Goal: Task Accomplishment & Management: Use online tool/utility

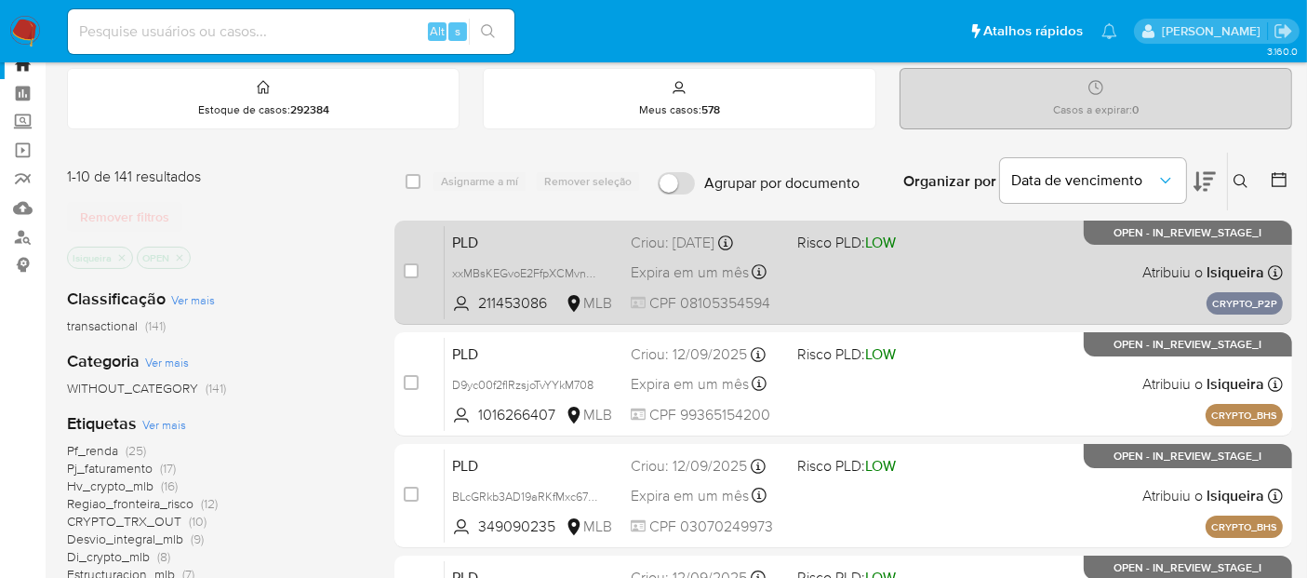
scroll to position [103, 0]
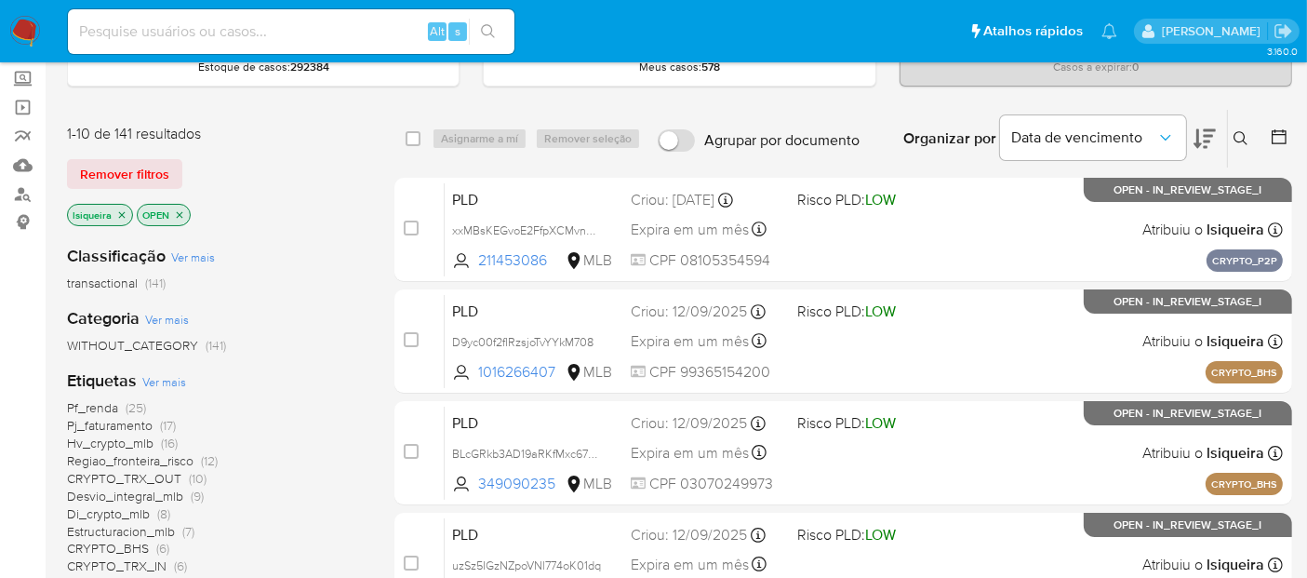
click at [1207, 129] on icon at bounding box center [1205, 139] width 22 height 20
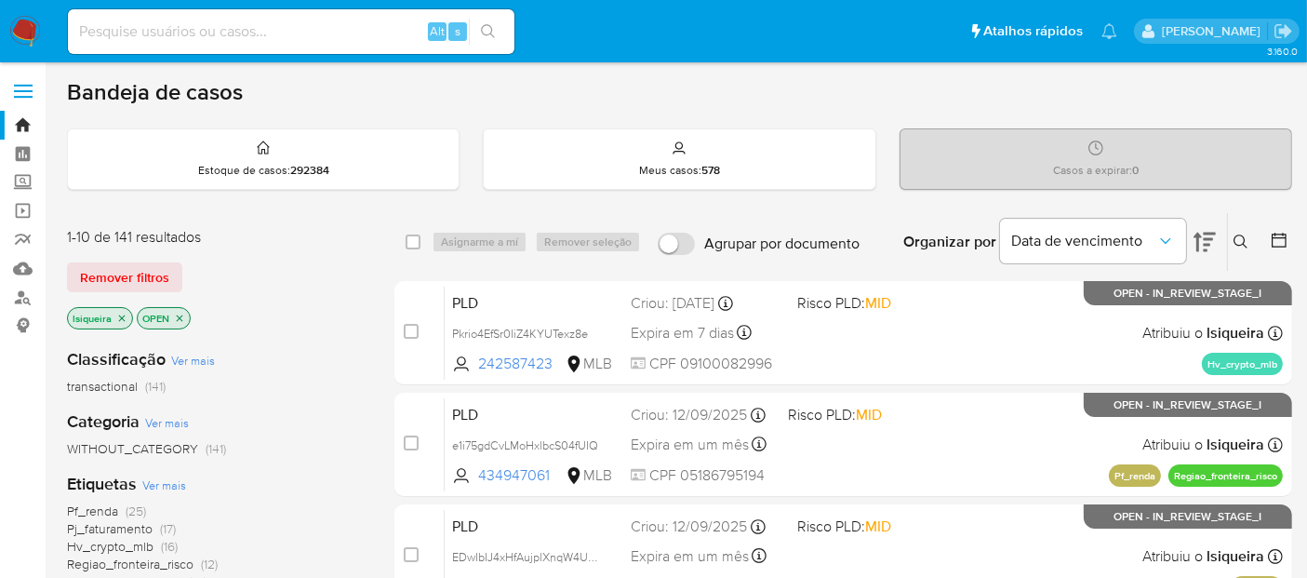
click at [1204, 237] on icon at bounding box center [1205, 243] width 22 height 20
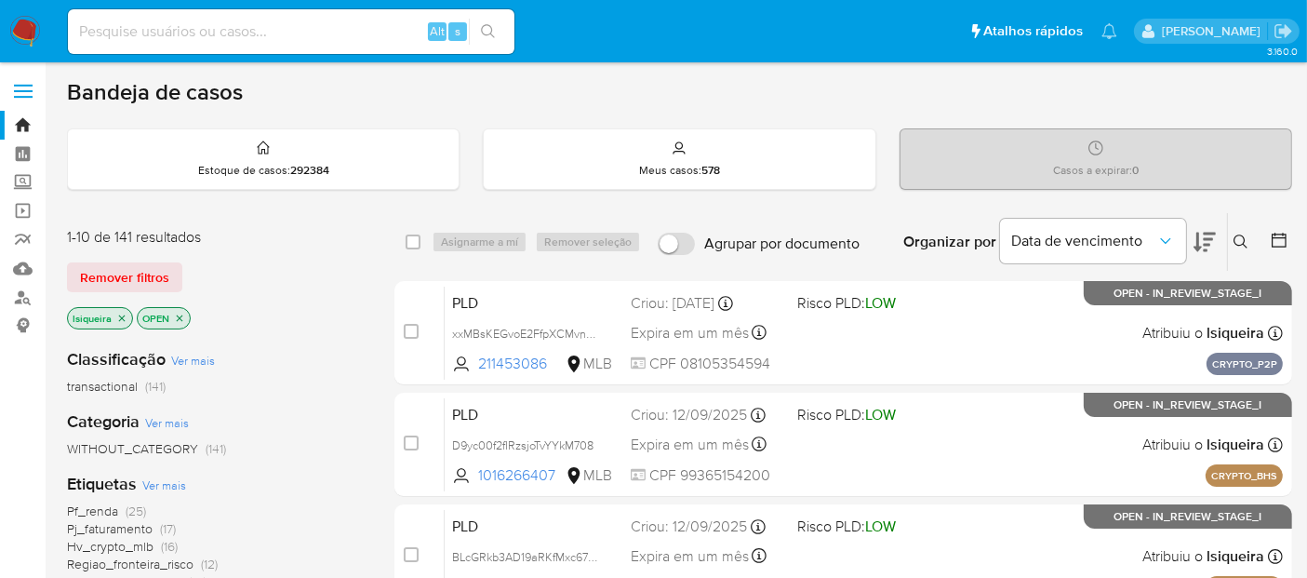
click at [1204, 237] on icon at bounding box center [1205, 243] width 22 height 20
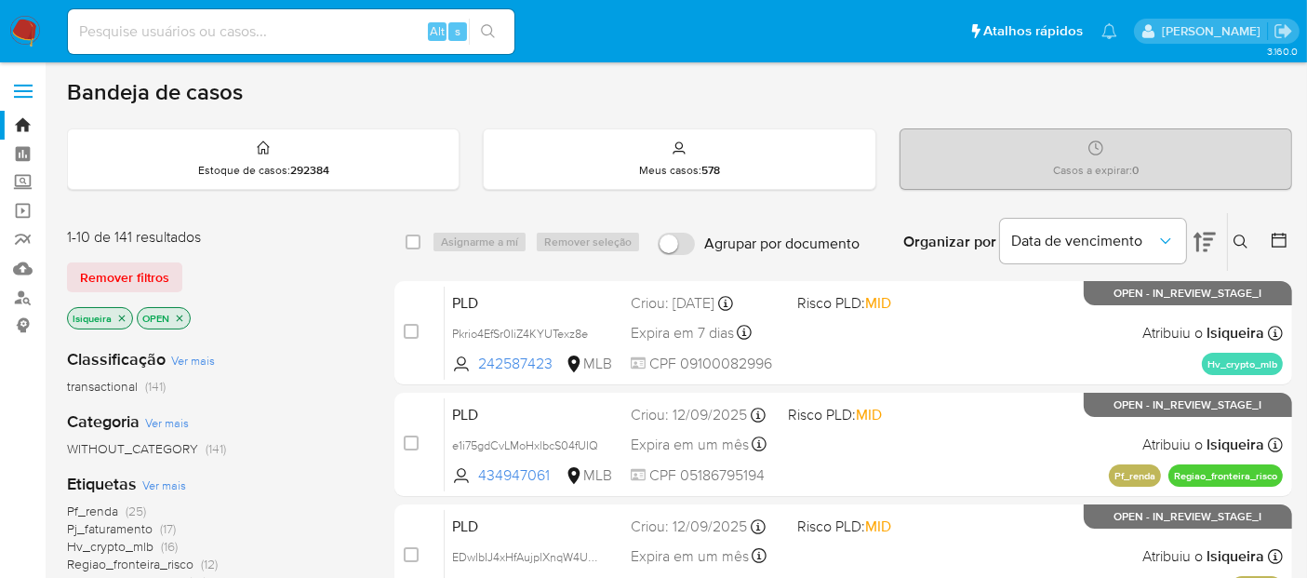
click at [1244, 239] on icon at bounding box center [1241, 241] width 15 height 15
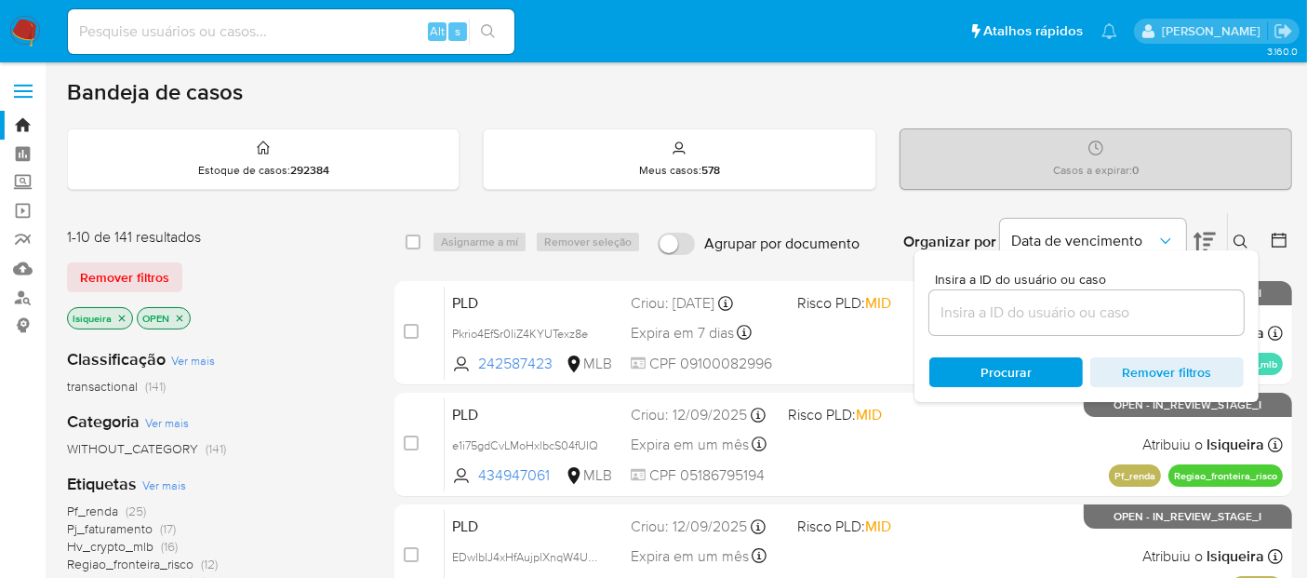
click at [1026, 324] on div at bounding box center [1086, 312] width 314 height 45
click at [1031, 314] on input at bounding box center [1086, 313] width 314 height 24
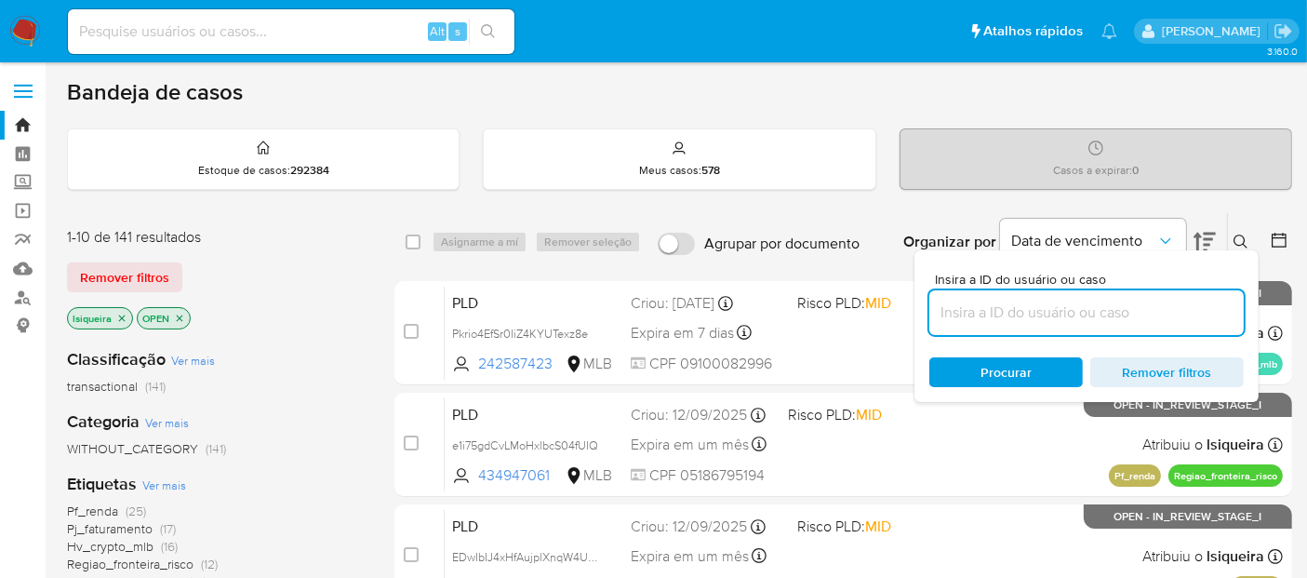
paste input "av3wamkLAZP7dxdfBOt4cXbb"
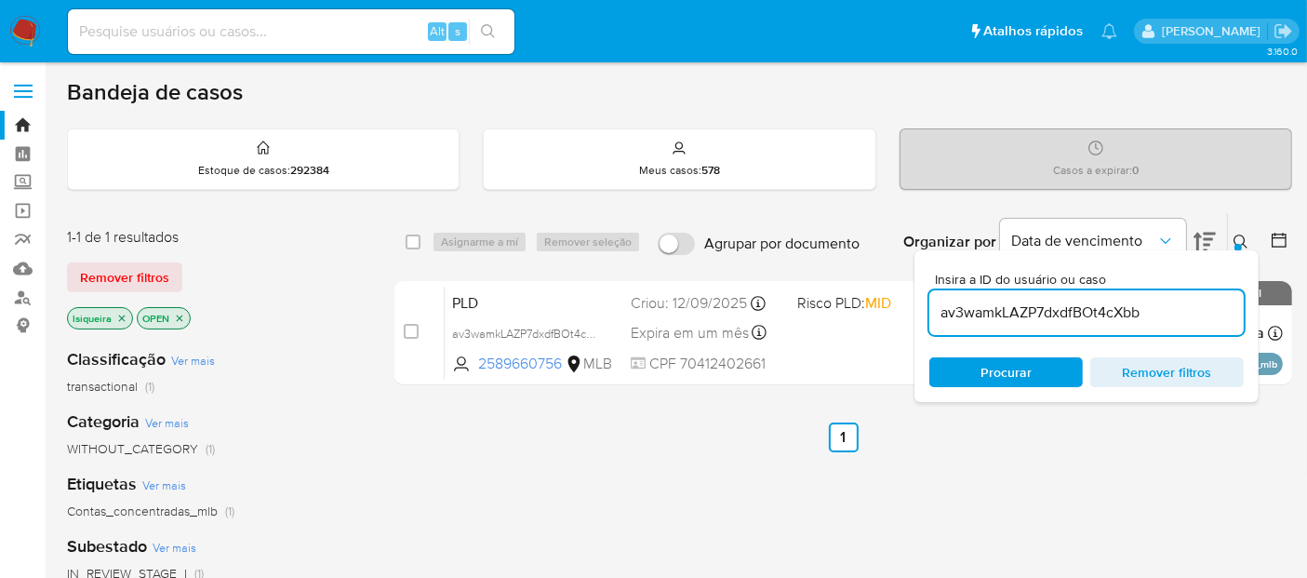
drag, startPoint x: 816, startPoint y: 354, endPoint x: 1012, endPoint y: 473, distance: 229.1
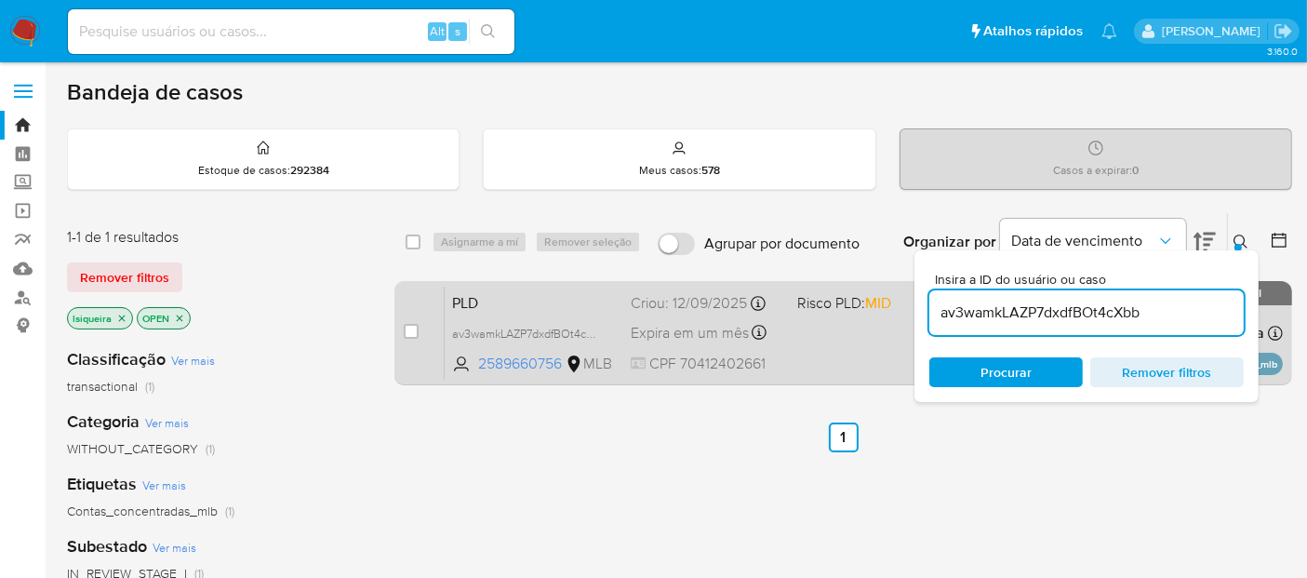
click at [858, 346] on div "PLD av3wamkLAZP7dxdfBOt4cXbb 2589660756 MLB Risco PLD: MID Criou: 12/09/2025 Cr…" at bounding box center [864, 333] width 838 height 94
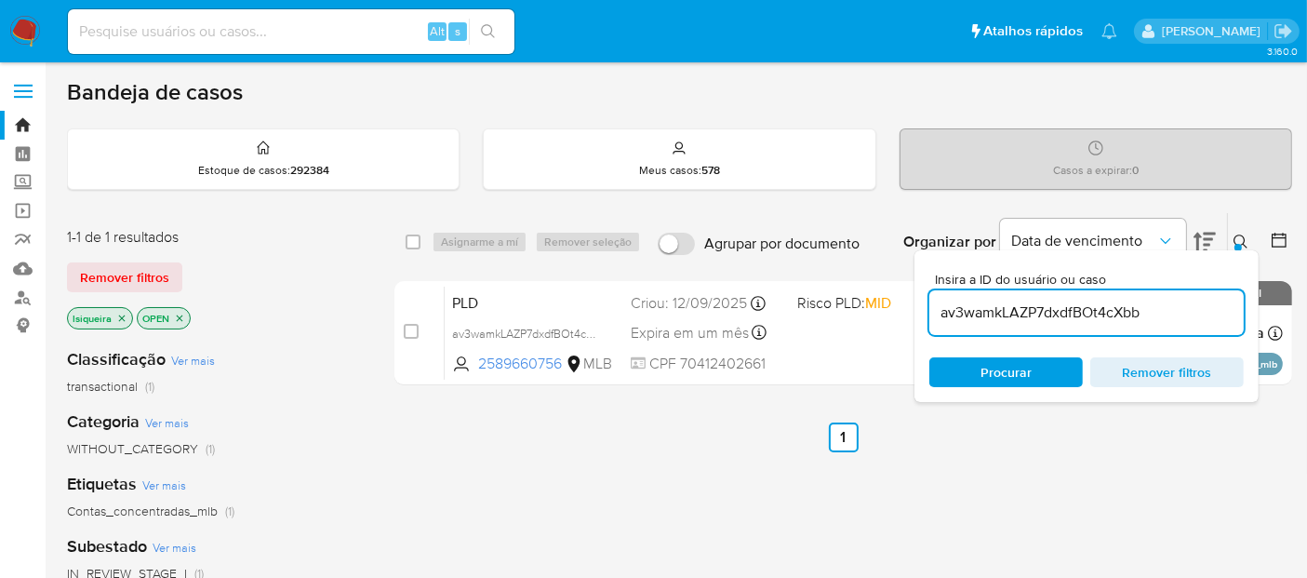
click at [1036, 317] on input "av3wamkLAZP7dxdfBOt4cXbb" at bounding box center [1086, 313] width 314 height 24
paste input "wtjewCuuYQZvi6NOEUf3v3PZ"
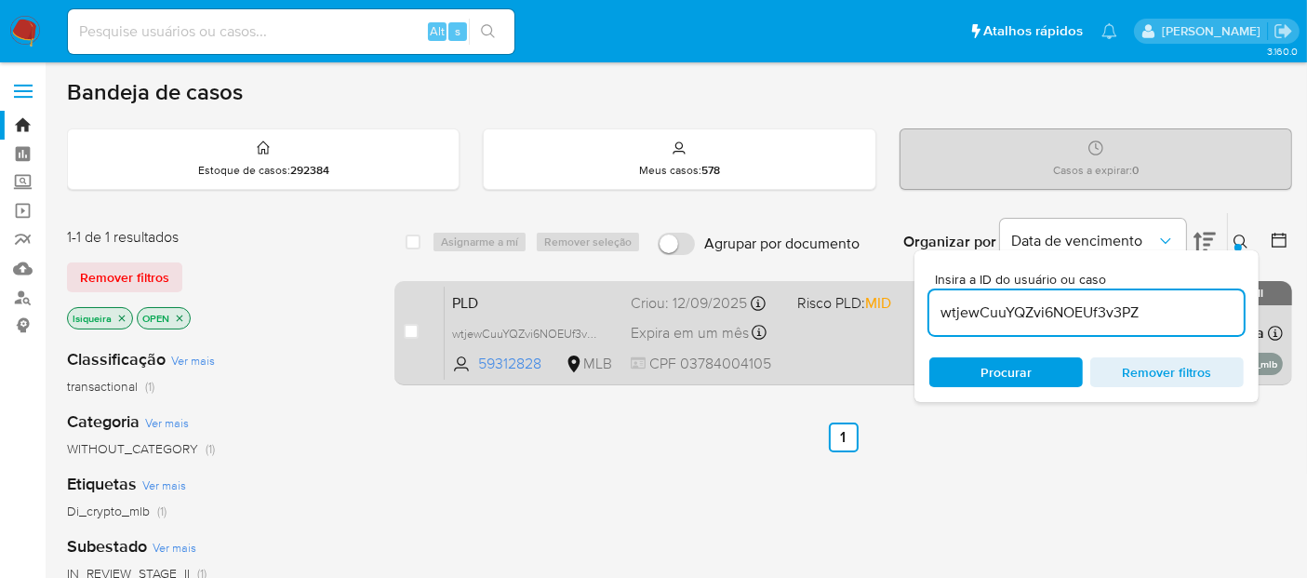
click at [835, 339] on div "PLD wtjewCuuYQZvi6NOEUf3v3PZ 59312828 MLB Risco PLD: MID Criou: 12/09/2025 Crio…" at bounding box center [864, 333] width 838 height 94
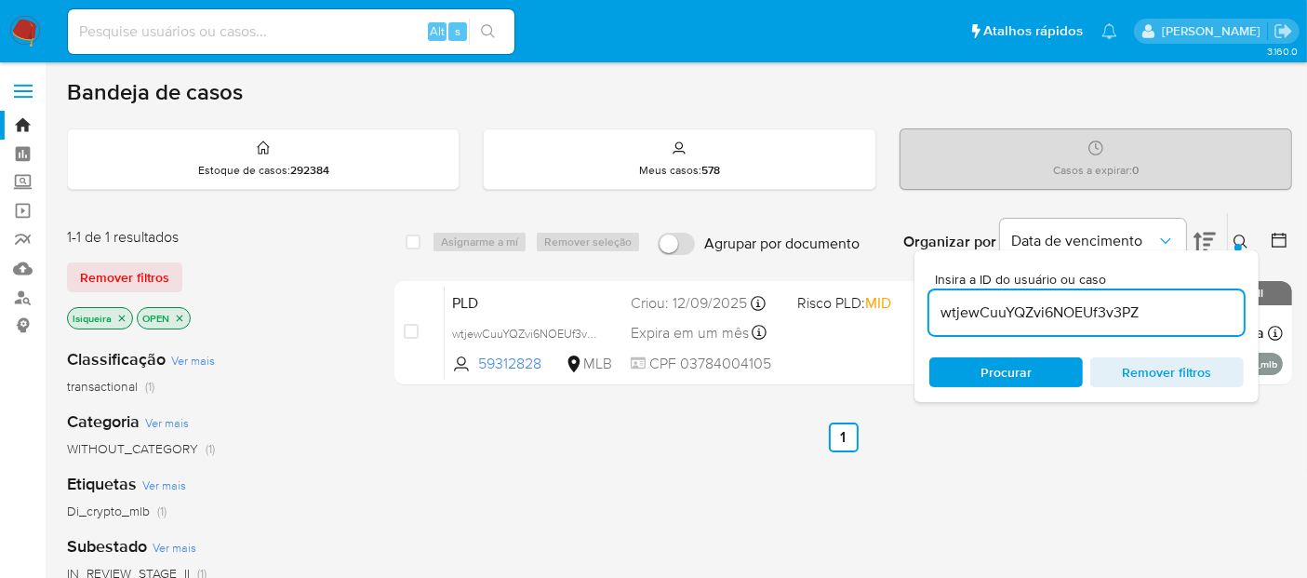
click at [1024, 298] on div "wtjewCuuYQZvi6NOEUf3v3PZ" at bounding box center [1086, 312] width 314 height 45
click at [1022, 310] on input "wtjewCuuYQZvi6NOEUf3v3PZ" at bounding box center [1086, 313] width 314 height 24
paste input "QKpmviW4MlCwbHfa3w7WYWGk"
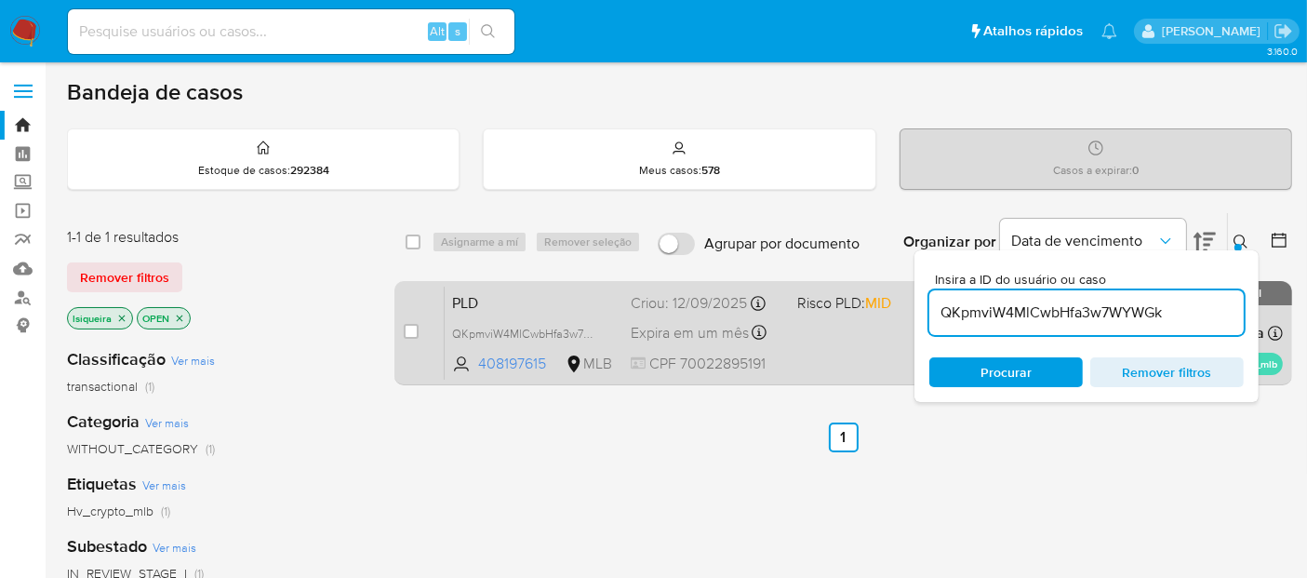
click at [815, 340] on div "PLD QKpmviW4MlCwbHfa3w7WYWGk 408197615 MLB Risco PLD: MID Criou: 12/09/2025 Cri…" at bounding box center [864, 333] width 838 height 94
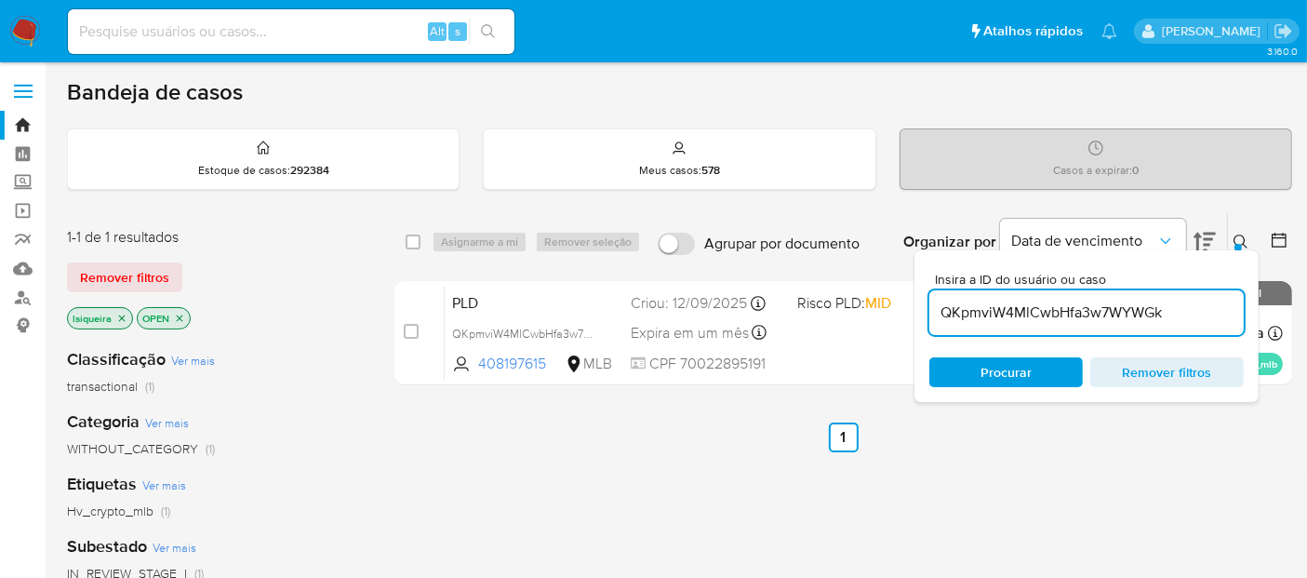
click at [1084, 319] on input "QKpmviW4MlCwbHfa3w7WYWGk" at bounding box center [1086, 313] width 314 height 24
paste input "MfL1gCaWx7sS4aoRIkcJrs0n"
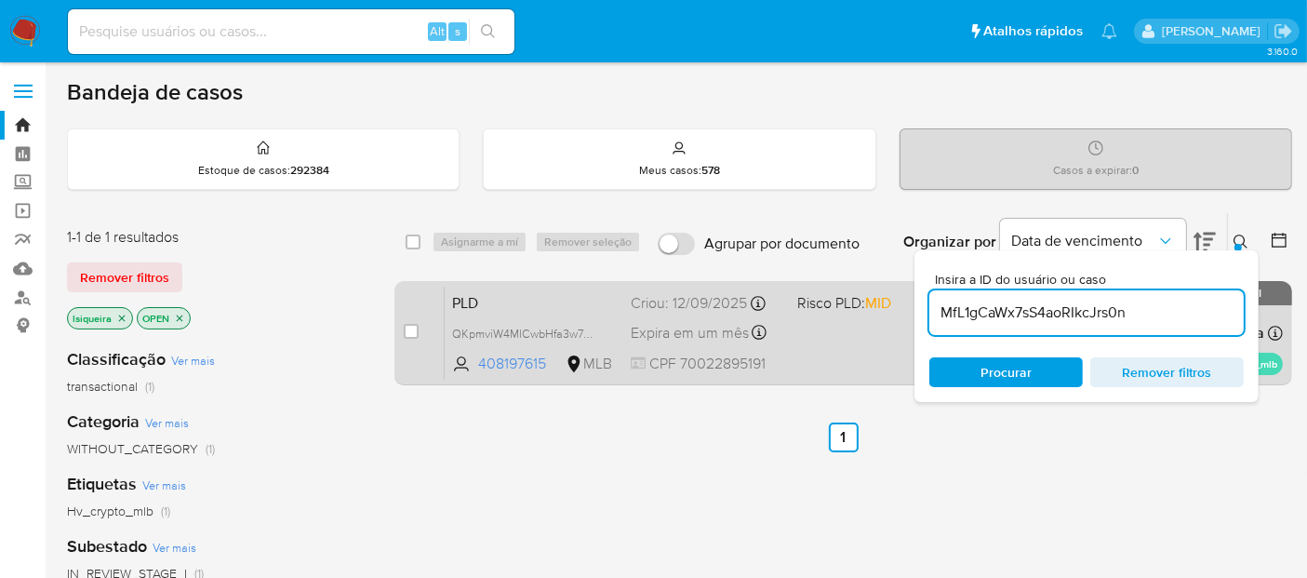
type input "MfL1gCaWx7sS4aoRIkcJrs0n"
click at [829, 360] on div "PLD MfL1gCaWx7sS4aoRIkcJrs0n 155891366 MLB Risco PLD: HIGH Criou: 12/09/2025 Cr…" at bounding box center [864, 333] width 838 height 94
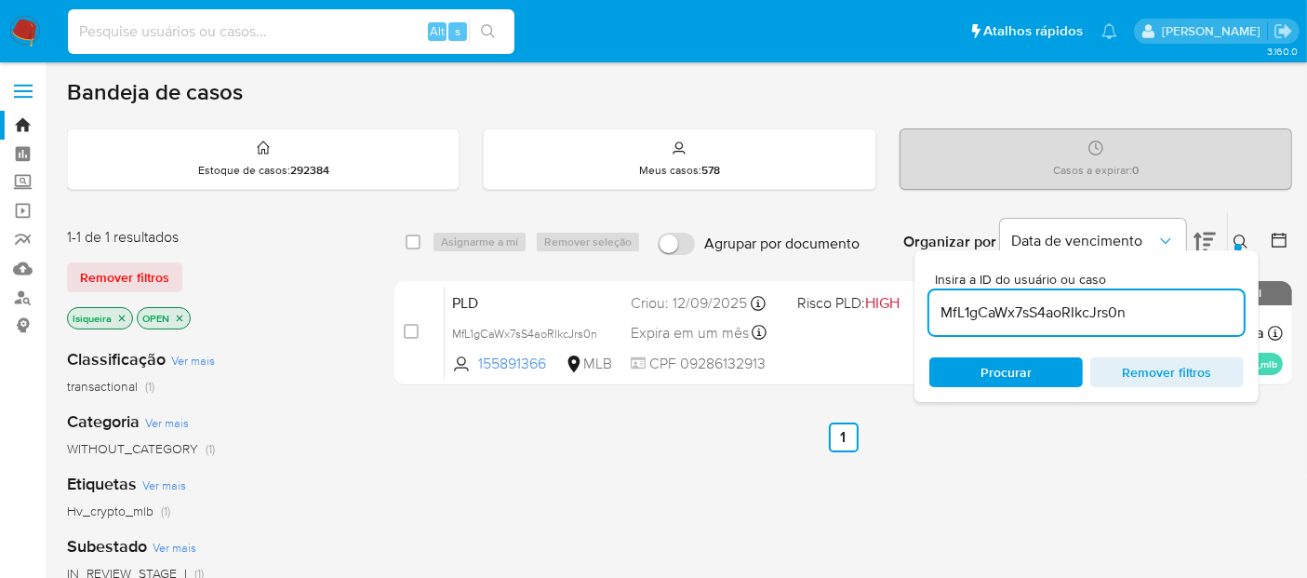
click at [220, 28] on input at bounding box center [291, 32] width 447 height 24
paste input "2292475056"
type input "2292475056"
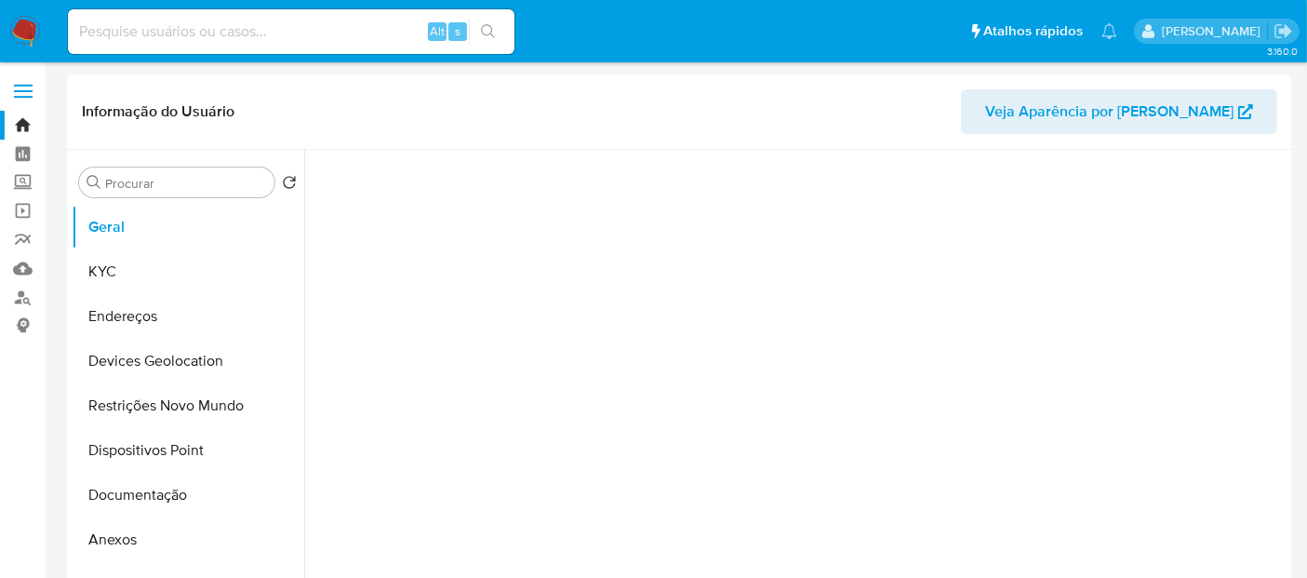
select select "10"
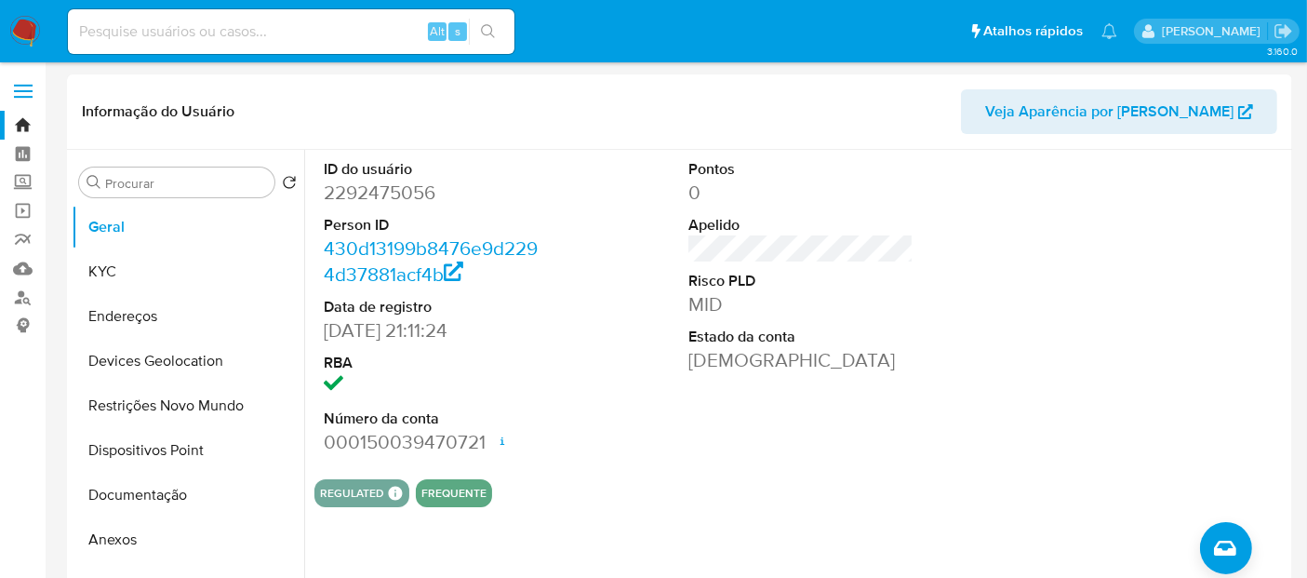
click at [18, 29] on img at bounding box center [25, 32] width 32 height 32
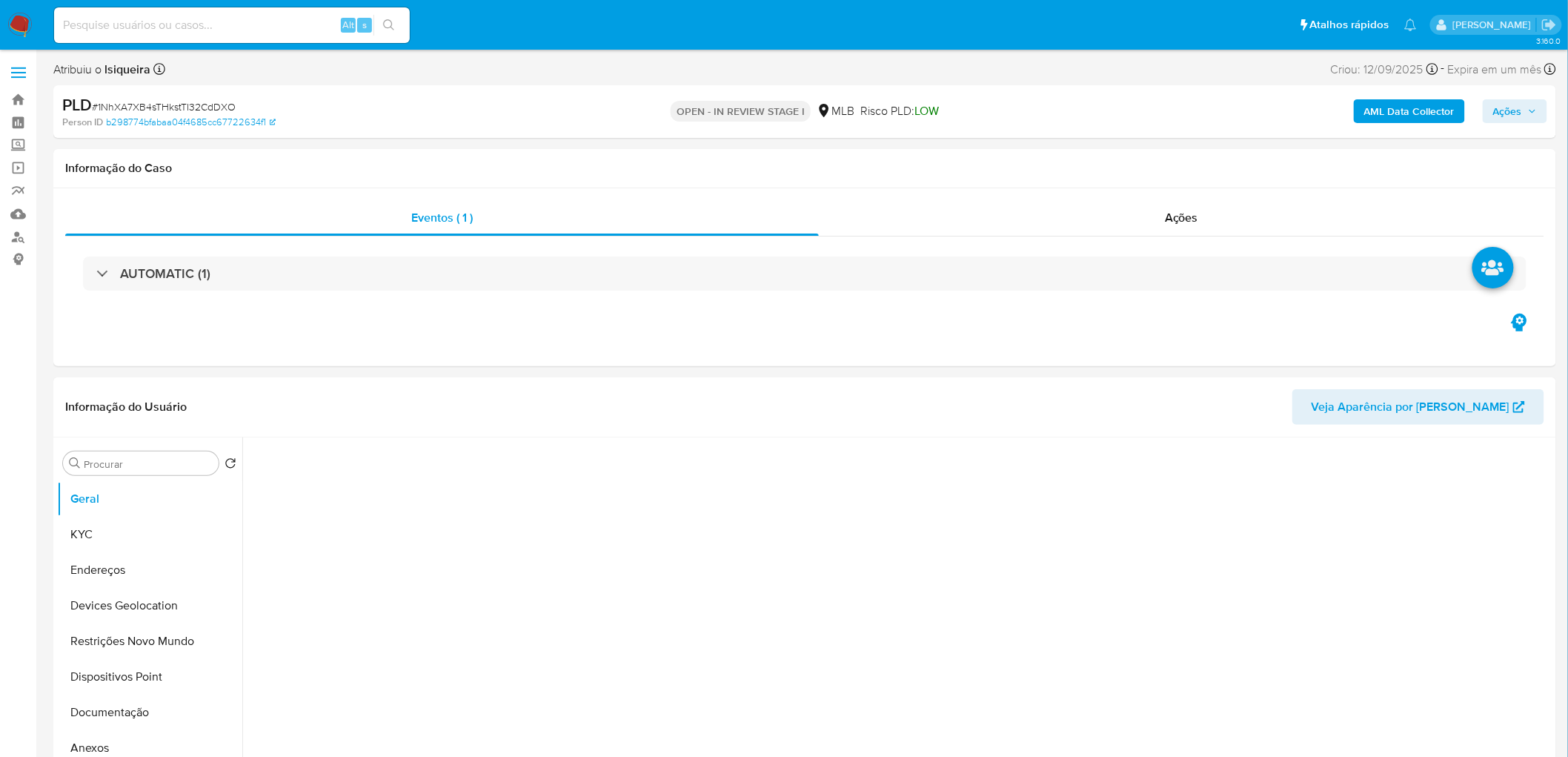
select select "10"
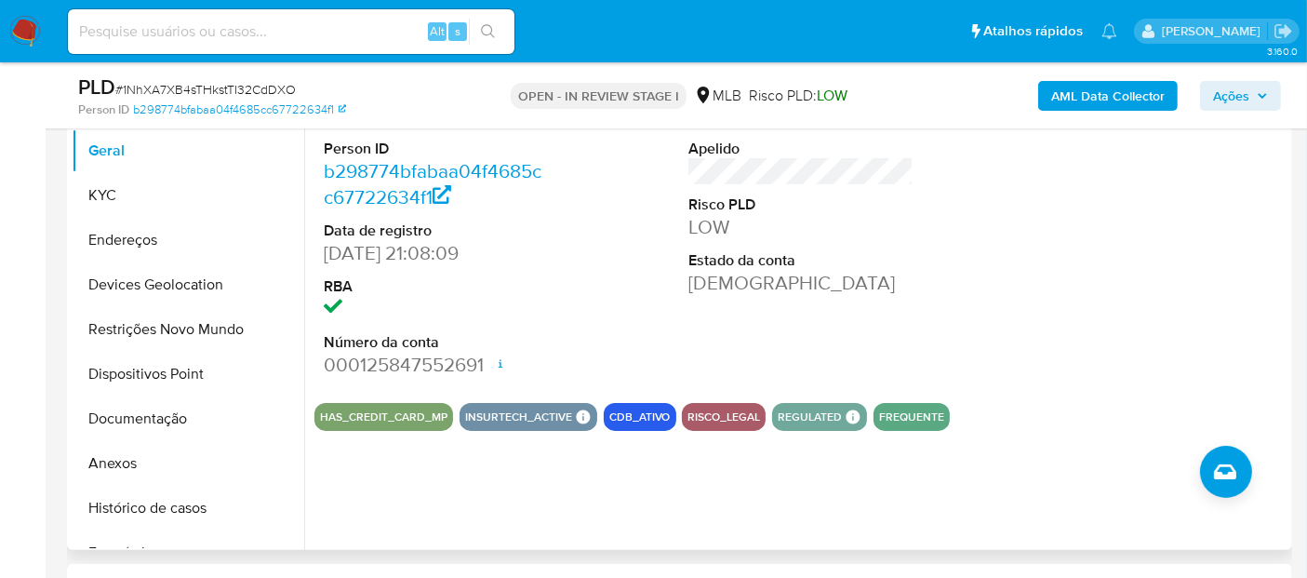
scroll to position [413, 0]
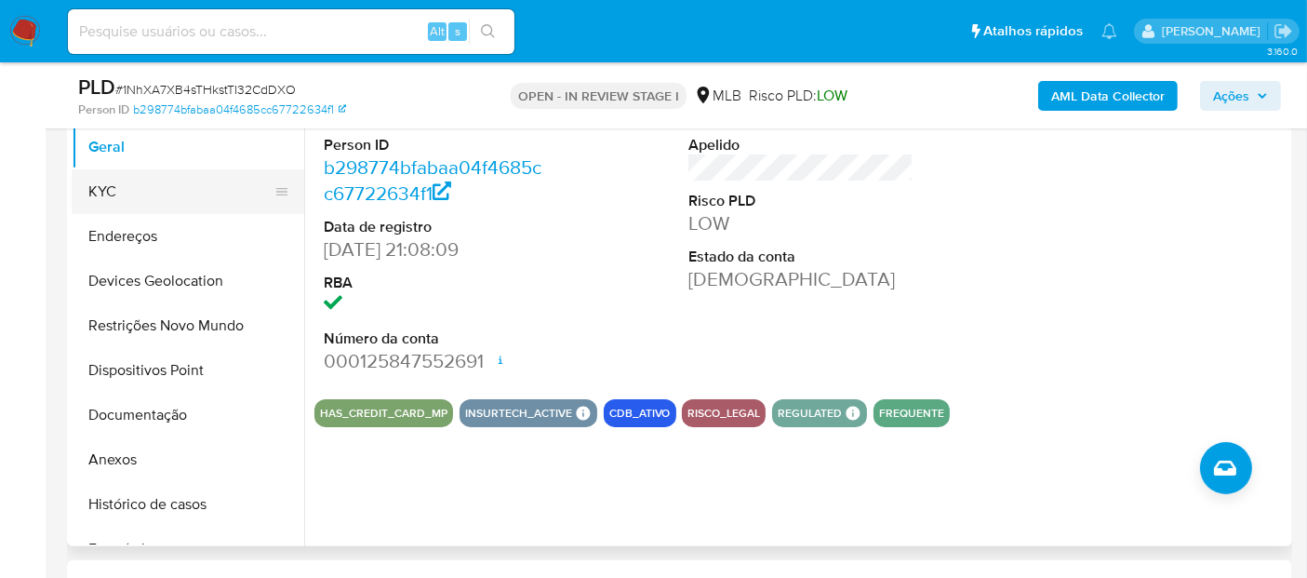
click at [109, 190] on button "KYC" at bounding box center [181, 191] width 218 height 45
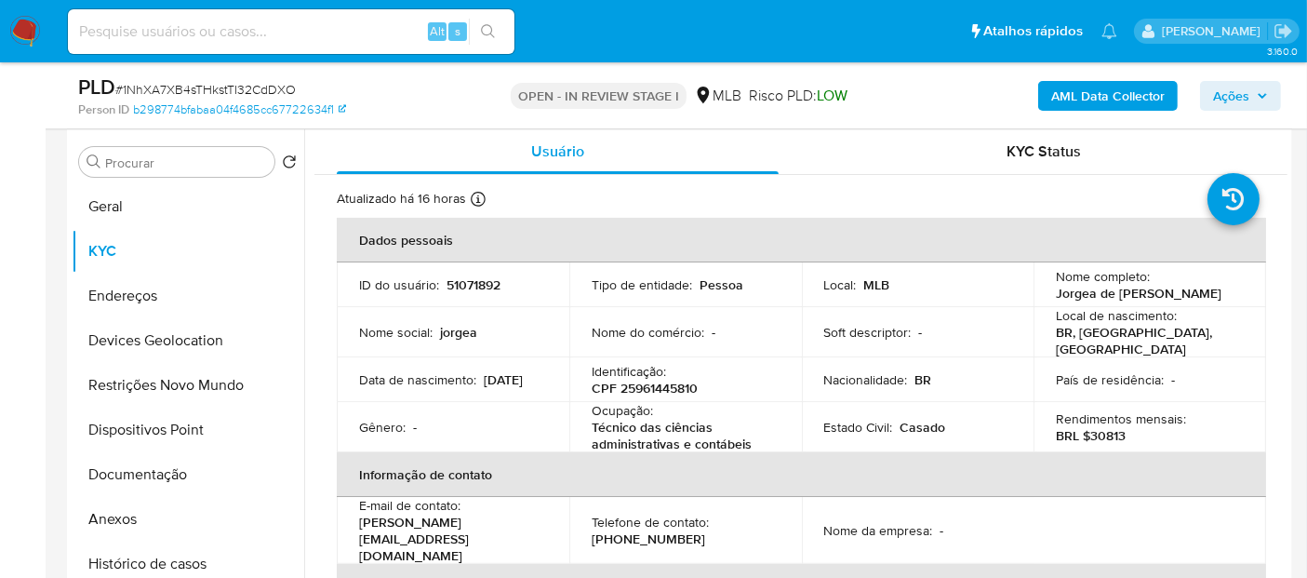
scroll to position [310, 0]
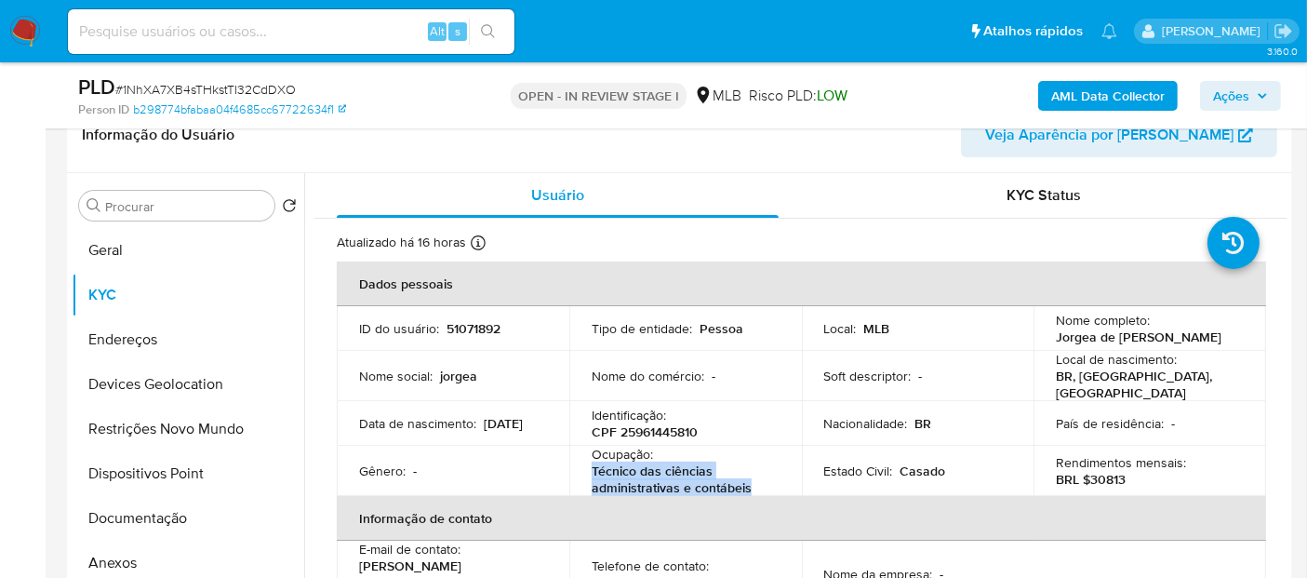
drag, startPoint x: 736, startPoint y: 485, endPoint x: 590, endPoint y: 464, distance: 147.5
click at [592, 464] on p "Técnico das ciências administrativas e contábeis" at bounding box center [682, 478] width 180 height 33
copy p "Técnico das ciências administrativas e contábeis"
click at [190, 251] on button "Geral" at bounding box center [181, 250] width 218 height 45
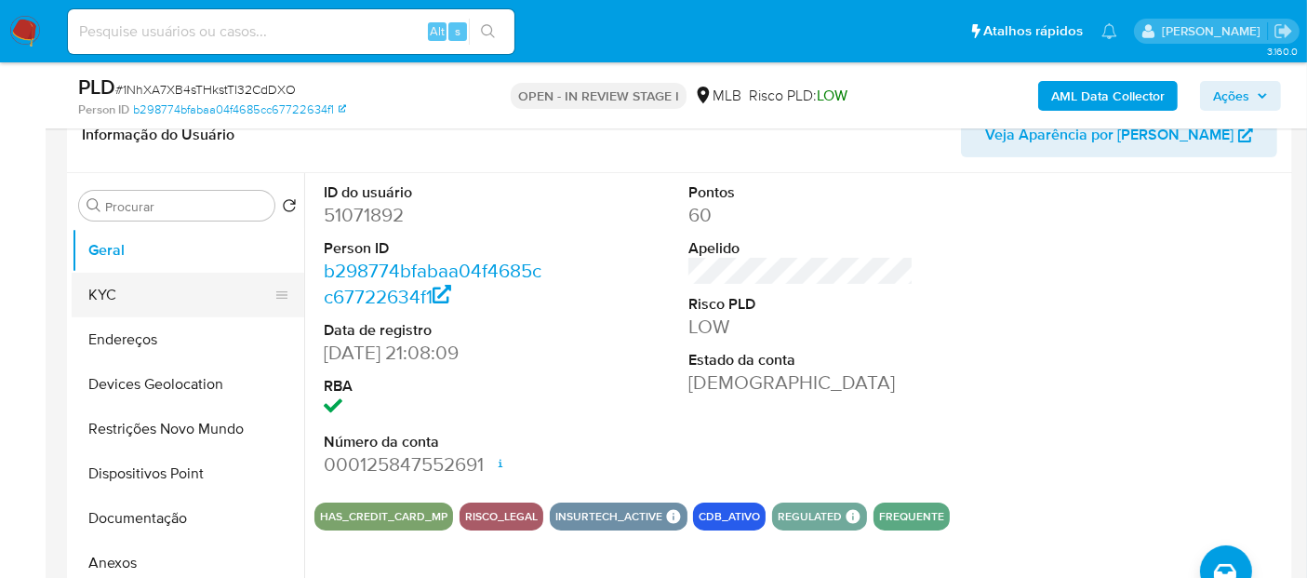
click at [191, 303] on button "KYC" at bounding box center [181, 295] width 218 height 45
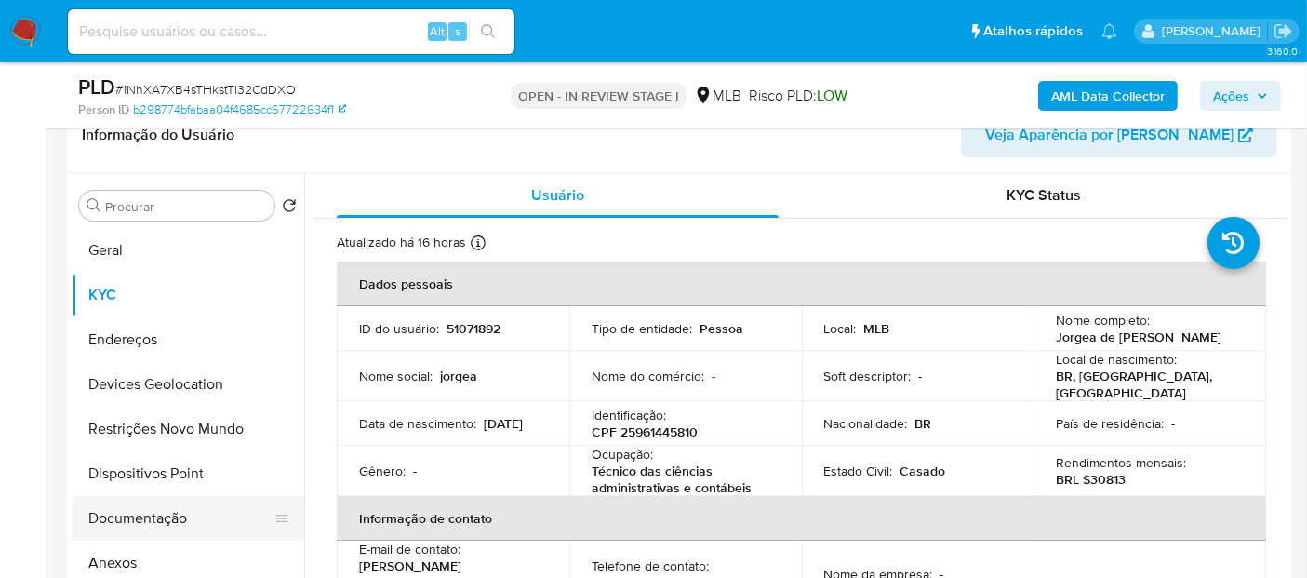
click at [180, 496] on button "Documentação" at bounding box center [181, 518] width 218 height 45
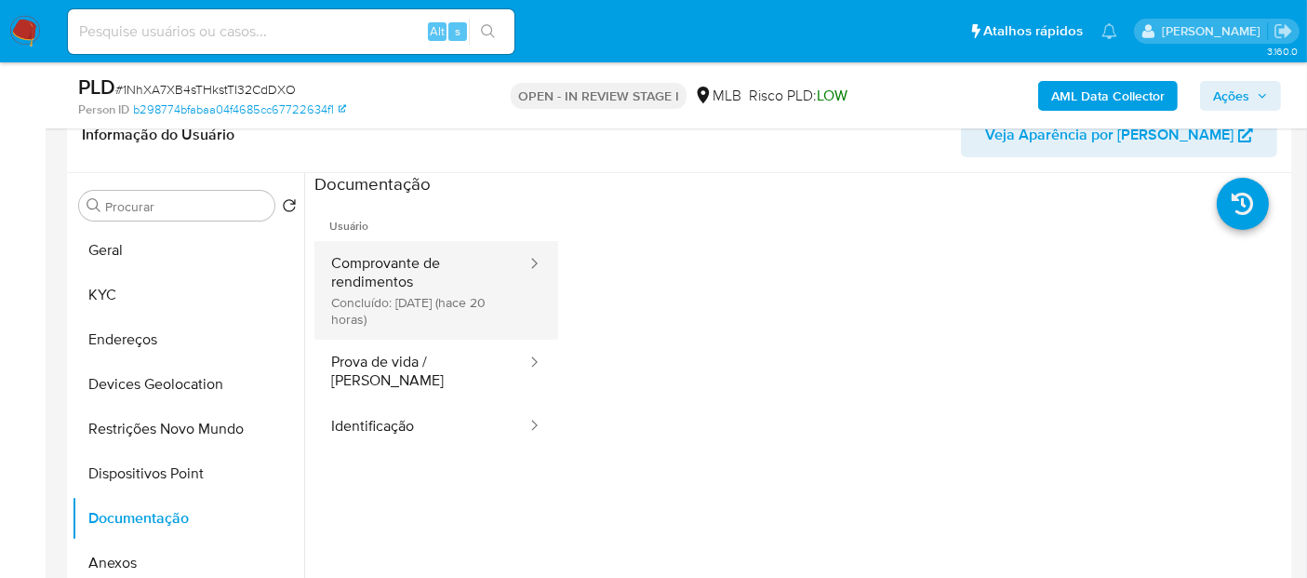
click at [453, 320] on button "Comprovante de rendimentos Concluído: 18/09/2025 (hace 20 horas)" at bounding box center [421, 290] width 214 height 99
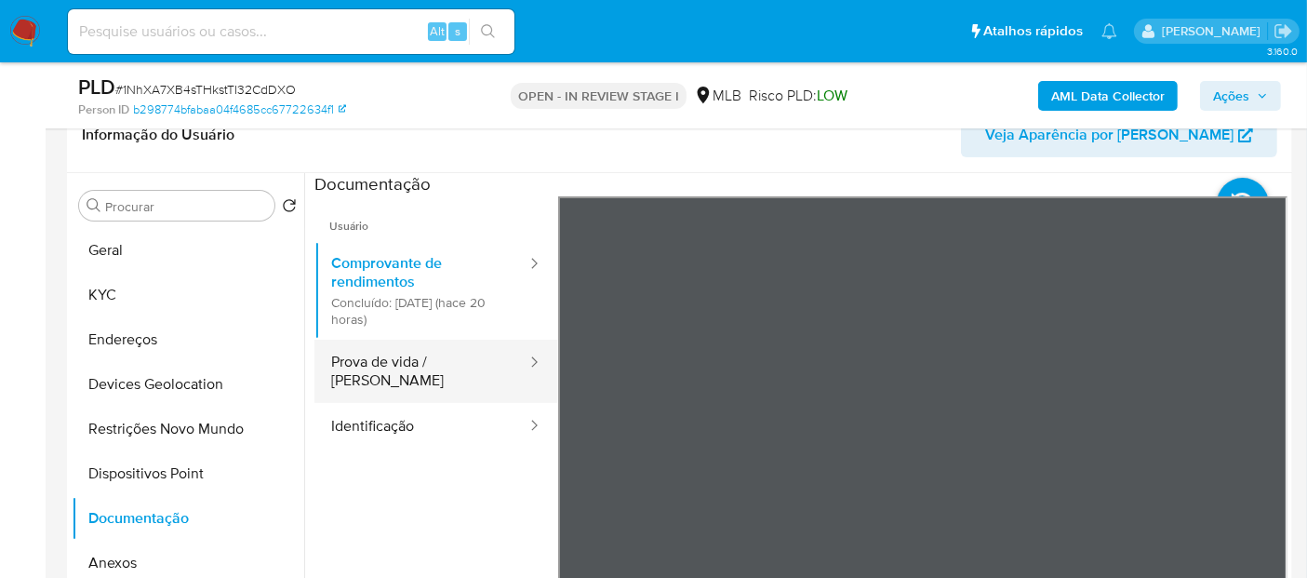
click at [385, 365] on button "Prova de vida / Selfie" at bounding box center [421, 371] width 214 height 63
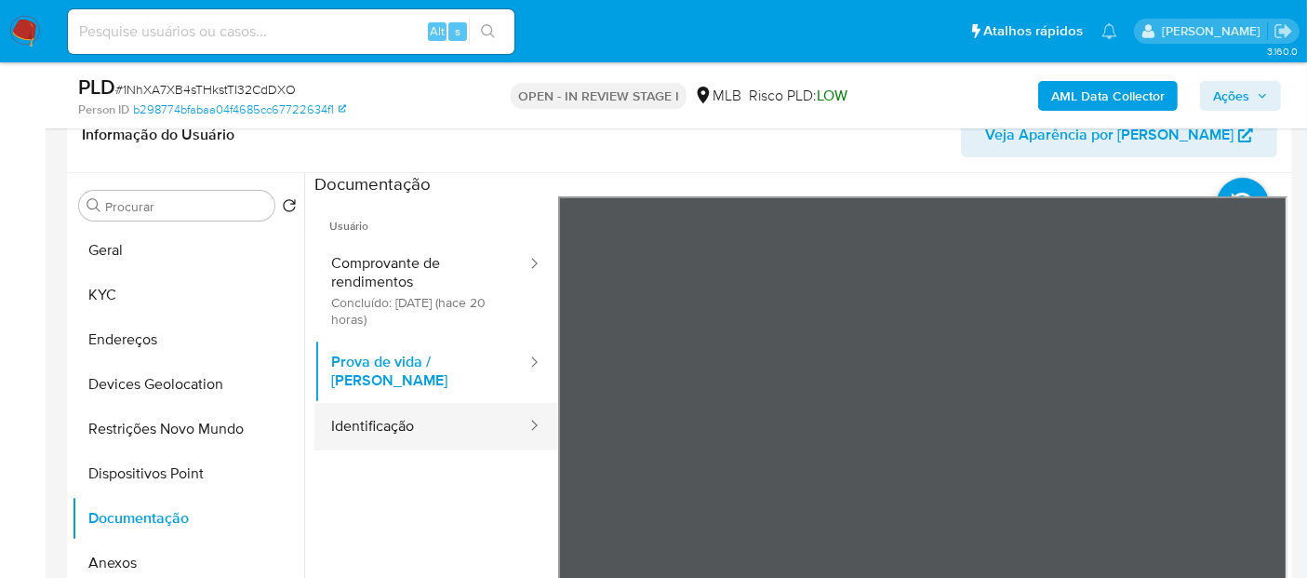
click at [367, 410] on button "Identificação" at bounding box center [421, 426] width 214 height 47
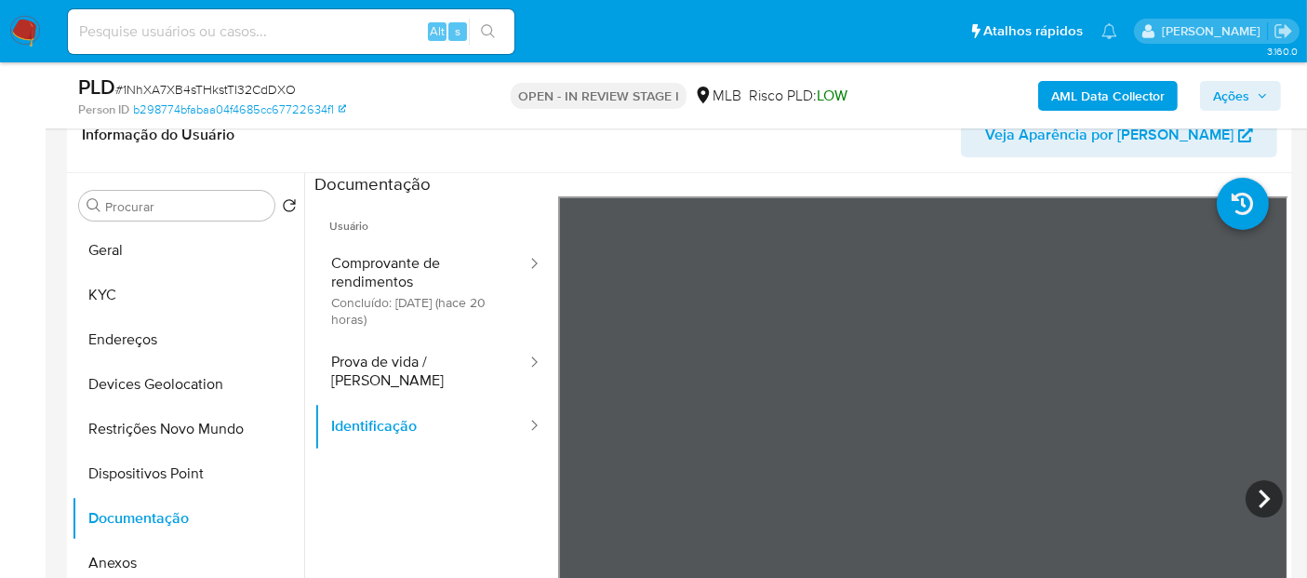
click at [403, 482] on ul "Usuário Comprovante de rendimentos Concluído: 18/09/2025 (hace 20 horas) Prova …" at bounding box center [436, 464] width 244 height 536
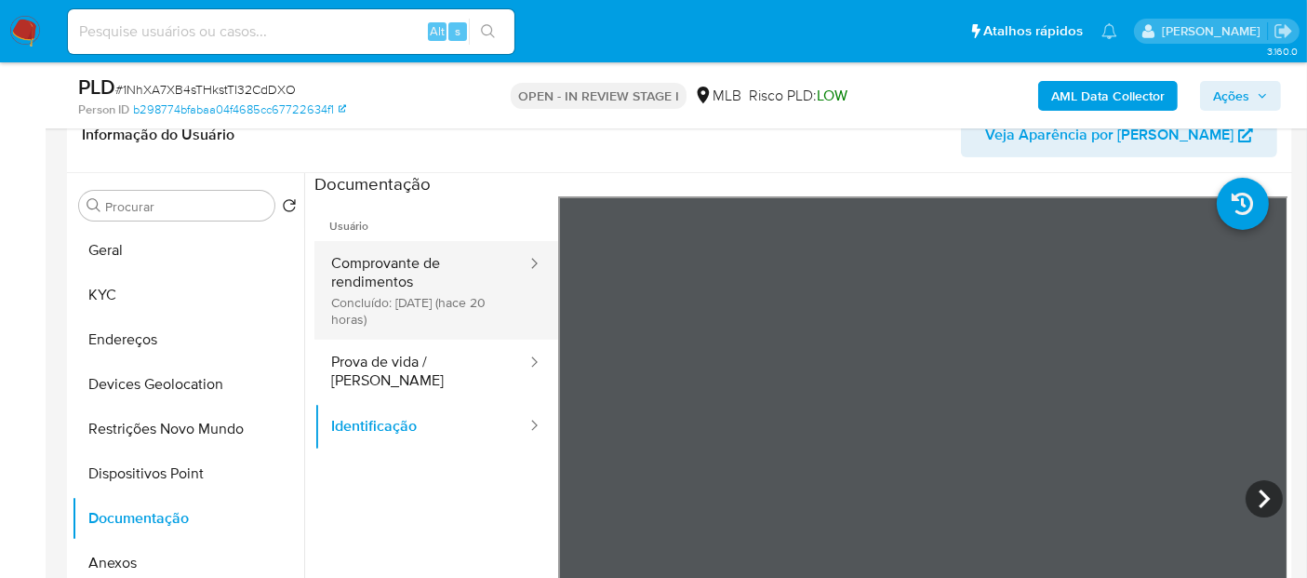
click at [414, 281] on button "Comprovante de rendimentos Concluído: 18/09/2025 (hace 20 horas)" at bounding box center [421, 290] width 214 height 99
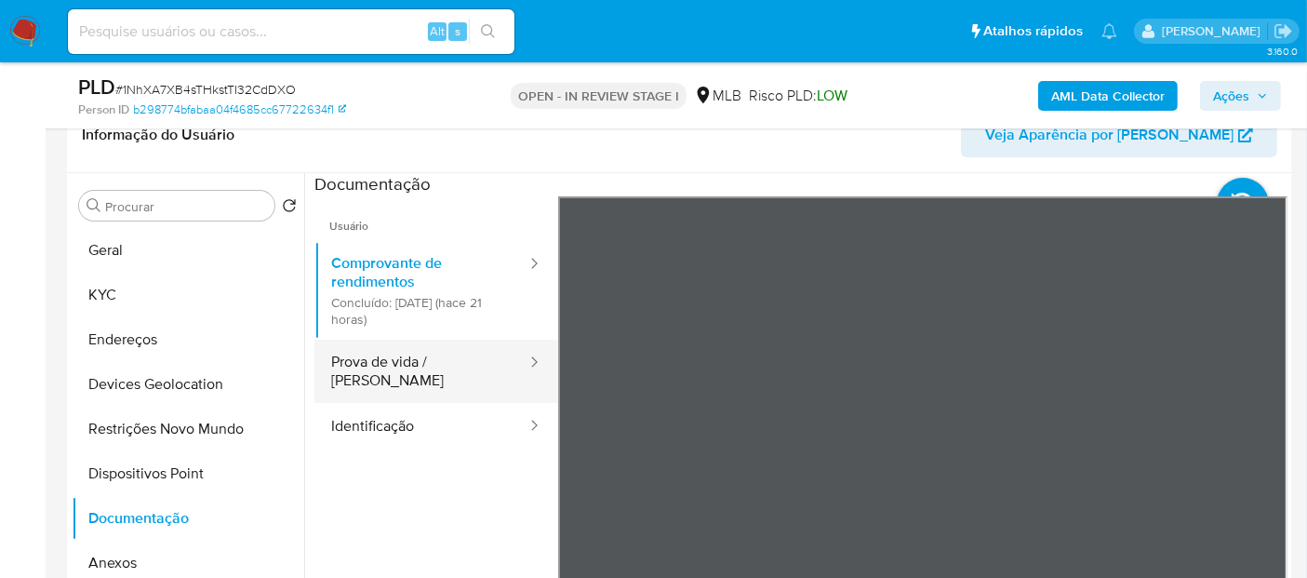
click at [381, 368] on button "Prova de vida / Selfie" at bounding box center [421, 371] width 214 height 63
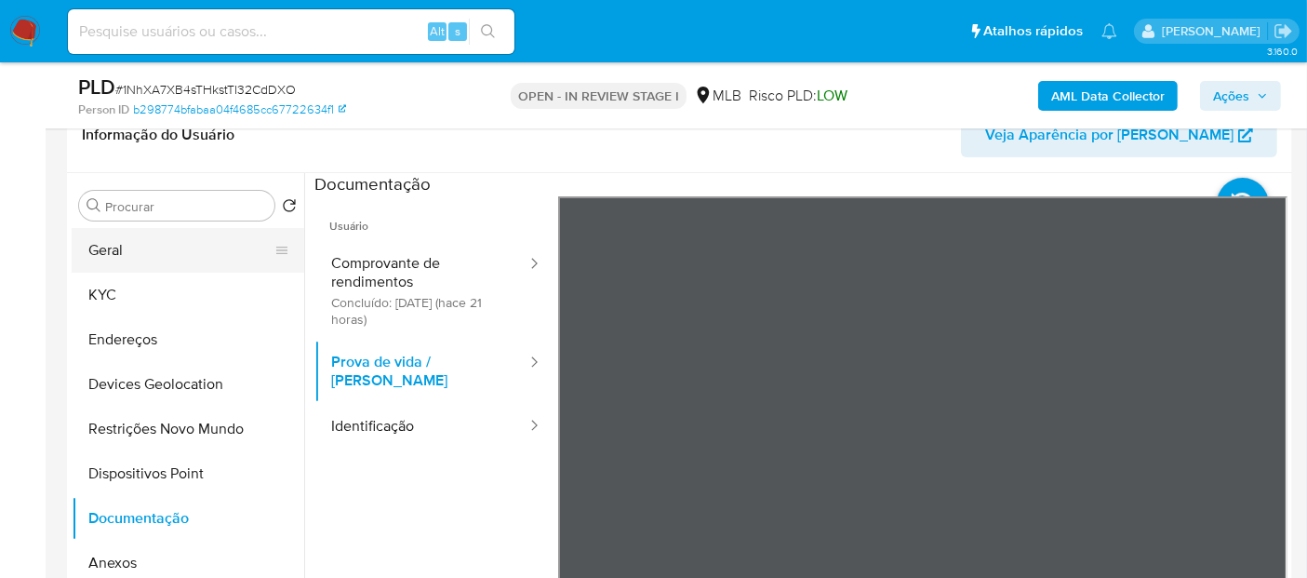
click at [143, 255] on button "Geral" at bounding box center [181, 250] width 218 height 45
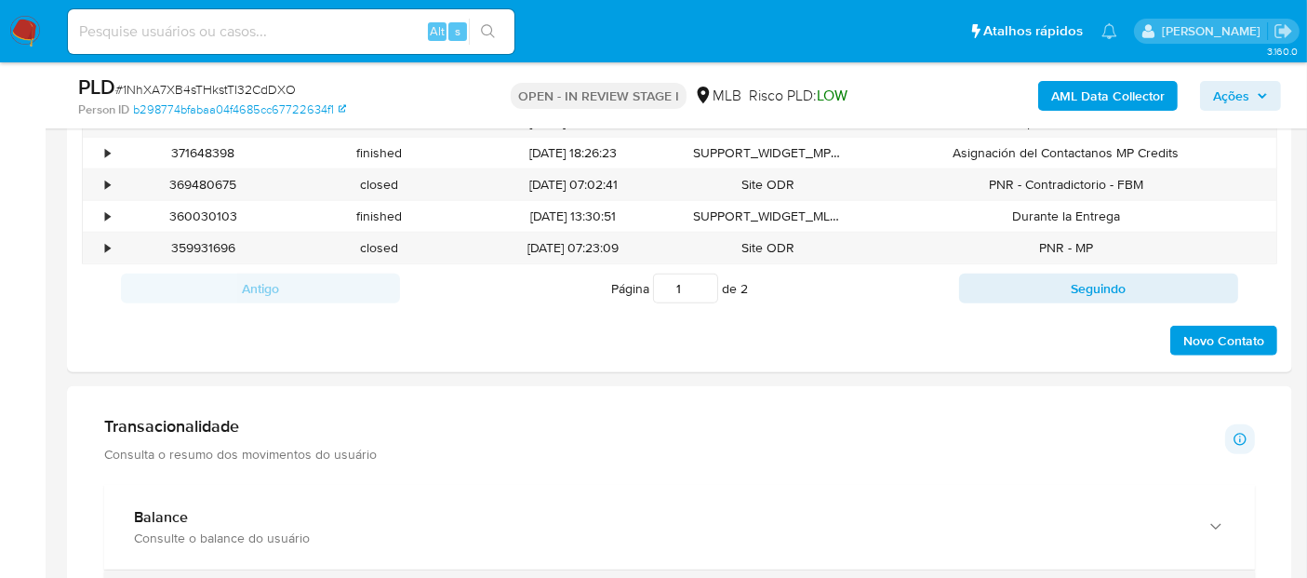
scroll to position [1137, 0]
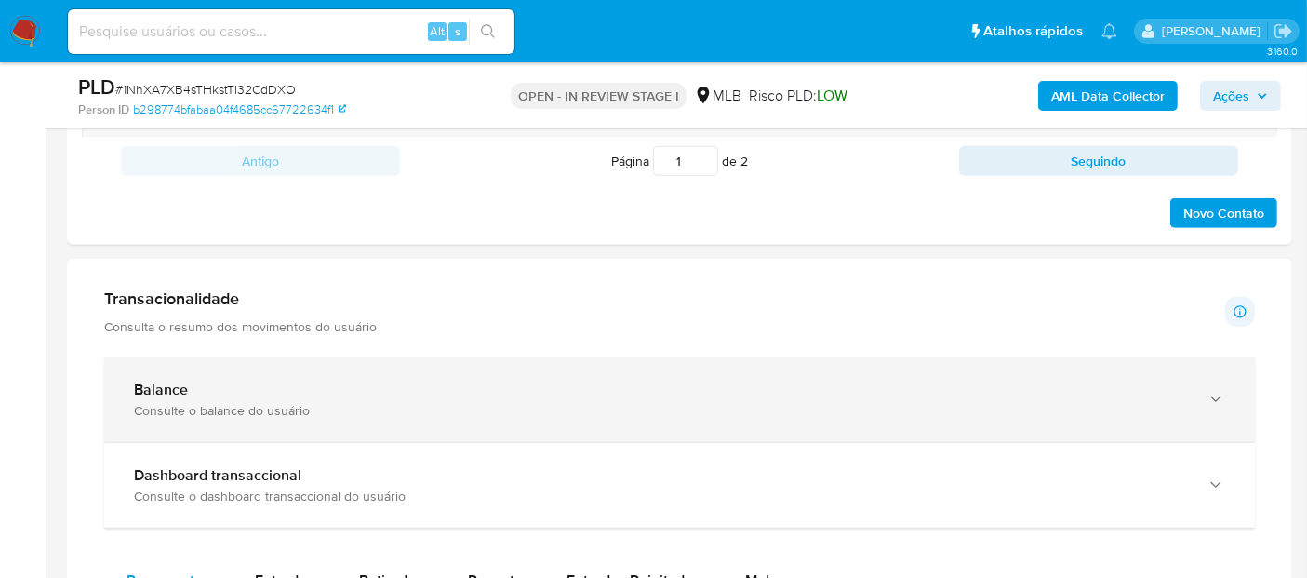
click at [472, 412] on div "Consulte o balance do usuário" at bounding box center [661, 410] width 1054 height 17
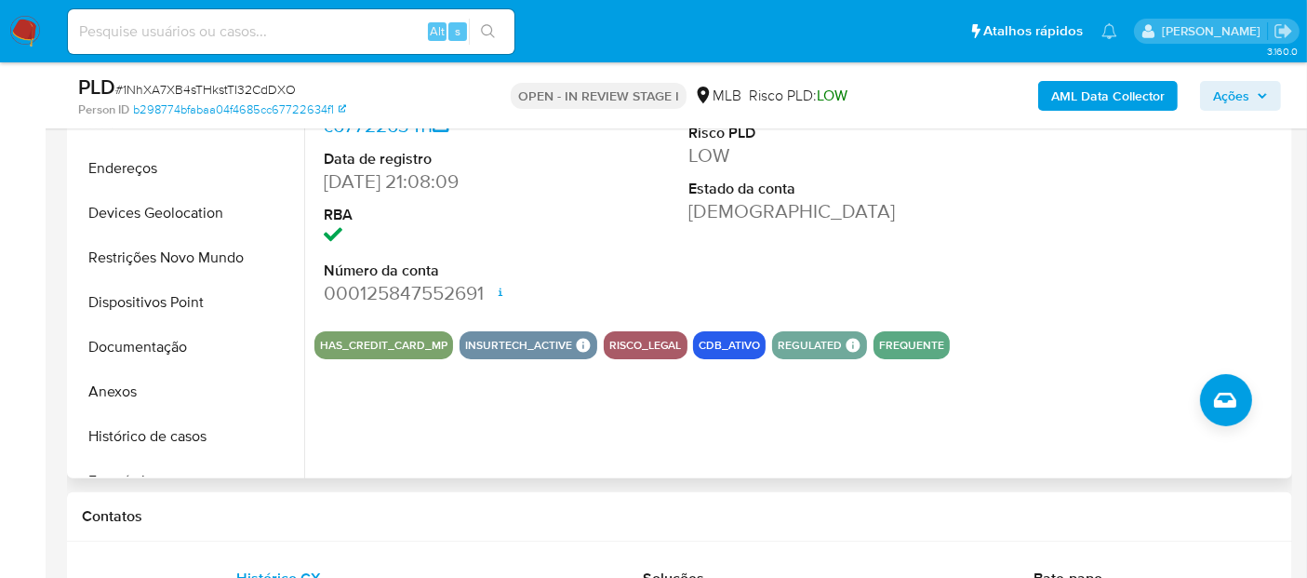
scroll to position [487, 0]
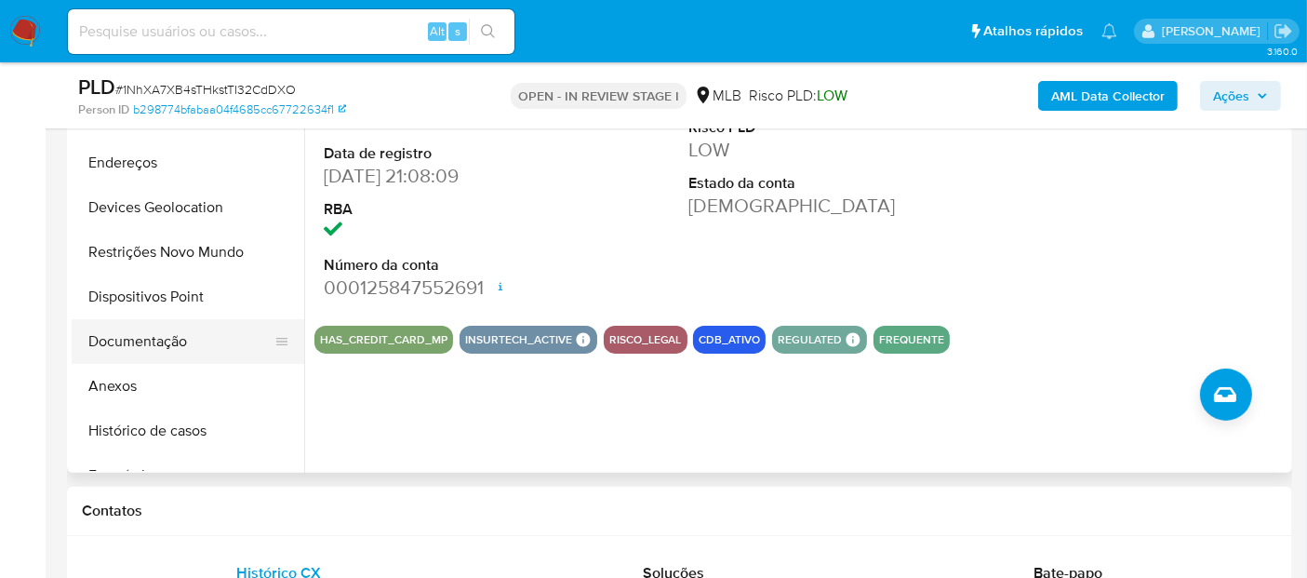
click at [158, 336] on button "Documentação" at bounding box center [181, 341] width 218 height 45
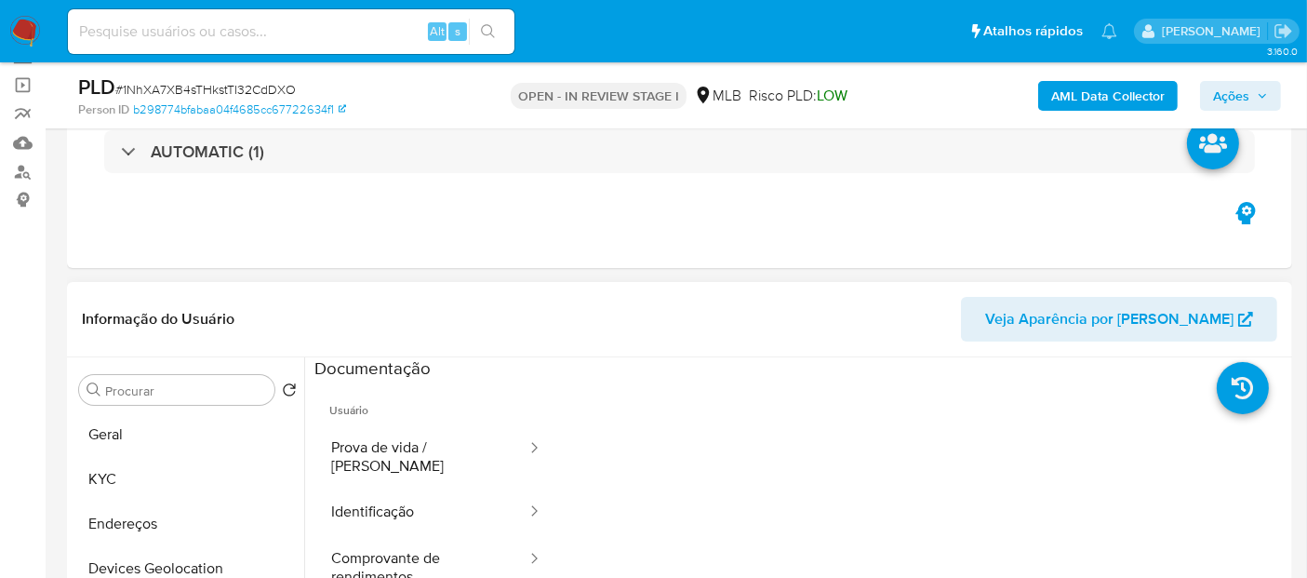
scroll to position [73, 0]
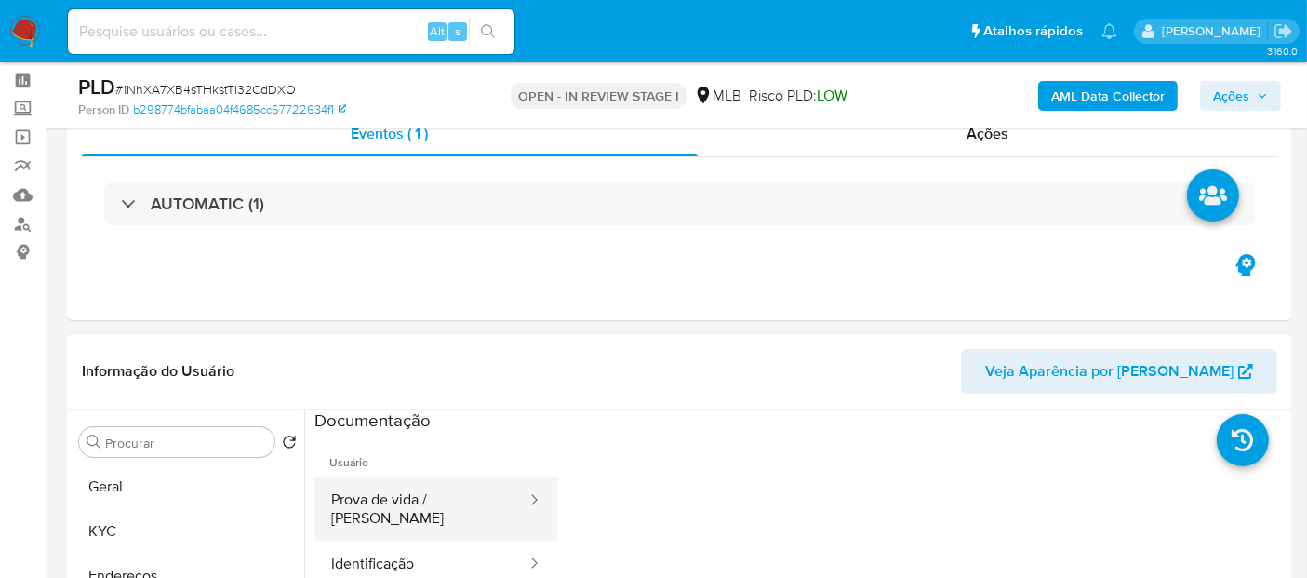
click at [404, 503] on button "Prova de vida / Selfie" at bounding box center [421, 508] width 214 height 63
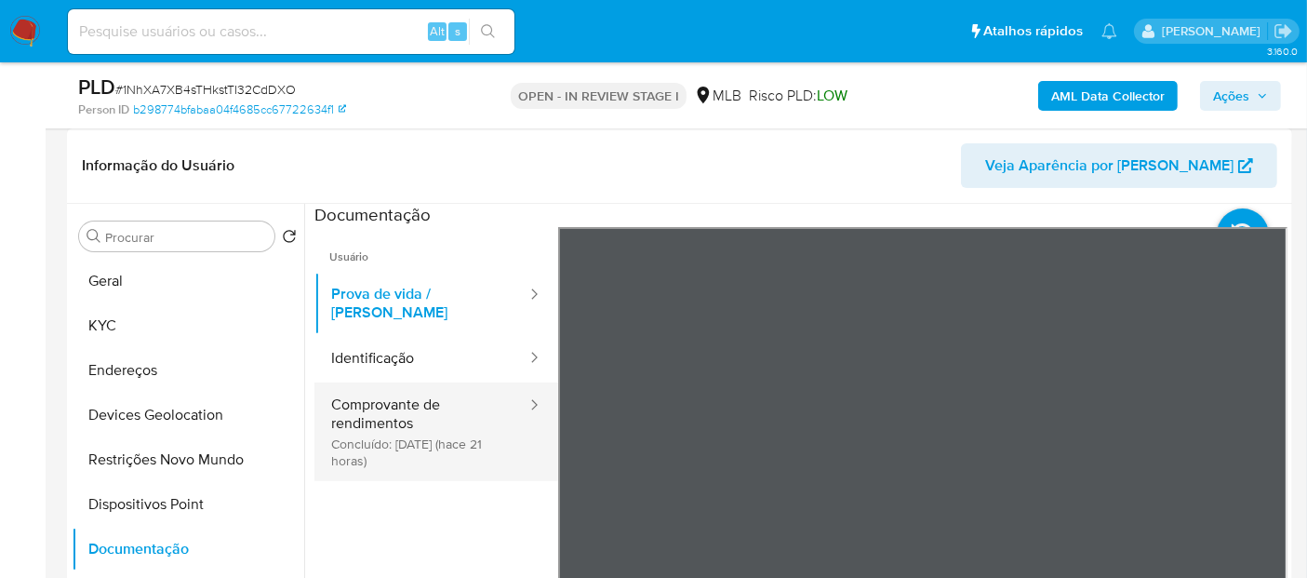
scroll to position [280, 0]
click at [428, 402] on button "Comprovante de rendimentos Concluído: 18/09/2025 (hace 21 horas)" at bounding box center [421, 430] width 214 height 99
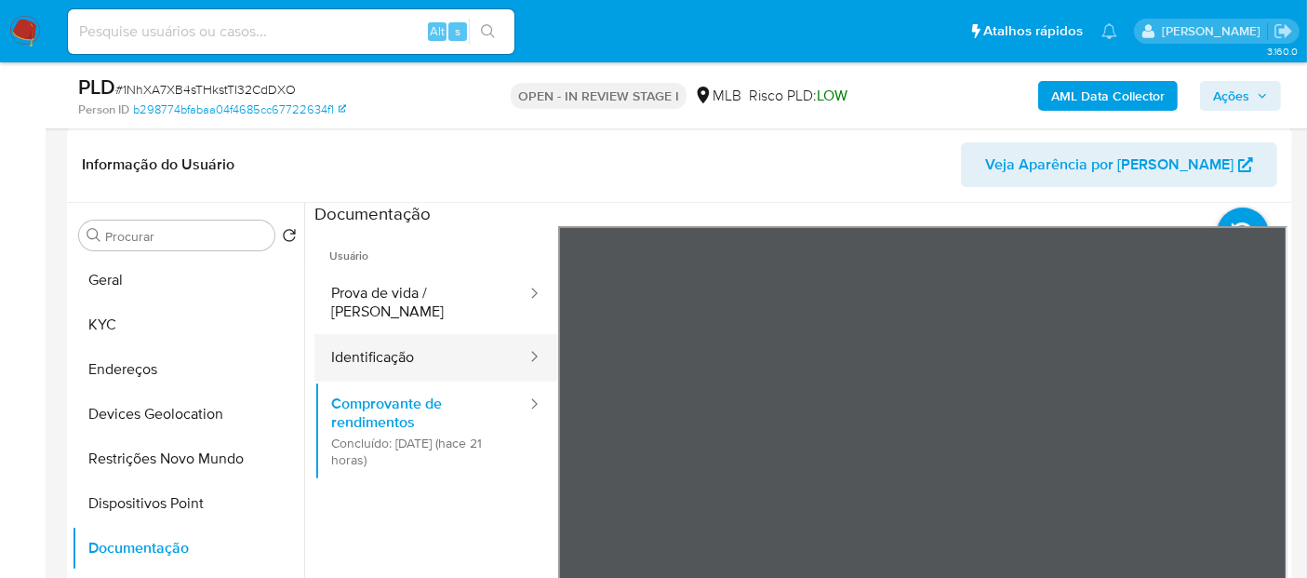
click at [444, 346] on button "Identificação" at bounding box center [421, 357] width 214 height 47
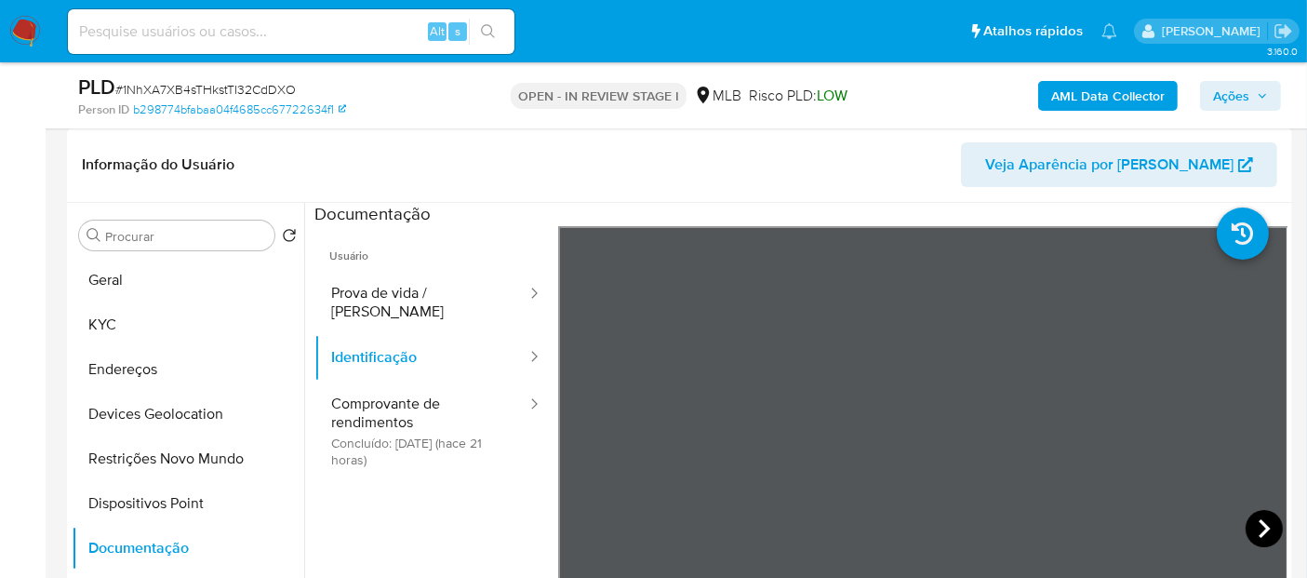
click at [1257, 518] on icon at bounding box center [1264, 528] width 37 height 37
click at [213, 237] on input "Procurar" at bounding box center [186, 236] width 162 height 17
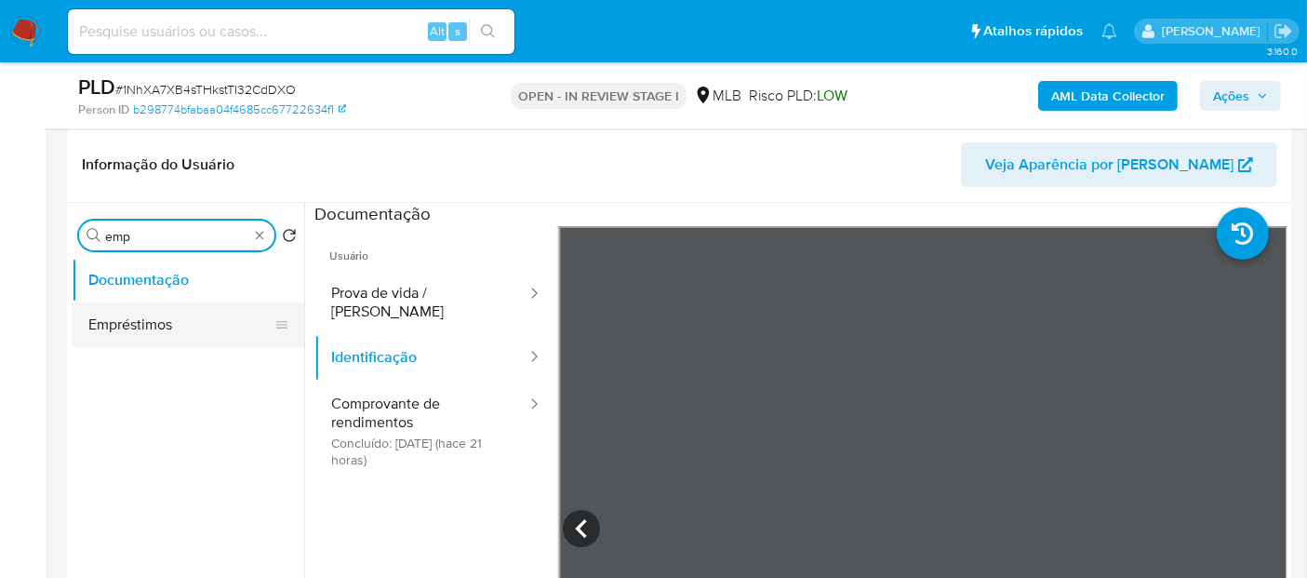
type input "emp"
click at [168, 303] on button "Empréstimos" at bounding box center [181, 324] width 218 height 45
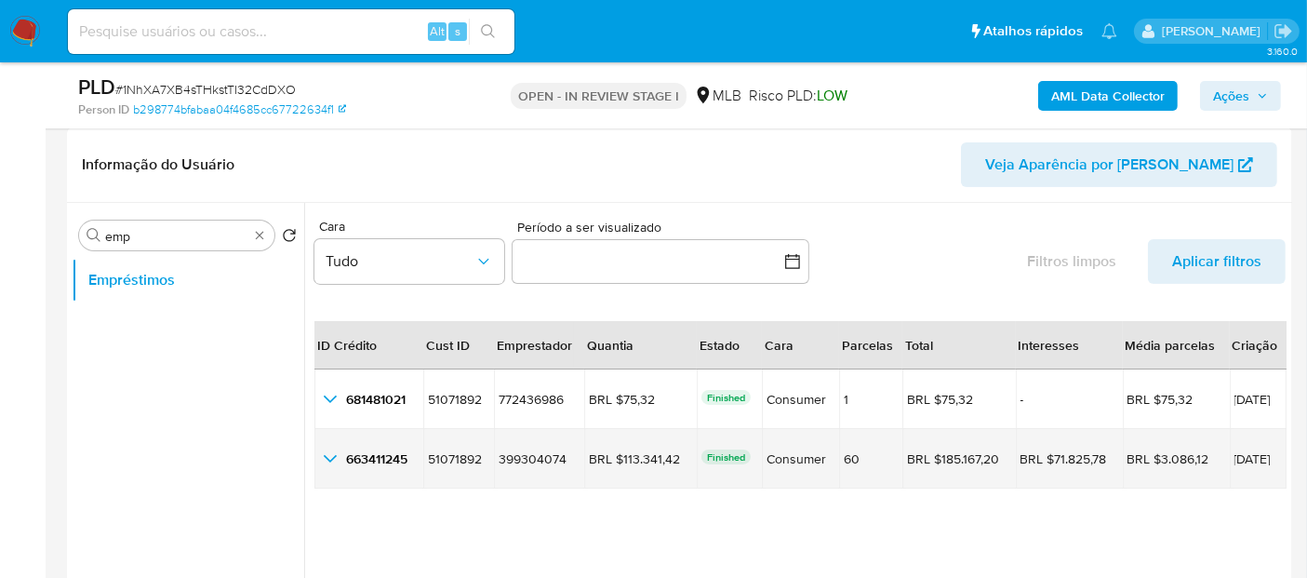
click at [332, 456] on icon "button_show_hidden_detail_by_id_1" at bounding box center [330, 459] width 22 height 22
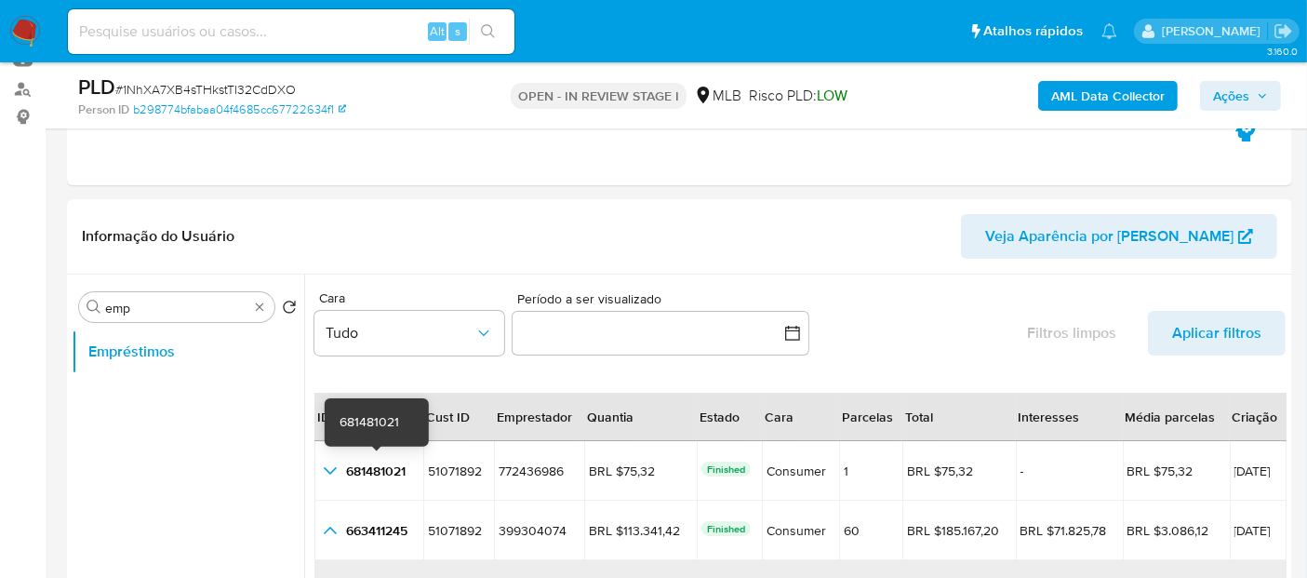
scroll to position [177, 0]
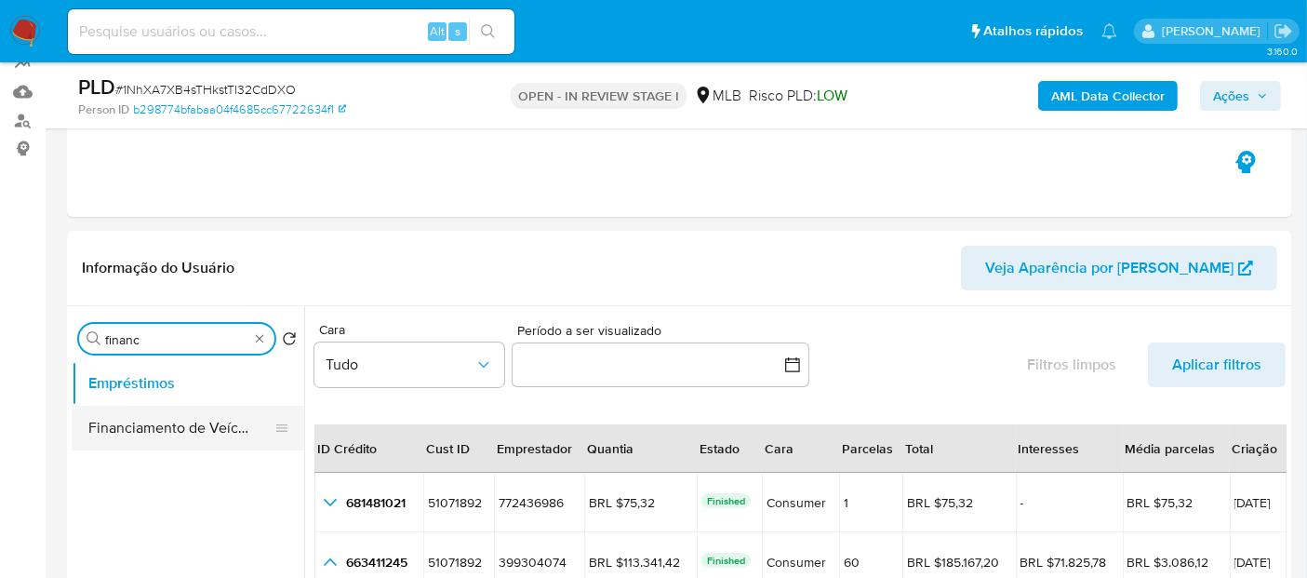
type input "financ"
click at [181, 437] on button "Financiamento de Veículos" at bounding box center [181, 428] width 218 height 45
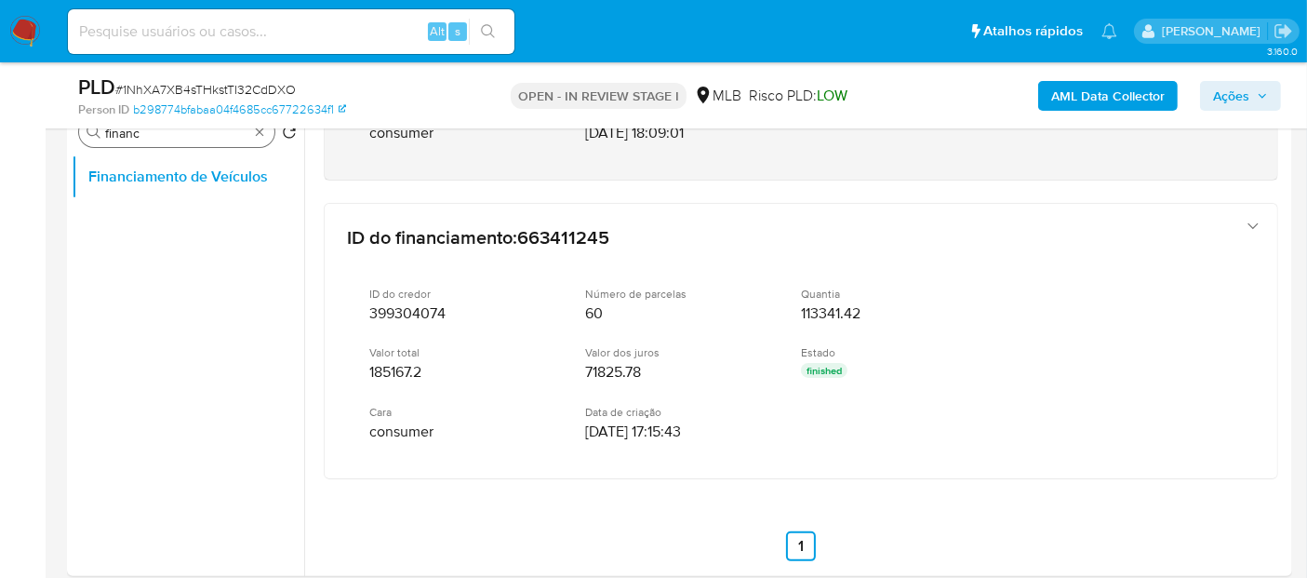
scroll to position [290, 0]
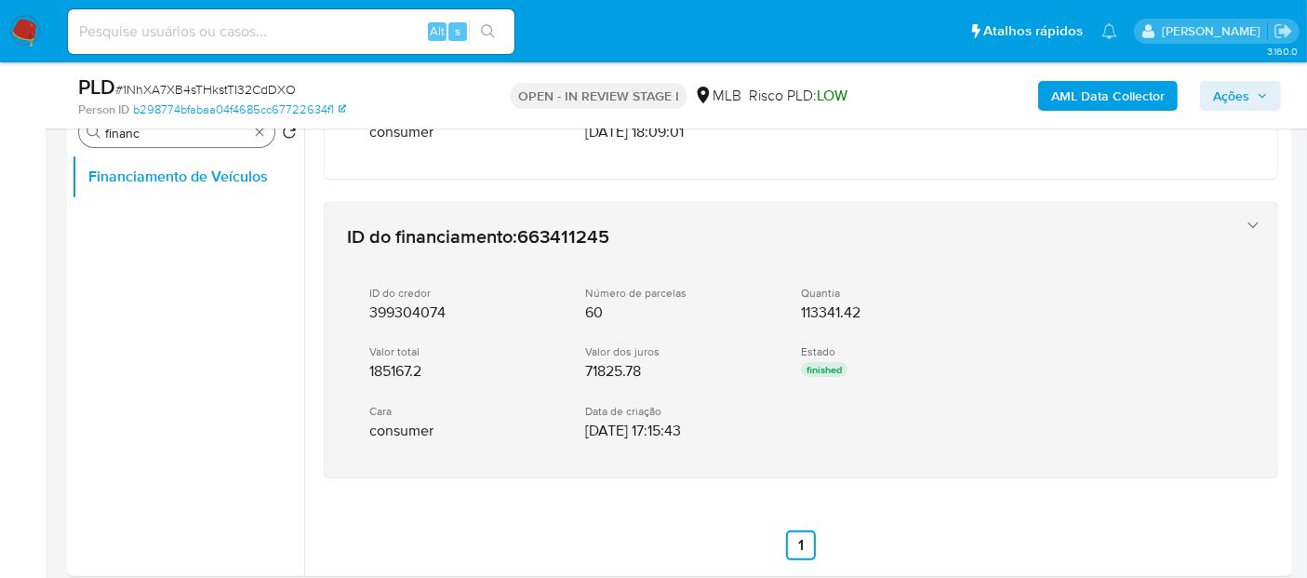
click at [723, 404] on div "Data de criação 22/04/2024 17:15:43" at bounding box center [678, 422] width 186 height 36
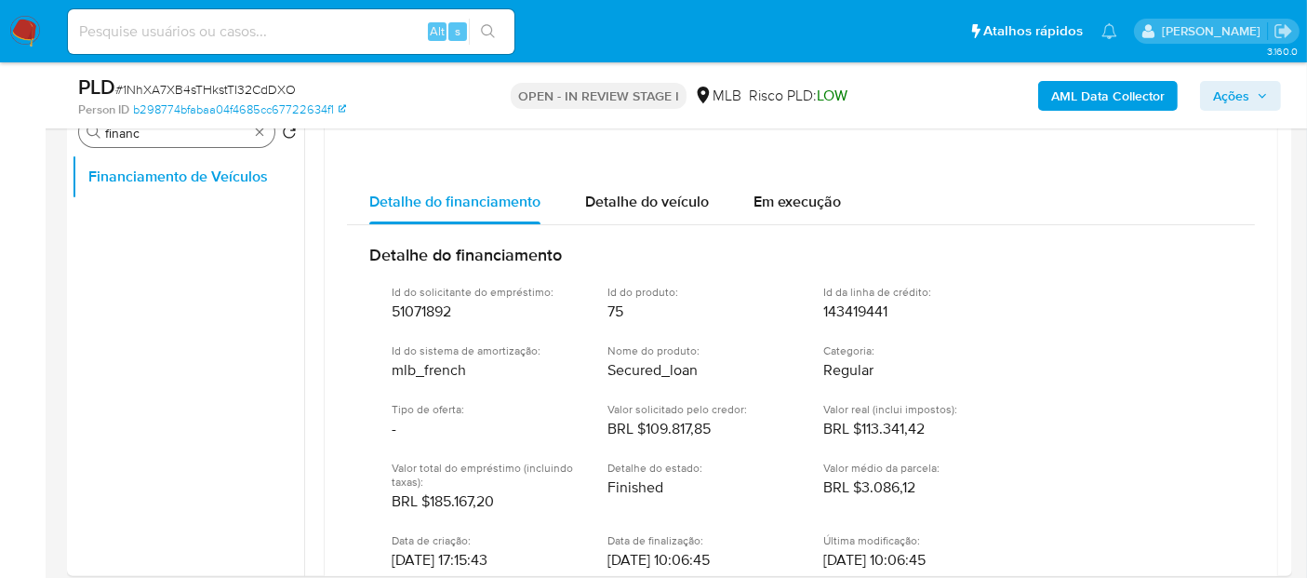
scroll to position [599, 0]
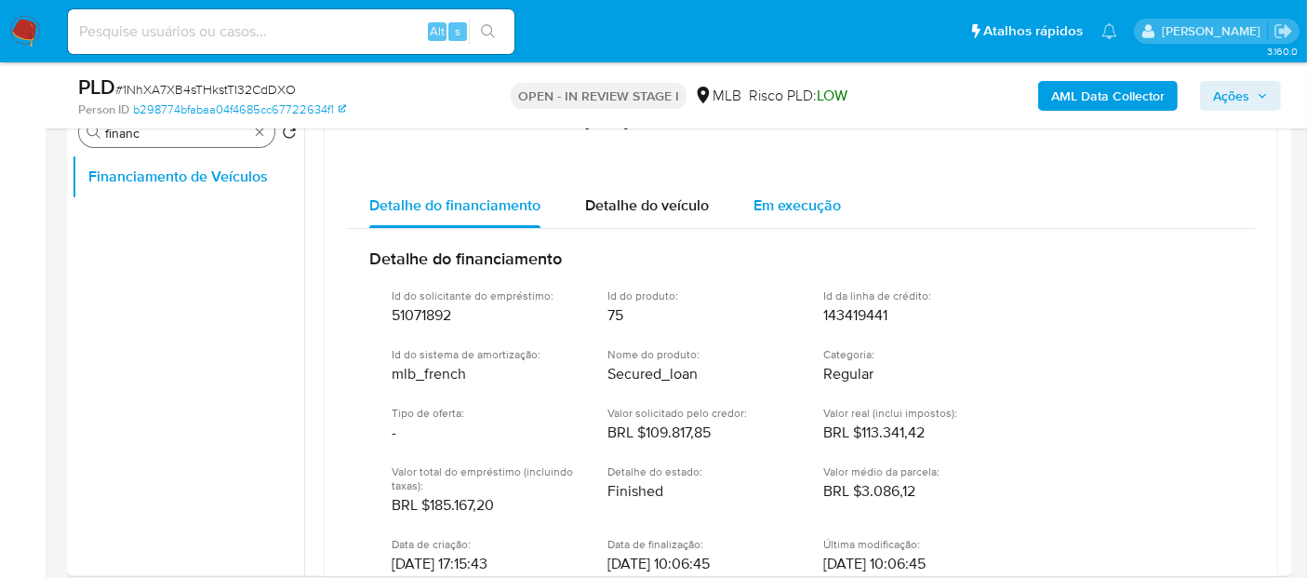
click at [825, 202] on span "Em execução" at bounding box center [797, 204] width 87 height 21
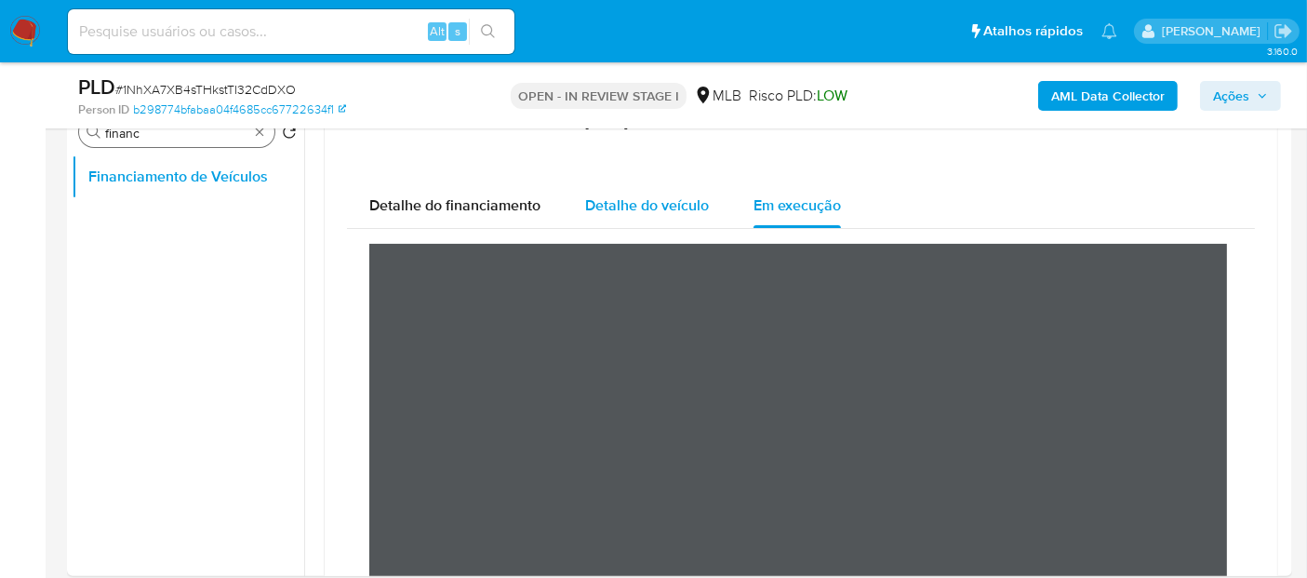
click at [640, 194] on span "Detalhe do veículo" at bounding box center [647, 204] width 124 height 21
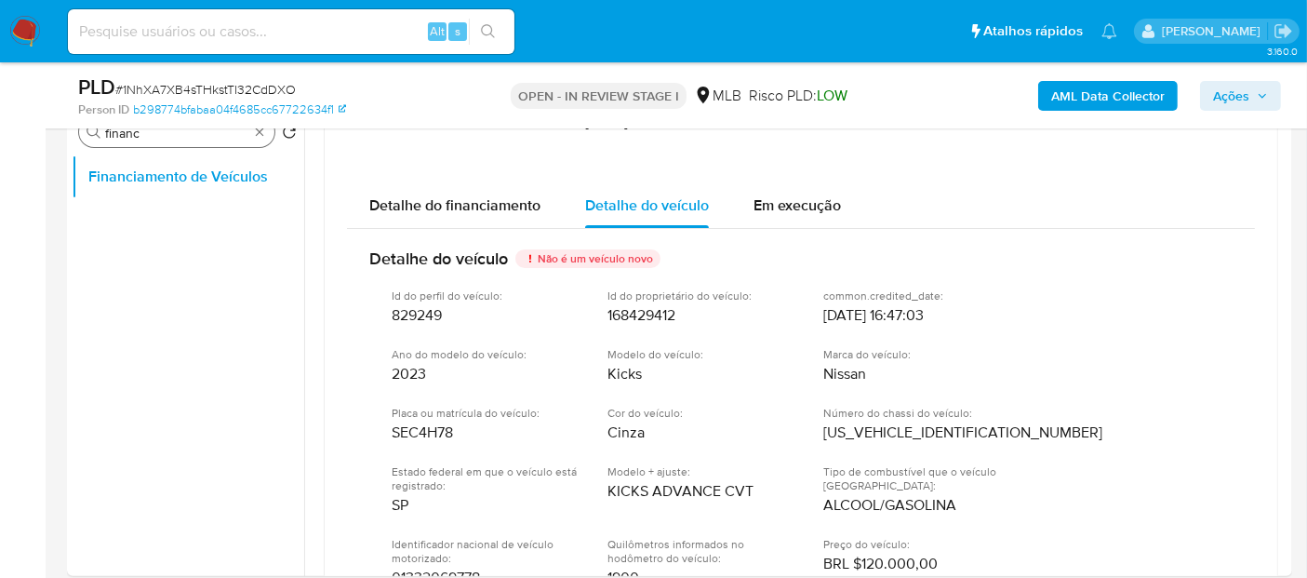
click at [843, 372] on span "Nissan" at bounding box center [844, 374] width 43 height 19
click at [627, 365] on span "Kicks" at bounding box center [625, 374] width 34 height 19
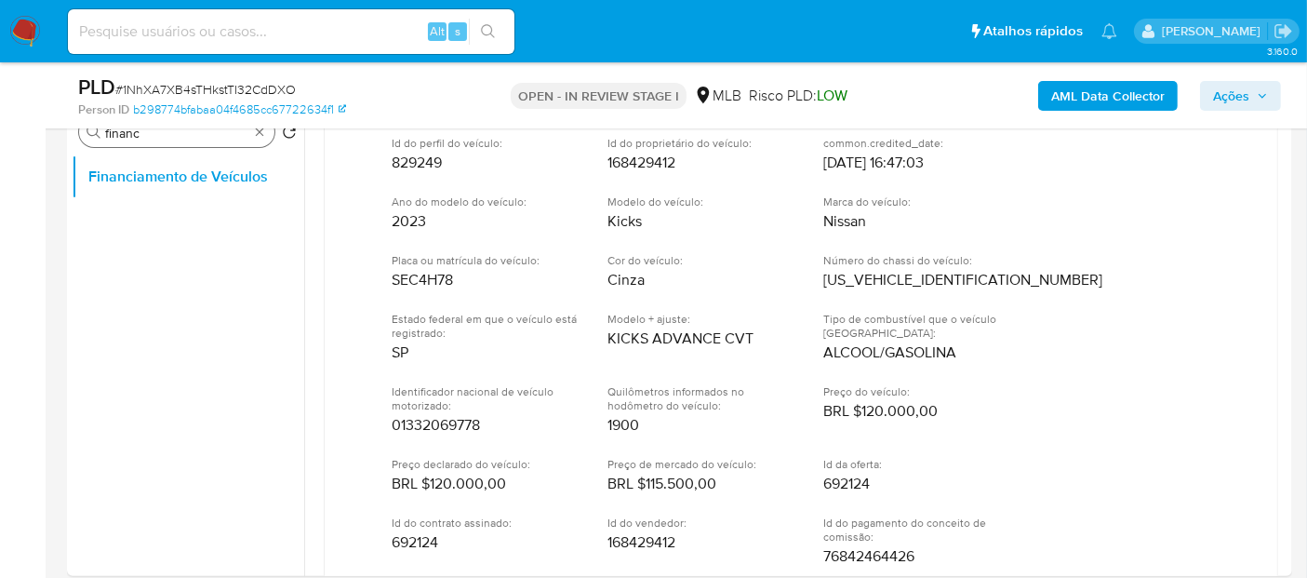
scroll to position [702, 0]
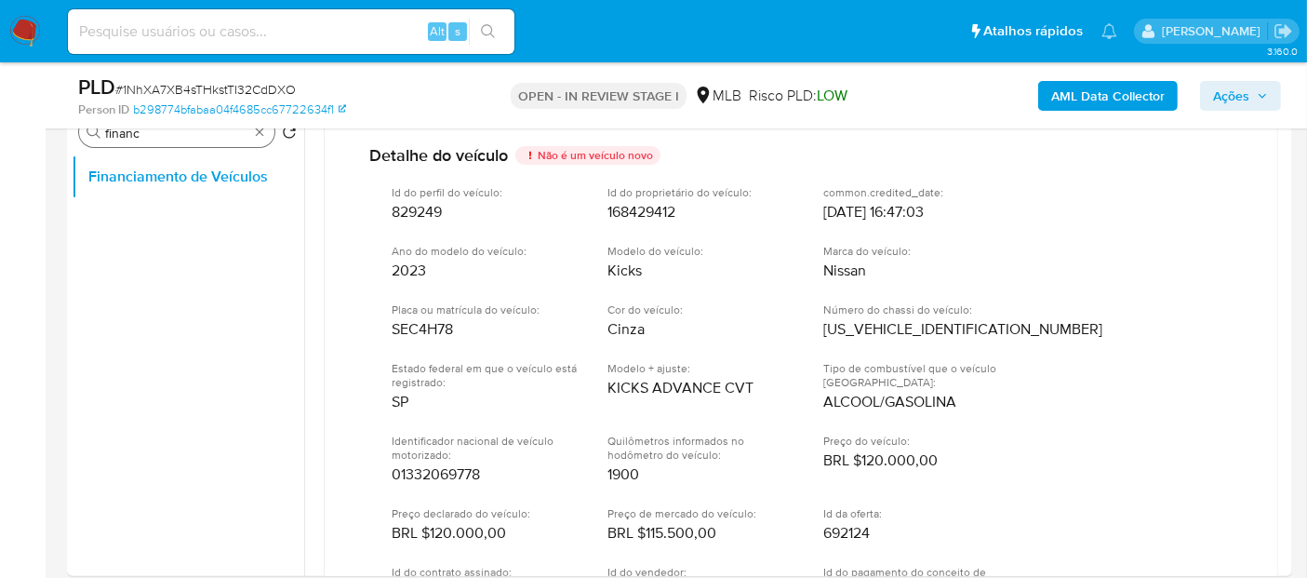
click at [403, 330] on span "SEC4H78" at bounding box center [422, 329] width 61 height 19
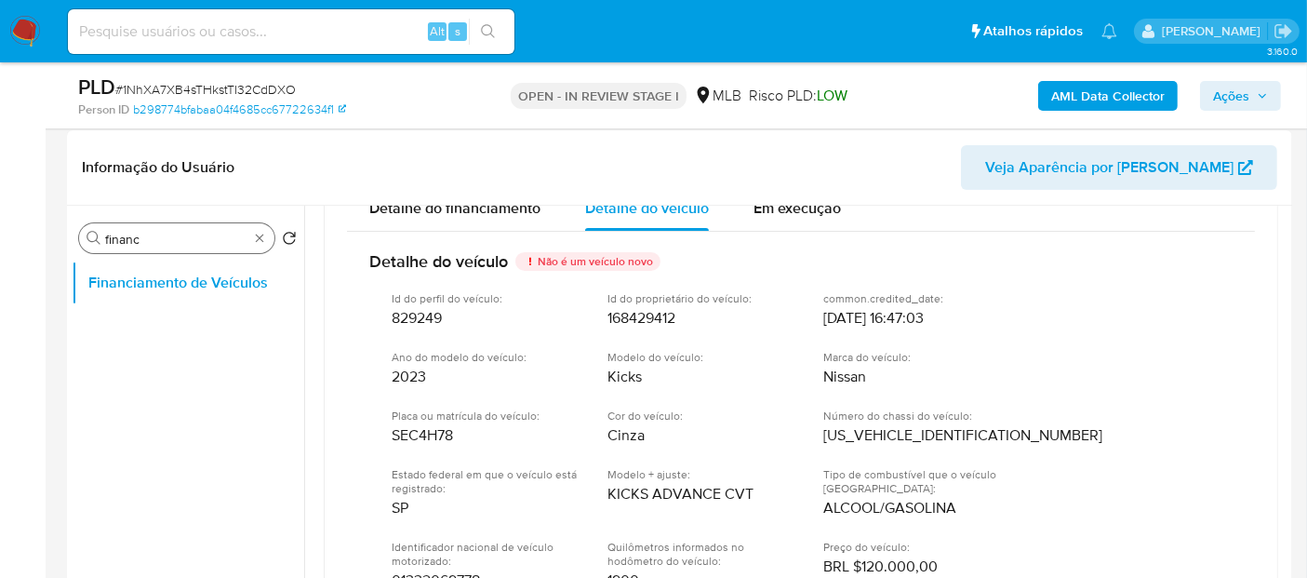
scroll to position [177, 0]
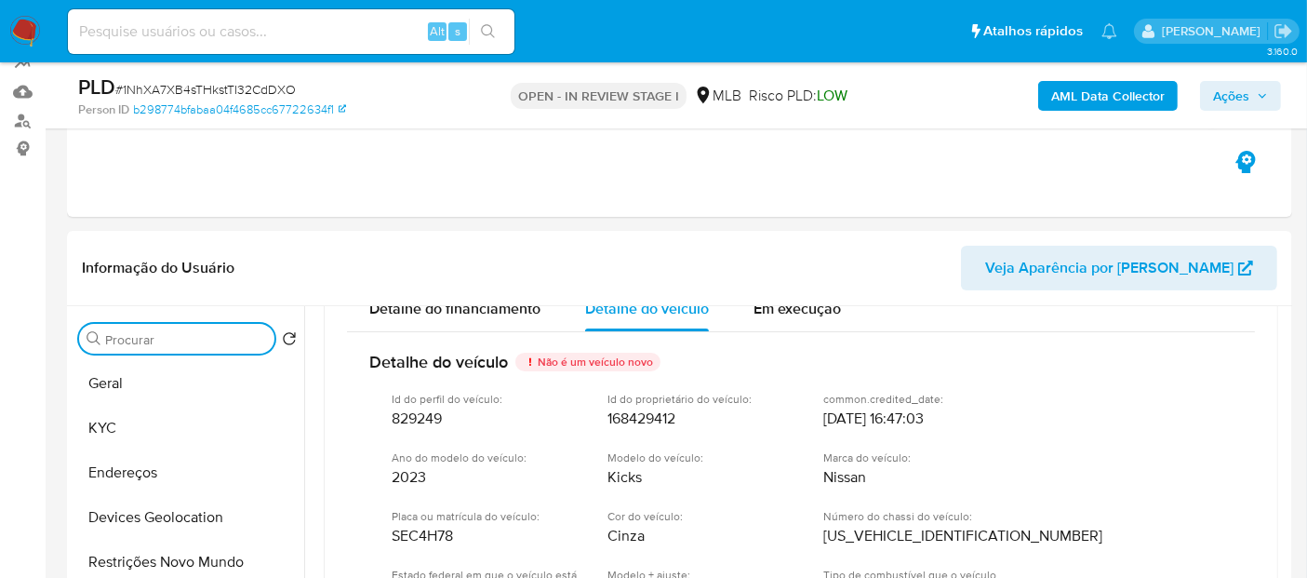
click at [212, 341] on input "Procurar" at bounding box center [186, 339] width 162 height 17
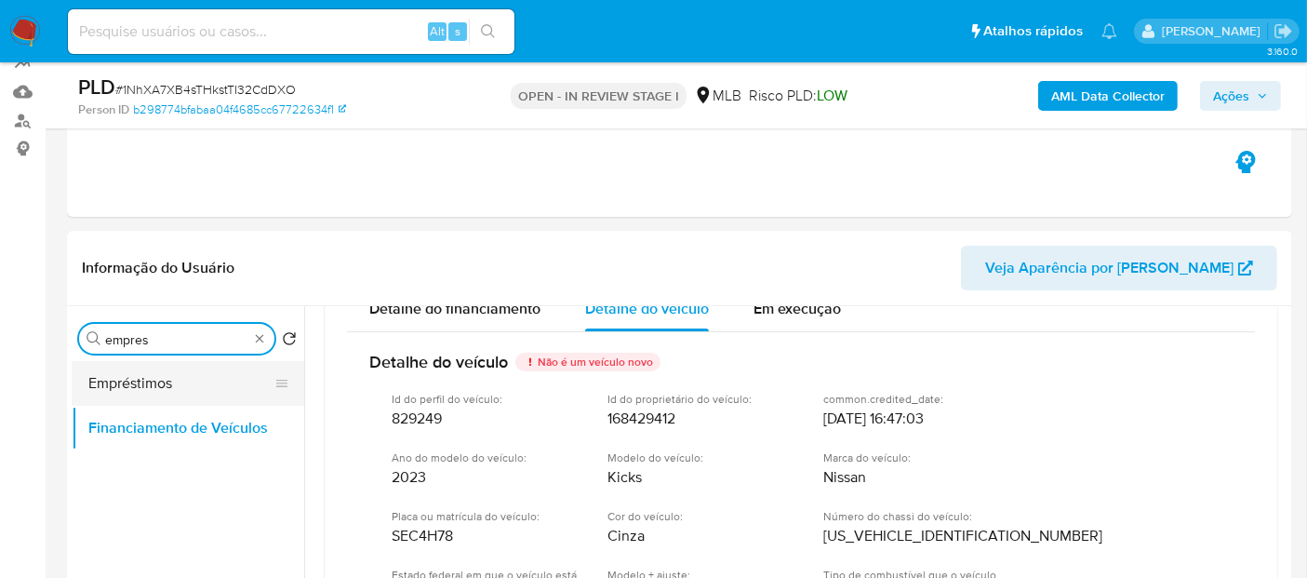
type input "empres"
click at [159, 386] on button "Empréstimos" at bounding box center [181, 383] width 218 height 45
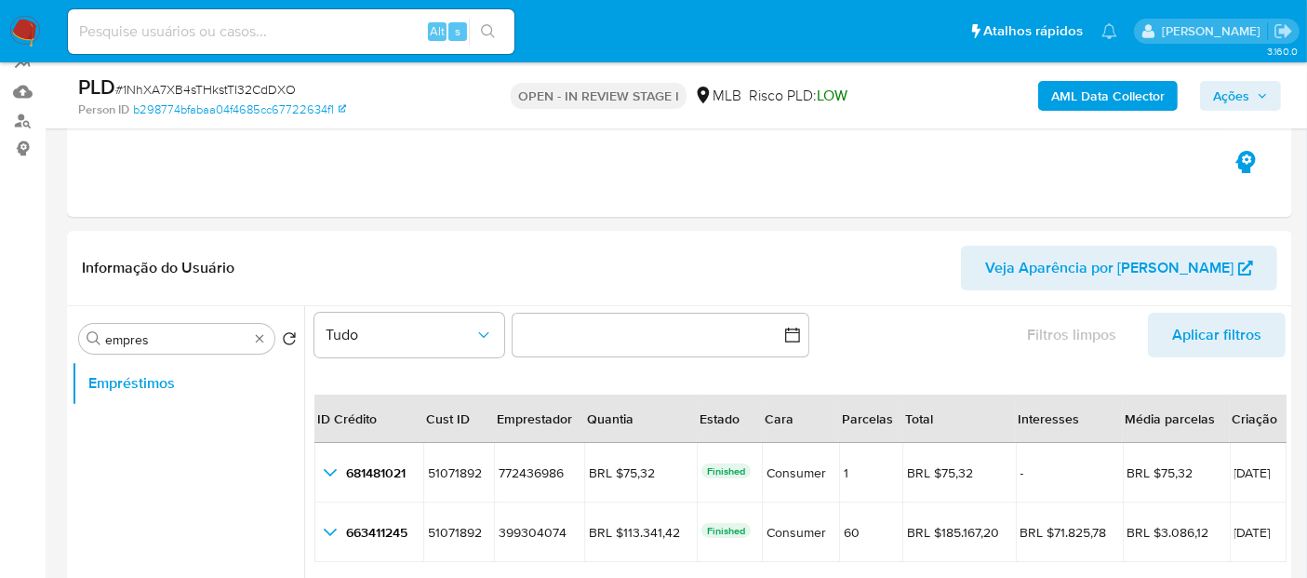
scroll to position [42, 0]
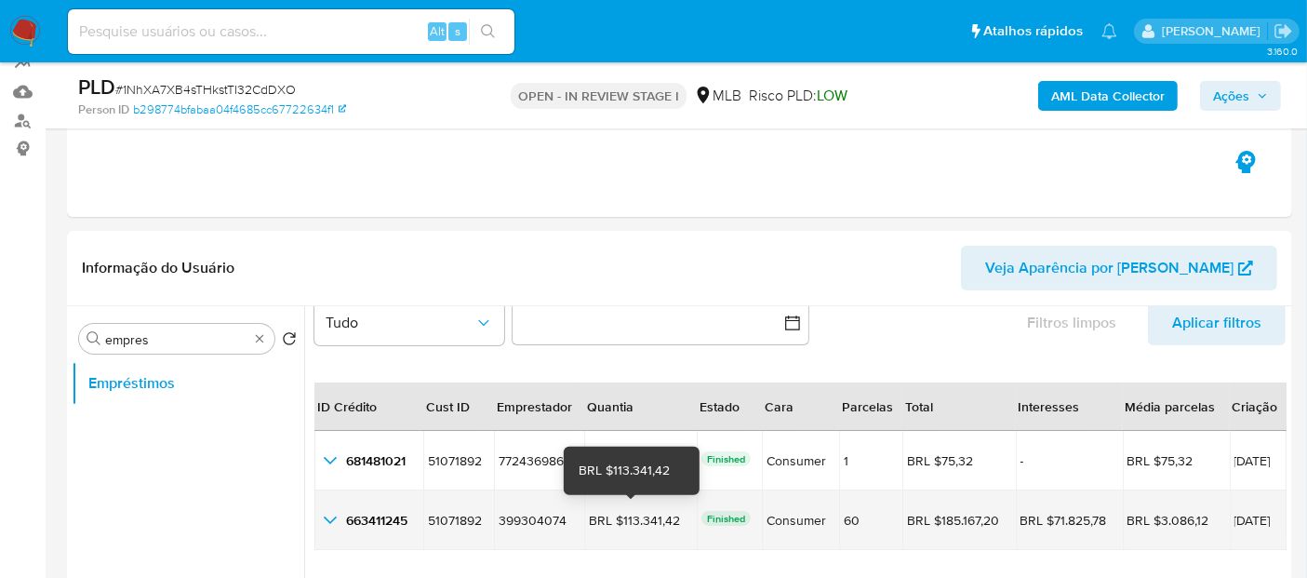
drag, startPoint x: 672, startPoint y: 518, endPoint x: 613, endPoint y: 525, distance: 59.0
click at [613, 525] on div "BRL $113.341,42" at bounding box center [640, 520] width 103 height 17
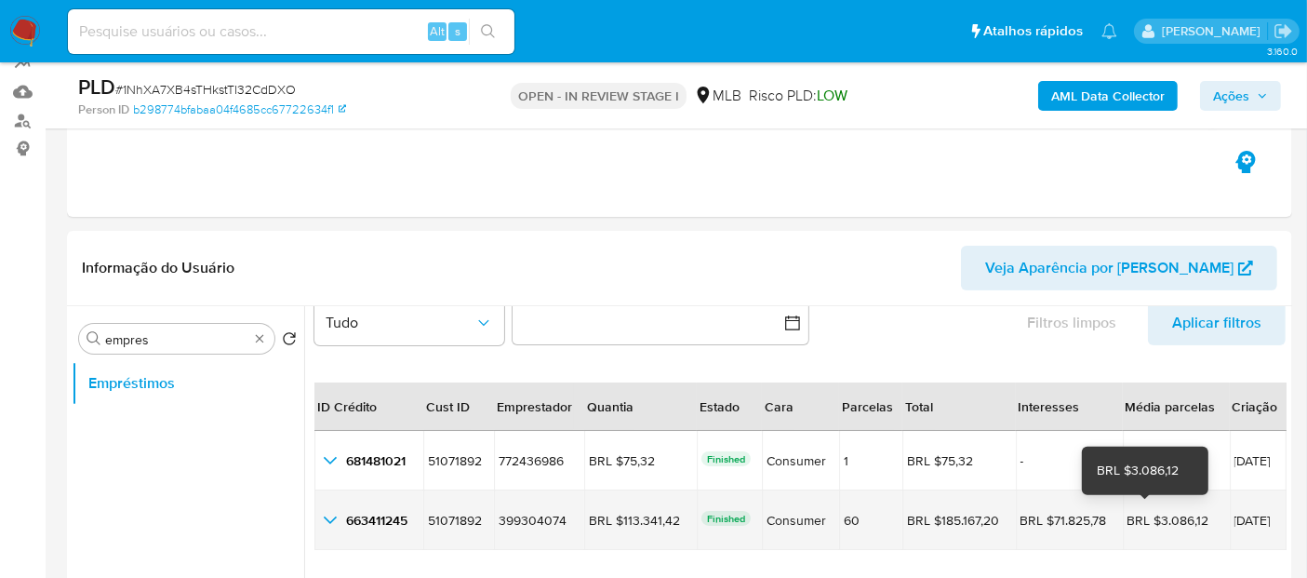
drag, startPoint x: 1189, startPoint y: 515, endPoint x: 1132, endPoint y: 520, distance: 56.9
click at [1132, 520] on div "BRL $3.086,12" at bounding box center [1177, 520] width 98 height 17
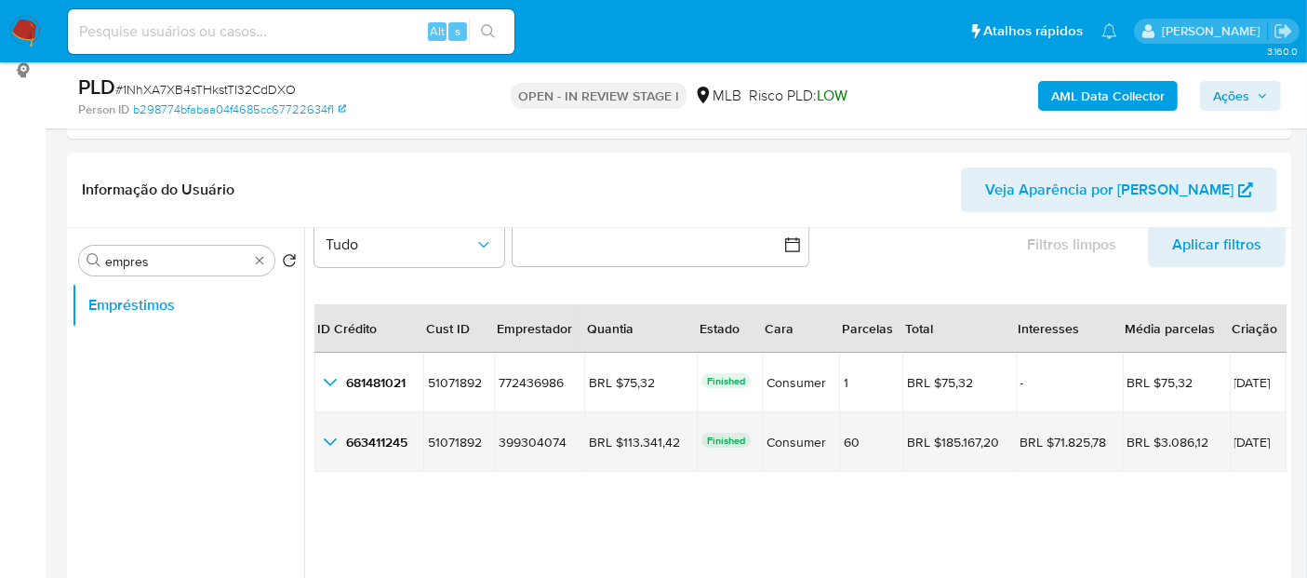
scroll to position [383, 0]
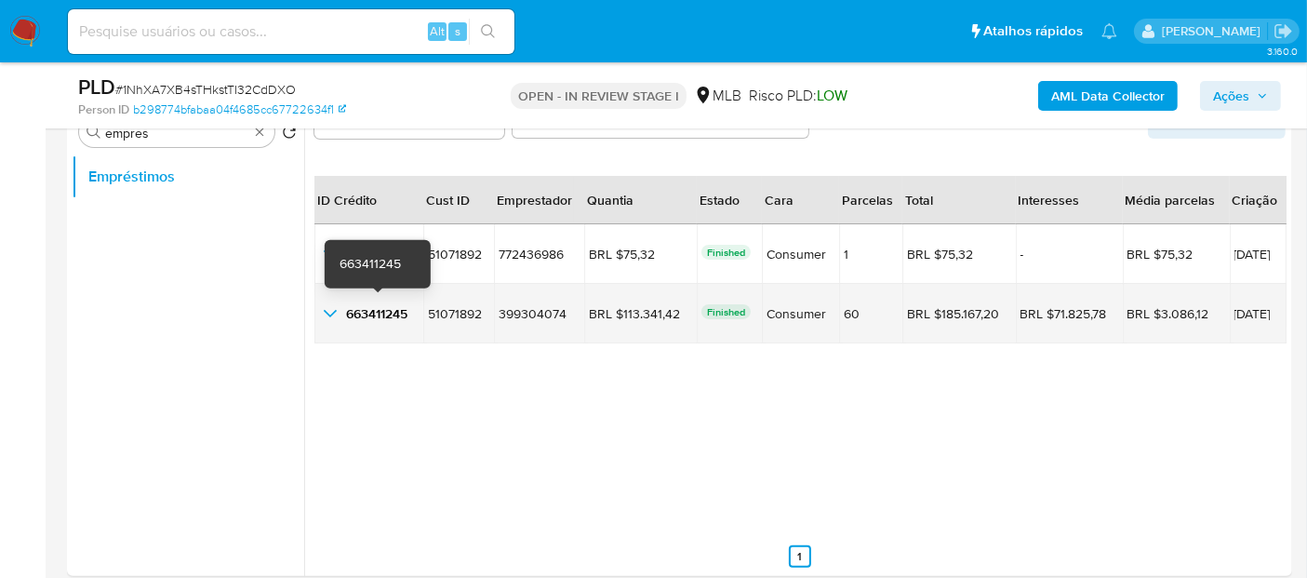
click at [349, 304] on span "663411245" at bounding box center [376, 313] width 61 height 19
click at [334, 310] on icon "button_show_hidden_detail_by_id_1" at bounding box center [330, 313] width 13 height 7
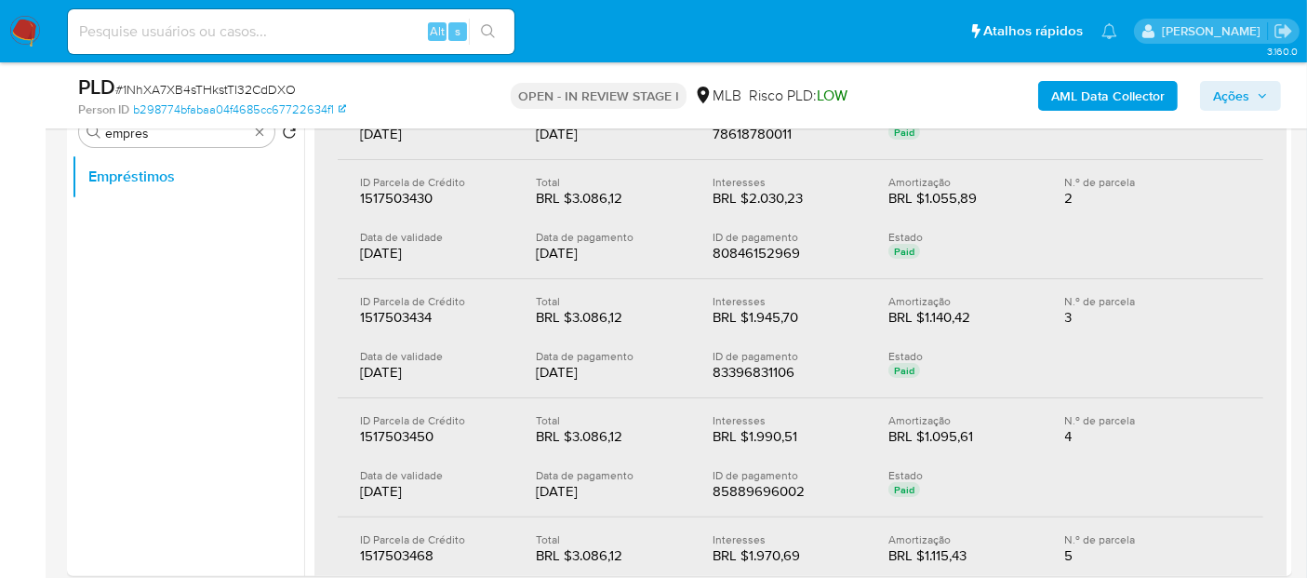
scroll to position [523, 0]
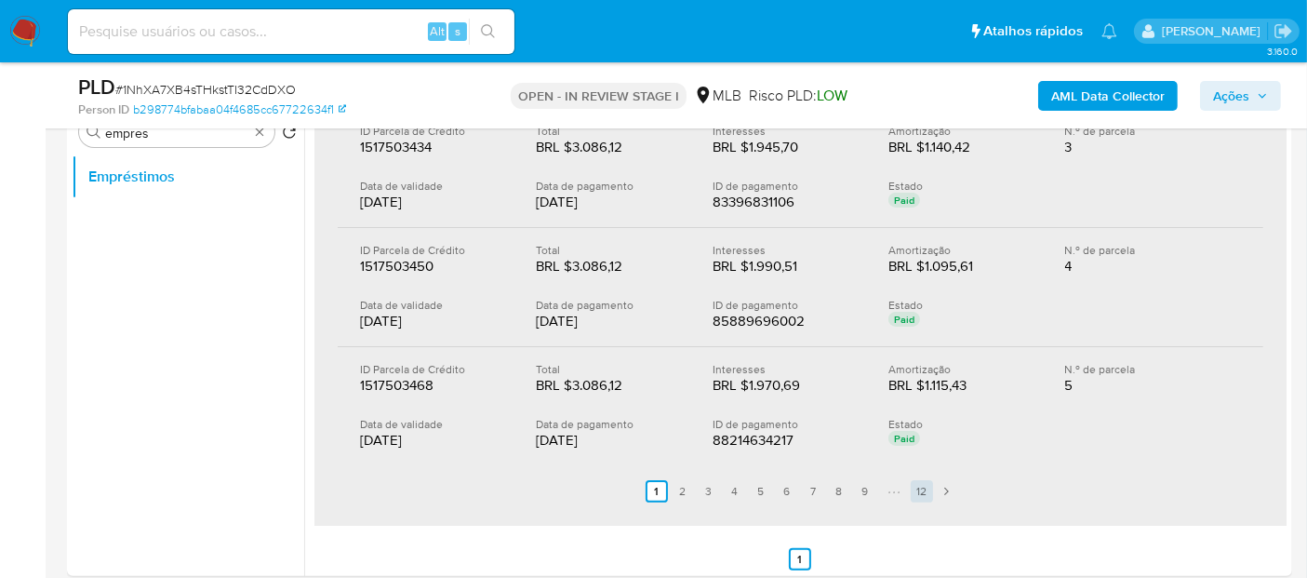
click at [920, 490] on link "12" at bounding box center [922, 491] width 22 height 22
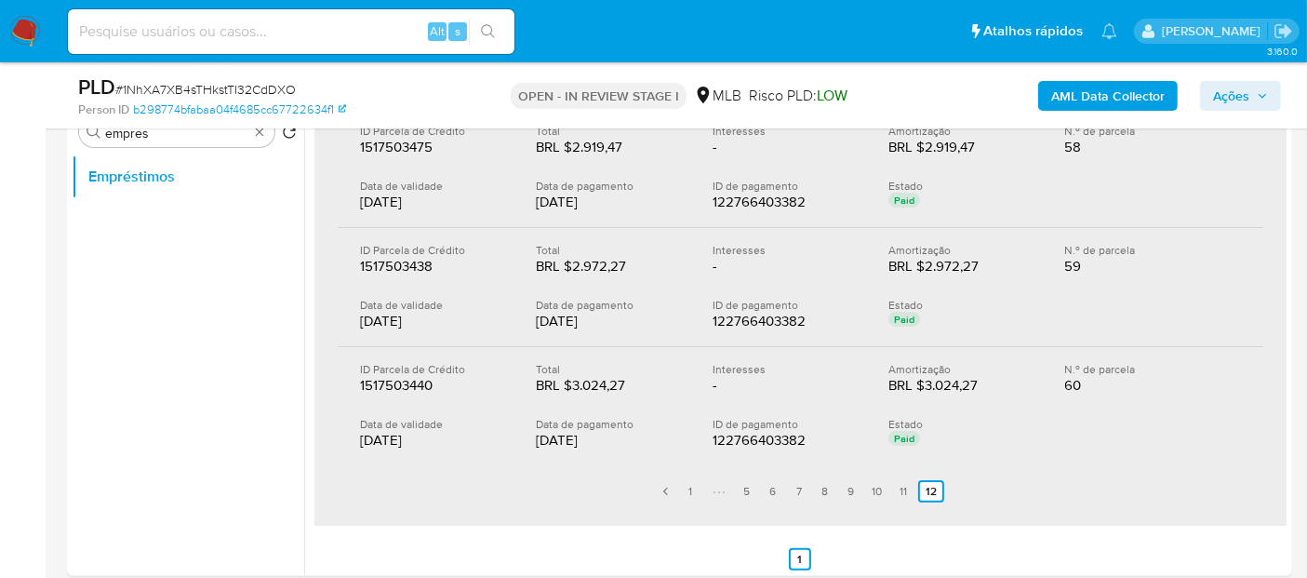
drag, startPoint x: 614, startPoint y: 435, endPoint x: 539, endPoint y: 439, distance: 75.5
click at [539, 439] on div "19/08/2025" at bounding box center [609, 440] width 146 height 19
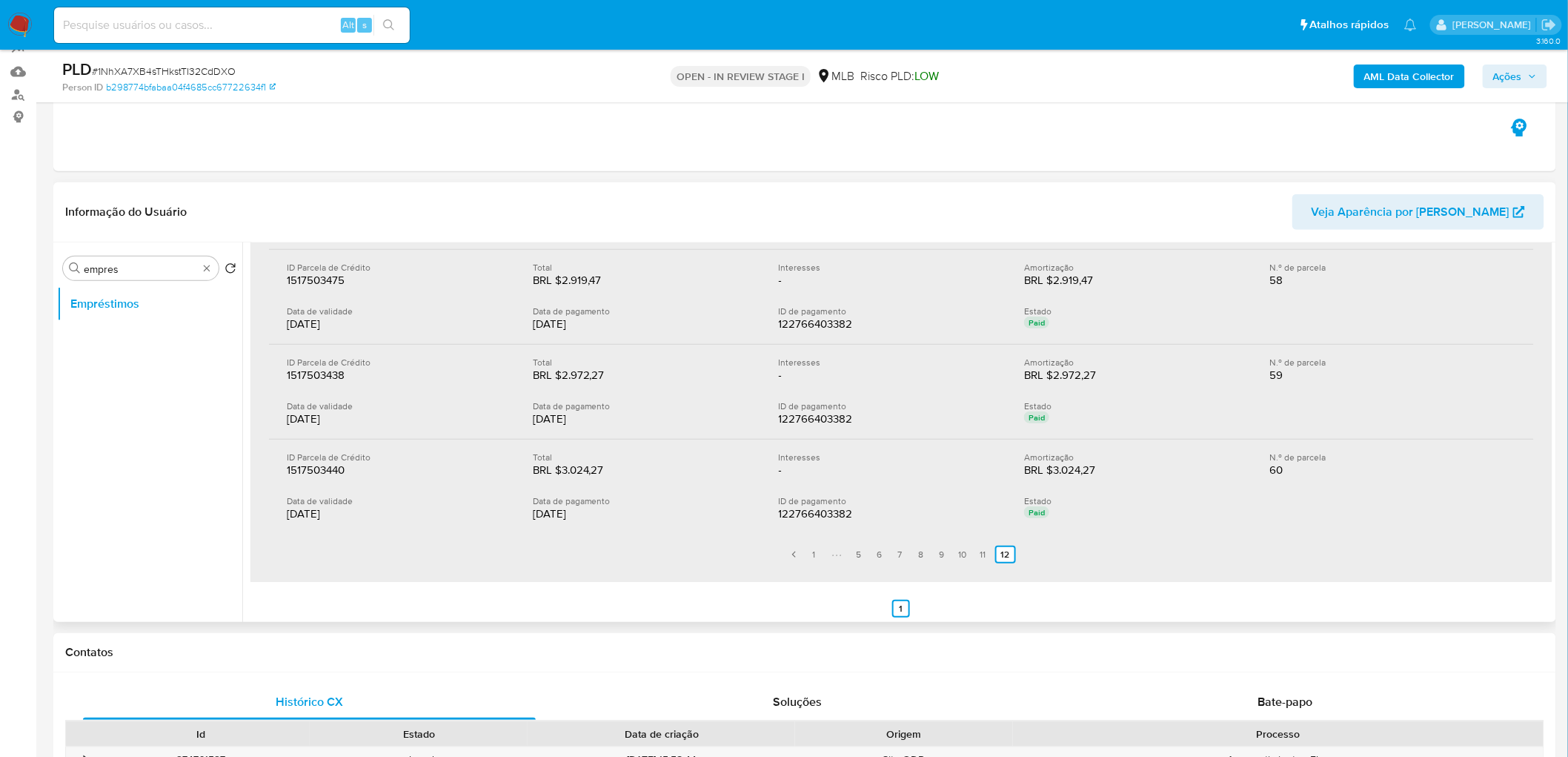
scroll to position [141, 0]
click at [206, 261] on div "Procurar empres" at bounding box center [140, 270] width 155 height 24
drag, startPoint x: 142, startPoint y: 300, endPoint x: 25, endPoint y: 316, distance: 118.1
click at [141, 299] on button "Geral" at bounding box center [150, 305] width 186 height 36
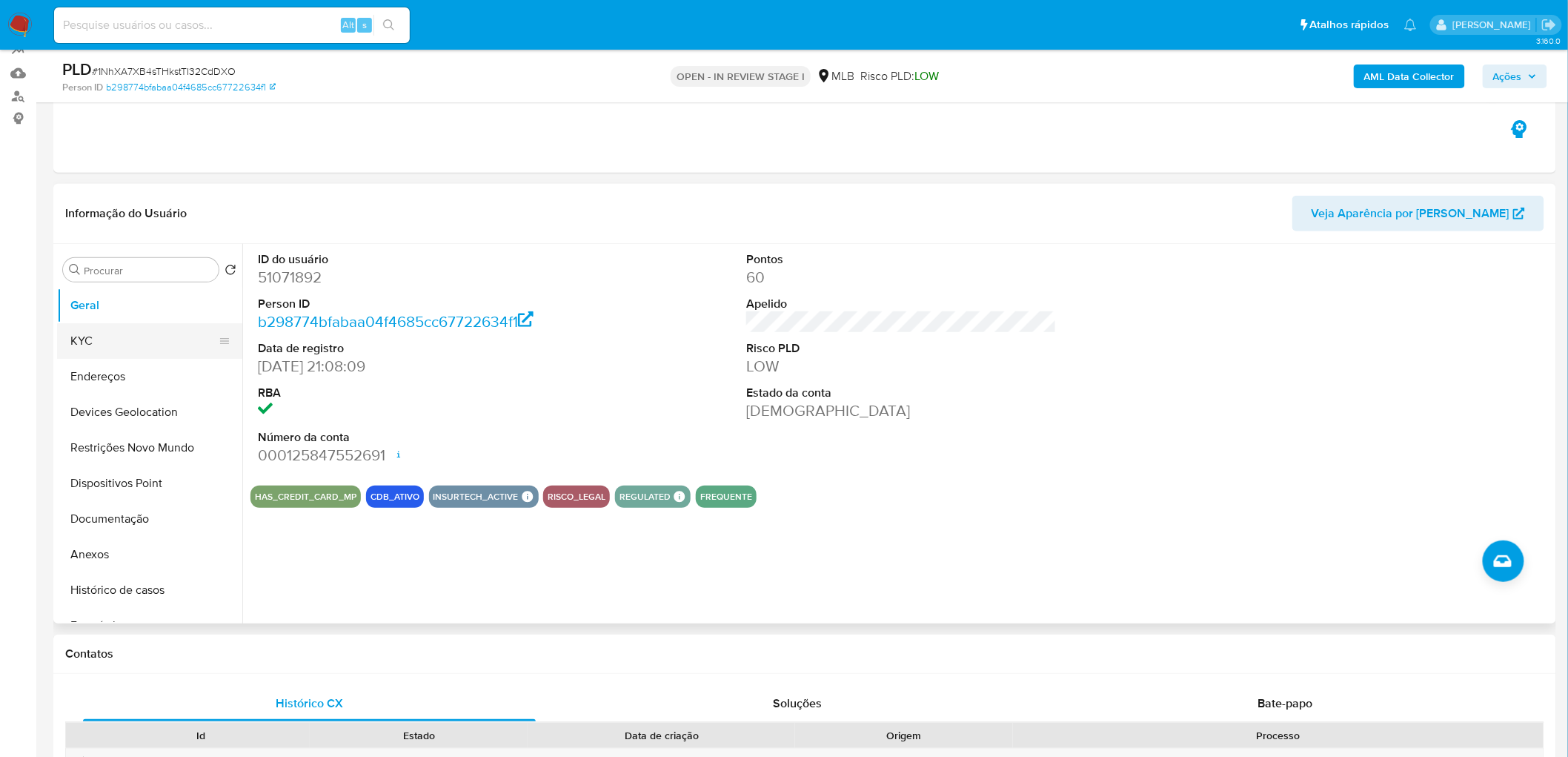
click at [119, 352] on button "KYC" at bounding box center [144, 341] width 174 height 36
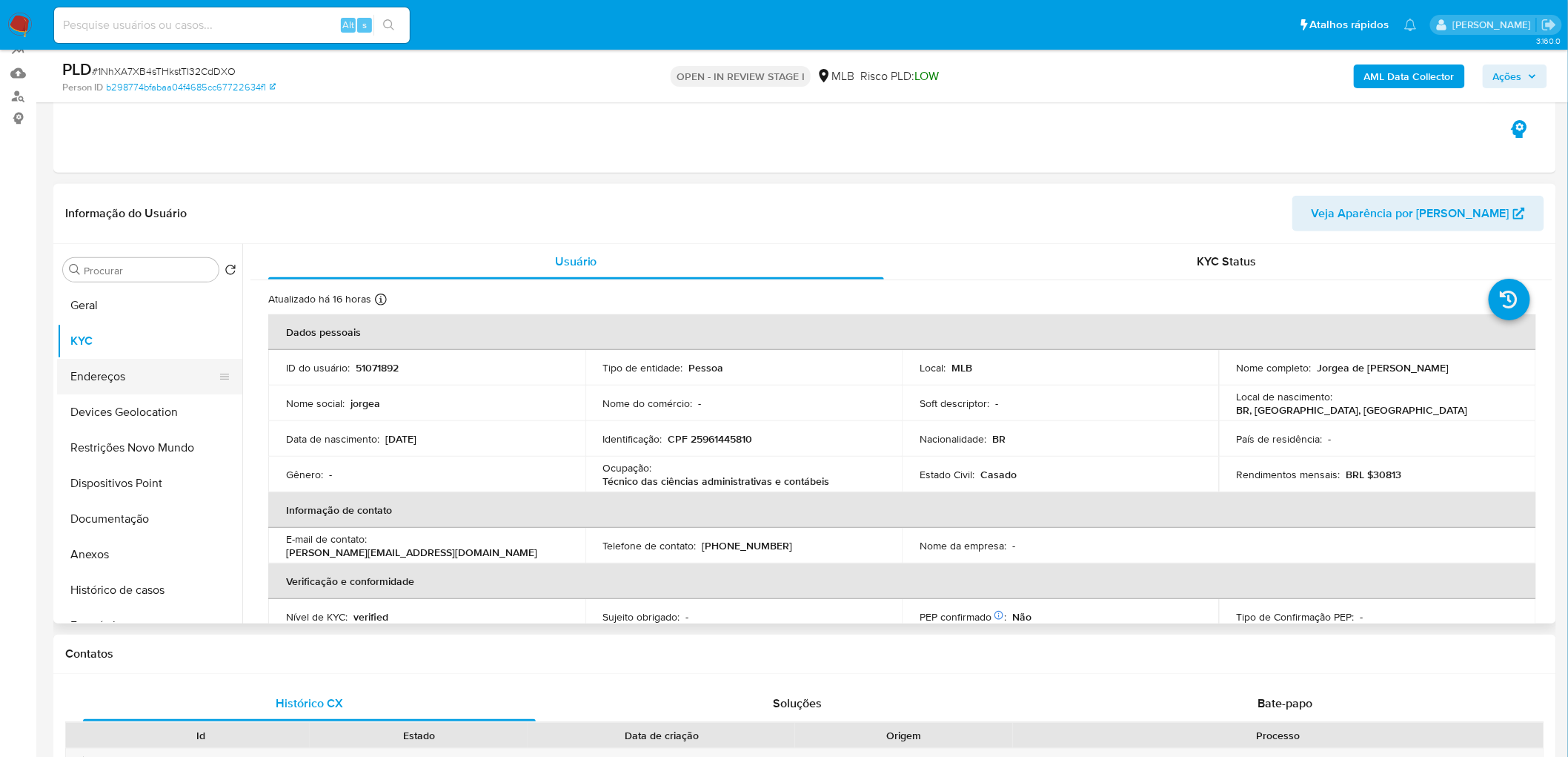
click at [116, 367] on button "Endereços" at bounding box center [144, 376] width 174 height 36
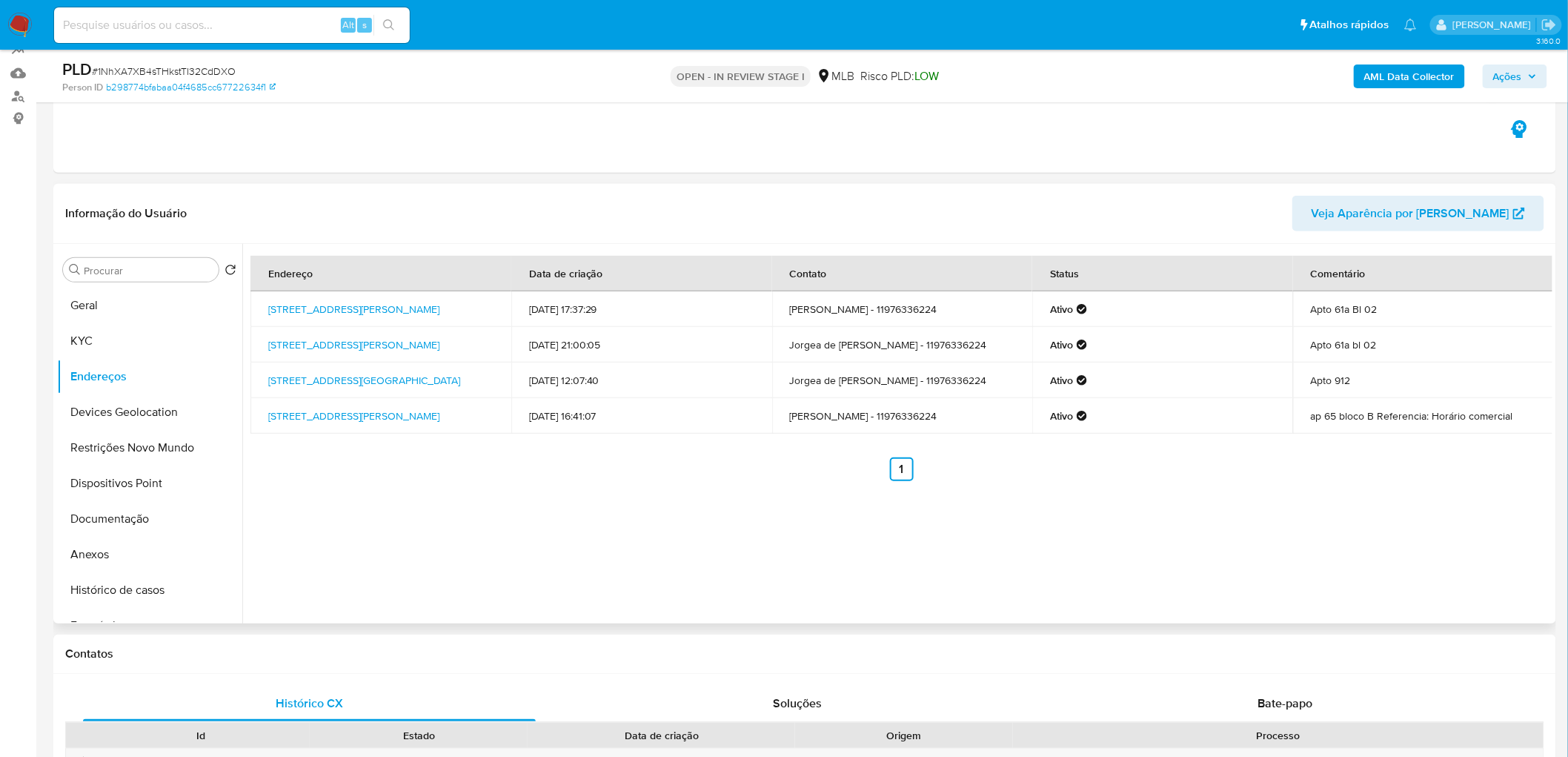
click at [115, 343] on button "KYC" at bounding box center [150, 341] width 186 height 36
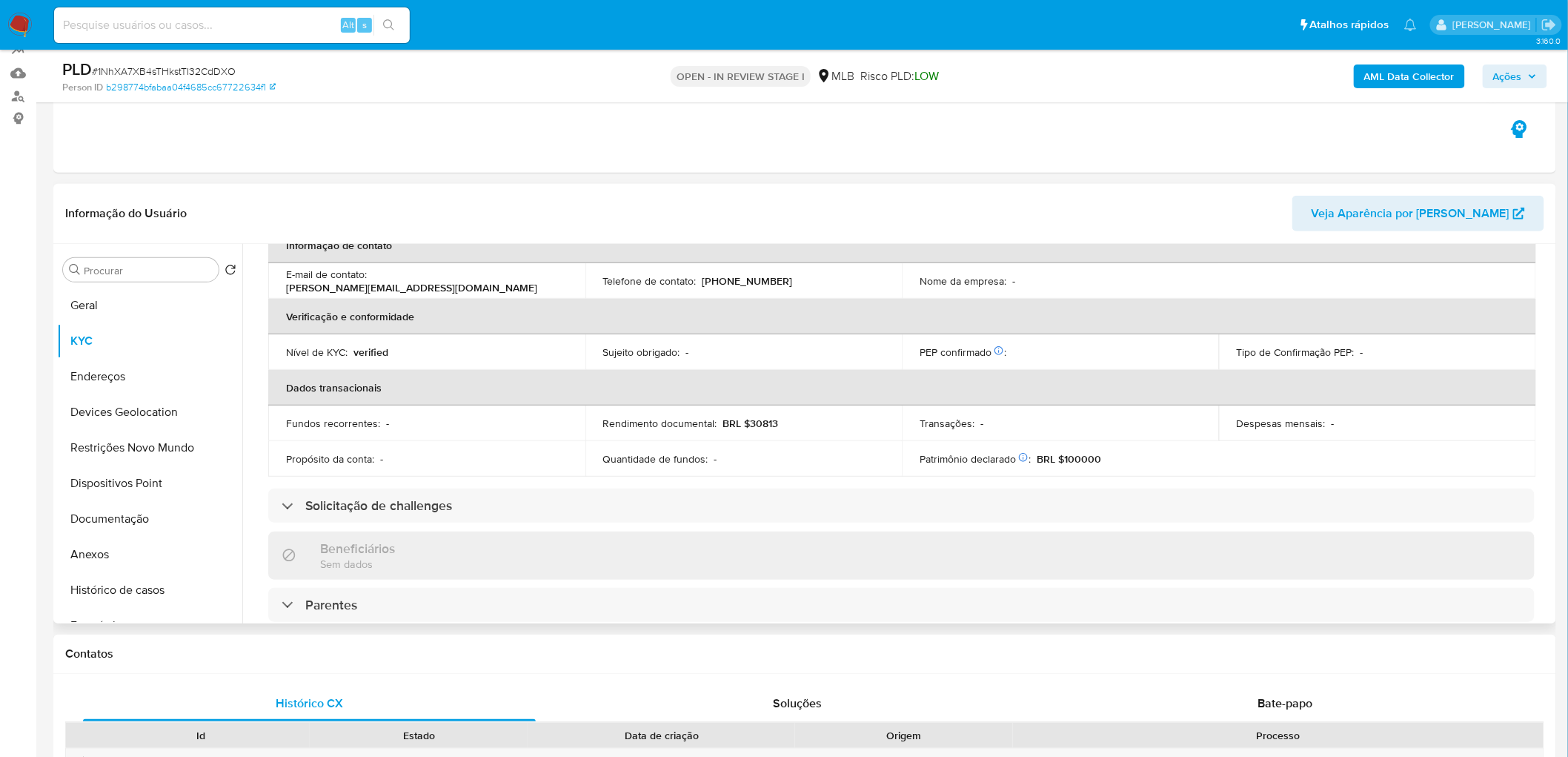
scroll to position [572, 0]
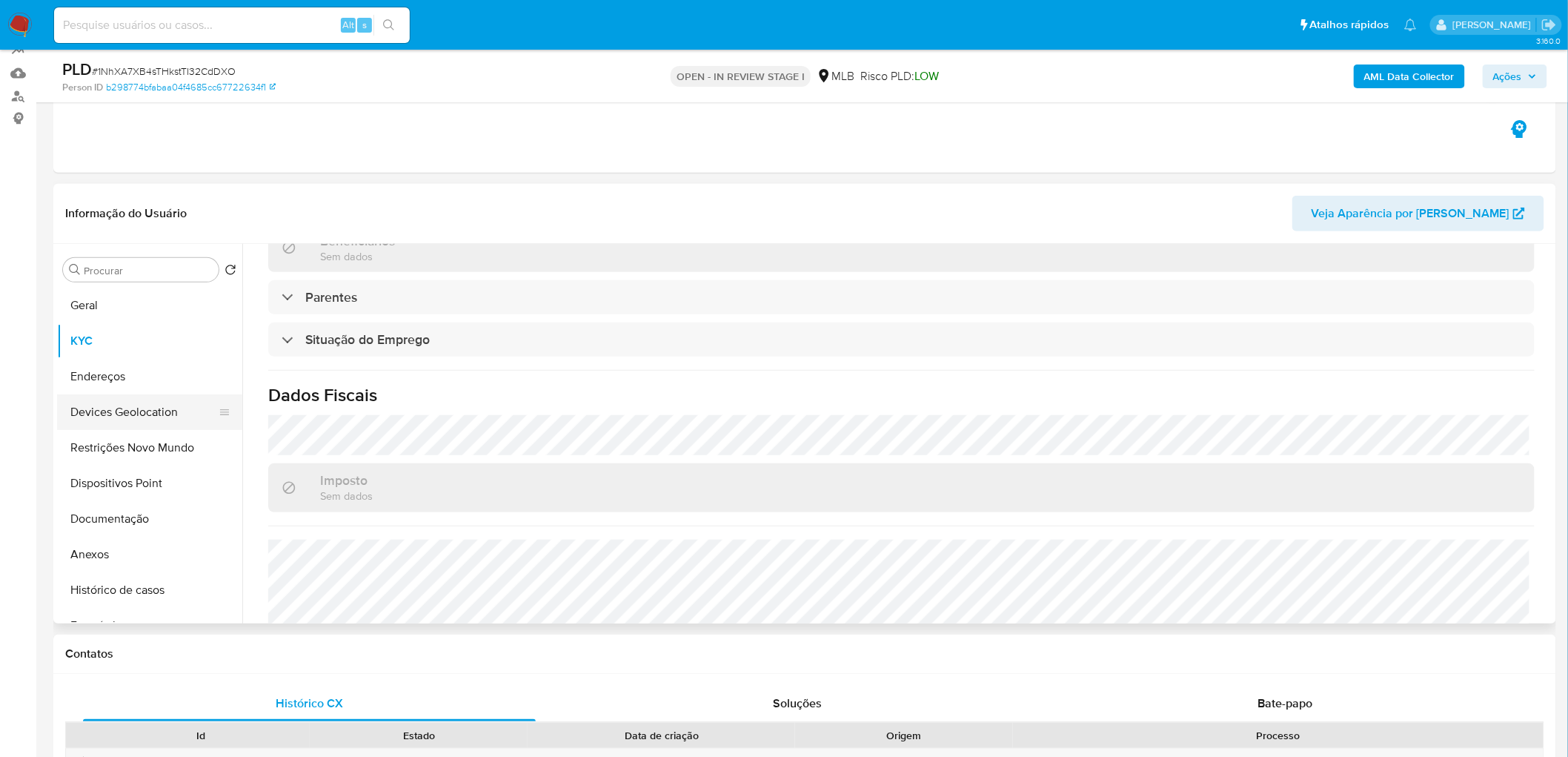
drag, startPoint x: 144, startPoint y: 423, endPoint x: 135, endPoint y: 422, distance: 9.1
click at [144, 423] on button "Devices Geolocation" at bounding box center [144, 412] width 174 height 36
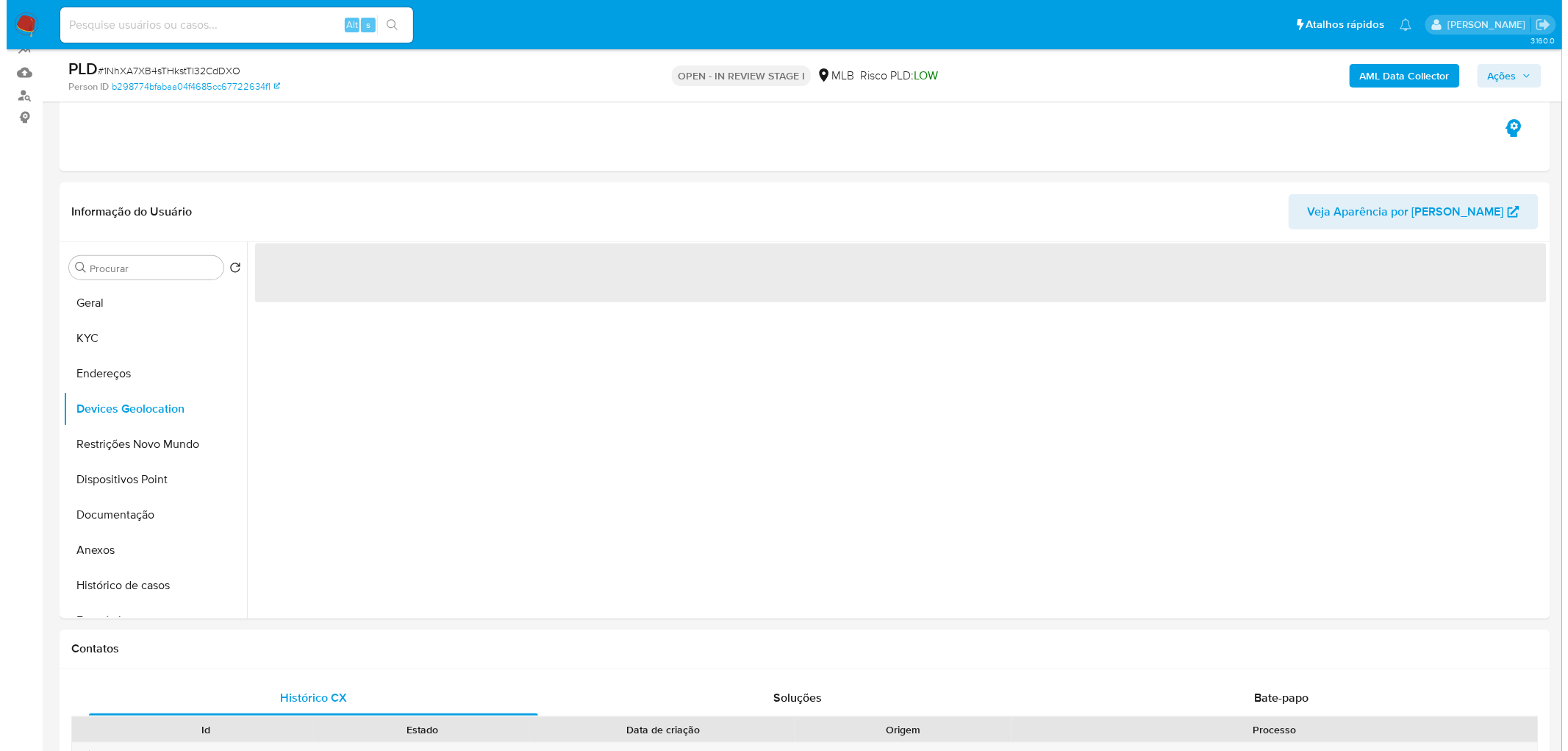
scroll to position [0, 0]
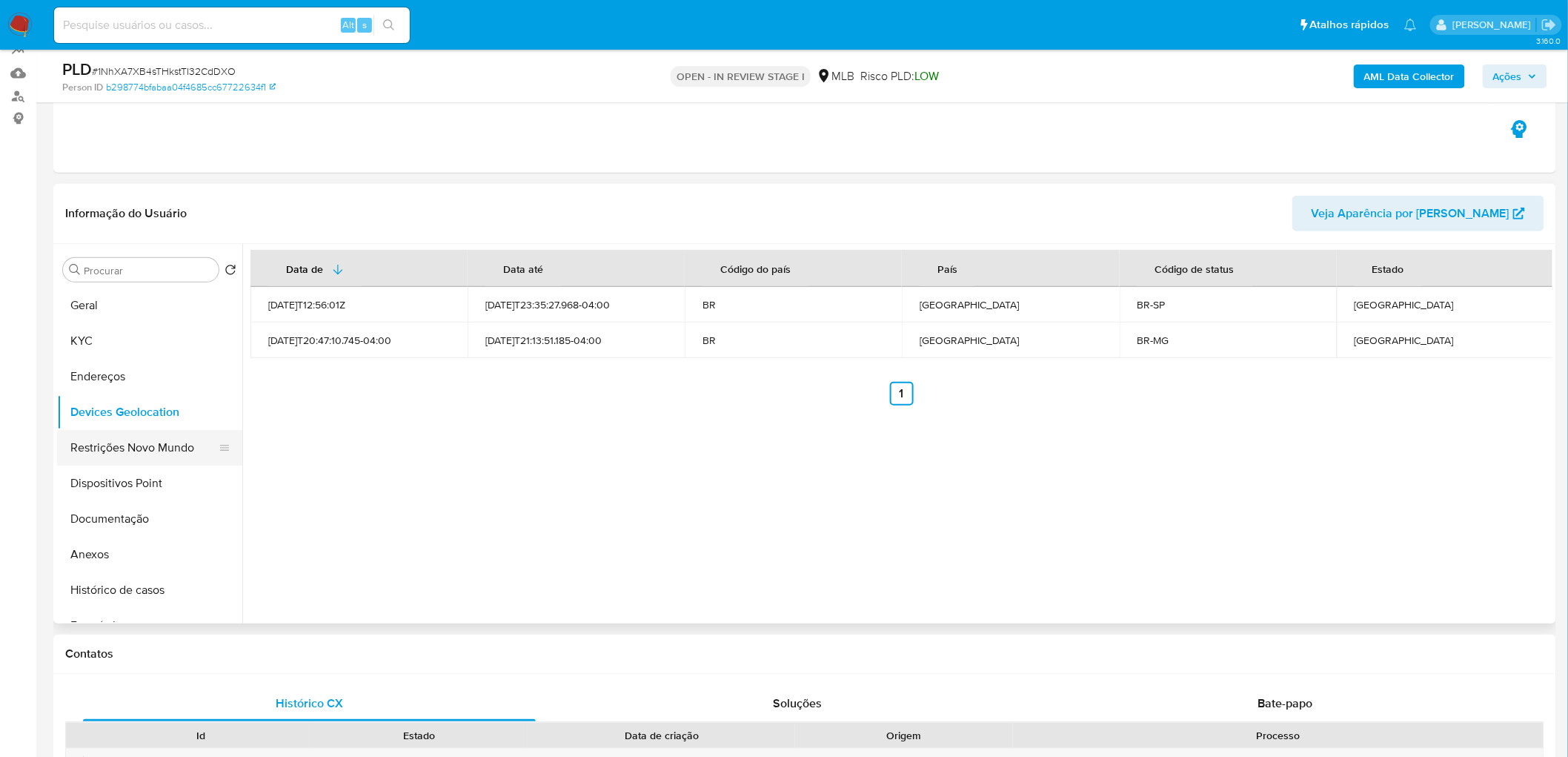
click at [133, 451] on button "Restrições Novo Mundo" at bounding box center [144, 448] width 174 height 36
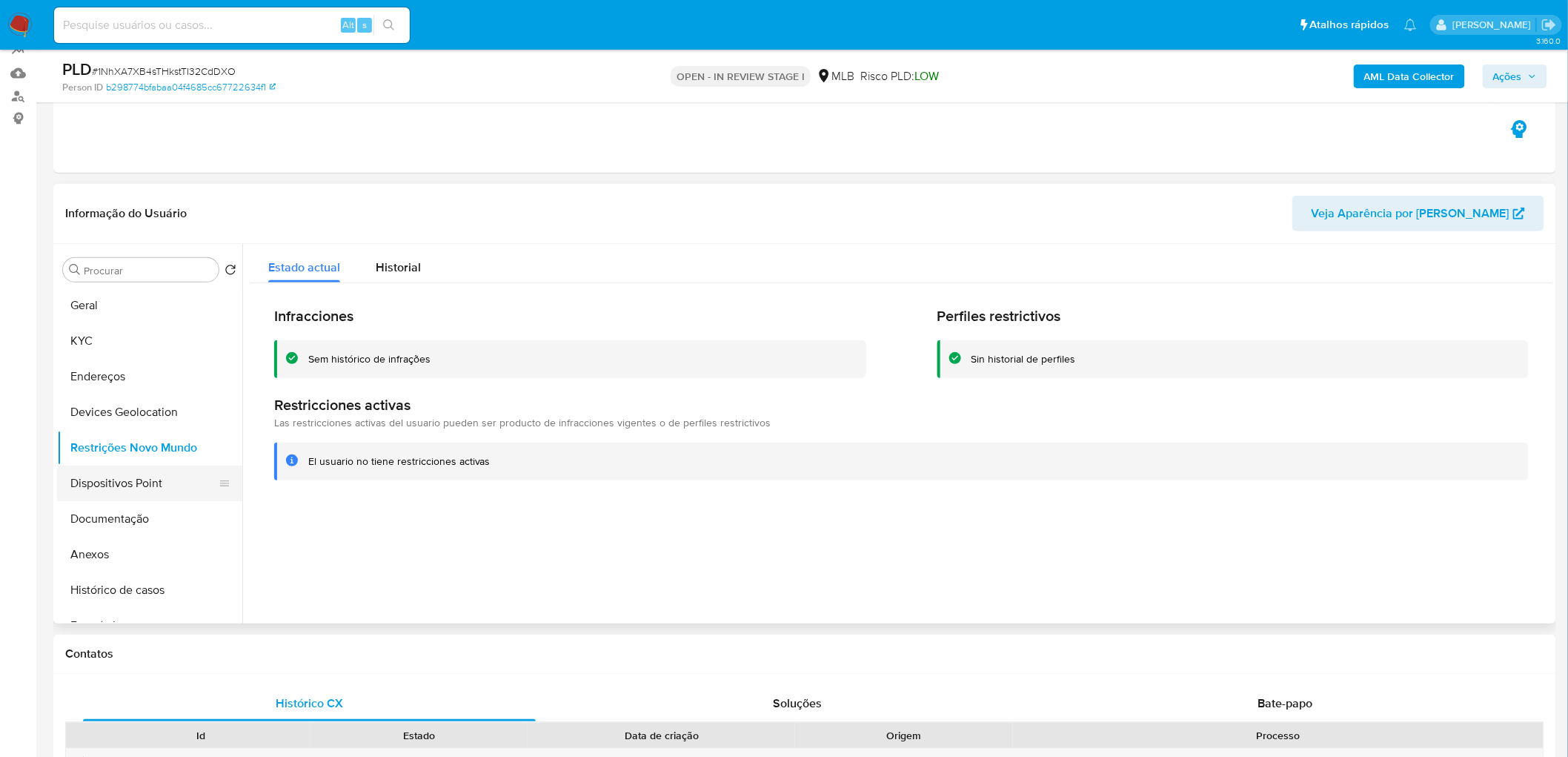
click at [148, 480] on button "Dispositivos Point" at bounding box center [144, 483] width 174 height 36
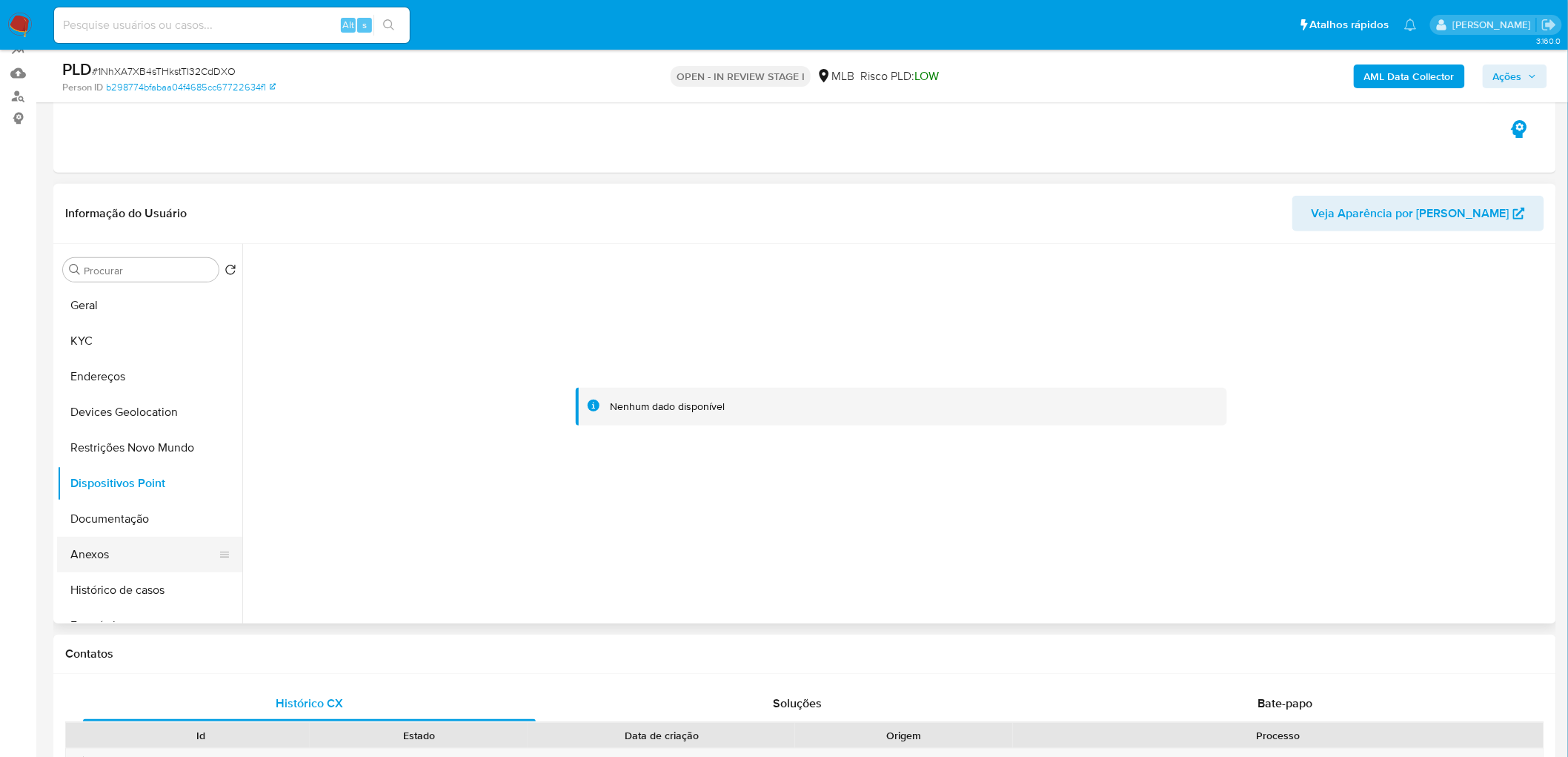
click at [123, 555] on button "Anexos" at bounding box center [144, 555] width 174 height 36
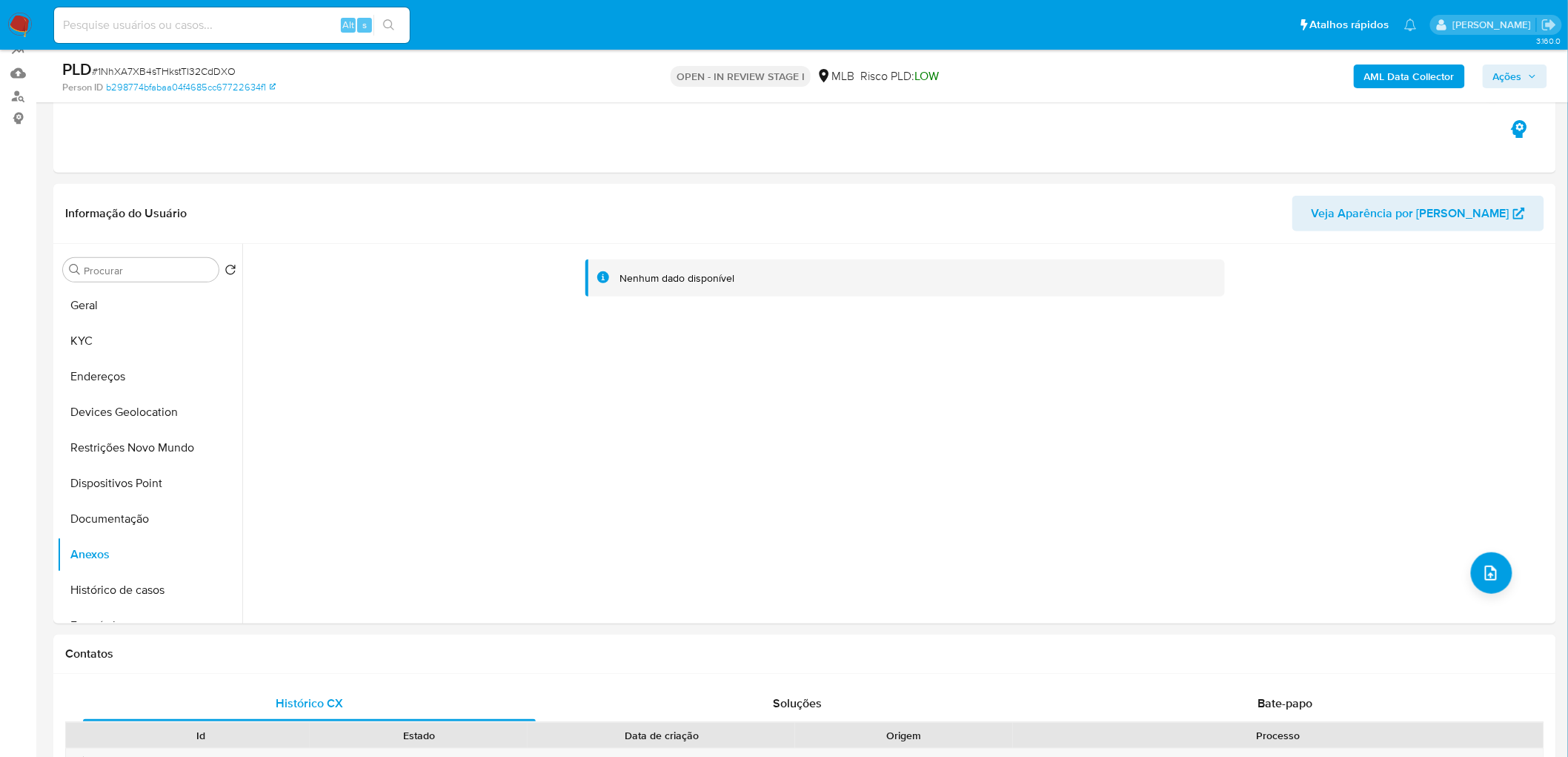
click at [1404, 81] on b "AML Data Collector" at bounding box center [1410, 76] width 91 height 24
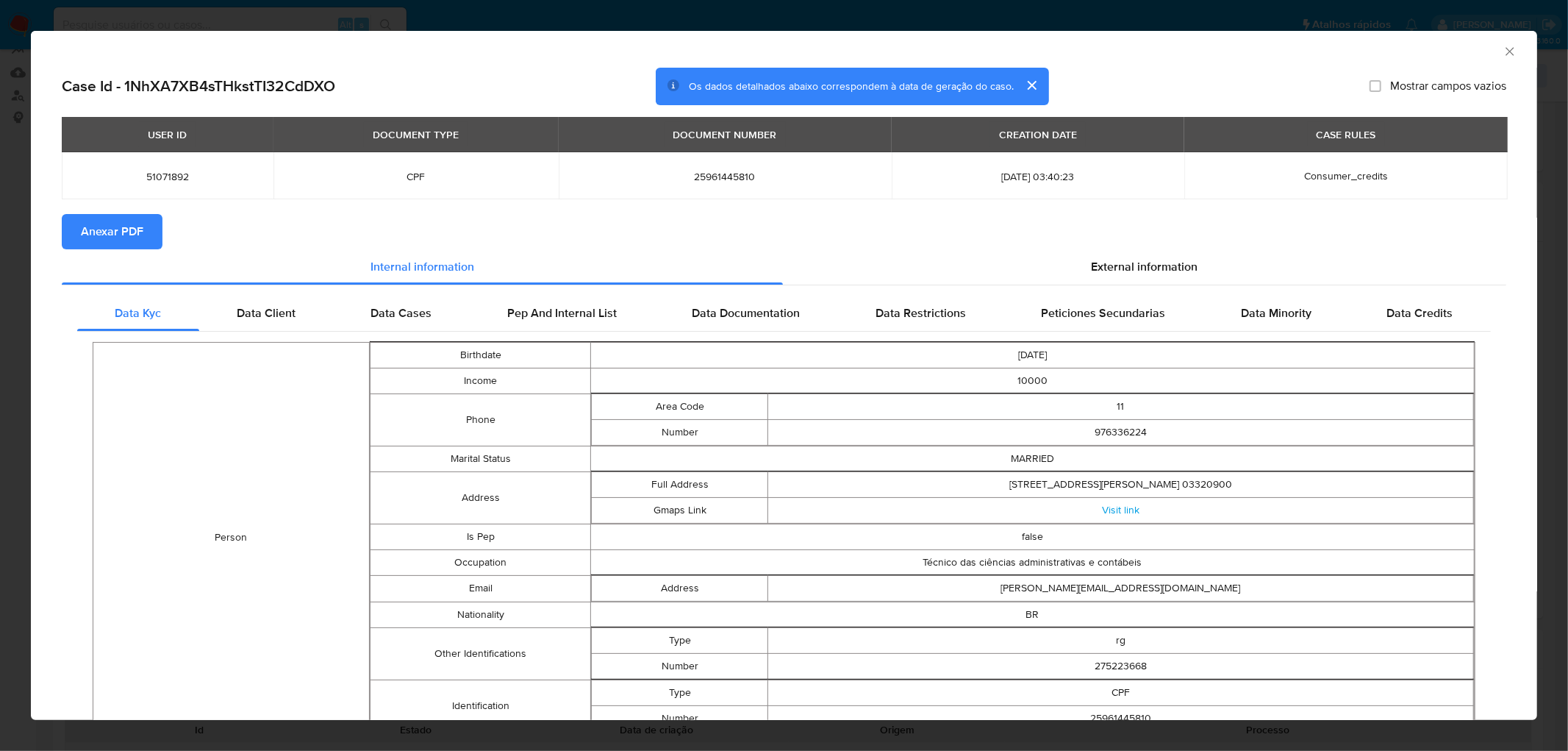
click at [89, 229] on span "Anexar PDF" at bounding box center [111, 232] width 62 height 32
click at [1506, 53] on icon "Fechar a janela" at bounding box center [1510, 51] width 8 height 8
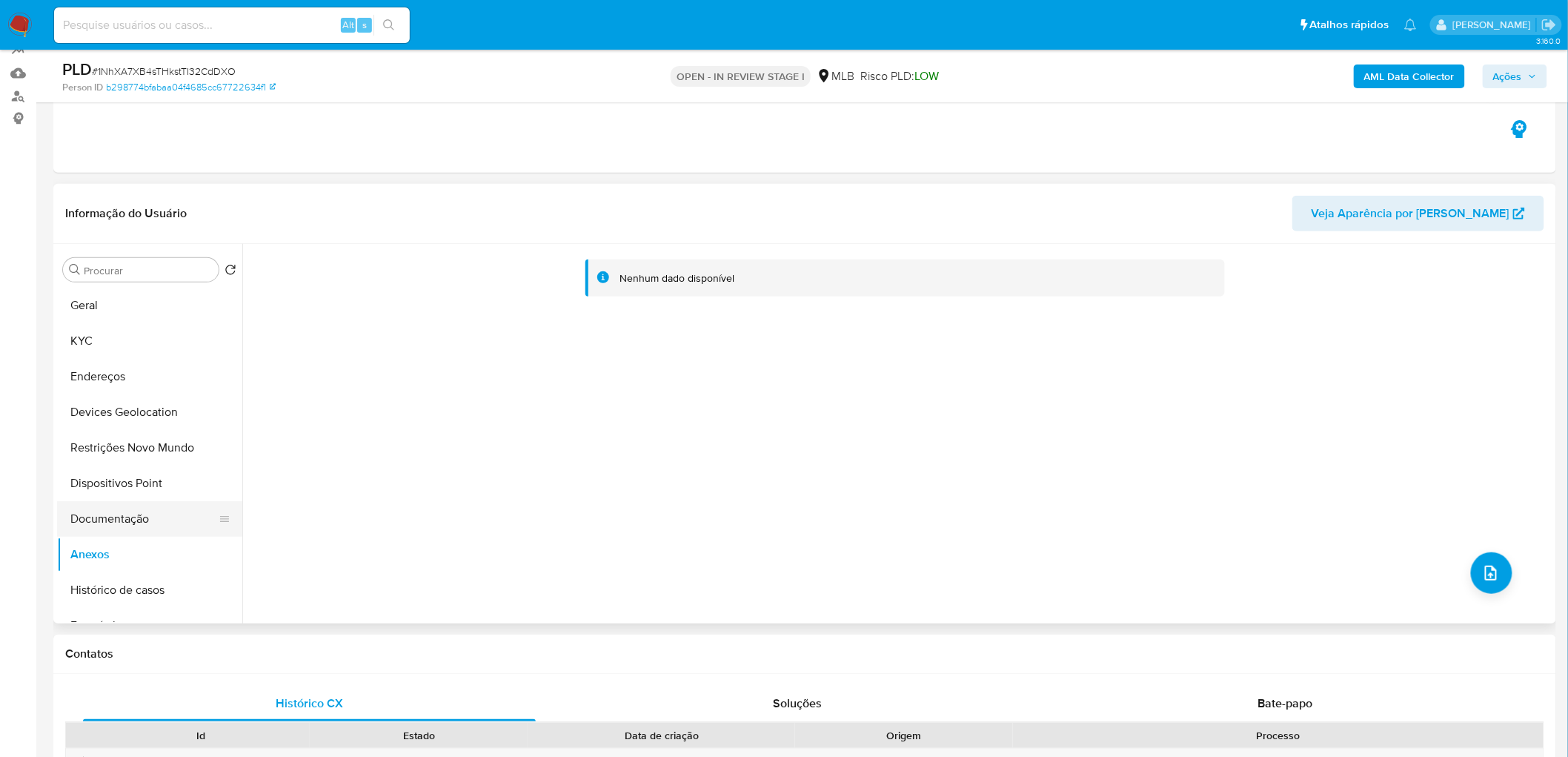
click at [139, 527] on button "Documentação" at bounding box center [144, 519] width 174 height 36
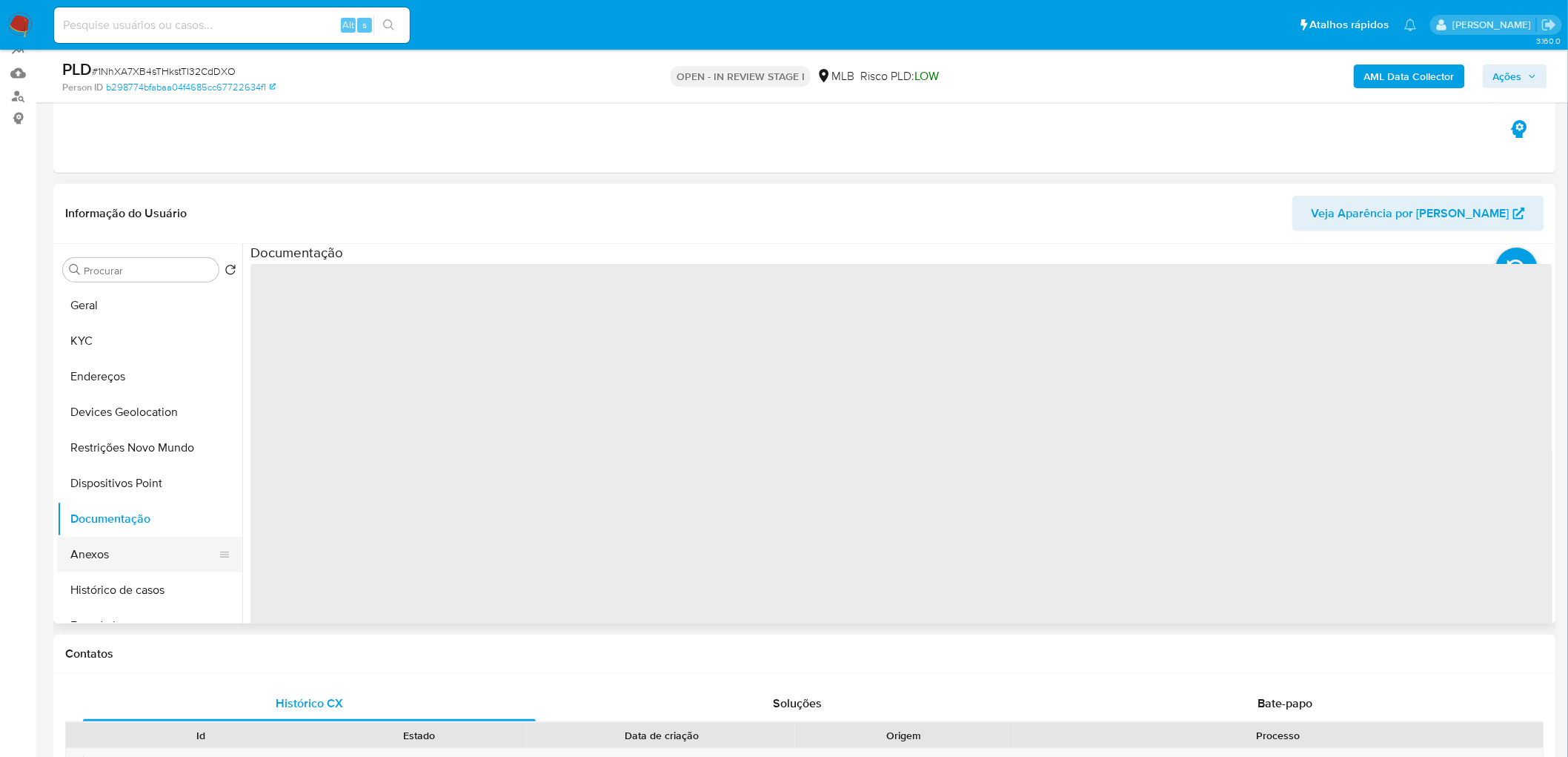
click at [121, 559] on button "Anexos" at bounding box center [144, 555] width 174 height 36
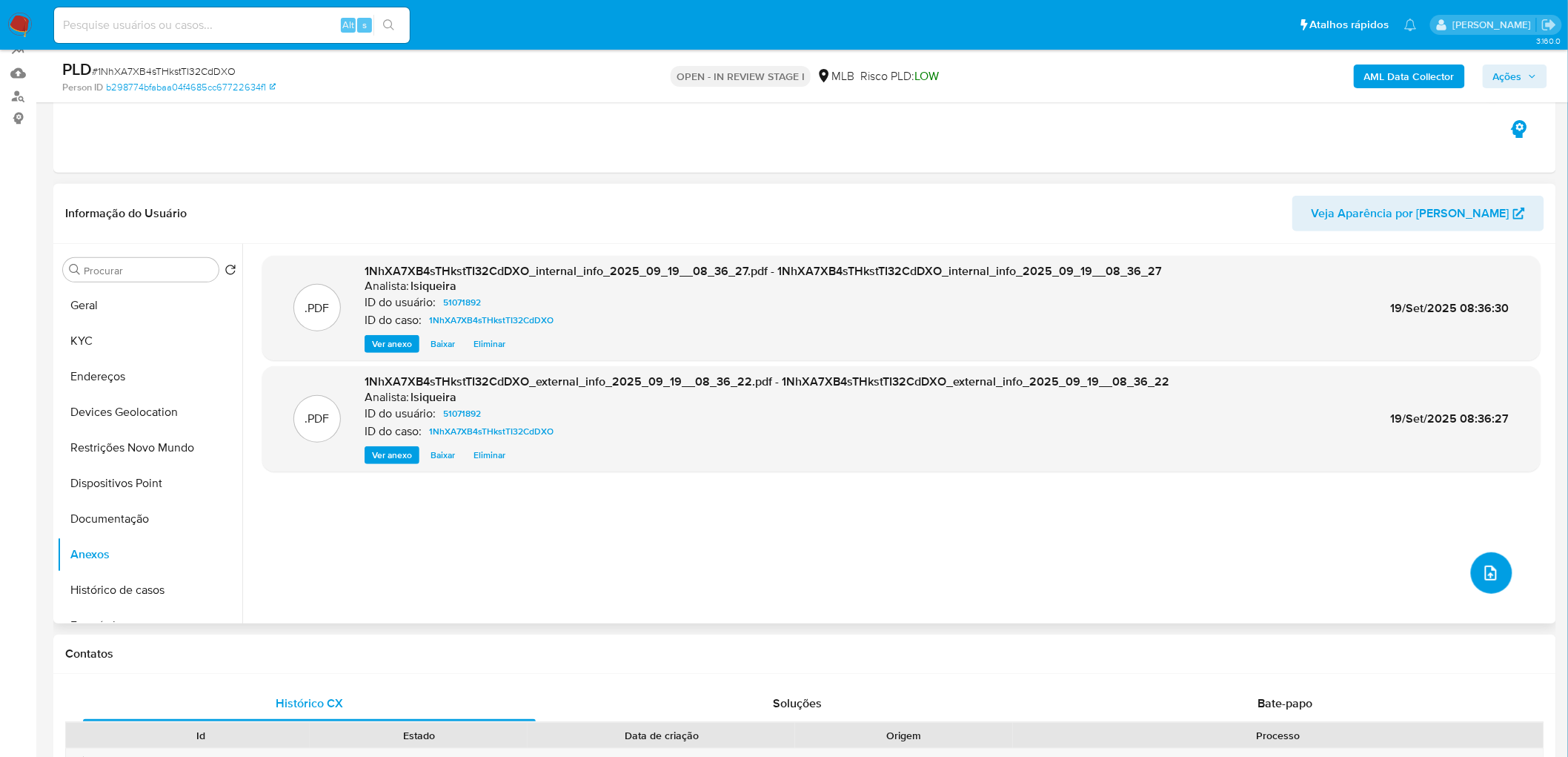
click at [1482, 577] on icon "upload-file" at bounding box center [1491, 573] width 18 height 18
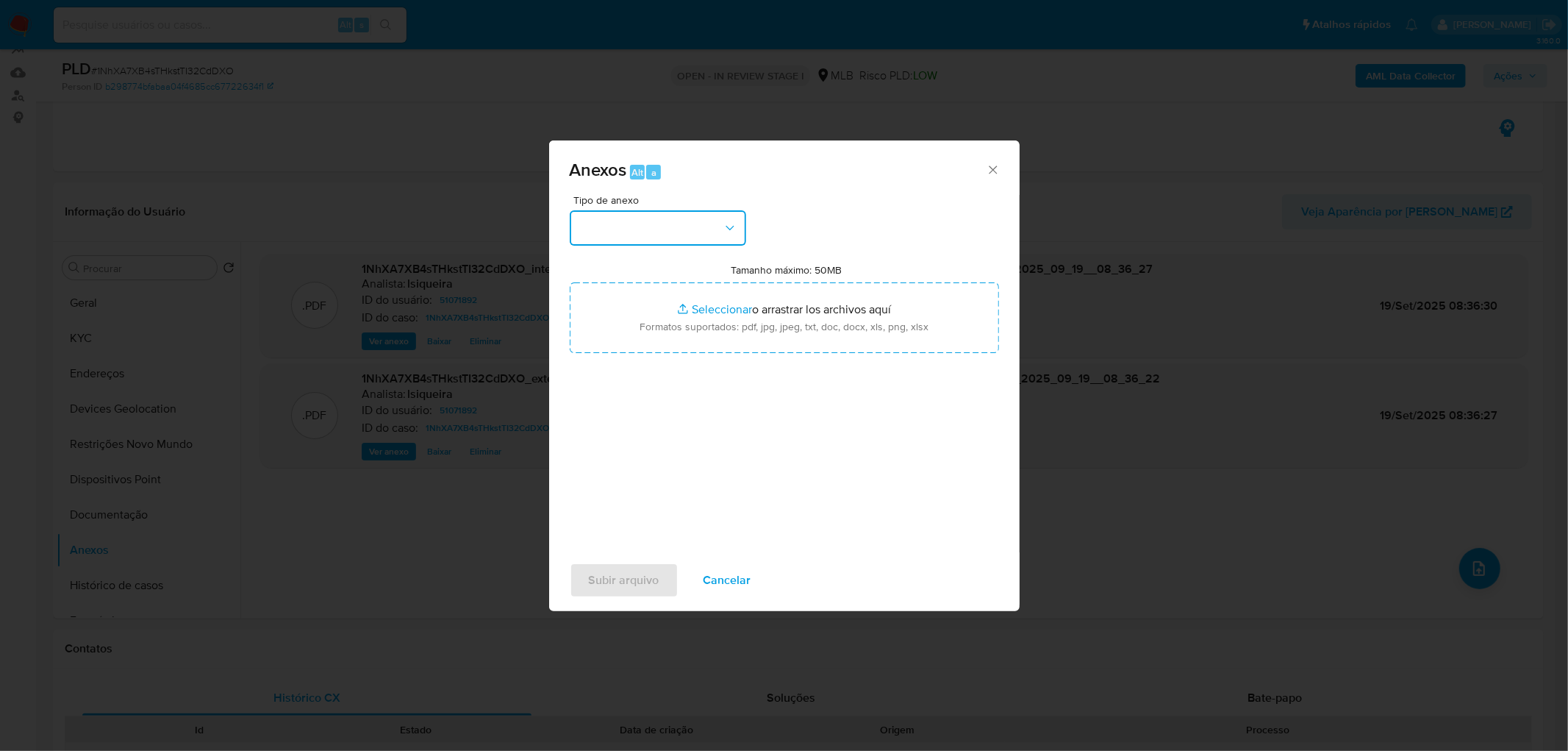
click at [640, 225] on button "button" at bounding box center [658, 228] width 176 height 36
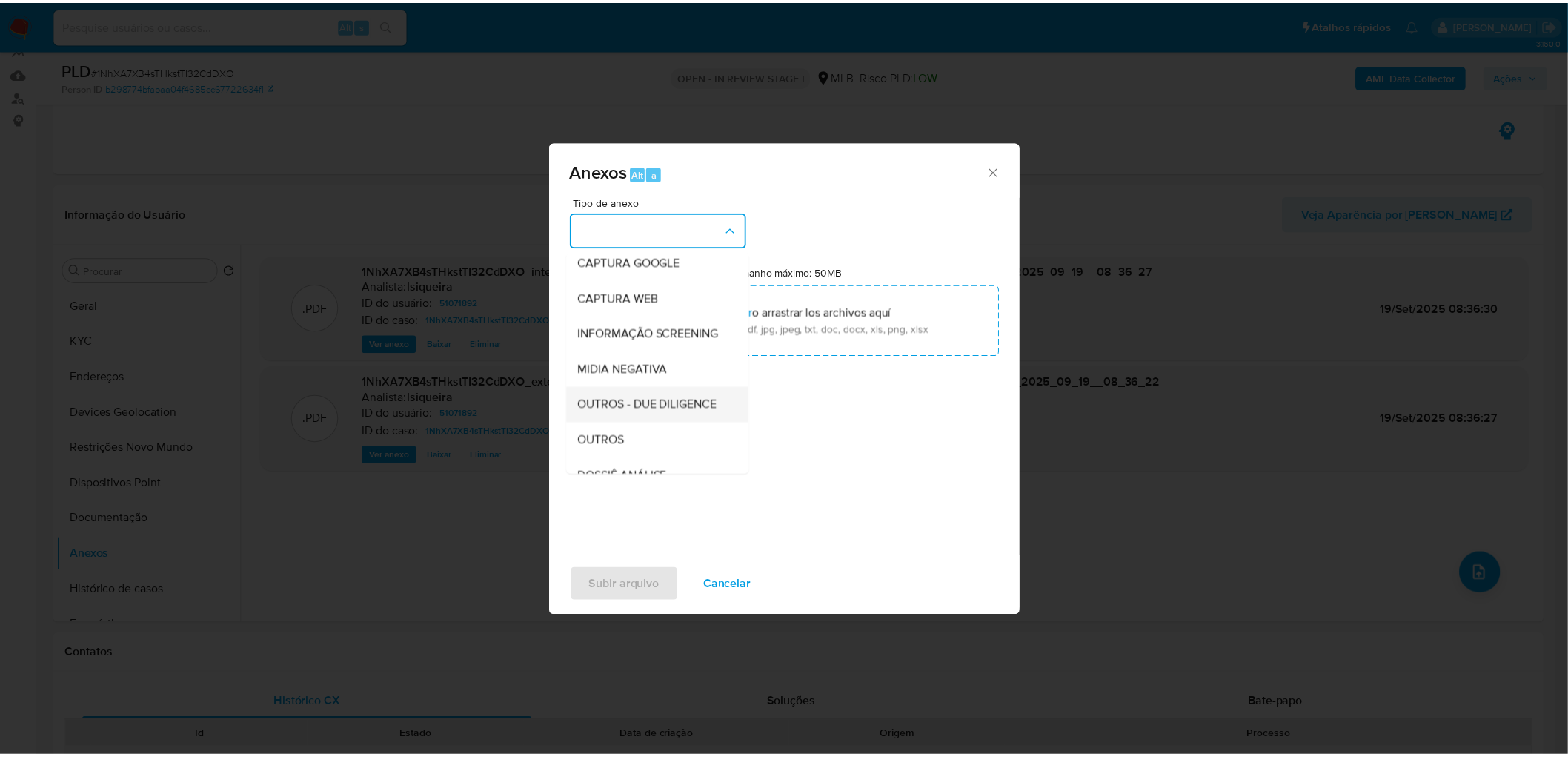
scroll to position [165, 0]
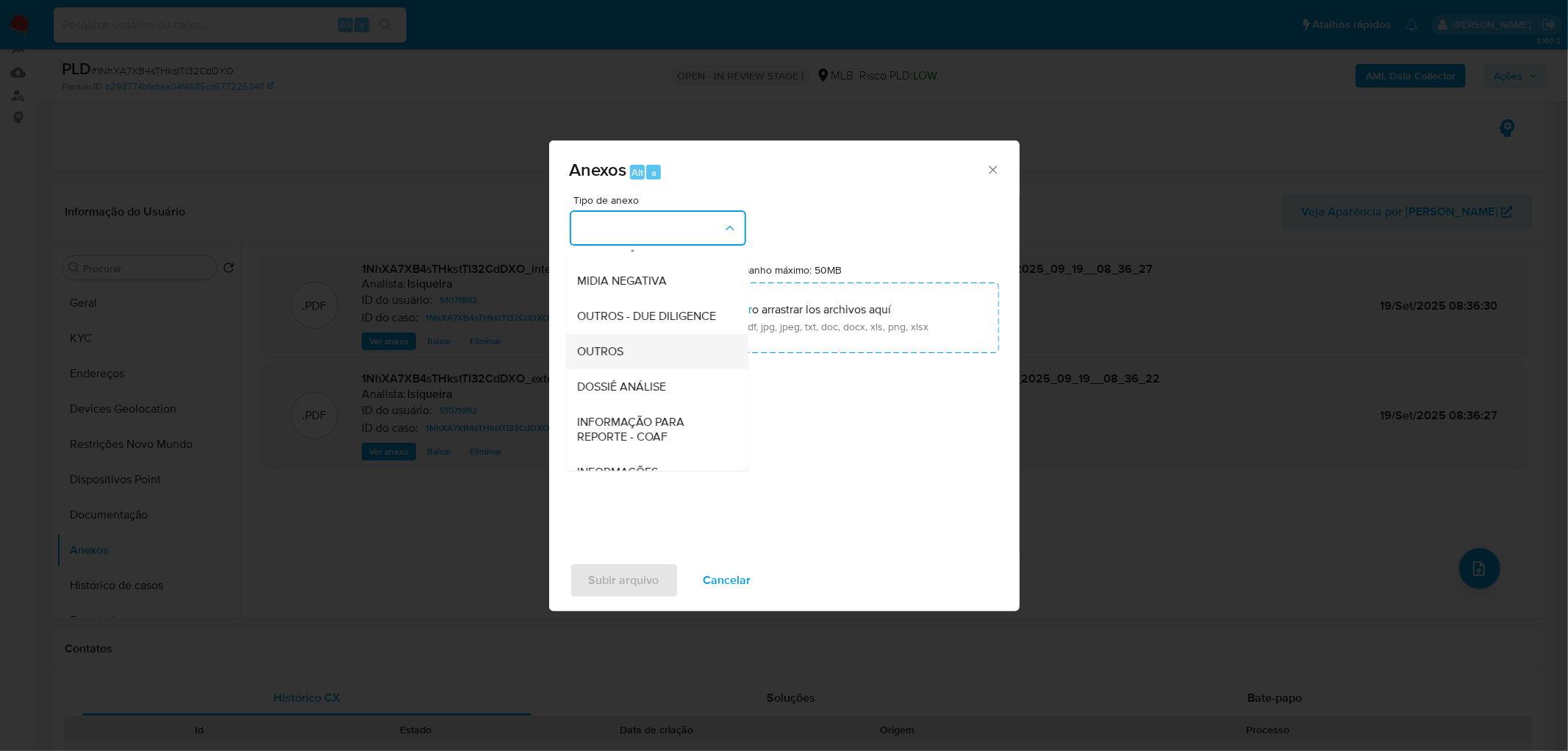
click at [628, 369] on div "OUTROS" at bounding box center [653, 351] width 150 height 36
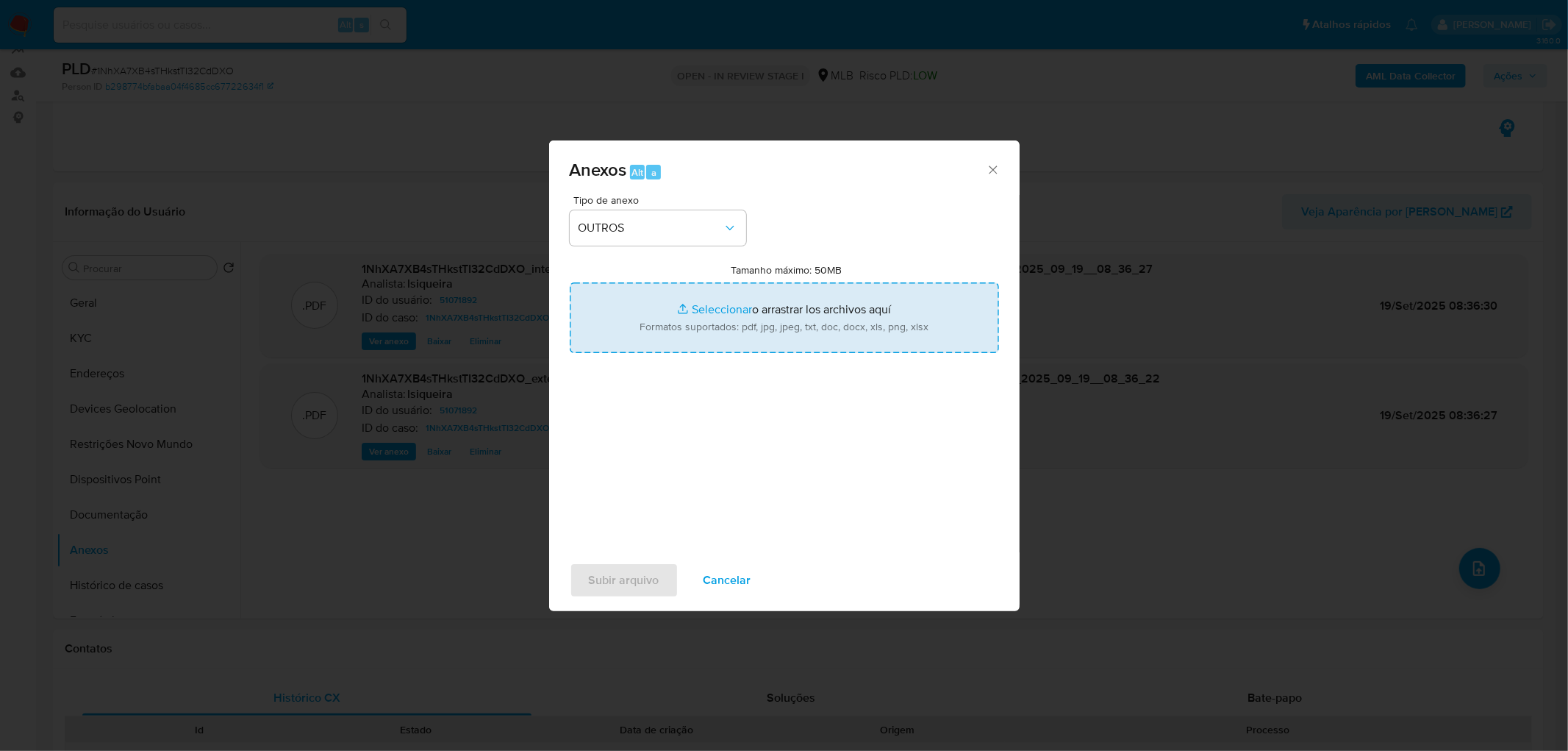
click at [695, 311] on input "Tamanho máximo: 50MB Seleccionar archivos" at bounding box center [784, 317] width 429 height 70
type input "C:\fakepath\Mulan 51071892_2025_09_18_16_22_41.xlsx"
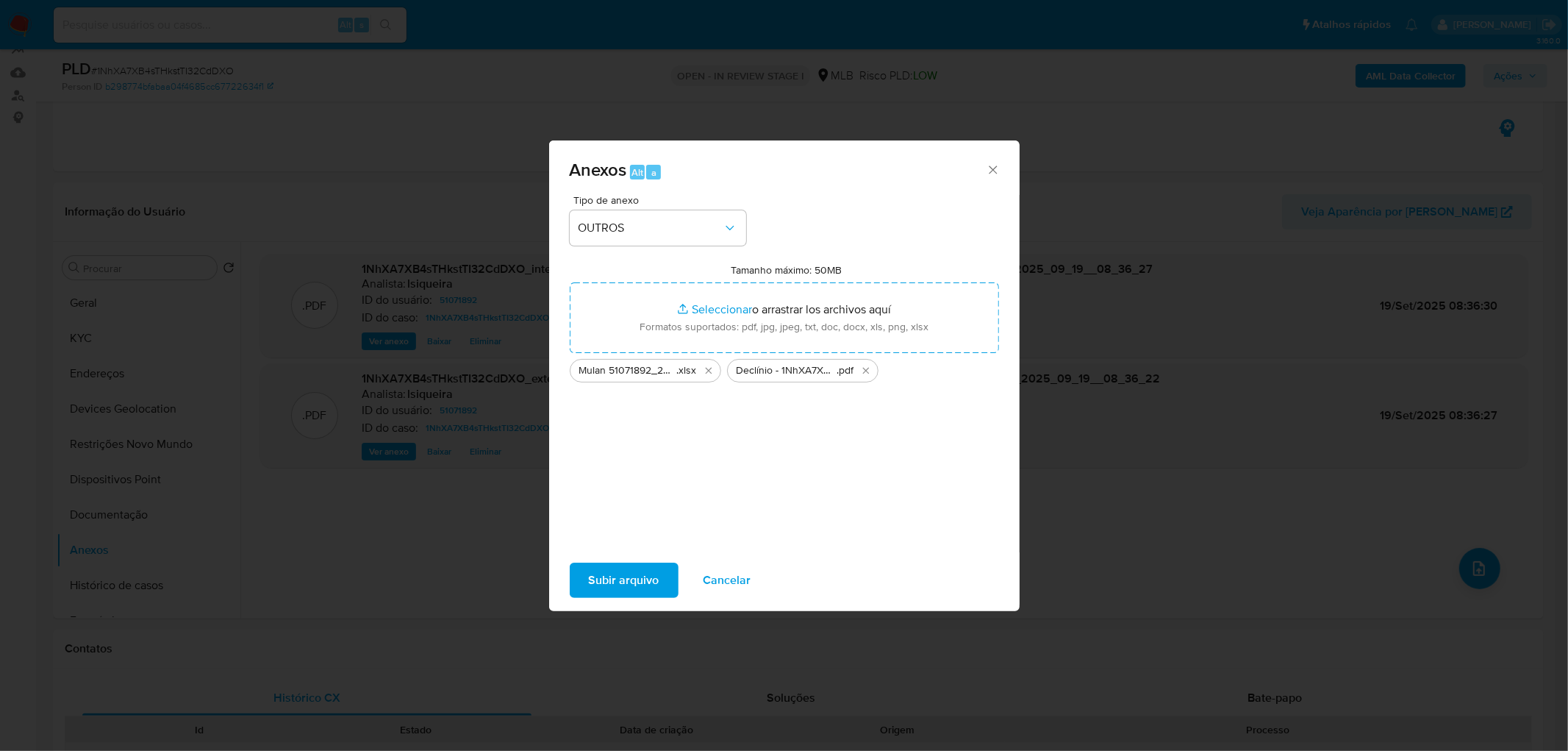
click at [625, 583] on span "Subir arquivo" at bounding box center [624, 580] width 70 height 32
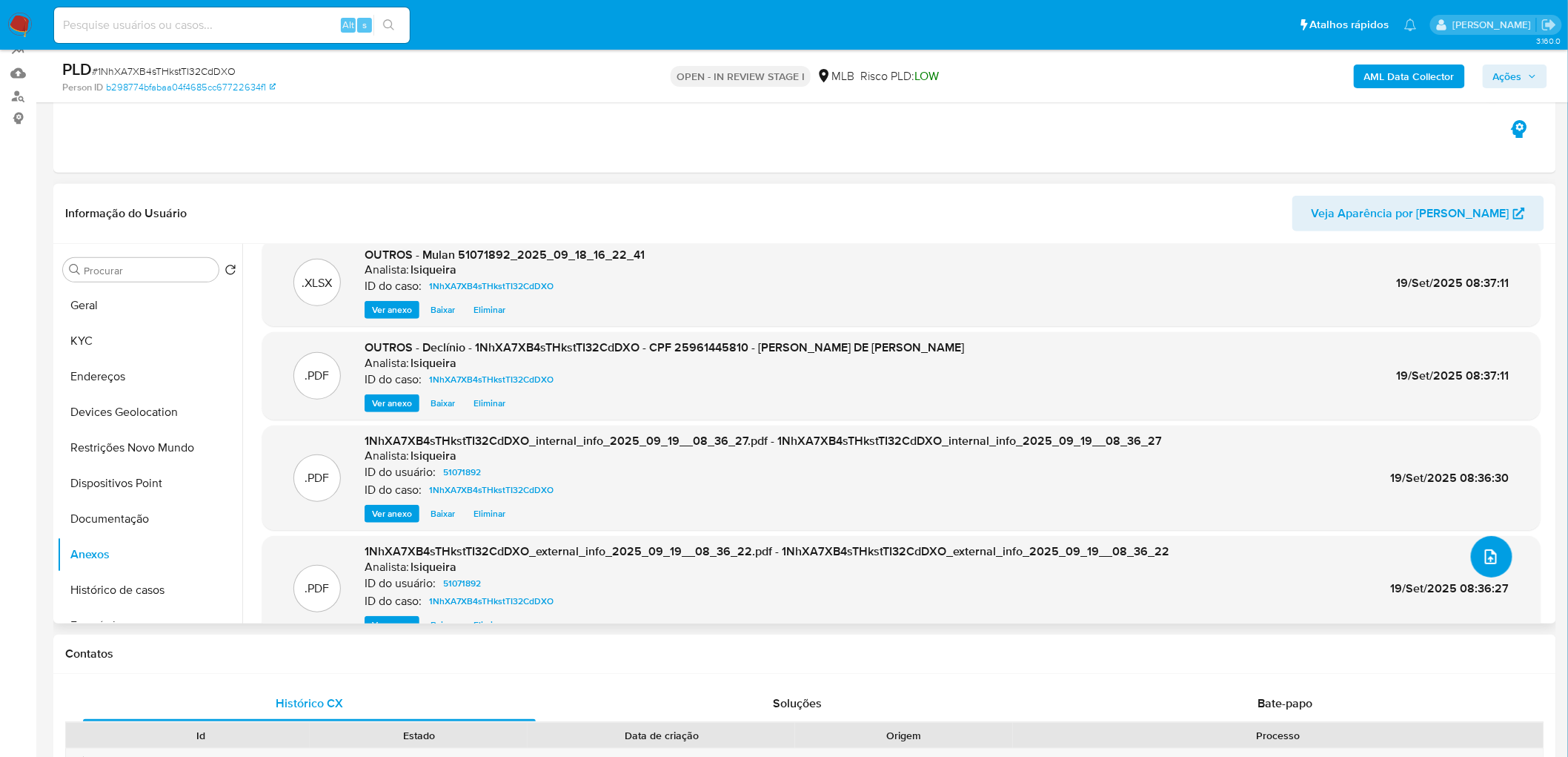
scroll to position [0, 0]
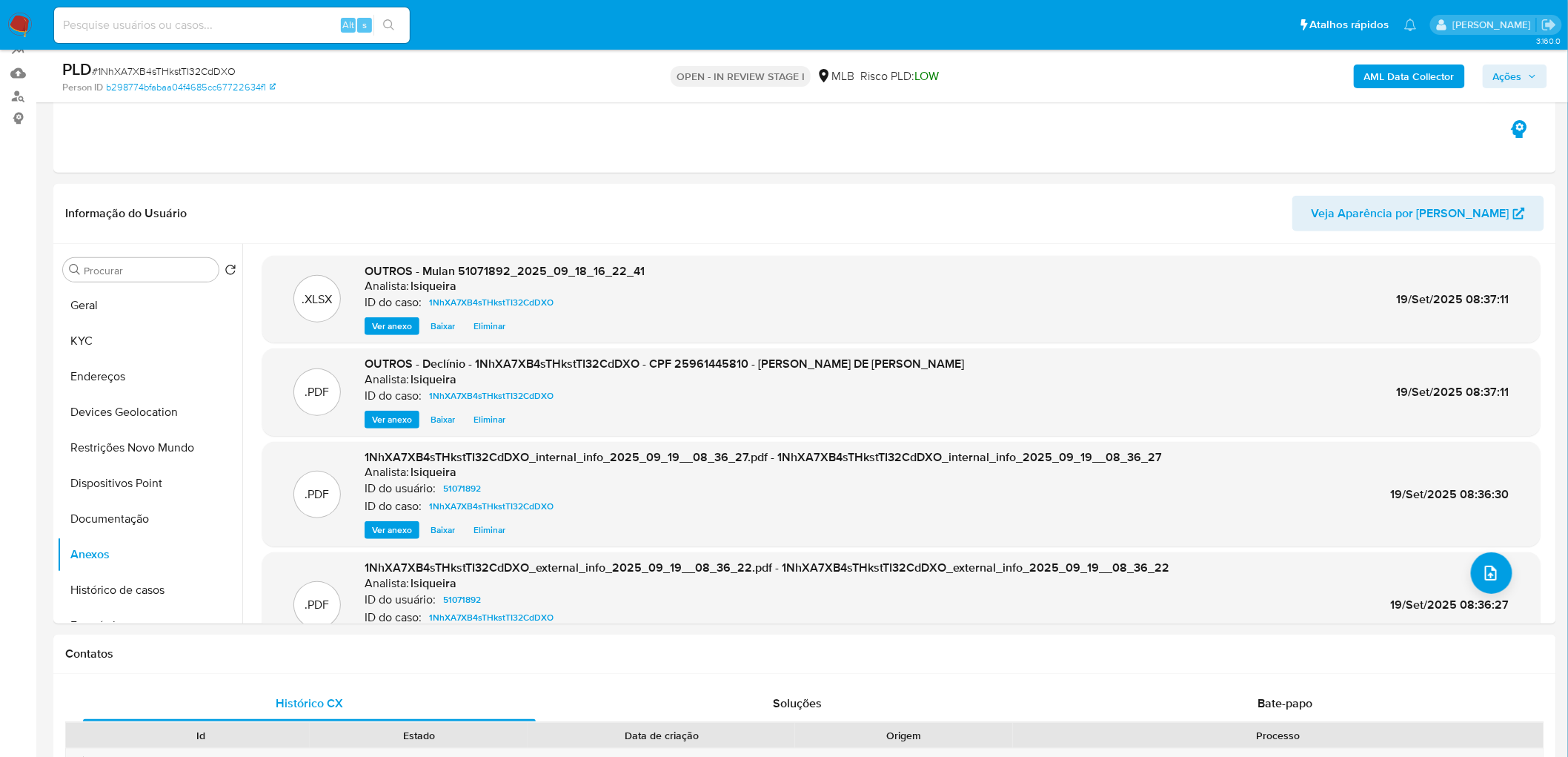
click at [1519, 62] on div "AML Data Collector Ações" at bounding box center [1301, 76] width 491 height 35
click at [1511, 78] on span "Ações" at bounding box center [1507, 76] width 29 height 24
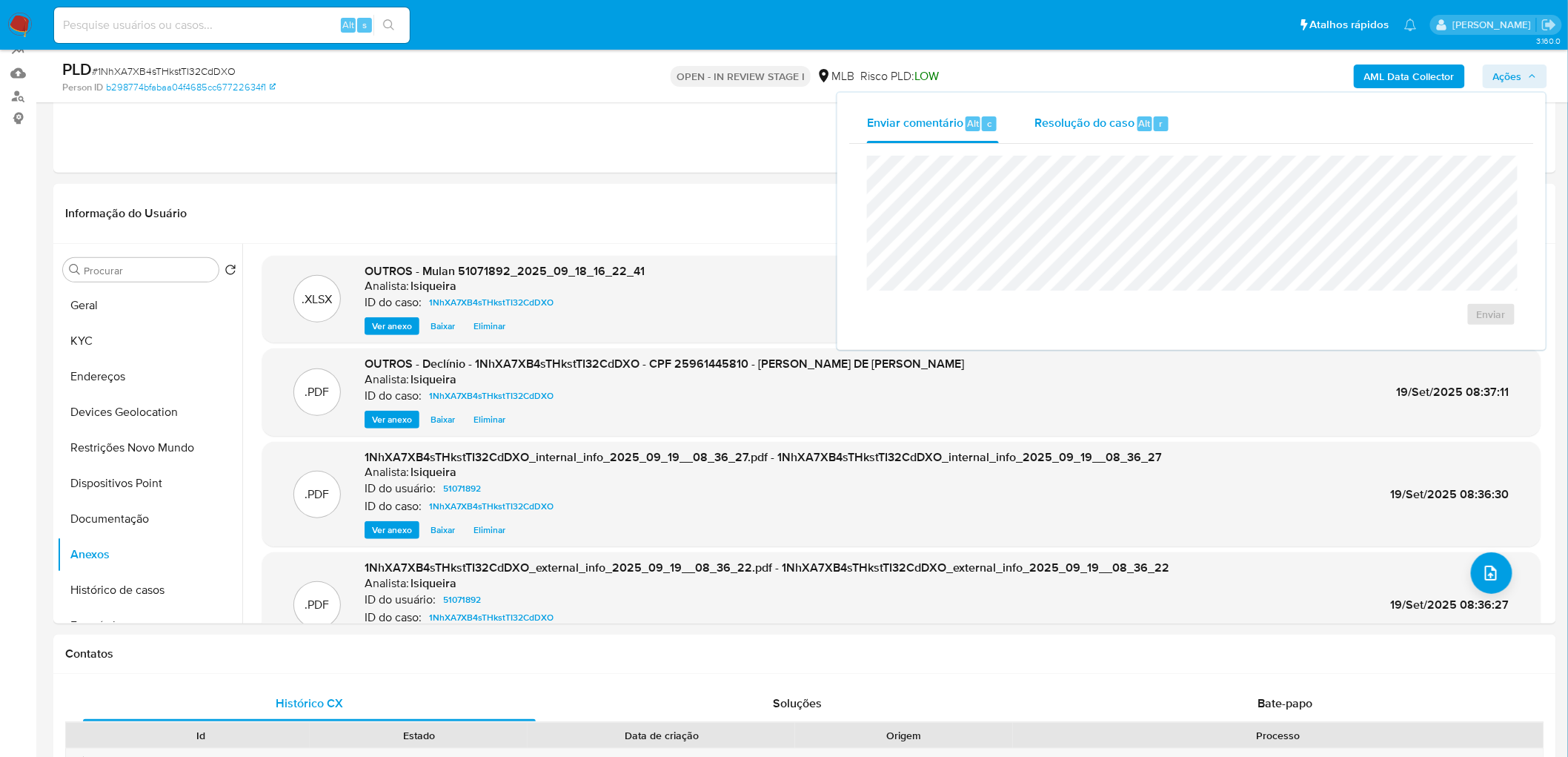
click at [1077, 128] on span "Resolução do caso" at bounding box center [1085, 122] width 100 height 17
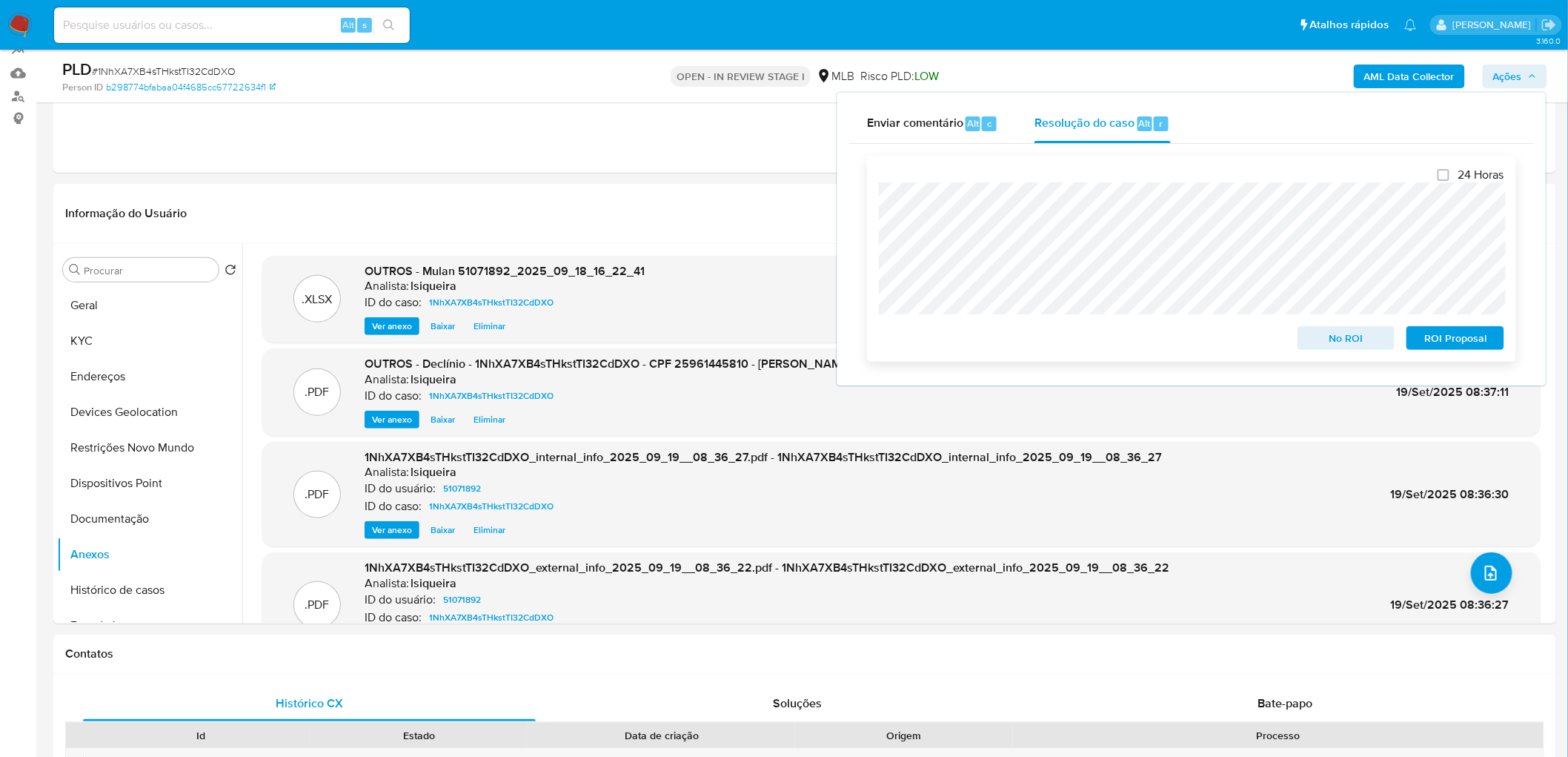
click at [1366, 338] on span "No ROI" at bounding box center [1346, 338] width 77 height 21
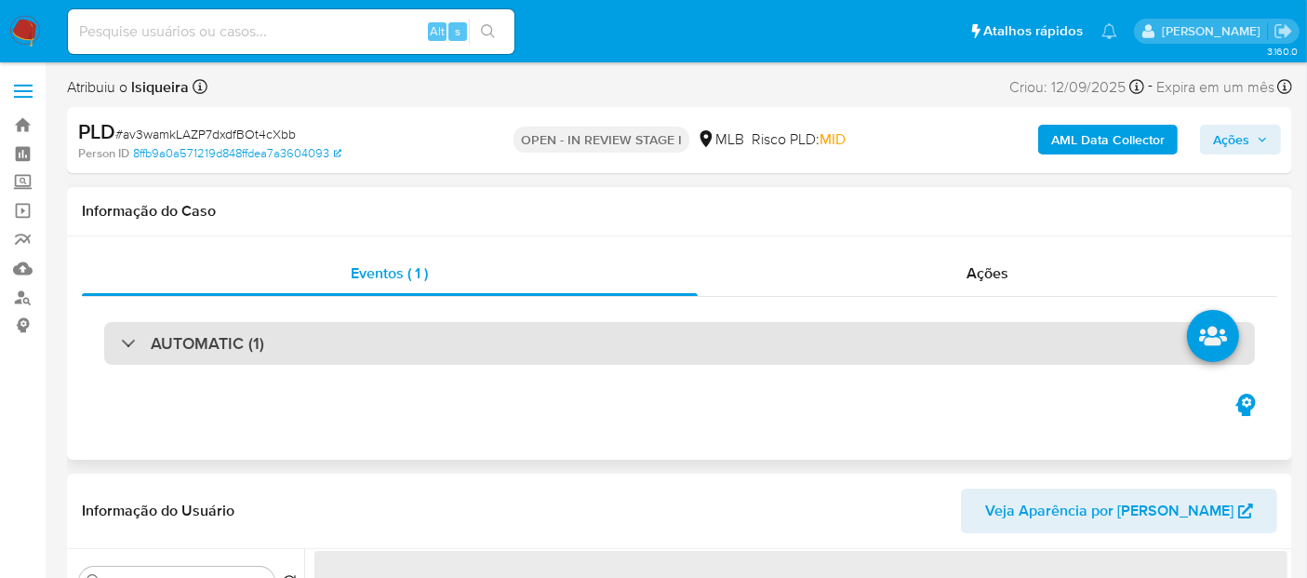
click at [330, 351] on div "AUTOMATIC (1)" at bounding box center [679, 343] width 1151 height 43
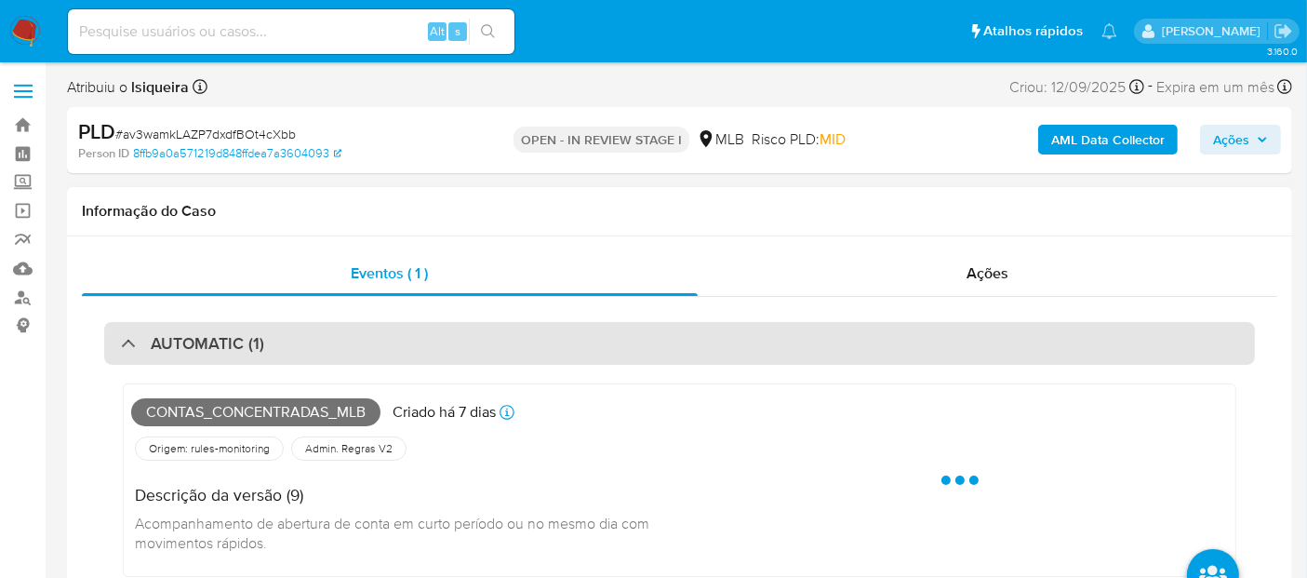
select select "10"
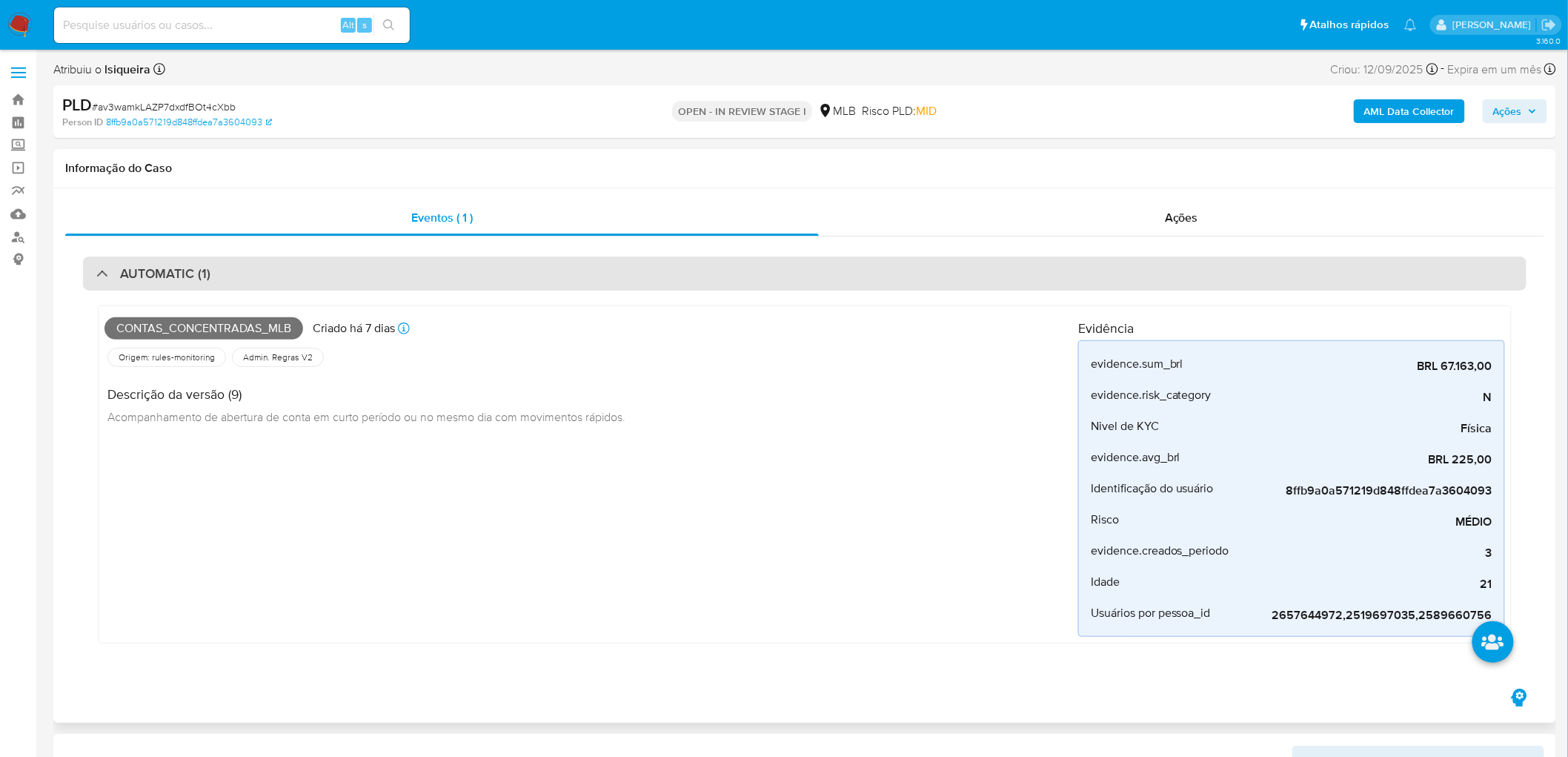
click at [330, 257] on div "AUTOMATIC (1)" at bounding box center [804, 273] width 1443 height 34
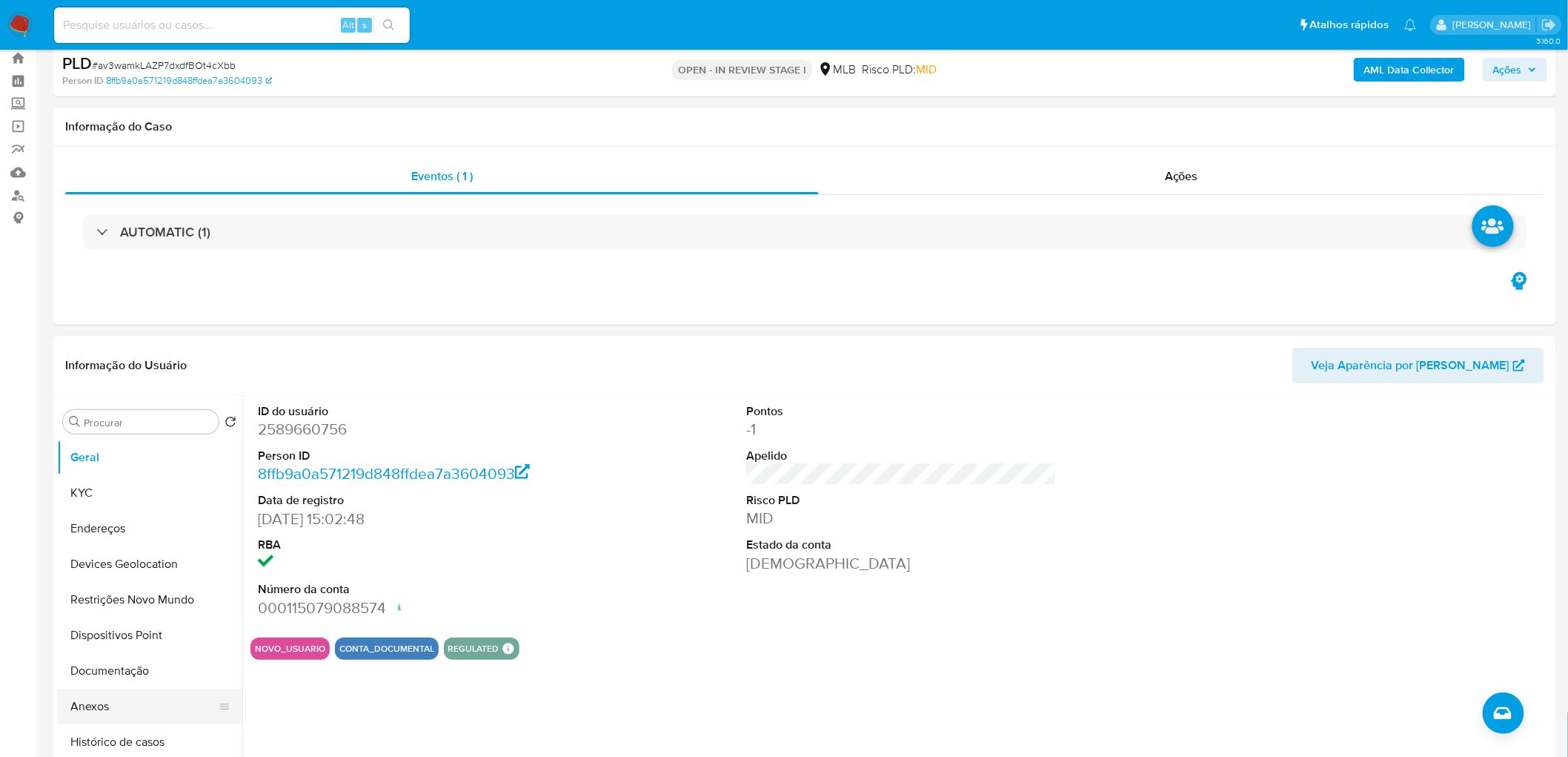
scroll to position [82, 0]
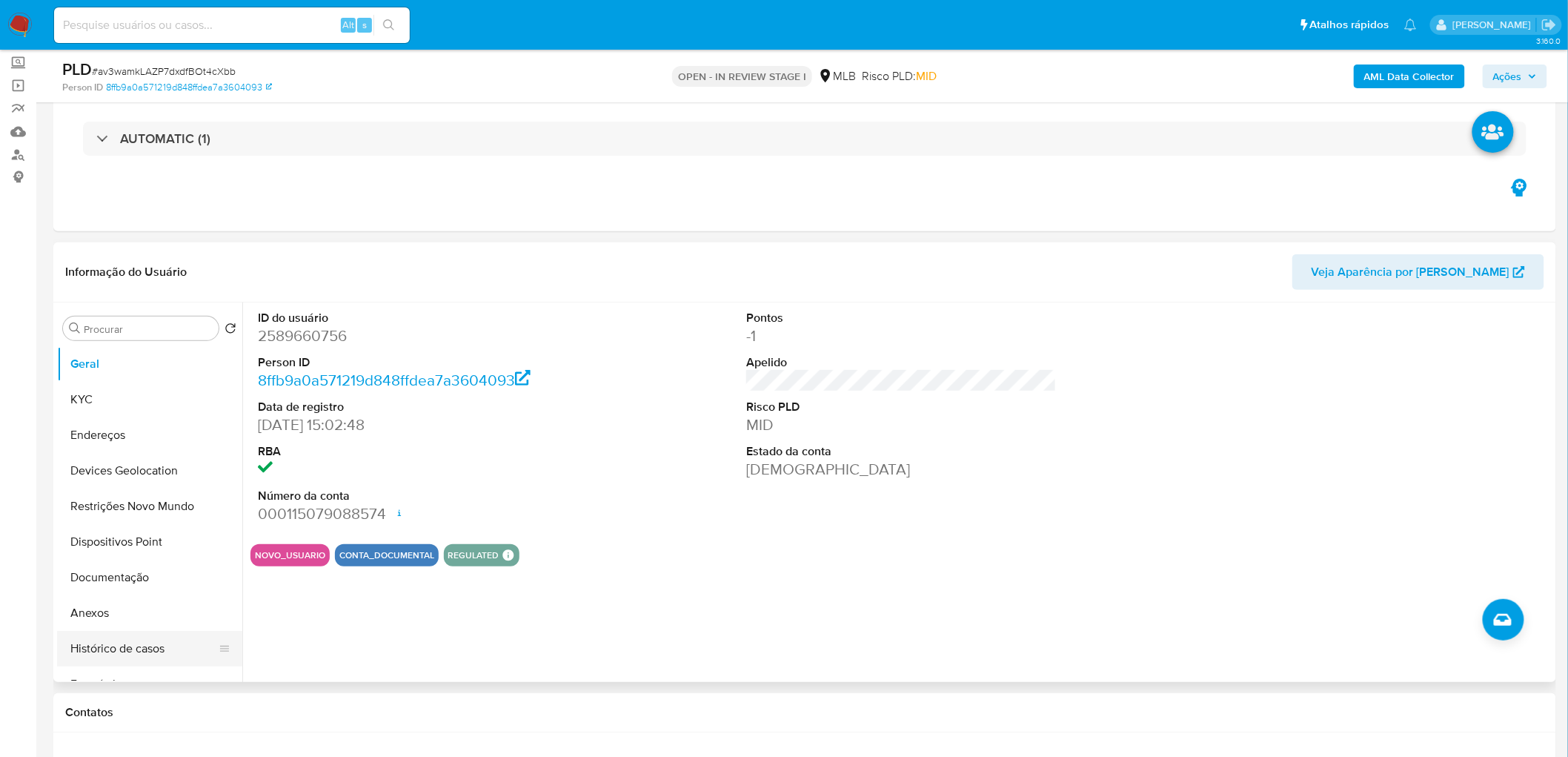
click at [92, 414] on button "Histórico de casos" at bounding box center [144, 649] width 174 height 36
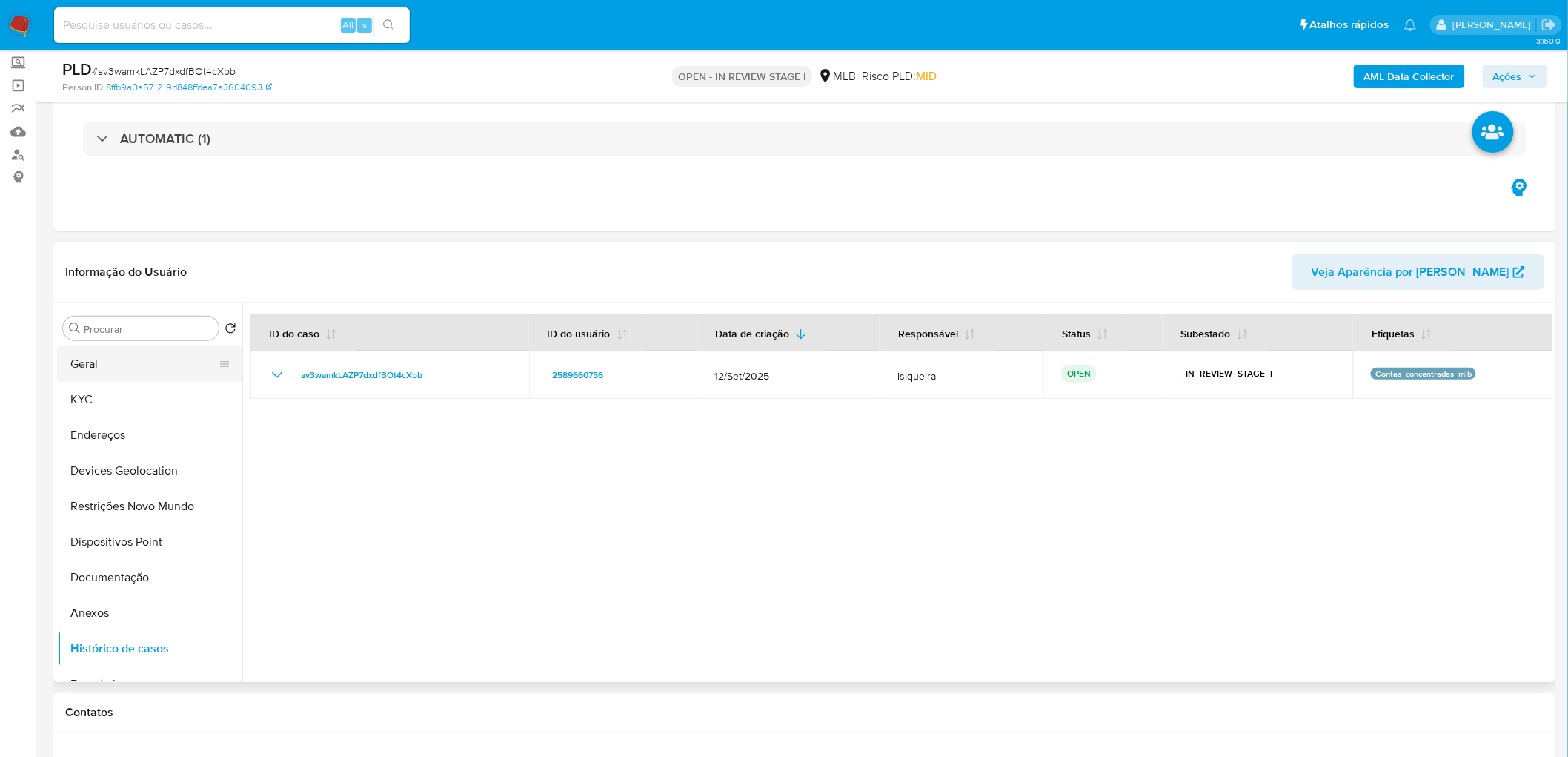
click at [90, 366] on button "Geral" at bounding box center [144, 363] width 174 height 36
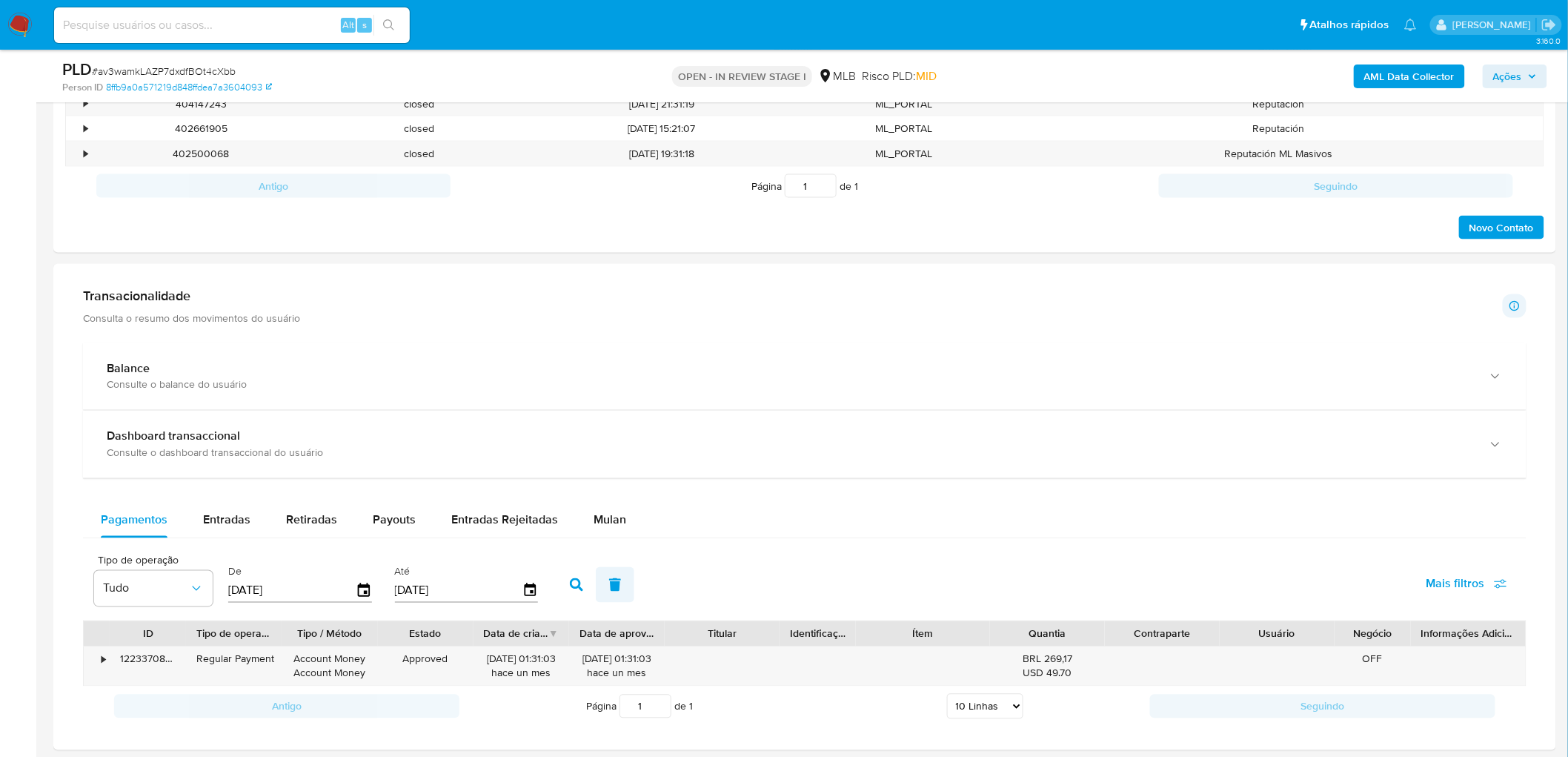
scroll to position [824, 0]
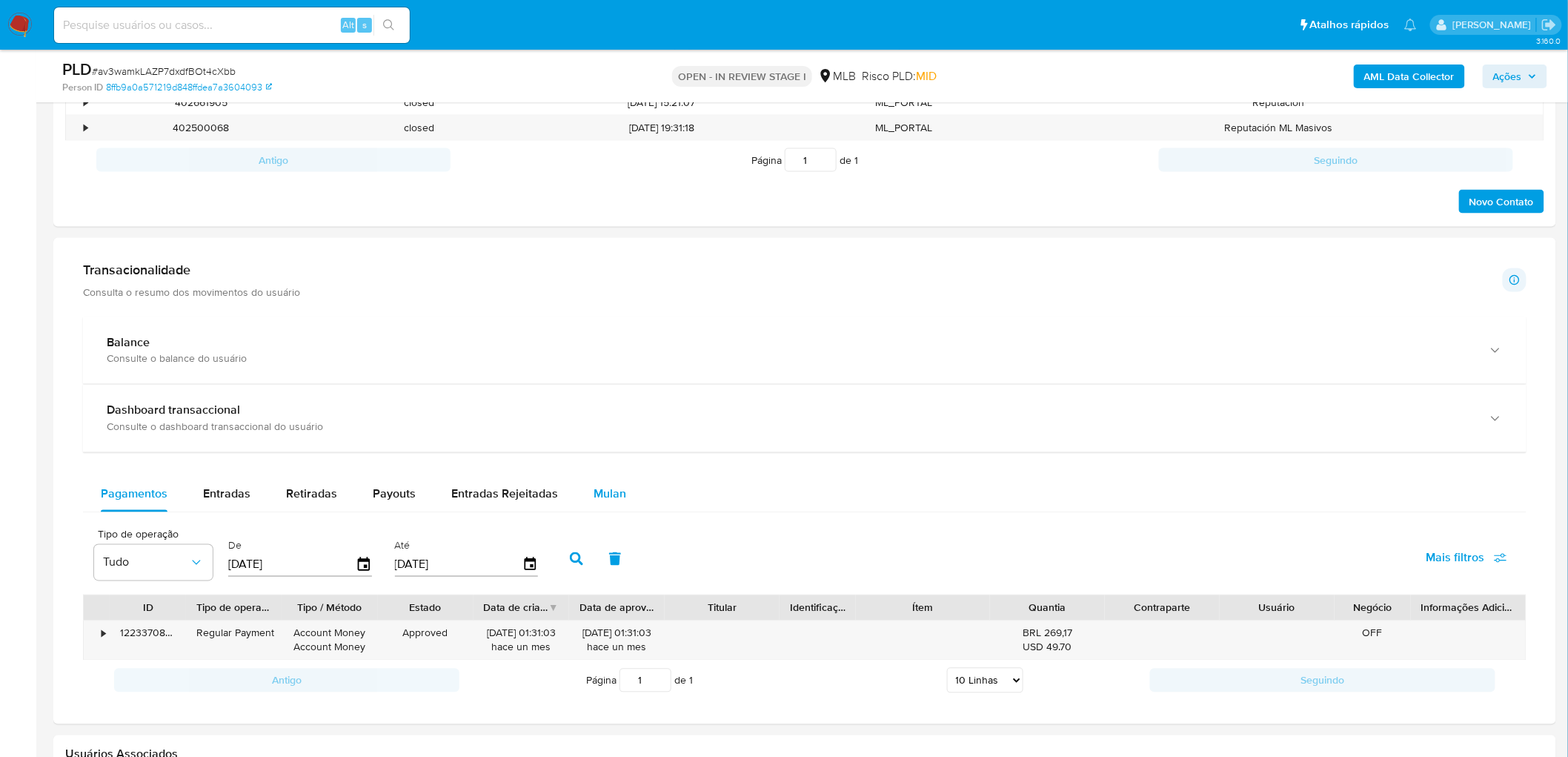
click at [615, 414] on span "Mulan" at bounding box center [609, 493] width 33 height 17
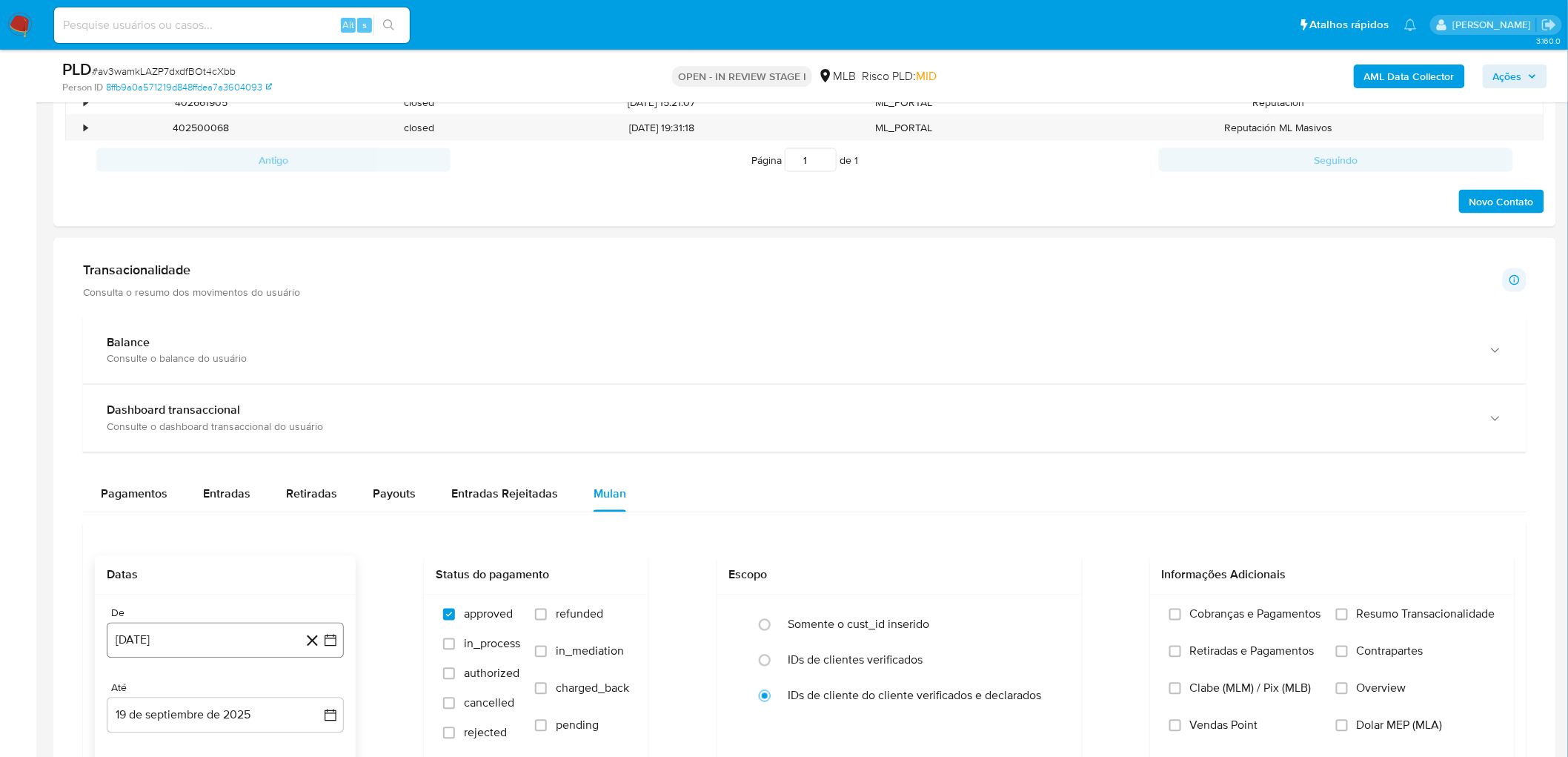
click at [167, 414] on button "[DATE]" at bounding box center [225, 641] width 237 height 36
click at [213, 411] on span "agosto 2024" at bounding box center [218, 415] width 68 height 15
click at [315, 394] on icon "Año siguiente" at bounding box center [314, 398] width 18 height 18
click at [152, 414] on button "[DATE]" at bounding box center [160, 535] width 41 height 24
click at [320, 406] on icon "Mes siguiente" at bounding box center [317, 415] width 18 height 18
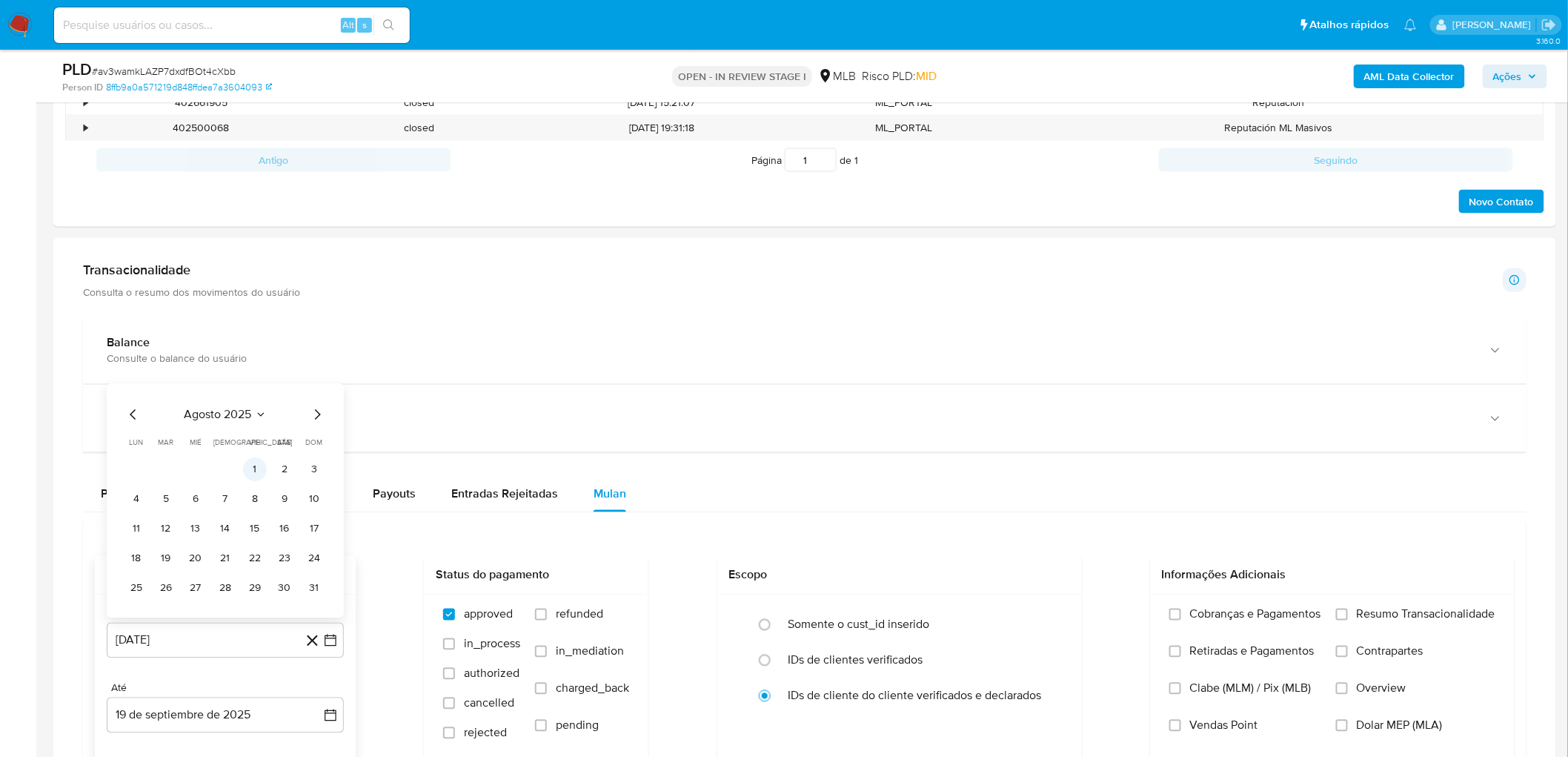
click at [252, 414] on button "1" at bounding box center [255, 470] width 24 height 24
click at [174, 414] on button "19 de septiembre de 2025" at bounding box center [225, 715] width 237 height 36
click at [197, 414] on button "17" at bounding box center [196, 604] width 24 height 24
click at [936, 414] on span "Resumo Transacionalidade" at bounding box center [1426, 614] width 139 height 15
click at [936, 414] on input "Resumo Transacionalidade" at bounding box center [1341, 614] width 12 height 12
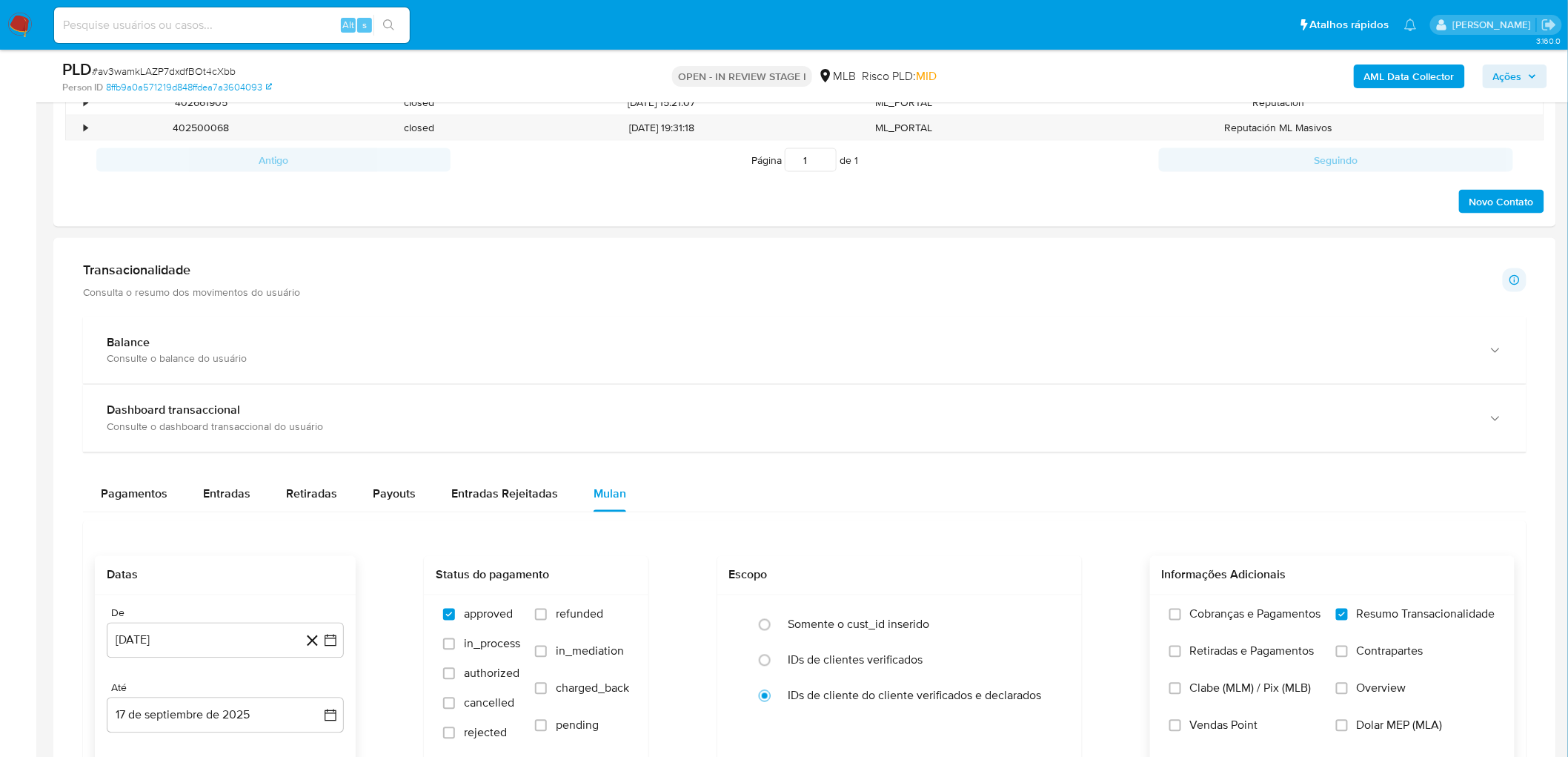
click at [936, 414] on span "Vendas Point" at bounding box center [1224, 726] width 68 height 15
click at [936, 414] on input "Vendas Point" at bounding box center [1175, 725] width 12 height 12
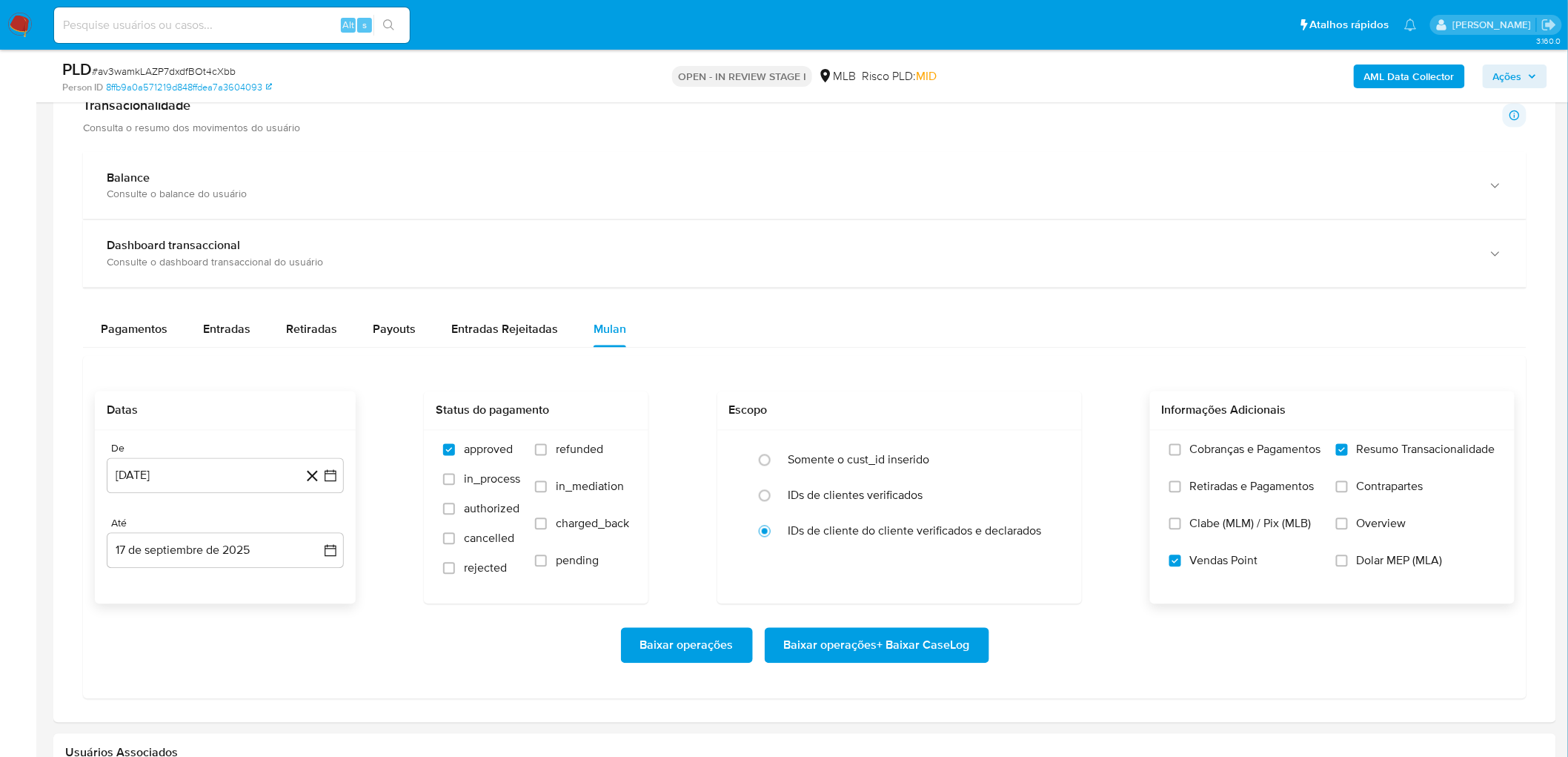
click at [804, 414] on span "Baixar operações + Baixar CaseLog" at bounding box center [877, 645] width 186 height 33
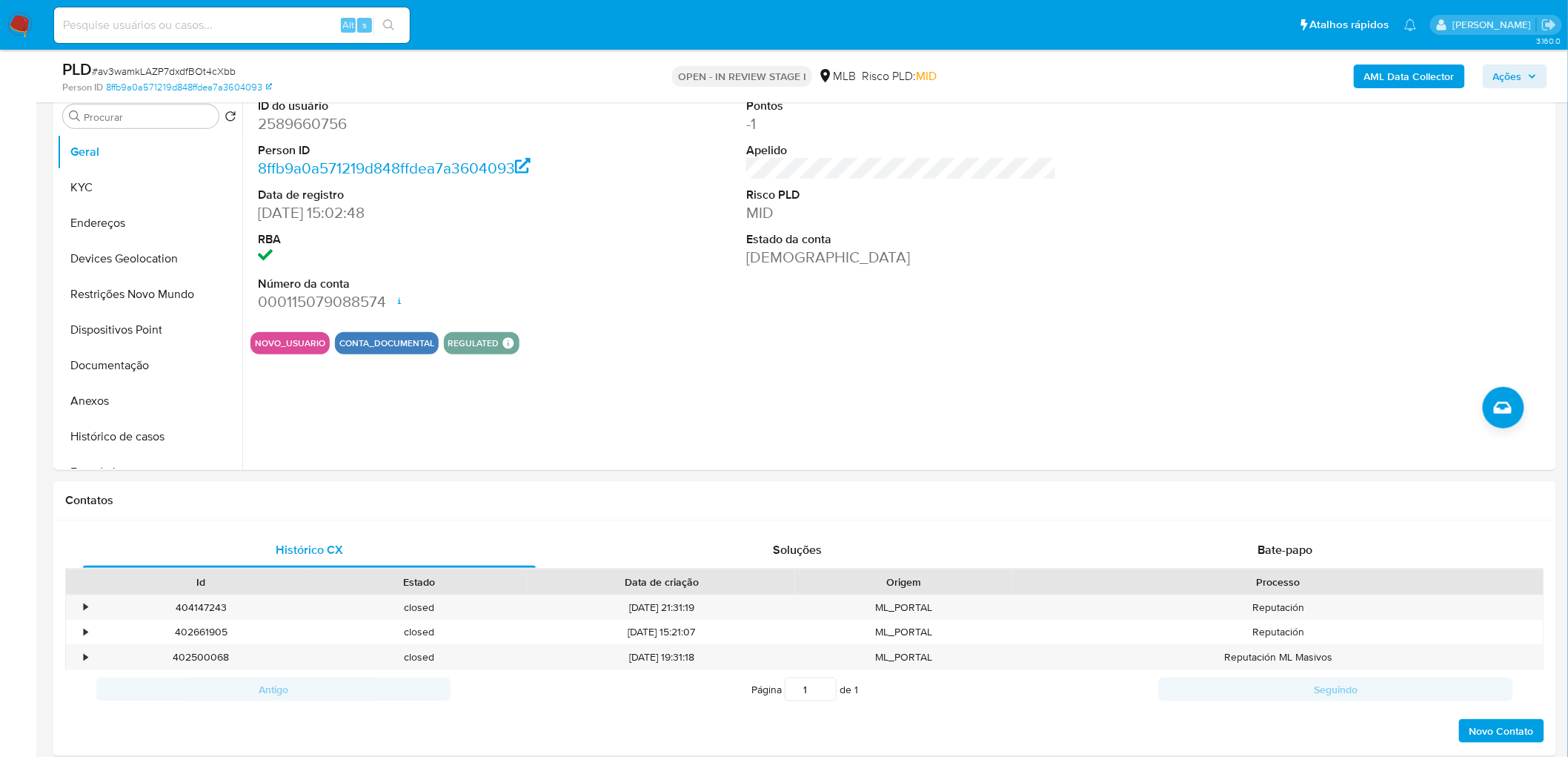
scroll to position [54, 0]
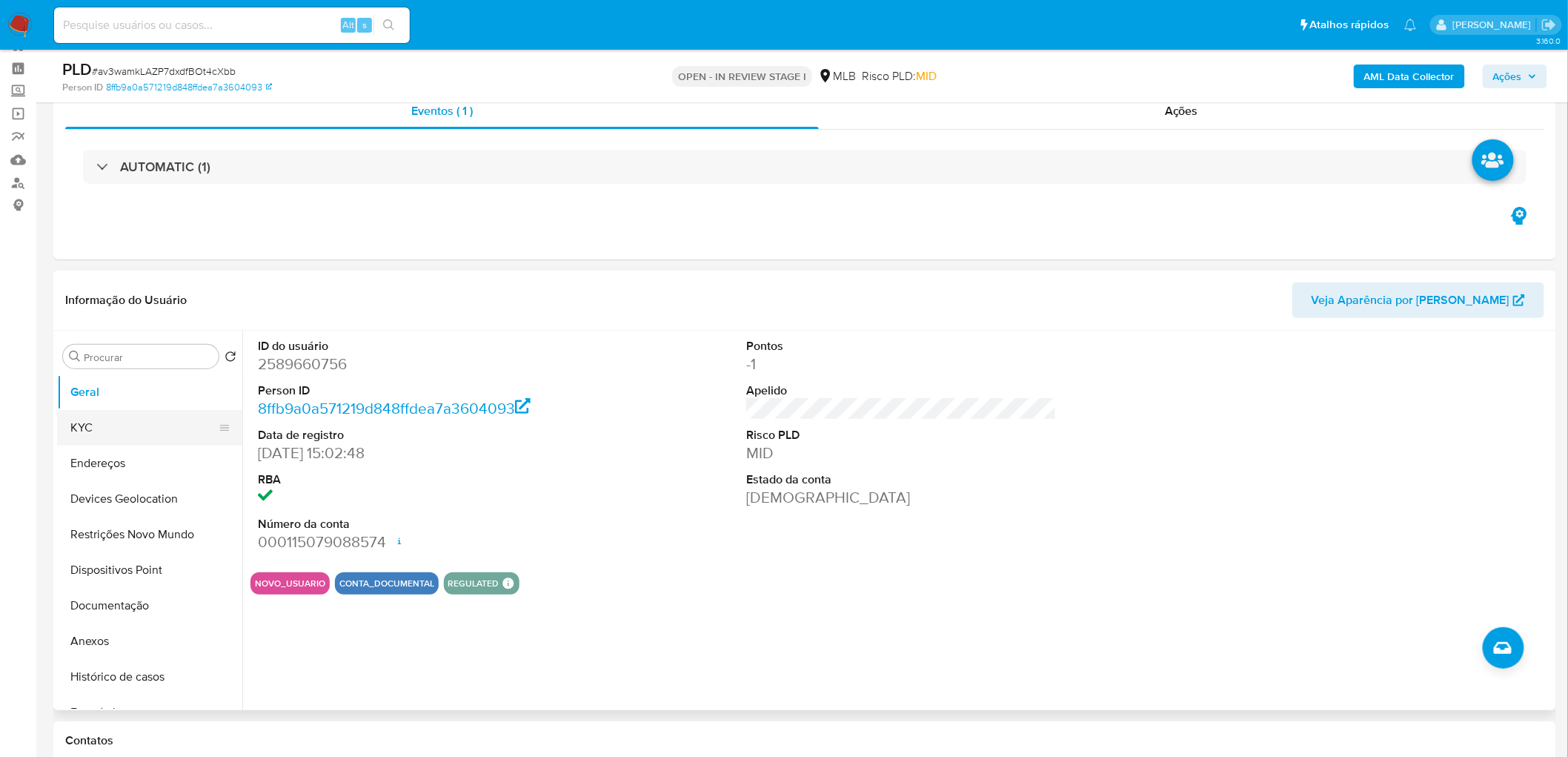
click at [104, 414] on button "KYC" at bounding box center [144, 427] width 174 height 36
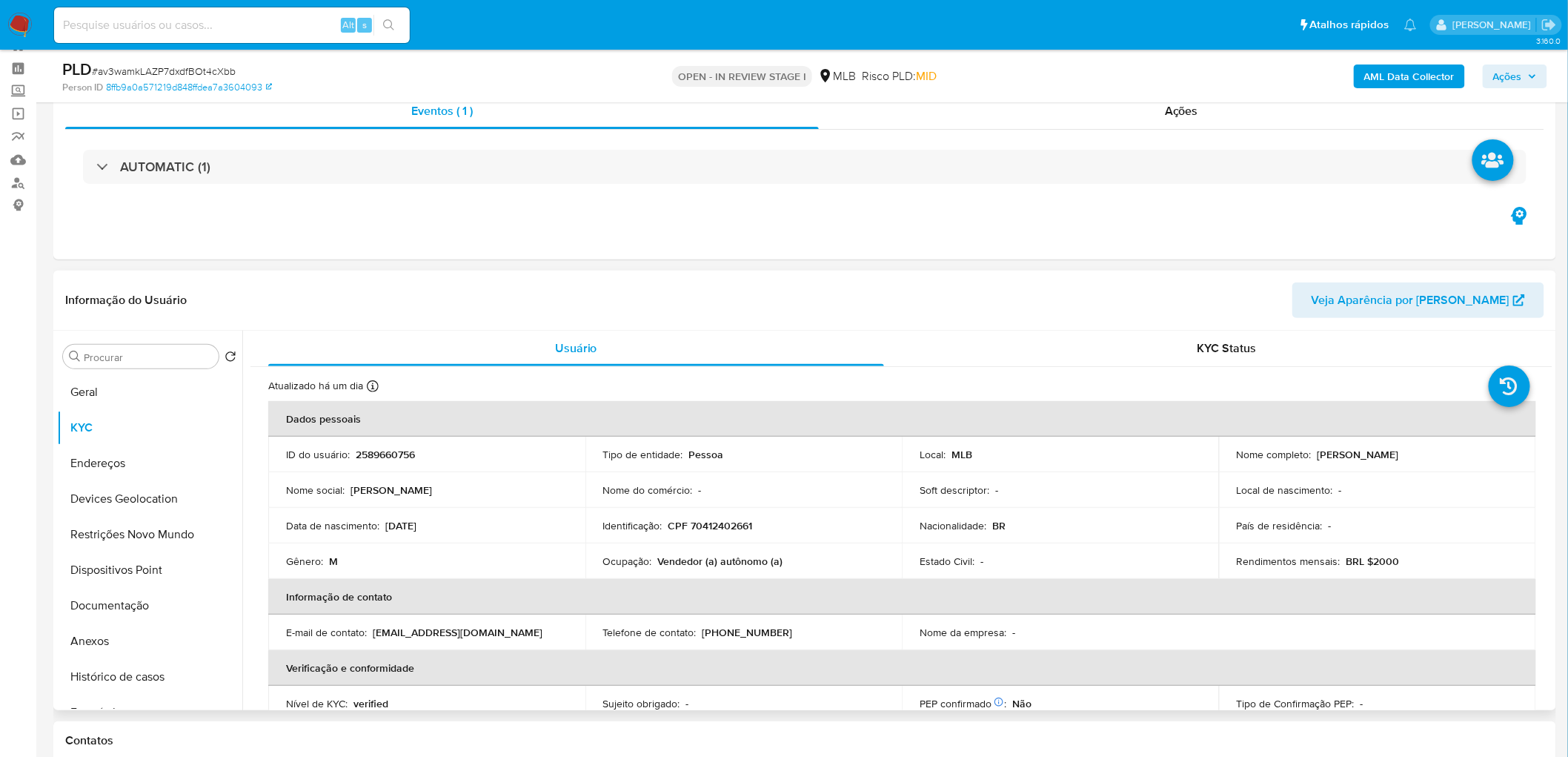
drag, startPoint x: 1434, startPoint y: 456, endPoint x: 1312, endPoint y: 453, distance: 122.0
click at [936, 414] on div "Nome completo : Lucas Alves Dos Santos" at bounding box center [1378, 454] width 282 height 14
copy p "Lucas Alves Dos Santos"
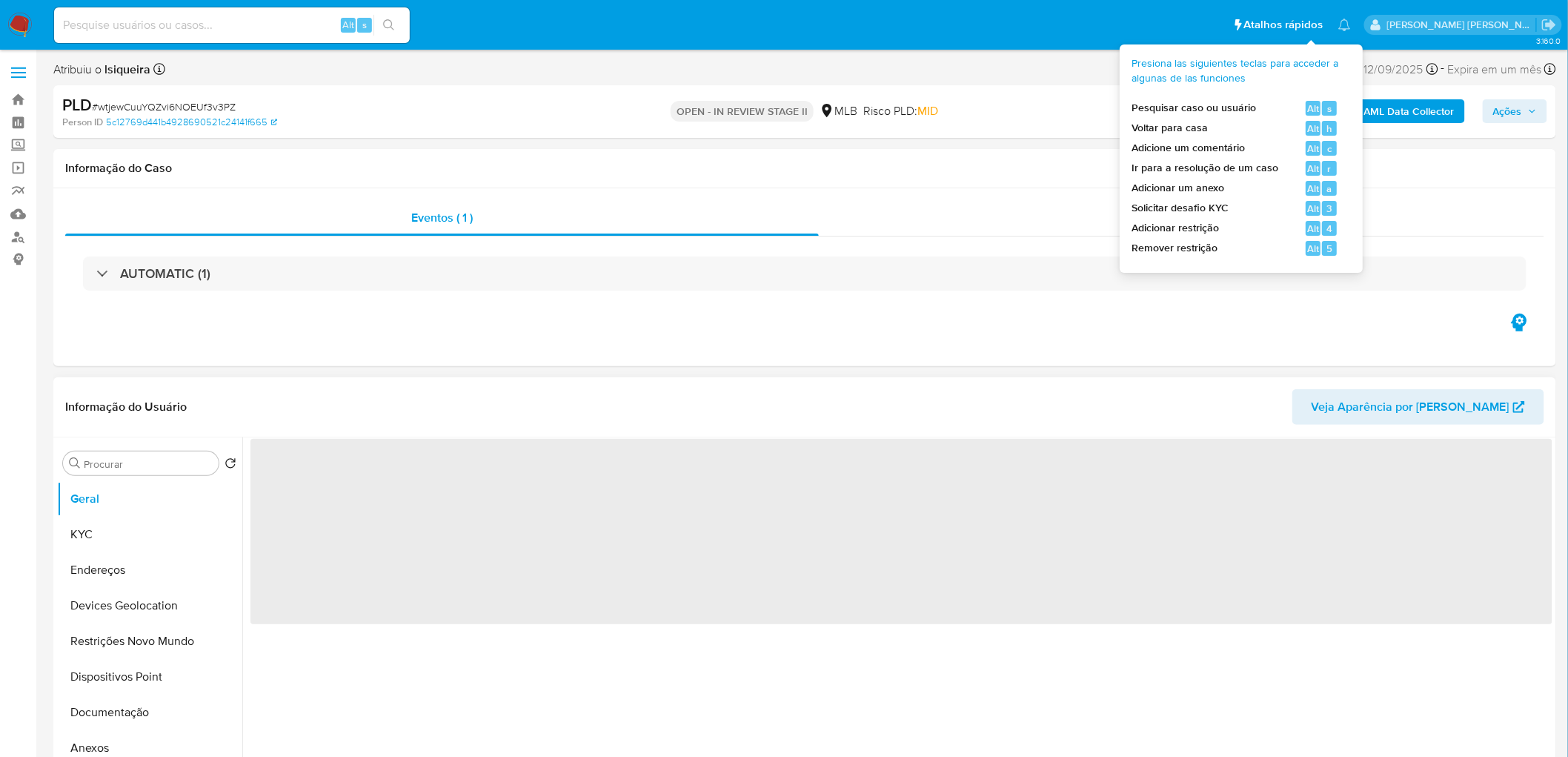
select select "10"
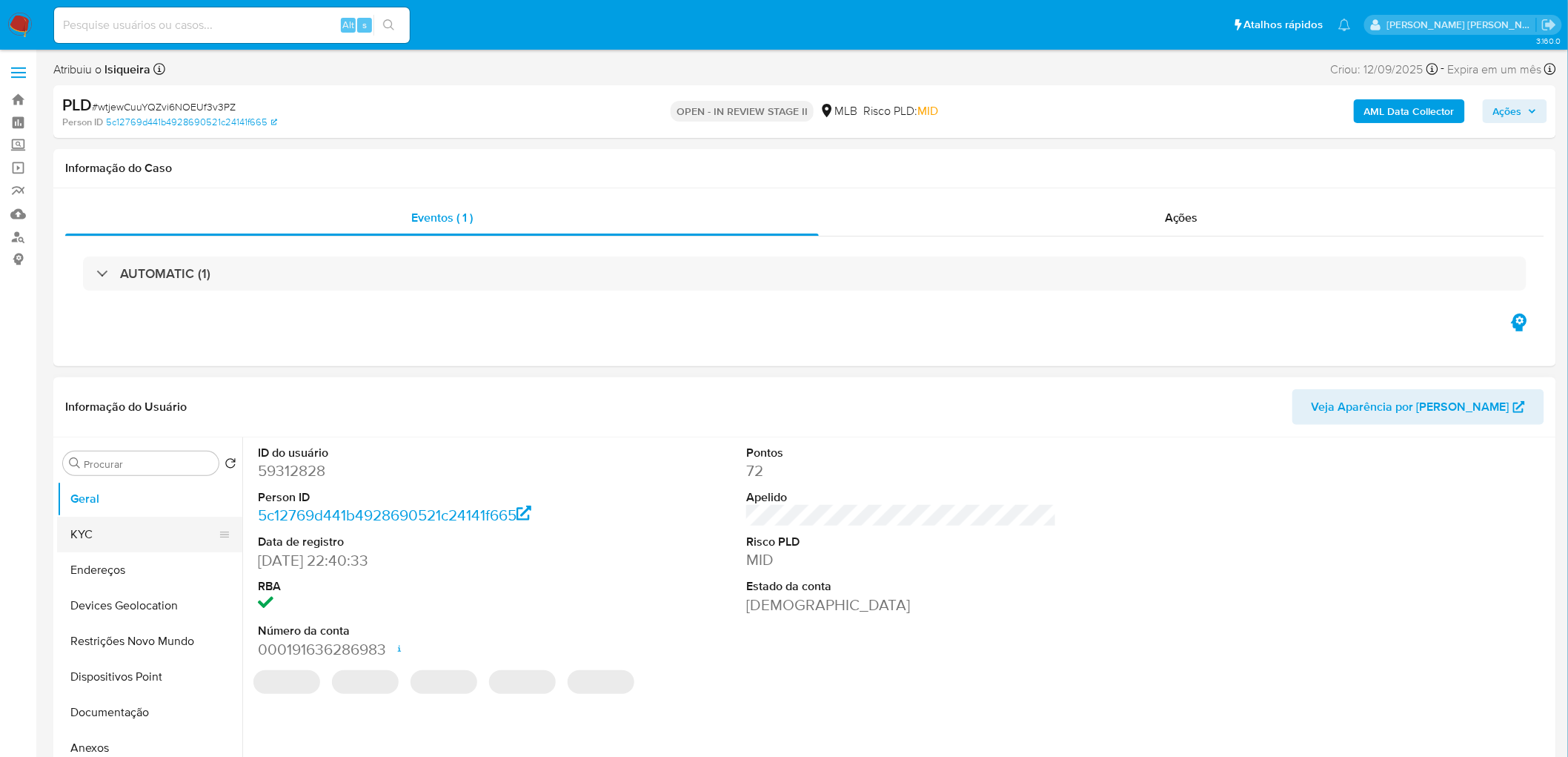
click at [132, 460] on button "KYC" at bounding box center [144, 534] width 174 height 36
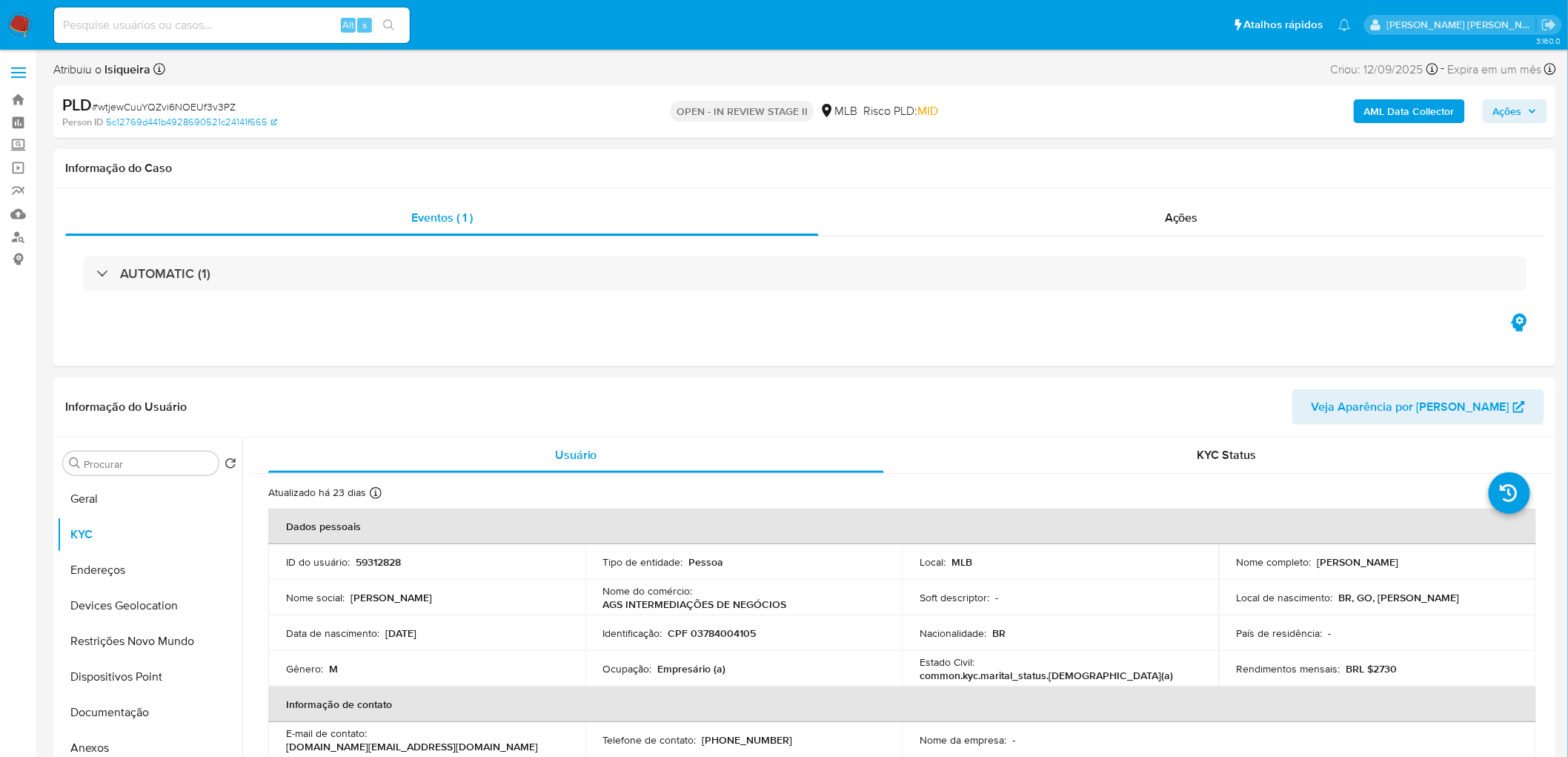
drag, startPoint x: 1445, startPoint y: 557, endPoint x: 1312, endPoint y: 563, distance: 133.1
click at [1053, 460] on div "Nome completo : Arthur Guilarducci de Souza" at bounding box center [1378, 562] width 282 height 14
copy p "Arthur Guilarducci de Souza"
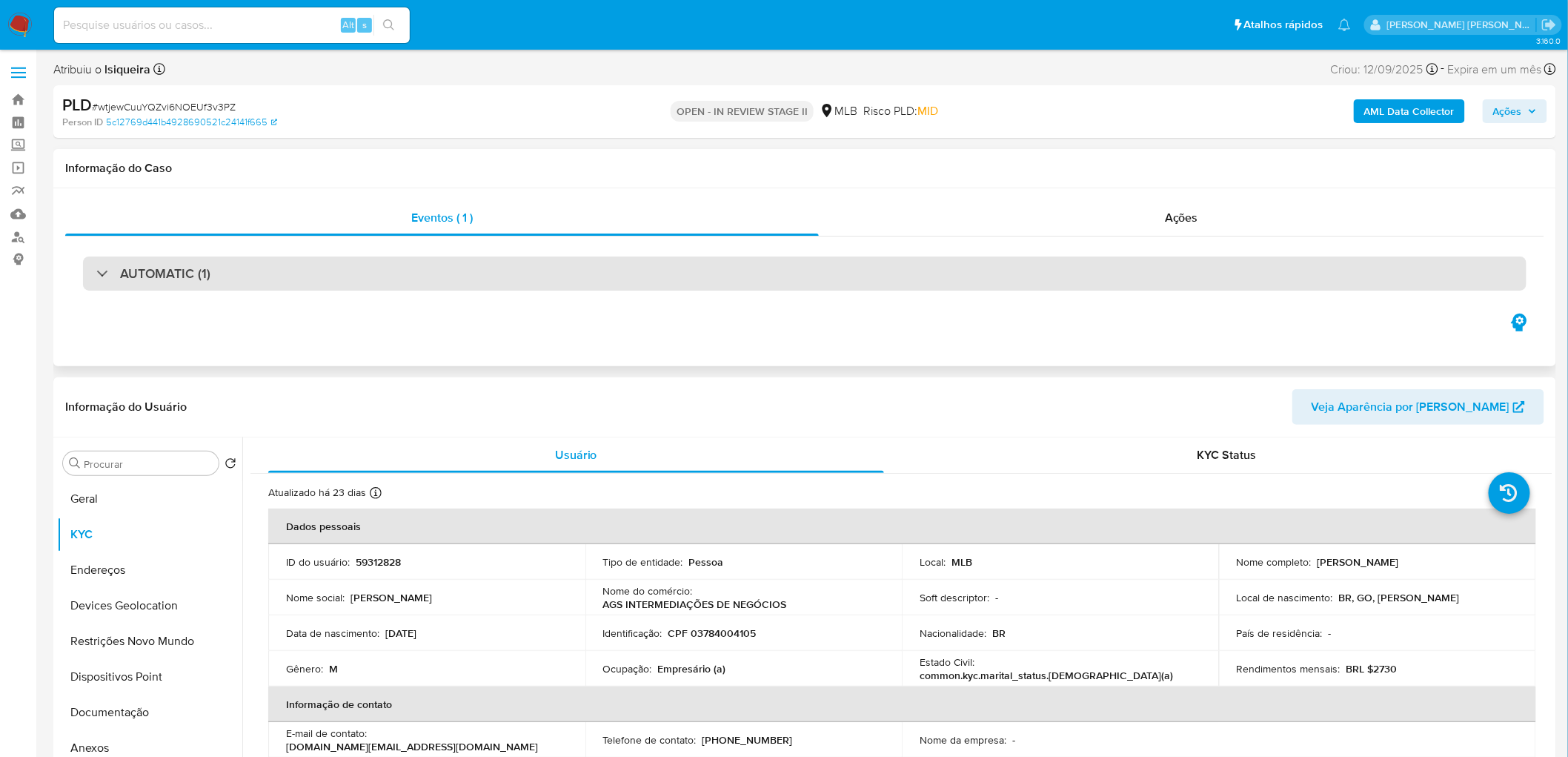
click at [463, 260] on div "AUTOMATIC (1)" at bounding box center [804, 273] width 1443 height 34
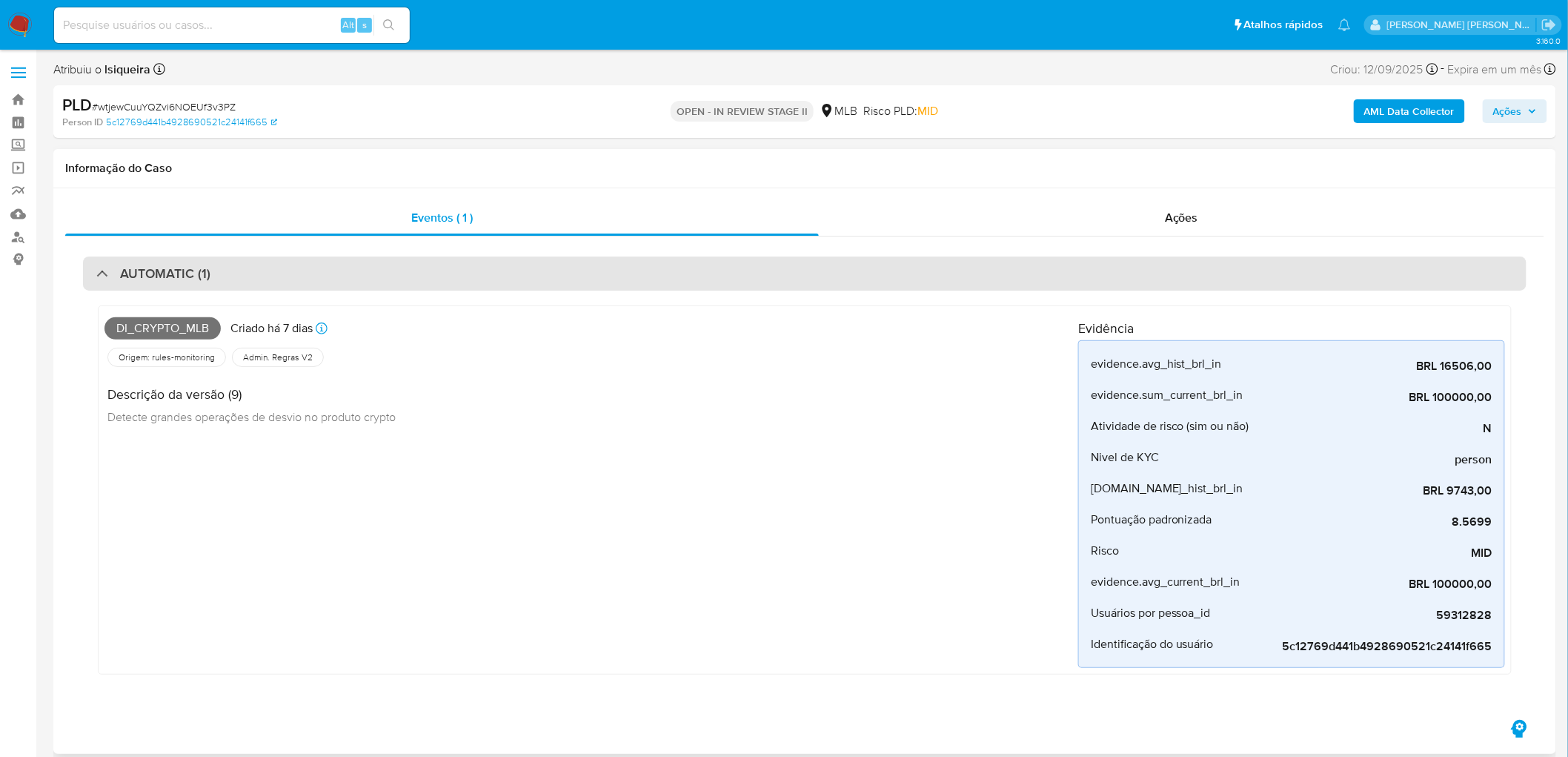
click at [463, 261] on div "AUTOMATIC (1)" at bounding box center [804, 273] width 1443 height 34
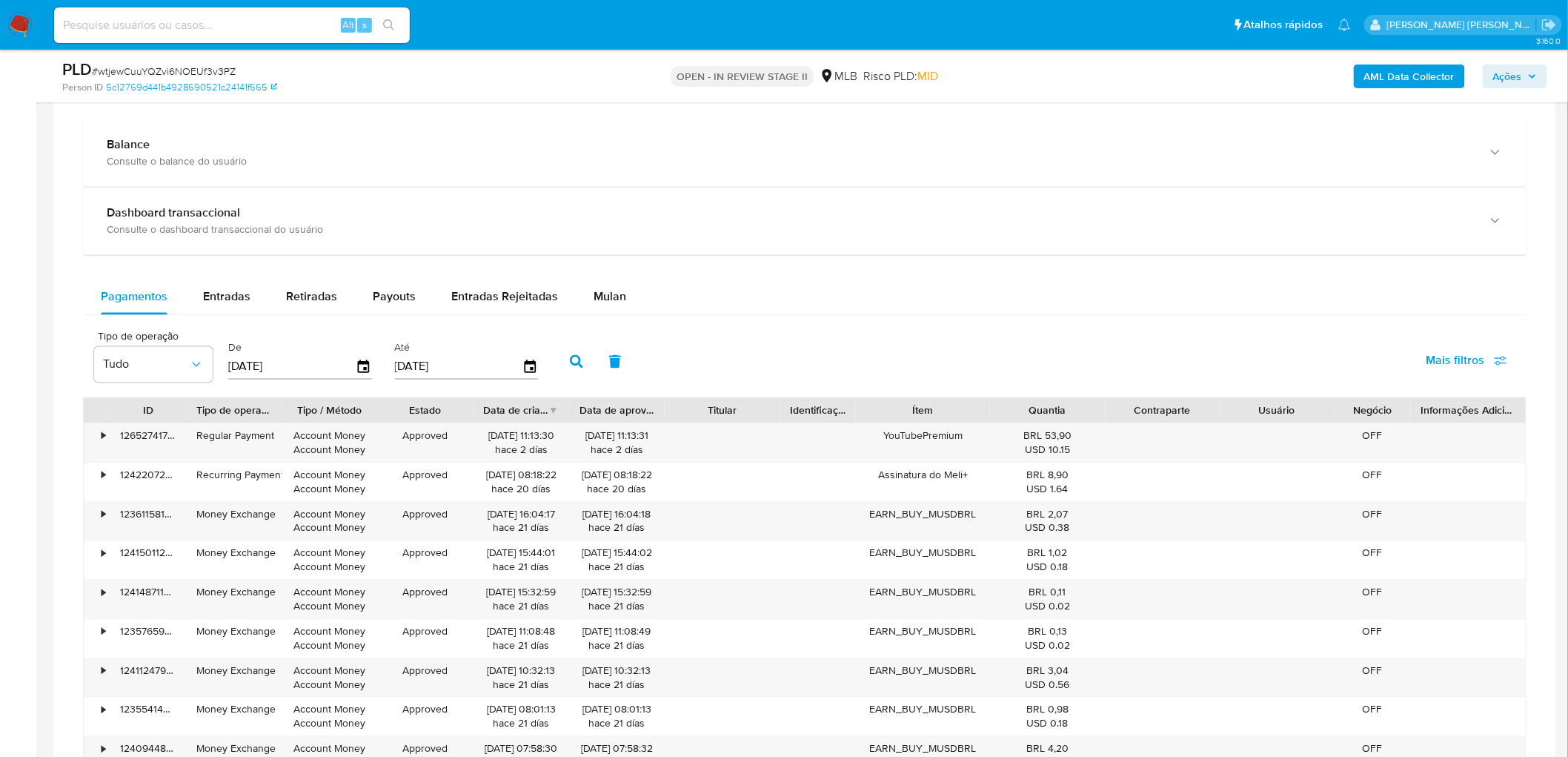
scroll to position [1118, 0]
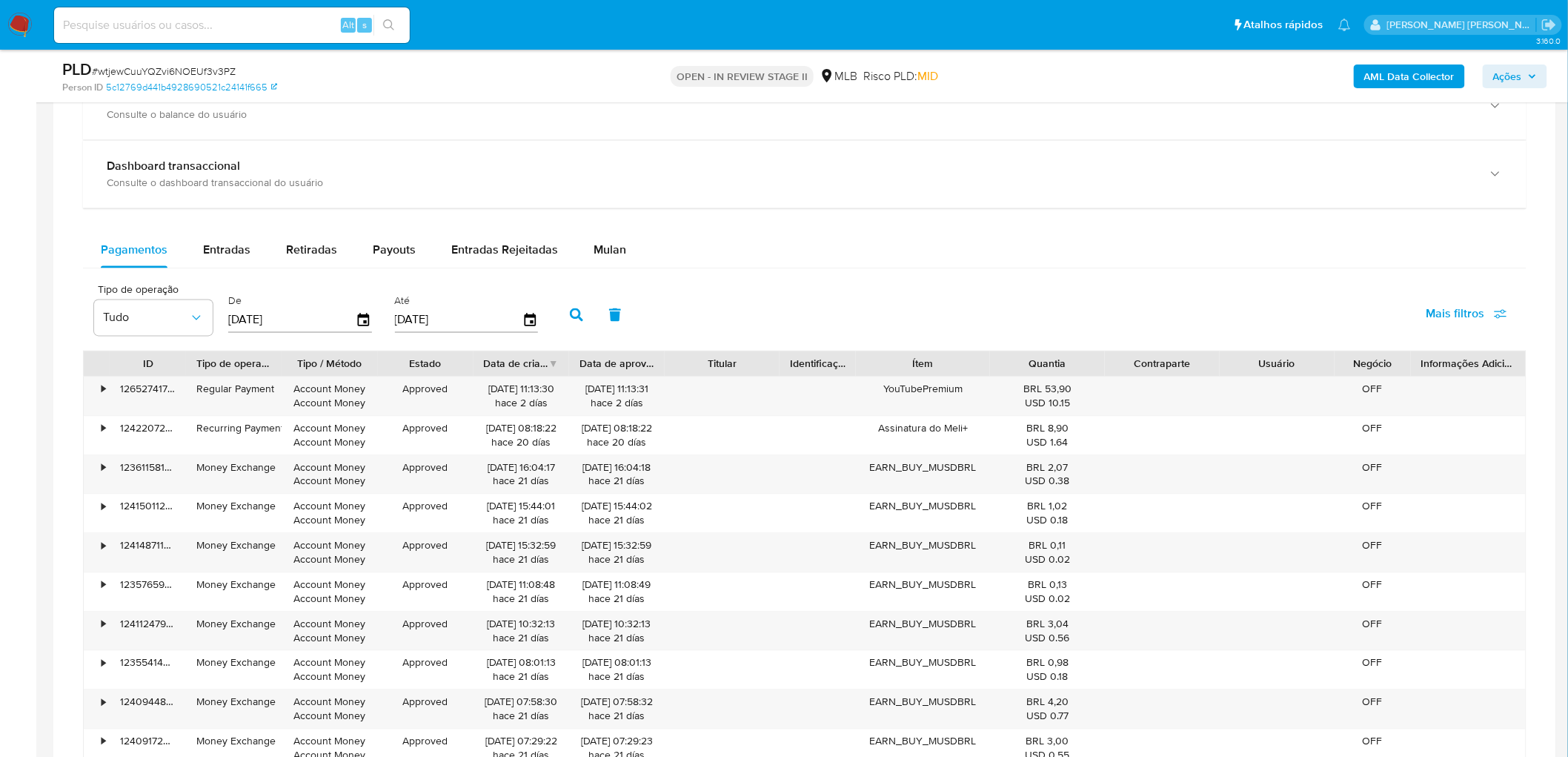
click at [641, 253] on div "Pagamentos Entradas Retiradas Payouts Entradas Rejeitadas Mulan" at bounding box center [804, 250] width 1443 height 36
click at [612, 249] on span "Mulan" at bounding box center [609, 249] width 33 height 17
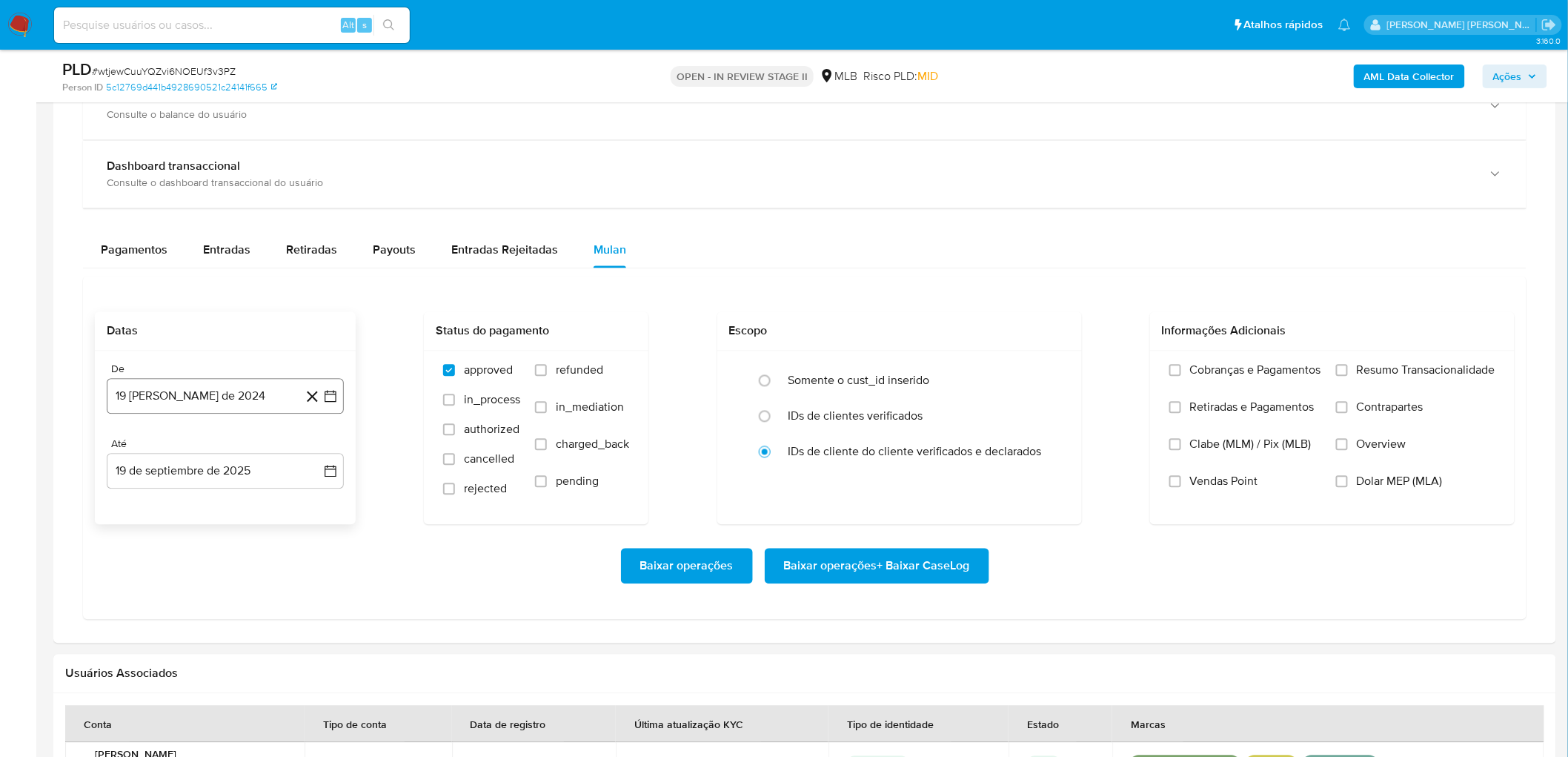
click at [212, 410] on button "[DATE]" at bounding box center [225, 396] width 237 height 36
click at [206, 446] on span "agosto 2024" at bounding box center [218, 449] width 68 height 15
click at [305, 442] on div "2024" at bounding box center [223, 450] width 198 height 18
click at [311, 447] on icon "Año siguiente" at bounding box center [314, 450] width 18 height 18
click at [230, 460] on span "ago" at bounding box center [224, 586] width 18 height 12
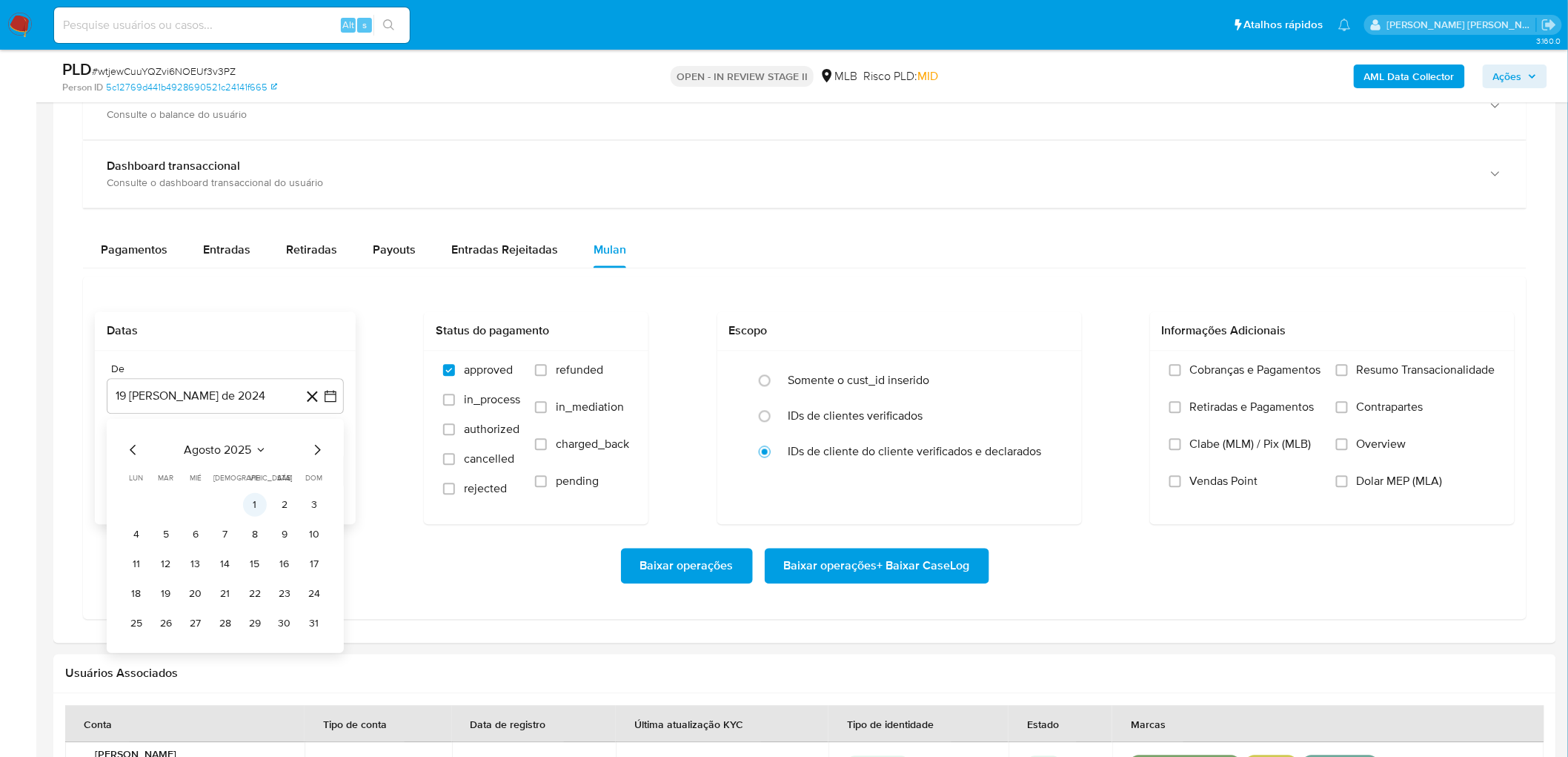
click at [260, 460] on button "1" at bounding box center [255, 505] width 24 height 24
click at [182, 460] on button "19 de septiembre de 2025" at bounding box center [225, 471] width 237 height 36
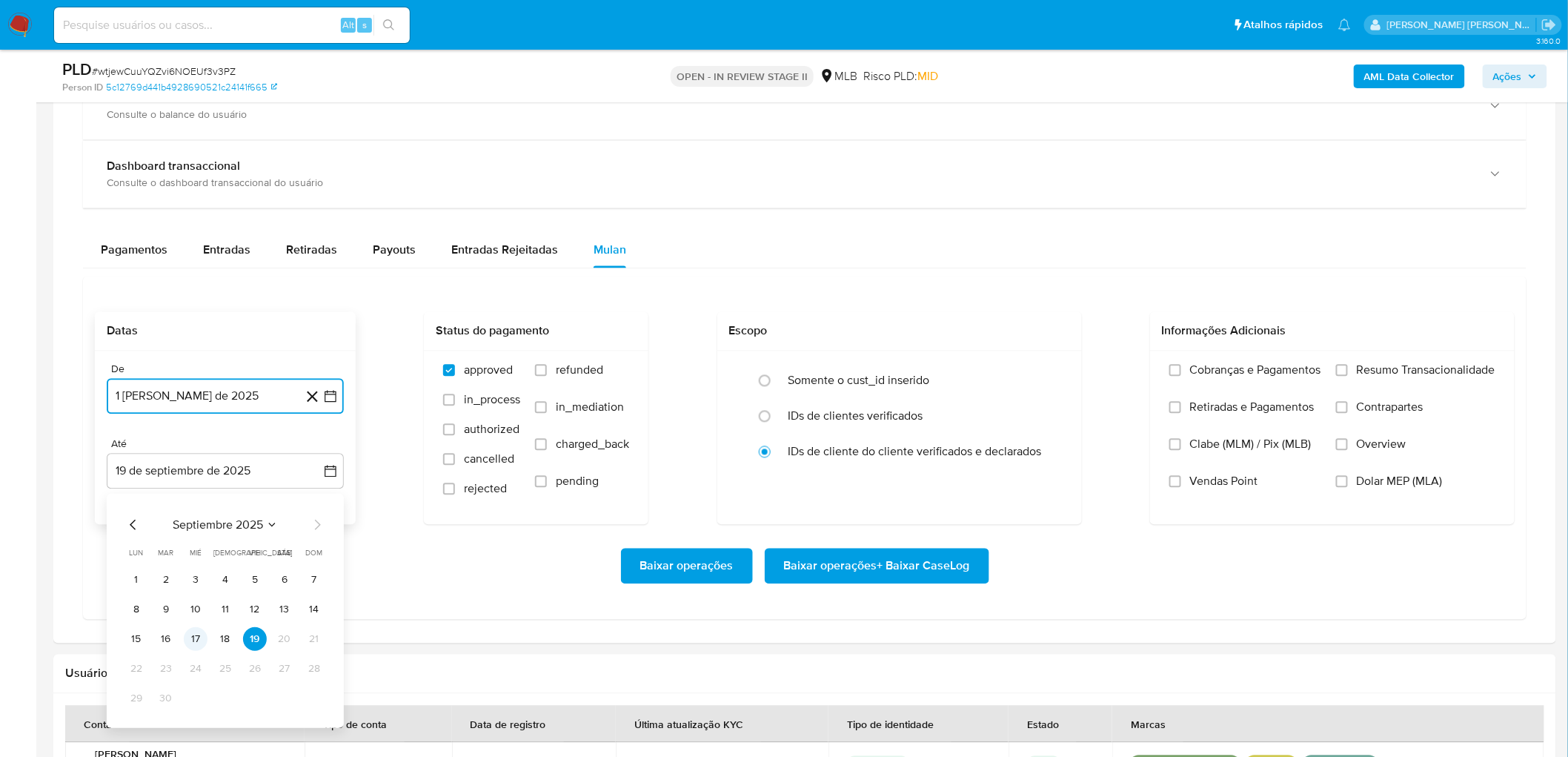
click at [200, 460] on button "17" at bounding box center [196, 639] width 24 height 24
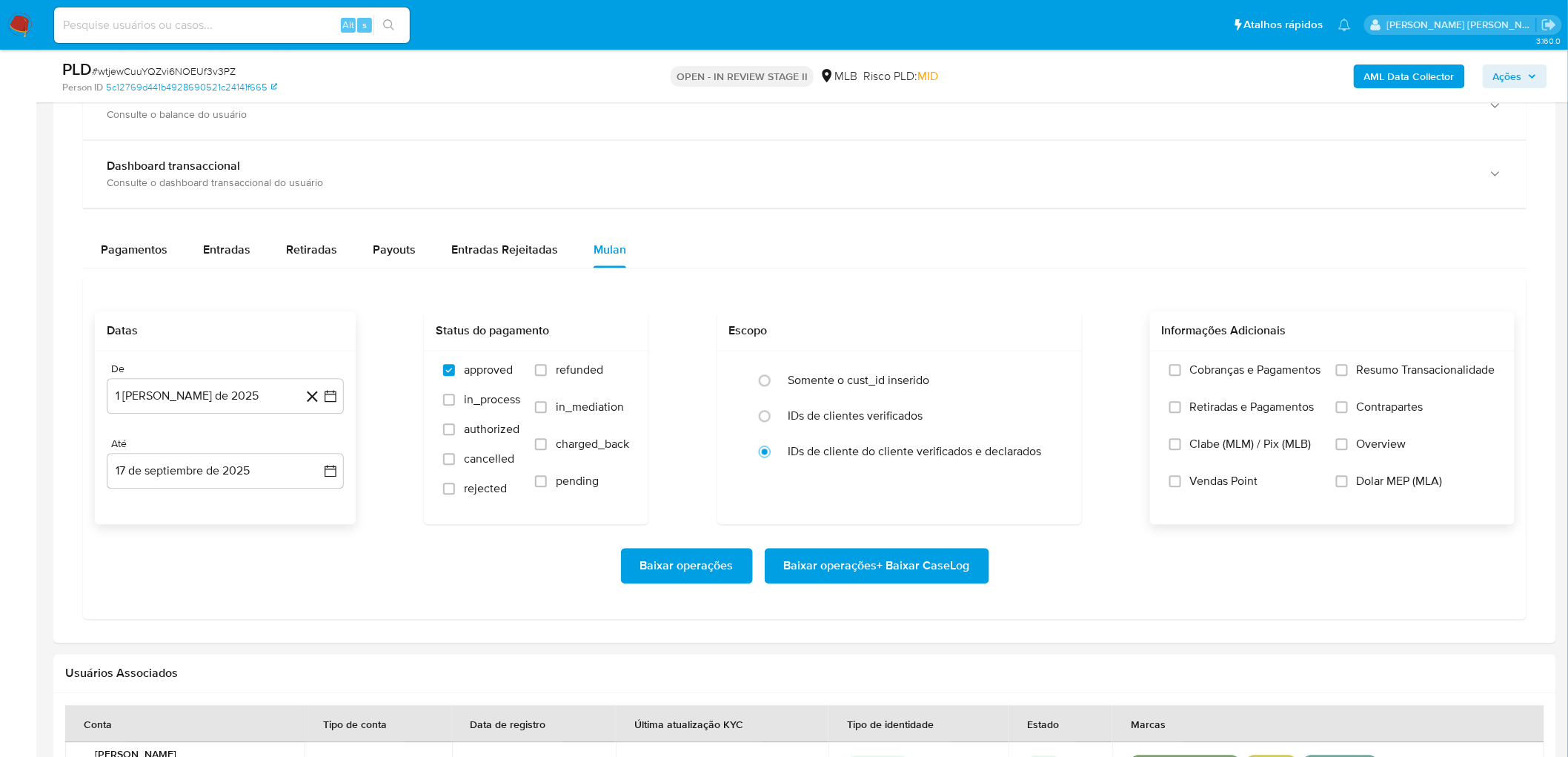
click at [1053, 382] on label "Resumo Transacionalidade" at bounding box center [1415, 382] width 159 height 37
click at [1053, 377] on input "Resumo Transacionalidade" at bounding box center [1341, 371] width 12 height 12
click at [1053, 460] on span "Vendas Point" at bounding box center [1224, 481] width 68 height 15
click at [1053, 460] on input "Vendas Point" at bounding box center [1175, 481] width 12 height 12
click at [895, 460] on span "Baixar operações + Baixar CaseLog" at bounding box center [877, 566] width 186 height 33
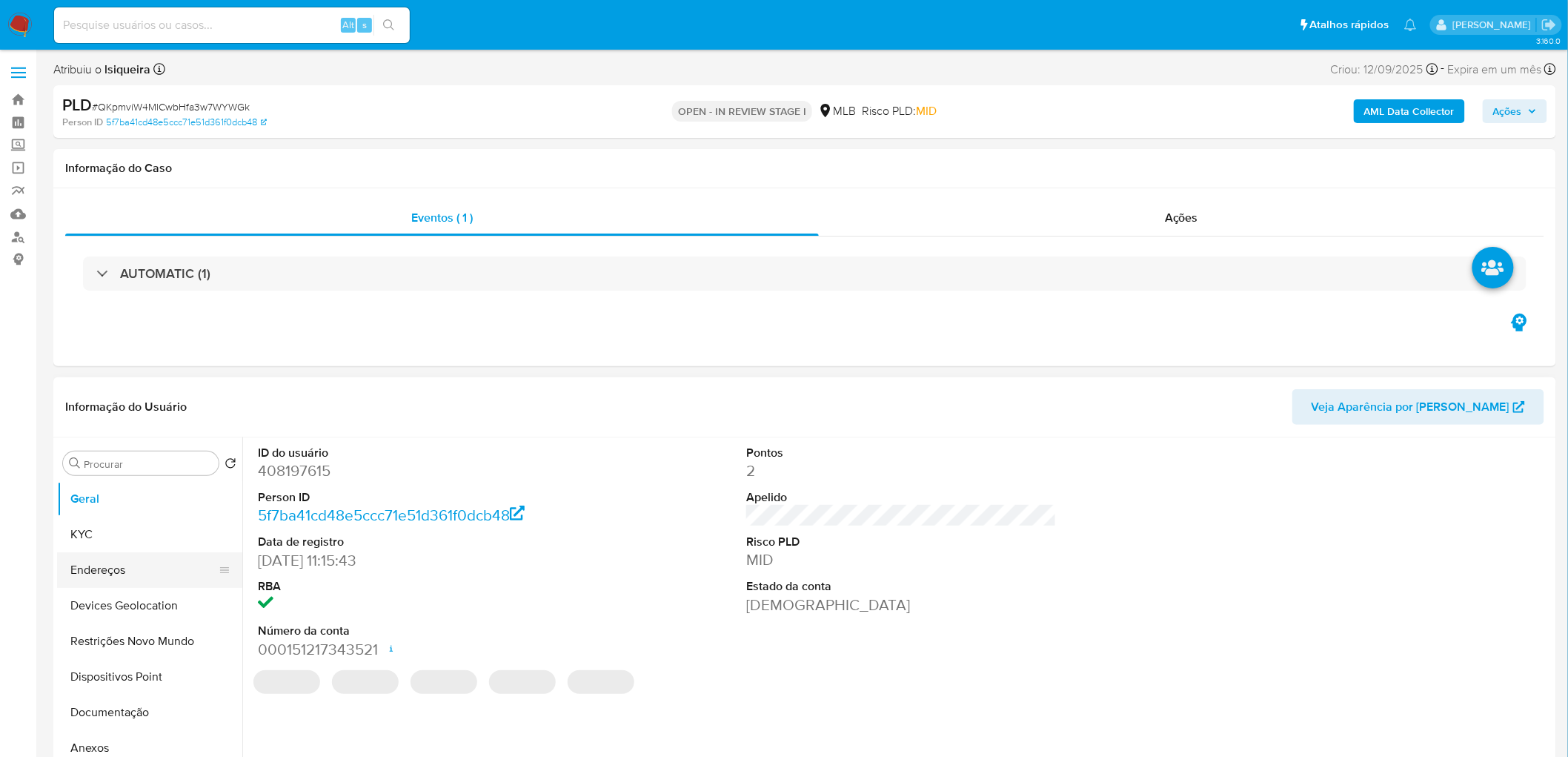
select select "10"
click at [108, 460] on button "KYC" at bounding box center [144, 534] width 174 height 36
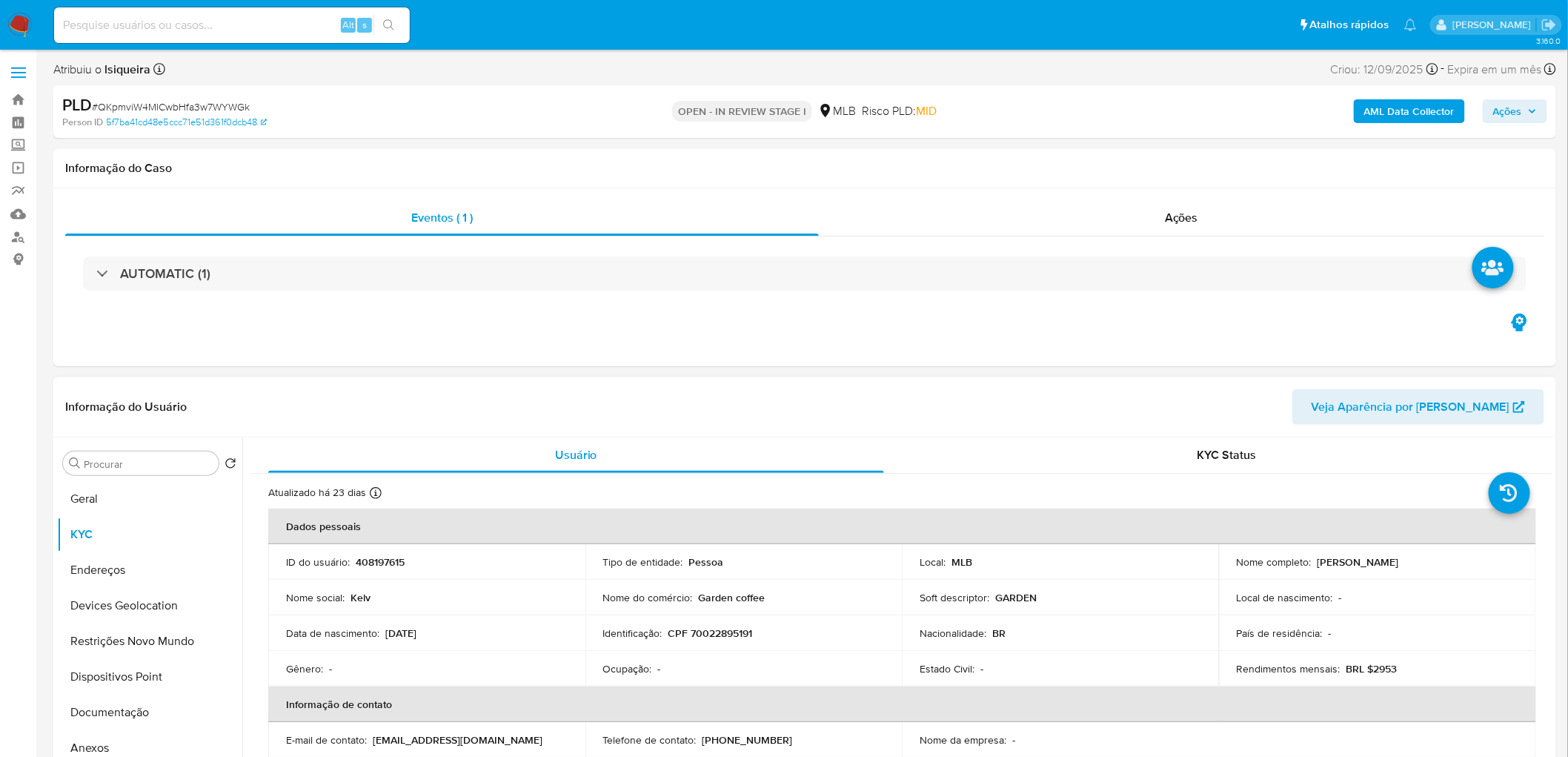
drag, startPoint x: 1398, startPoint y: 559, endPoint x: 1312, endPoint y: 557, distance: 86.0
click at [1053, 460] on div "Nome completo : [PERSON_NAME]" at bounding box center [1378, 562] width 282 height 14
copy div "[PERSON_NAME]"
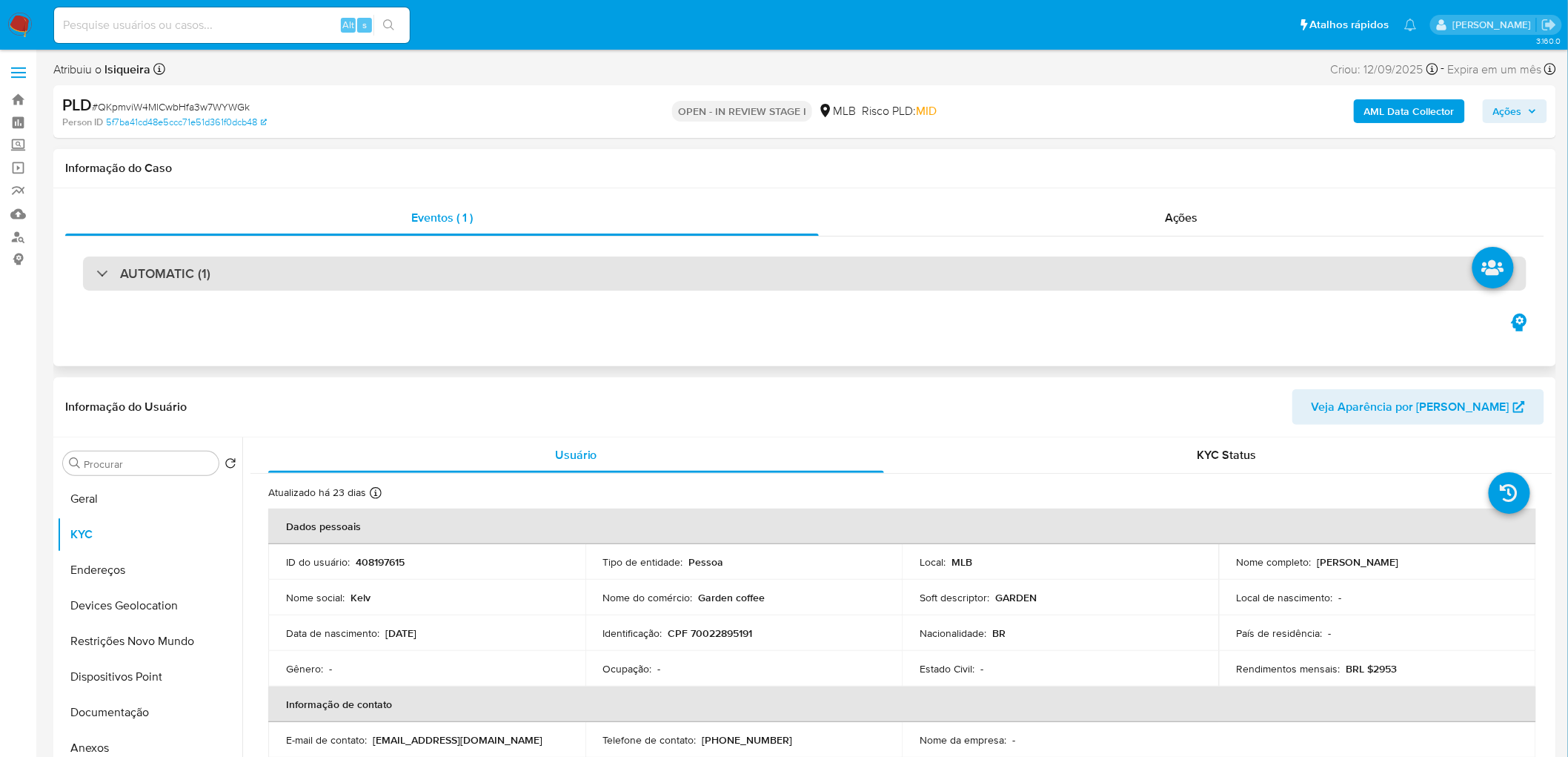
click at [432, 282] on div "AUTOMATIC (1)" at bounding box center [804, 273] width 1443 height 34
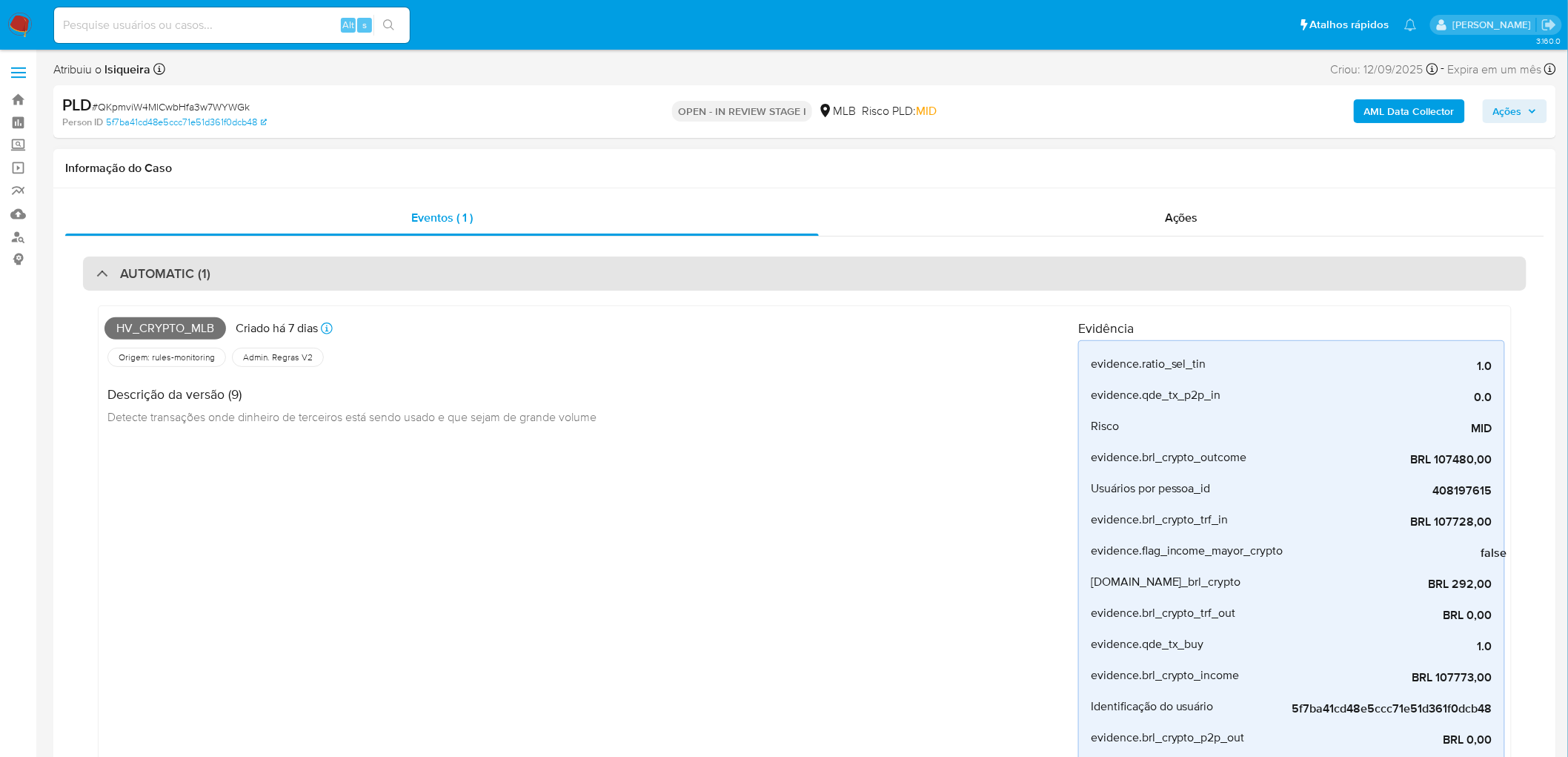
click at [432, 280] on div "AUTOMATIC (1)" at bounding box center [804, 273] width 1443 height 34
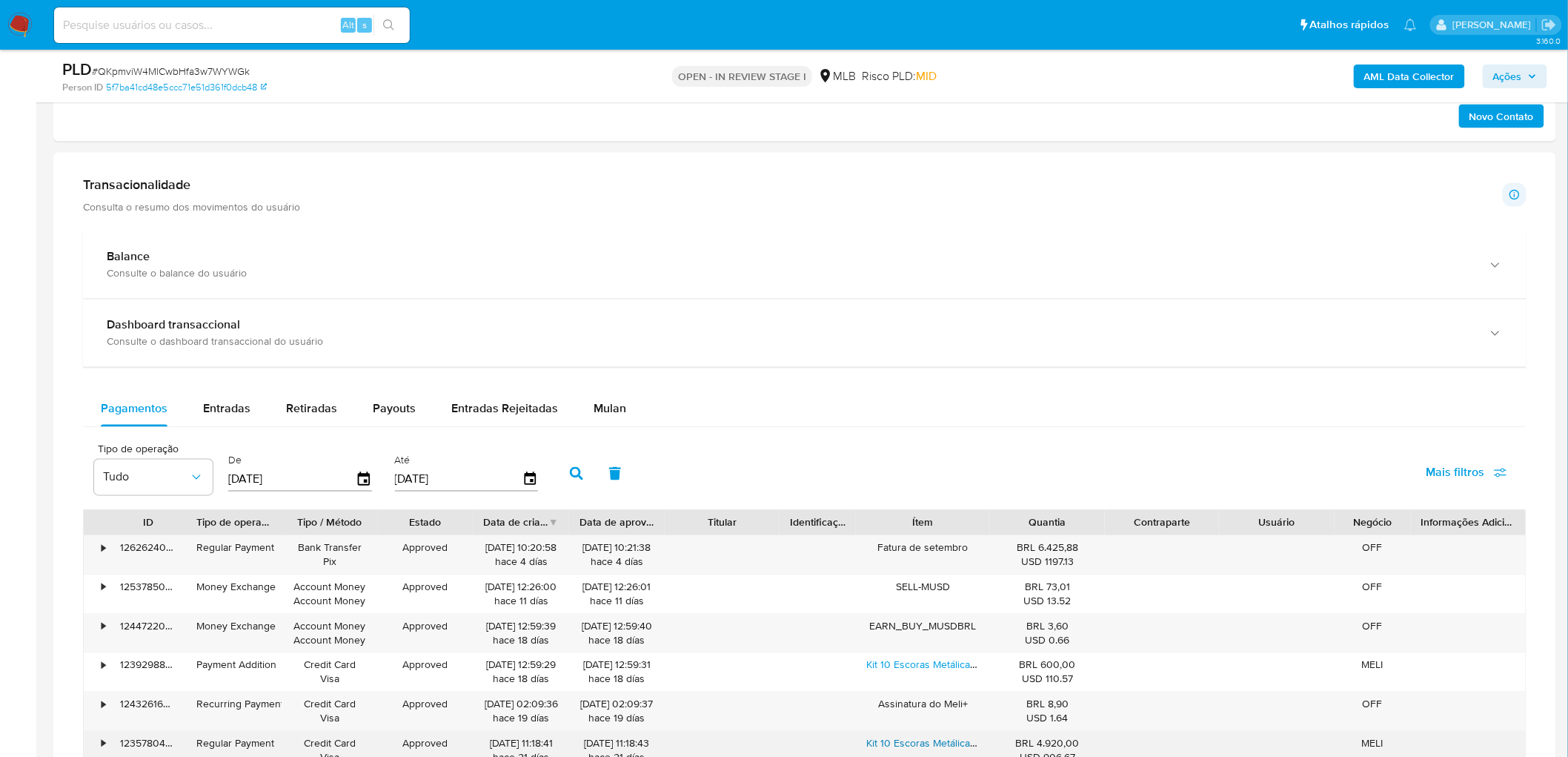
scroll to position [988, 0]
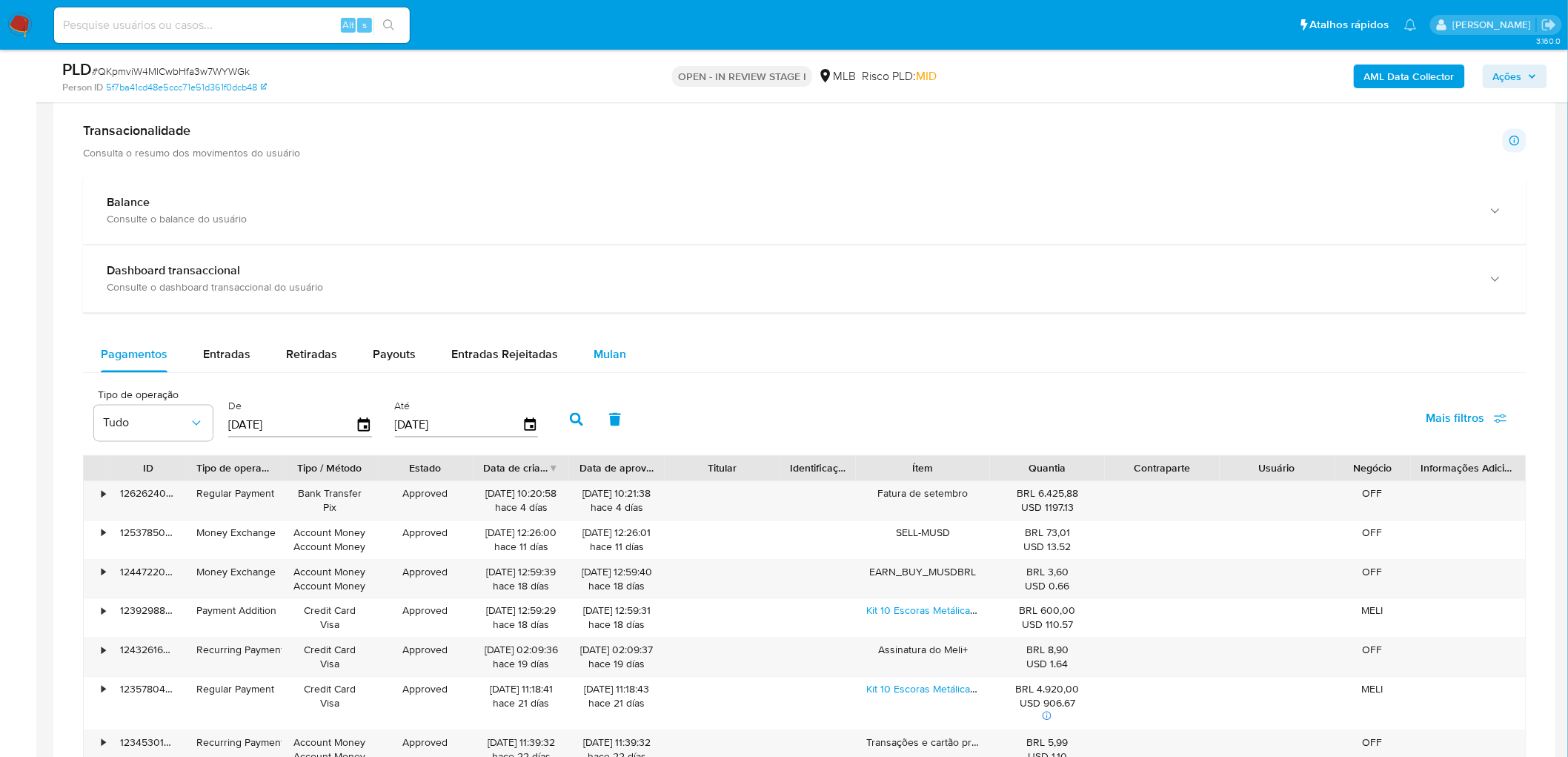
click at [610, 357] on span "Mulan" at bounding box center [609, 354] width 33 height 17
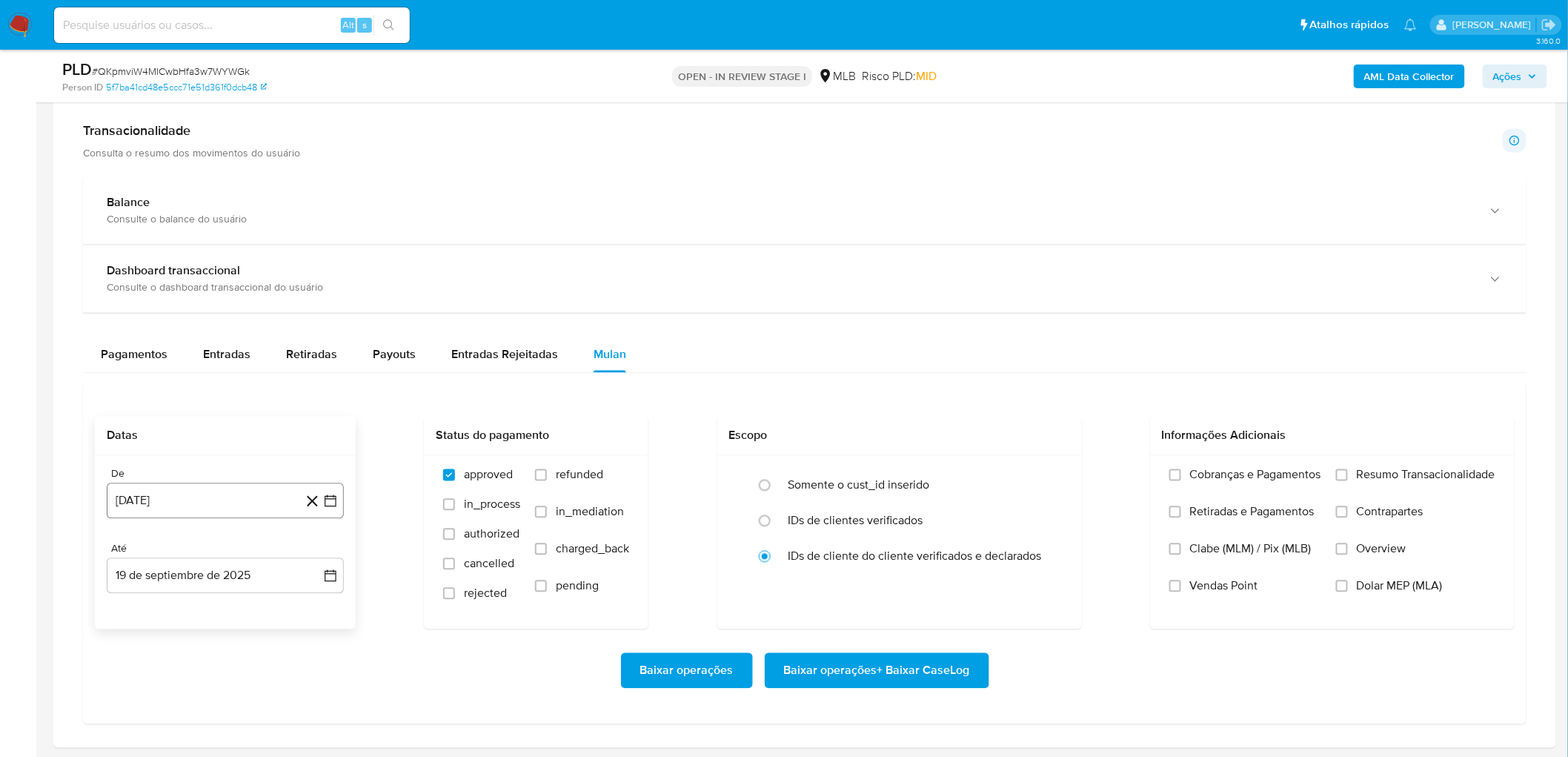
click at [193, 460] on button "[DATE]" at bounding box center [225, 501] width 237 height 36
click at [235, 276] on span "agosto 2024" at bounding box center [218, 276] width 68 height 15
click at [311, 257] on icon "Año siguiente" at bounding box center [314, 259] width 18 height 18
click at [221, 394] on span "ago" at bounding box center [224, 395] width 18 height 12
click at [261, 335] on button "1" at bounding box center [255, 331] width 24 height 24
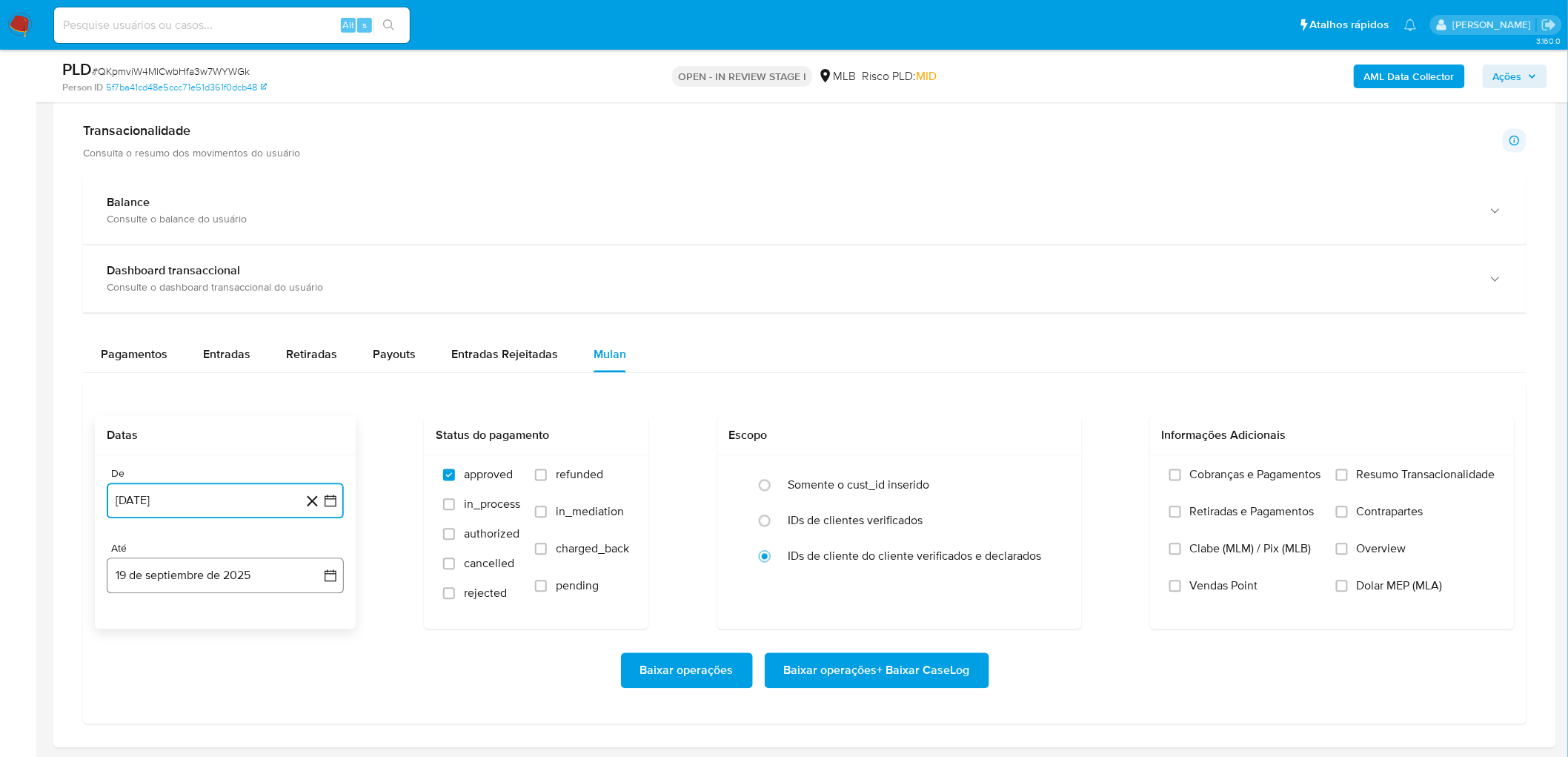
click at [139, 460] on button "19 de septiembre de 2025" at bounding box center [225, 576] width 237 height 36
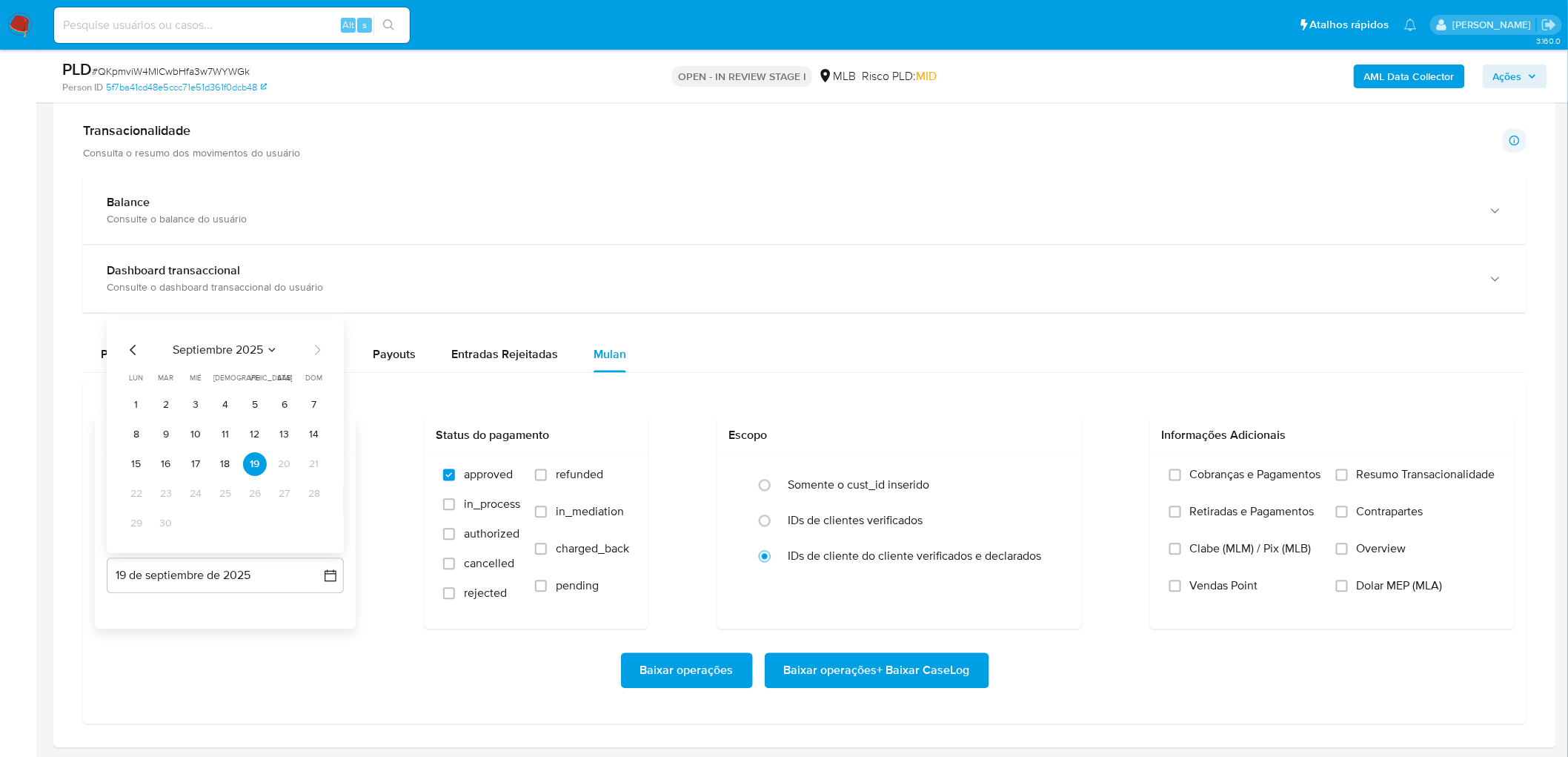
drag, startPoint x: 197, startPoint y: 465, endPoint x: 224, endPoint y: 465, distance: 27.0
click at [197, 460] on button "17" at bounding box center [196, 465] width 24 height 24
click at [1053, 460] on span "Resumo Transacionalidade" at bounding box center [1426, 475] width 139 height 15
click at [1053, 460] on input "Resumo Transacionalidade" at bounding box center [1341, 475] width 12 height 12
click at [1053, 460] on span "Vendas Point" at bounding box center [1224, 586] width 68 height 15
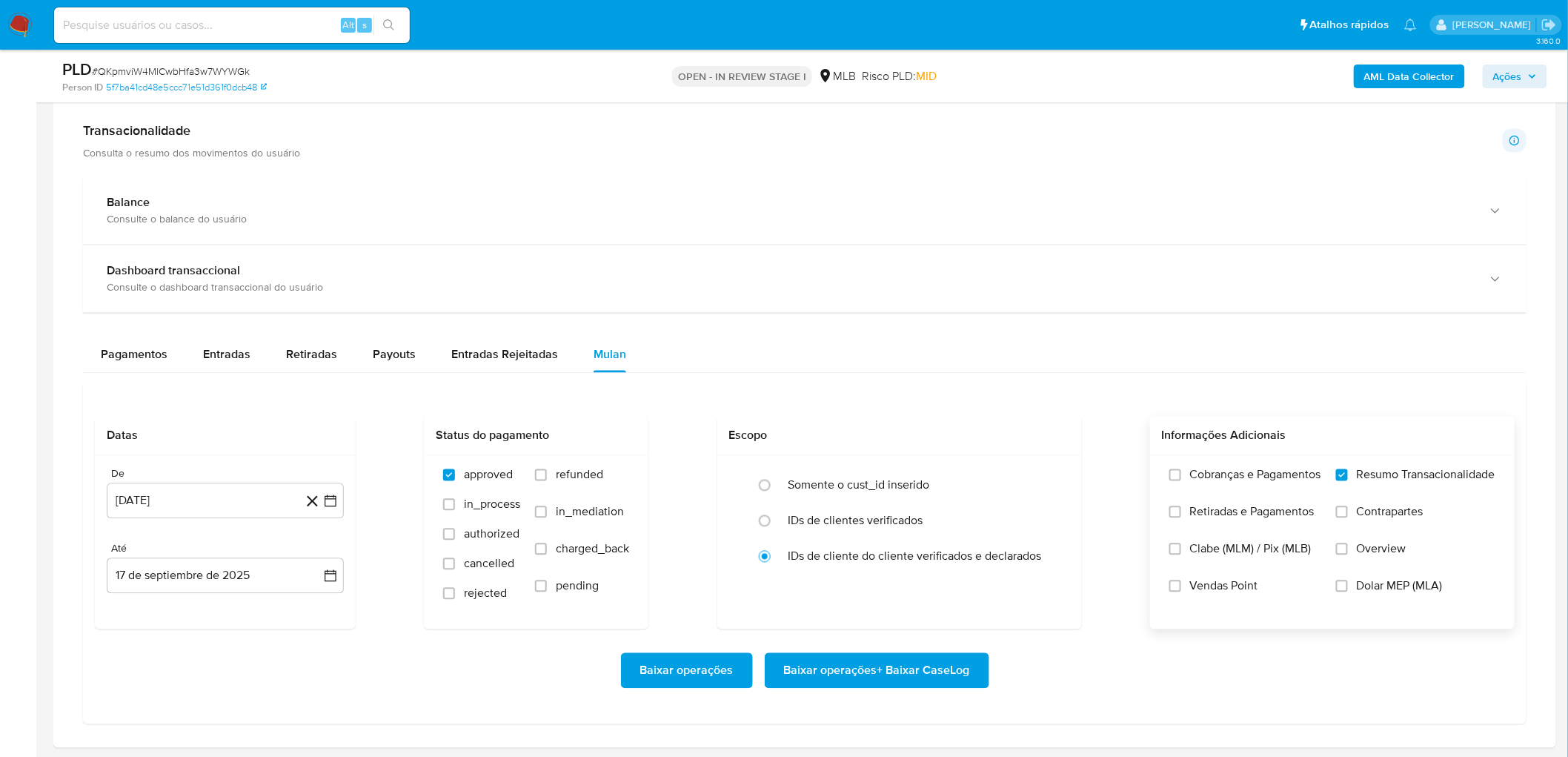
click at [1053, 460] on input "Vendas Point" at bounding box center [1175, 586] width 12 height 12
click at [839, 460] on span "Baixar operações + Baixar CaseLog" at bounding box center [877, 671] width 186 height 33
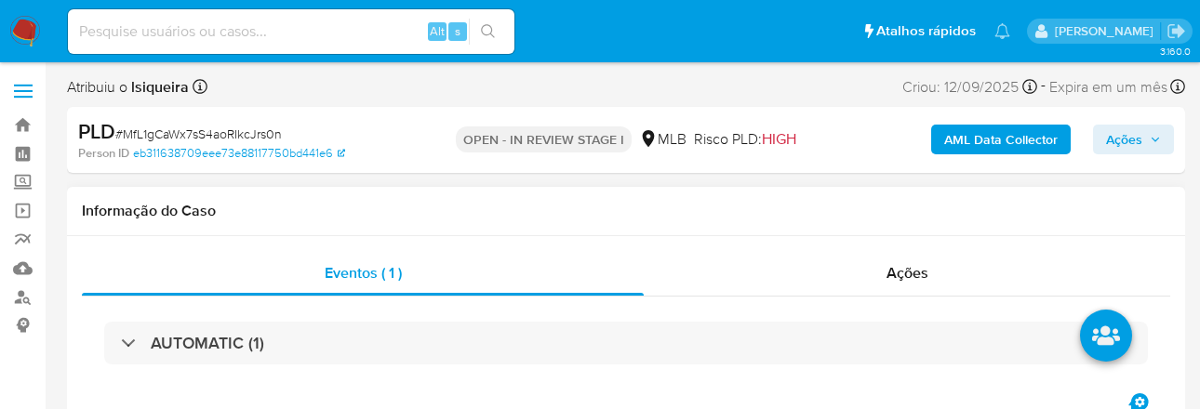
select select "10"
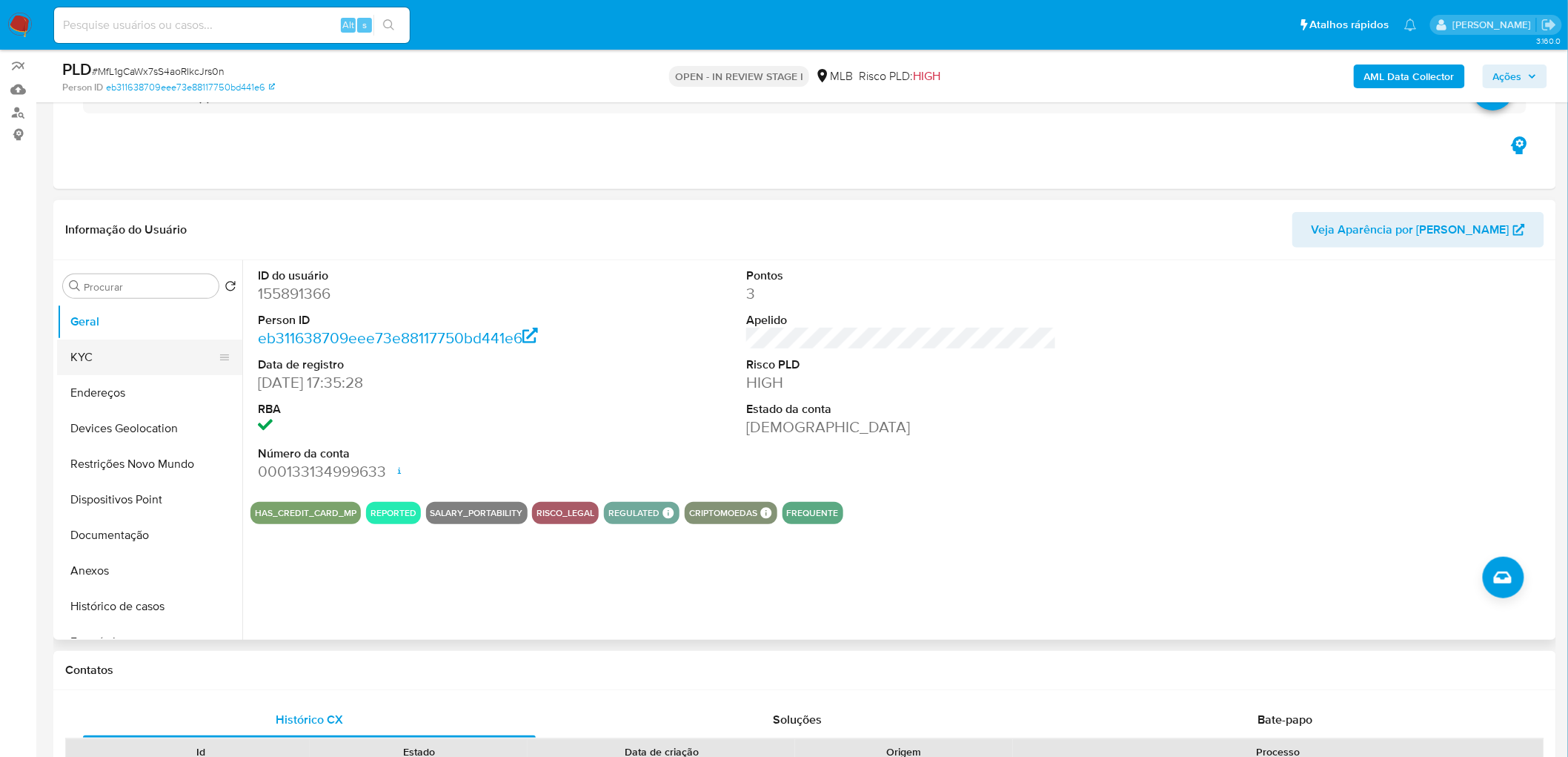
scroll to position [165, 0]
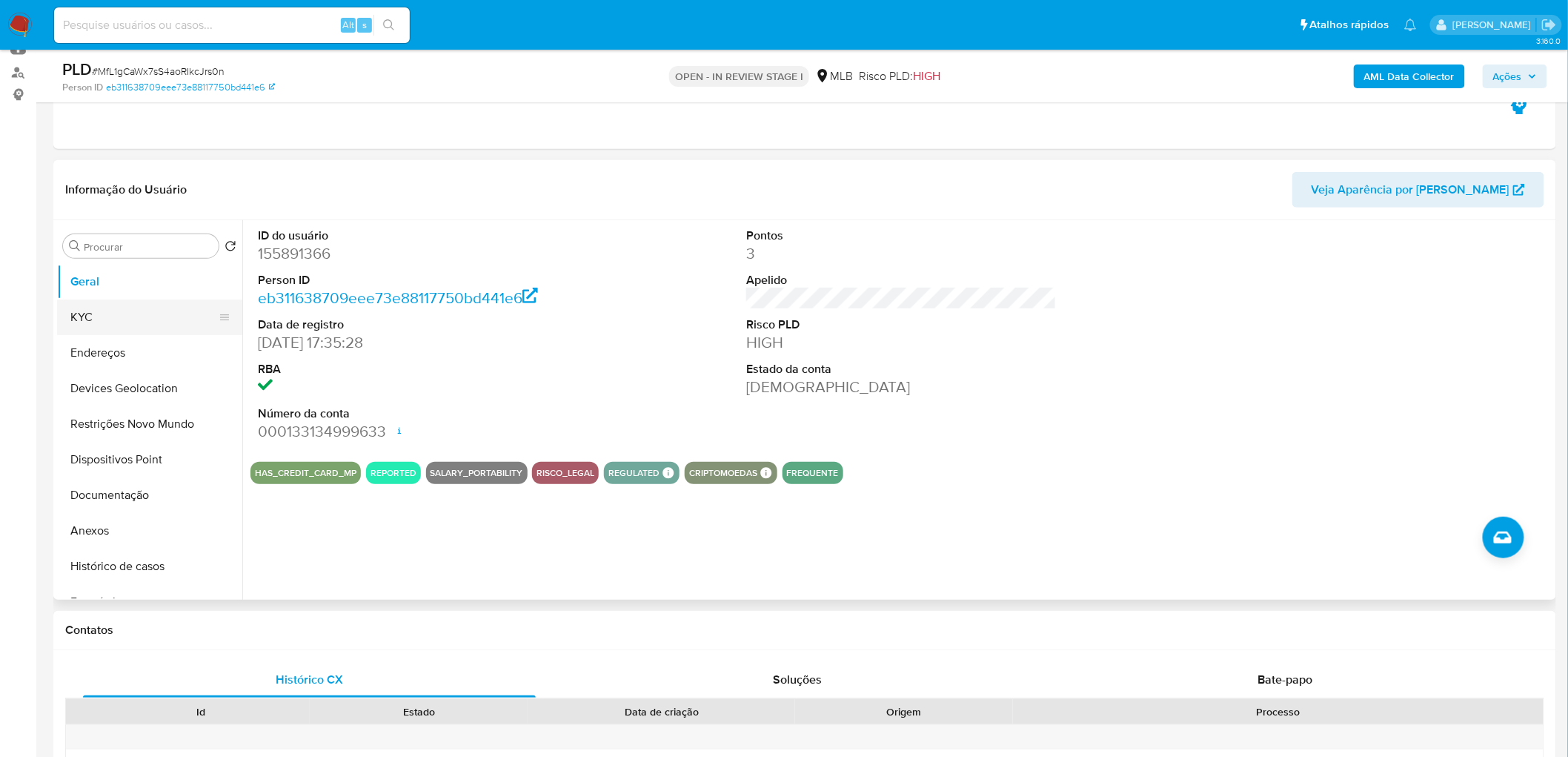
click at [102, 314] on button "KYC" at bounding box center [144, 317] width 174 height 36
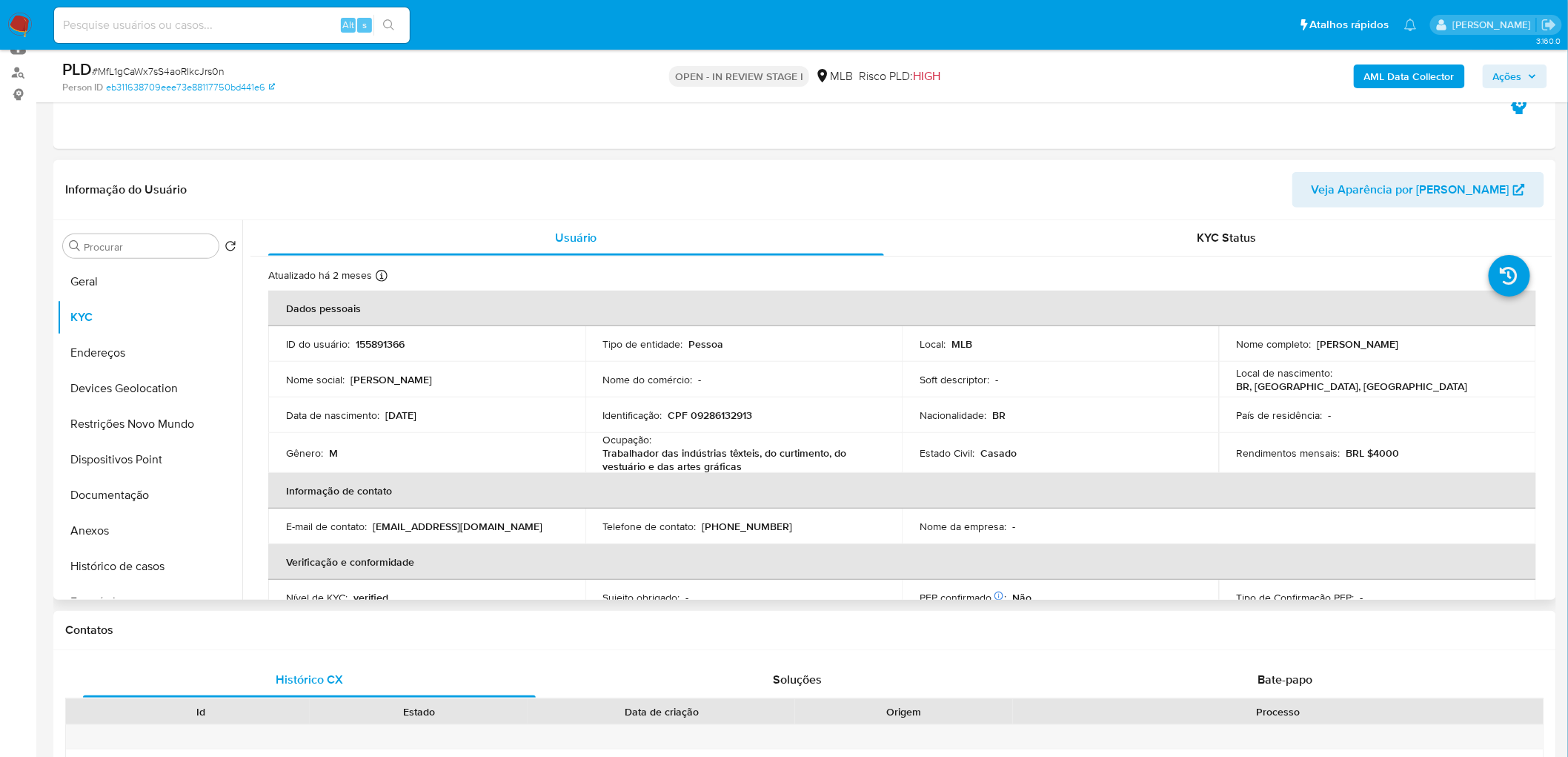
drag, startPoint x: 1433, startPoint y: 341, endPoint x: 1312, endPoint y: 339, distance: 121.0
click at [1053, 339] on div "Nome completo : [PERSON_NAME]" at bounding box center [1378, 343] width 282 height 14
copy p "[PERSON_NAME]"
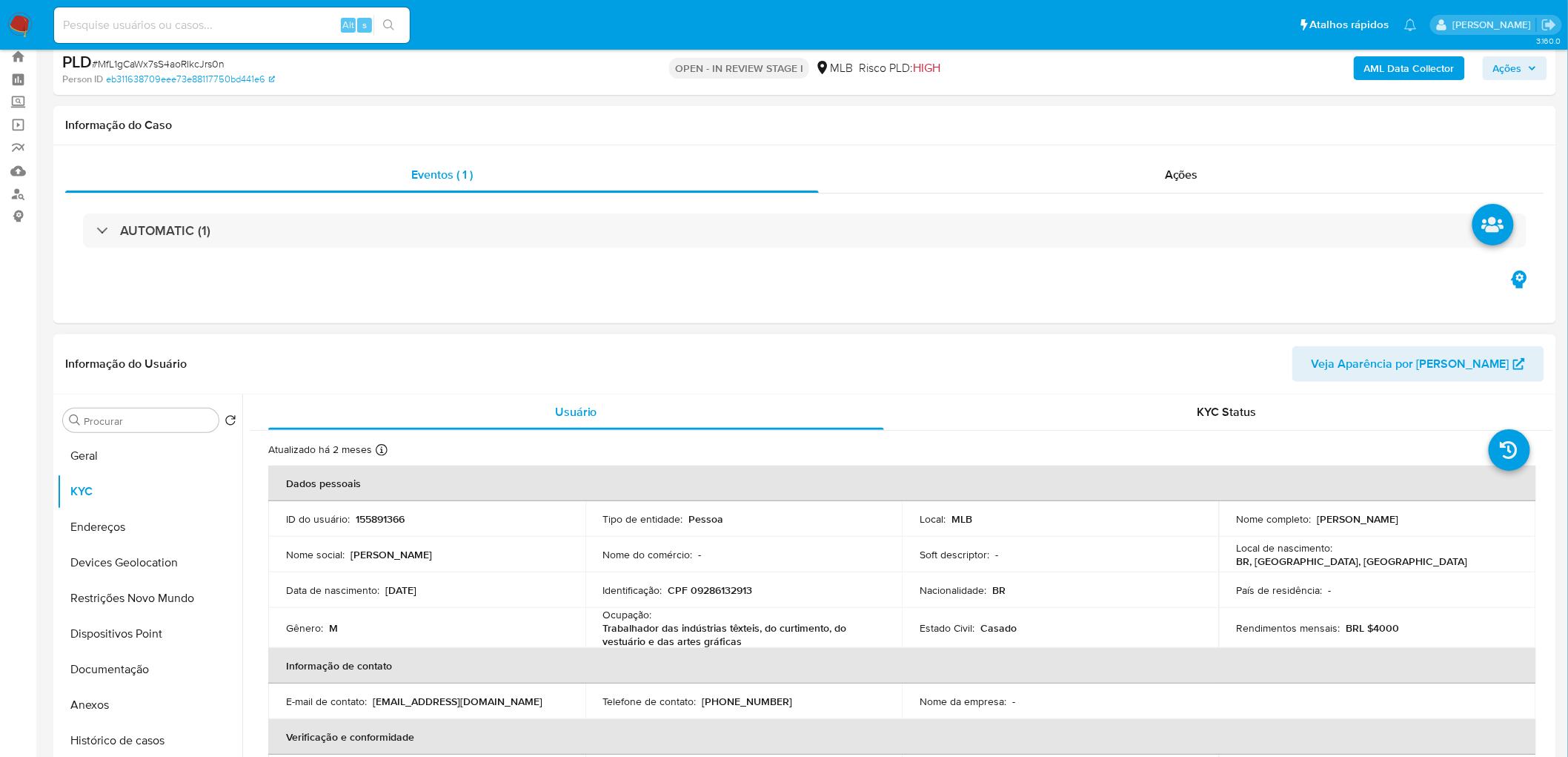
scroll to position [0, 0]
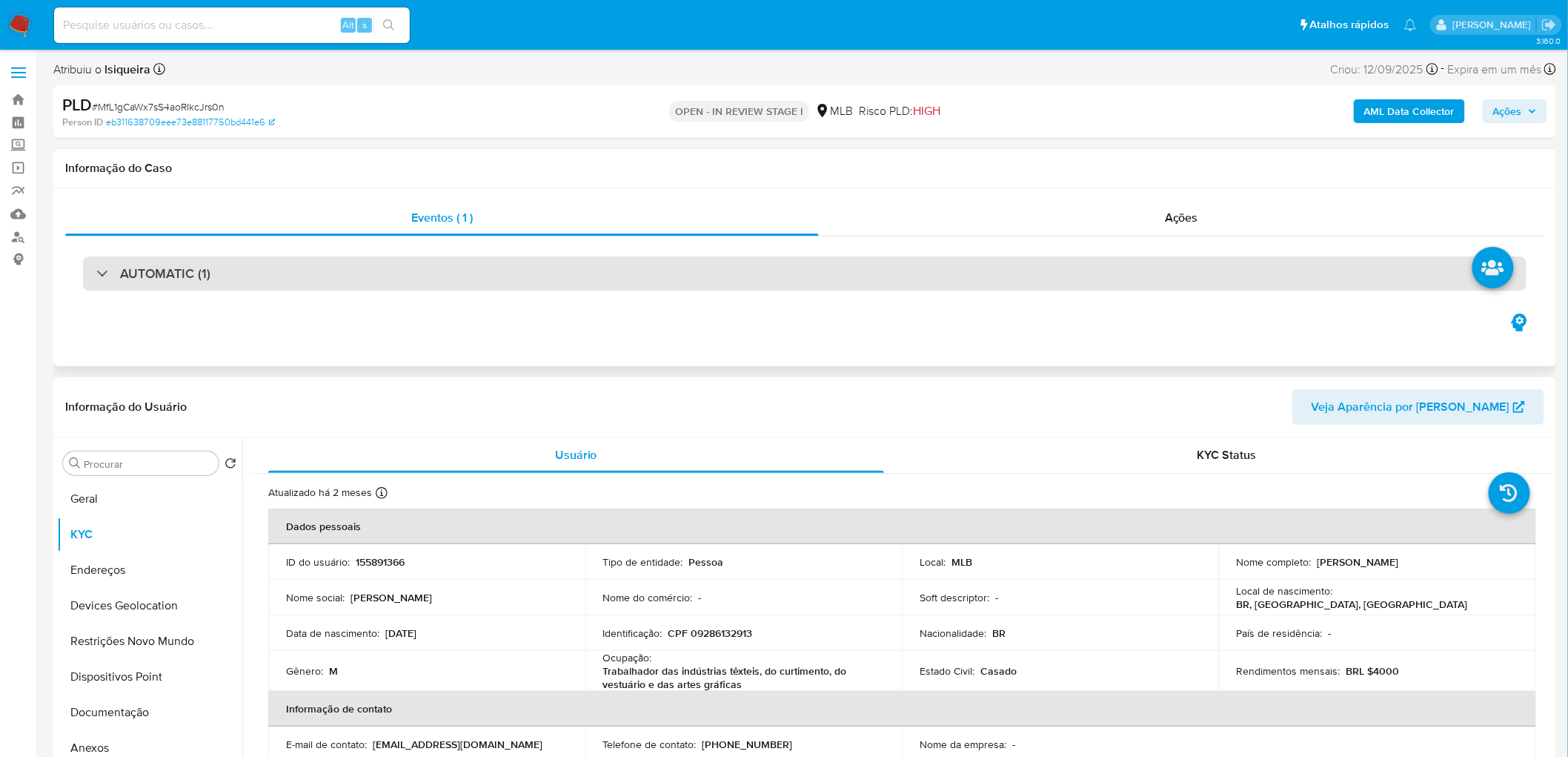
click at [218, 271] on div "AUTOMATIC (1)" at bounding box center [804, 273] width 1443 height 34
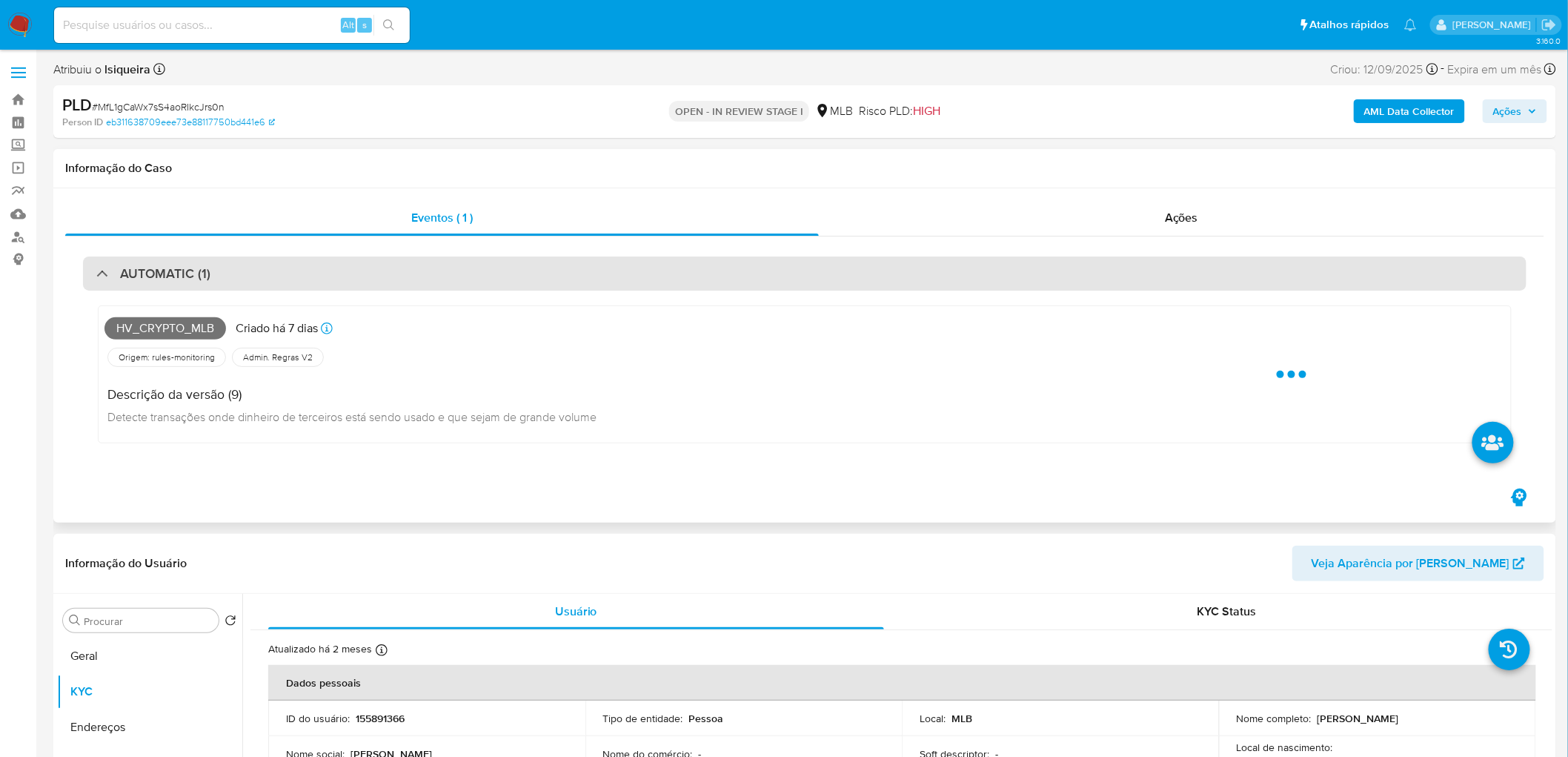
click at [218, 271] on div "AUTOMATIC (1)" at bounding box center [804, 273] width 1443 height 34
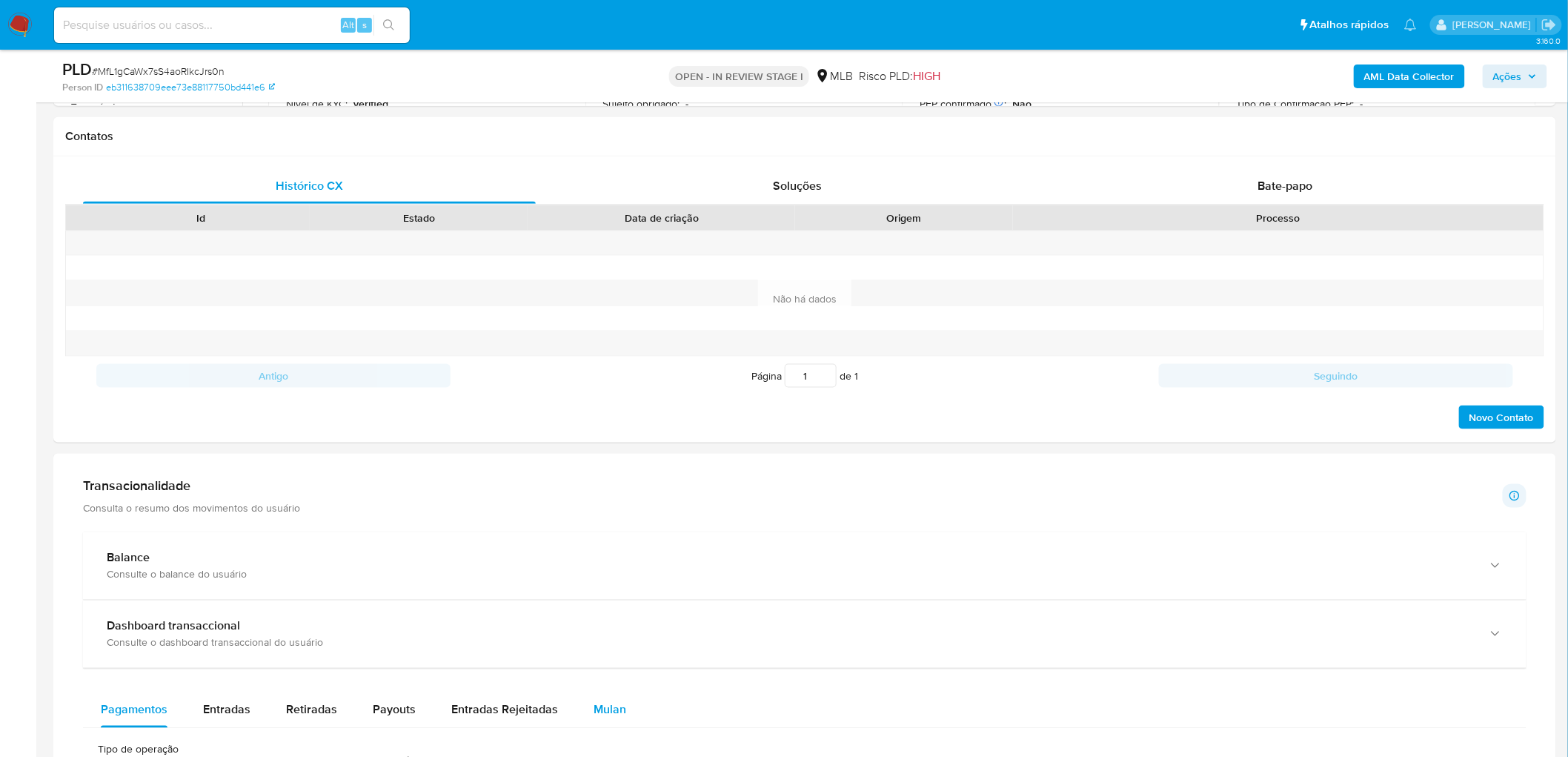
click at [612, 460] on span "Mulan" at bounding box center [609, 709] width 33 height 17
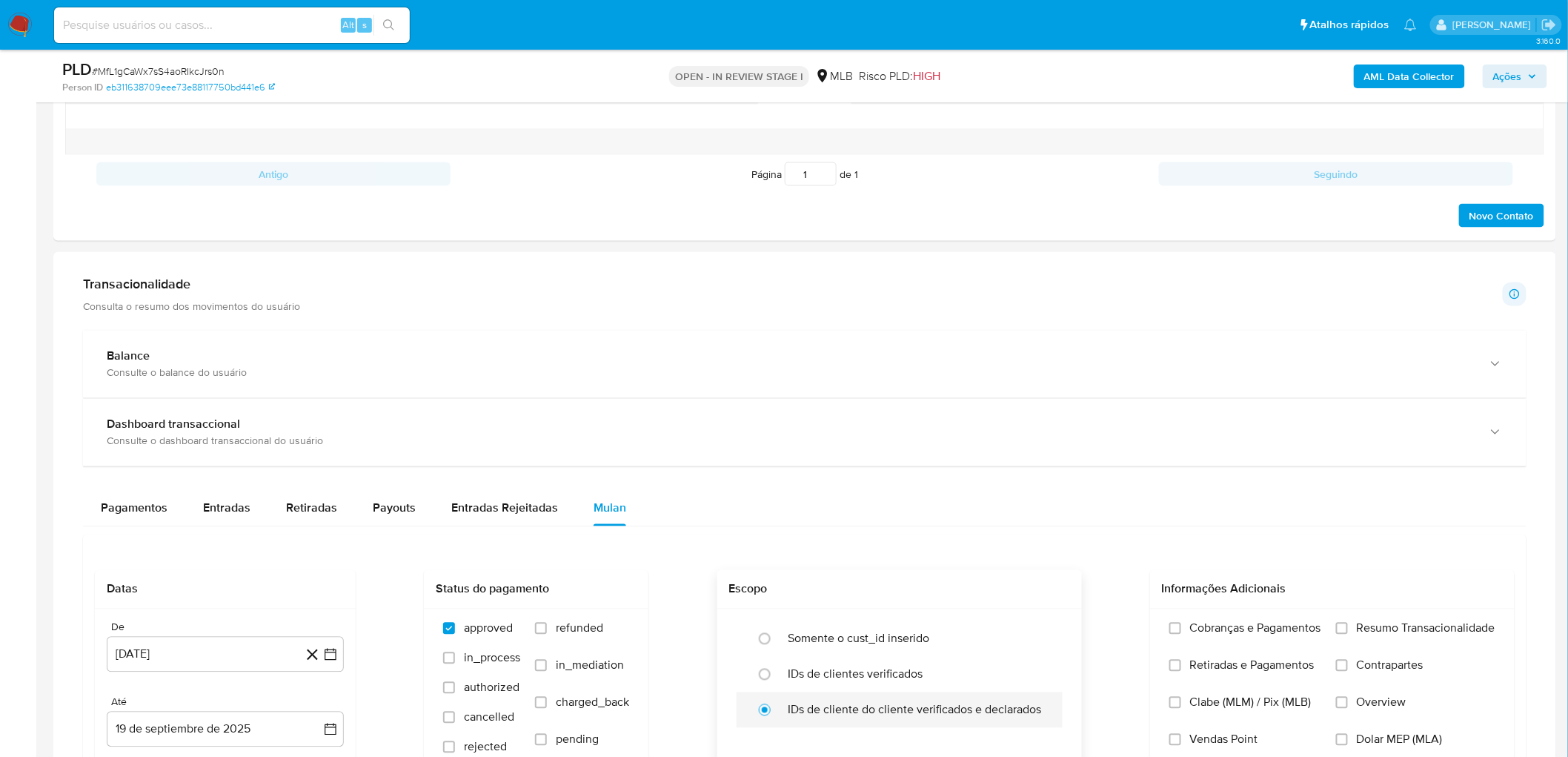
scroll to position [988, 0]
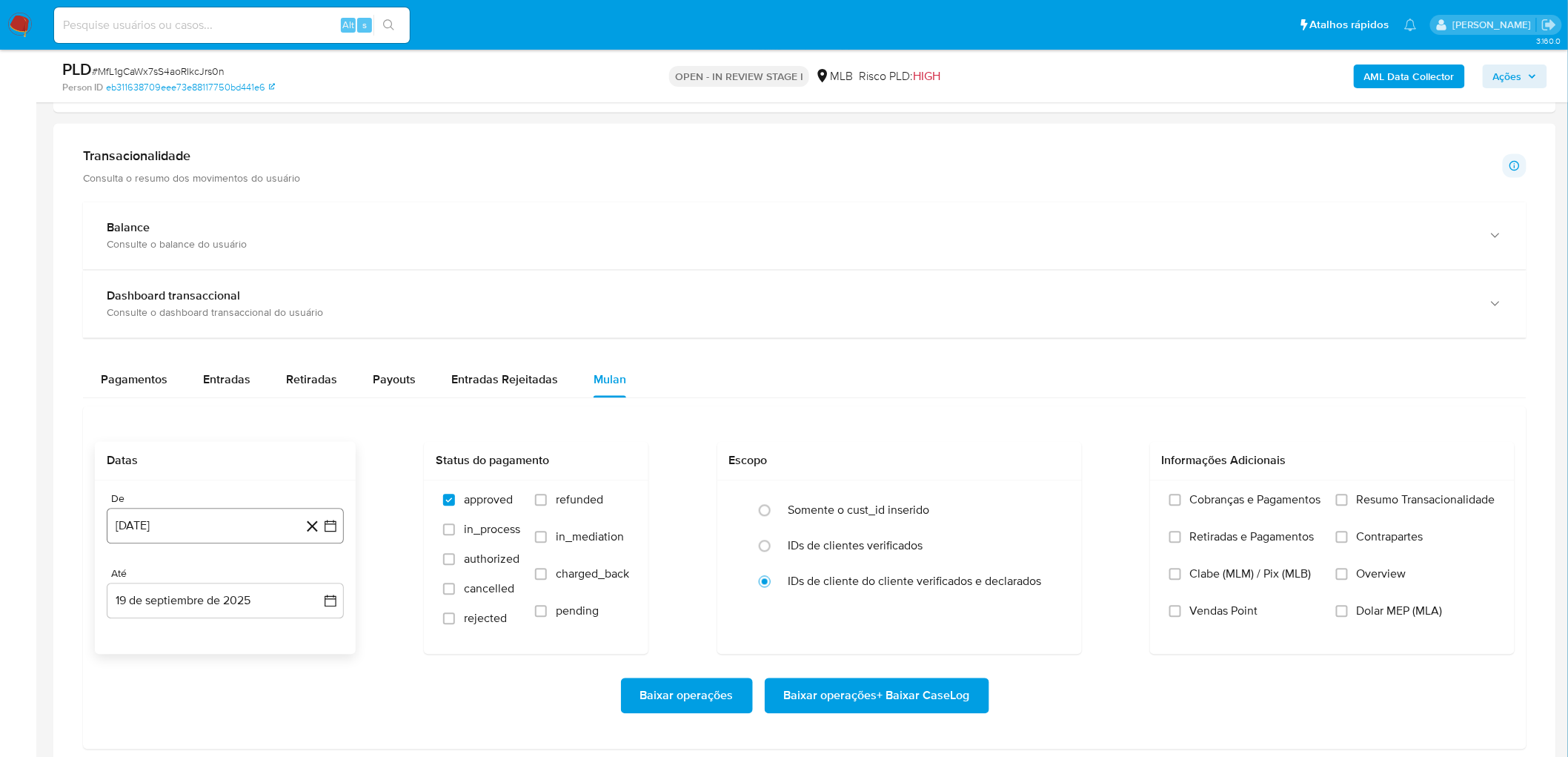
click at [252, 460] on button "[DATE]" at bounding box center [225, 526] width 237 height 36
click at [212, 305] on span "agosto 2024" at bounding box center [218, 300] width 68 height 15
click at [309, 288] on icon "Año siguiente" at bounding box center [314, 284] width 18 height 18
click at [227, 418] on span "ago" at bounding box center [224, 421] width 18 height 12
click at [248, 357] on button "1" at bounding box center [255, 356] width 24 height 24
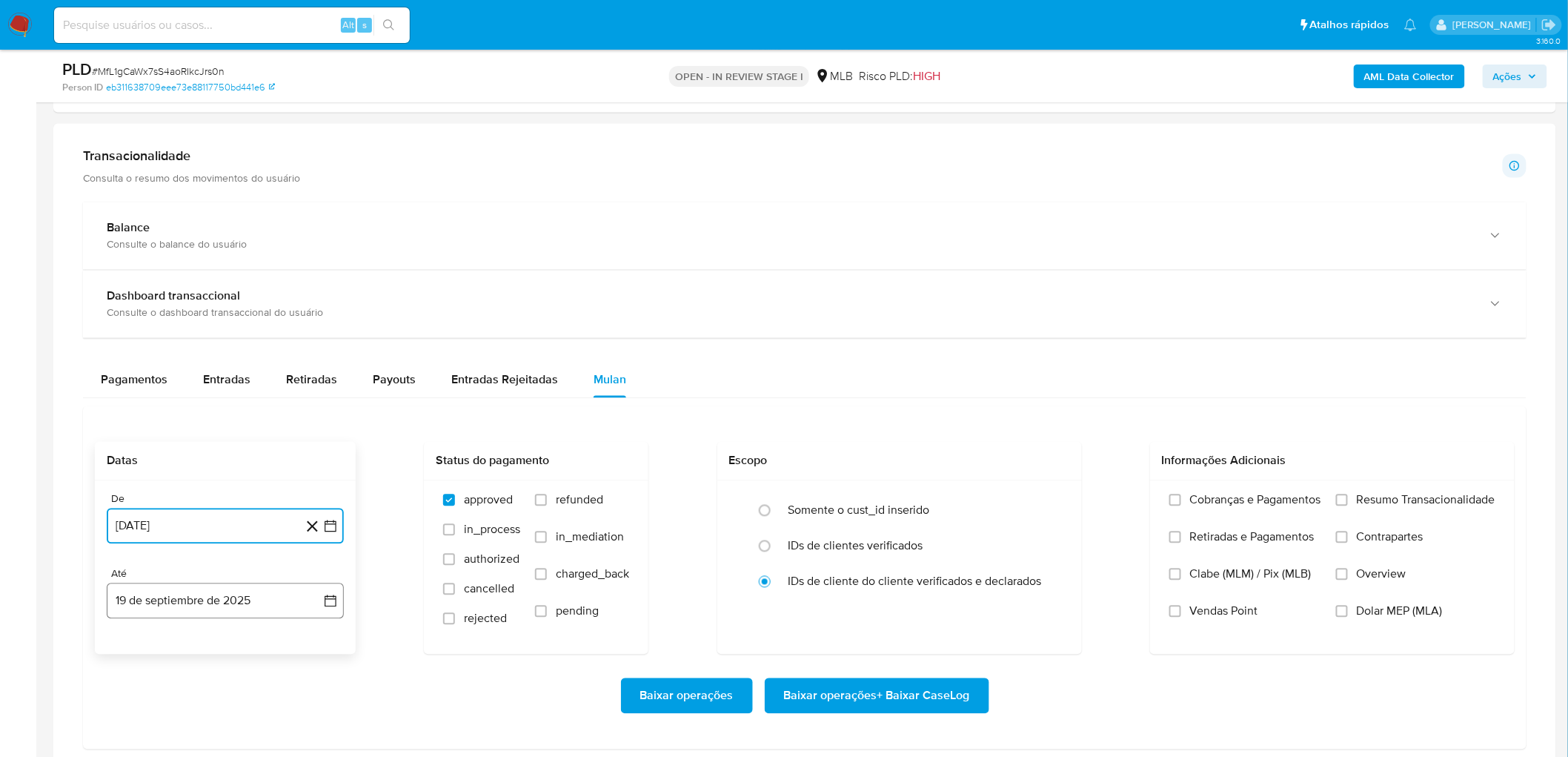
click at [143, 460] on button "19 de septiembre de 2025" at bounding box center [225, 601] width 237 height 36
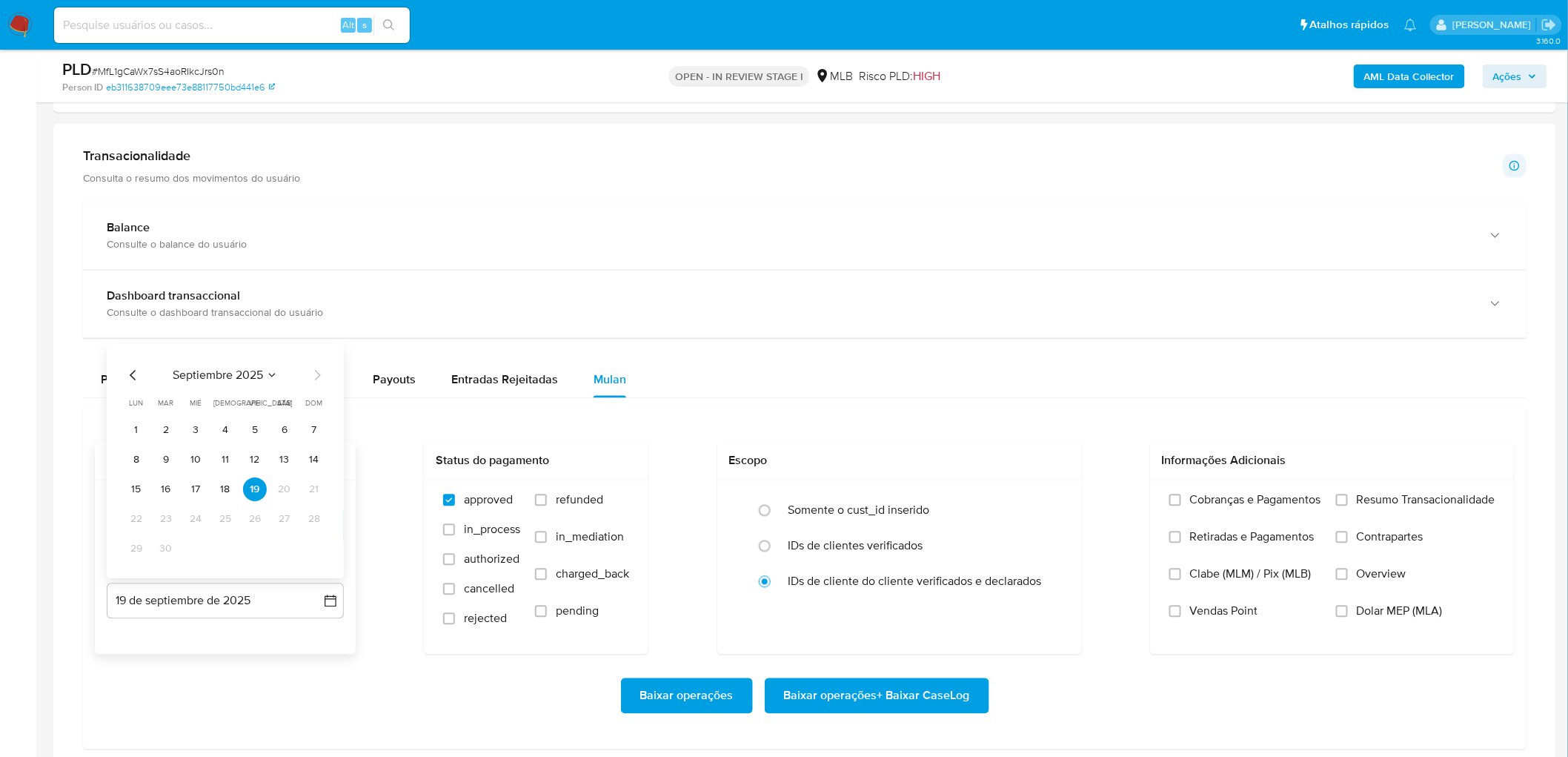
click at [188, 460] on button "17" at bounding box center [196, 490] width 24 height 24
click at [1053, 460] on span "Resumo Transacionalidade" at bounding box center [1426, 500] width 139 height 15
click at [1053, 460] on input "Resumo Transacionalidade" at bounding box center [1341, 500] width 12 height 12
click at [1053, 460] on span "Vendas Point" at bounding box center [1224, 611] width 68 height 15
click at [1053, 460] on input "Vendas Point" at bounding box center [1175, 611] width 12 height 12
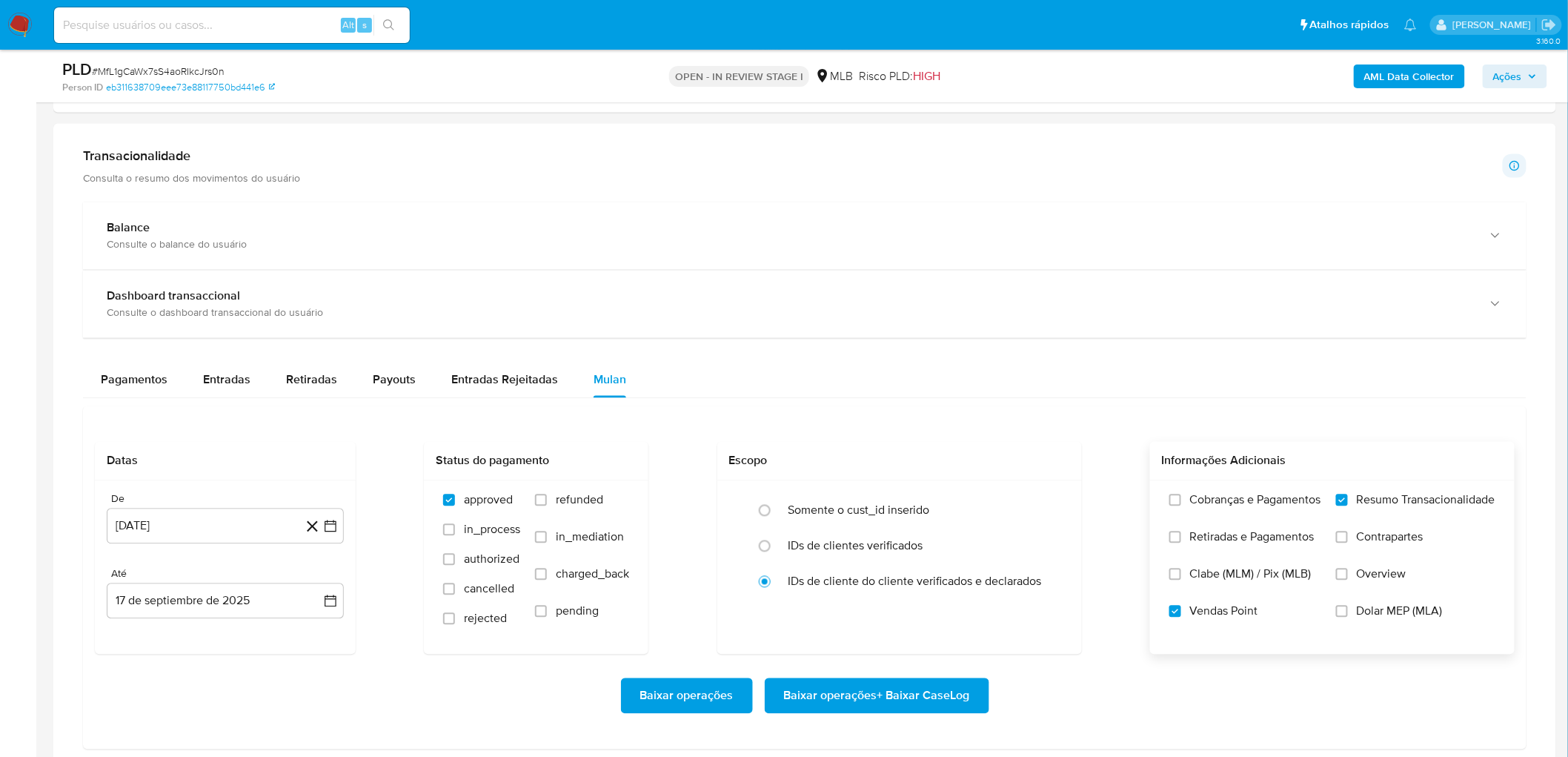
click at [889, 460] on span "Baixar operações + Baixar CaseLog" at bounding box center [877, 696] width 186 height 33
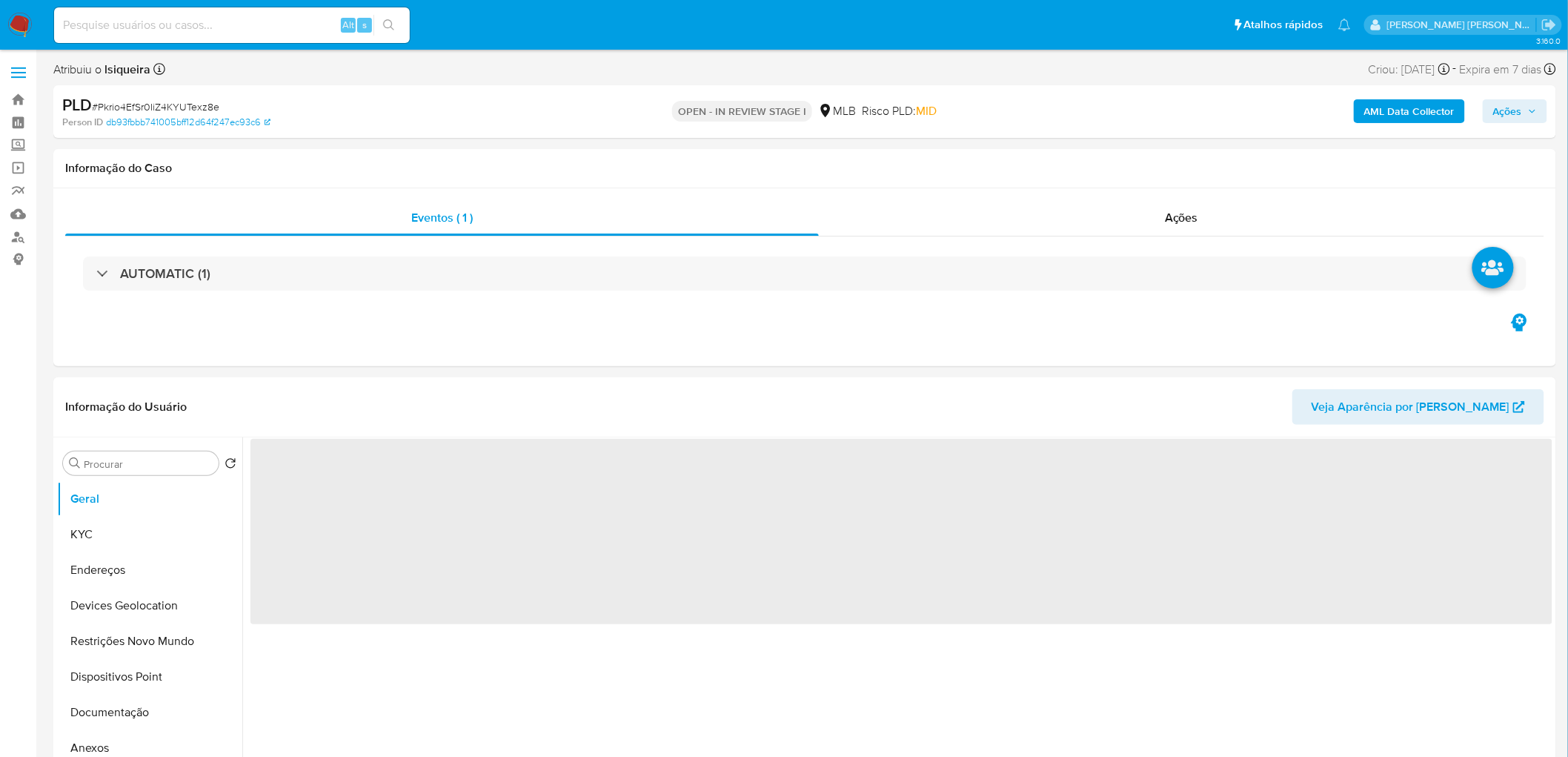
select select "10"
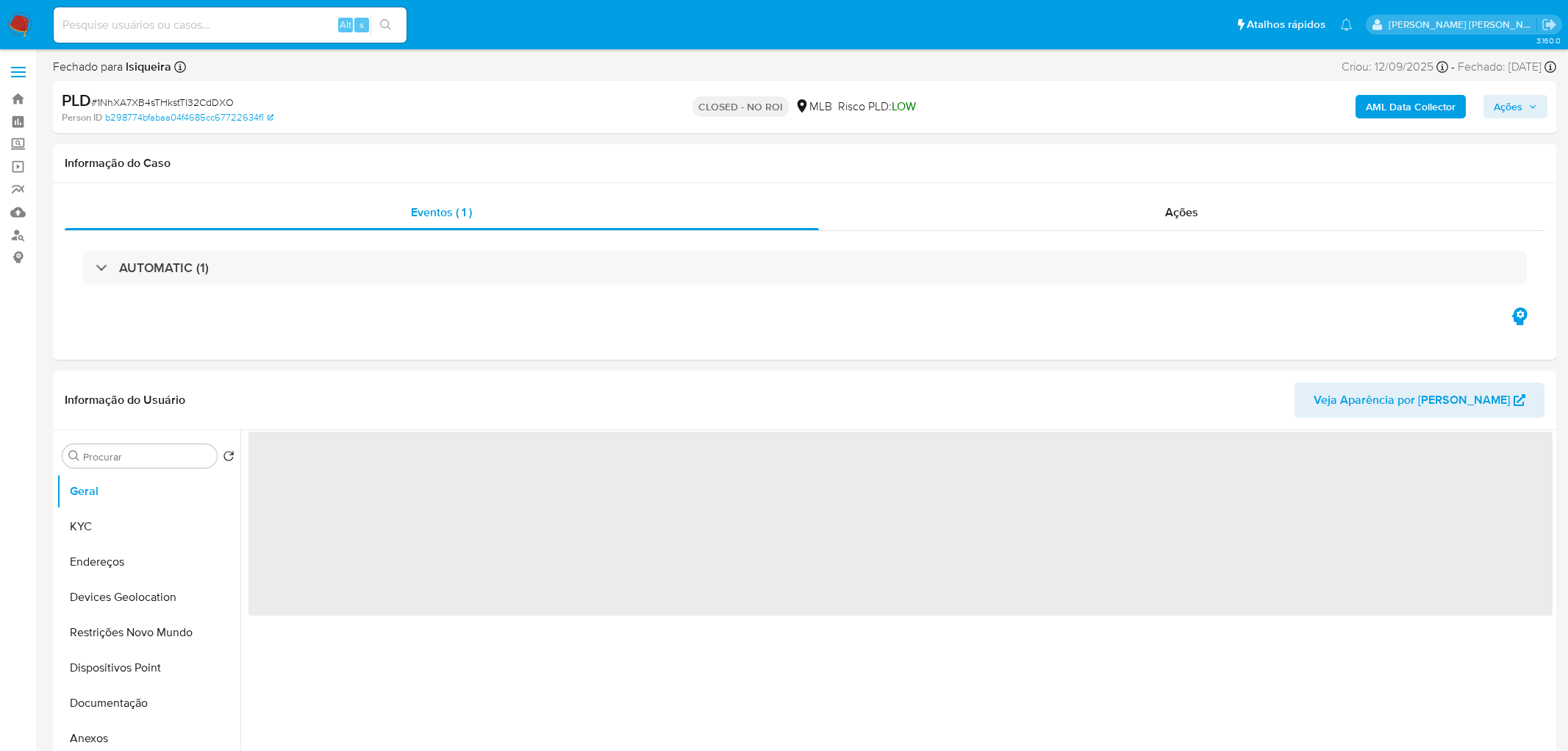
select select "10"
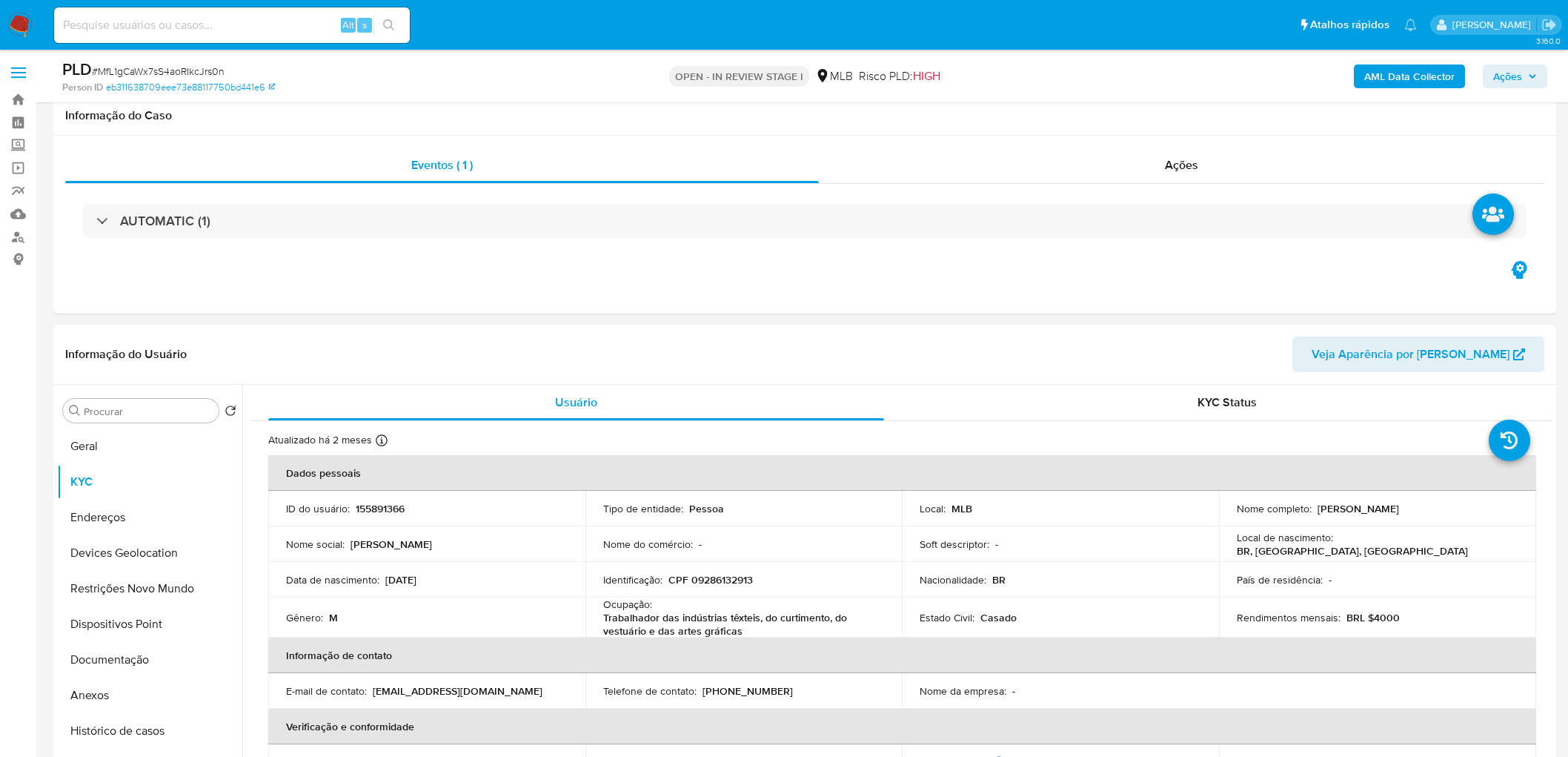
scroll to position [988, 0]
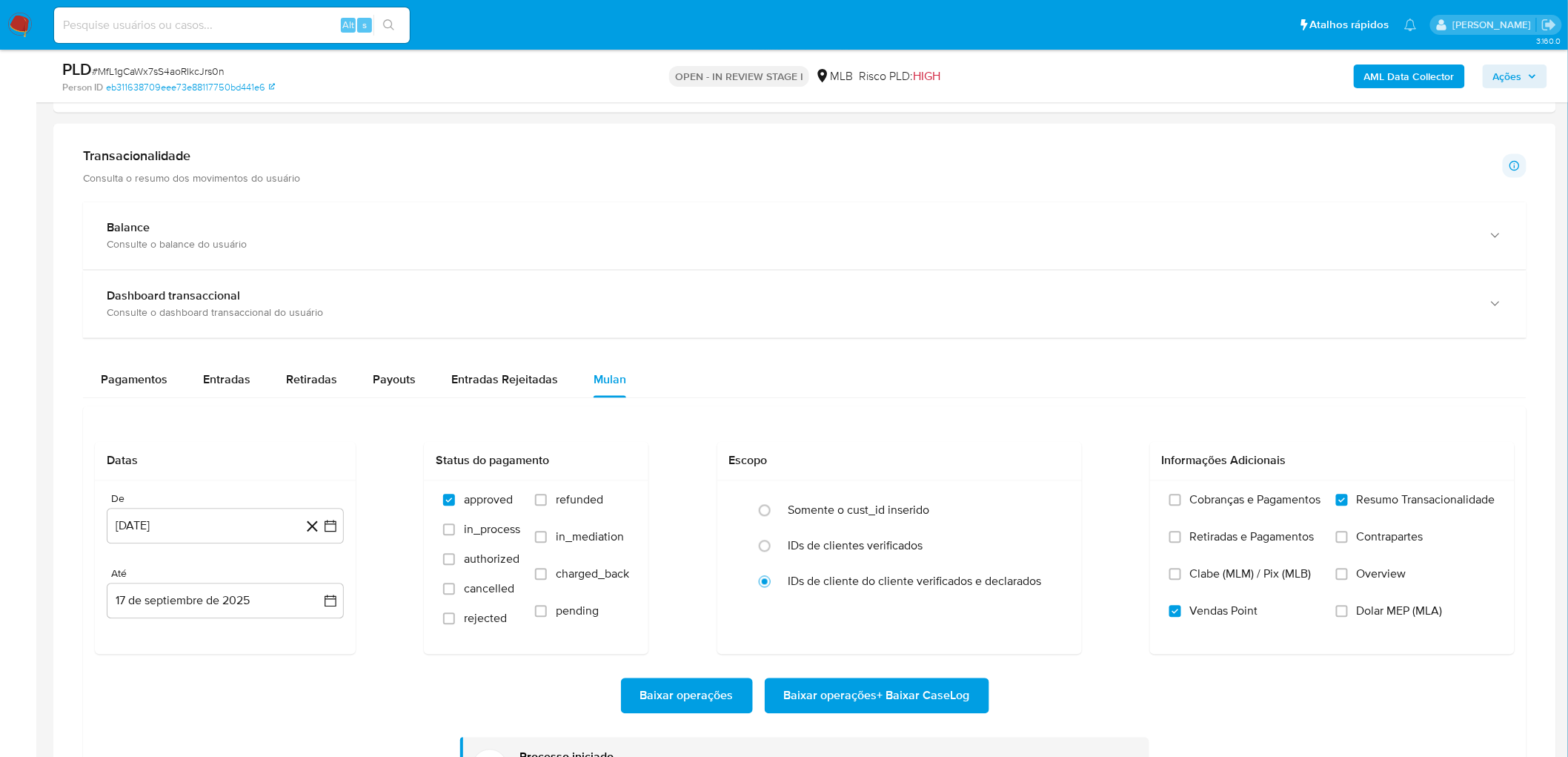
click at [1043, 190] on div "Transacionalidade Consulta o resumo dos movimentos do usuário Informações trans…" at bounding box center [804, 484] width 1479 height 696
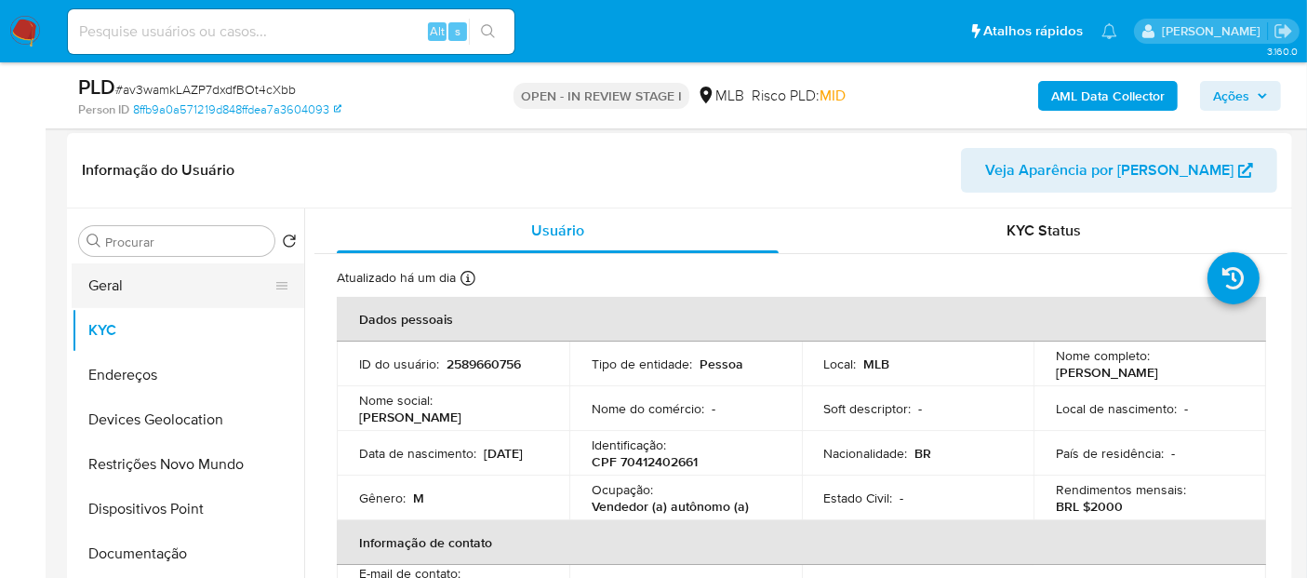
click at [150, 281] on button "Geral" at bounding box center [181, 285] width 218 height 45
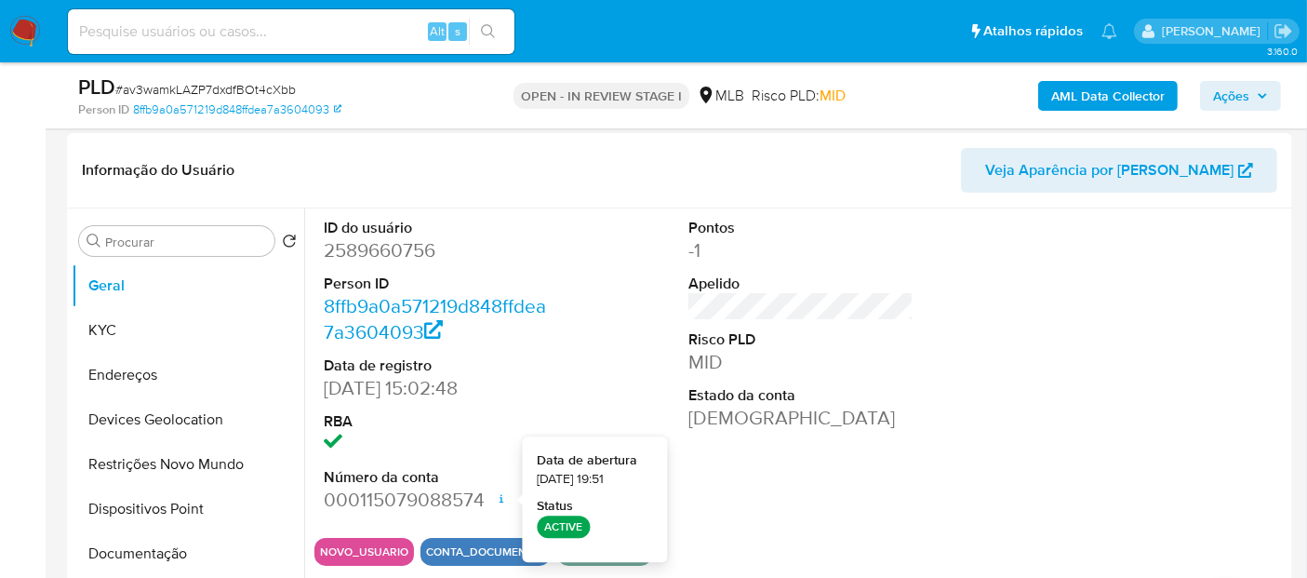
click at [749, 462] on div "Pontos -1 Apelido Risco PLD MID Estado da conta Ativa" at bounding box center [801, 365] width 244 height 314
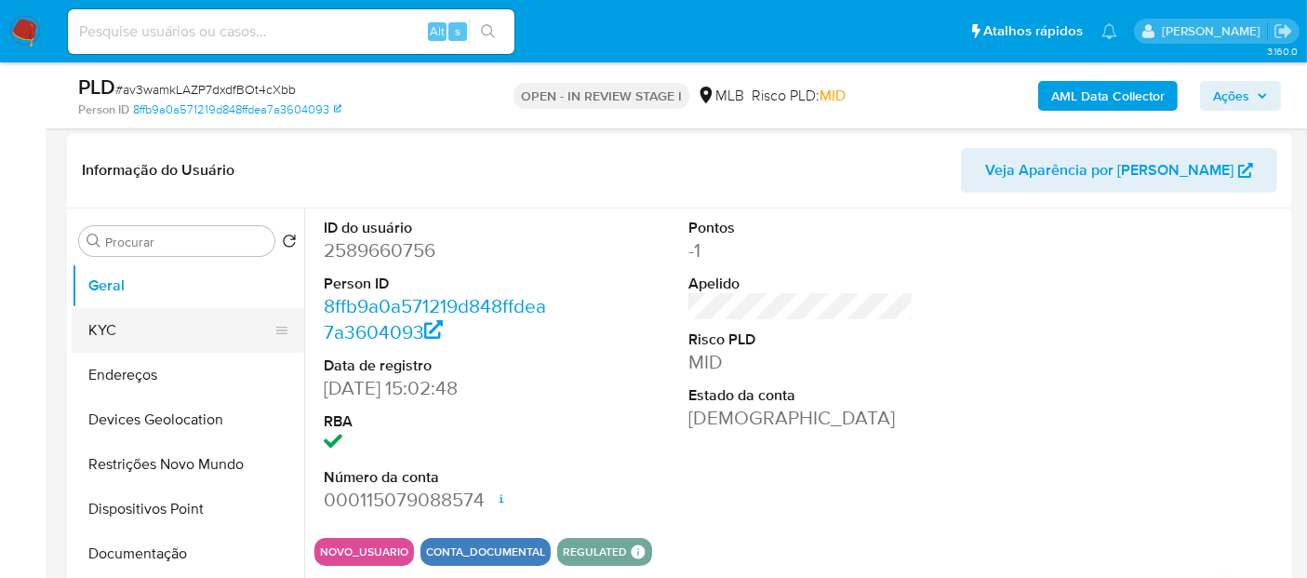
click at [120, 332] on button "KYC" at bounding box center [181, 330] width 218 height 45
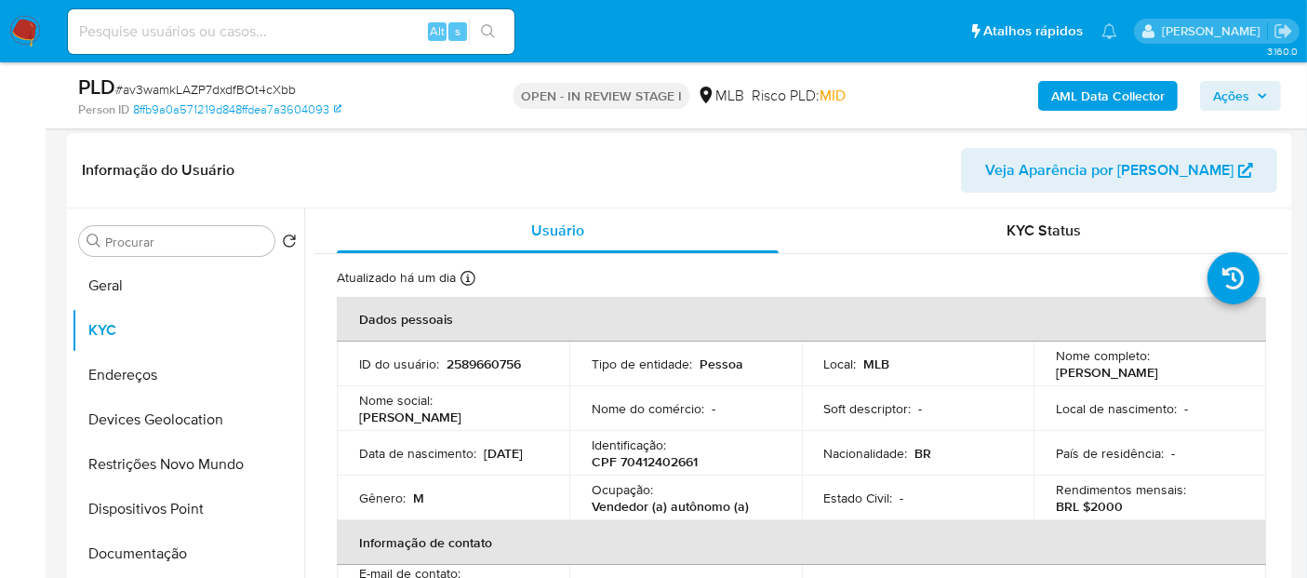
click at [754, 514] on td "Ocupação : Vendedor (a) autônomo (a)" at bounding box center [685, 497] width 233 height 45
drag, startPoint x: 760, startPoint y: 505, endPoint x: 588, endPoint y: 501, distance: 172.2
click at [588, 501] on td "Ocupação : Vendedor (a) autônomo (a)" at bounding box center [685, 497] width 233 height 45
copy p "Vendedor (a) autônomo (a)"
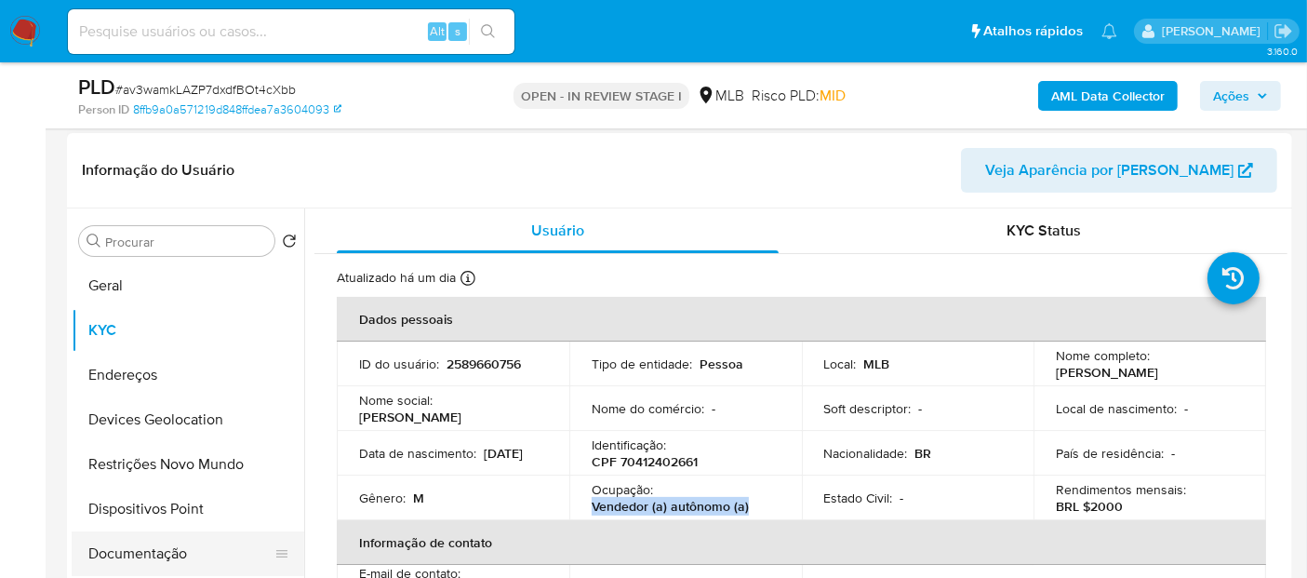
click at [145, 541] on button "Documentação" at bounding box center [181, 553] width 218 height 45
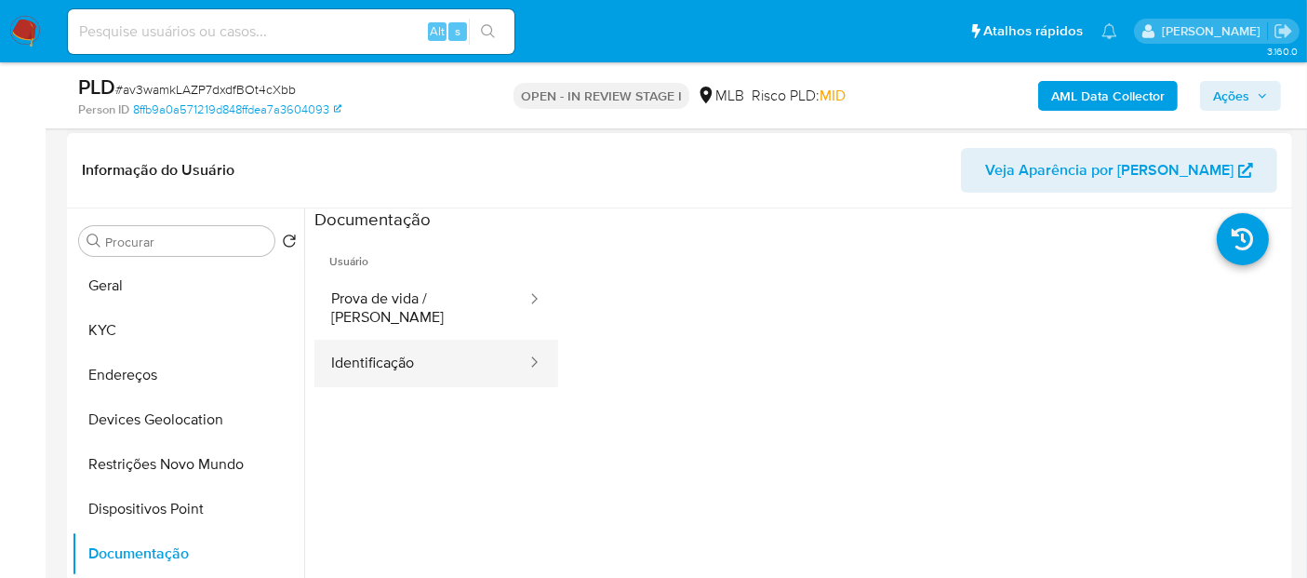
click at [446, 340] on button "Identificação" at bounding box center [421, 363] width 214 height 47
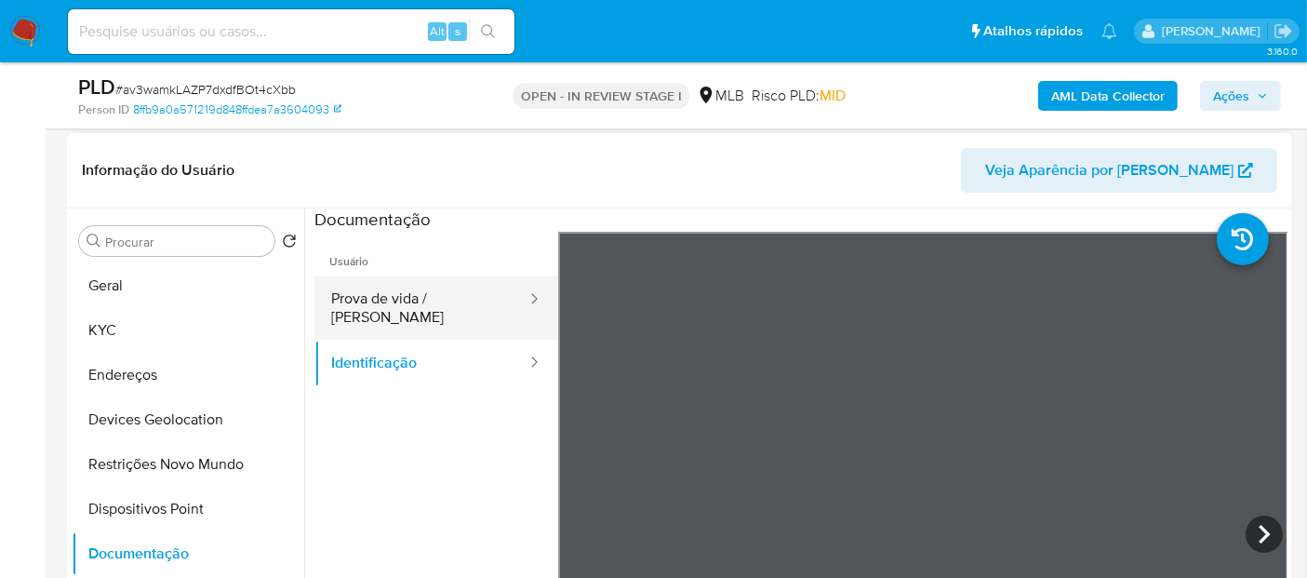
click at [414, 299] on button "Prova de vida / Selfie" at bounding box center [421, 307] width 214 height 63
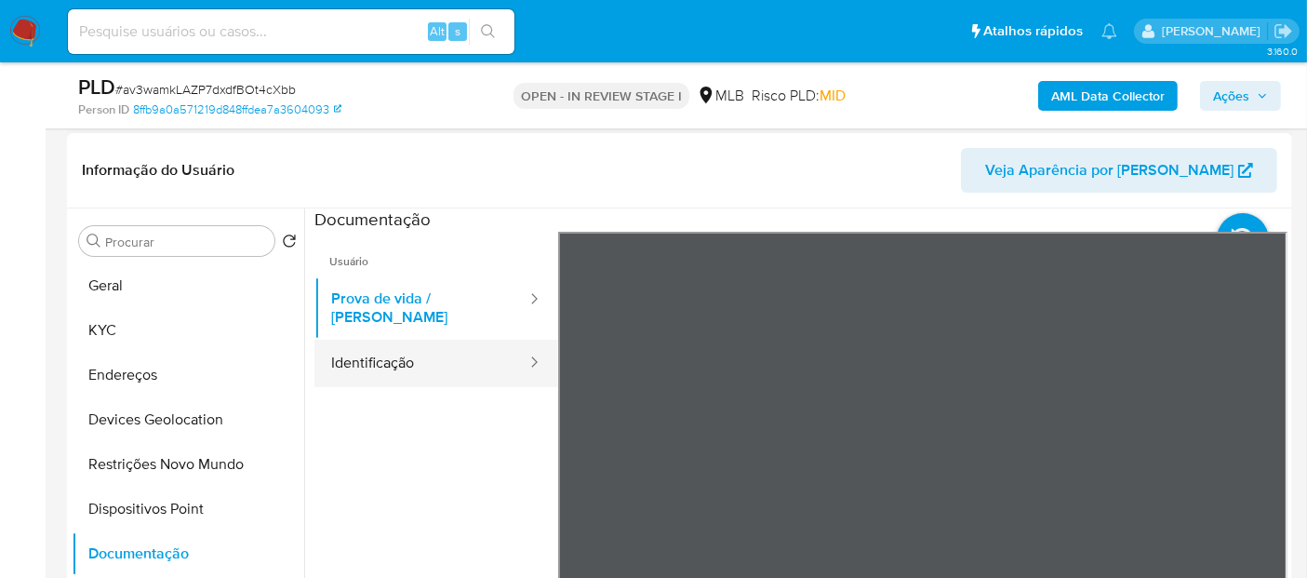
click at [378, 358] on button "Identificação" at bounding box center [421, 363] width 214 height 47
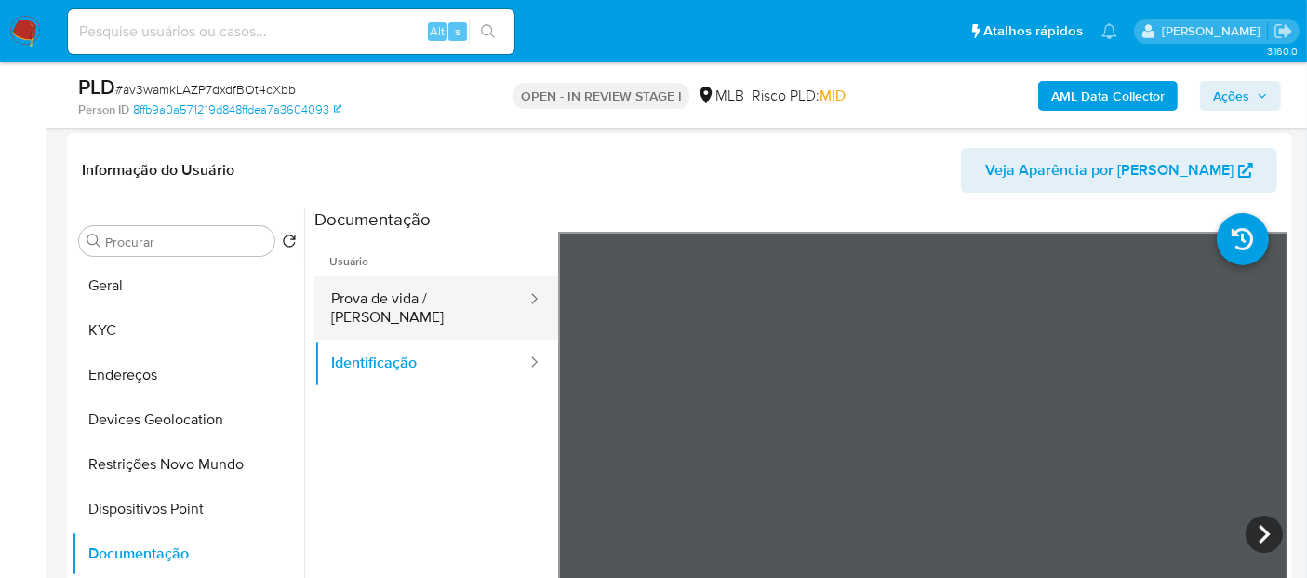
click at [386, 277] on button "Prova de vida / [PERSON_NAME]" at bounding box center [421, 307] width 214 height 63
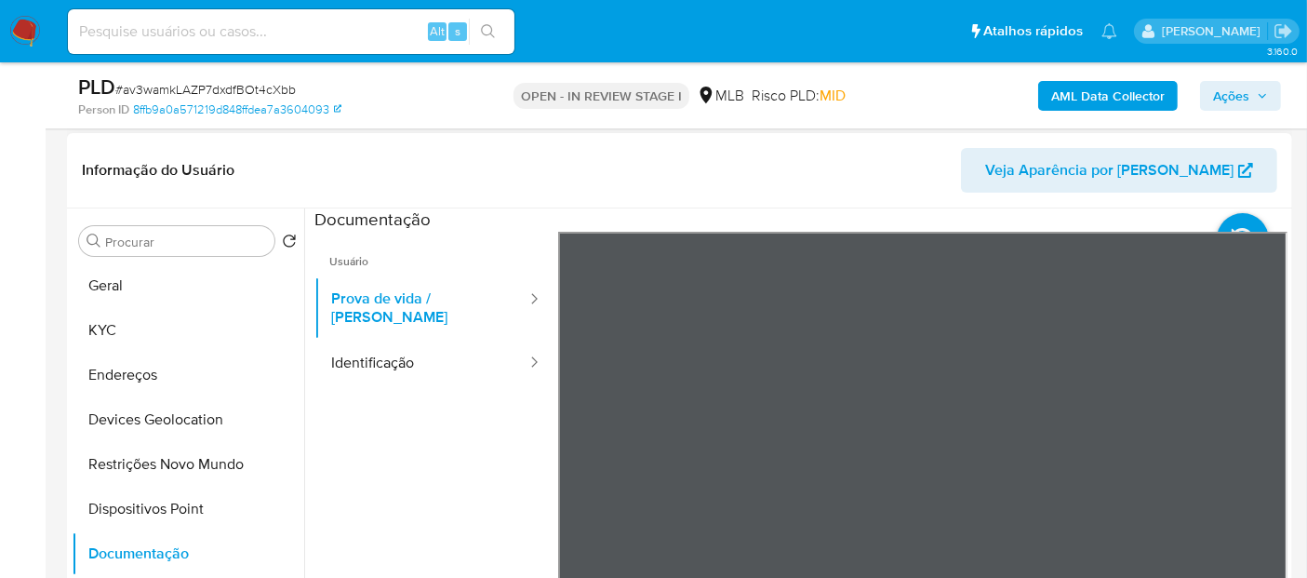
click at [425, 470] on ul "Usuário Prova de vida / Selfie Identificação" at bounding box center [436, 500] width 244 height 536
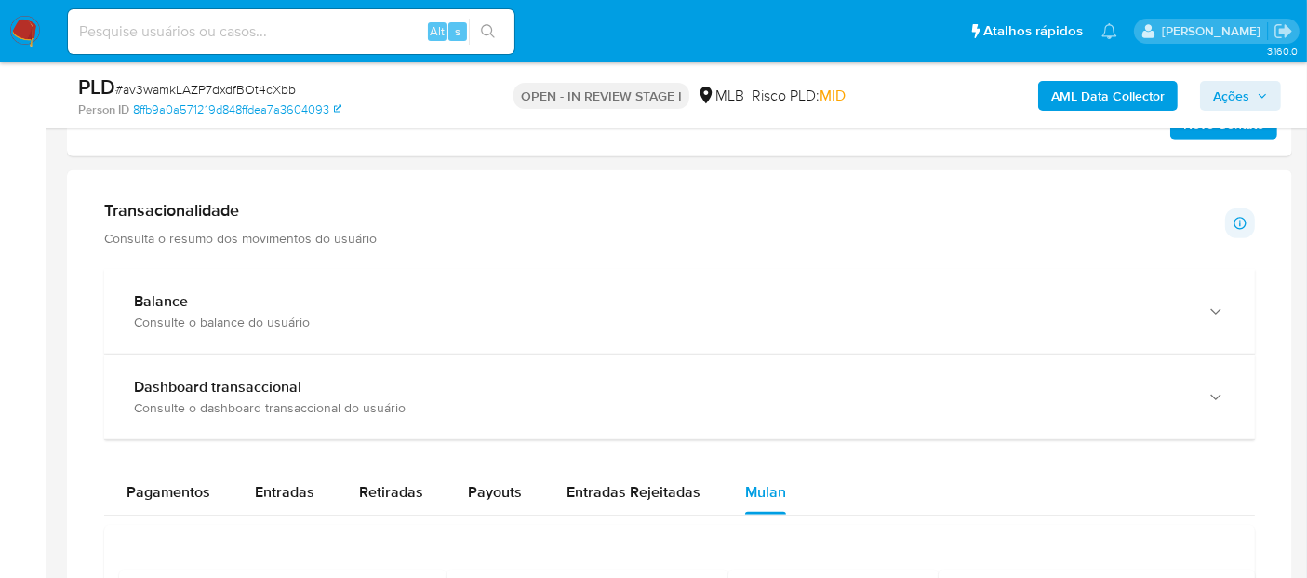
scroll to position [1158, 0]
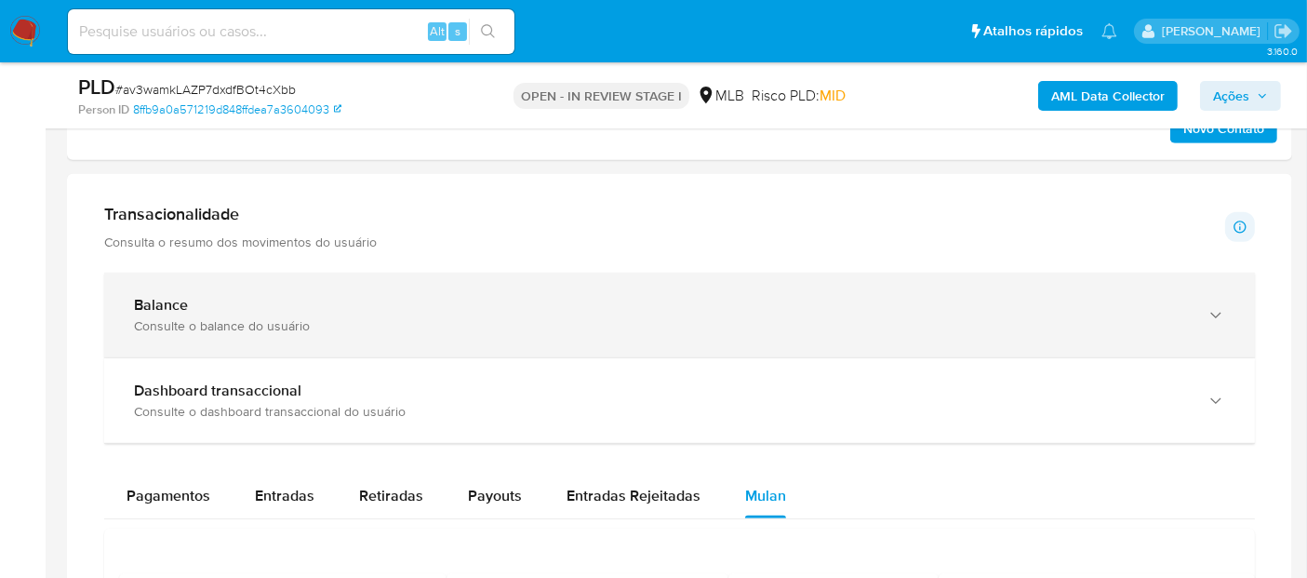
click at [387, 298] on div "Balance" at bounding box center [661, 305] width 1054 height 19
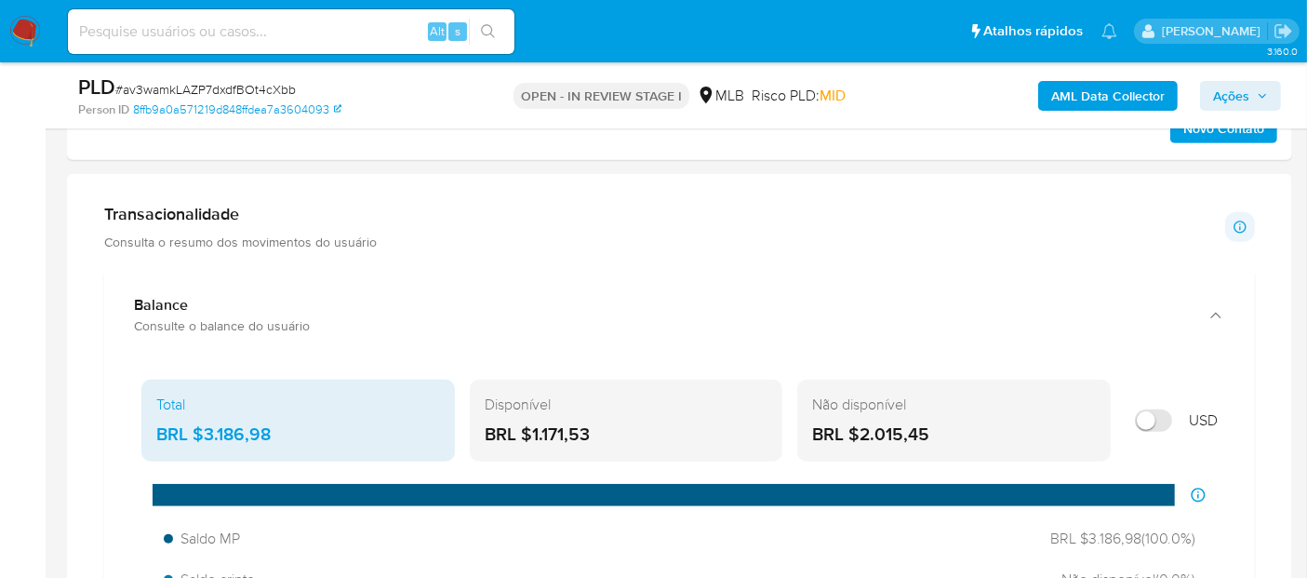
drag, startPoint x: 606, startPoint y: 434, endPoint x: 532, endPoint y: 432, distance: 73.6
click at [532, 432] on div "BRL $1.171,53" at bounding box center [627, 434] width 284 height 24
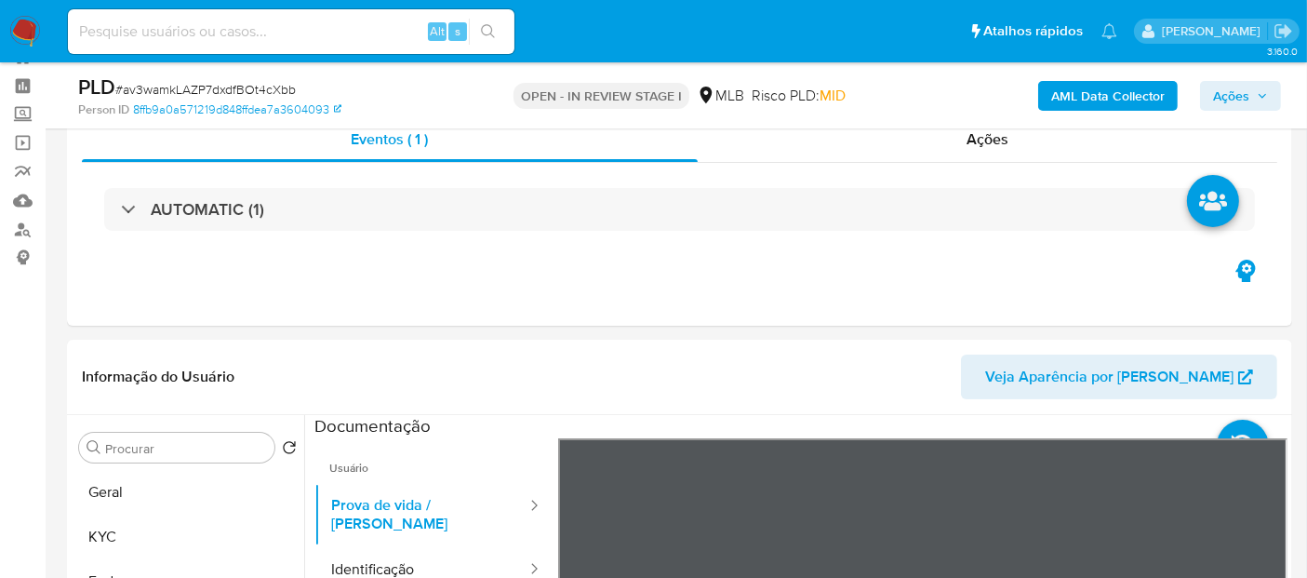
scroll to position [62, 0]
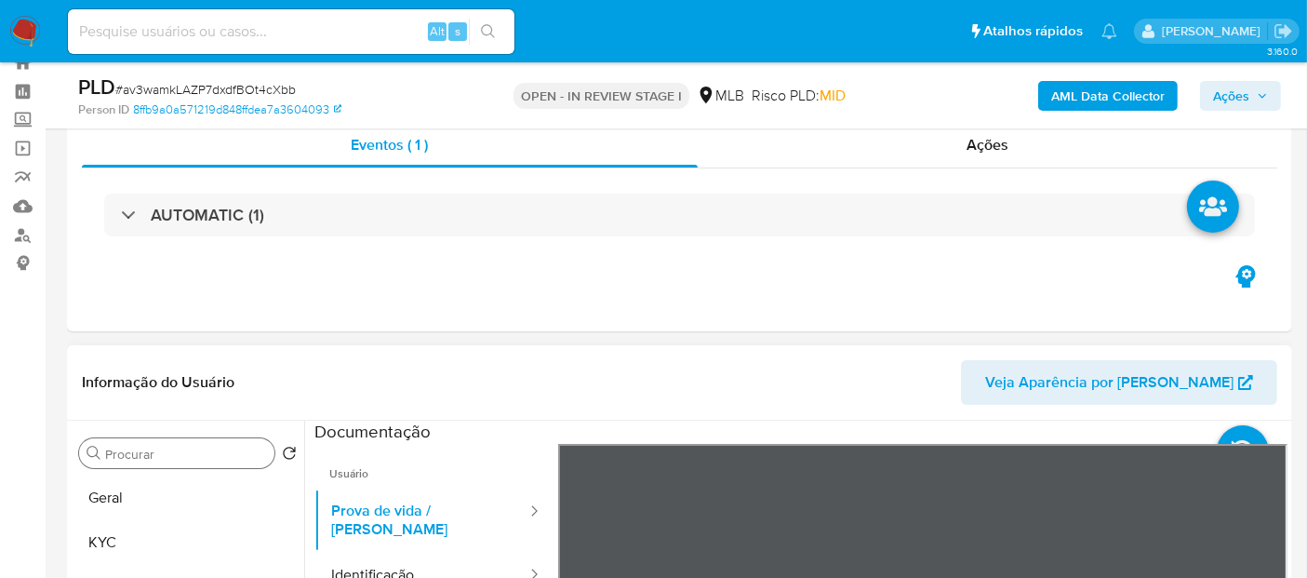
drag, startPoint x: 235, startPoint y: 434, endPoint x: 239, endPoint y: 455, distance: 20.8
click at [239, 456] on input "Procurar" at bounding box center [186, 454] width 162 height 17
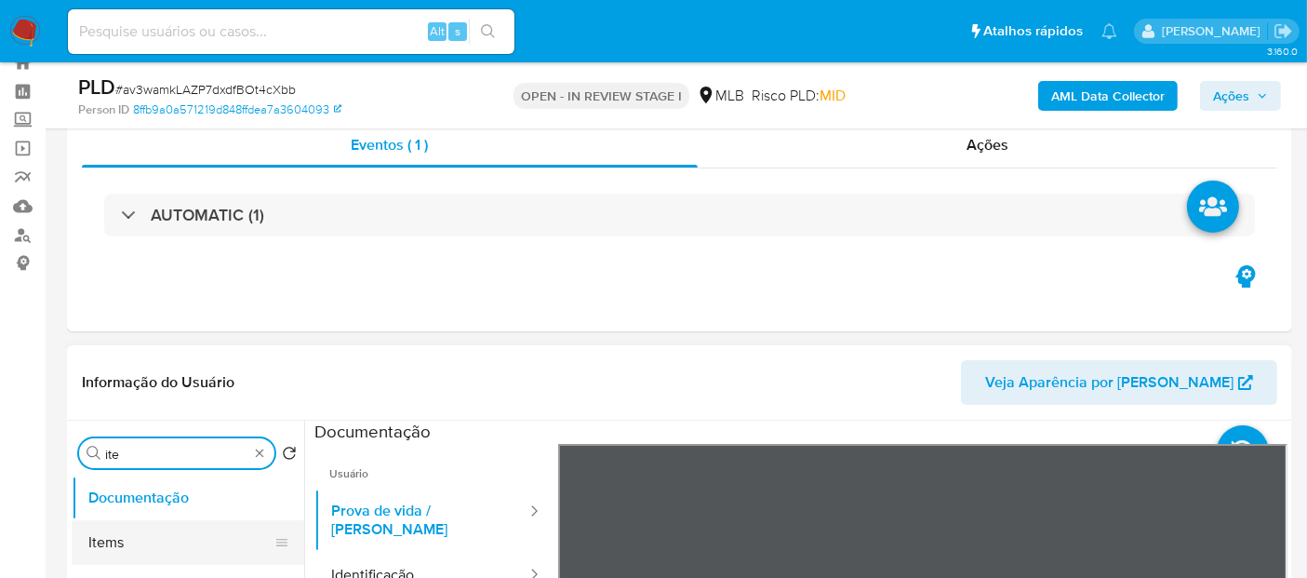
type input "ite"
click at [140, 549] on button "Items" at bounding box center [181, 542] width 218 height 45
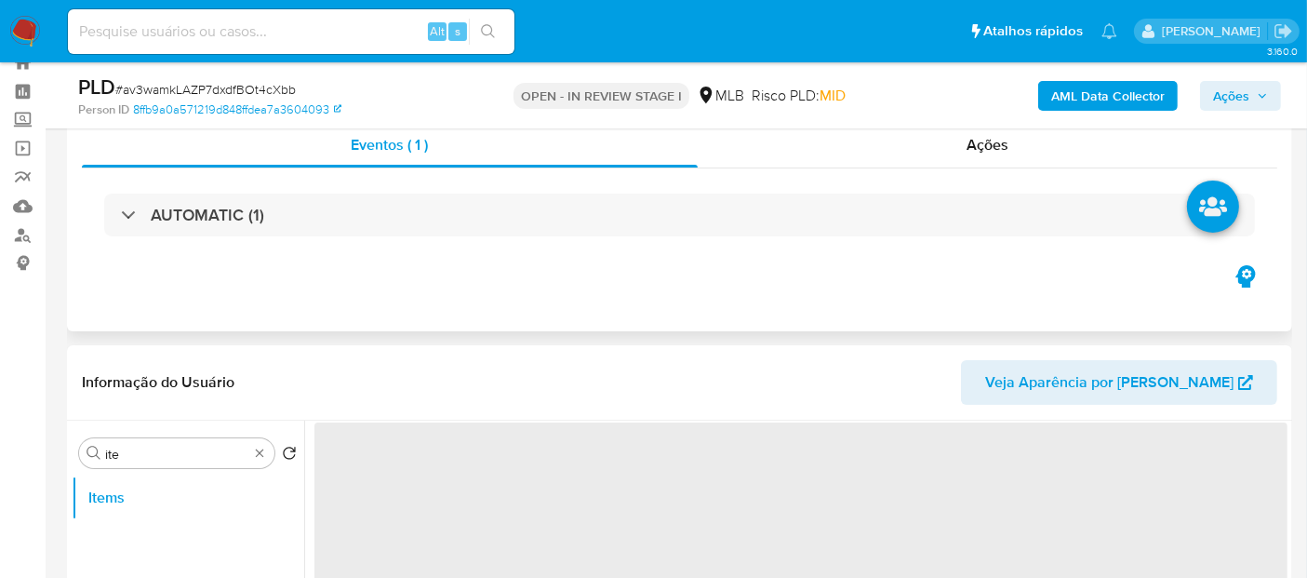
scroll to position [269, 0]
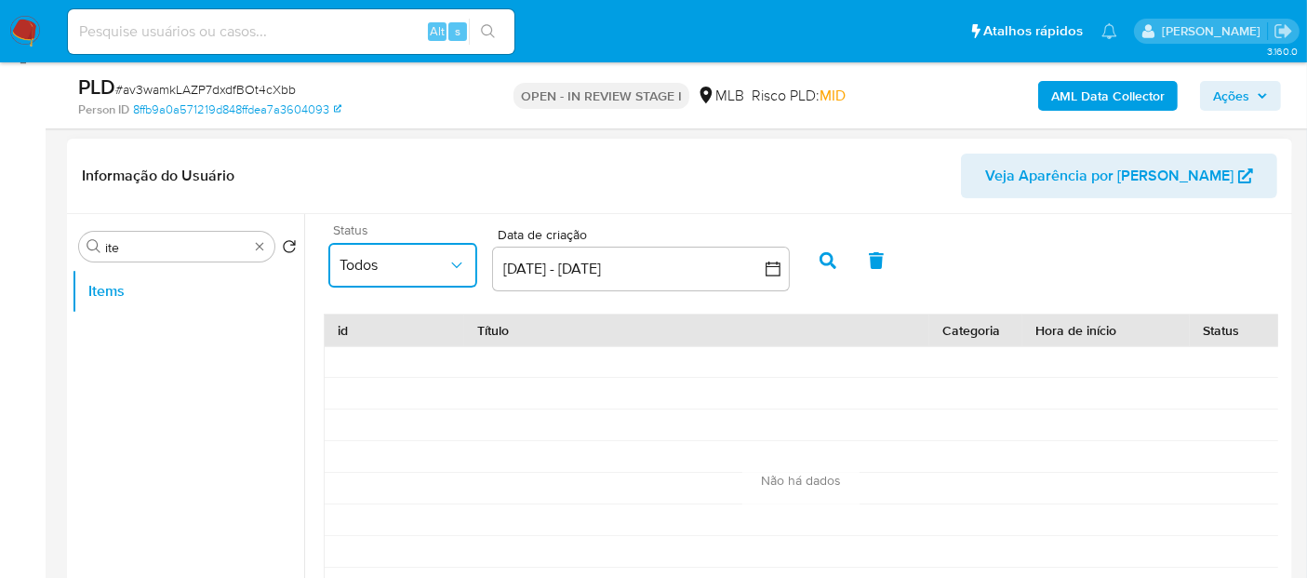
click at [441, 265] on span "Todos" at bounding box center [394, 265] width 108 height 19
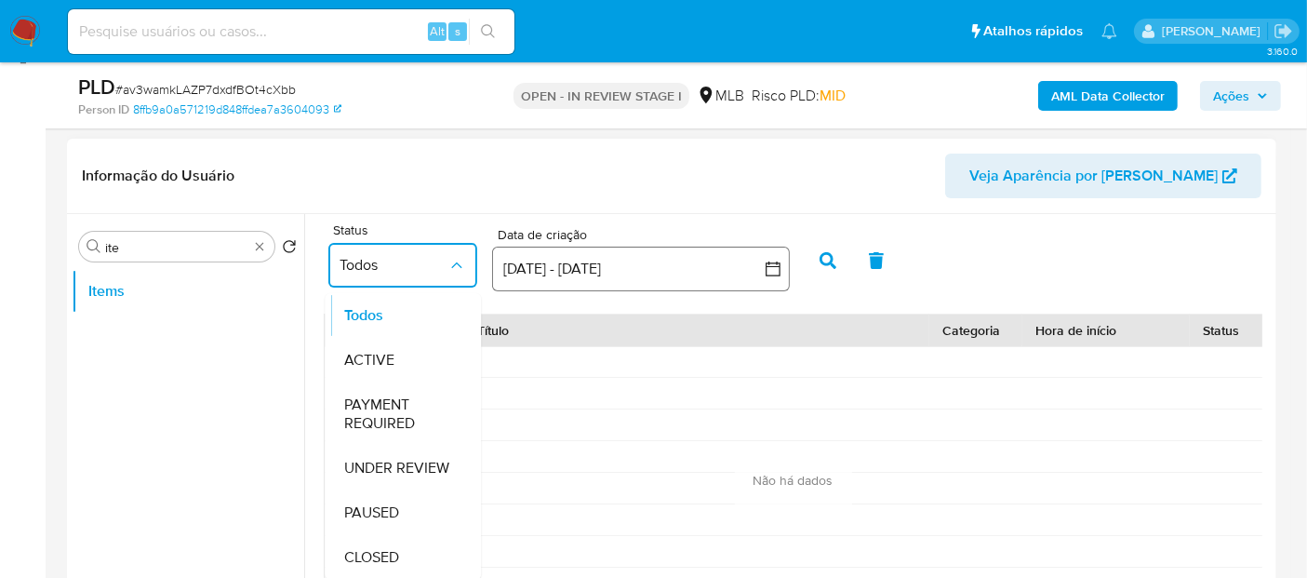
click at [770, 271] on icon "button" at bounding box center [773, 269] width 19 height 19
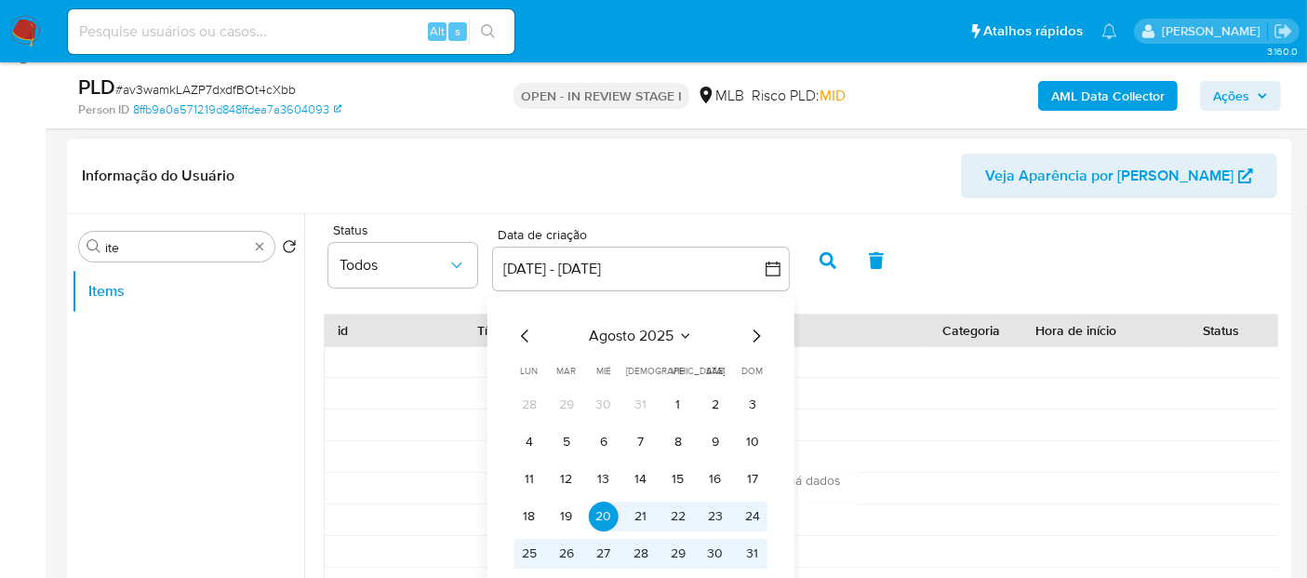
click at [522, 340] on icon "Mes anterior" at bounding box center [525, 336] width 22 height 22
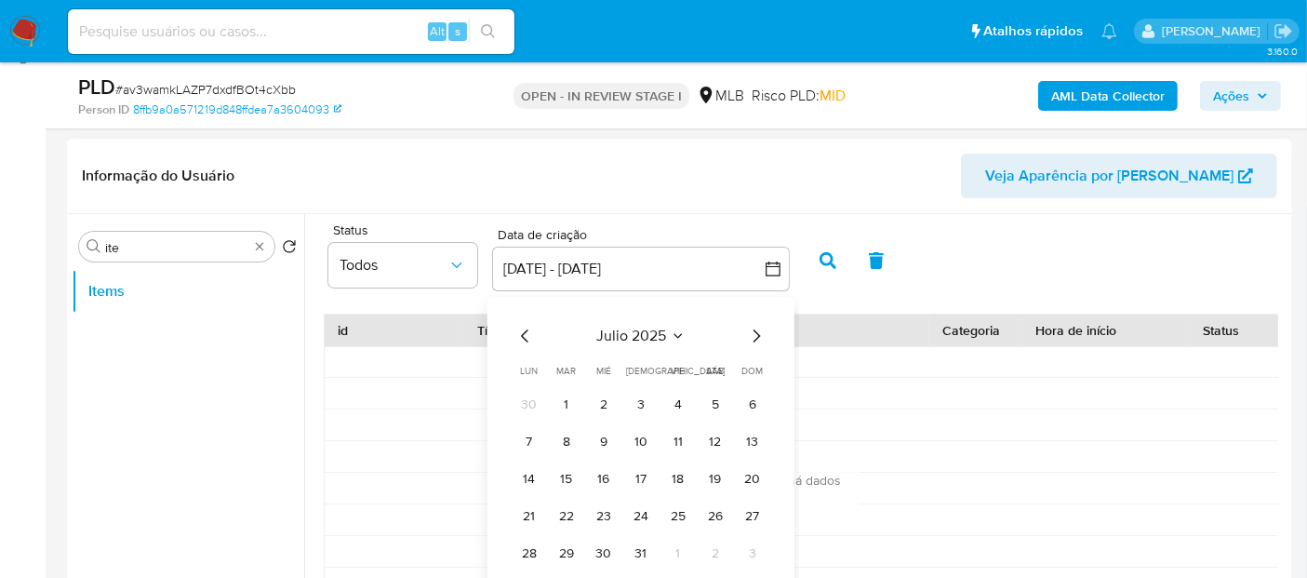
click at [522, 340] on icon "Mes anterior" at bounding box center [525, 336] width 22 height 22
click at [638, 392] on button "1" at bounding box center [641, 405] width 30 height 30
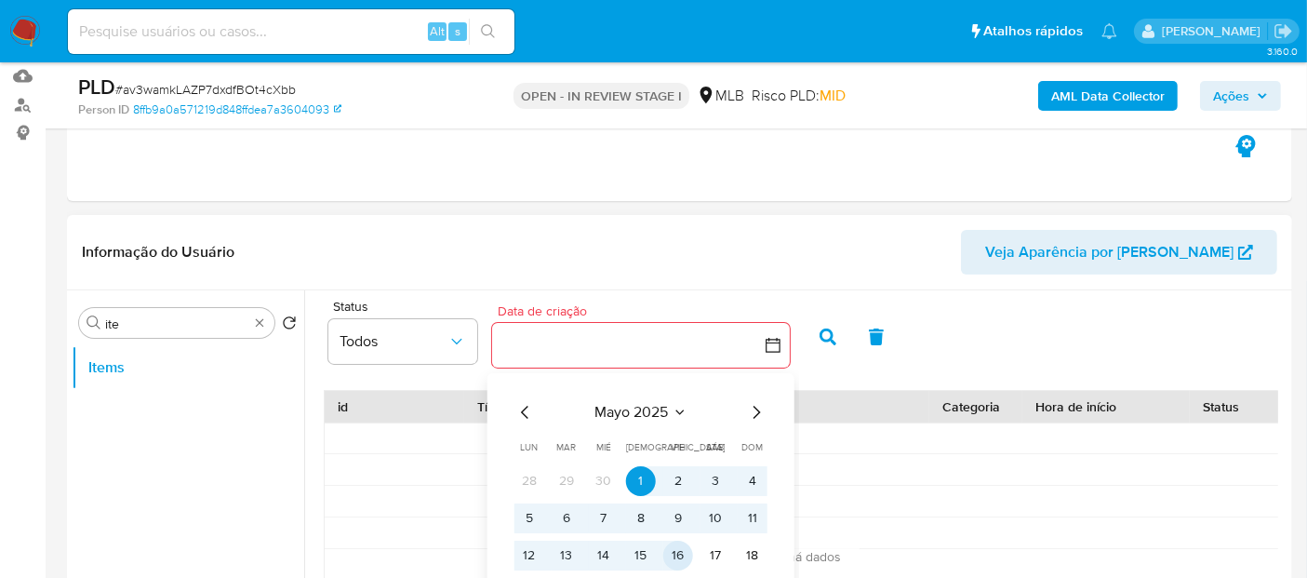
scroll to position [166, 0]
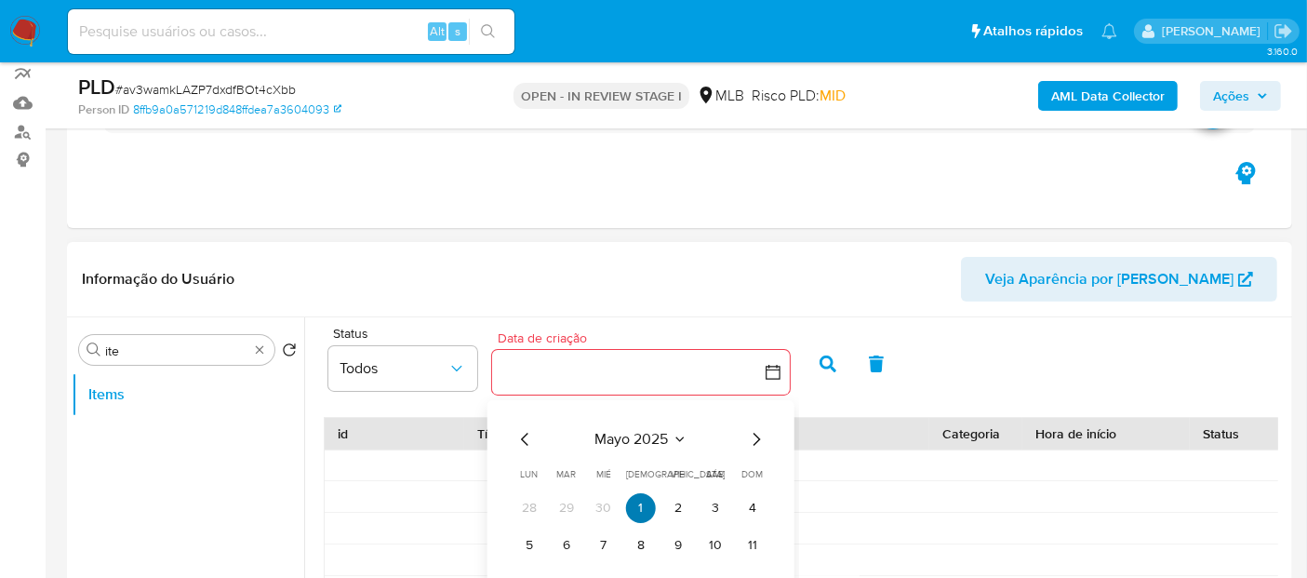
click at [643, 503] on button "1" at bounding box center [641, 508] width 30 height 30
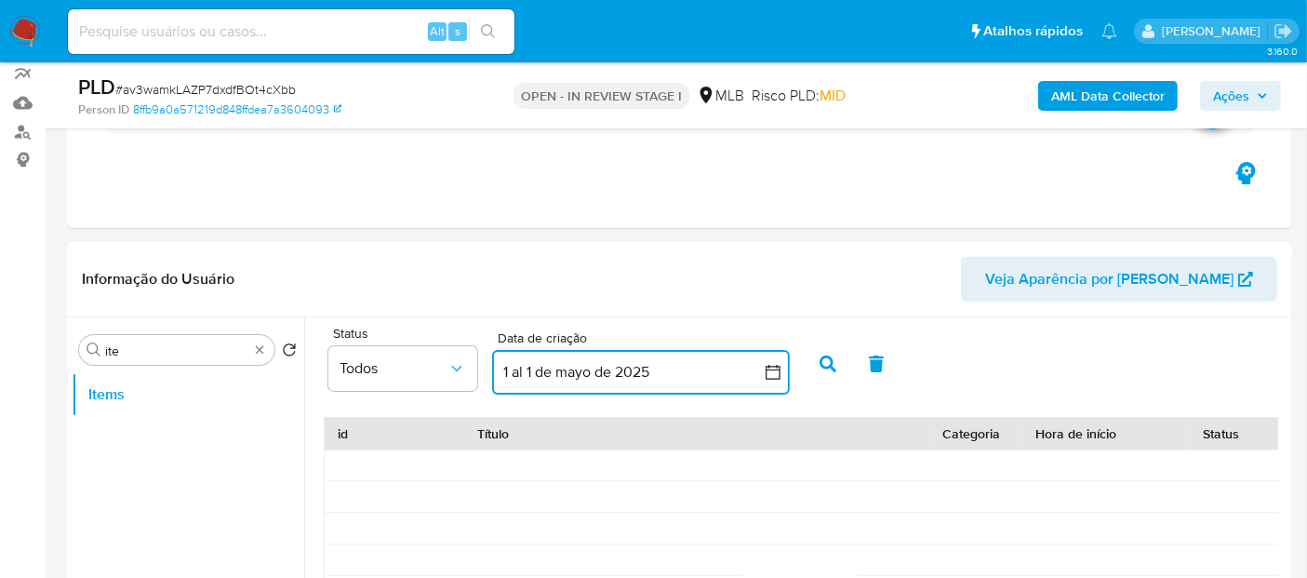
click at [770, 363] on icon "button" at bounding box center [773, 372] width 19 height 19
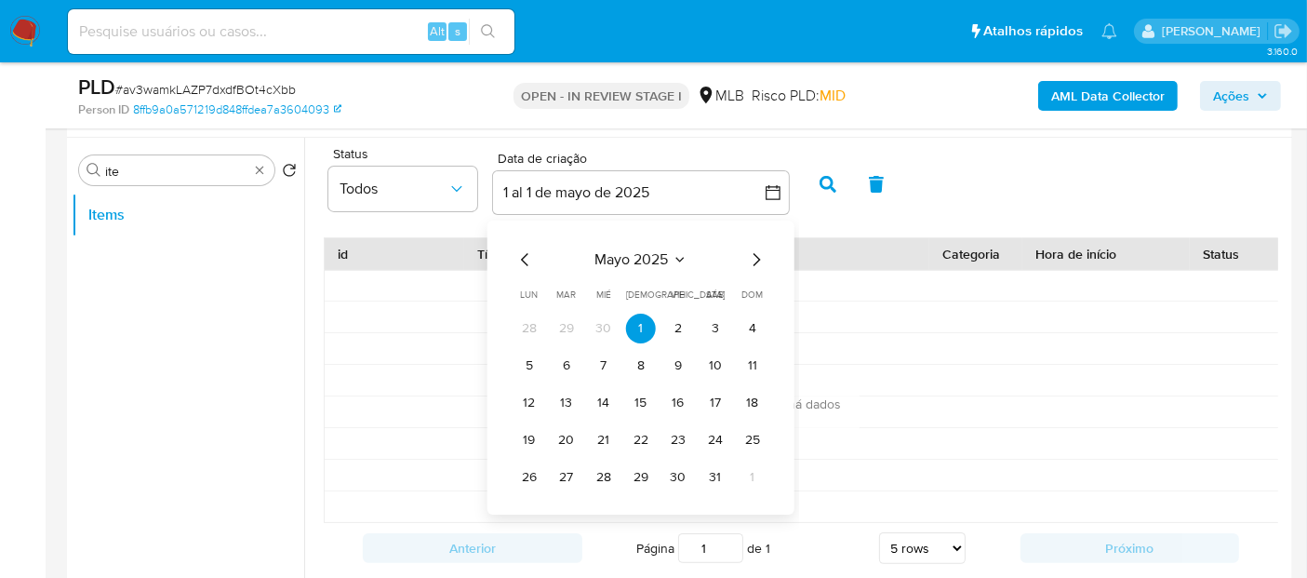
scroll to position [372, 0]
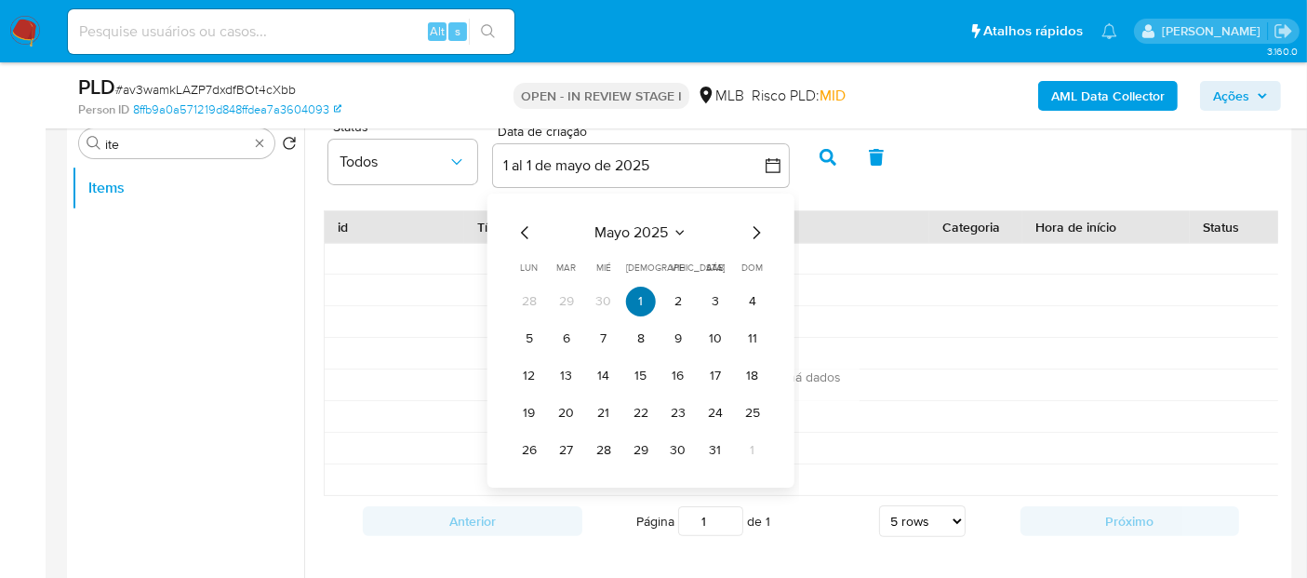
click at [639, 296] on button "1" at bounding box center [641, 302] width 30 height 30
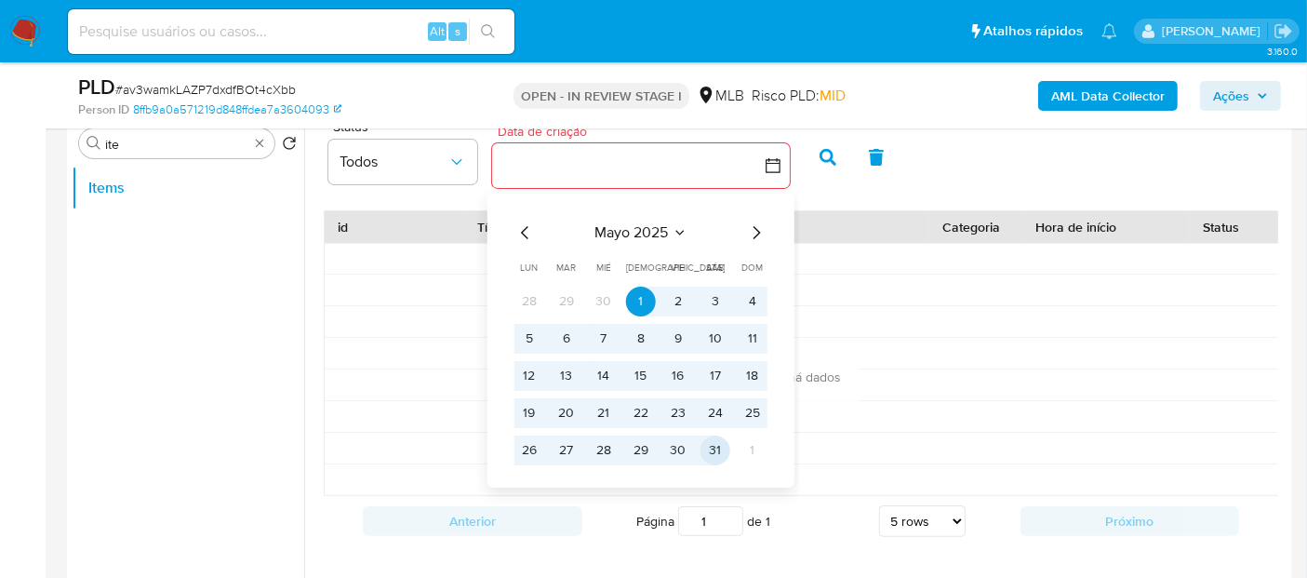
click at [715, 448] on button "31" at bounding box center [716, 450] width 30 height 30
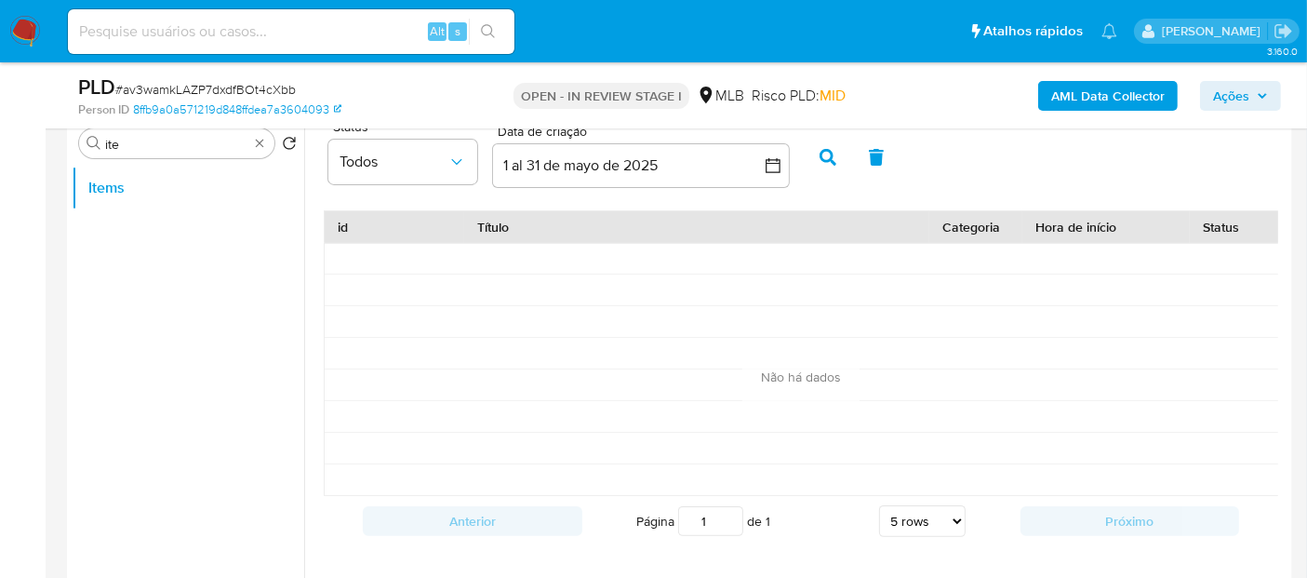
click at [834, 152] on icon "button" at bounding box center [828, 157] width 17 height 17
click at [771, 163] on icon "button" at bounding box center [773, 165] width 19 height 19
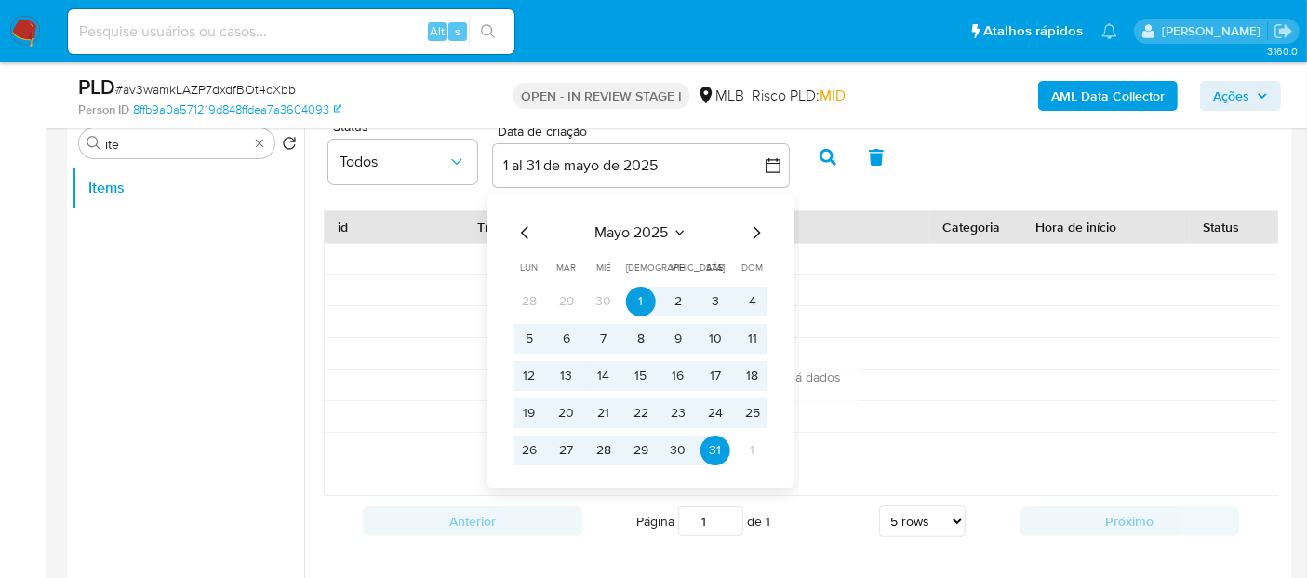
click at [756, 239] on icon "Mes siguiente" at bounding box center [756, 232] width 22 height 22
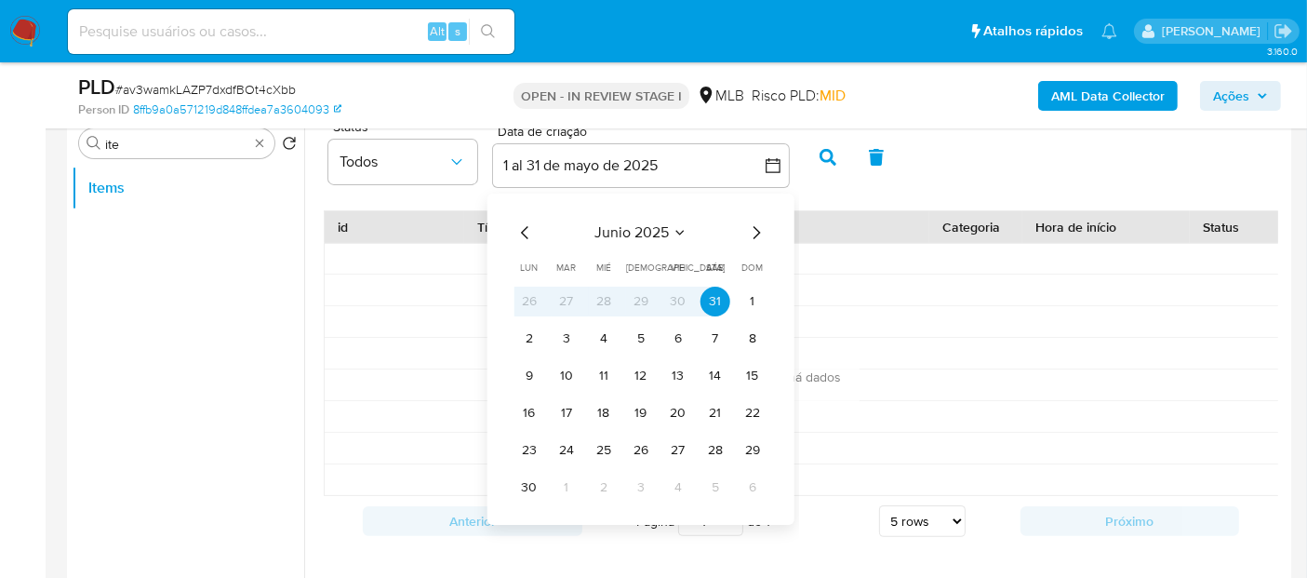
click at [524, 227] on icon "Mes anterior" at bounding box center [524, 232] width 7 height 13
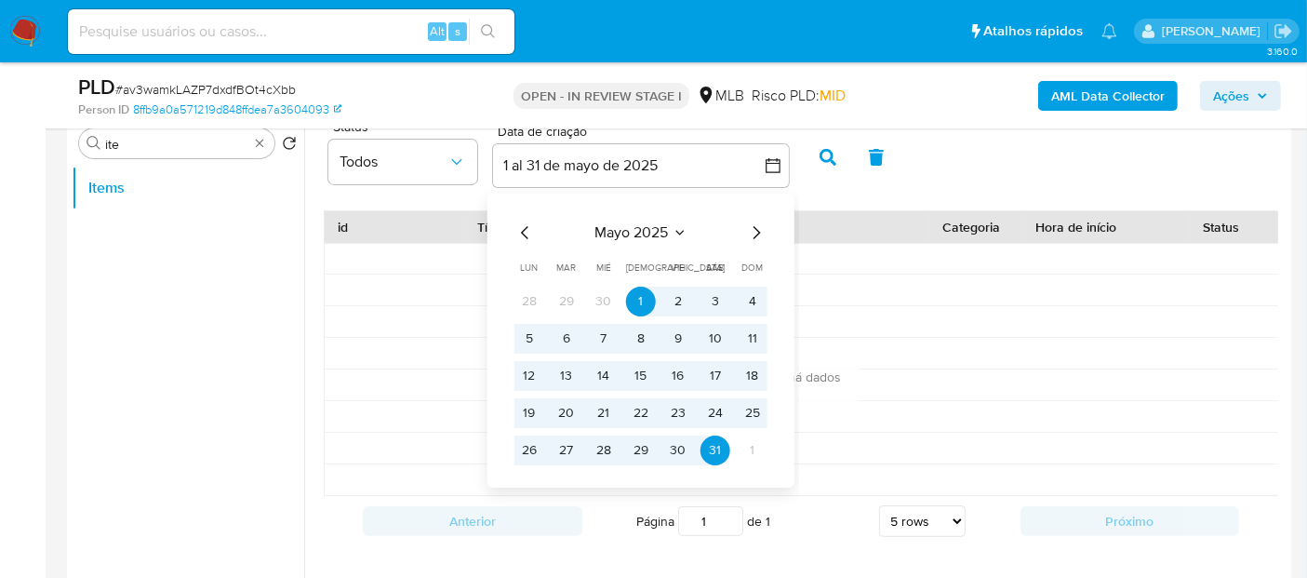
click at [754, 222] on icon "Mes siguiente" at bounding box center [756, 232] width 22 height 22
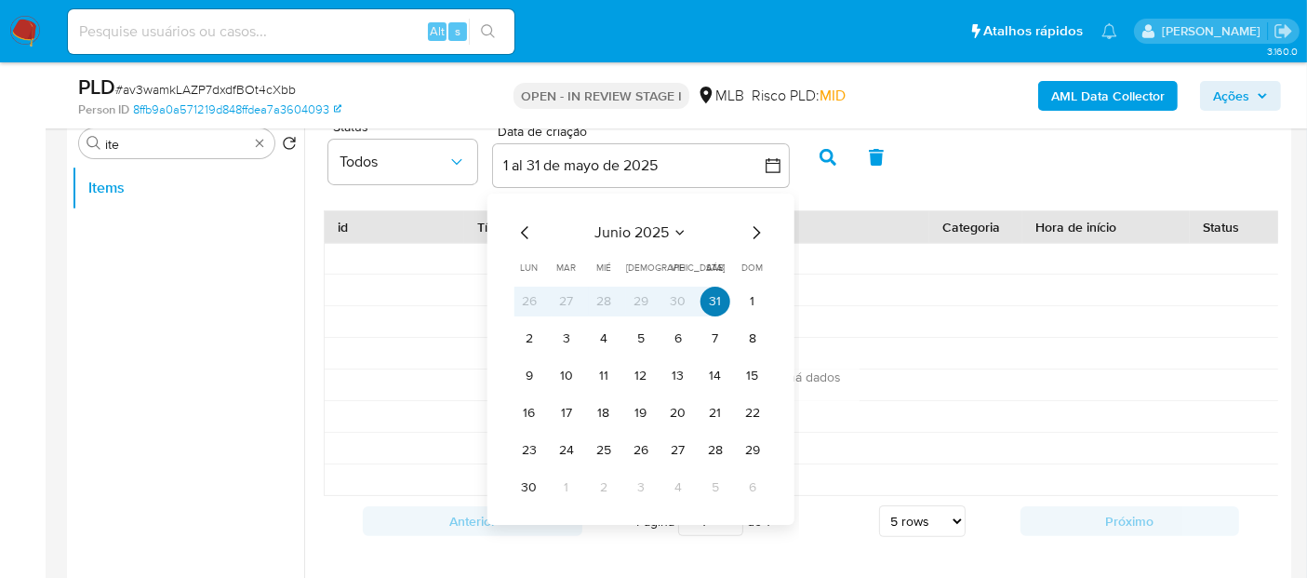
click at [709, 296] on button "31" at bounding box center [716, 302] width 30 height 30
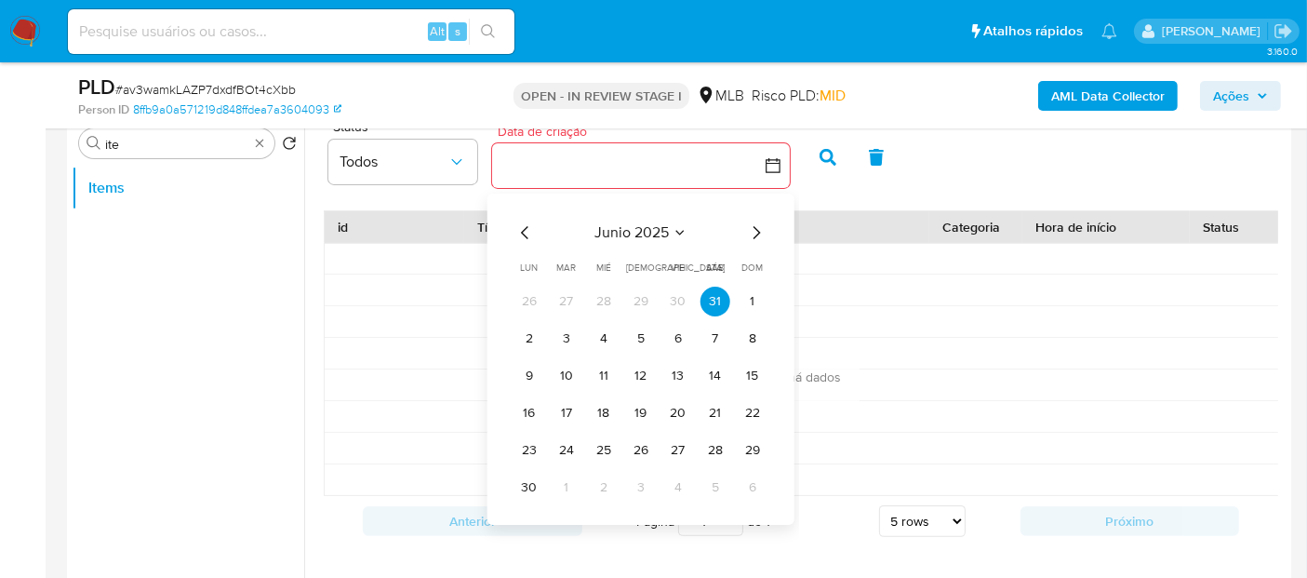
click at [757, 234] on icon "Mes siguiente" at bounding box center [756, 232] width 22 height 22
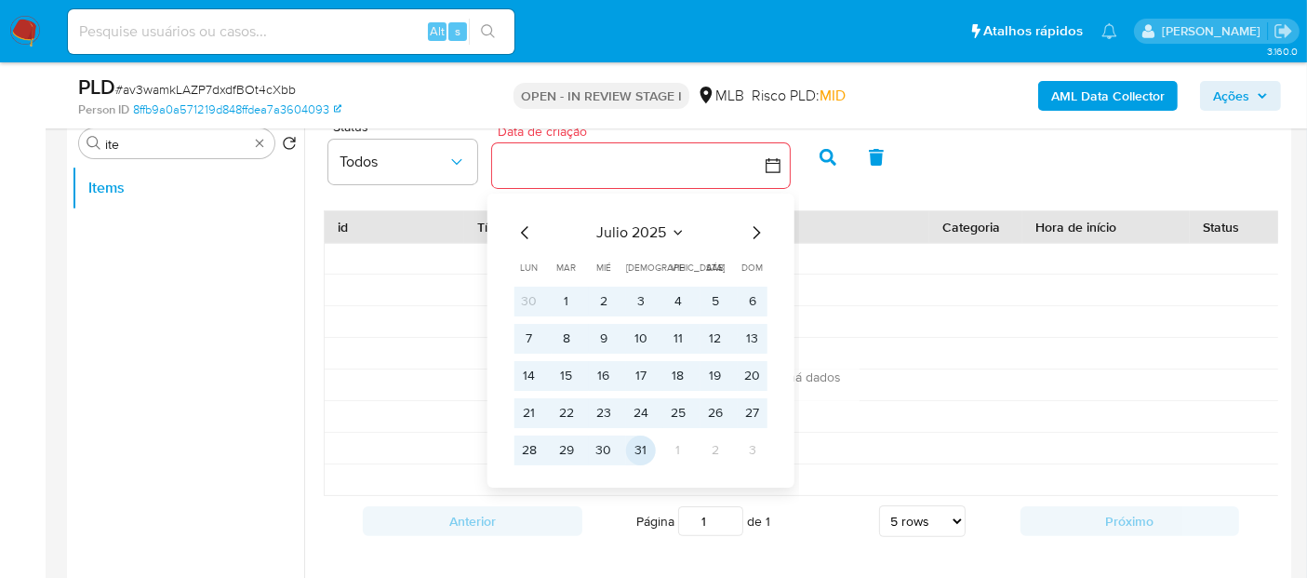
click at [633, 445] on button "31" at bounding box center [641, 450] width 30 height 30
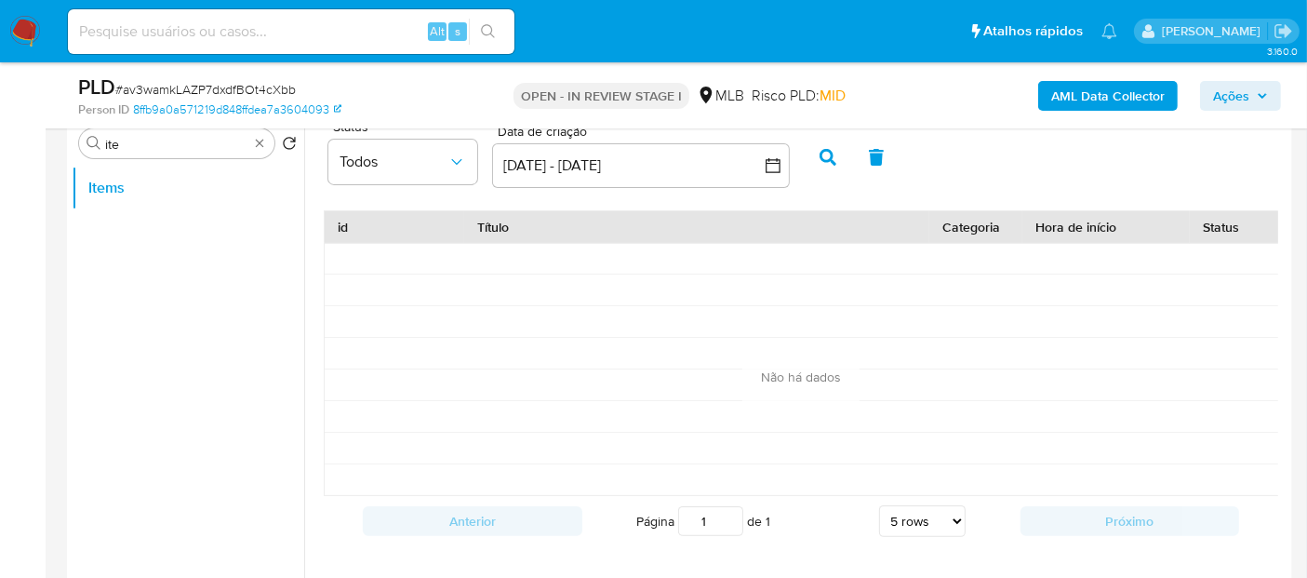
click at [829, 154] on icon "button" at bounding box center [828, 157] width 17 height 17
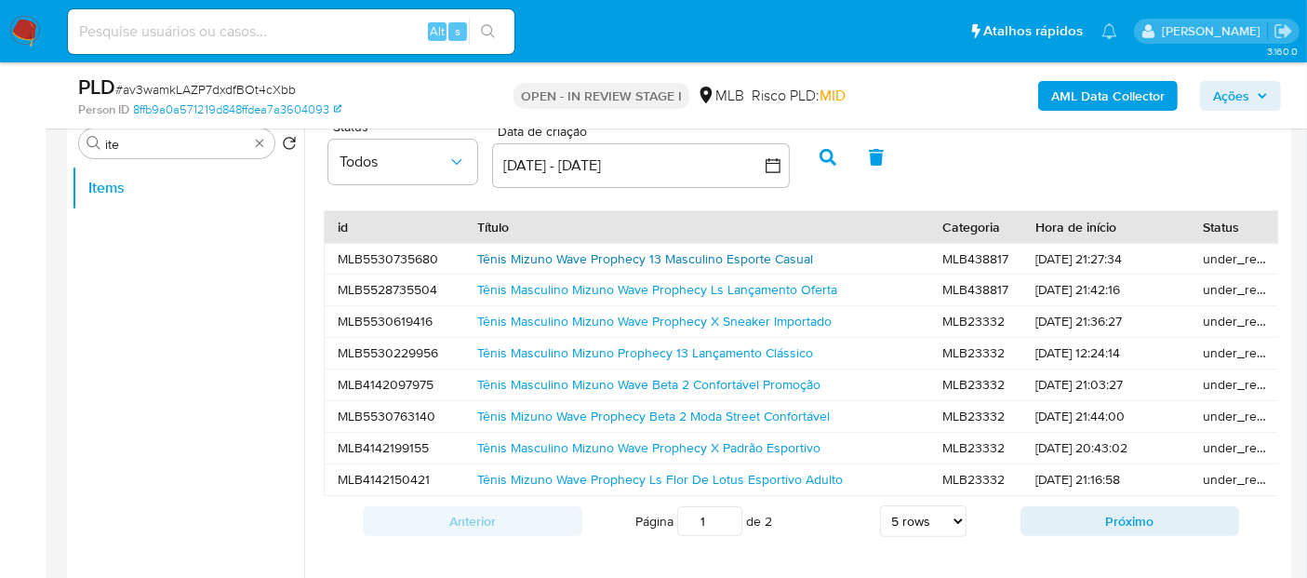
click at [597, 256] on link "Tênis Mizuno Wave Prophecy 13 Masculino Esporte Casual" at bounding box center [645, 258] width 336 height 19
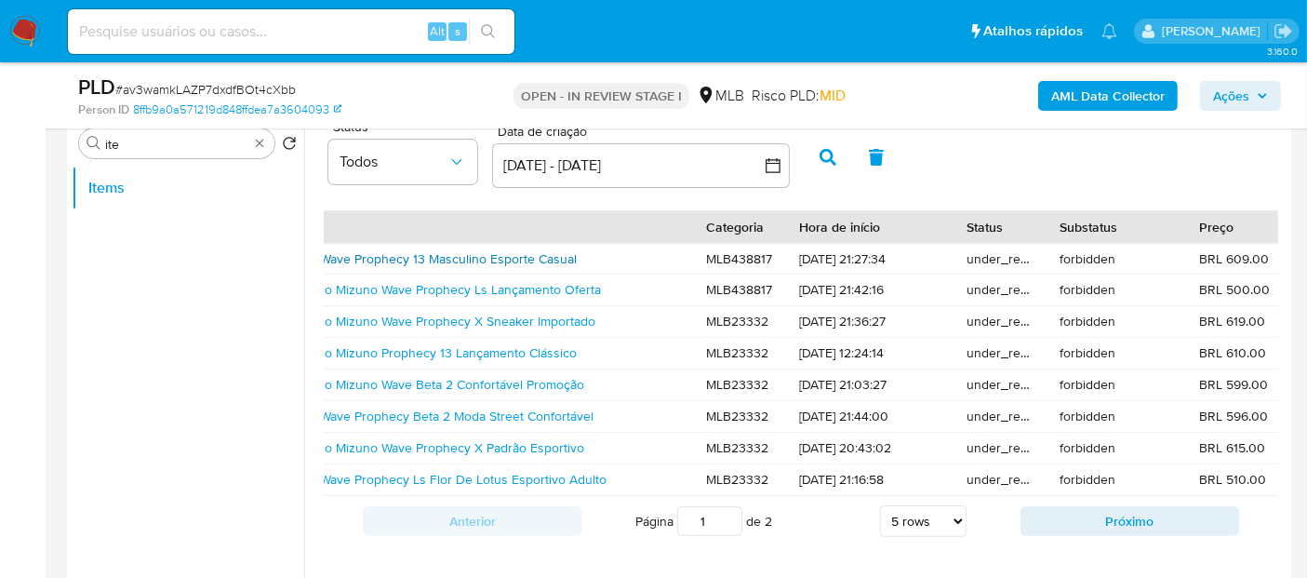
scroll to position [0, 404]
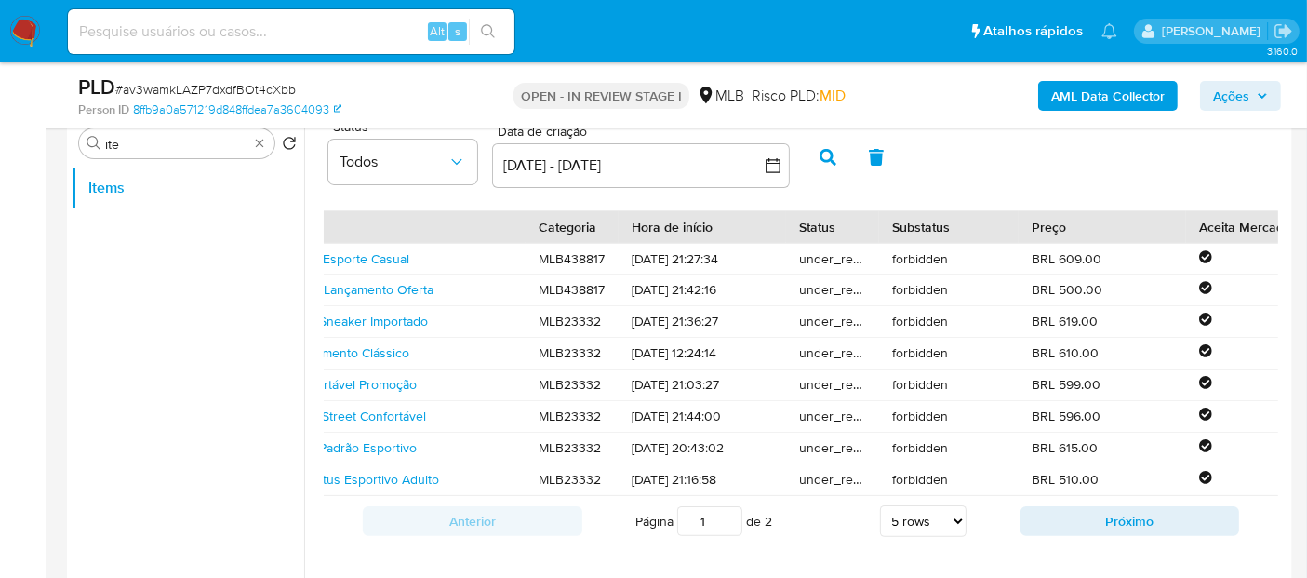
click at [917, 256] on div "forbidden" at bounding box center [949, 259] width 140 height 31
copy div "forbidden"
click at [905, 222] on div at bounding box center [905, 222] width 0 height 0
click at [999, 161] on div "Status Todos Data de criação Data de criação 31 may 2025 - 31 jul 2025 31-05-20…" at bounding box center [800, 156] width 973 height 72
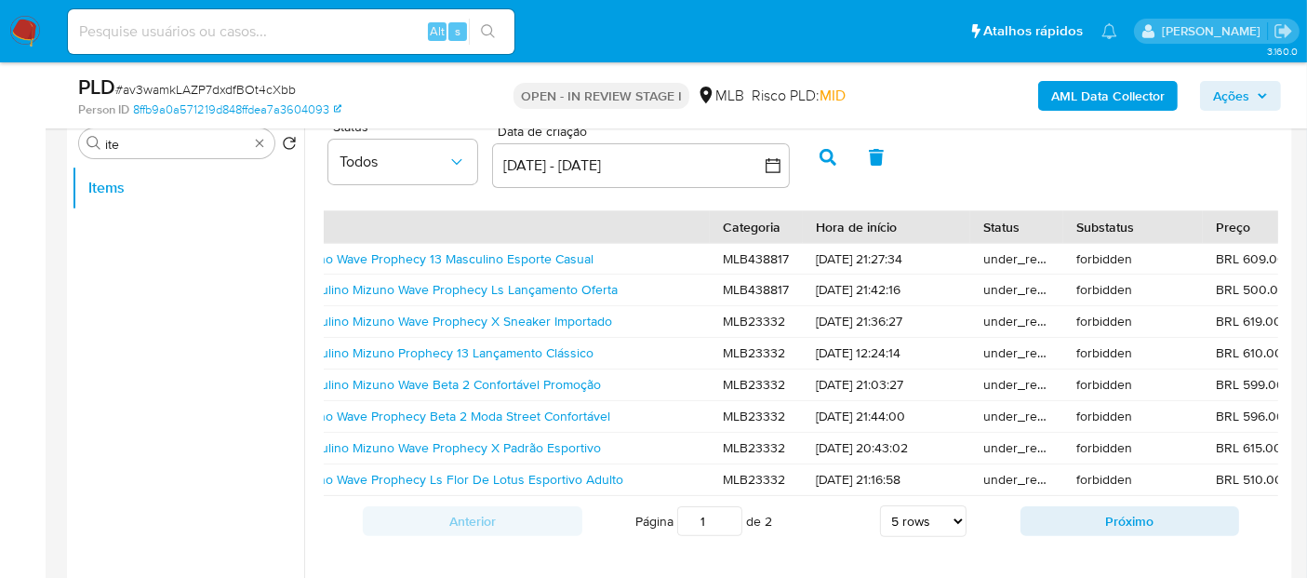
scroll to position [0, 0]
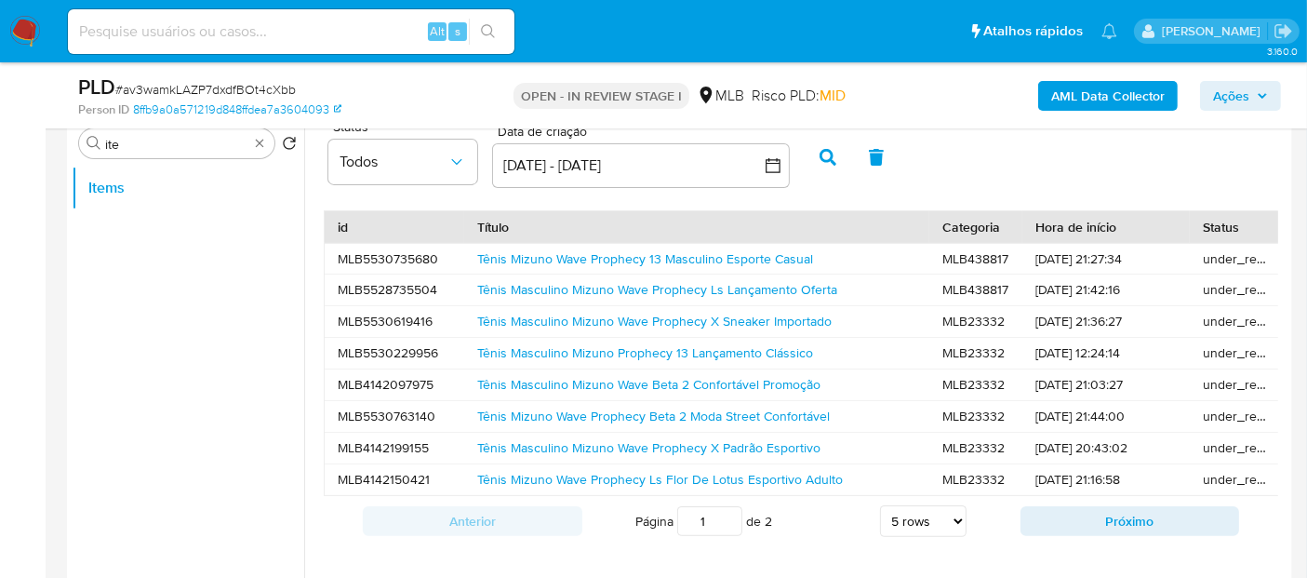
click at [1222, 383] on div "under_review" at bounding box center [1236, 384] width 93 height 31
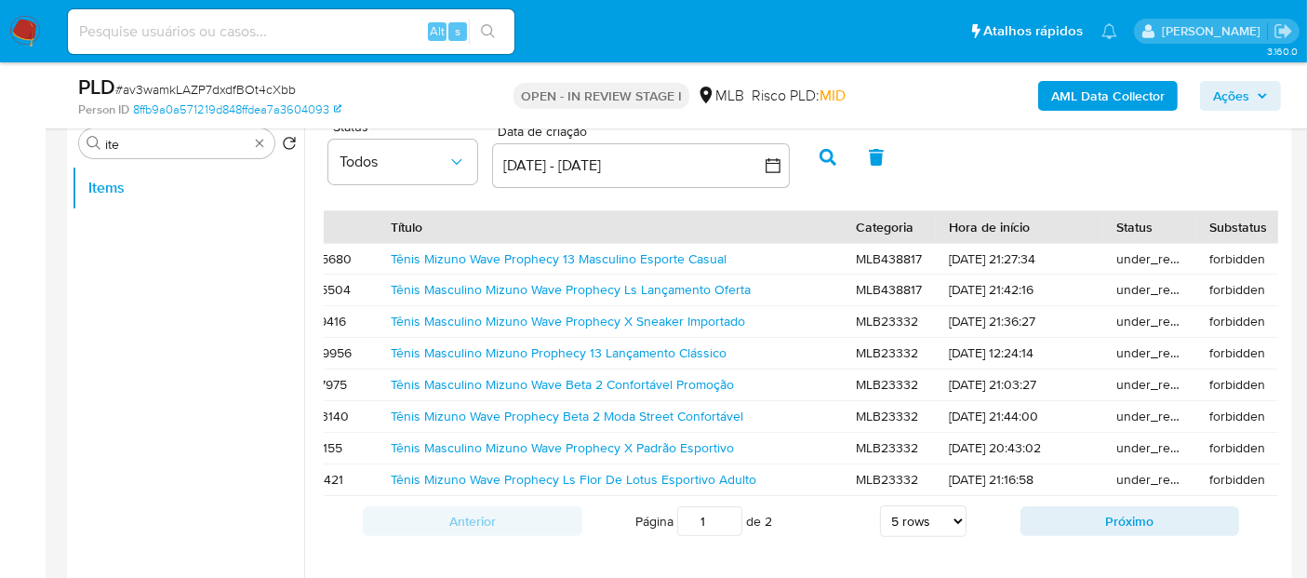
scroll to position [0, 190]
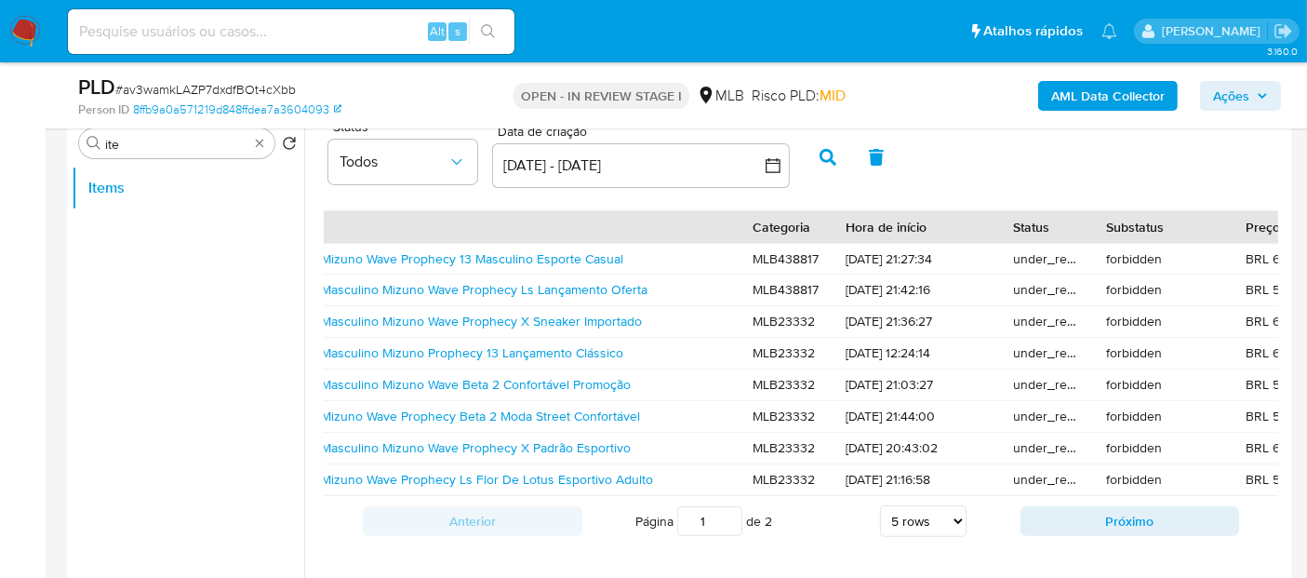
click at [1004, 338] on div "under_review" at bounding box center [1046, 353] width 93 height 31
drag, startPoint x: 1022, startPoint y: 324, endPoint x: 1075, endPoint y: 318, distance: 53.3
click at [1062, 324] on div "under_review" at bounding box center [1046, 321] width 93 height 31
click at [1050, 330] on div at bounding box center [1050, 330] width 0 height 0
click at [1028, 415] on div "under_review" at bounding box center [1046, 416] width 93 height 31
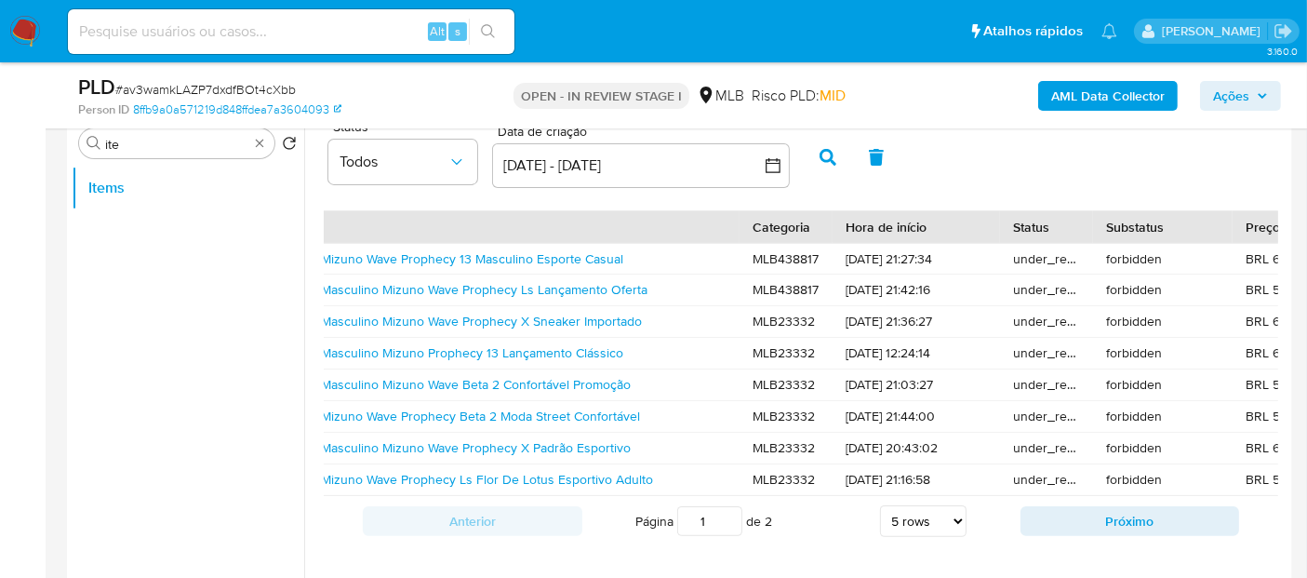
drag, startPoint x: 1071, startPoint y: 323, endPoint x: 1102, endPoint y: 326, distance: 31.8
click at [1102, 326] on div "MLB5530619416 Tênis Masculino Mizuno Wave Prophecy X Sneaker Importado MLB23332…" at bounding box center [1130, 321] width 1991 height 31
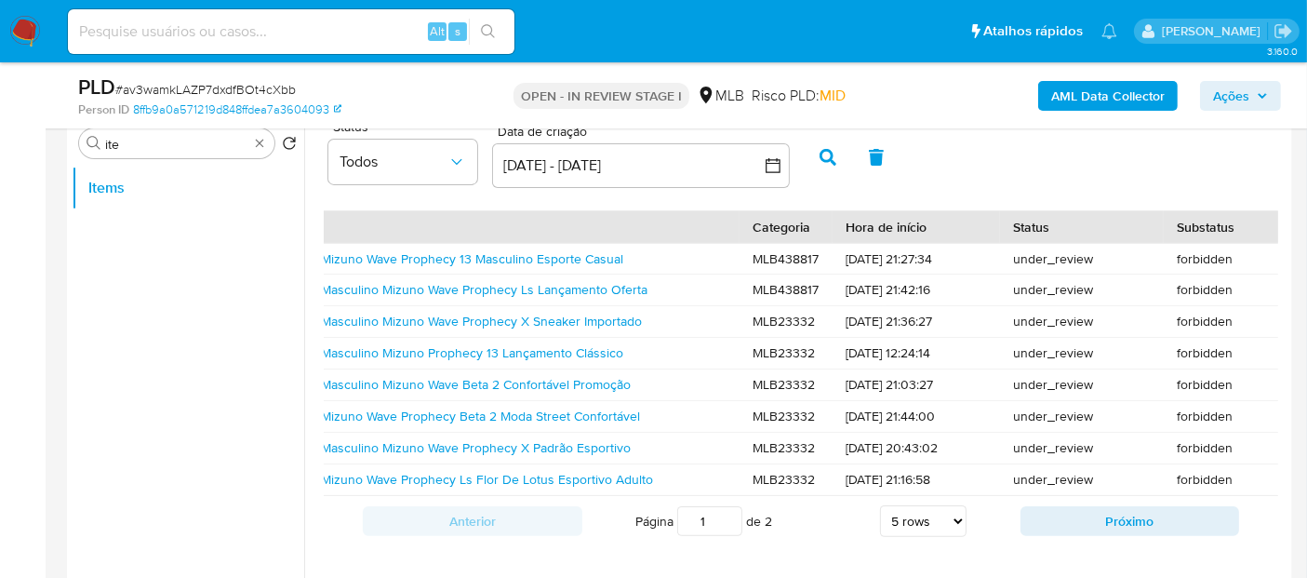
drag, startPoint x: 1082, startPoint y: 232, endPoint x: 1153, endPoint y: 231, distance: 70.7
click at [1153, 231] on div at bounding box center [1163, 227] width 33 height 32
click at [1106, 316] on div "under_review" at bounding box center [1082, 321] width 164 height 31
drag, startPoint x: 1096, startPoint y: 323, endPoint x: 1010, endPoint y: 324, distance: 85.6
click at [1010, 324] on div "under_review" at bounding box center [1082, 321] width 164 height 31
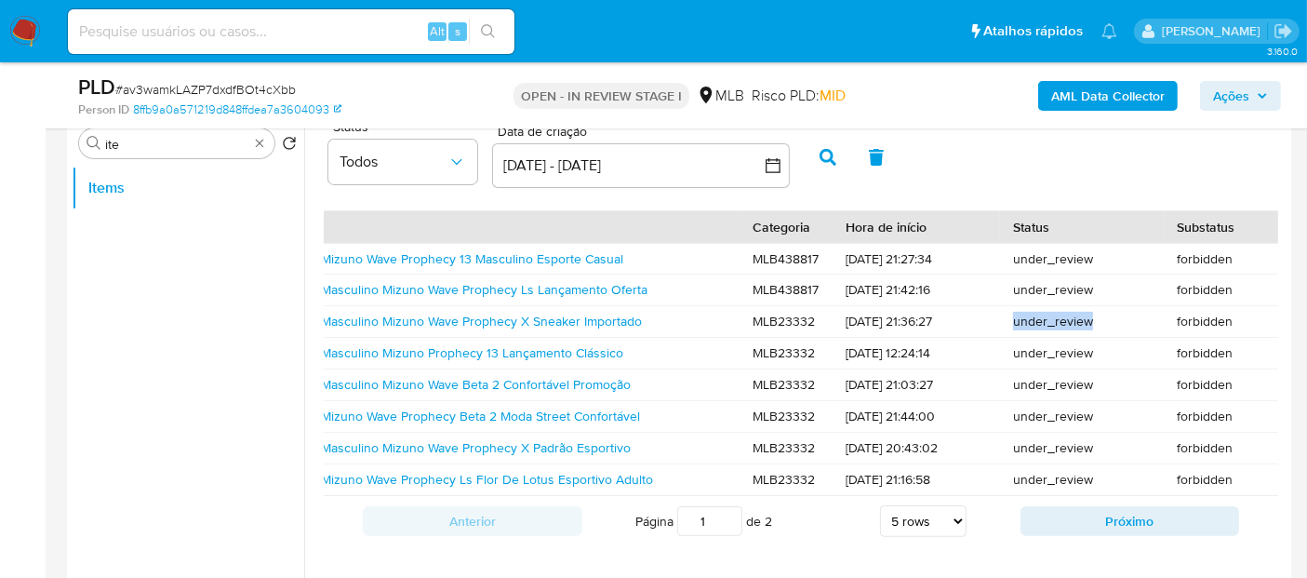
click at [998, 330] on div at bounding box center [998, 330] width 0 height 0
click at [904, 194] on div "Status Todos Data de criação Data de criação 31 may 2025 - 31 jul 2025 31-05-20…" at bounding box center [800, 342] width 973 height 445
drag, startPoint x: 1093, startPoint y: 261, endPoint x: 1012, endPoint y: 260, distance: 80.9
click at [1012, 260] on div "under_review" at bounding box center [1082, 259] width 164 height 31
copy div "under_review"
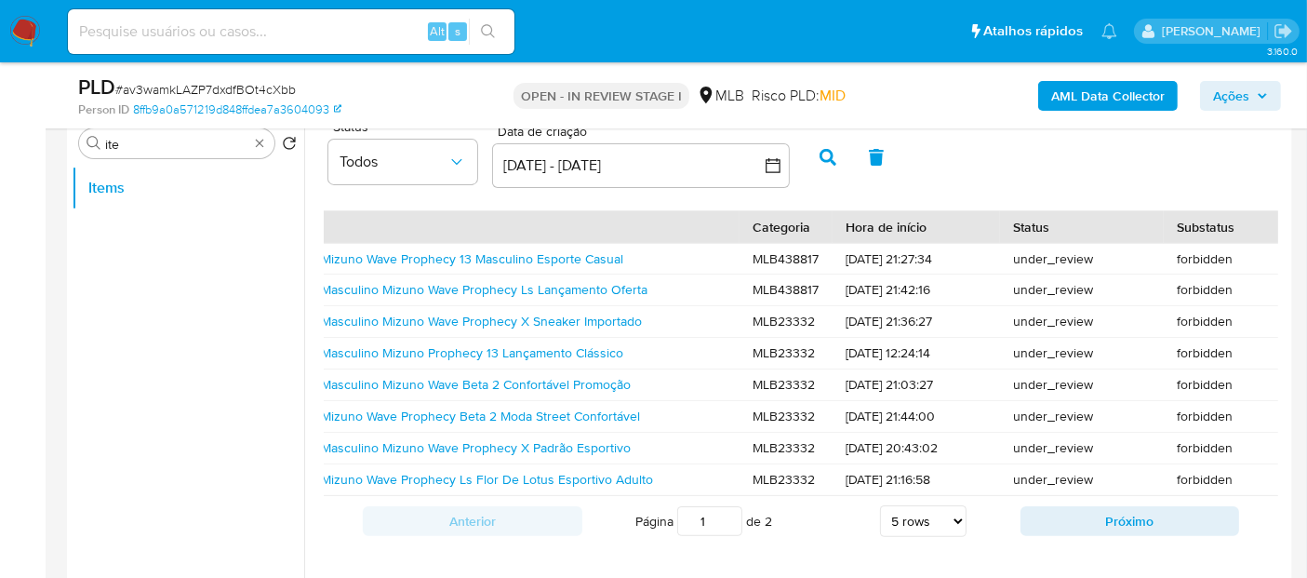
click at [1194, 269] on div "forbidden" at bounding box center [1234, 259] width 140 height 31
click at [1196, 247] on div "forbidden" at bounding box center [1234, 259] width 140 height 31
click at [1193, 256] on div "forbidden" at bounding box center [1234, 259] width 140 height 31
copy div "forbidden"
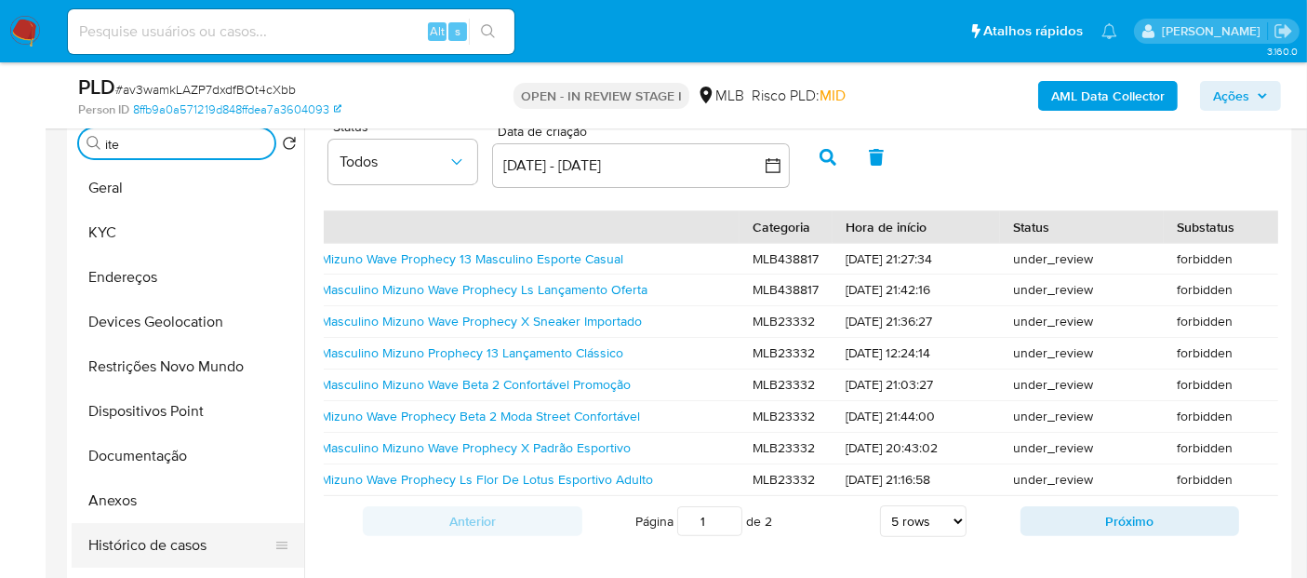
click at [175, 549] on button "Histórico de casos" at bounding box center [181, 545] width 218 height 45
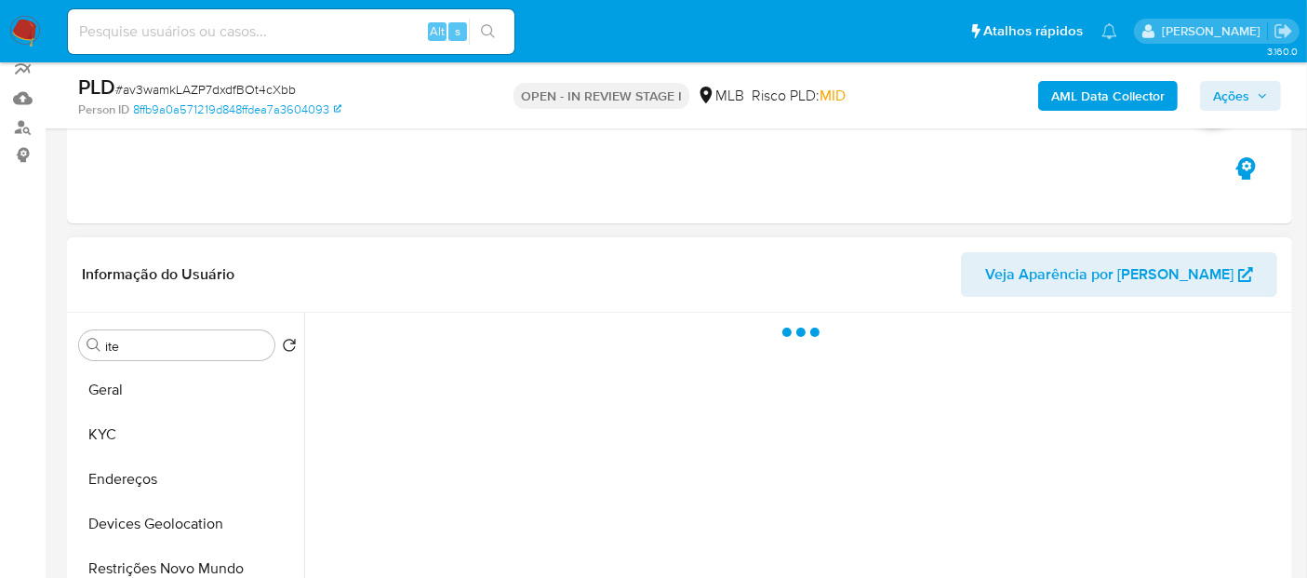
scroll to position [166, 0]
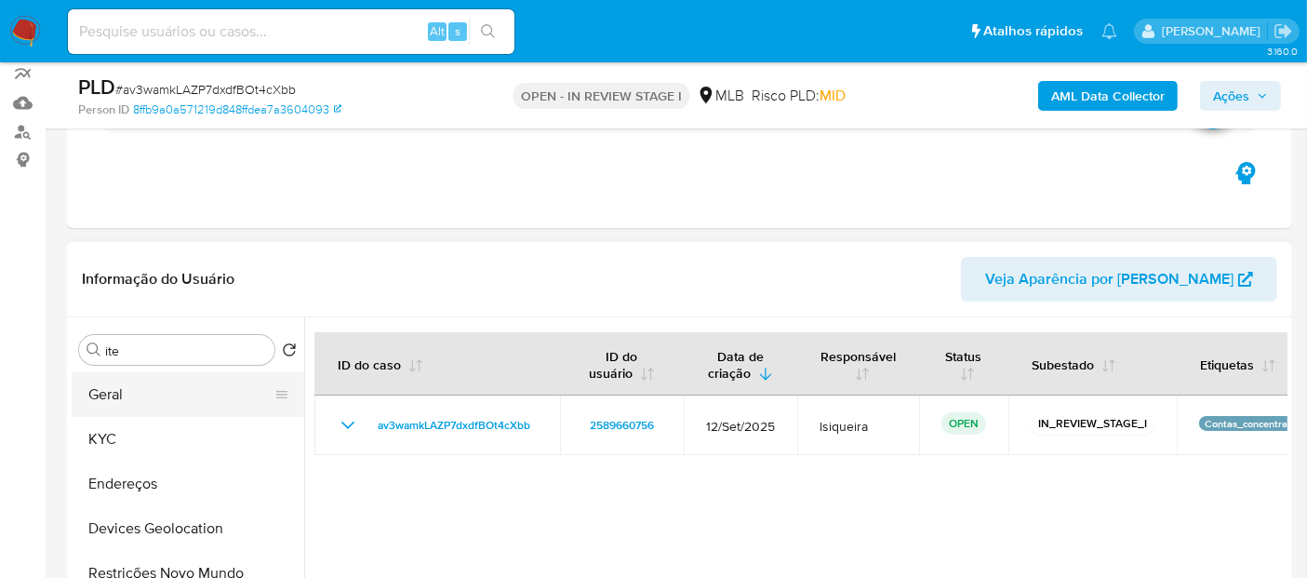
click at [114, 395] on button "Geral" at bounding box center [181, 394] width 218 height 45
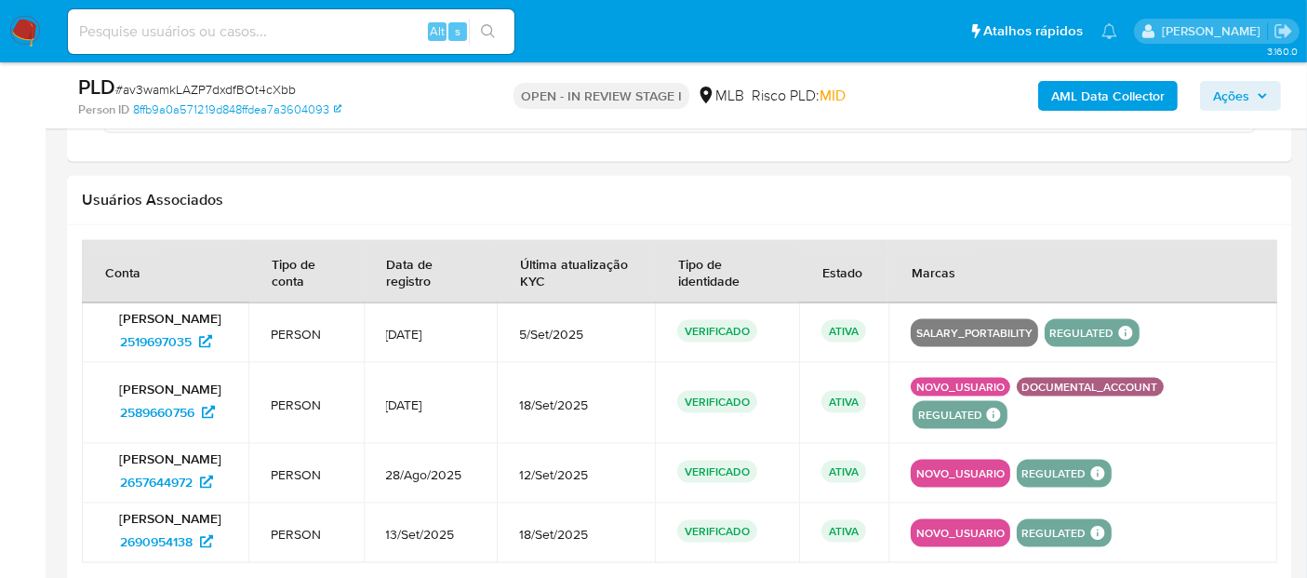
scroll to position [2889, 0]
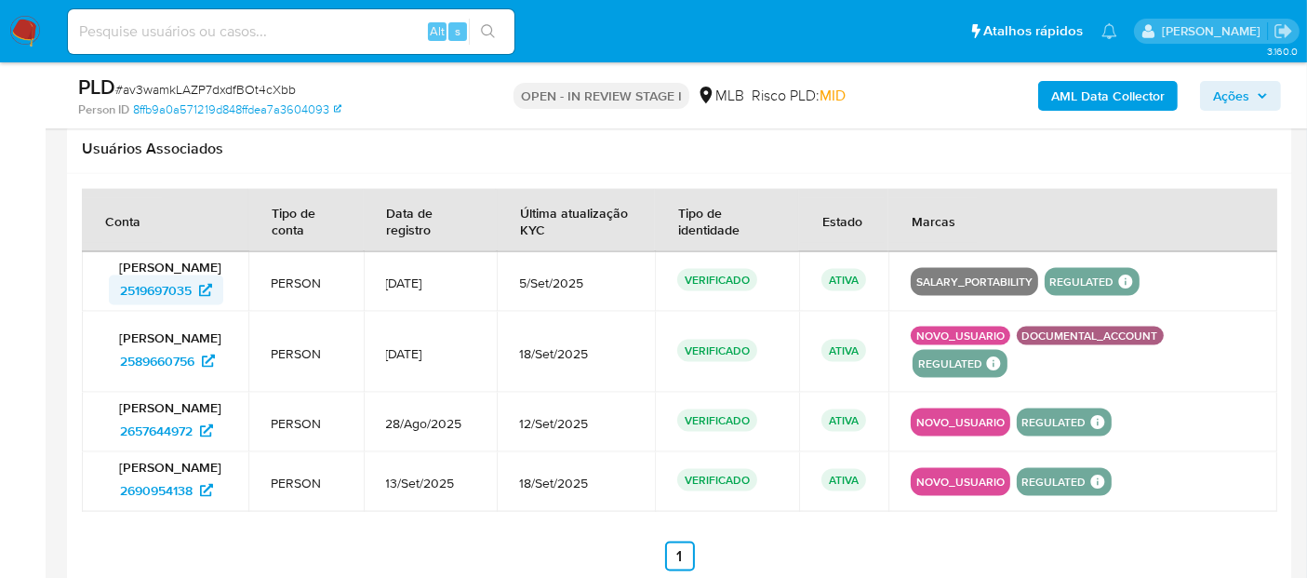
click at [166, 296] on span "2519697035" at bounding box center [156, 290] width 72 height 30
click at [166, 435] on span "2657644972" at bounding box center [156, 431] width 73 height 30
click at [164, 505] on span "2690954138" at bounding box center [156, 490] width 73 height 30
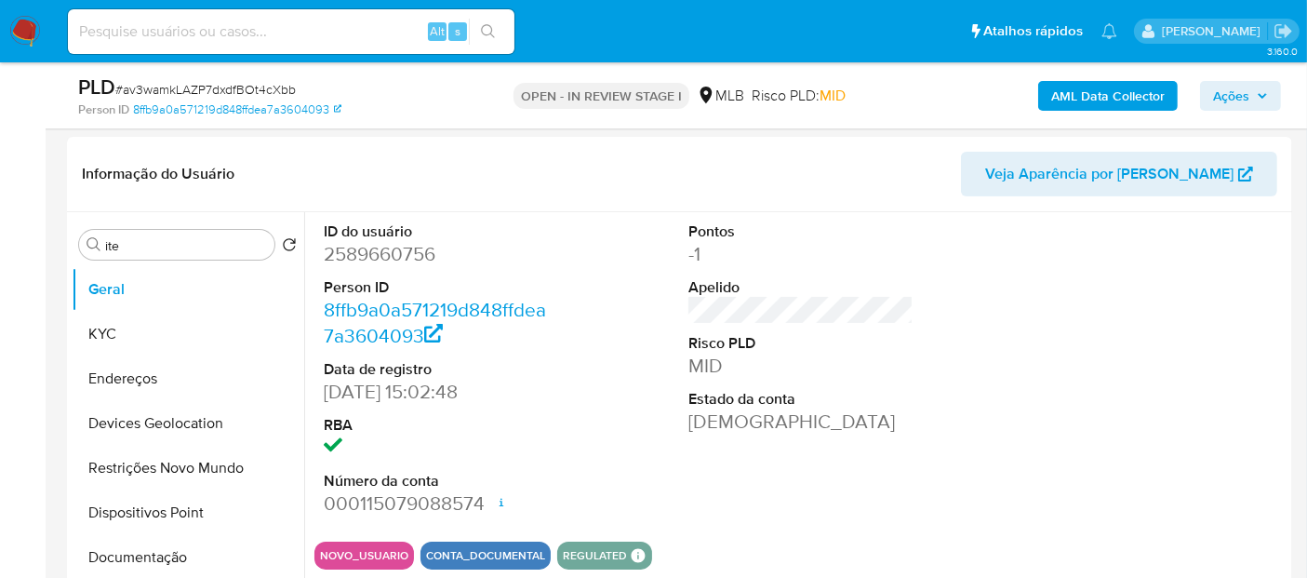
scroll to position [446, 0]
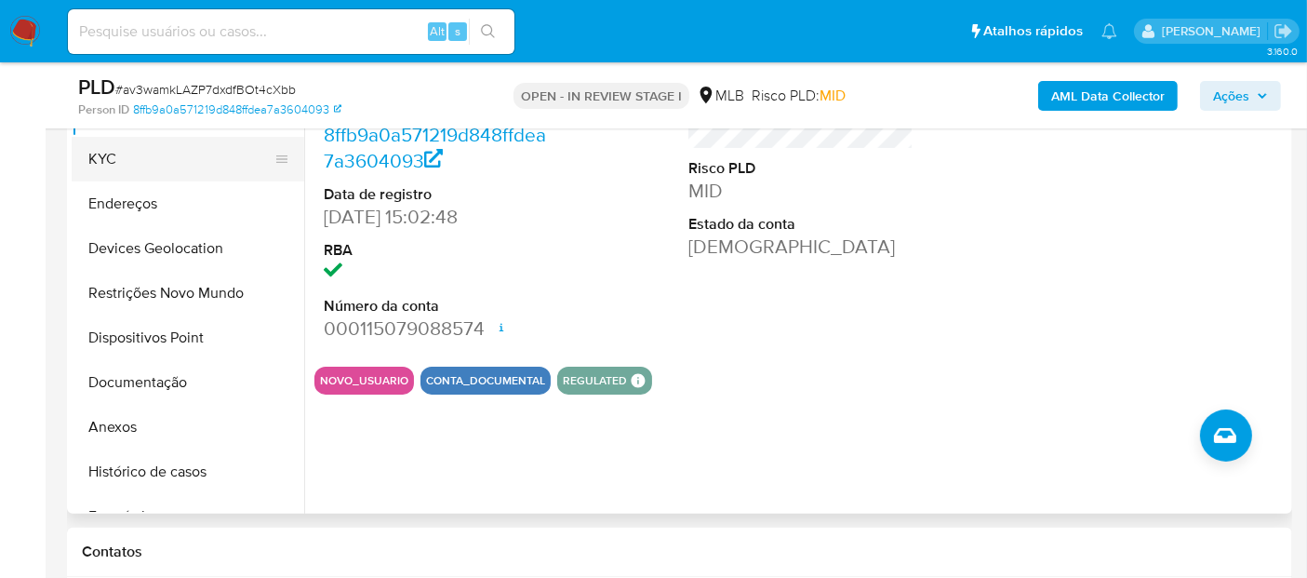
click at [132, 167] on button "KYC" at bounding box center [181, 159] width 218 height 45
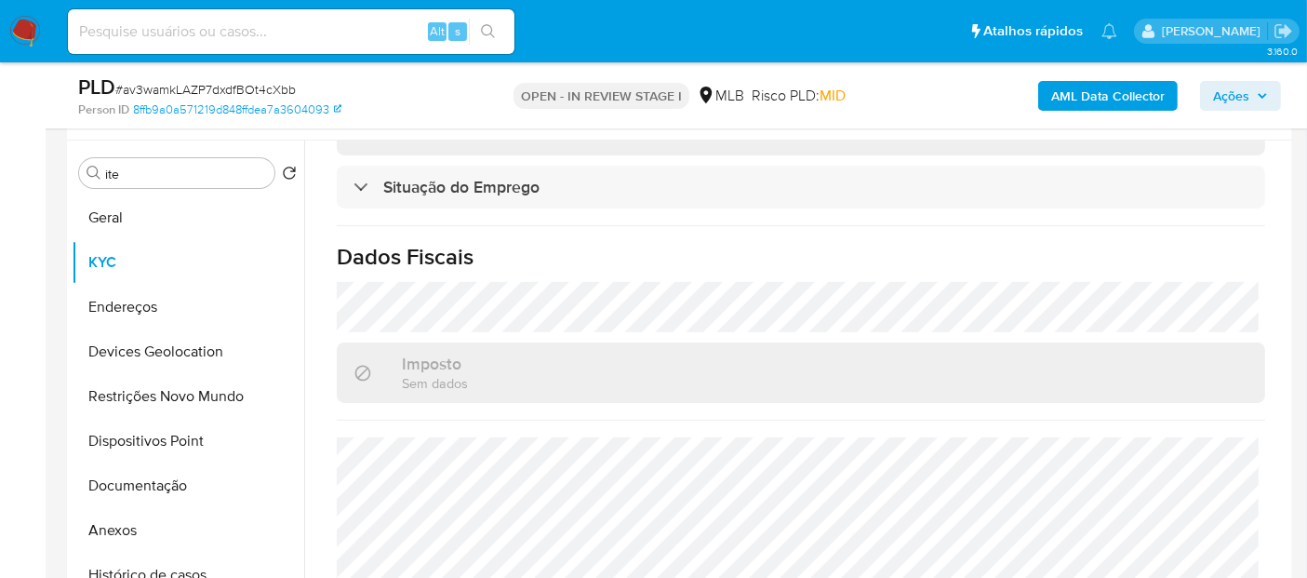
scroll to position [863, 0]
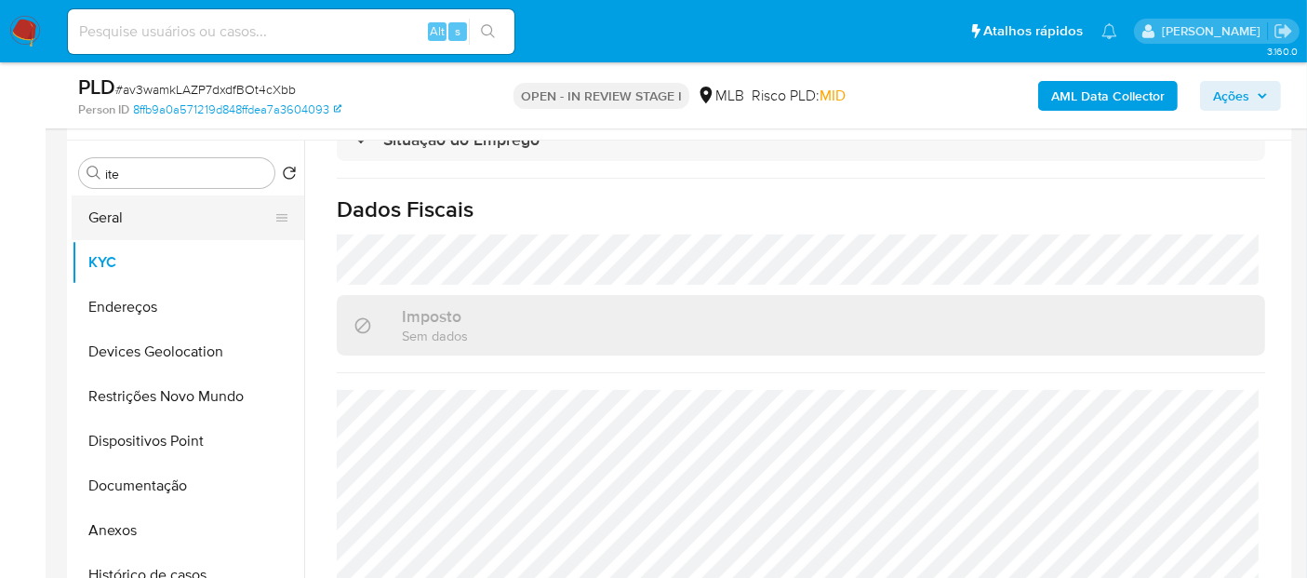
click at [116, 210] on button "Geral" at bounding box center [181, 217] width 218 height 45
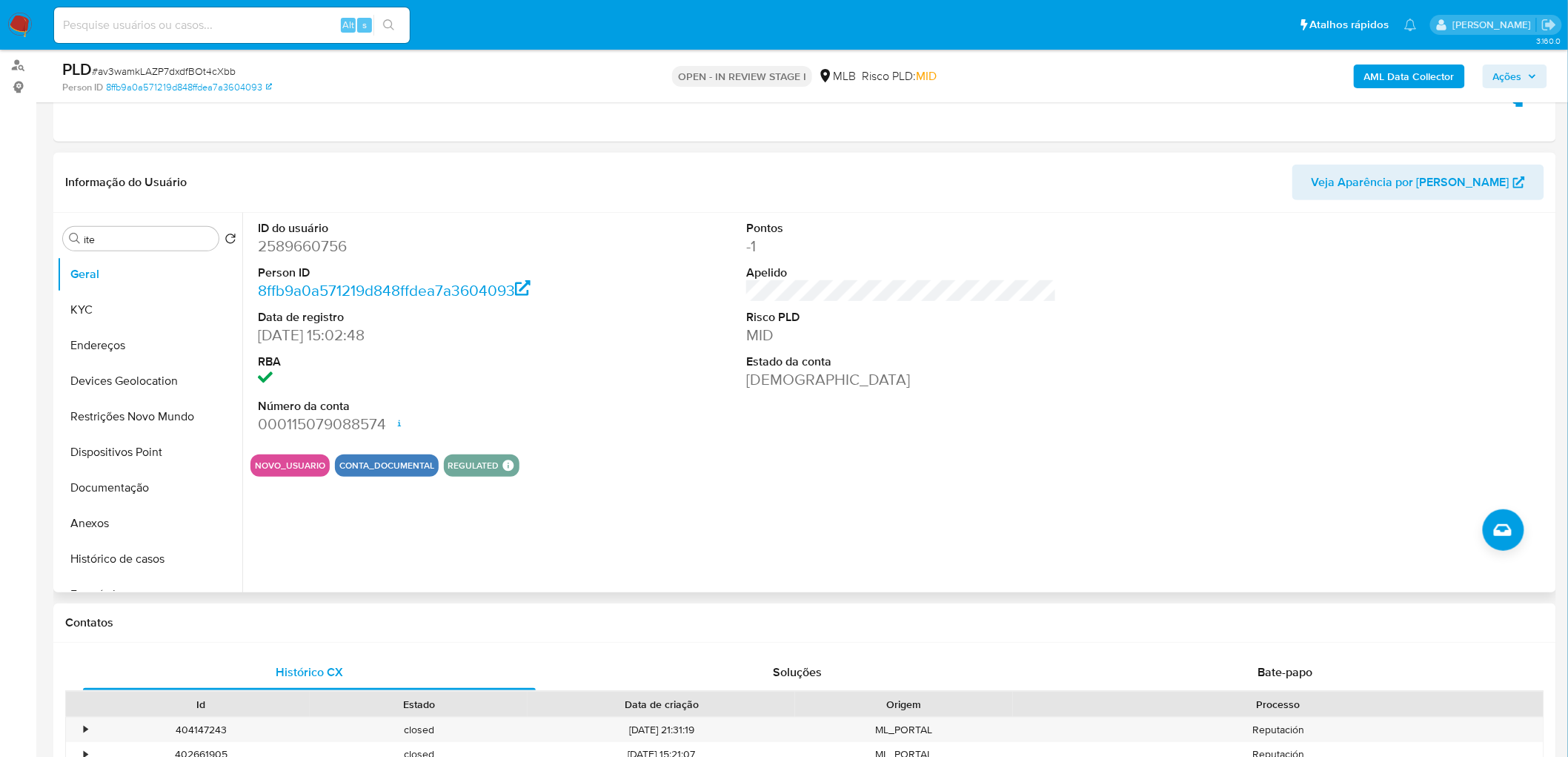
scroll to position [108, 0]
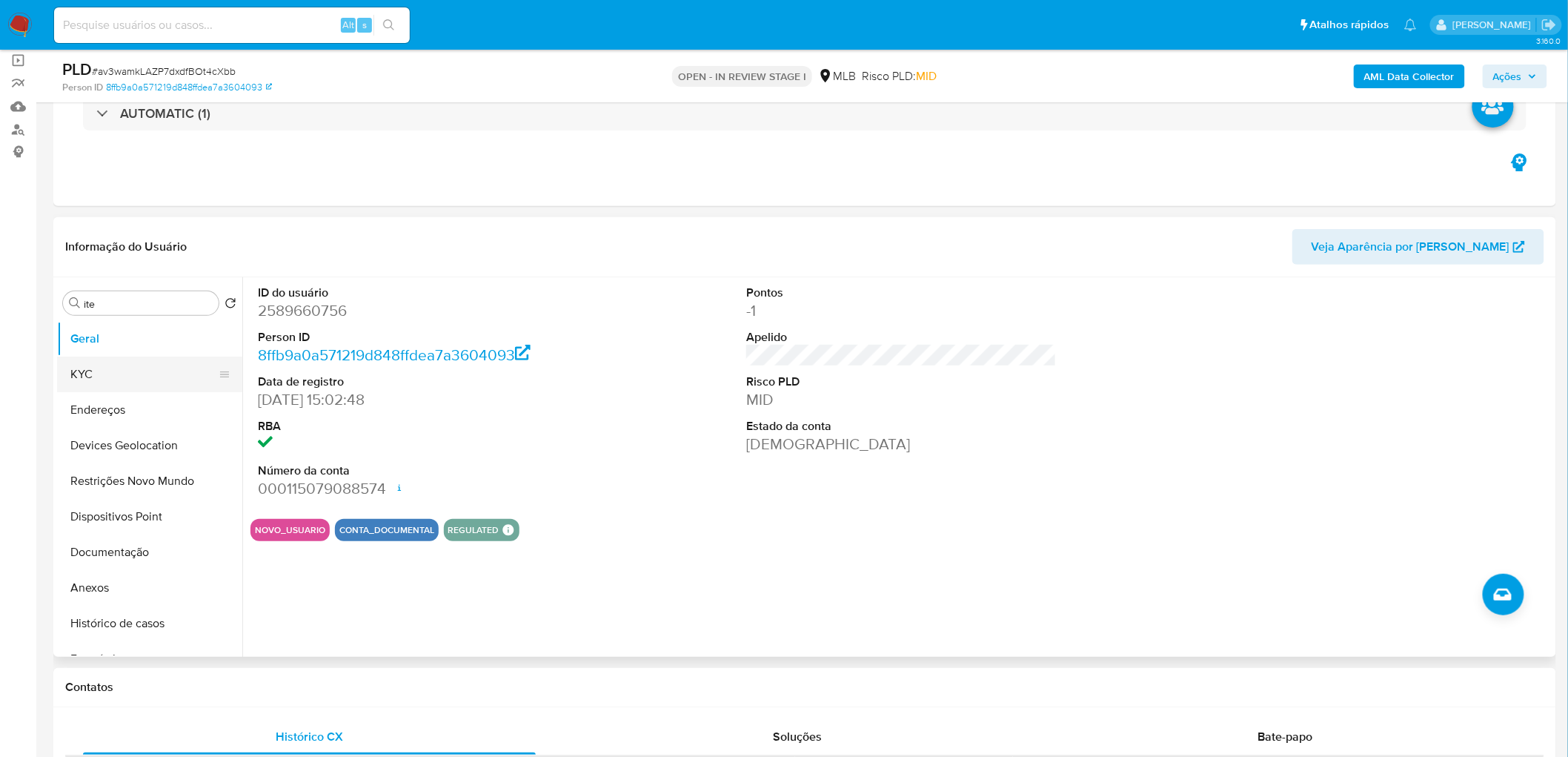
click at [151, 376] on button "KYC" at bounding box center [144, 375] width 174 height 36
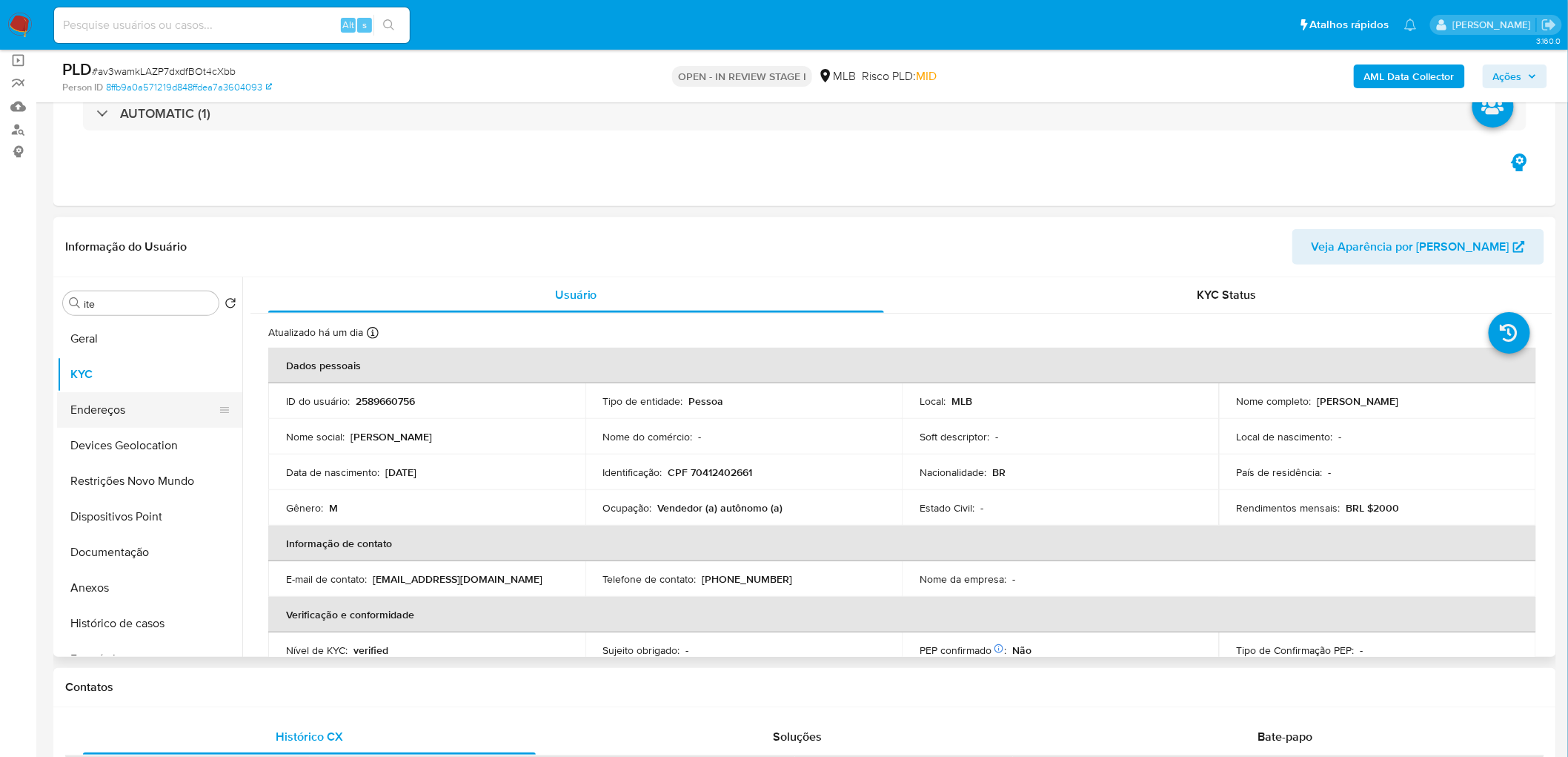
click at [153, 412] on button "Endereços" at bounding box center [144, 410] width 174 height 36
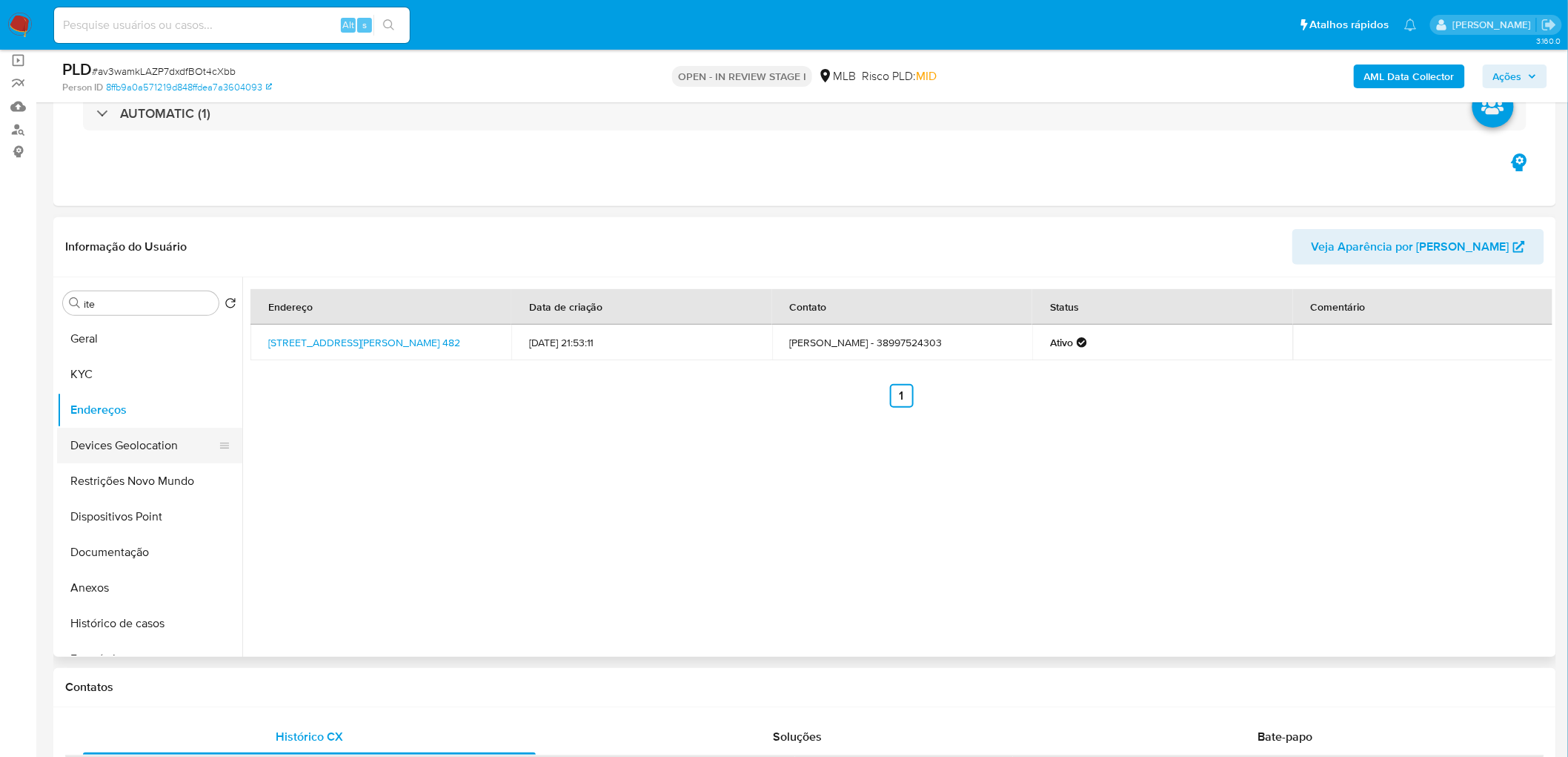
click at [137, 445] on button "Devices Geolocation" at bounding box center [144, 445] width 174 height 36
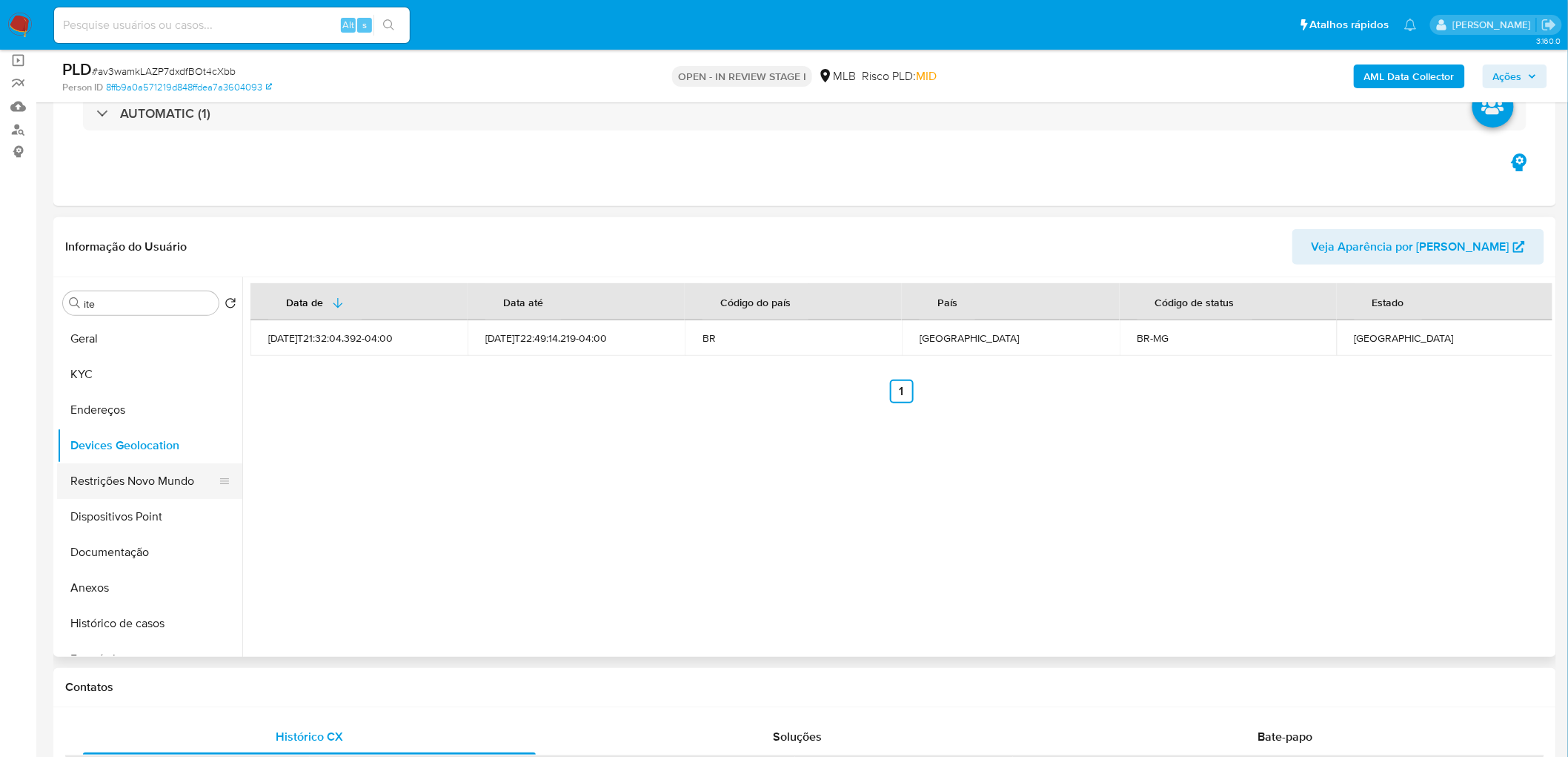
click at [100, 484] on button "Restrições Novo Mundo" at bounding box center [144, 480] width 174 height 36
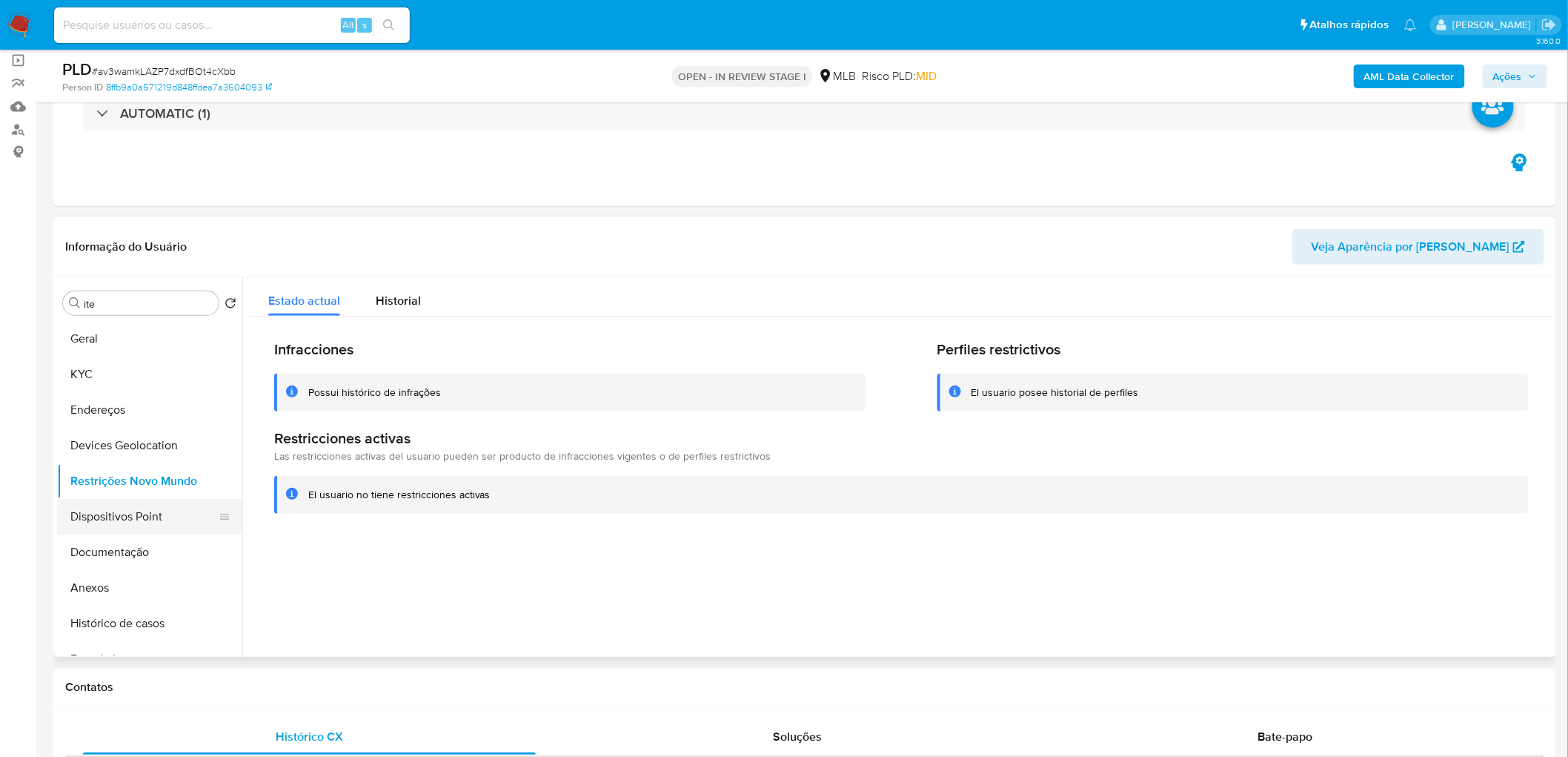
click at [119, 512] on button "Dispositivos Point" at bounding box center [144, 516] width 174 height 36
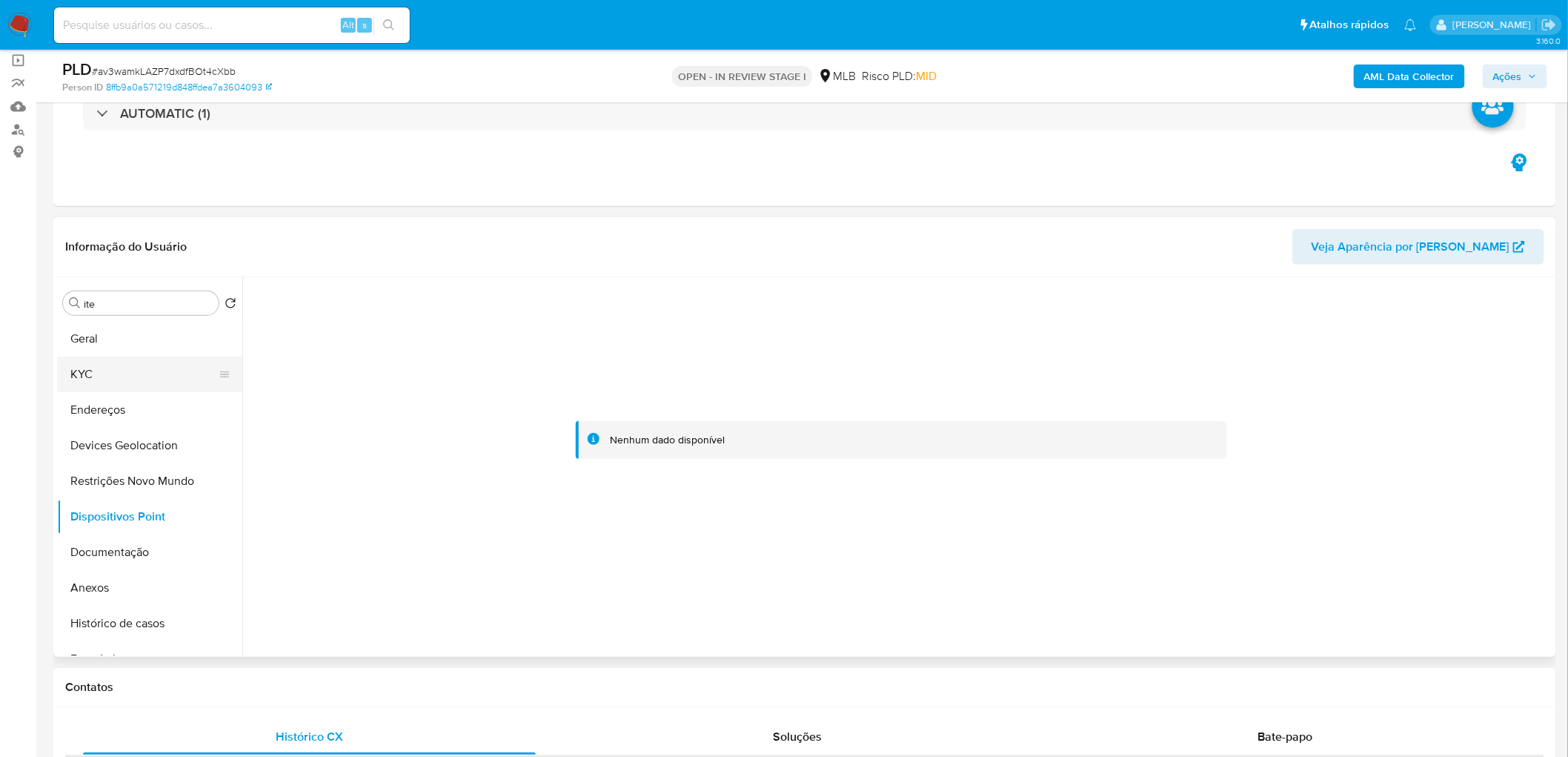
click at [149, 372] on button "KYC" at bounding box center [144, 375] width 174 height 36
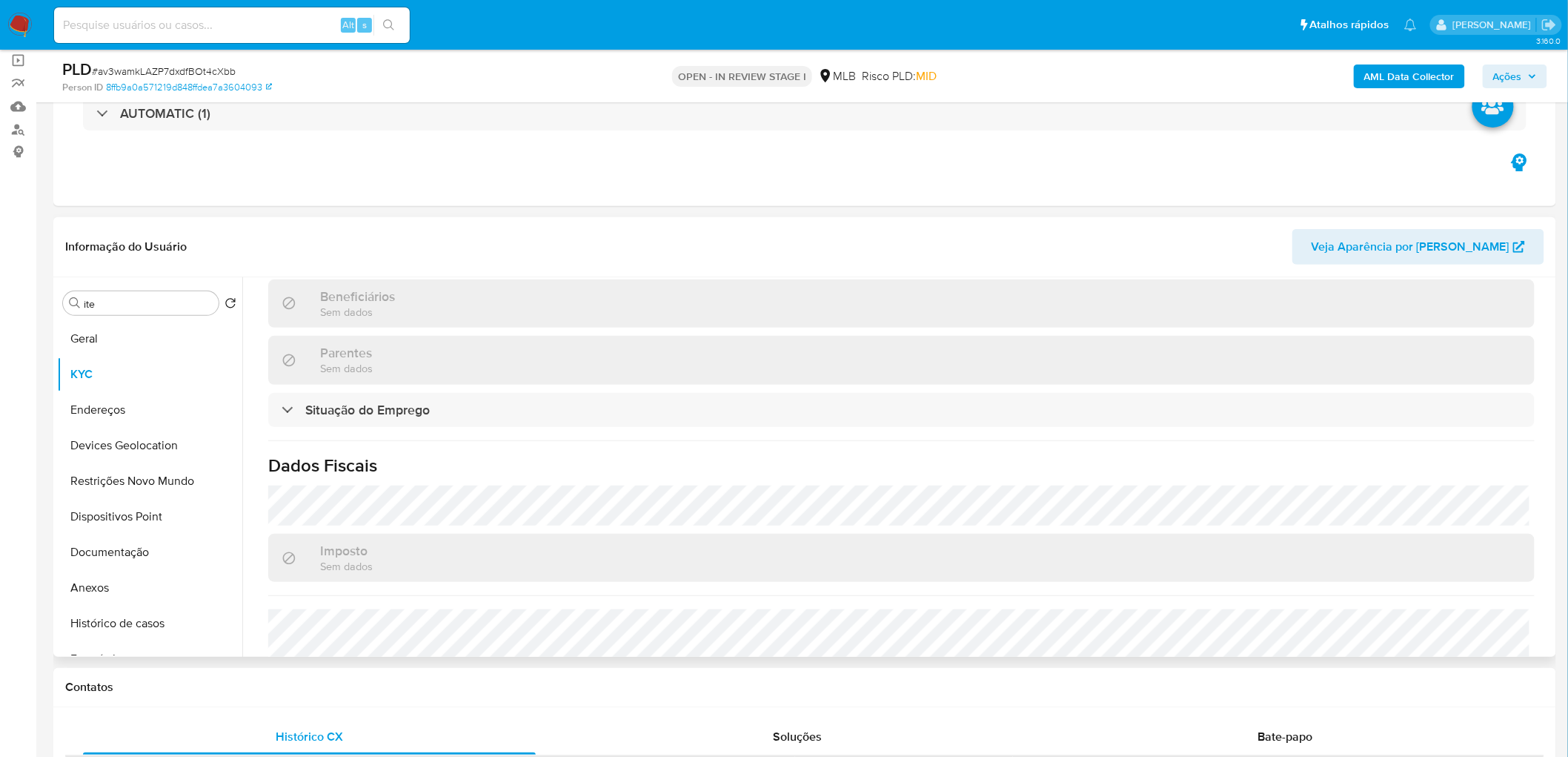
scroll to position [632, 0]
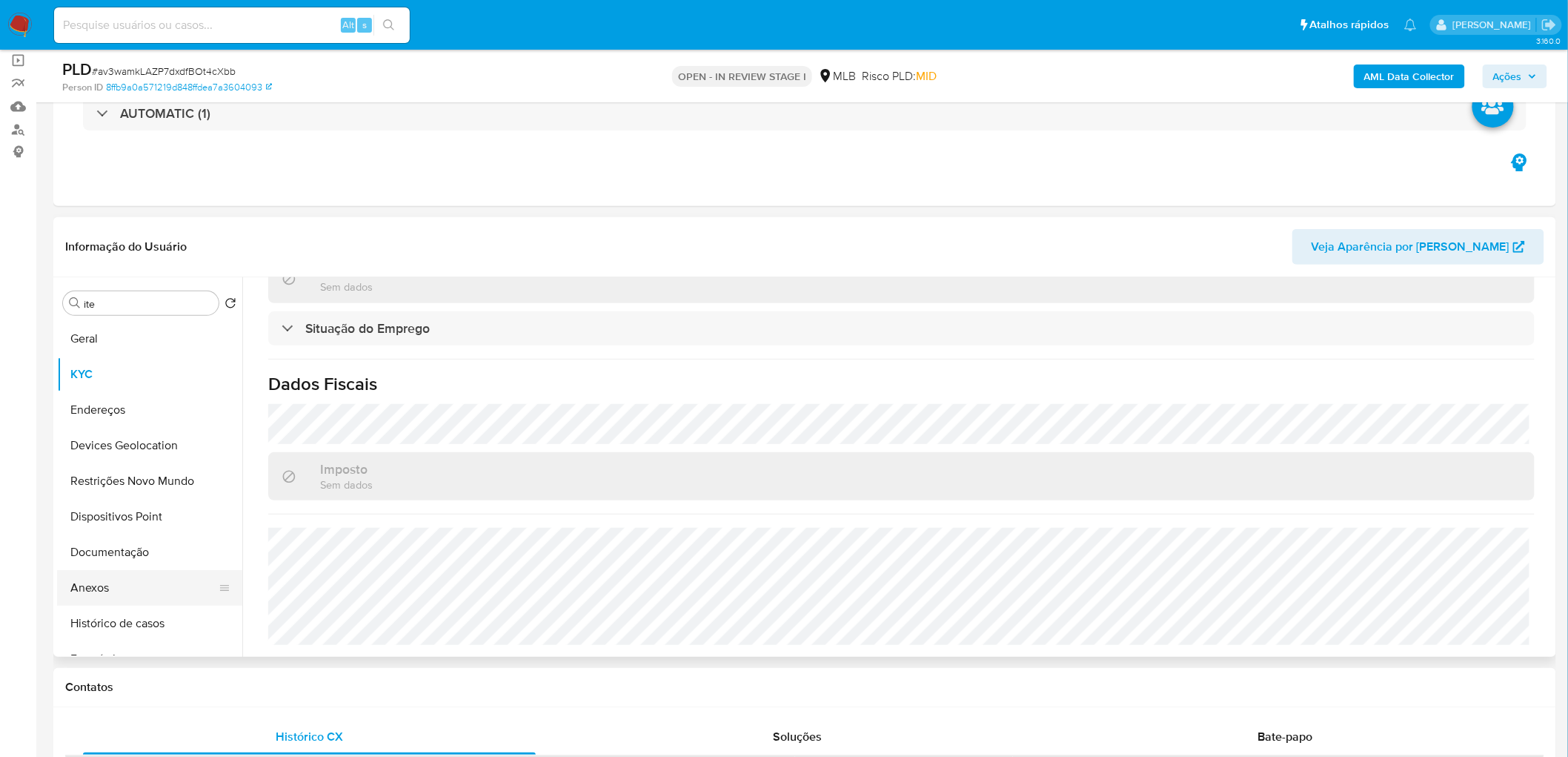
click at [121, 594] on button "Anexos" at bounding box center [144, 587] width 174 height 36
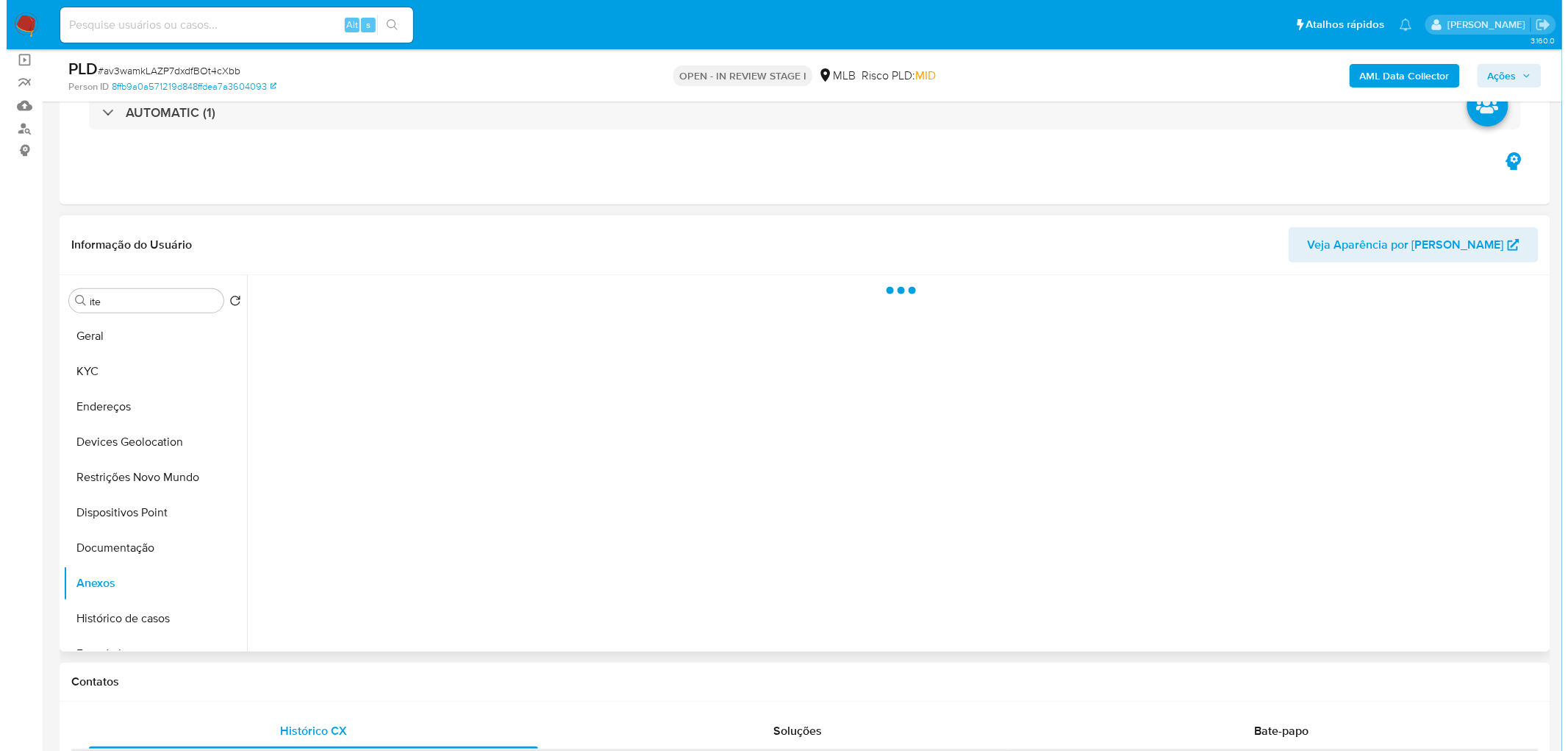
scroll to position [0, 0]
click at [1394, 76] on b "AML Data Collector" at bounding box center [1399, 76] width 90 height 24
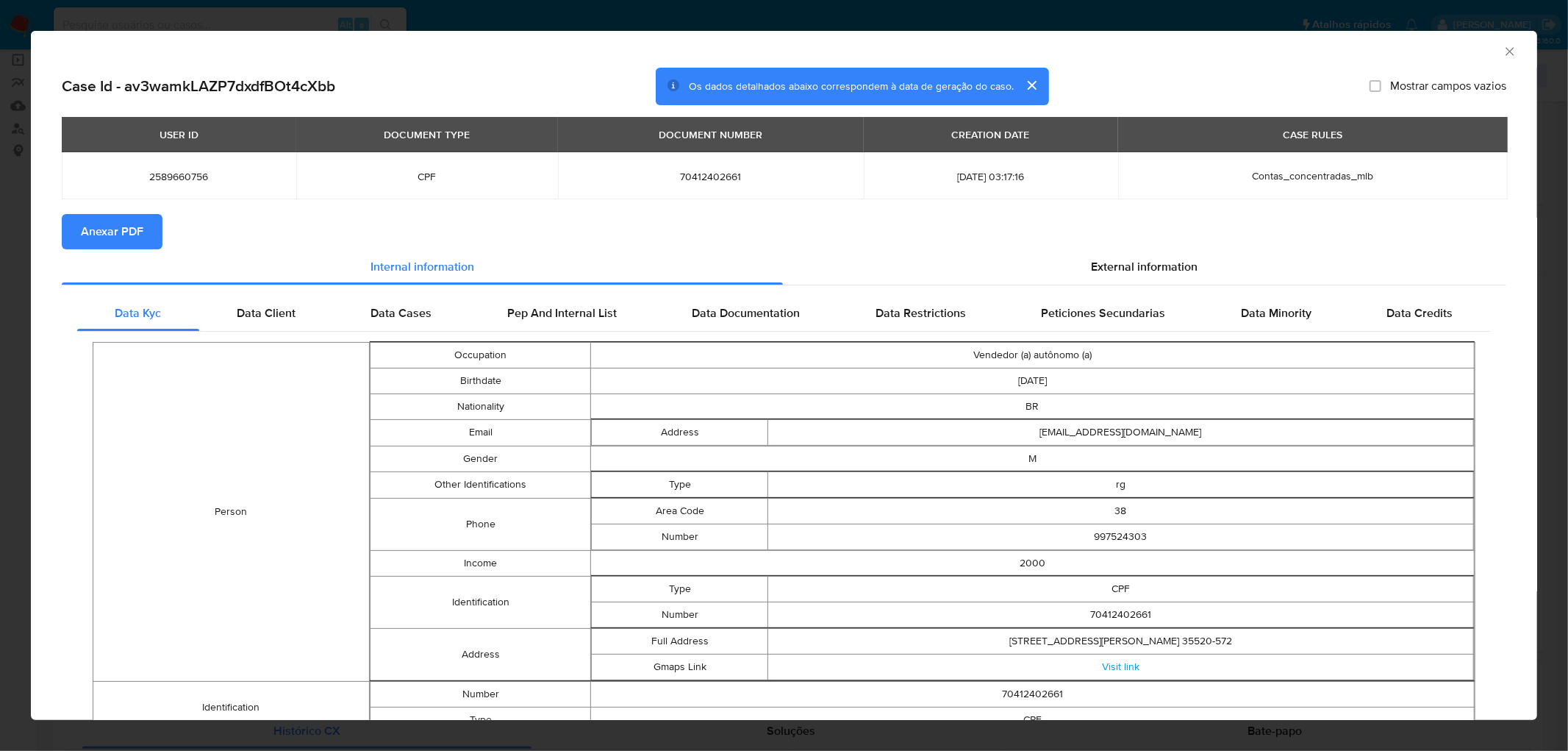
click at [112, 222] on span "Anexar PDF" at bounding box center [111, 232] width 62 height 32
click at [1503, 57] on icon "Fechar a janela" at bounding box center [1510, 51] width 15 height 15
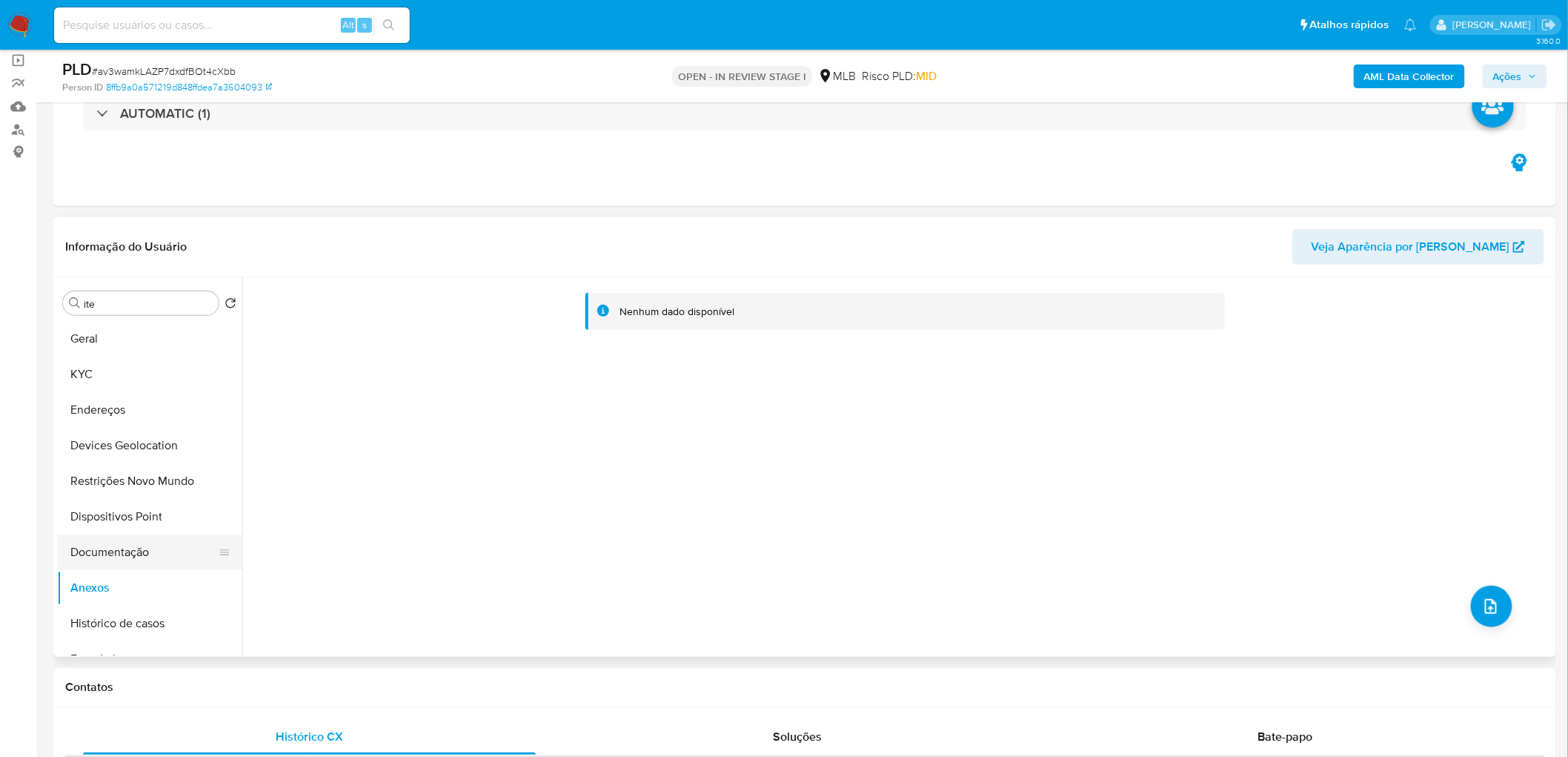
click at [170, 554] on button "Documentação" at bounding box center [144, 552] width 174 height 36
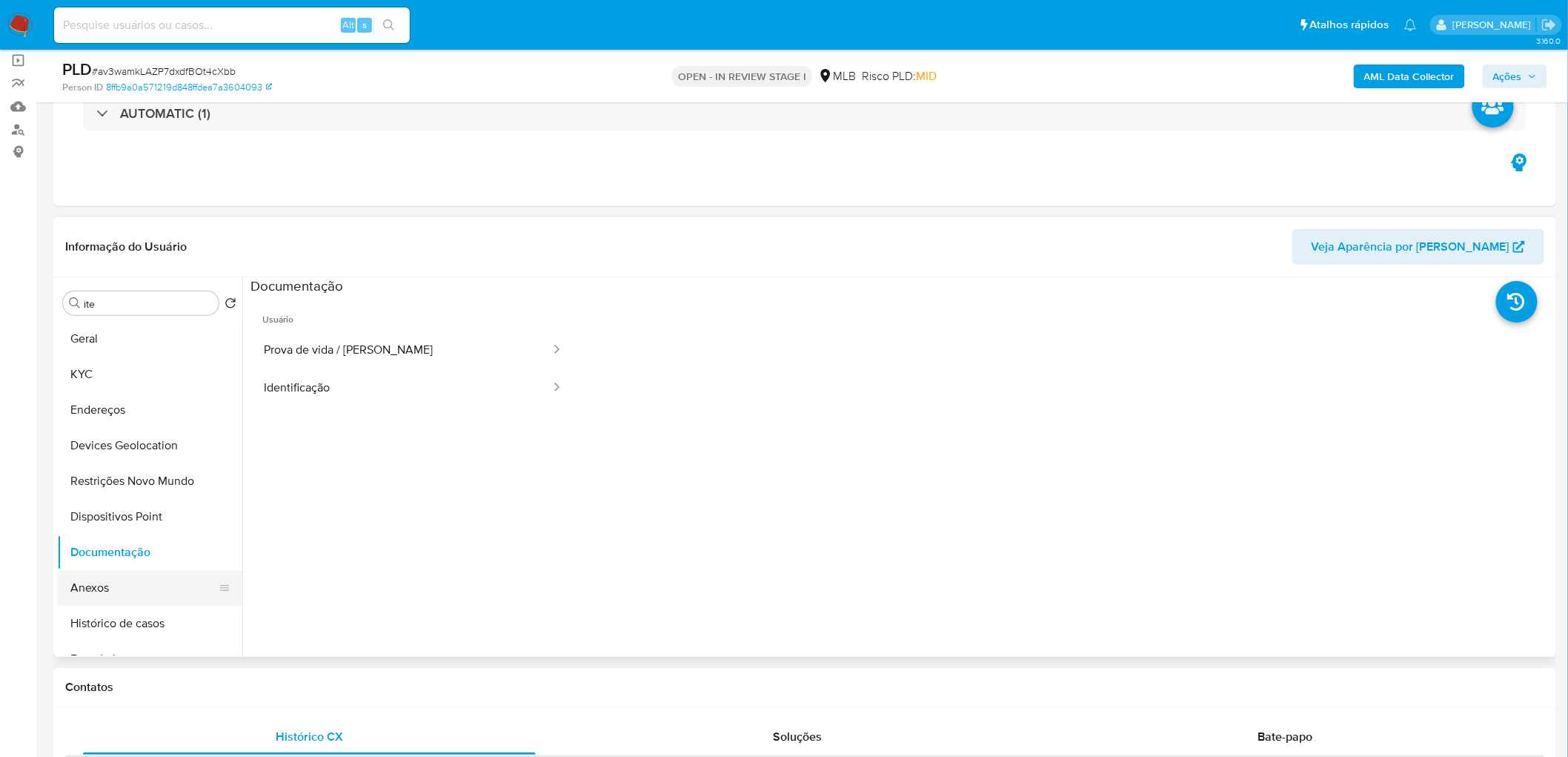
click at [134, 586] on button "Anexos" at bounding box center [144, 587] width 174 height 36
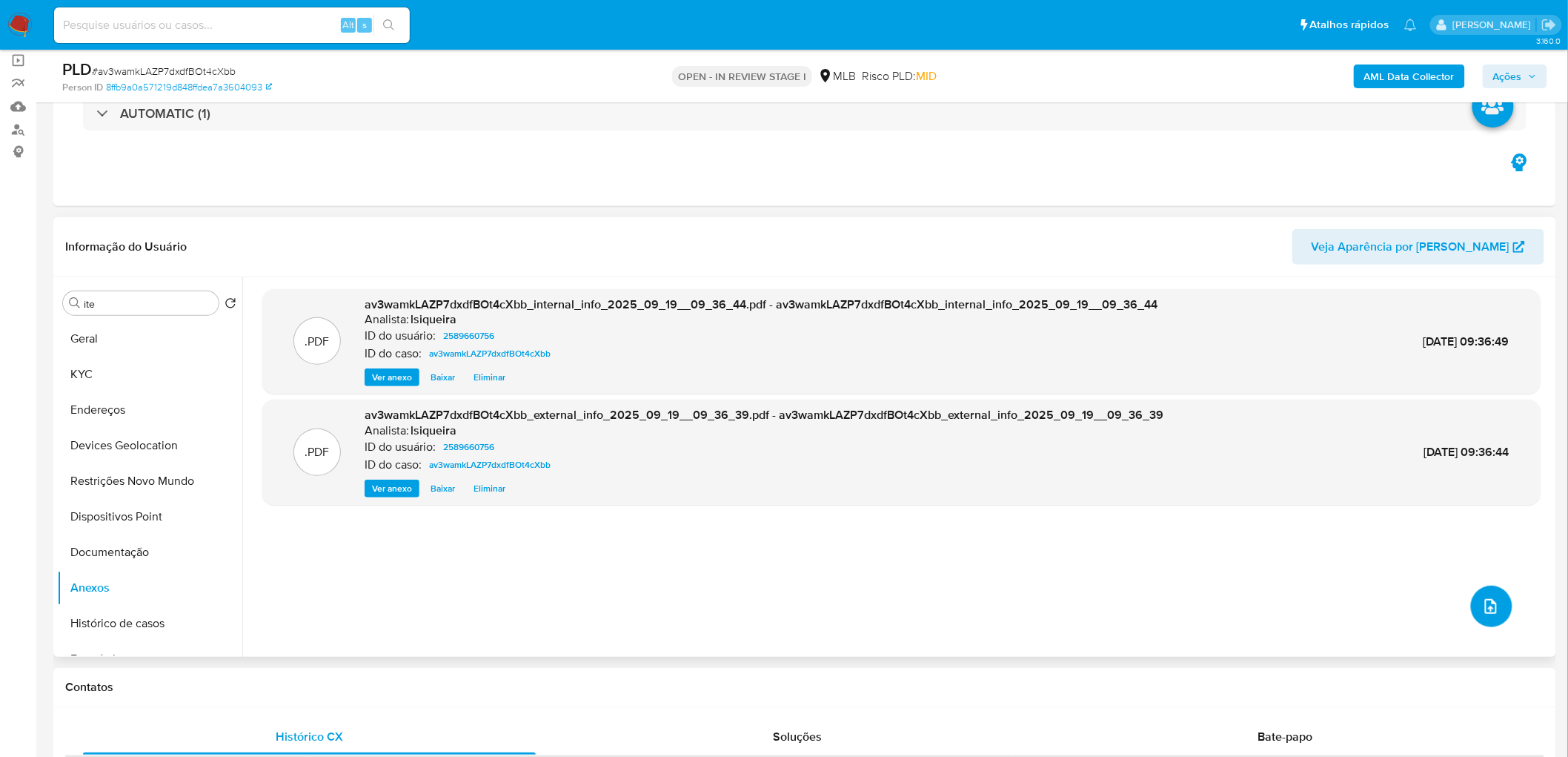
click at [1494, 594] on button "upload-file" at bounding box center [1492, 606] width 41 height 41
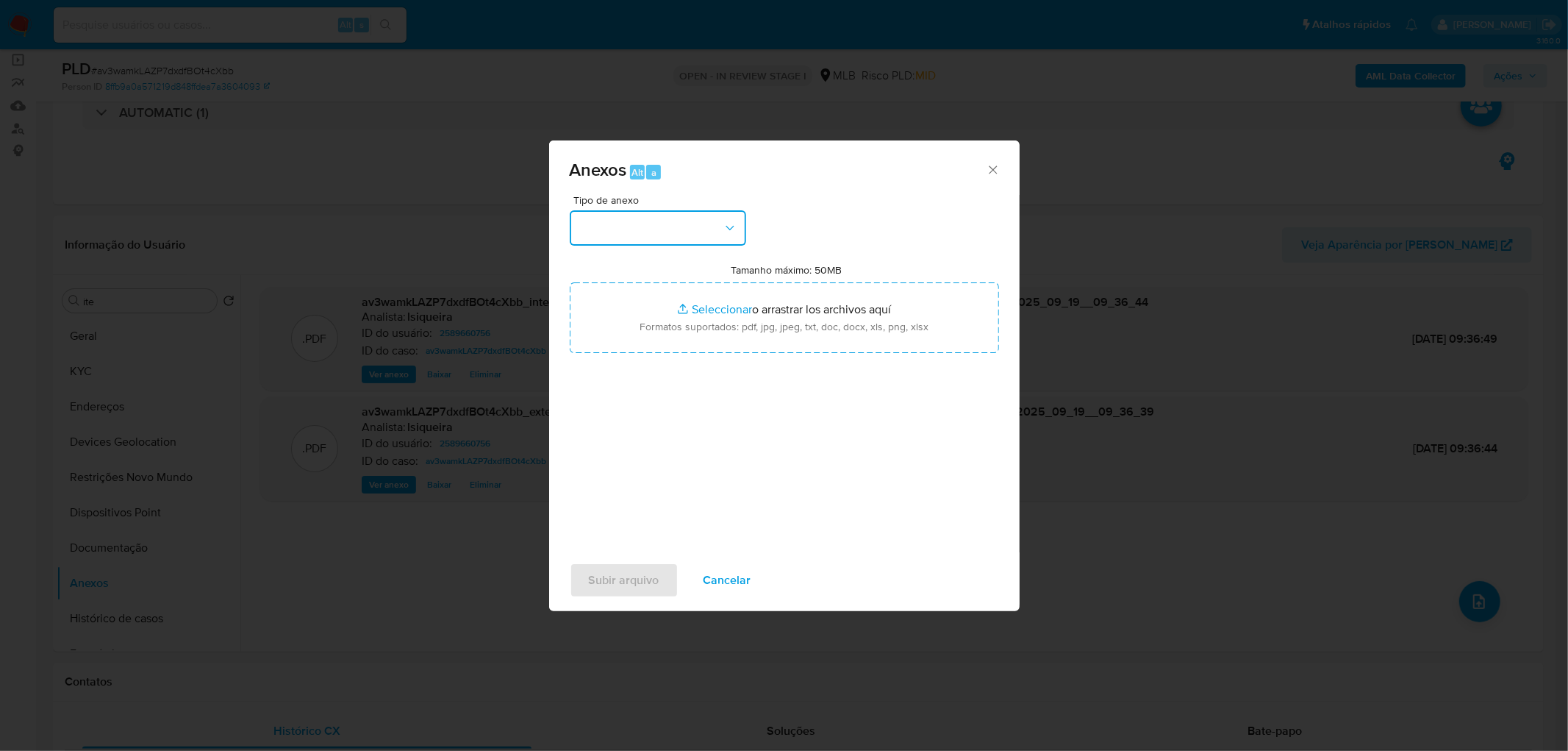
click at [692, 236] on button "button" at bounding box center [658, 228] width 176 height 36
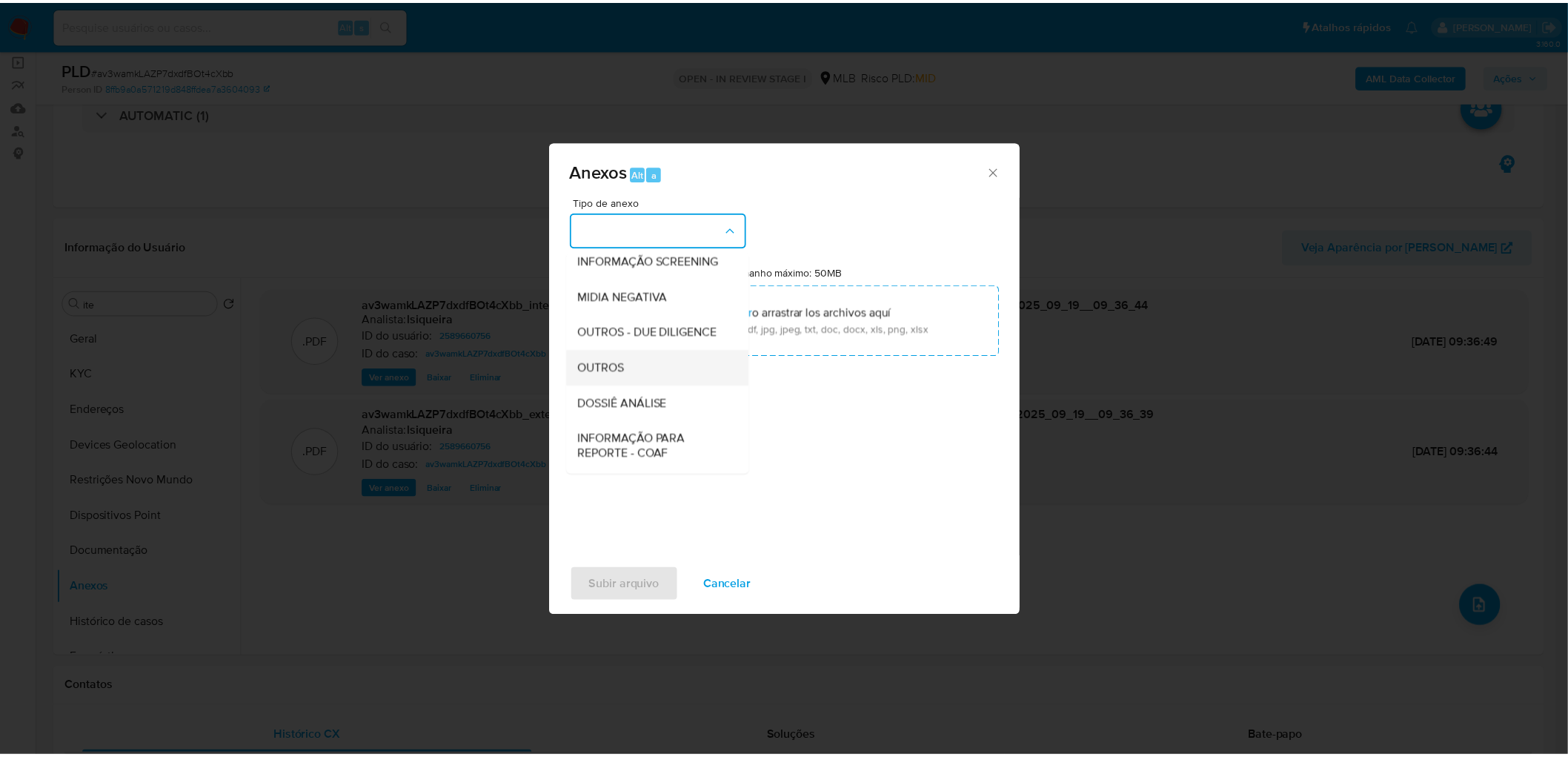
scroll to position [165, 0]
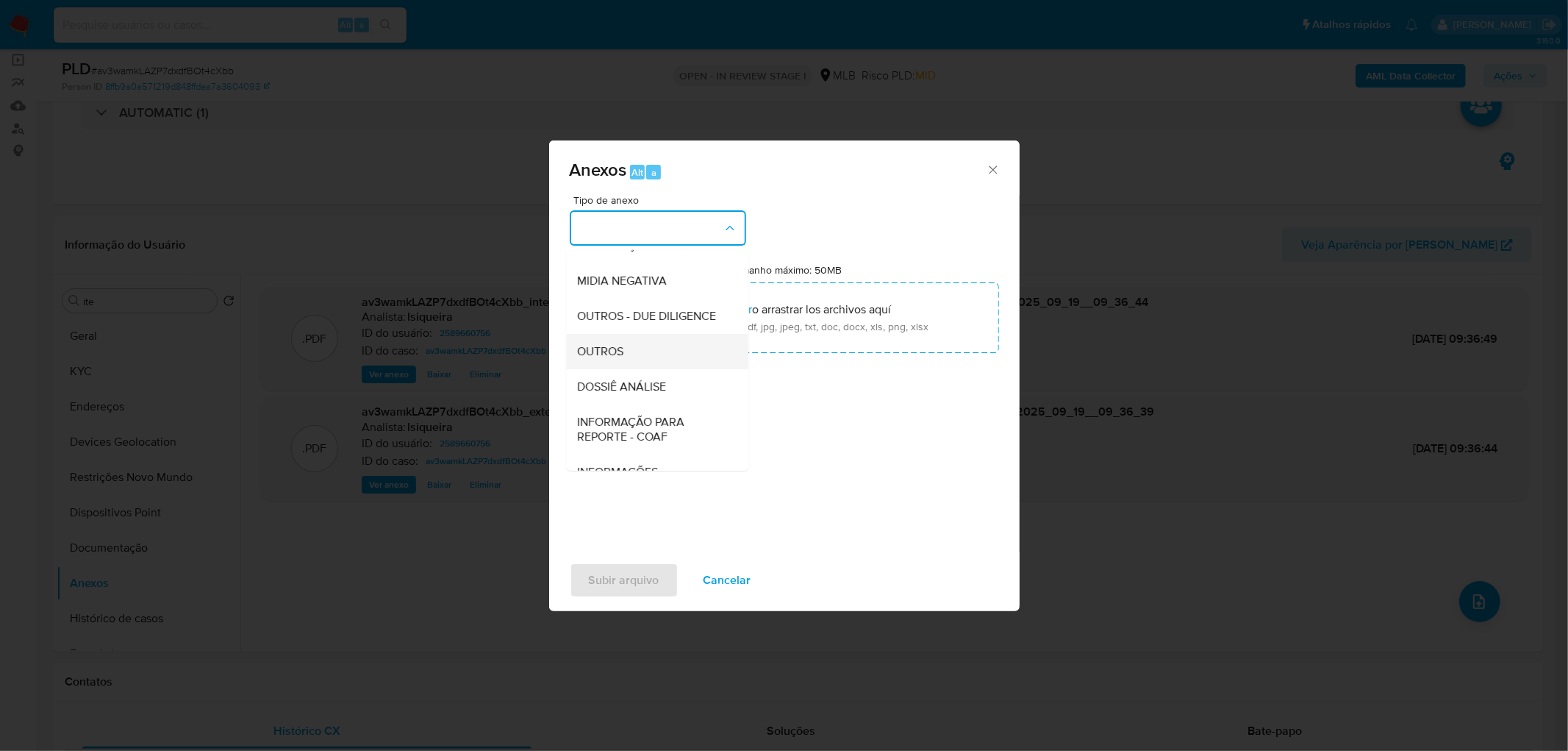
click at [635, 369] on div "OUTROS" at bounding box center [653, 351] width 150 height 36
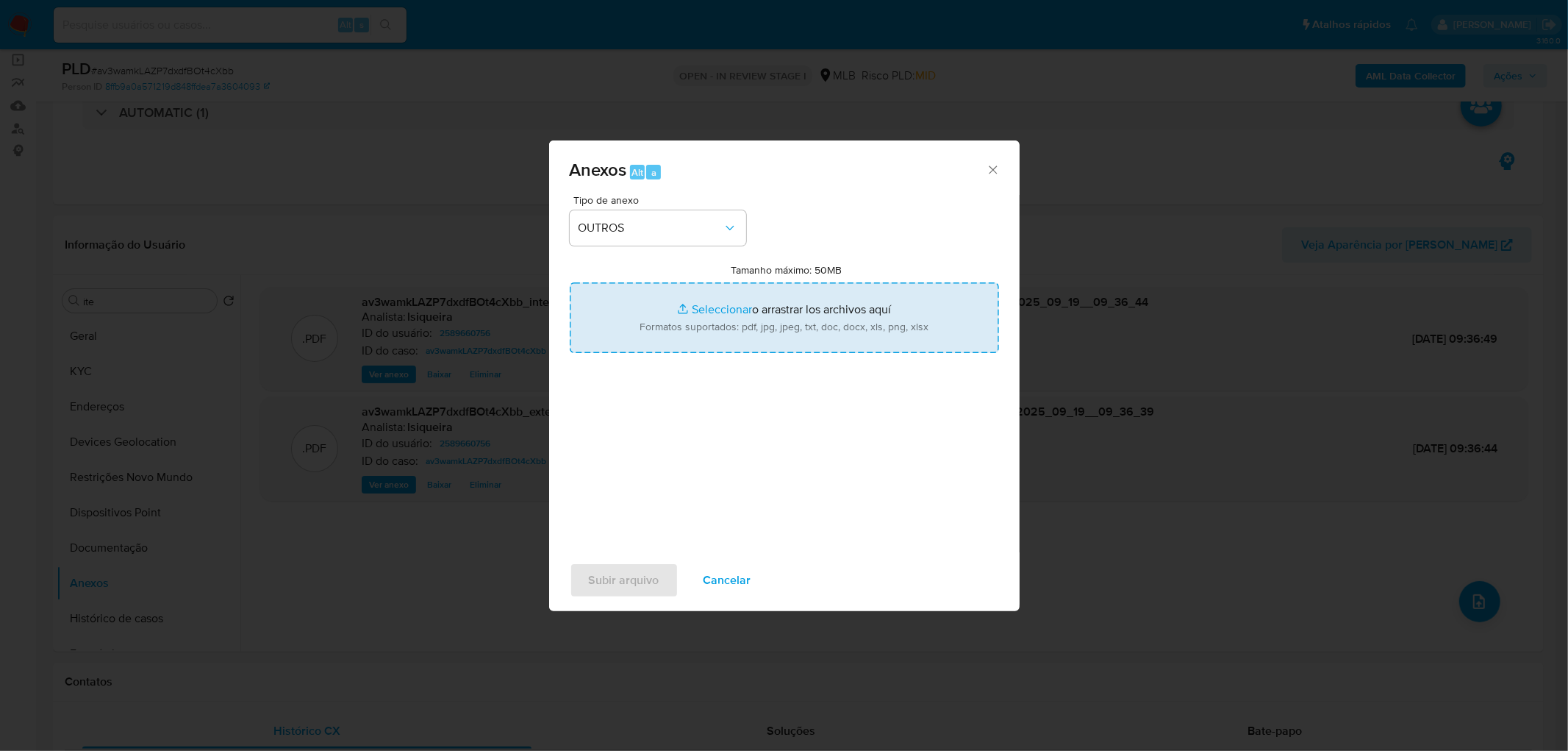
click at [718, 327] on input "Tamanho máximo: 50MB Seleccionar archivos" at bounding box center [784, 317] width 429 height 70
click at [740, 330] on input "Tamanho máximo: 50MB Seleccionar archivos" at bounding box center [784, 317] width 429 height 70
type input "C:\fakepath\Mulan 2589660756_2025_09_19_07_13_41.xlsx"
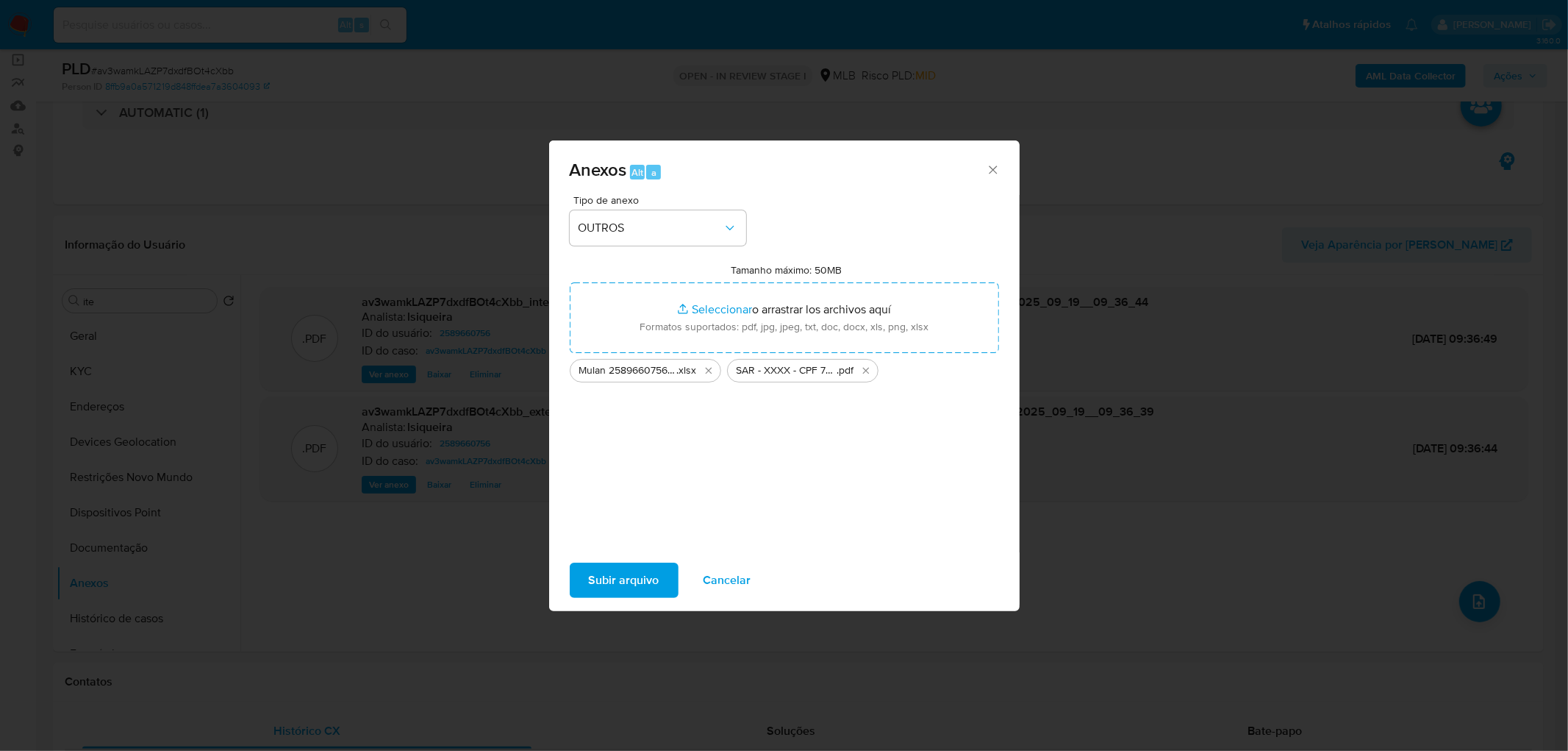
click at [643, 581] on span "Subir arquivo" at bounding box center [624, 580] width 70 height 32
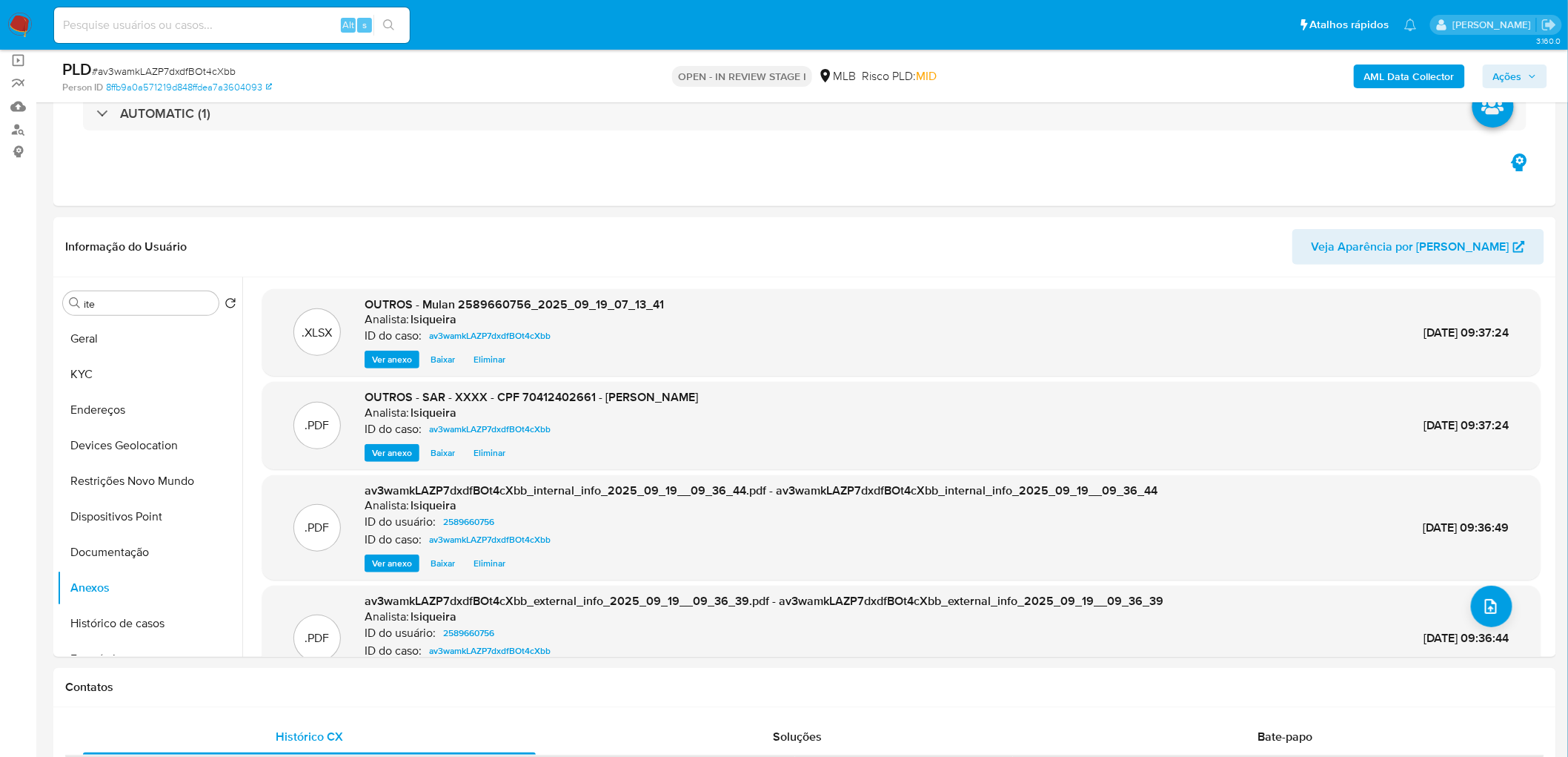
click at [1520, 72] on span "Ações" at bounding box center [1507, 76] width 29 height 24
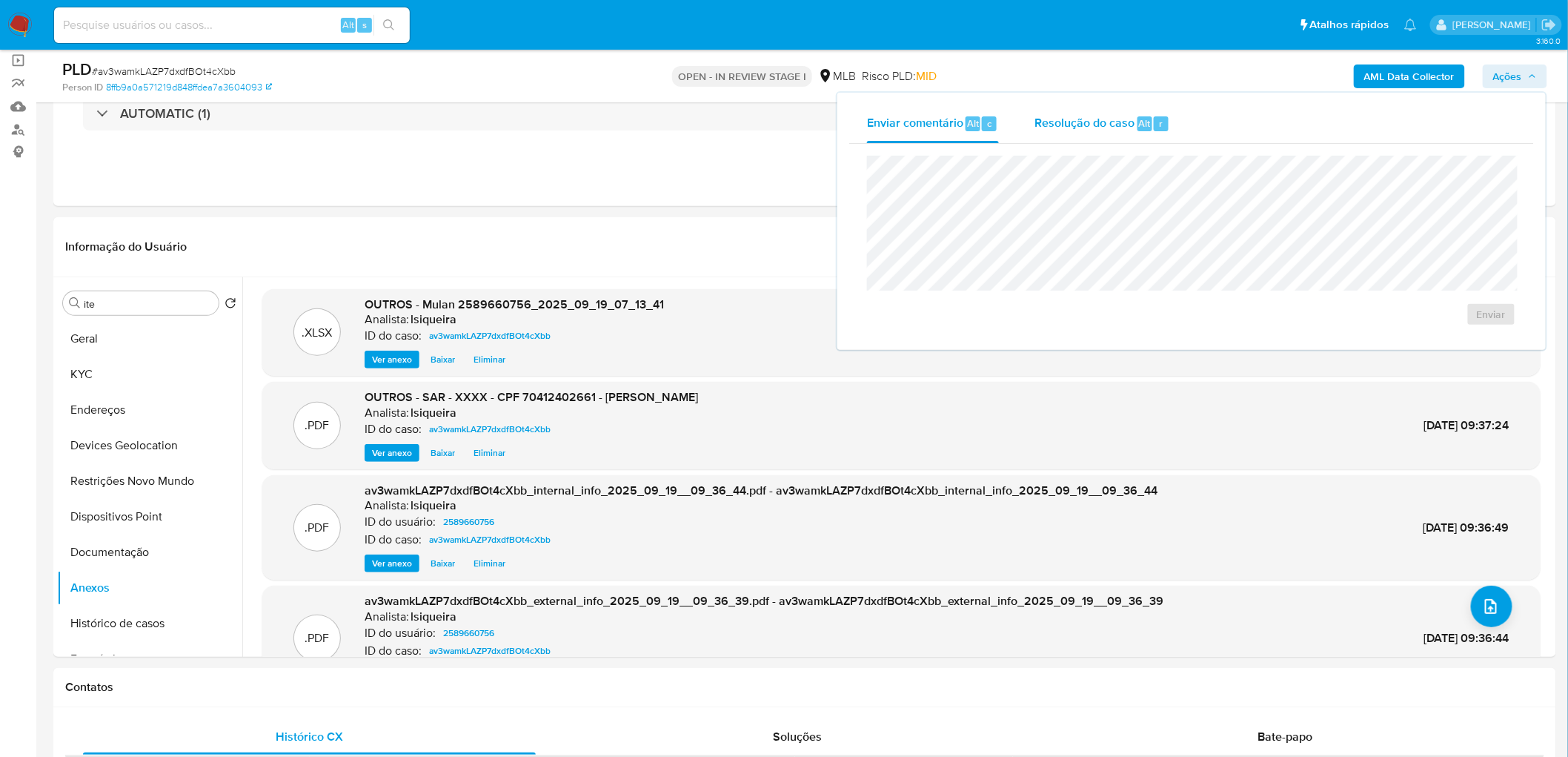
click at [1064, 136] on div "Resolução do caso Alt r" at bounding box center [1102, 124] width 135 height 38
click at [1456, 338] on span "ROI Proposal" at bounding box center [1455, 338] width 77 height 21
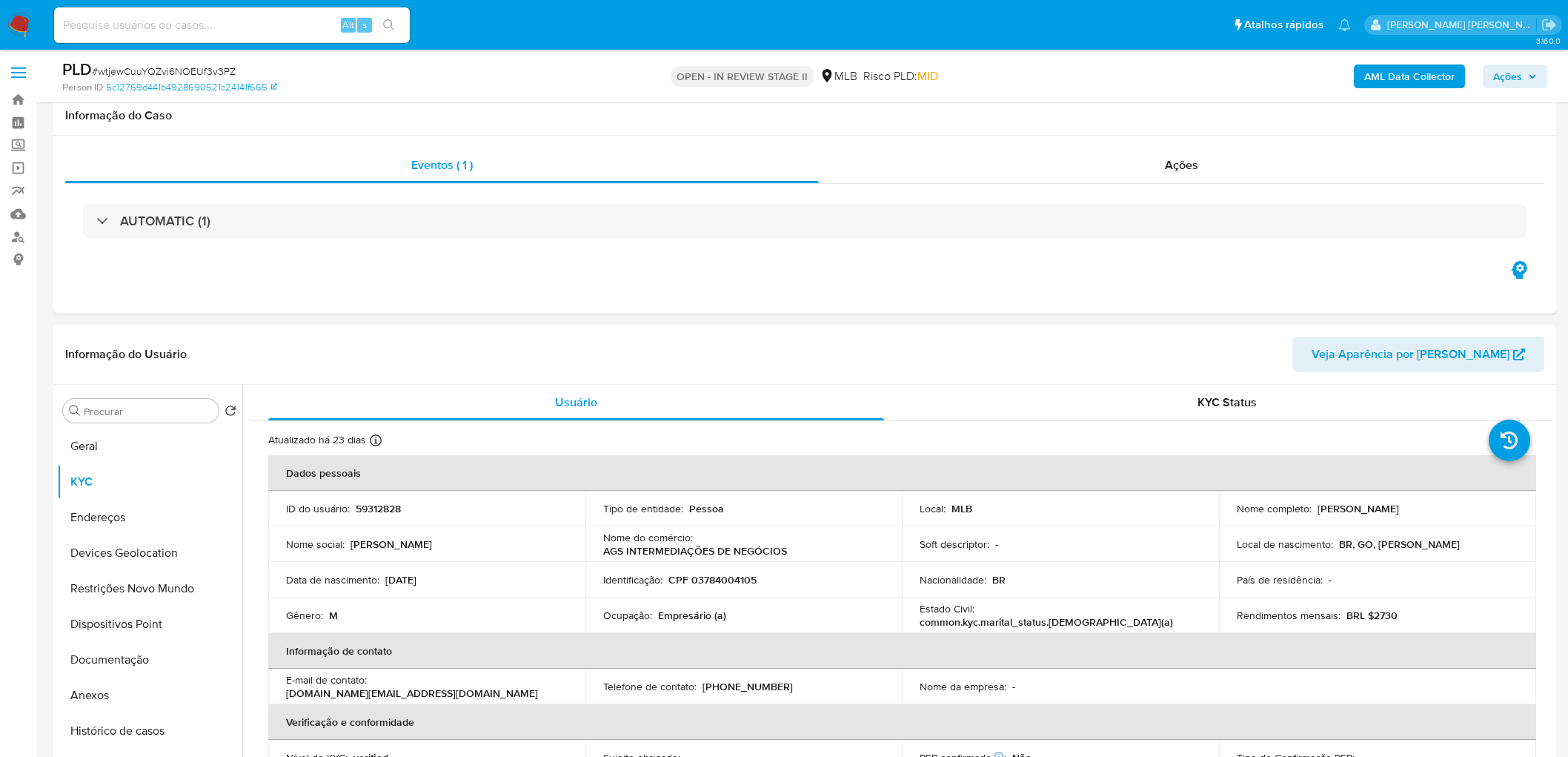
scroll to position [1118, 0]
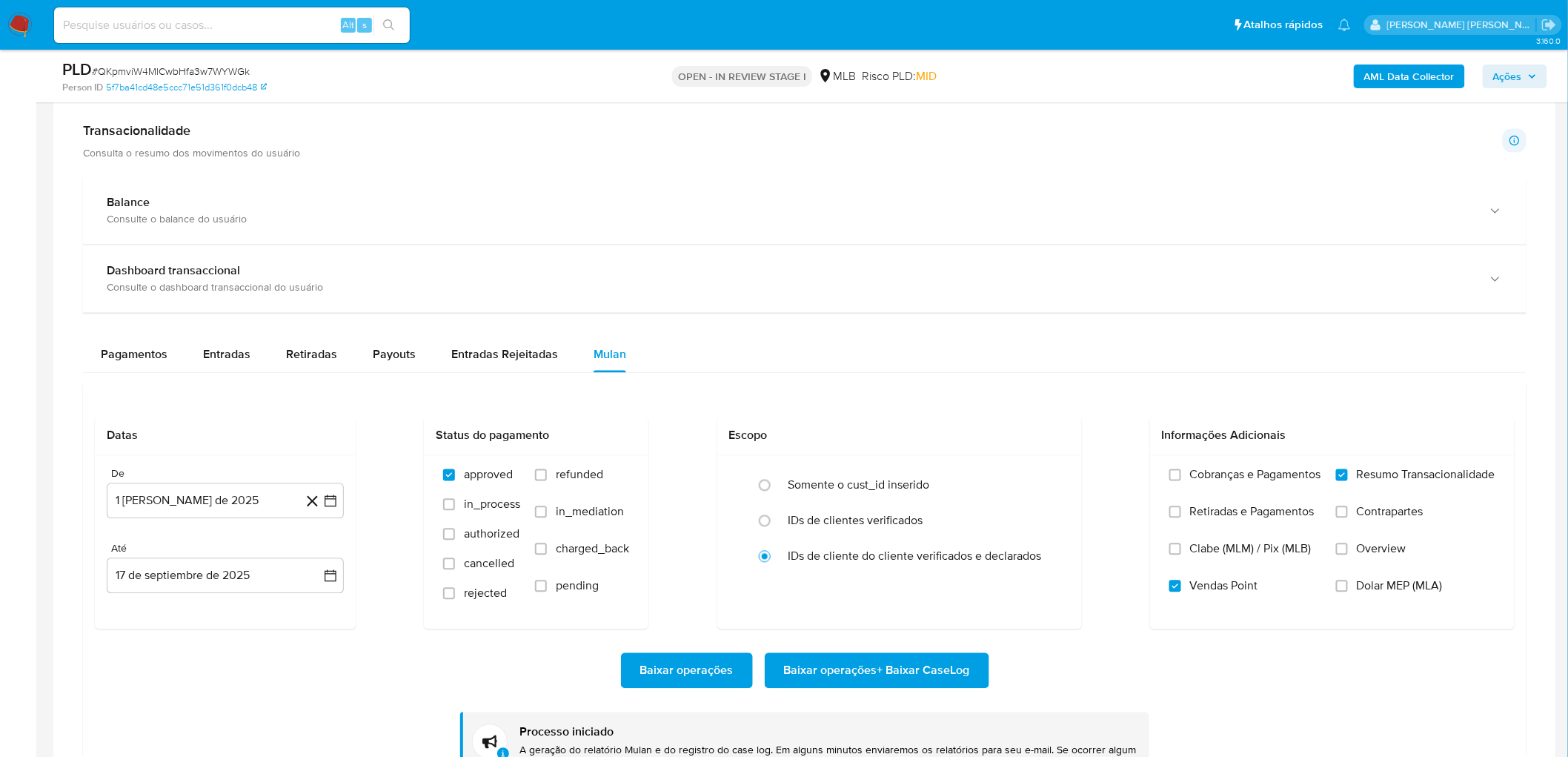
scroll to position [82, 0]
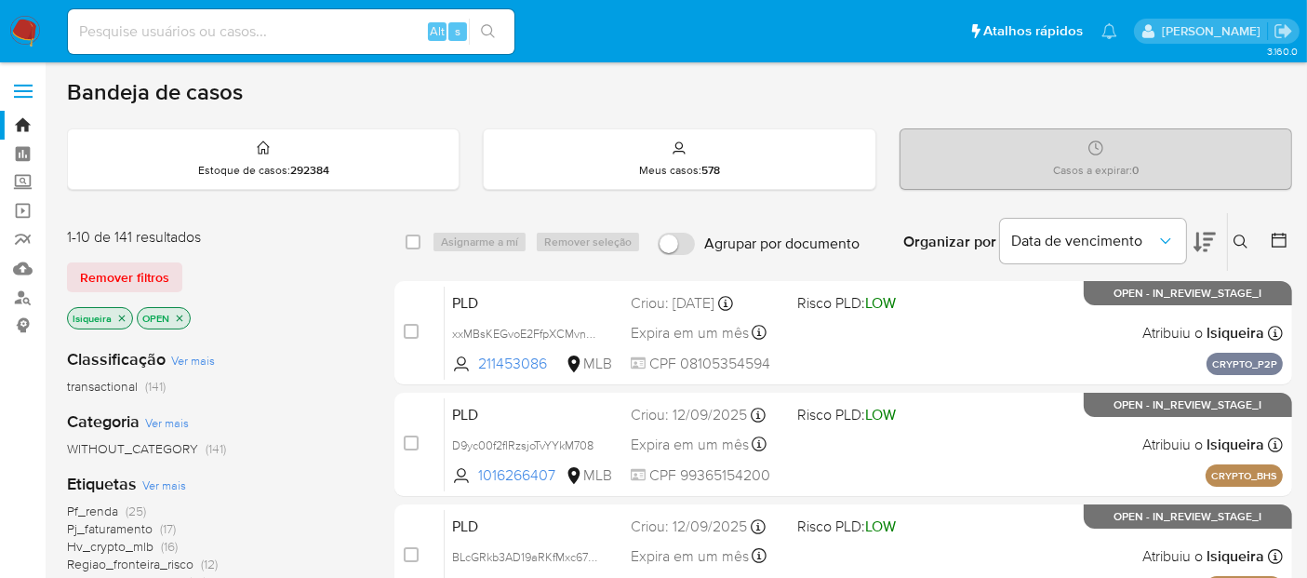
click at [180, 35] on input at bounding box center [291, 32] width 447 height 24
paste input "rj9AVKOCJULGzK32yojIDVKv"
type input "rj9AVKOCJULGzK32yojIDVKv"
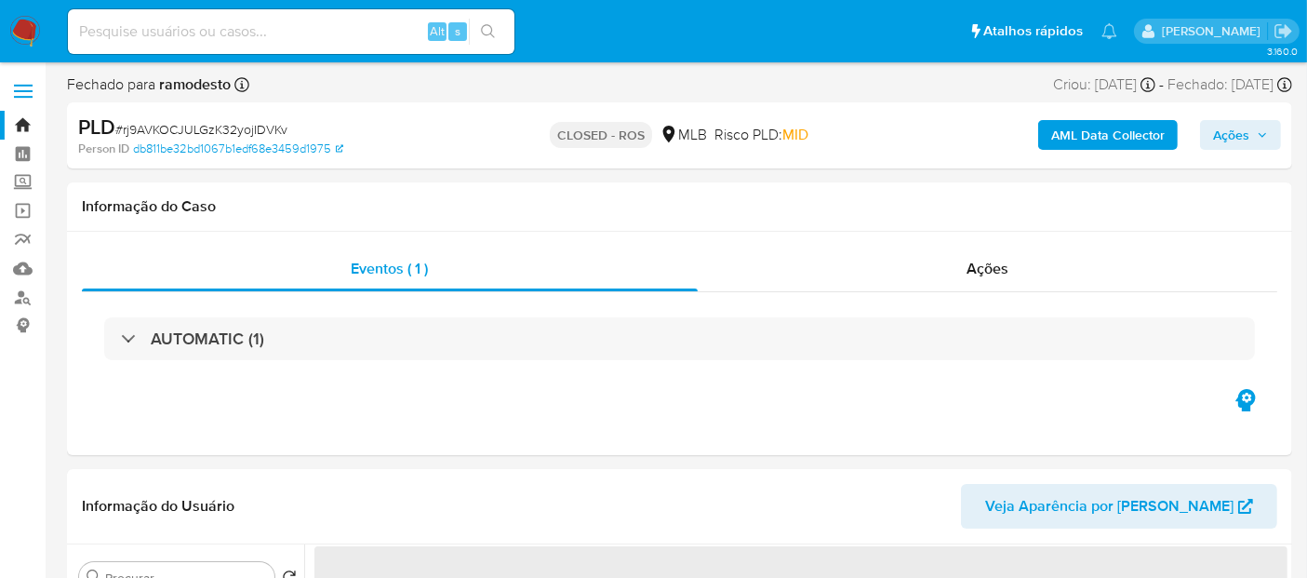
select select "10"
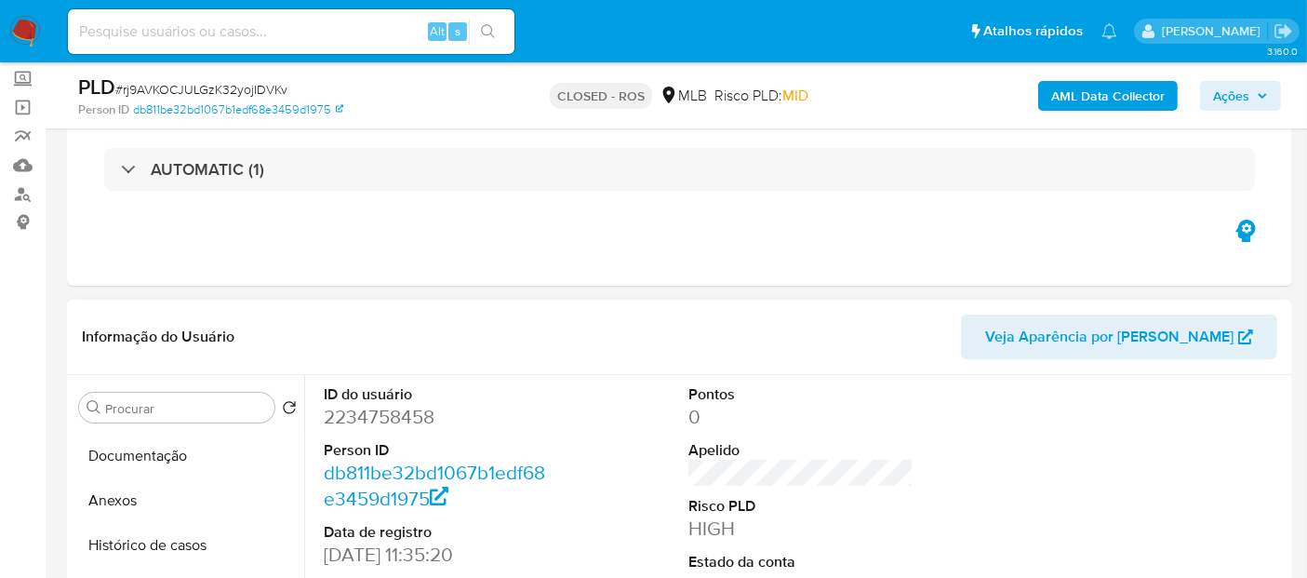
scroll to position [255, 0]
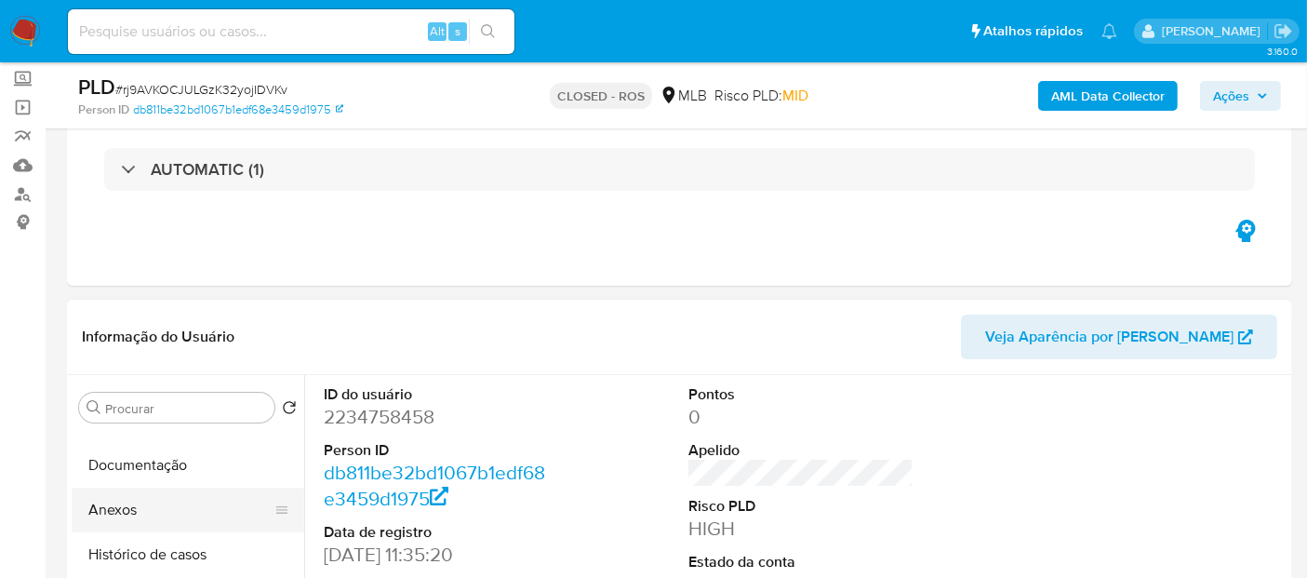
click at [156, 509] on button "Anexos" at bounding box center [181, 510] width 218 height 45
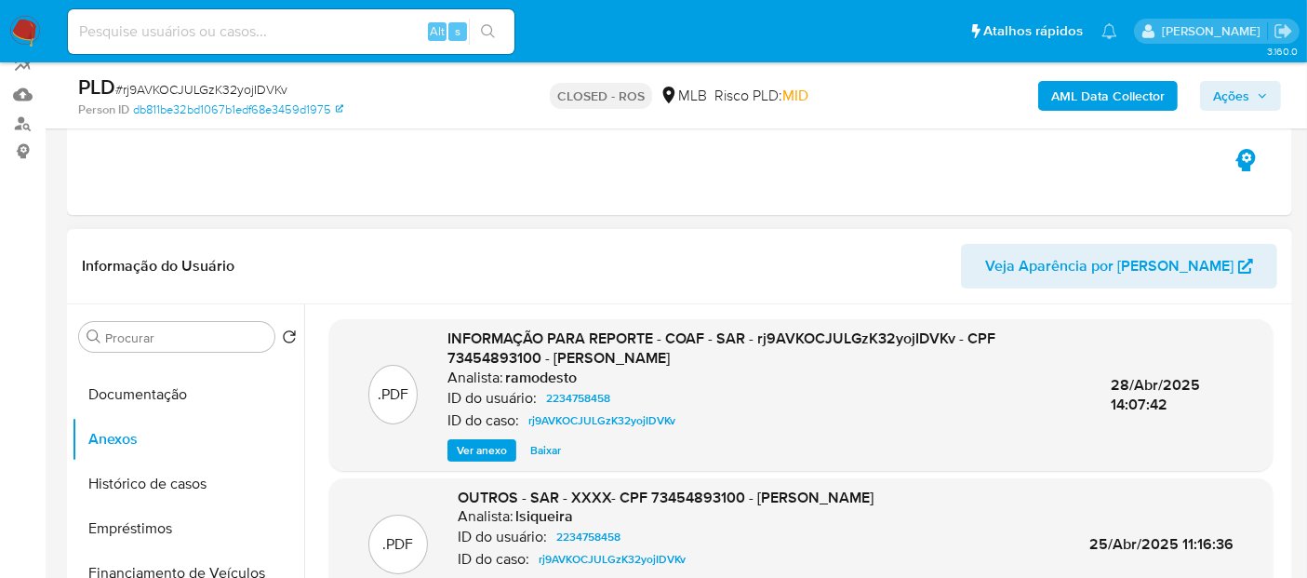
scroll to position [207, 0]
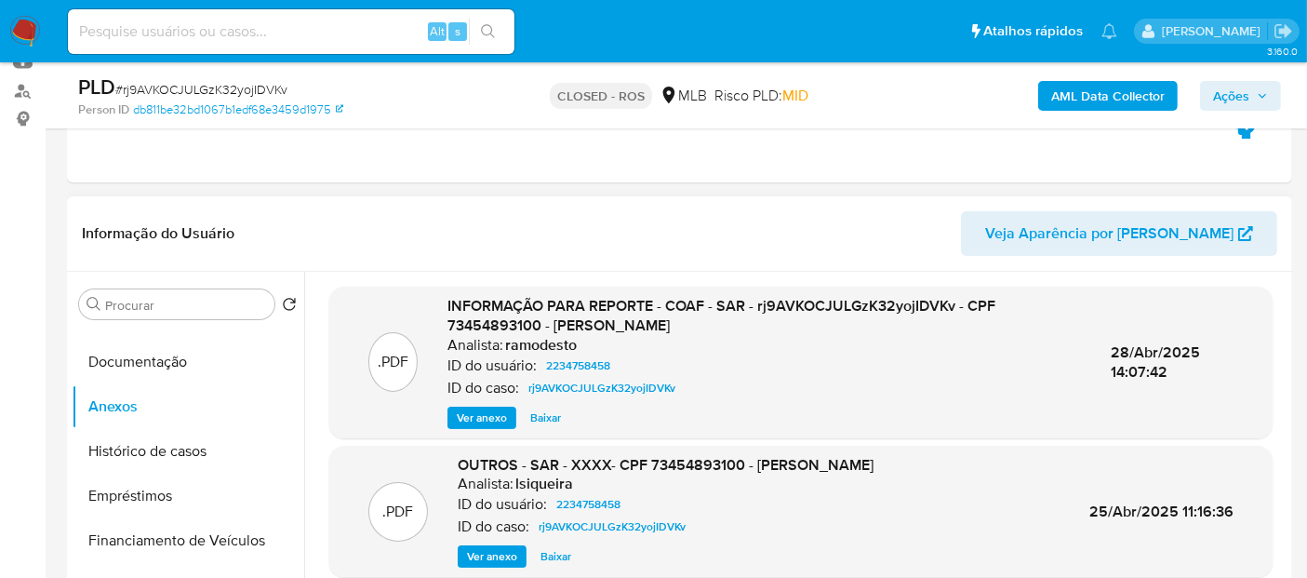
click at [487, 410] on span "Ver anexo" at bounding box center [482, 417] width 50 height 19
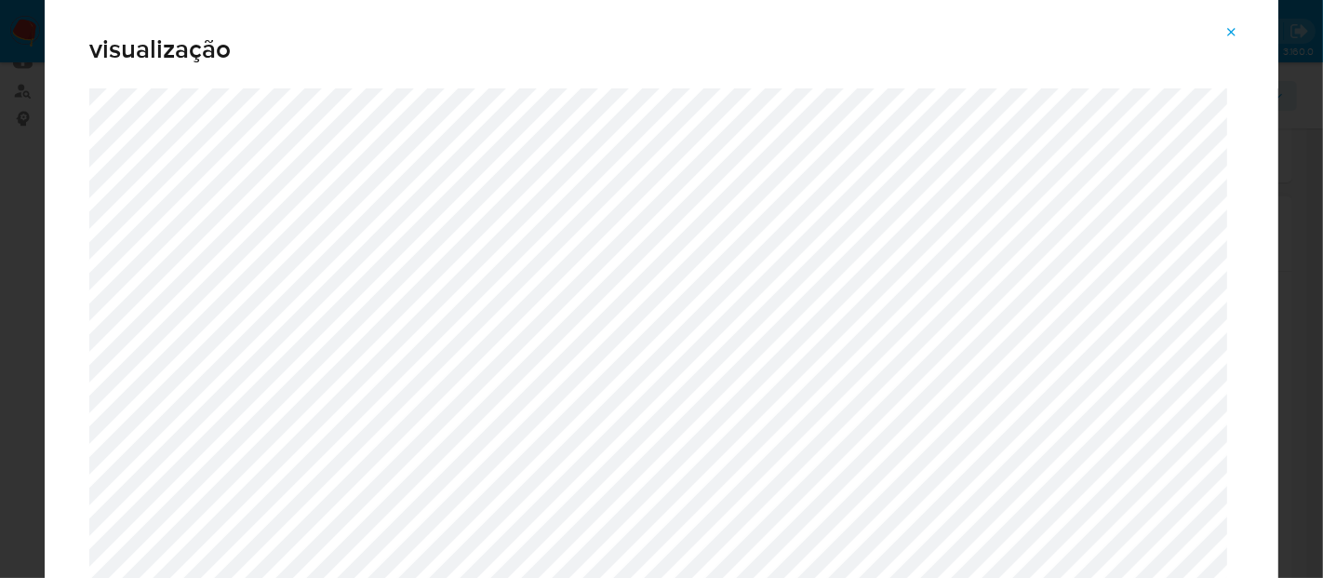
click at [1237, 32] on icon "Attachment preview" at bounding box center [1231, 32] width 15 height 15
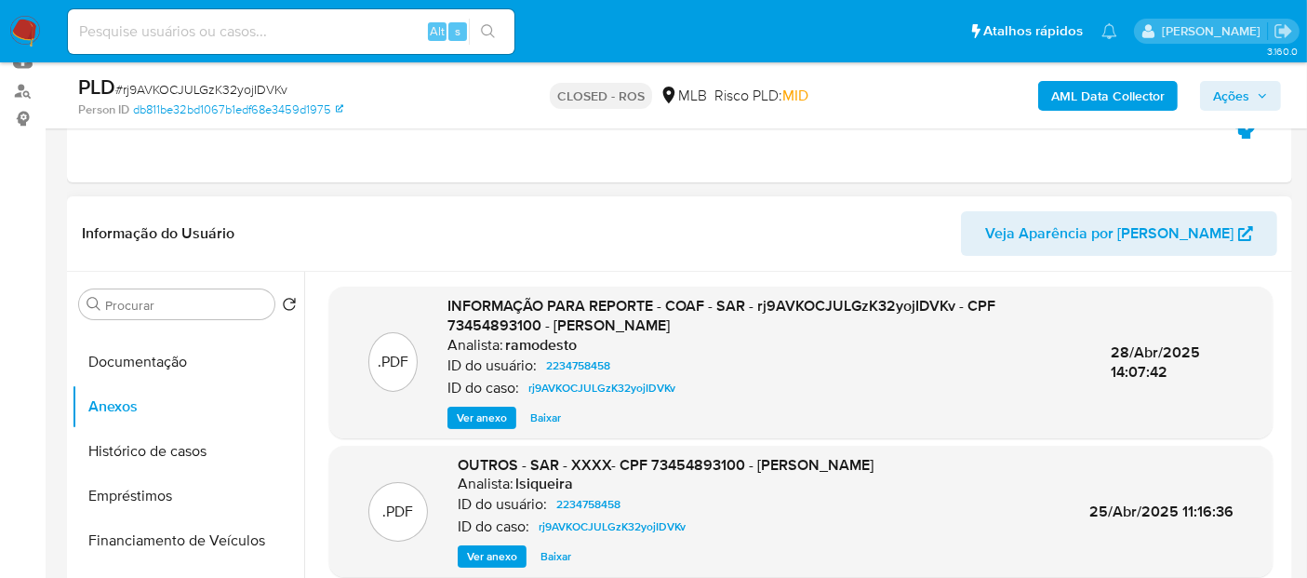
scroll to position [0, 0]
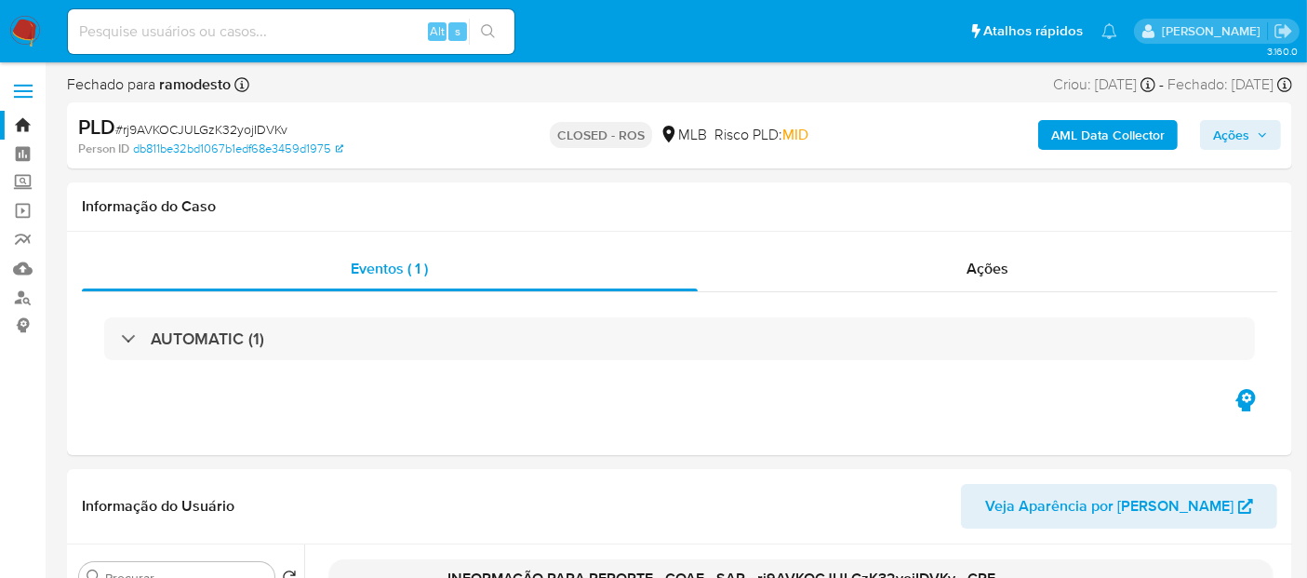
click at [19, 28] on img at bounding box center [25, 32] width 32 height 32
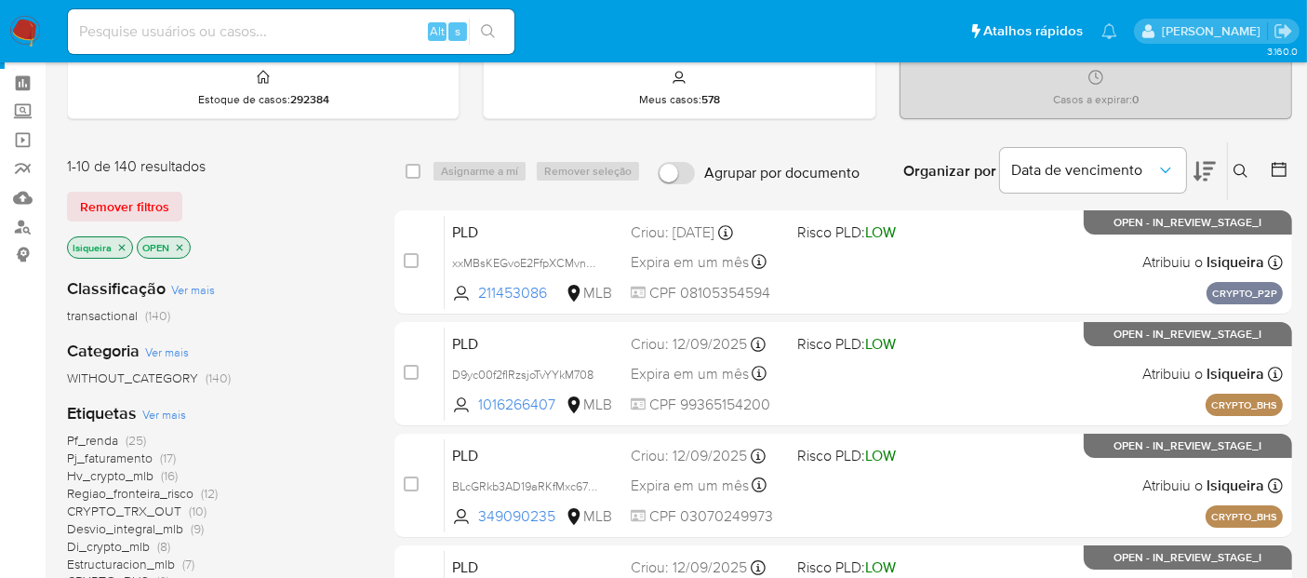
scroll to position [103, 0]
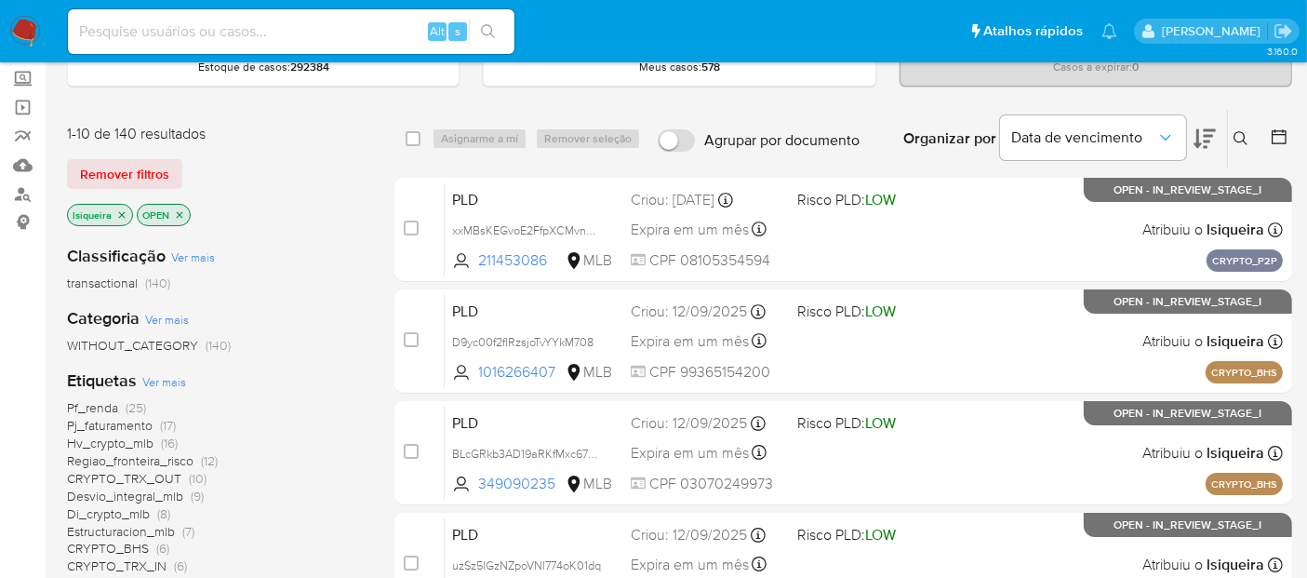
click at [123, 214] on icon "close-filter" at bounding box center [121, 214] width 11 height 11
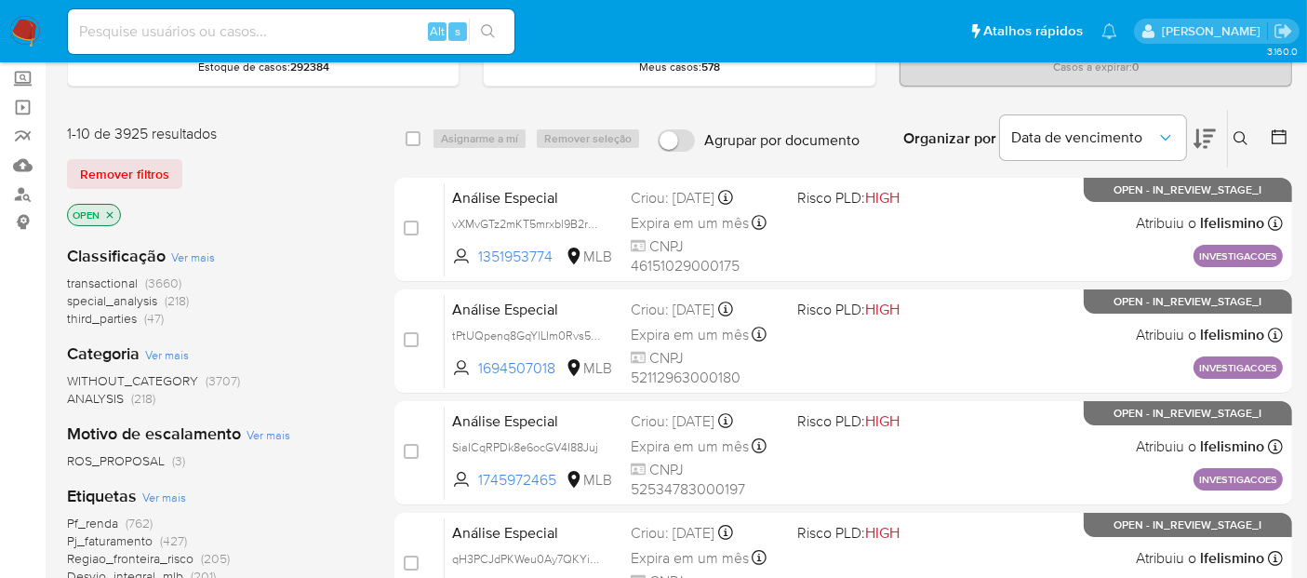
click at [114, 211] on icon "close-filter" at bounding box center [109, 214] width 11 height 11
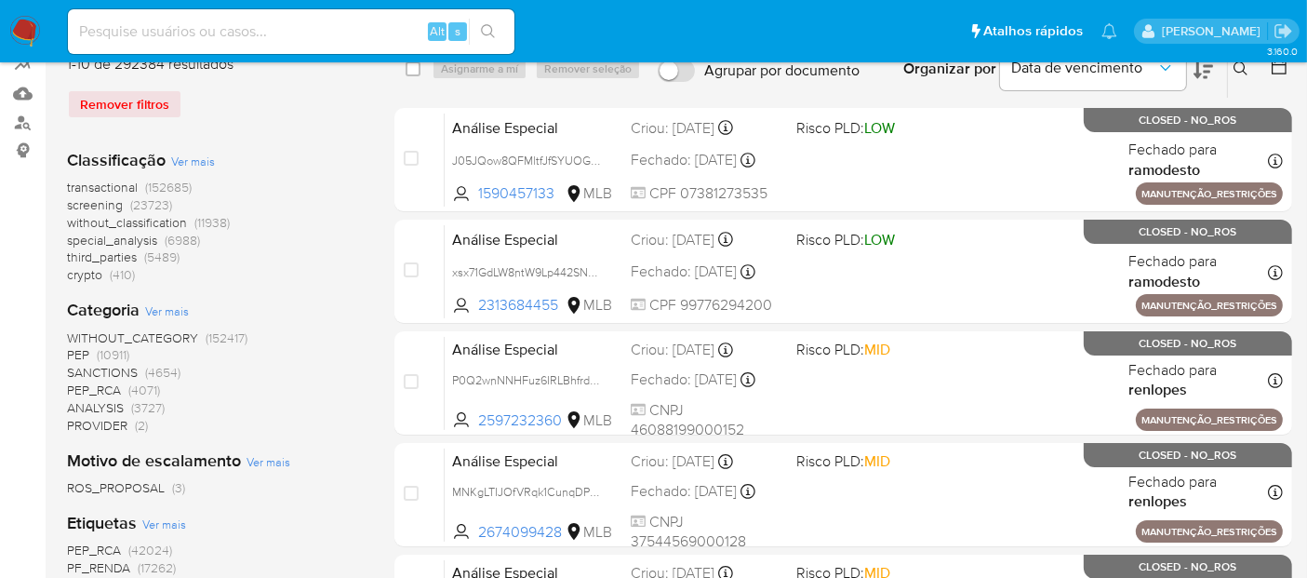
scroll to position [413, 0]
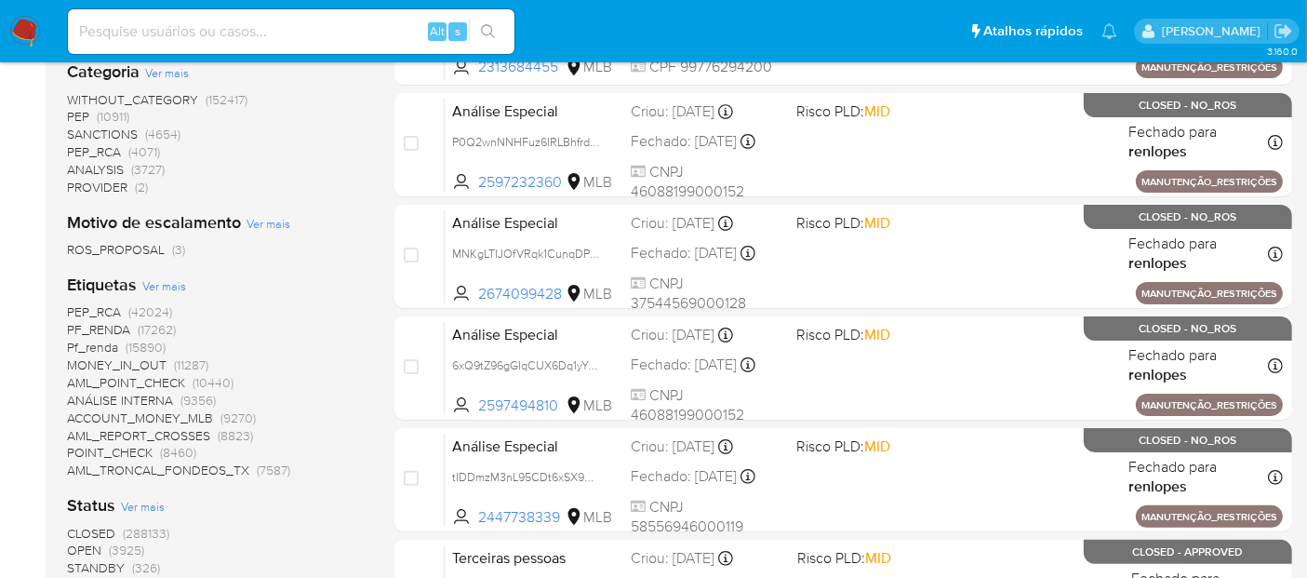
click at [93, 531] on span "CLOSED" at bounding box center [91, 533] width 48 height 19
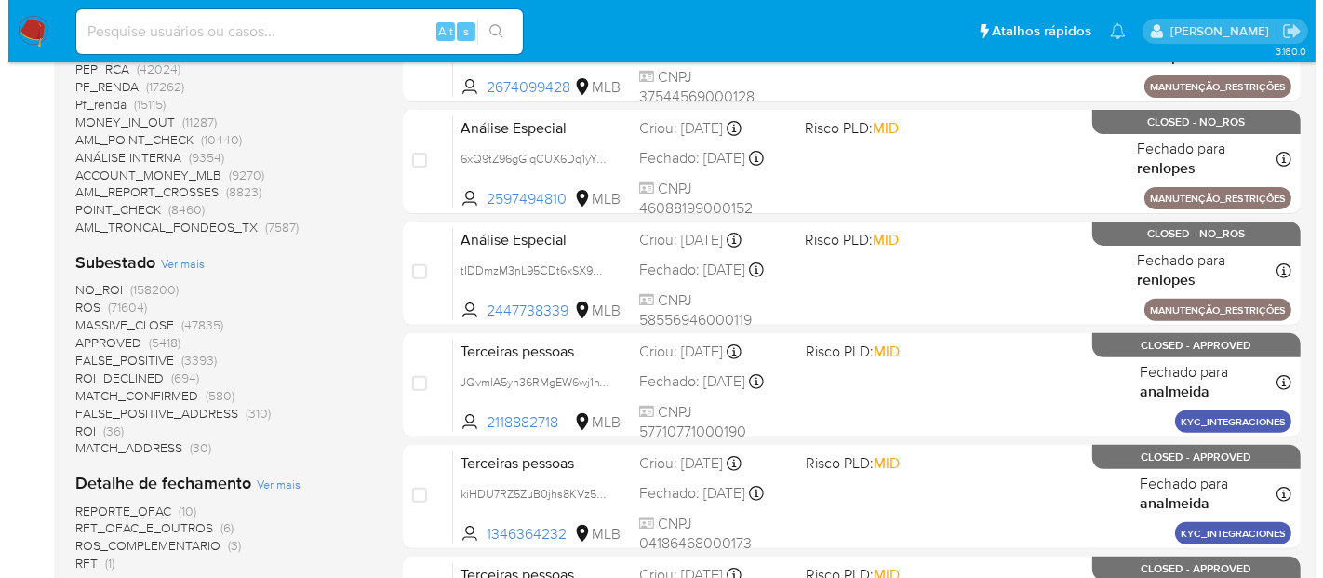
scroll to position [516, 0]
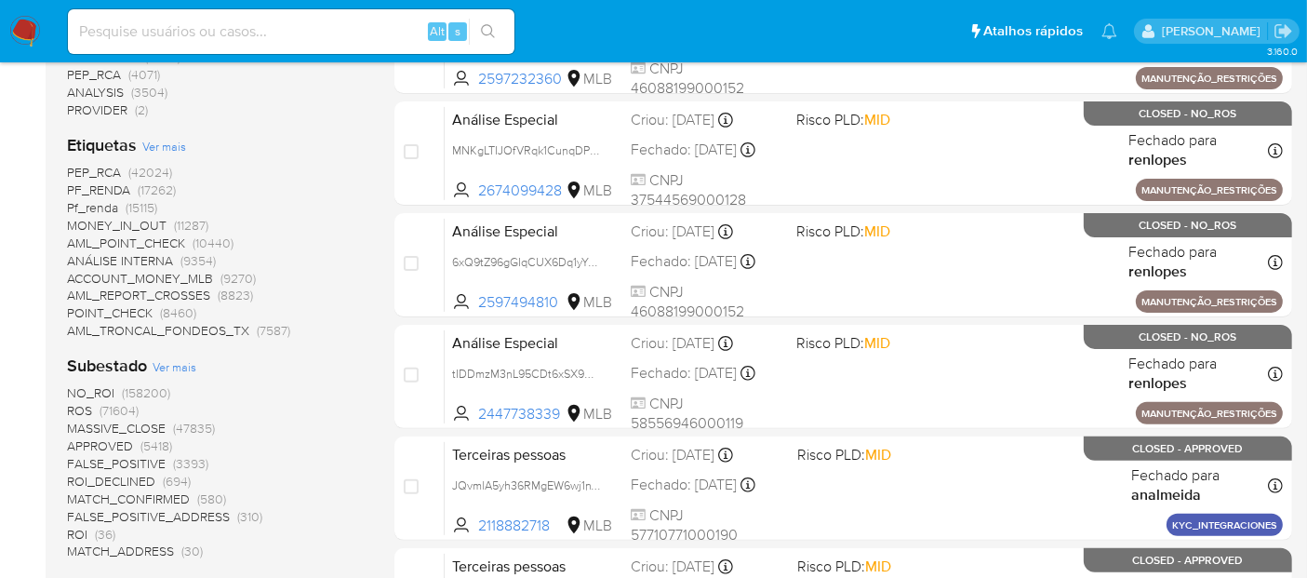
click at [159, 147] on span "Ver mais" at bounding box center [164, 146] width 44 height 17
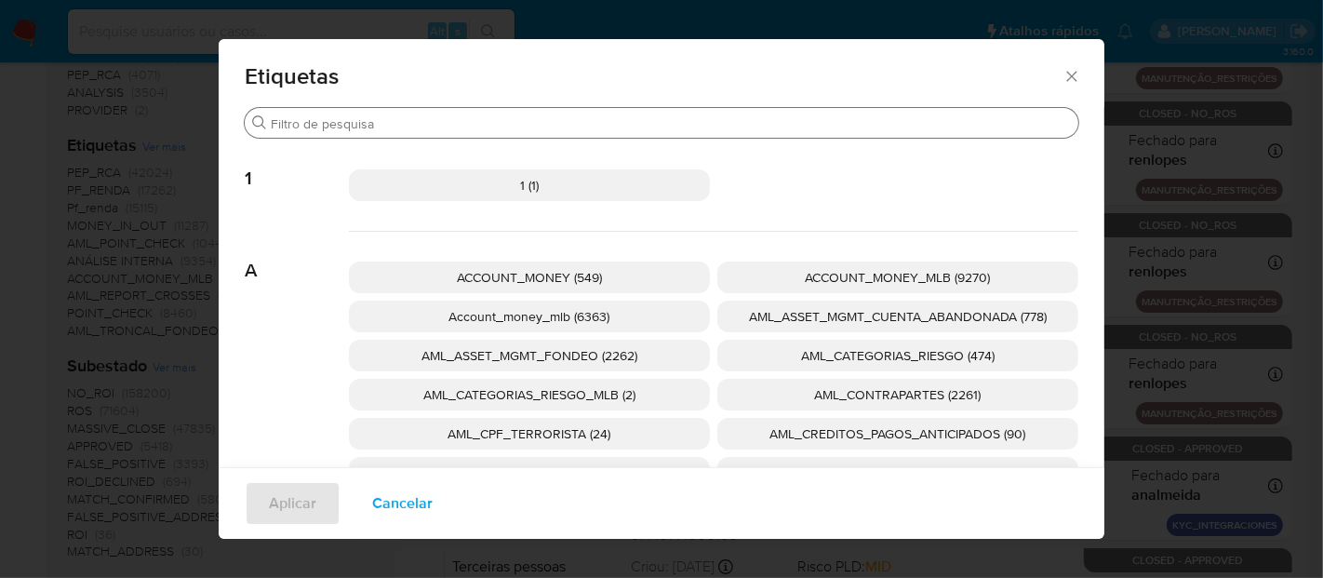
click at [558, 122] on input "Buscar" at bounding box center [671, 123] width 800 height 17
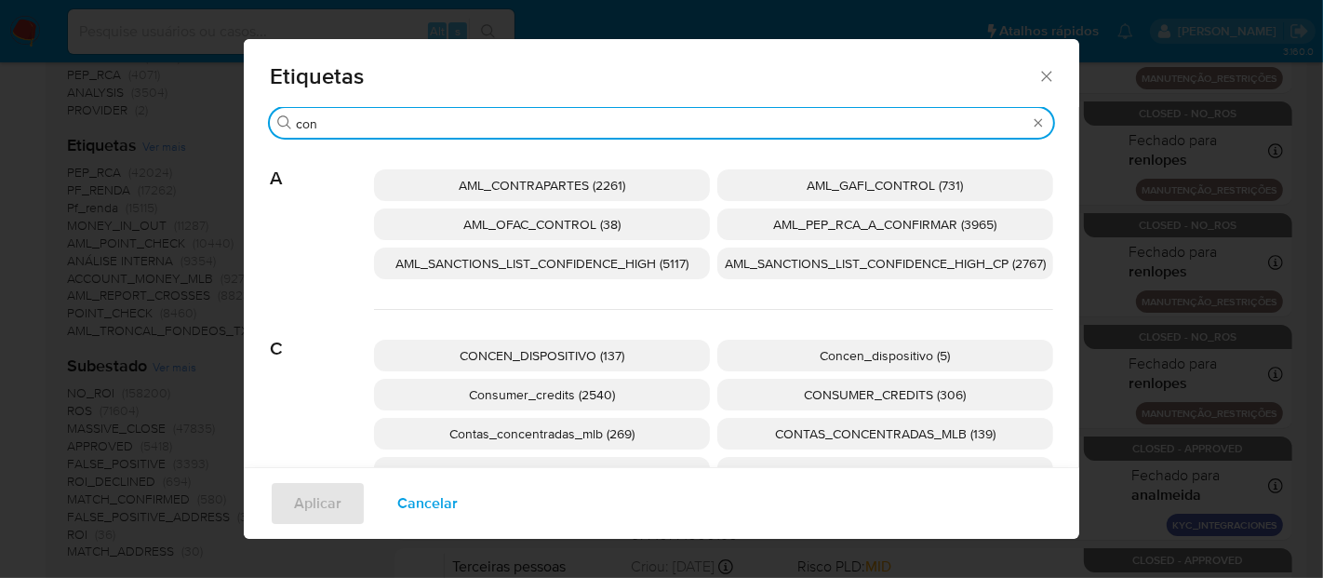
click at [594, 127] on input "con" at bounding box center [661, 123] width 731 height 17
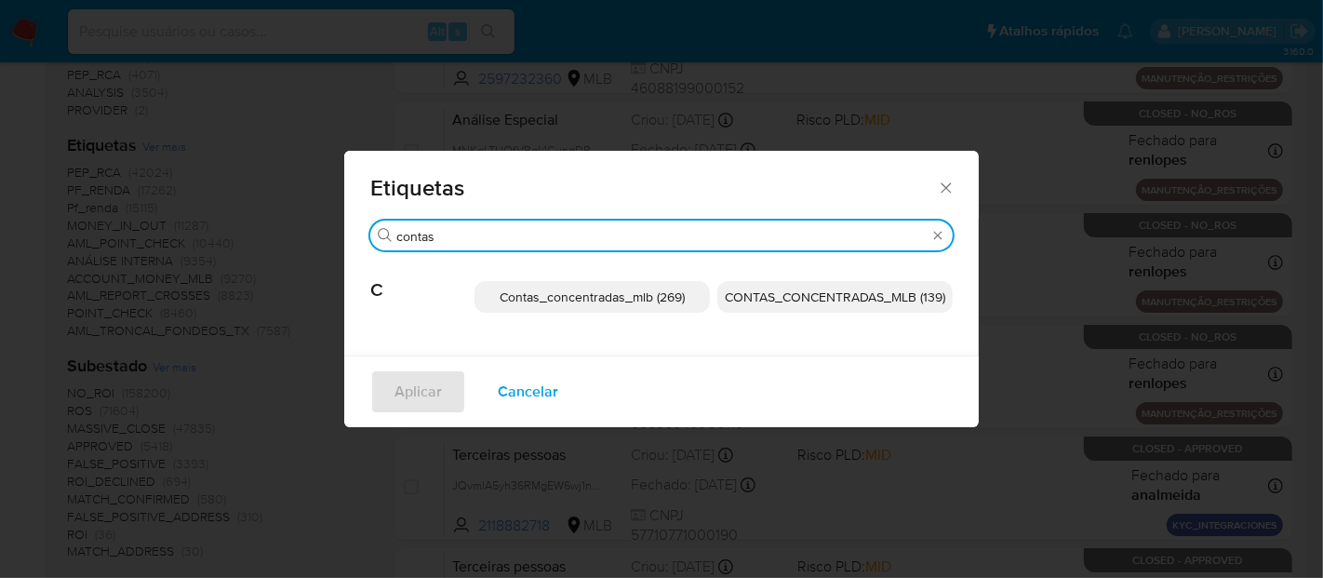
type input "contas"
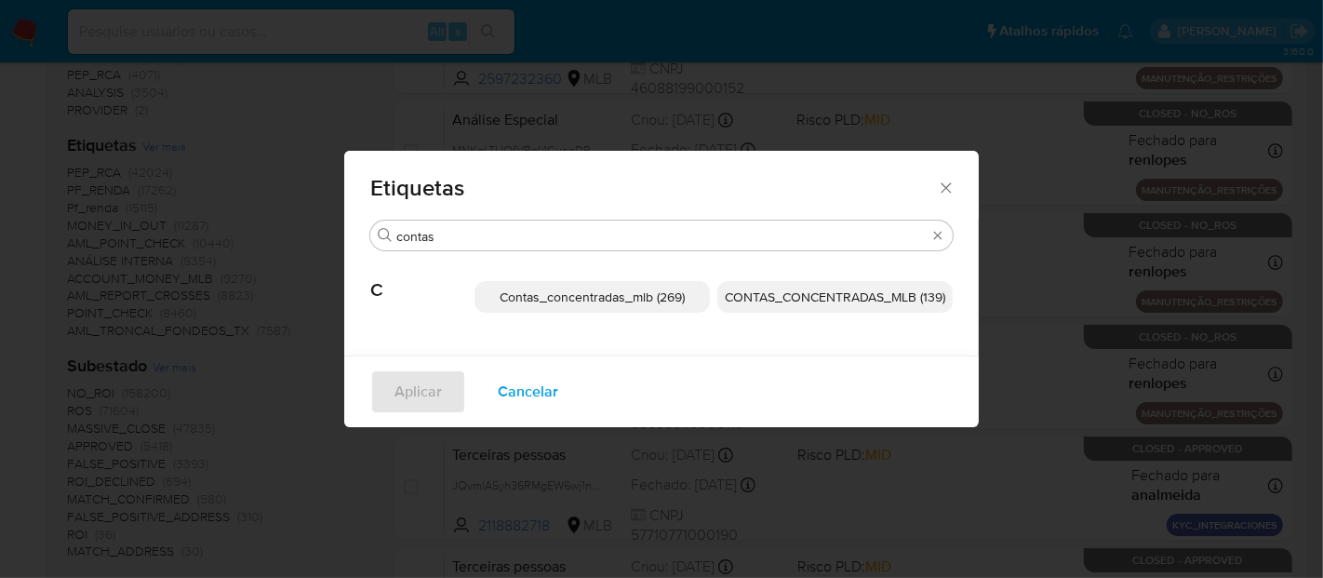
click at [664, 298] on span "Contas_concentradas_mlb (269)" at bounding box center [592, 296] width 185 height 19
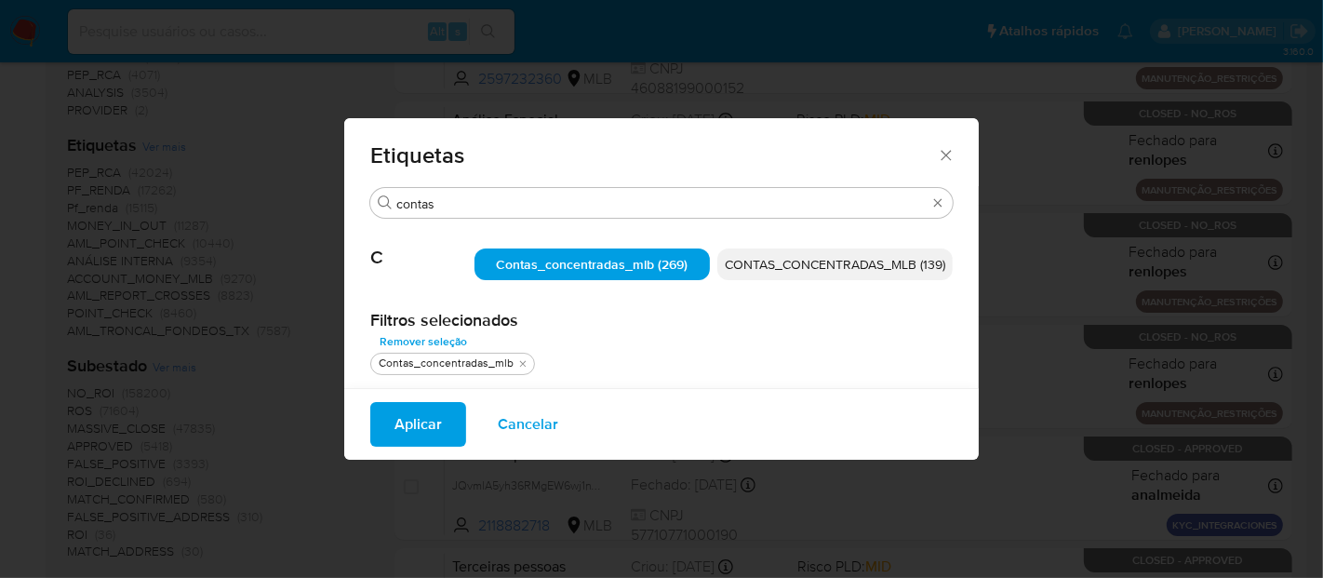
click at [409, 419] on span "Aplicar" at bounding box center [417, 424] width 47 height 41
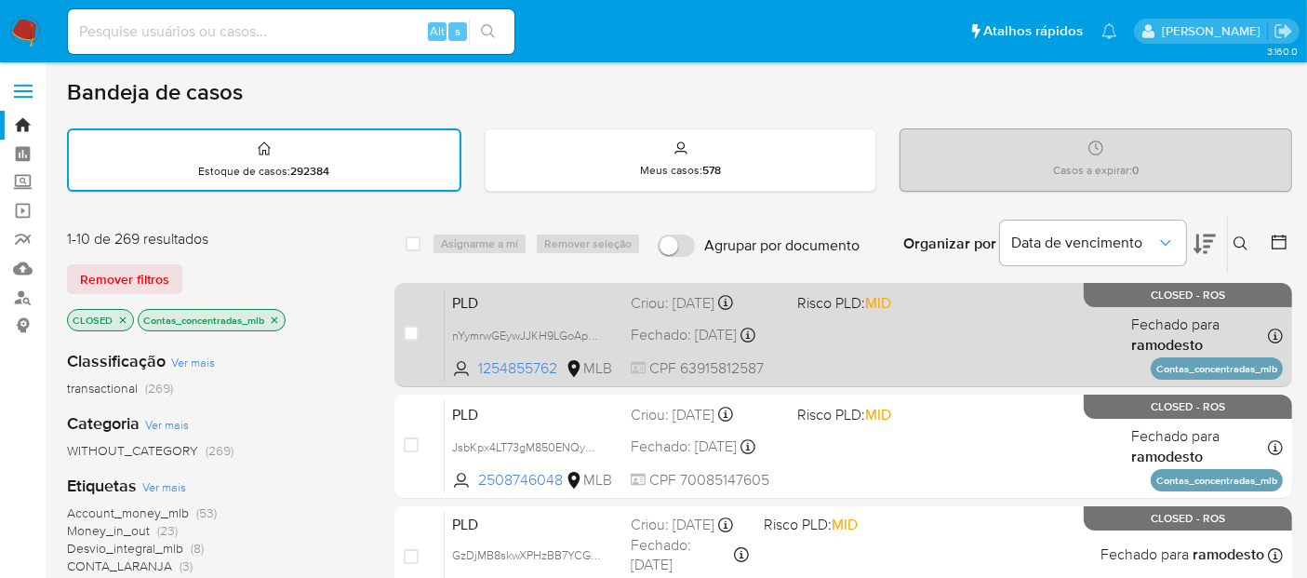
scroll to position [207, 0]
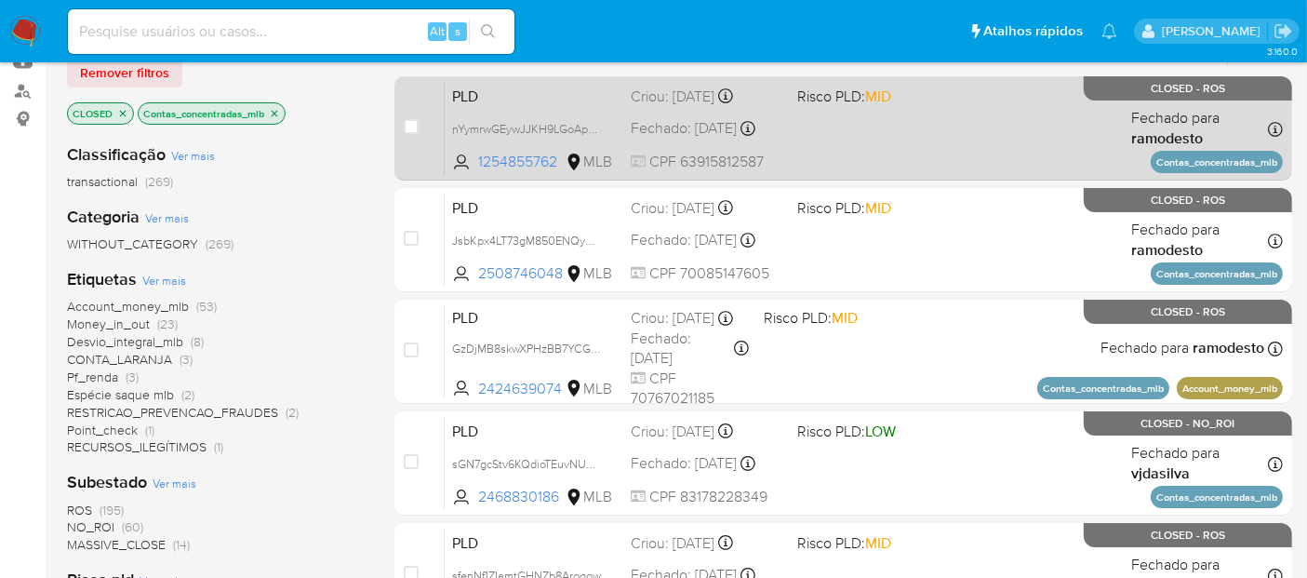
click at [1030, 114] on div "PLD nYymrwGEywJJKH9LGoApZCbq 1254855762 MLB Risco PLD: MID Criou: 12/08/2025 Cr…" at bounding box center [864, 128] width 838 height 94
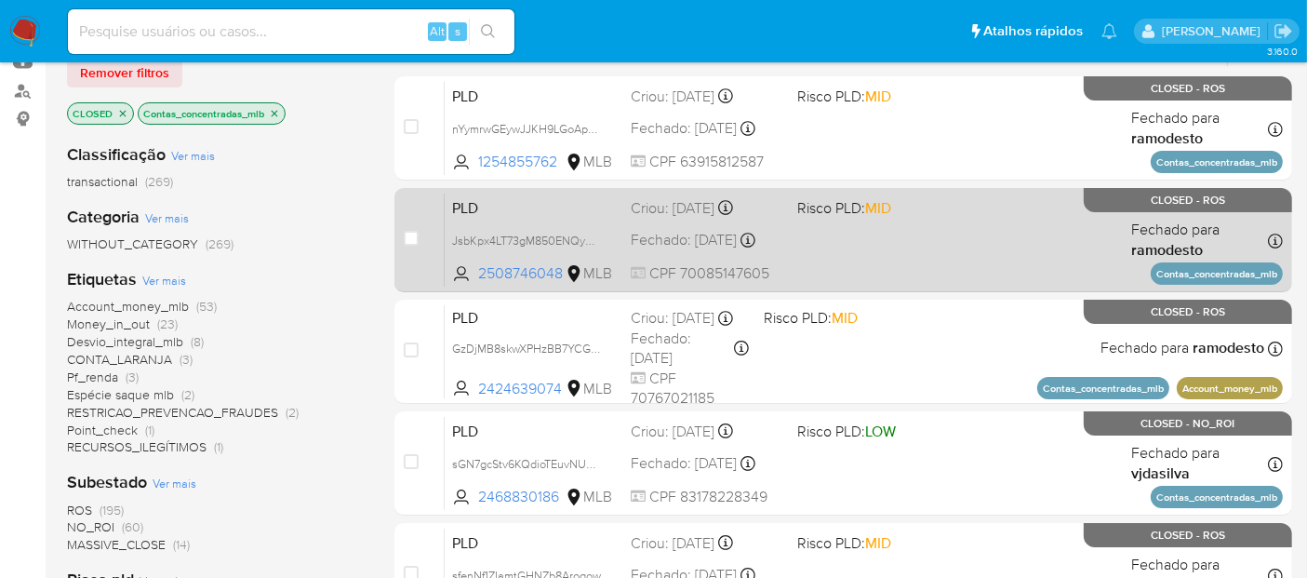
click at [983, 271] on div "PLD JsbKpx4LT73gM850ENQy5ski 2508746048 MLB Risco PLD: MID Criou: 12/08/2025 Cr…" at bounding box center [864, 240] width 838 height 94
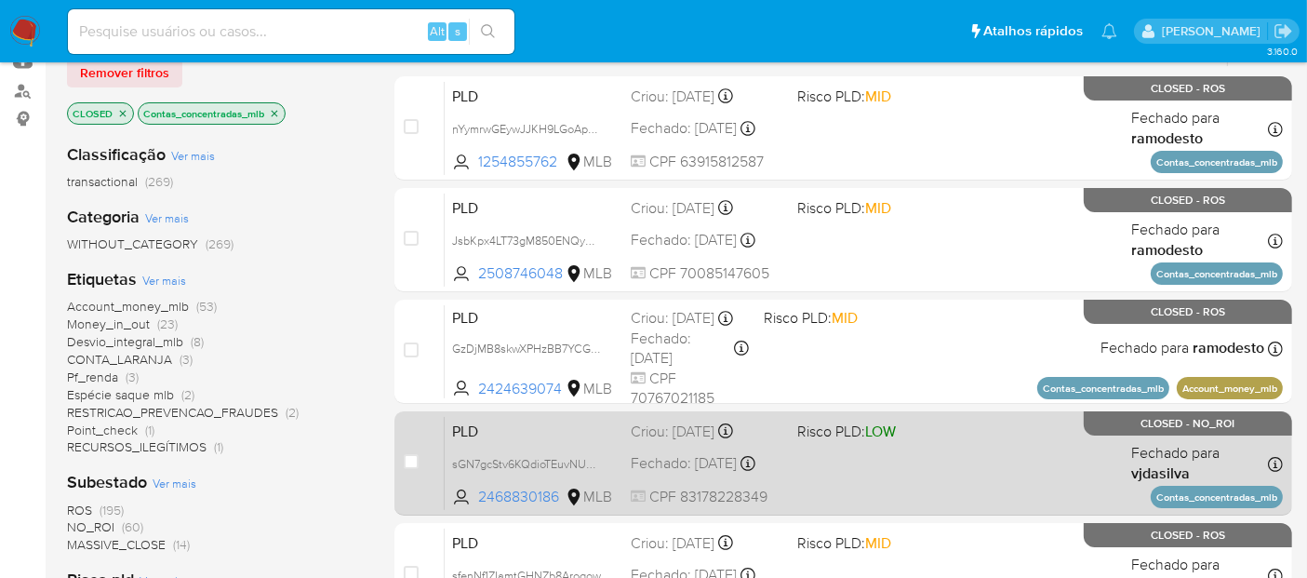
click at [902, 464] on div "PLD sGN7gcStv6KQdioTEuvNUSxq 2468830186 MLB Risco PLD: LOW Criou: 12/08/2025 Cr…" at bounding box center [864, 463] width 838 height 94
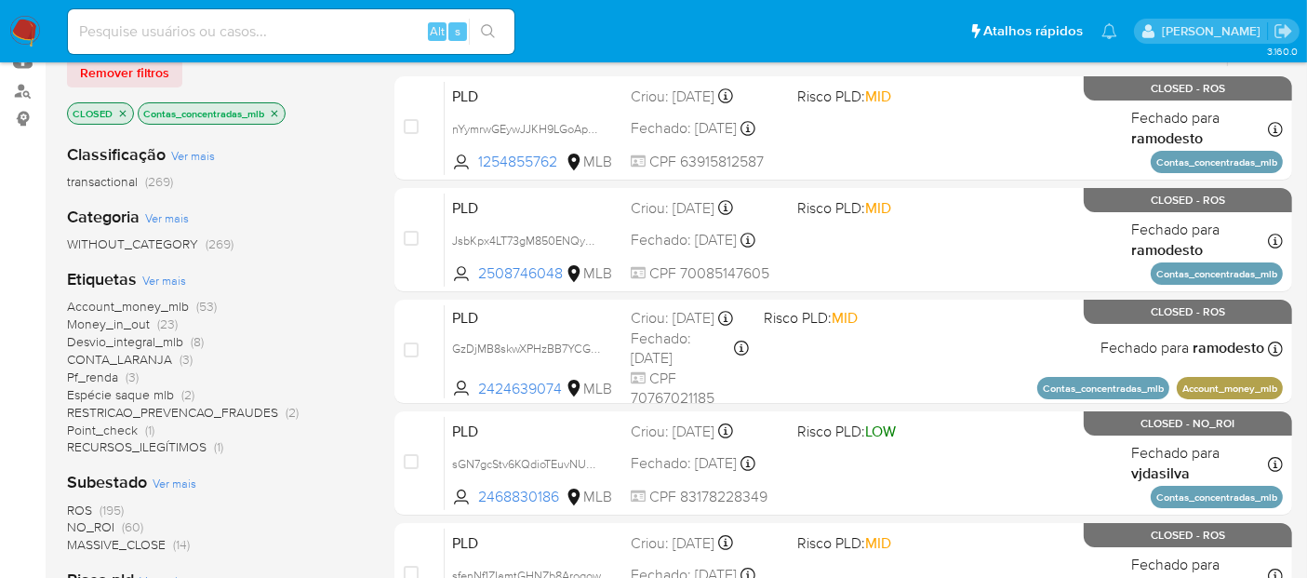
click at [257, 20] on input at bounding box center [291, 32] width 447 height 24
paste input "2597924771"
type input "2597924771"
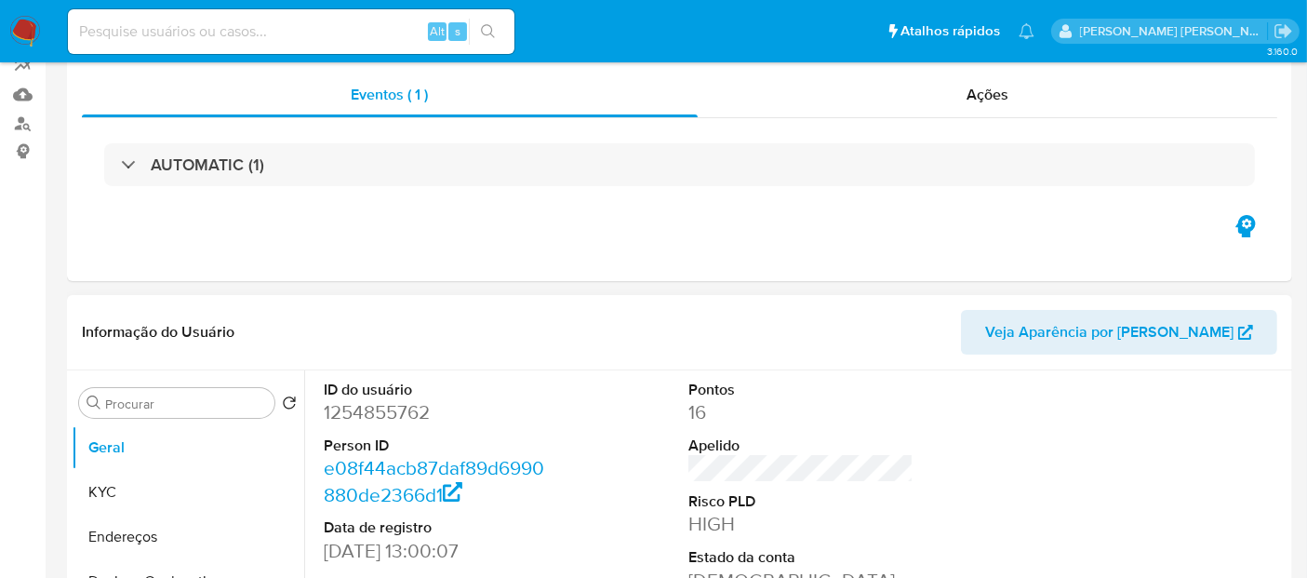
select select "10"
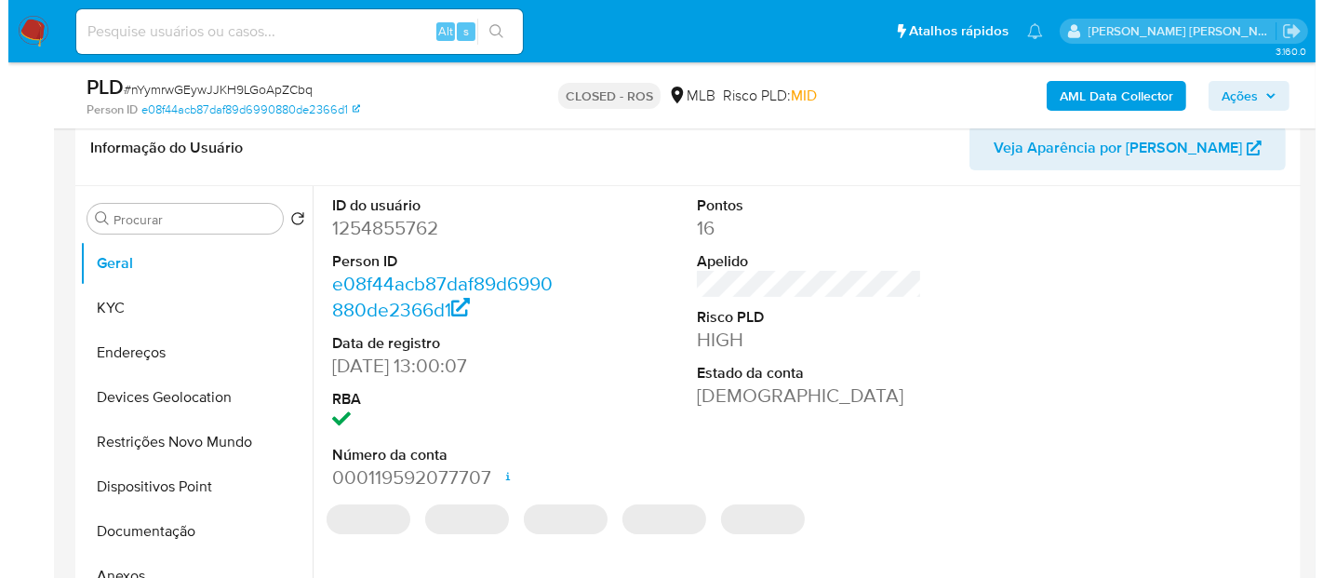
scroll to position [310, 0]
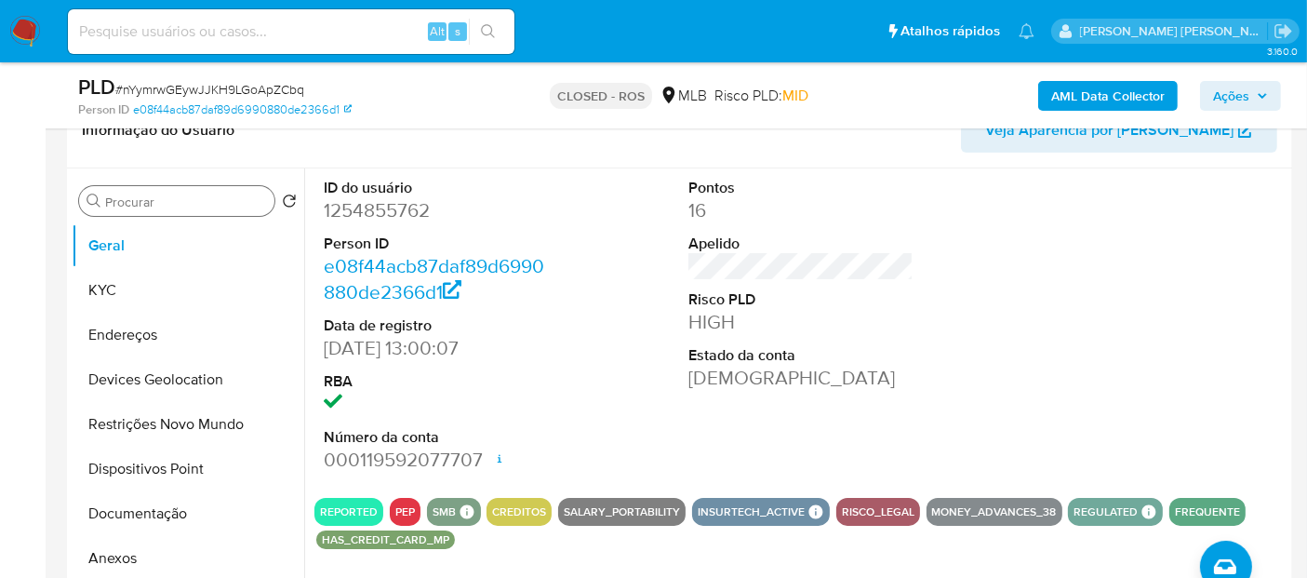
click at [189, 204] on input "Procurar" at bounding box center [186, 202] width 162 height 17
click at [135, 552] on button "Anexos" at bounding box center [181, 558] width 218 height 45
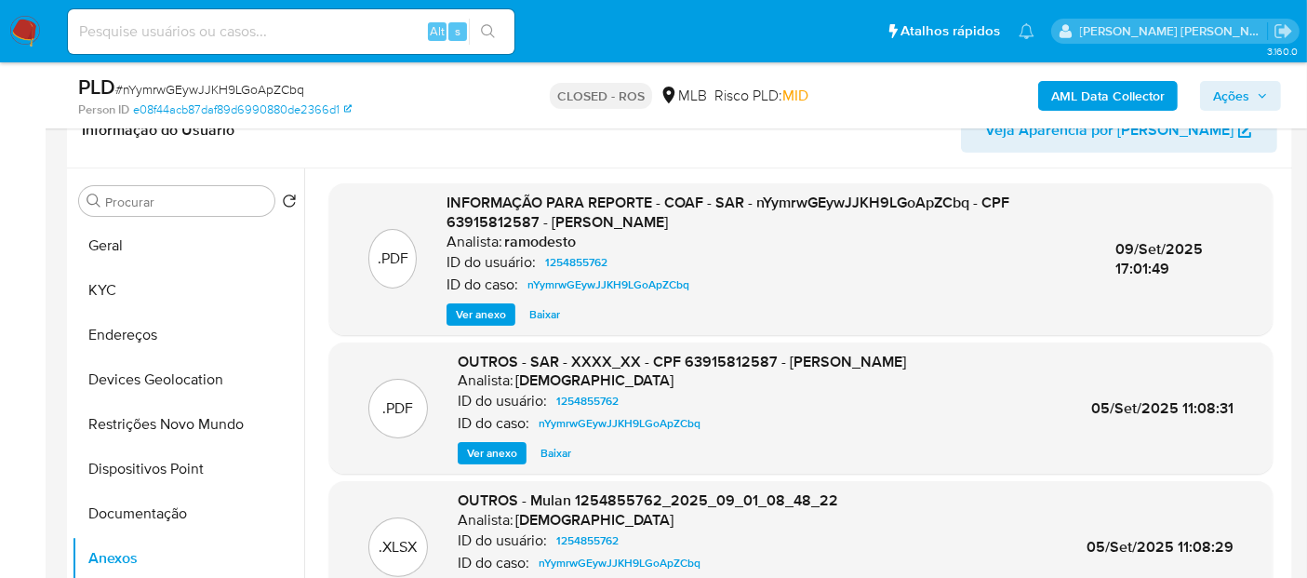
click at [470, 313] on span "Ver anexo" at bounding box center [481, 314] width 50 height 19
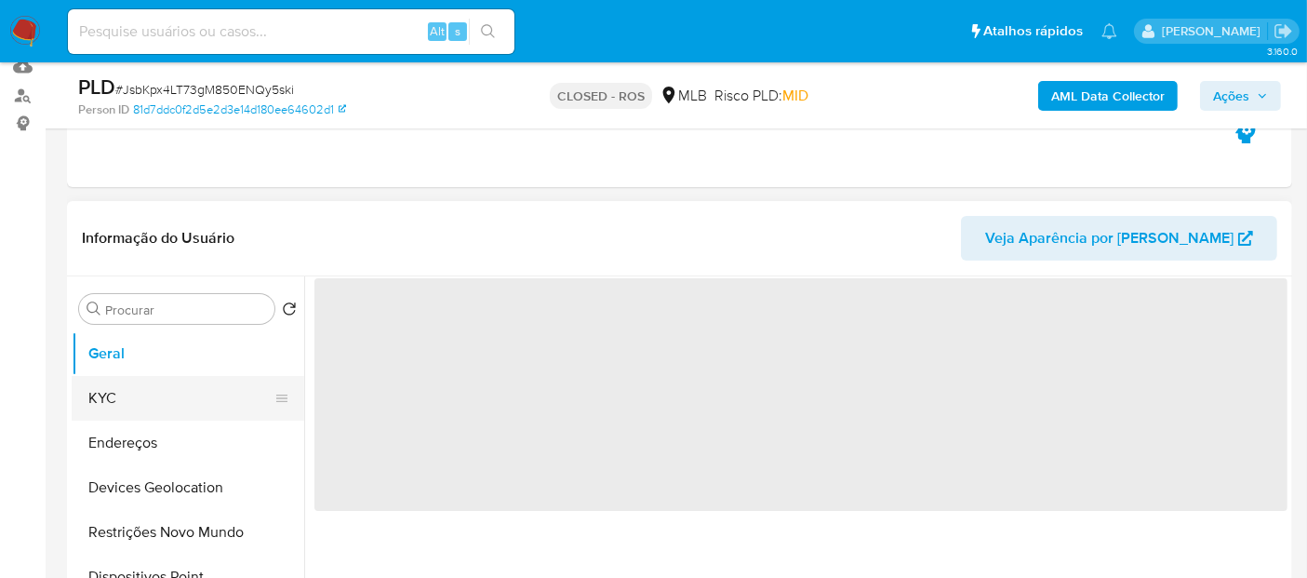
select select "10"
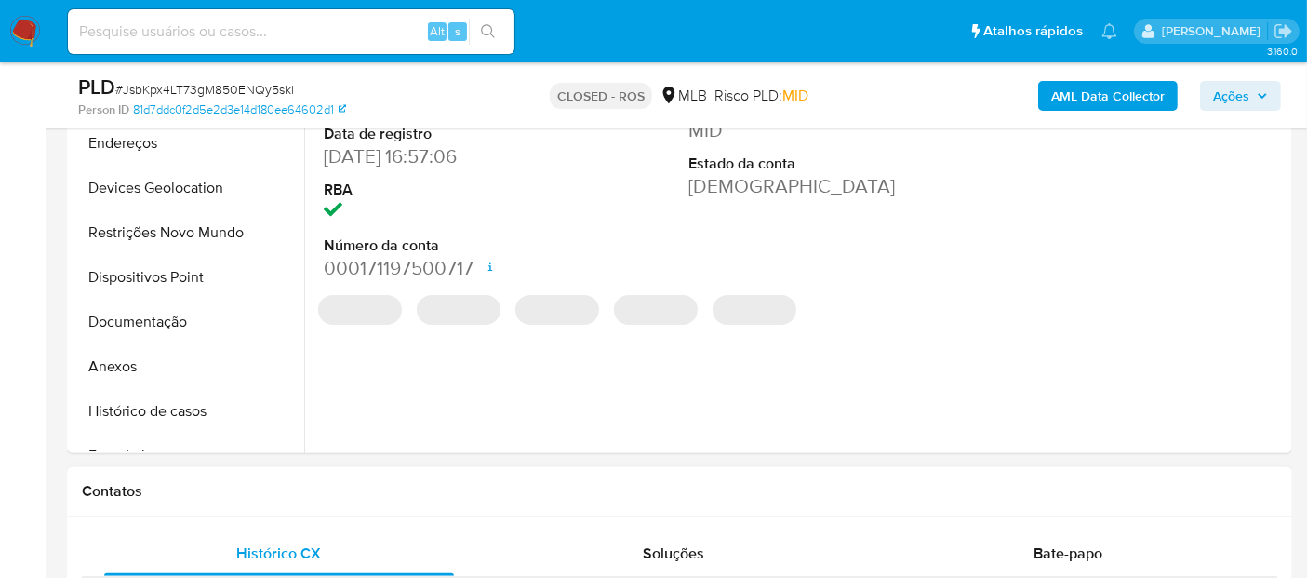
scroll to position [516, 0]
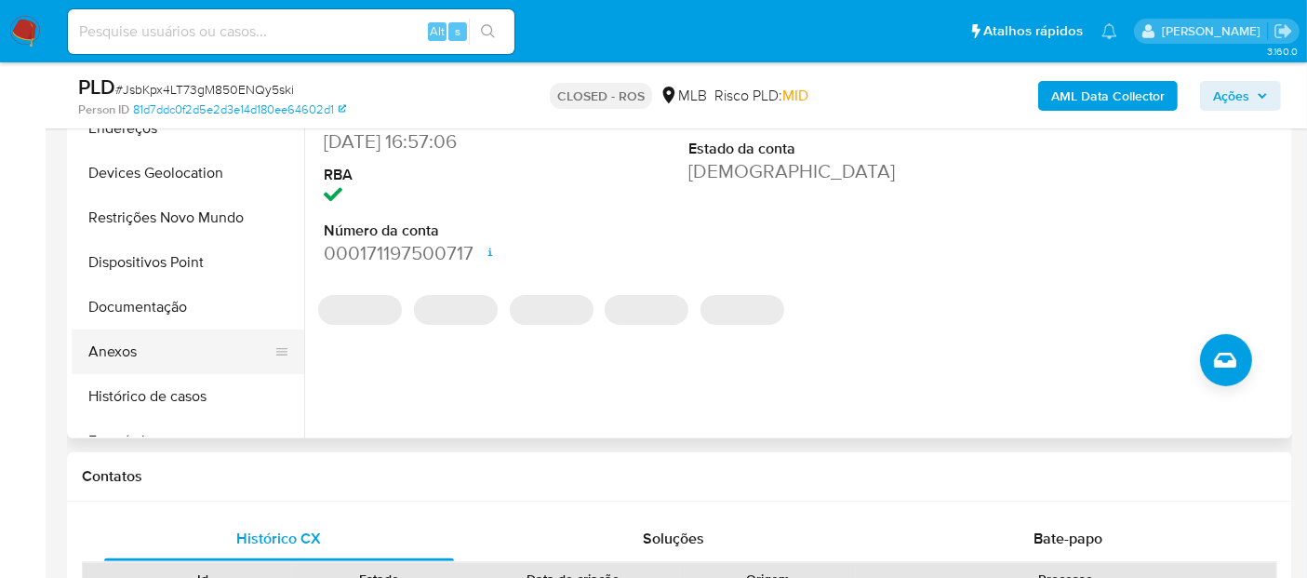
click at [166, 352] on button "Anexos" at bounding box center [181, 351] width 218 height 45
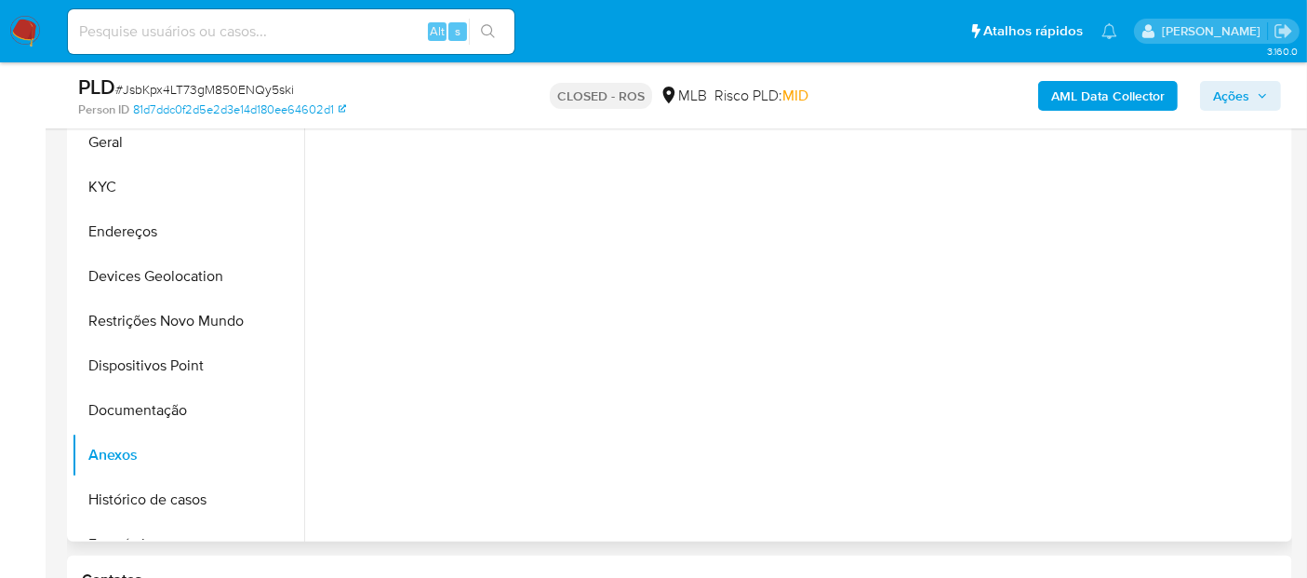
scroll to position [207, 0]
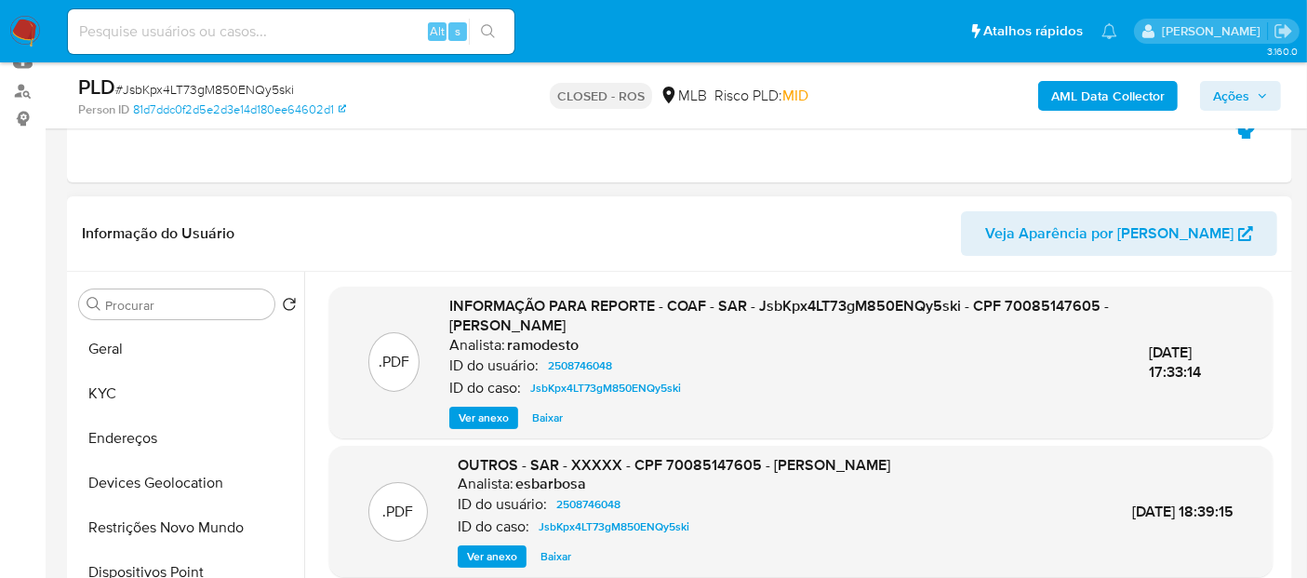
click at [484, 414] on span "Ver anexo" at bounding box center [484, 417] width 50 height 19
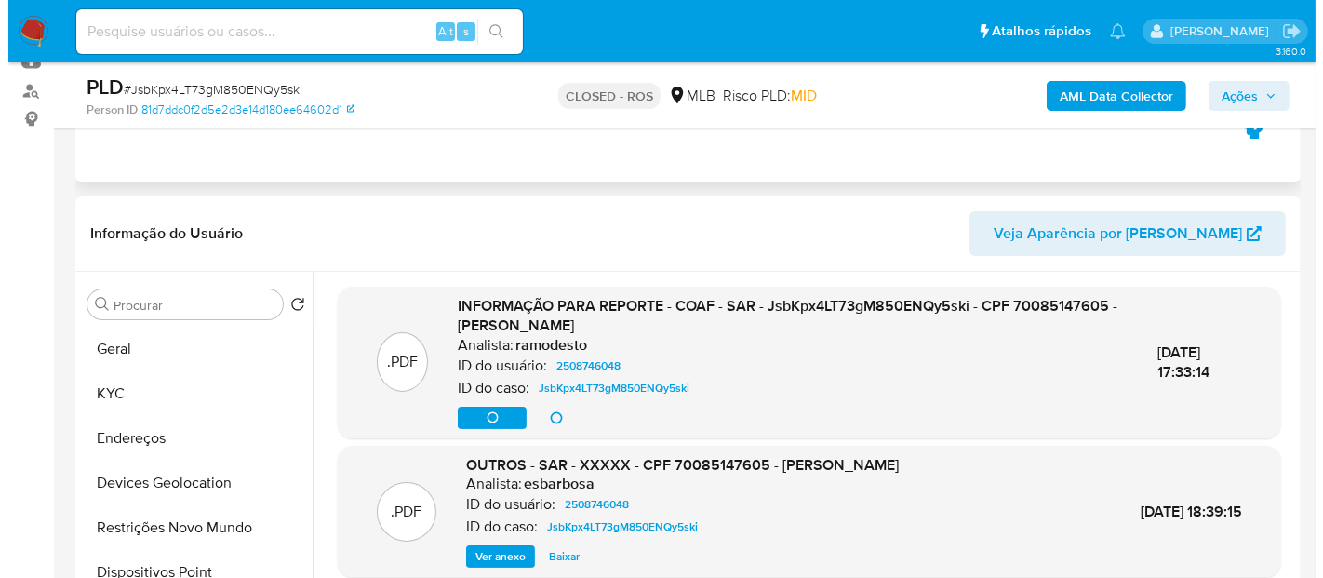
scroll to position [103, 0]
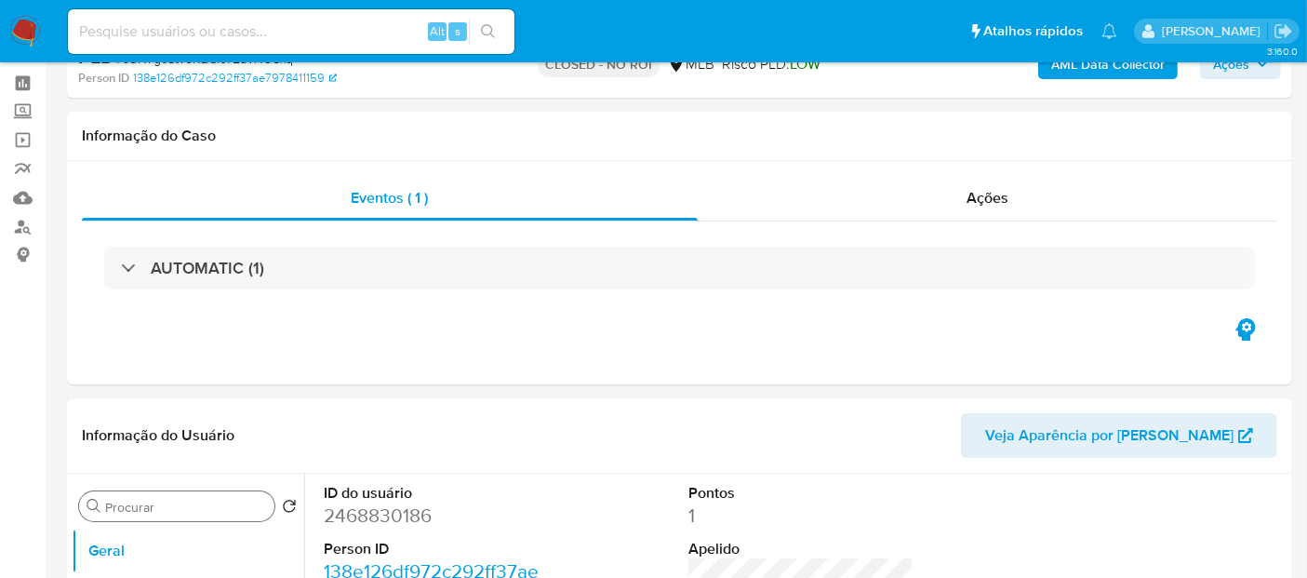
select select "10"
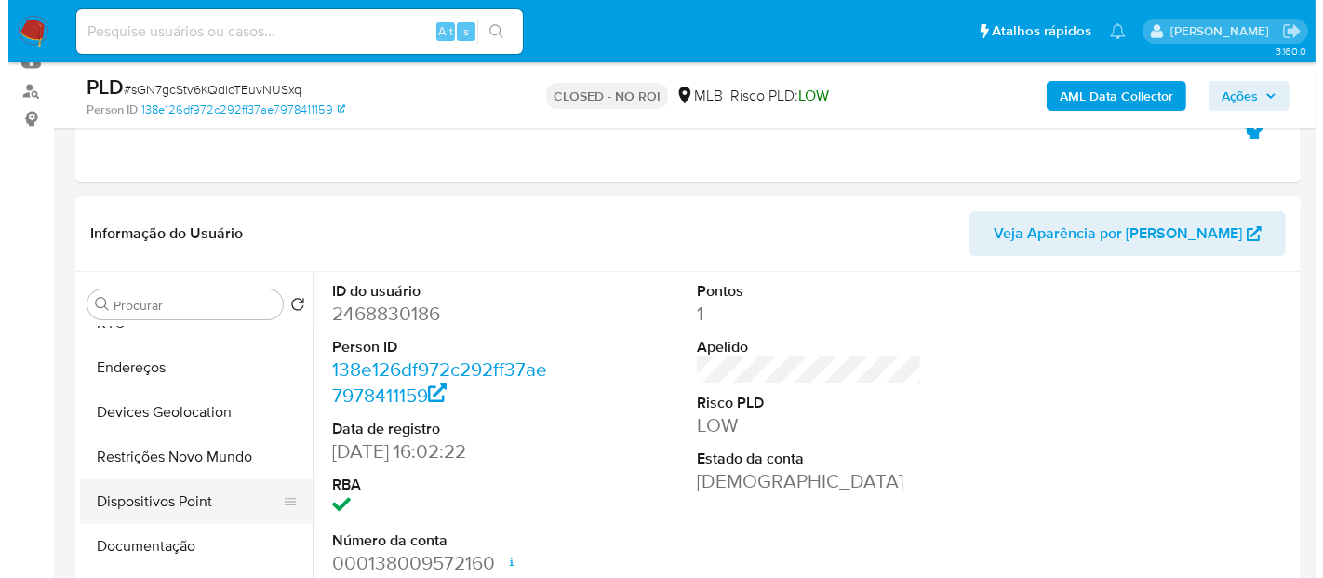
scroll to position [103, 0]
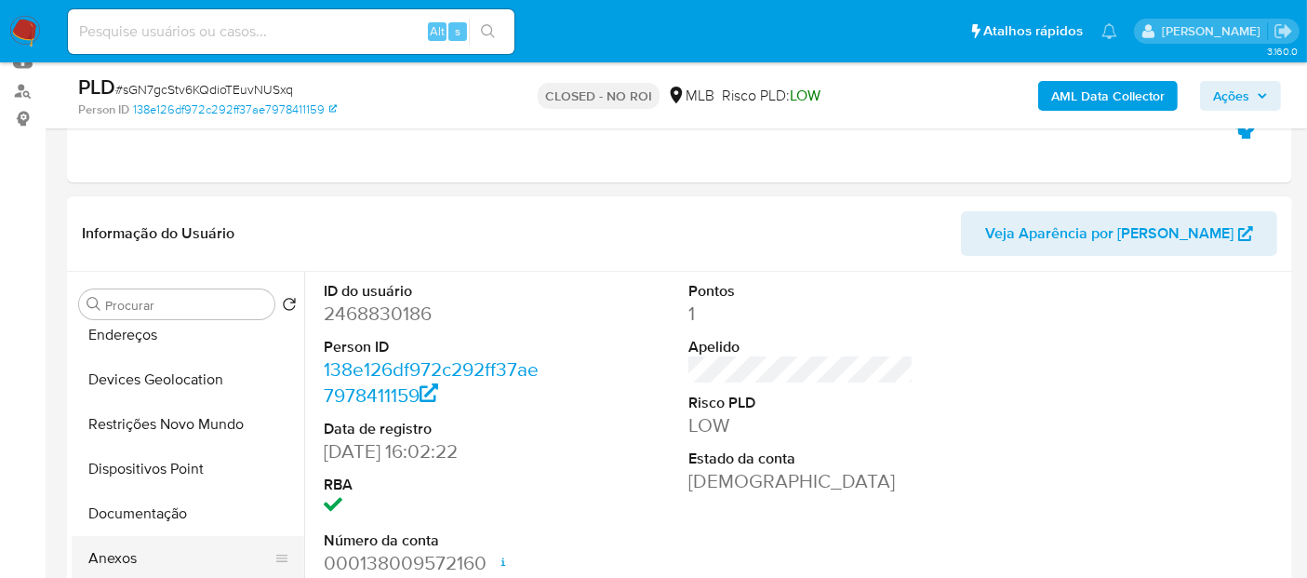
click at [152, 552] on button "Anexos" at bounding box center [181, 558] width 218 height 45
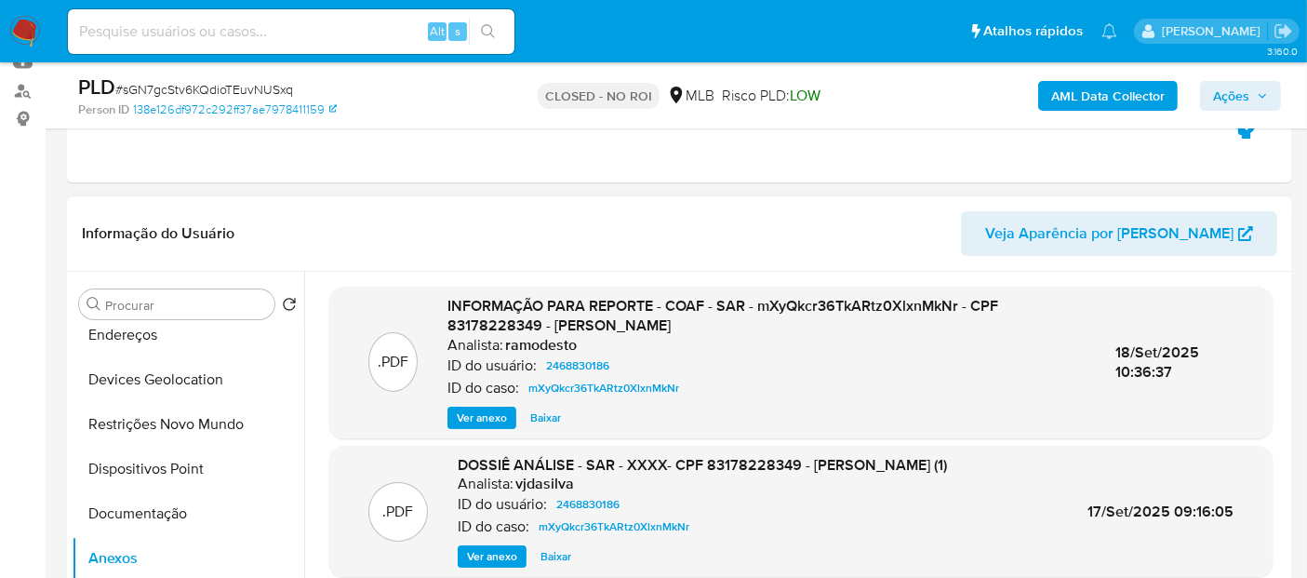
click at [464, 420] on span "Ver anexo" at bounding box center [482, 417] width 50 height 19
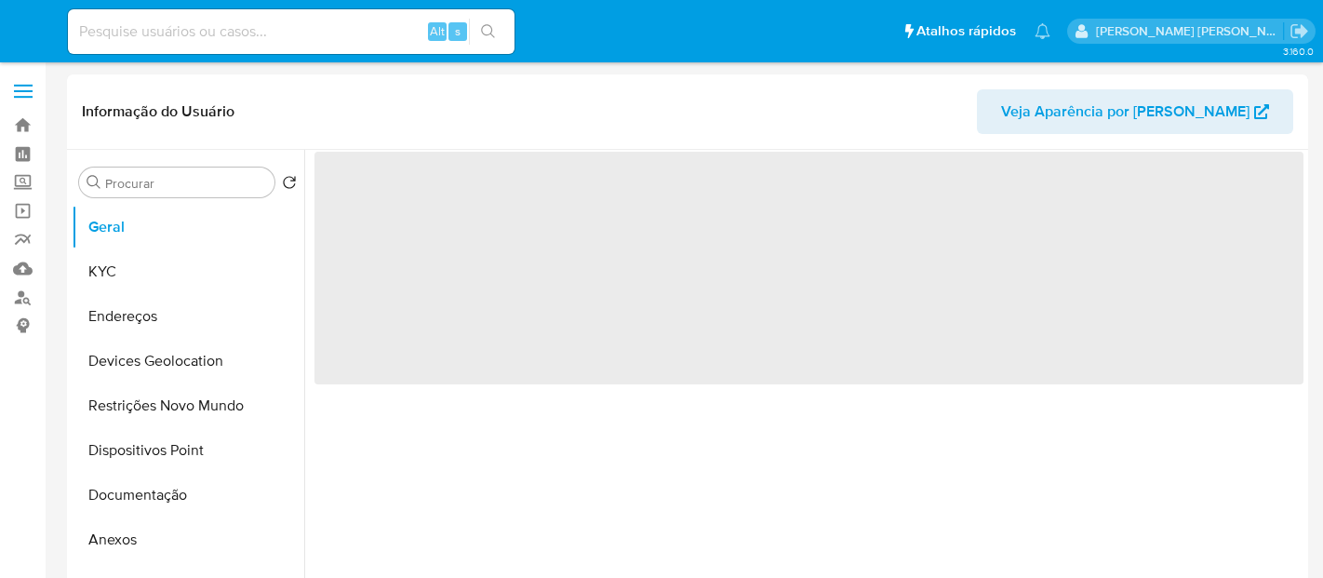
select select "10"
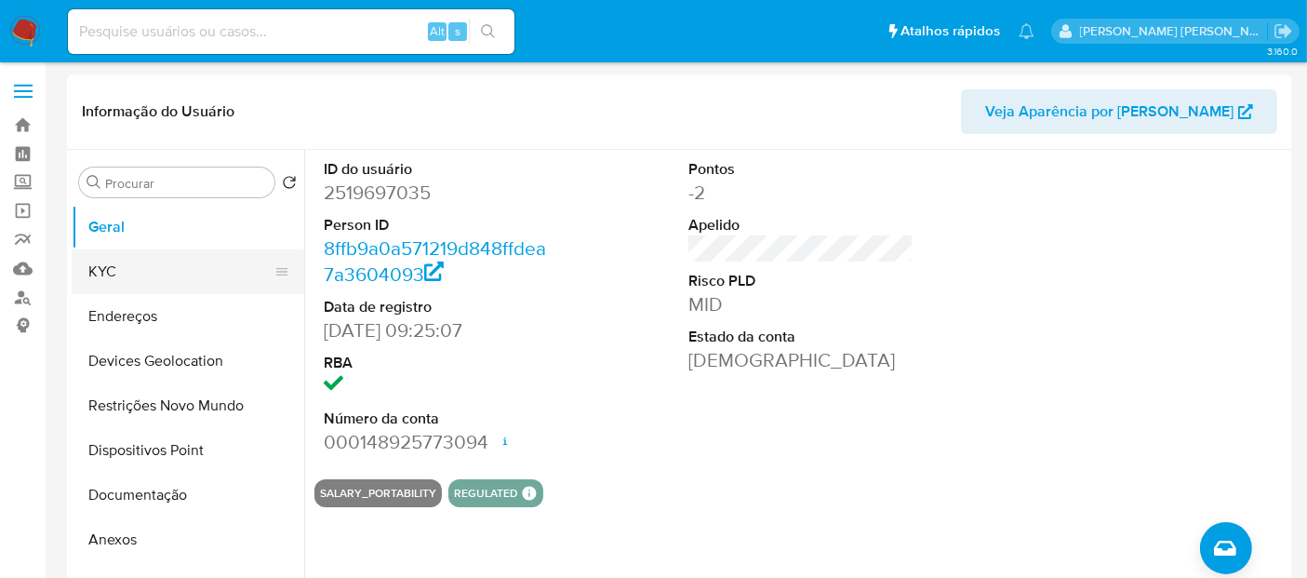
click at [169, 272] on button "KYC" at bounding box center [181, 271] width 218 height 45
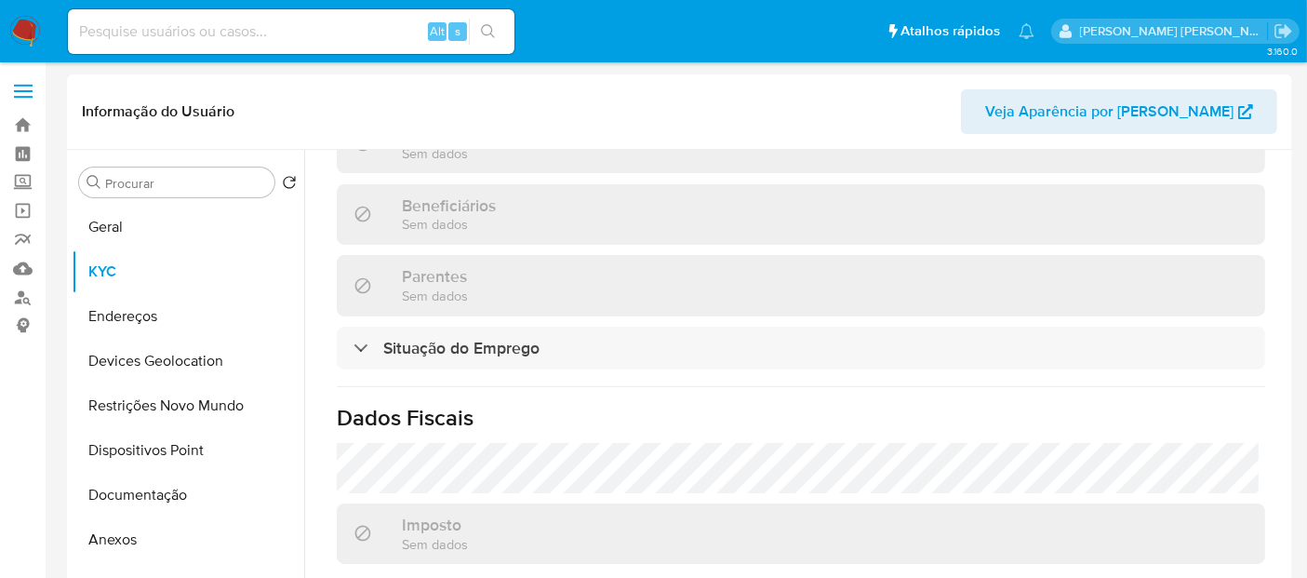
scroll to position [881, 0]
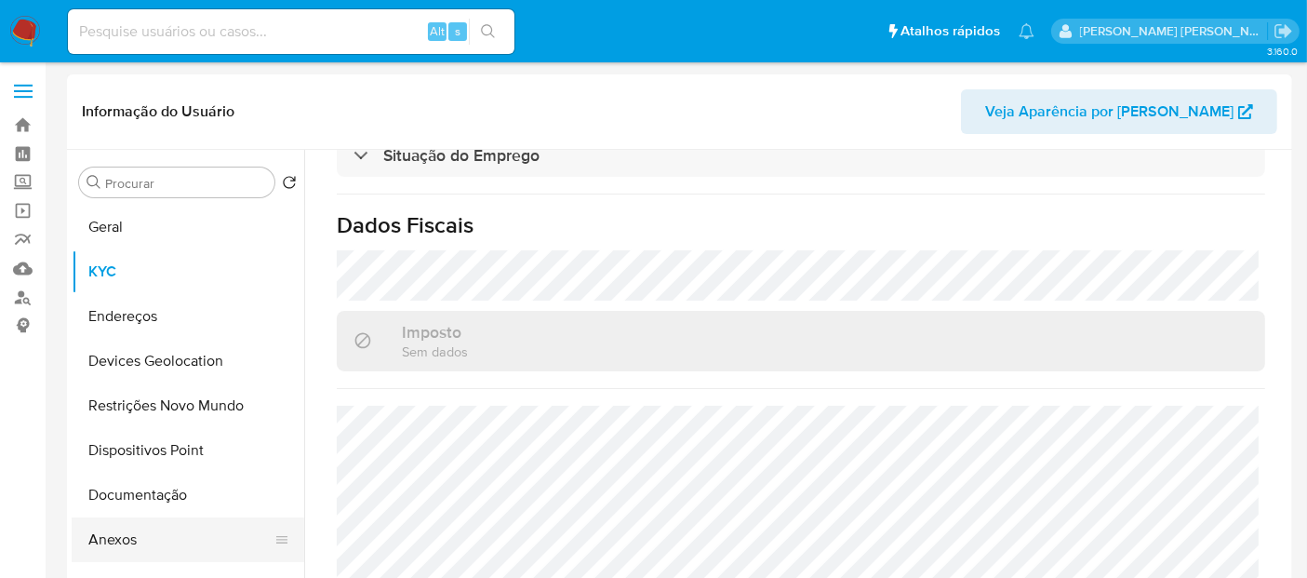
click at [191, 519] on button "Anexos" at bounding box center [181, 539] width 218 height 45
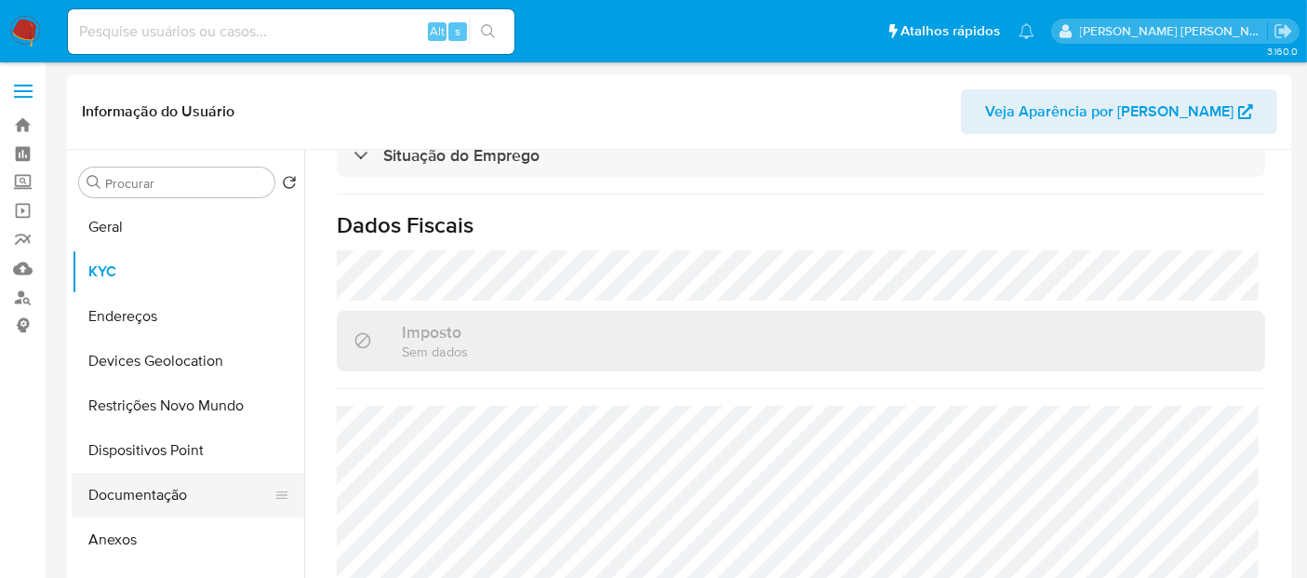
scroll to position [0, 0]
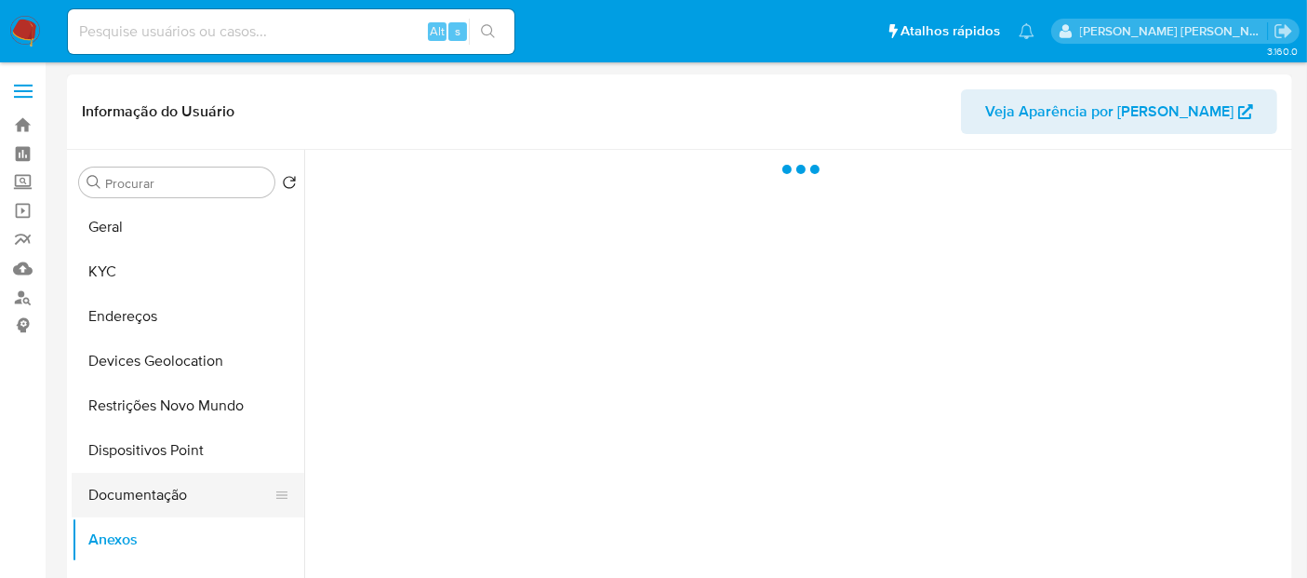
click at [200, 493] on button "Documentação" at bounding box center [181, 495] width 218 height 45
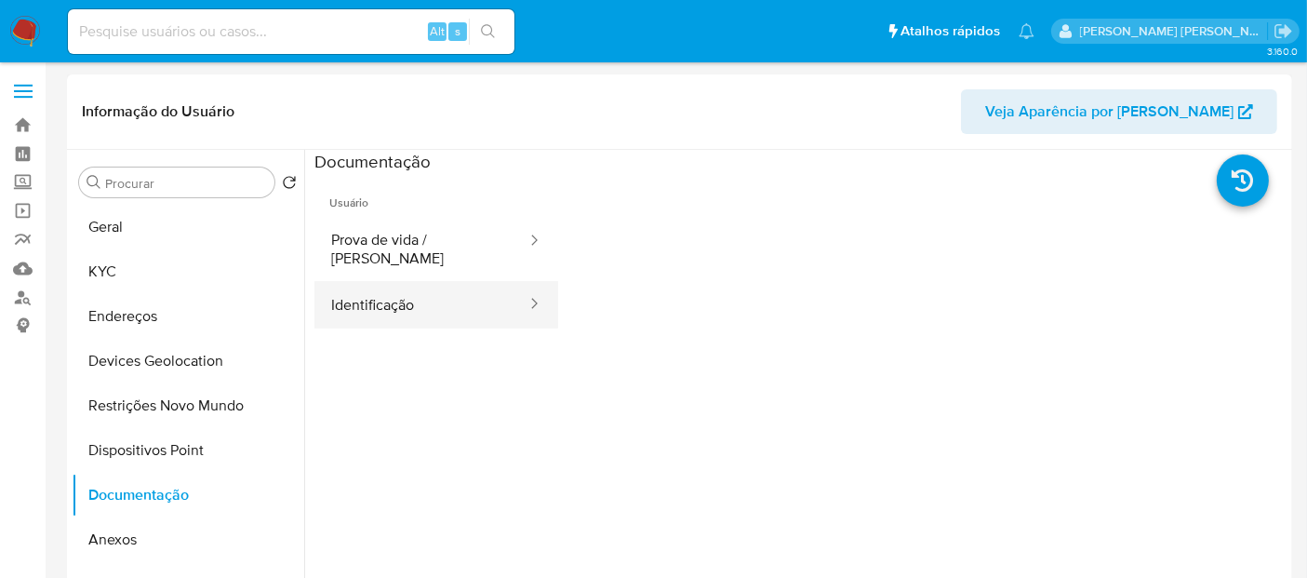
click at [337, 288] on button "Identificação" at bounding box center [421, 304] width 214 height 47
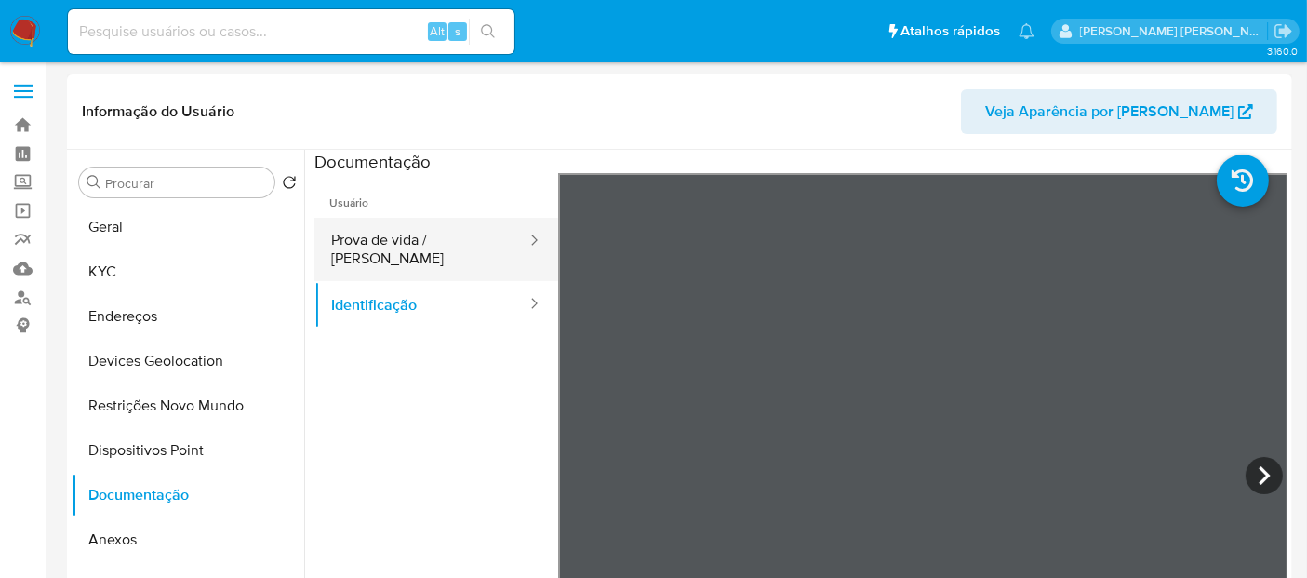
click at [488, 240] on button "Prova de vida / [PERSON_NAME]" at bounding box center [421, 249] width 214 height 63
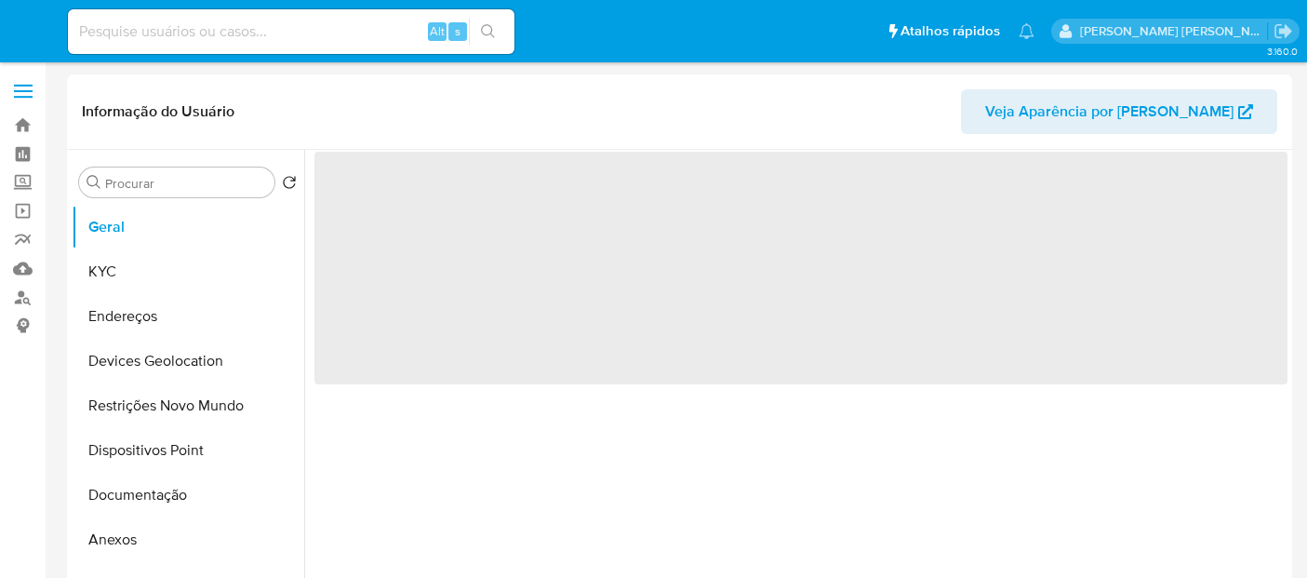
select select "10"
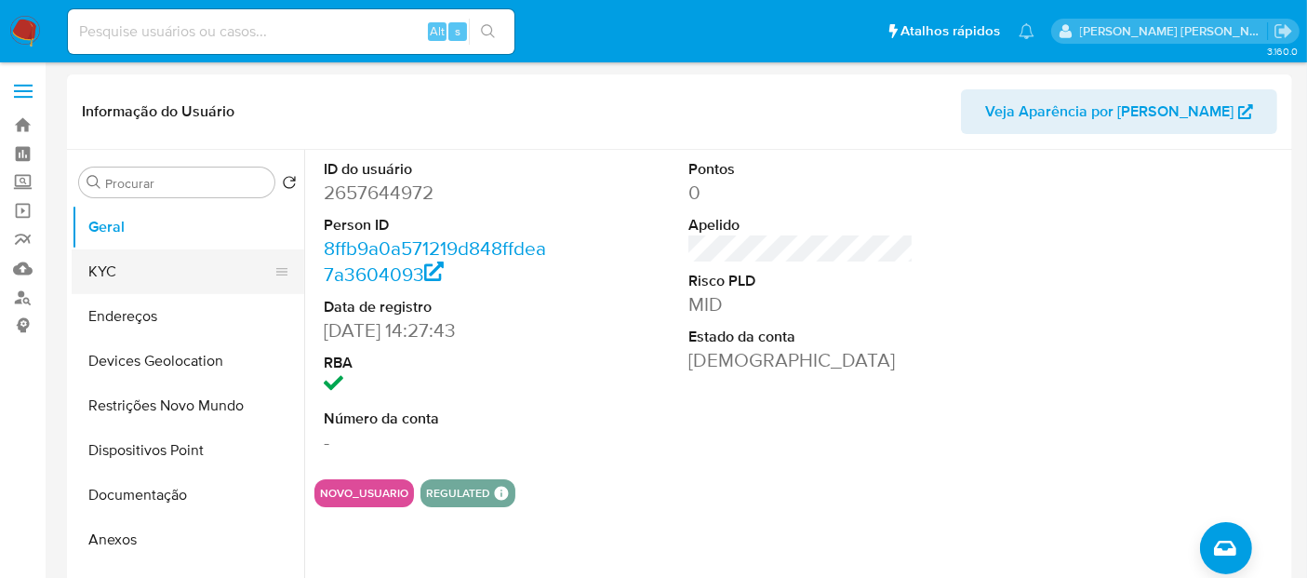
click at [169, 269] on button "KYC" at bounding box center [181, 271] width 218 height 45
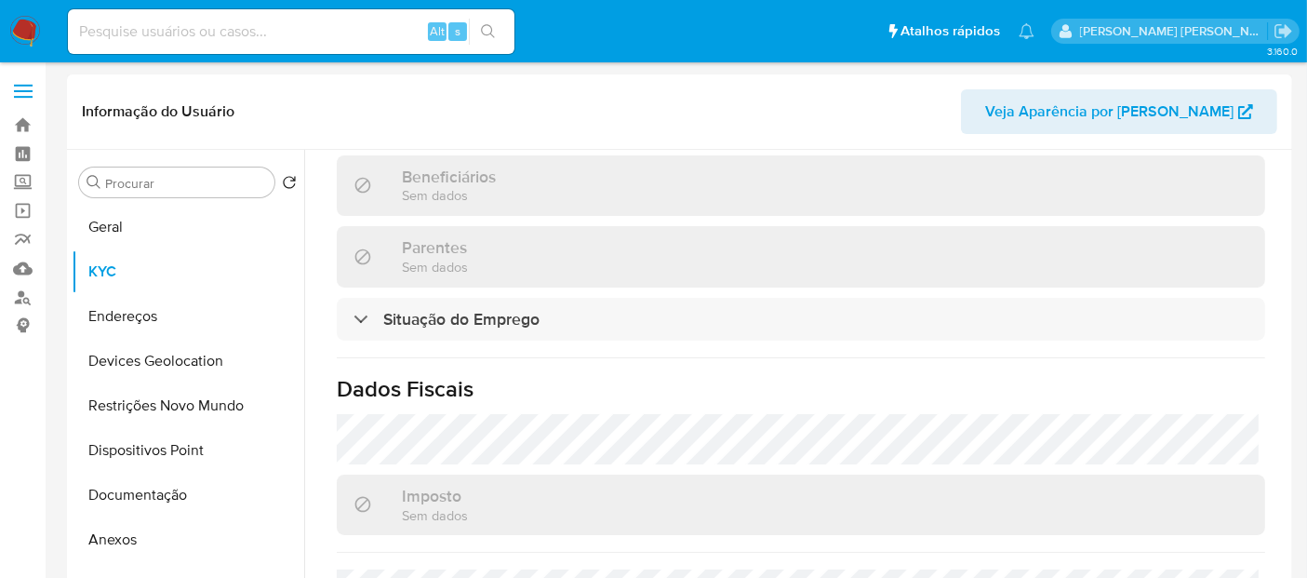
scroll to position [881, 0]
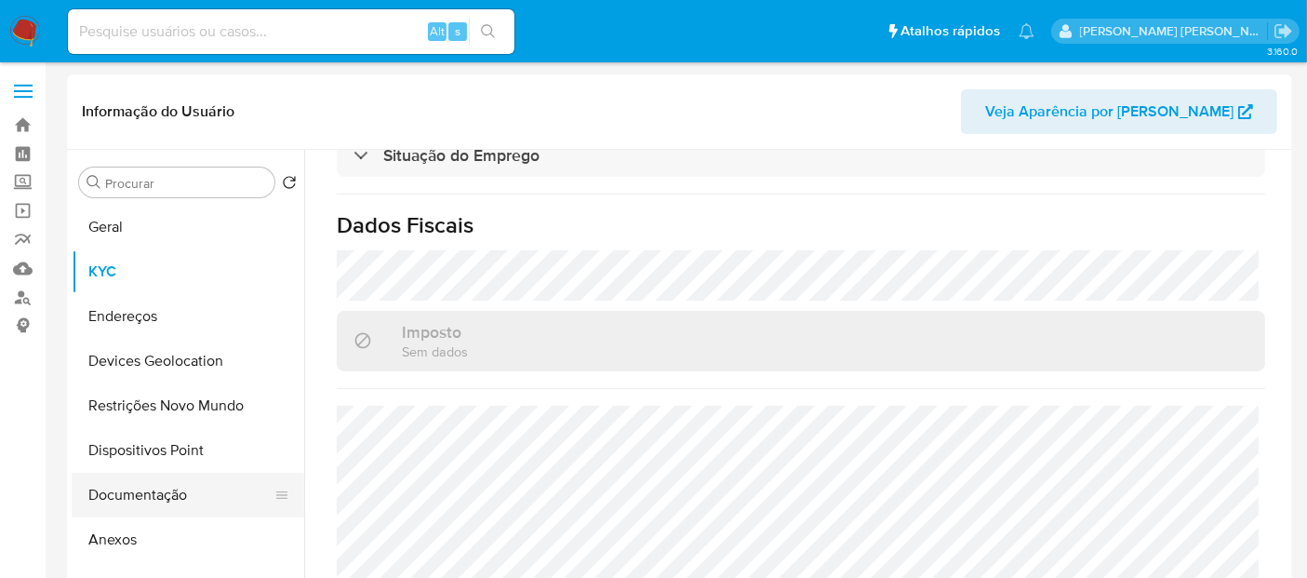
click at [194, 498] on button "Documentação" at bounding box center [181, 495] width 218 height 45
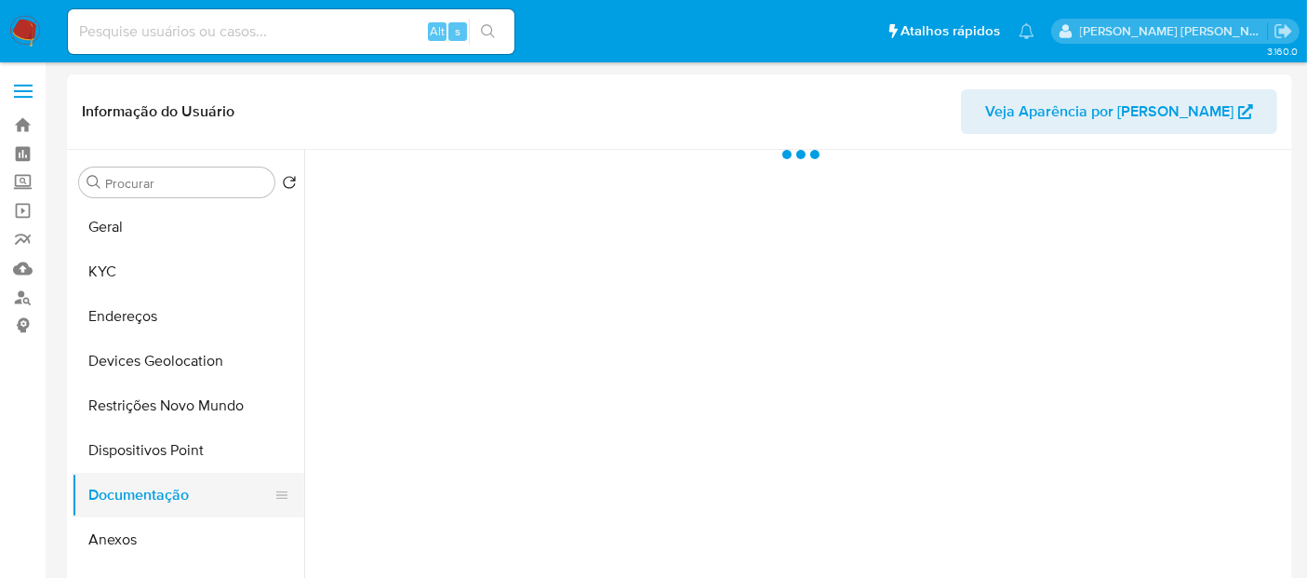
scroll to position [0, 0]
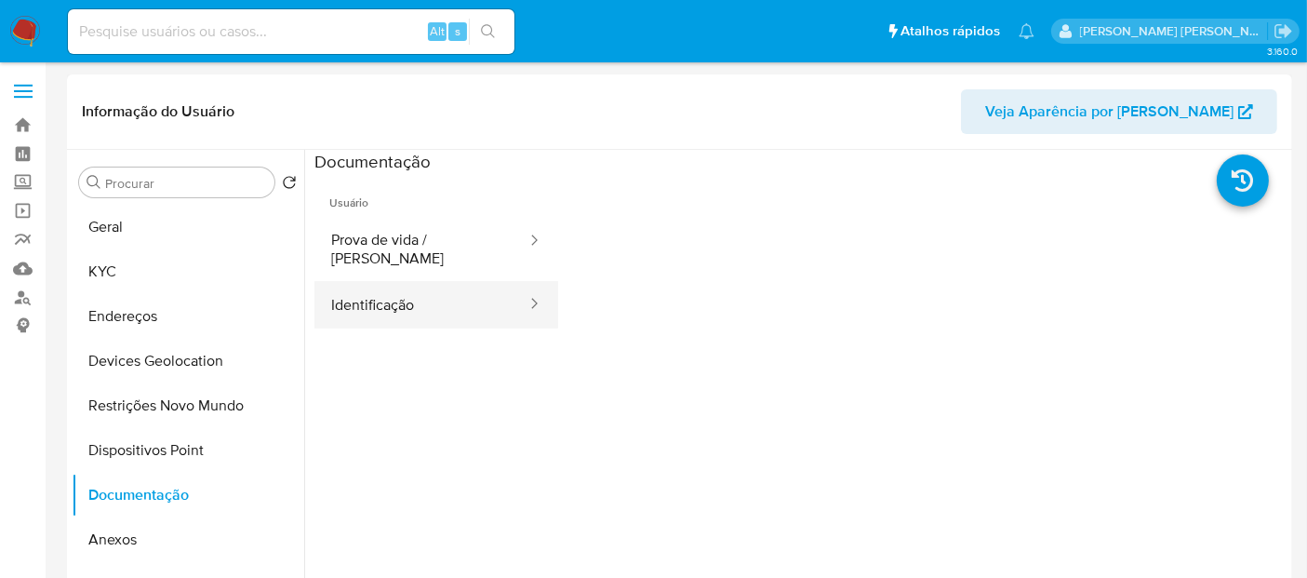
click at [414, 286] on button "Identificação" at bounding box center [421, 304] width 214 height 47
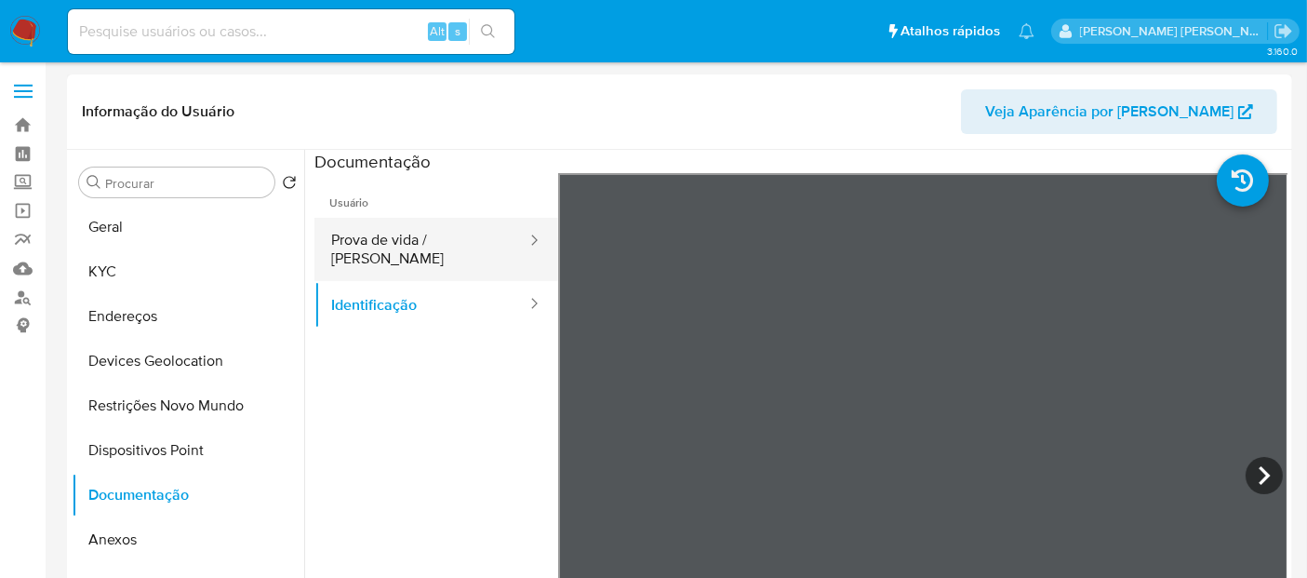
click at [424, 253] on button "Prova de vida / [PERSON_NAME]" at bounding box center [421, 249] width 214 height 63
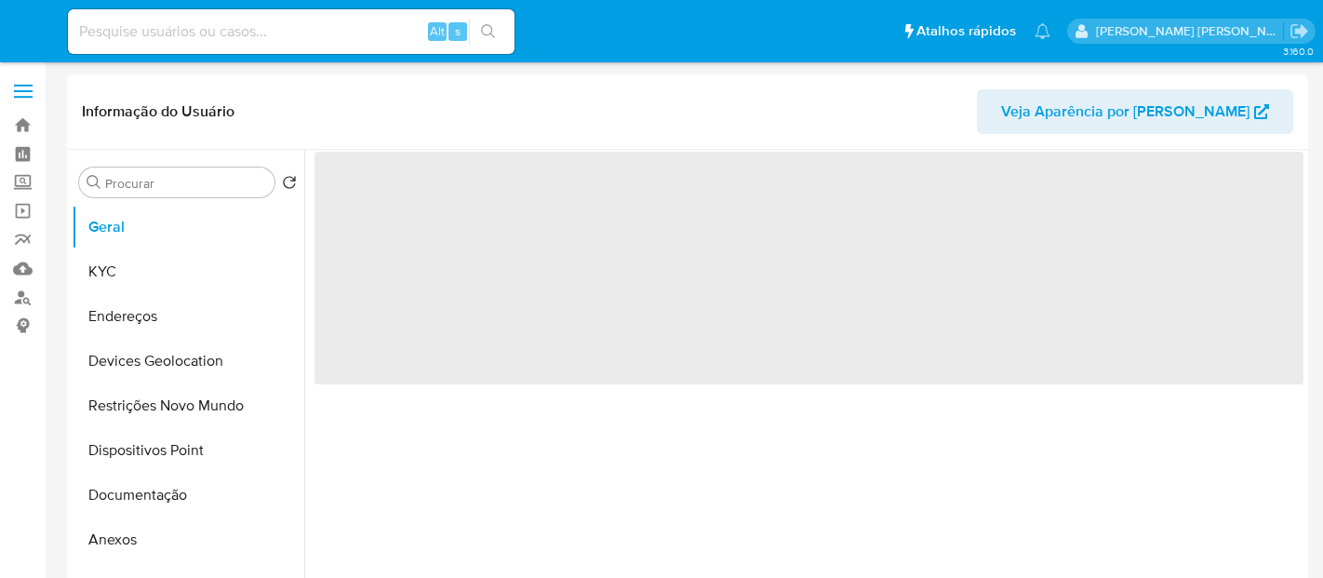
select select "10"
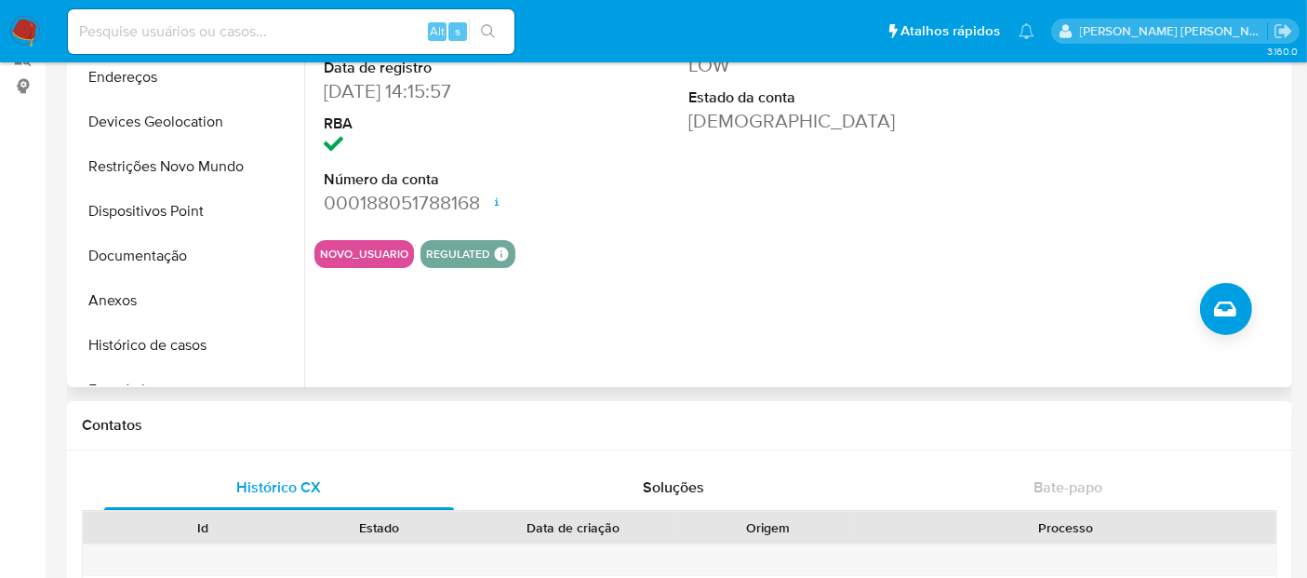
scroll to position [207, 0]
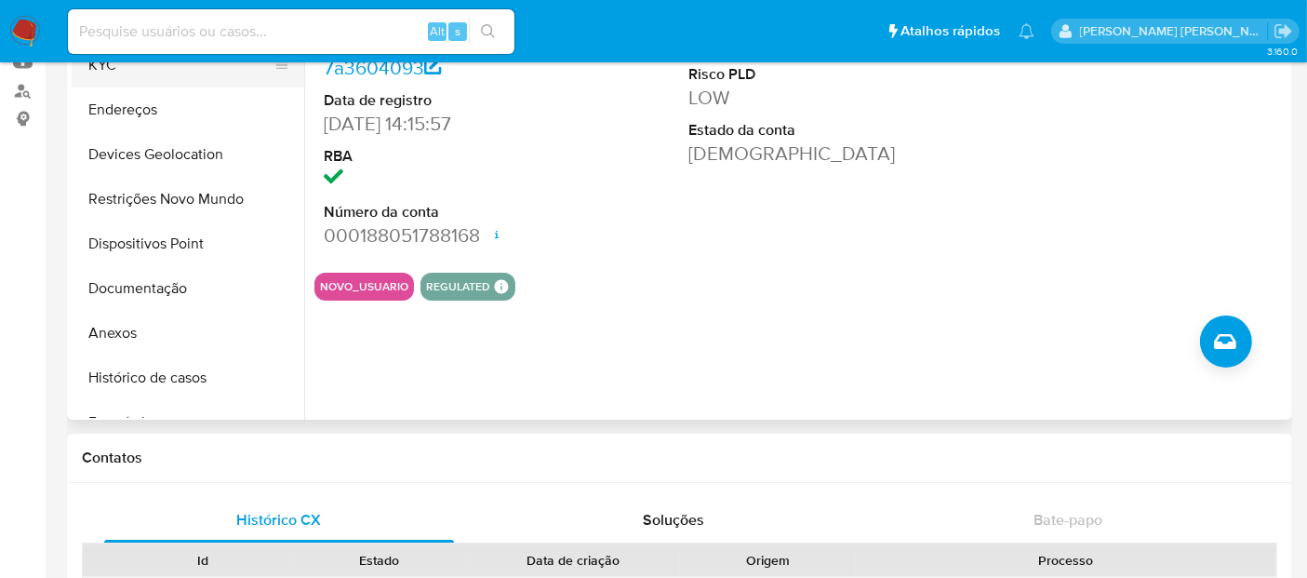
click at [159, 71] on button "KYC" at bounding box center [181, 65] width 218 height 45
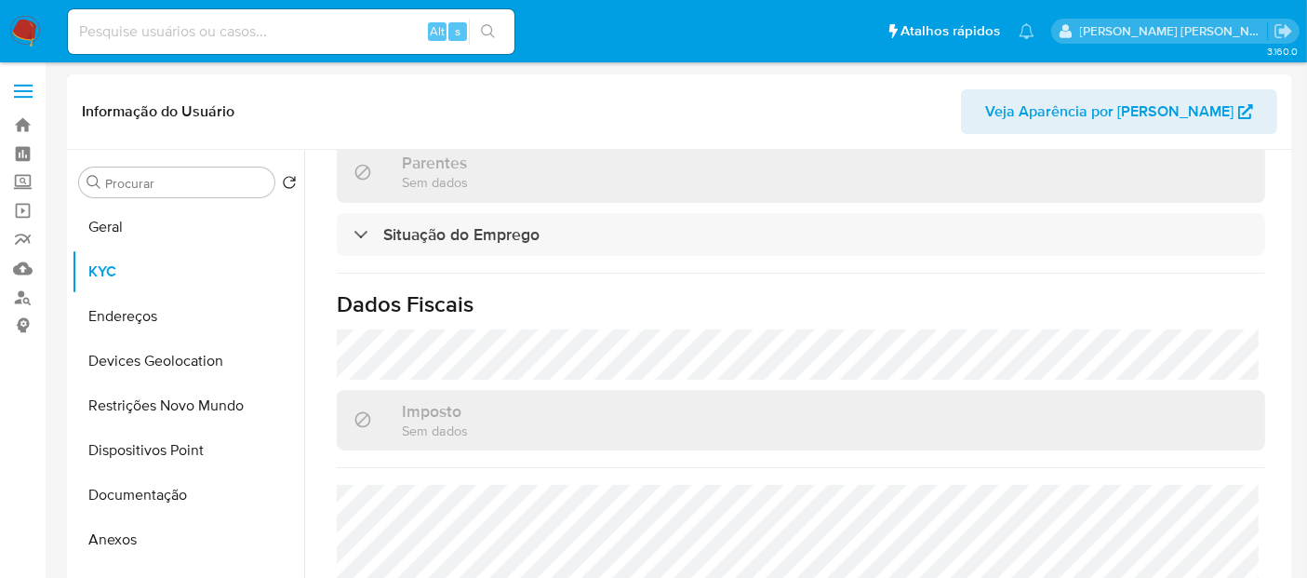
scroll to position [881, 0]
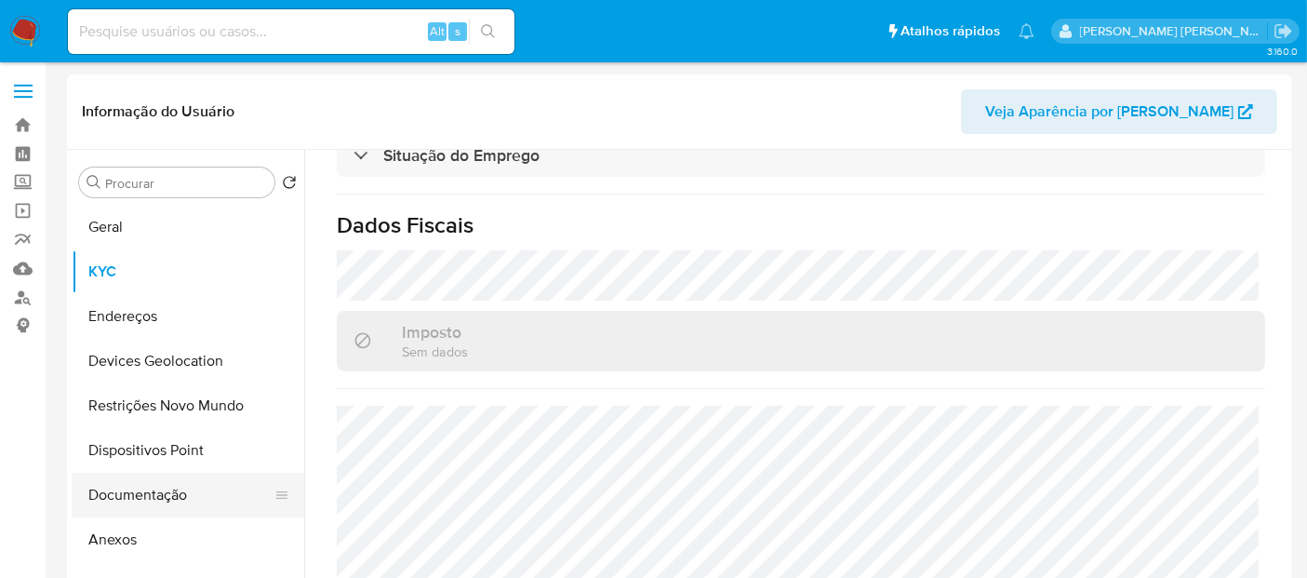
click at [133, 488] on button "Documentação" at bounding box center [181, 495] width 218 height 45
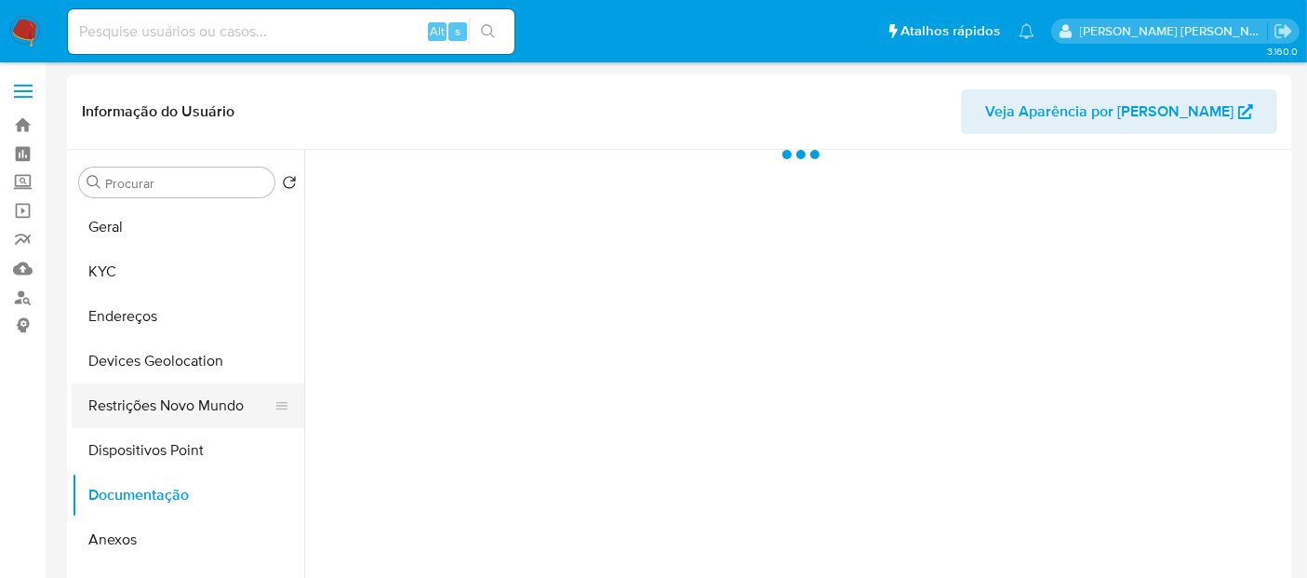
scroll to position [0, 0]
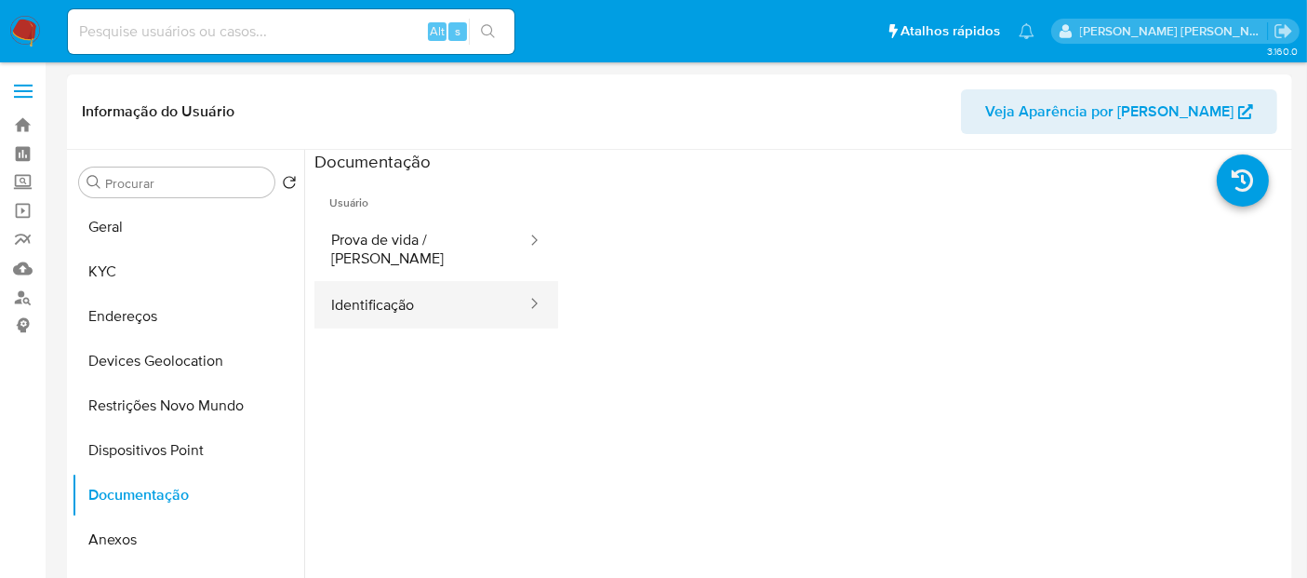
click at [416, 286] on button "Identificação" at bounding box center [421, 304] width 214 height 47
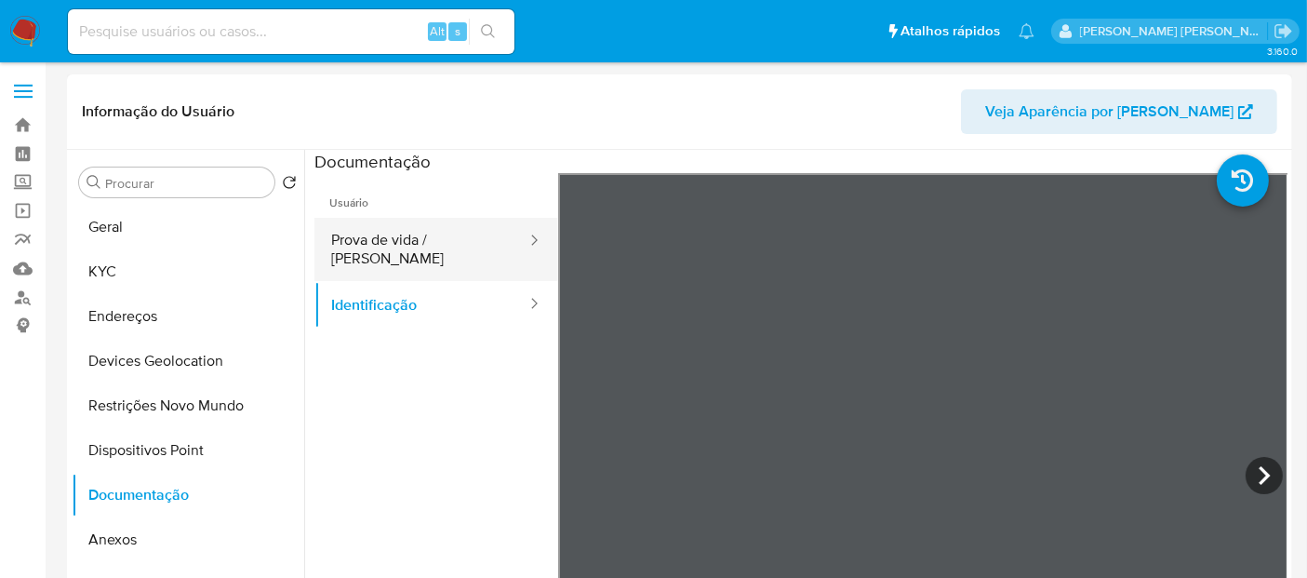
click at [398, 258] on button "Prova de vida / Selfie" at bounding box center [421, 249] width 214 height 63
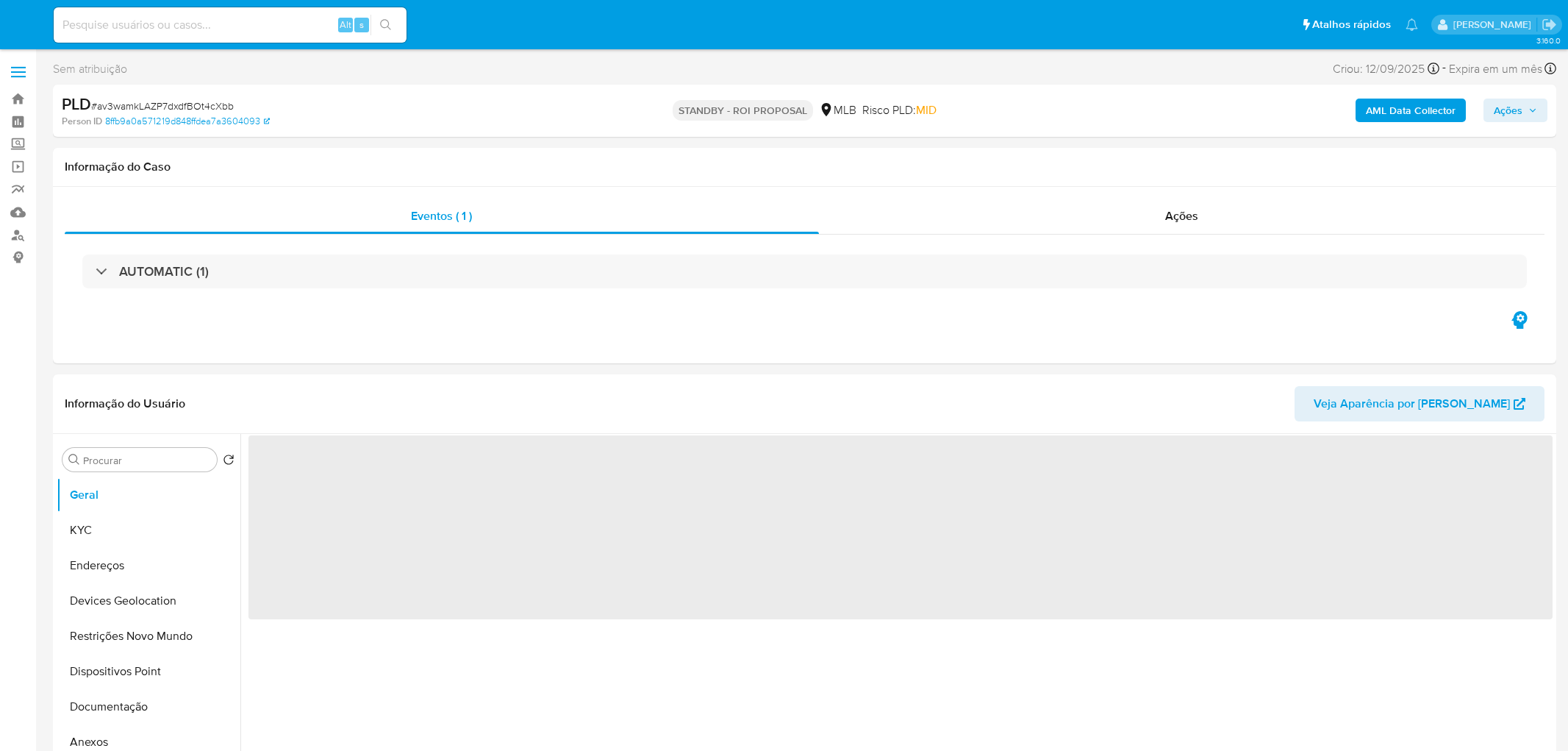
select select "10"
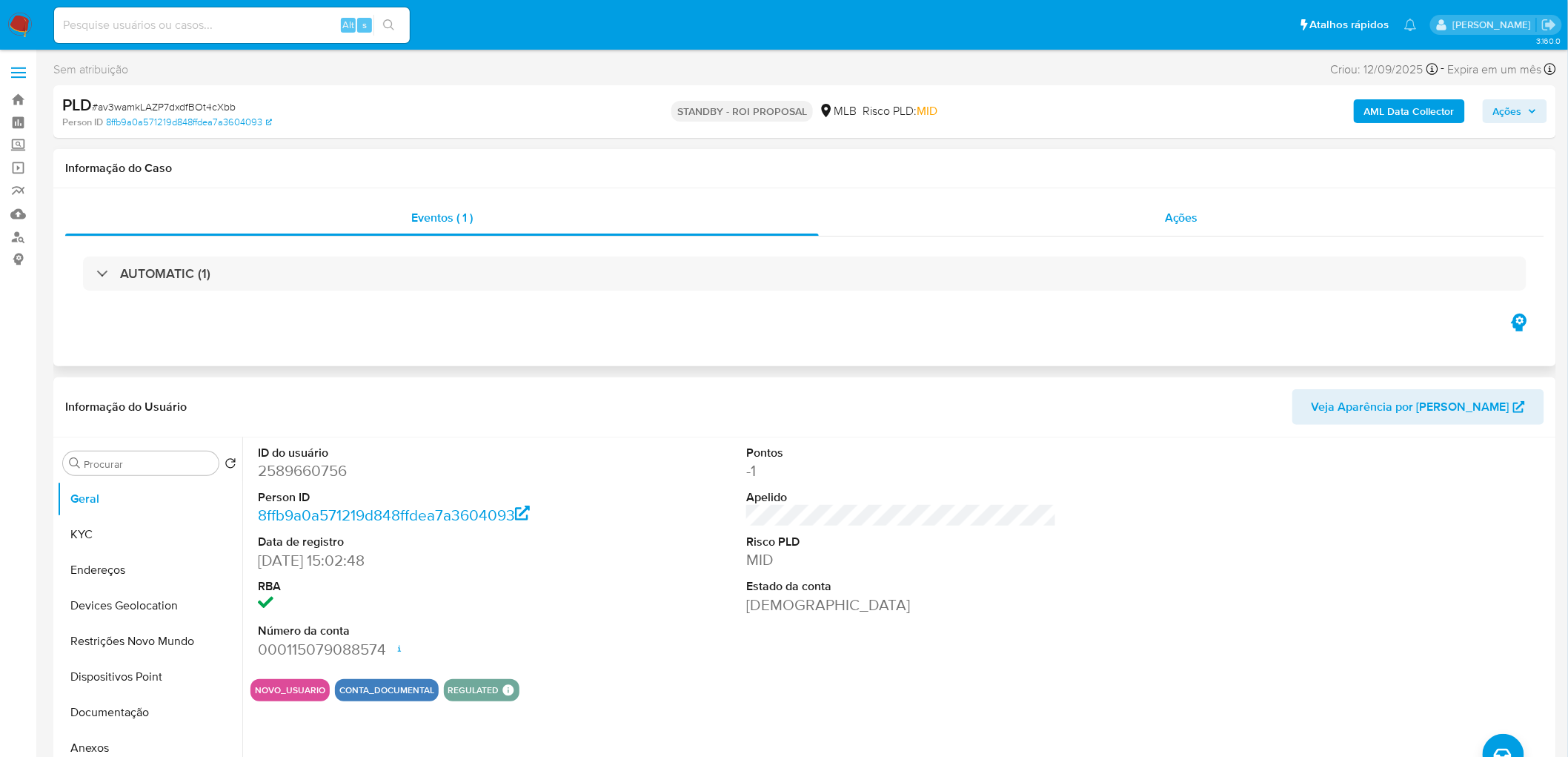
click at [1112, 210] on div "Ações" at bounding box center [1181, 218] width 725 height 36
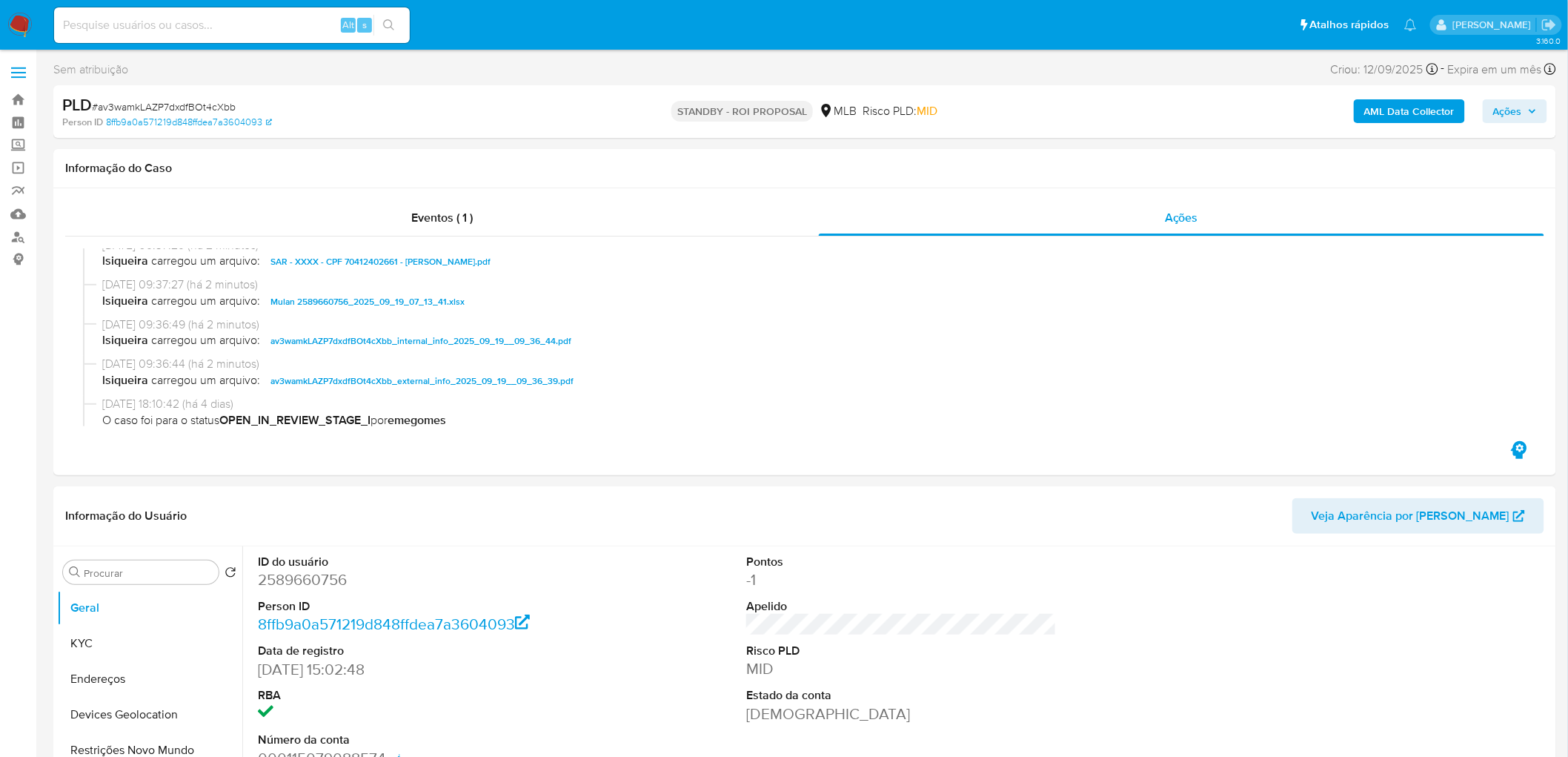
scroll to position [82, 0]
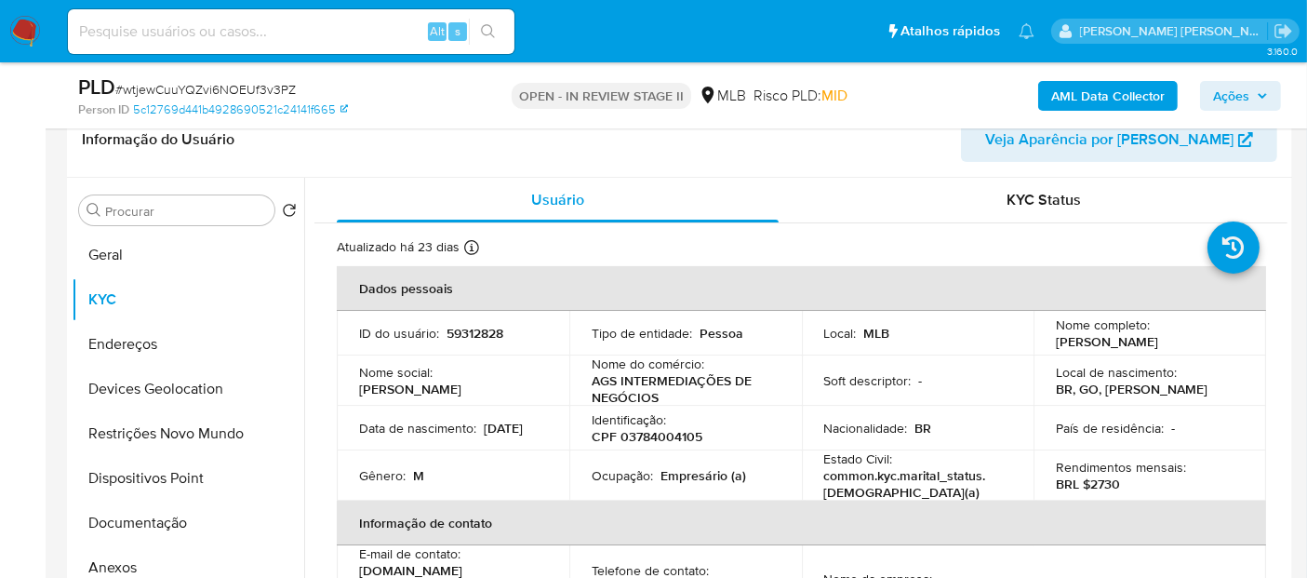
scroll to position [310, 0]
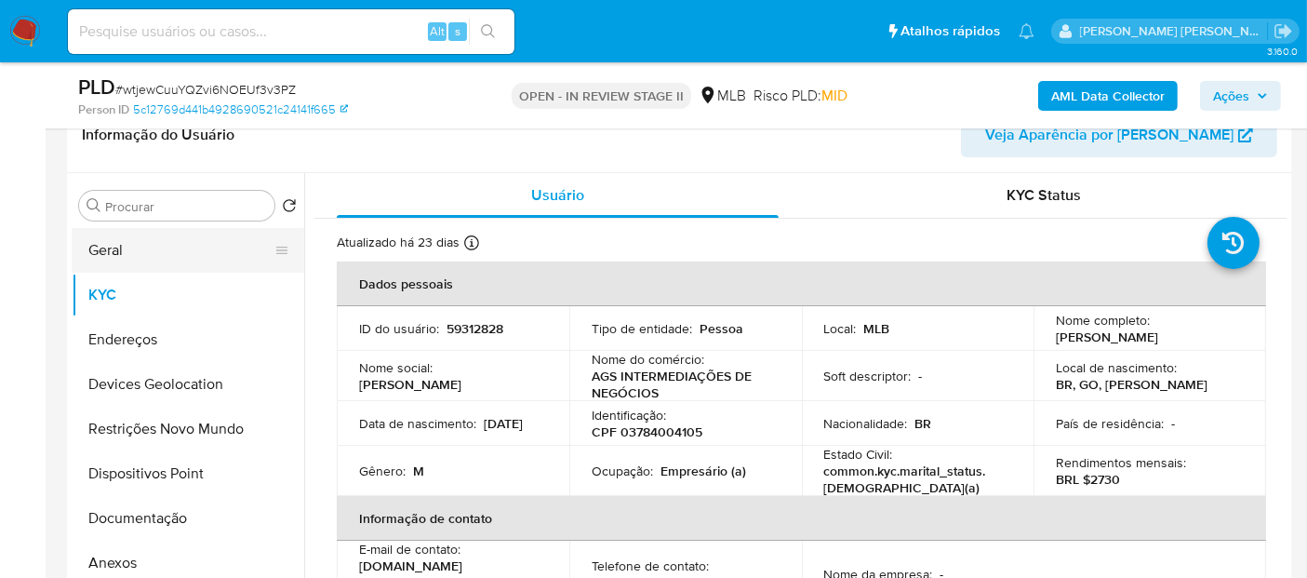
click at [161, 250] on button "Geral" at bounding box center [181, 250] width 218 height 45
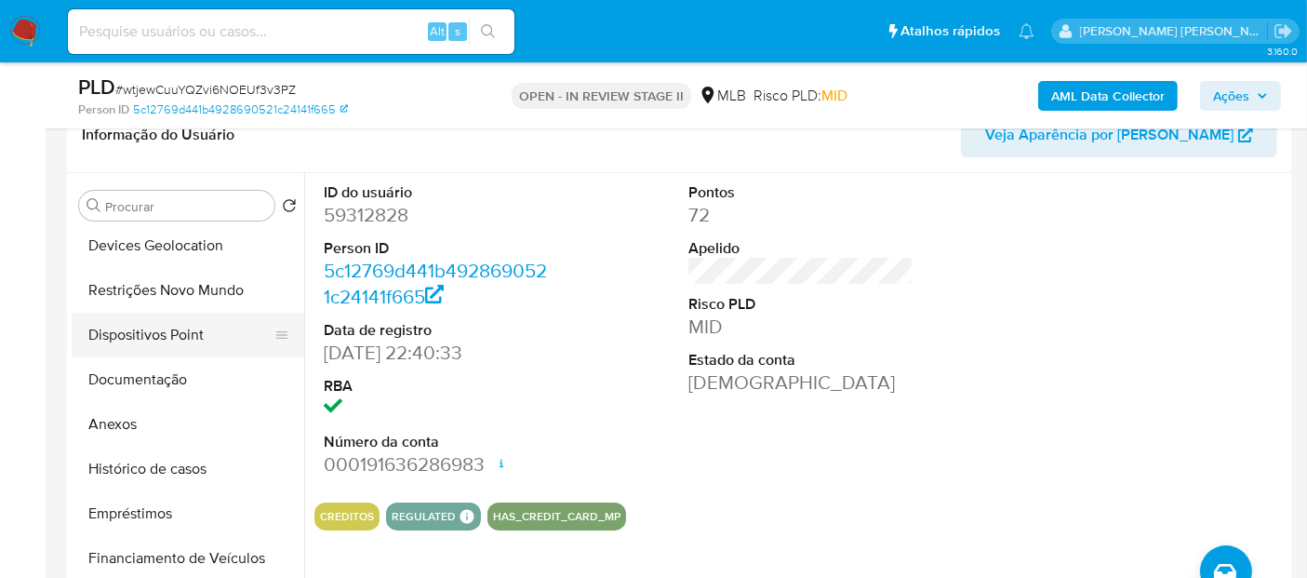
scroll to position [207, 0]
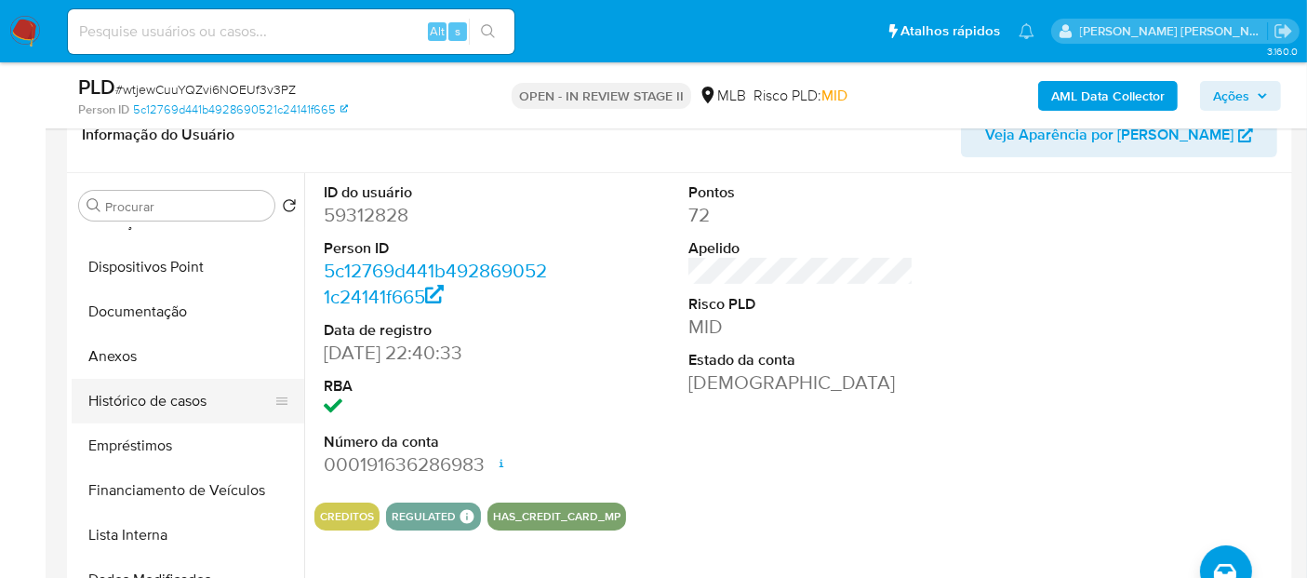
click at [205, 402] on button "Histórico de casos" at bounding box center [181, 401] width 218 height 45
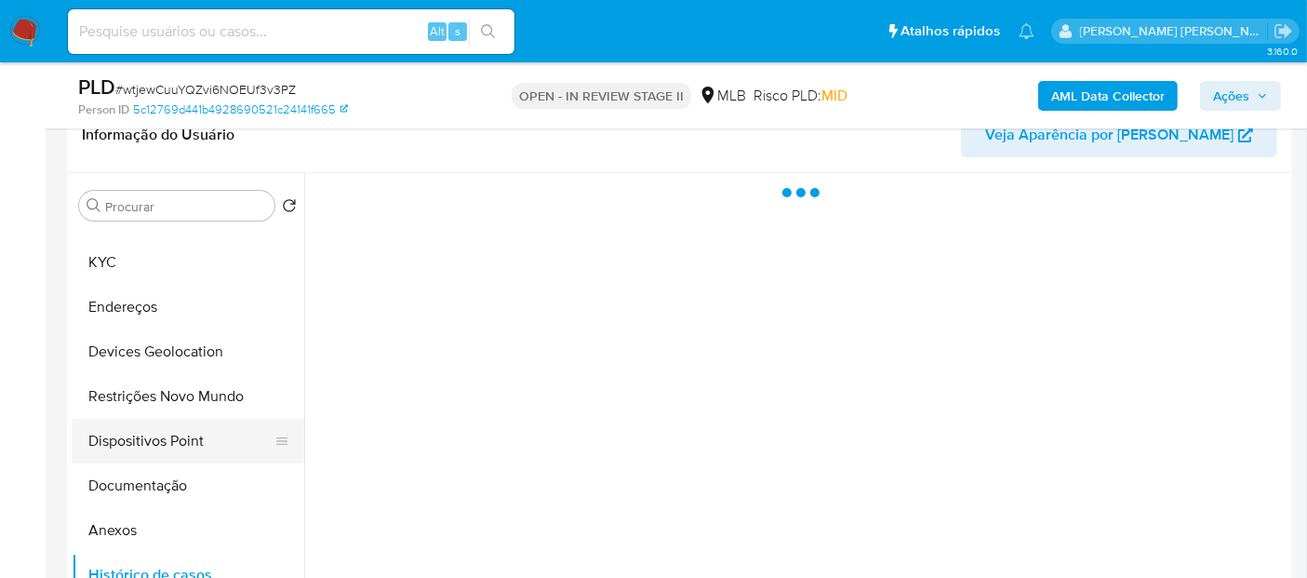
scroll to position [0, 0]
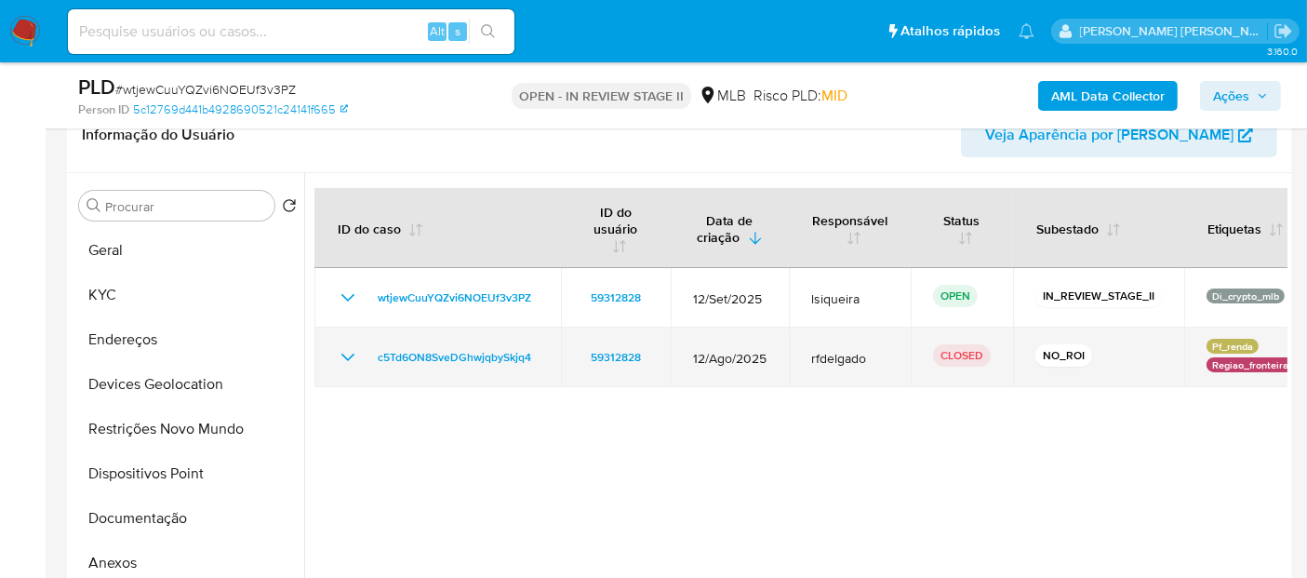
click at [340, 352] on icon "Mostrar/Ocultar" at bounding box center [348, 357] width 22 height 22
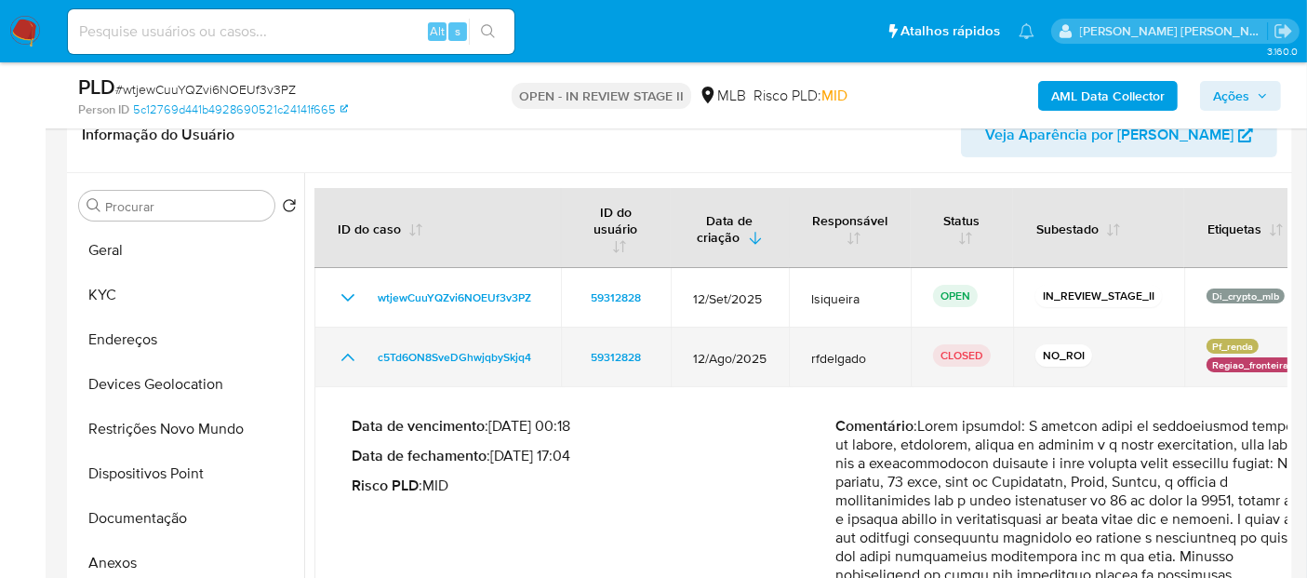
click at [344, 353] on icon "Mostrar/Ocultar" at bounding box center [348, 357] width 22 height 22
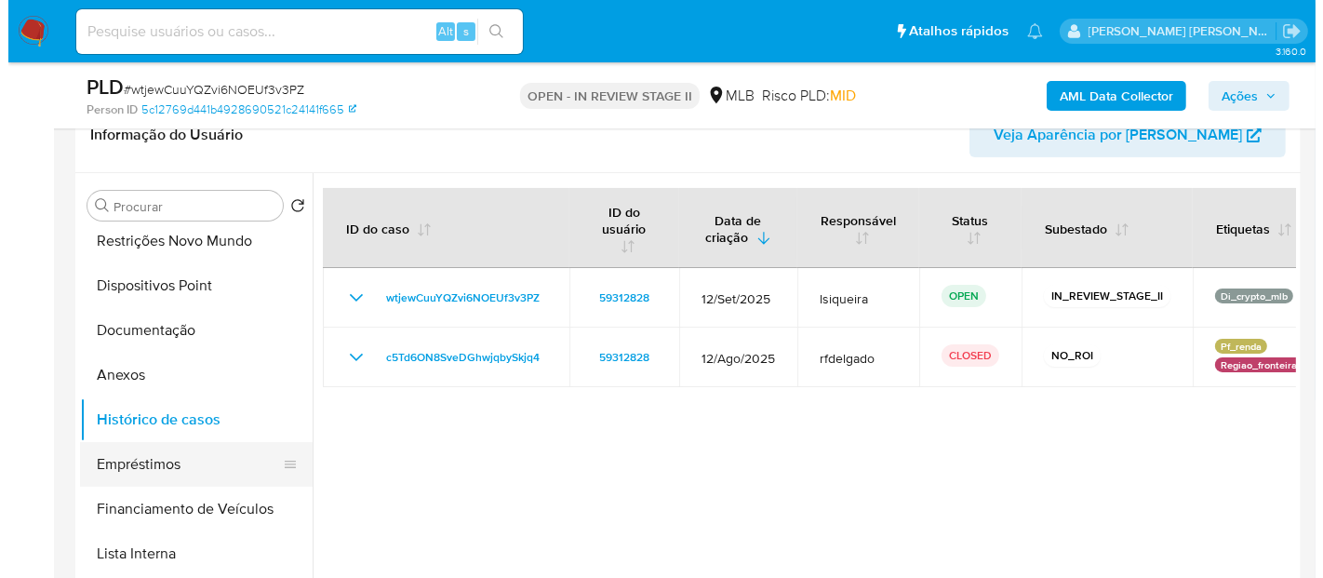
scroll to position [207, 0]
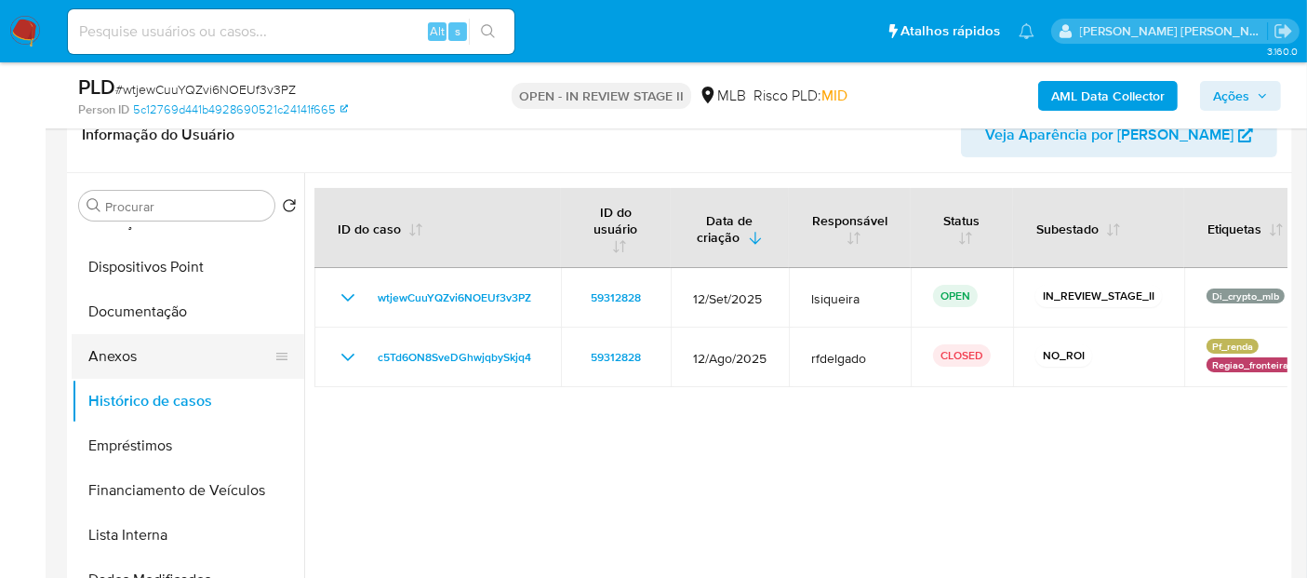
click at [149, 359] on button "Anexos" at bounding box center [181, 356] width 218 height 45
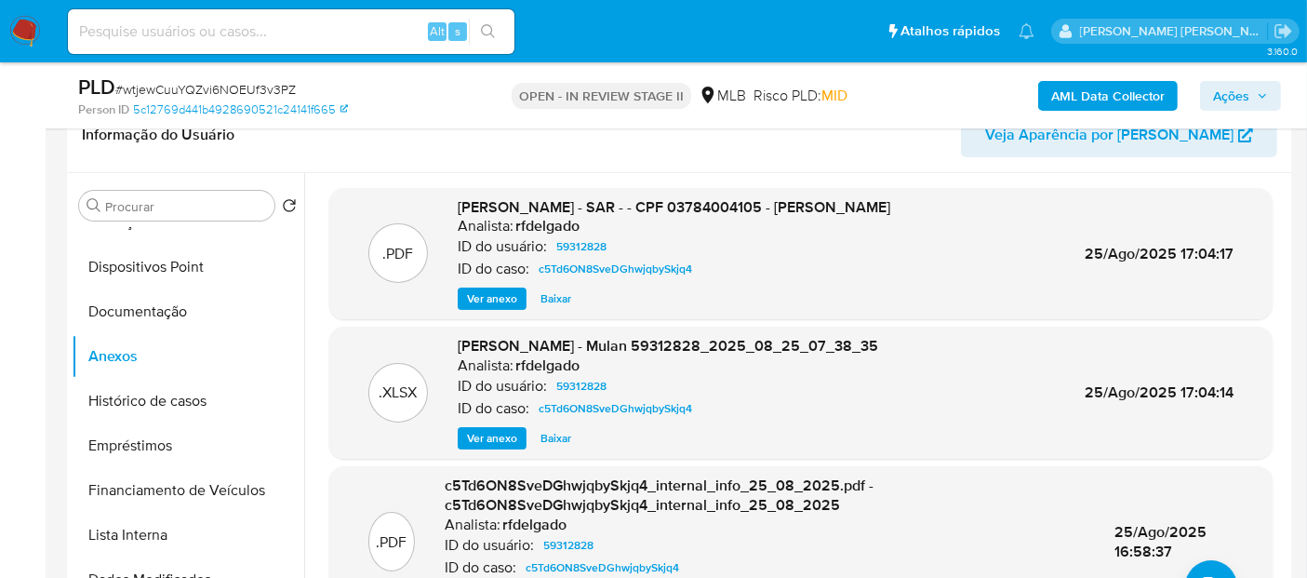
click at [504, 289] on span "Ver anexo" at bounding box center [492, 298] width 50 height 19
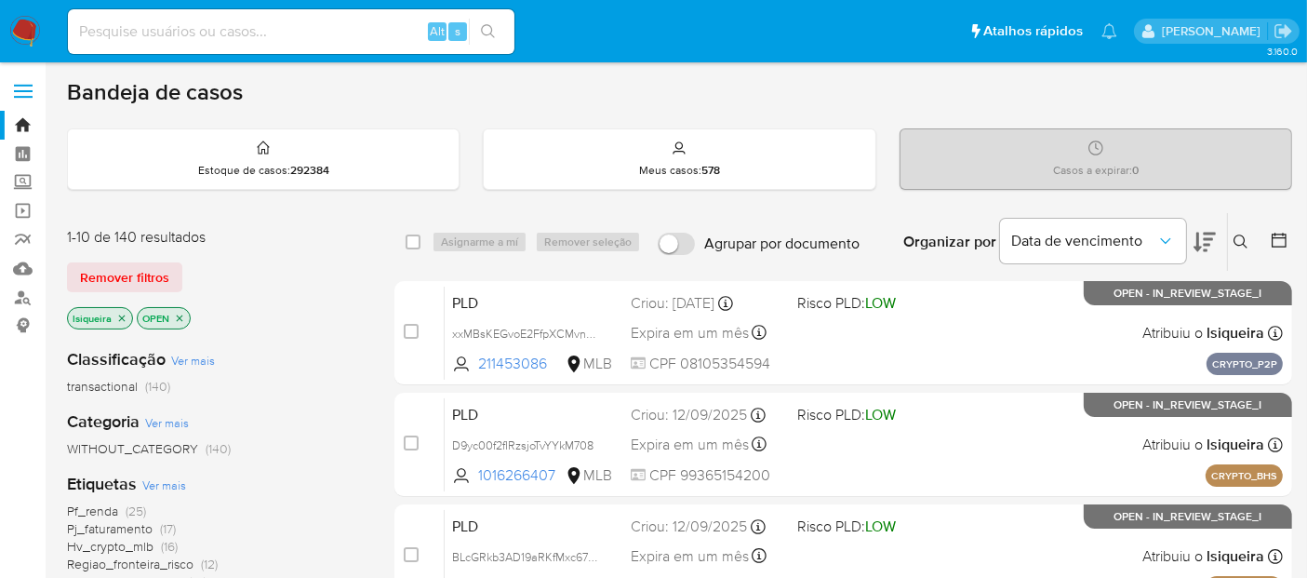
click at [123, 314] on icon "close-filter" at bounding box center [121, 318] width 11 height 11
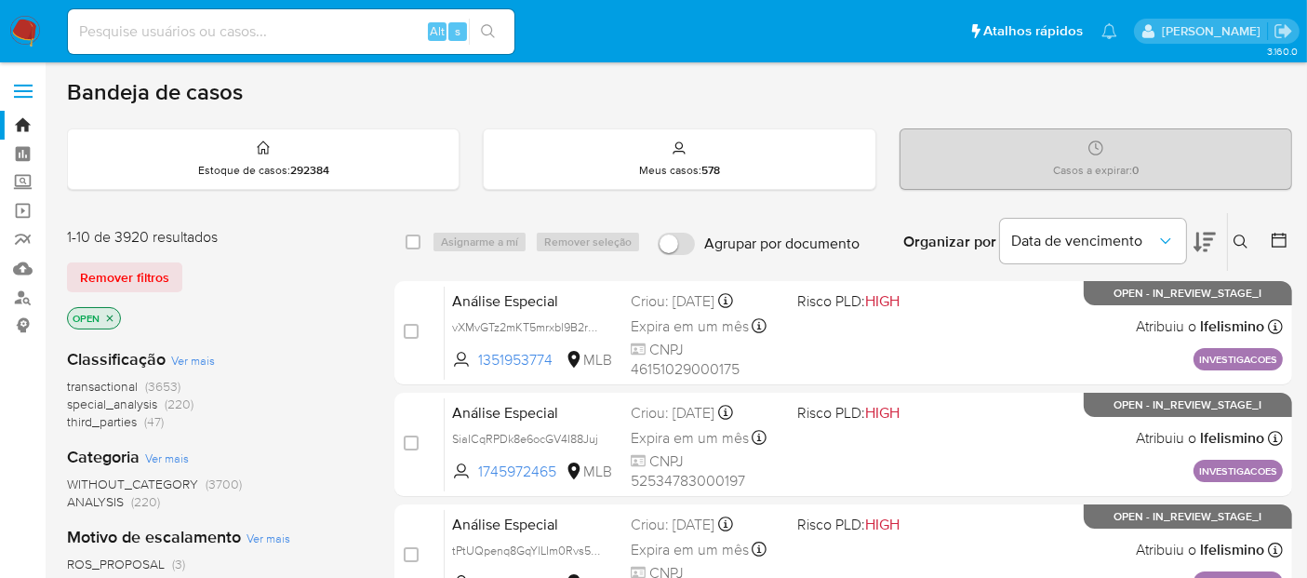
click at [1235, 234] on icon at bounding box center [1241, 241] width 15 height 15
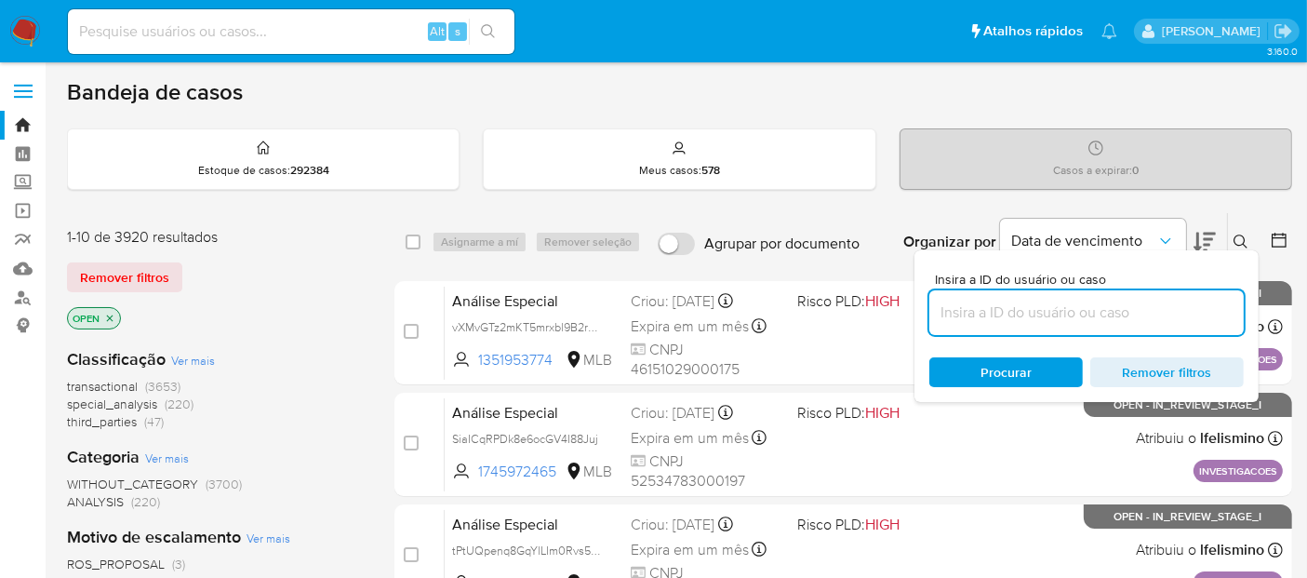
click at [995, 311] on input at bounding box center [1086, 313] width 314 height 24
type input "wtjewCuuYQZvi6NOEUf3v3PZ"
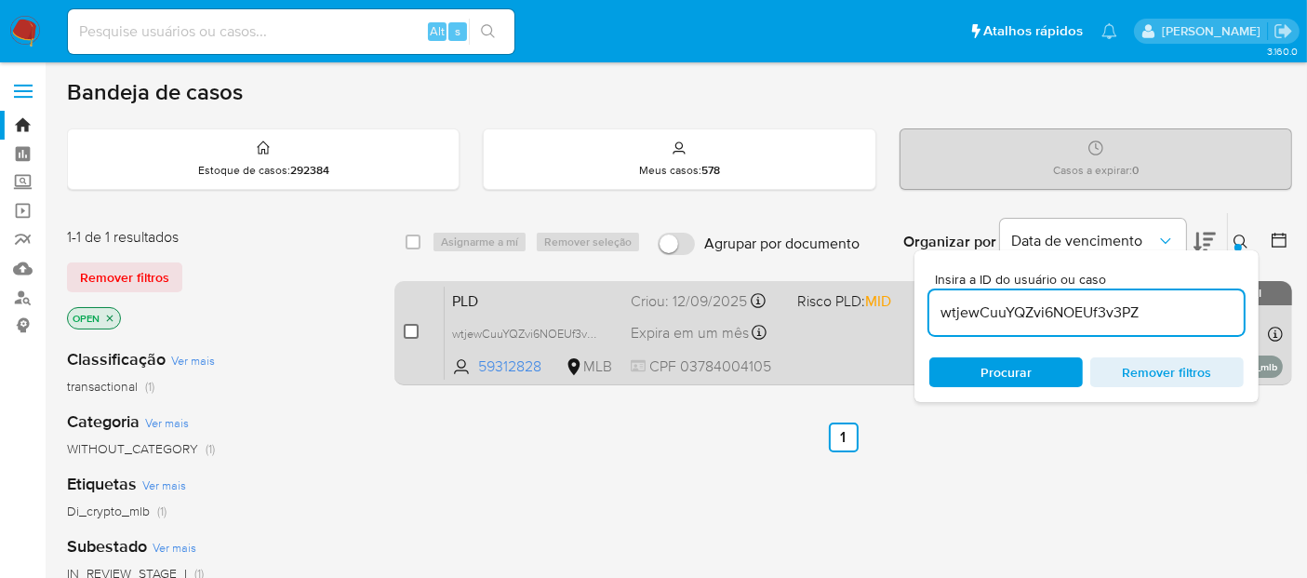
click at [408, 326] on input "checkbox" at bounding box center [411, 331] width 15 height 15
checkbox input "true"
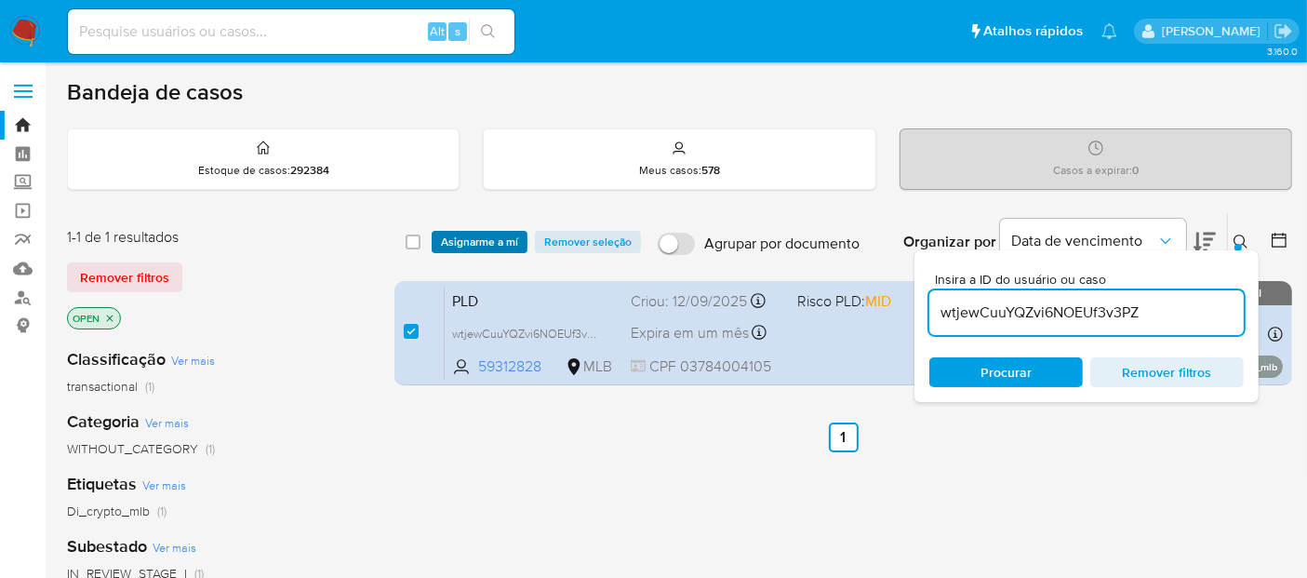
click at [484, 239] on span "Asignarme a mí" at bounding box center [479, 242] width 77 height 19
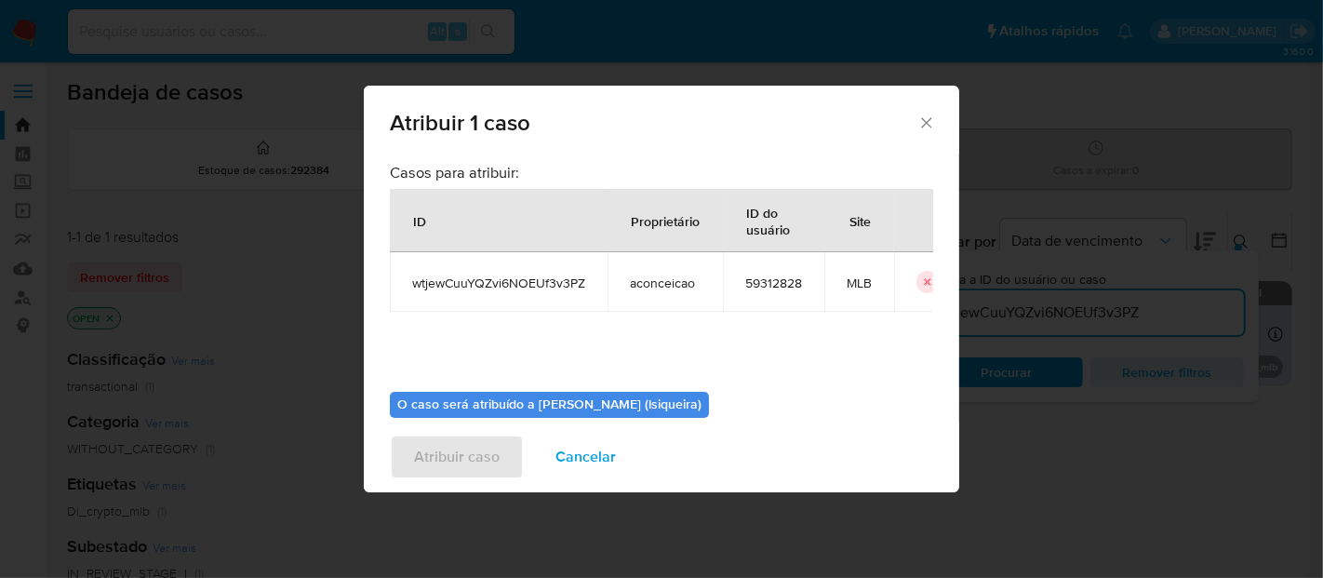
click at [567, 365] on div "Casos para atribuir: ID Proprietário ID do usuário Site wtjewCuuYQZvi6NOEUf3v3P…" at bounding box center [661, 335] width 543 height 362
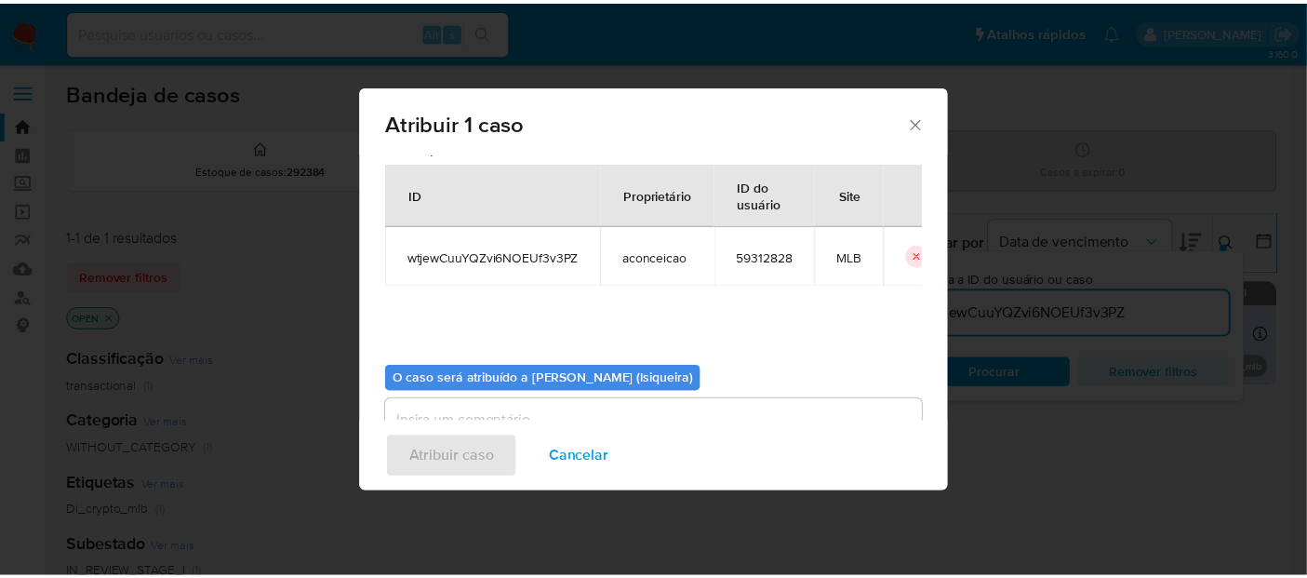
scroll to position [95, 0]
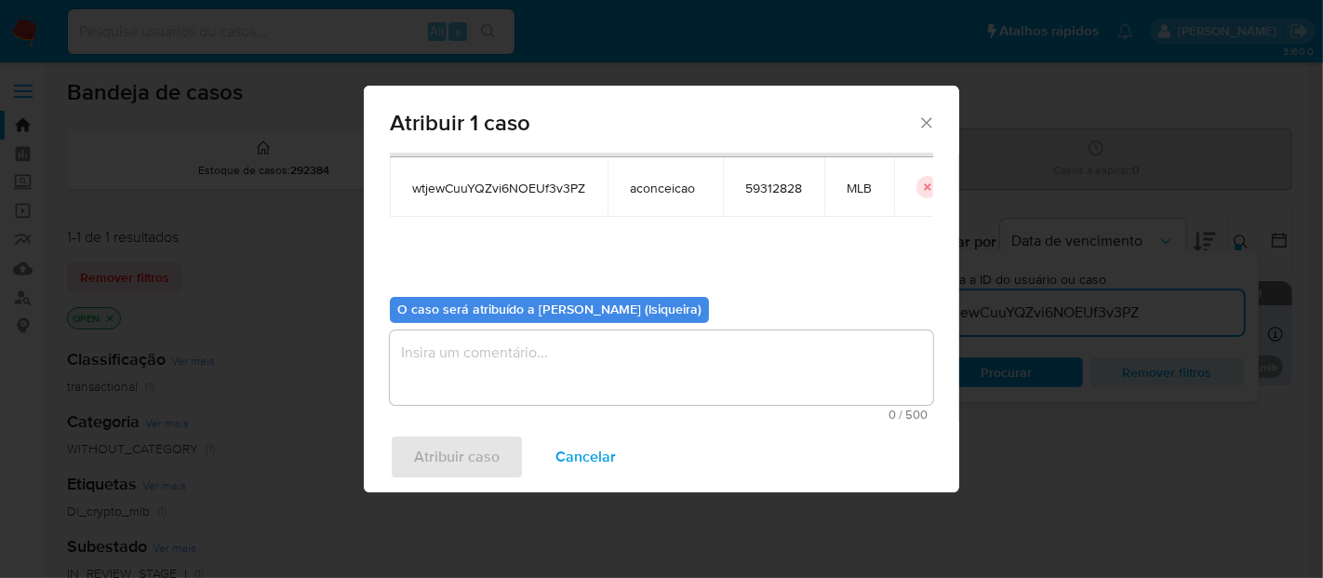
click at [564, 372] on textarea "assign-modal" at bounding box center [661, 367] width 543 height 74
click at [500, 447] on button "Atribuir caso" at bounding box center [457, 456] width 134 height 45
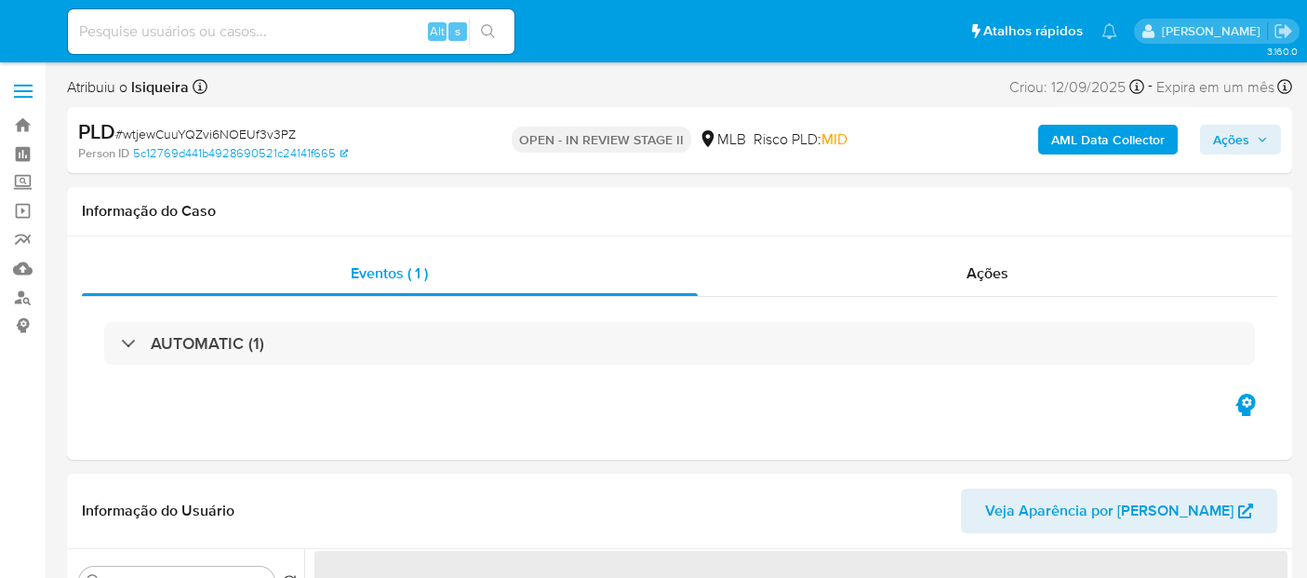
select select "10"
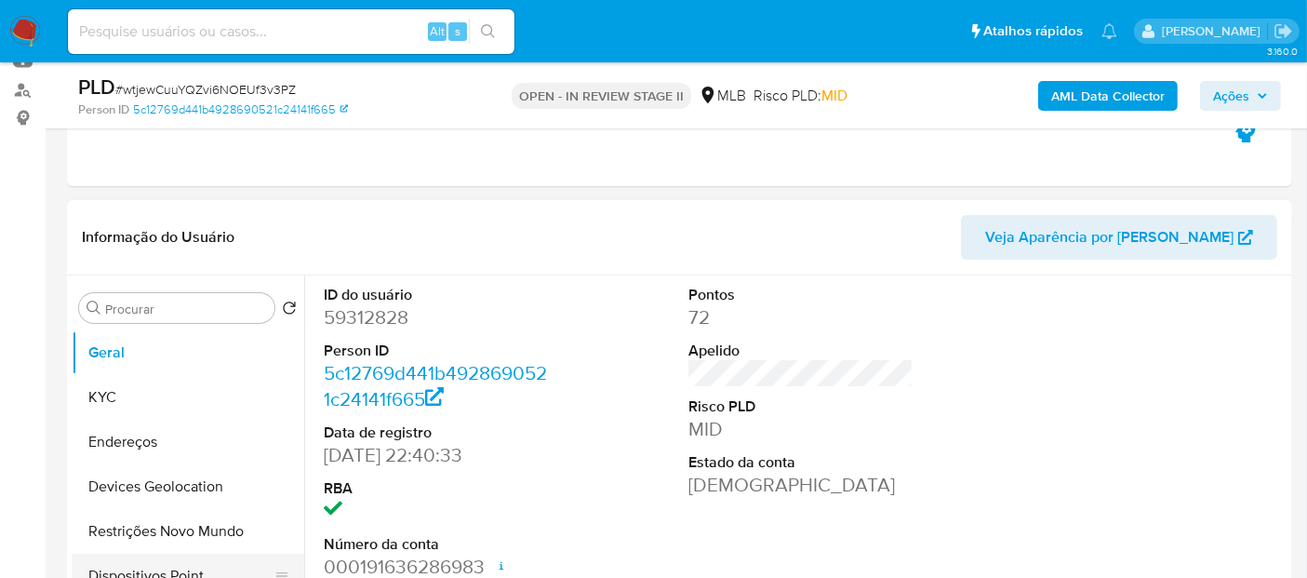
scroll to position [310, 0]
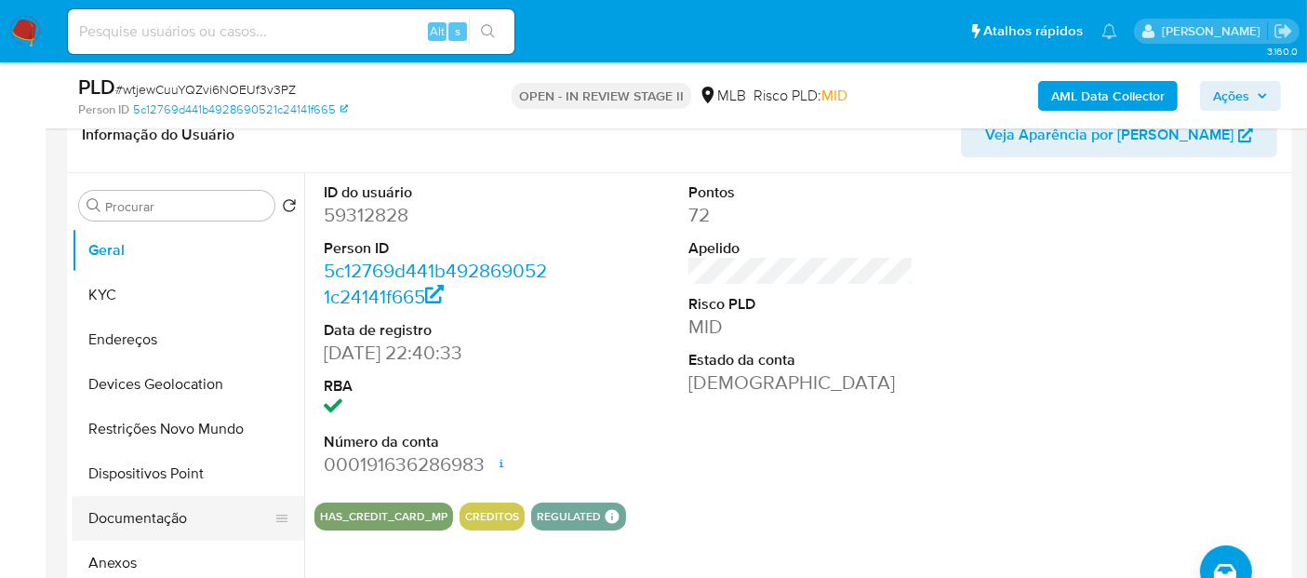
click at [149, 514] on button "Documentação" at bounding box center [181, 518] width 218 height 45
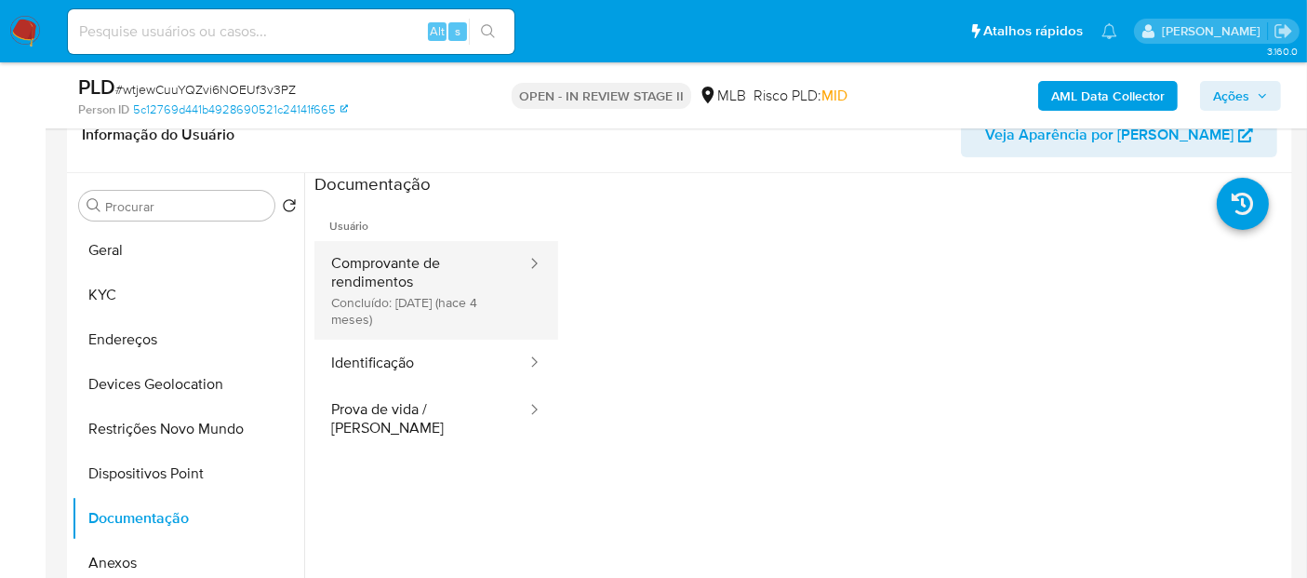
click at [435, 280] on button "Comprovante de rendimentos Concluído: 28/05/2025 (hace 4 meses)" at bounding box center [421, 290] width 214 height 99
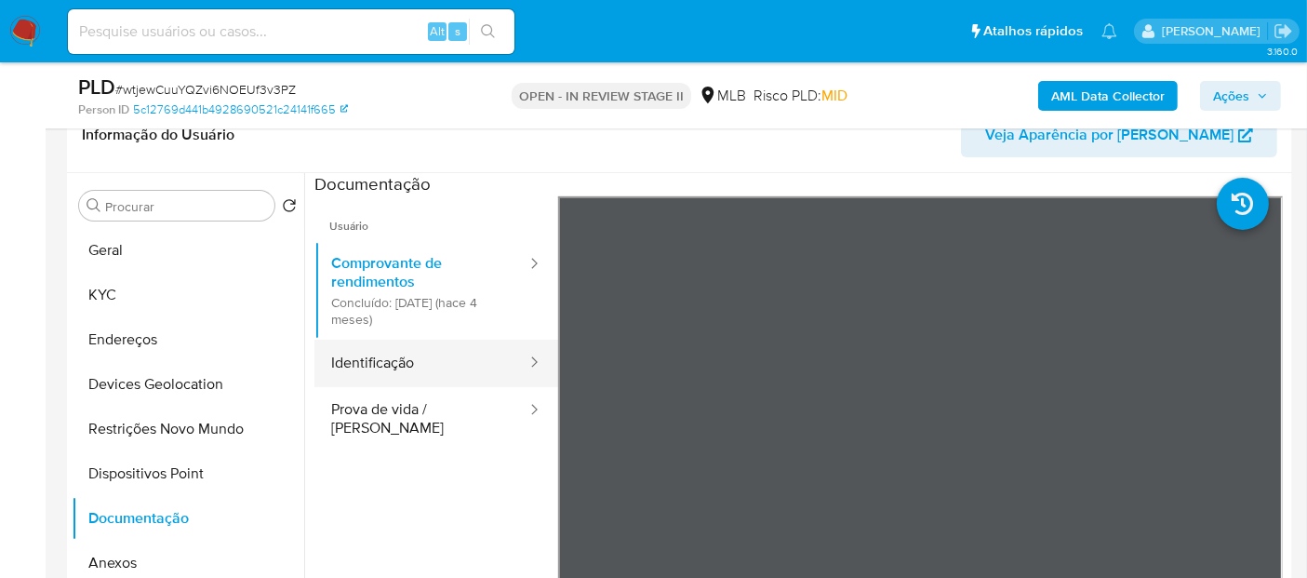
click at [525, 354] on icon at bounding box center [534, 362] width 19 height 19
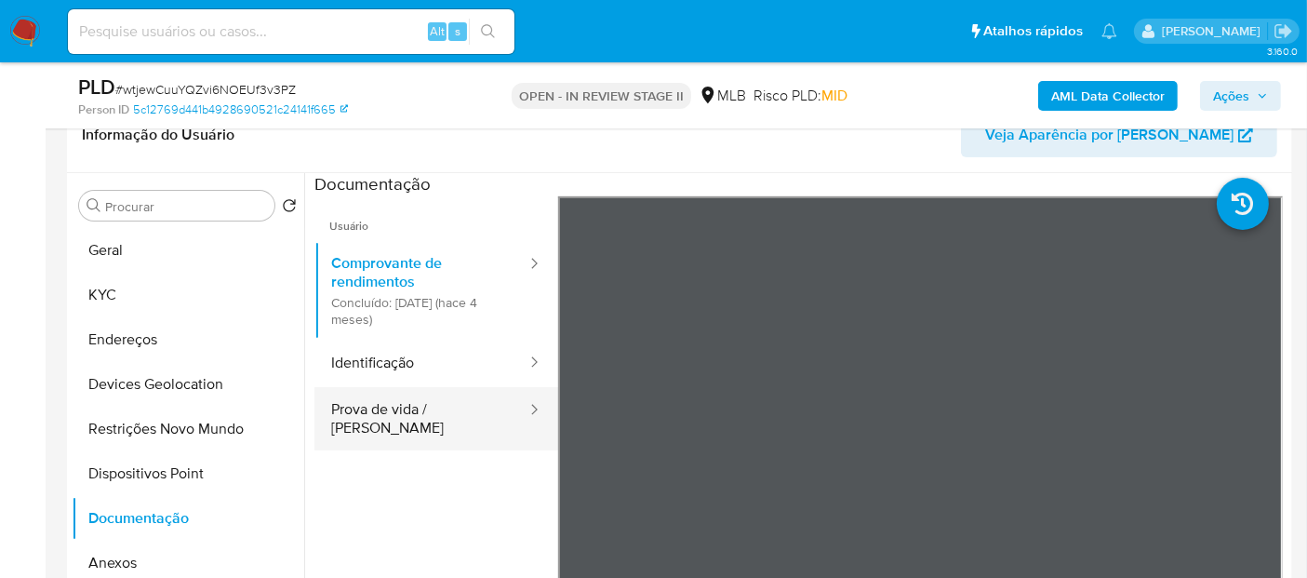
click at [474, 427] on button "Prova de vida / [PERSON_NAME]" at bounding box center [421, 418] width 214 height 63
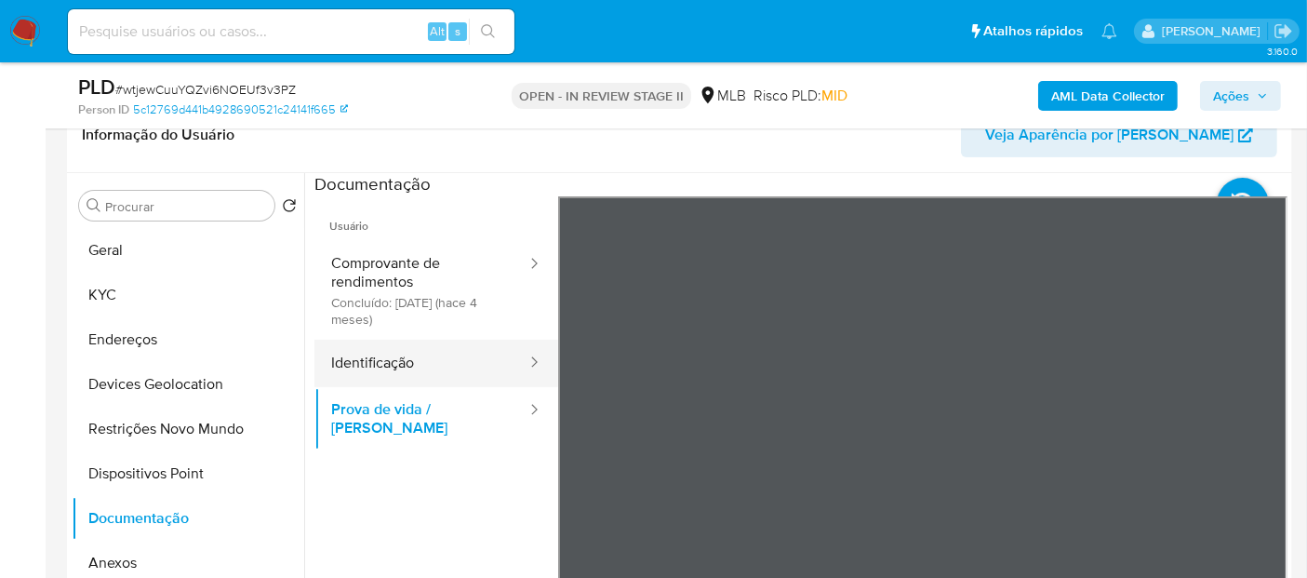
click at [471, 369] on button "Identificação" at bounding box center [421, 363] width 214 height 47
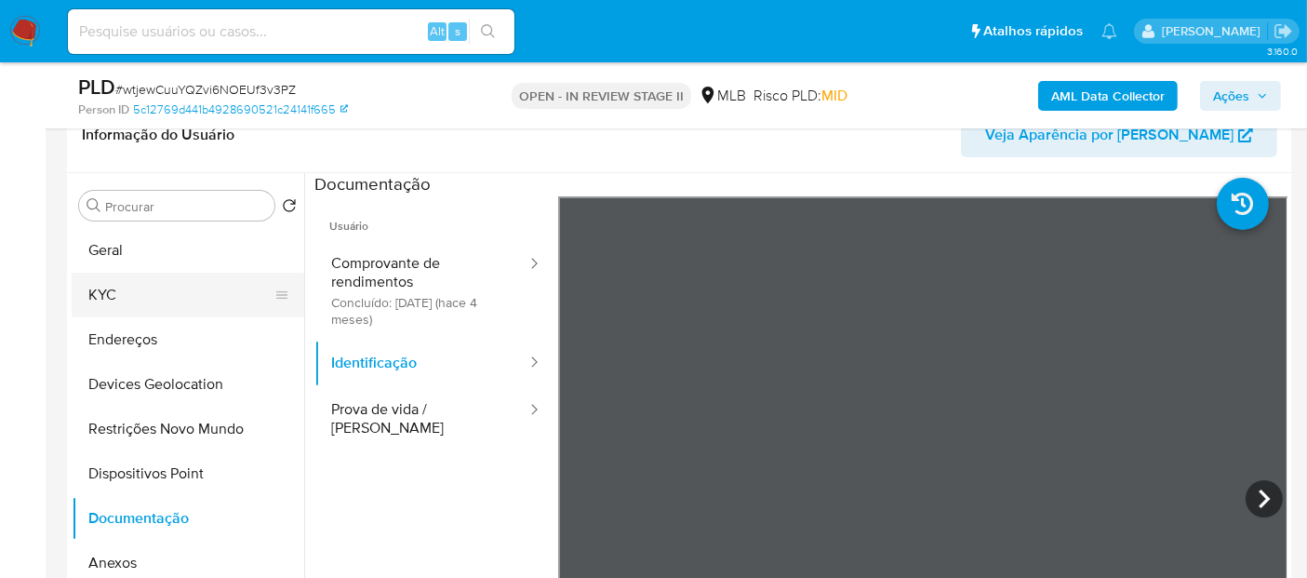
click at [136, 293] on button "KYC" at bounding box center [181, 295] width 218 height 45
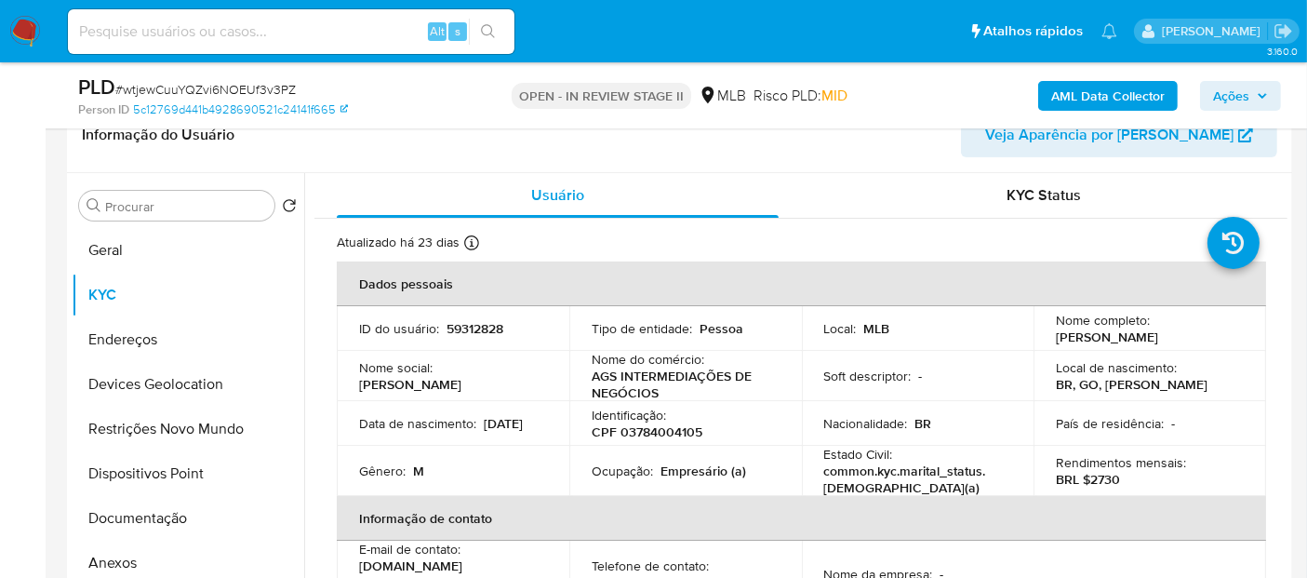
click at [706, 466] on p "Empresário (a)" at bounding box center [704, 470] width 86 height 17
copy p "Empresário"
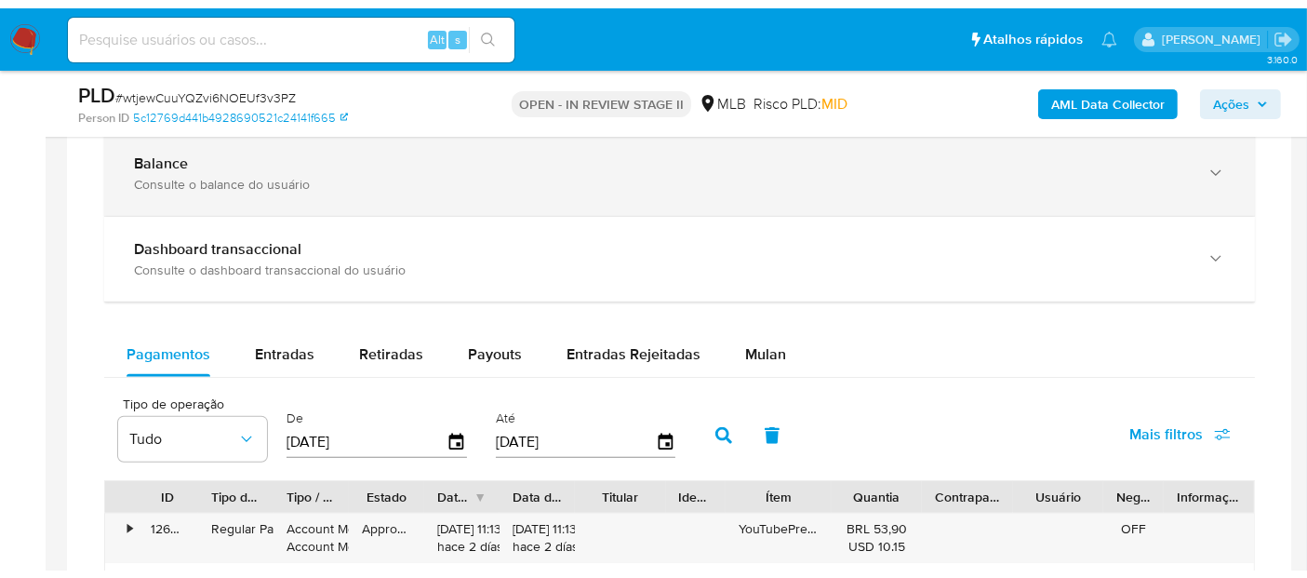
scroll to position [1321, 0]
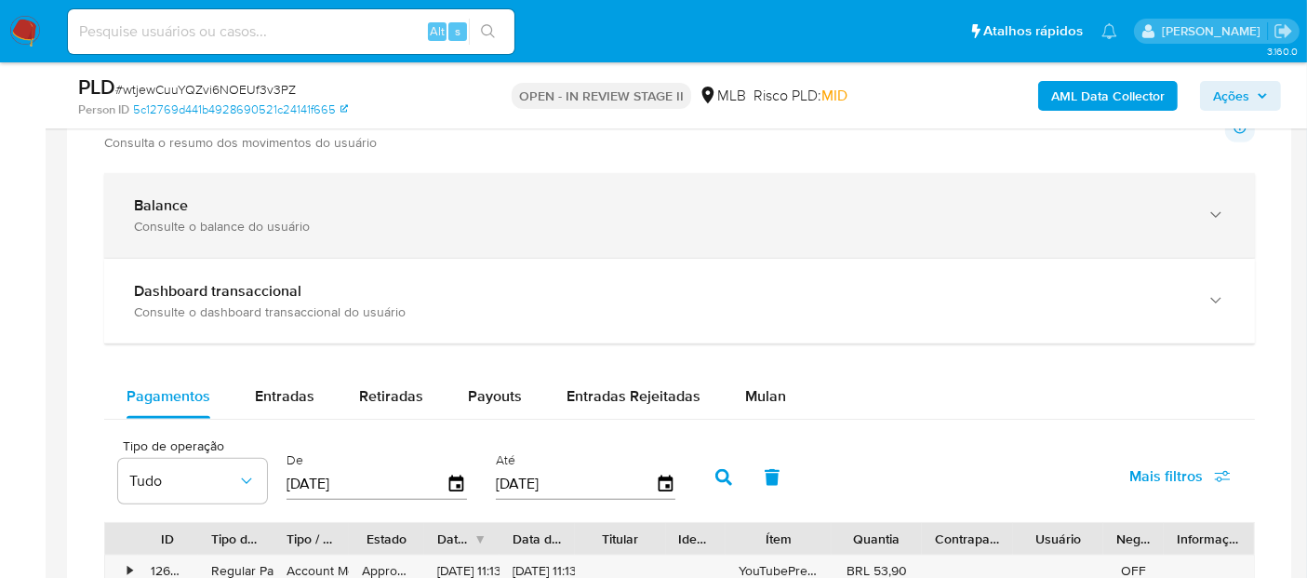
click at [656, 180] on div "Balance Consulte o balance do usuário" at bounding box center [679, 215] width 1151 height 85
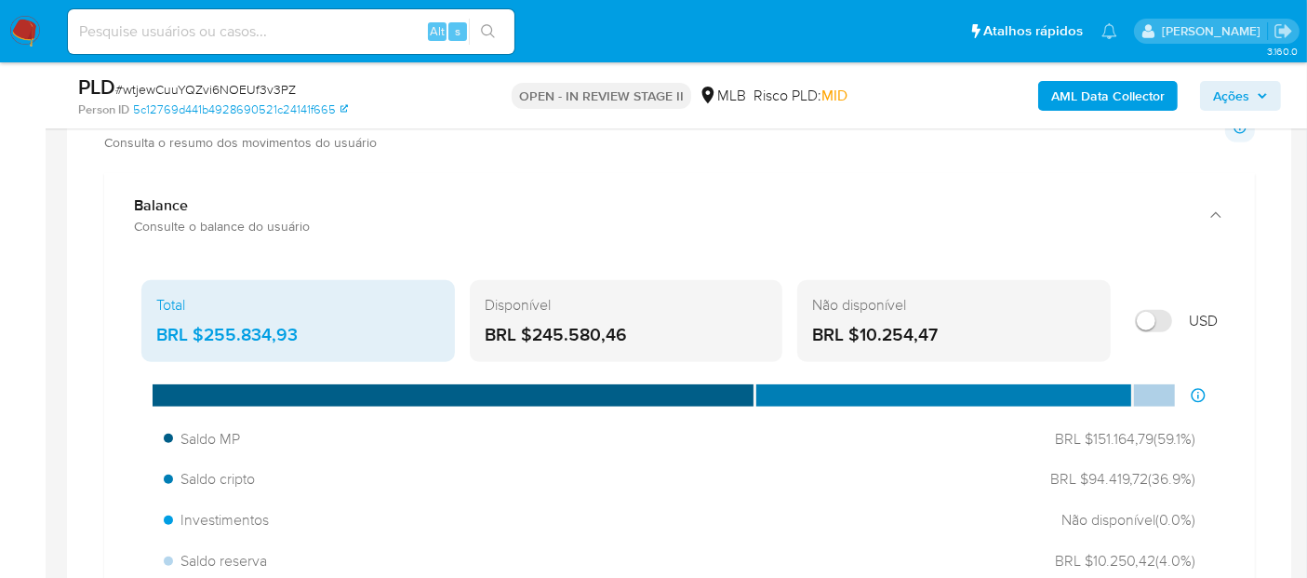
drag, startPoint x: 670, startPoint y: 324, endPoint x: 628, endPoint y: 323, distance: 41.9
click at [628, 323] on div "BRL $245.580,46" at bounding box center [627, 335] width 284 height 24
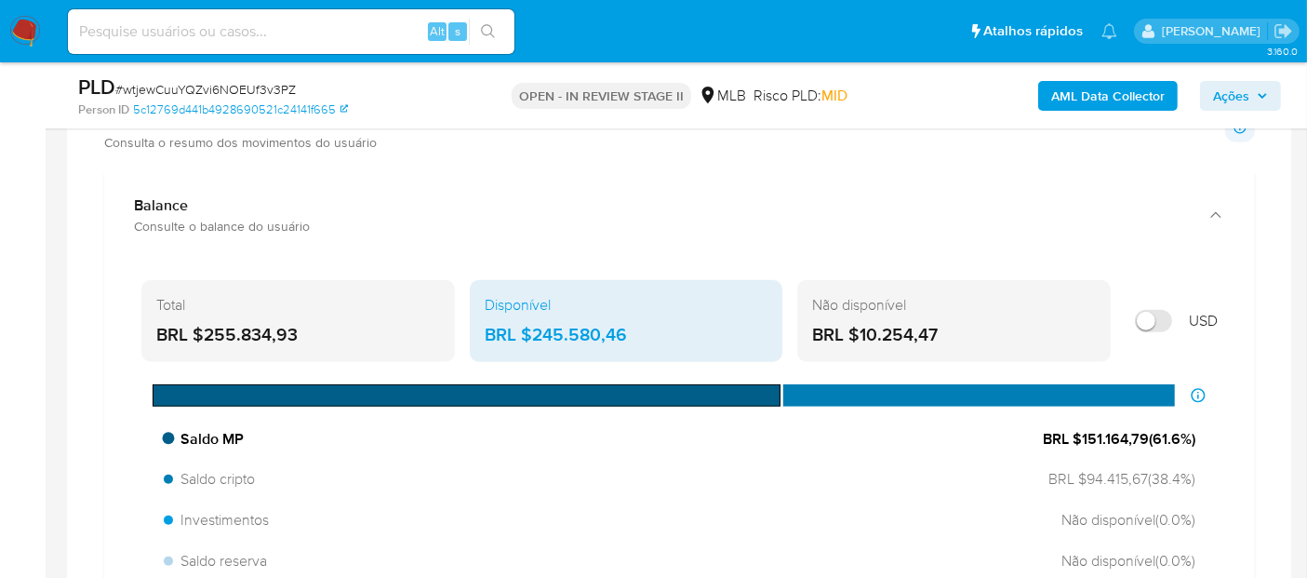
drag, startPoint x: 1146, startPoint y: 433, endPoint x: 1081, endPoint y: 437, distance: 65.3
click at [1081, 437] on span "BRL $151.164,79 ( 61.6 %)" at bounding box center [1119, 439] width 153 height 20
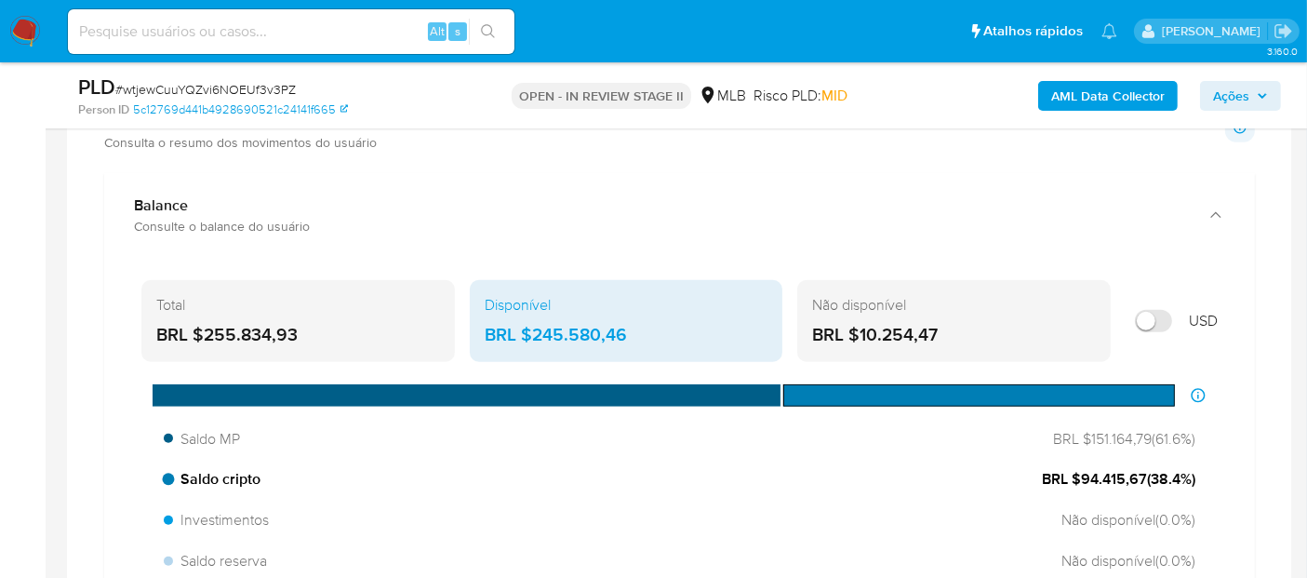
drag, startPoint x: 1149, startPoint y: 474, endPoint x: 1078, endPoint y: 469, distance: 70.9
click at [1078, 469] on span "BRL $94.415,67 ( 38.4 %)" at bounding box center [1119, 479] width 154 height 20
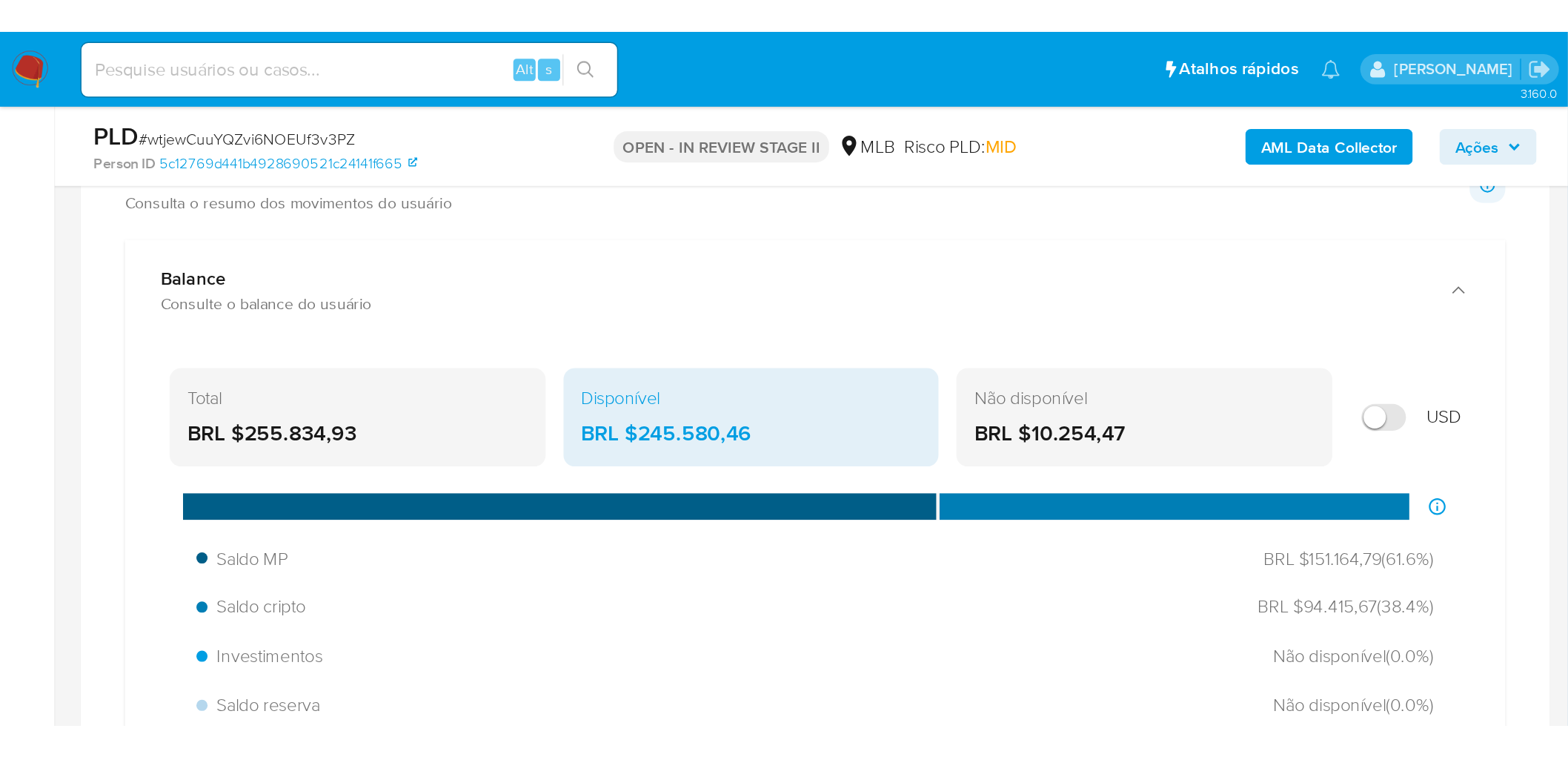
scroll to position [1053, 0]
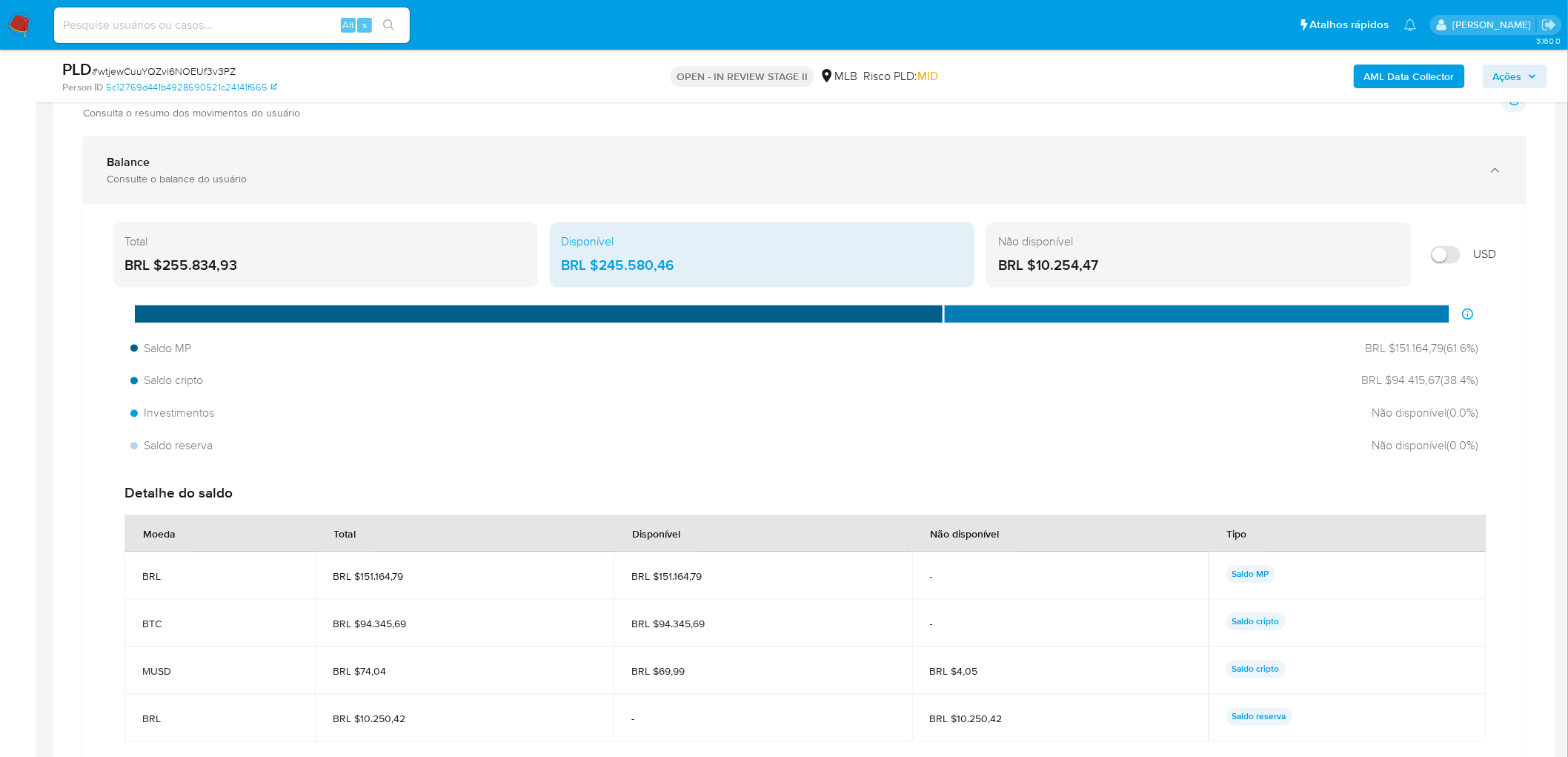
click at [1040, 159] on div "Balance Consulte o balance do usuário" at bounding box center [804, 171] width 1443 height 68
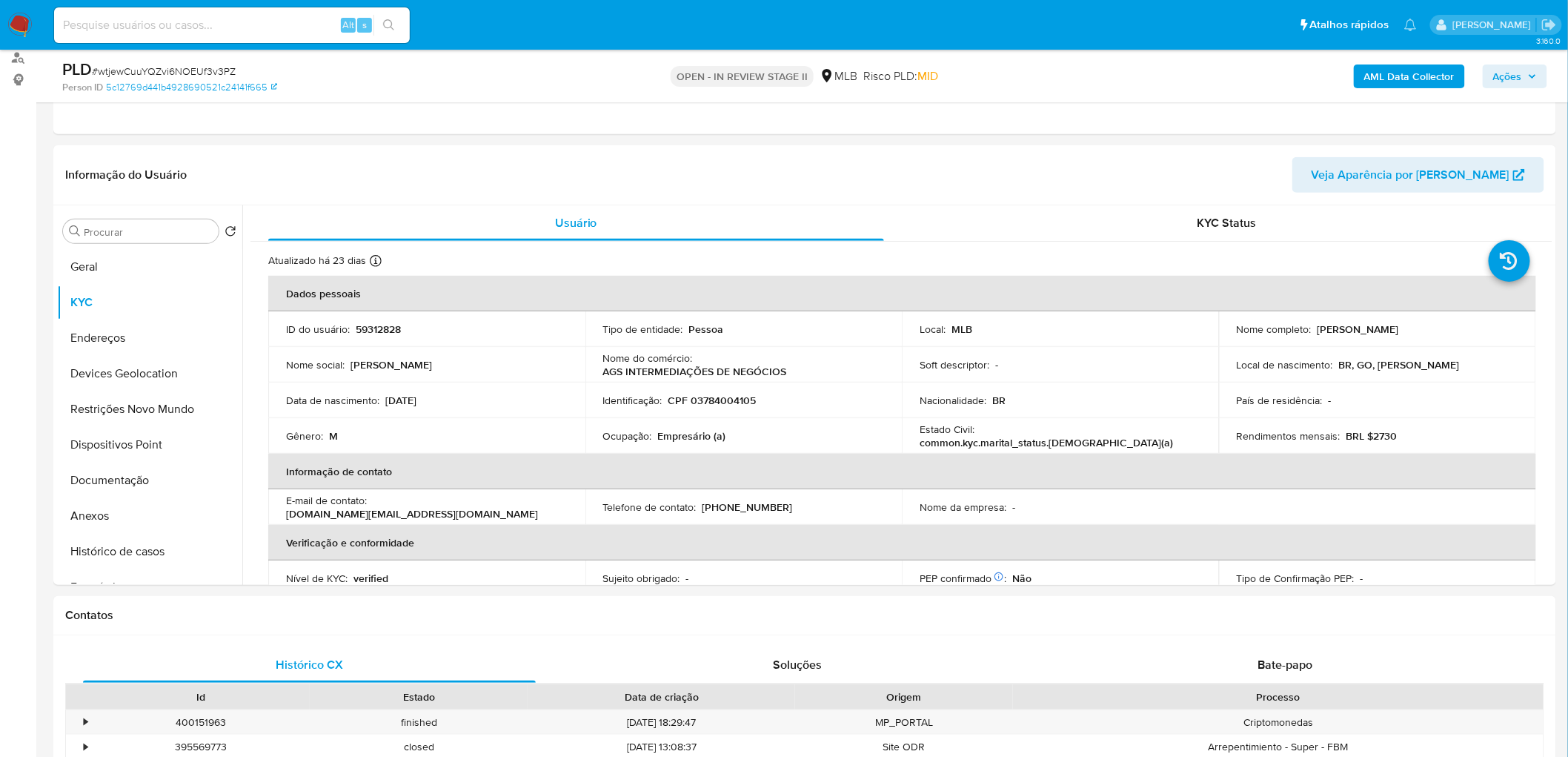
scroll to position [108, 0]
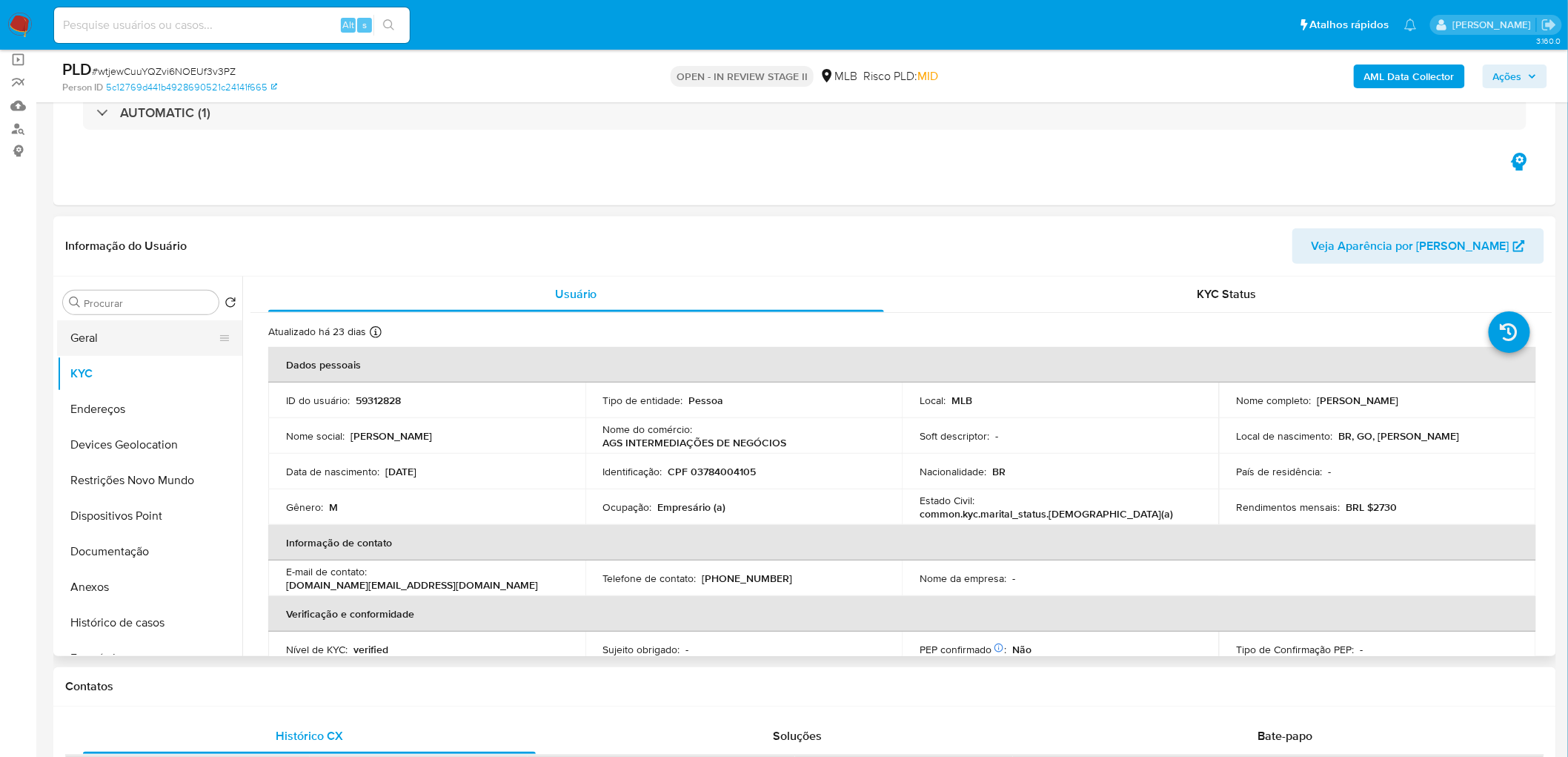
click at [120, 332] on button "Geral" at bounding box center [144, 338] width 174 height 36
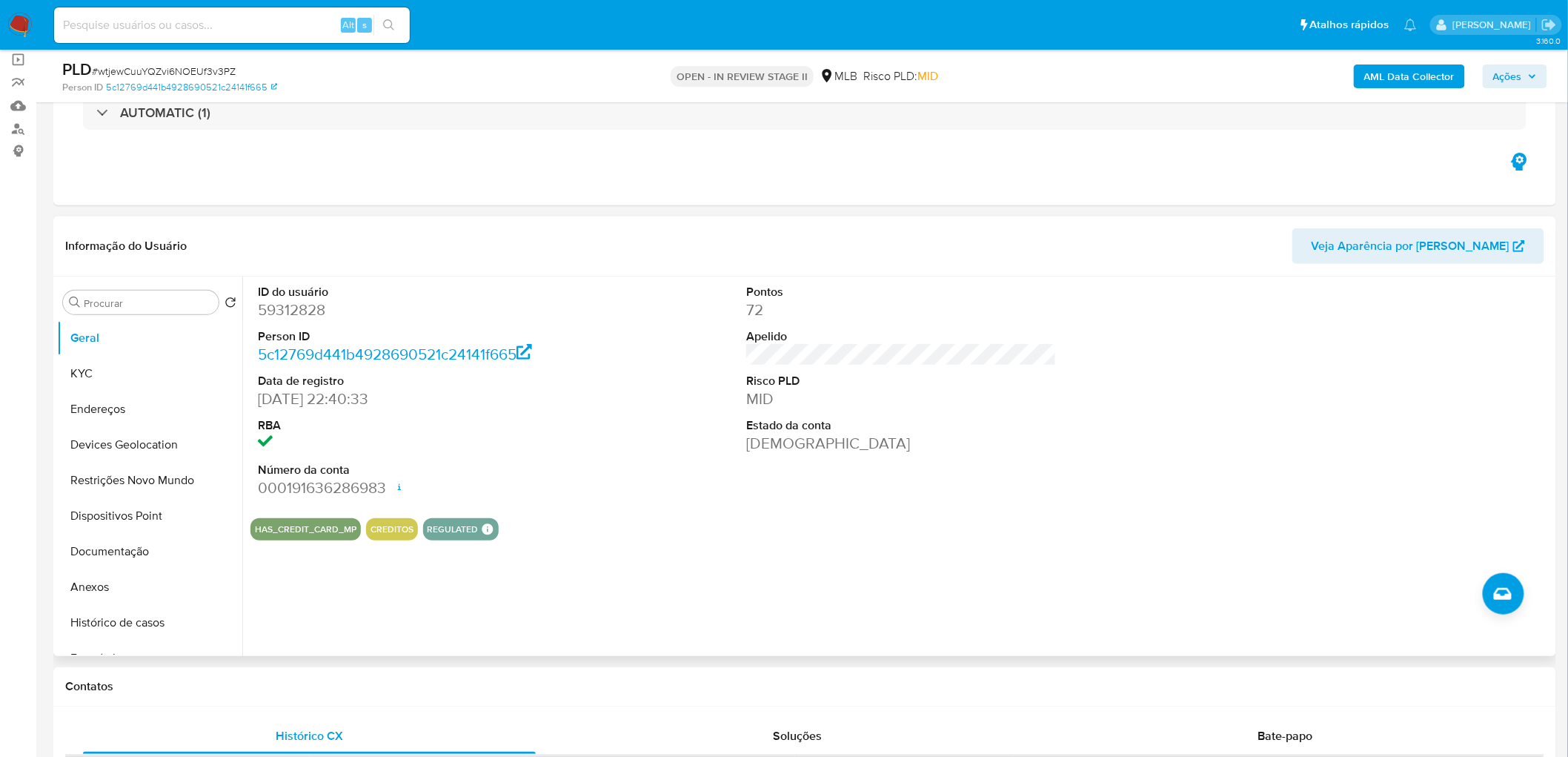
click at [686, 460] on div "ID do usuário 59312828 Person ID 5c12769d441b4928690521c24141f665 Data de regis…" at bounding box center [897, 466] width 1310 height 379
click at [116, 373] on button "KYC" at bounding box center [144, 374] width 174 height 36
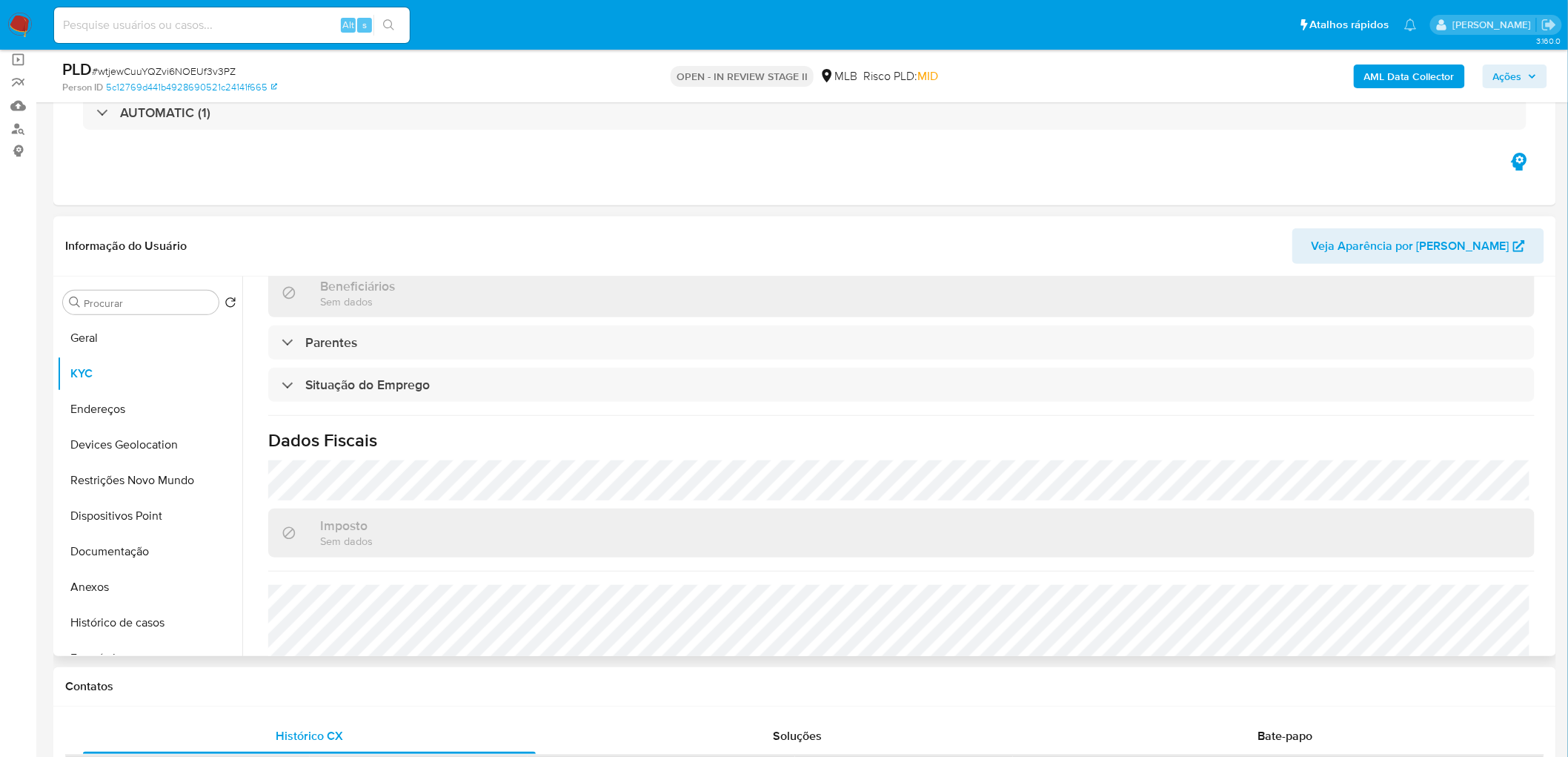
scroll to position [535, 0]
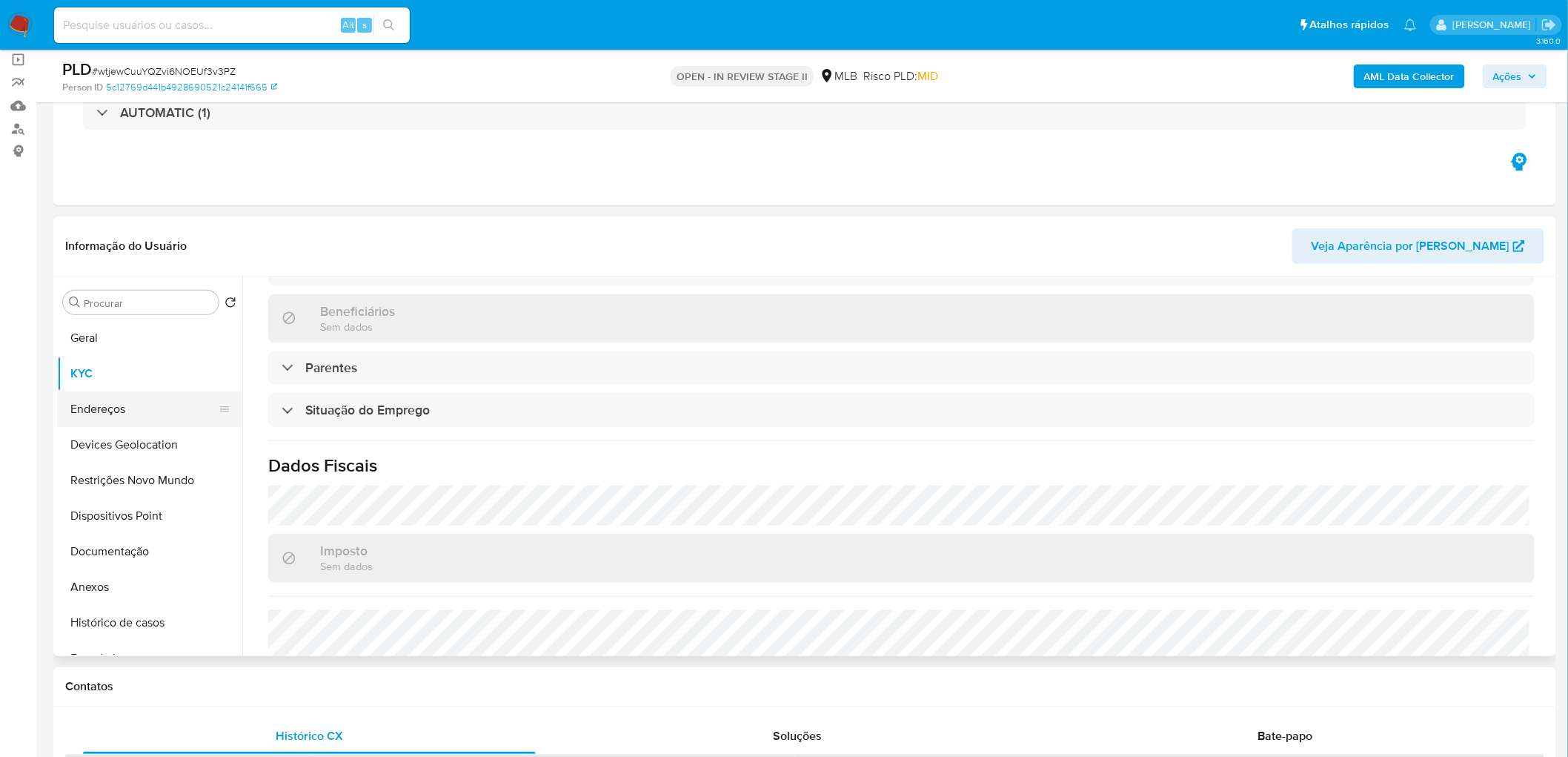
click at [150, 400] on button "Endereços" at bounding box center [144, 409] width 174 height 36
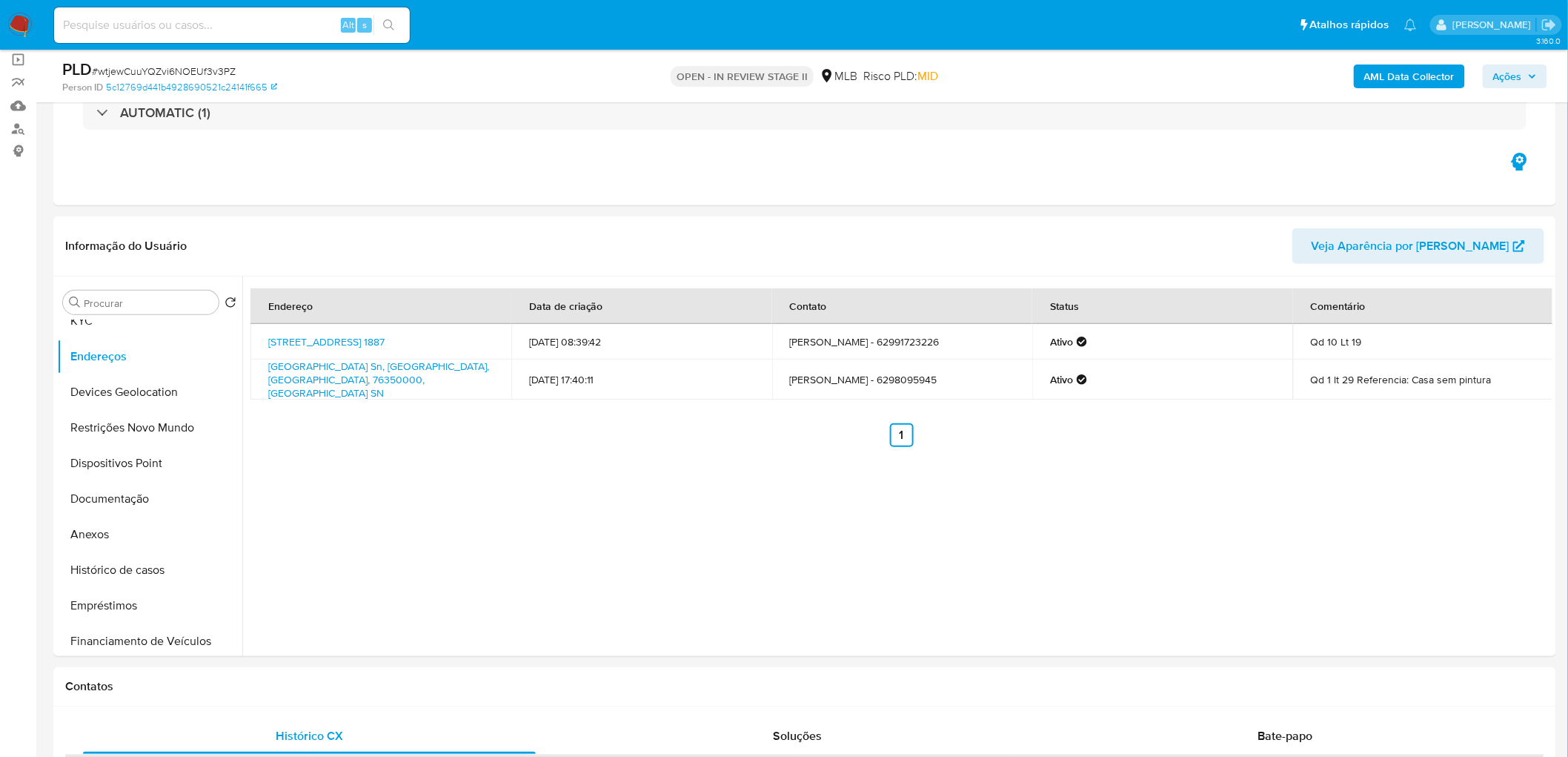
scroll to position [82, 0]
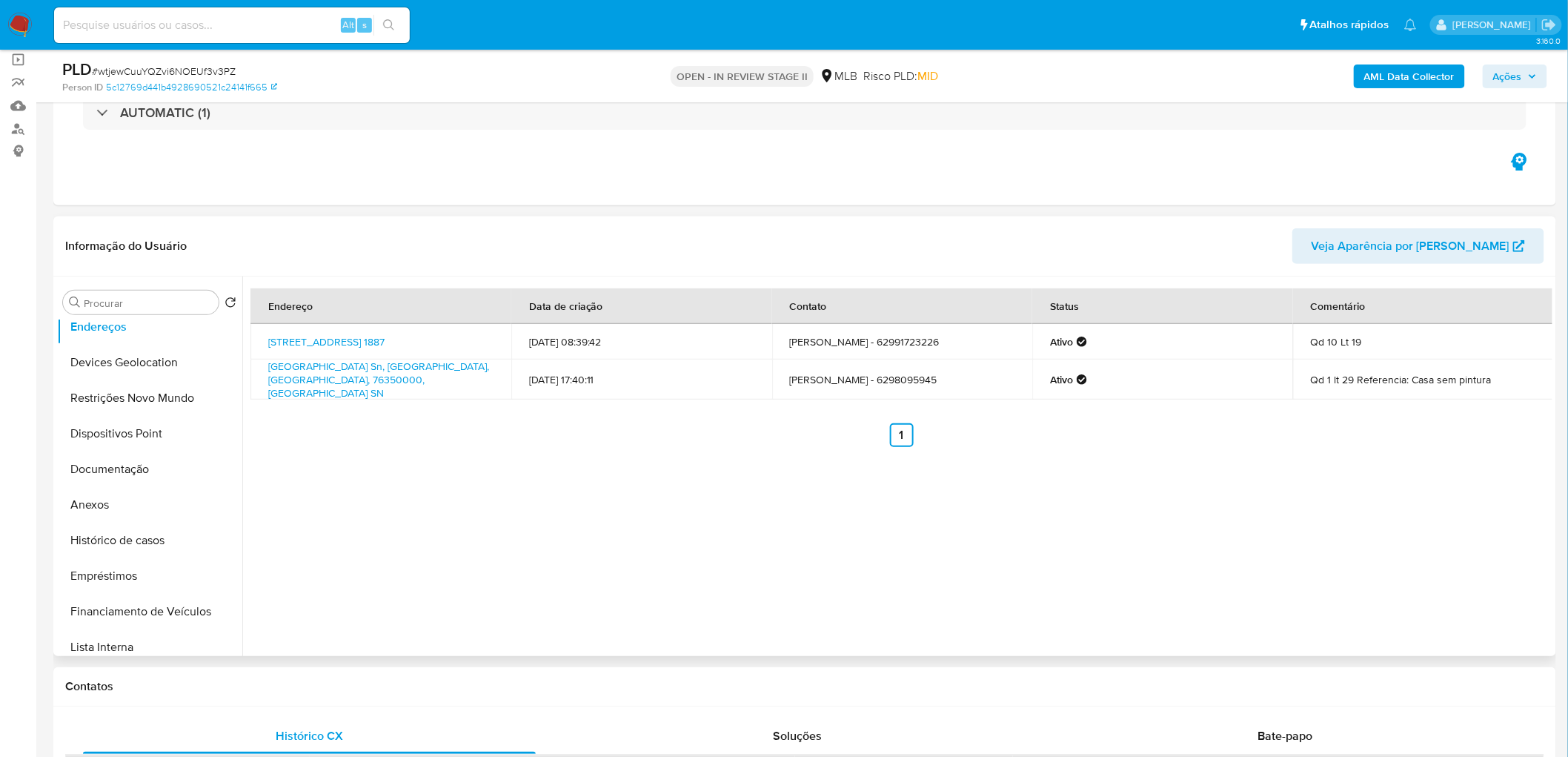
click at [507, 460] on div "Endereço Data de criação Contato Status Comentário Rua 41 1887, Itapuranga, Goi…" at bounding box center [897, 466] width 1310 height 379
click at [141, 358] on button "Devices Geolocation" at bounding box center [144, 363] width 174 height 36
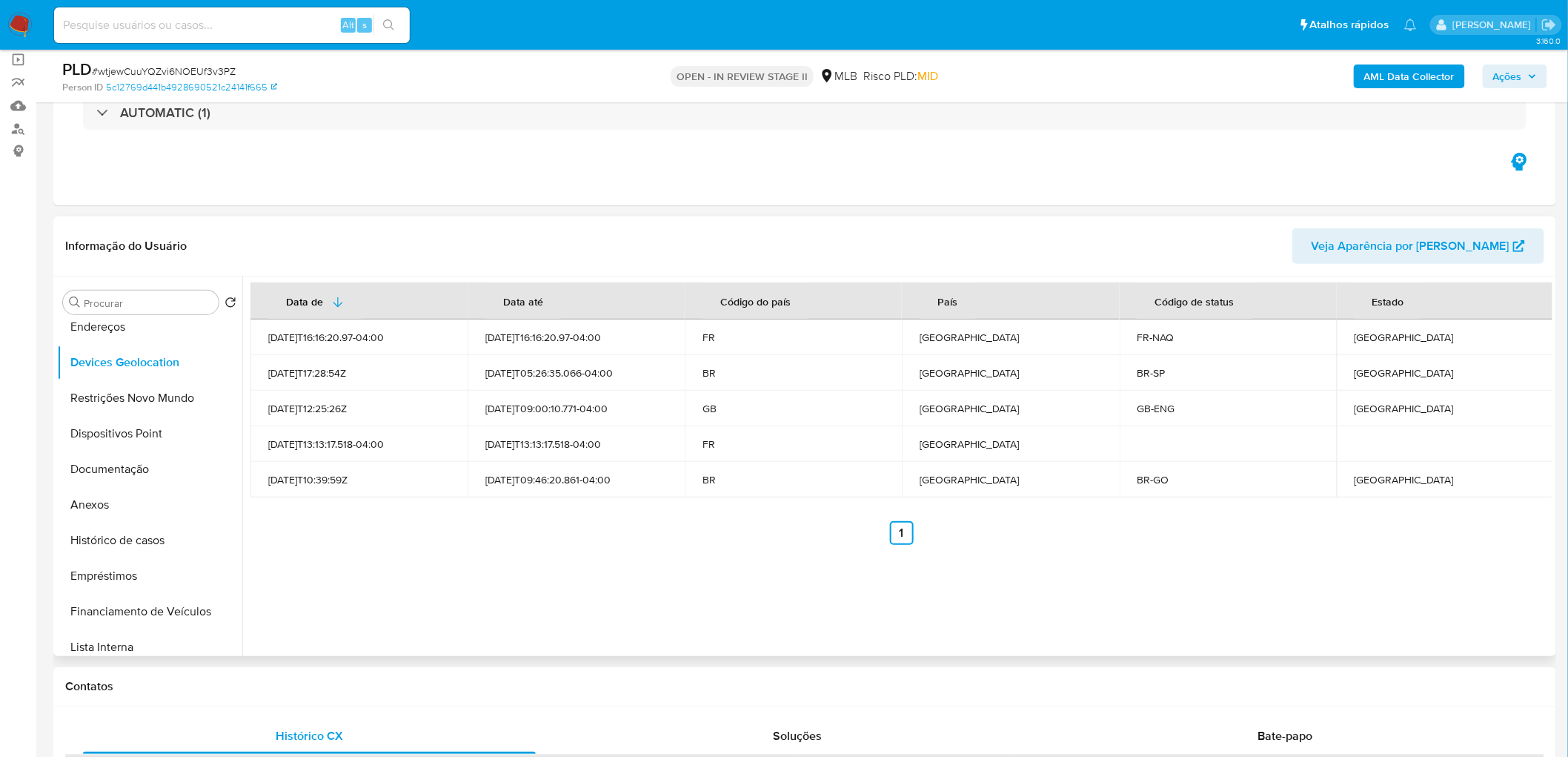
click at [435, 460] on div "Data de Data até Código do país País Código de status Estado 2025-09-12T16:16:2…" at bounding box center [897, 466] width 1310 height 379
click at [148, 394] on button "Restrições Novo Mundo" at bounding box center [144, 398] width 174 height 36
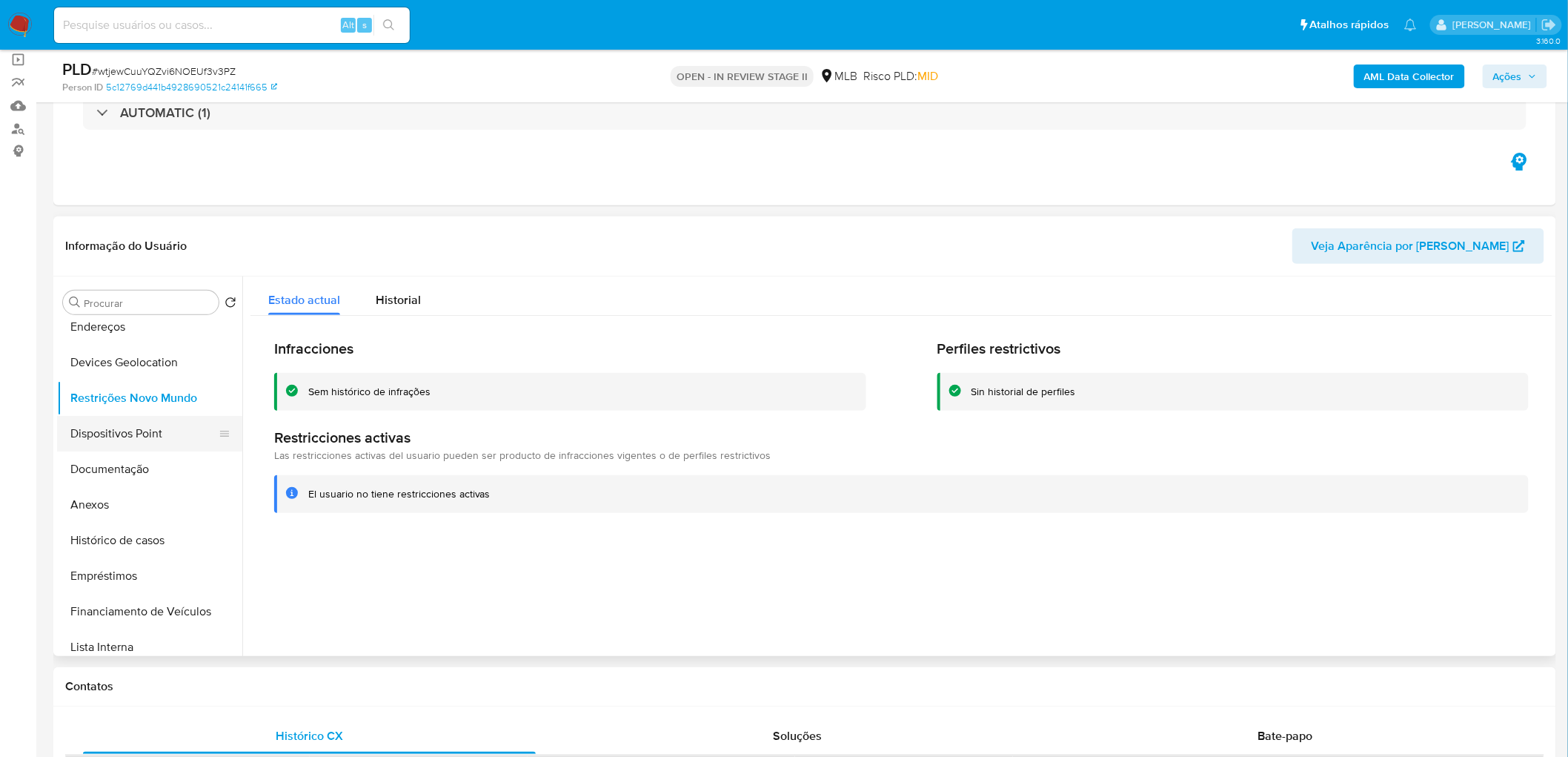
drag, startPoint x: 148, startPoint y: 427, endPoint x: 161, endPoint y: 435, distance: 15.3
click at [150, 428] on button "Dispositivos Point" at bounding box center [144, 433] width 174 height 36
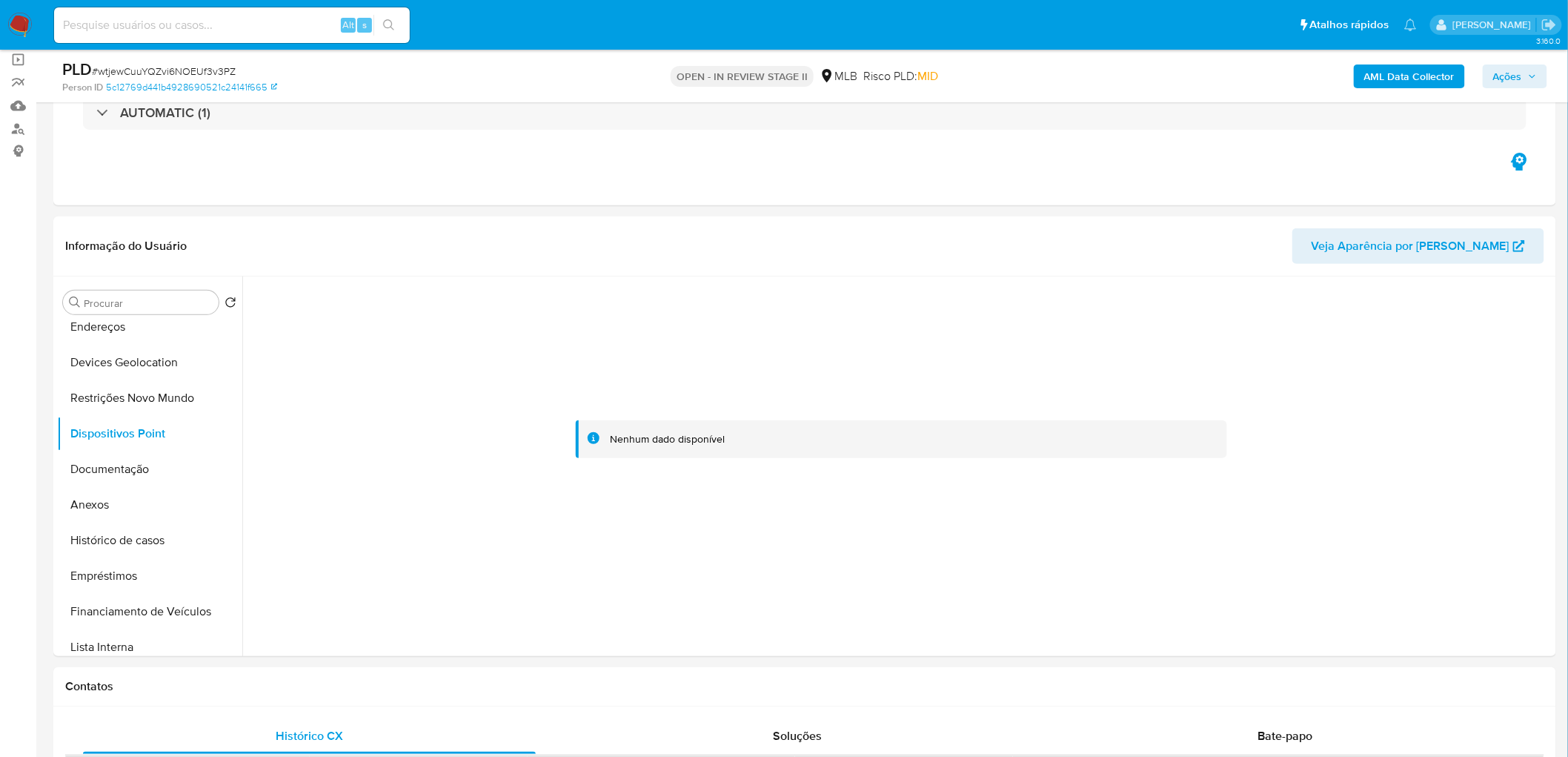
click at [1040, 73] on b "AML Data Collector" at bounding box center [1410, 76] width 91 height 24
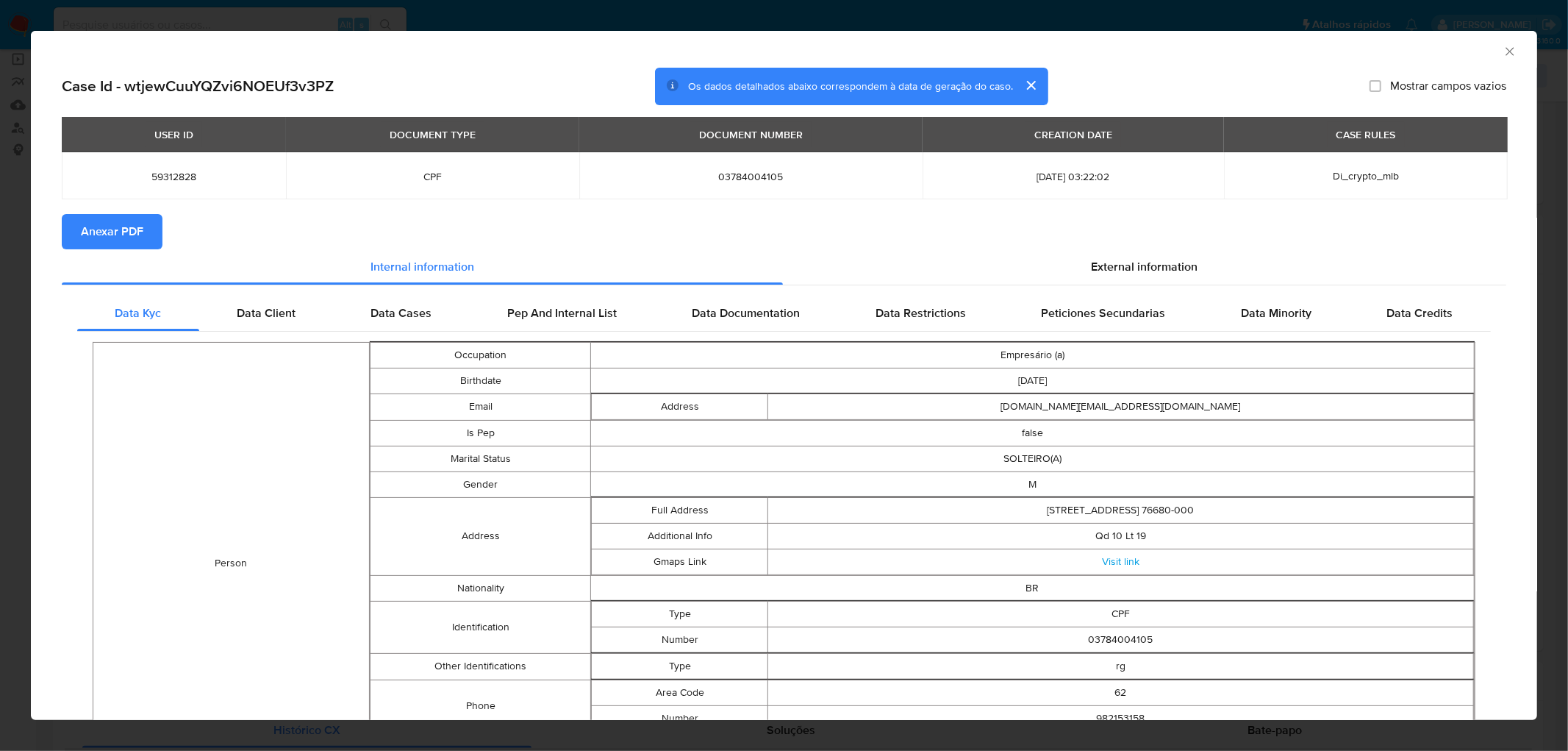
click at [129, 225] on span "Anexar PDF" at bounding box center [111, 232] width 62 height 32
click at [126, 231] on span "Anexar PDF" at bounding box center [111, 232] width 62 height 32
click at [1032, 47] on icon "Fechar a janela" at bounding box center [1510, 51] width 15 height 15
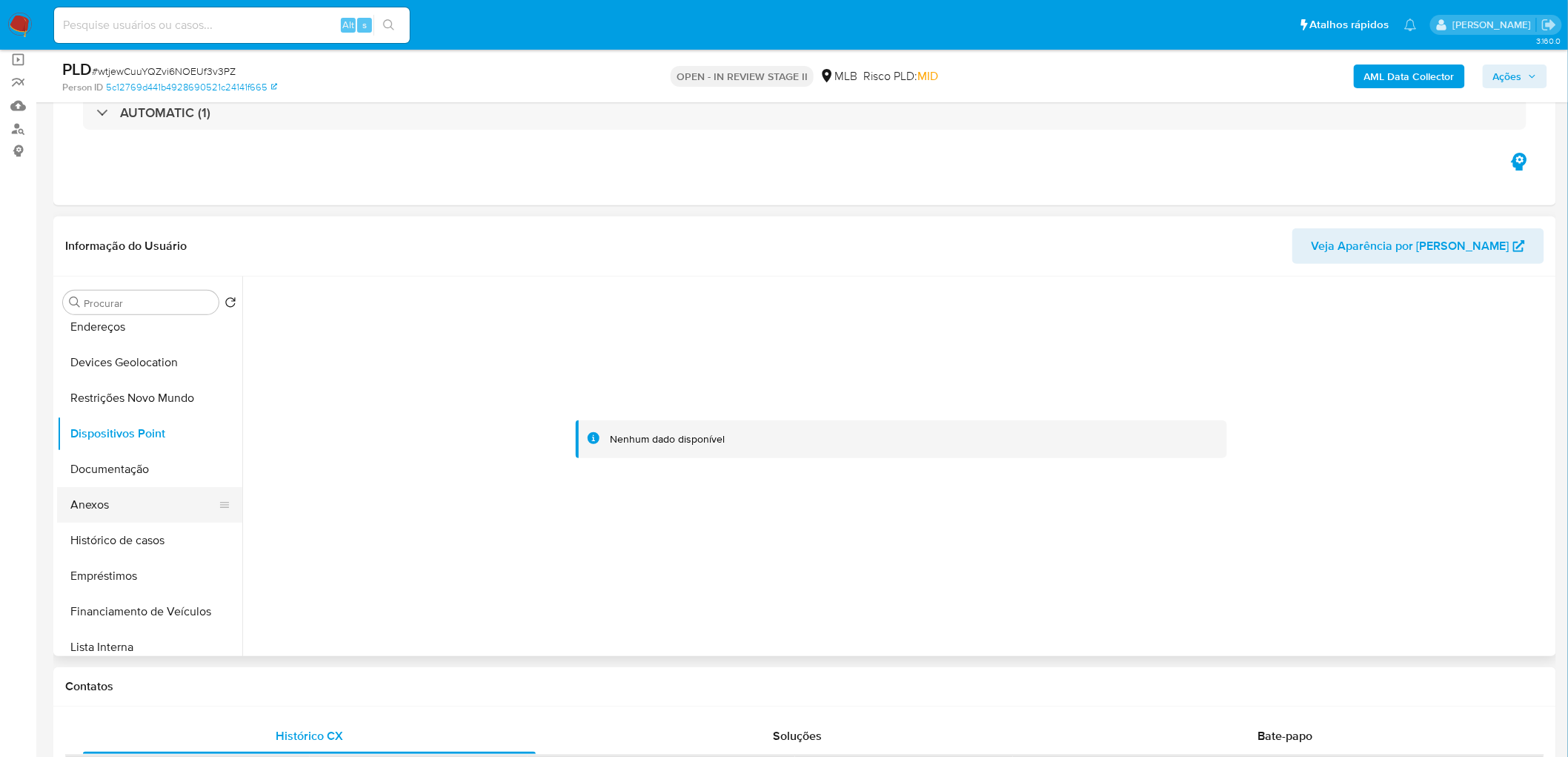
click at [113, 460] on button "Anexos" at bounding box center [144, 504] width 174 height 36
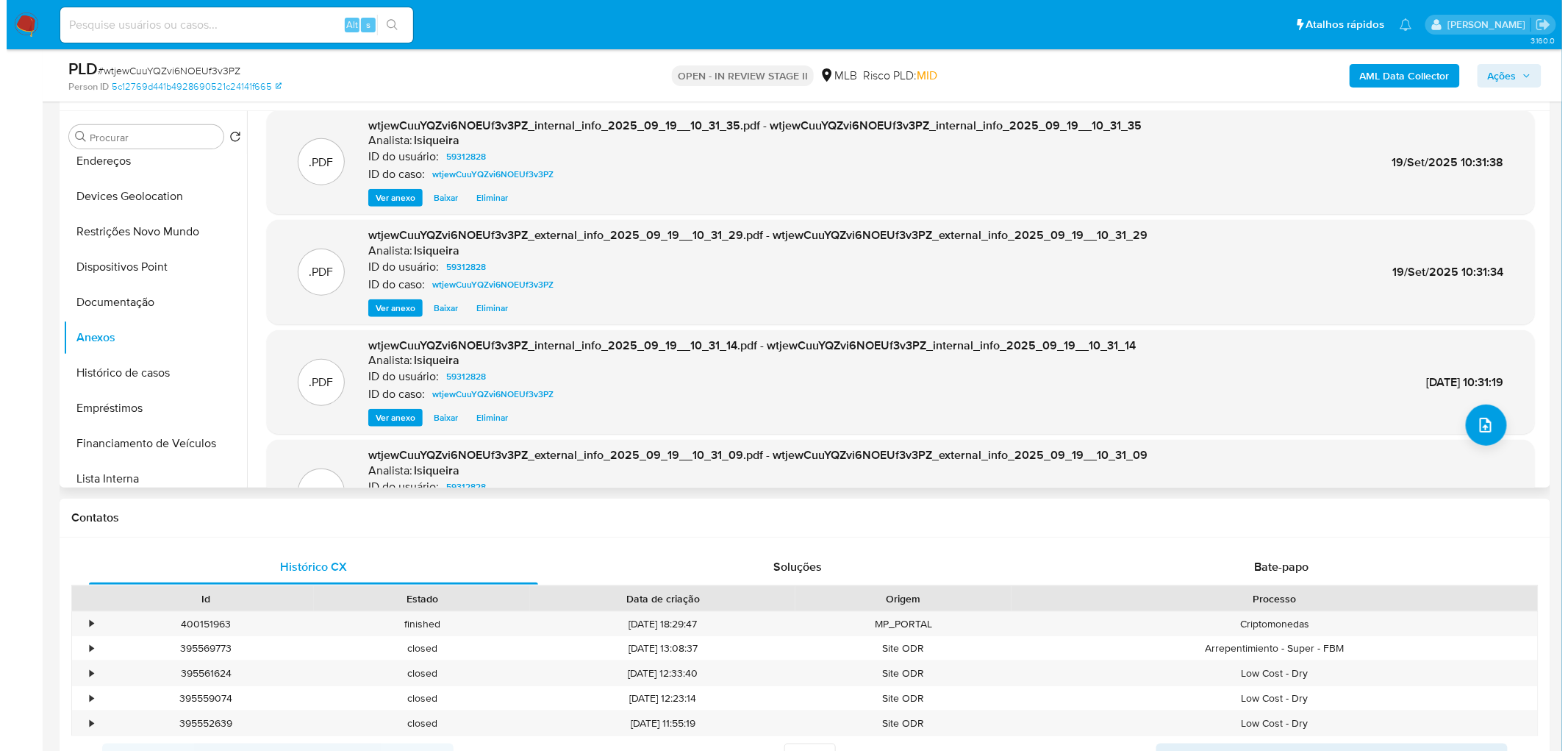
scroll to position [0, 0]
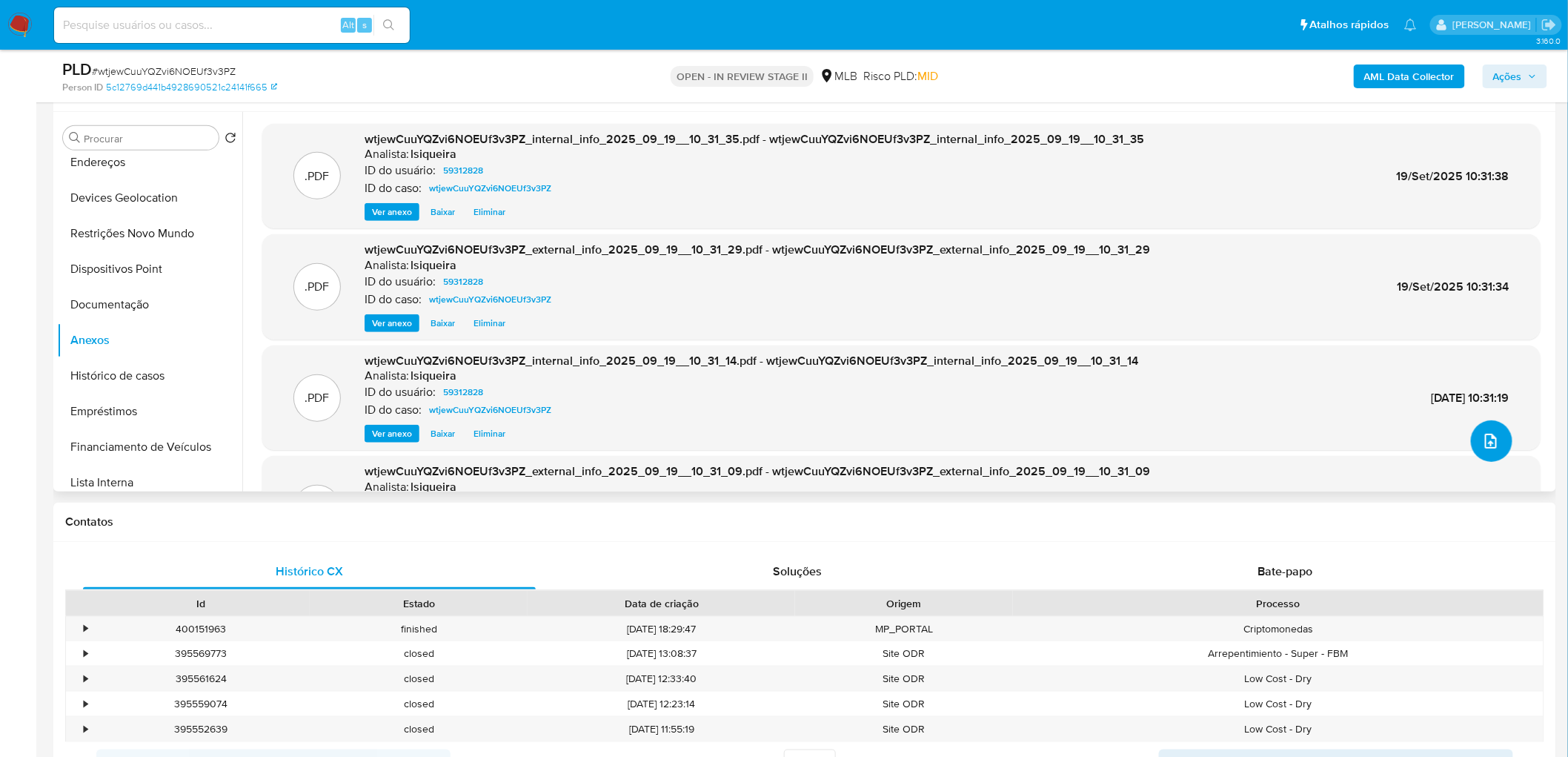
click at [1040, 433] on button "upload-file" at bounding box center [1492, 441] width 41 height 41
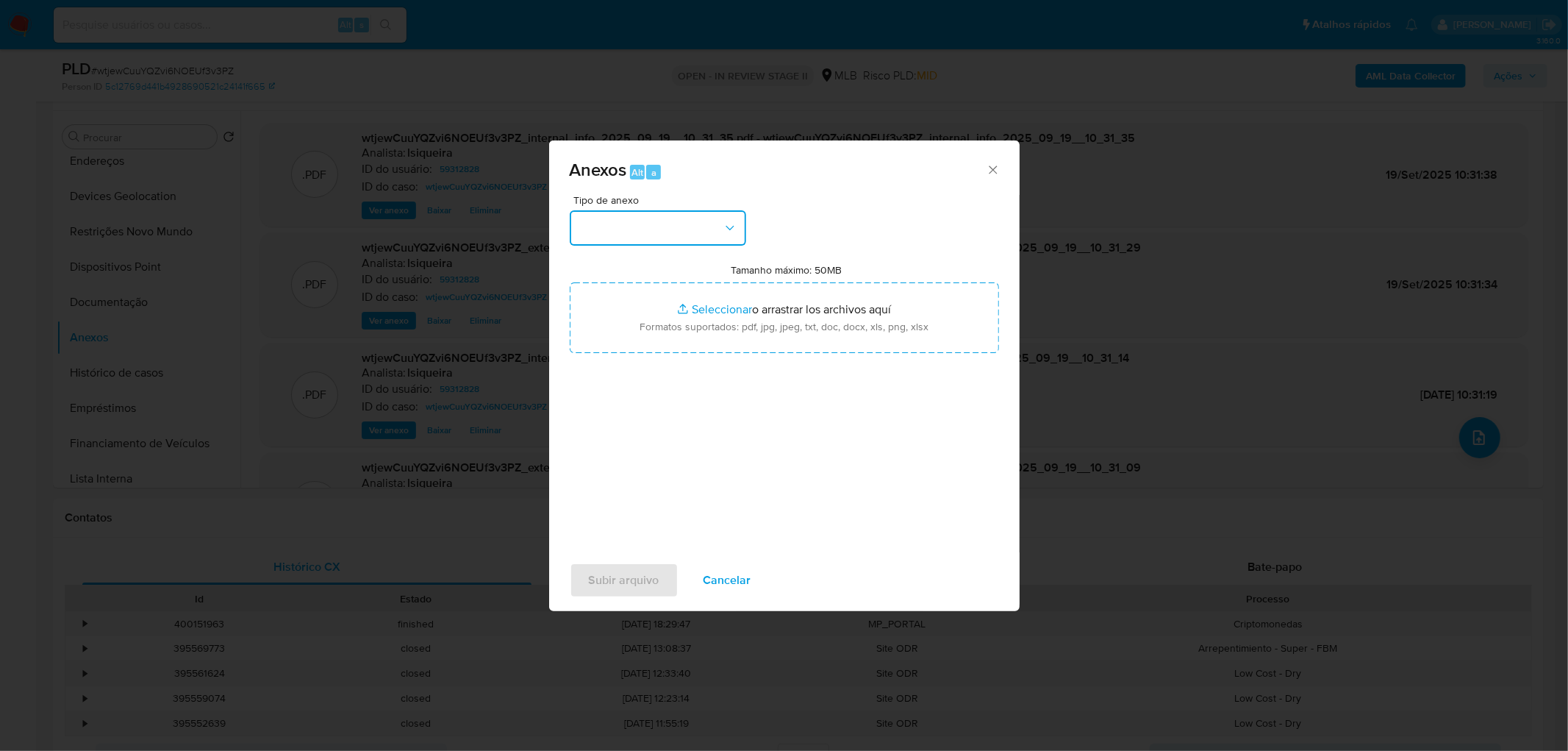
click at [672, 219] on button "button" at bounding box center [658, 228] width 176 height 36
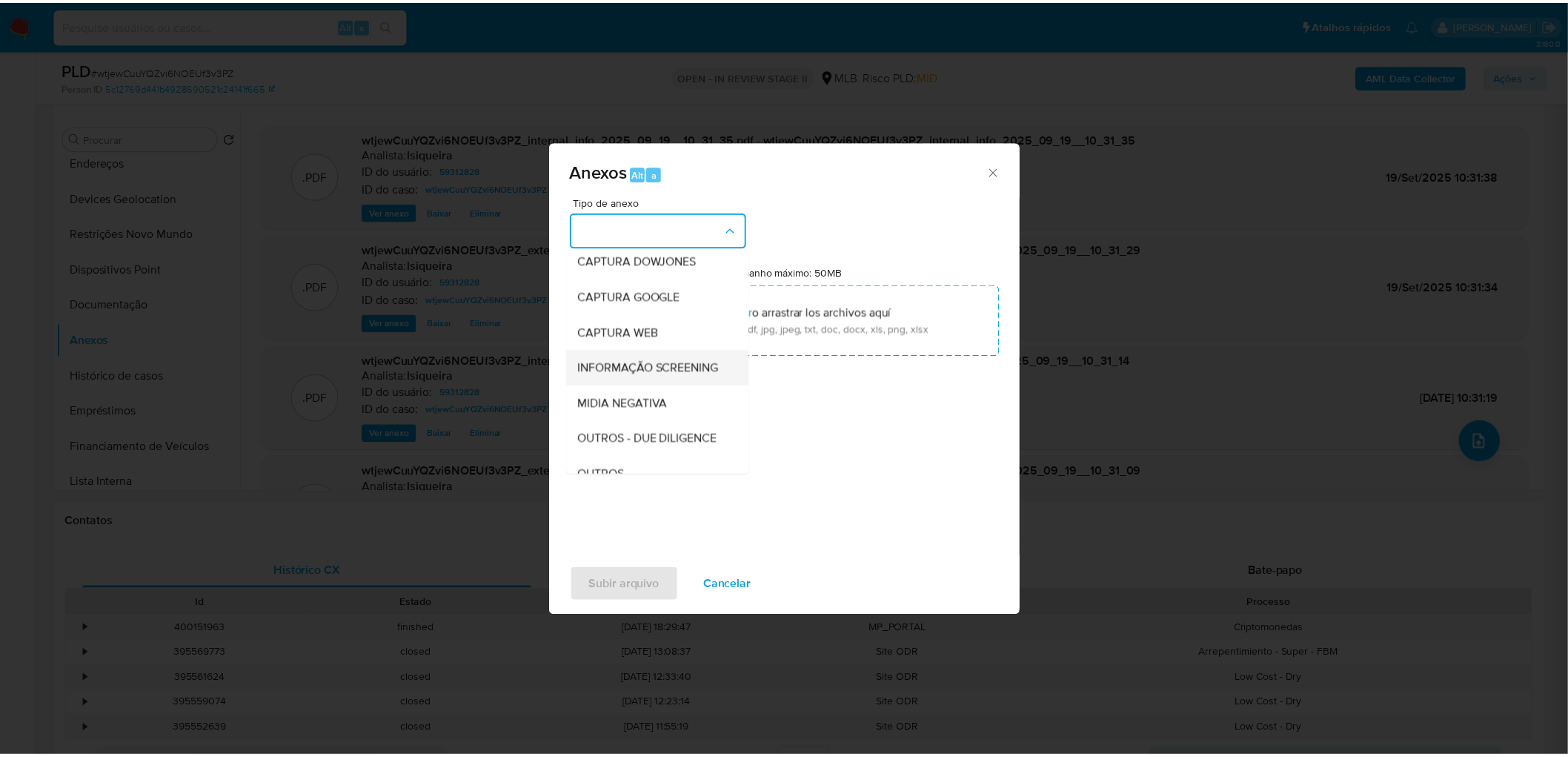
scroll to position [165, 0]
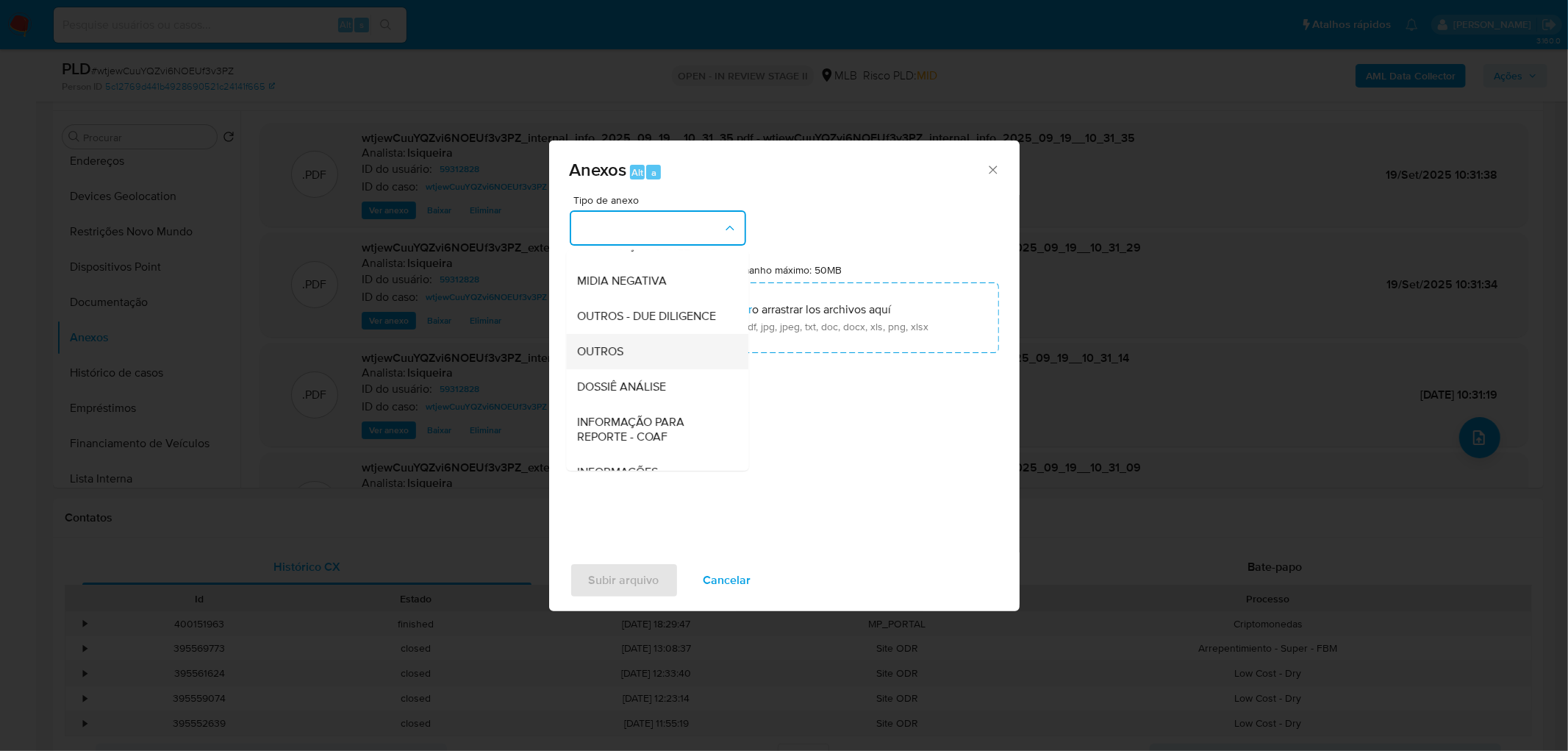
click at [624, 359] on span "OUTROS" at bounding box center [601, 351] width 47 height 15
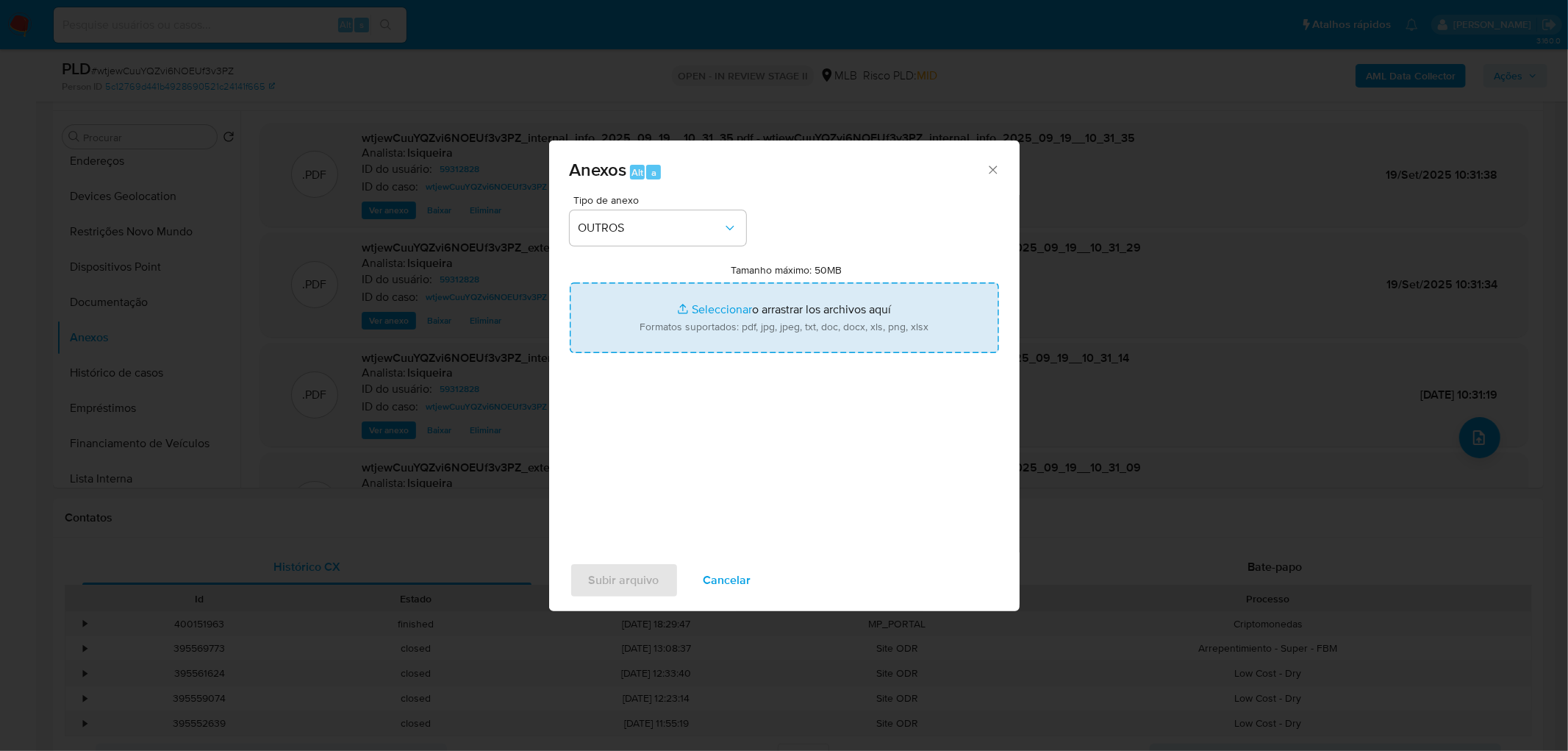
click at [666, 333] on input "Tamanho máximo: 50MB Seleccionar archivos" at bounding box center [784, 317] width 429 height 70
type input "C:\fakepath\Mulan 59312828_2025_09_19_07_15_13.xlsx"
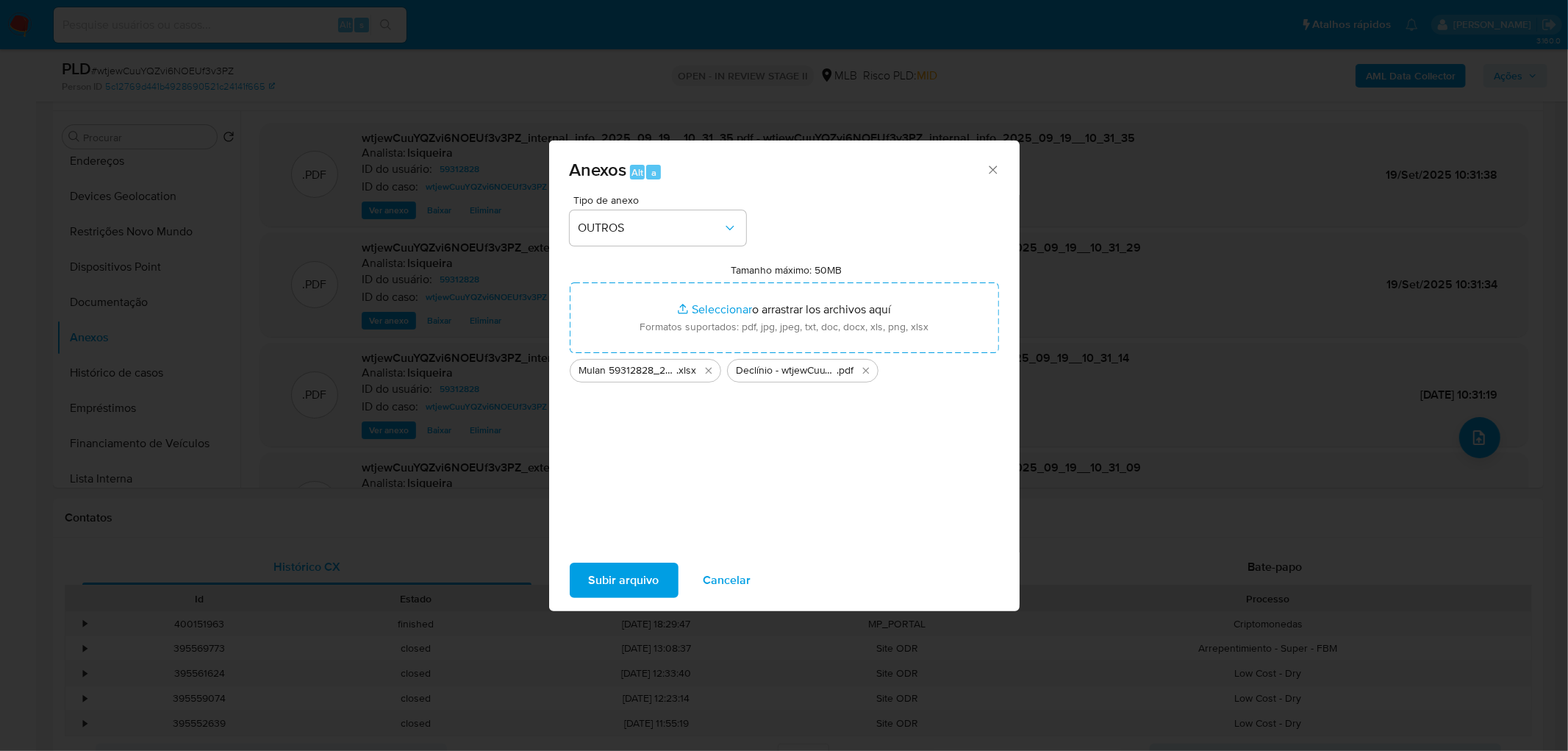
click at [639, 456] on span "Subir arquivo" at bounding box center [624, 580] width 70 height 32
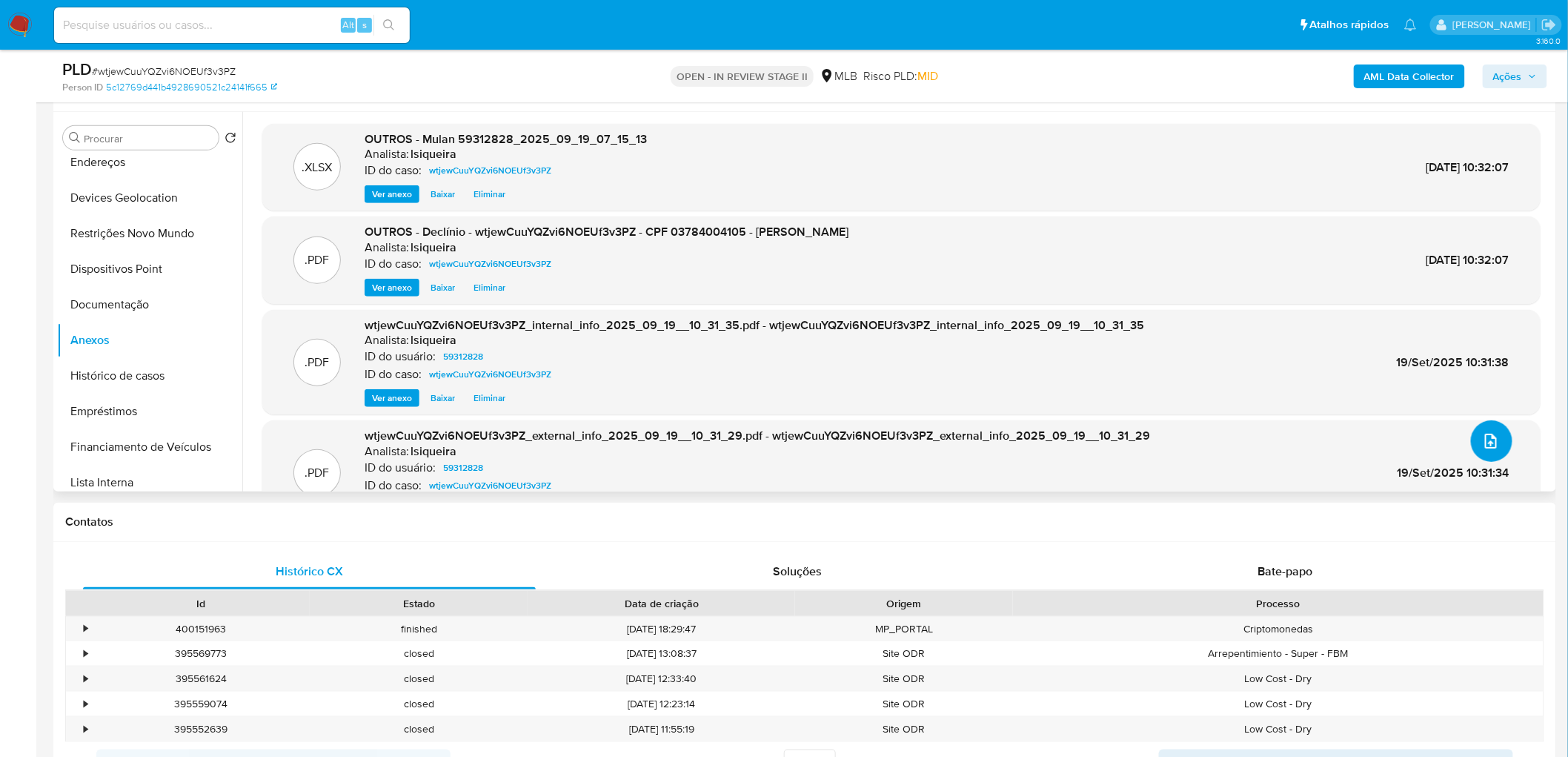
scroll to position [190, 0]
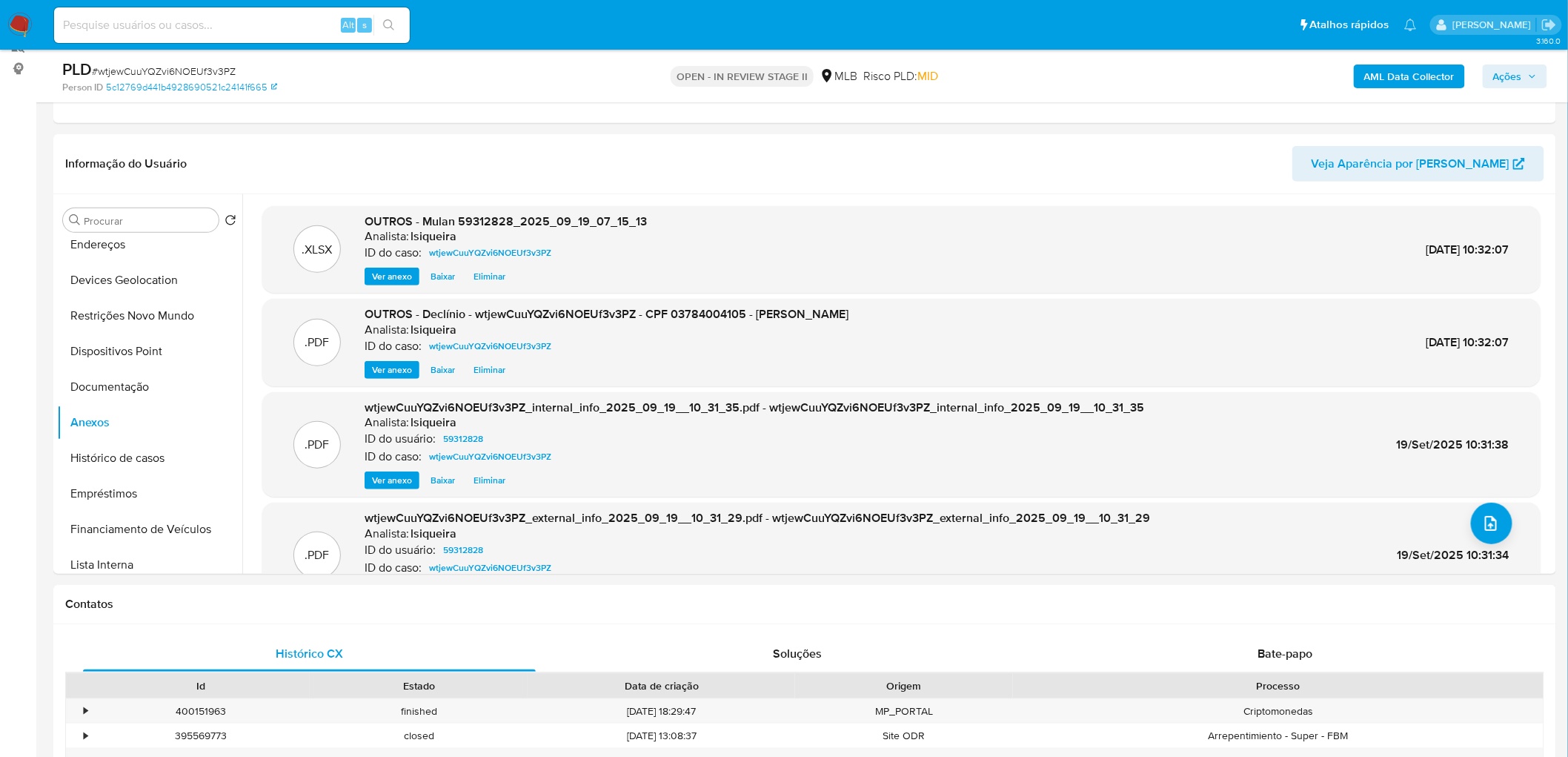
click at [1040, 74] on span "Ações" at bounding box center [1507, 76] width 29 height 24
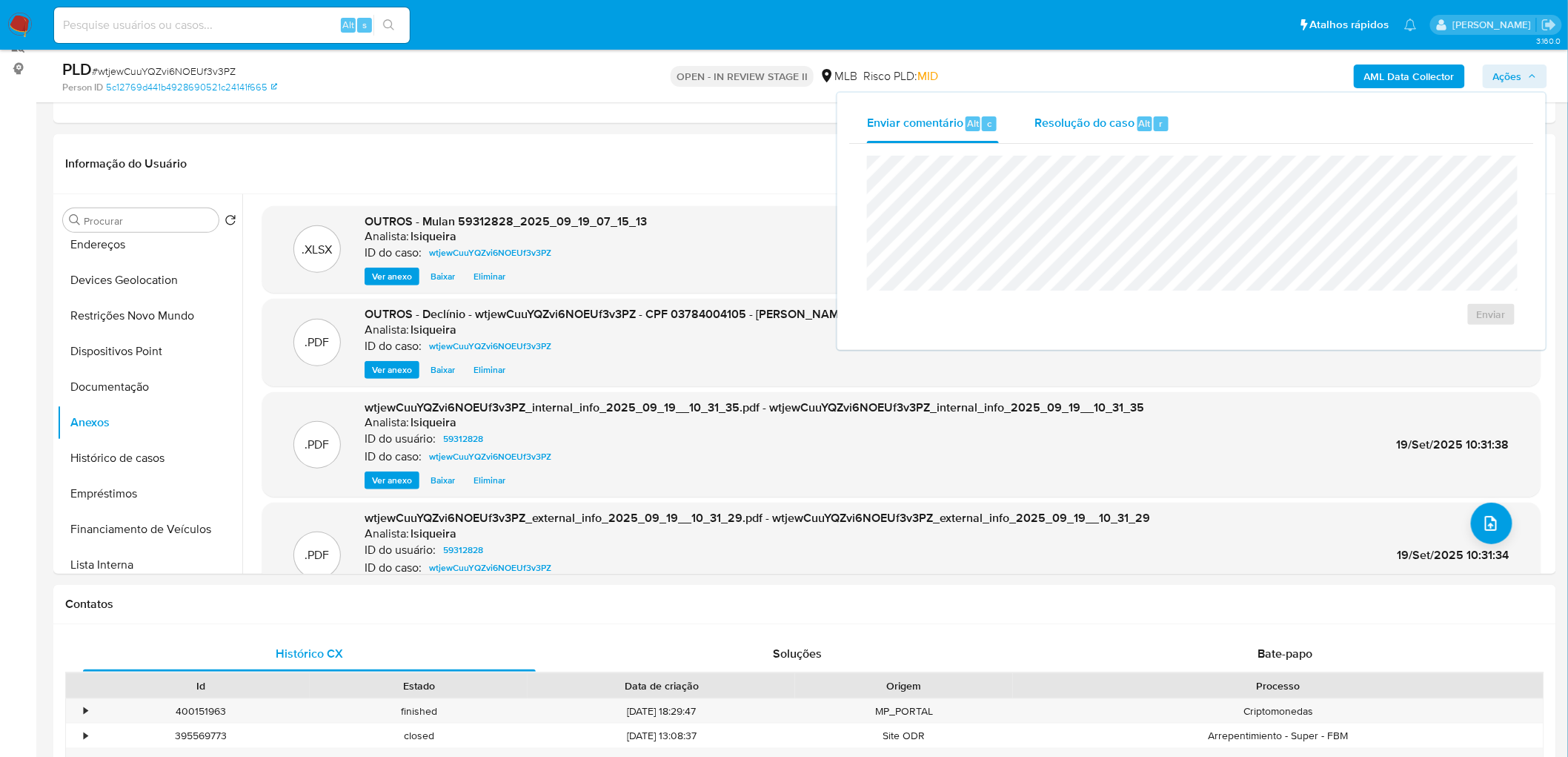
click at [1040, 117] on span "Resolução do caso" at bounding box center [1085, 122] width 100 height 17
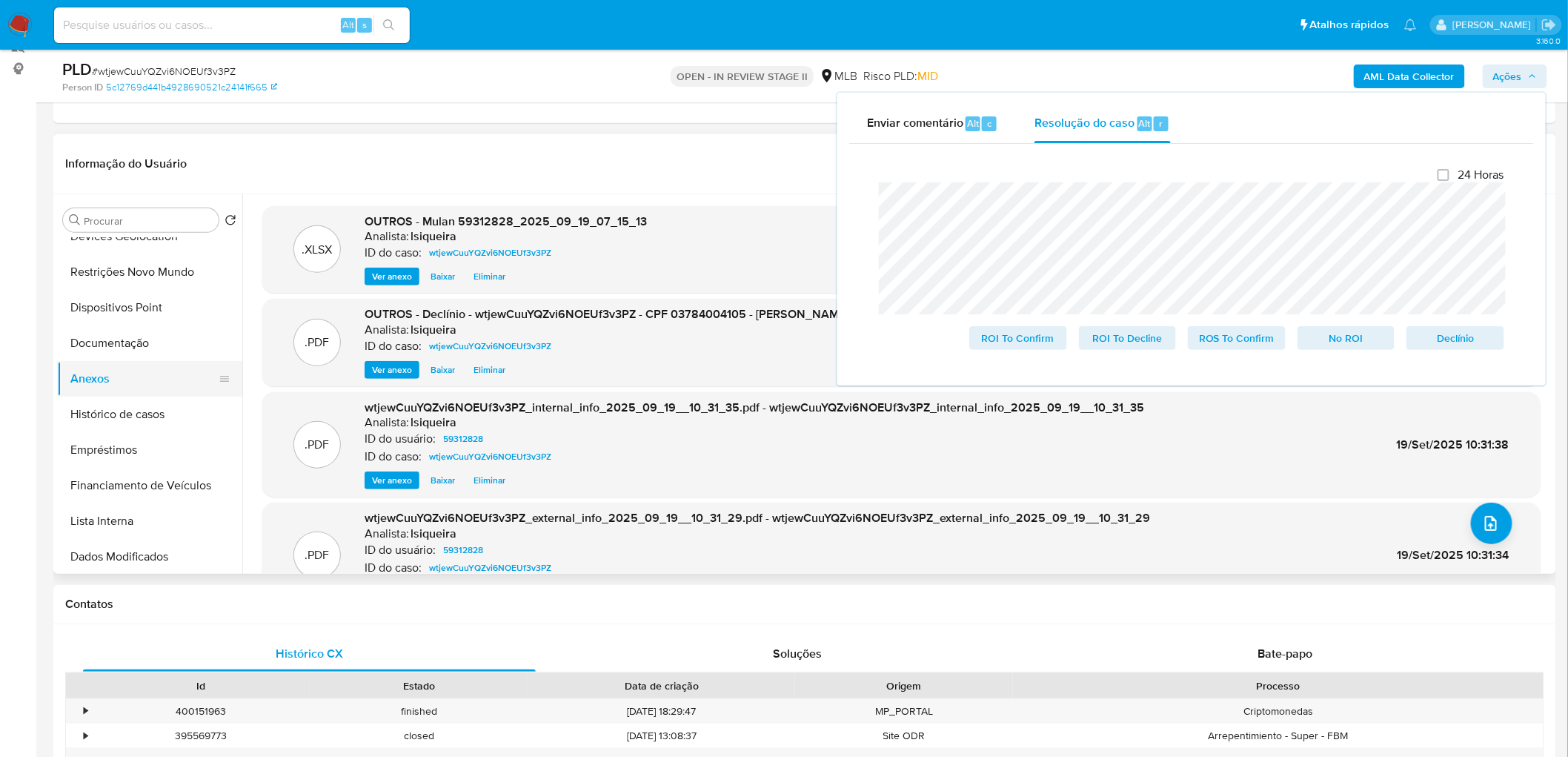
scroll to position [0, 0]
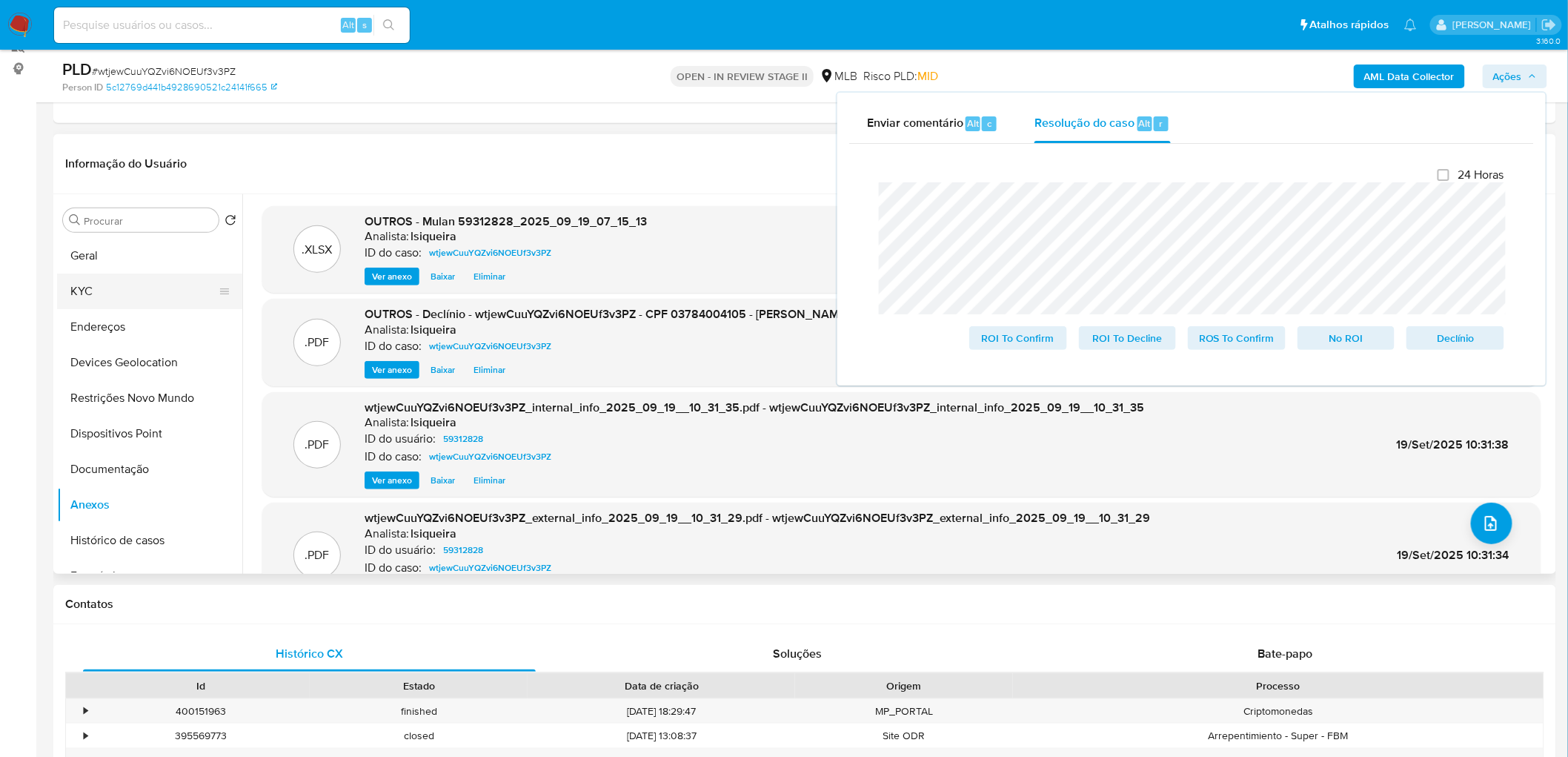
click at [111, 277] on button "KYC" at bounding box center [144, 291] width 174 height 36
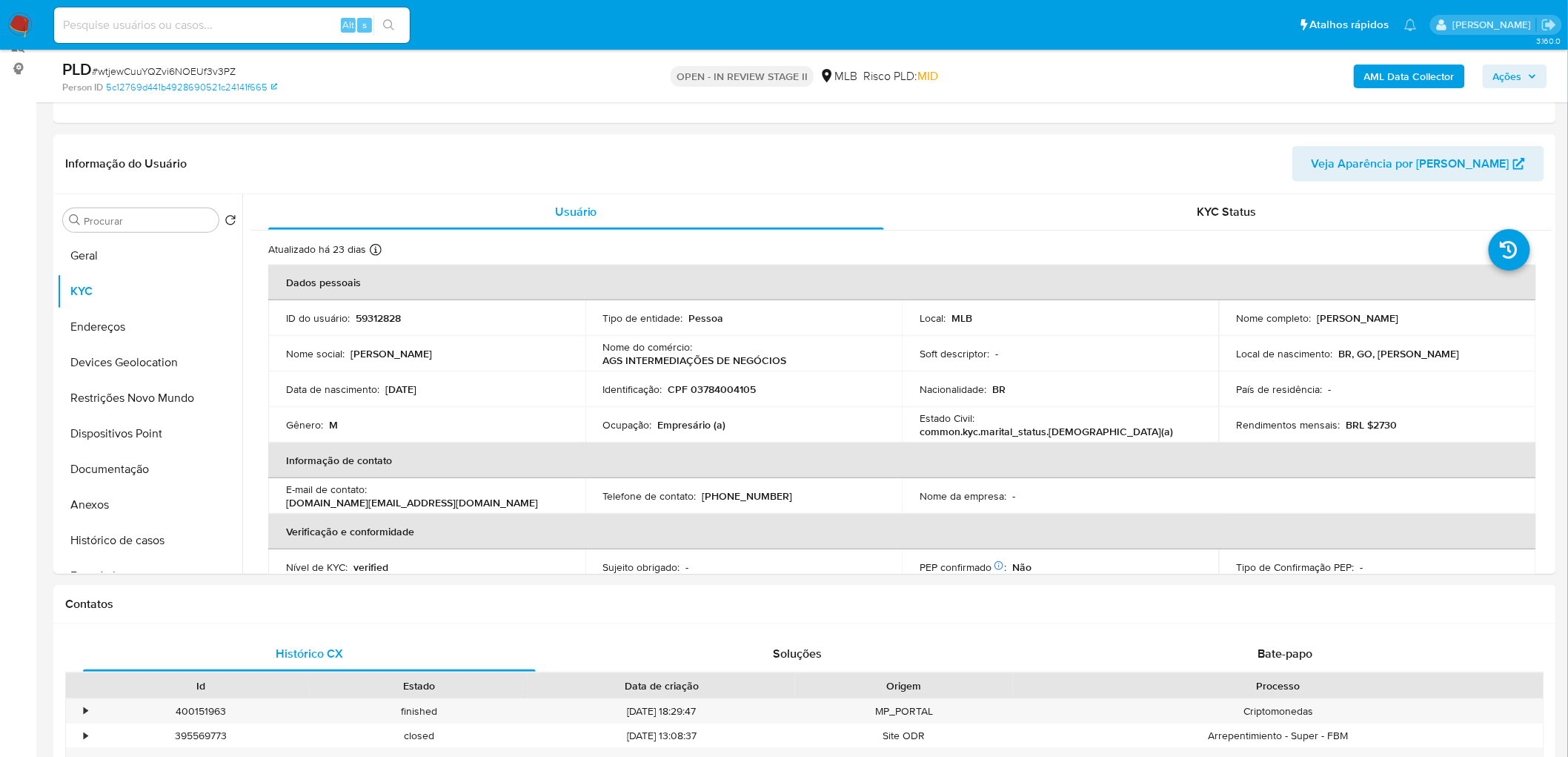
click at [1040, 77] on span "Ações" at bounding box center [1507, 76] width 29 height 24
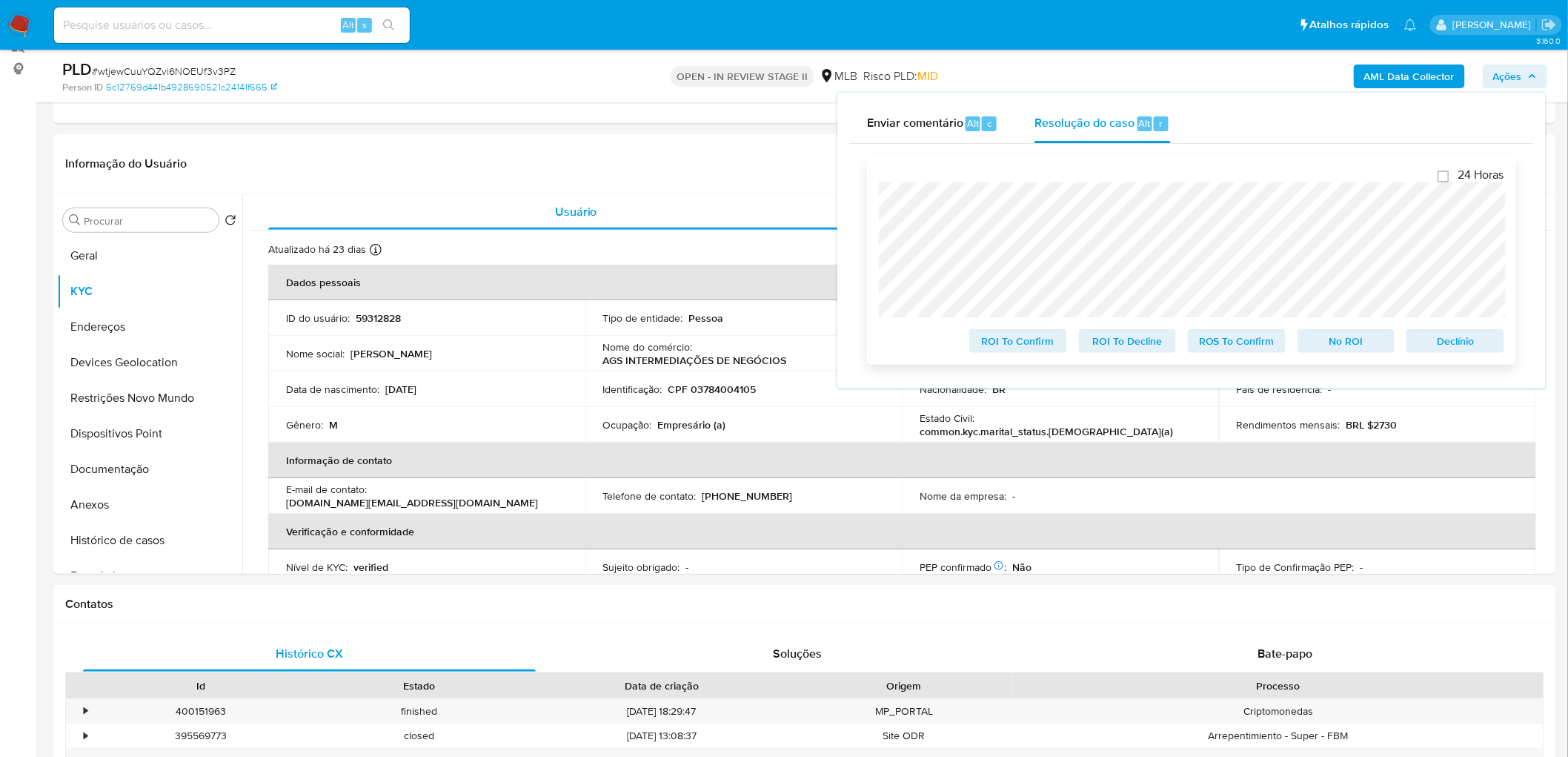
click at [1040, 342] on span "Declínio" at bounding box center [1455, 341] width 77 height 21
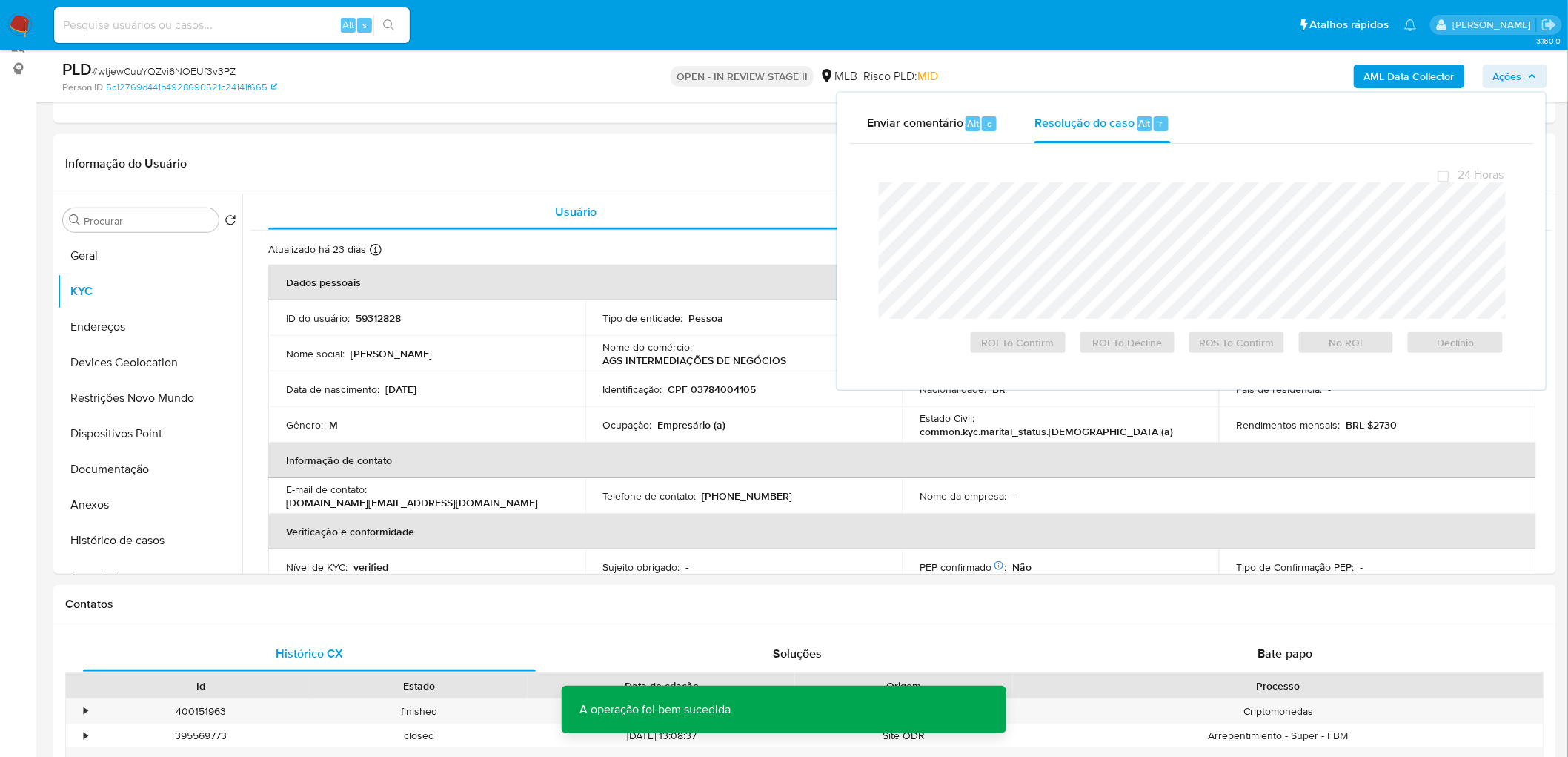
click at [168, 70] on span "# wtjewCuuYQZvi6NOEUf3v3PZ" at bounding box center [163, 71] width 143 height 15
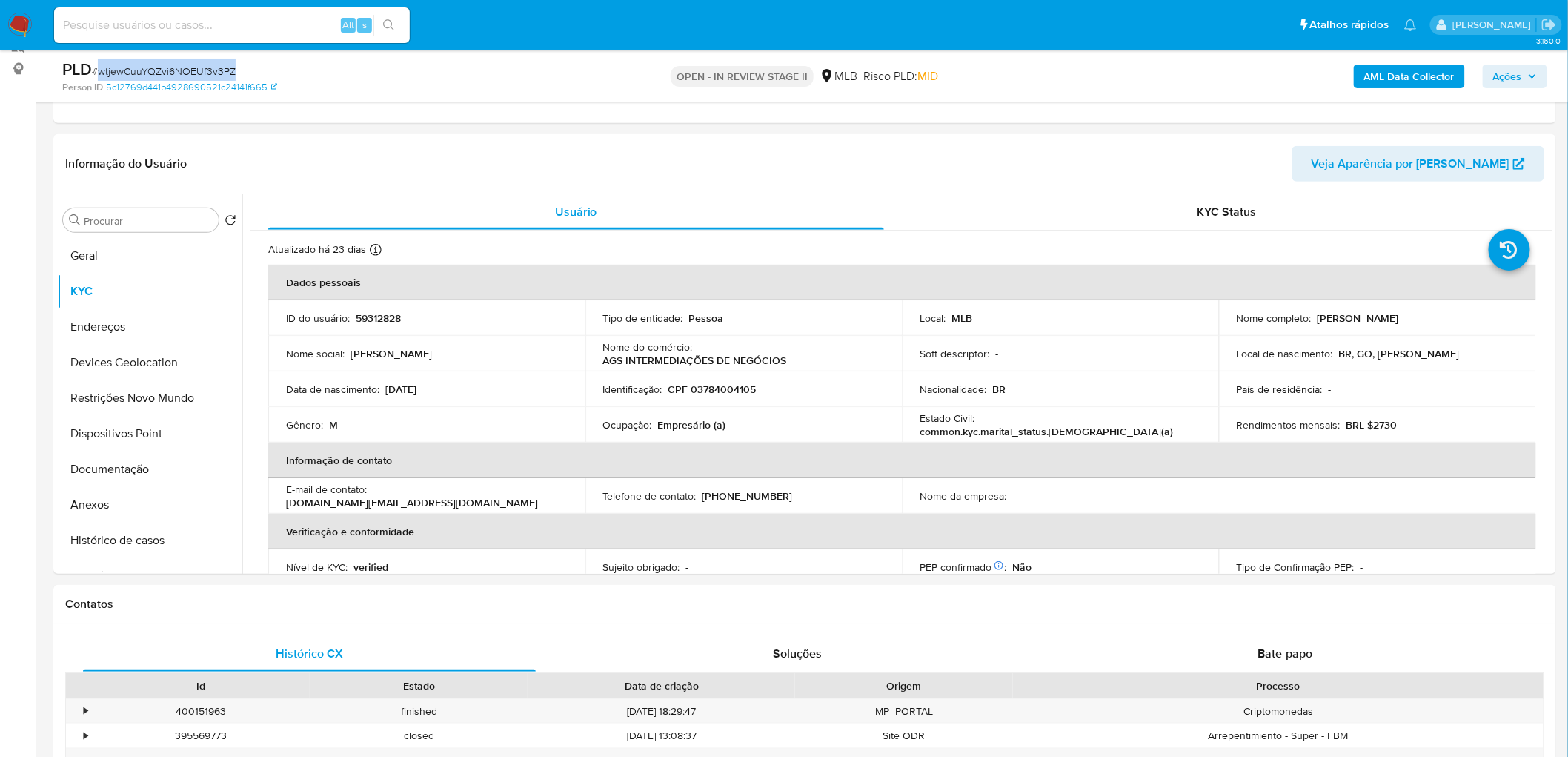
click at [168, 70] on span "# wtjewCuuYQZvi6NOEUf3v3PZ" at bounding box center [163, 71] width 143 height 15
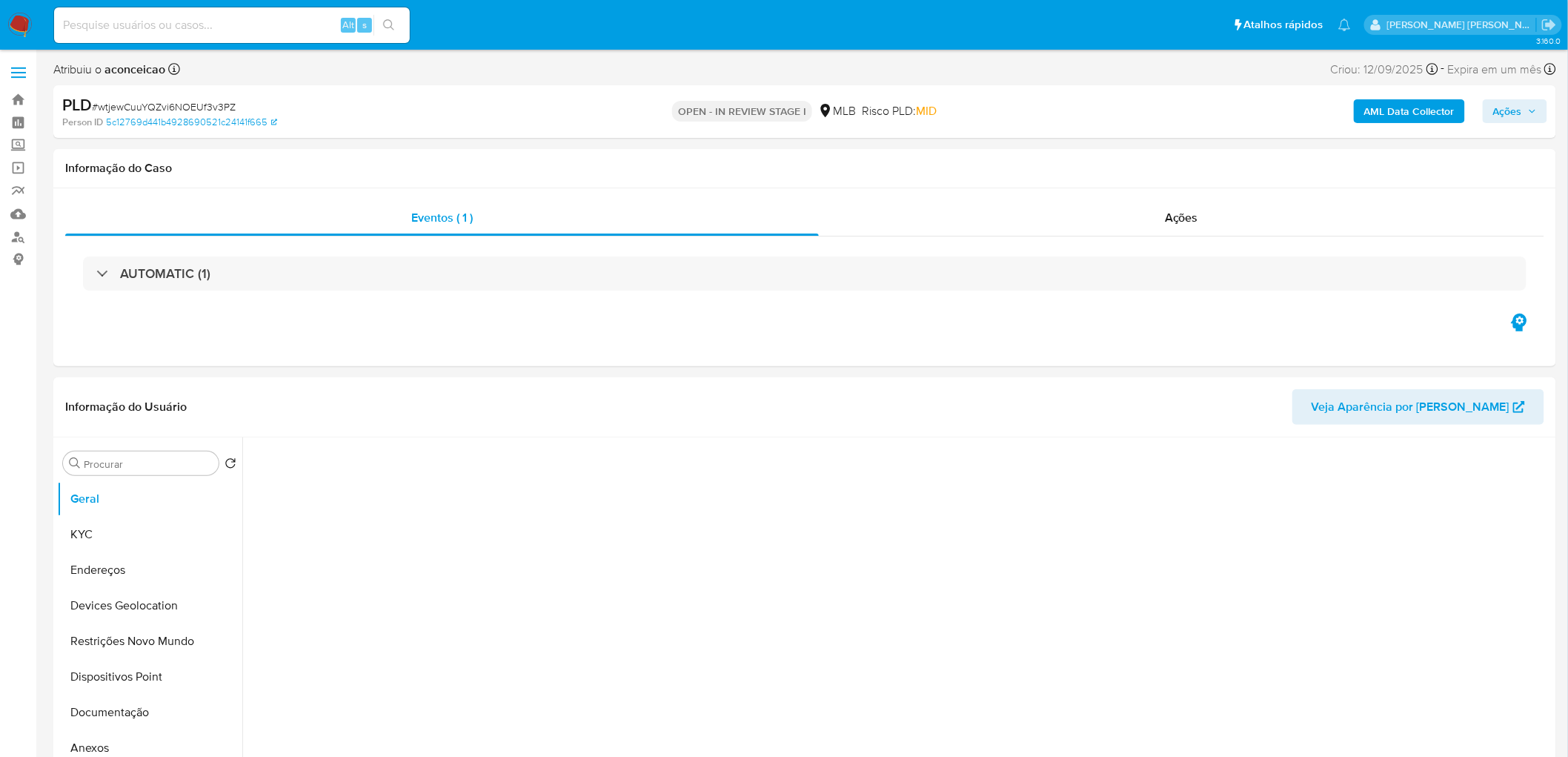
click at [186, 107] on span "# wtjewCuuYQZvi6NOEUf3v3PZ" at bounding box center [163, 107] width 143 height 15
select select "10"
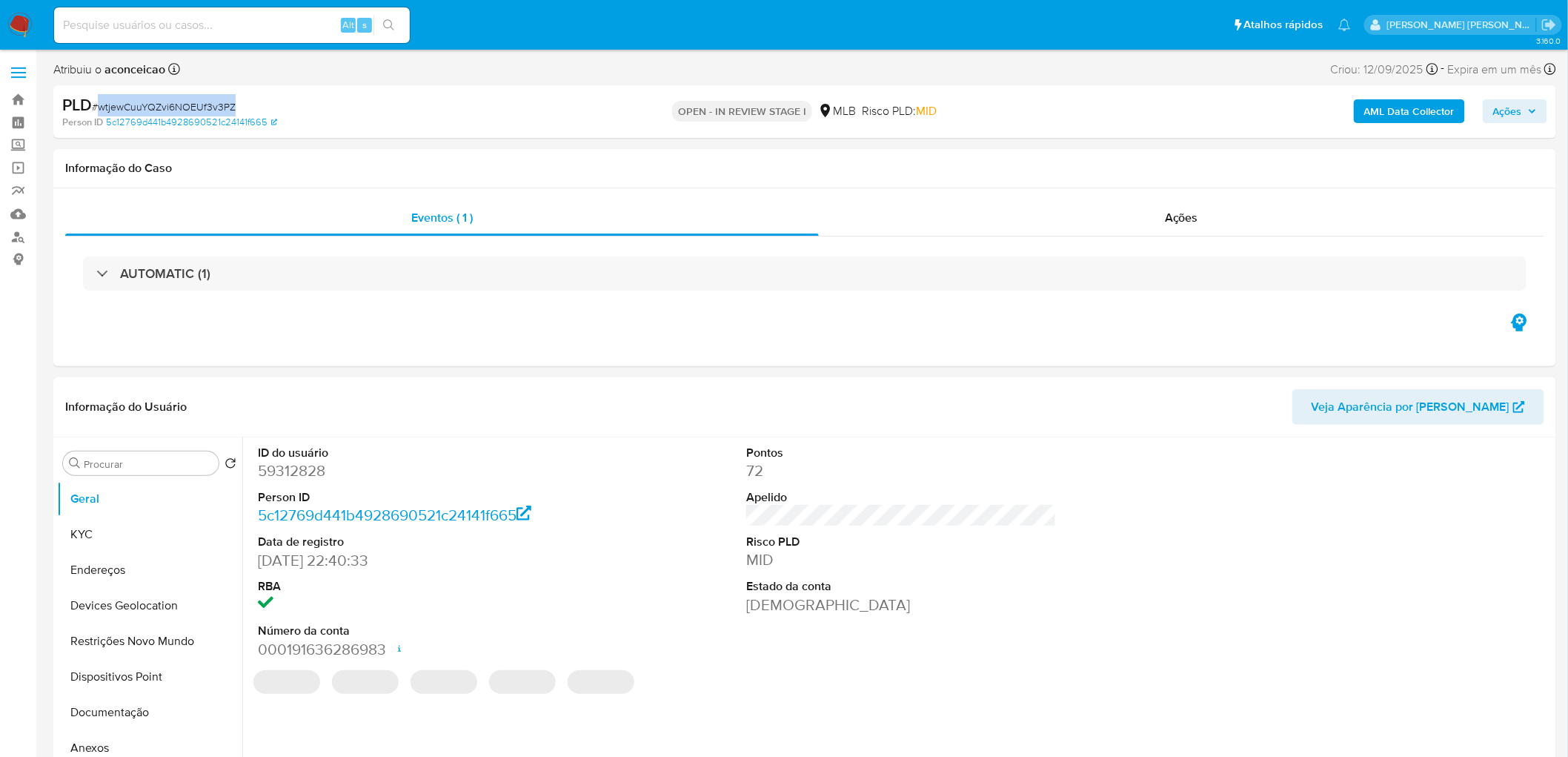
copy span "wtjewCuuYQZvi6NOEUf3v3PZ"
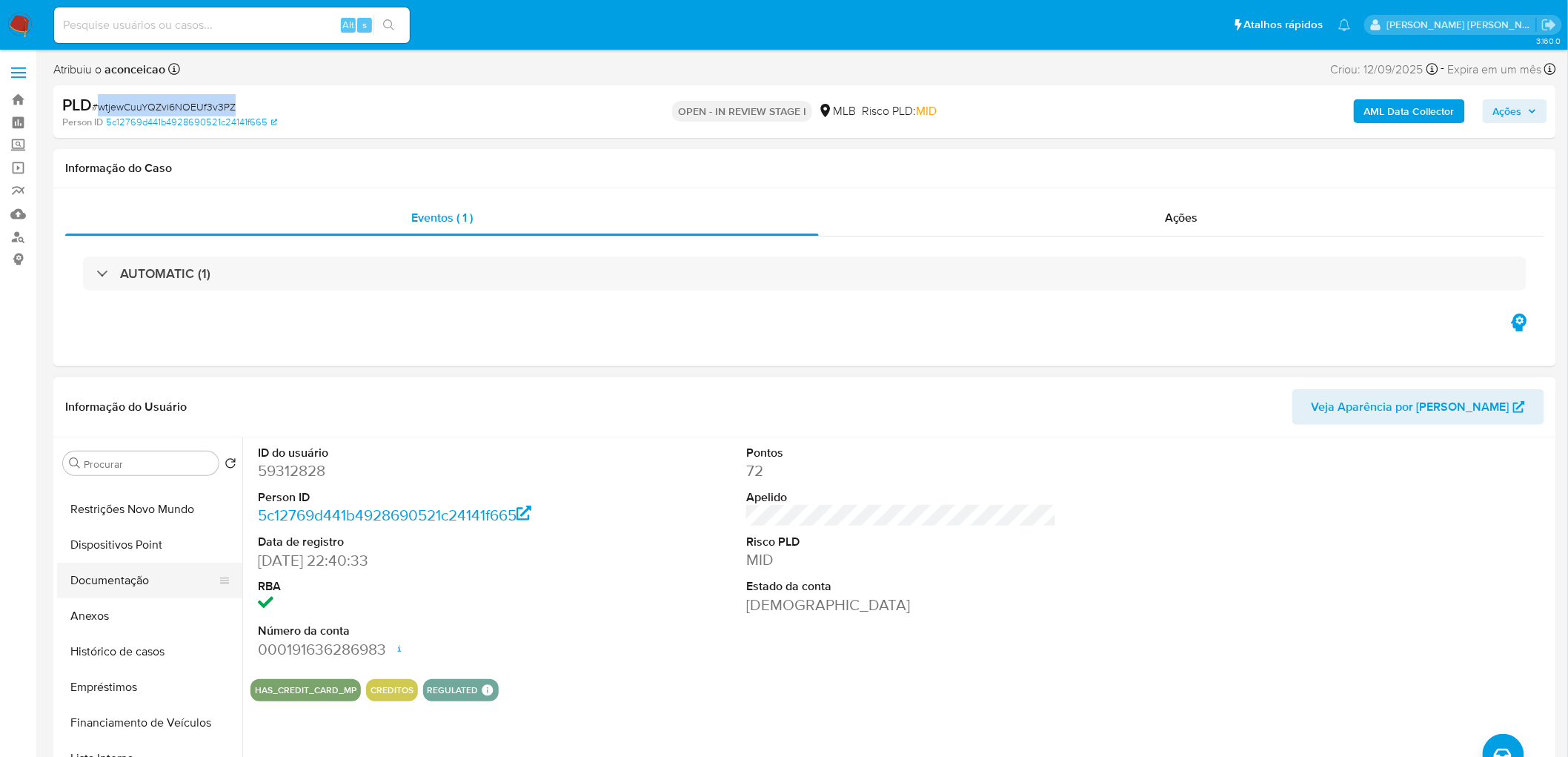
scroll to position [165, 0]
click at [144, 623] on button "Histórico de casos" at bounding box center [144, 619] width 174 height 36
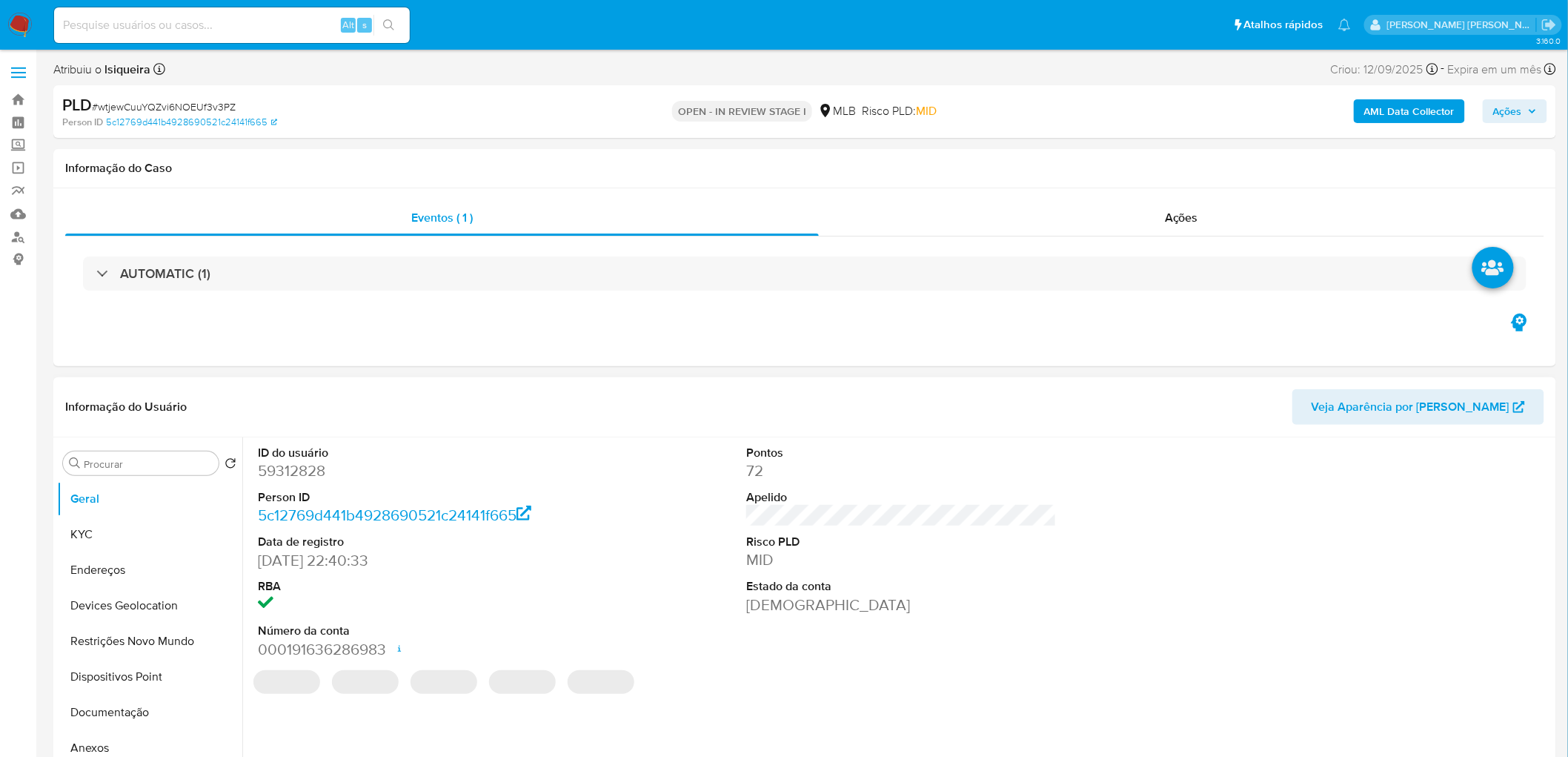
scroll to position [82, 0]
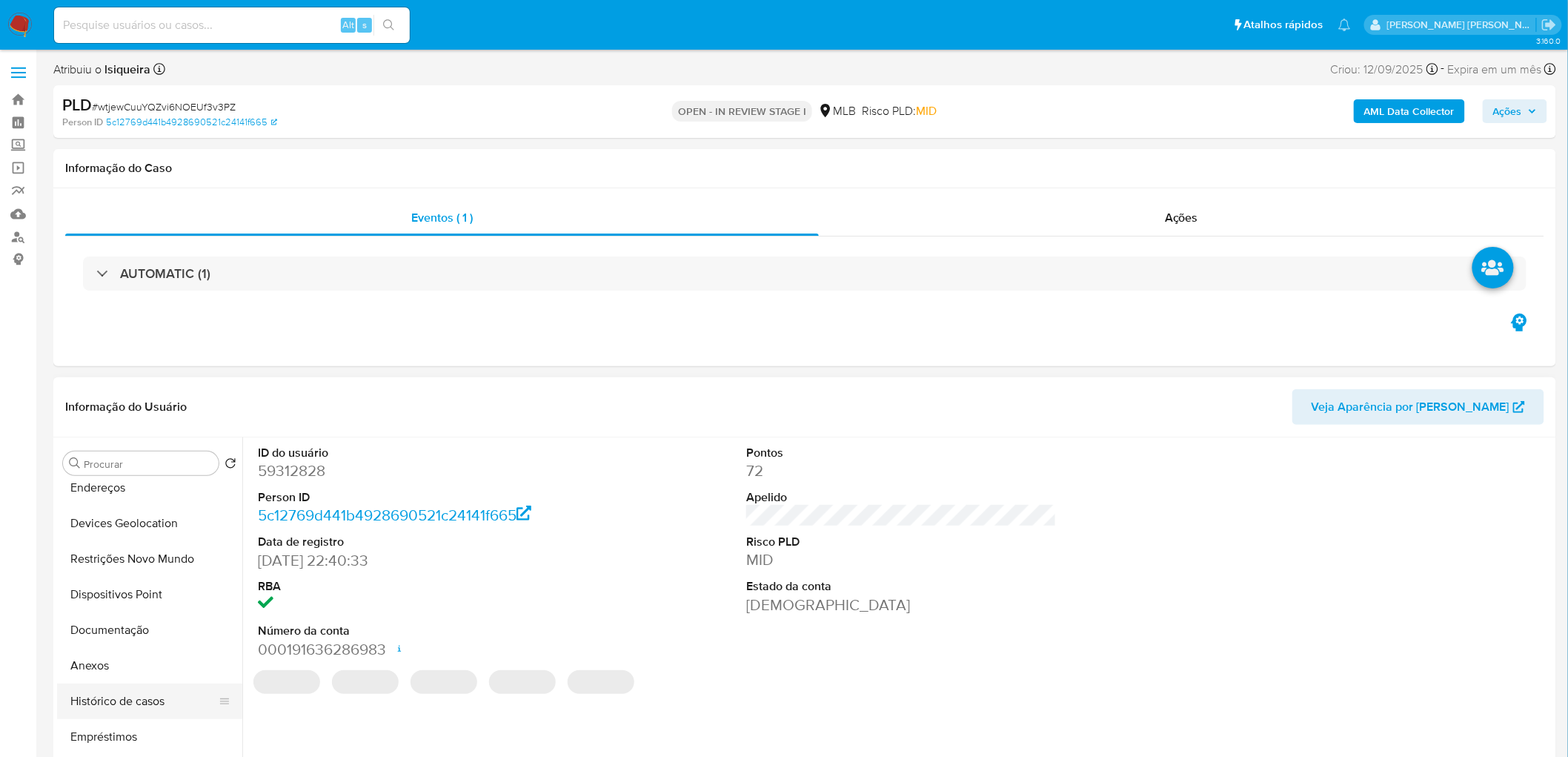
select select "10"
click at [136, 673] on button "Anexos" at bounding box center [144, 665] width 174 height 36
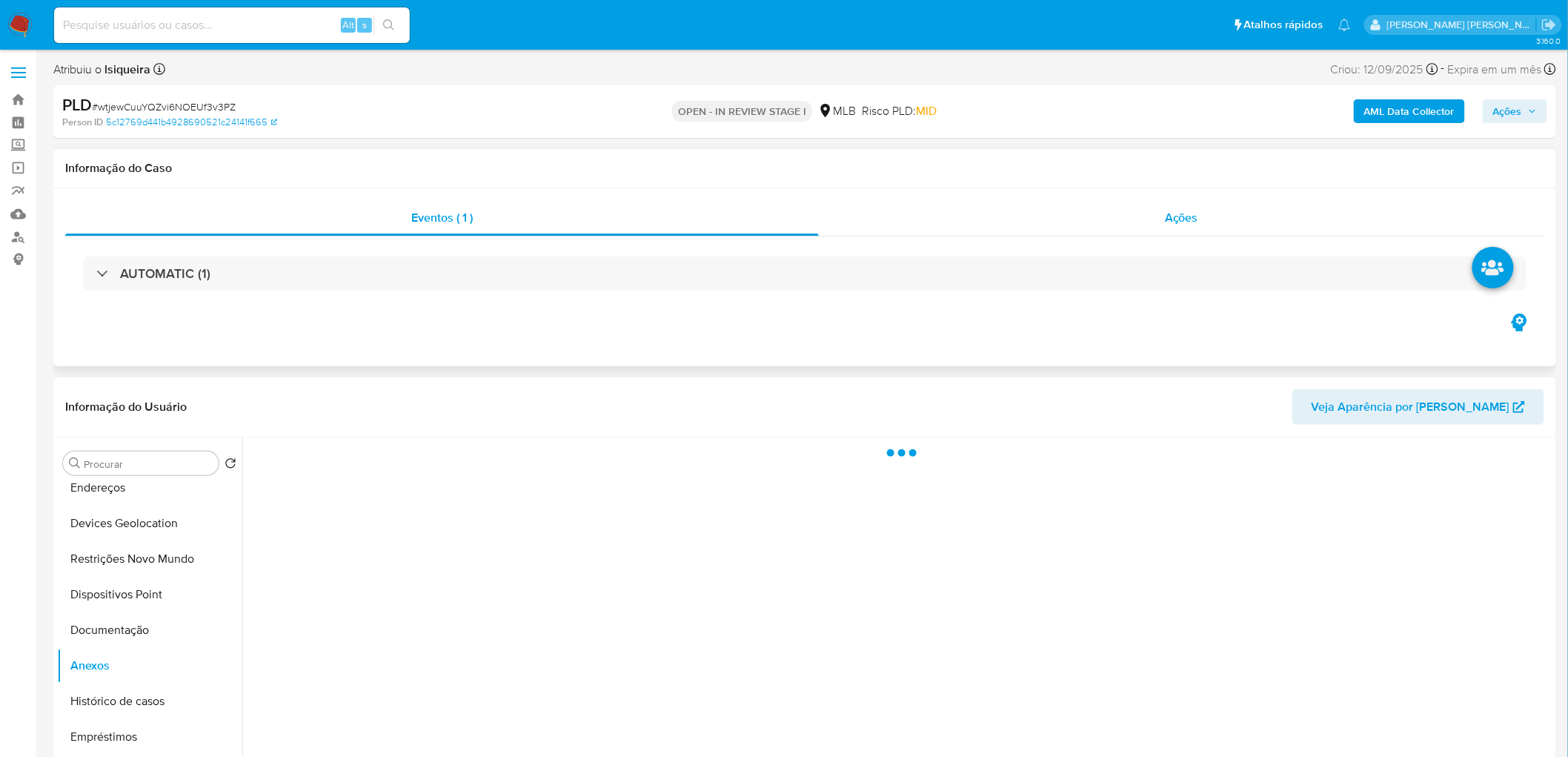
click at [1215, 215] on div "Ações" at bounding box center [1181, 218] width 725 height 36
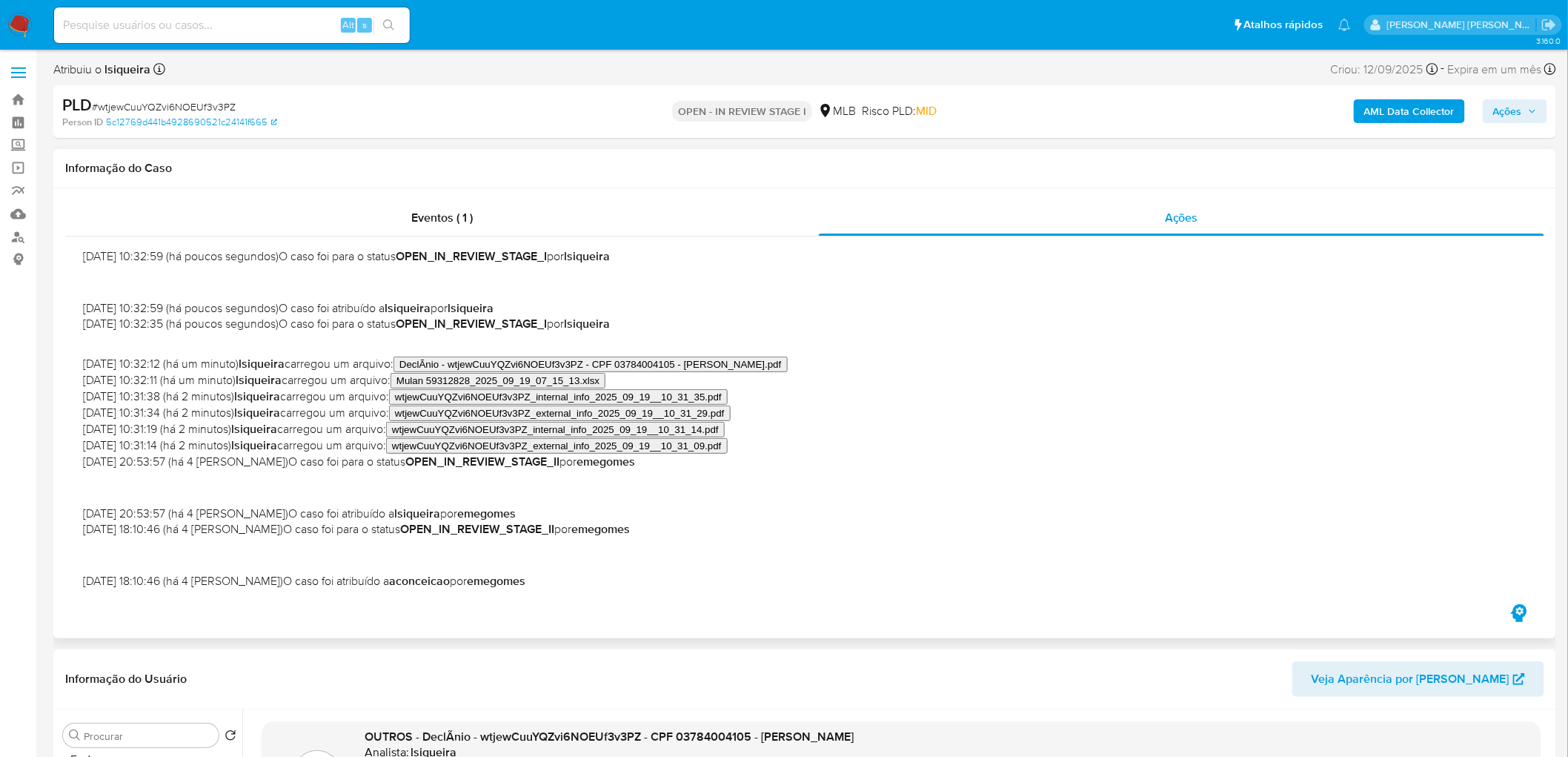
scroll to position [0, 0]
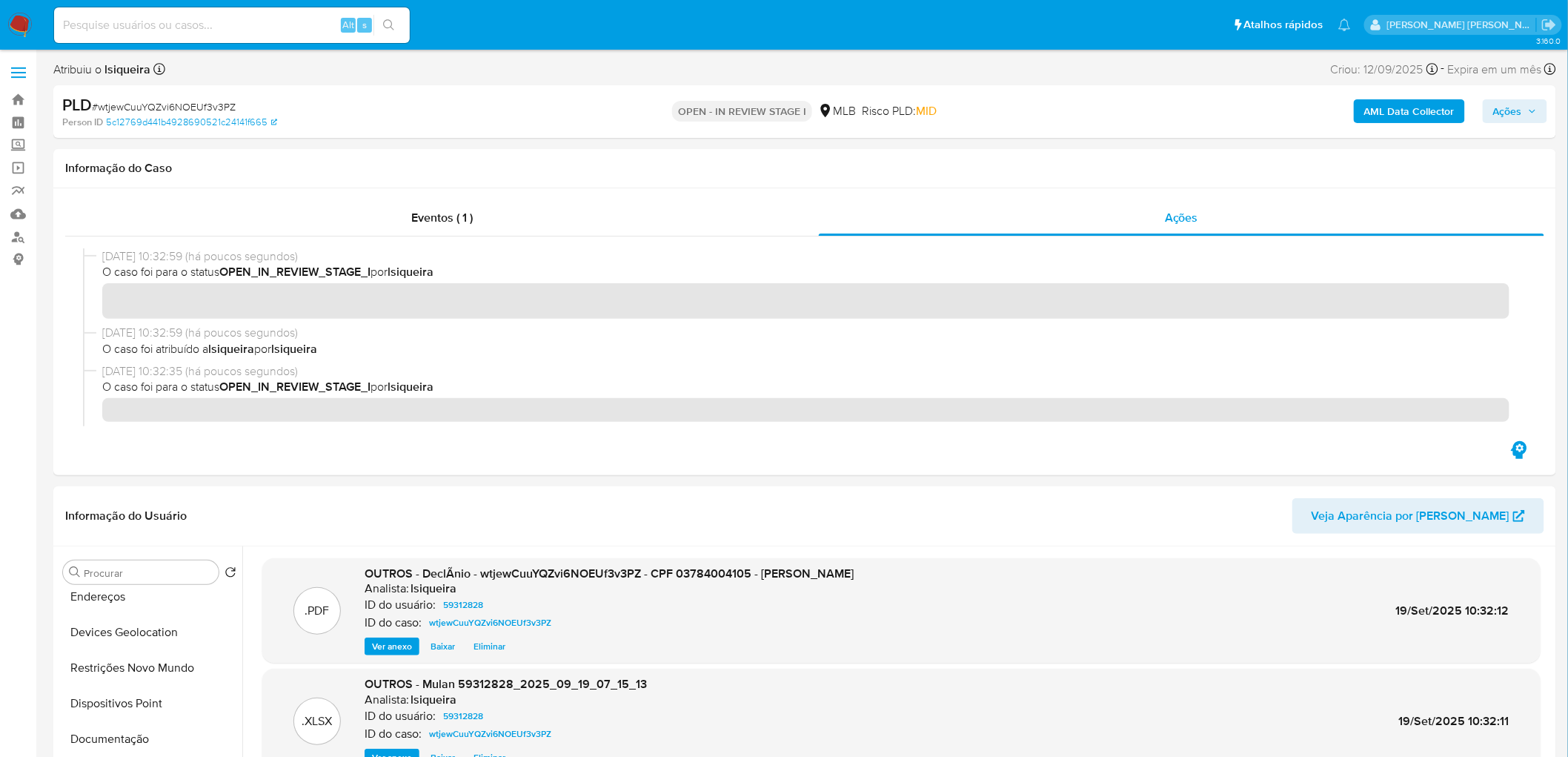
click at [1525, 119] on span "Ações" at bounding box center [1515, 112] width 44 height 21
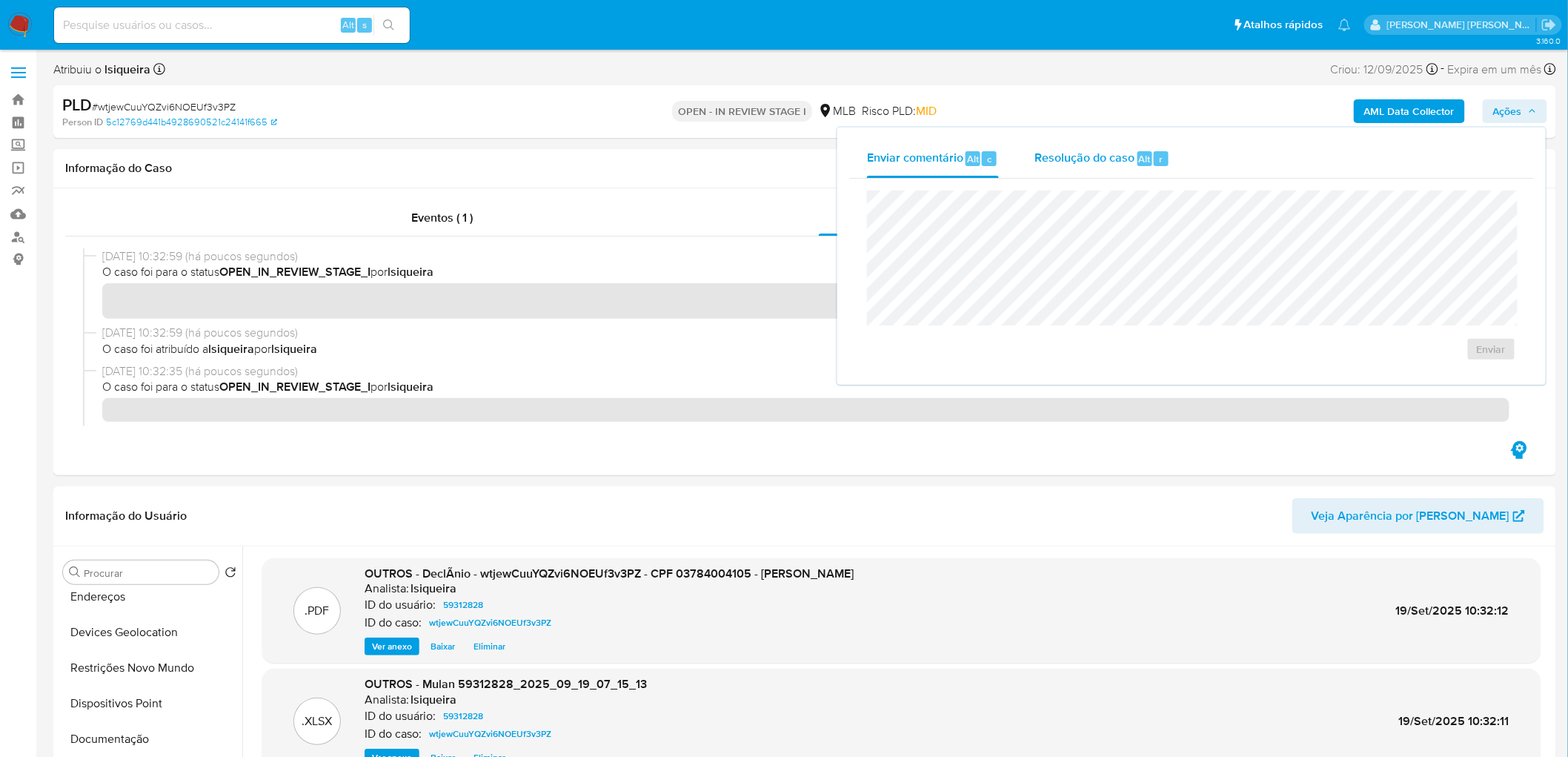
click at [1061, 154] on span "Resolução do caso" at bounding box center [1085, 158] width 100 height 17
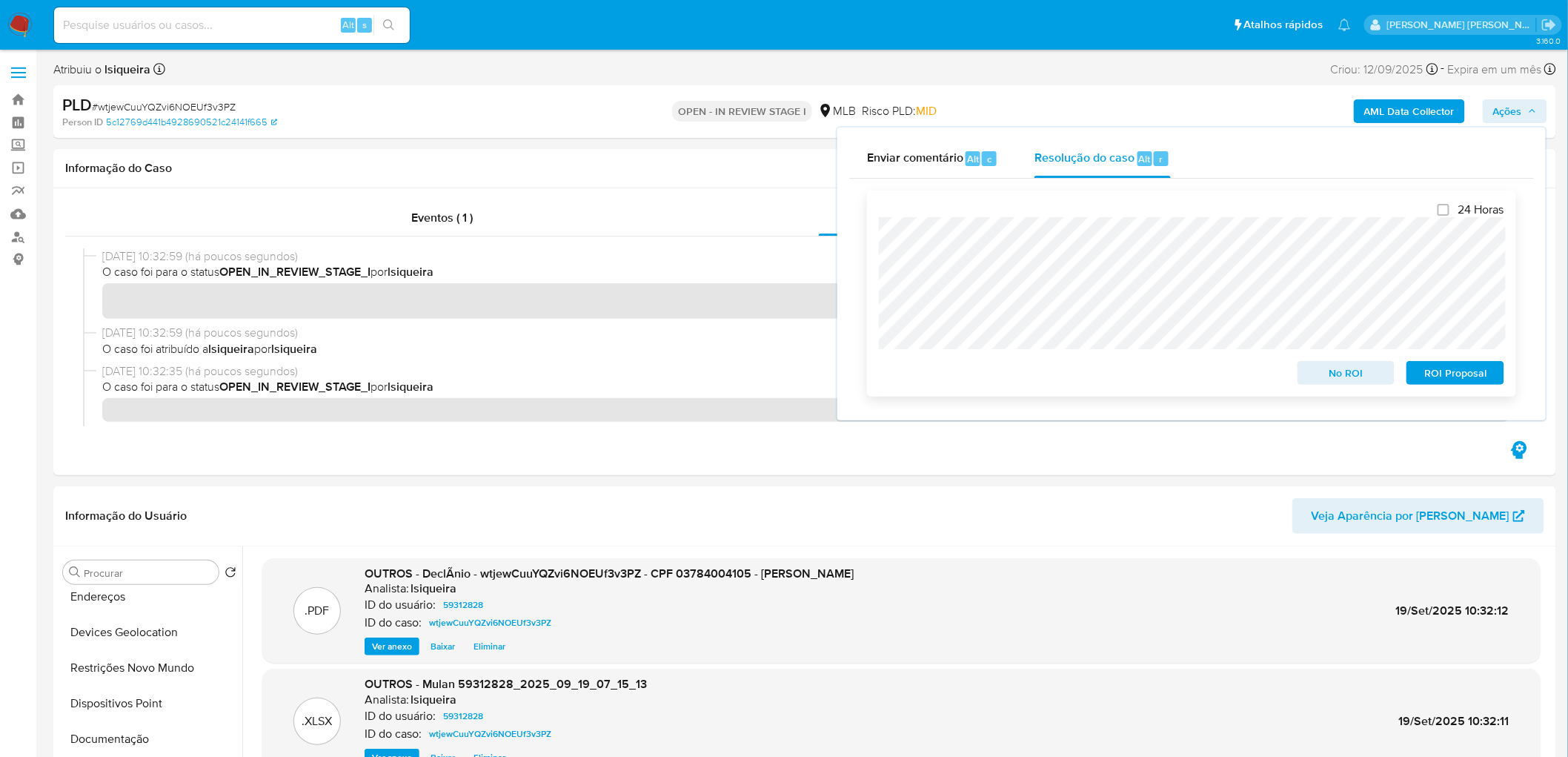
click at [1343, 371] on span "No ROI" at bounding box center [1346, 373] width 77 height 21
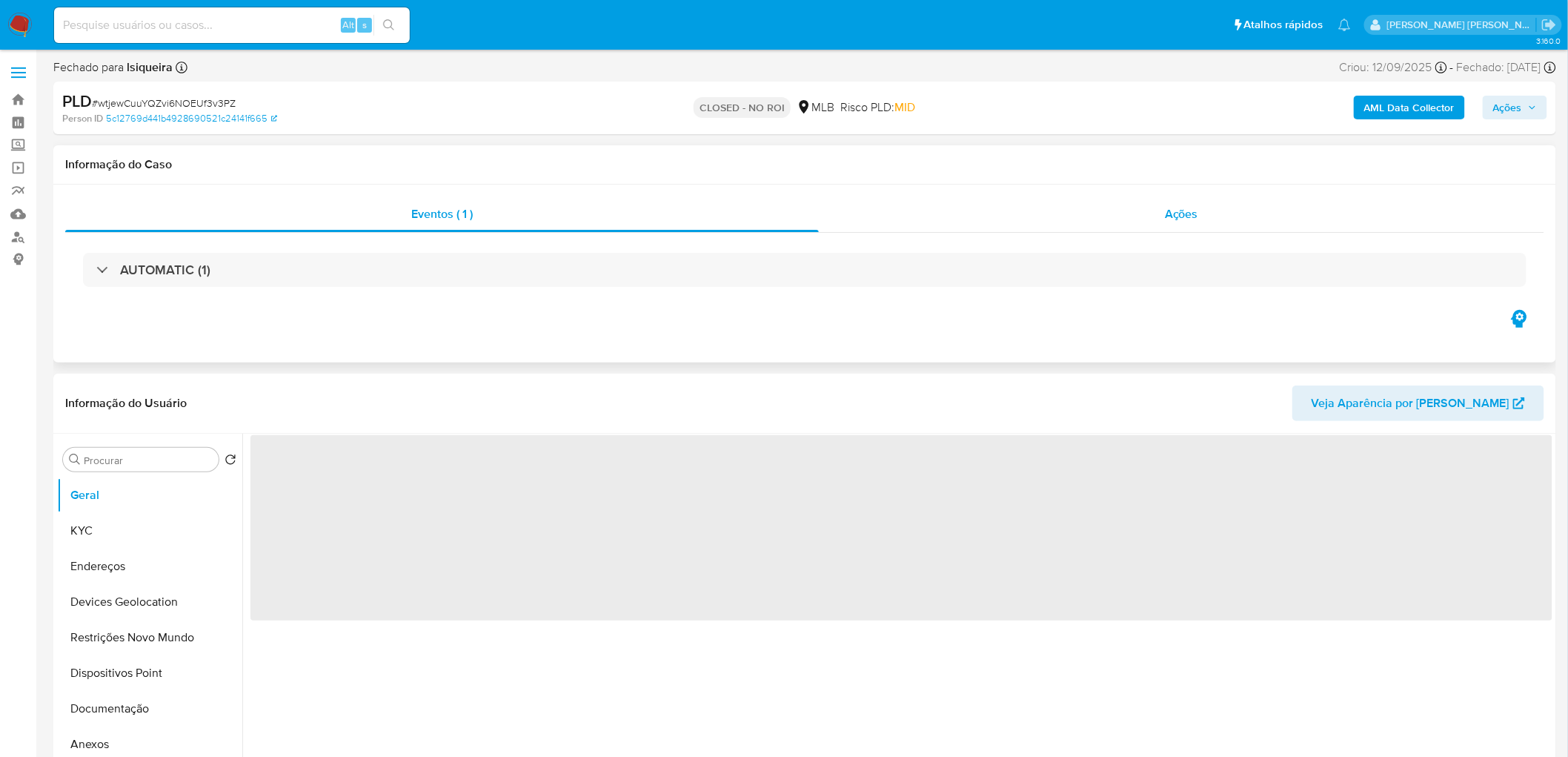
click at [1176, 208] on span "Ações" at bounding box center [1182, 214] width 33 height 17
select select "10"
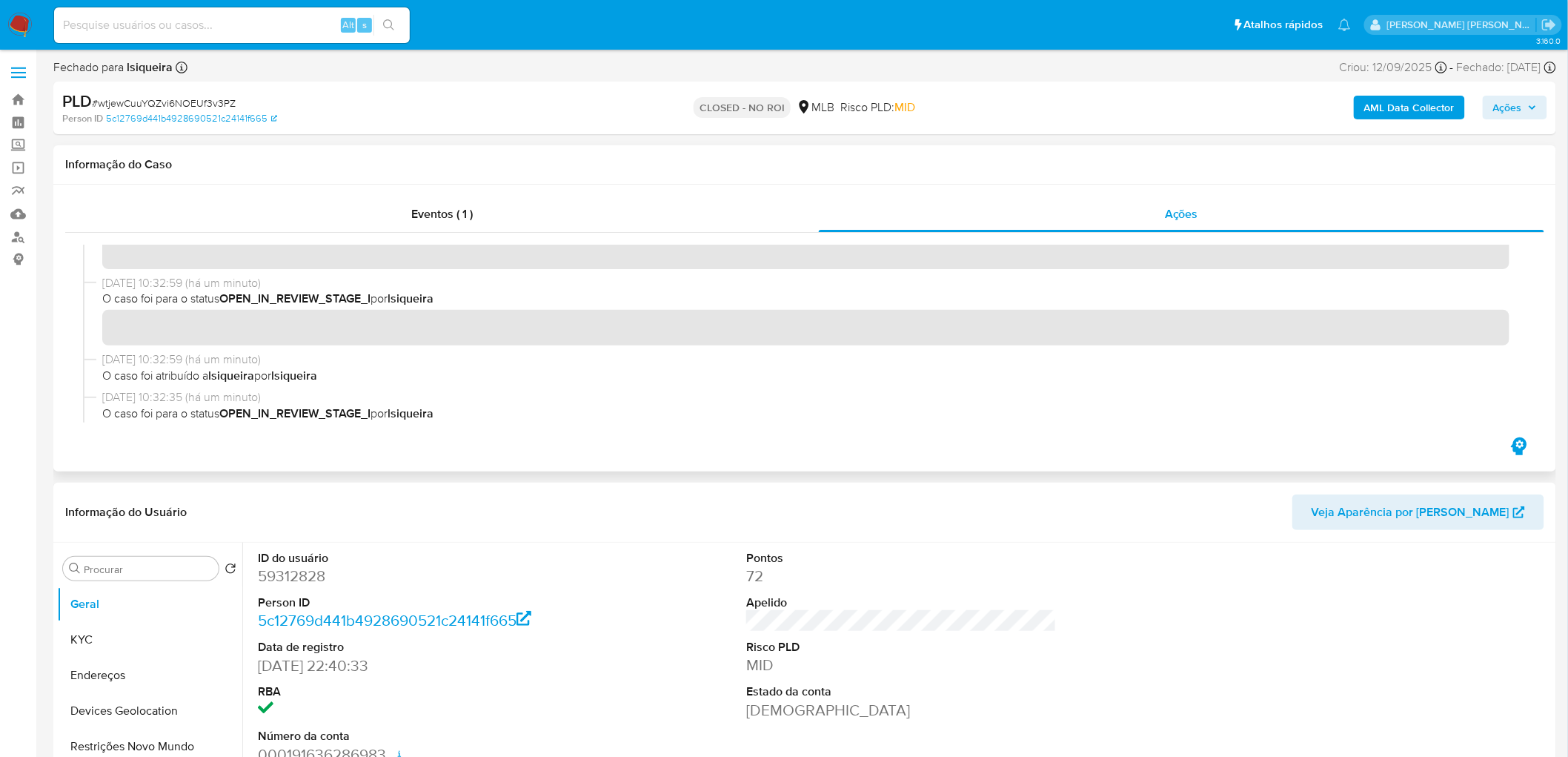
scroll to position [165, 0]
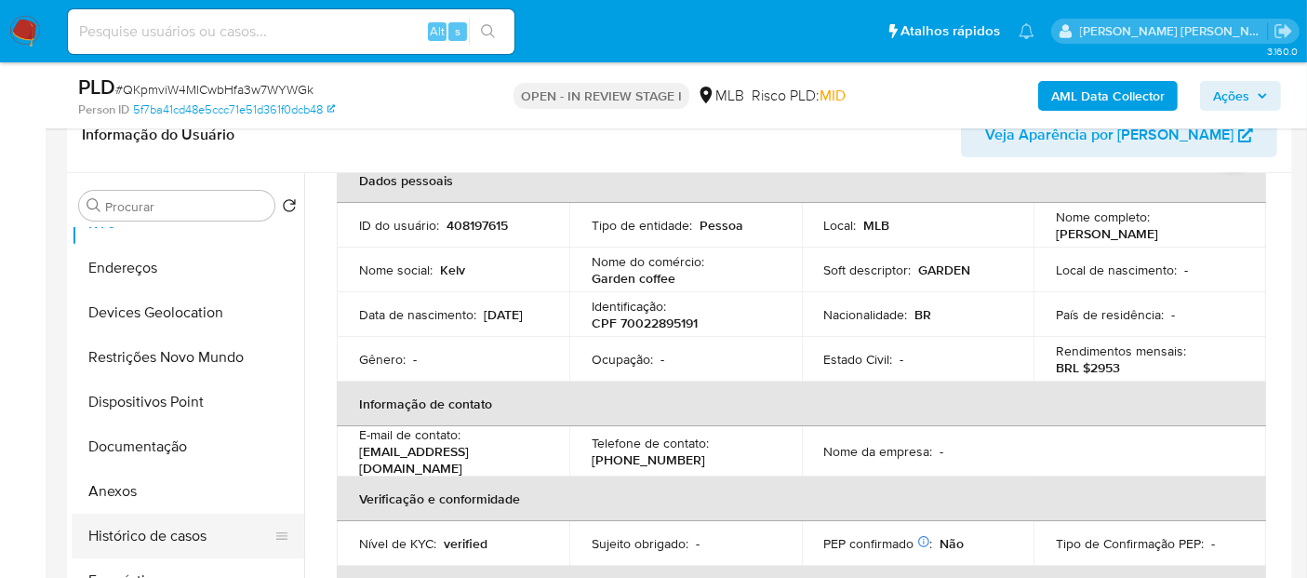
scroll to position [103, 0]
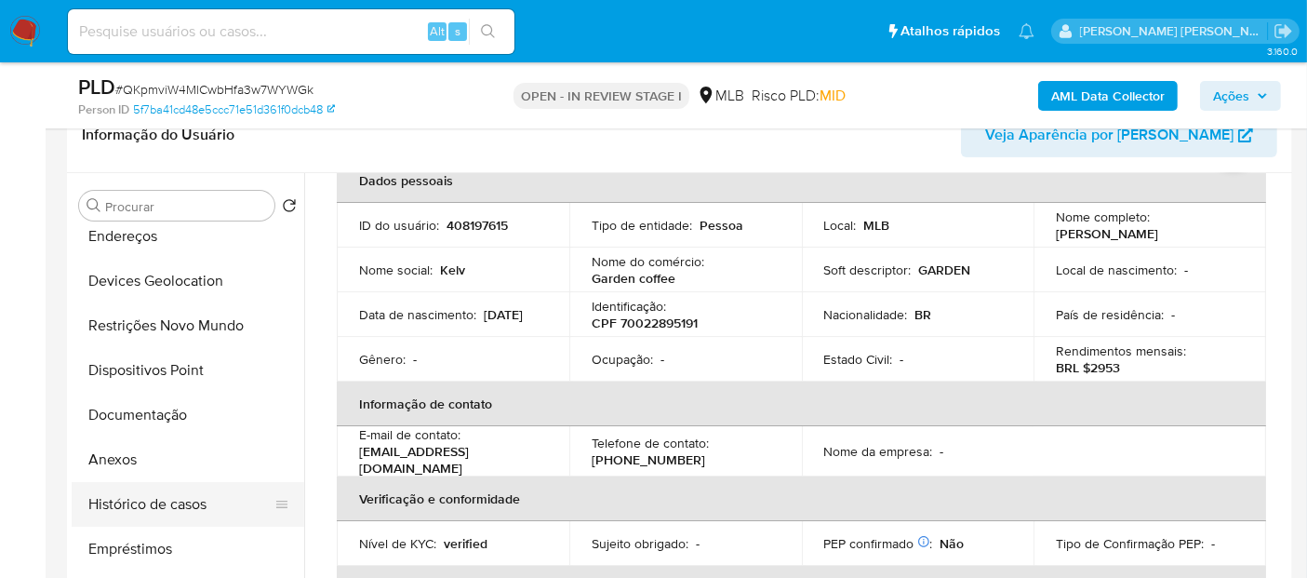
click at [175, 509] on button "Histórico de casos" at bounding box center [181, 504] width 218 height 45
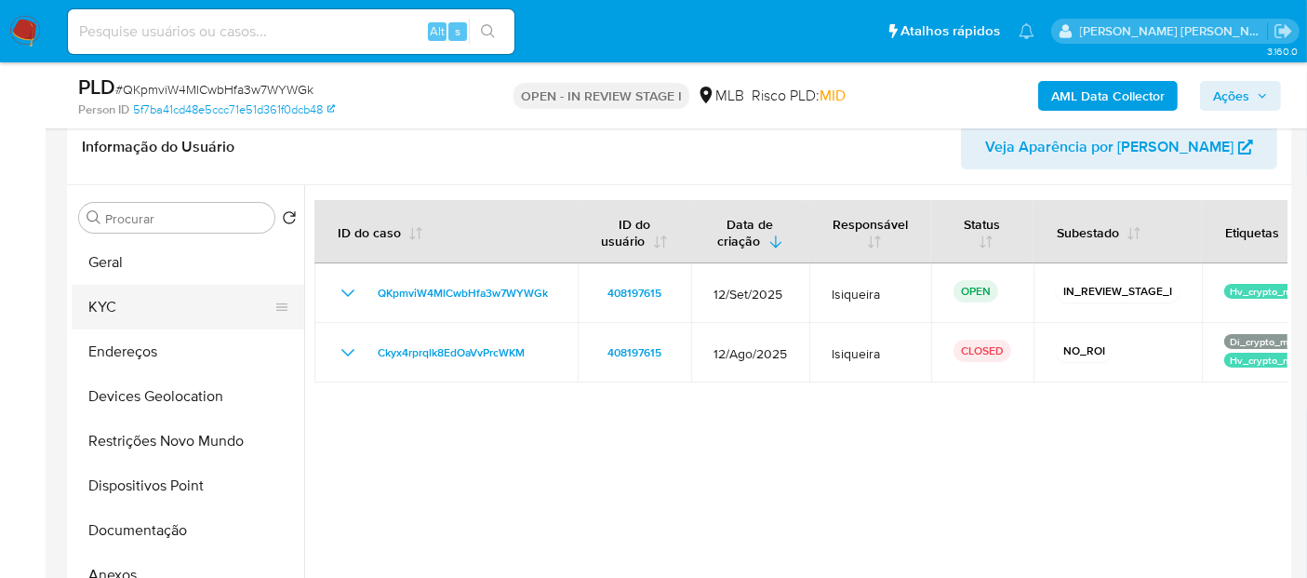
scroll to position [310, 0]
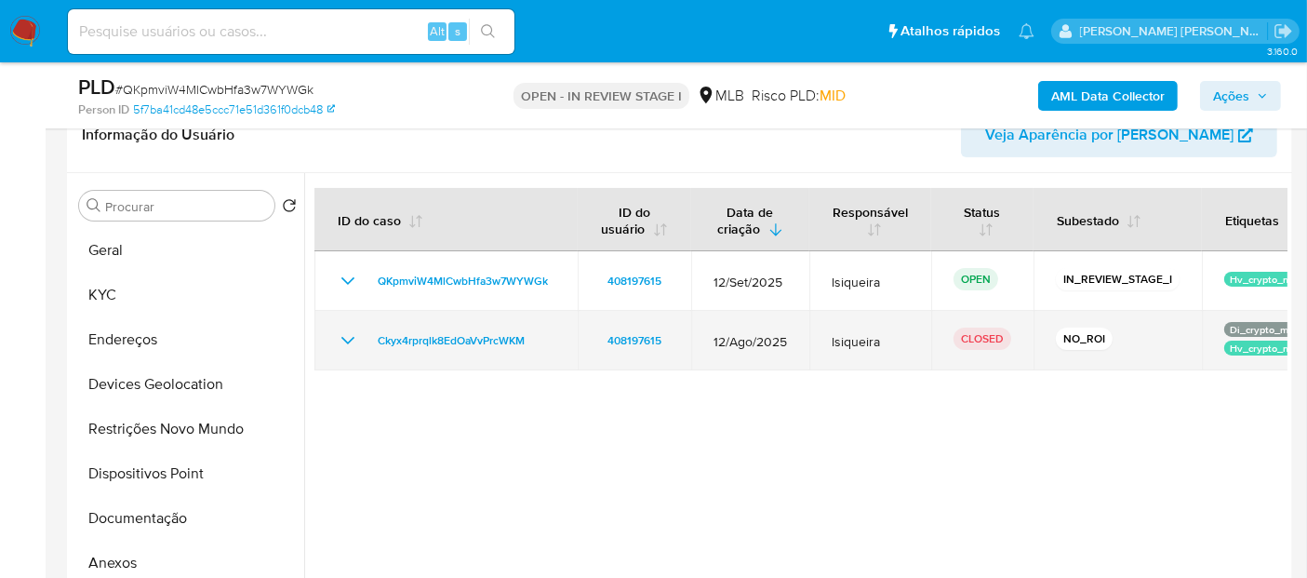
click at [348, 343] on icon "Mostrar/Ocultar" at bounding box center [348, 340] width 22 height 22
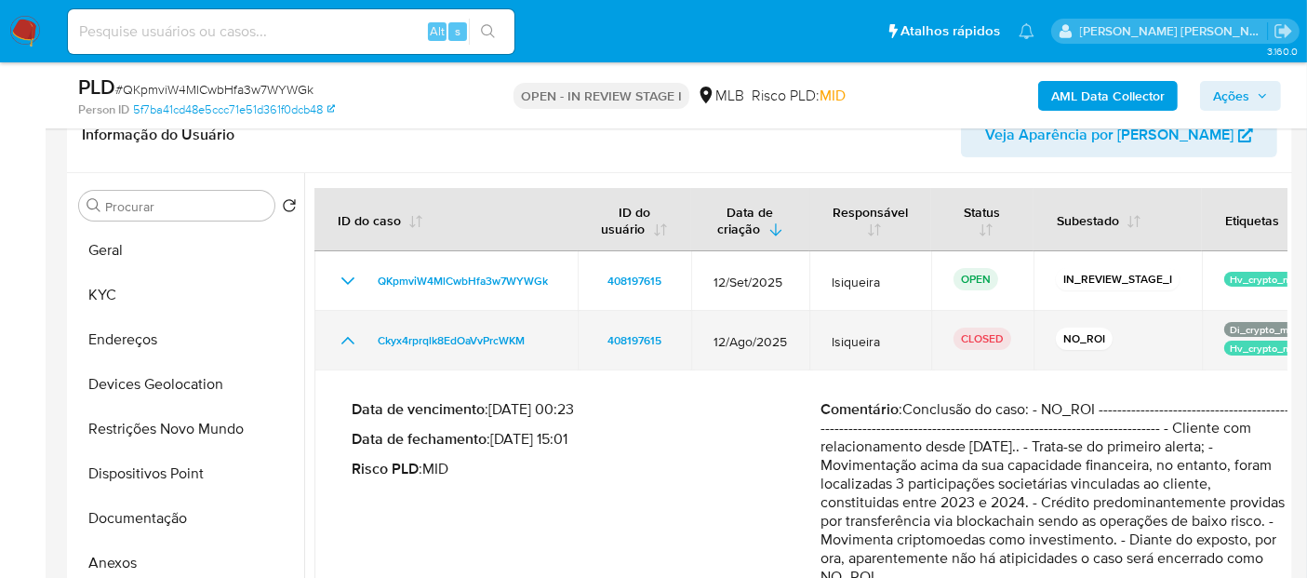
click at [348, 343] on icon "Mostrar/Ocultar" at bounding box center [348, 340] width 22 height 22
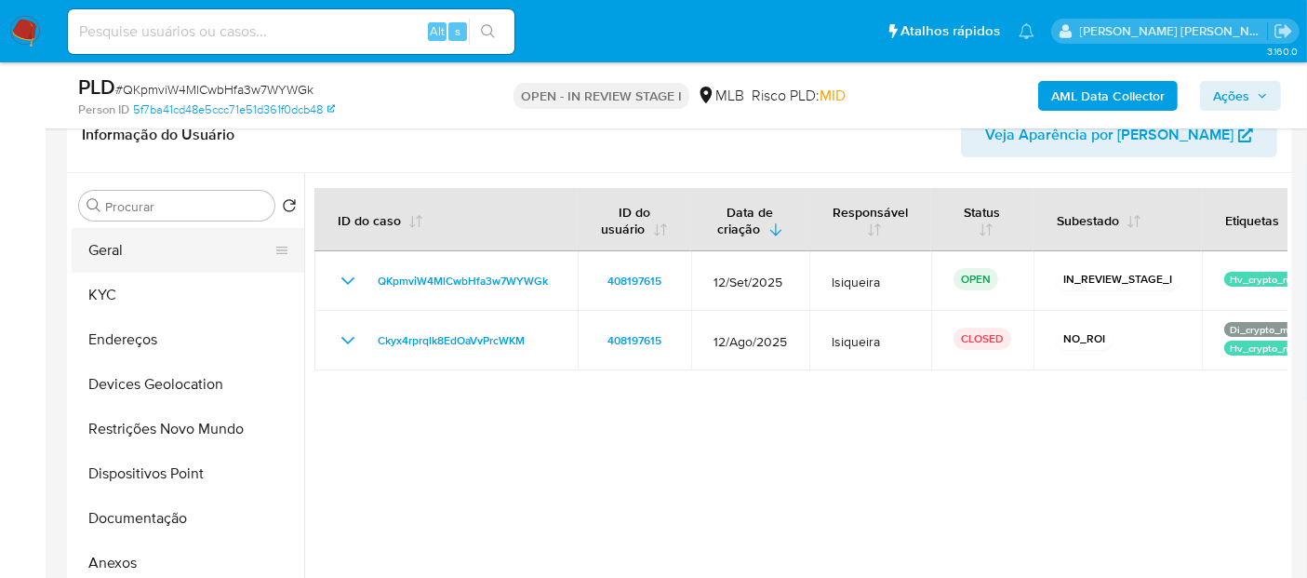
click at [132, 248] on button "Geral" at bounding box center [181, 250] width 218 height 45
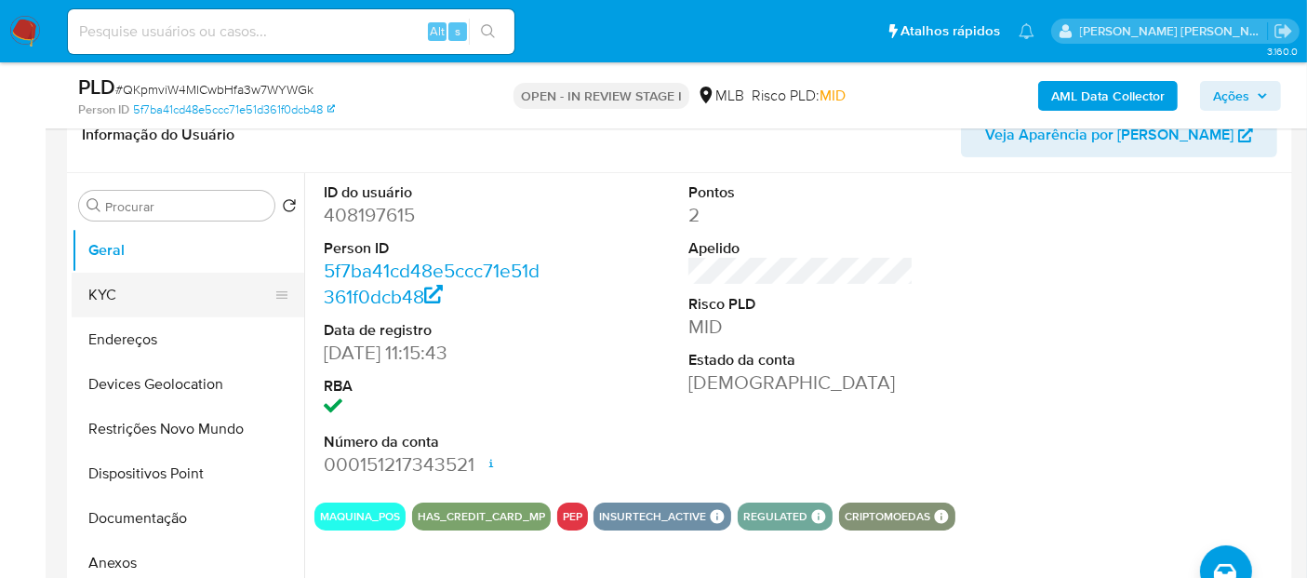
click at [155, 291] on button "KYC" at bounding box center [181, 295] width 218 height 45
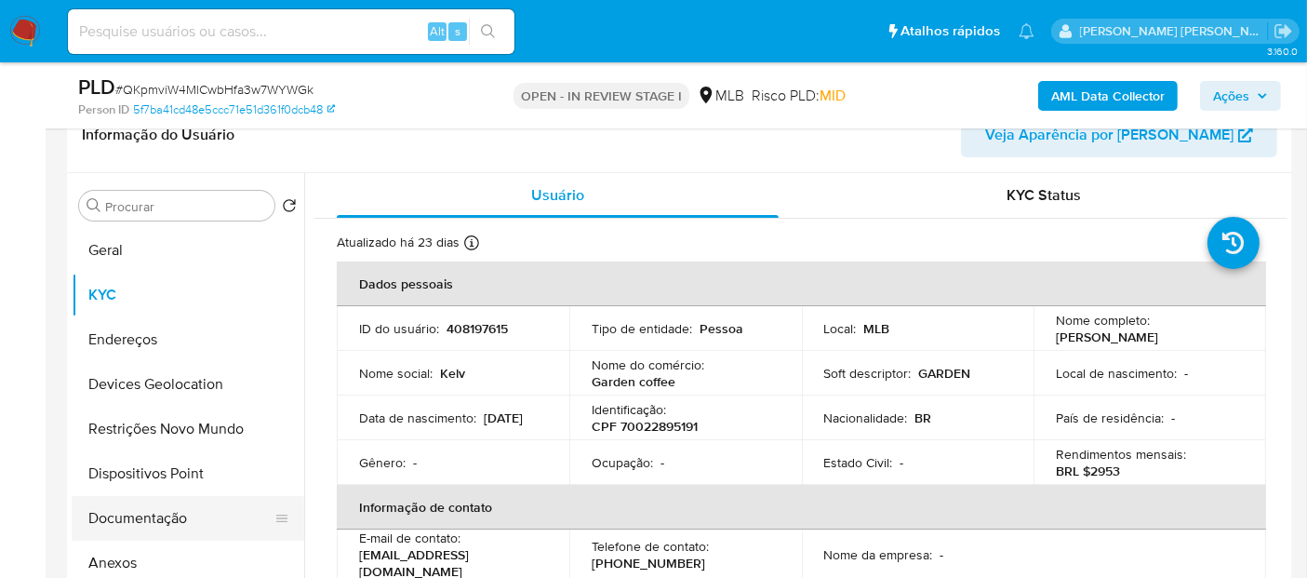
click at [184, 517] on button "Documentação" at bounding box center [181, 518] width 218 height 45
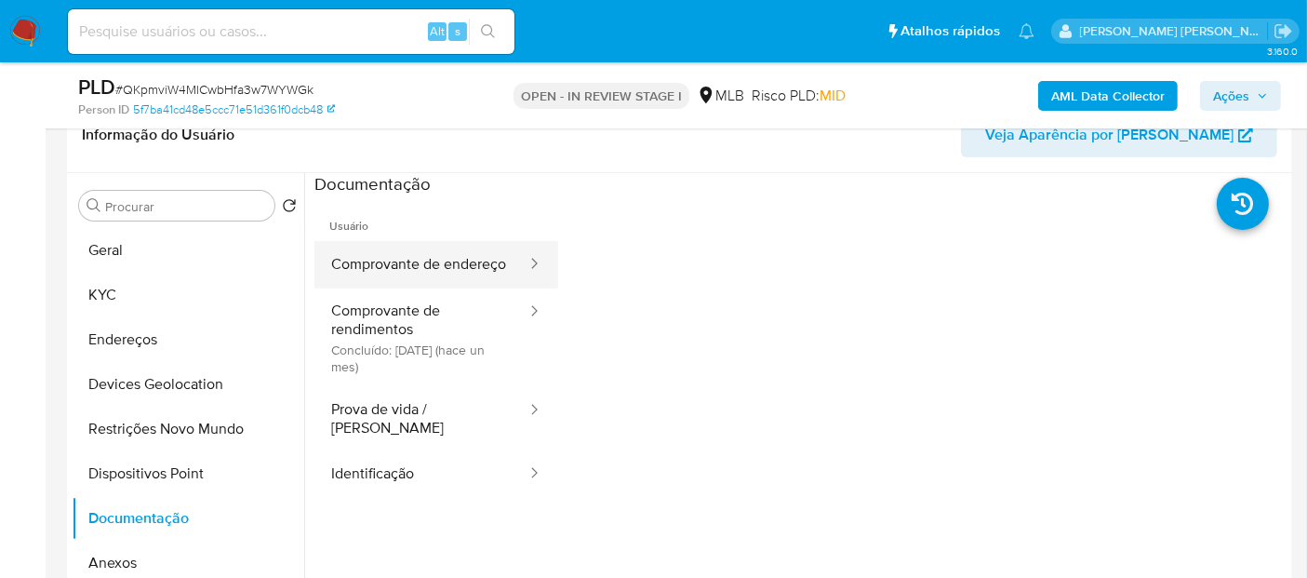
click at [446, 257] on button "Comprovante de endereço" at bounding box center [421, 264] width 214 height 47
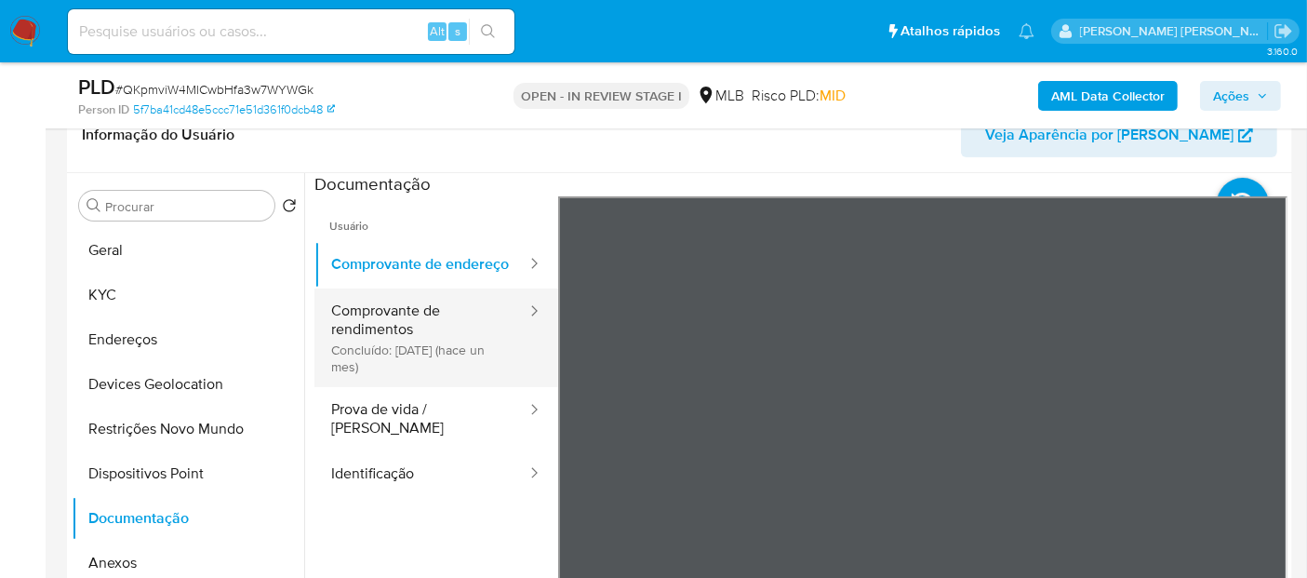
click at [414, 322] on button "Comprovante de rendimentos Concluído: 19/08/2025 (hace un mes)" at bounding box center [421, 337] width 214 height 99
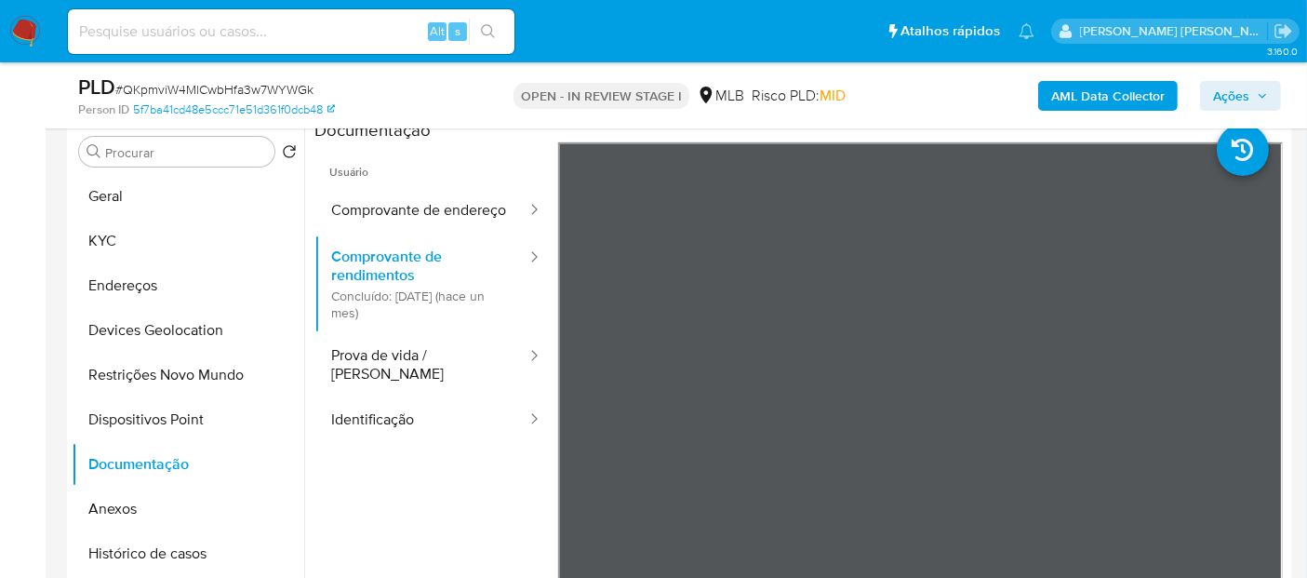
scroll to position [413, 0]
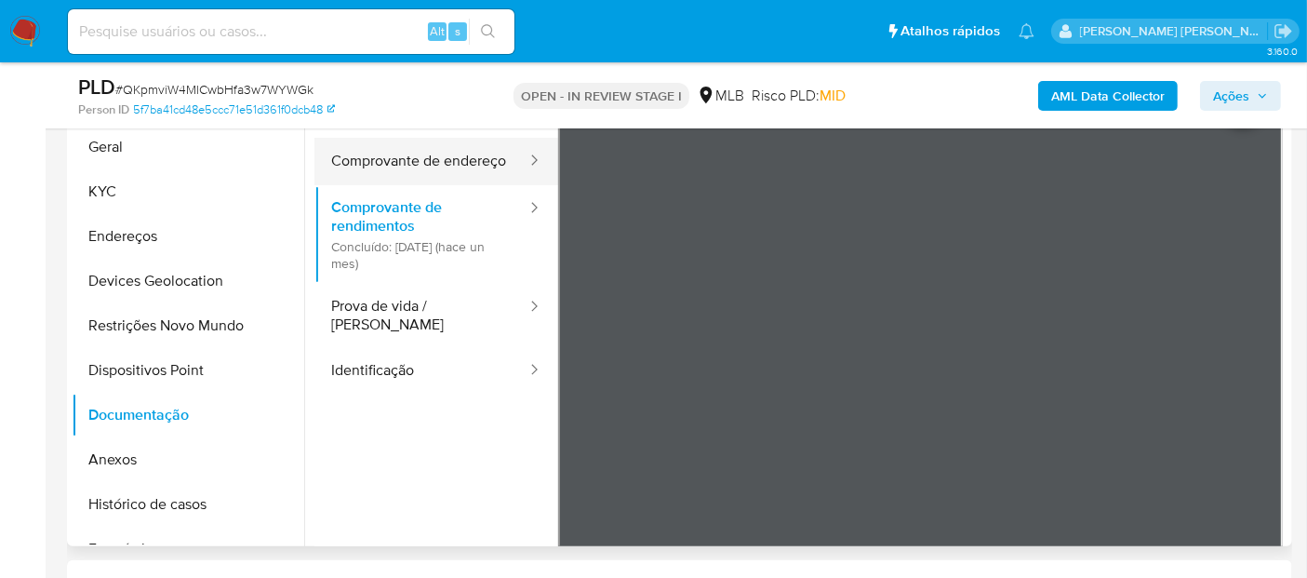
click at [426, 178] on button "Comprovante de endereço" at bounding box center [421, 161] width 214 height 47
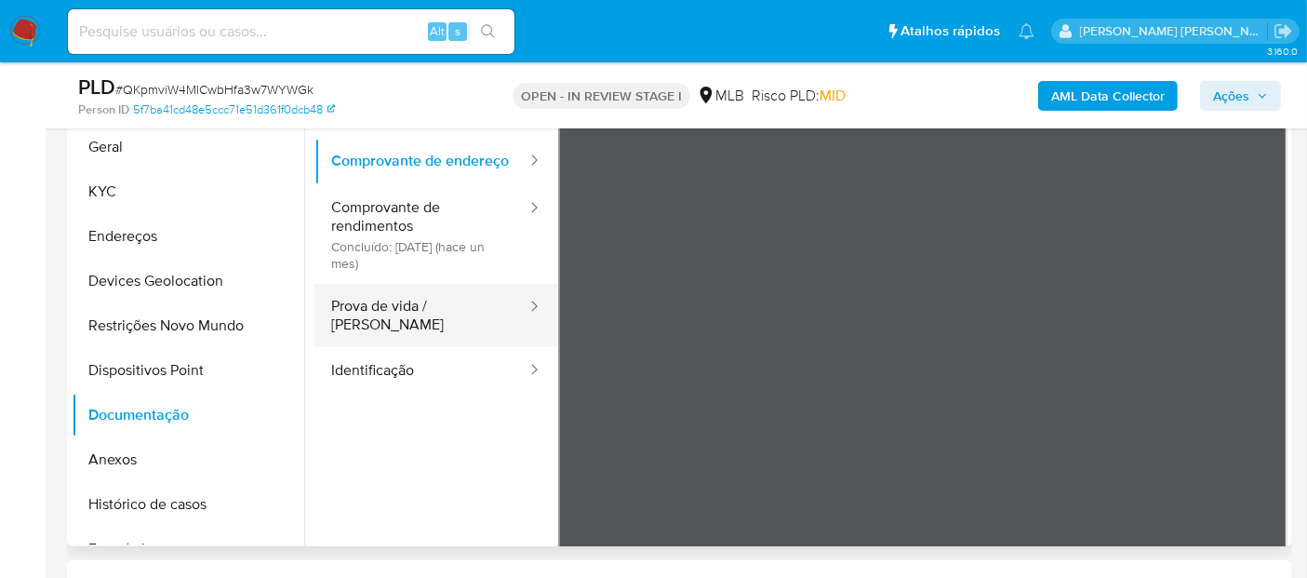
click at [414, 327] on button "Prova de vida / Selfie" at bounding box center [421, 315] width 214 height 63
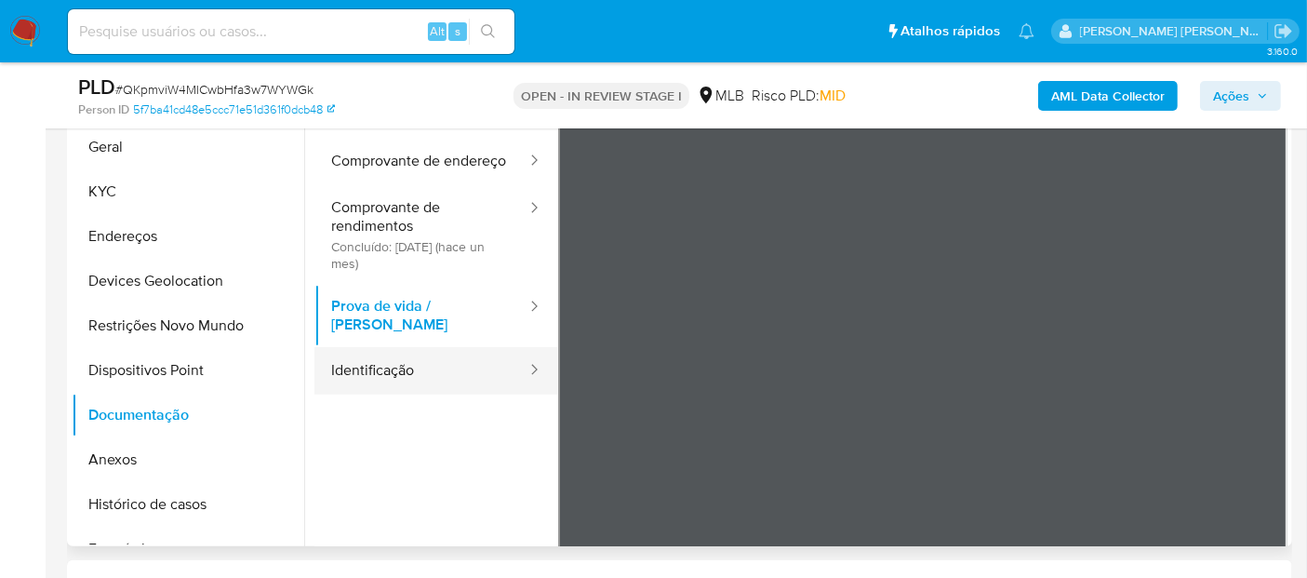
click at [398, 369] on button "Identificação" at bounding box center [421, 370] width 214 height 47
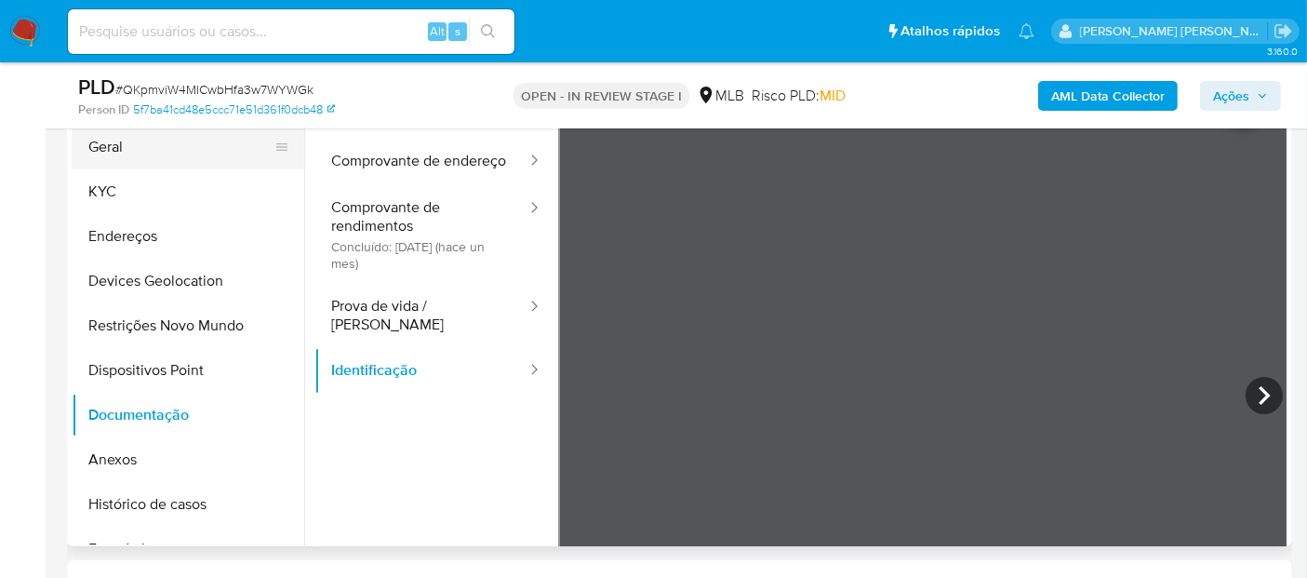
click at [119, 150] on button "Geral" at bounding box center [181, 147] width 218 height 45
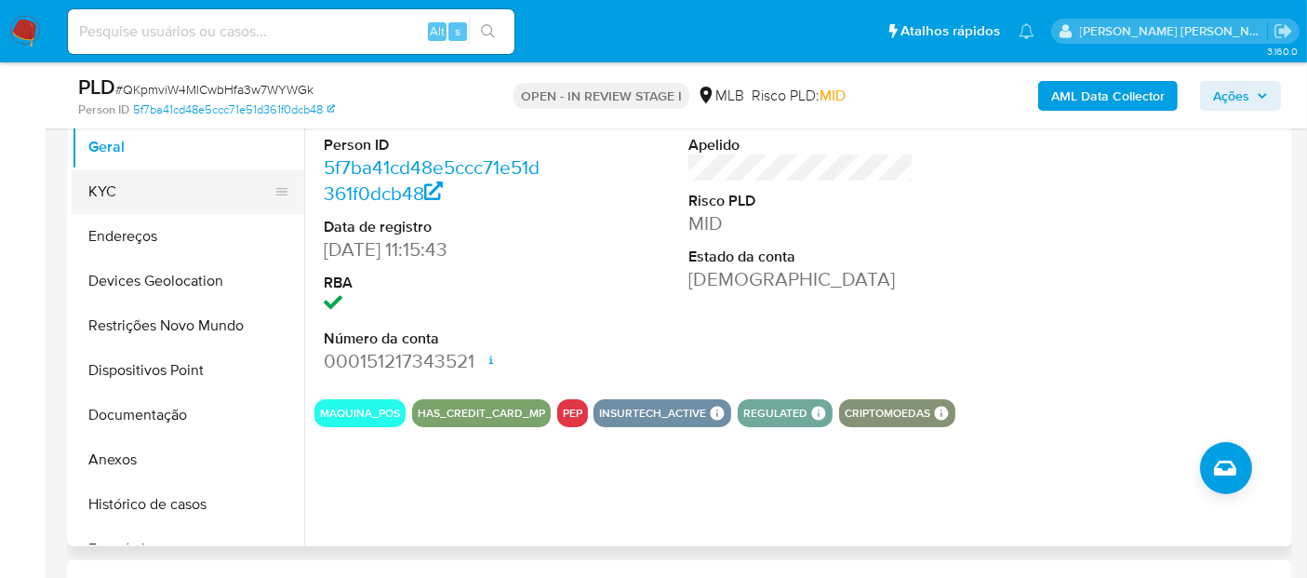
click at [141, 169] on button "KYC" at bounding box center [181, 191] width 218 height 45
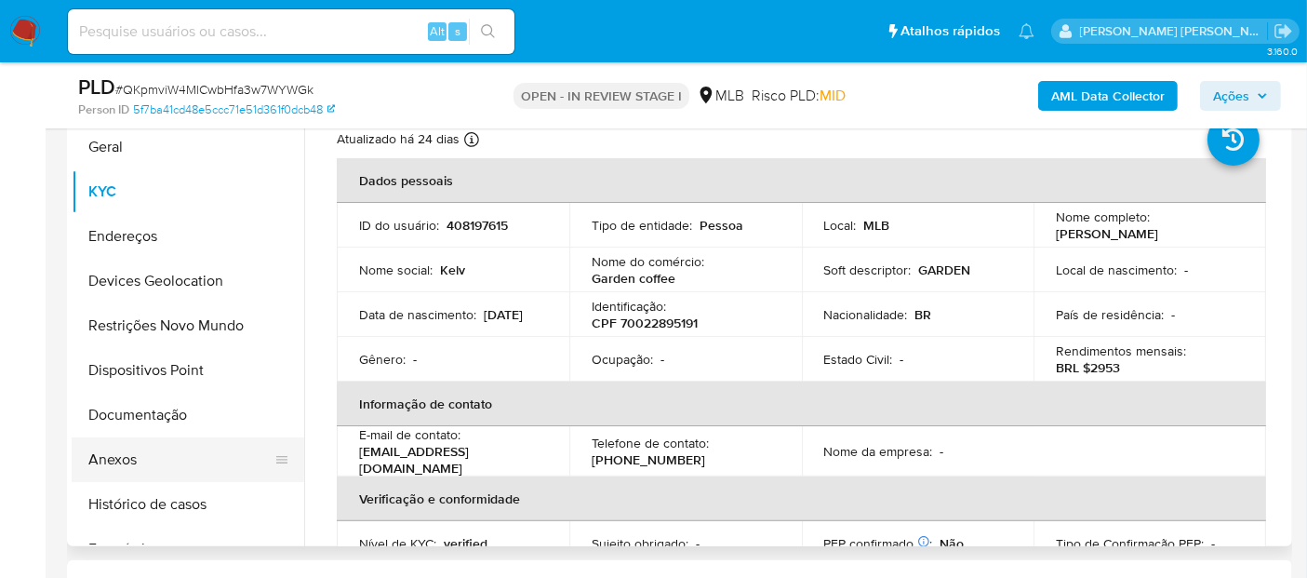
click at [135, 462] on button "Anexos" at bounding box center [181, 459] width 218 height 45
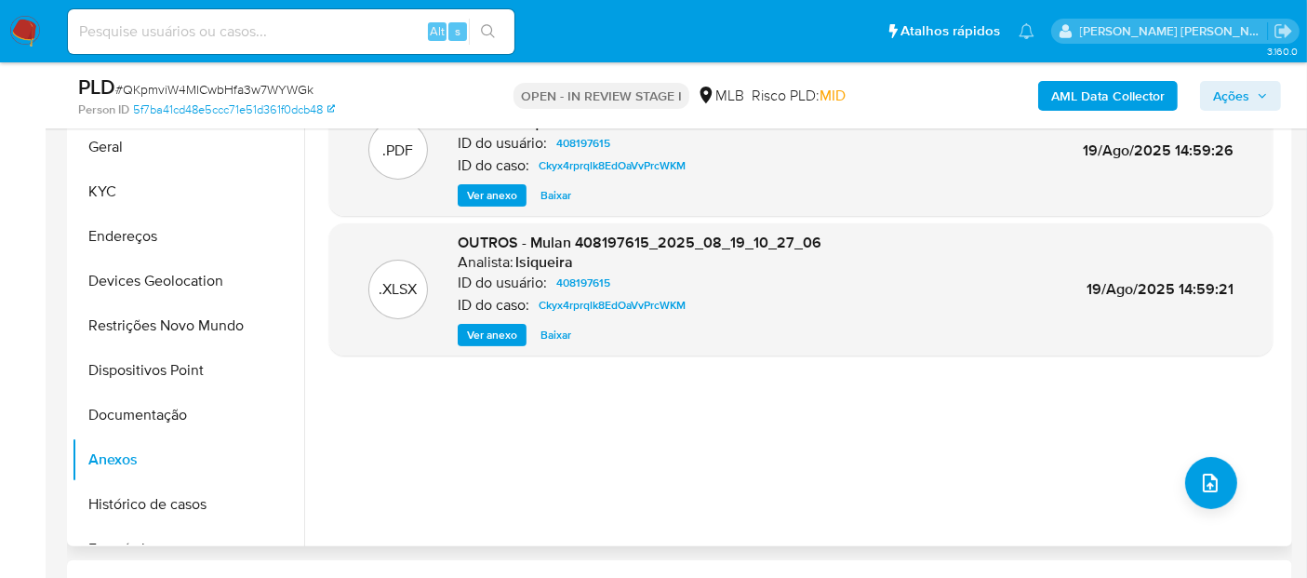
click at [488, 186] on span "Ver anexo" at bounding box center [492, 195] width 50 height 19
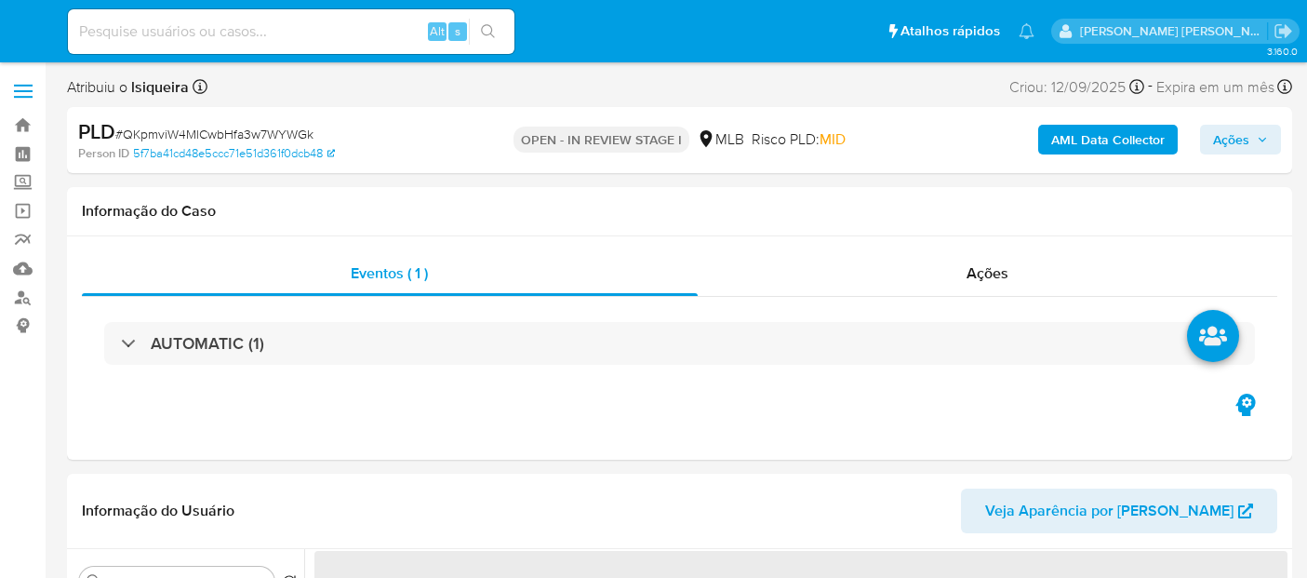
select select "10"
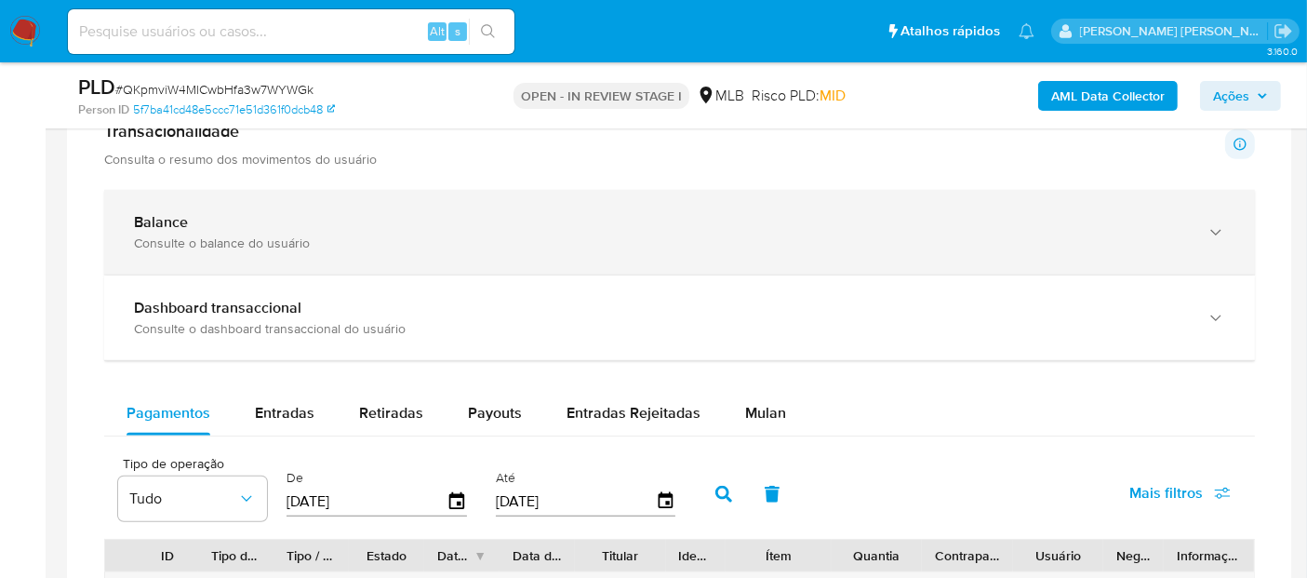
scroll to position [1240, 0]
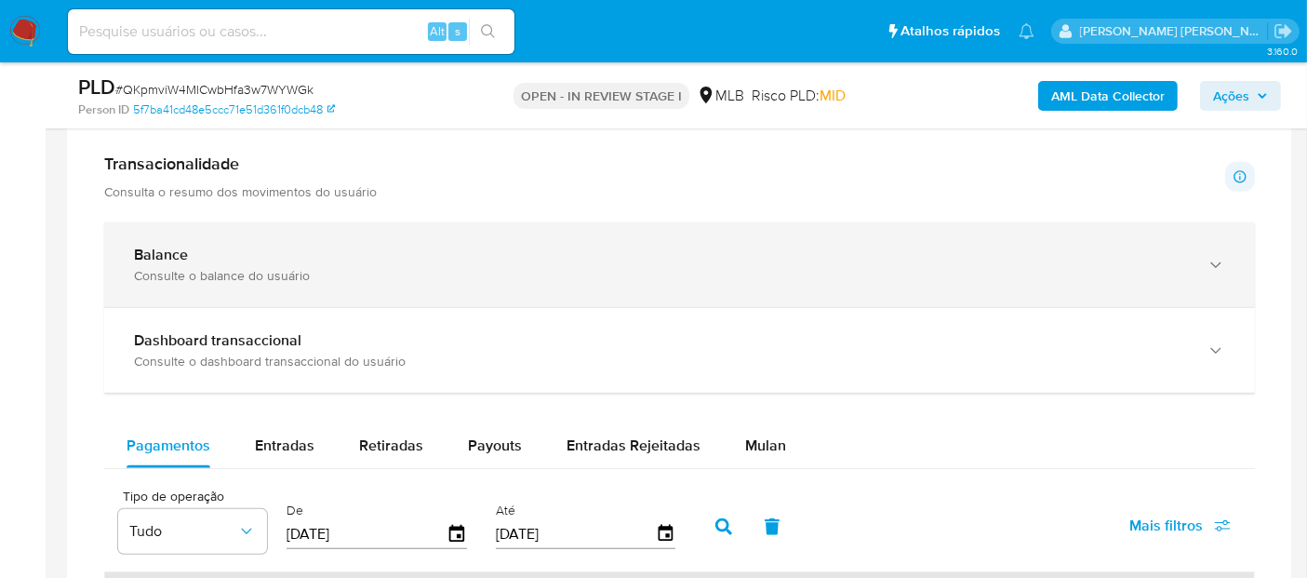
click at [394, 260] on div "Balance" at bounding box center [661, 255] width 1054 height 19
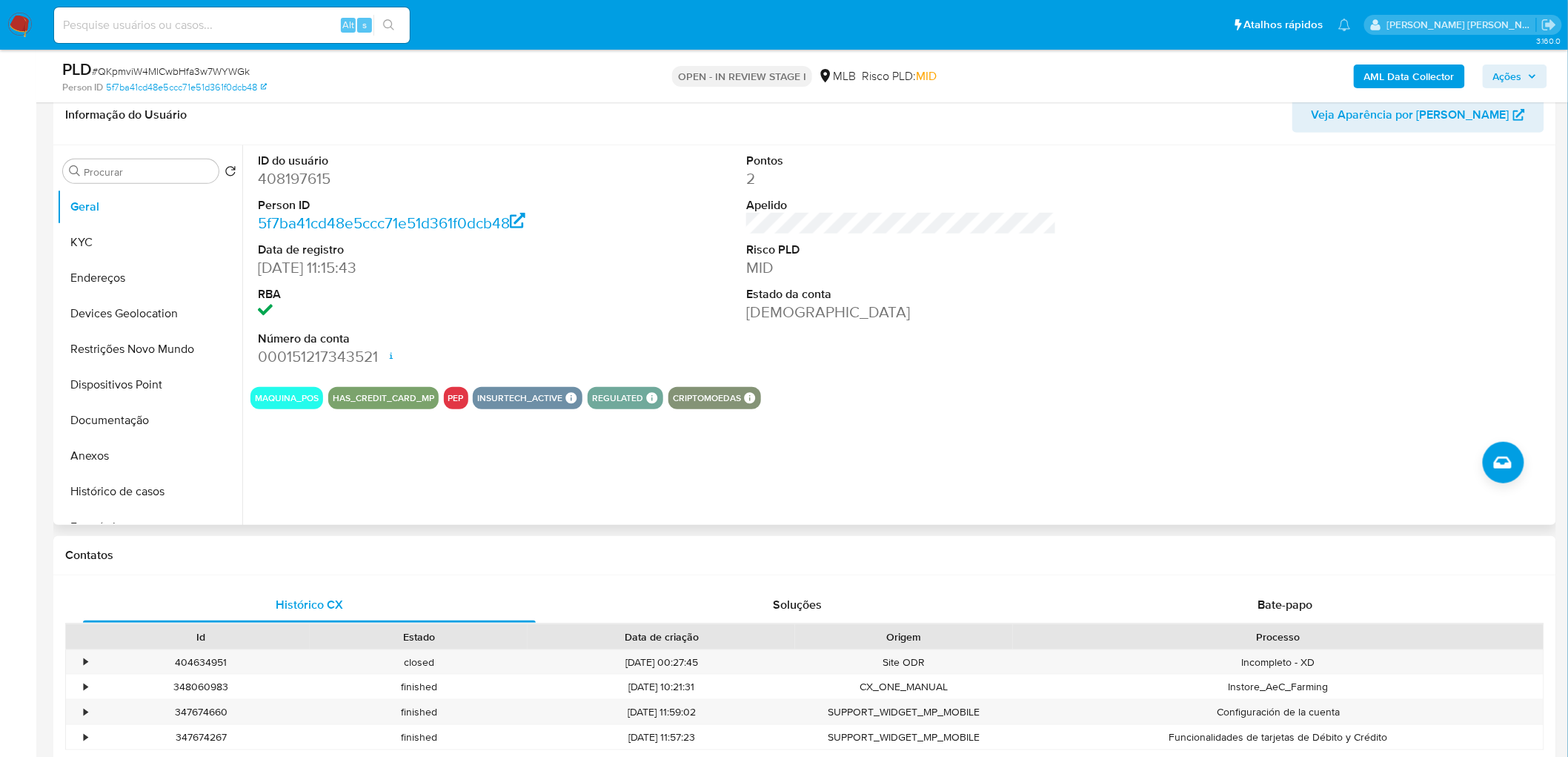
scroll to position [236, 0]
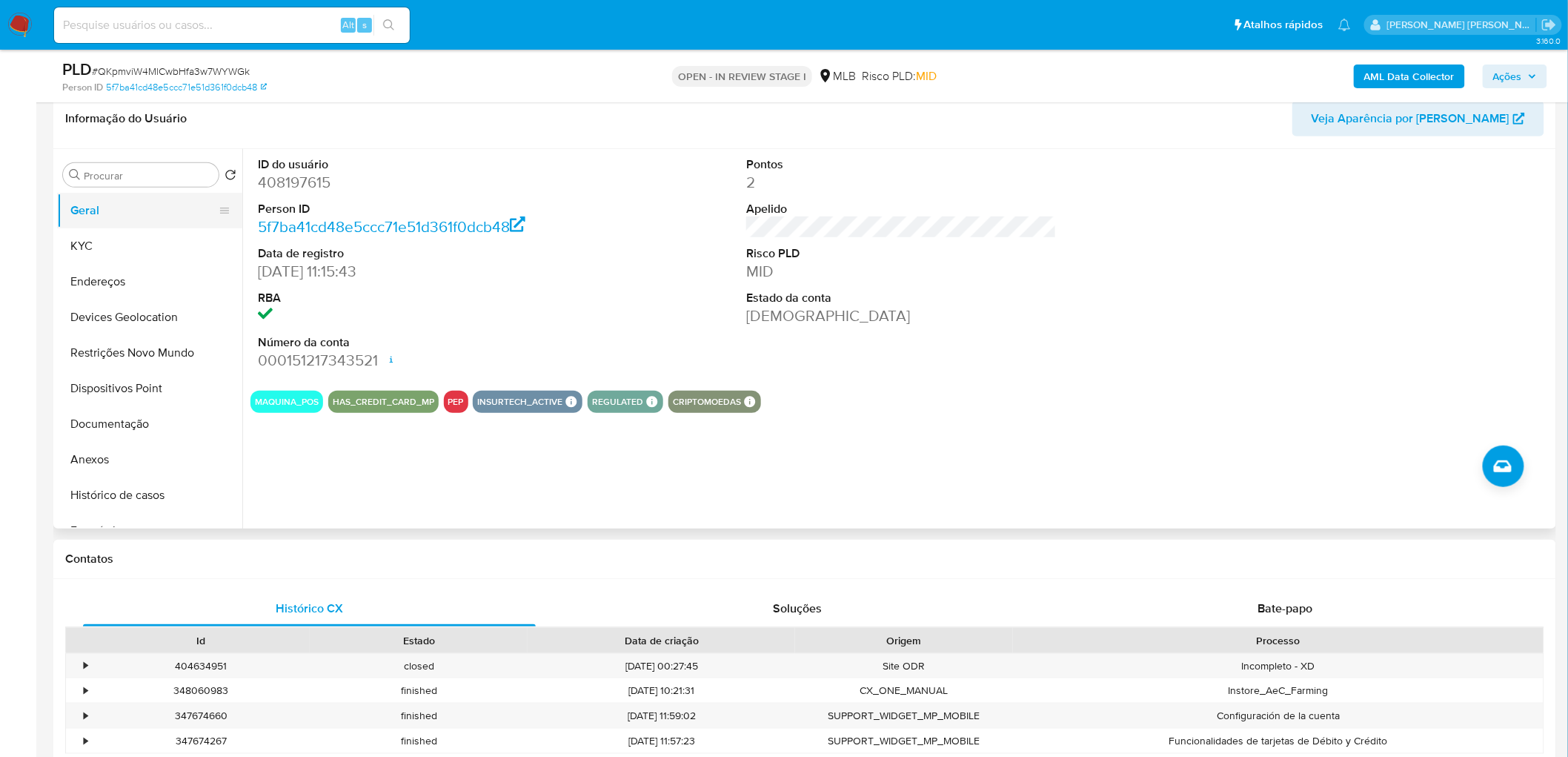
click at [104, 208] on button "Geral" at bounding box center [144, 210] width 174 height 36
click at [673, 273] on div "ID do usuário 408197615 Person ID 5f7ba41cd48e5ccc71e51d361f0dcb48 Data de regi…" at bounding box center [901, 264] width 1302 height 229
click at [664, 284] on div "ID do usuário 408197615 Person ID 5f7ba41cd48e5ccc71e51d361f0dcb48 Data de regi…" at bounding box center [901, 264] width 1302 height 229
click at [151, 236] on button "KYC" at bounding box center [144, 246] width 174 height 36
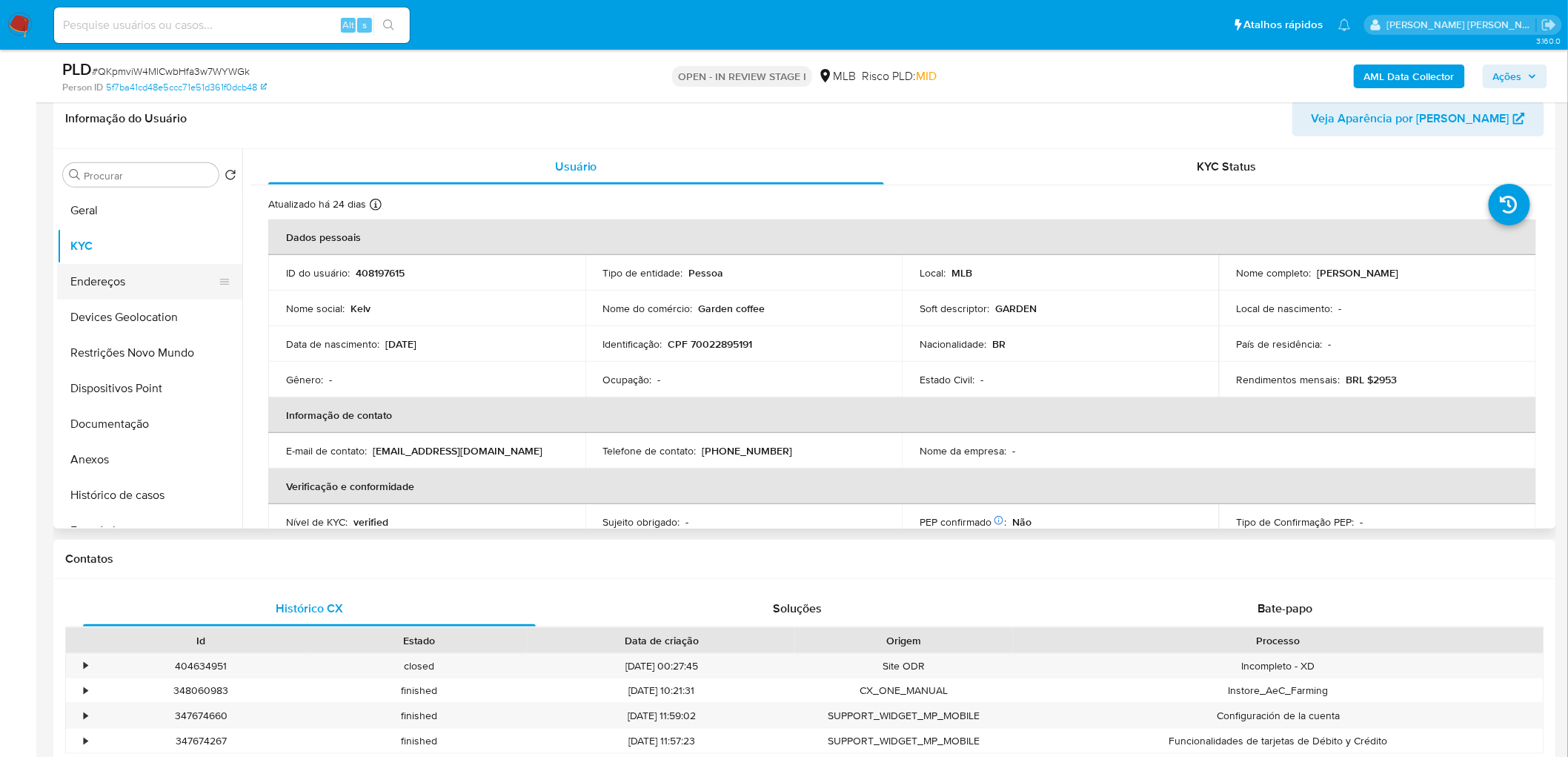
click at [145, 290] on button "Endereços" at bounding box center [144, 281] width 174 height 36
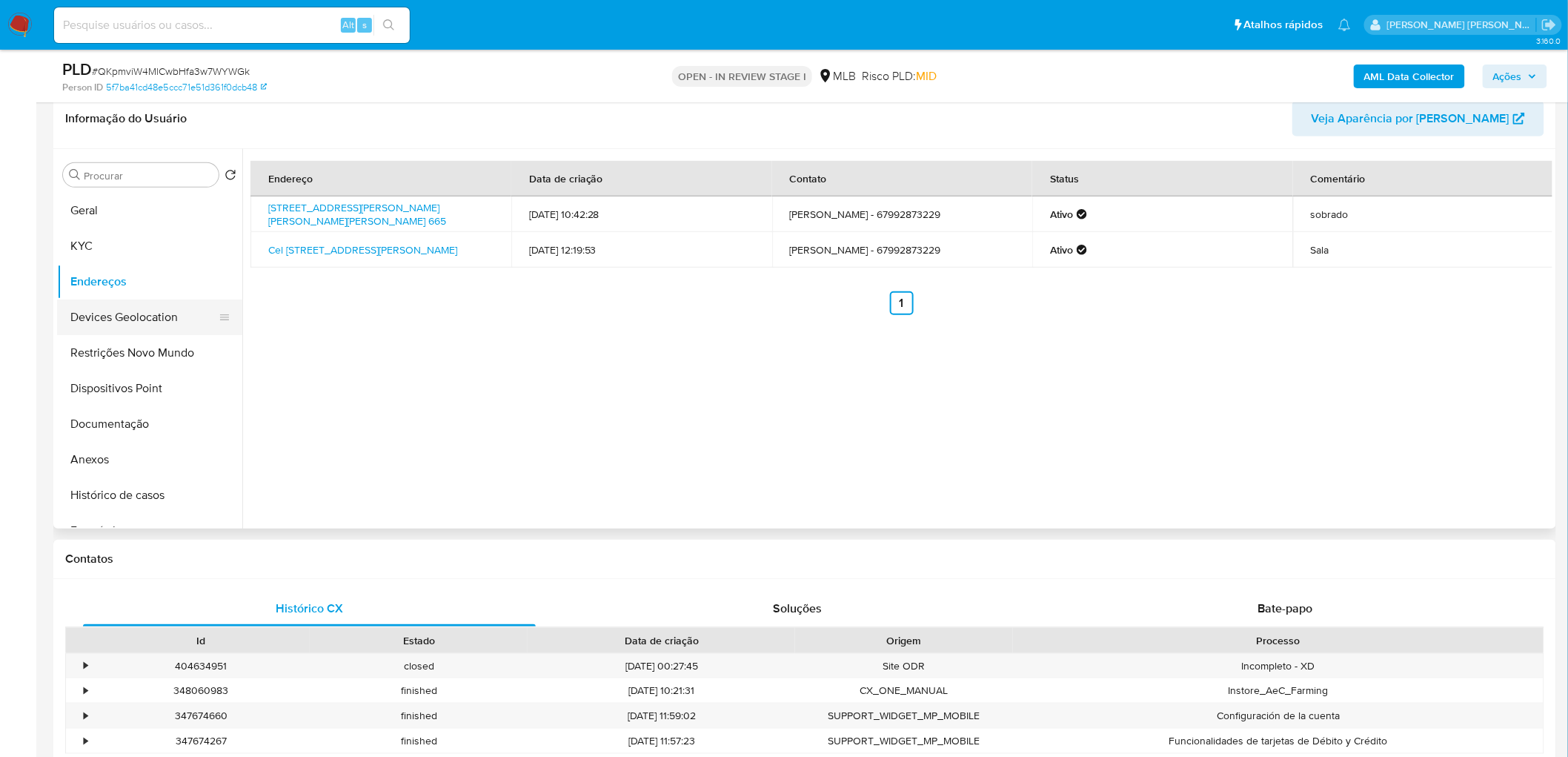
click at [151, 314] on button "Devices Geolocation" at bounding box center [144, 317] width 174 height 36
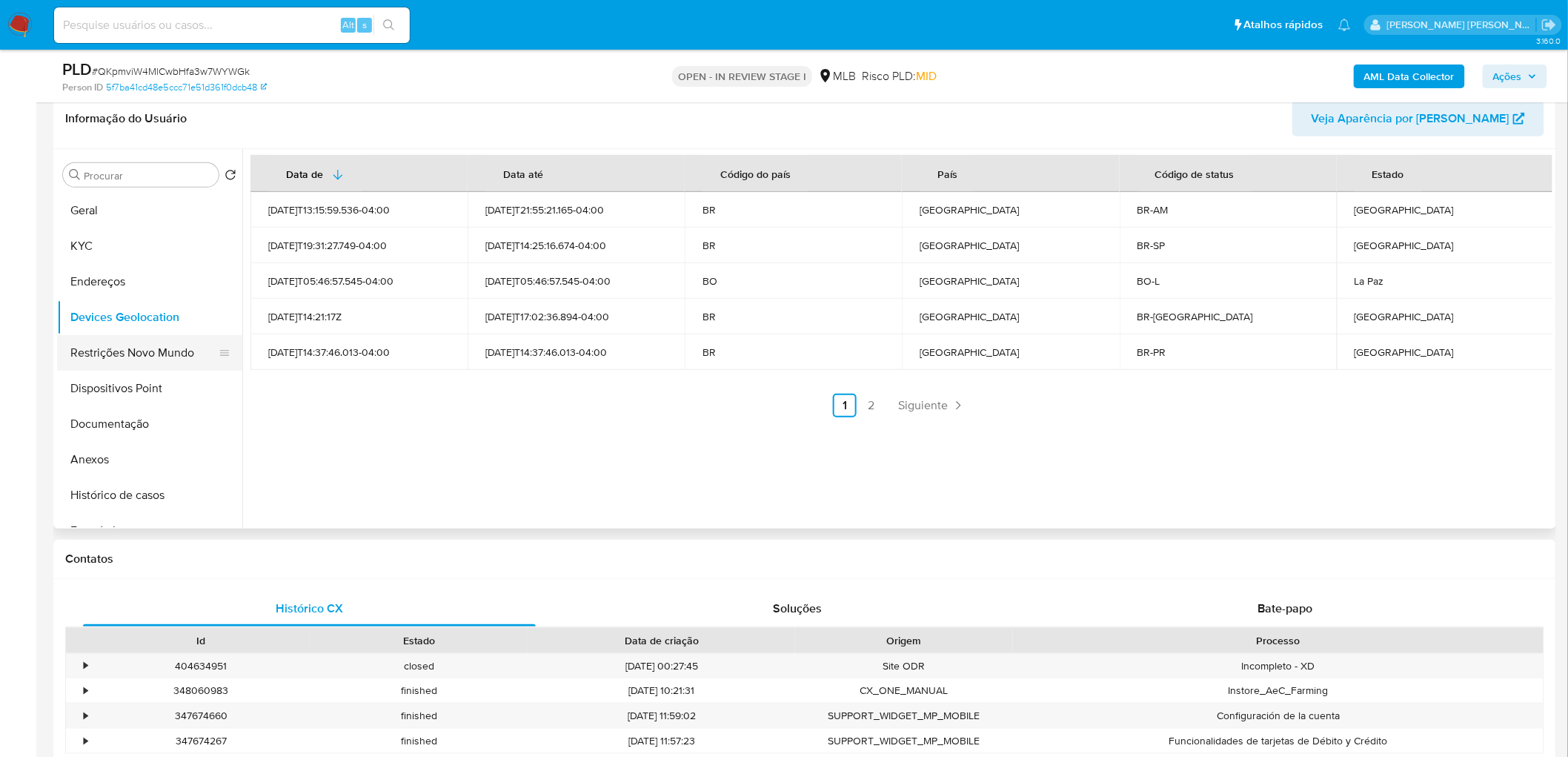
click at [123, 352] on button "Restrições Novo Mundo" at bounding box center [144, 353] width 174 height 36
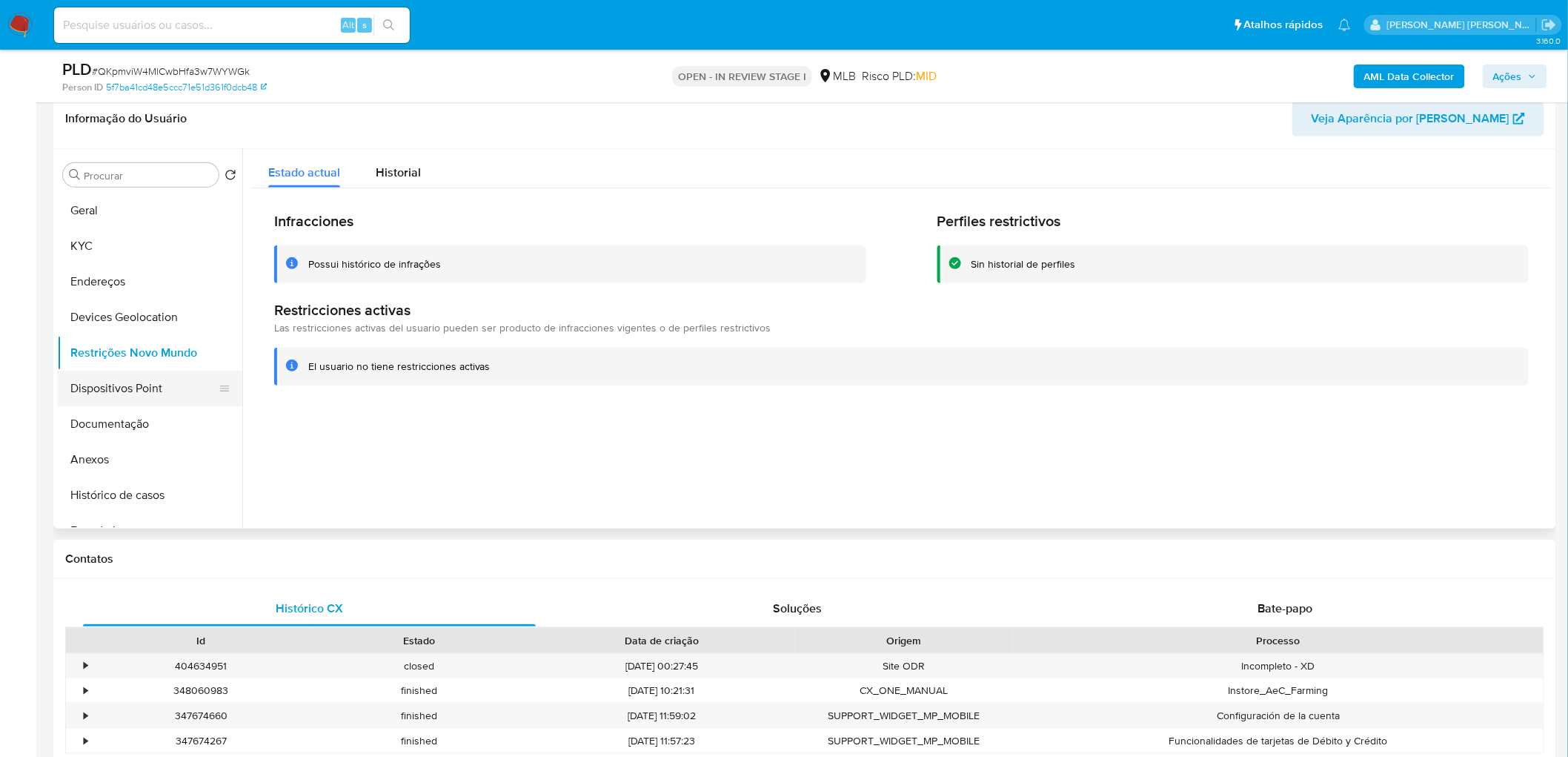
click at [138, 402] on button "Dispositivos Point" at bounding box center [144, 388] width 174 height 36
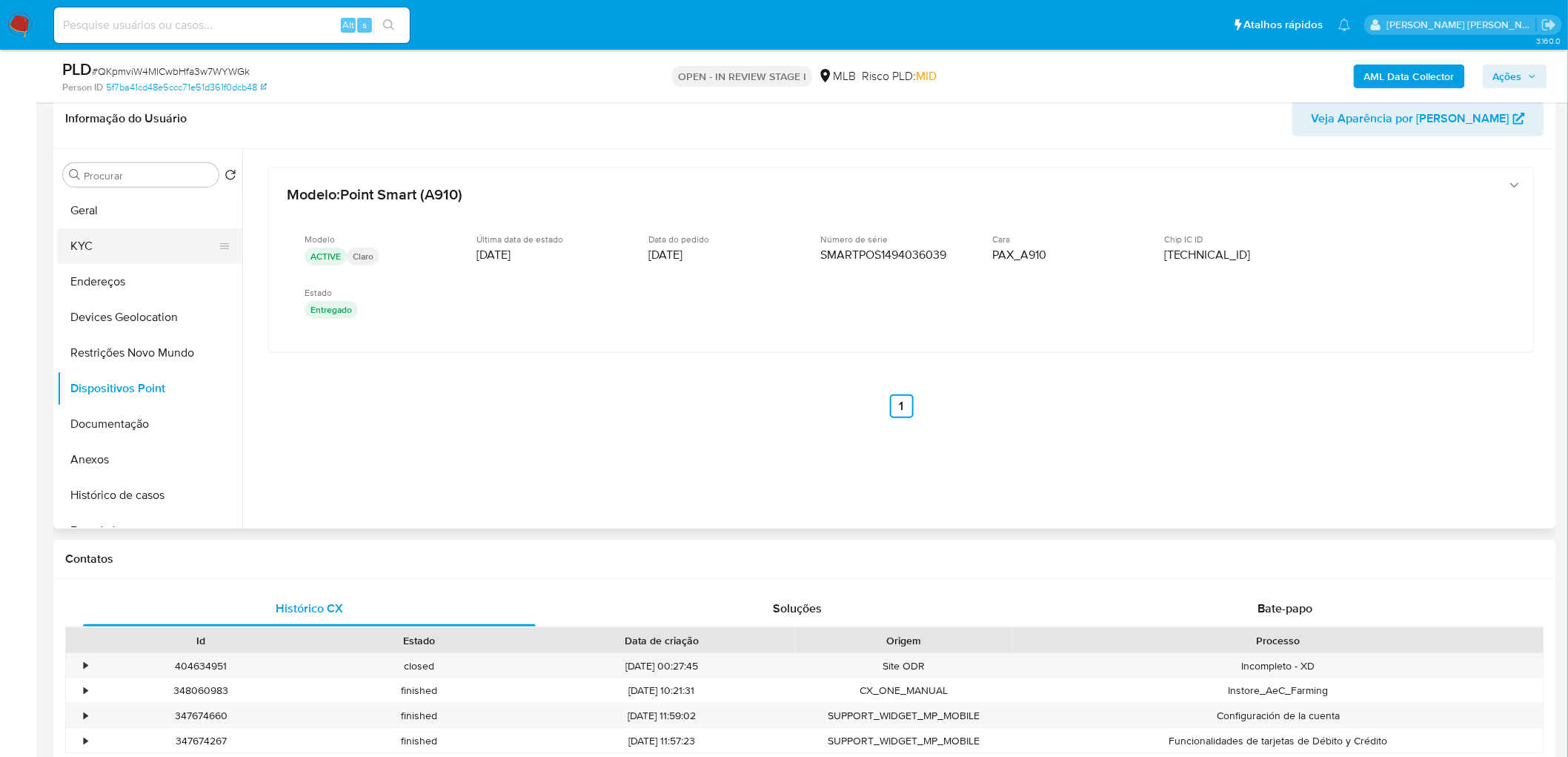
click at [104, 235] on button "KYC" at bounding box center [144, 246] width 174 height 36
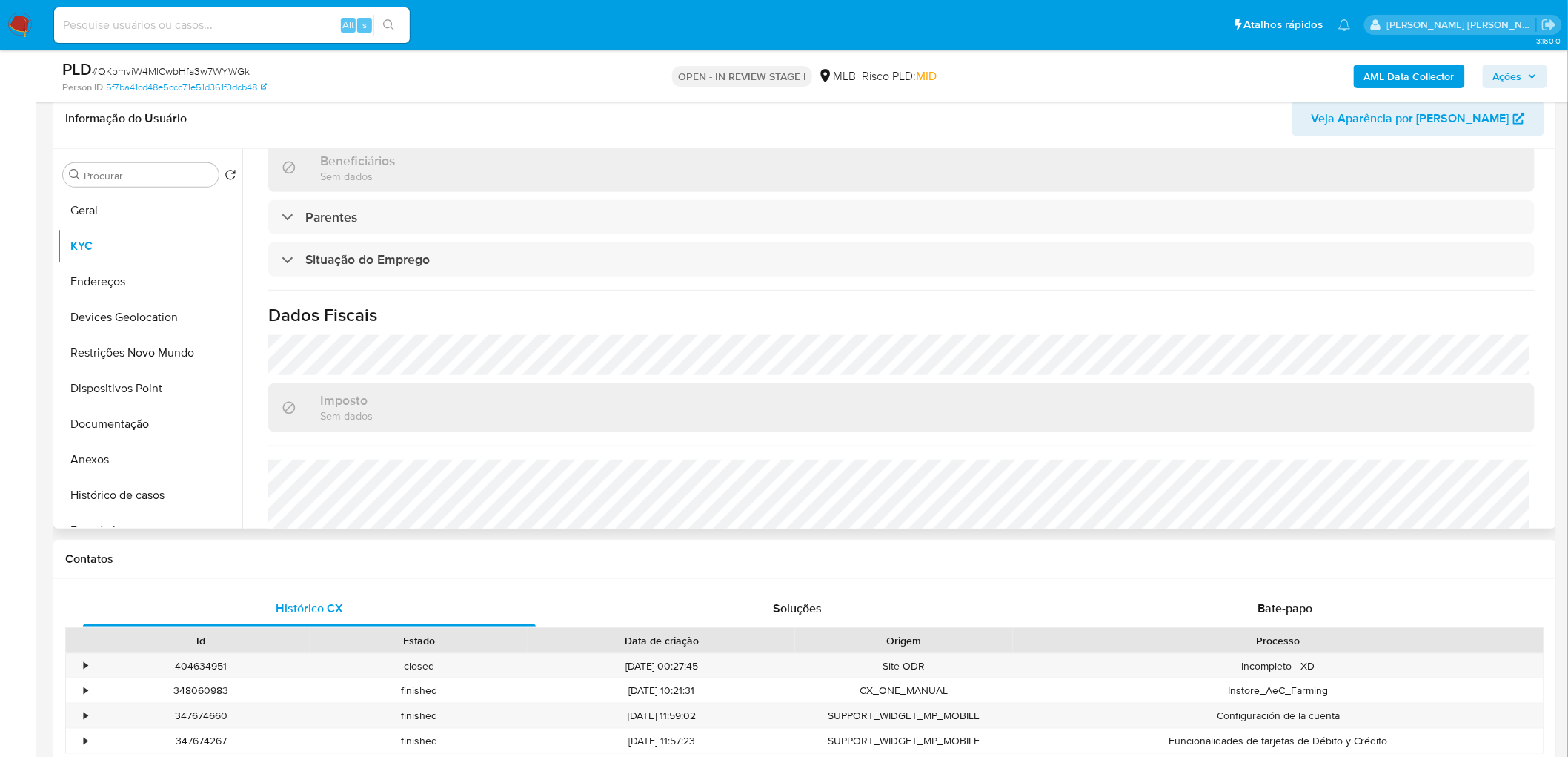
scroll to position [617, 0]
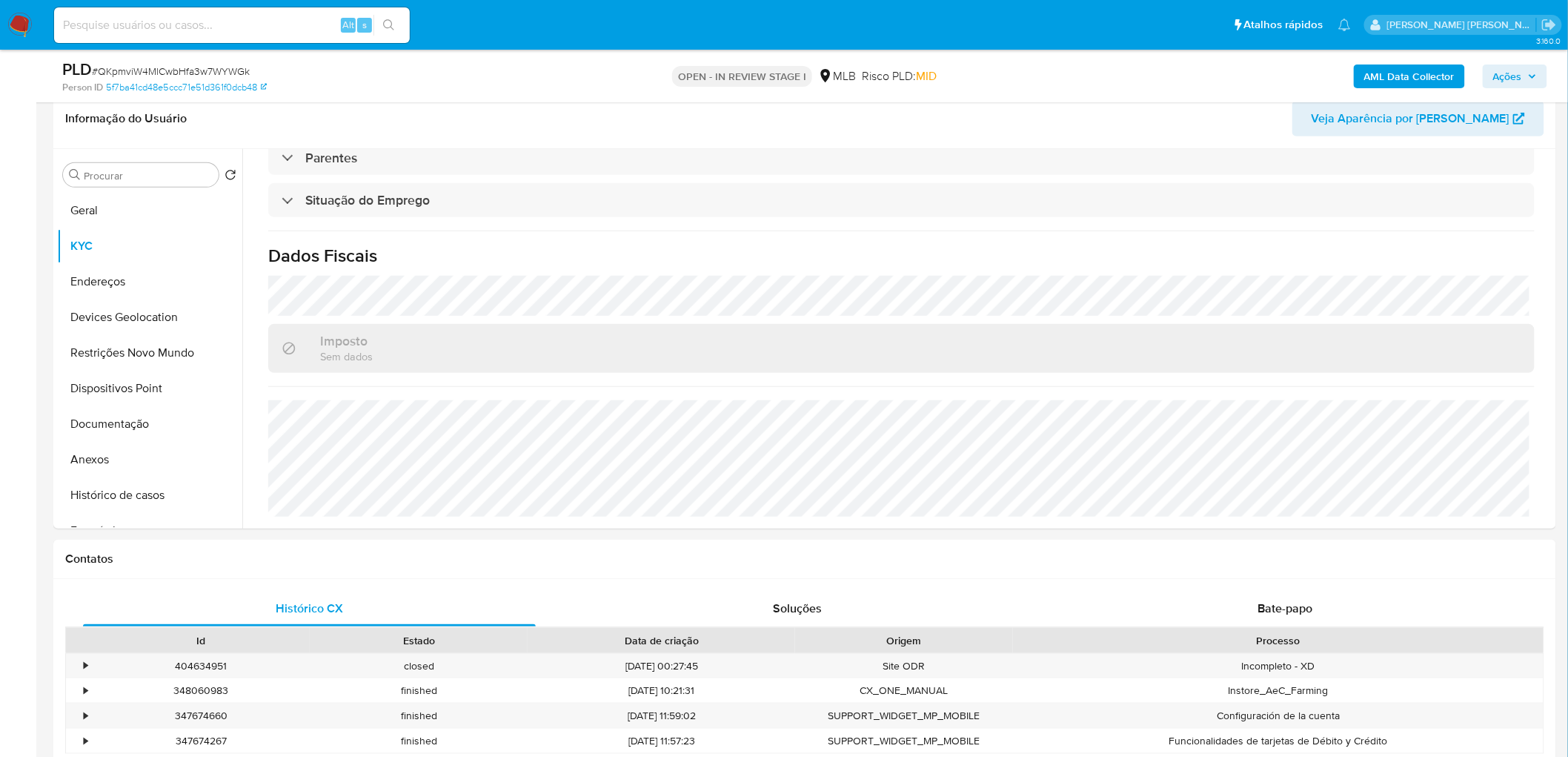
click at [1040, 76] on b "AML Data Collector" at bounding box center [1410, 76] width 91 height 24
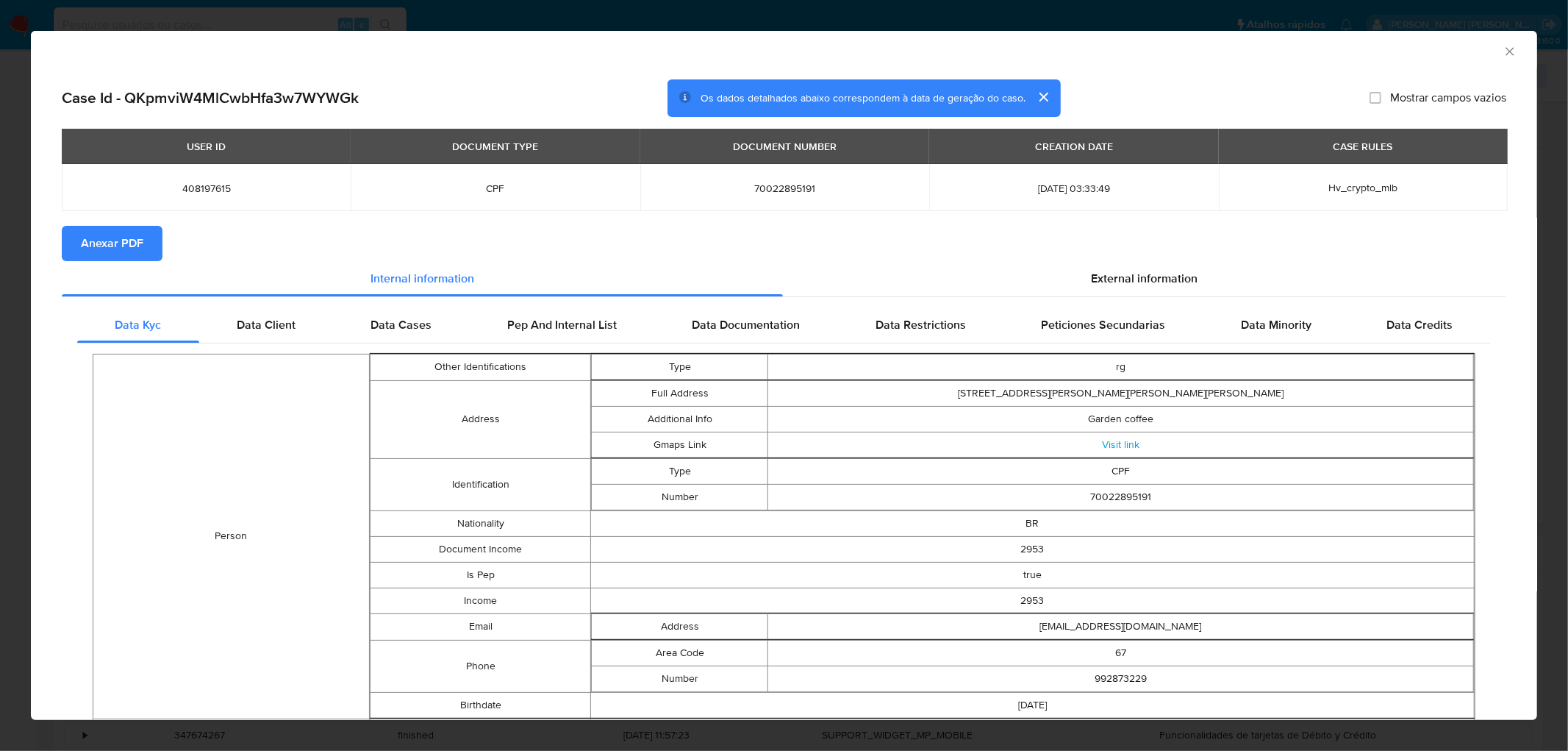
click at [100, 245] on span "Anexar PDF" at bounding box center [111, 243] width 62 height 32
click at [1032, 52] on icon "Fechar a janela" at bounding box center [1510, 51] width 15 height 15
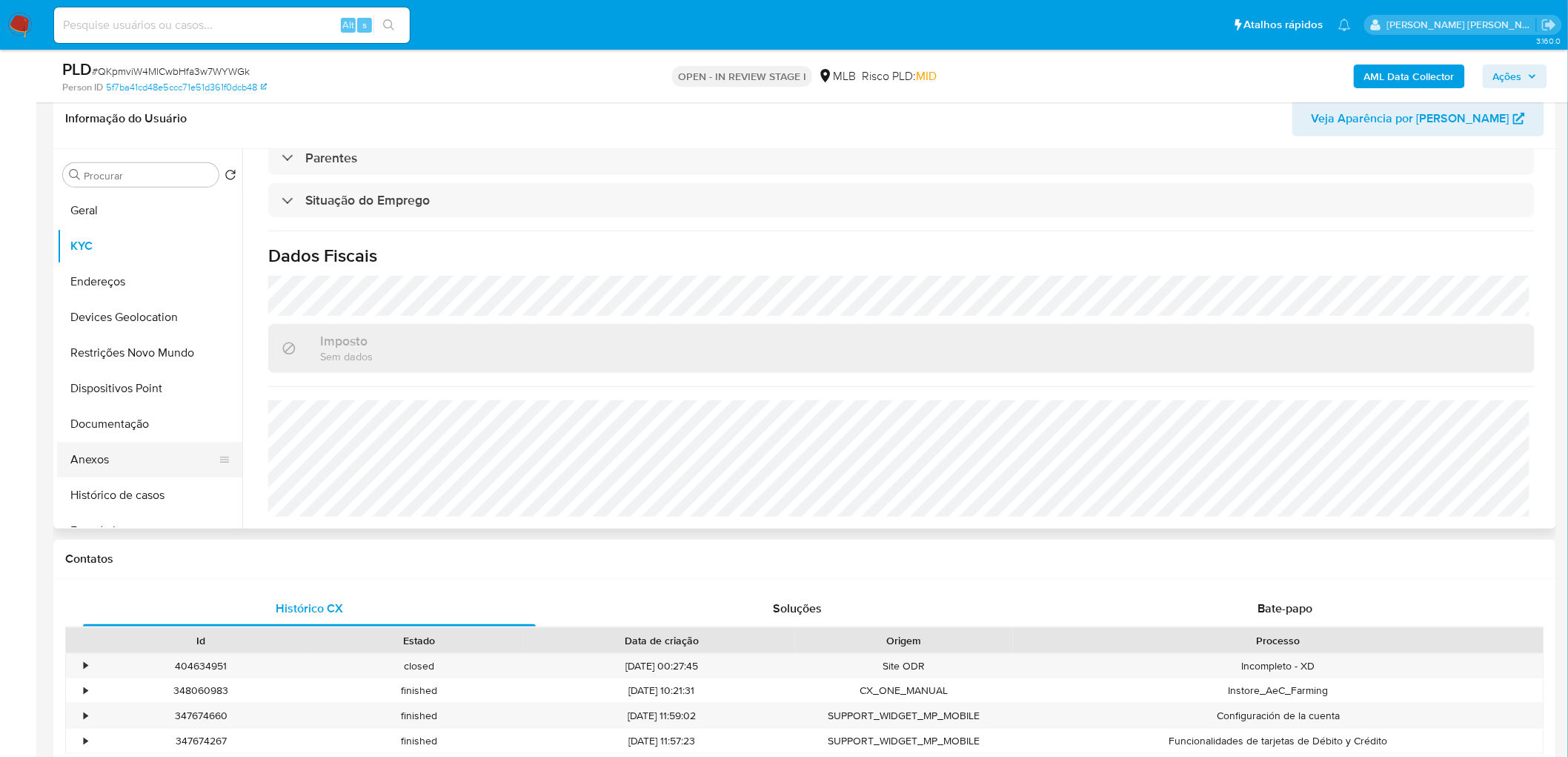
click at [131, 457] on button "Anexos" at bounding box center [144, 460] width 174 height 36
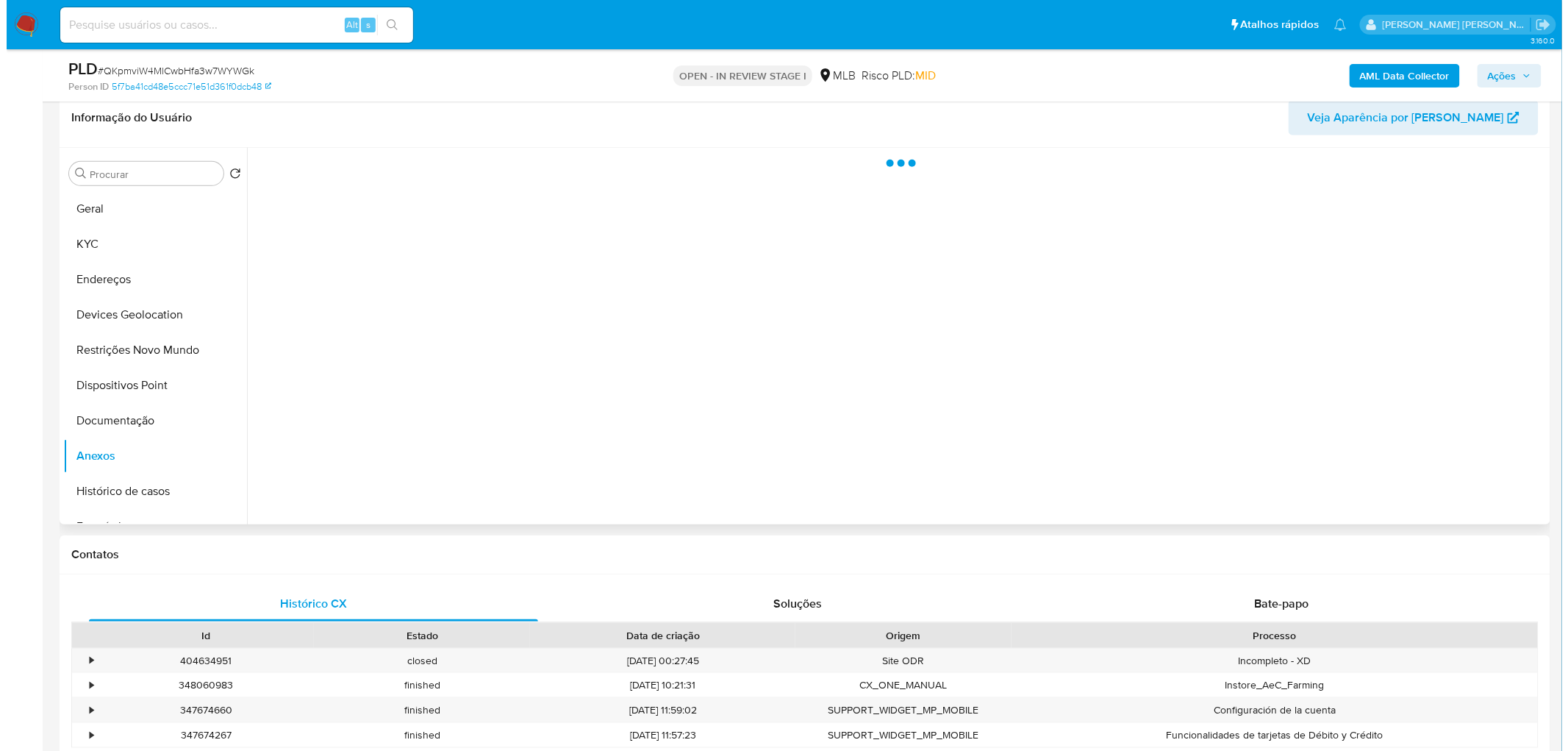
scroll to position [0, 0]
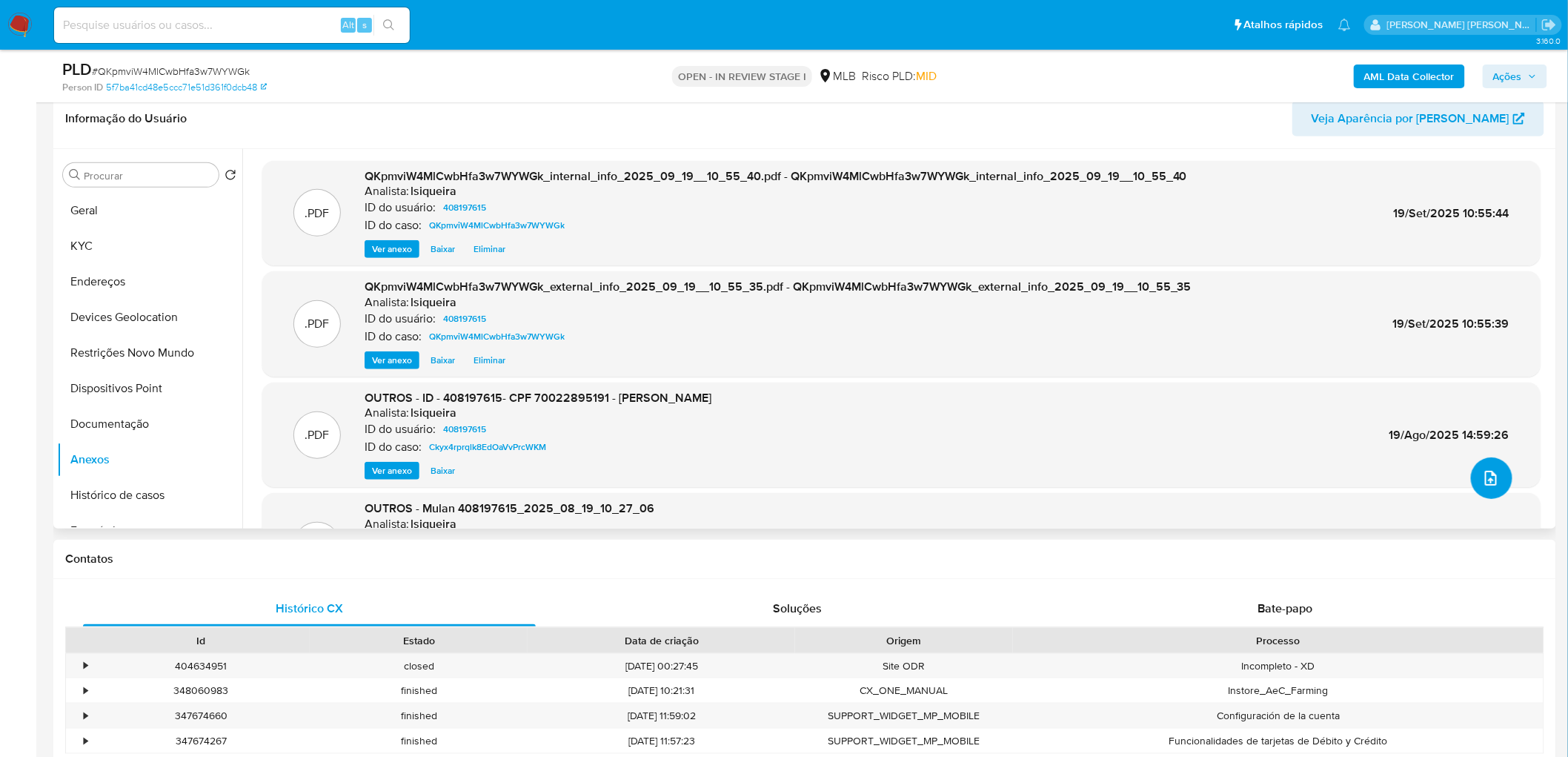
click at [1040, 460] on icon "upload-file" at bounding box center [1490, 478] width 12 height 15
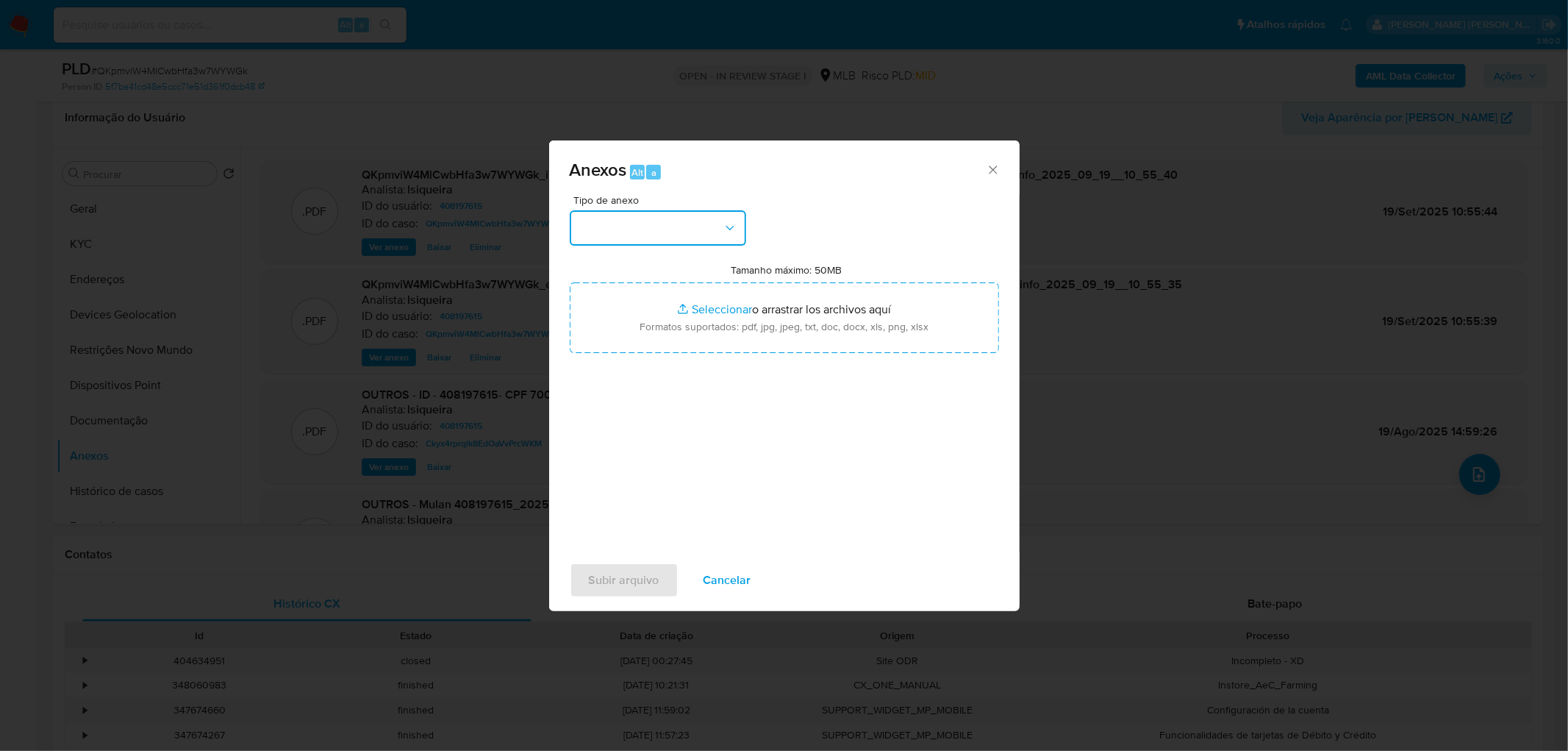
click at [717, 227] on button "button" at bounding box center [658, 228] width 176 height 36
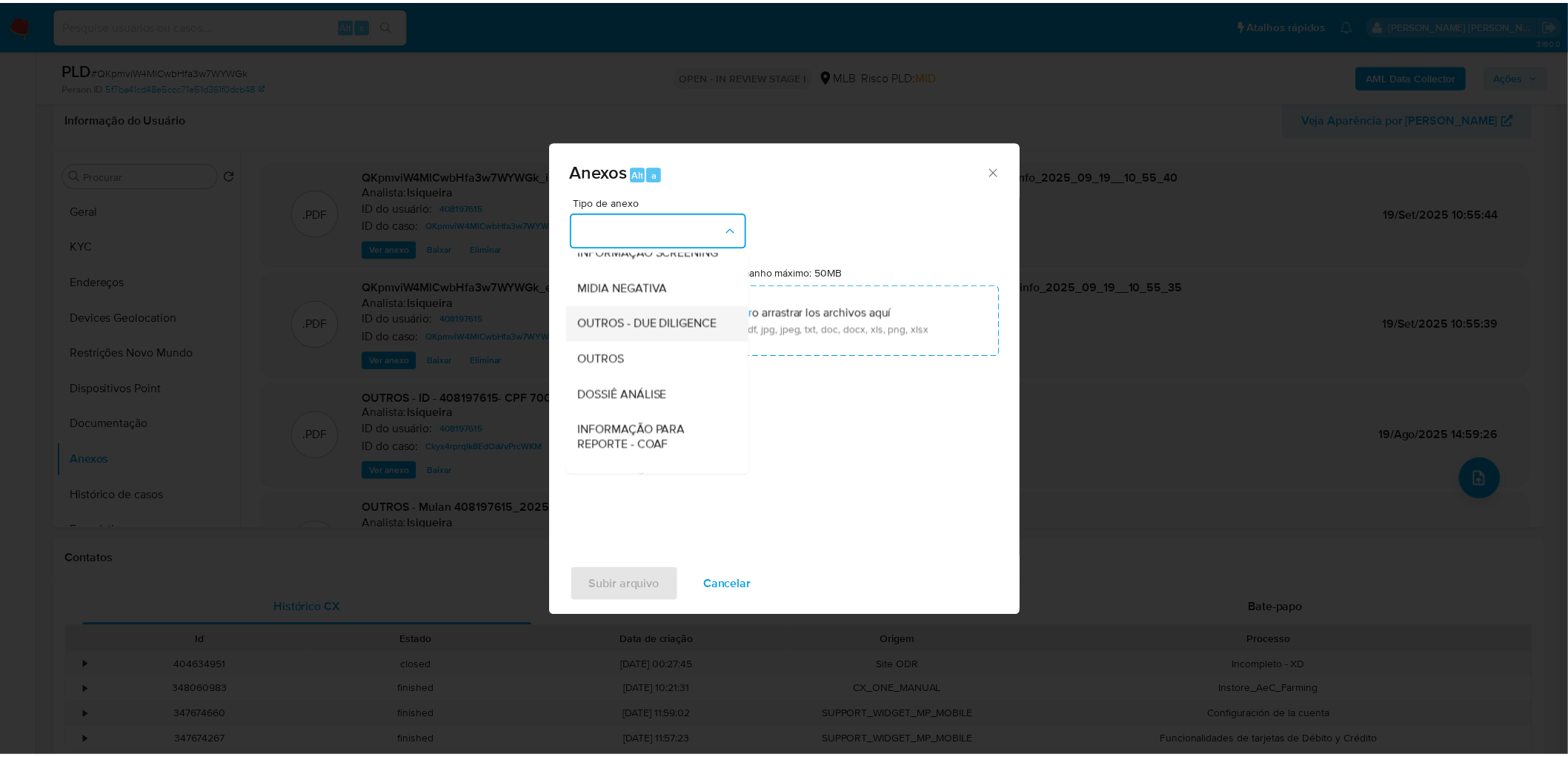
scroll to position [165, 0]
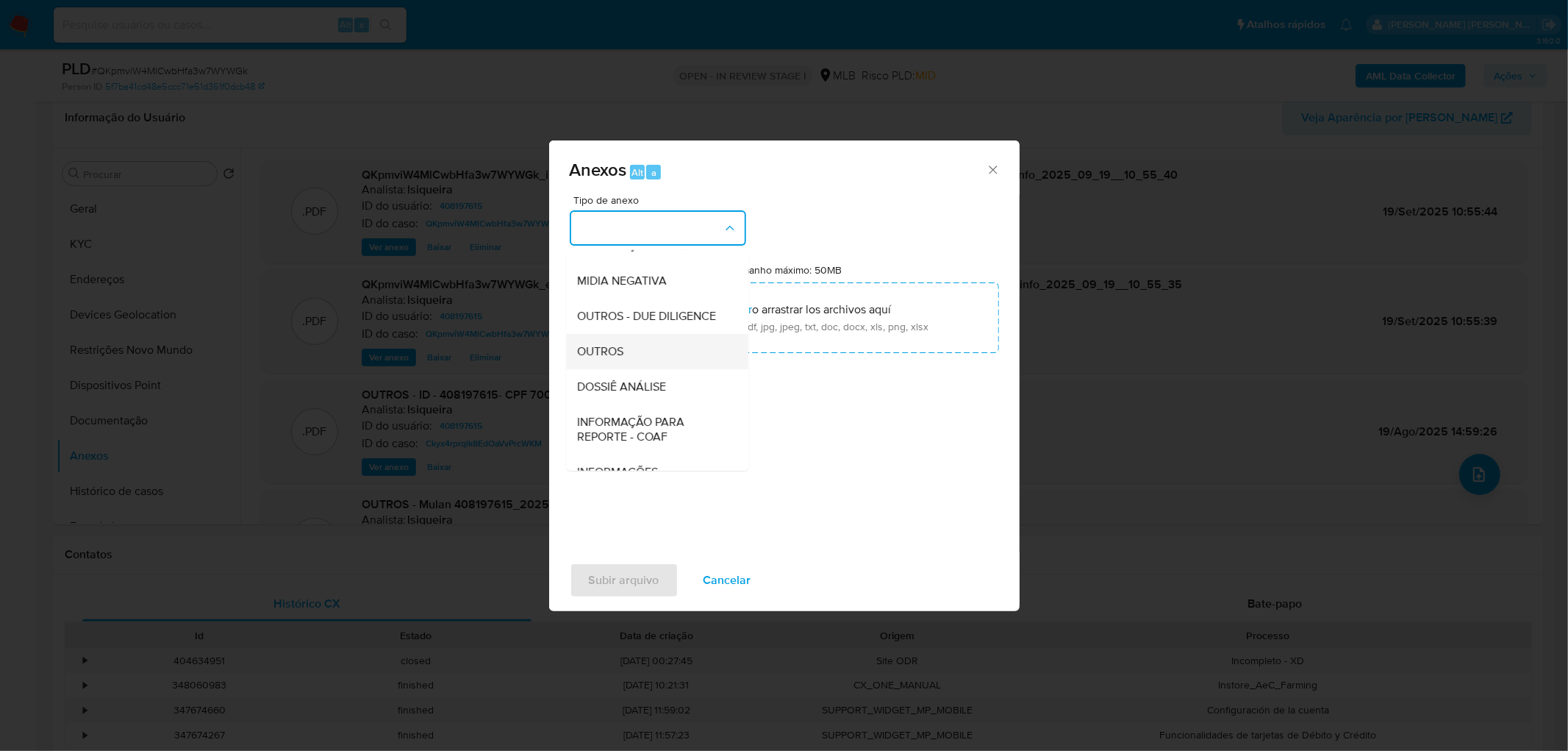
click at [643, 369] on div "OUTROS" at bounding box center [653, 351] width 150 height 36
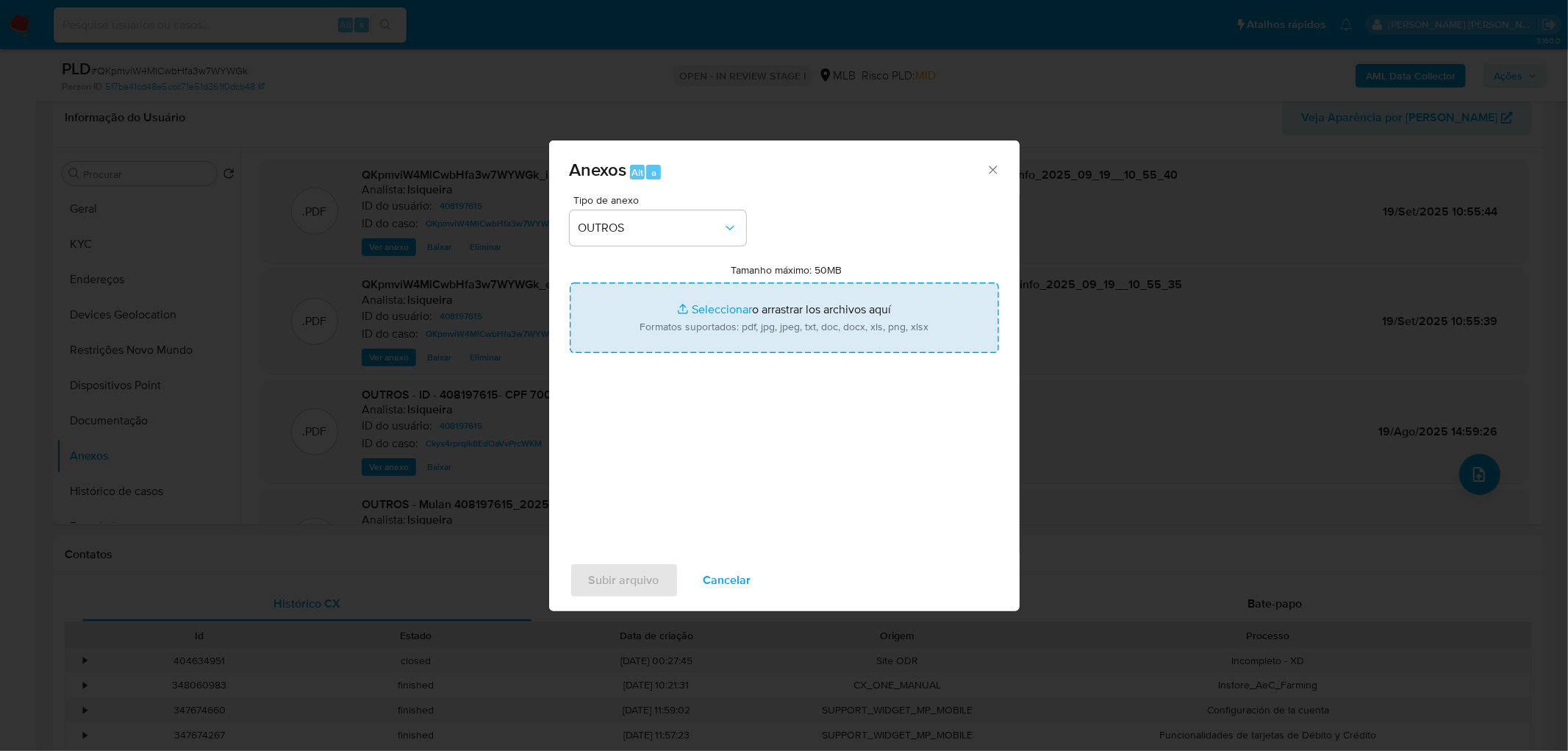
click at [765, 301] on input "Tamanho máximo: 50MB Seleccionar archivos" at bounding box center [784, 317] width 429 height 70
type input "C:\fakepath\Mulan 408197615_2025_09_19_07_14_14.xlsx"
click at [633, 456] on span "Subir arquivo" at bounding box center [624, 580] width 70 height 32
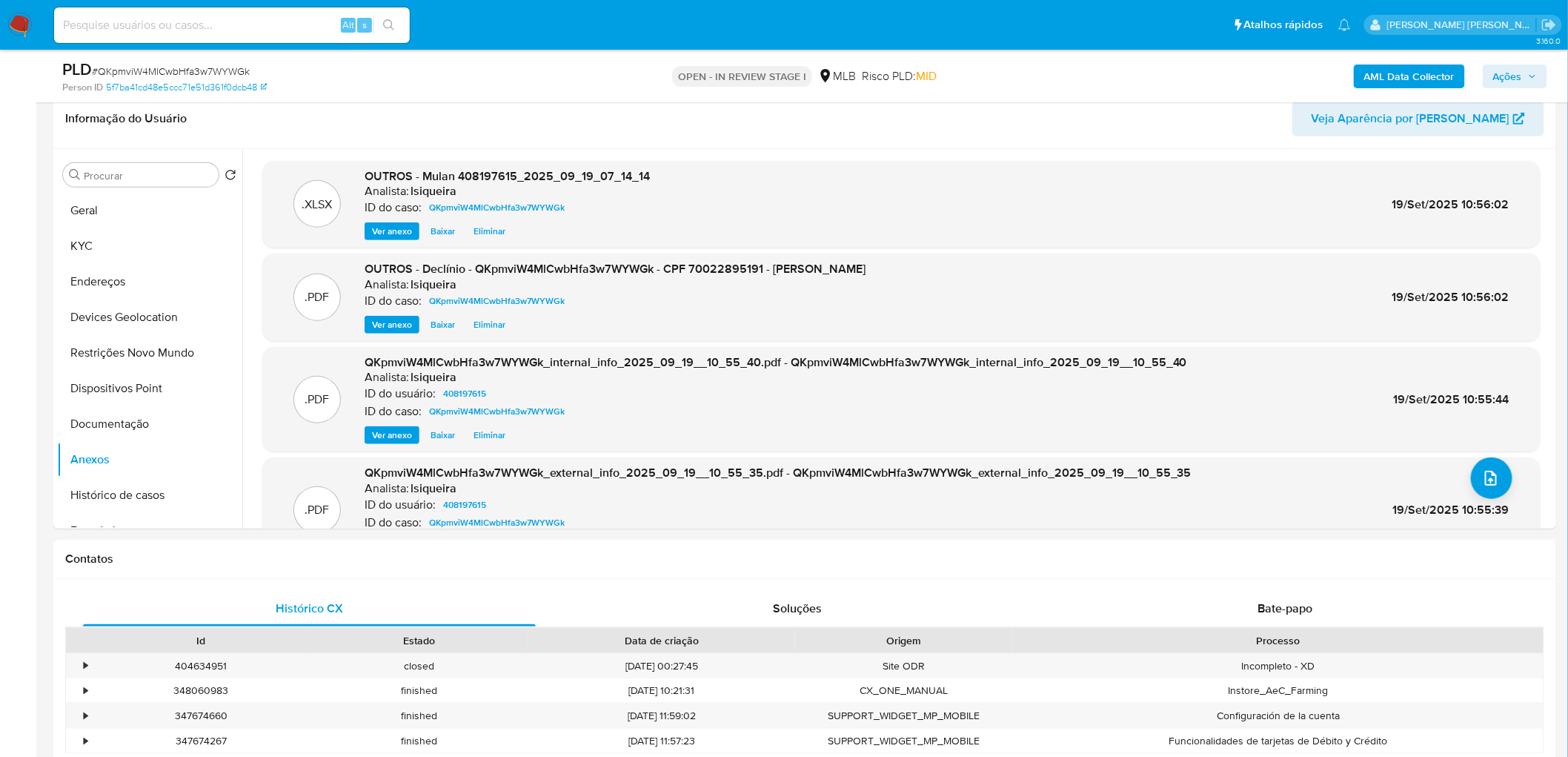
click at [1040, 79] on span "Ações" at bounding box center [1507, 76] width 29 height 24
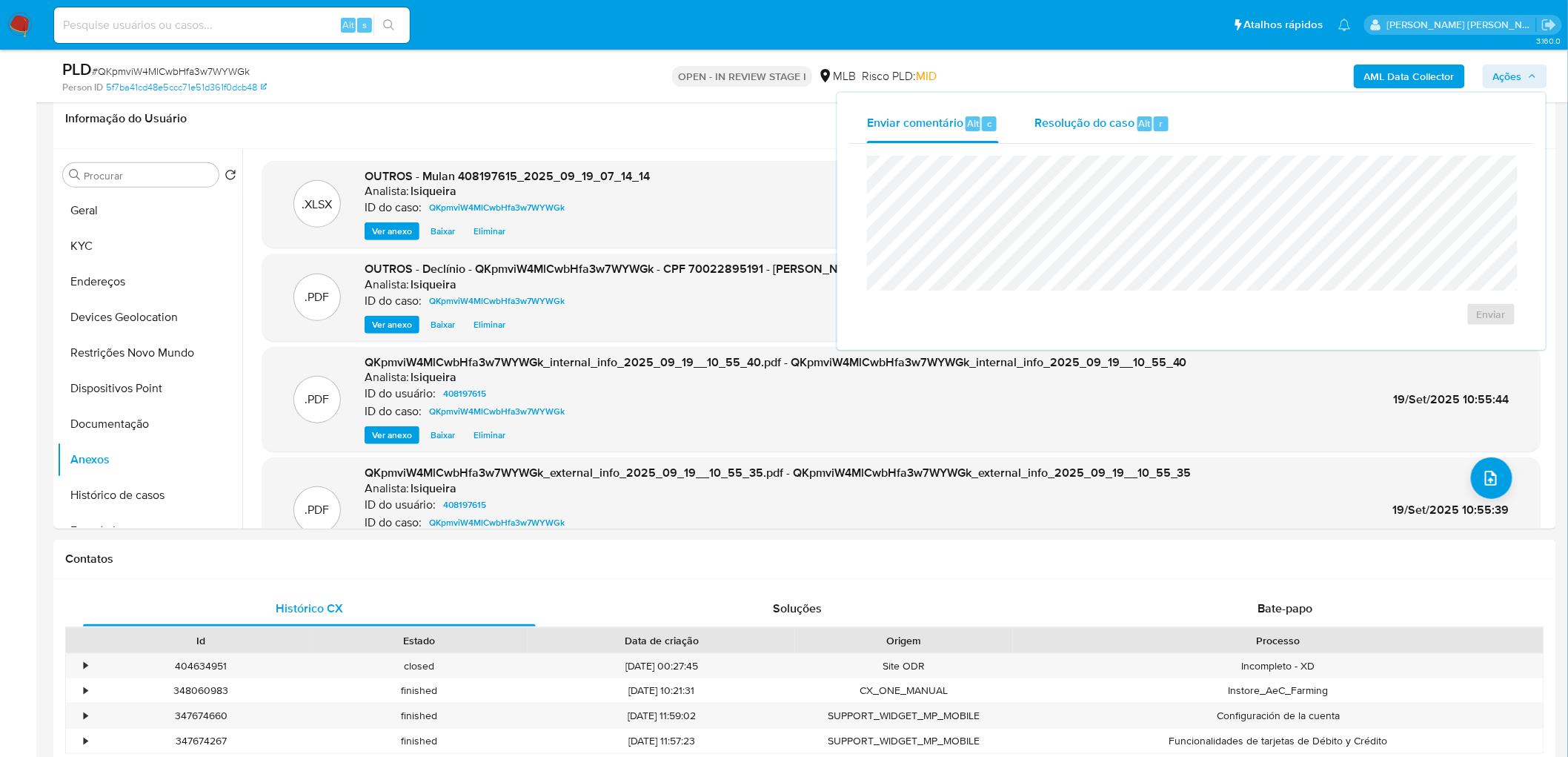
click at [1040, 134] on div "Resolução do caso Alt r" at bounding box center [1102, 124] width 135 height 38
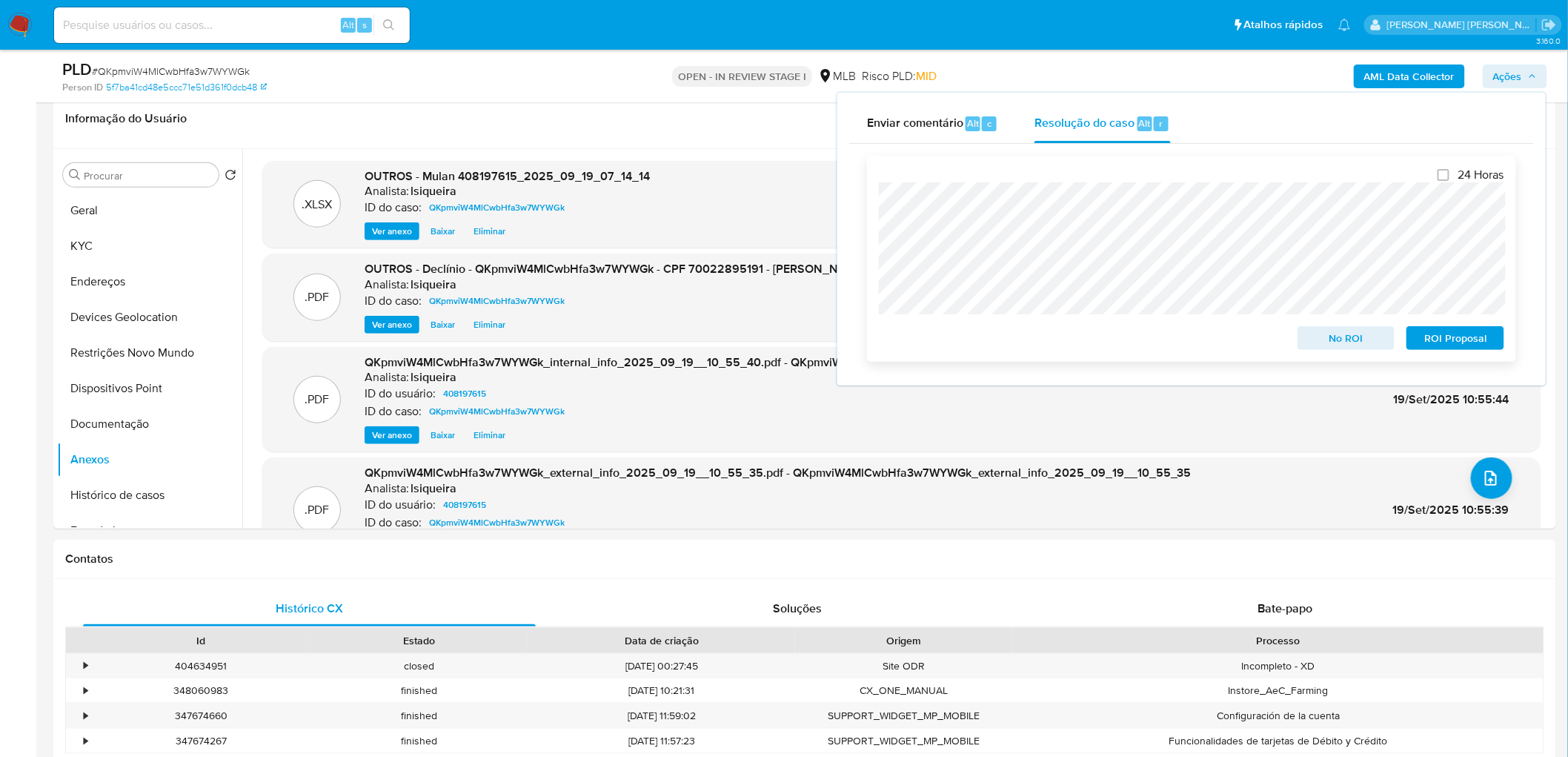
click at [1040, 348] on span "No ROI" at bounding box center [1346, 338] width 77 height 21
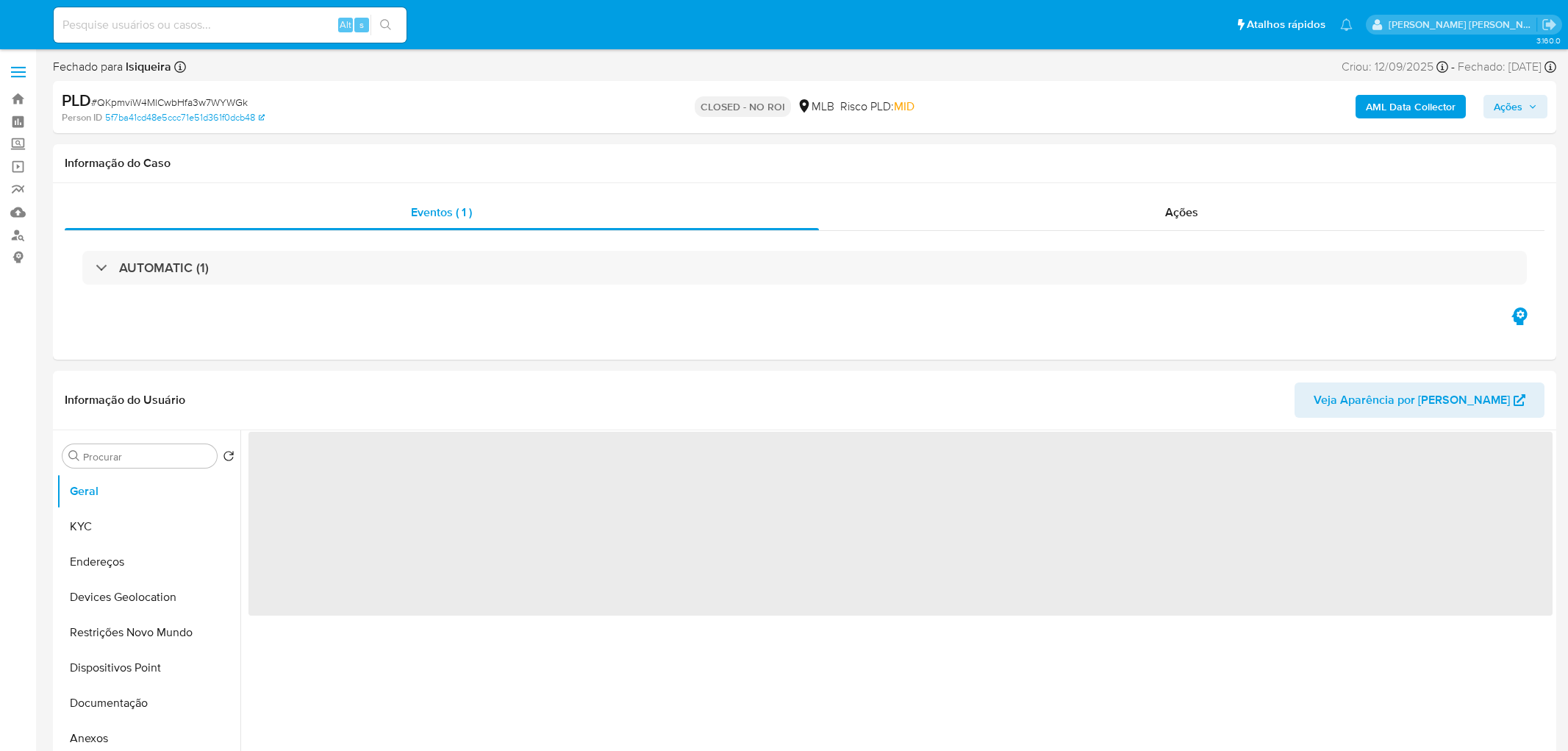
select select "10"
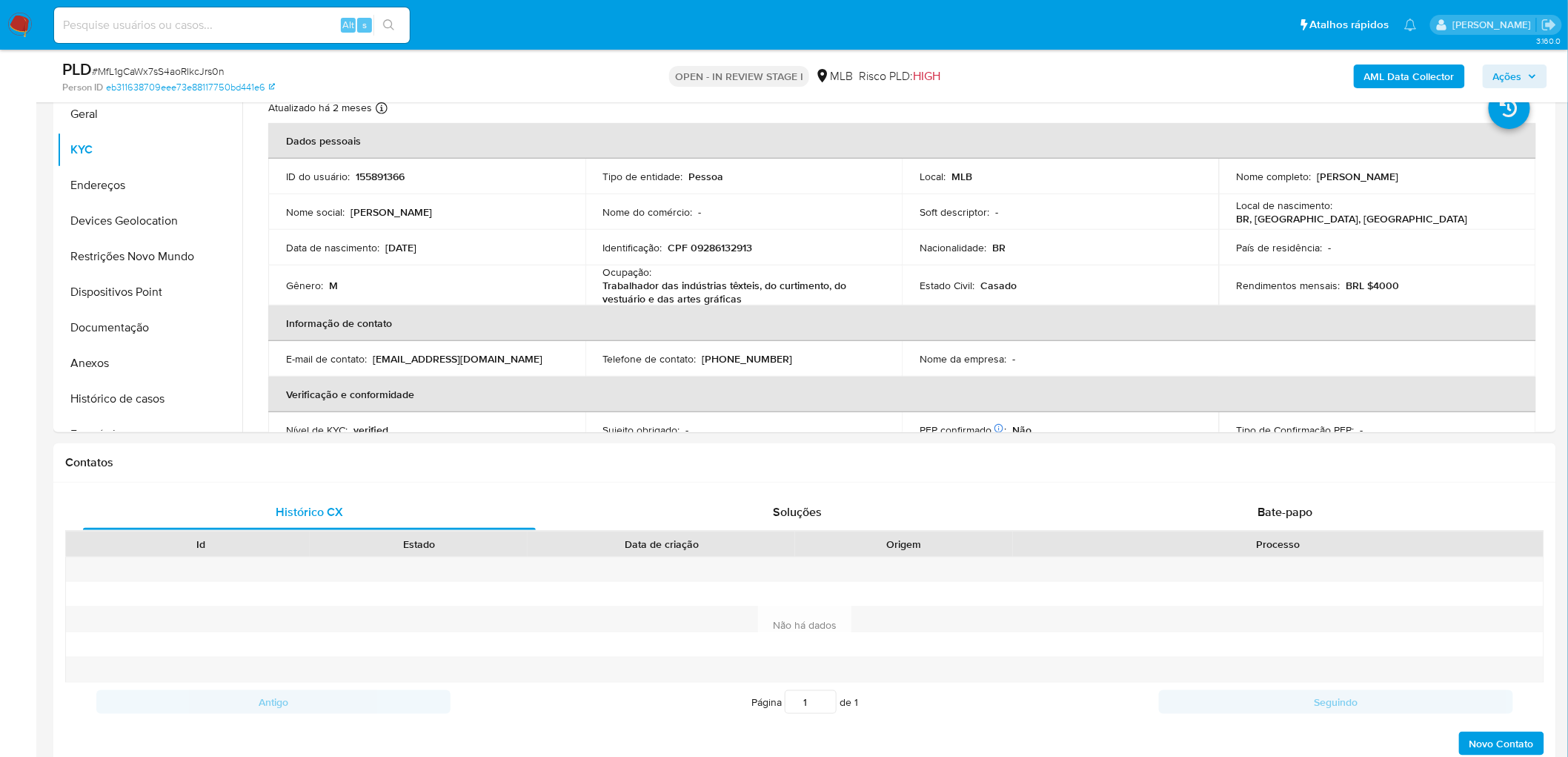
scroll to position [273, 0]
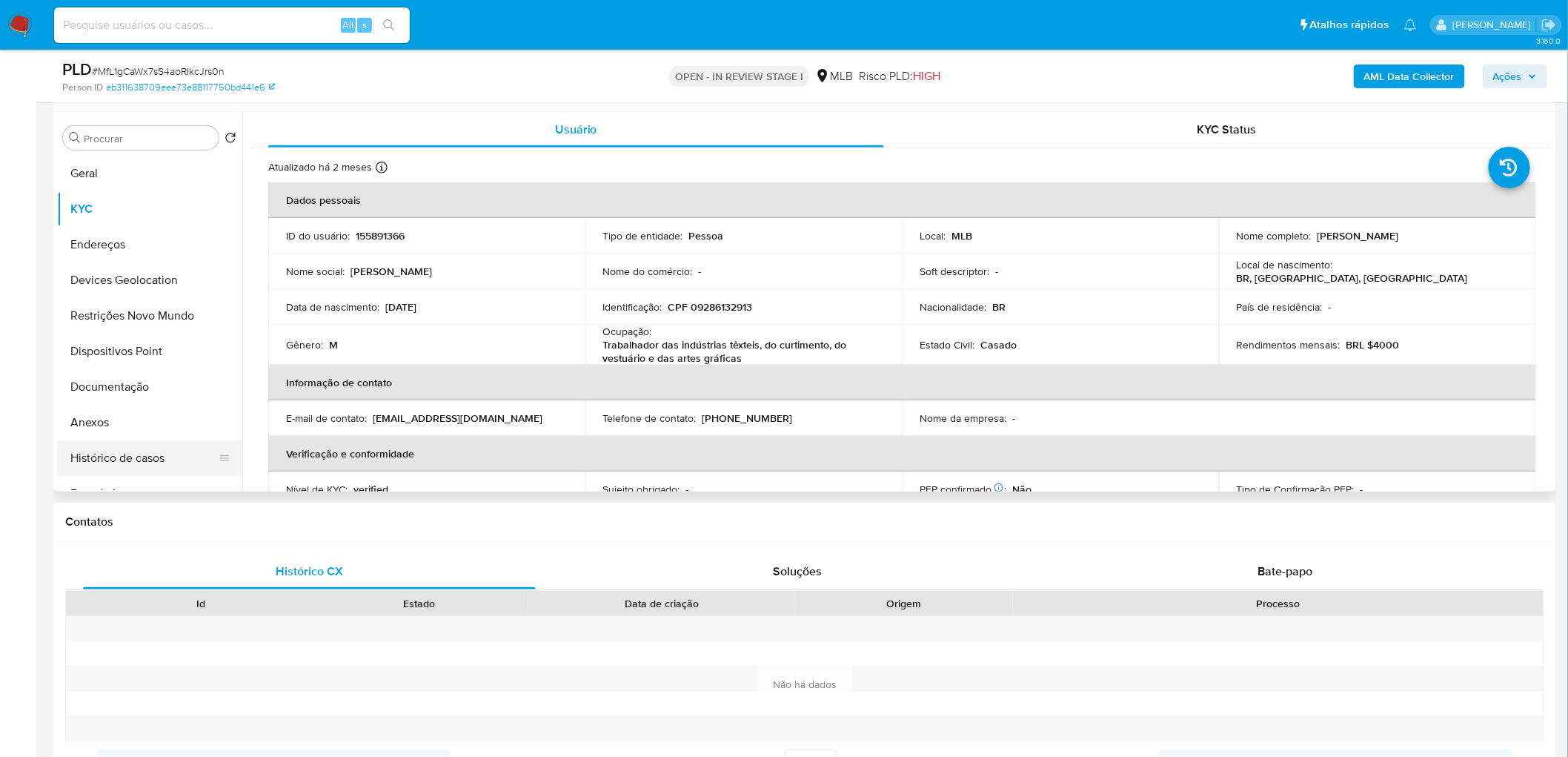
click at [143, 453] on button "Histórico de casos" at bounding box center [144, 458] width 174 height 36
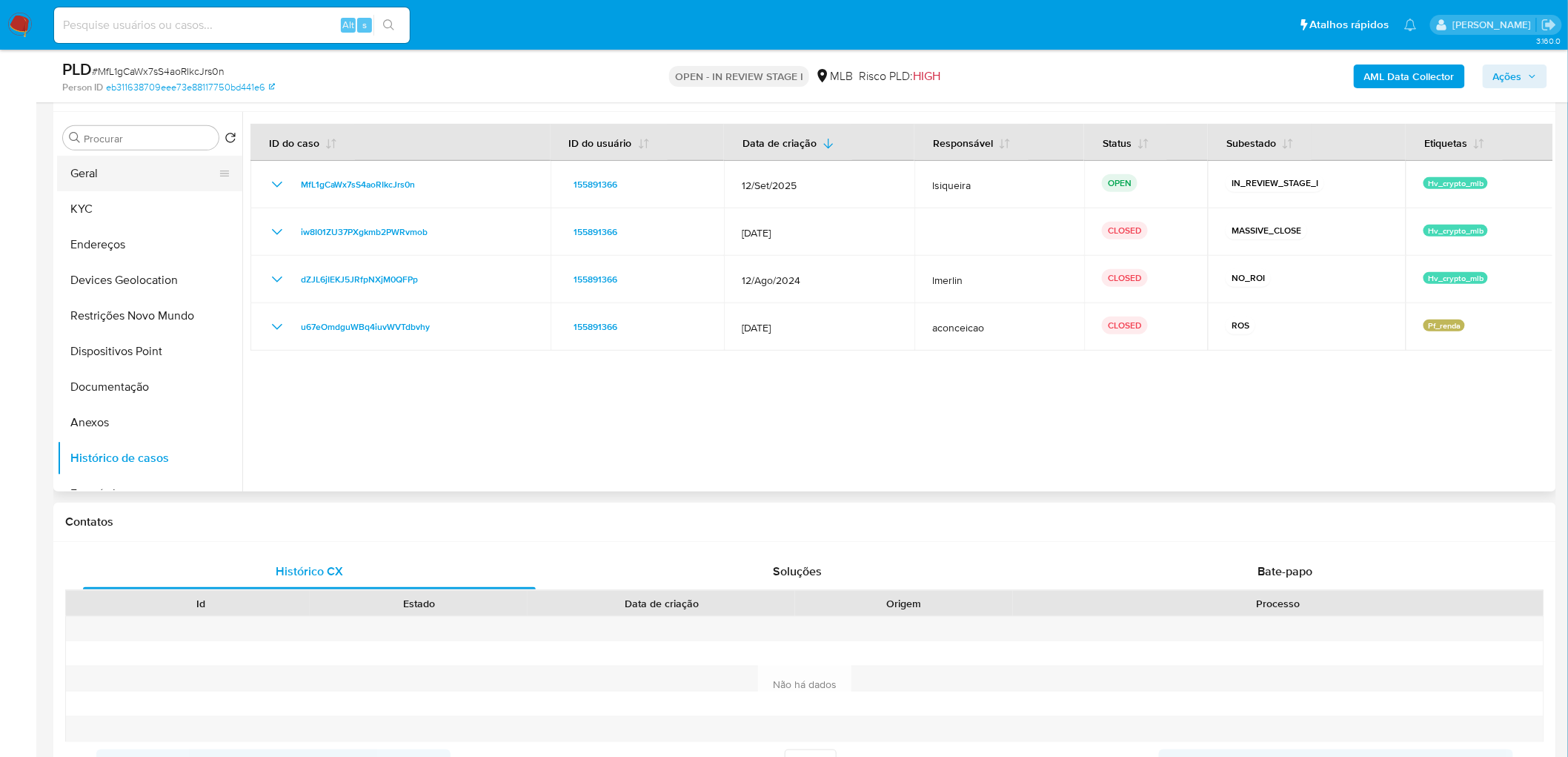
scroll to position [190, 0]
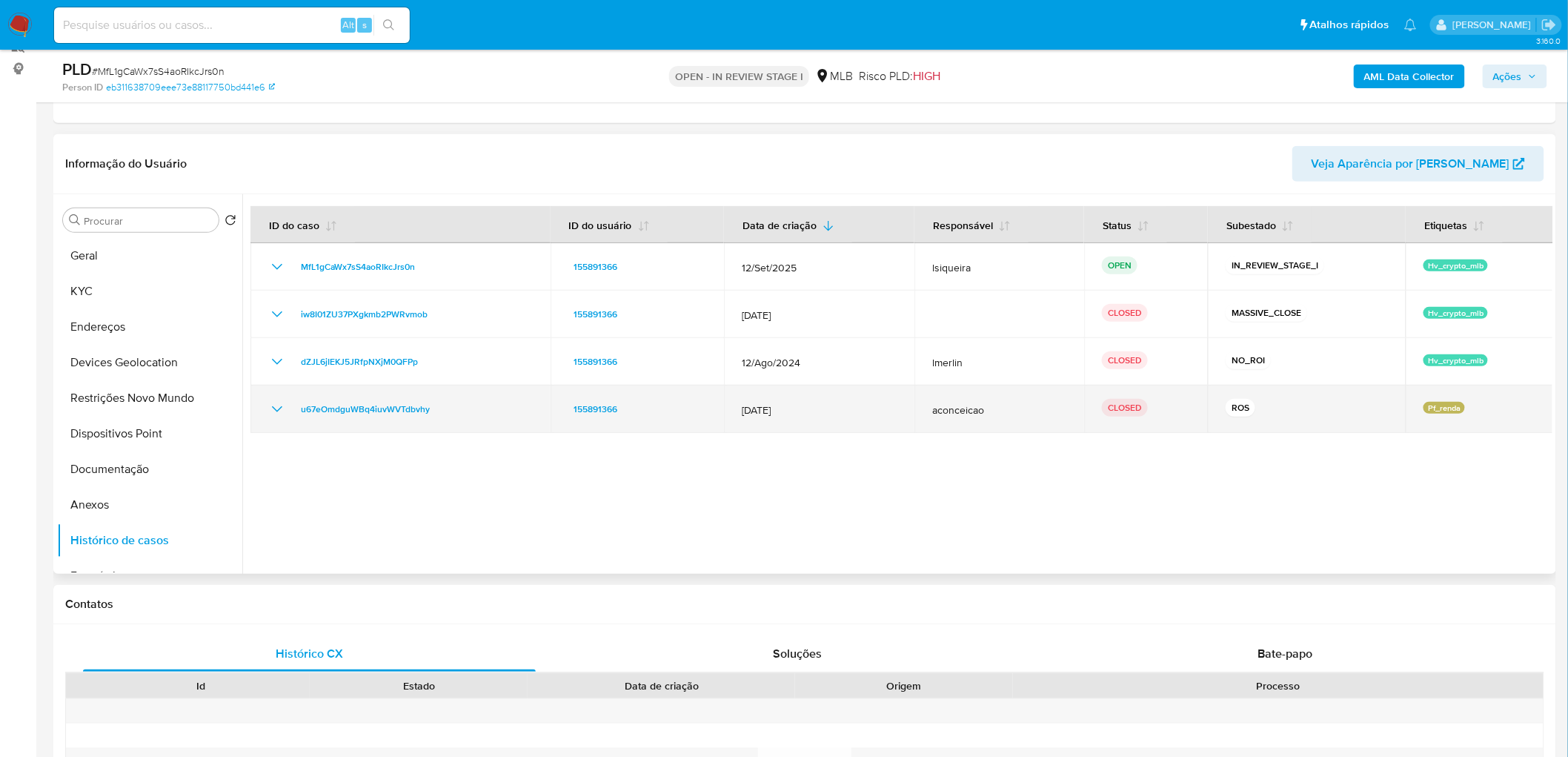
click at [260, 414] on td "u67eOmdguWBq4iuvWVTdbvhy" at bounding box center [400, 410] width 300 height 48
click at [265, 406] on td "u67eOmdguWBq4iuvWVTdbvhy" at bounding box center [400, 410] width 300 height 48
click at [278, 411] on icon "Mostrar/Ocultar" at bounding box center [277, 409] width 18 height 18
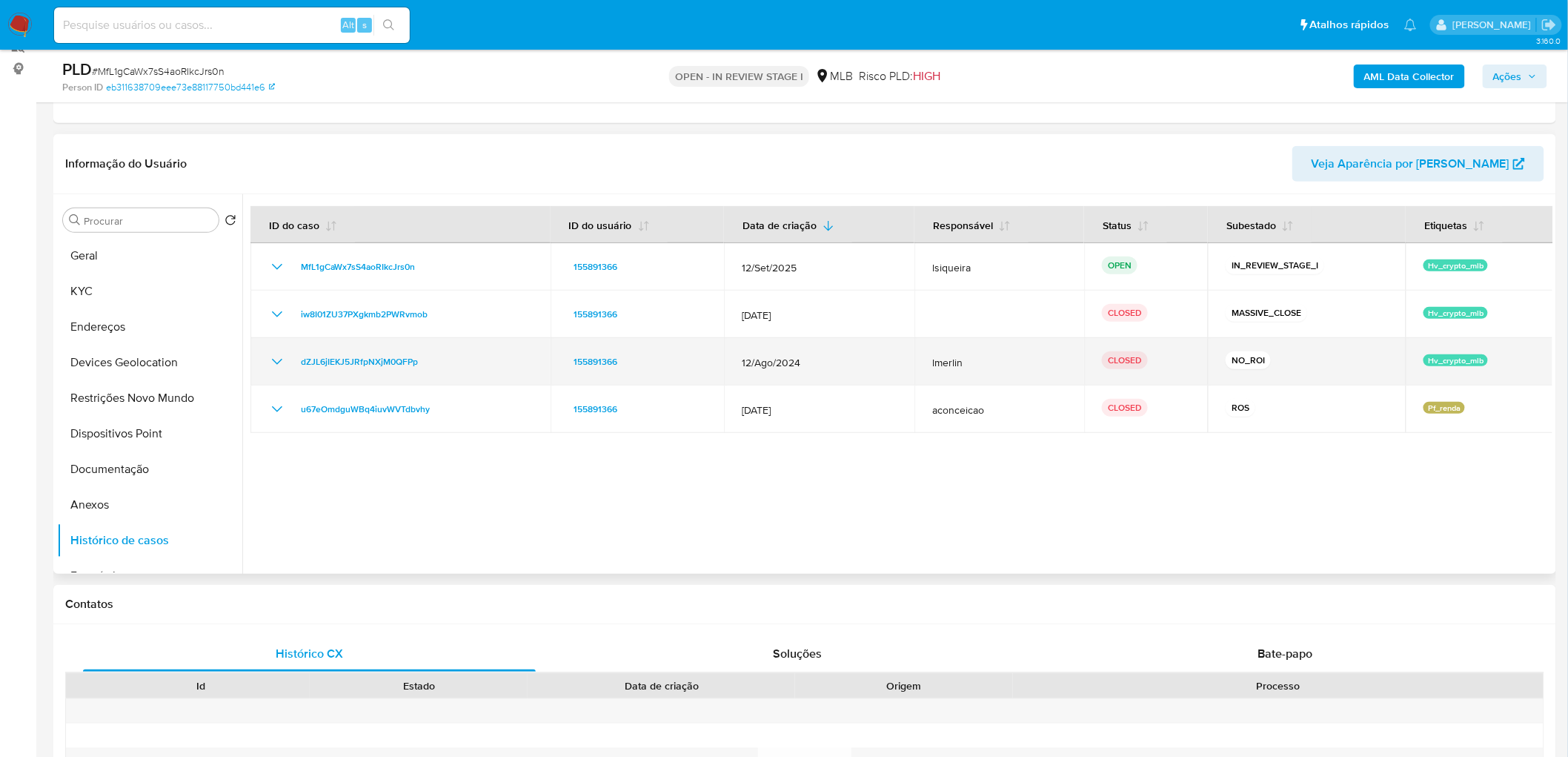
click at [276, 359] on icon "Mostrar/Ocultar" at bounding box center [277, 362] width 18 height 18
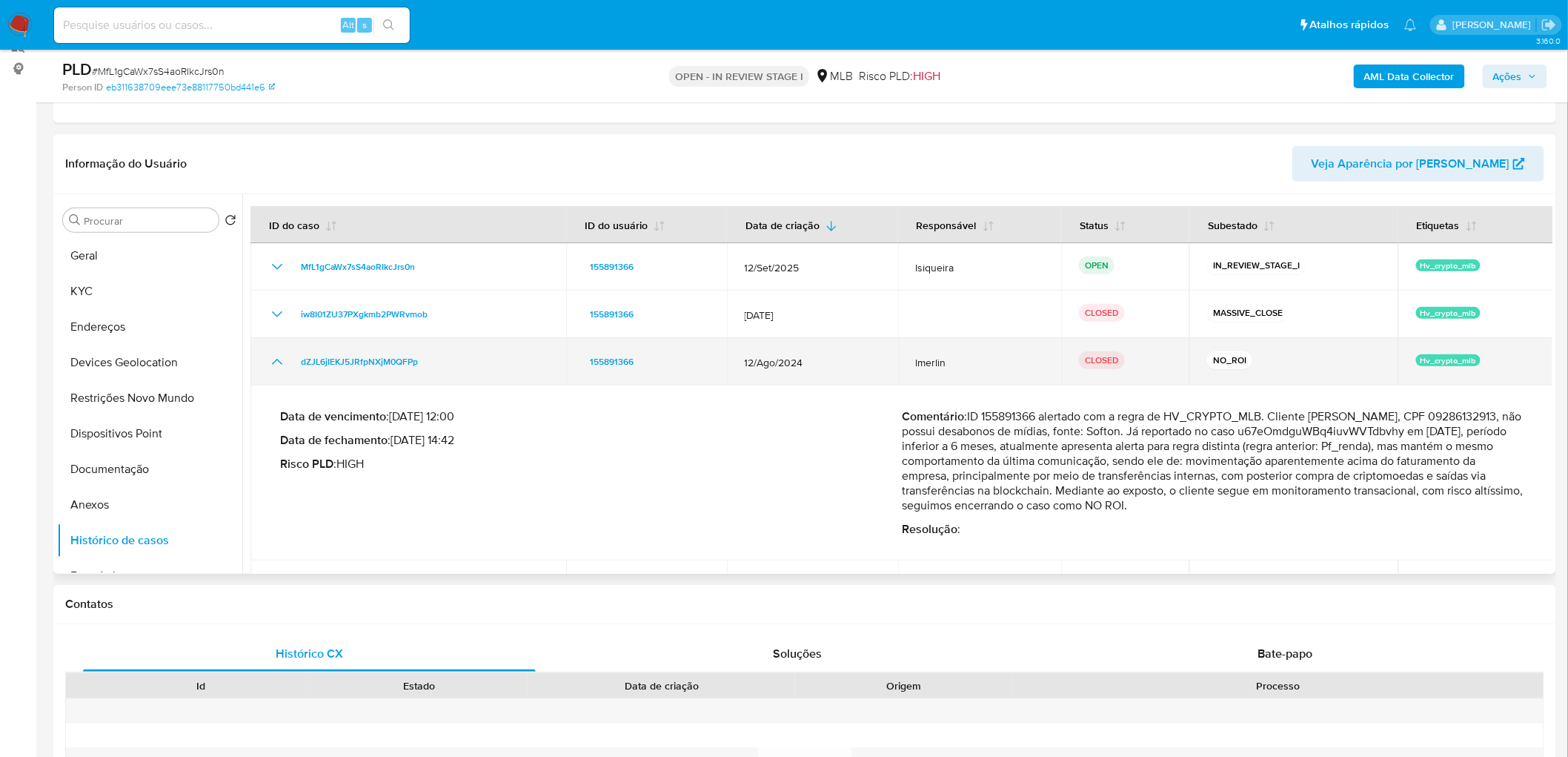
click at [276, 359] on icon "Mostrar/Ocultar" at bounding box center [276, 361] width 10 height 6
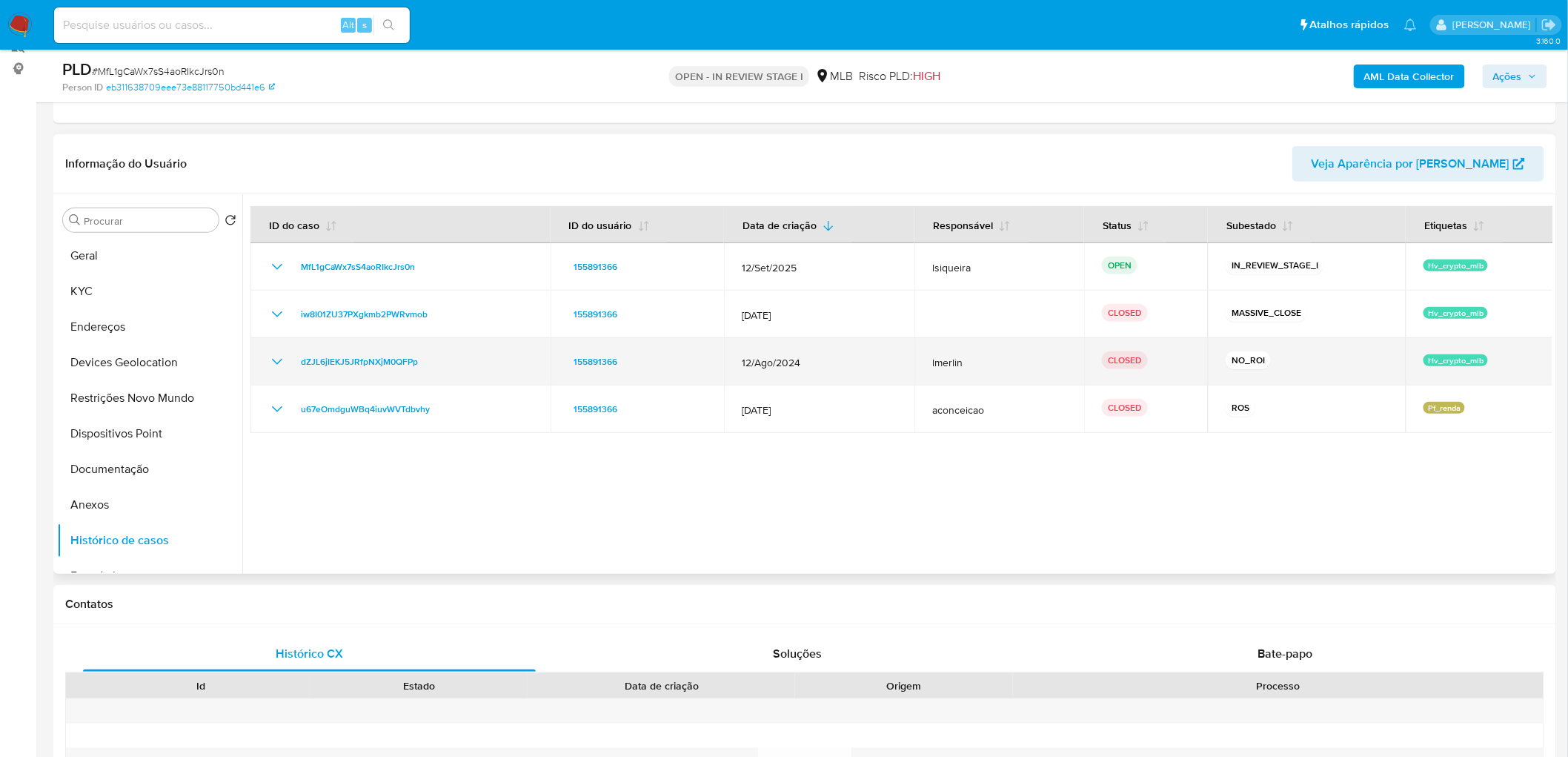
click at [272, 358] on icon "Mostrar/Ocultar" at bounding box center [277, 362] width 18 height 18
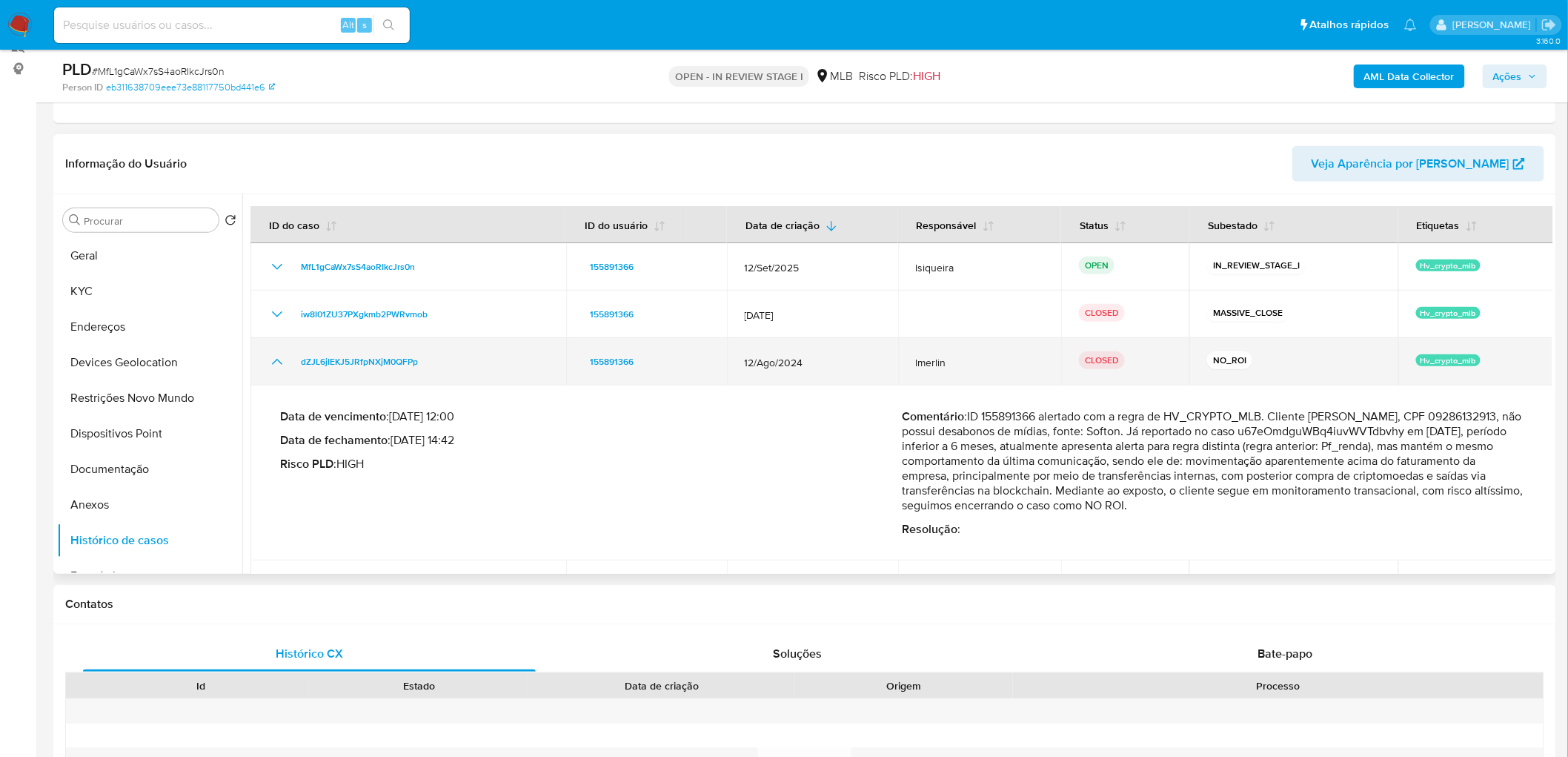
click at [280, 355] on icon "Mostrar/Ocultar" at bounding box center [277, 362] width 18 height 18
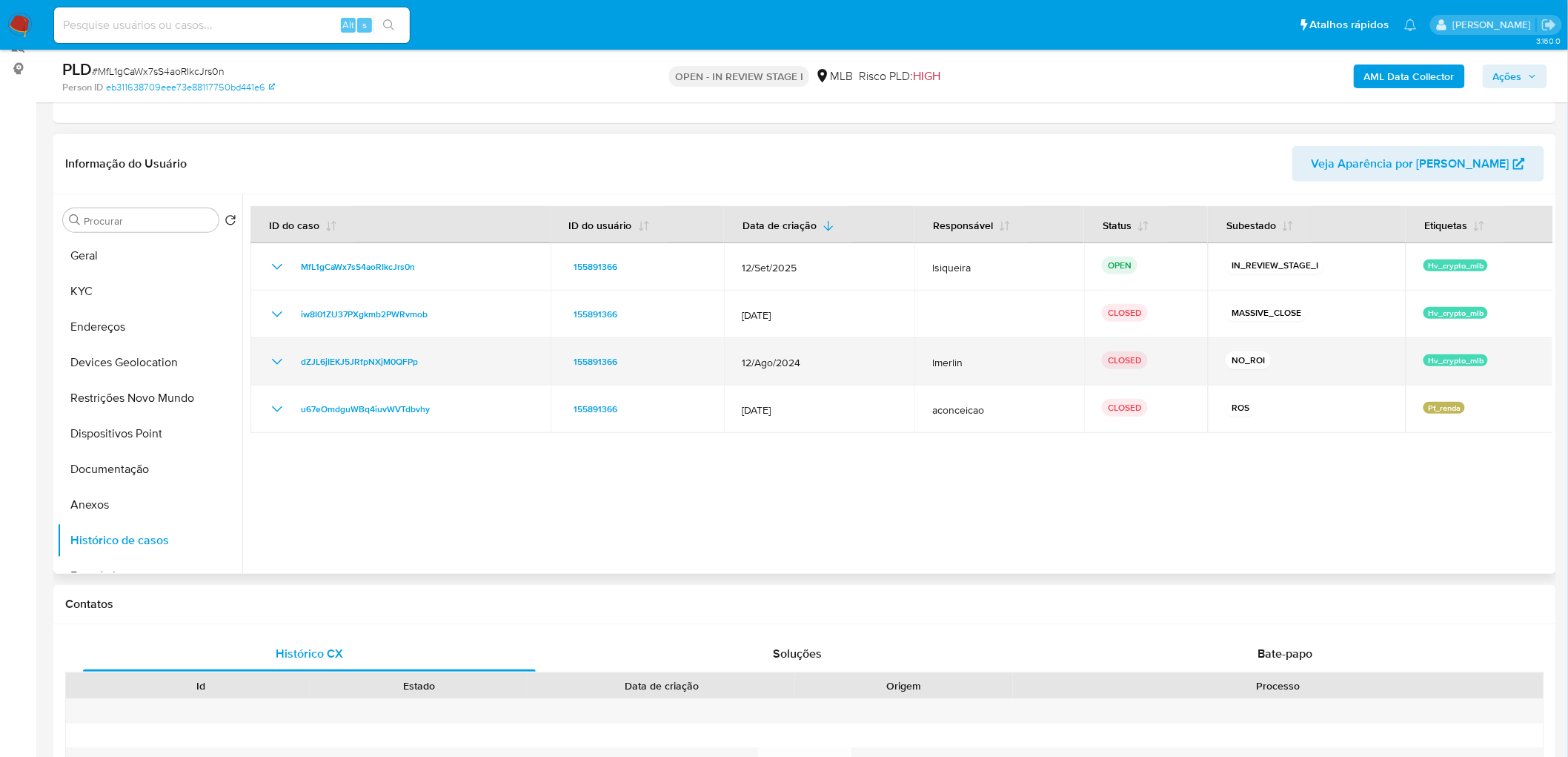
click at [271, 361] on icon "Mostrar/Ocultar" at bounding box center [277, 362] width 18 height 18
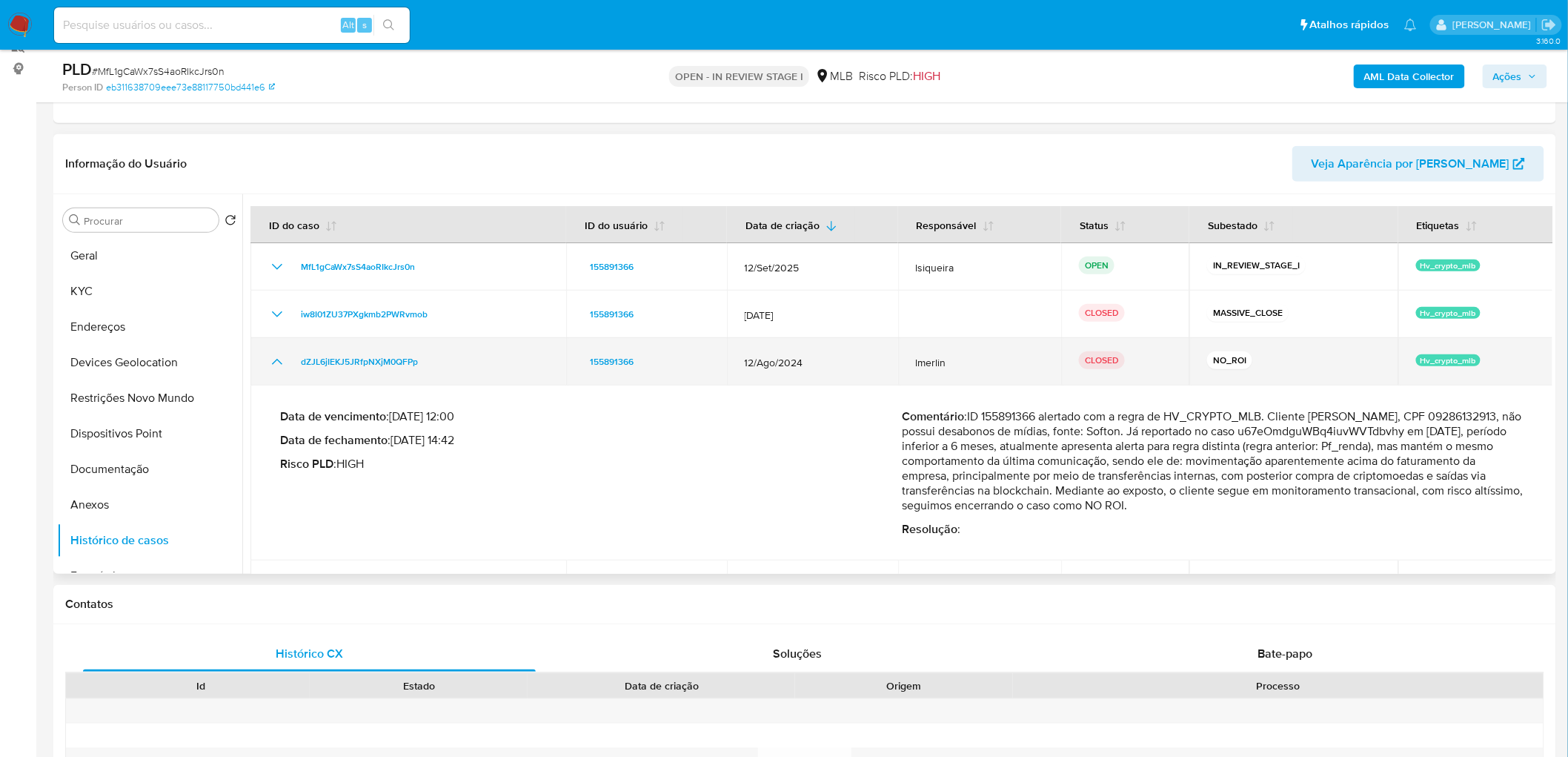
click at [272, 359] on icon "Mostrar/Ocultar" at bounding box center [277, 362] width 18 height 18
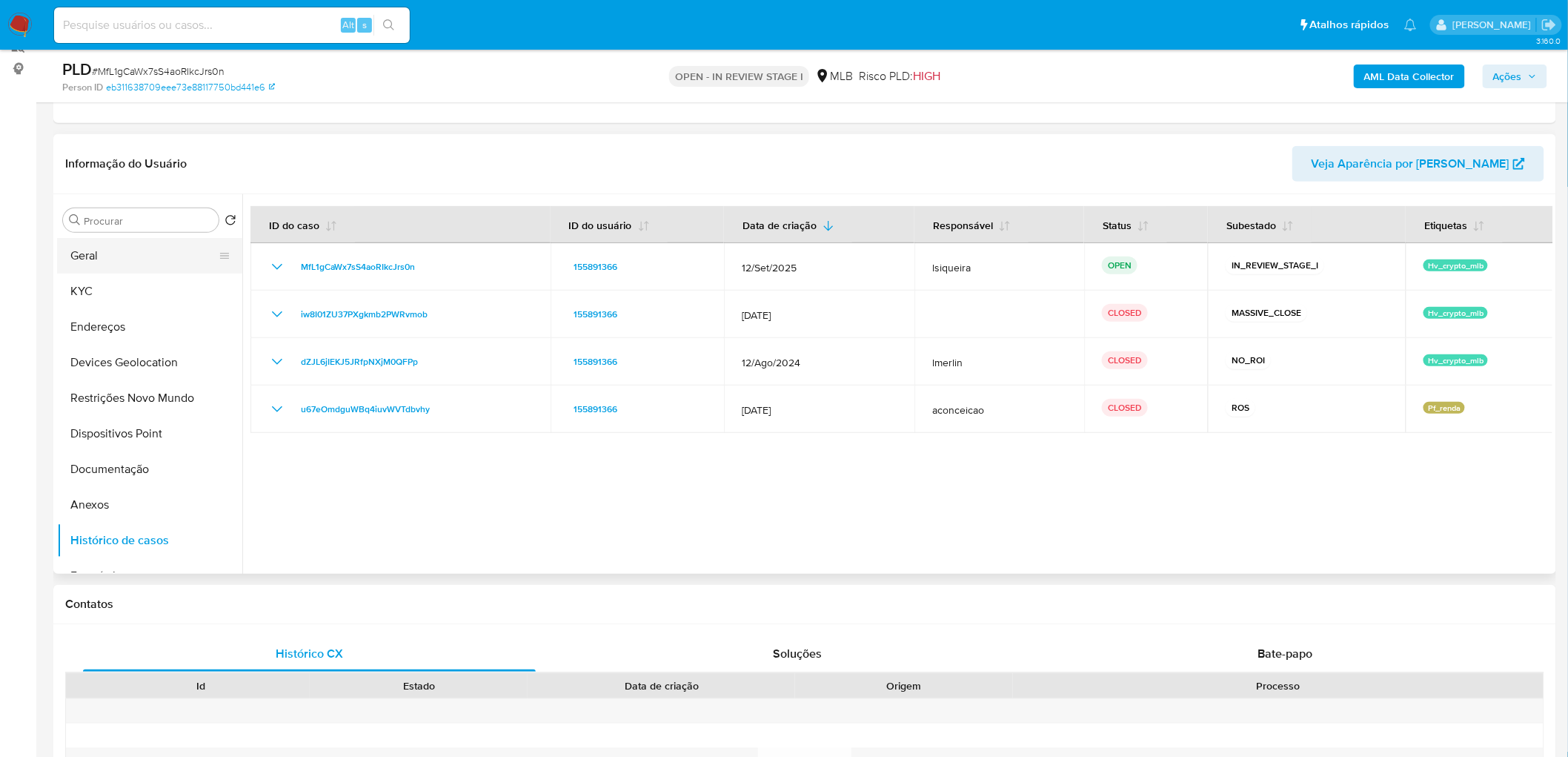
click at [115, 249] on button "Geral" at bounding box center [144, 256] width 174 height 36
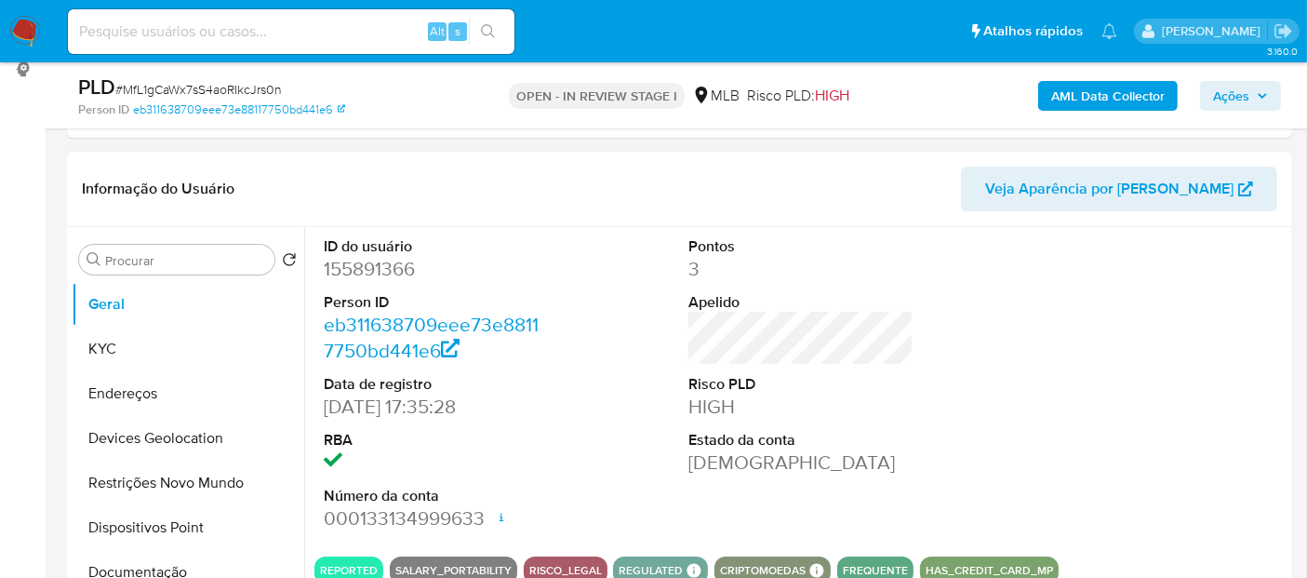
scroll to position [342, 0]
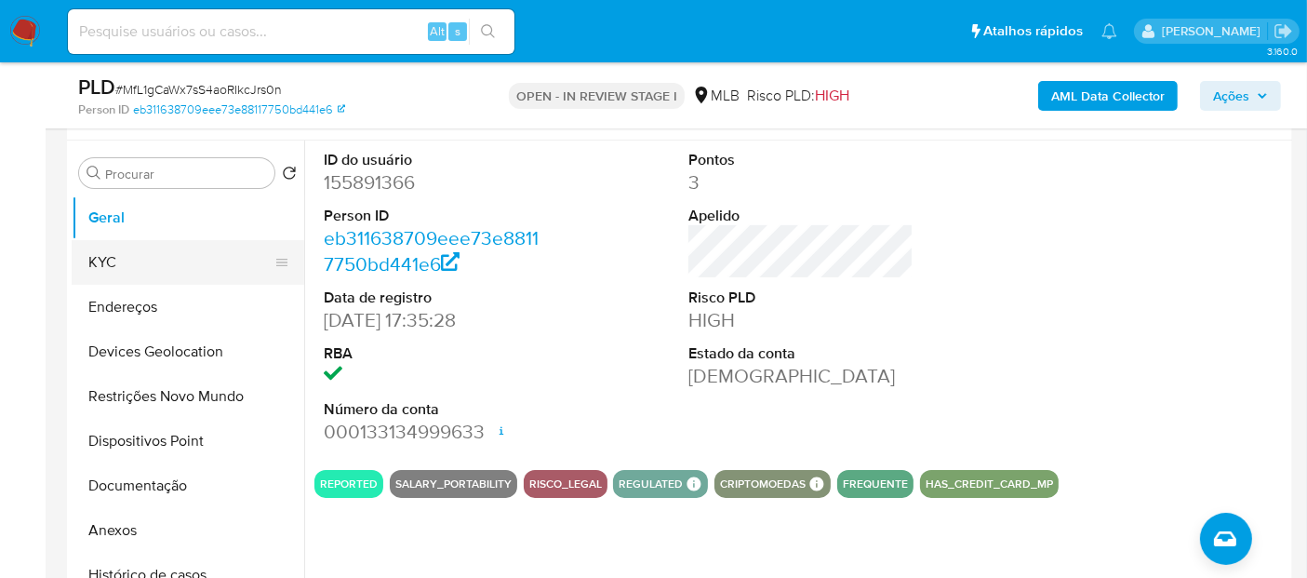
click at [168, 265] on button "KYC" at bounding box center [181, 262] width 218 height 45
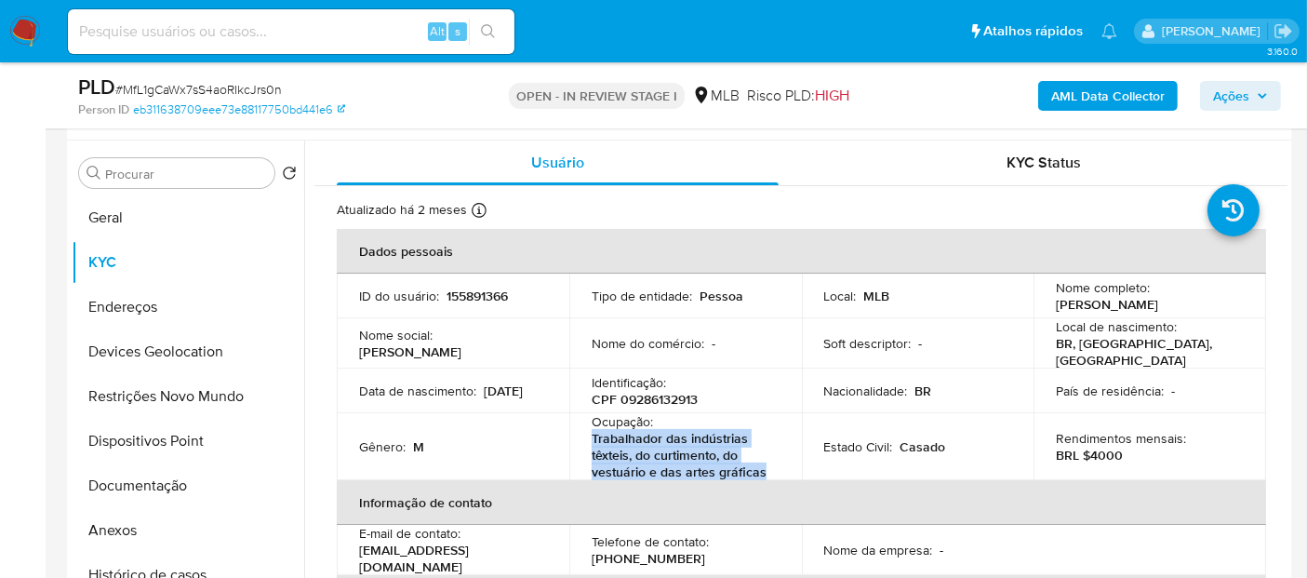
drag, startPoint x: 771, startPoint y: 472, endPoint x: 590, endPoint y: 434, distance: 185.4
click at [592, 434] on div "Ocupação : Trabalhador das indústrias têxteis, do curtimento, do vestuário e da…" at bounding box center [686, 446] width 188 height 67
copy p "Trabalhador das indústrias têxteis, do curtimento, do vestuário e das artes grá…"
click at [139, 479] on button "Documentação" at bounding box center [181, 485] width 218 height 45
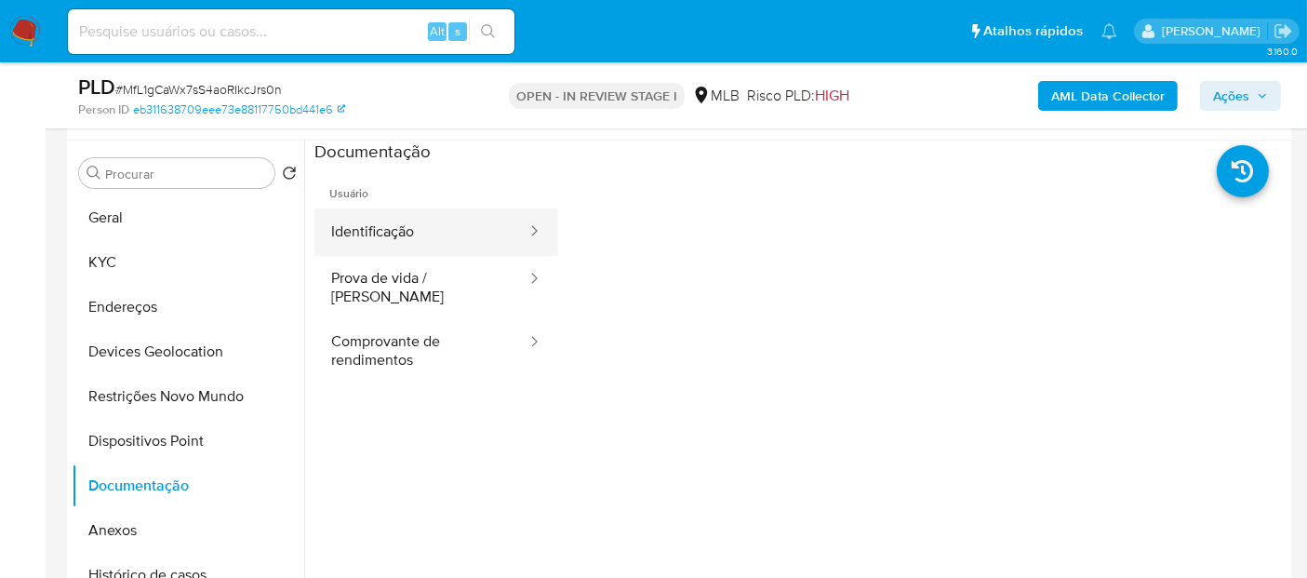
click at [469, 236] on button "Identificação" at bounding box center [421, 231] width 214 height 47
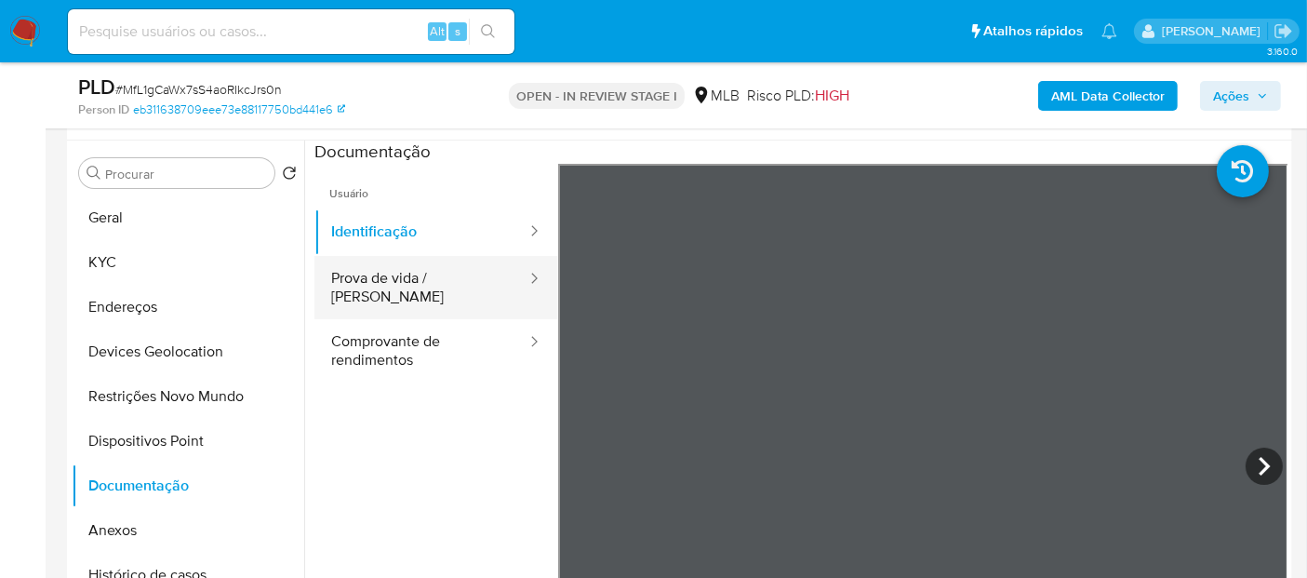
click at [471, 277] on button "Prova de vida / Selfie" at bounding box center [421, 287] width 214 height 63
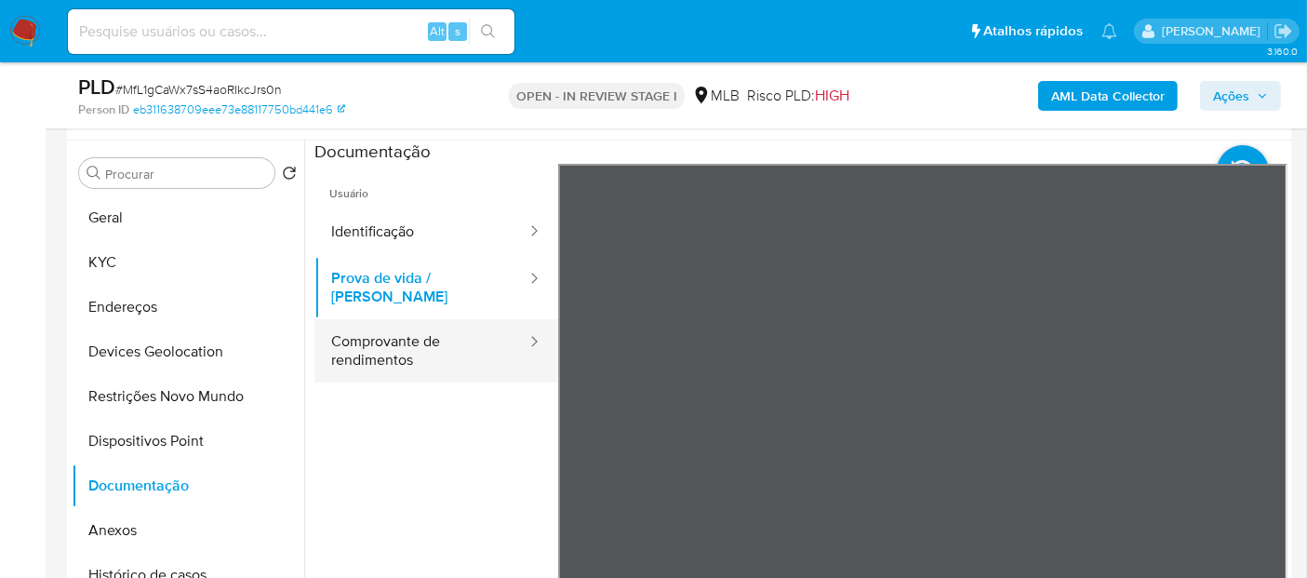
click at [406, 330] on button "Comprovante de rendimentos" at bounding box center [421, 350] width 214 height 63
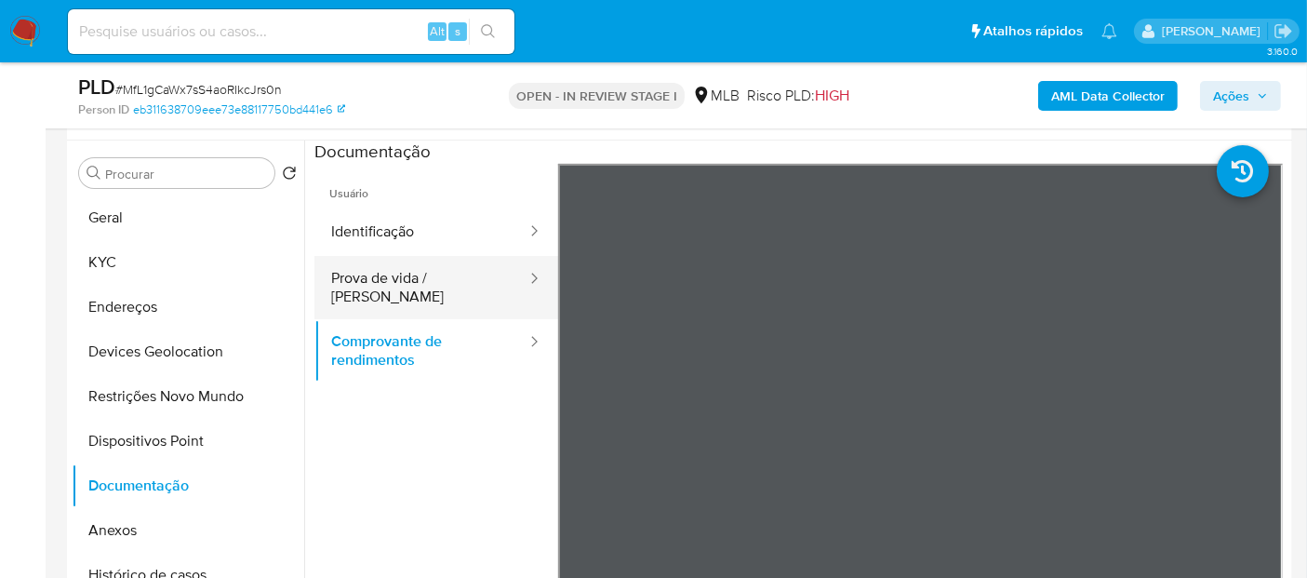
click at [337, 297] on button "Prova de vida / Selfie" at bounding box center [421, 287] width 214 height 63
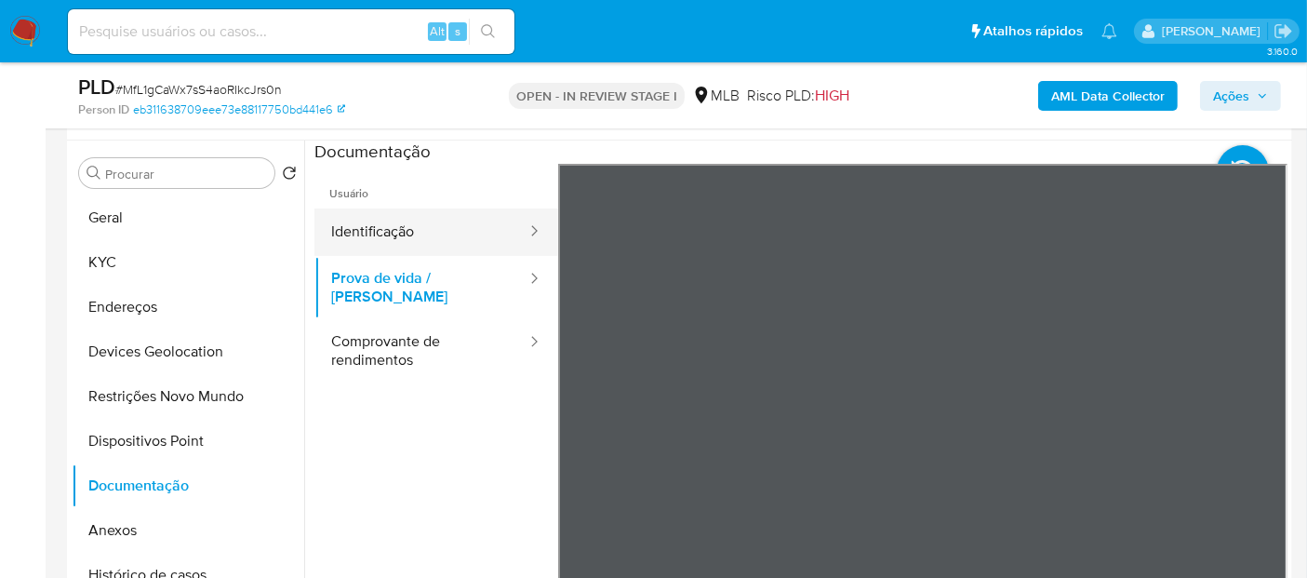
click at [372, 243] on button "Identificação" at bounding box center [421, 231] width 214 height 47
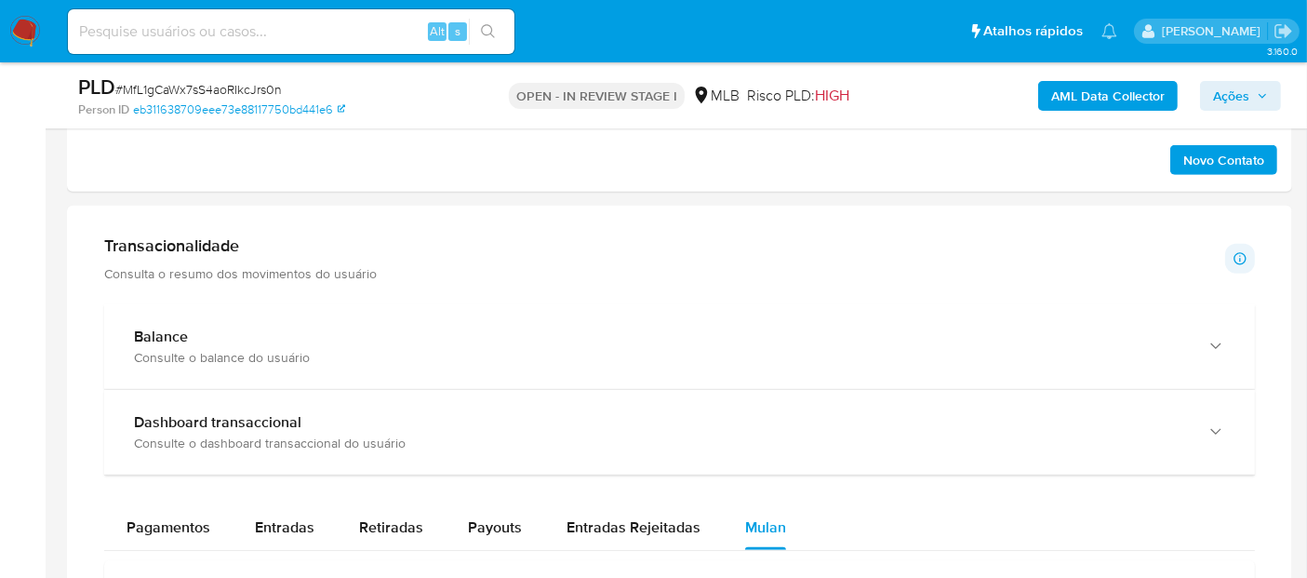
scroll to position [1185, 0]
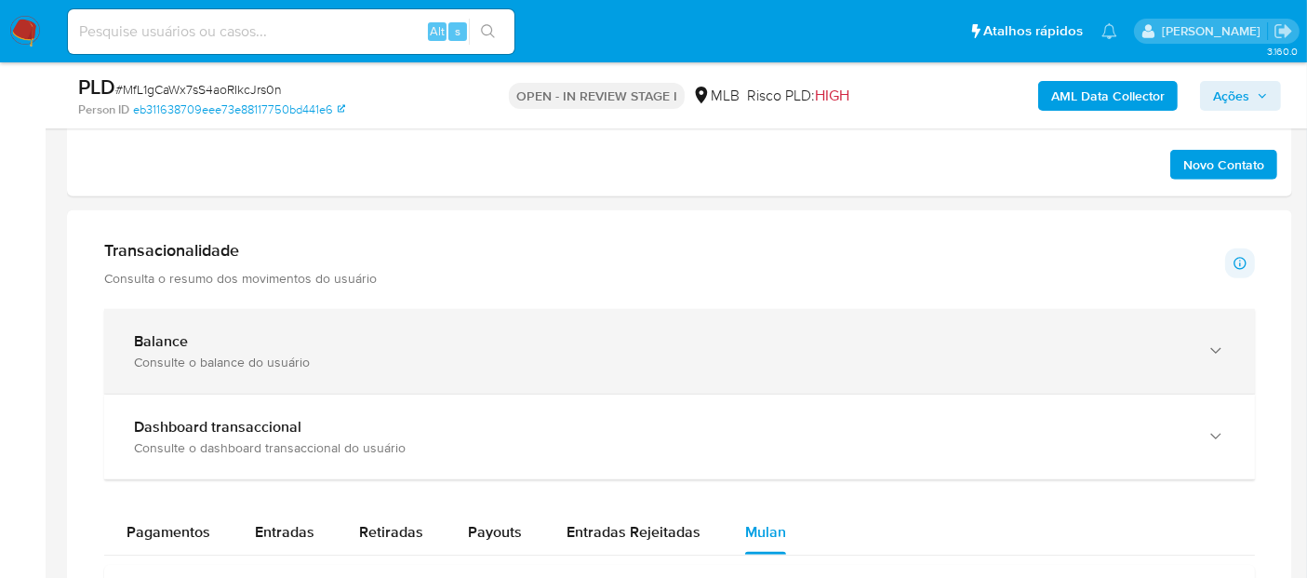
click at [468, 348] on div "Balance Consulte o balance do usuário" at bounding box center [661, 351] width 1054 height 38
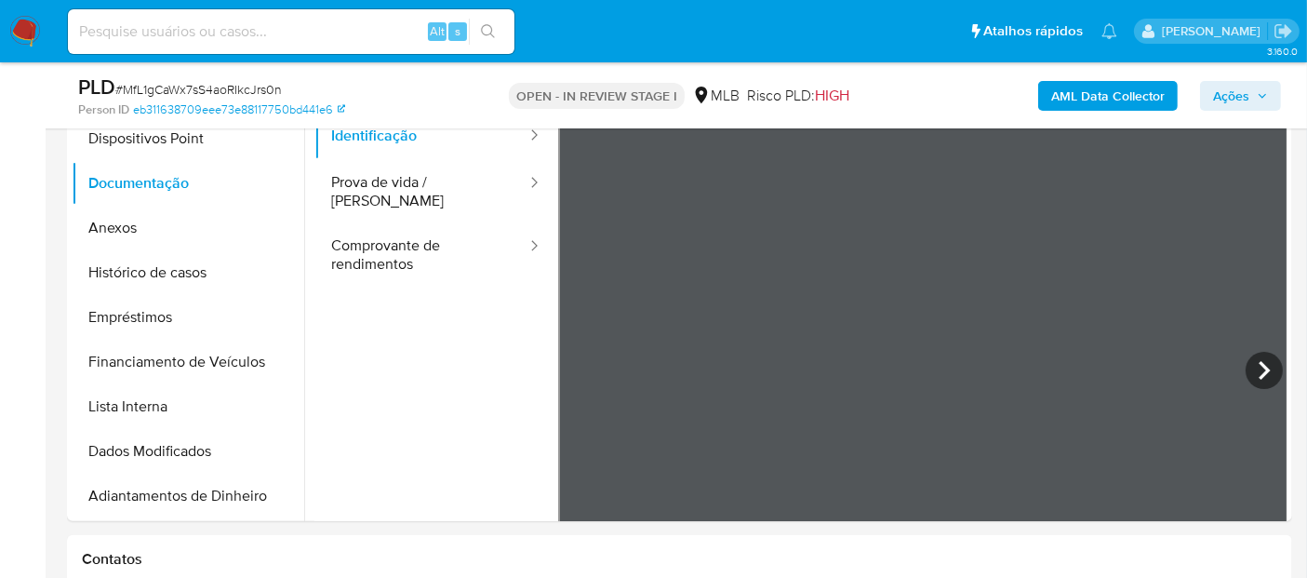
scroll to position [357, 0]
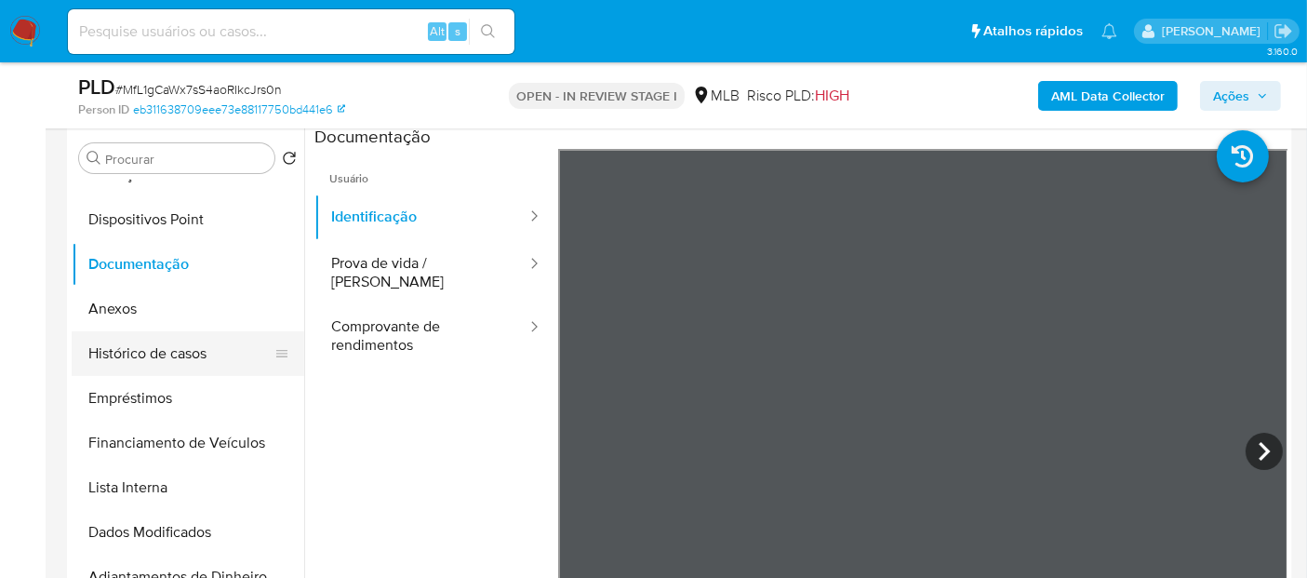
click at [194, 357] on button "Histórico de casos" at bounding box center [181, 353] width 218 height 45
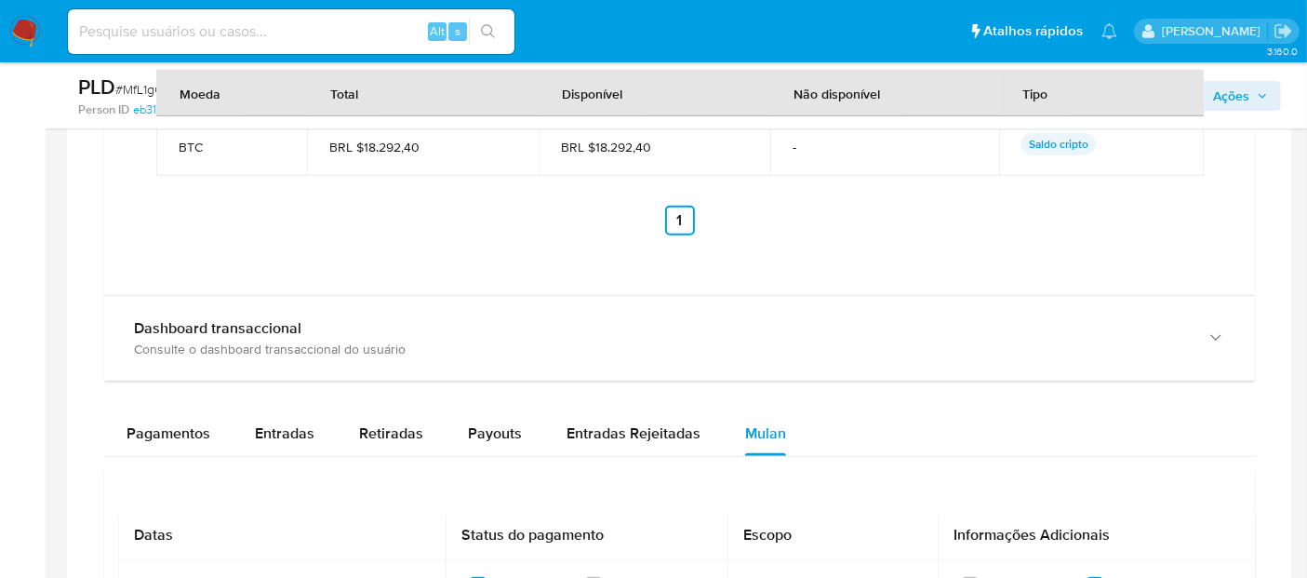
scroll to position [1924, 0]
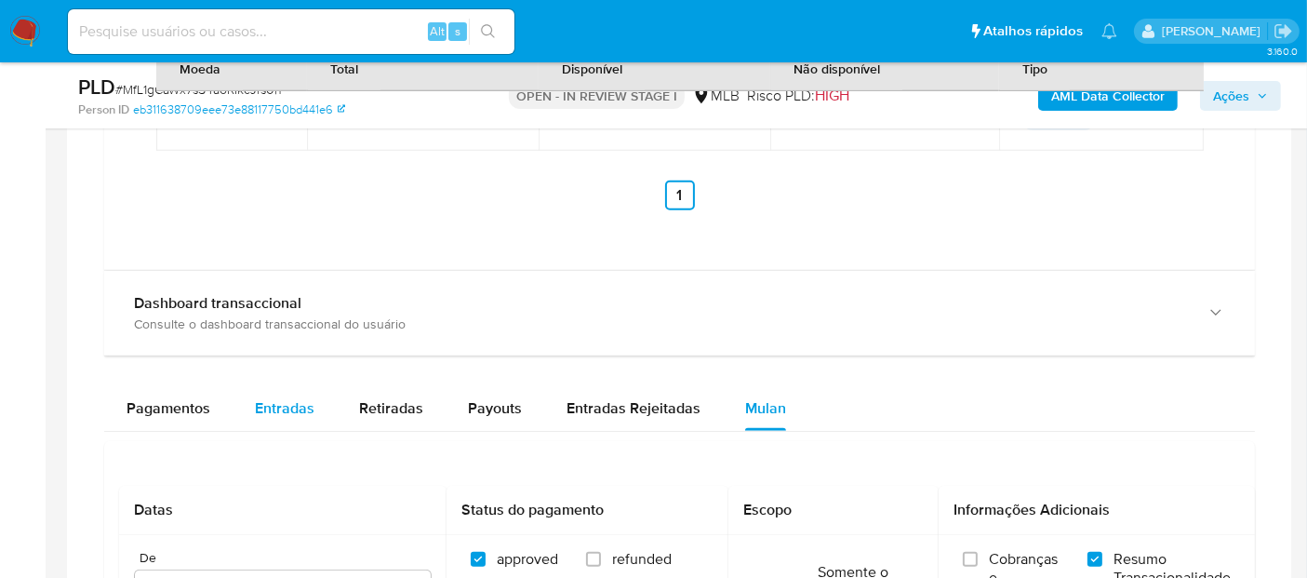
click at [270, 397] on span "Entradas" at bounding box center [285, 407] width 60 height 21
select select "10"
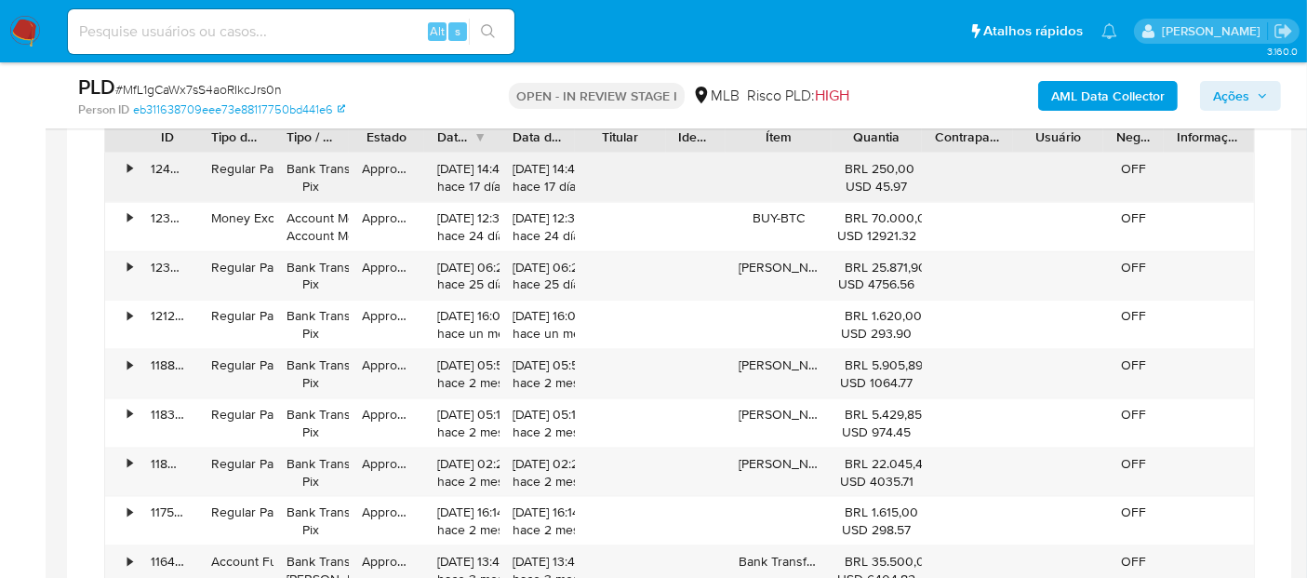
scroll to position [2235, 0]
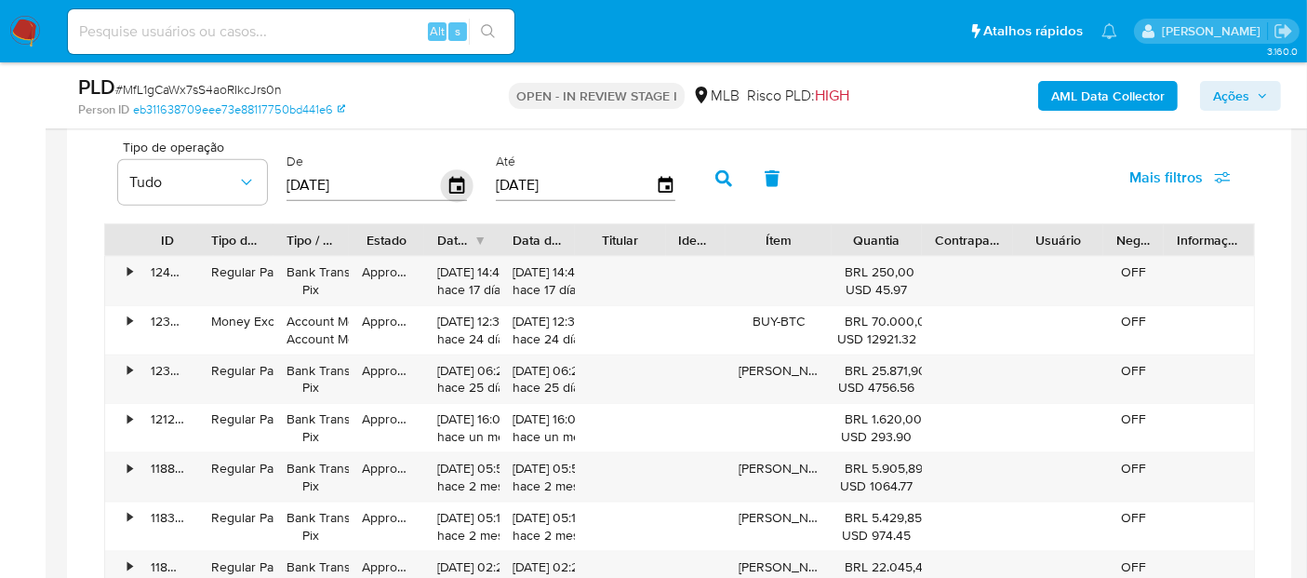
click at [453, 181] on icon "button" at bounding box center [457, 185] width 33 height 33
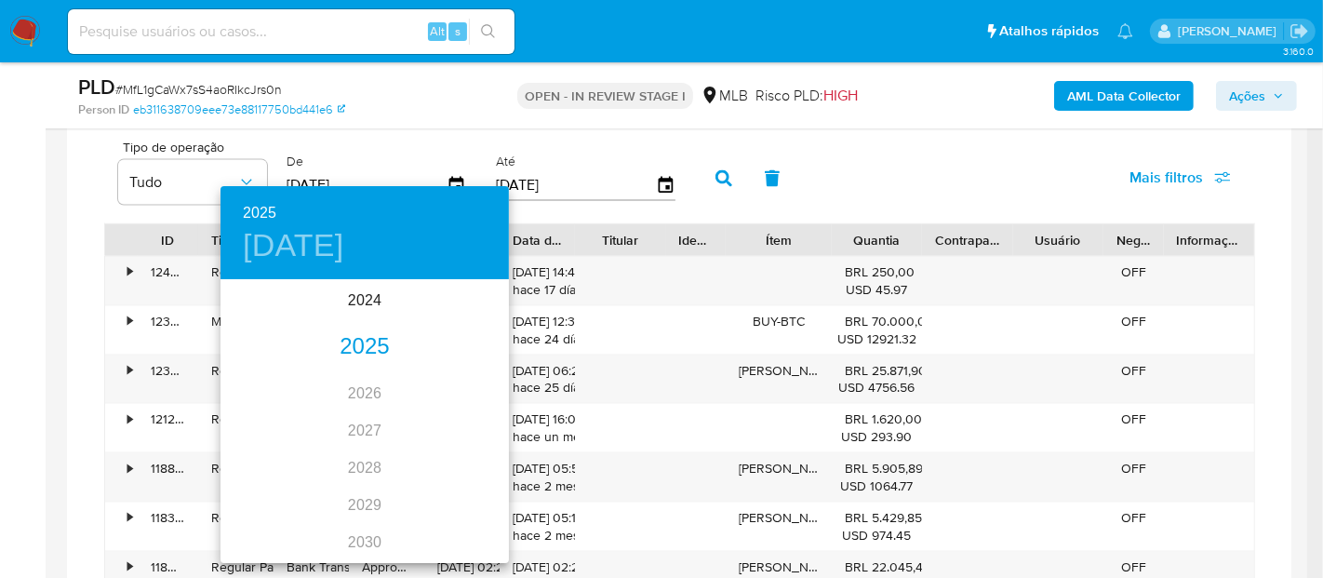
click at [342, 350] on div "2025" at bounding box center [364, 346] width 288 height 37
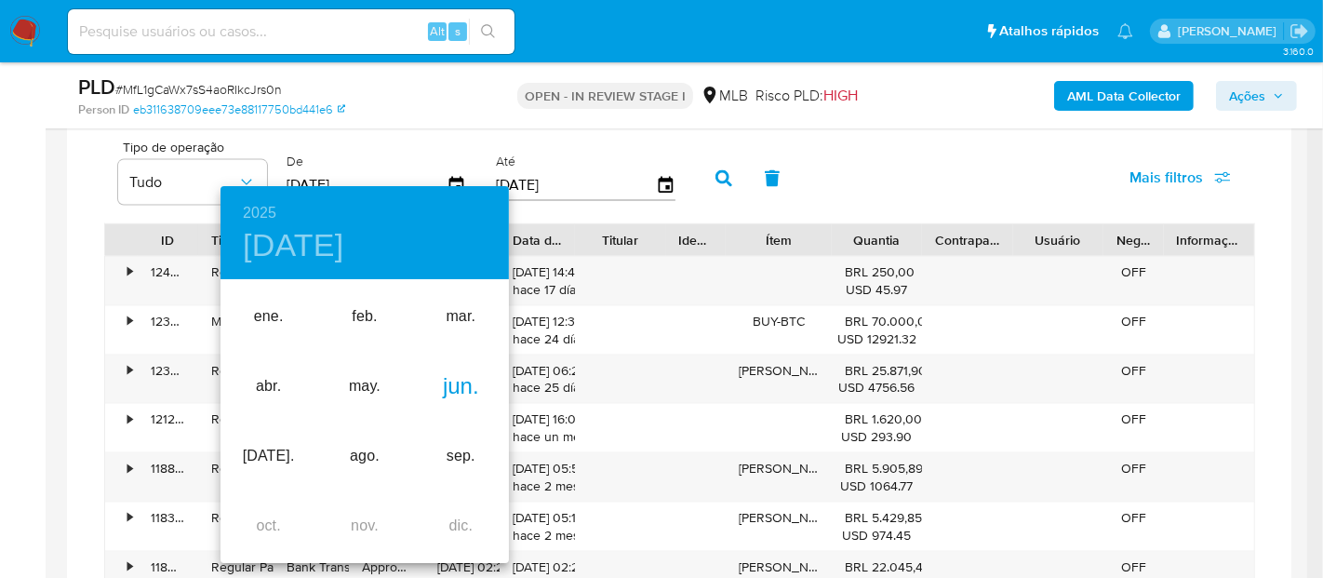
click at [459, 394] on div "jun." at bounding box center [461, 387] width 96 height 70
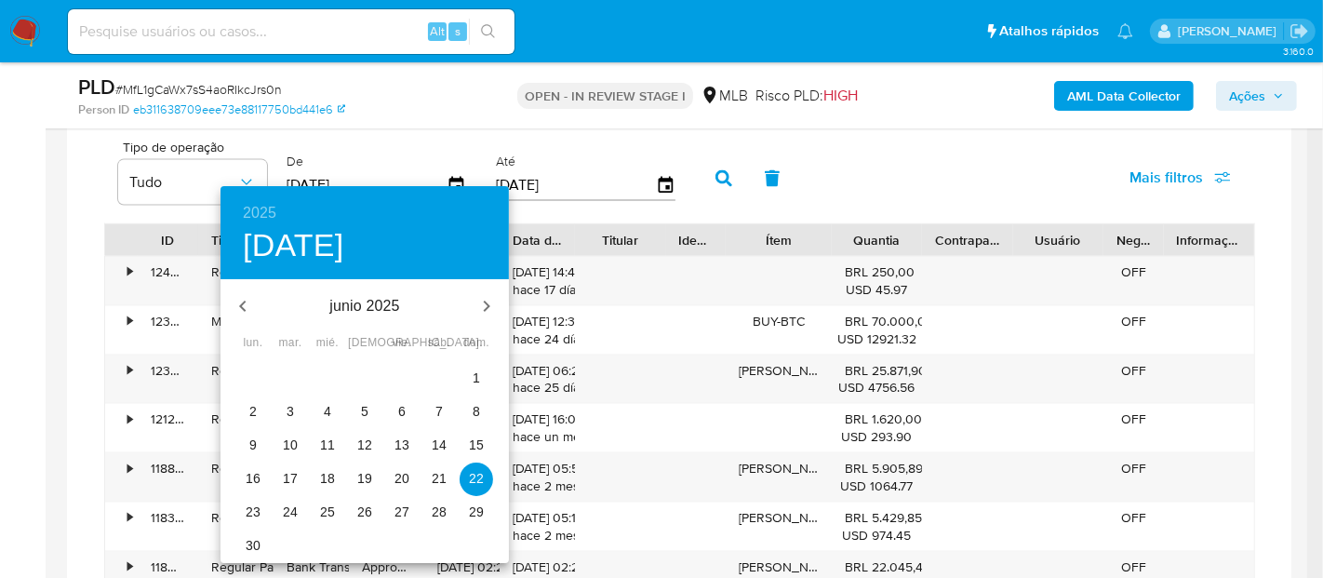
drag, startPoint x: 475, startPoint y: 372, endPoint x: 474, endPoint y: 350, distance: 22.4
click at [473, 370] on p "1" at bounding box center [476, 377] width 7 height 19
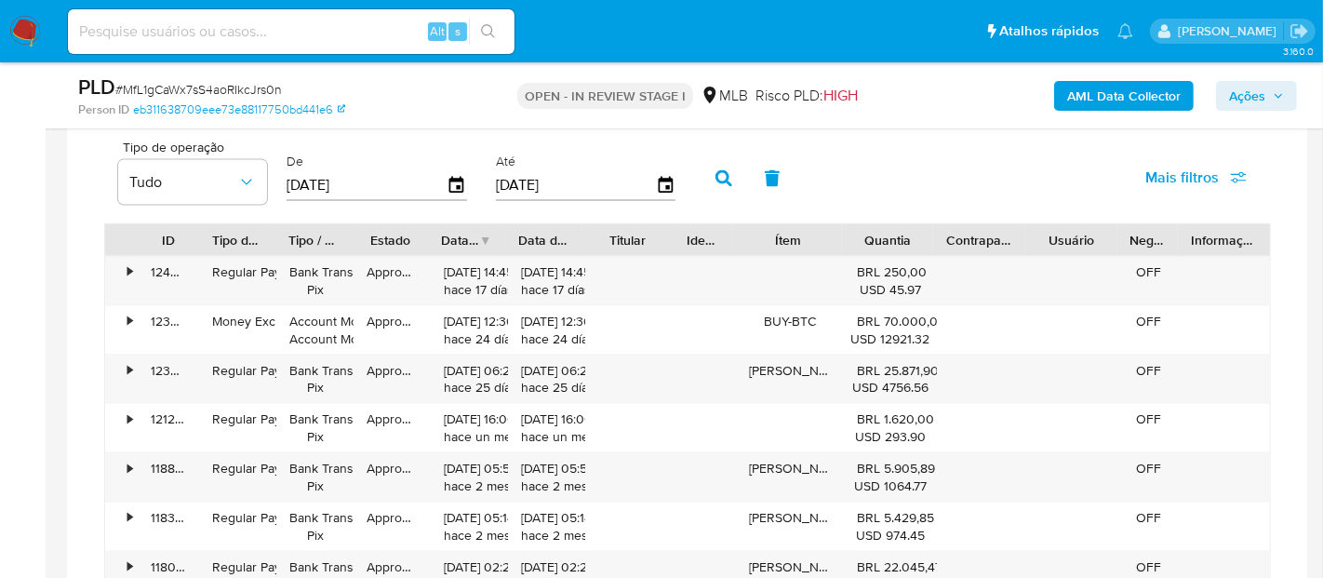
type input "01/06/2025"
click at [661, 180] on icon "button" at bounding box center [665, 185] width 33 height 33
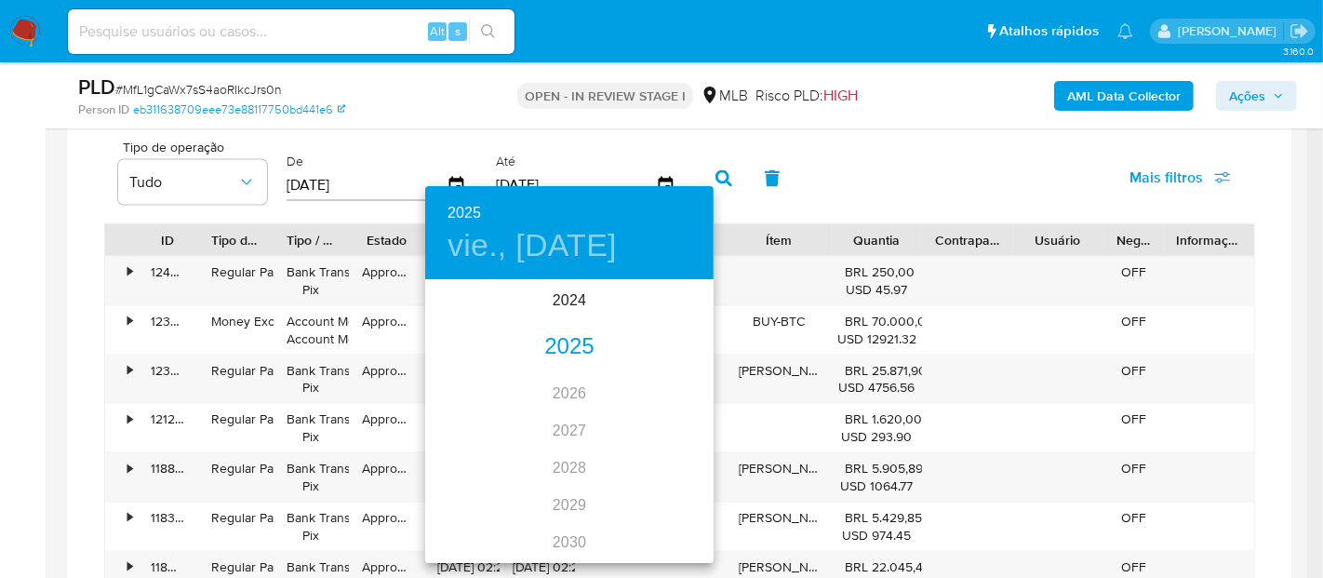
click at [559, 348] on div "2025" at bounding box center [569, 346] width 288 height 37
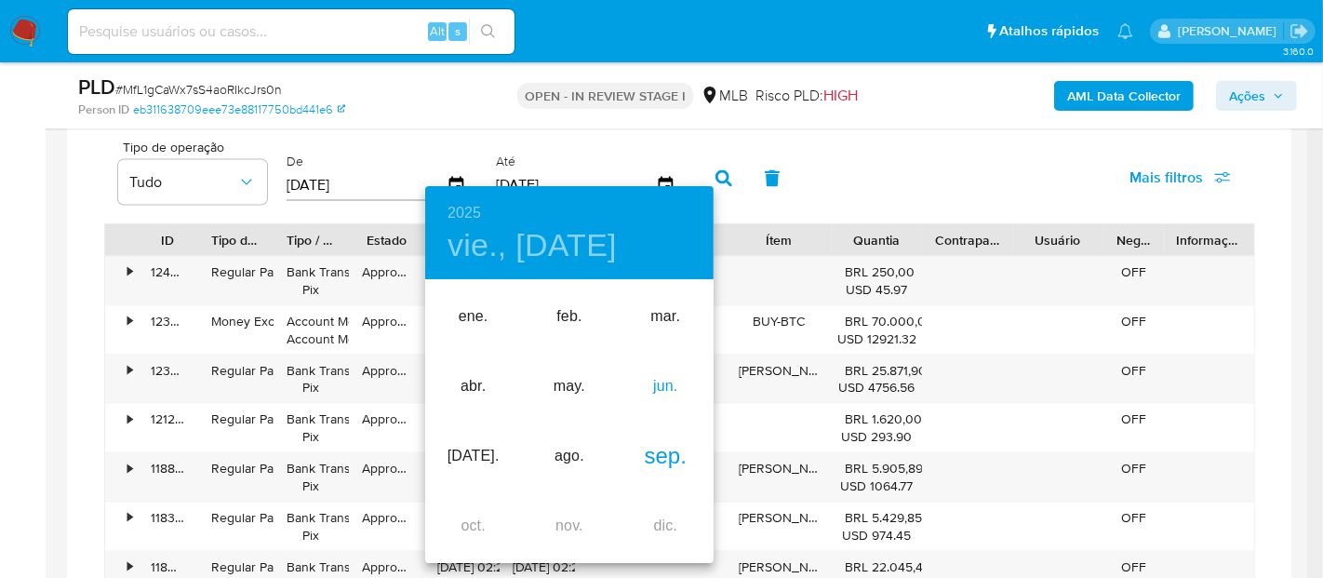
click at [656, 389] on div "jun." at bounding box center [666, 387] width 96 height 70
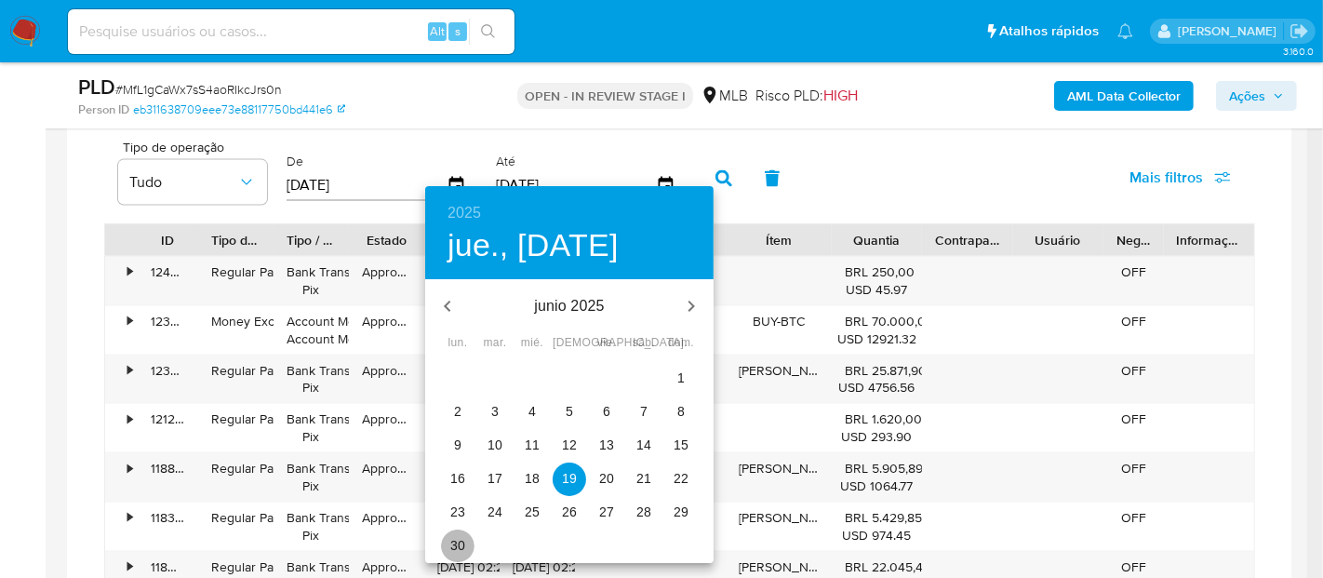
click at [463, 544] on p "30" at bounding box center [457, 545] width 15 height 19
type input "30/06/2025"
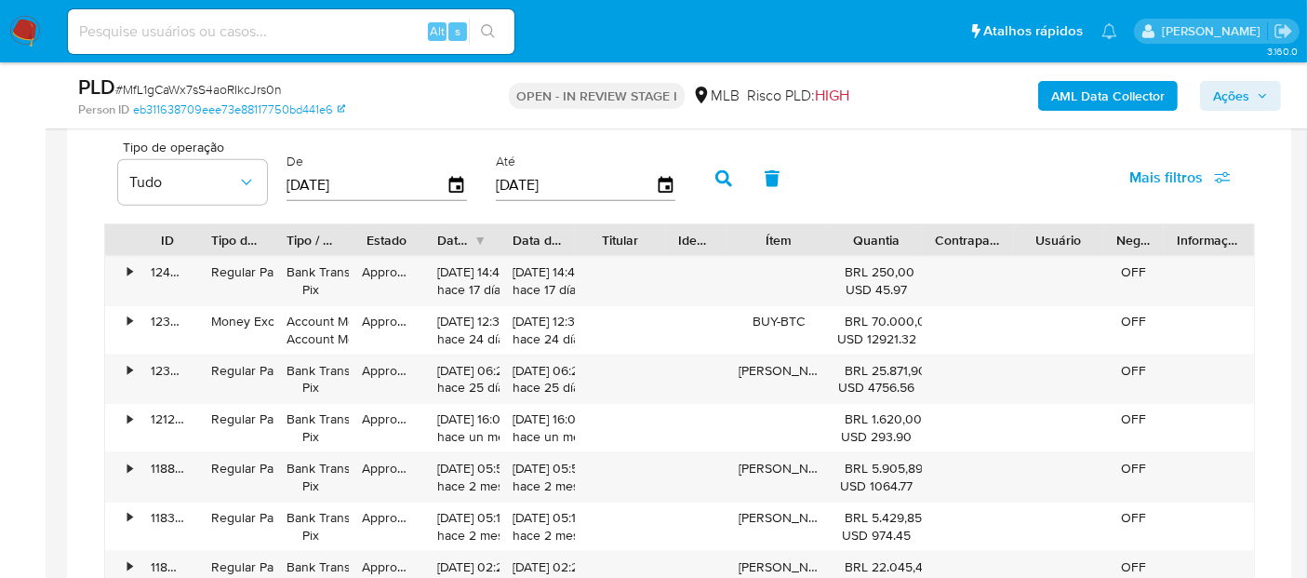
click at [715, 176] on icon "button" at bounding box center [723, 178] width 17 height 17
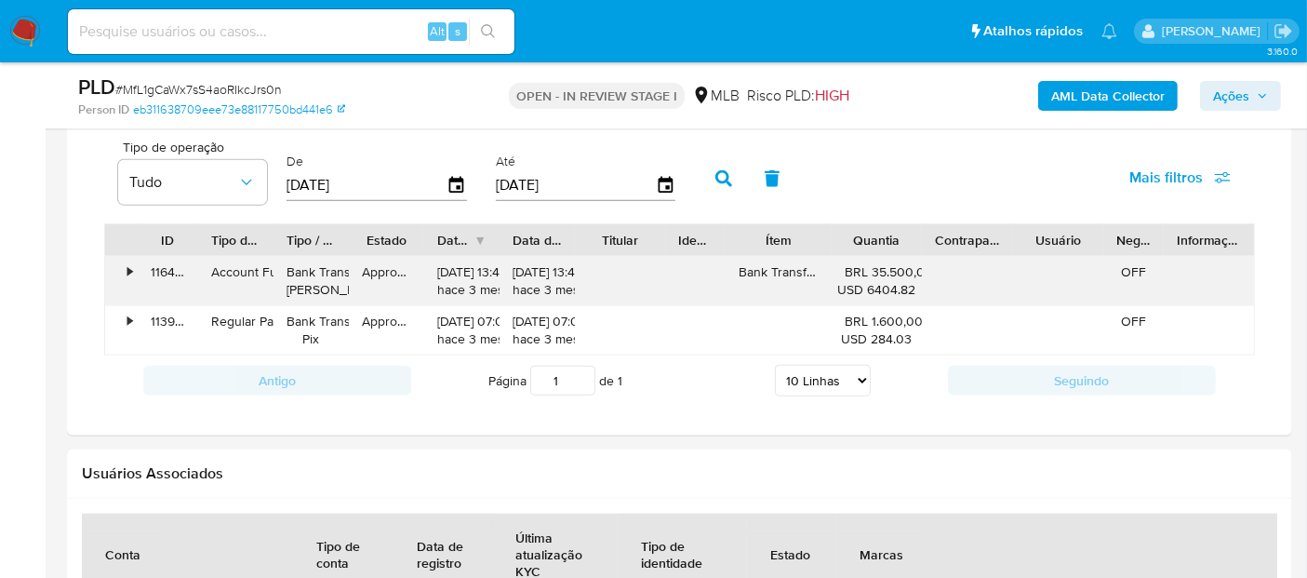
click at [132, 270] on div "•" at bounding box center [129, 272] width 5 height 18
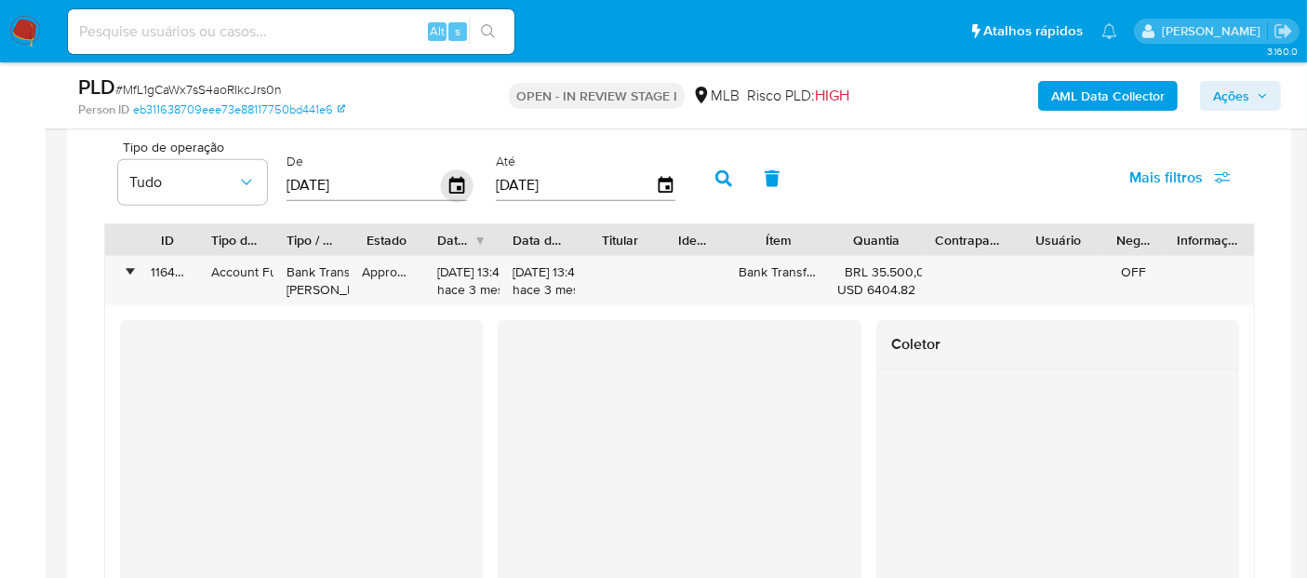
click at [454, 181] on icon "button" at bounding box center [456, 185] width 15 height 17
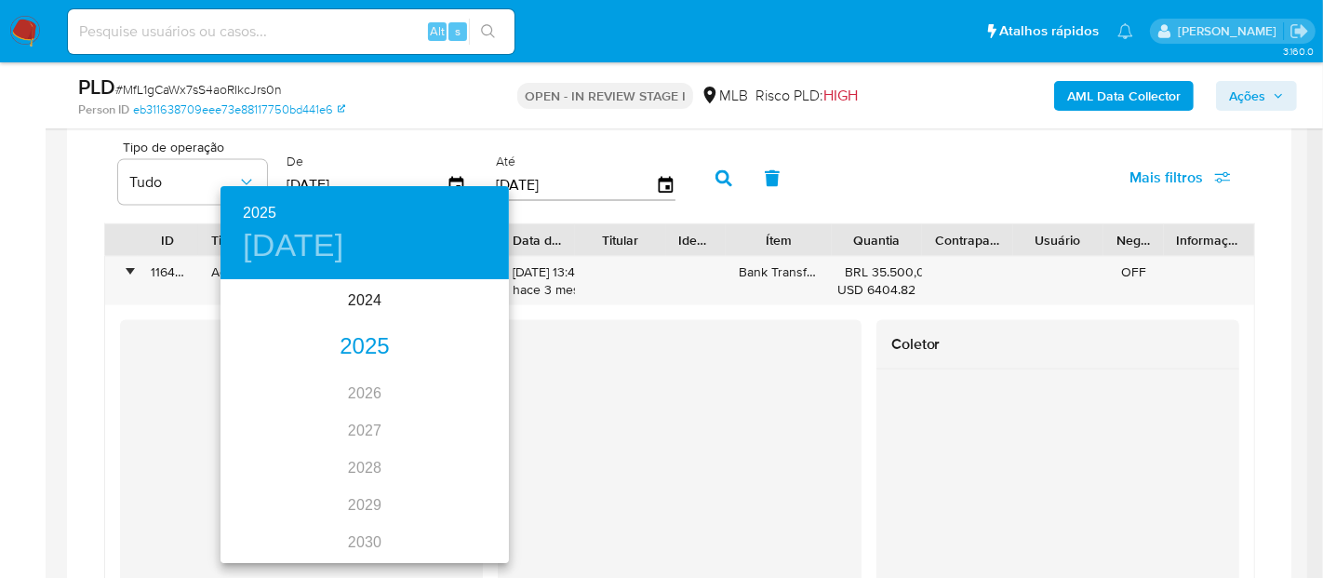
click at [368, 345] on div "2025" at bounding box center [364, 346] width 288 height 37
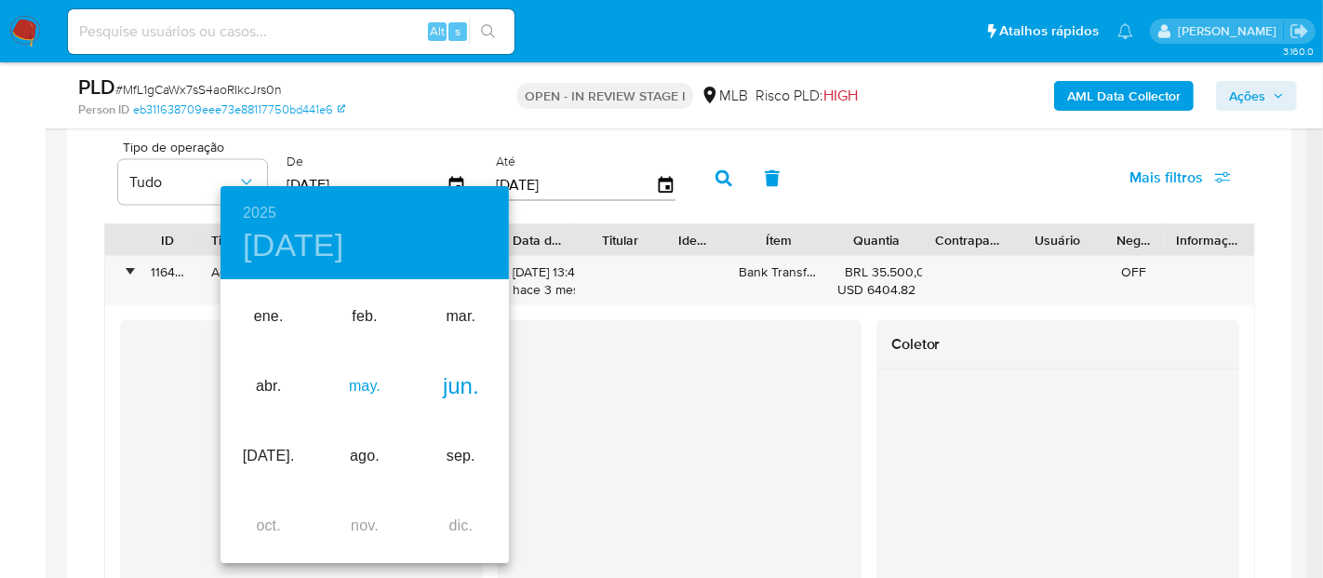
click at [364, 394] on div "may." at bounding box center [364, 387] width 96 height 70
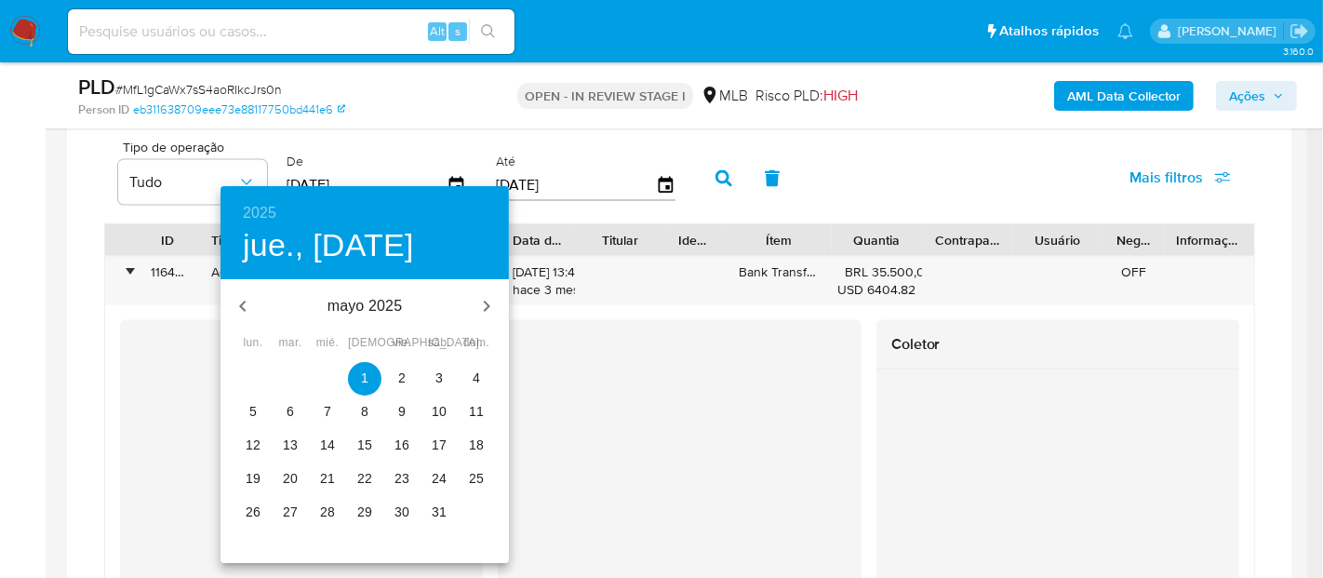
click at [361, 370] on p "1" at bounding box center [364, 377] width 7 height 19
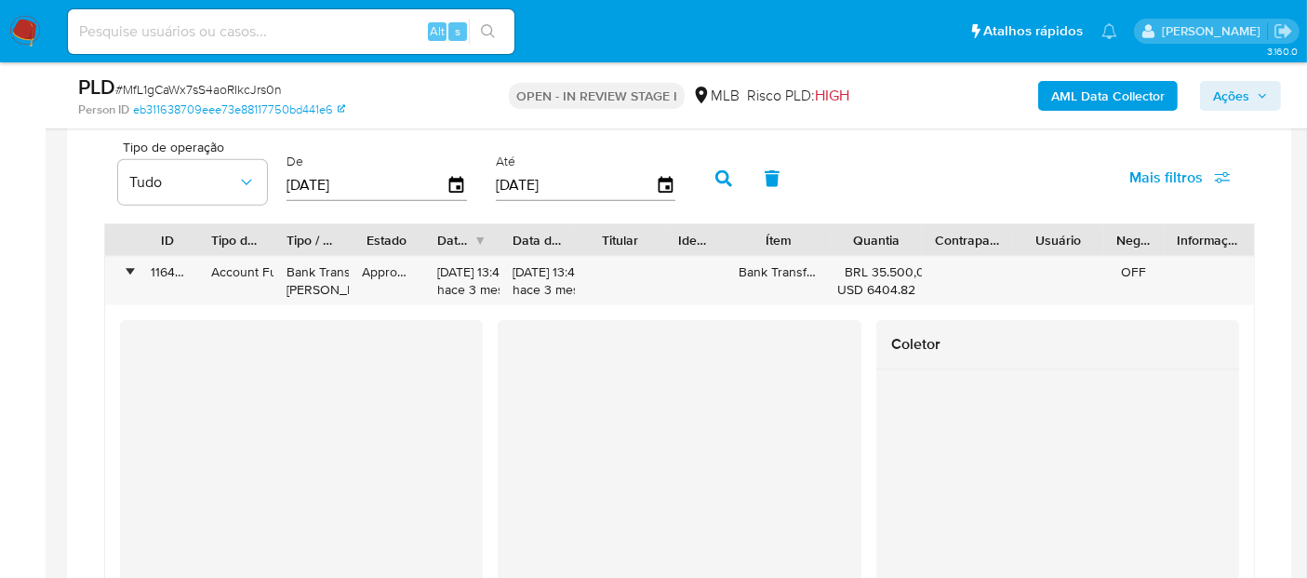
click at [716, 178] on icon "button" at bounding box center [723, 178] width 17 height 17
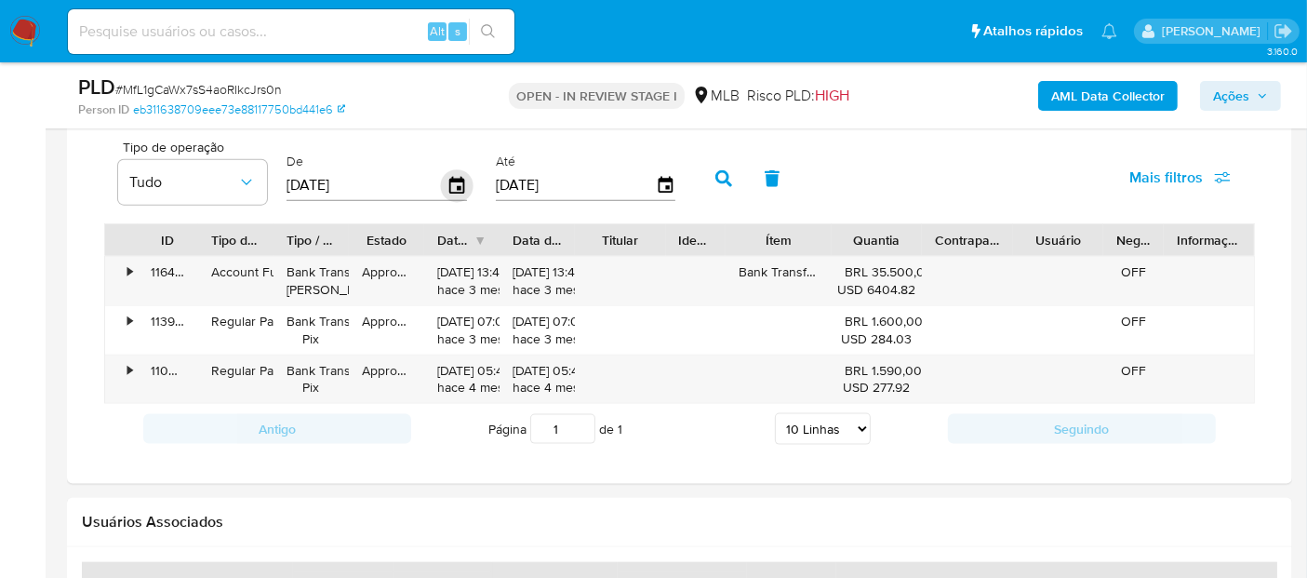
click at [448, 179] on icon "button" at bounding box center [457, 185] width 33 height 33
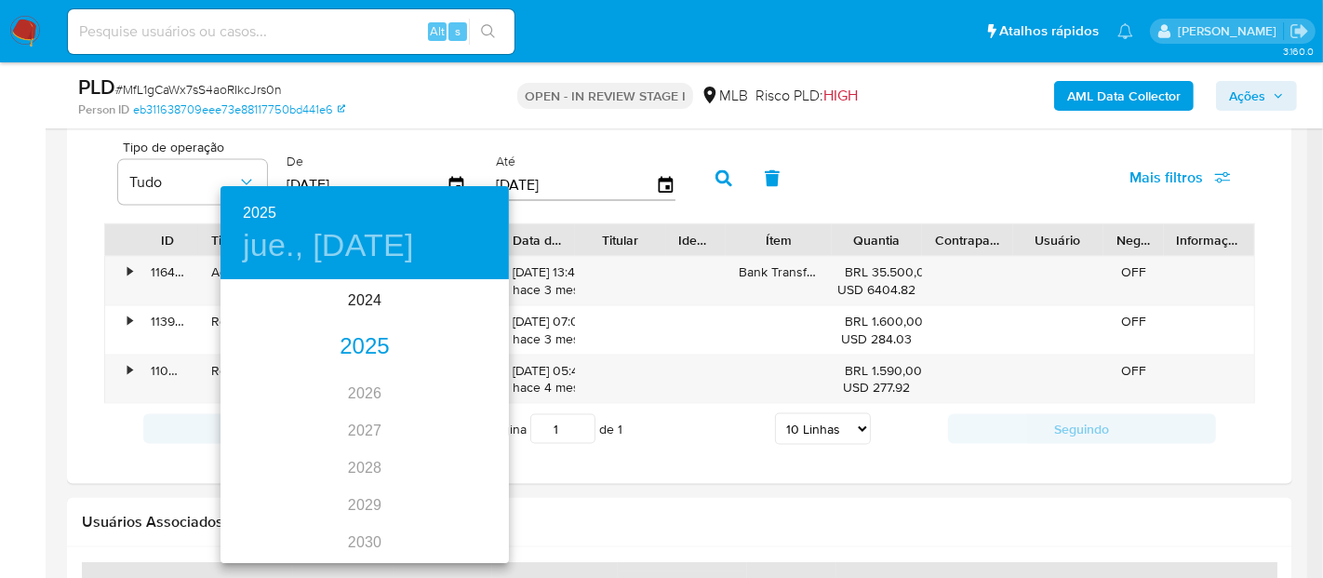
click at [365, 346] on div "2025" at bounding box center [364, 346] width 288 height 37
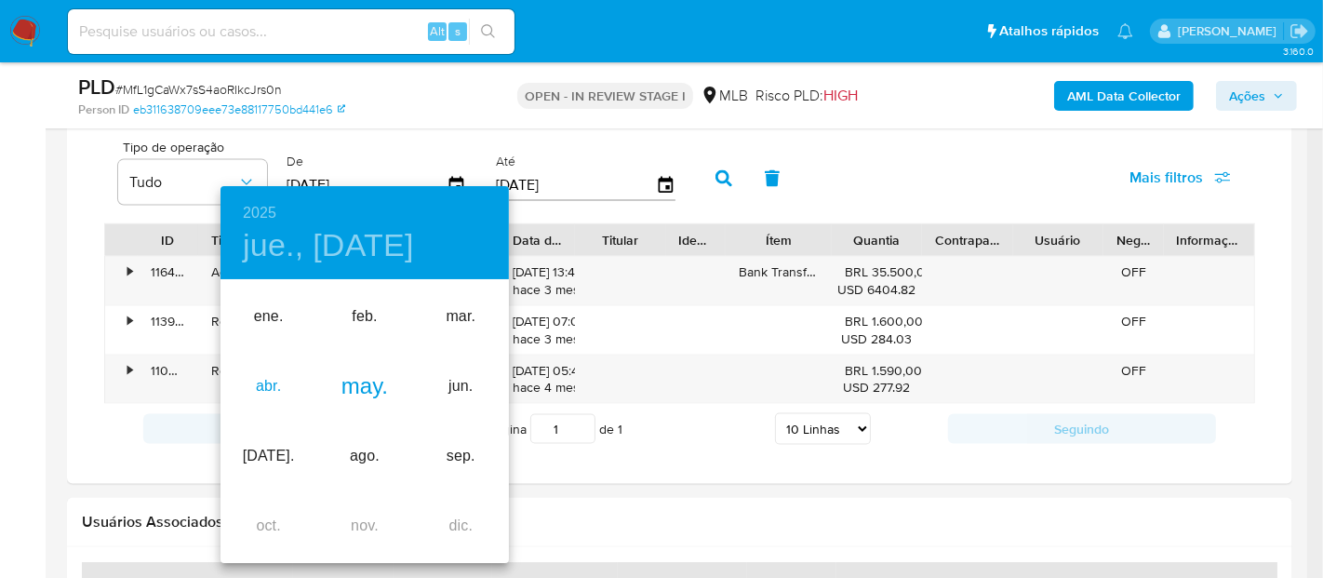
click at [249, 389] on div "abr." at bounding box center [268, 387] width 96 height 70
type input "01/04/2025"
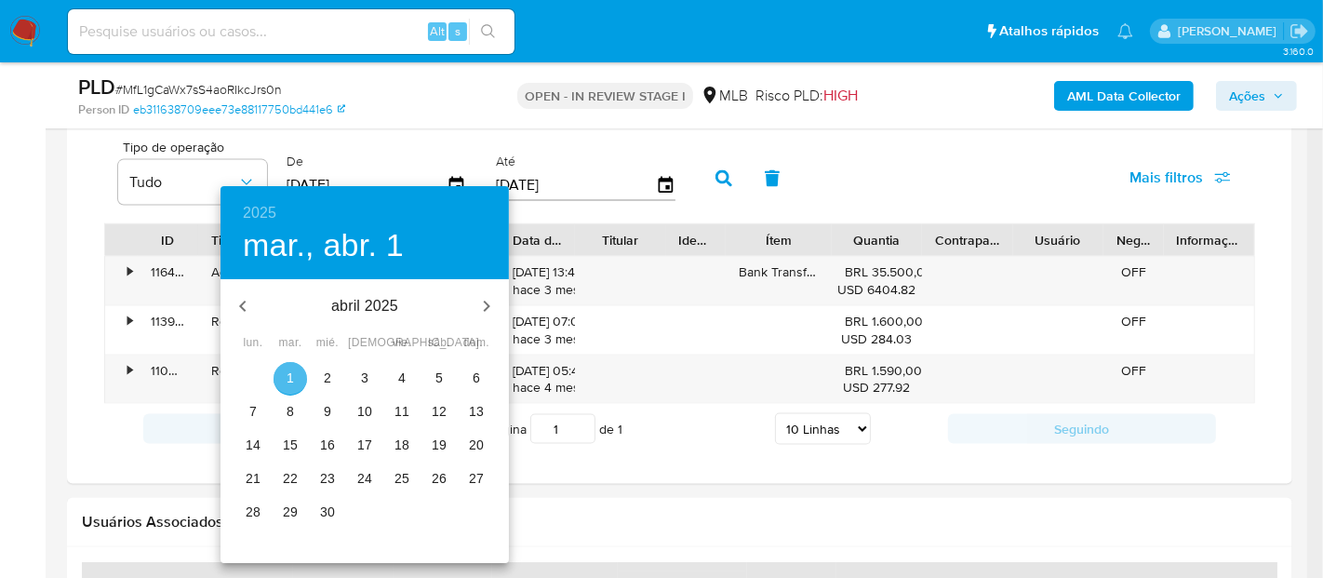
click at [300, 372] on span "1" at bounding box center [290, 377] width 33 height 19
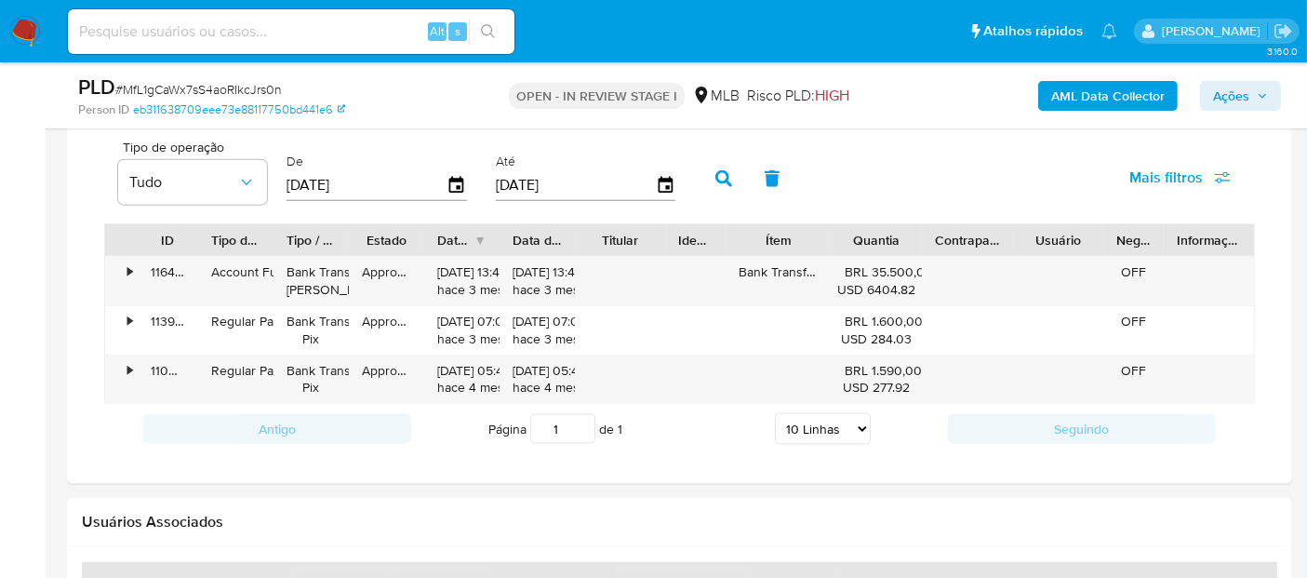
click at [716, 174] on icon "button" at bounding box center [723, 178] width 17 height 17
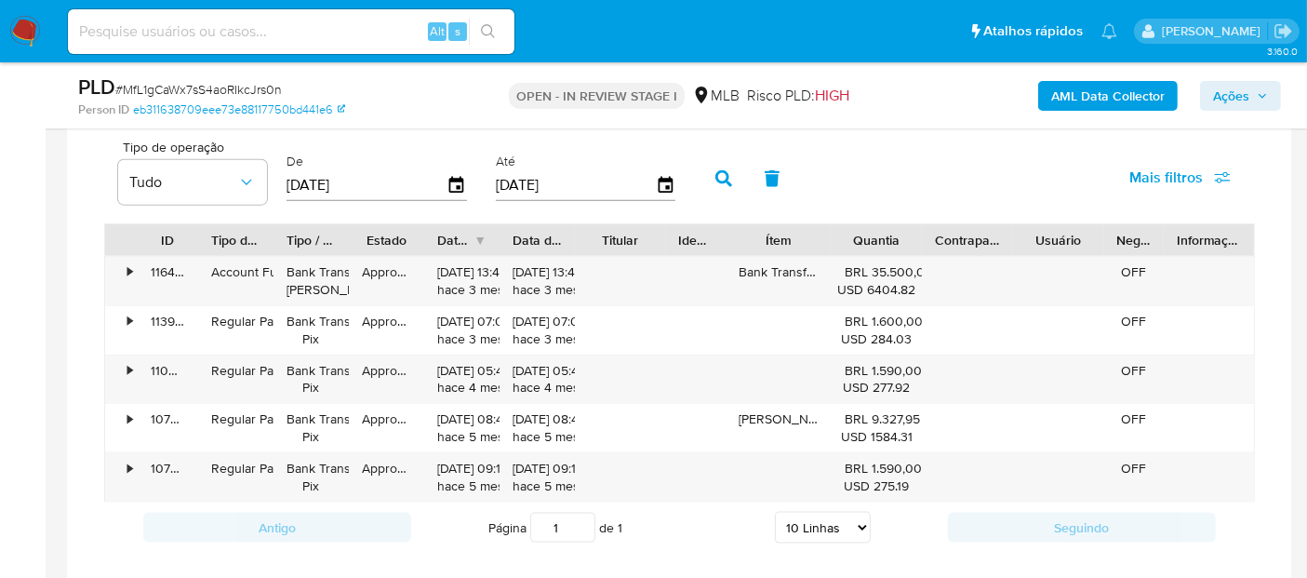
click at [716, 174] on icon "button" at bounding box center [723, 178] width 17 height 17
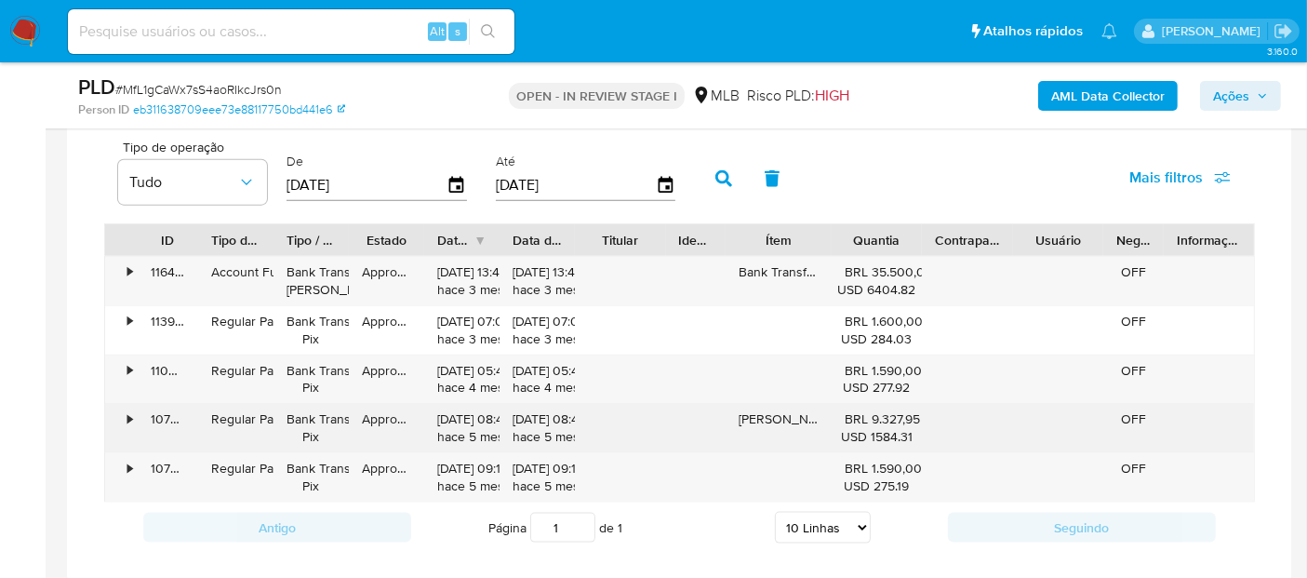
click at [130, 413] on div "•" at bounding box center [129, 419] width 5 height 18
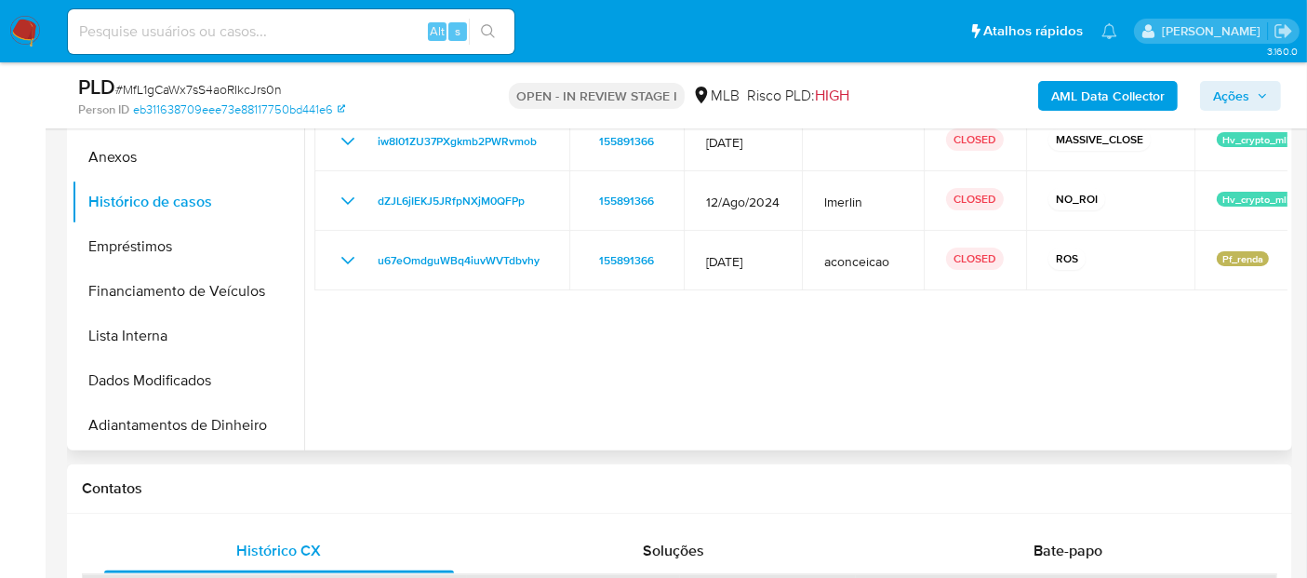
scroll to position [612, 0]
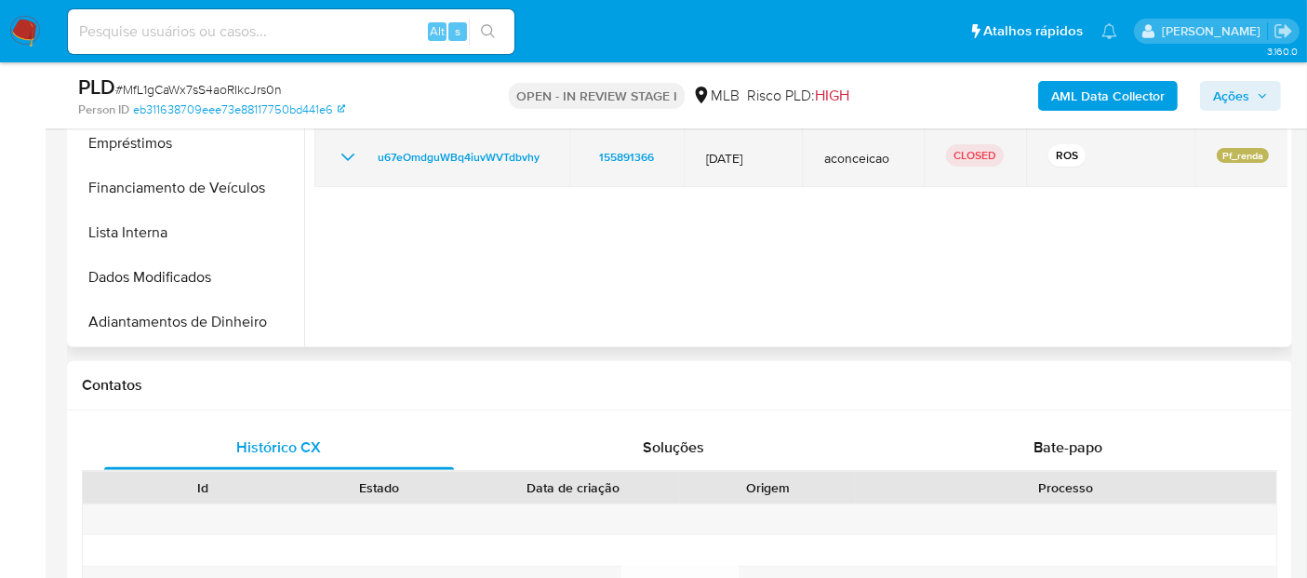
click at [340, 159] on icon "Mostrar/Ocultar" at bounding box center [348, 157] width 22 height 22
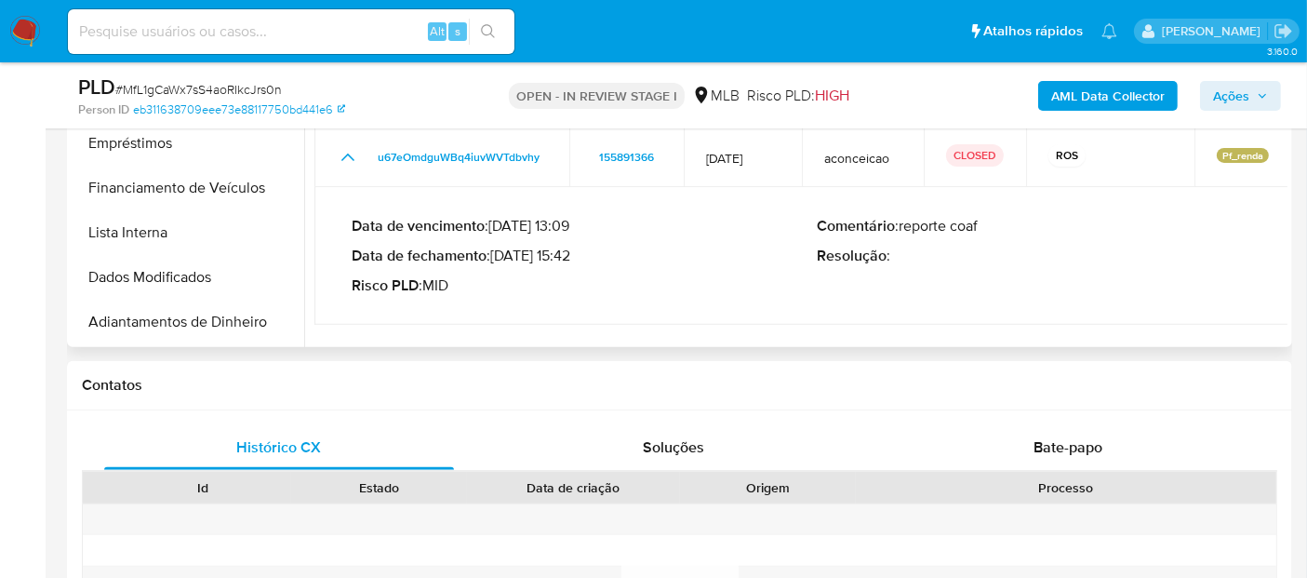
drag, startPoint x: 575, startPoint y: 249, endPoint x: 497, endPoint y: 251, distance: 78.2
click at [497, 251] on p "Data de fechamento : 12/07/2024 15:42" at bounding box center [585, 256] width 466 height 19
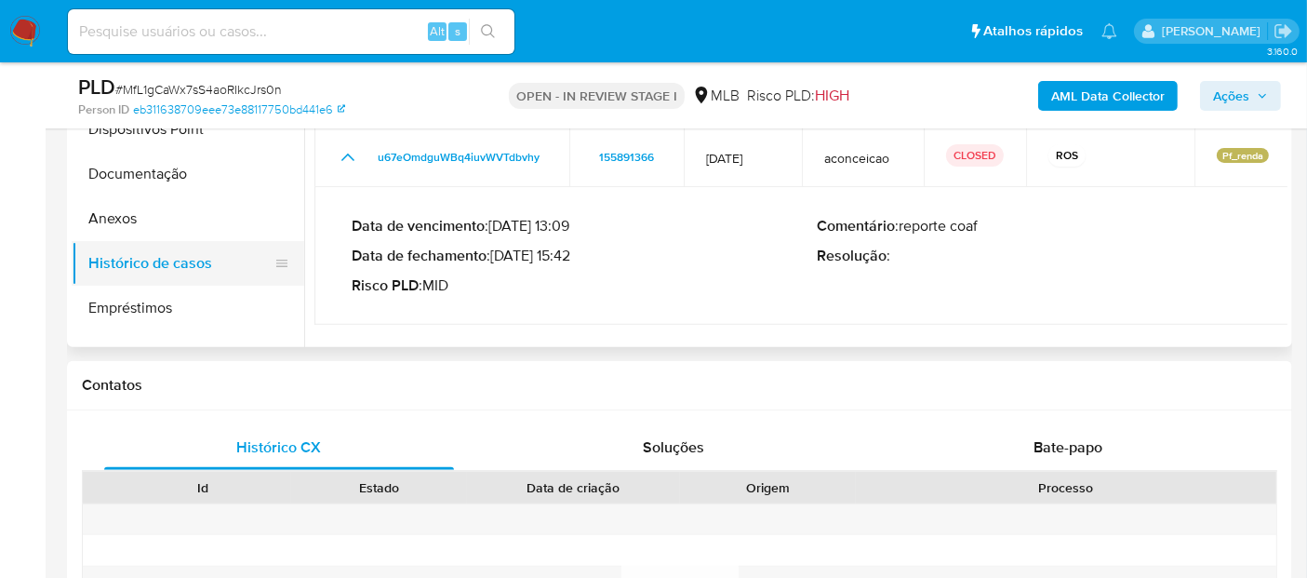
scroll to position [0, 0]
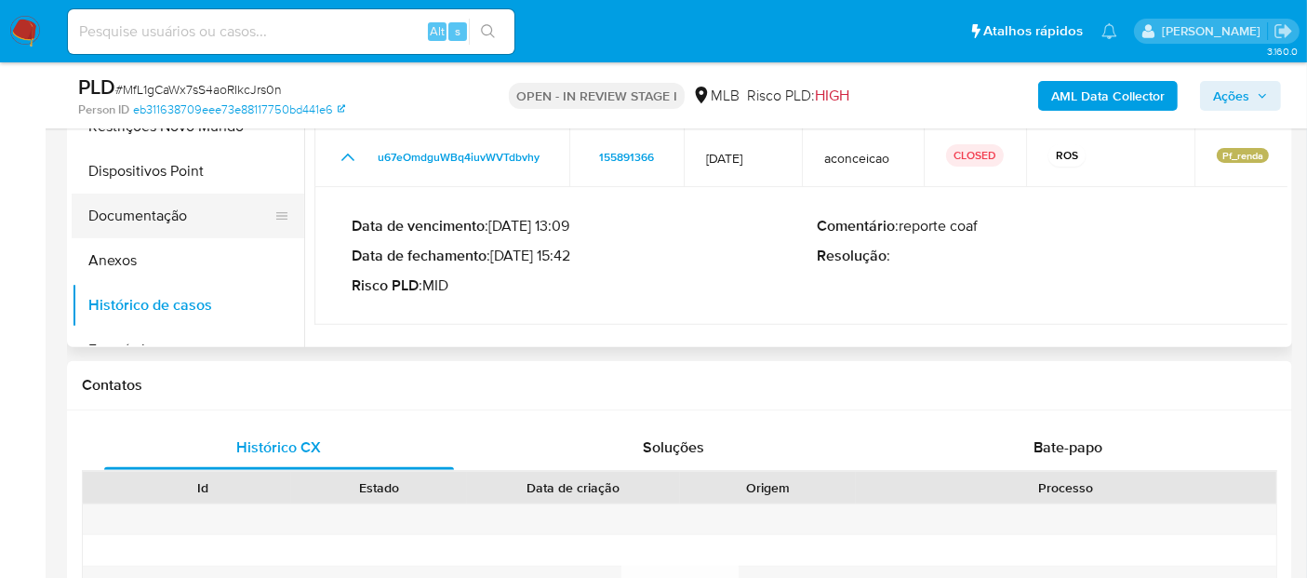
click at [157, 216] on button "Documentação" at bounding box center [181, 216] width 218 height 45
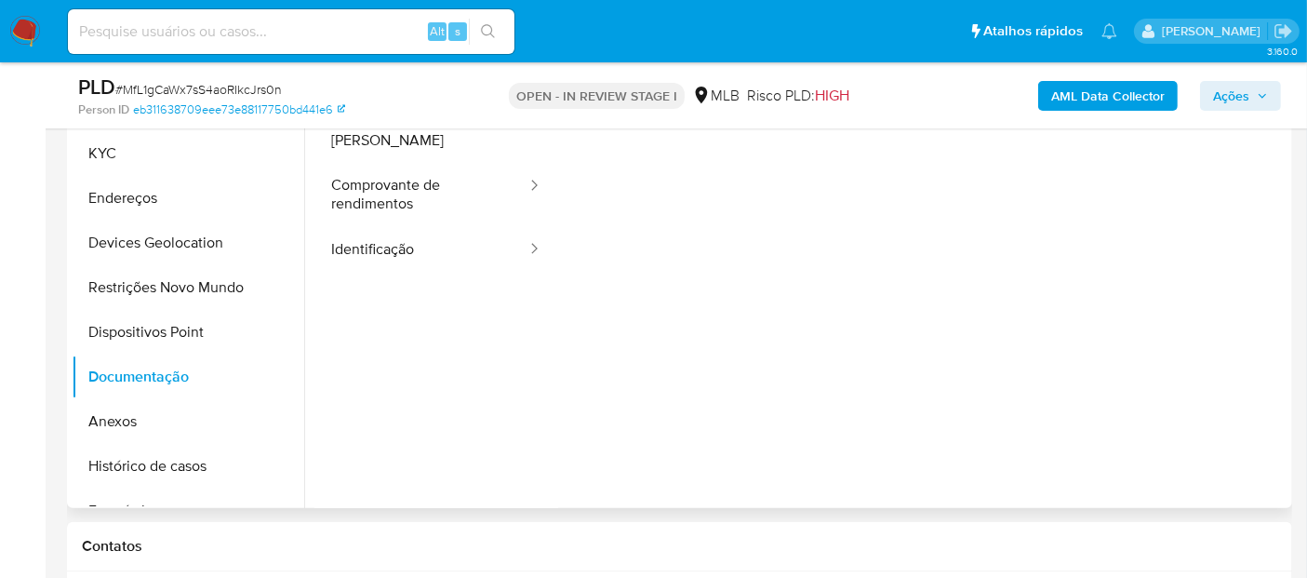
scroll to position [406, 0]
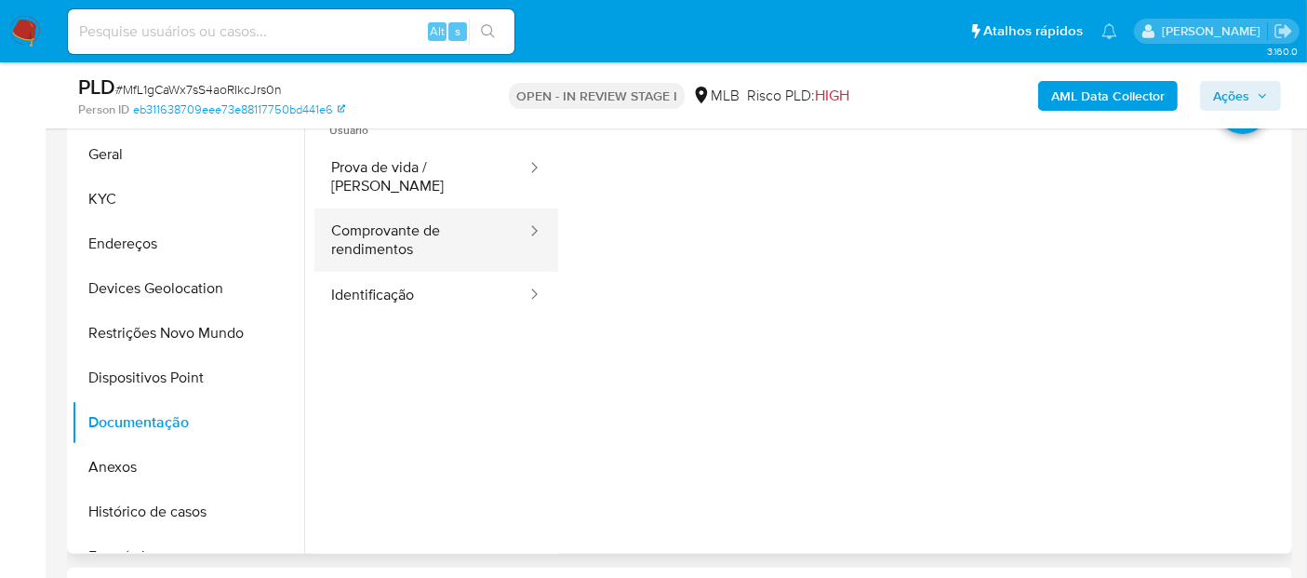
click at [381, 219] on button "Comprovante de rendimentos" at bounding box center [421, 239] width 214 height 63
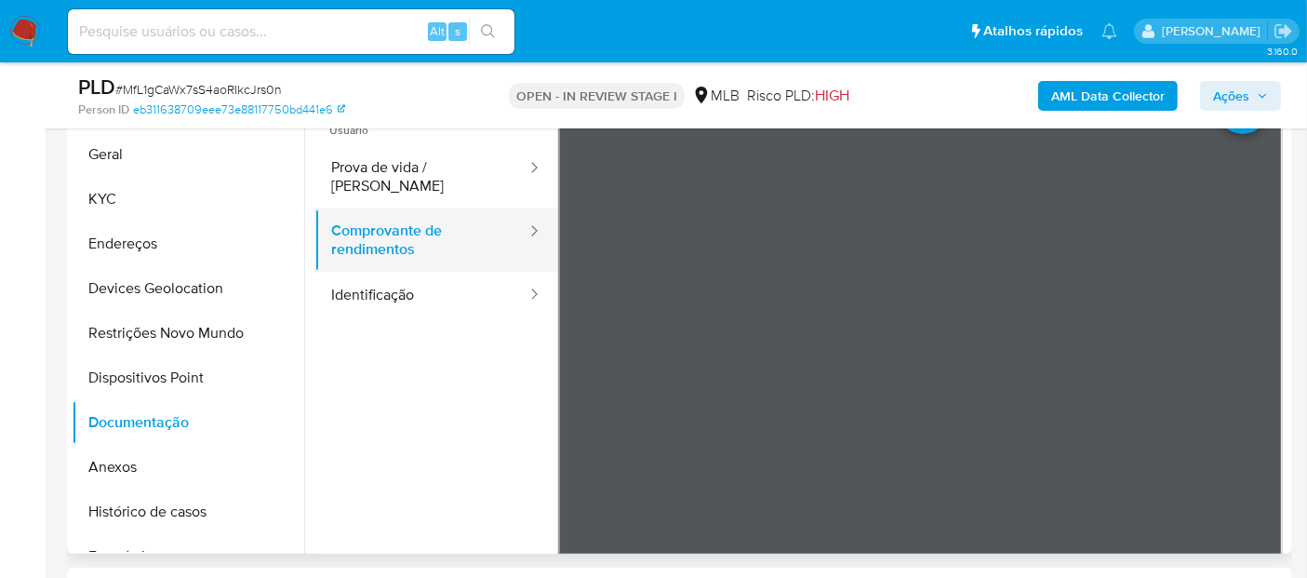
scroll to position [302, 0]
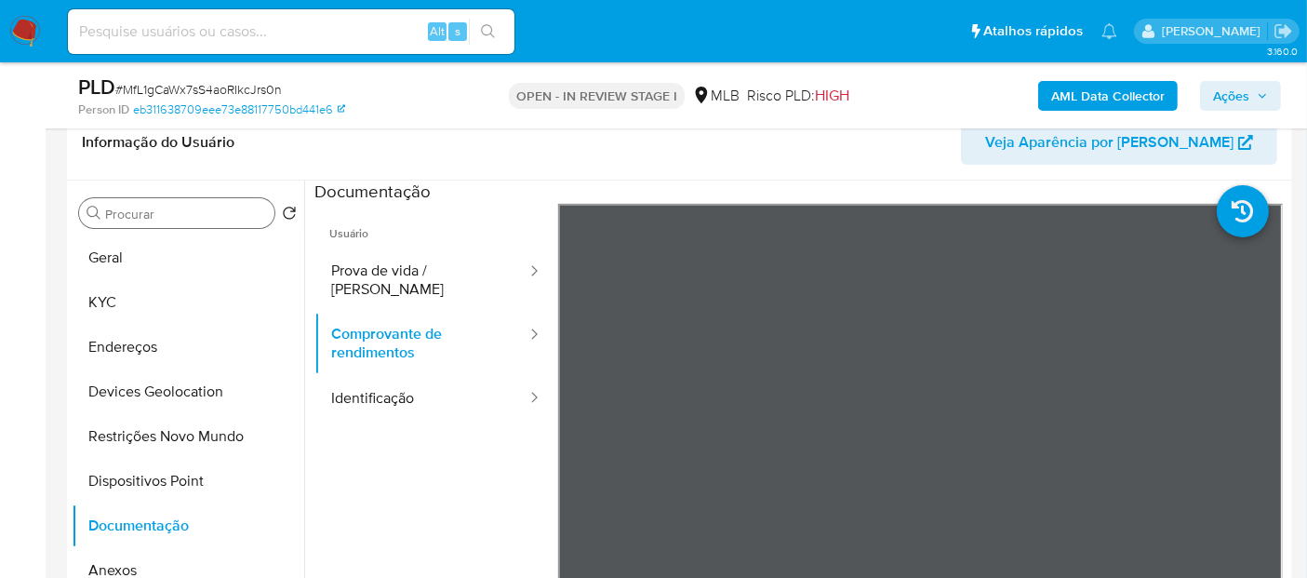
drag, startPoint x: 125, startPoint y: 256, endPoint x: 185, endPoint y: 219, distance: 71.0
click at [125, 256] on button "Geral" at bounding box center [188, 257] width 233 height 45
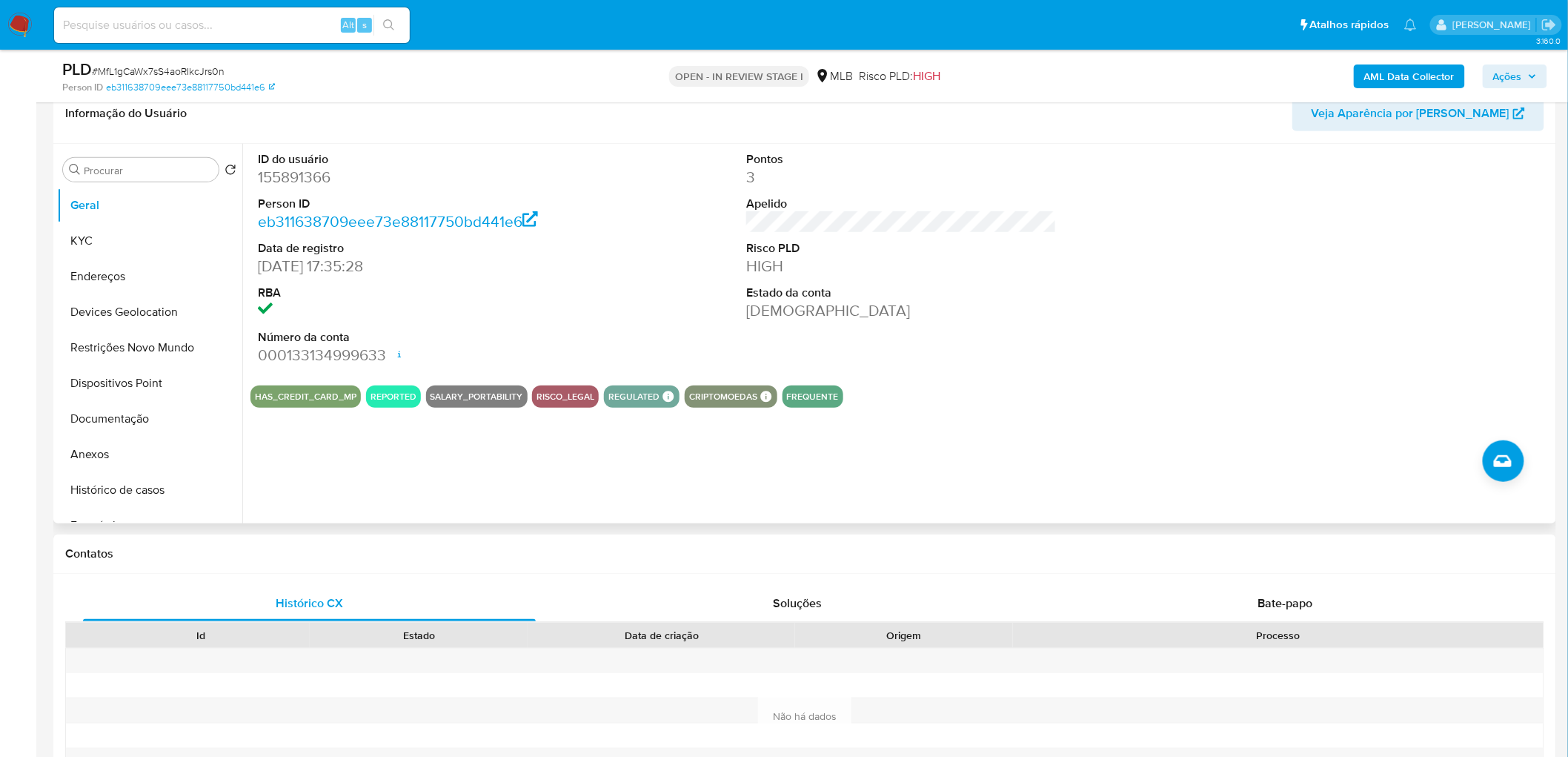
click at [512, 270] on dd "21/03/2014 17:35:28" at bounding box center [413, 266] width 311 height 21
click at [104, 243] on button "KYC" at bounding box center [150, 241] width 186 height 36
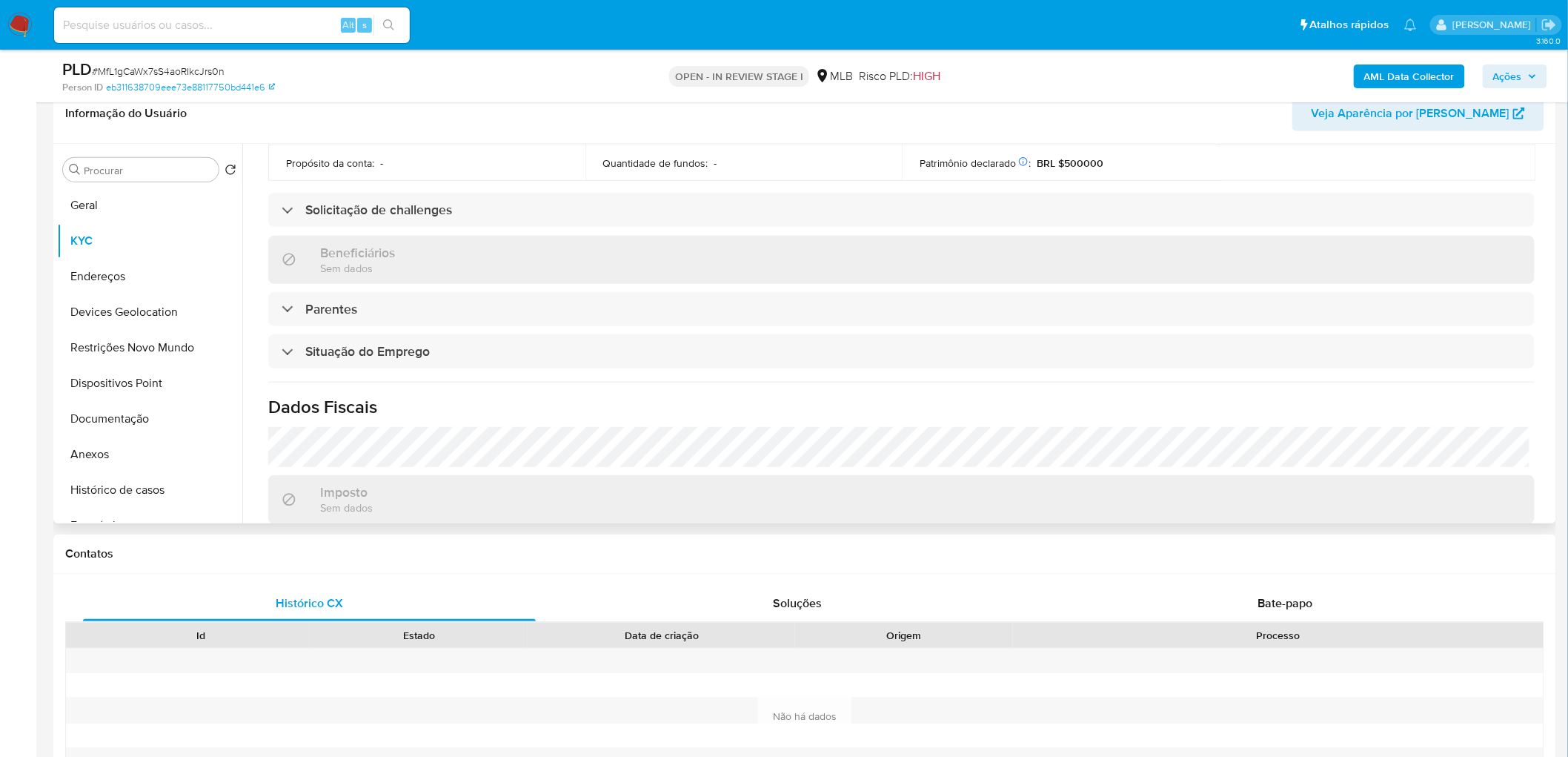
scroll to position [622, 0]
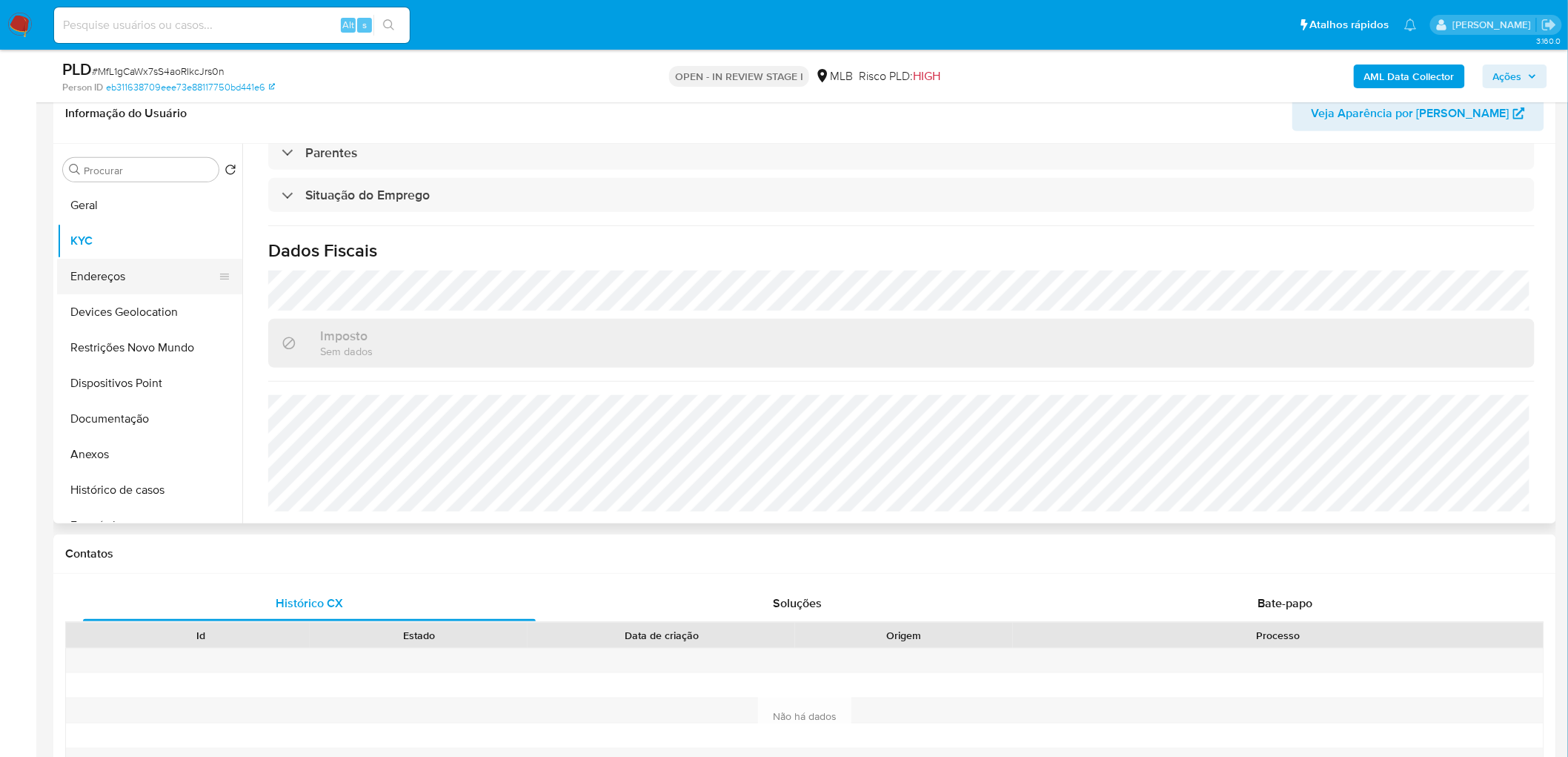
click at [100, 279] on button "Endereços" at bounding box center [144, 277] width 174 height 36
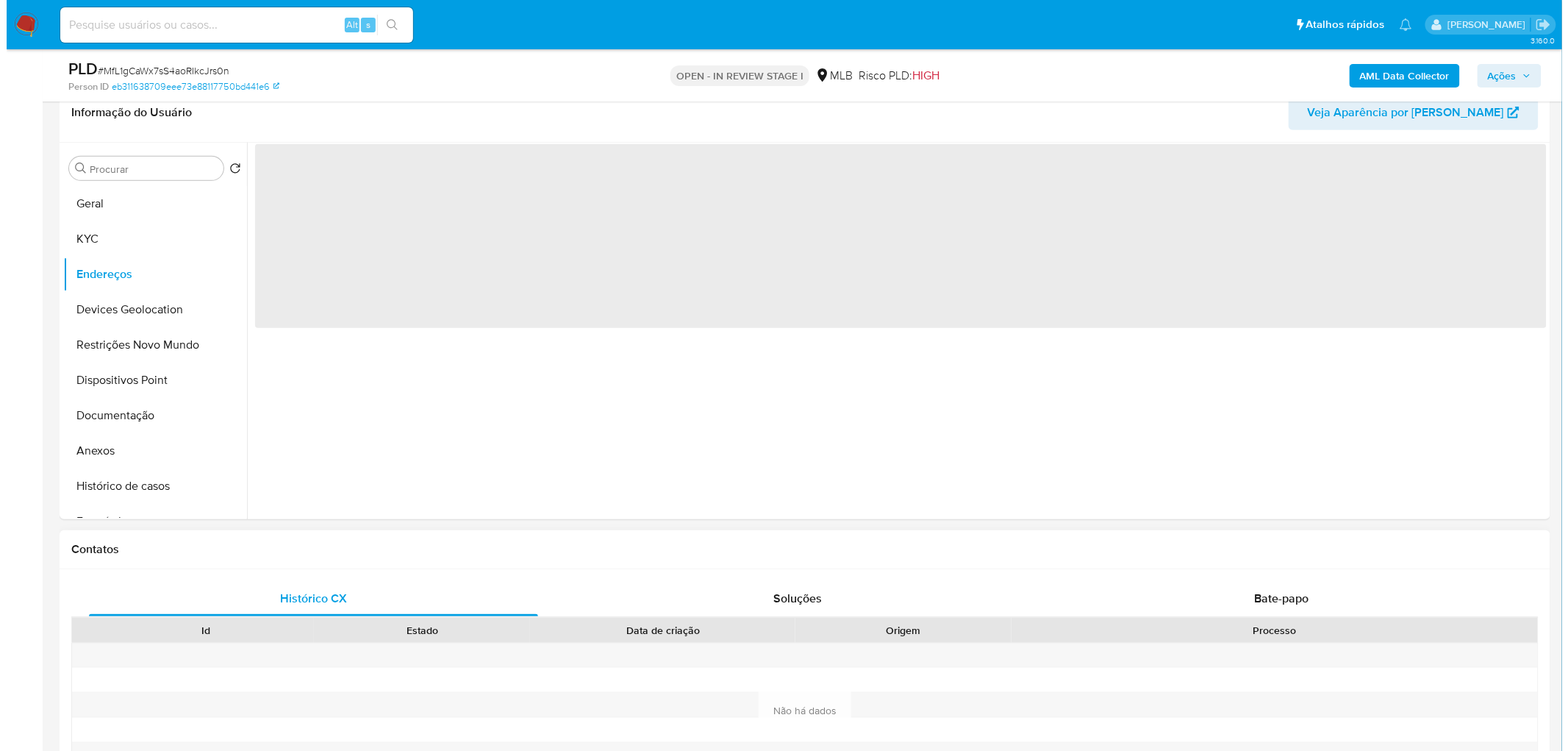
scroll to position [0, 0]
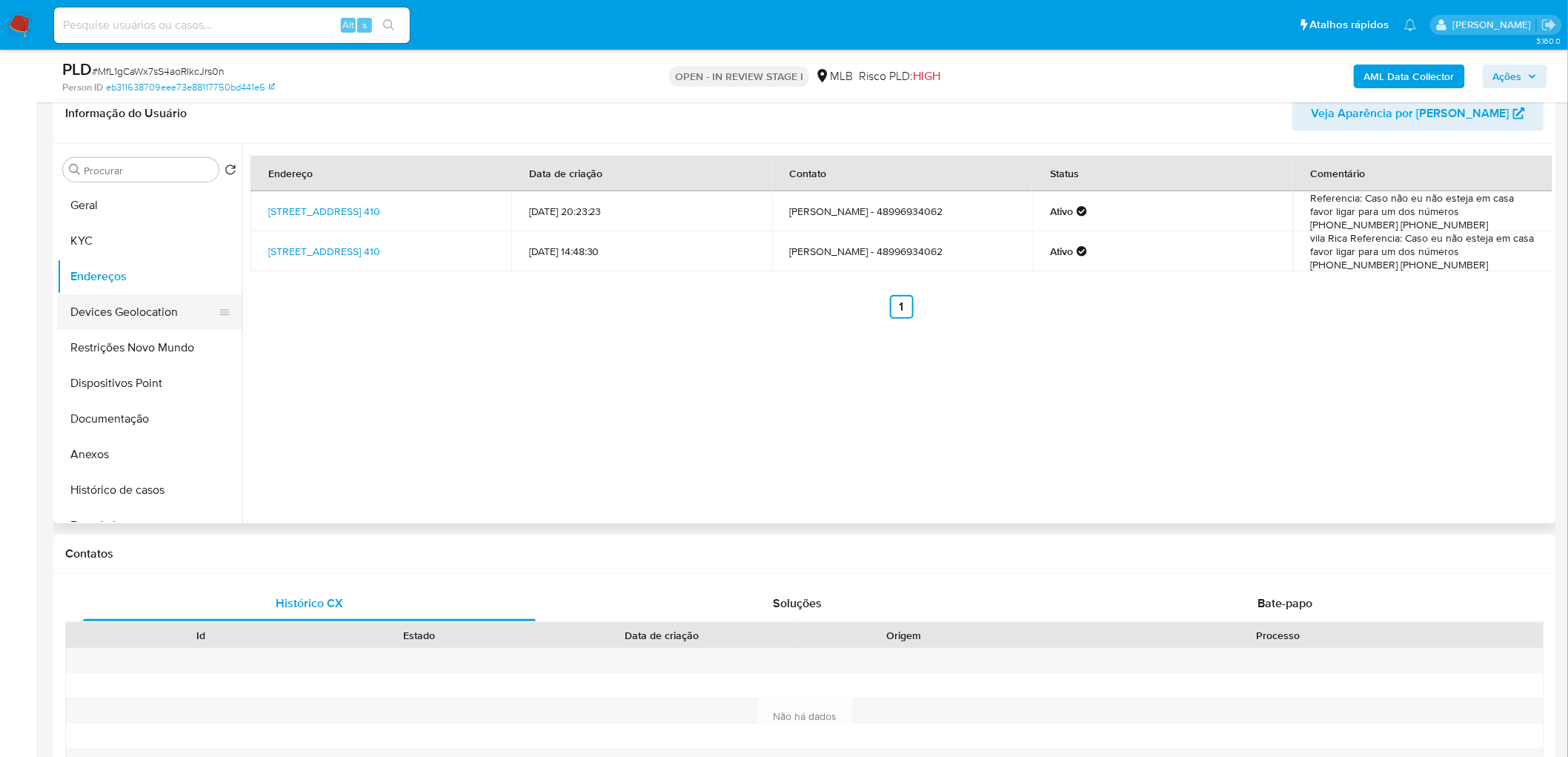
click at [136, 308] on button "Devices Geolocation" at bounding box center [144, 312] width 174 height 36
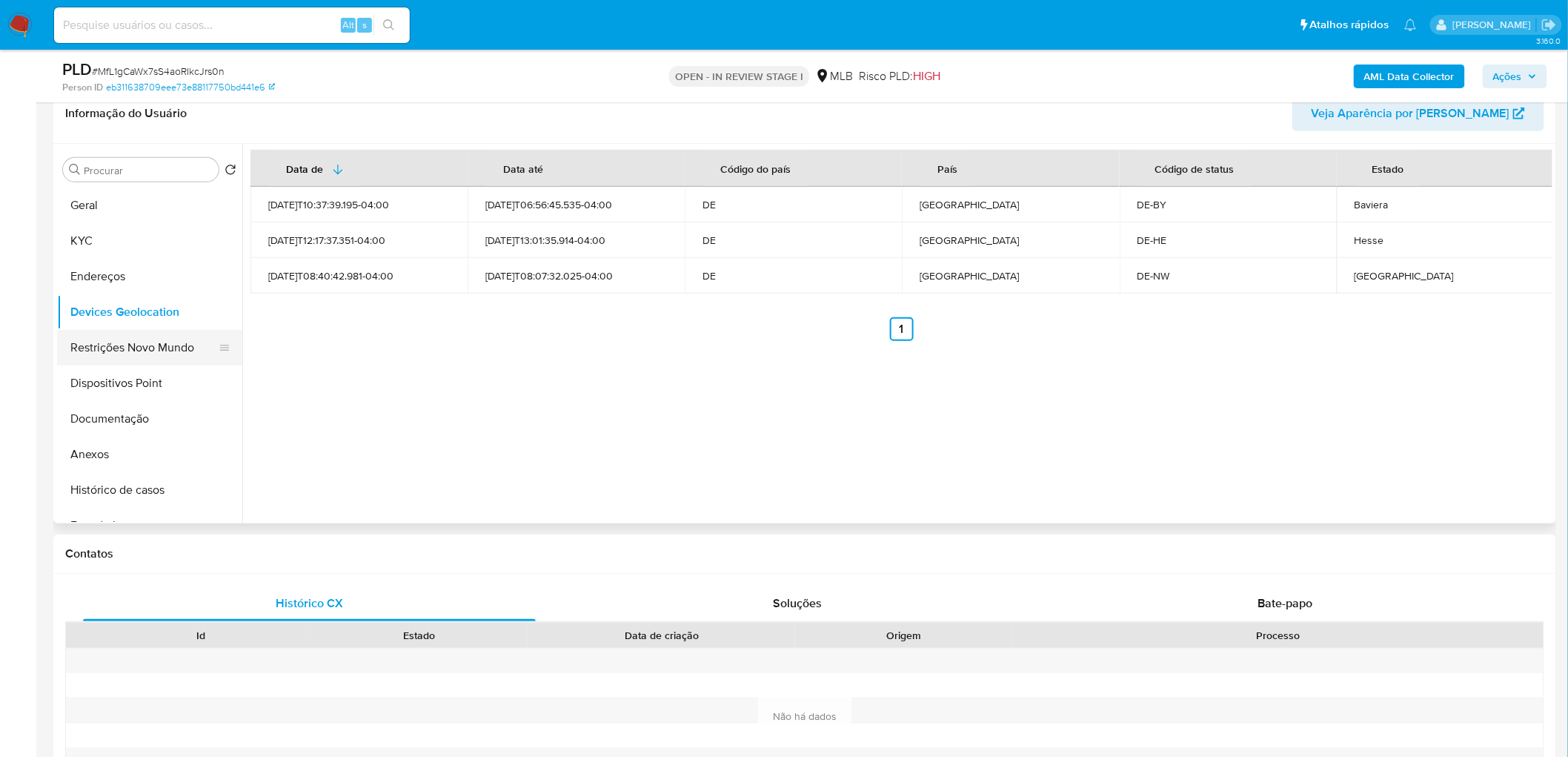
click at [130, 334] on button "Restrições Novo Mundo" at bounding box center [144, 347] width 174 height 36
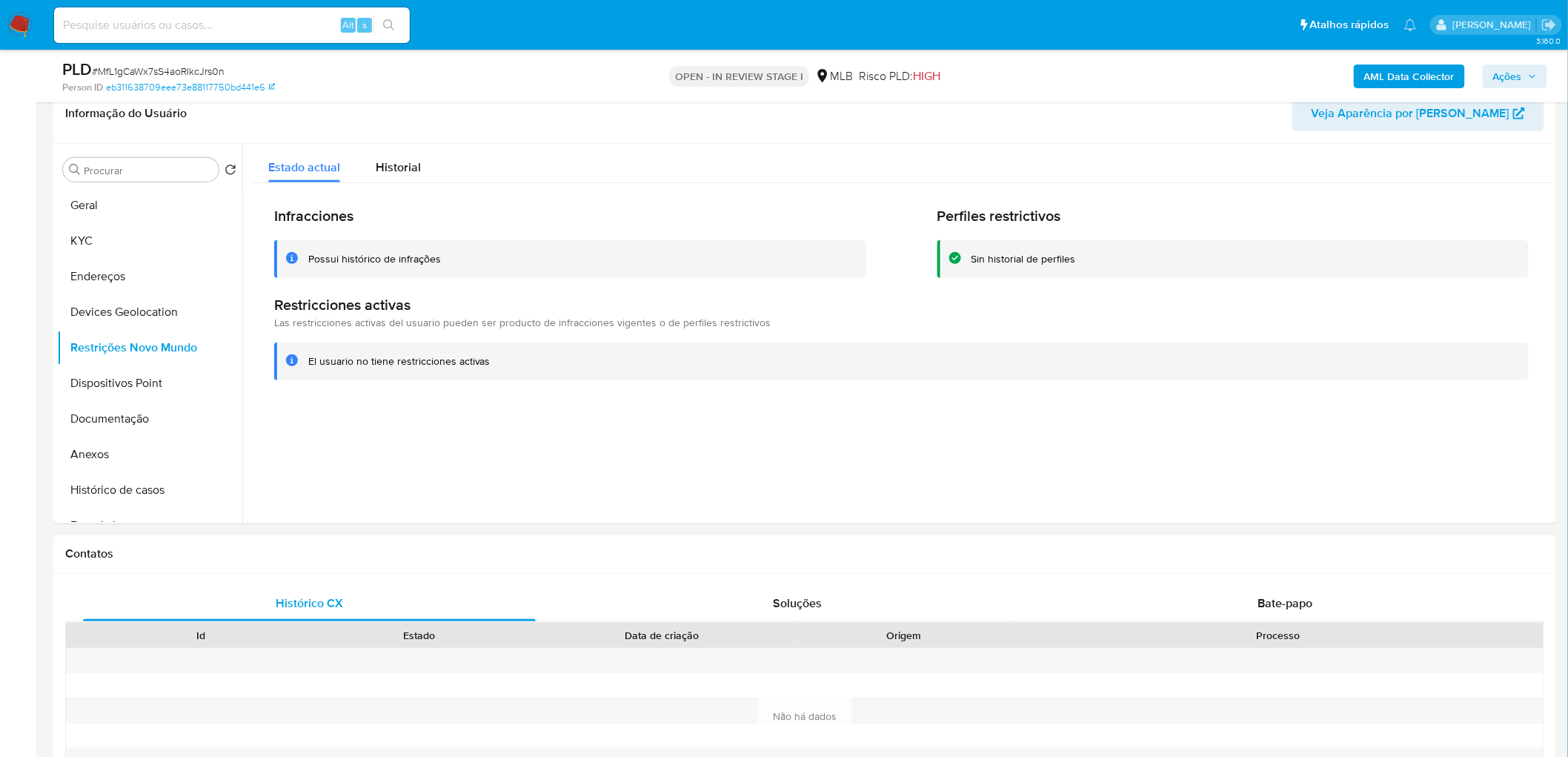
click at [151, 381] on button "Dispositivos Point" at bounding box center [150, 383] width 186 height 36
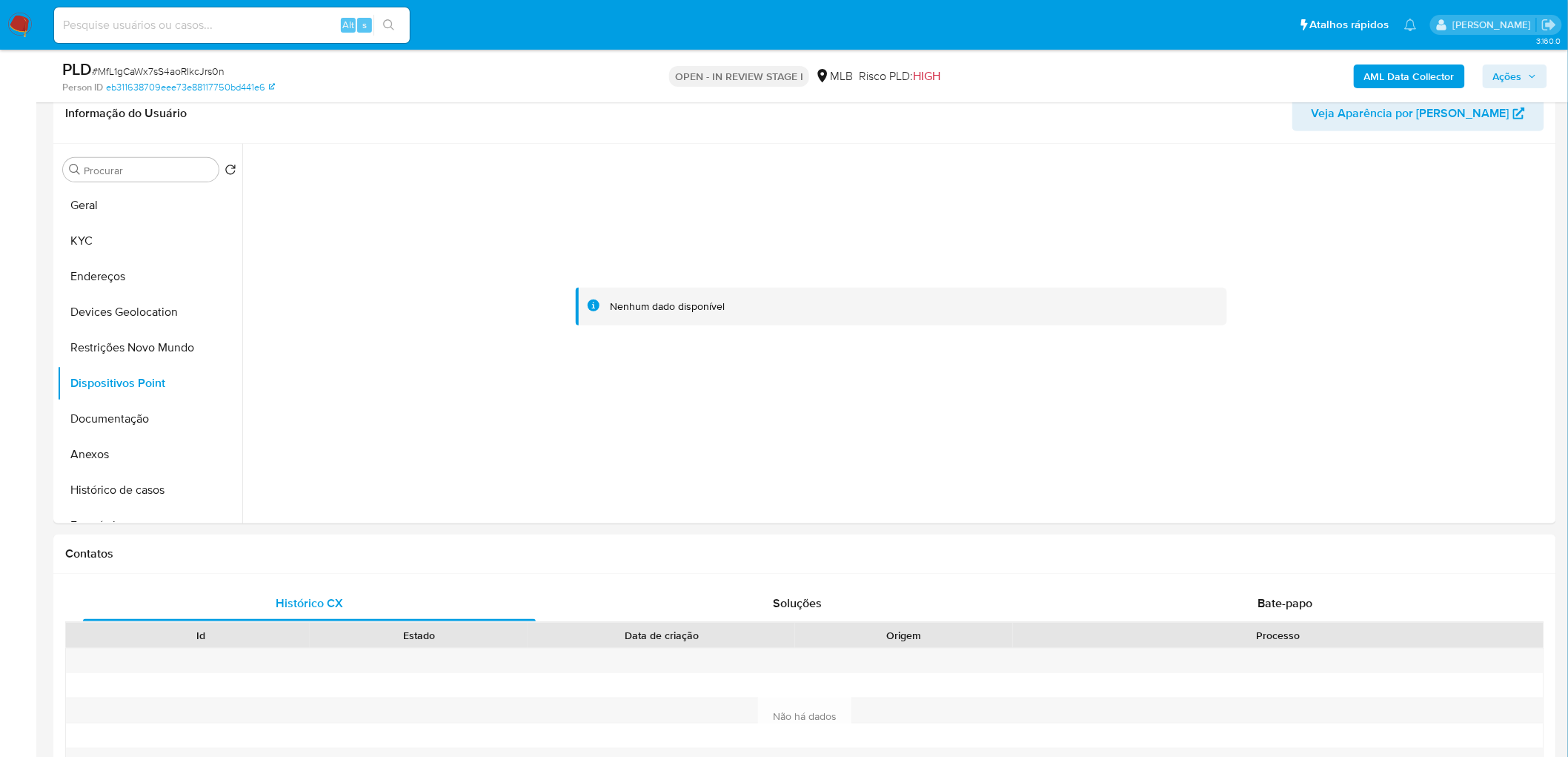
click at [1427, 69] on b "AML Data Collector" at bounding box center [1410, 76] width 91 height 24
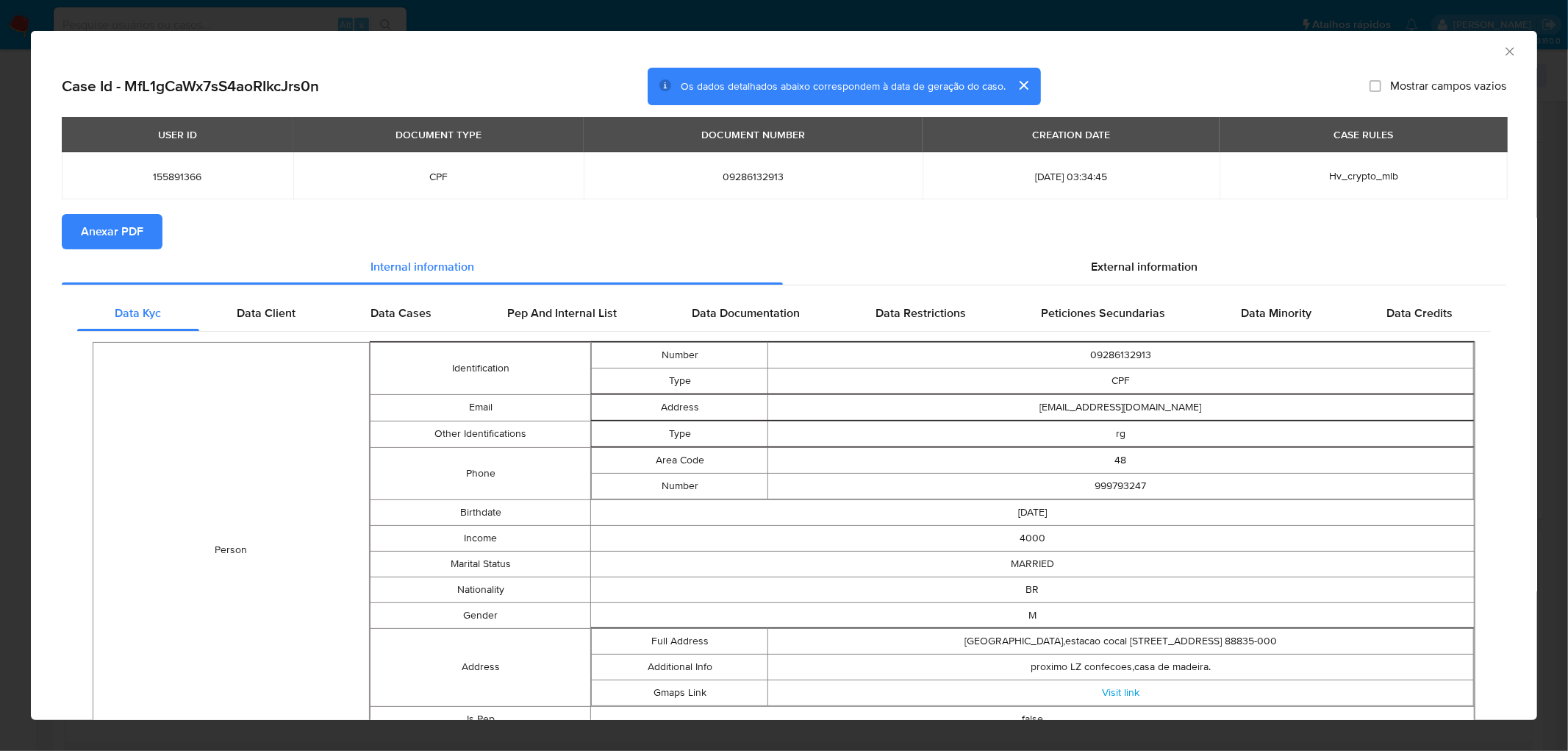
click at [121, 237] on span "Anexar PDF" at bounding box center [111, 232] width 62 height 32
click at [1498, 58] on div "AML Data Collector" at bounding box center [784, 49] width 1506 height 37
click at [1503, 52] on icon "Fechar a janela" at bounding box center [1510, 51] width 15 height 15
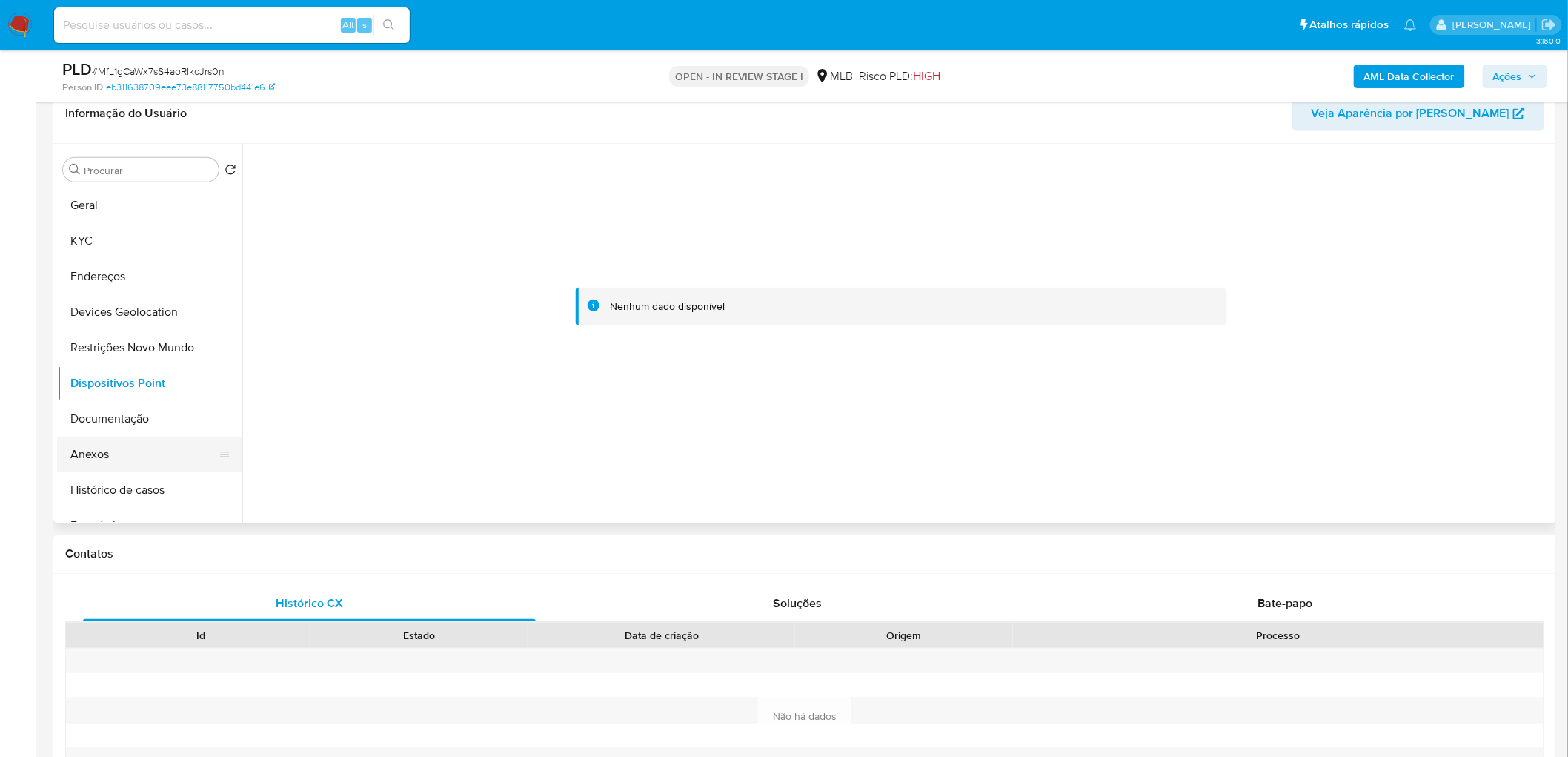
click at [126, 453] on button "Anexos" at bounding box center [144, 454] width 174 height 36
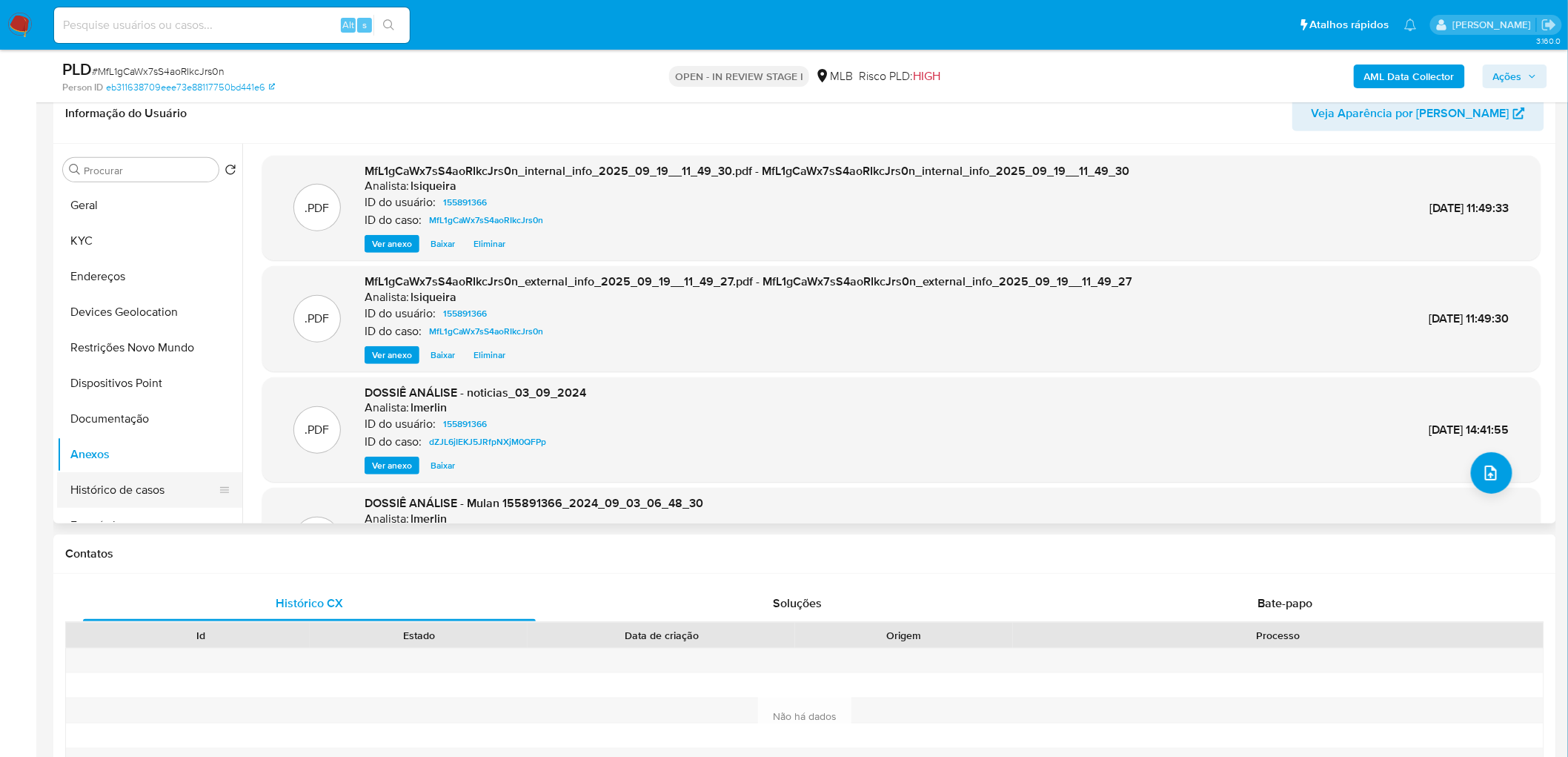
click at [141, 484] on button "Histórico de casos" at bounding box center [144, 490] width 174 height 36
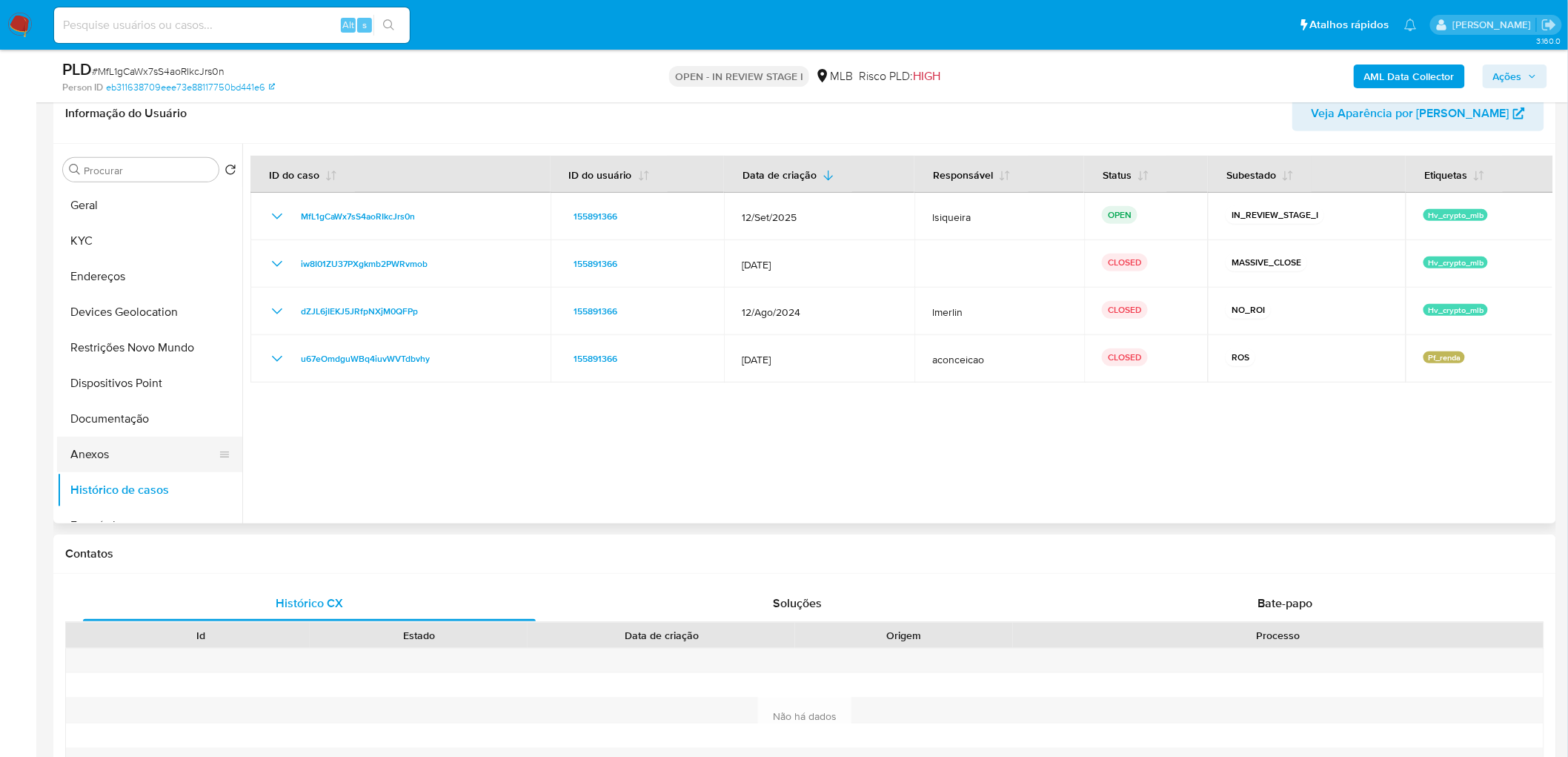
click at [135, 449] on button "Anexos" at bounding box center [144, 454] width 174 height 36
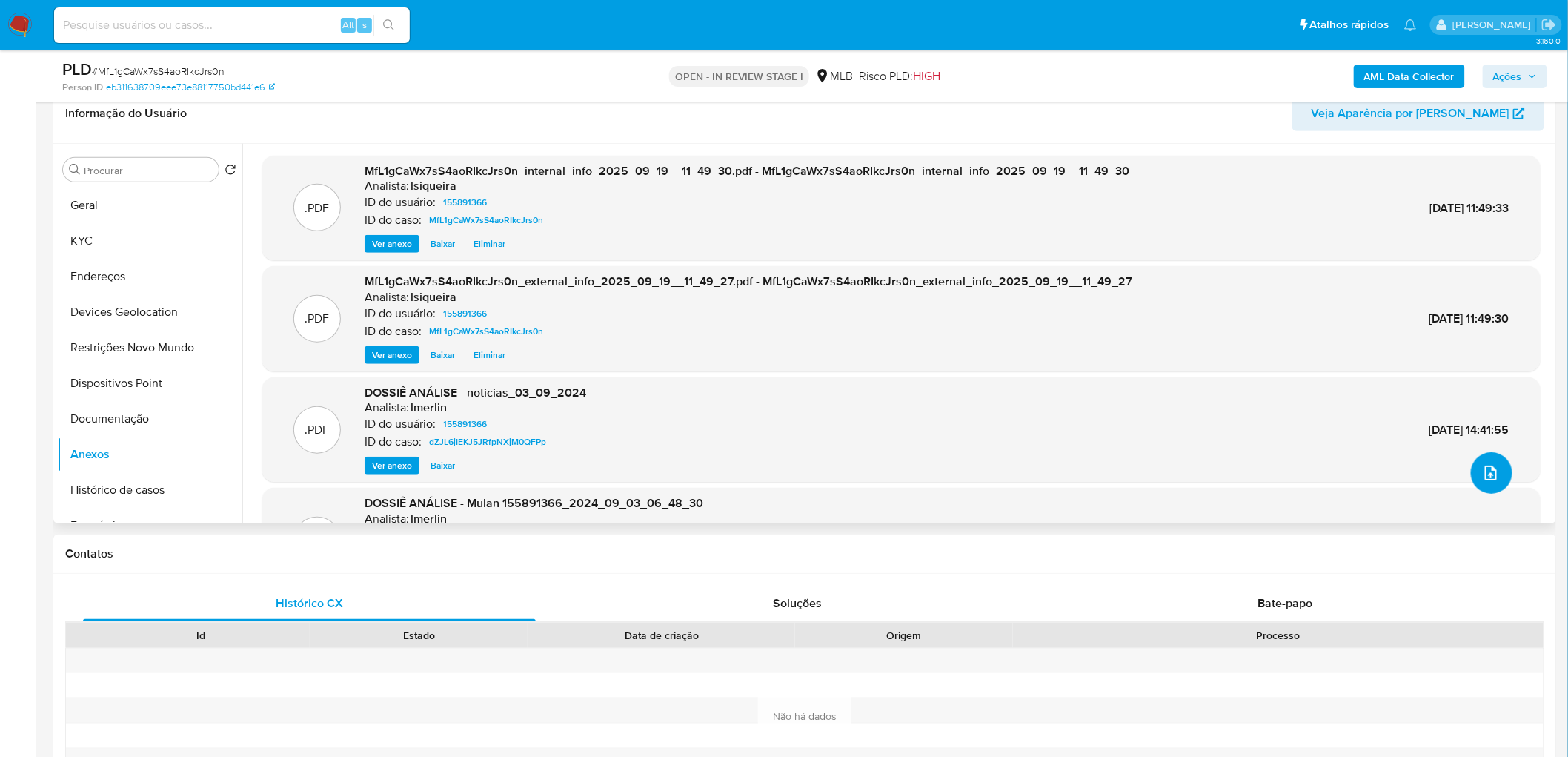
click at [1492, 479] on span "upload-file" at bounding box center [1491, 473] width 18 height 18
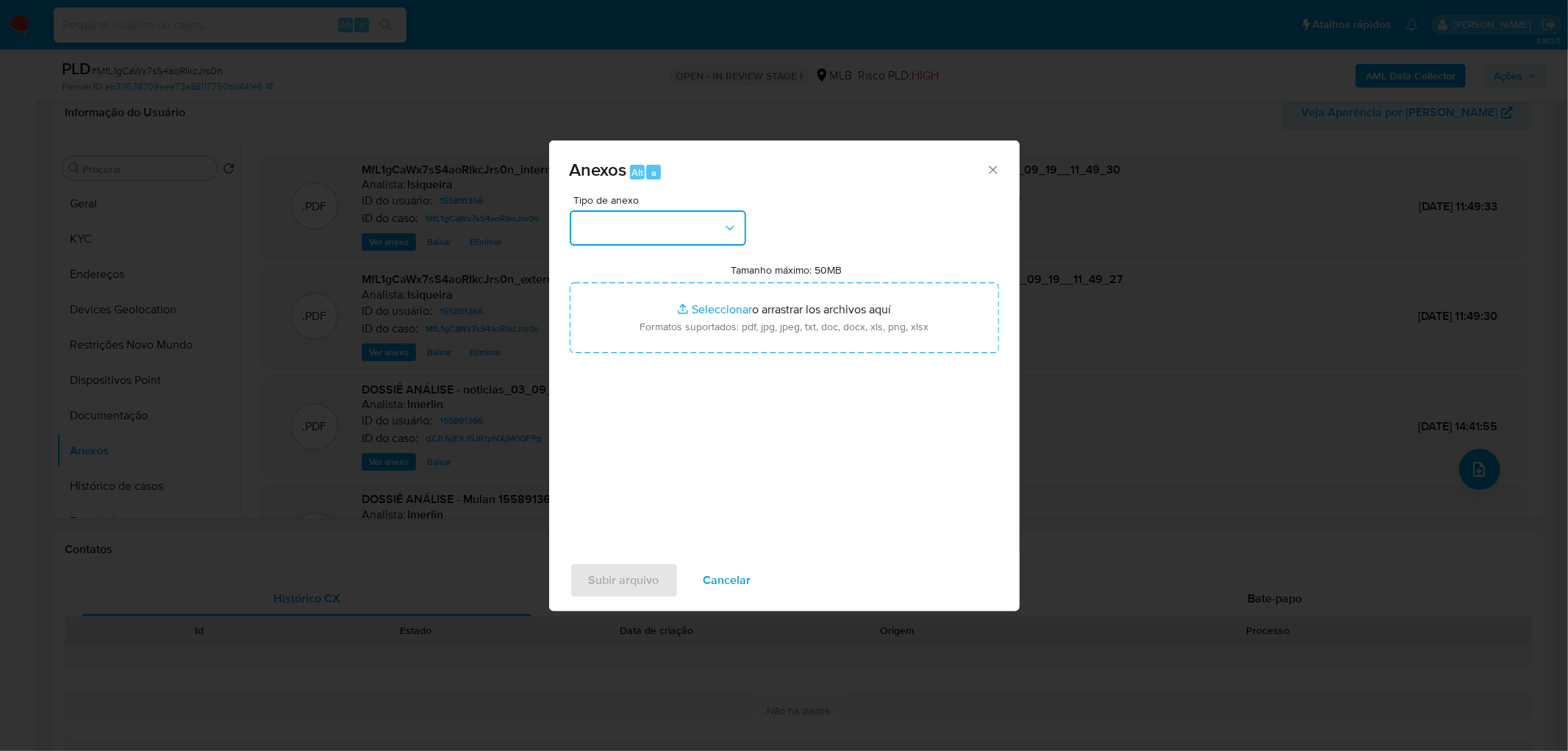
click at [658, 232] on button "button" at bounding box center [658, 228] width 176 height 36
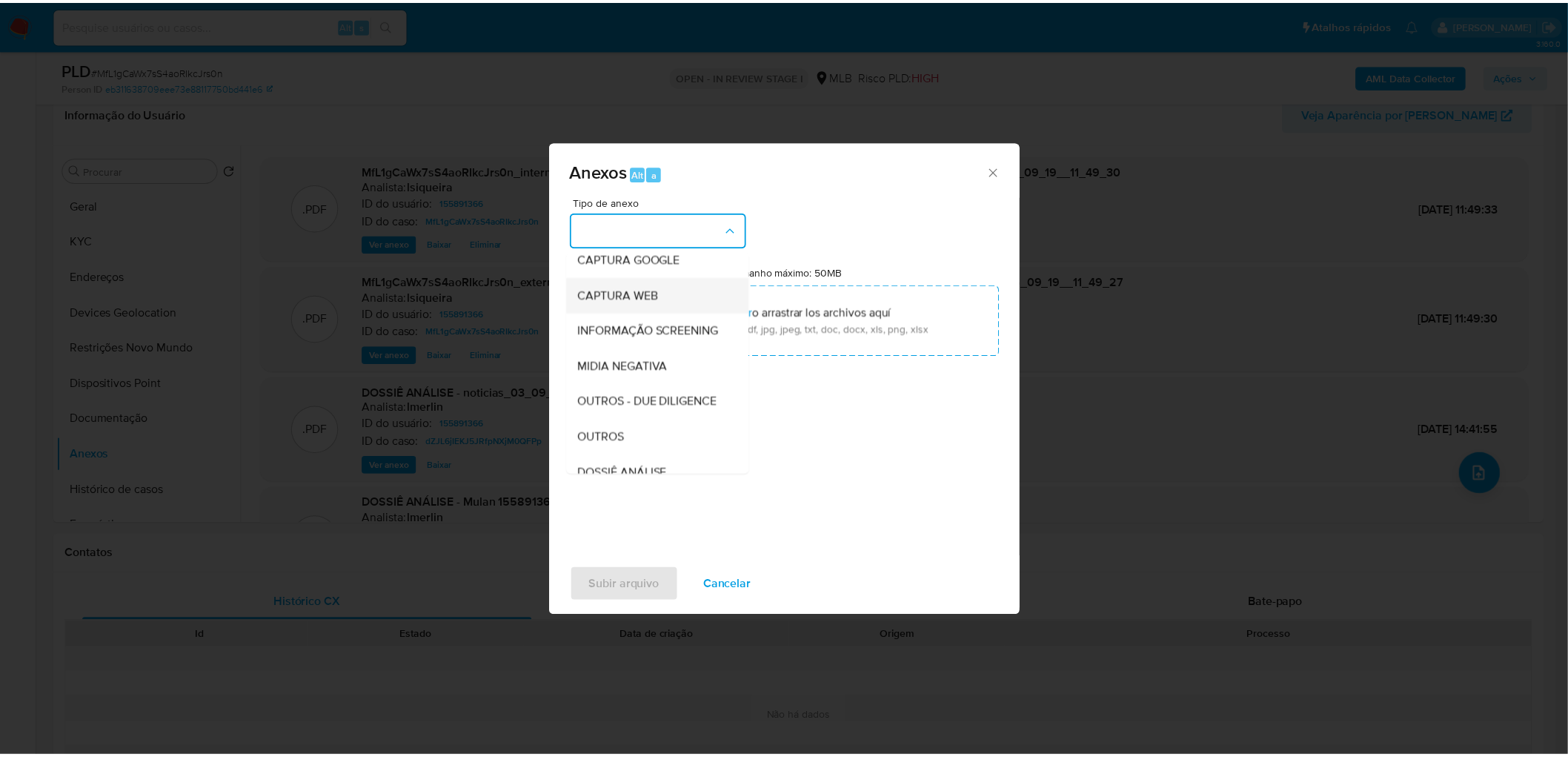
scroll to position [82, 0]
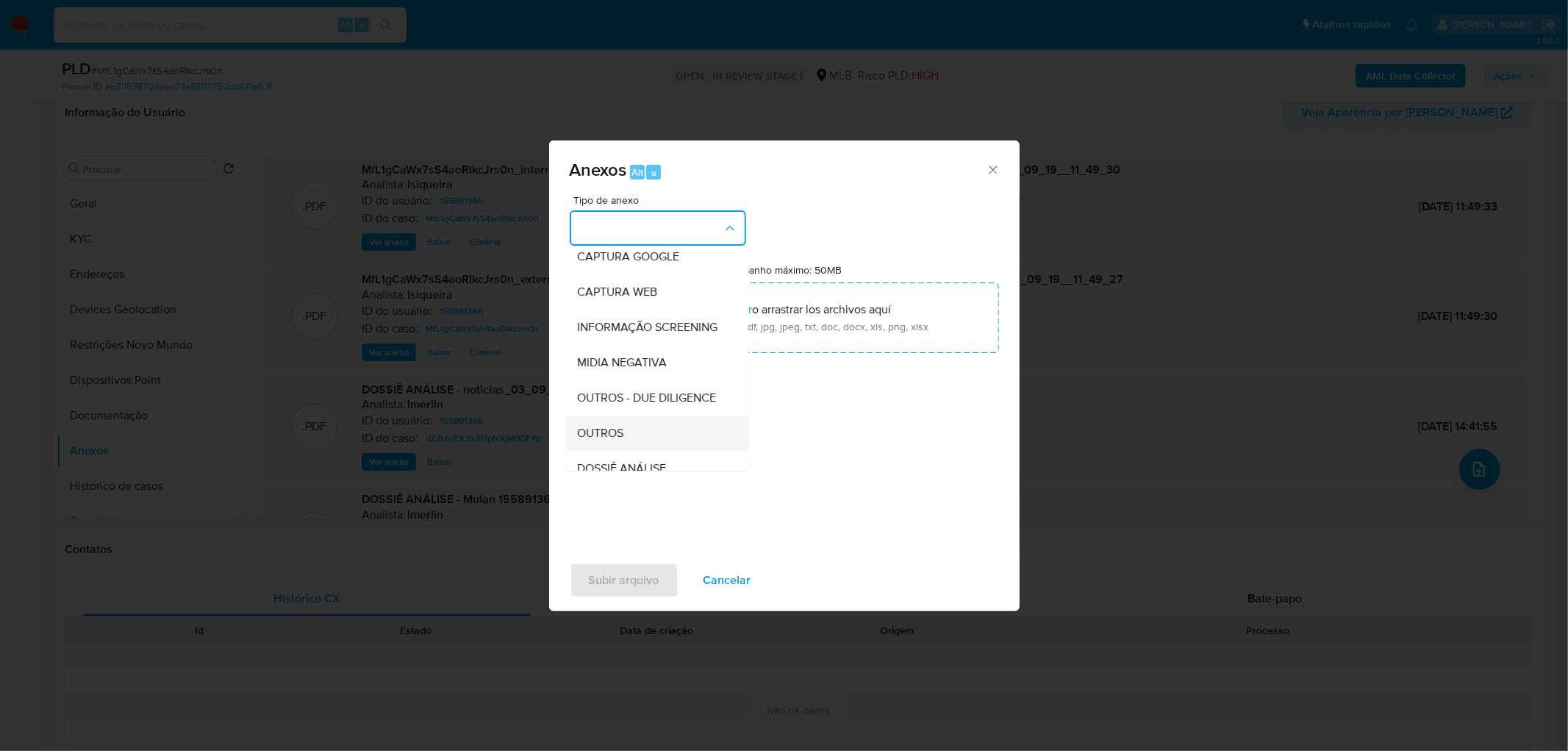
click at [601, 440] on span "OUTROS" at bounding box center [601, 433] width 47 height 15
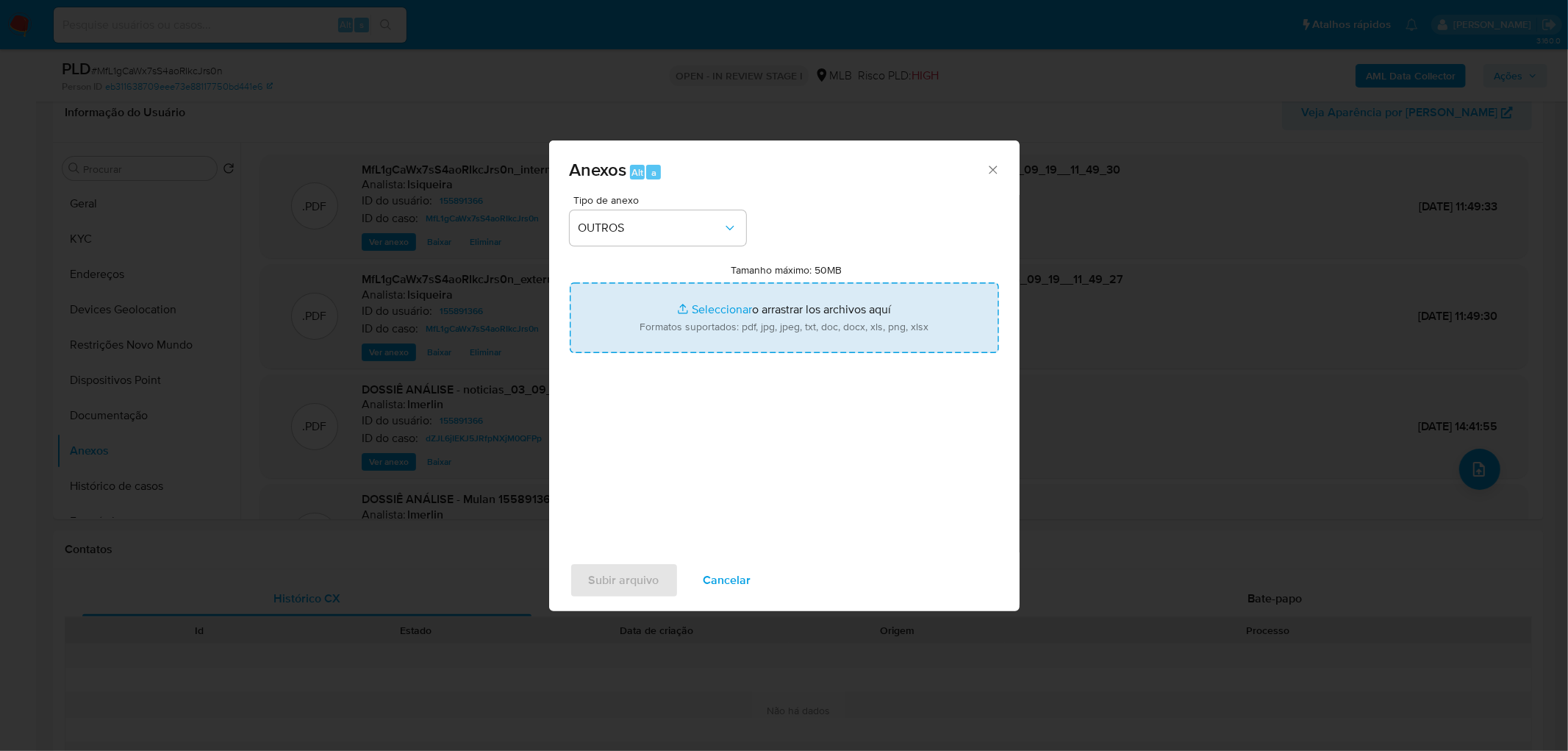
click at [726, 315] on input "Tamanho máximo: 50MB Seleccionar archivos" at bounding box center [784, 317] width 429 height 70
type input "C:\fakepath\Mulan 155891366_2025_09_19_07_15_23.xlsx"
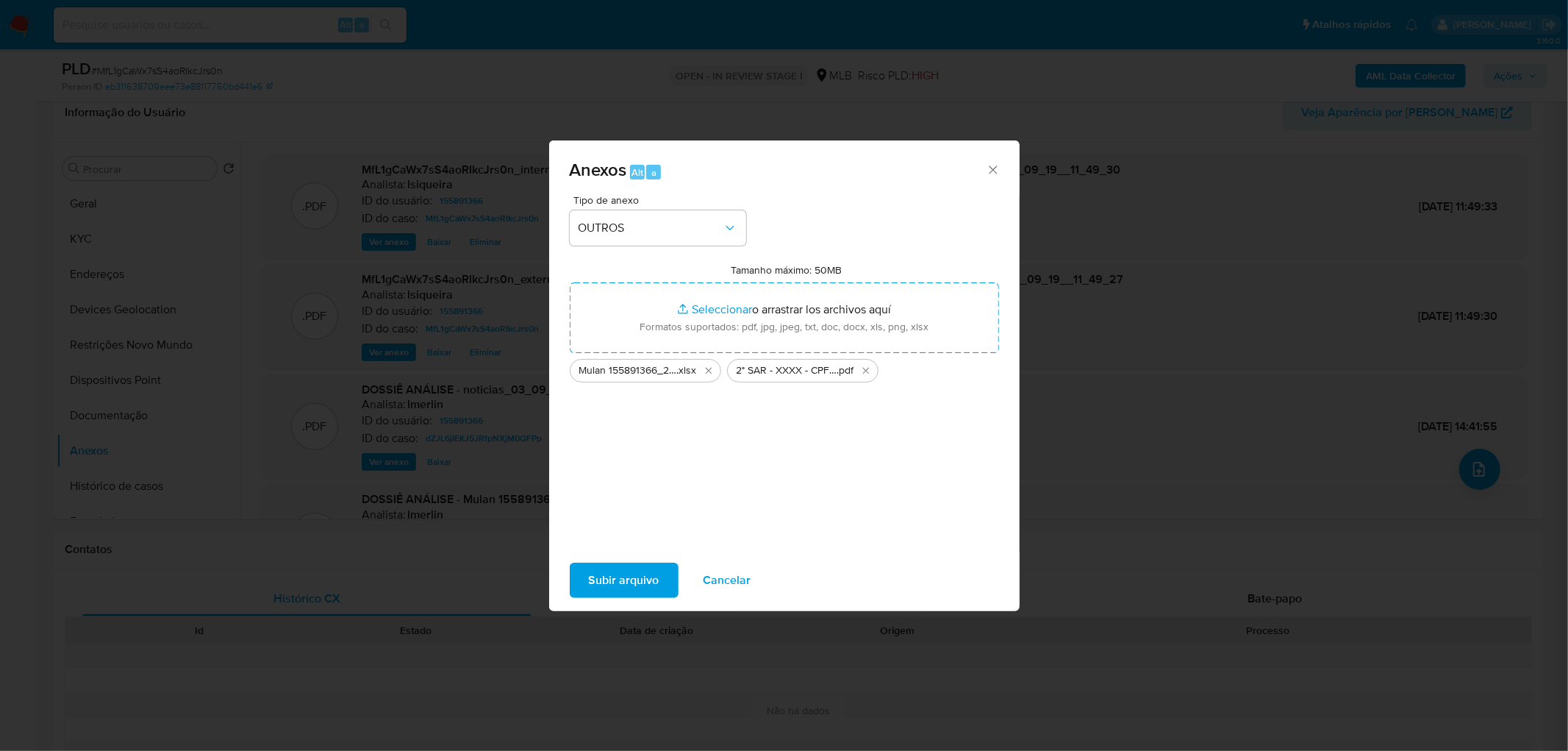
click at [635, 576] on span "Subir arquivo" at bounding box center [624, 580] width 70 height 32
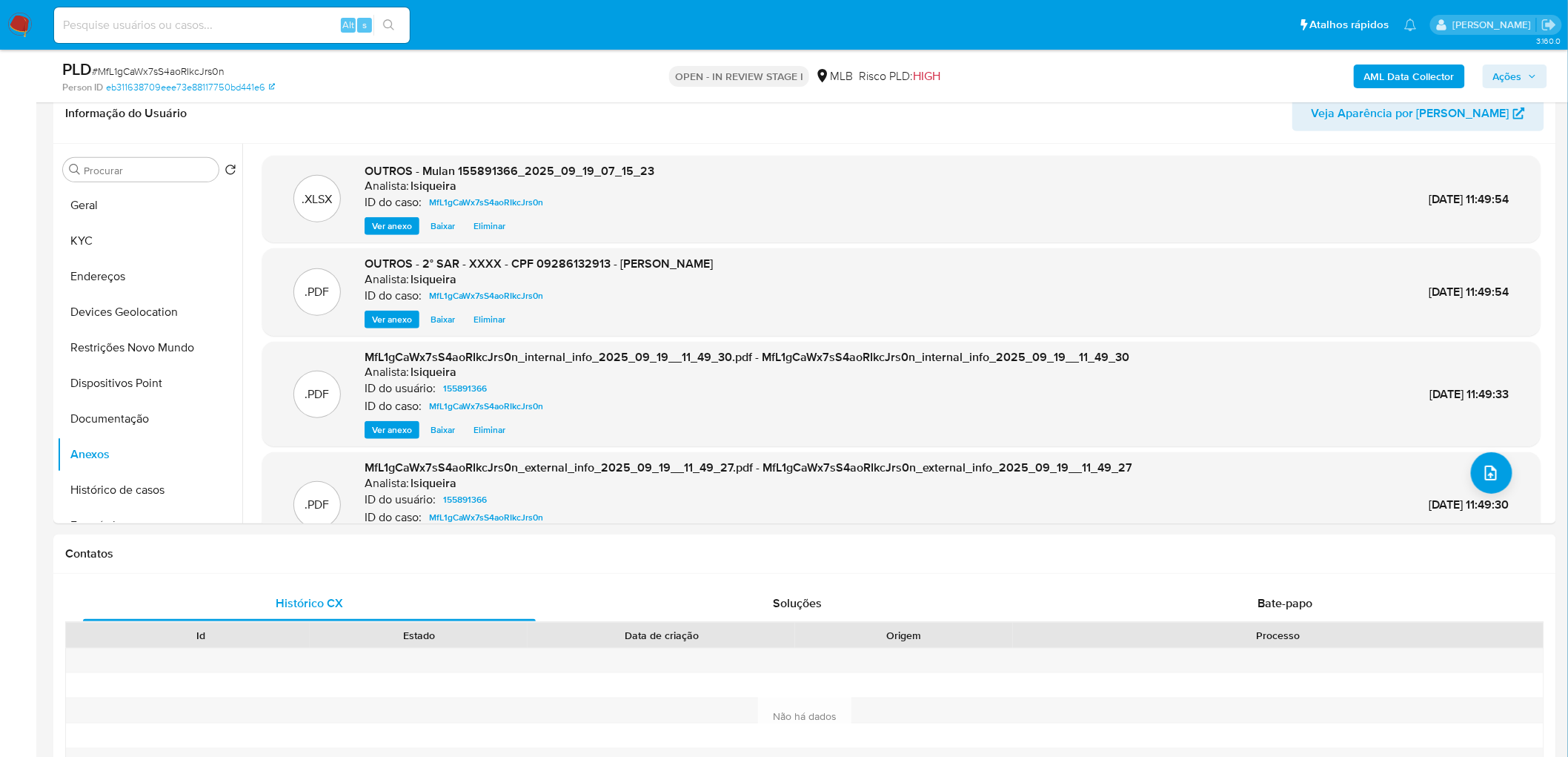
click at [1510, 73] on span "Ações" at bounding box center [1507, 76] width 29 height 24
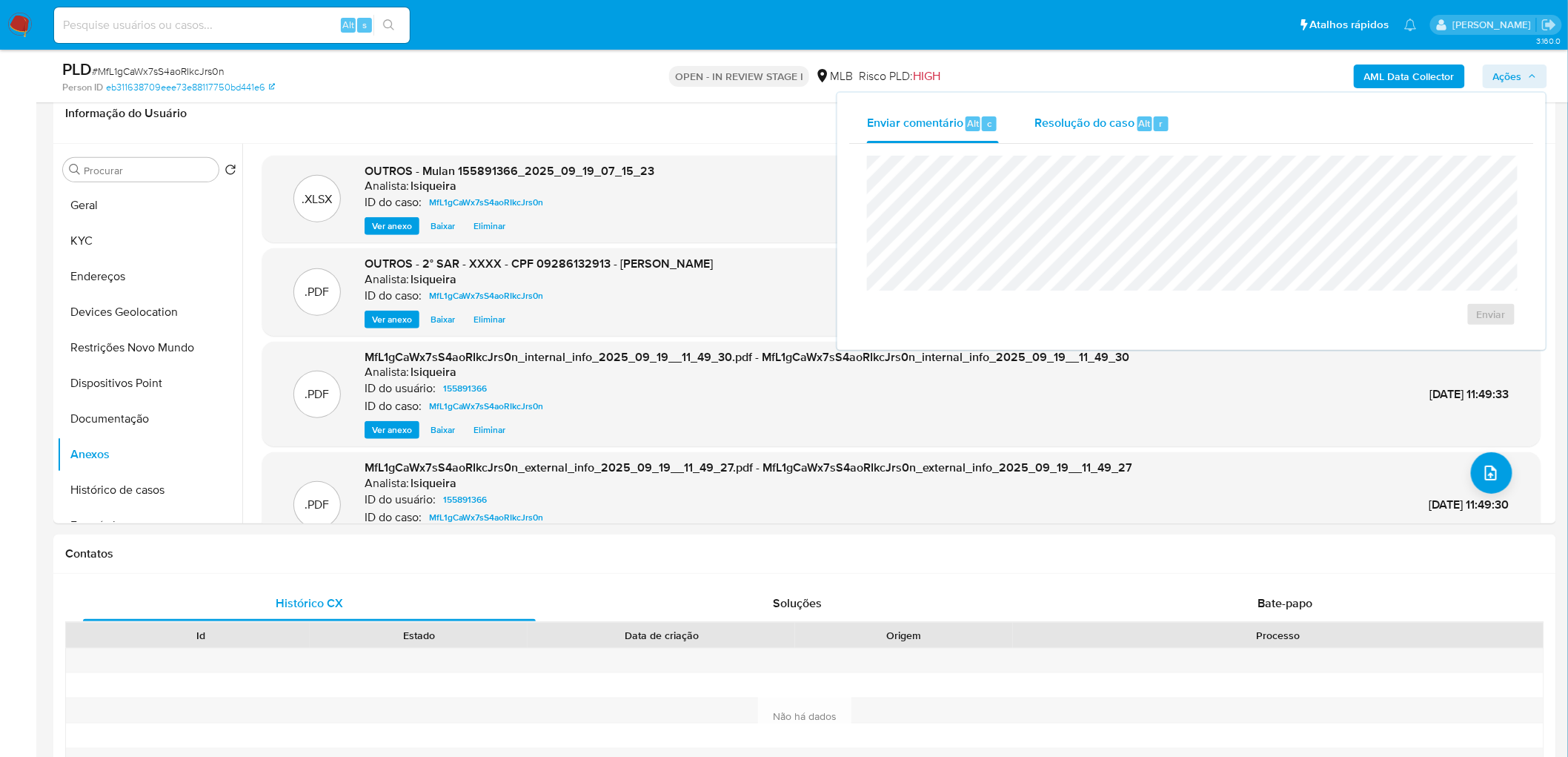
click at [1070, 114] on span "Resolução do caso" at bounding box center [1085, 122] width 100 height 17
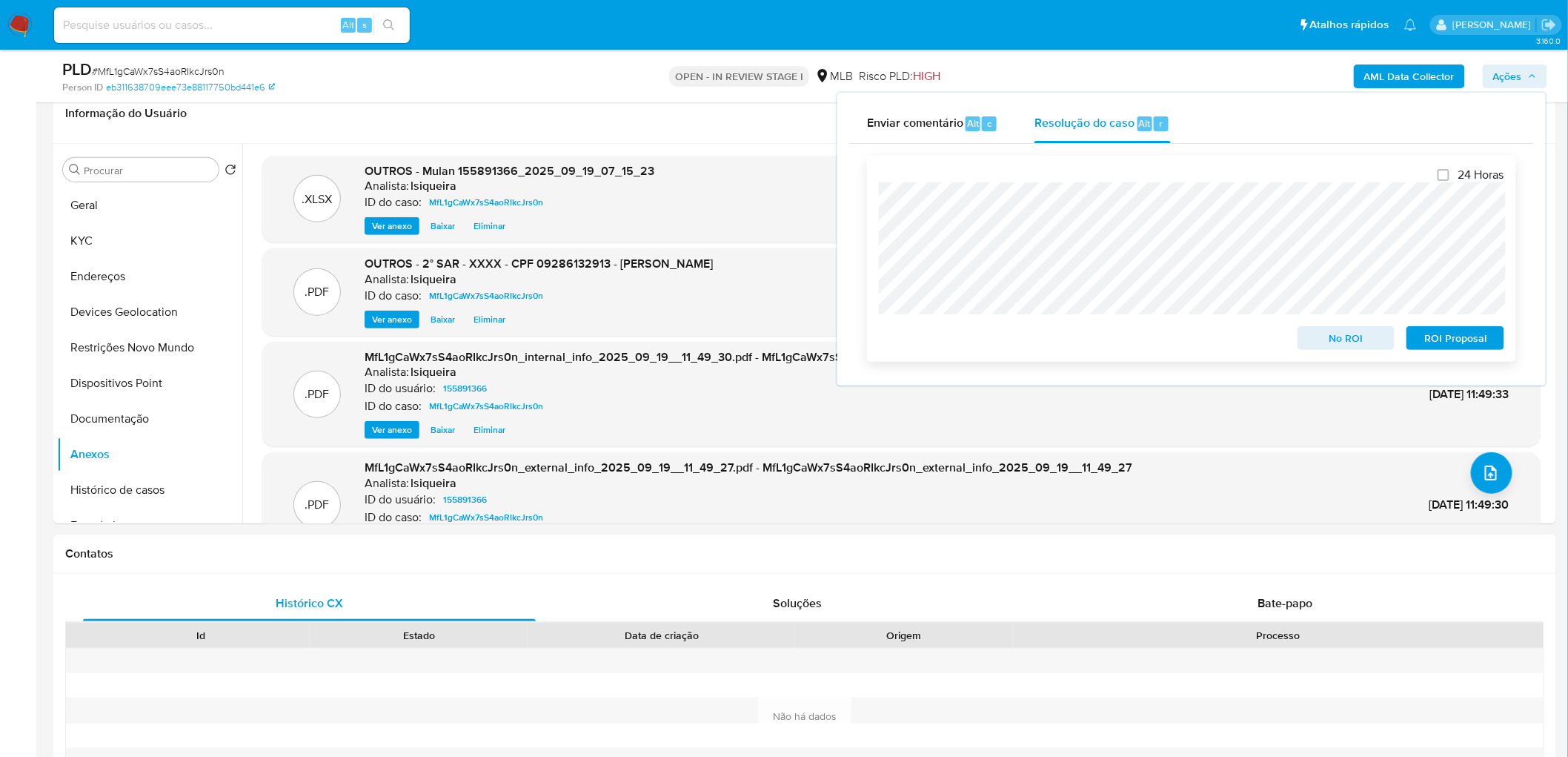
click at [1442, 342] on span "ROI Proposal" at bounding box center [1455, 338] width 77 height 21
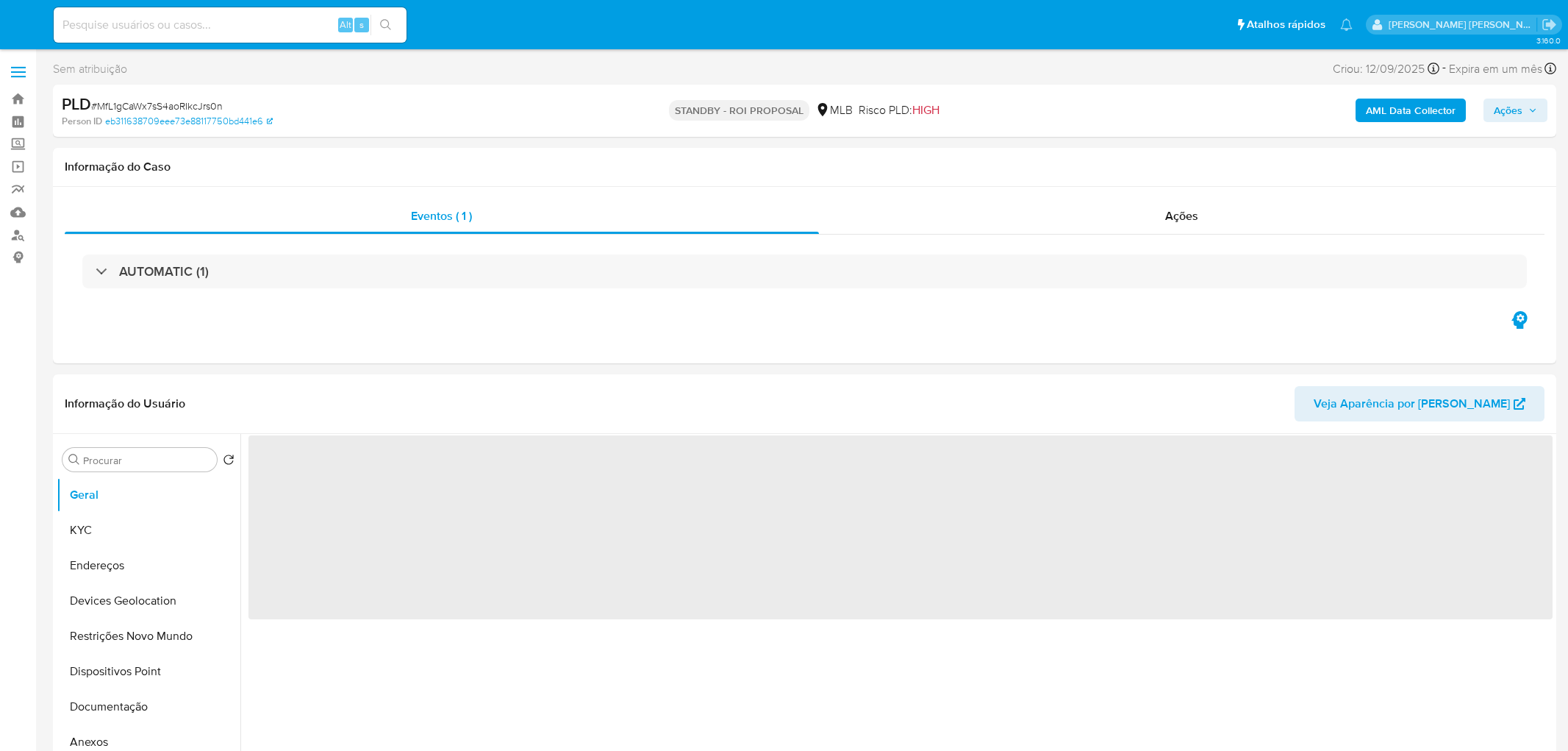
select select "10"
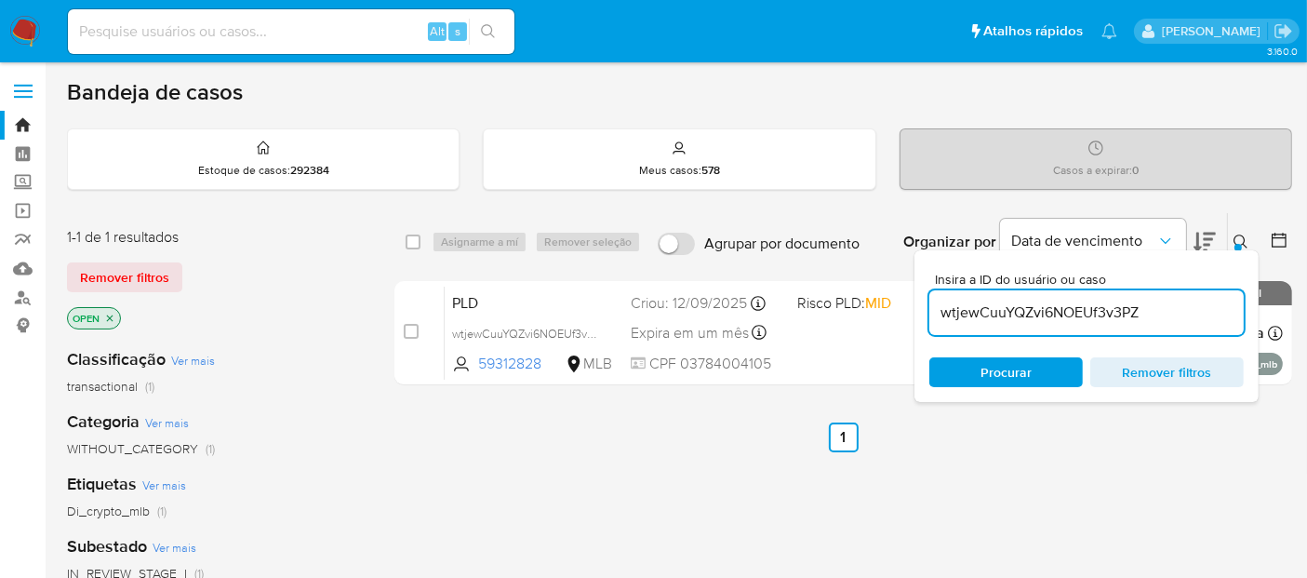
click at [30, 33] on img at bounding box center [25, 32] width 32 height 32
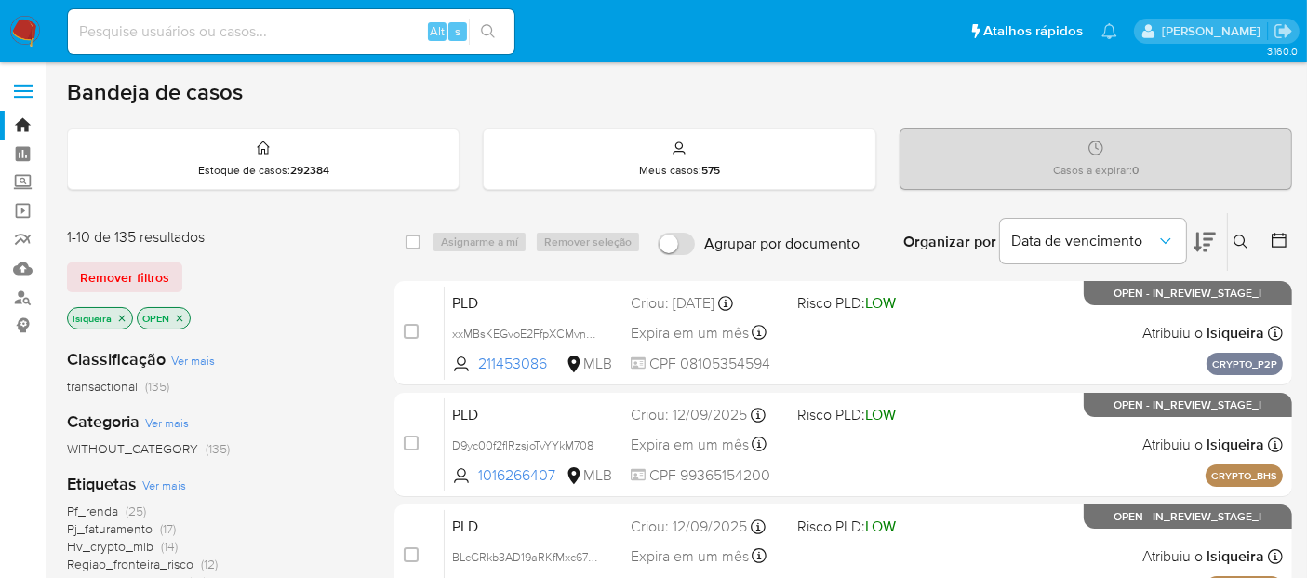
click at [177, 314] on icon "close-filter" at bounding box center [180, 317] width 7 height 7
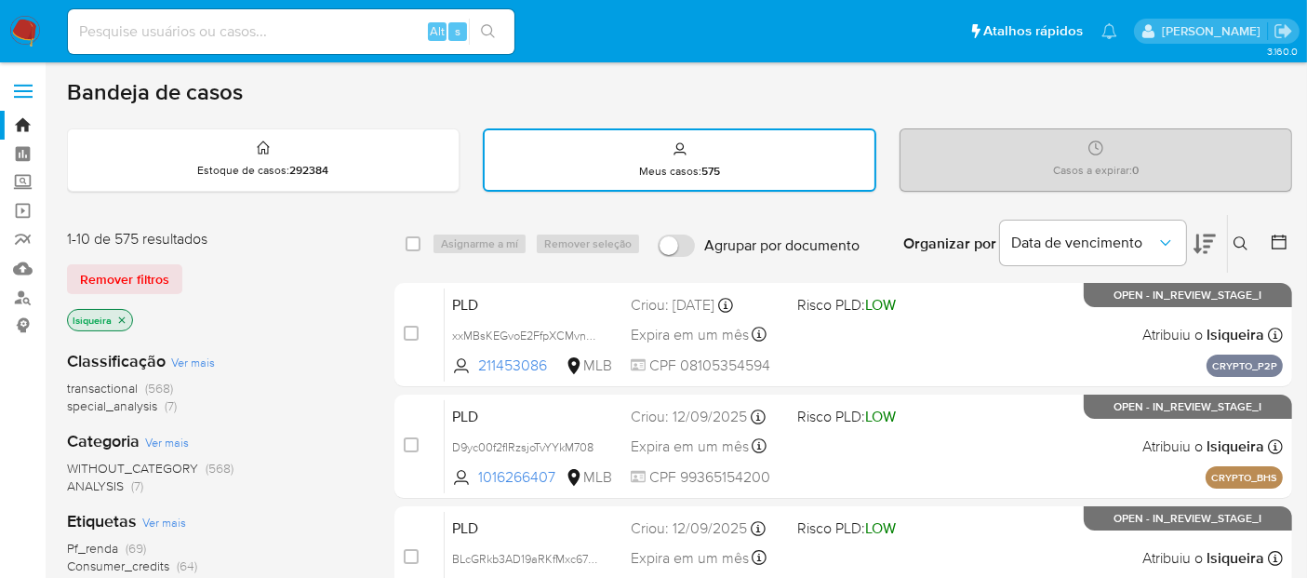
click at [122, 317] on icon "close-filter" at bounding box center [121, 319] width 11 height 11
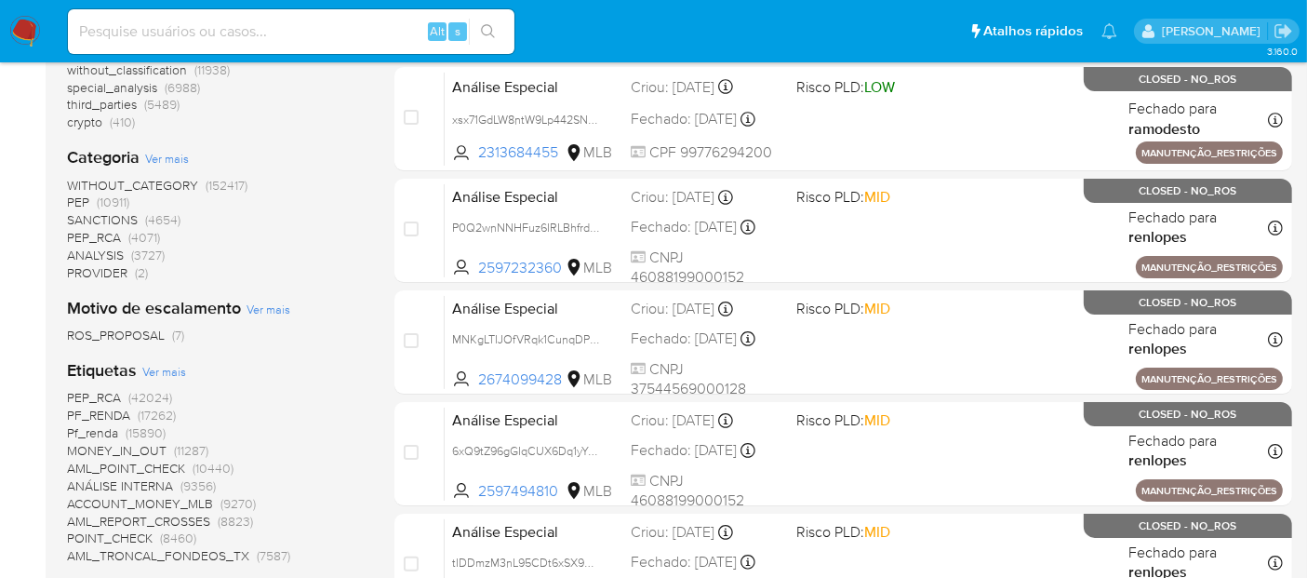
scroll to position [516, 0]
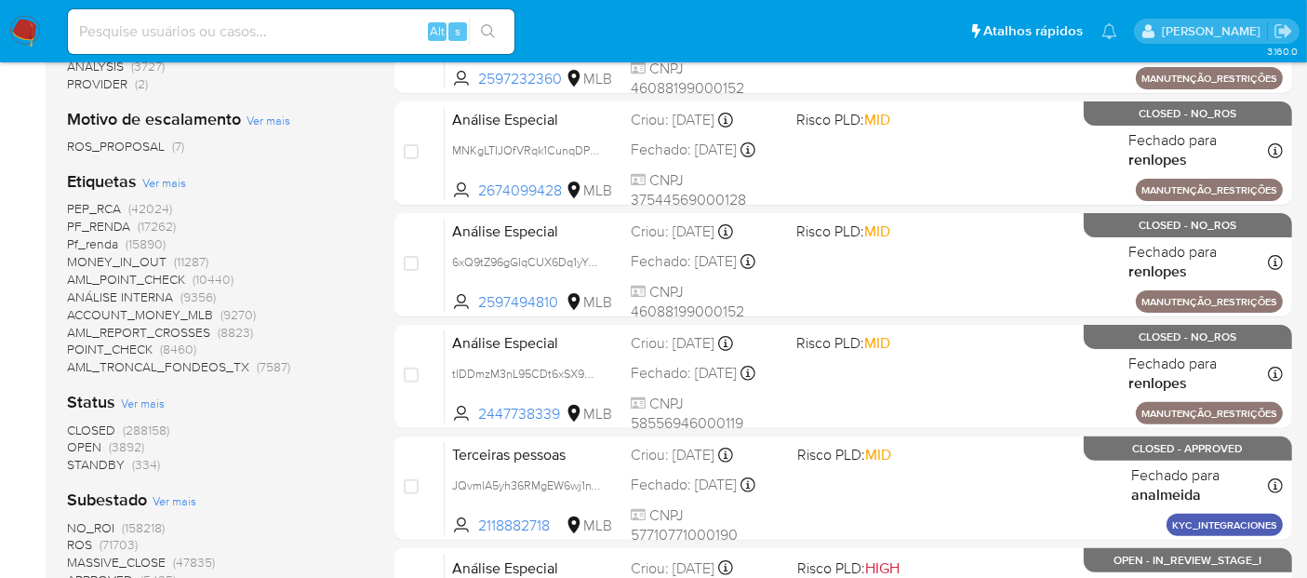
click at [98, 421] on span "CLOSED" at bounding box center [91, 430] width 48 height 19
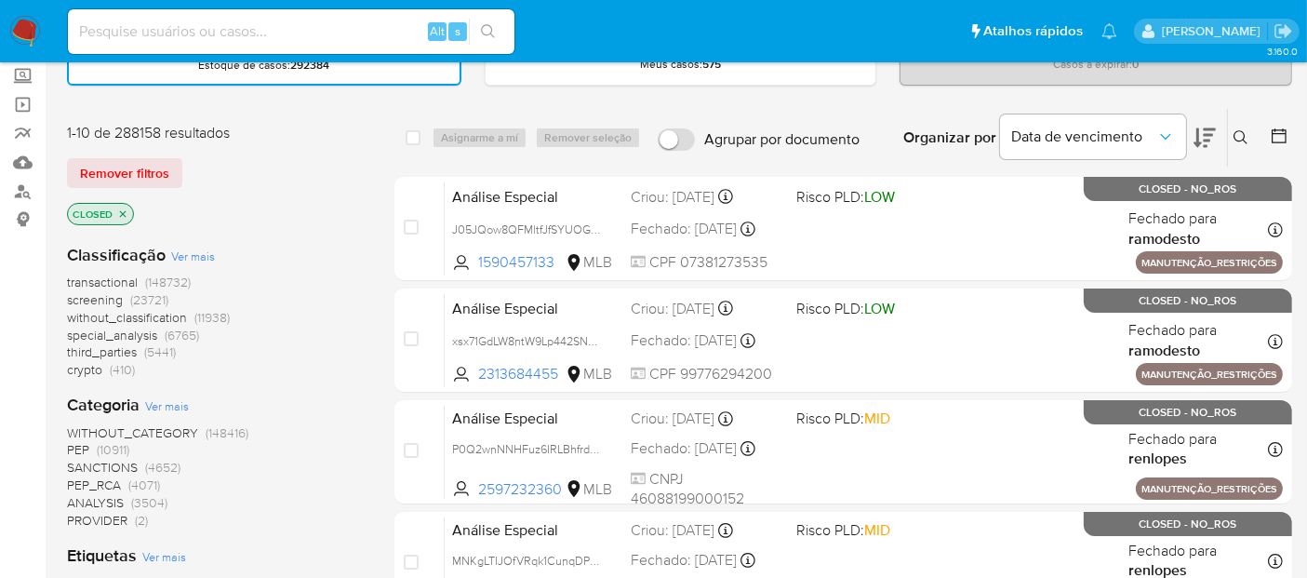
scroll to position [70, 0]
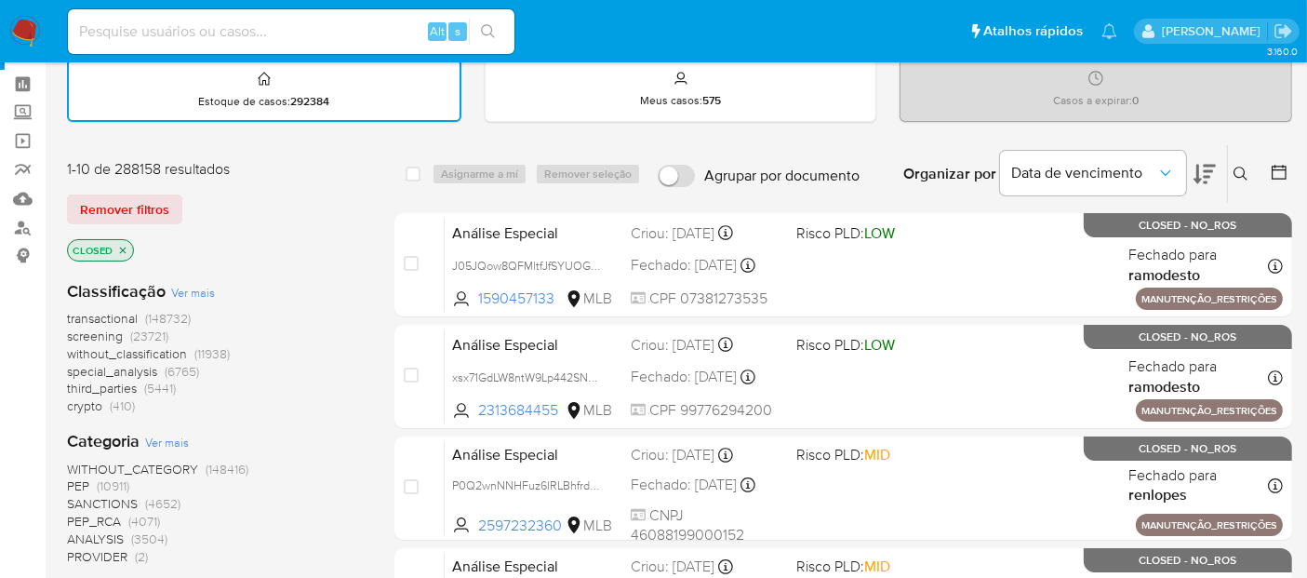
click at [1276, 177] on icon at bounding box center [1279, 172] width 15 height 15
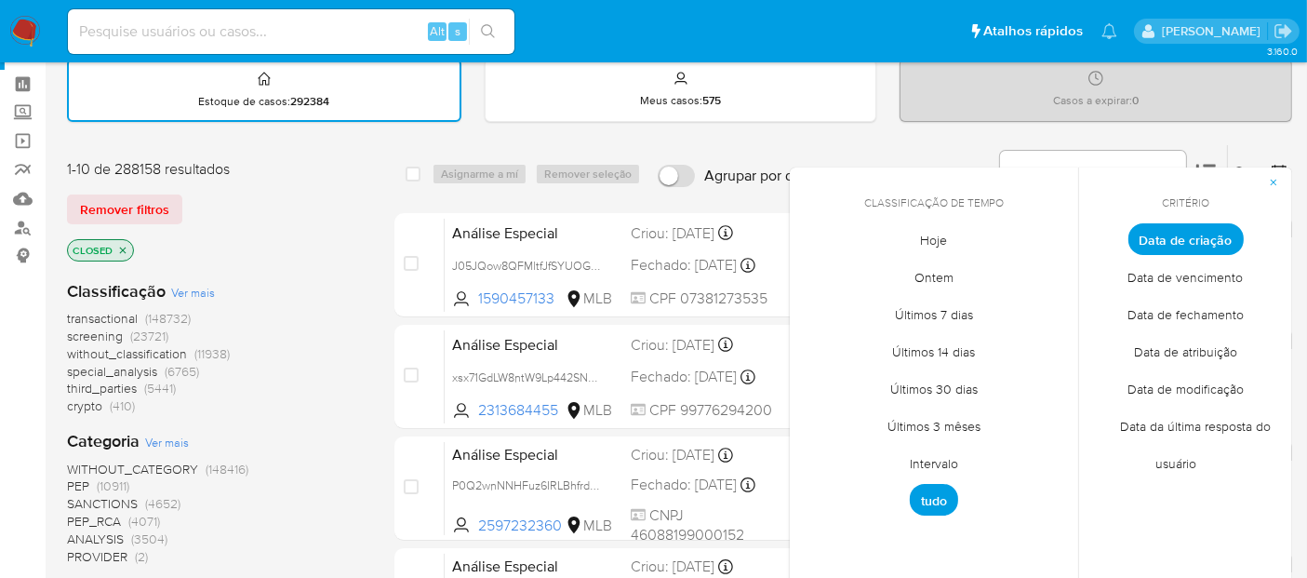
click at [938, 458] on span "Intervalo" at bounding box center [933, 464] width 87 height 38
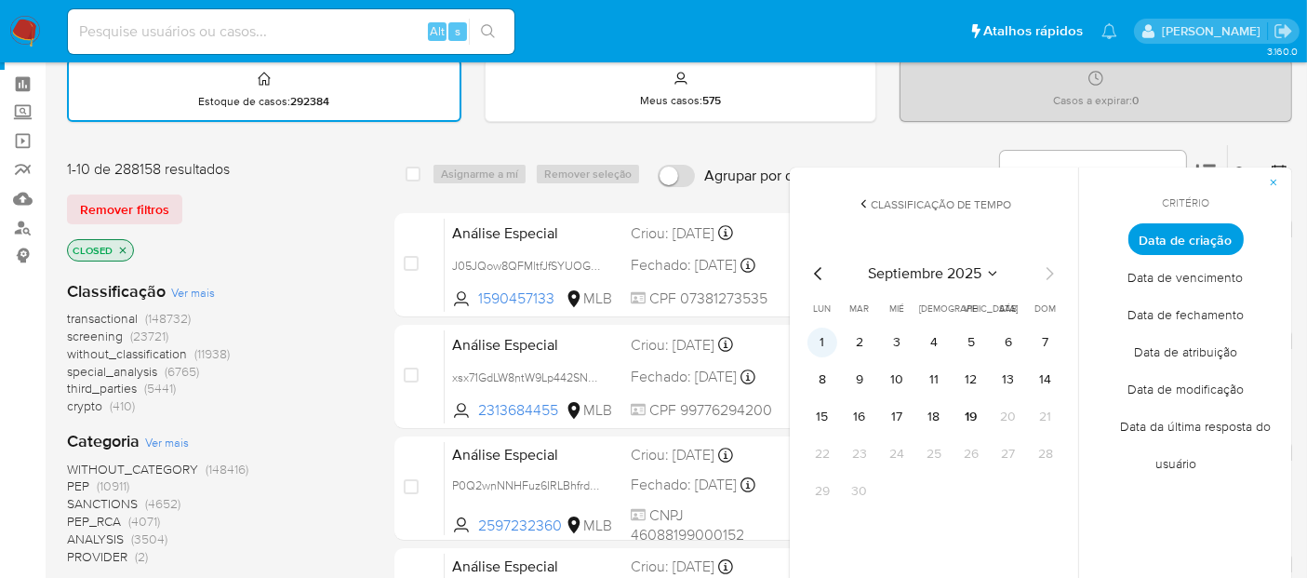
click at [823, 336] on button "1" at bounding box center [823, 342] width 30 height 30
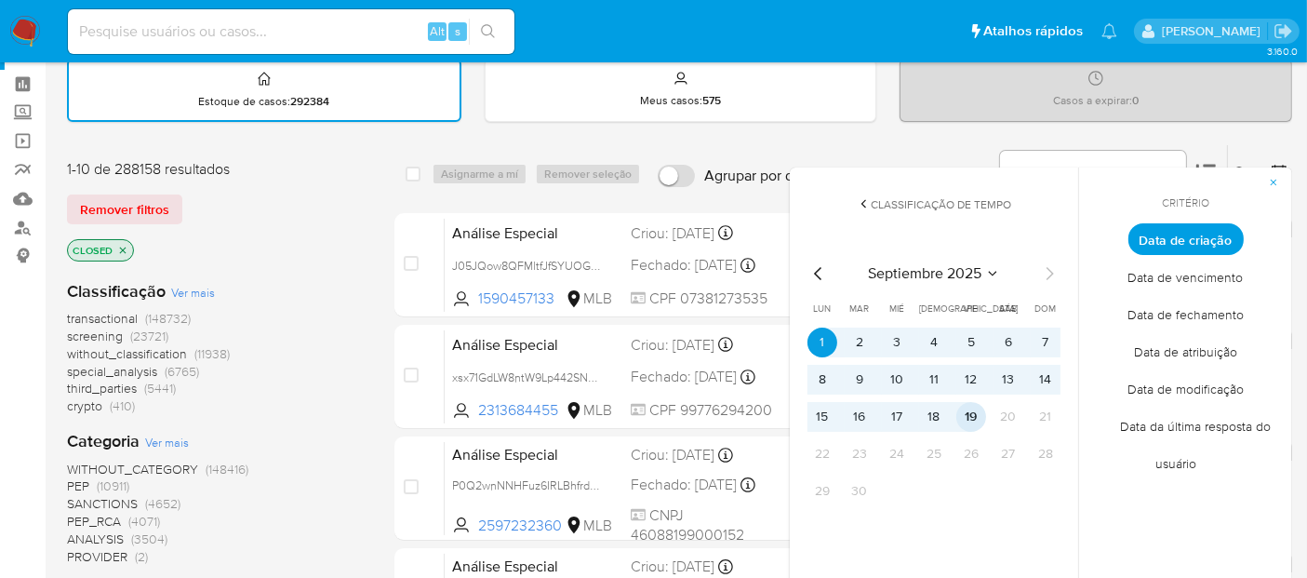
click at [970, 415] on button "19" at bounding box center [971, 417] width 30 height 30
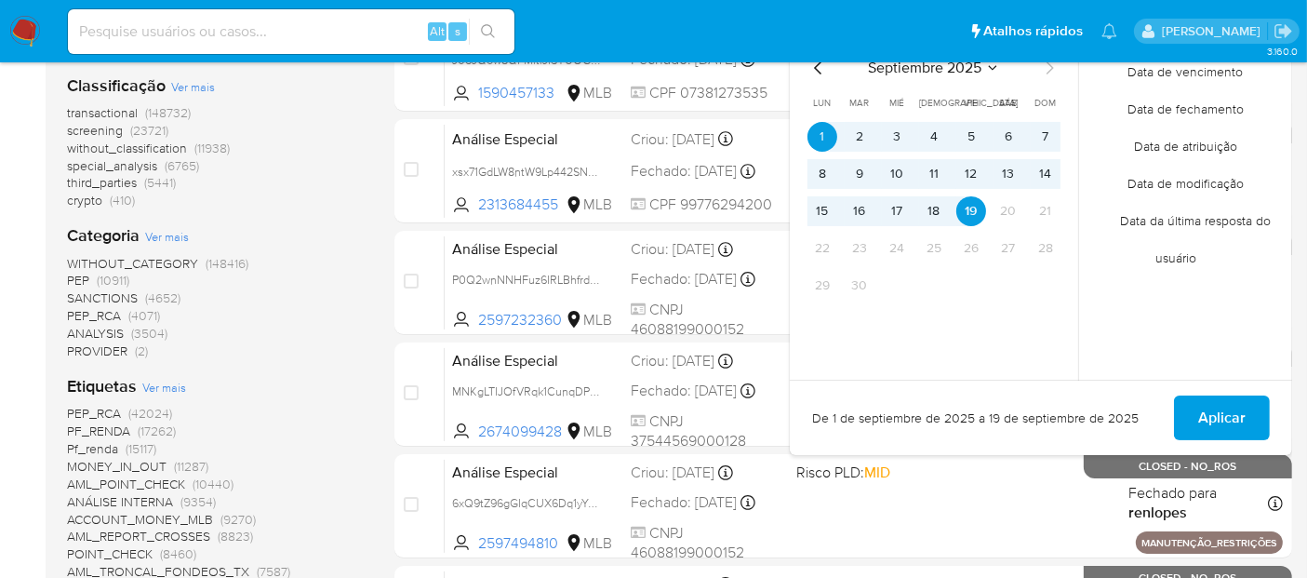
scroll to position [276, 0]
click at [1236, 408] on span "Aplicar" at bounding box center [1221, 416] width 47 height 41
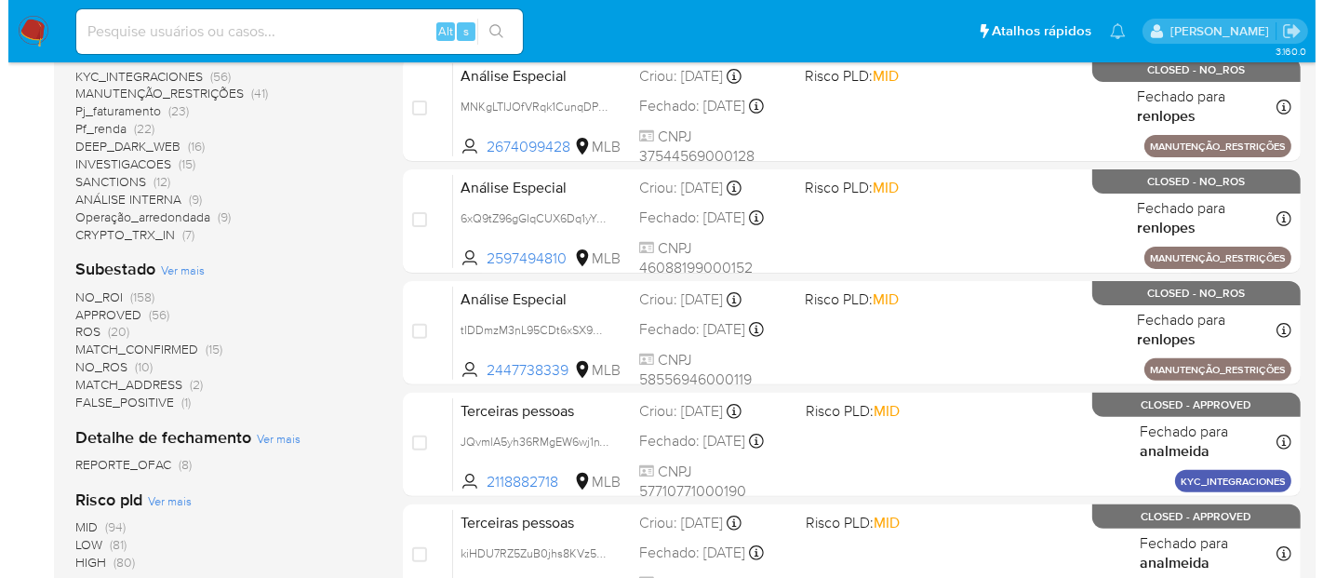
scroll to position [690, 0]
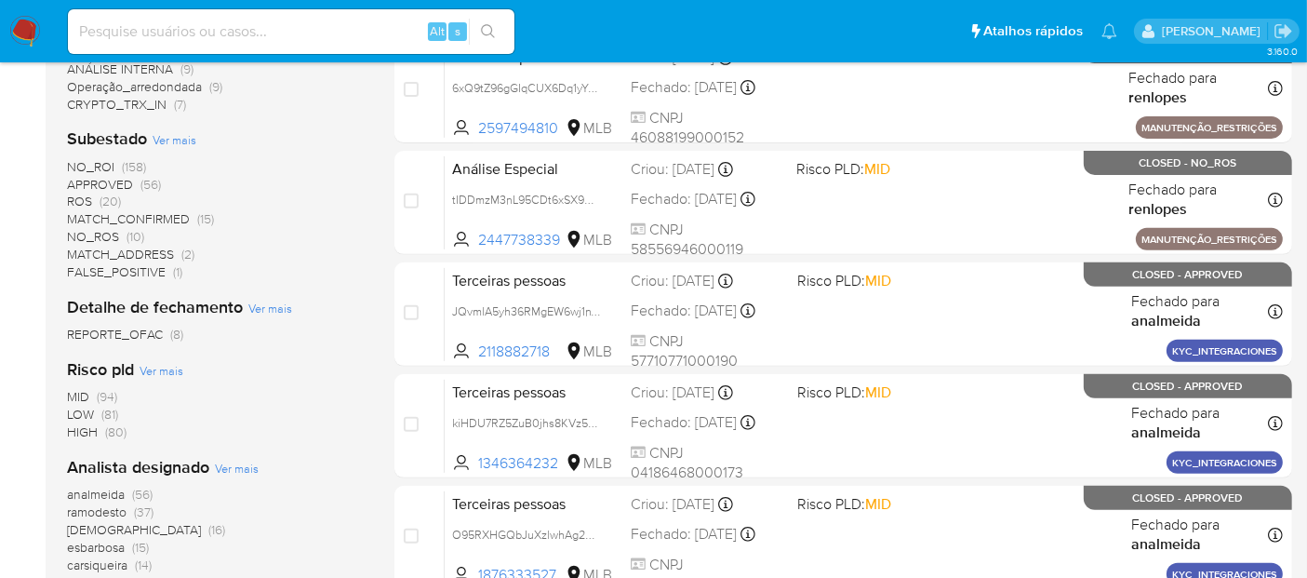
click at [220, 463] on span "Ver mais" at bounding box center [237, 468] width 44 height 17
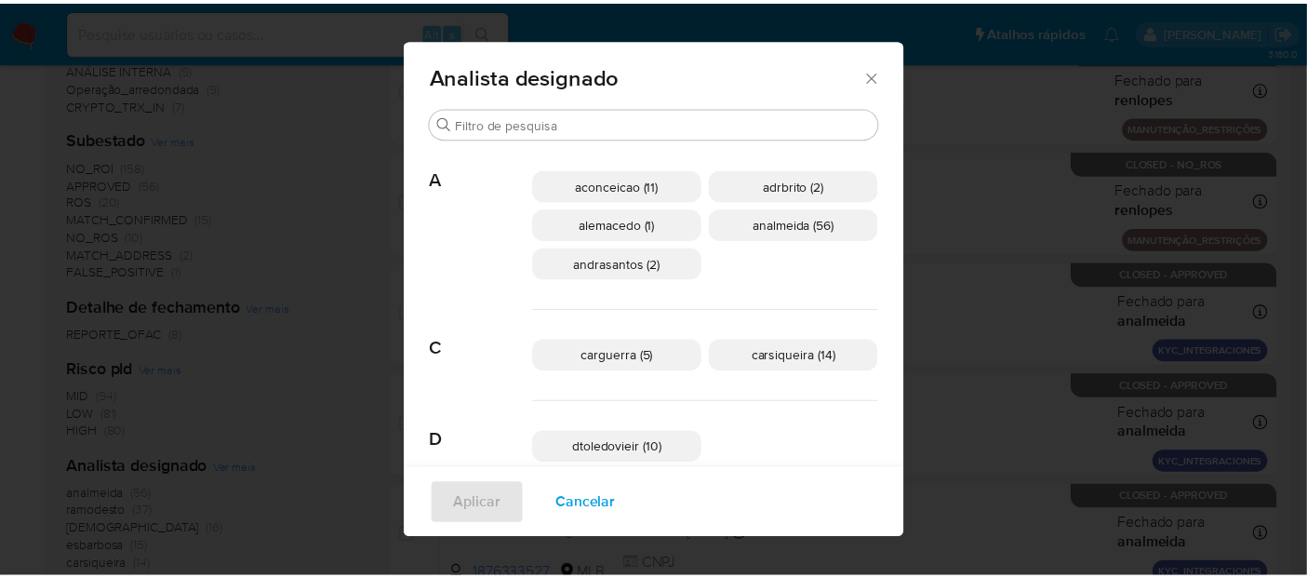
scroll to position [17, 0]
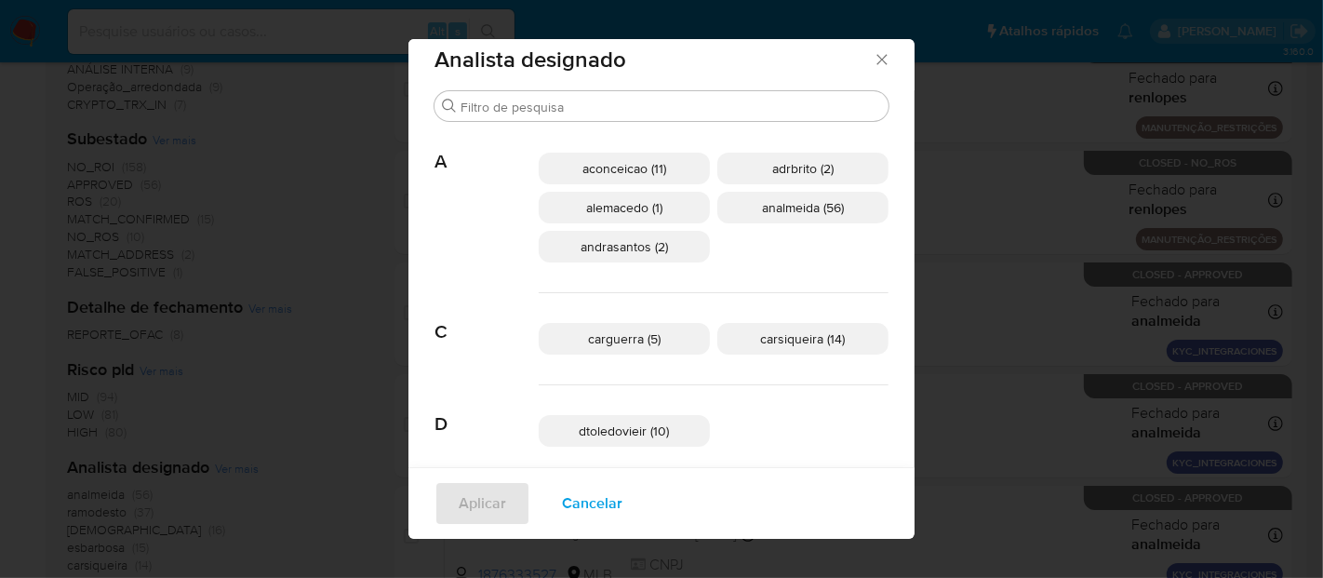
click at [933, 88] on div "Analista designado Buscar A aconceicao (11) adrbrito (2) alemacedo (1) analmeid…" at bounding box center [661, 289] width 1323 height 578
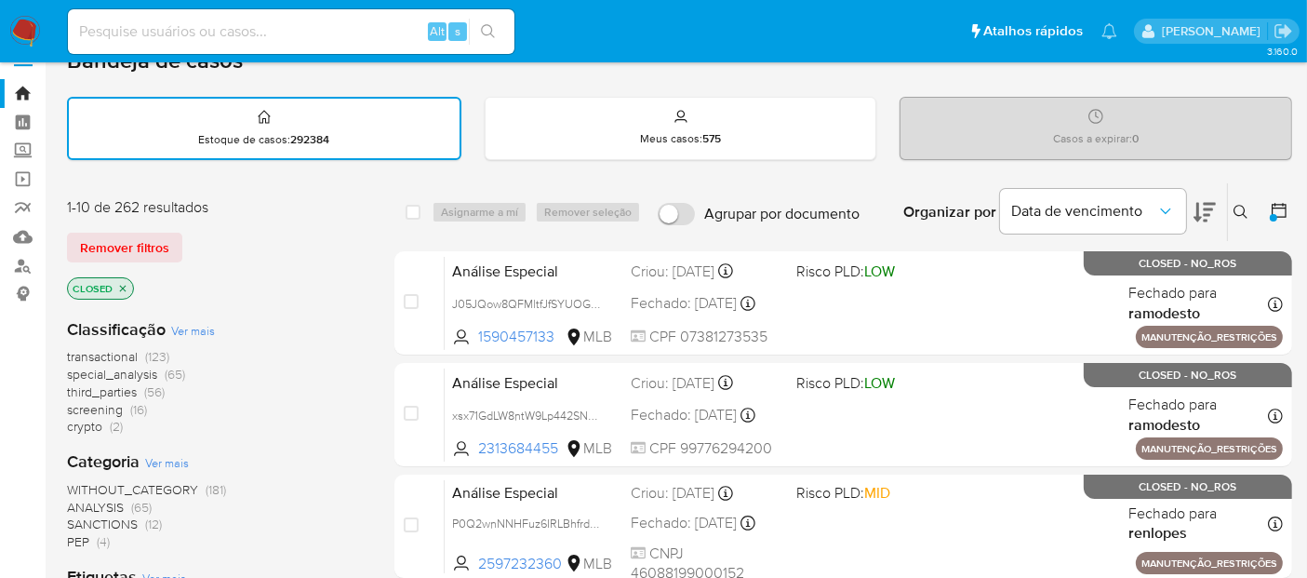
scroll to position [0, 0]
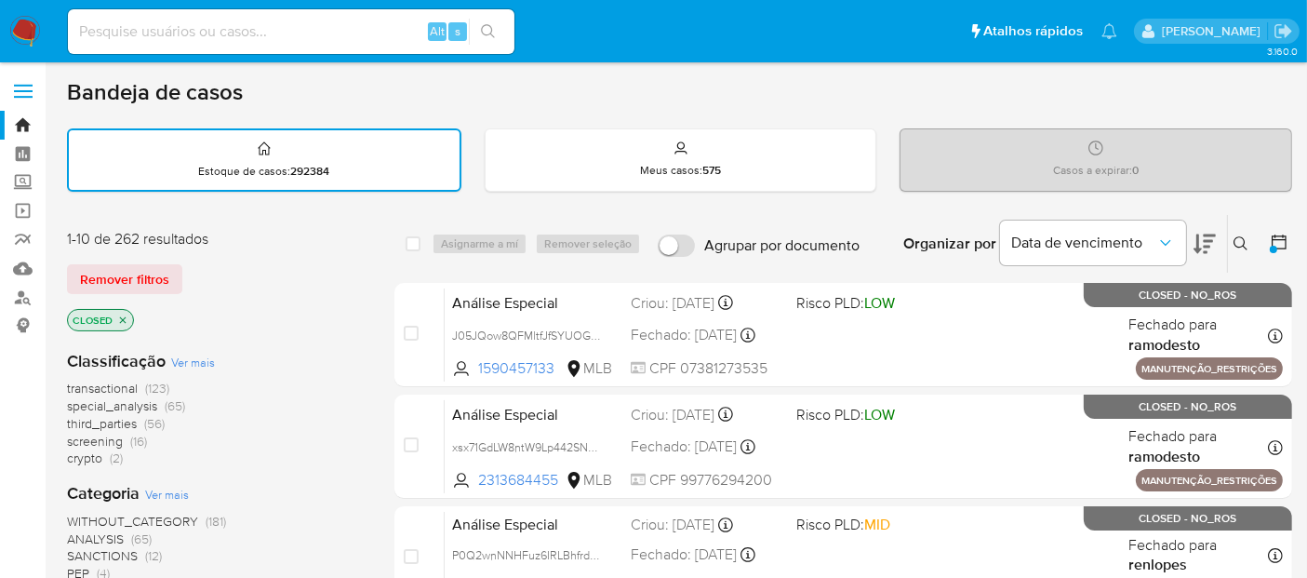
click at [1276, 240] on icon at bounding box center [1279, 242] width 19 height 19
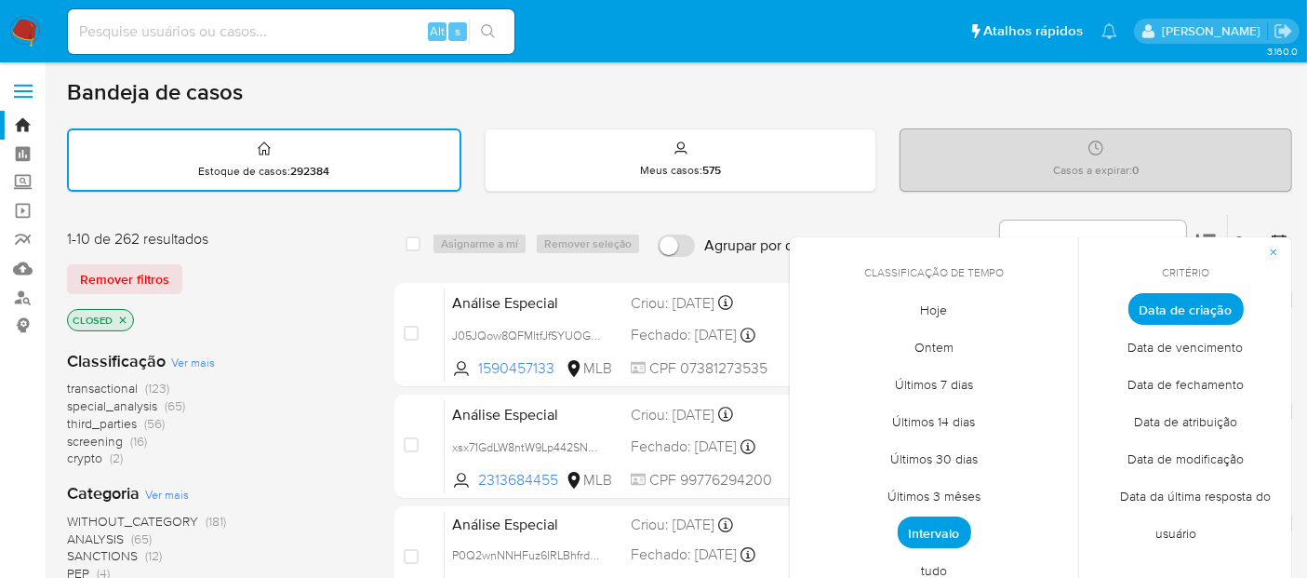
click at [1199, 381] on span "Data de fechamento" at bounding box center [1185, 385] width 155 height 38
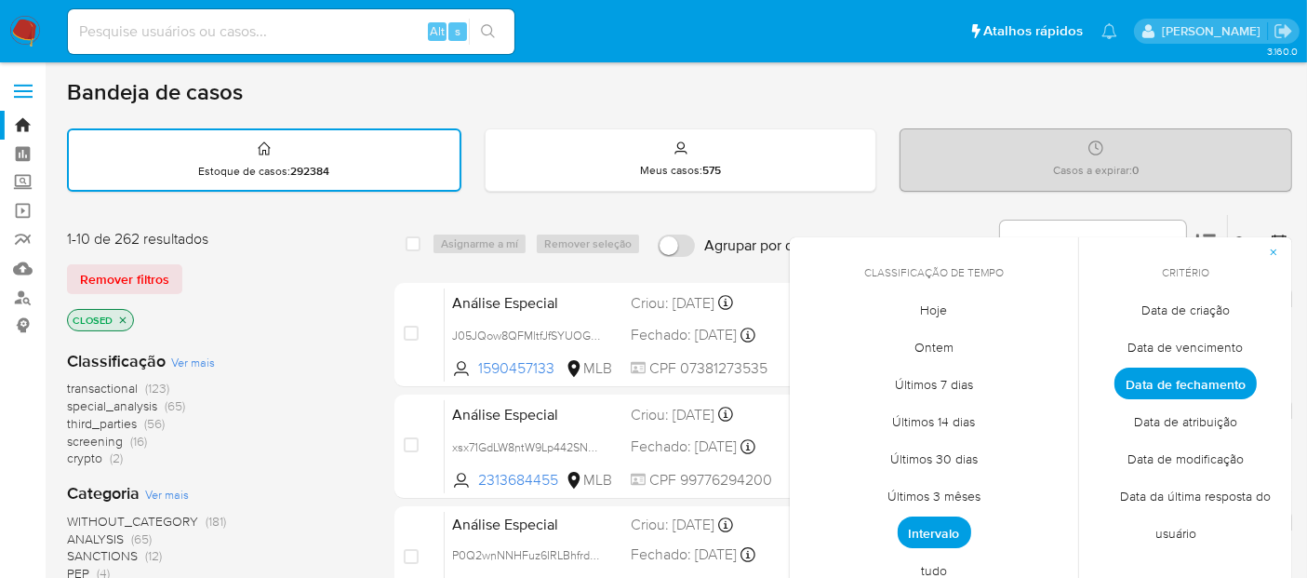
drag, startPoint x: 934, startPoint y: 301, endPoint x: 942, endPoint y: 295, distance: 9.9
click at [934, 300] on span "Hoje" at bounding box center [935, 310] width 66 height 38
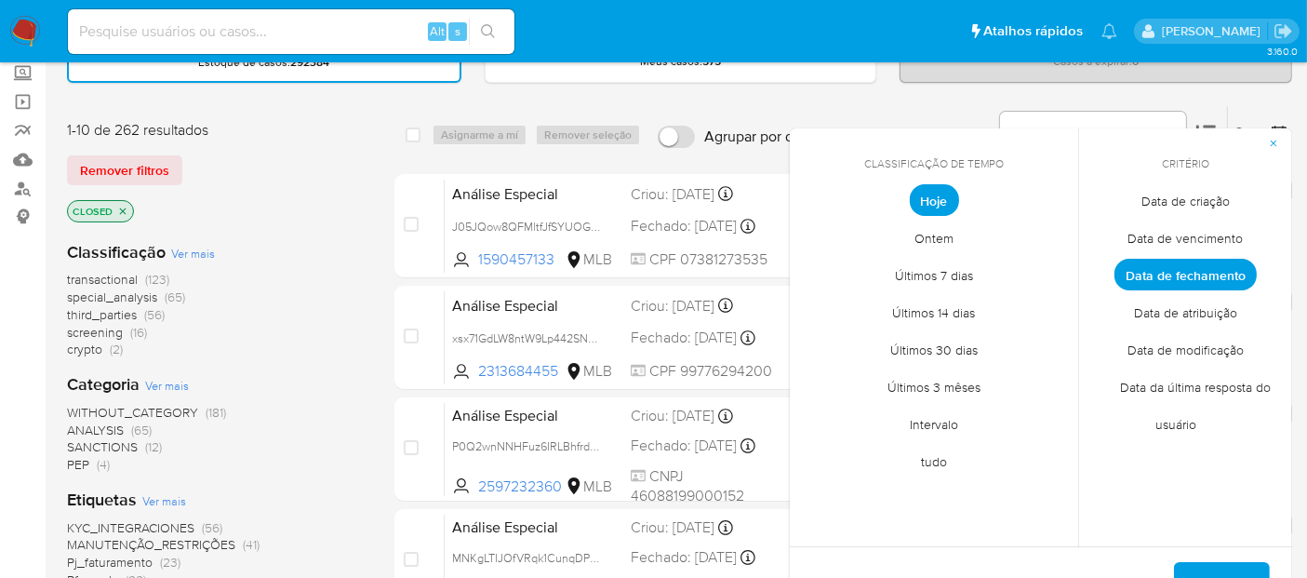
scroll to position [207, 0]
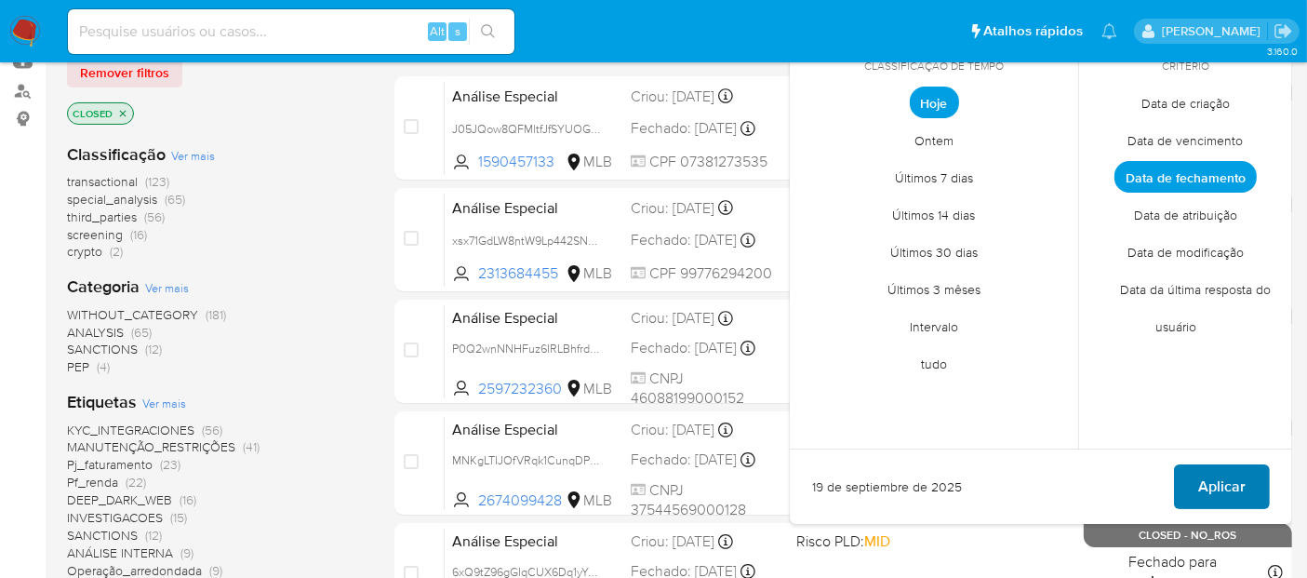
click at [1223, 487] on span "Aplicar" at bounding box center [1221, 486] width 47 height 41
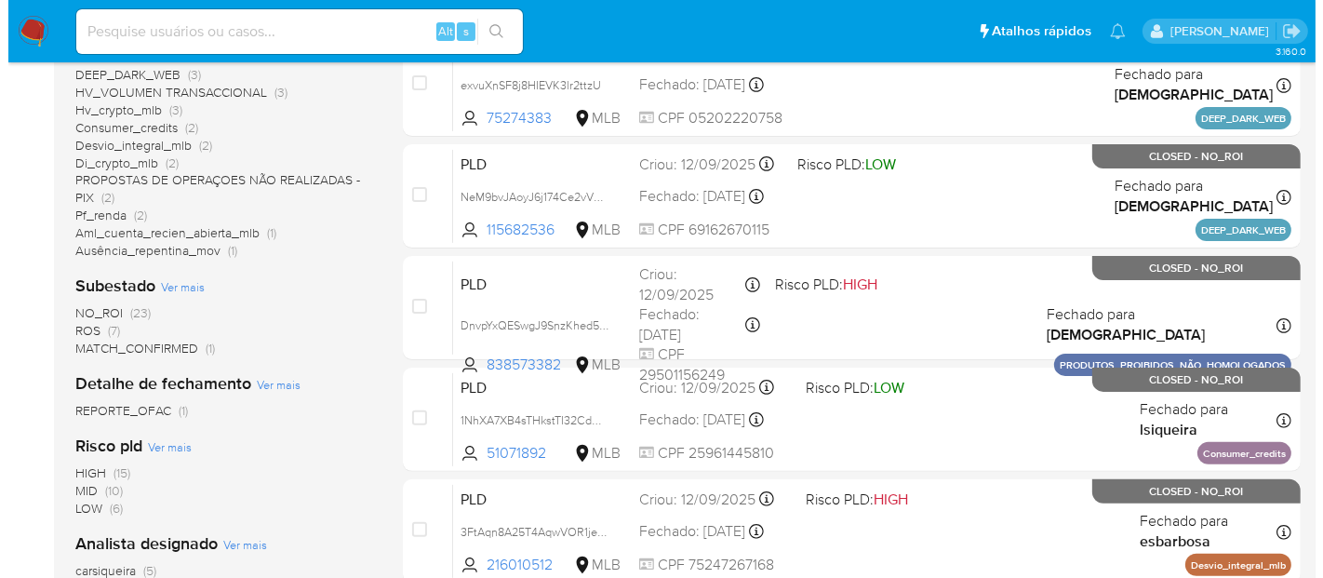
scroll to position [516, 0]
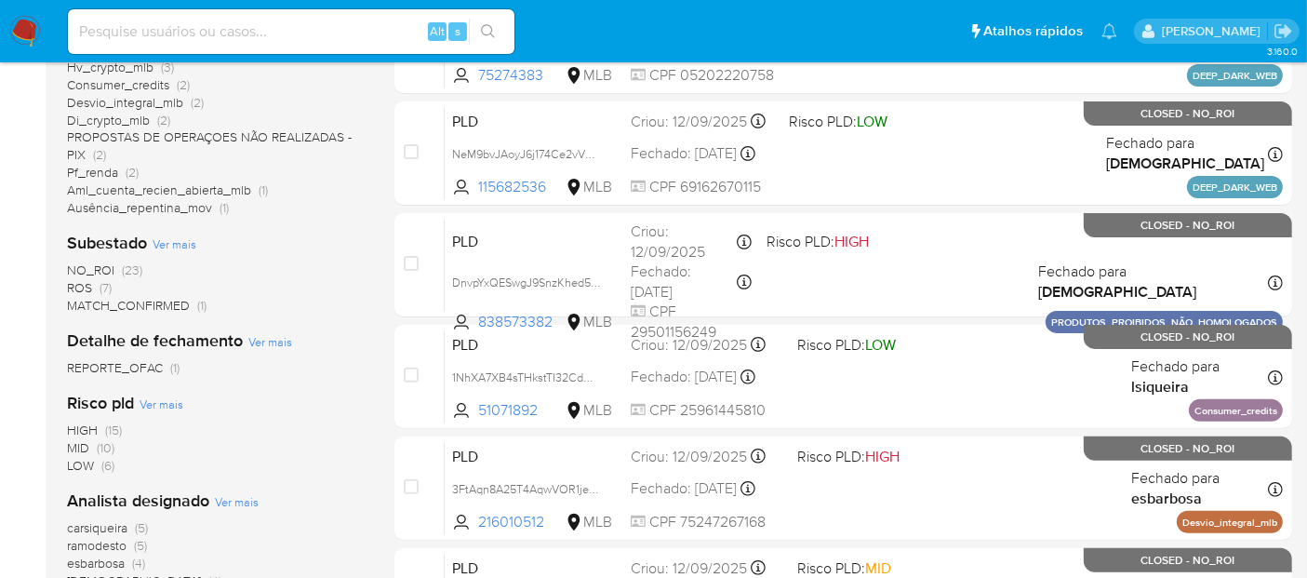
click at [243, 501] on span "Ver mais" at bounding box center [237, 501] width 44 height 17
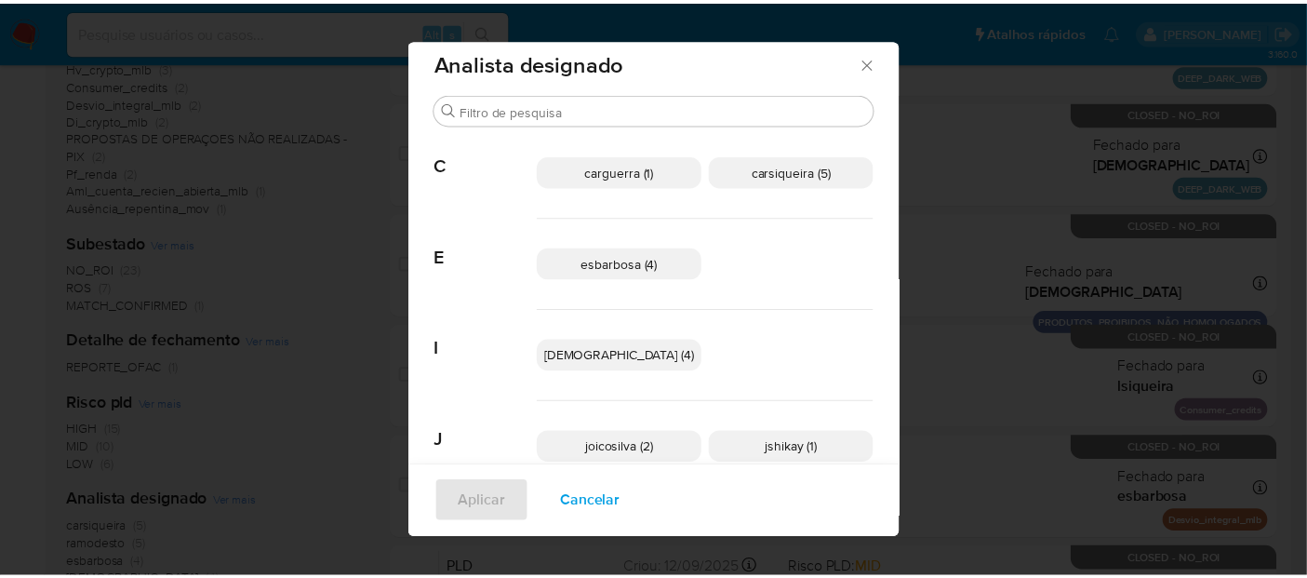
scroll to position [0, 0]
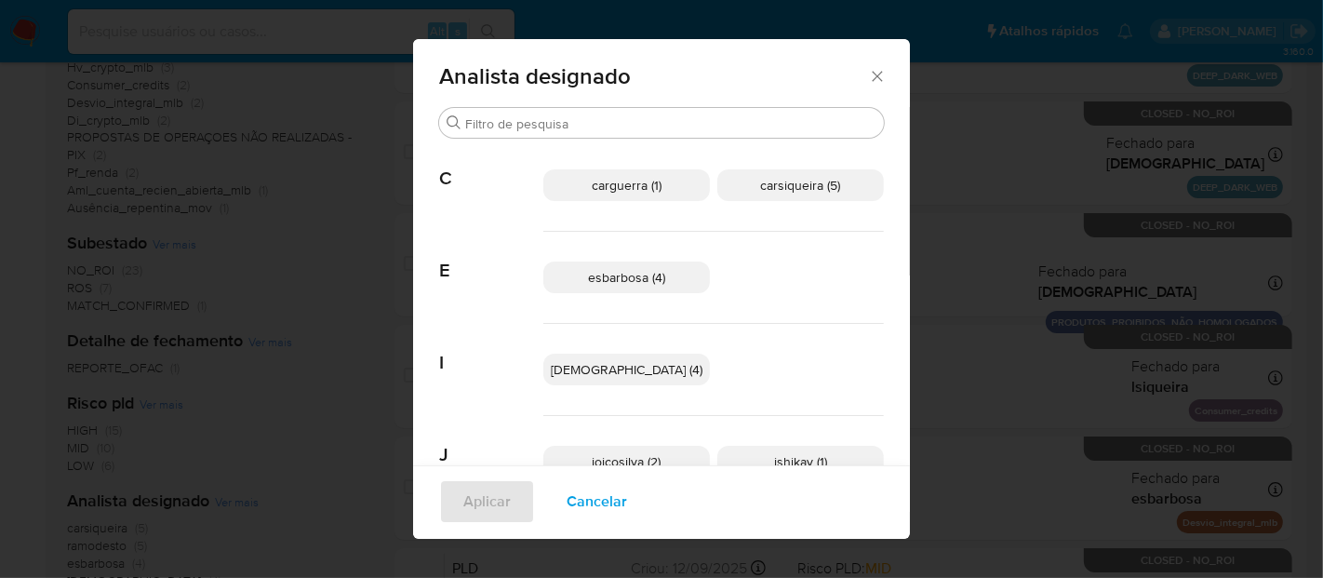
click at [872, 74] on icon "Fechar" at bounding box center [877, 76] width 10 height 10
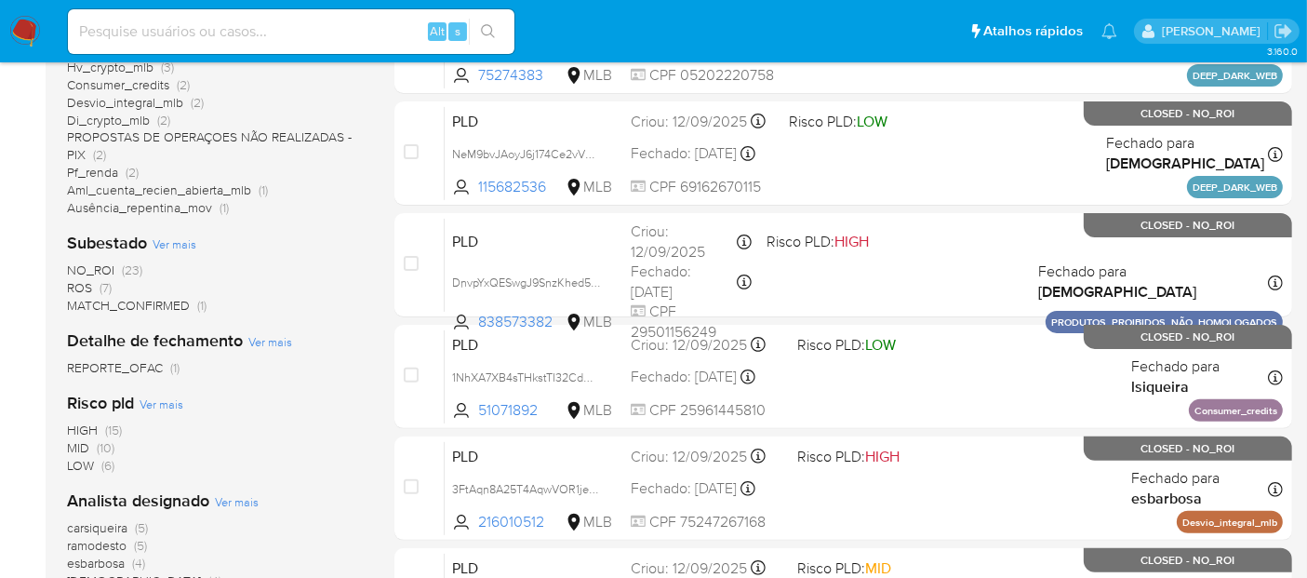
click at [31, 29] on img at bounding box center [25, 32] width 32 height 32
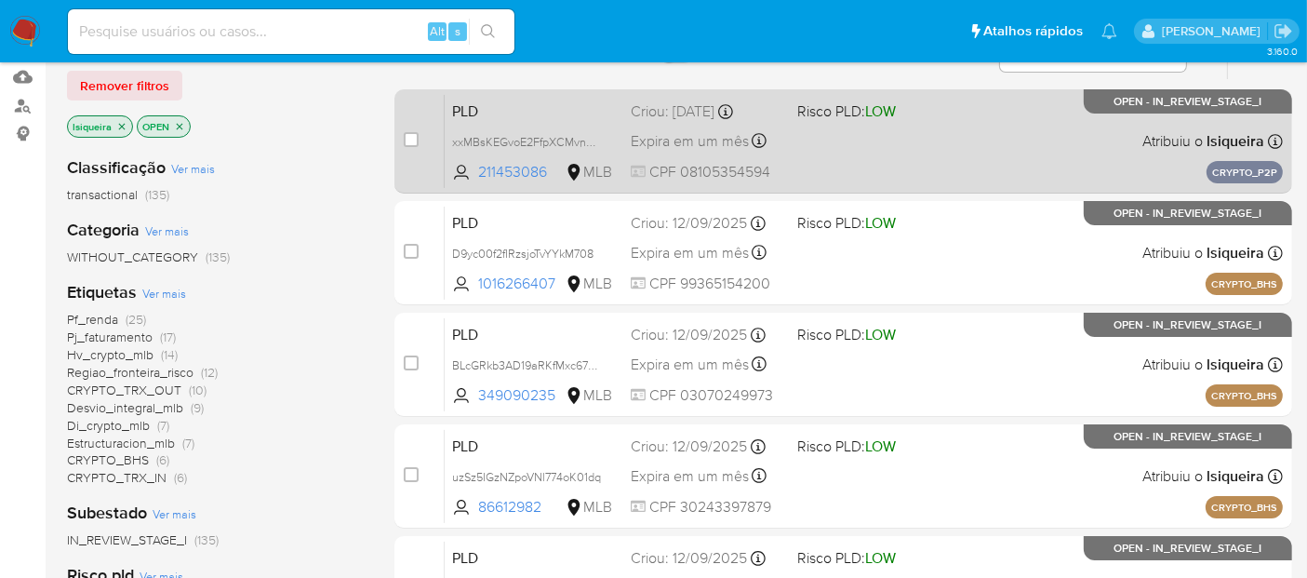
scroll to position [103, 0]
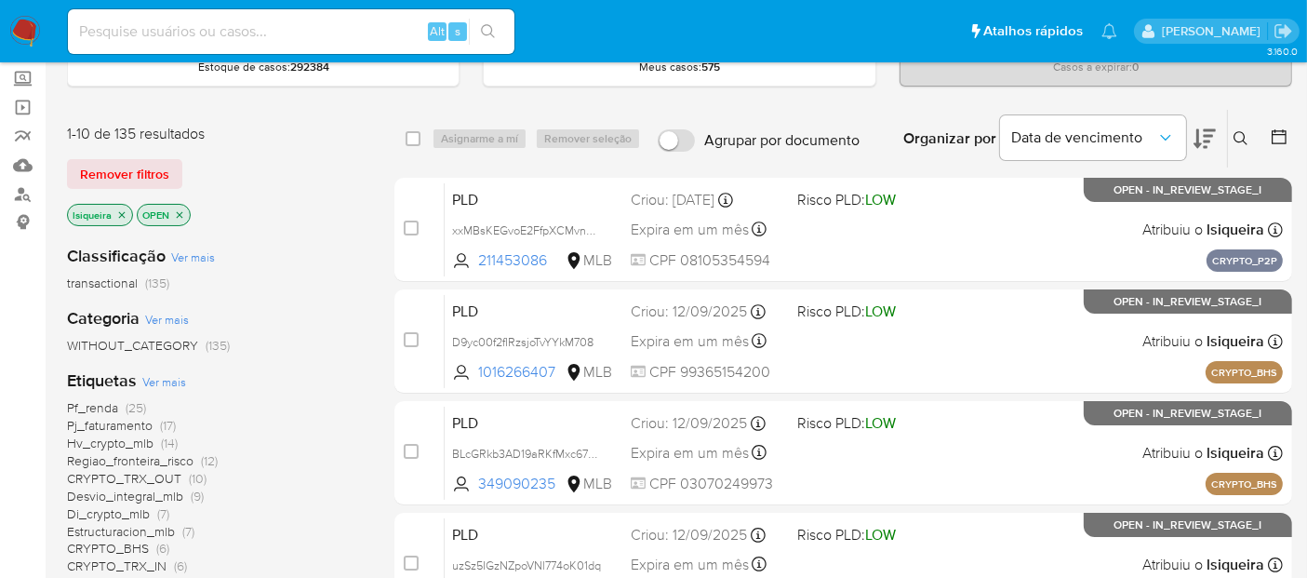
click at [1216, 127] on icon at bounding box center [1205, 138] width 22 height 22
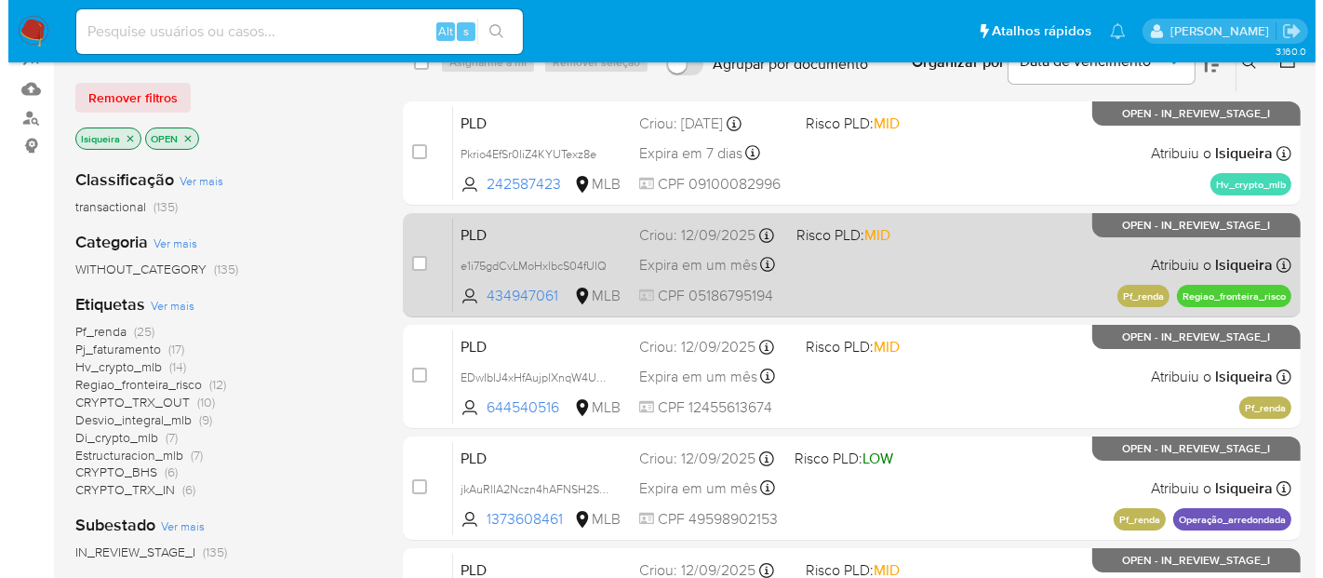
scroll to position [207, 0]
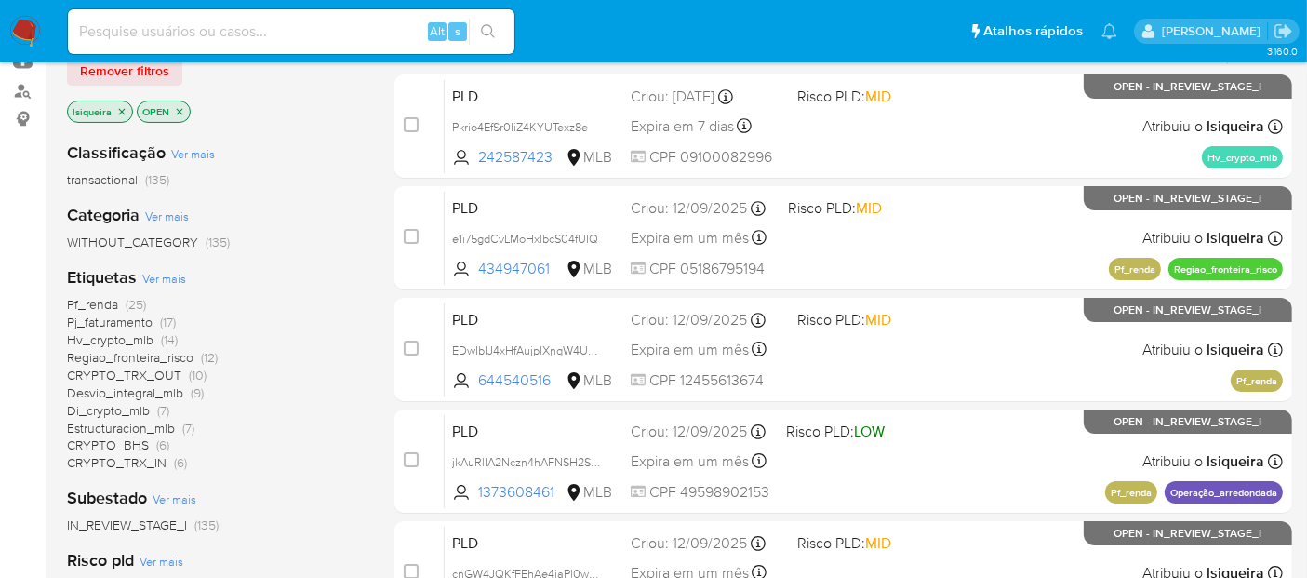
click at [165, 279] on span "Ver mais" at bounding box center [164, 278] width 44 height 17
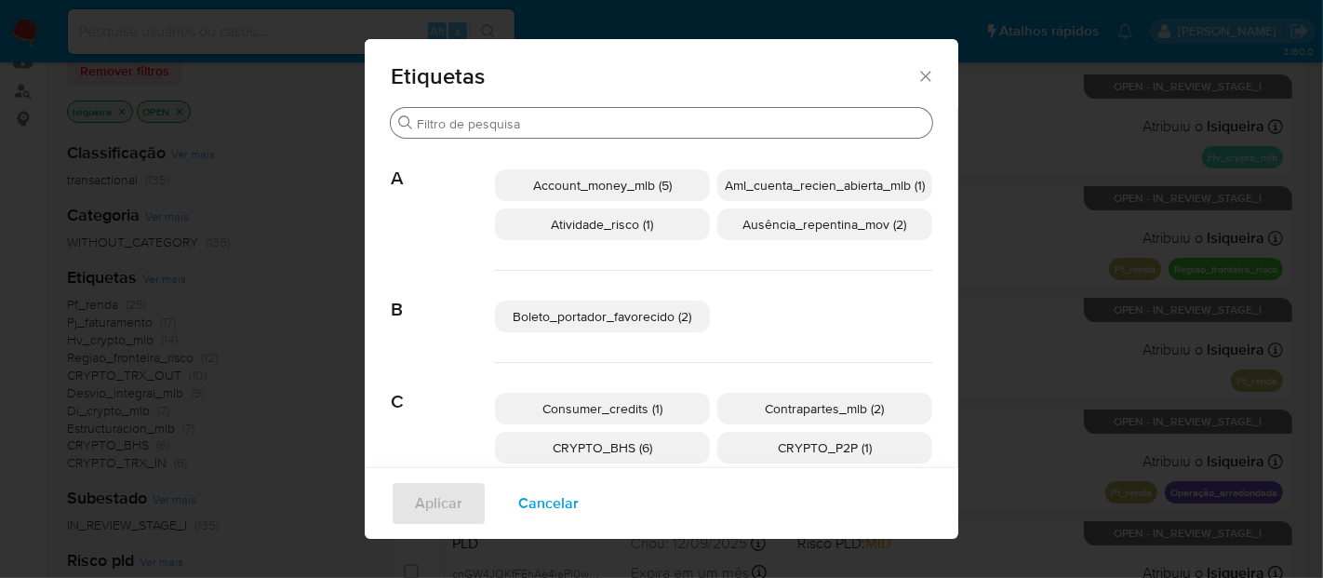
click at [540, 108] on div "Buscar" at bounding box center [661, 123] width 541 height 30
click at [523, 123] on input "Buscar" at bounding box center [671, 123] width 508 height 17
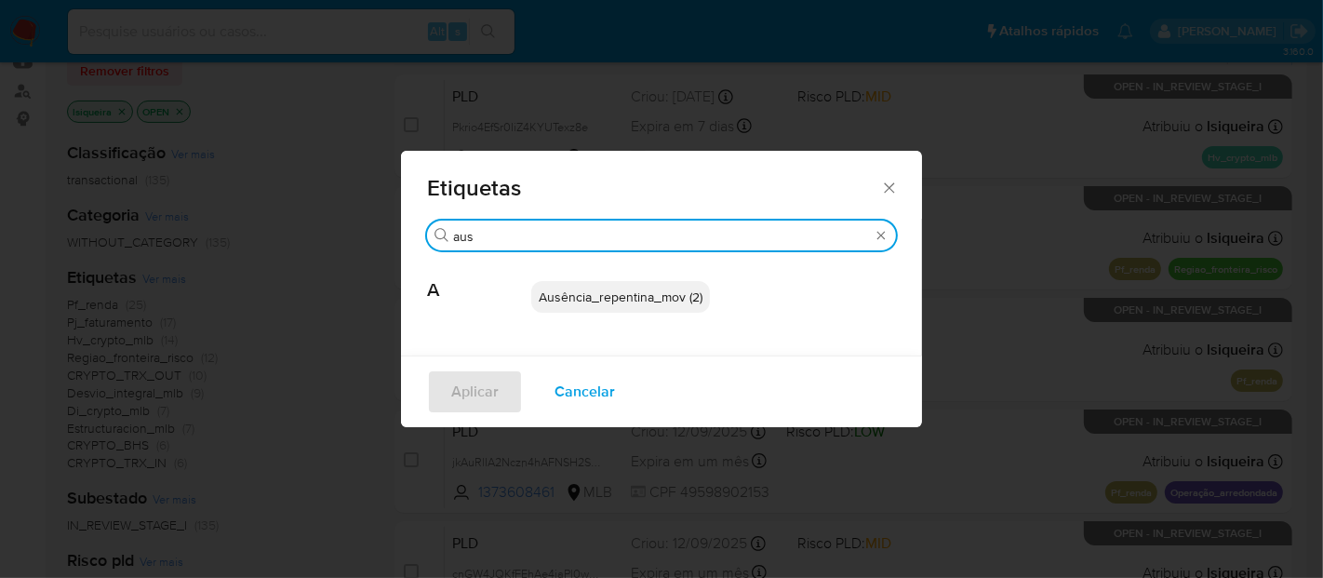
type input "aus"
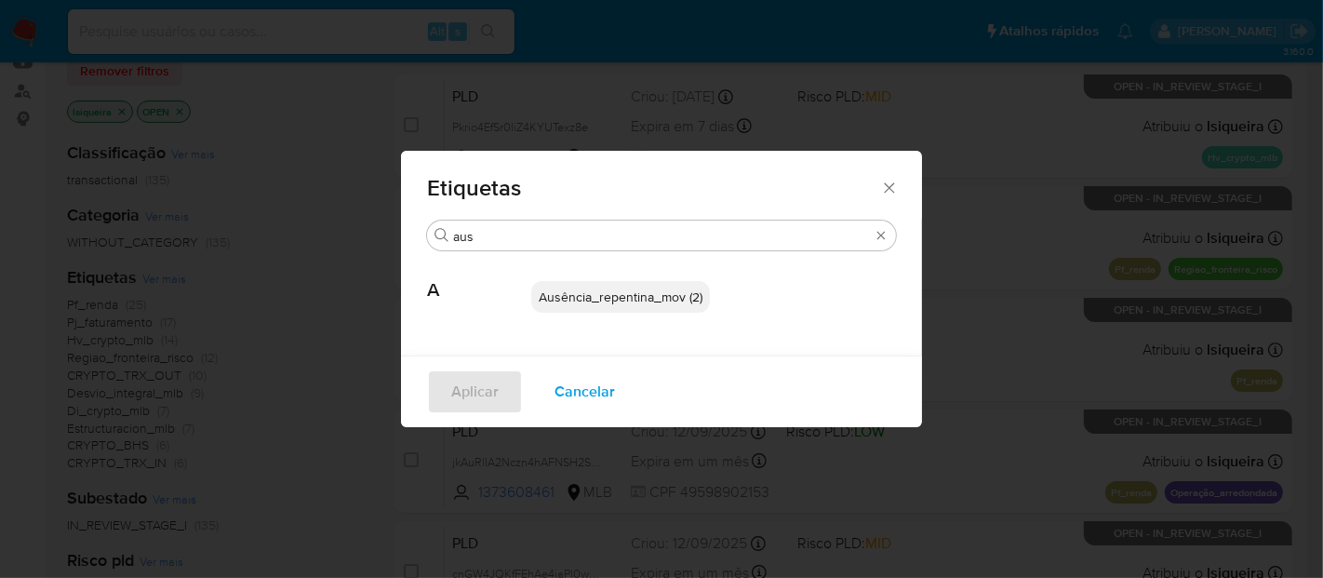
click at [598, 297] on span "Ausência_repentina_mov (2)" at bounding box center [621, 296] width 164 height 19
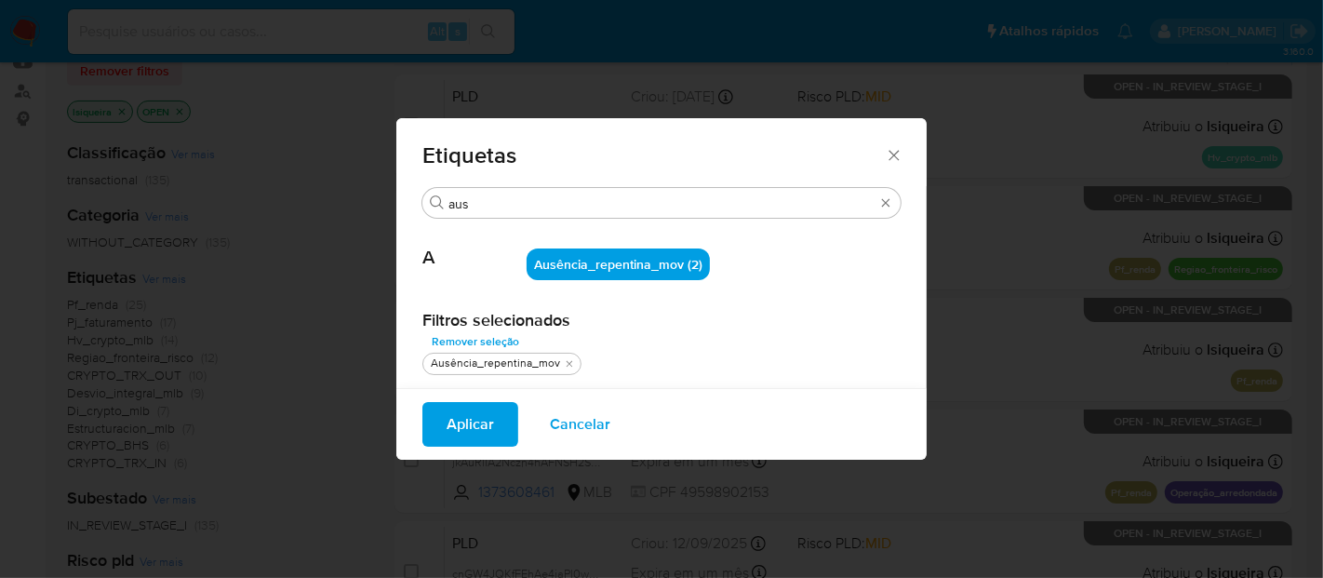
click at [479, 436] on span "Aplicar" at bounding box center [470, 424] width 47 height 41
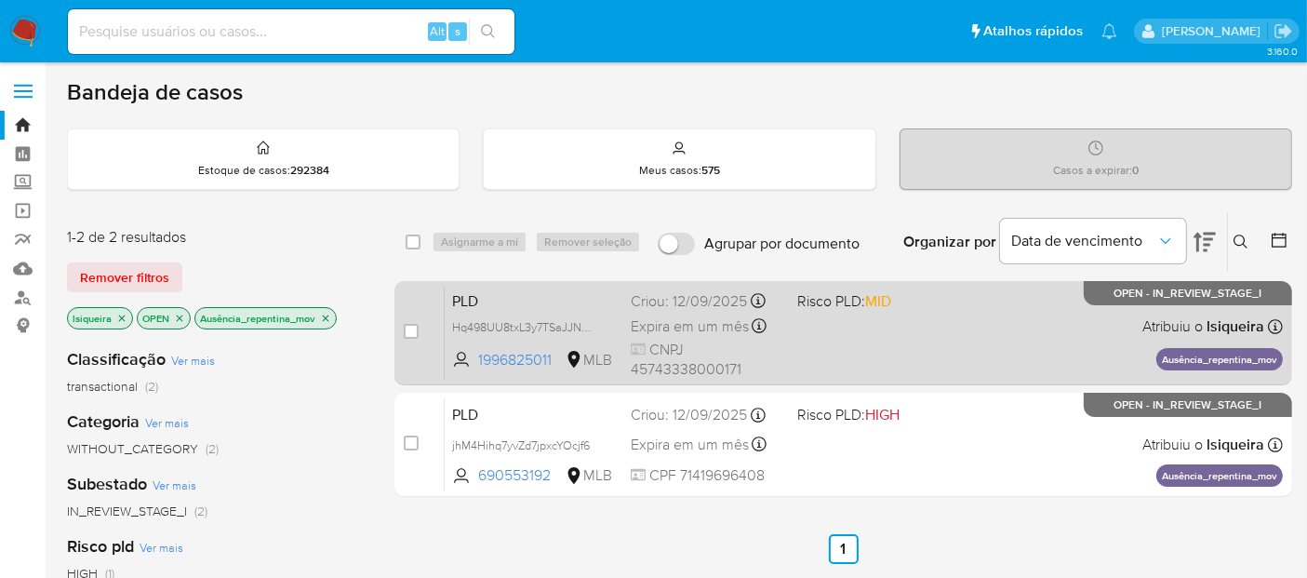
click at [1034, 349] on div "PLD Hq498UU8txL3y7TSaJJNWB2R 1996825011 MLB Risco PLD: MID Criou: [DATE] Criou:…" at bounding box center [864, 333] width 838 height 94
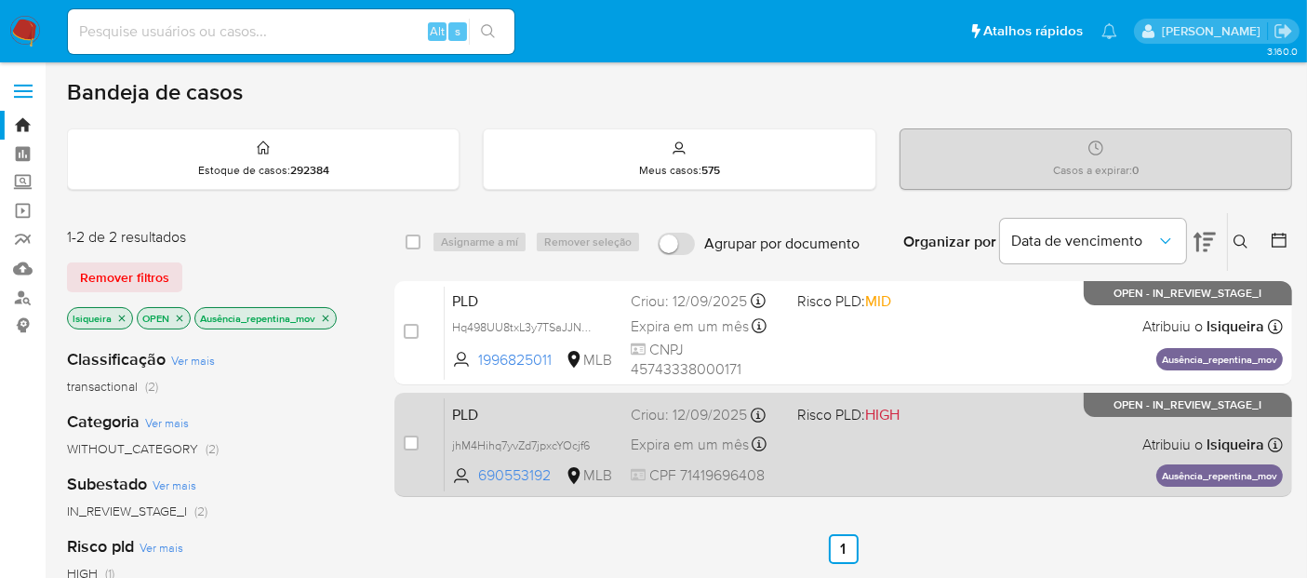
click at [995, 427] on div "PLD jhM4Hihq7yvZd7jpxcYOcjf6 690553192 MLB Risco PLD: HIGH Criou: [DATE] Criou:…" at bounding box center [864, 444] width 838 height 94
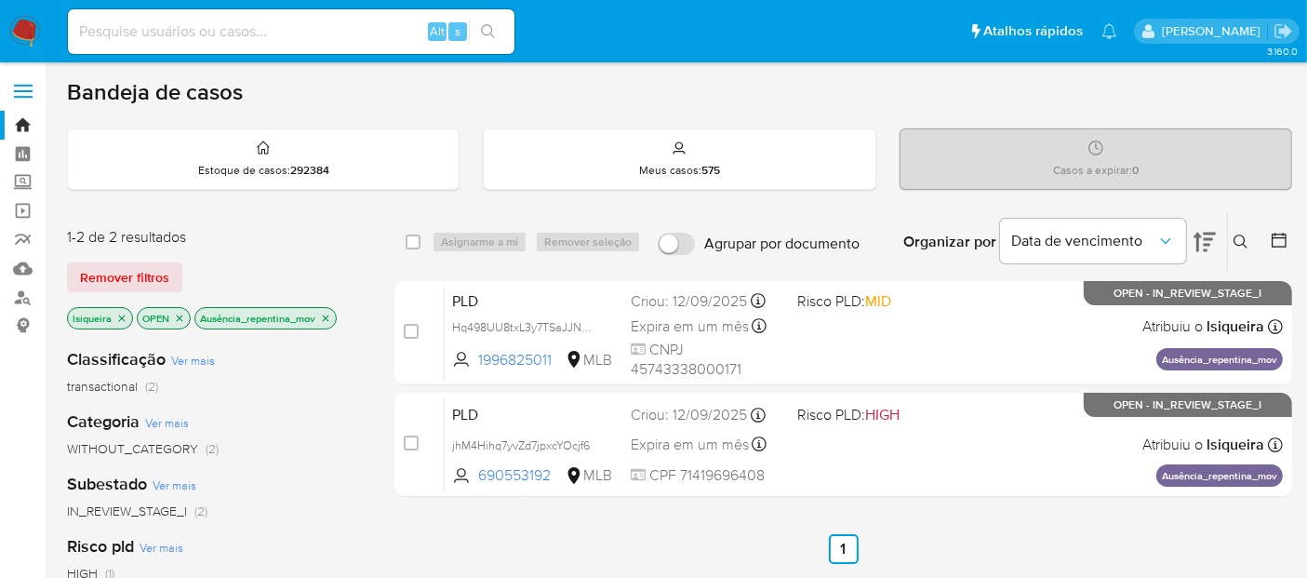
click at [330, 316] on icon "close-filter" at bounding box center [325, 318] width 11 height 11
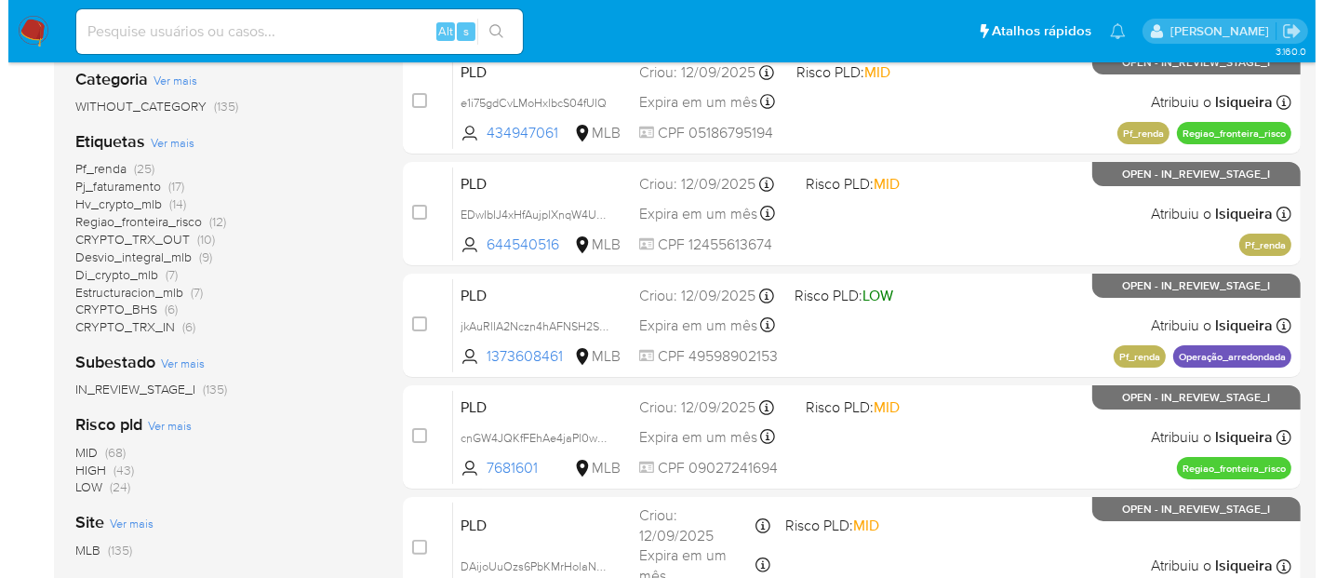
scroll to position [310, 0]
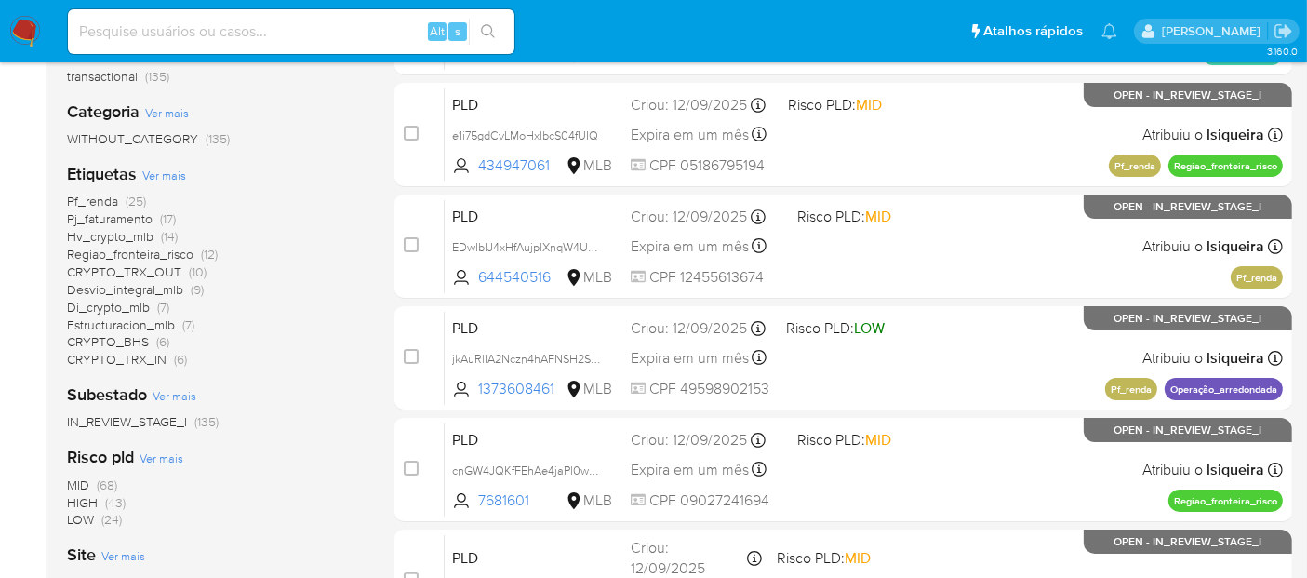
click at [155, 168] on span "Ver mais" at bounding box center [164, 175] width 44 height 17
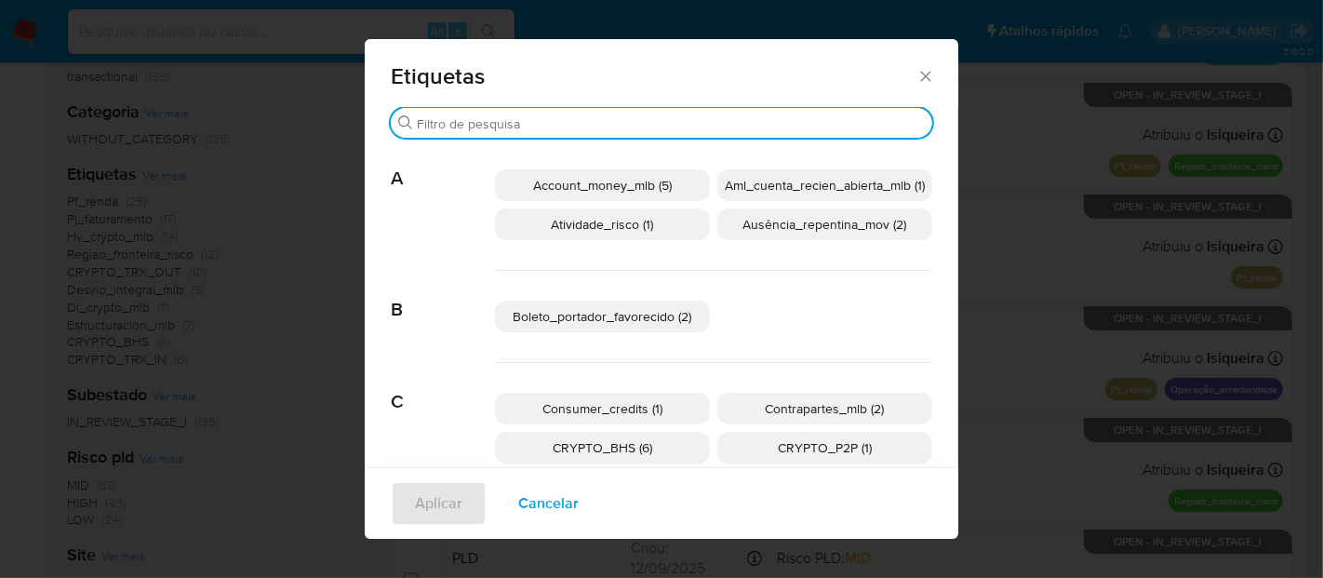
click at [440, 118] on input "Buscar" at bounding box center [671, 123] width 508 height 17
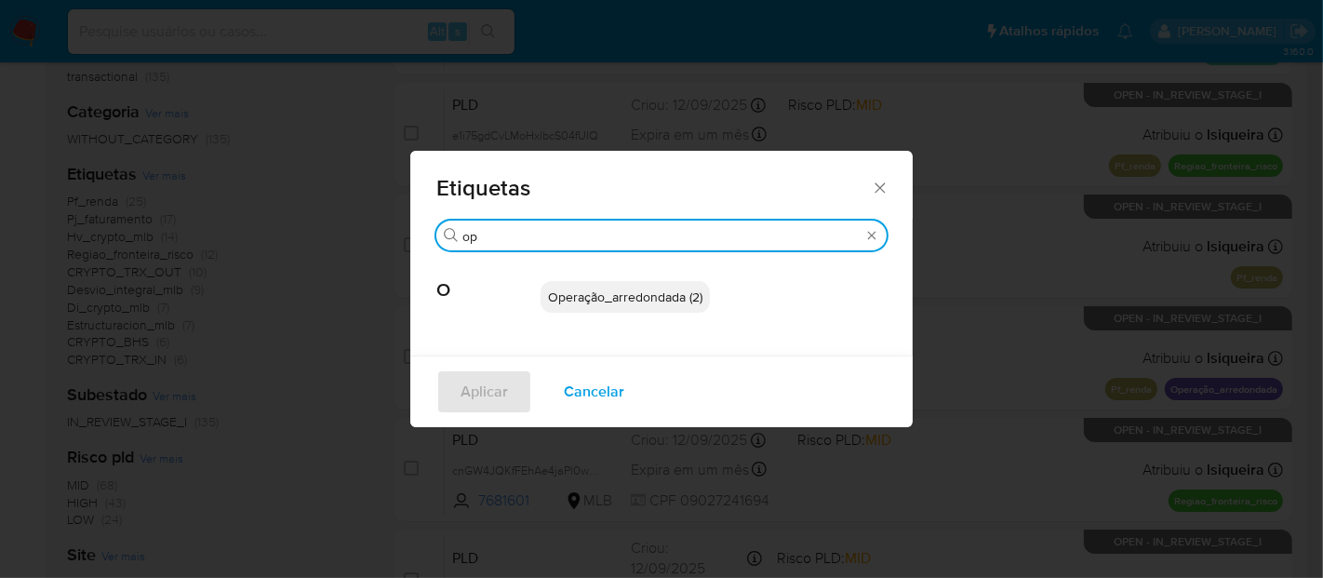
type input "op"
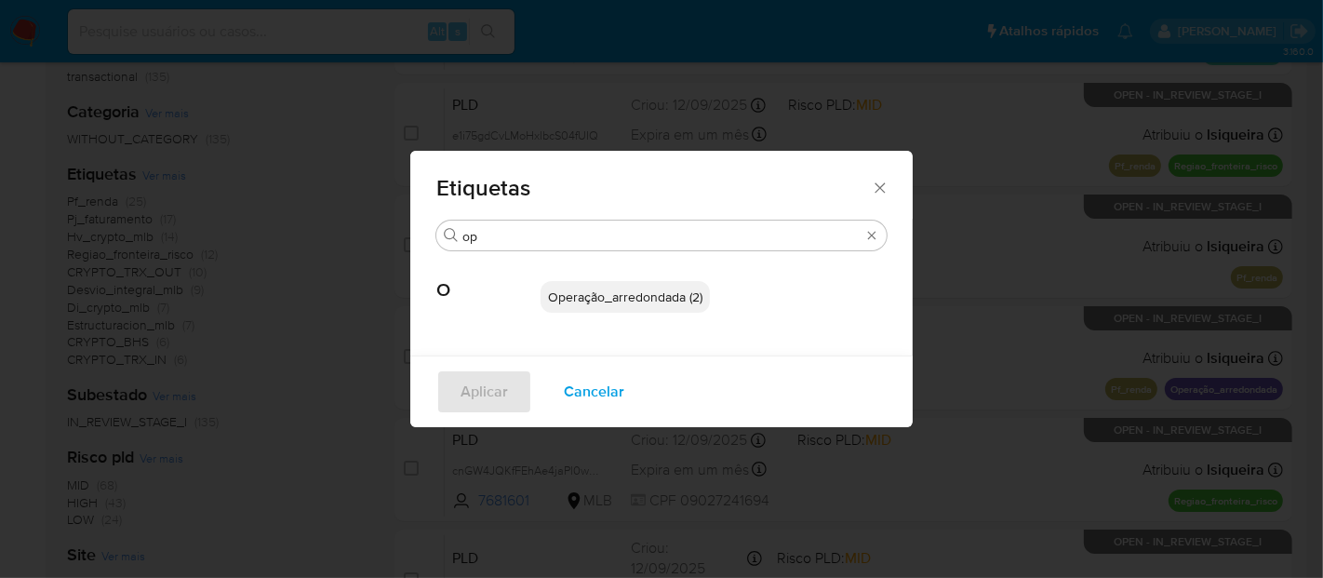
click at [581, 296] on span "Operação_arredondada (2)" at bounding box center [625, 296] width 154 height 19
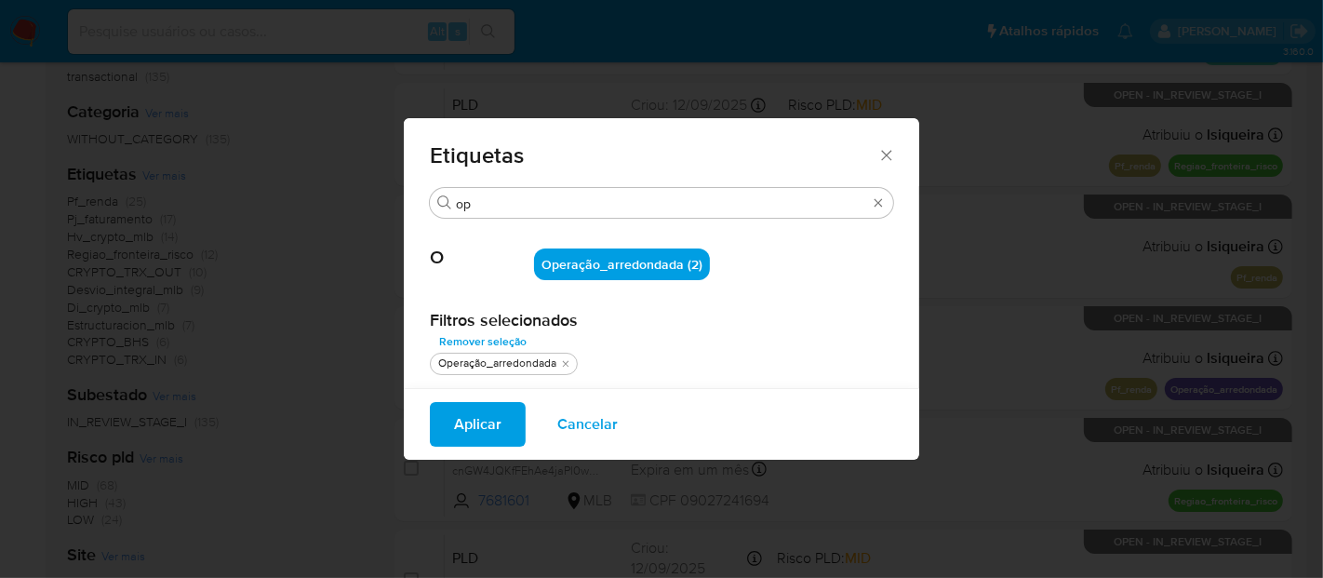
click at [453, 423] on button "Aplicar" at bounding box center [478, 424] width 96 height 45
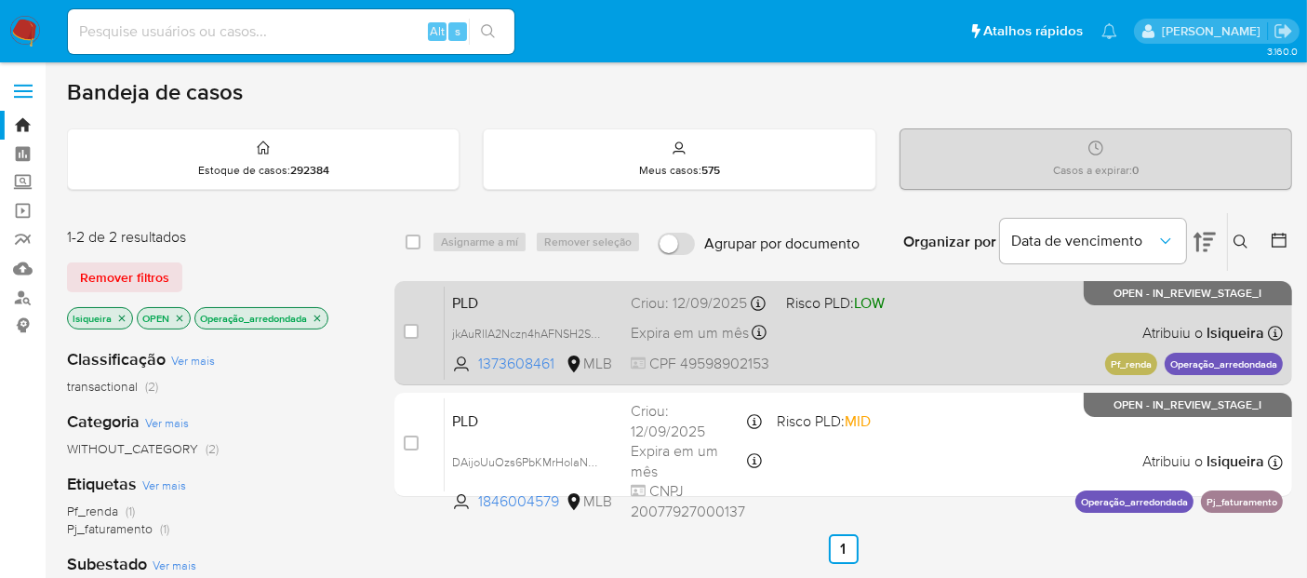
click at [912, 330] on span at bounding box center [856, 332] width 140 height 4
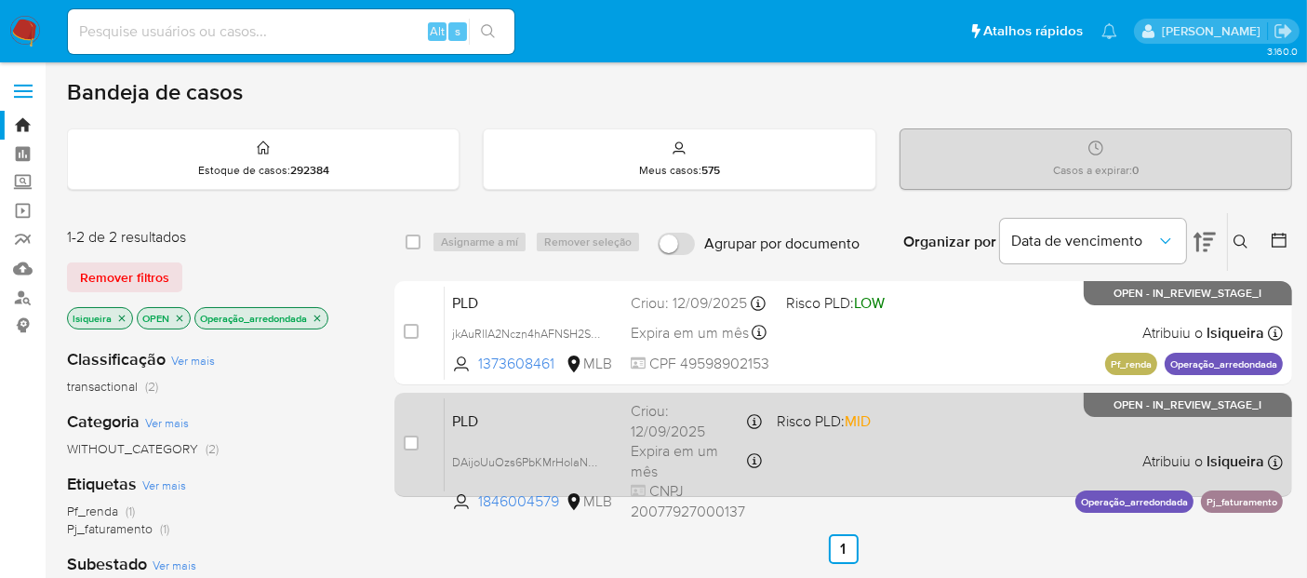
click at [901, 442] on div "PLD DAijoUuOzs6PbKMrHolaNE01 1846004579 MLB Risco PLD: MID Criou: [DATE] Criou:…" at bounding box center [864, 444] width 838 height 94
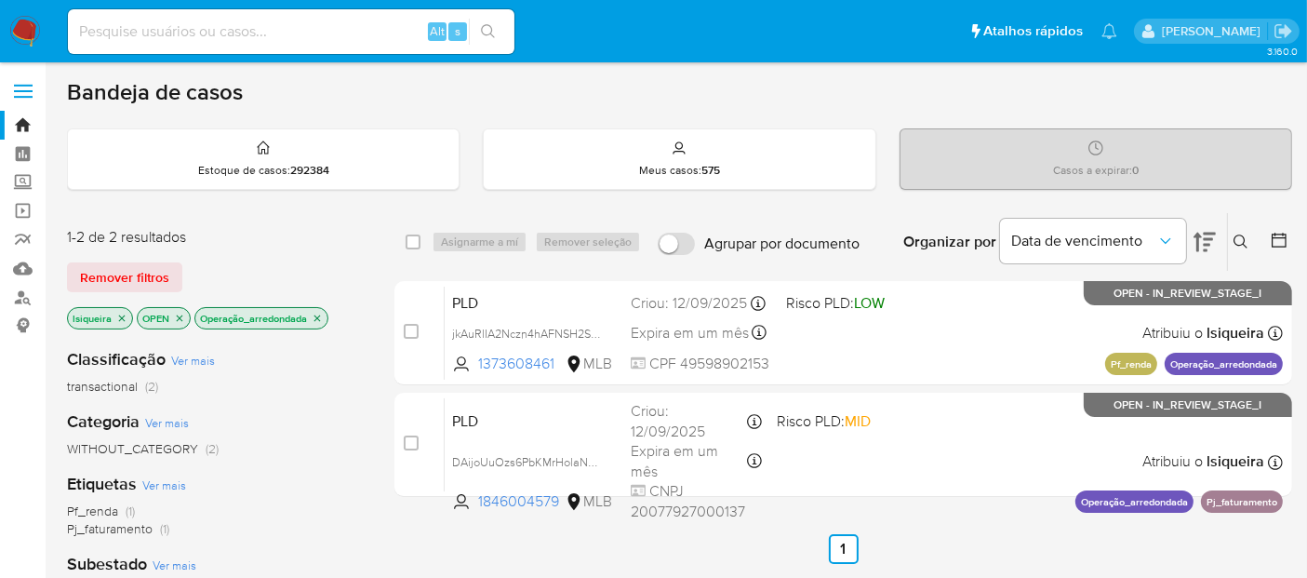
scroll to position [103, 0]
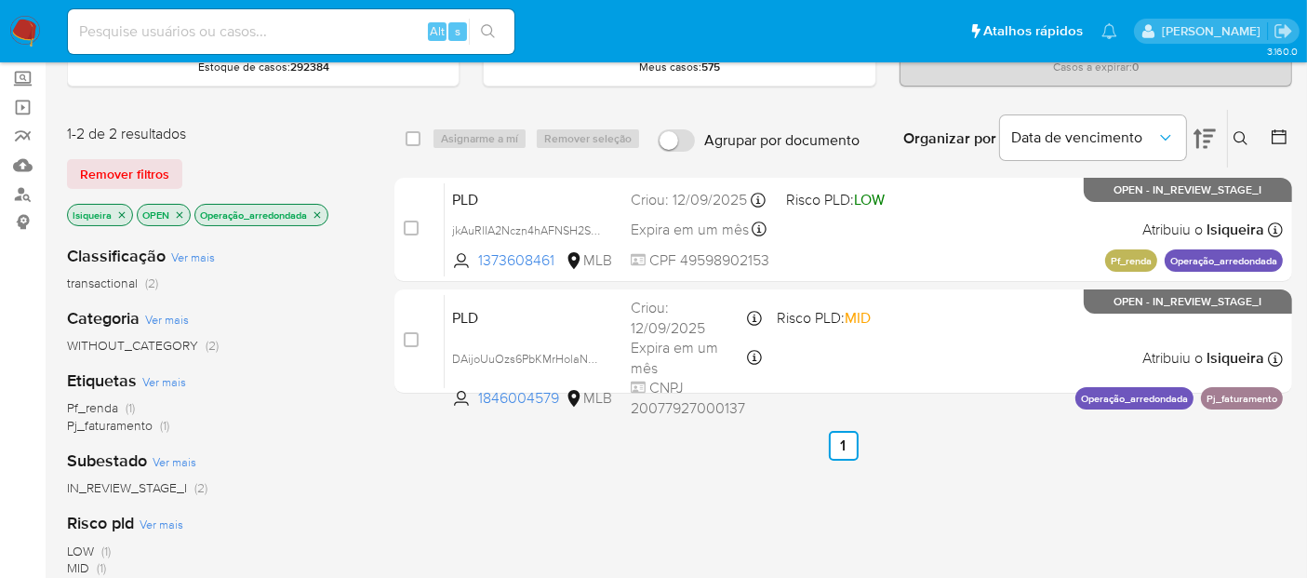
click at [316, 214] on icon "close-filter" at bounding box center [317, 214] width 11 height 11
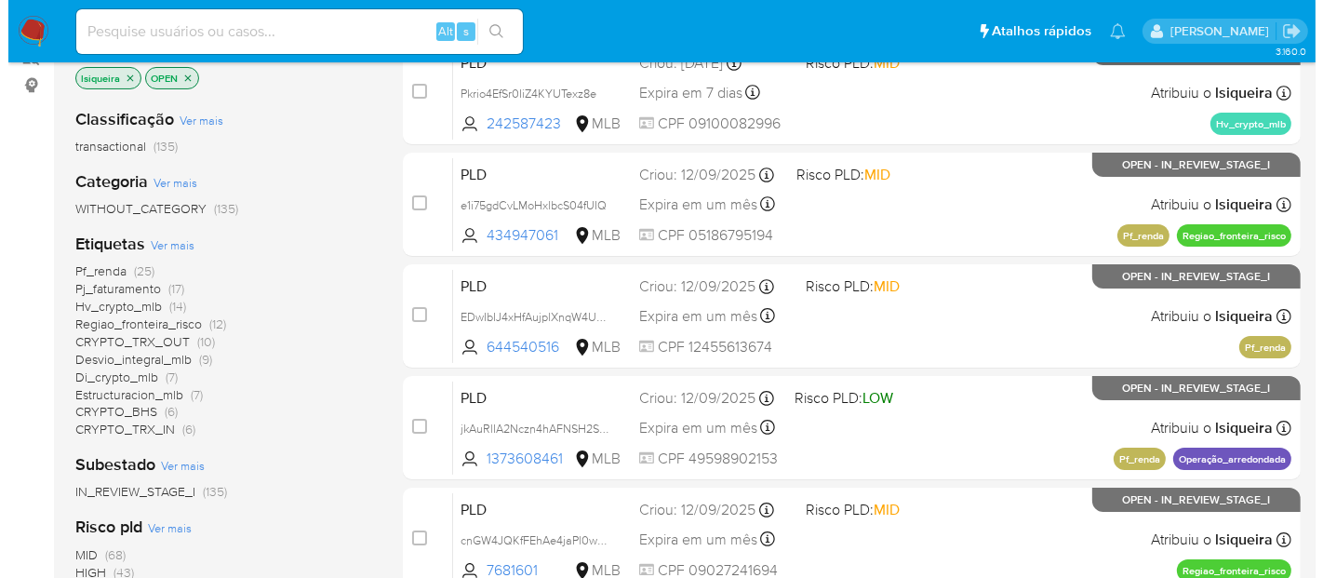
scroll to position [103, 0]
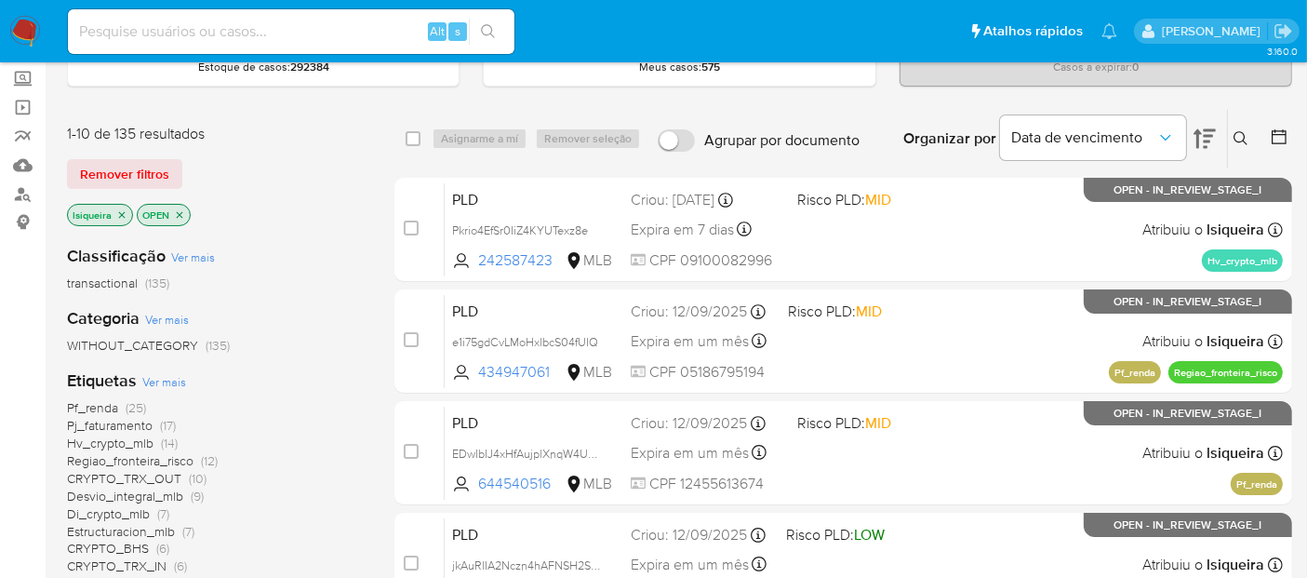
click at [158, 376] on span "Ver mais" at bounding box center [164, 381] width 44 height 17
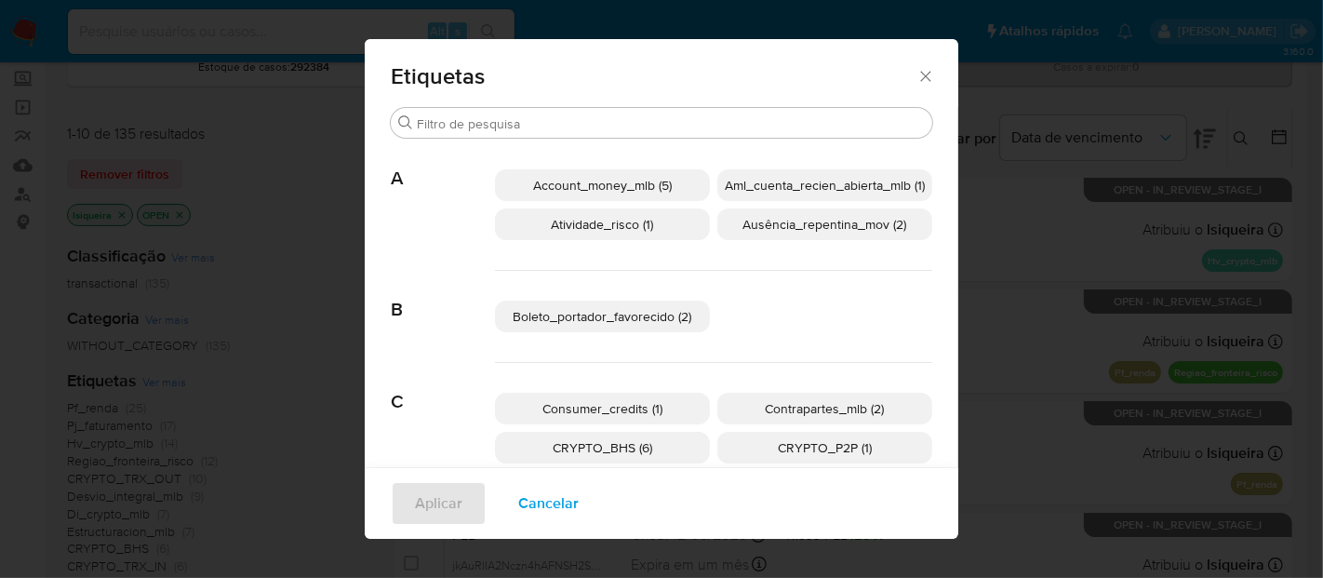
click at [460, 107] on div "Etiquetas Buscar A Account_money_mlb (5) Aml_cuenta_recien_abierta_mlb (1) Ativ…" at bounding box center [662, 289] width 594 height 500
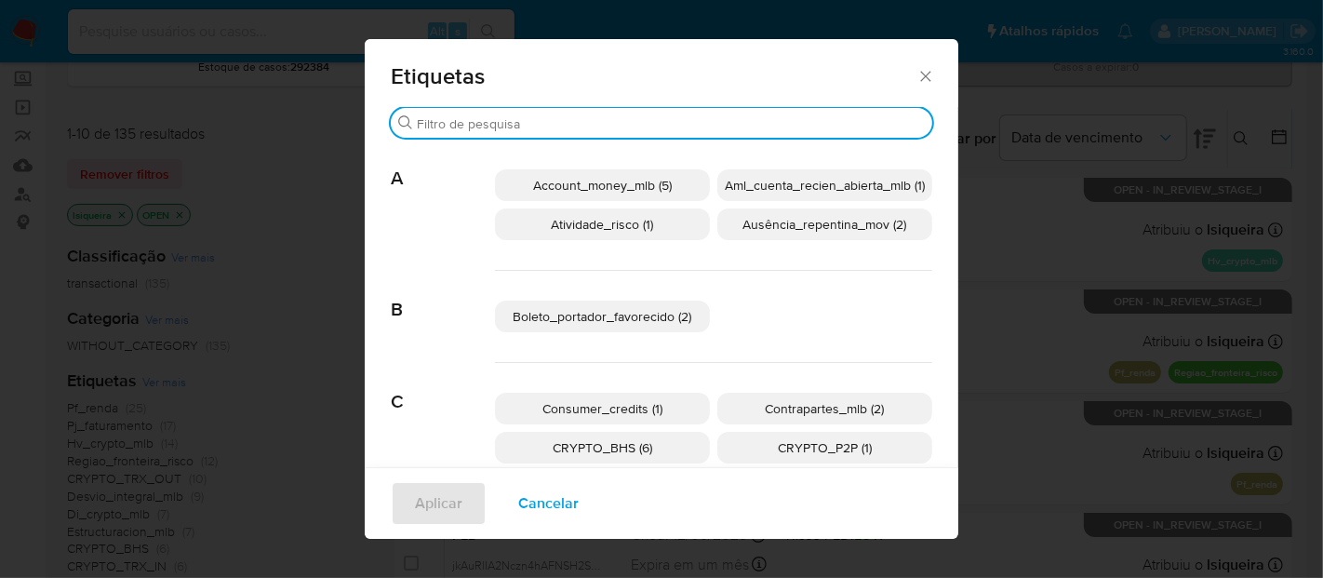
click at [447, 119] on input "Buscar" at bounding box center [671, 123] width 508 height 17
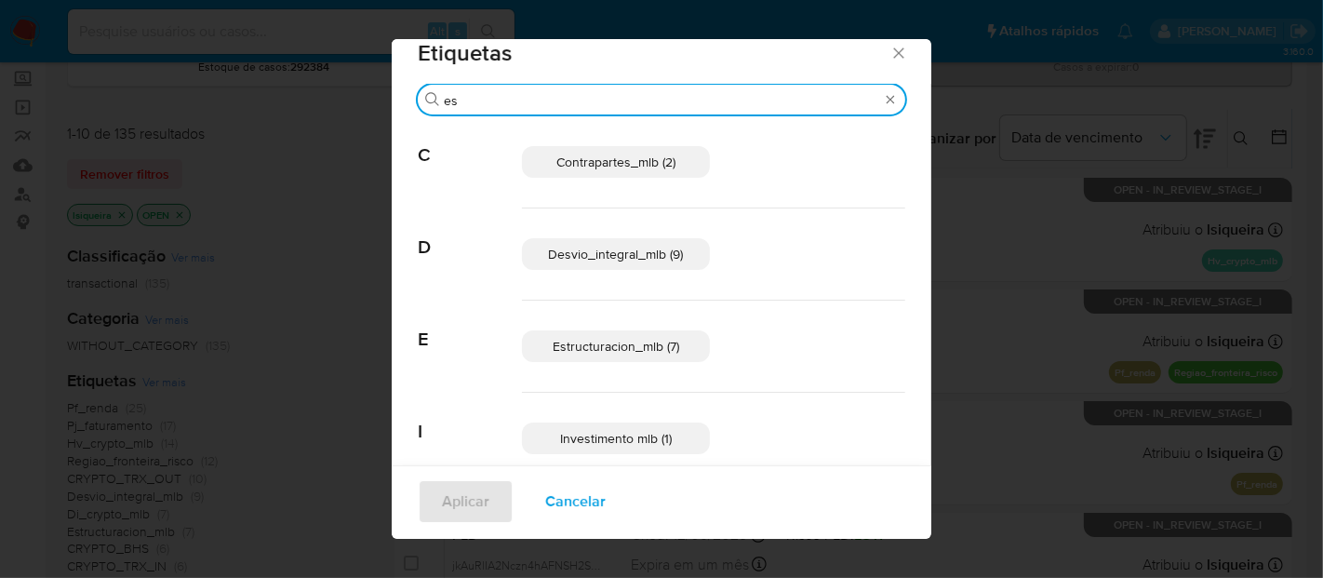
scroll to position [13, 0]
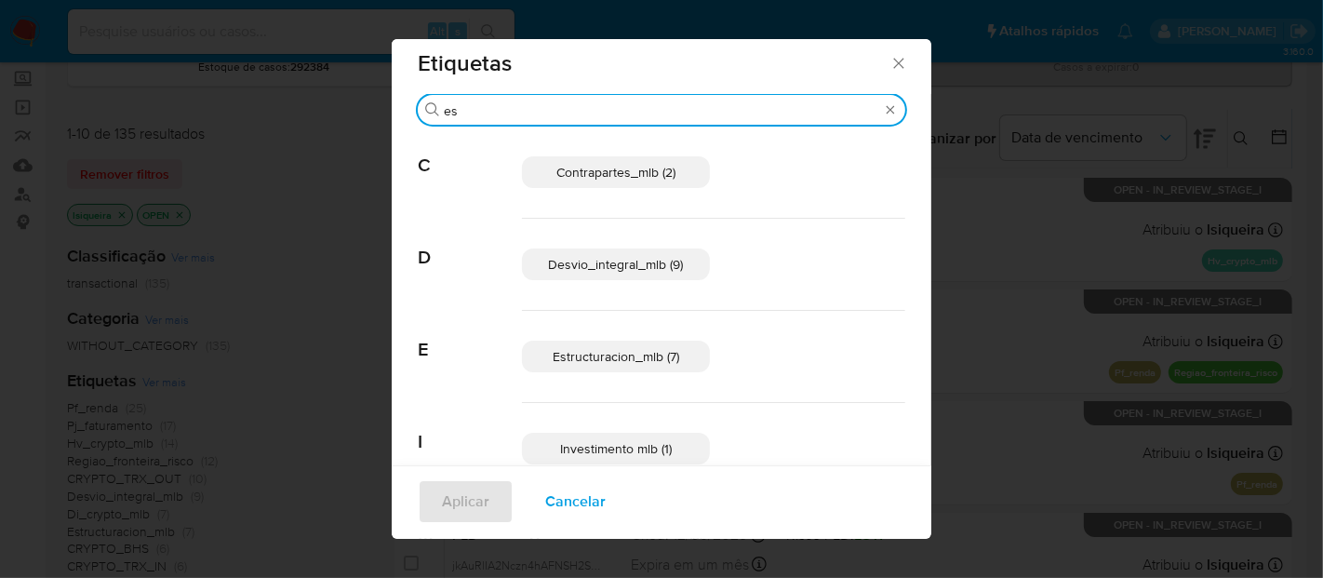
type input "e"
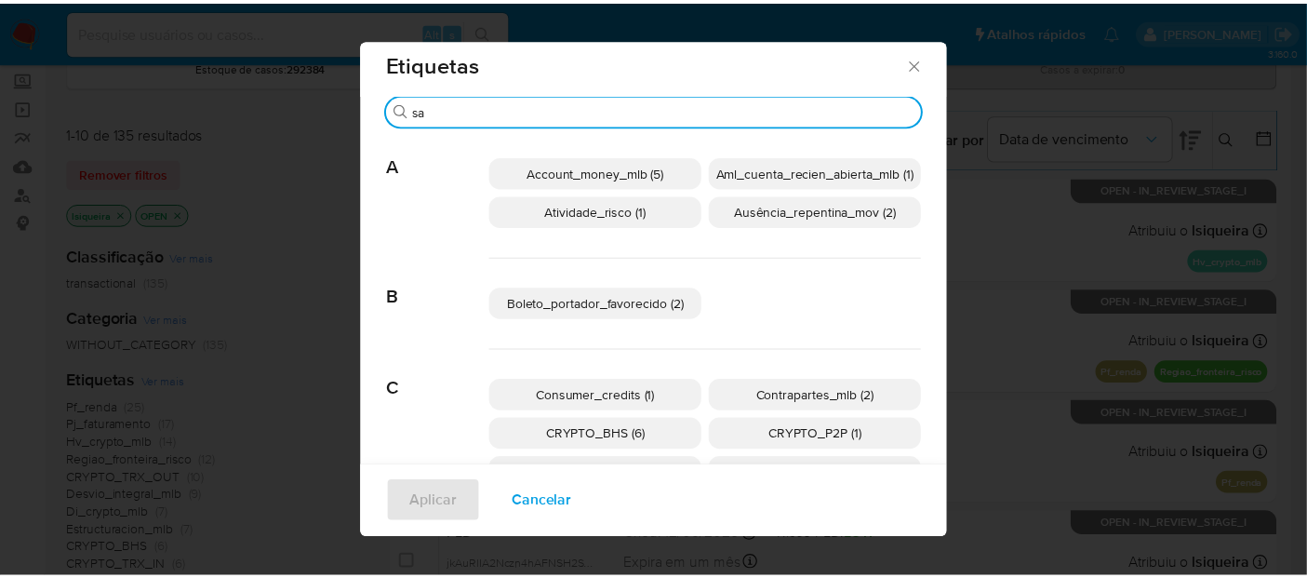
scroll to position [0, 0]
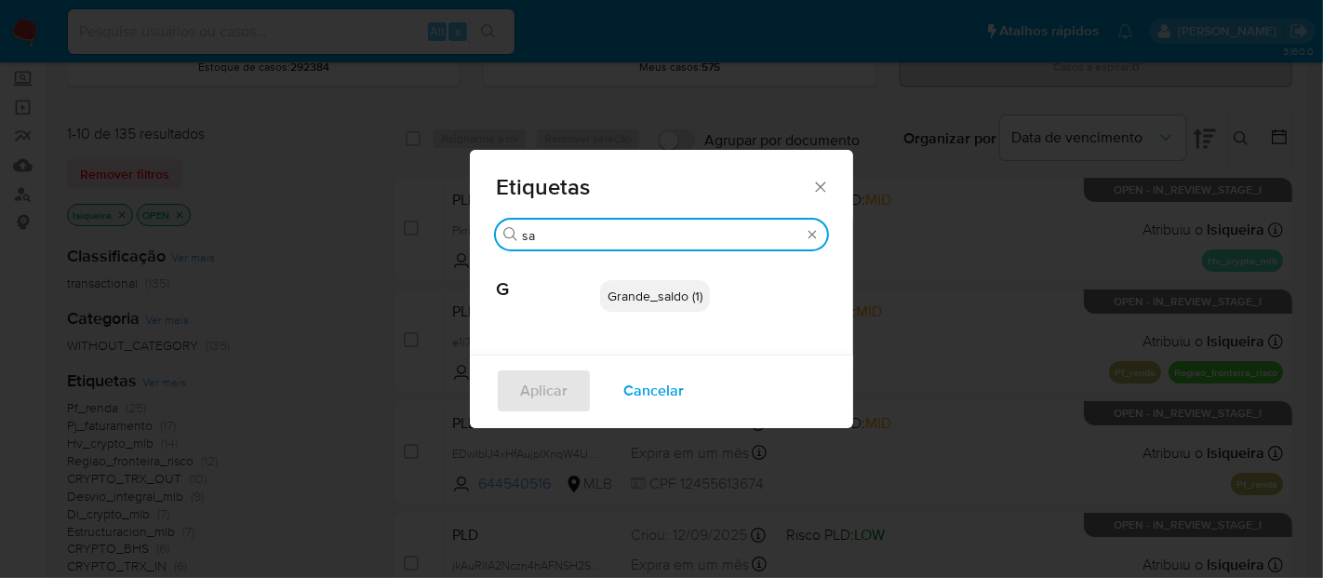
type input "sa"
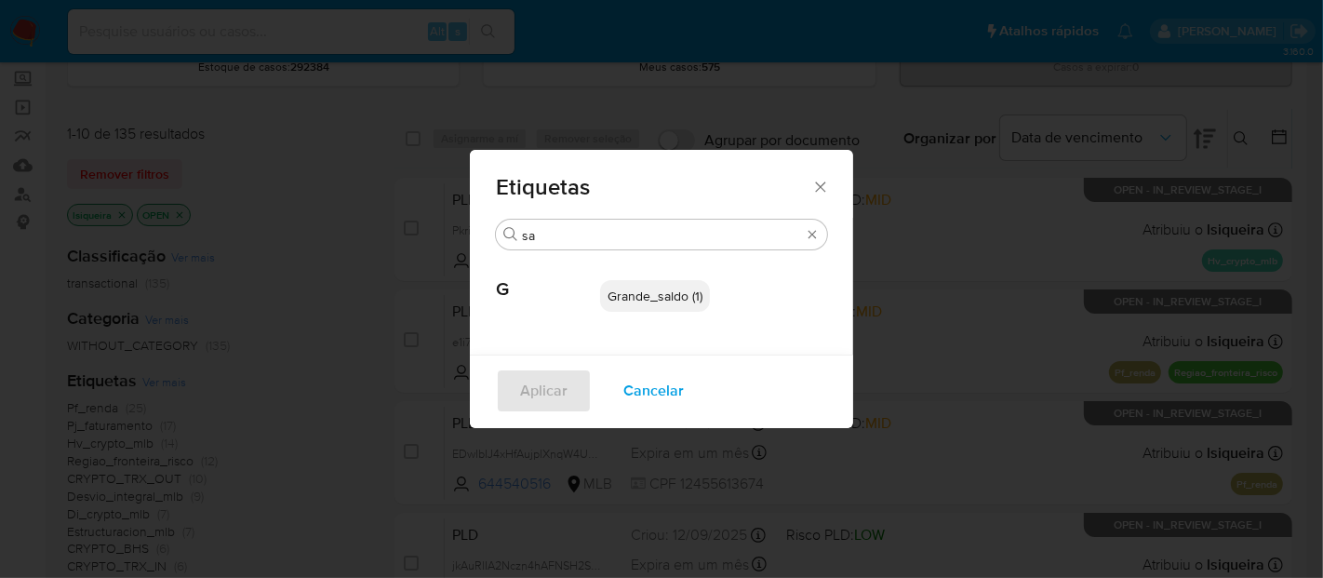
click at [821, 185] on icon "Fechar" at bounding box center [820, 187] width 19 height 19
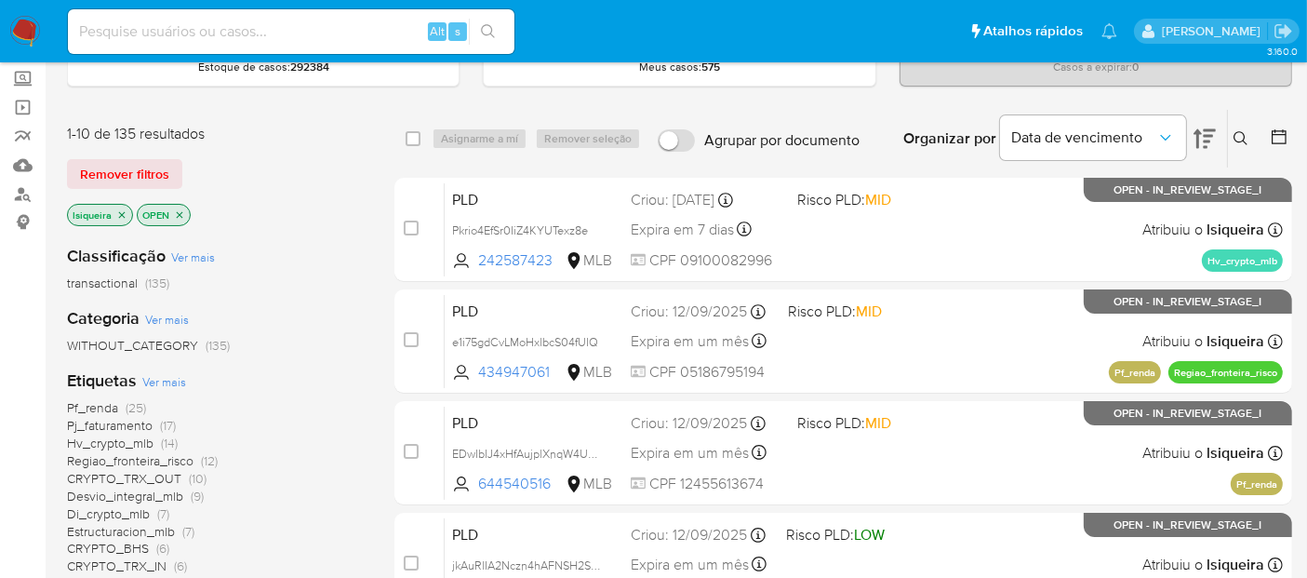
click at [99, 404] on span "Pf_renda" at bounding box center [92, 407] width 51 height 19
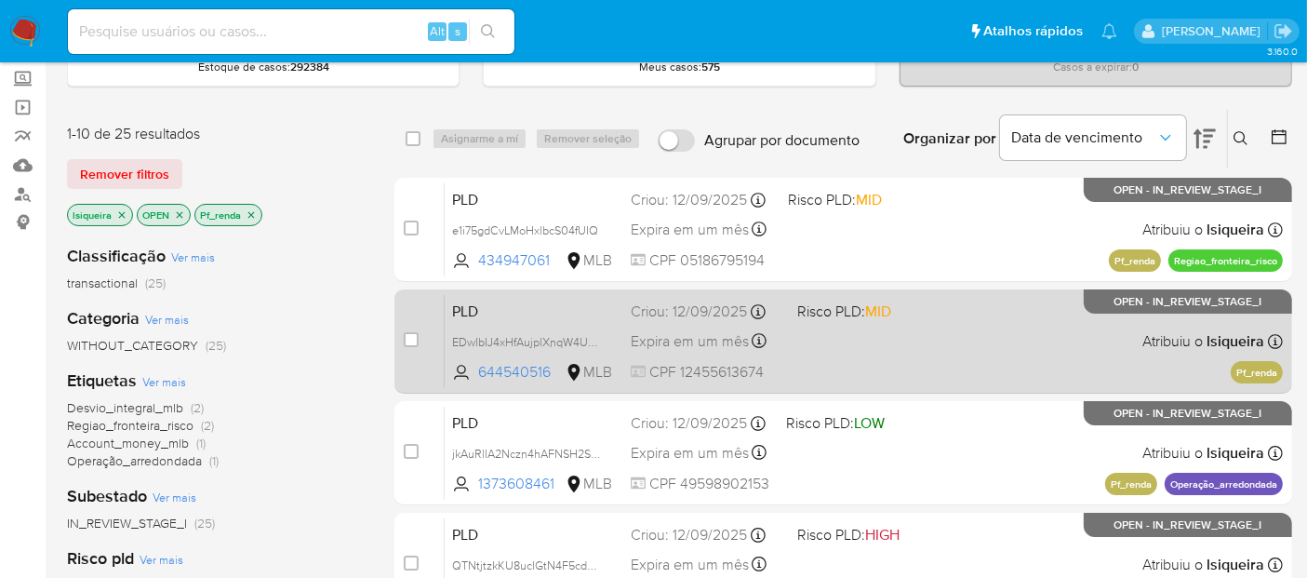
click at [914, 353] on div "PLD EDwIbIJ4xHfAujplXnqW4UPB 644540516 MLB Risco PLD: MID Criou: [DATE] Criou: …" at bounding box center [864, 341] width 838 height 94
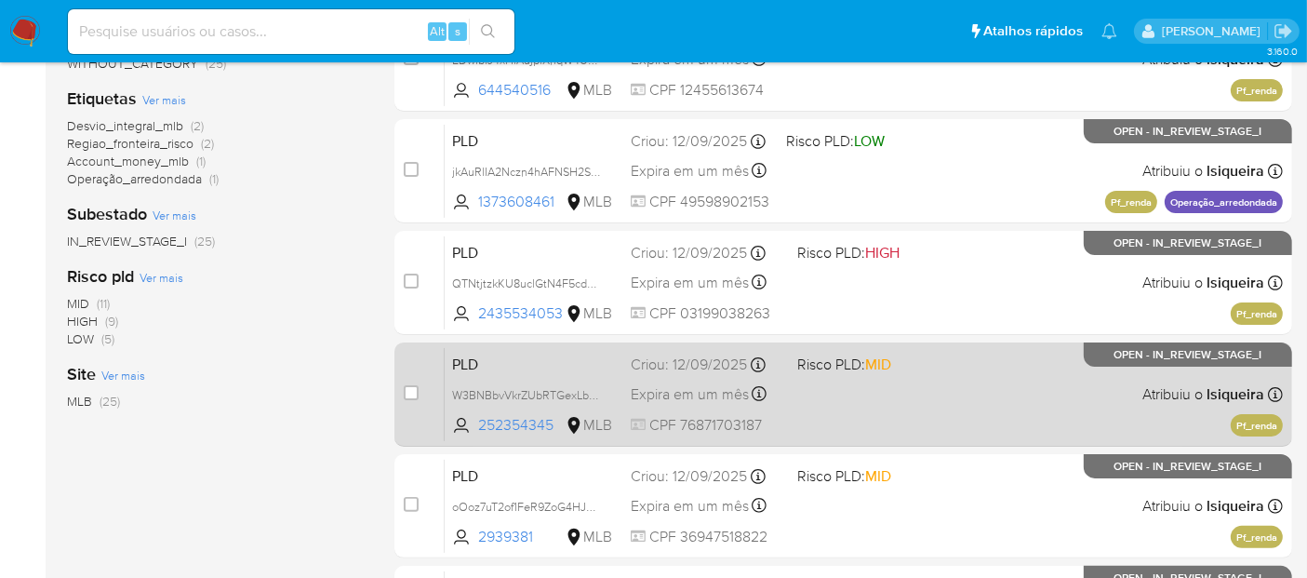
scroll to position [413, 0]
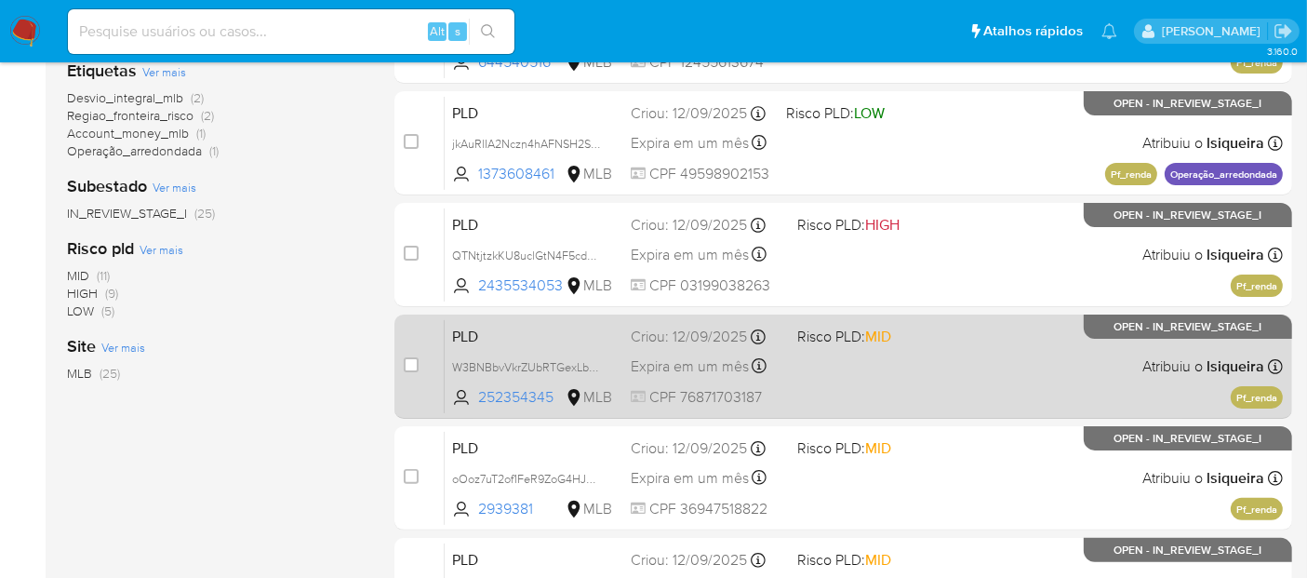
click at [897, 364] on span at bounding box center [873, 366] width 152 height 4
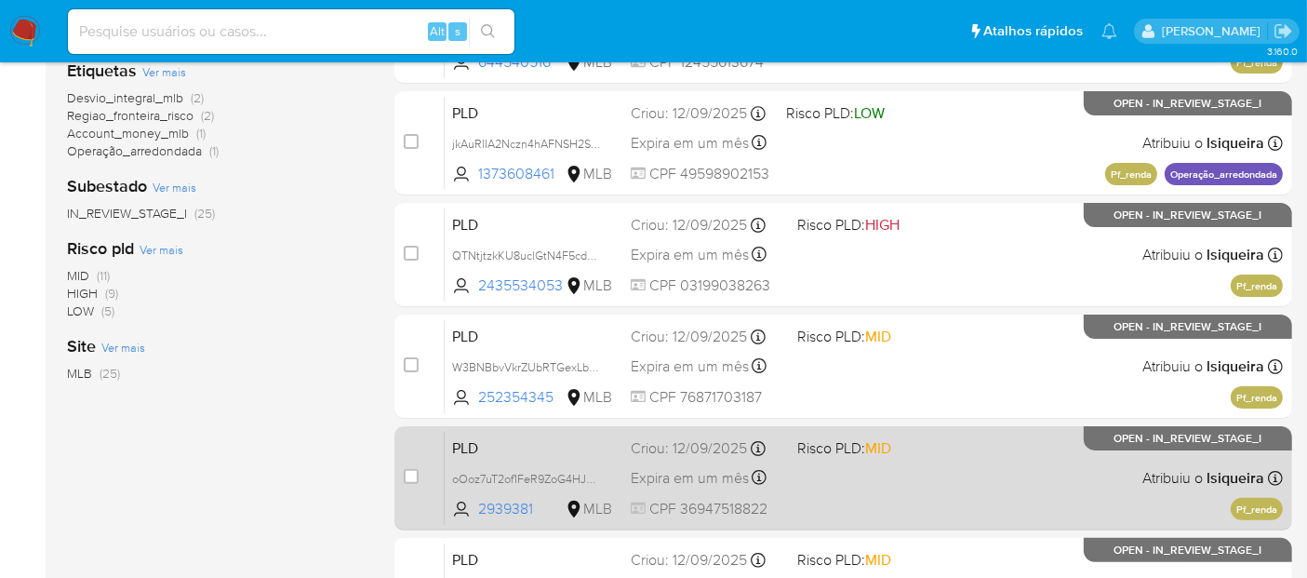
click at [912, 479] on div "PLD oOoz7uT2of1FeR9ZoG4HJGdD 2939381 MLB Risco PLD: MID Criou: [DATE] Criou: [D…" at bounding box center [864, 478] width 838 height 94
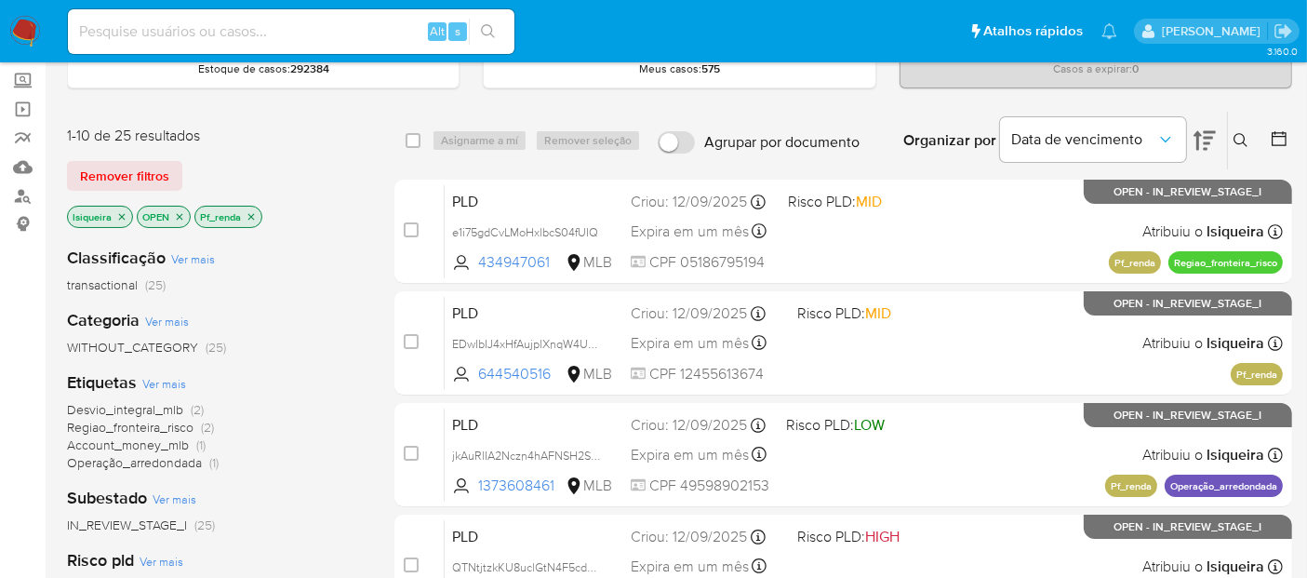
scroll to position [0, 0]
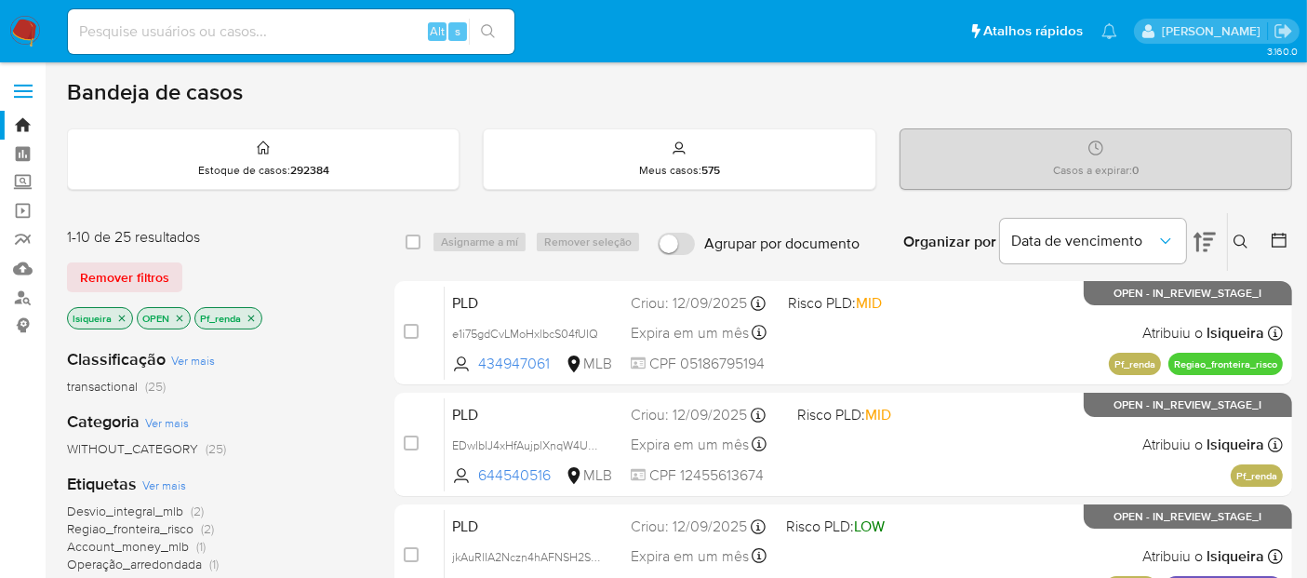
click at [252, 314] on icon "close-filter" at bounding box center [251, 317] width 7 height 7
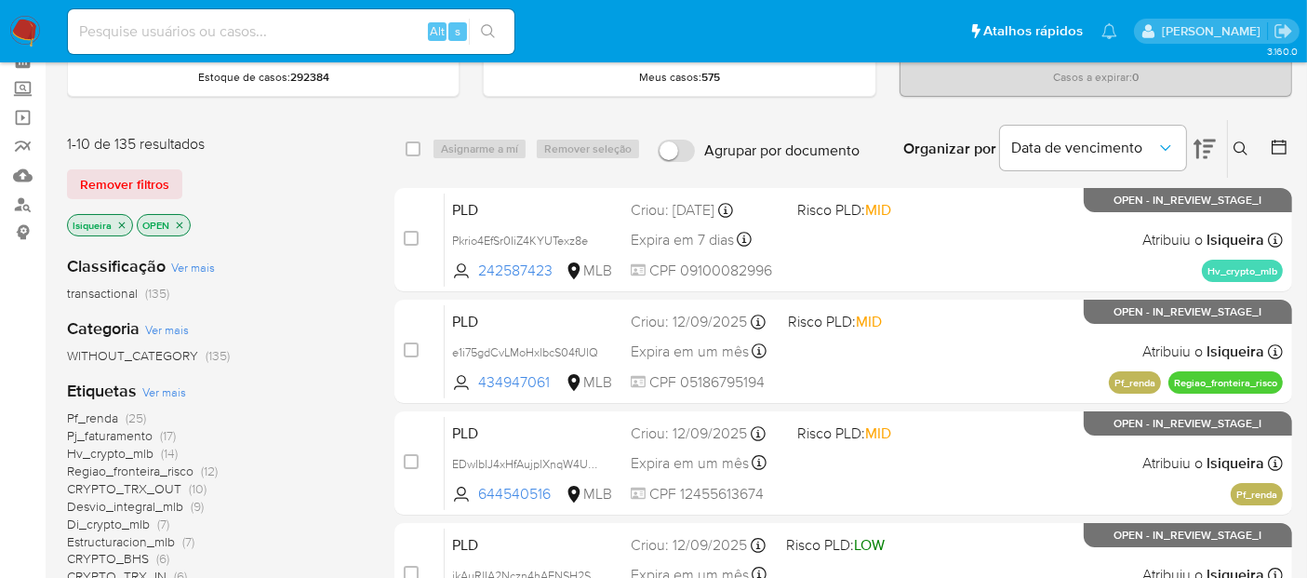
scroll to position [310, 0]
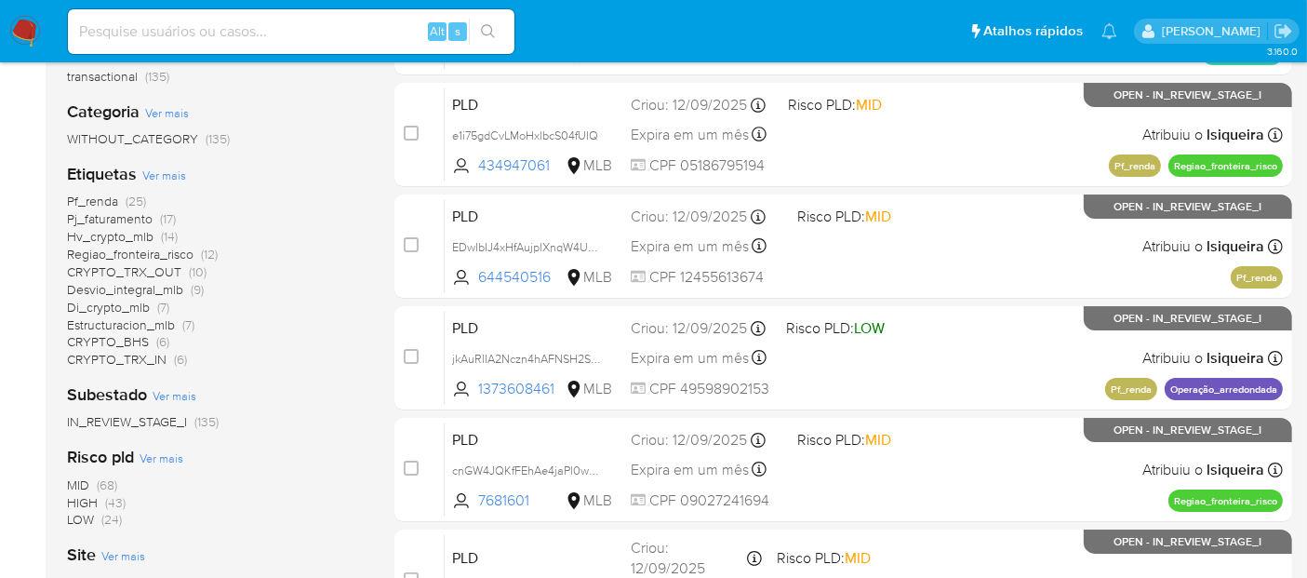
click at [129, 307] on span "Di_crypto_mlb" at bounding box center [108, 307] width 83 height 19
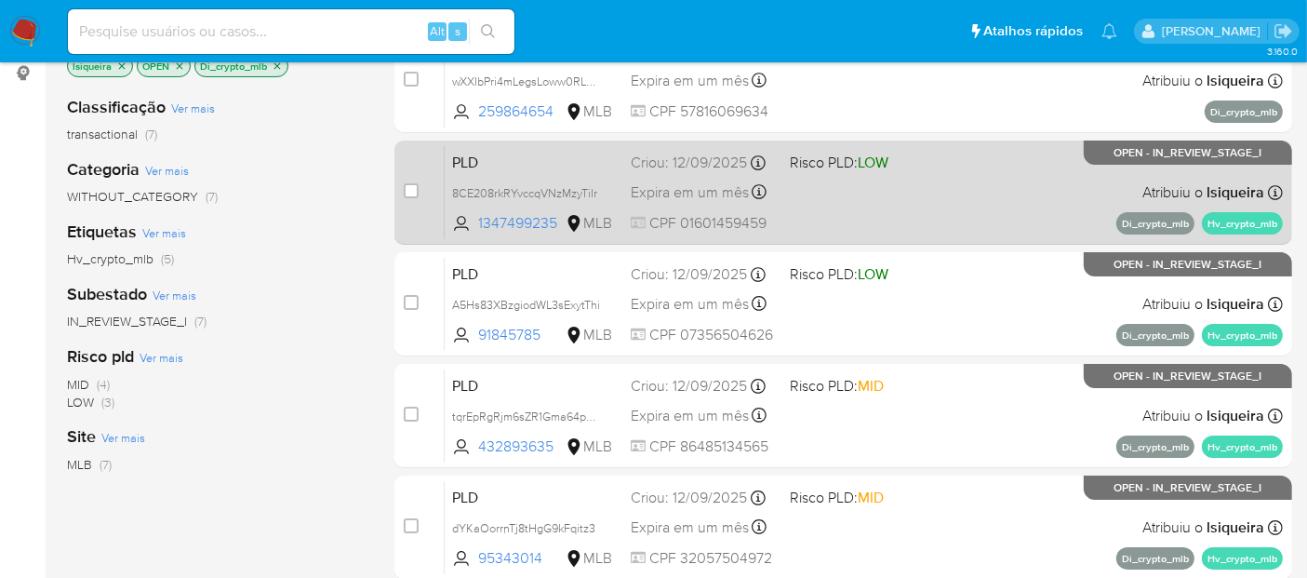
scroll to position [207, 0]
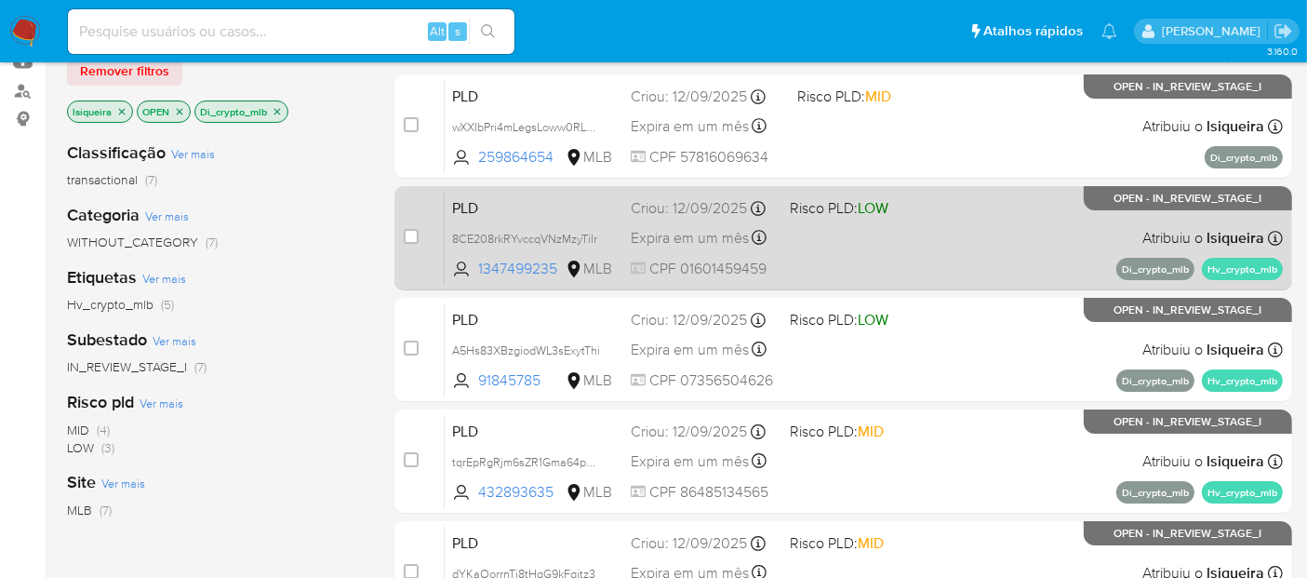
click at [979, 234] on div "PLD 8CE208rkRYvccqVNzMzyTiIr 1347499235 MLB Risco PLD: LOW Criou: [DATE] Criou:…" at bounding box center [864, 238] width 838 height 94
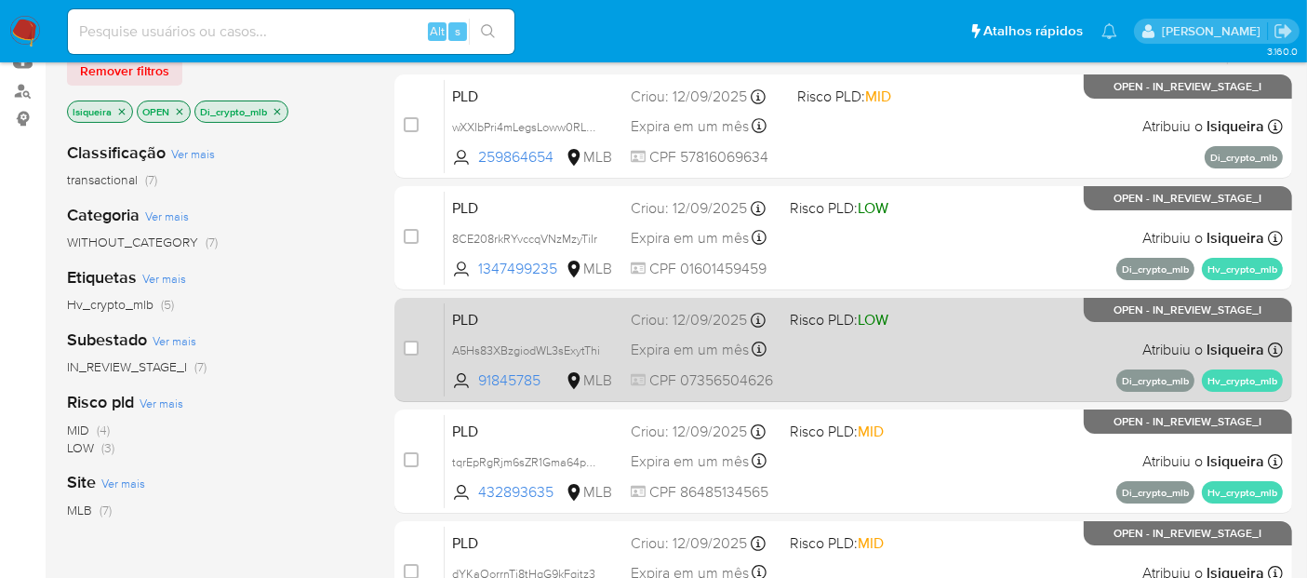
click at [975, 336] on div "PLD A5Hs83XBzgiodWL3sExytThi 91845785 MLB Risco PLD: LOW Criou: [DATE] Criou: […" at bounding box center [864, 349] width 838 height 94
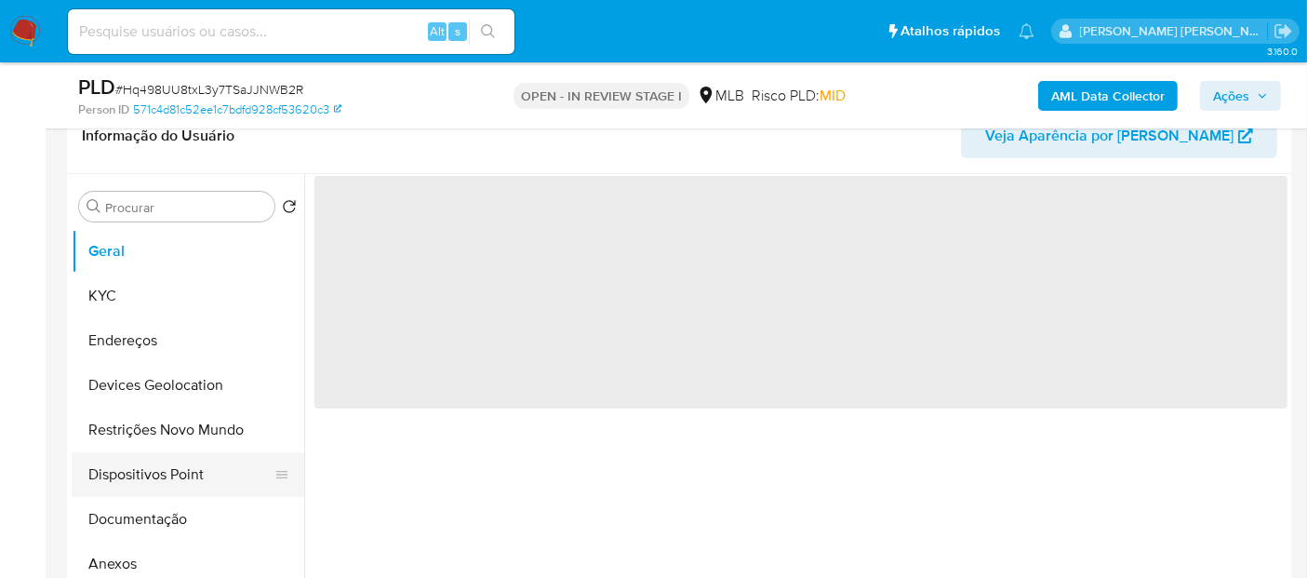
select select "10"
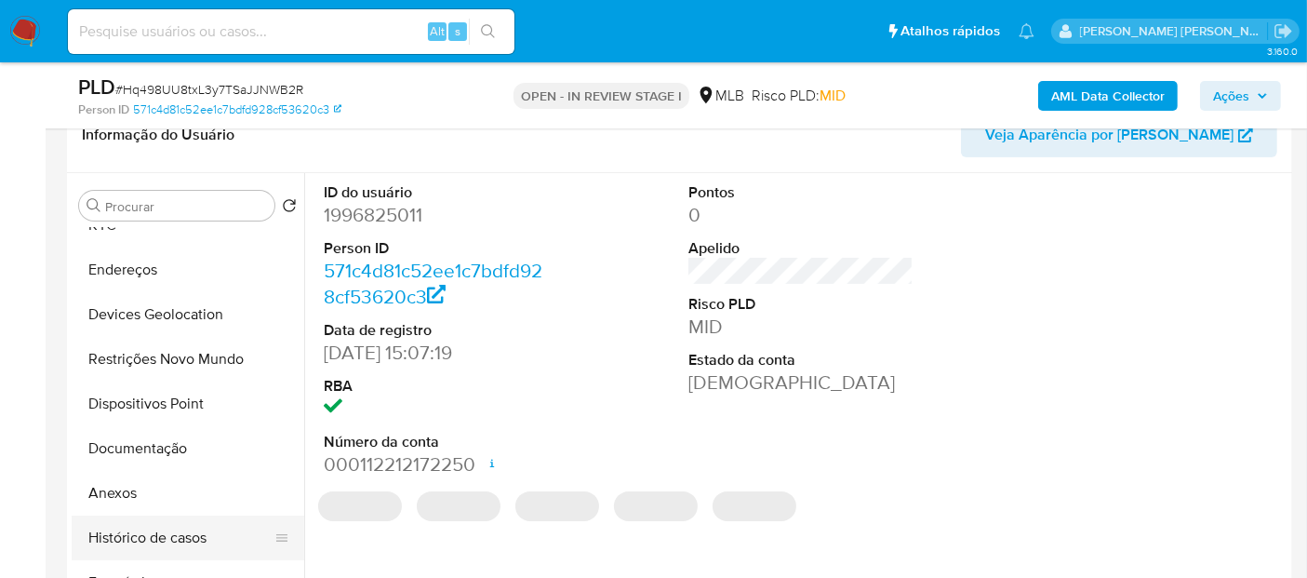
scroll to position [103, 0]
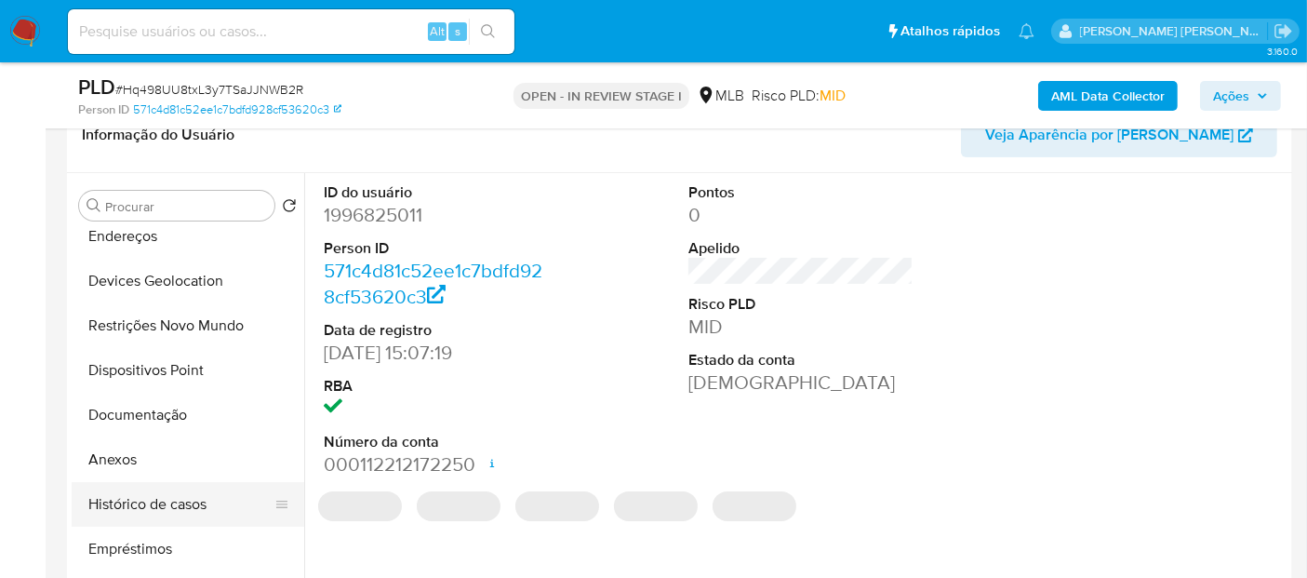
click at [146, 504] on button "Histórico de casos" at bounding box center [181, 504] width 218 height 45
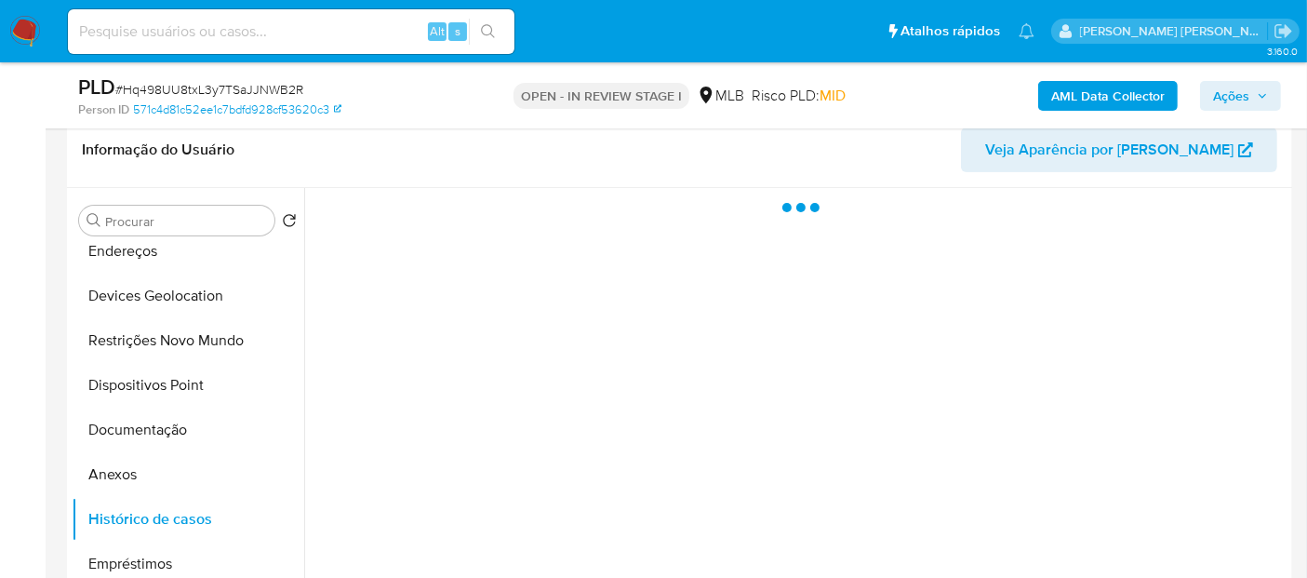
scroll to position [207, 0]
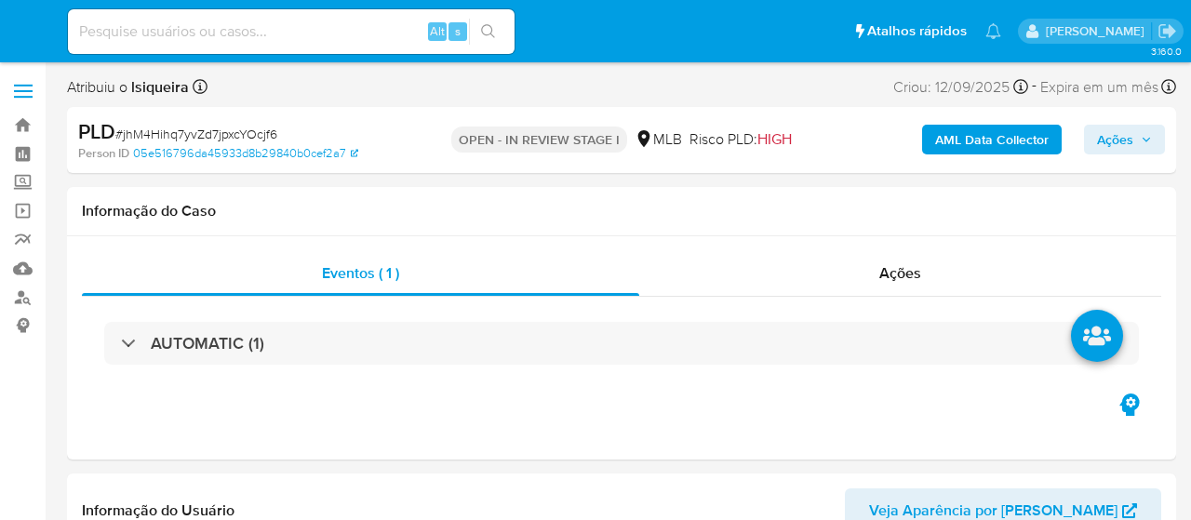
select select "10"
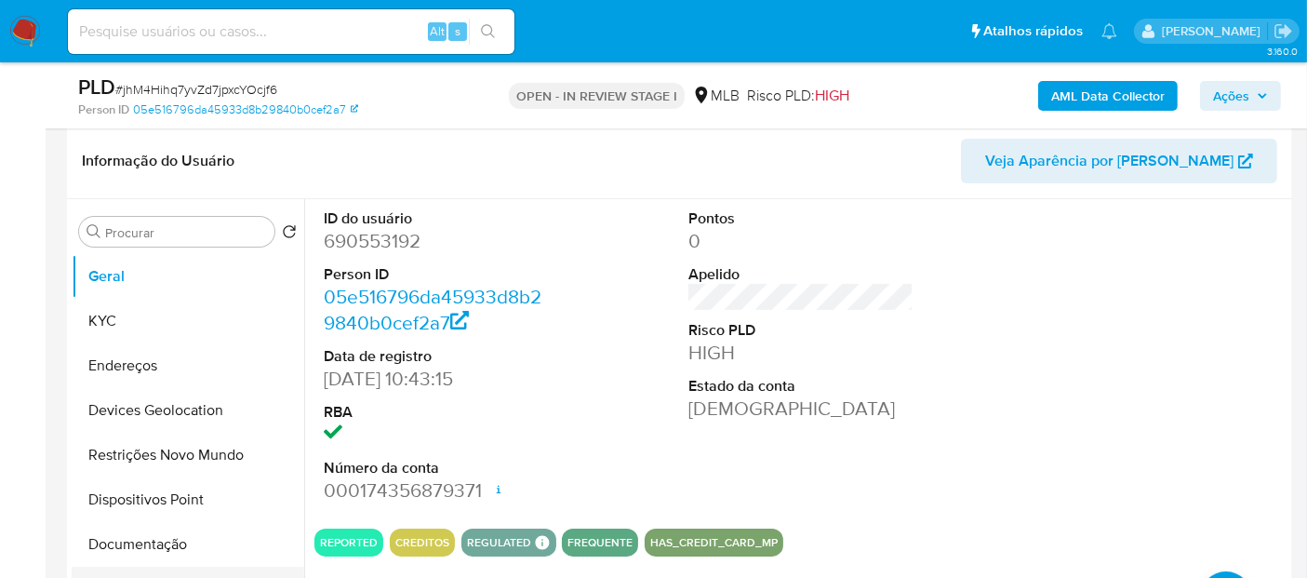
scroll to position [413, 0]
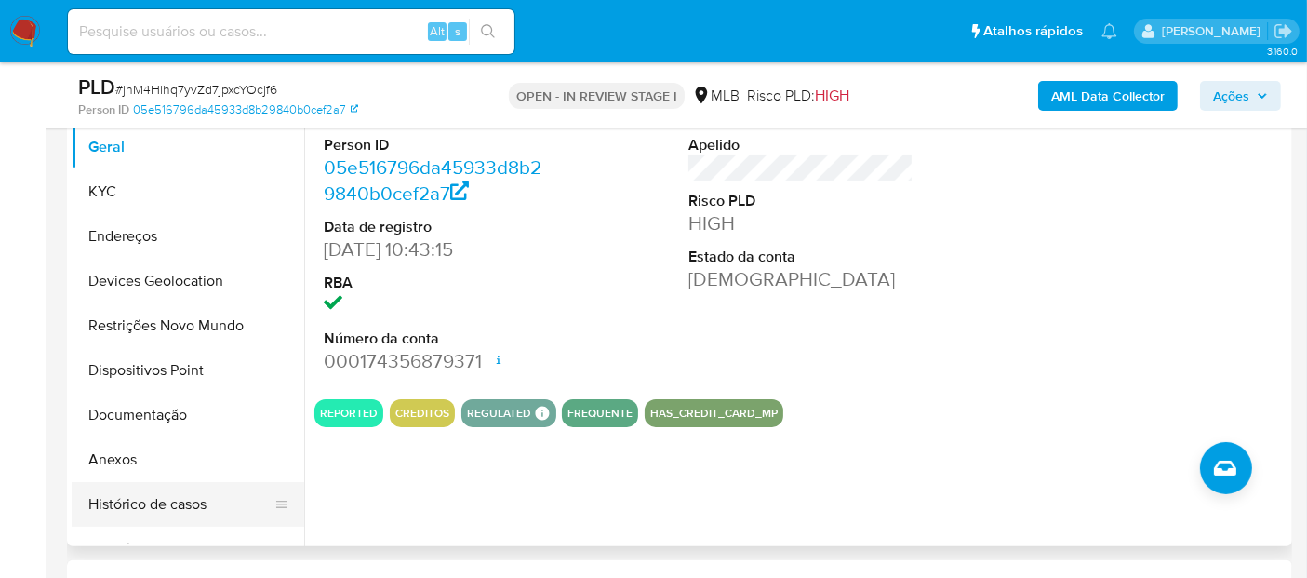
click at [151, 504] on button "Histórico de casos" at bounding box center [181, 504] width 218 height 45
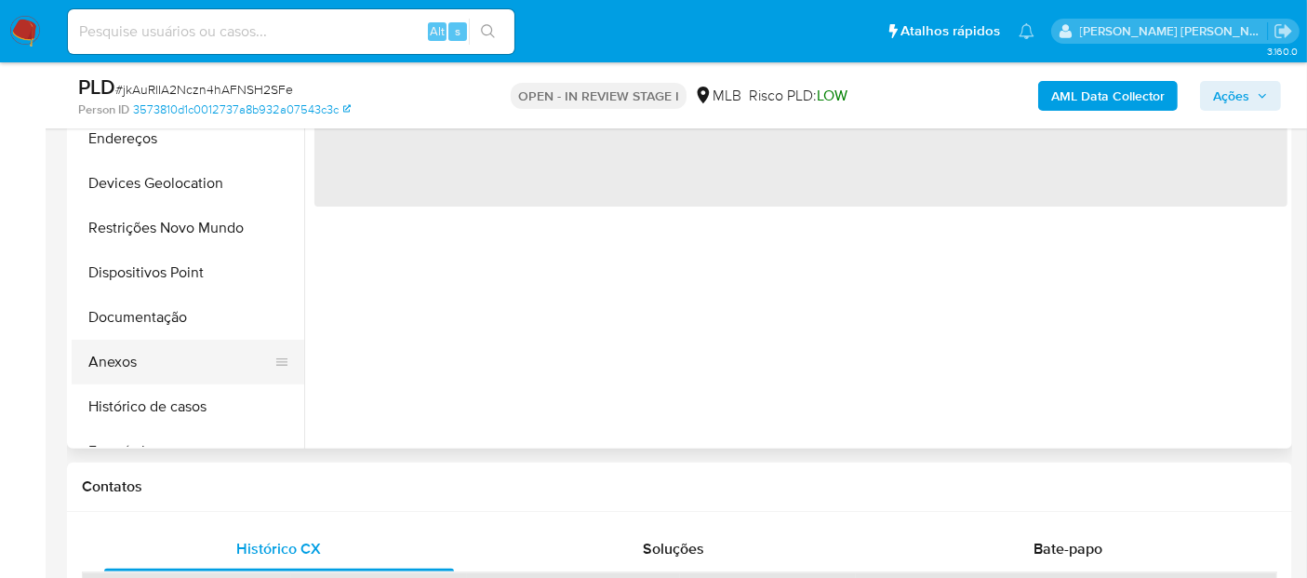
scroll to position [516, 0]
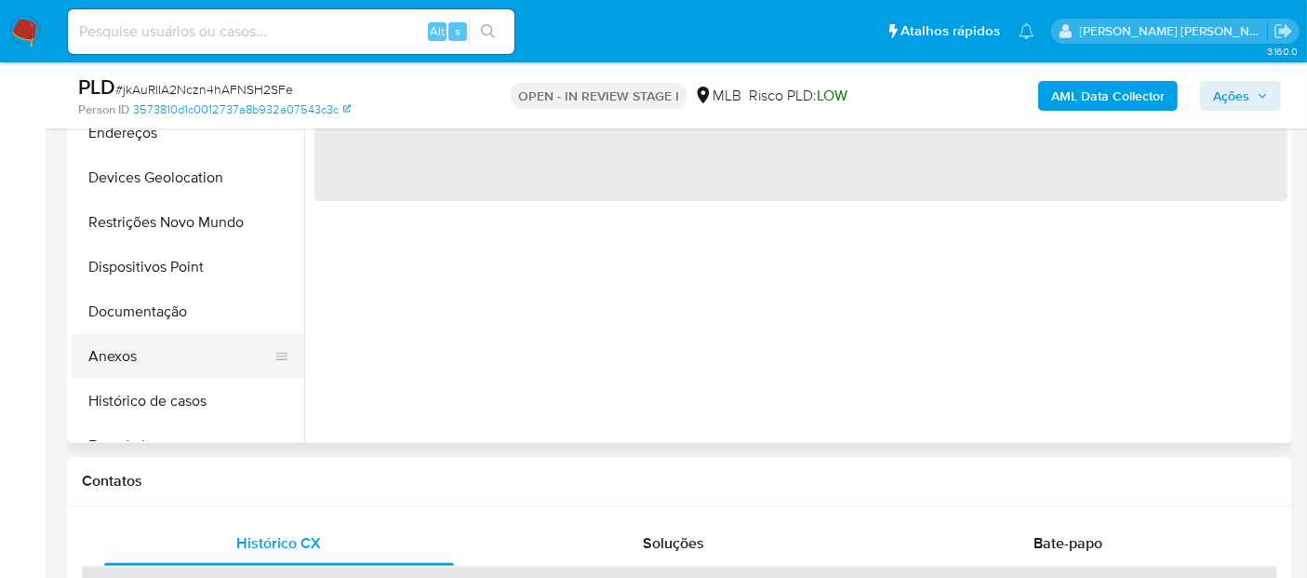
select select "10"
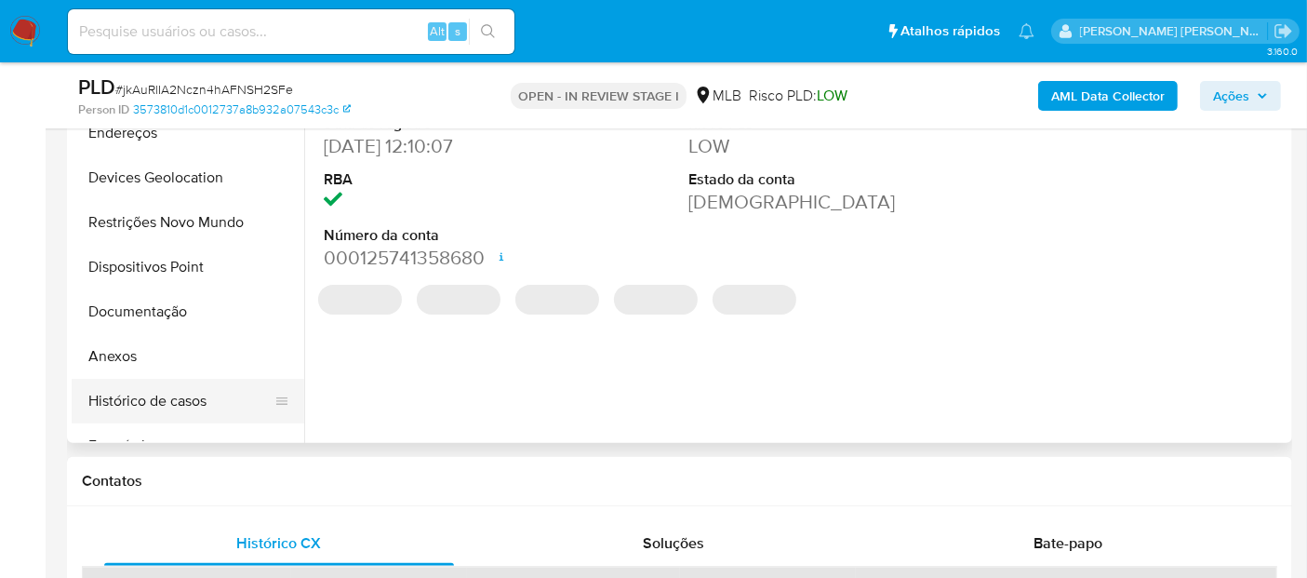
click at [204, 381] on button "Histórico de casos" at bounding box center [181, 401] width 218 height 45
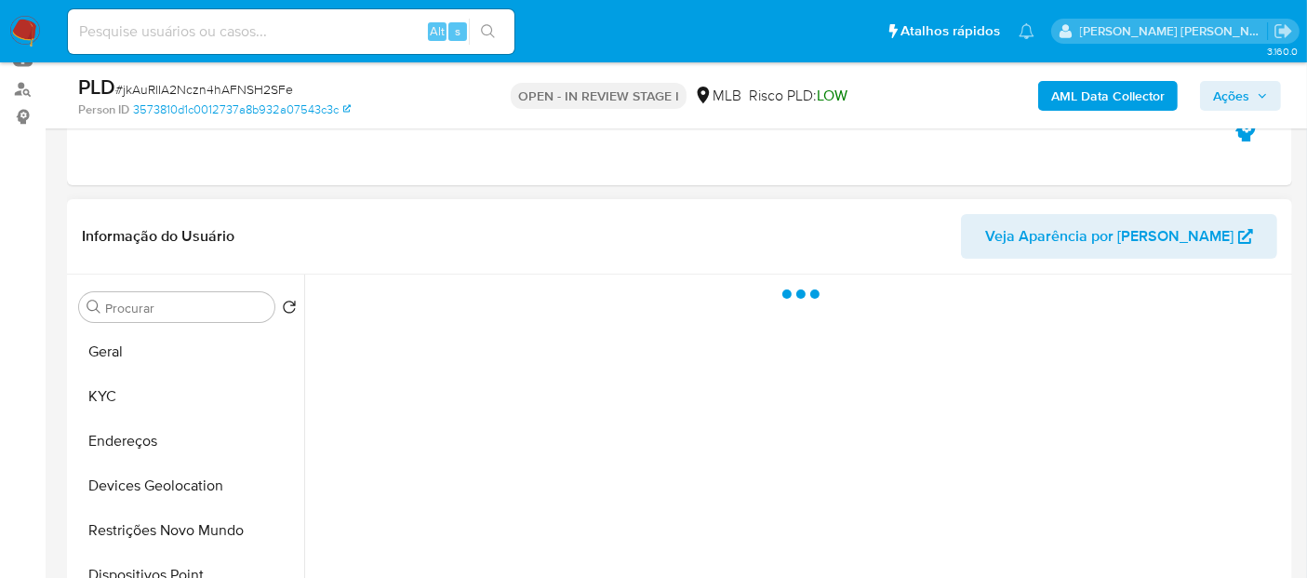
scroll to position [207, 0]
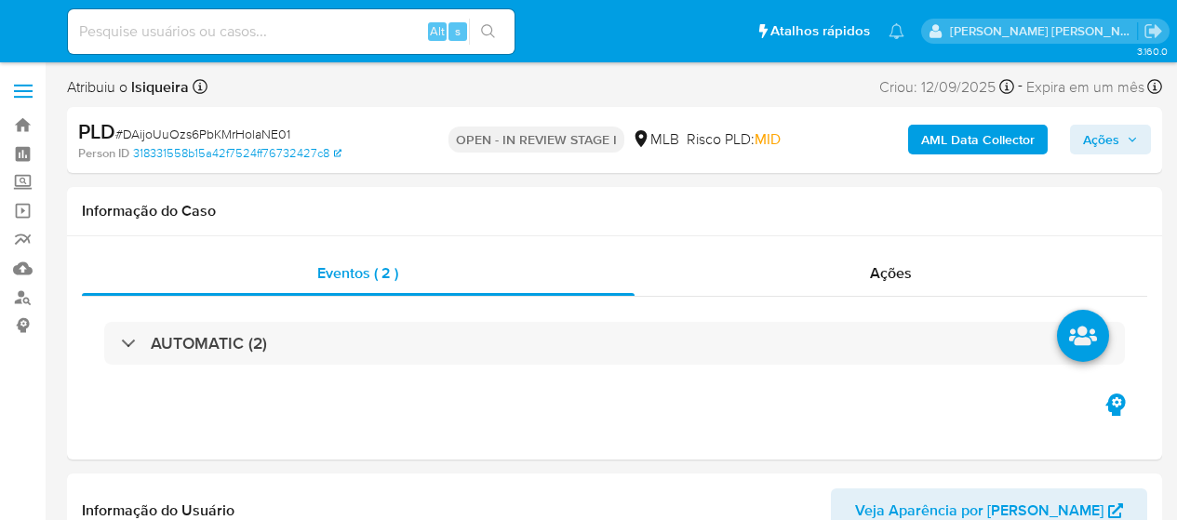
select select "10"
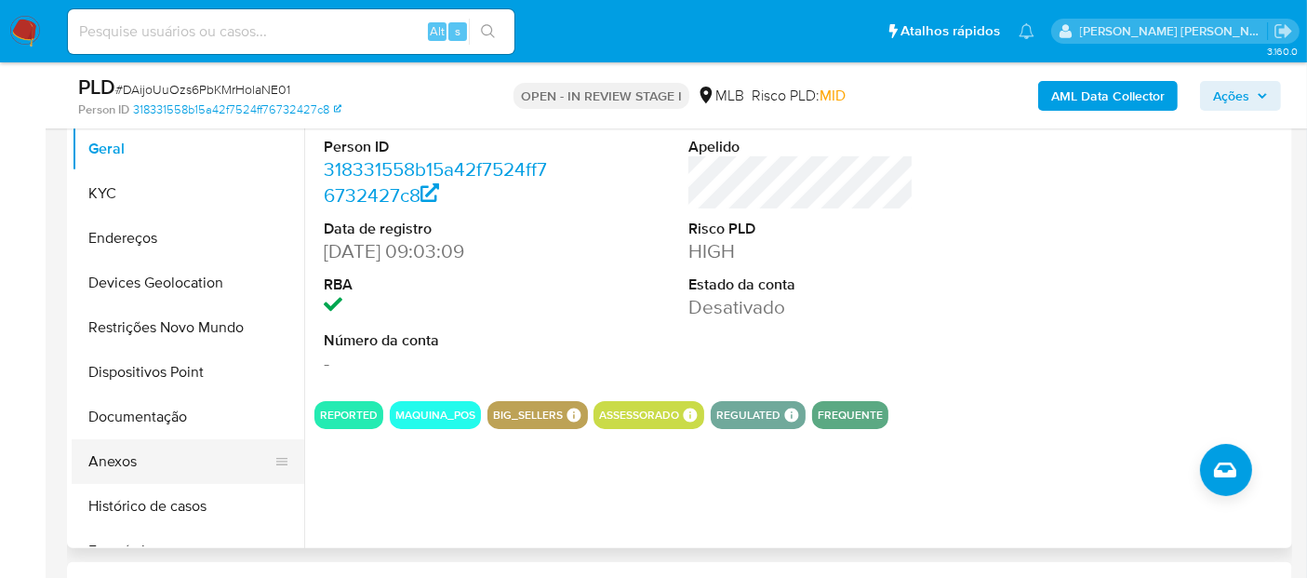
scroll to position [413, 0]
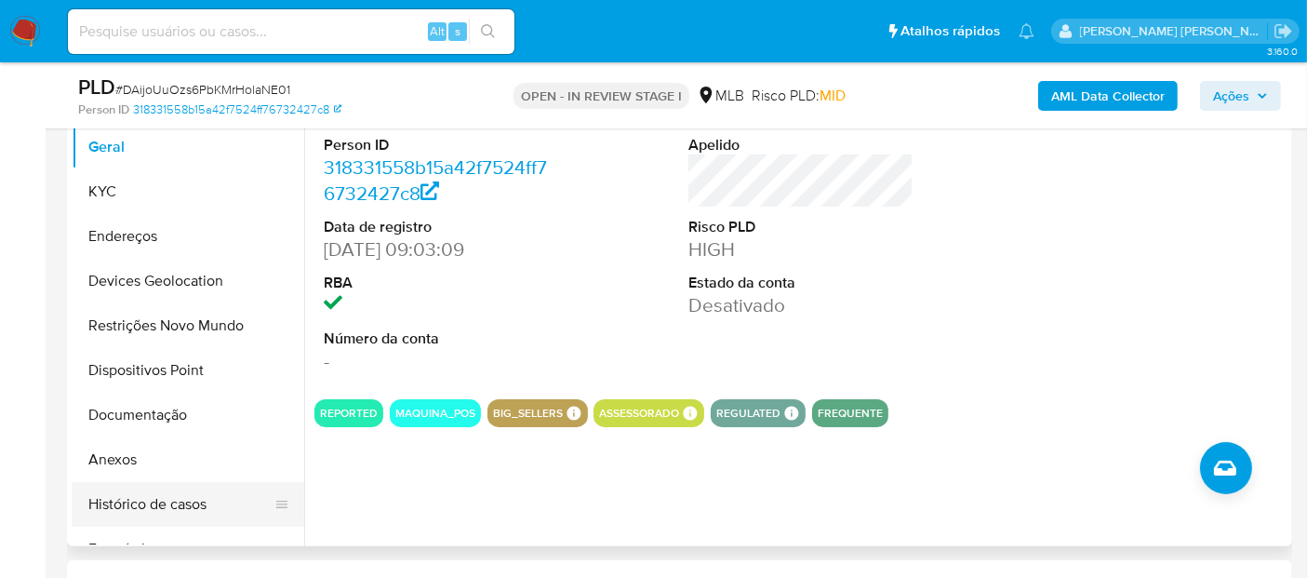
click at [142, 511] on button "Histórico de casos" at bounding box center [181, 504] width 218 height 45
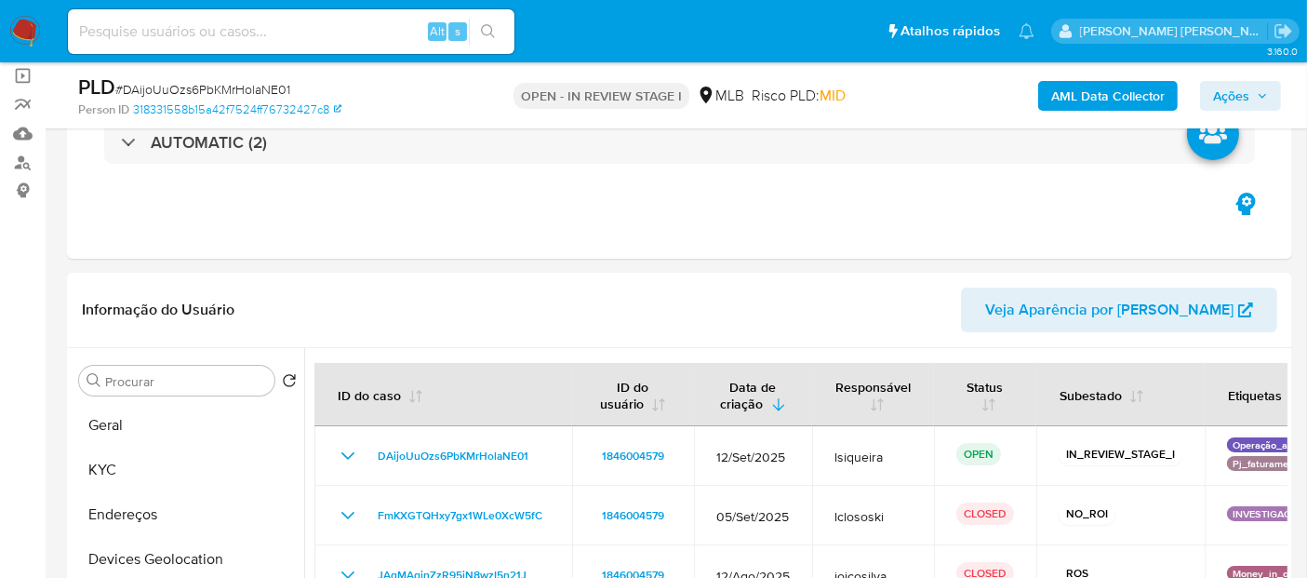
scroll to position [103, 0]
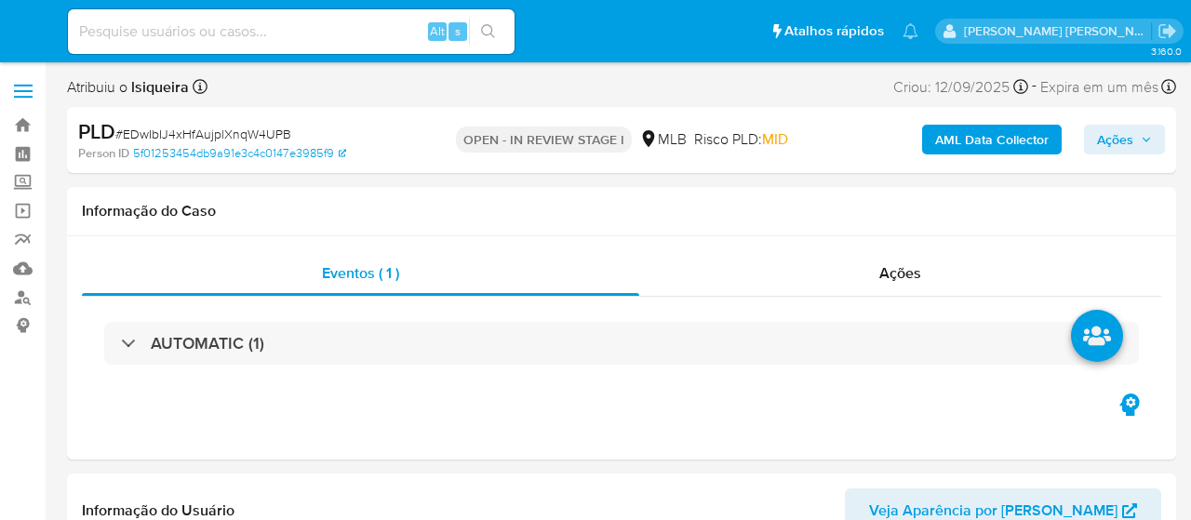
select select "10"
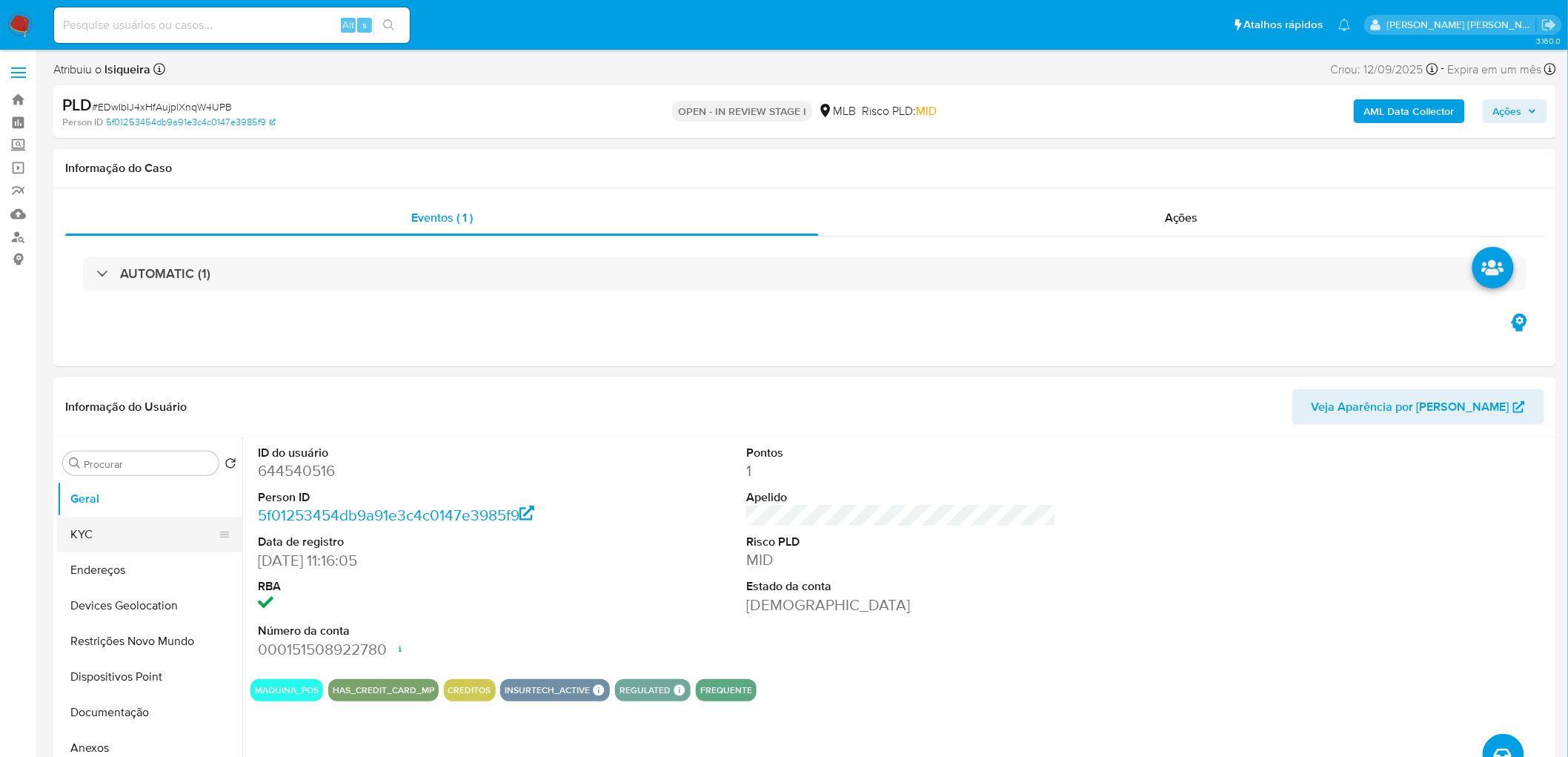
drag, startPoint x: 131, startPoint y: 528, endPoint x: 182, endPoint y: 524, distance: 51.2
click at [130, 414] on button "KYC" at bounding box center [144, 534] width 174 height 36
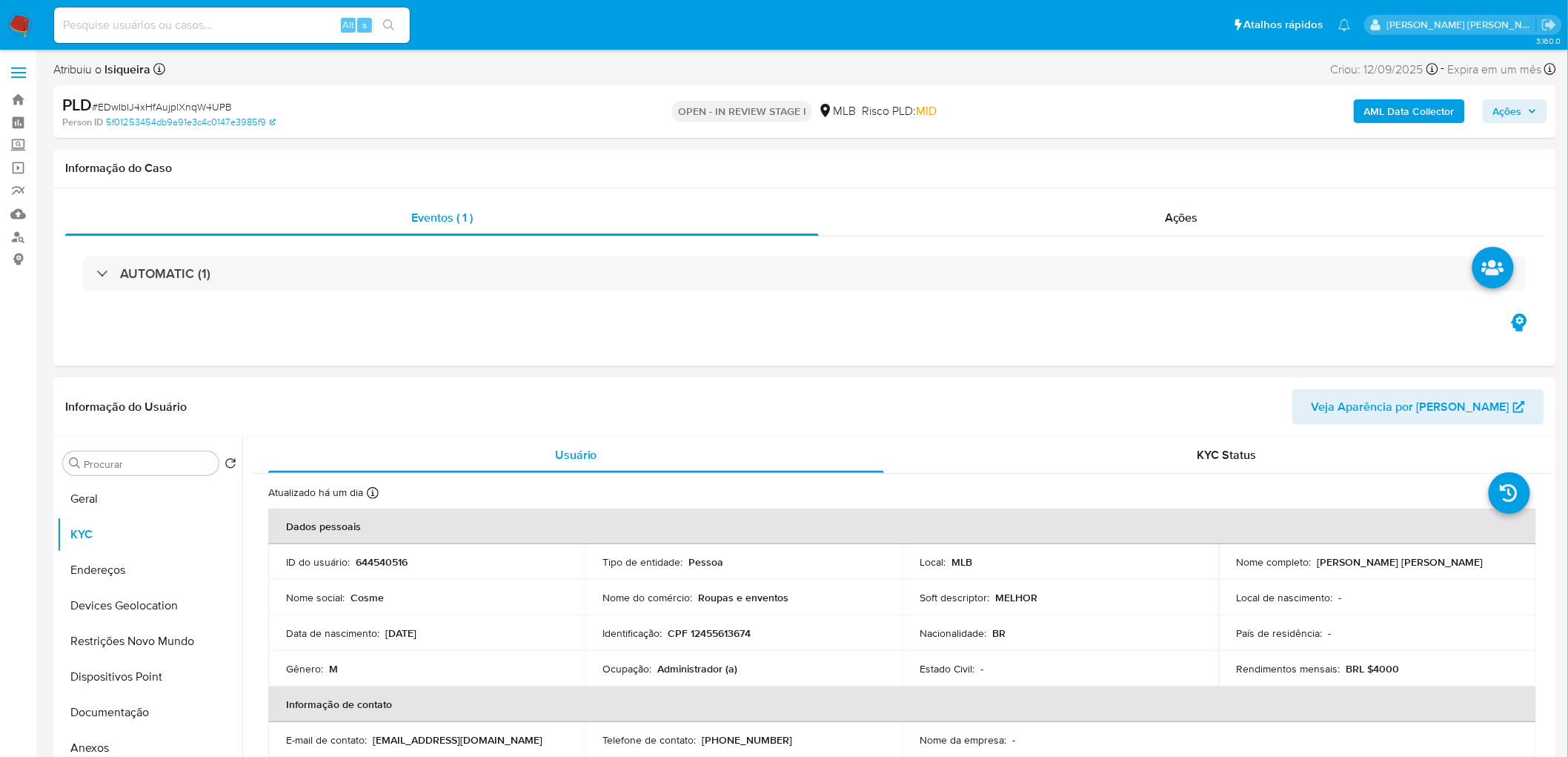
drag, startPoint x: 1485, startPoint y: 558, endPoint x: 1326, endPoint y: 550, distance: 159.2
click at [948, 414] on td "Nome completo : [PERSON_NAME] [PERSON_NAME]" at bounding box center [1377, 562] width 317 height 36
copy p "[PERSON_NAME] [PERSON_NAME]"
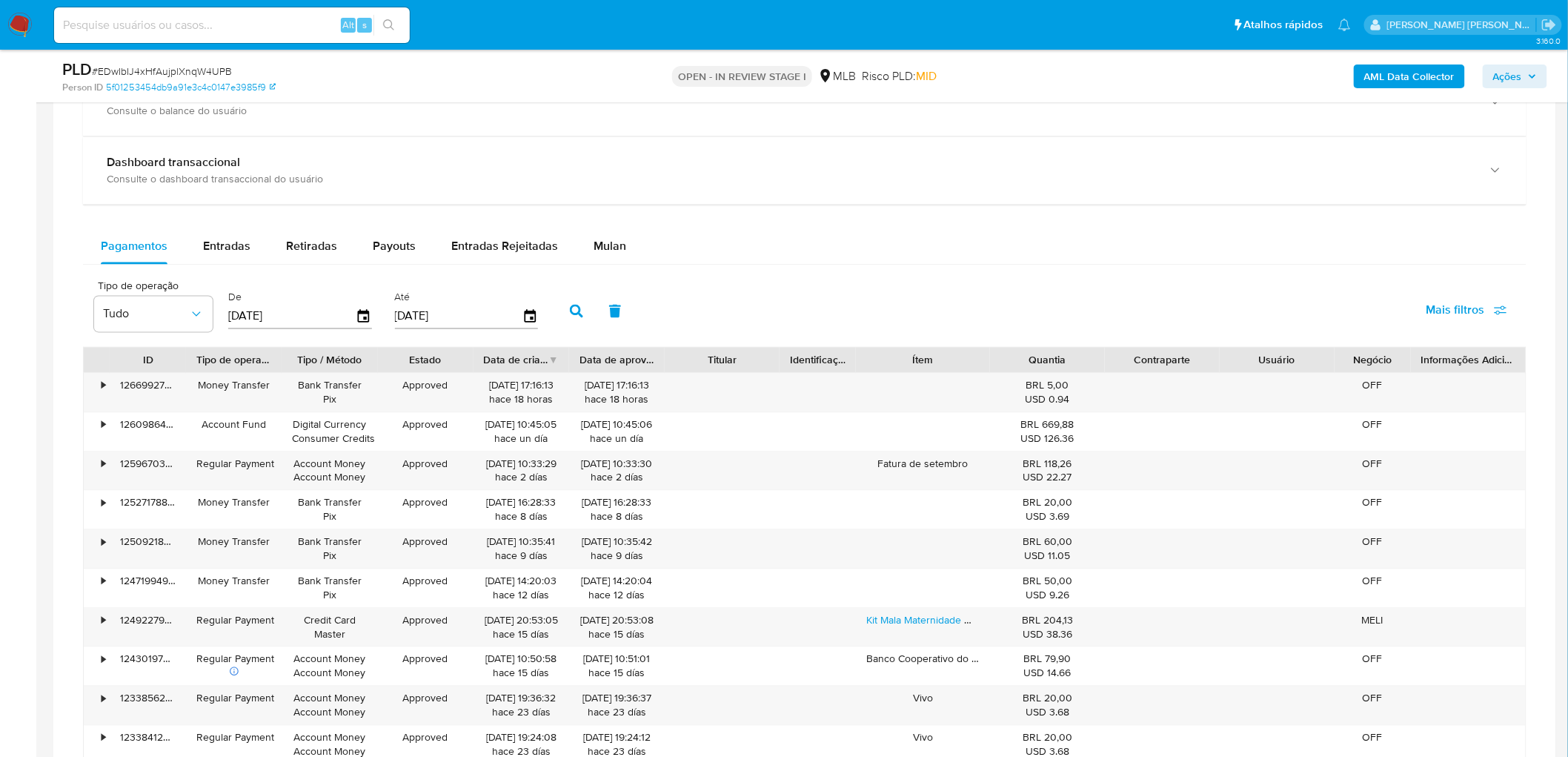
scroll to position [1116, 0]
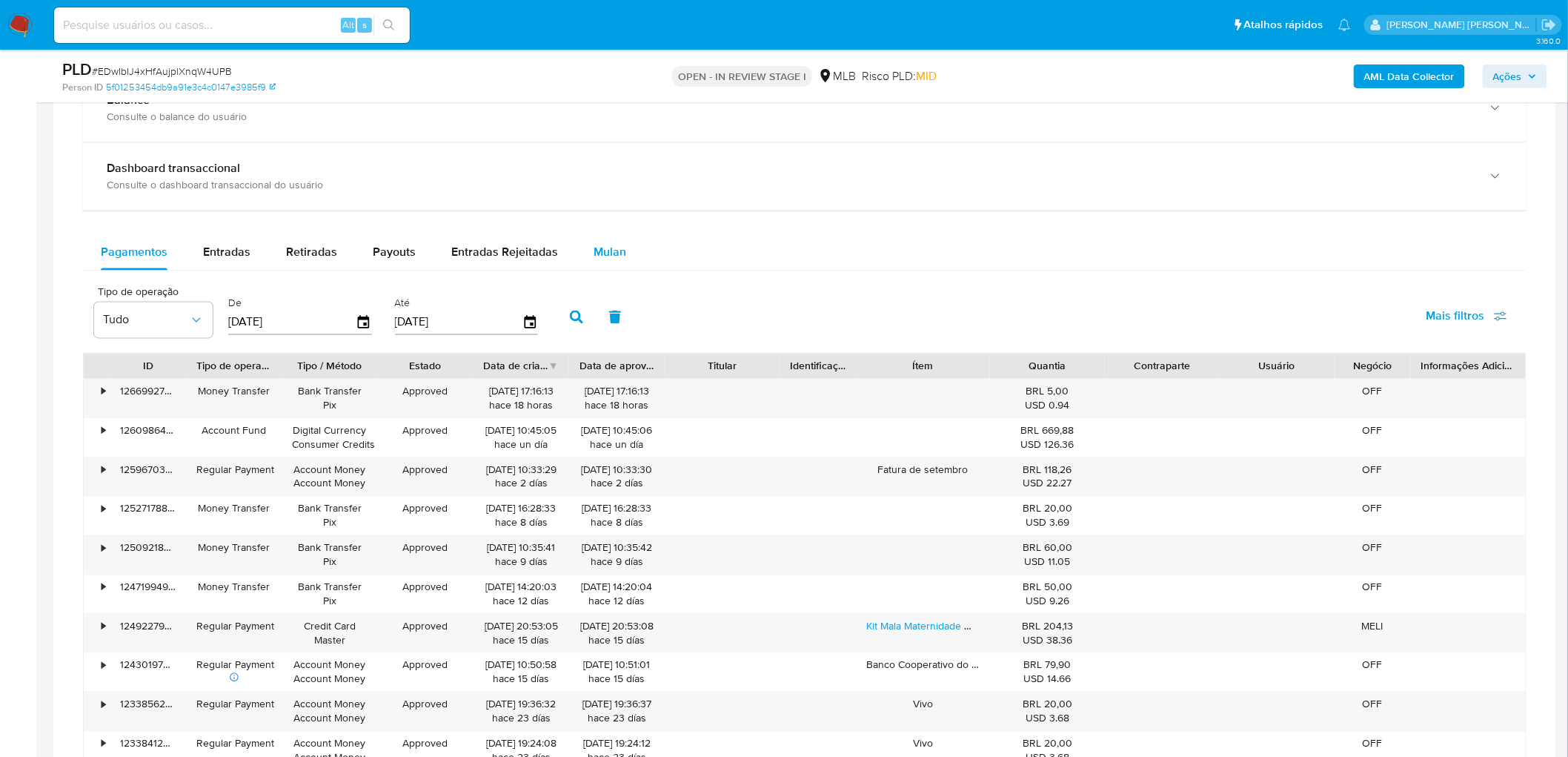
click at [604, 249] on span "Mulan" at bounding box center [609, 252] width 33 height 17
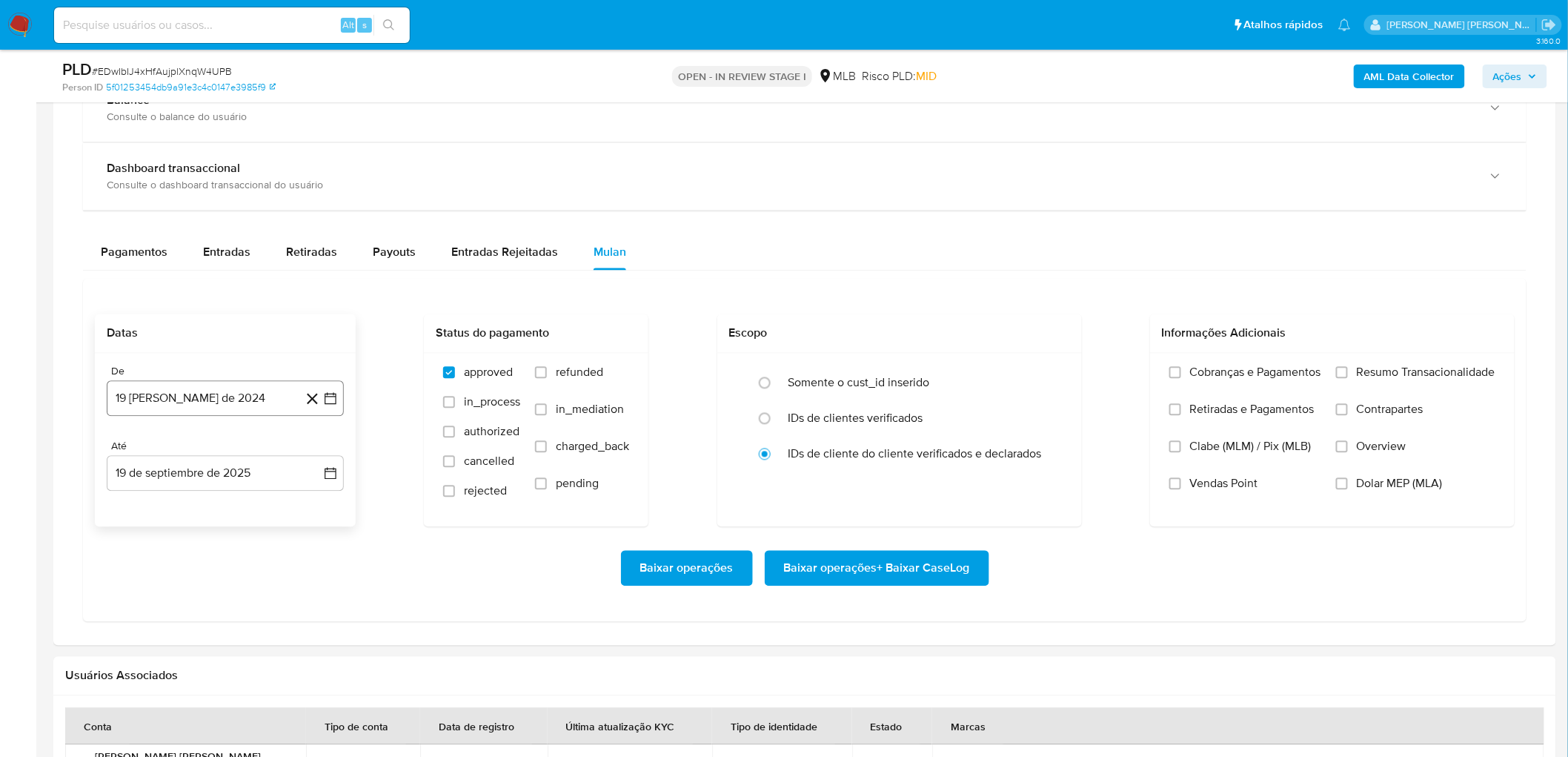
click at [184, 401] on button "19 [PERSON_NAME] de 2024" at bounding box center [225, 398] width 237 height 36
click at [201, 414] on span "agosto 2024" at bounding box center [218, 452] width 68 height 15
click at [316, 414] on icon "Año siguiente" at bounding box center [314, 452] width 18 height 18
click at [221, 414] on span "ago" at bounding box center [224, 589] width 18 height 12
click at [256, 414] on button "1" at bounding box center [255, 507] width 24 height 24
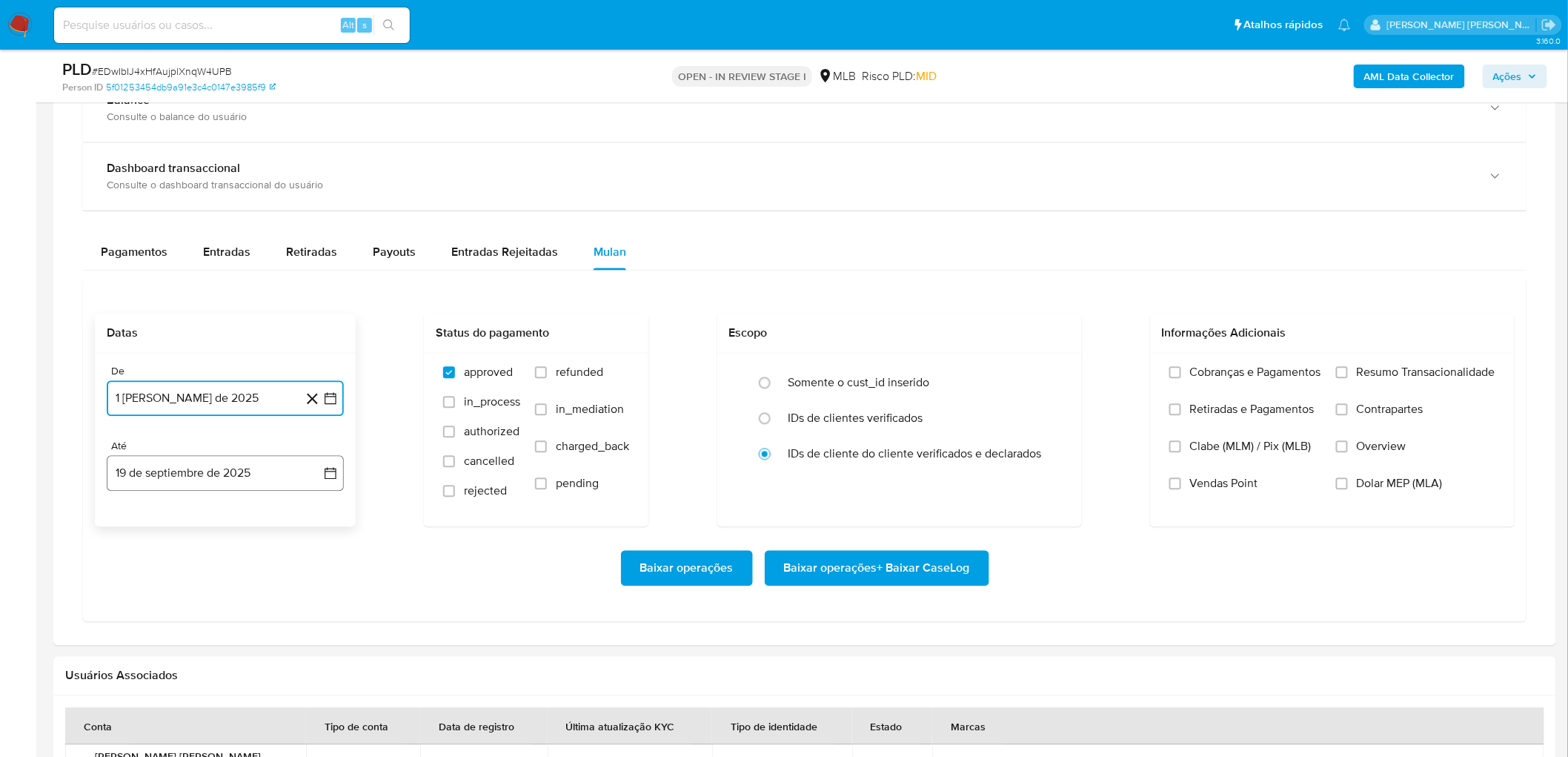
click at [250, 414] on button "19 de septiembre de 2025" at bounding box center [225, 473] width 237 height 36
click at [197, 414] on button "17" at bounding box center [196, 641] width 24 height 24
click at [948, 368] on span "Resumo Transacionalidade" at bounding box center [1426, 373] width 139 height 15
click at [948, 368] on input "Resumo Transacionalidade" at bounding box center [1341, 373] width 12 height 12
click at [948, 414] on span "Vendas Point" at bounding box center [1224, 484] width 68 height 15
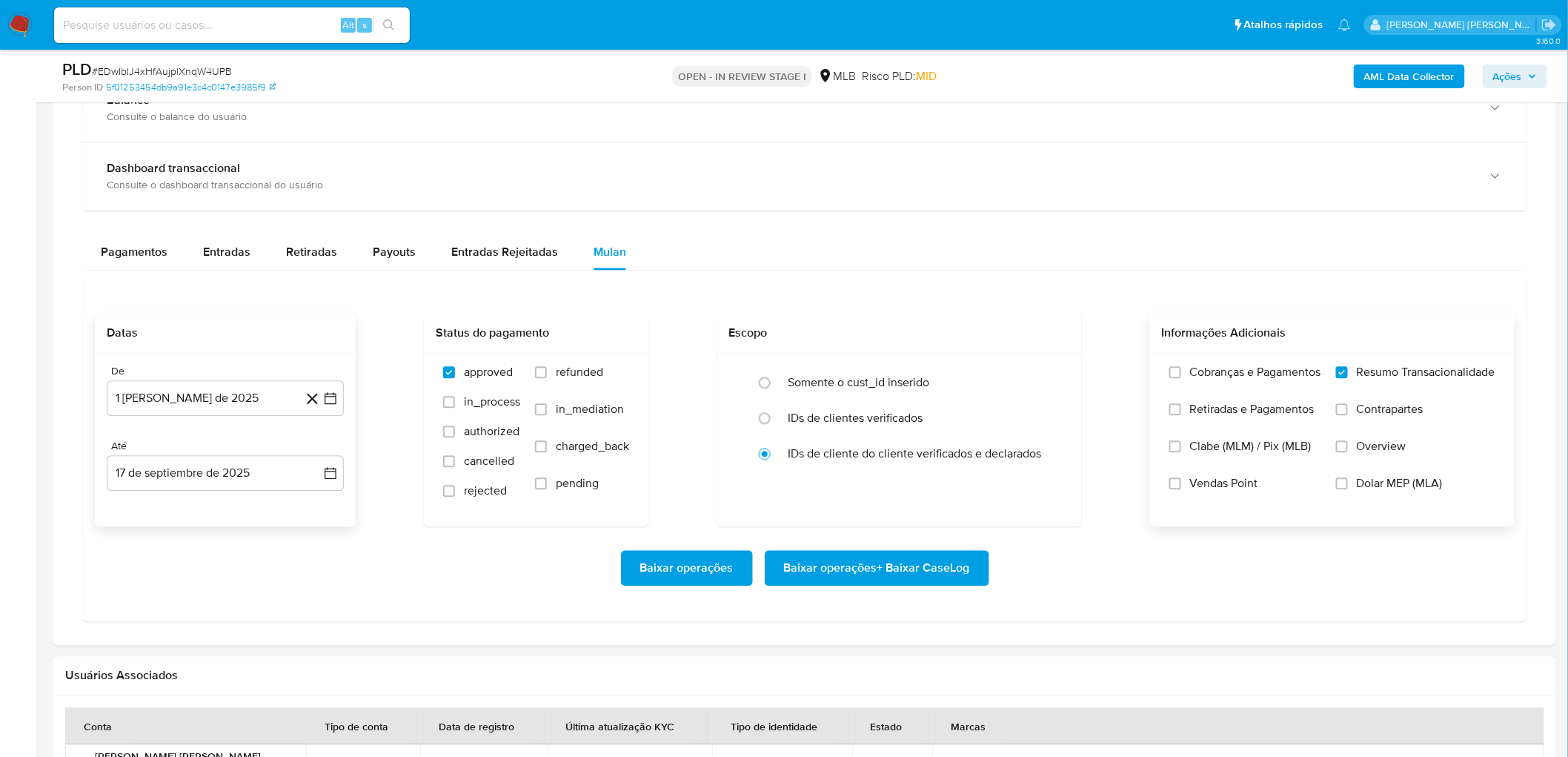
click at [948, 414] on input "Vendas Point" at bounding box center [1175, 484] width 12 height 12
click at [828, 414] on span "Baixar operações + Baixar CaseLog" at bounding box center [877, 568] width 186 height 33
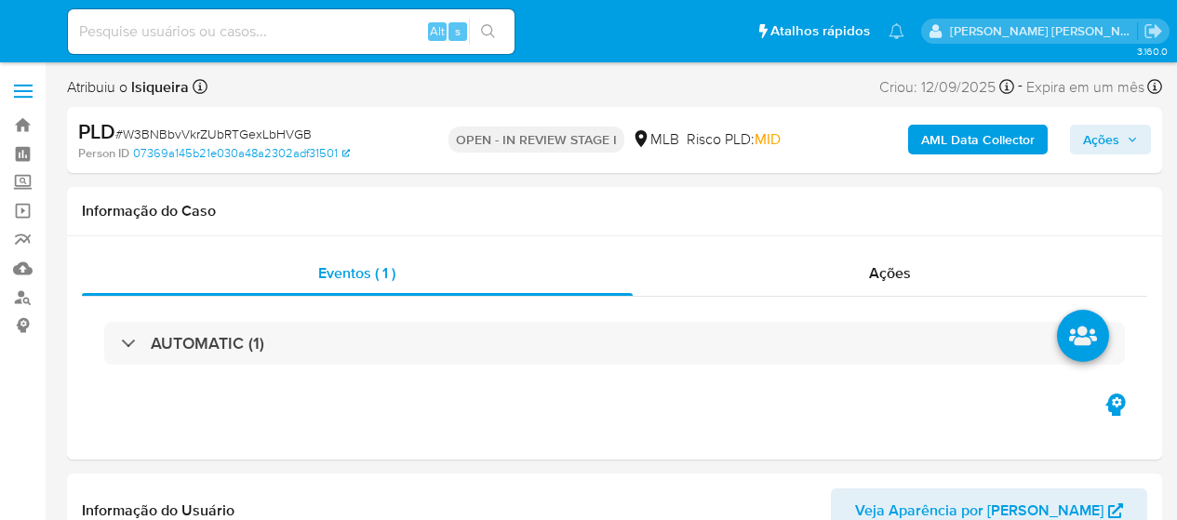
select select "10"
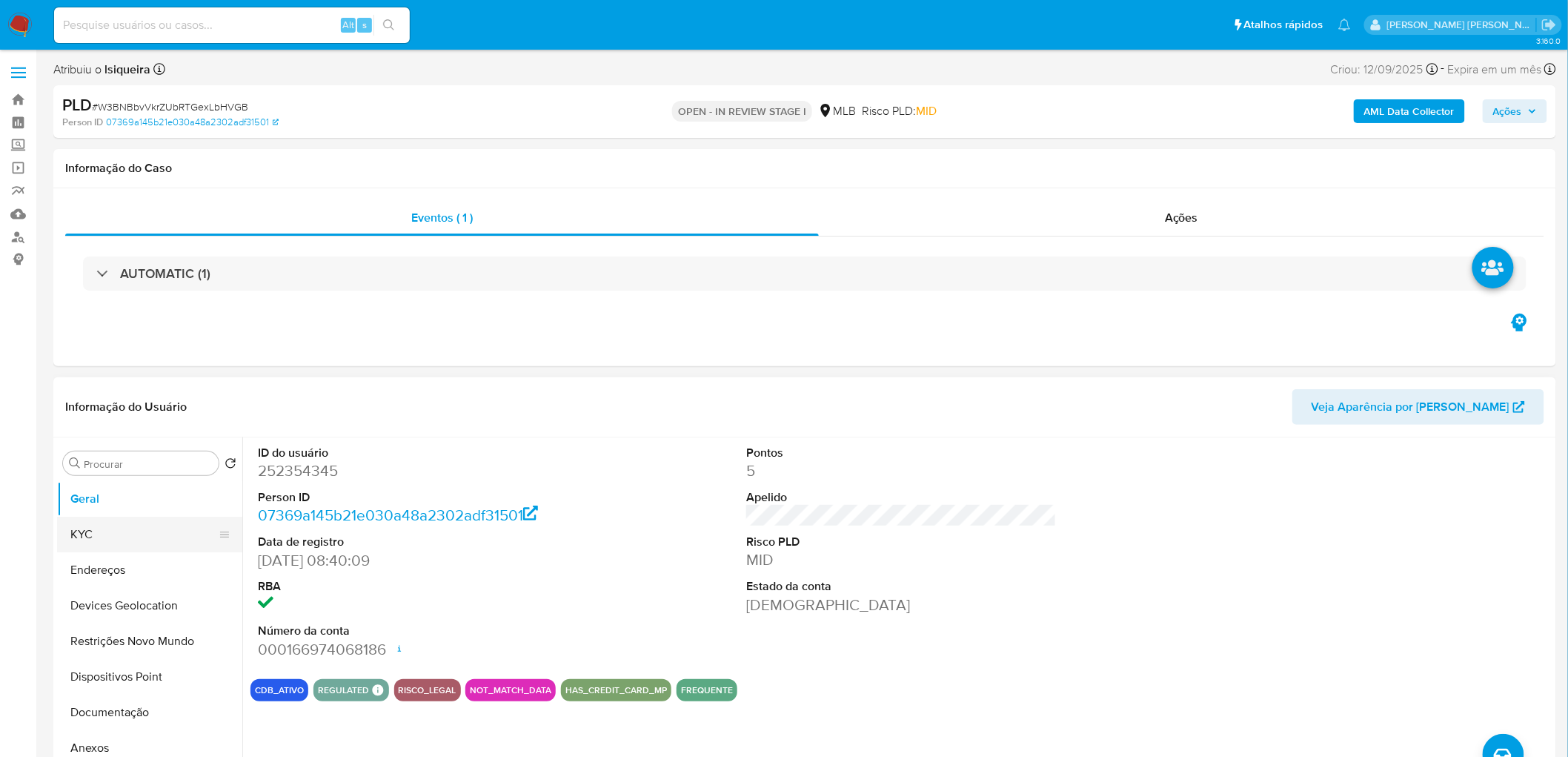
click at [86, 414] on button "KYC" at bounding box center [144, 534] width 174 height 36
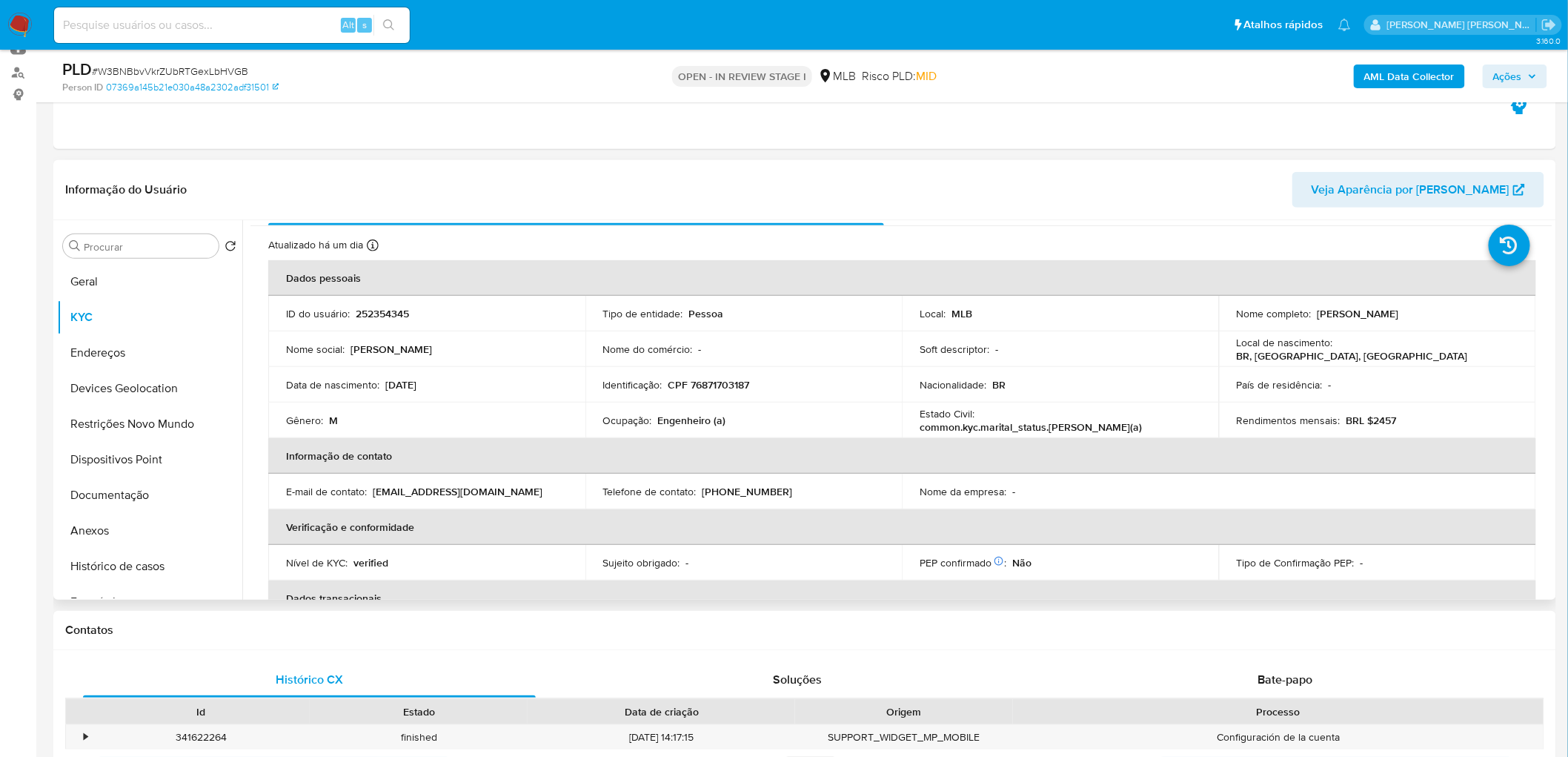
scroll to position [82, 0]
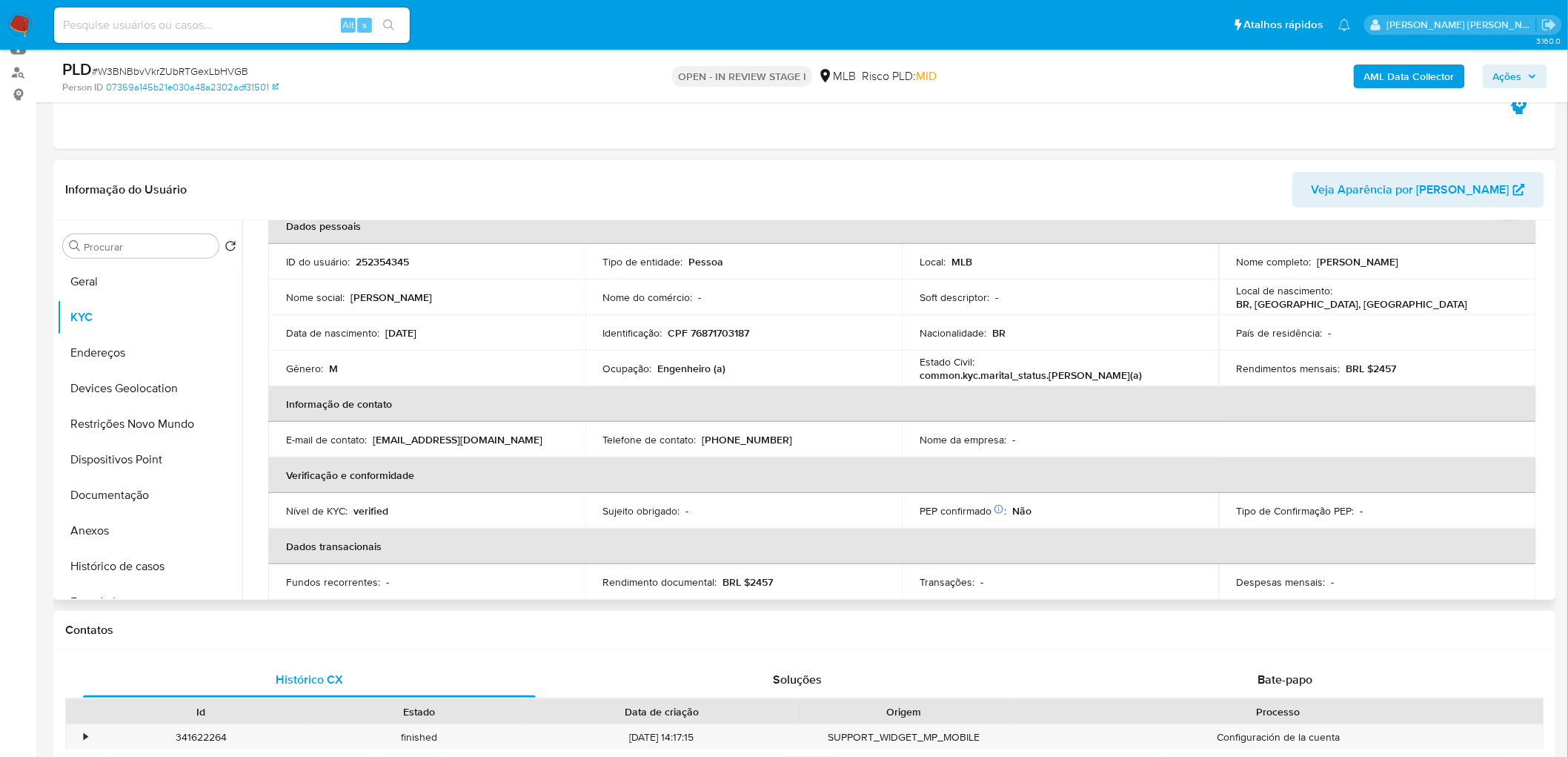
drag, startPoint x: 1449, startPoint y: 343, endPoint x: 1310, endPoint y: 261, distance: 161.4
click at [936, 261] on div "Nome completo : [PERSON_NAME]" at bounding box center [1378, 261] width 282 height 14
copy div "[PERSON_NAME]"
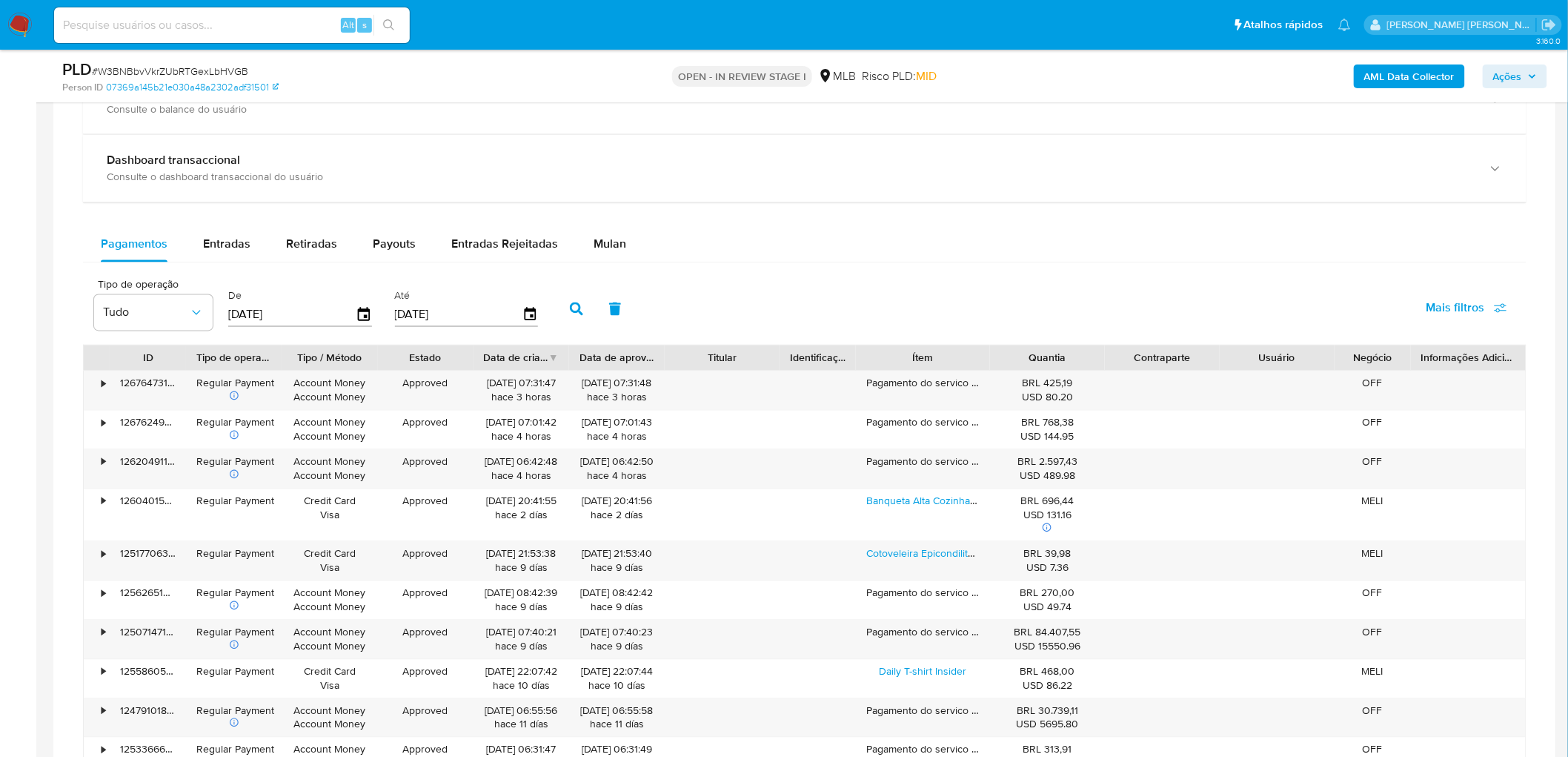
scroll to position [1043, 0]
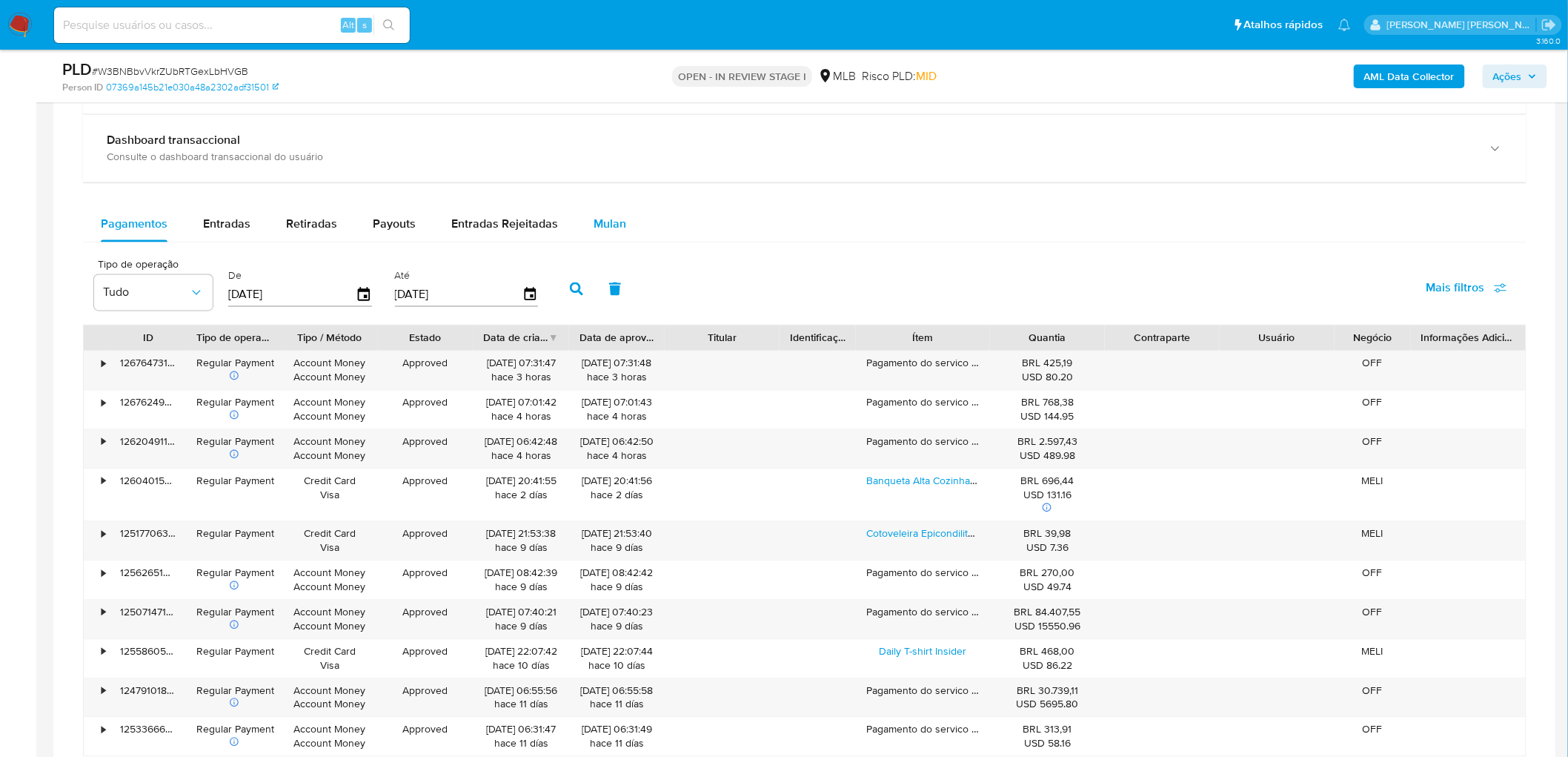
click at [616, 218] on span "Mulan" at bounding box center [609, 224] width 33 height 17
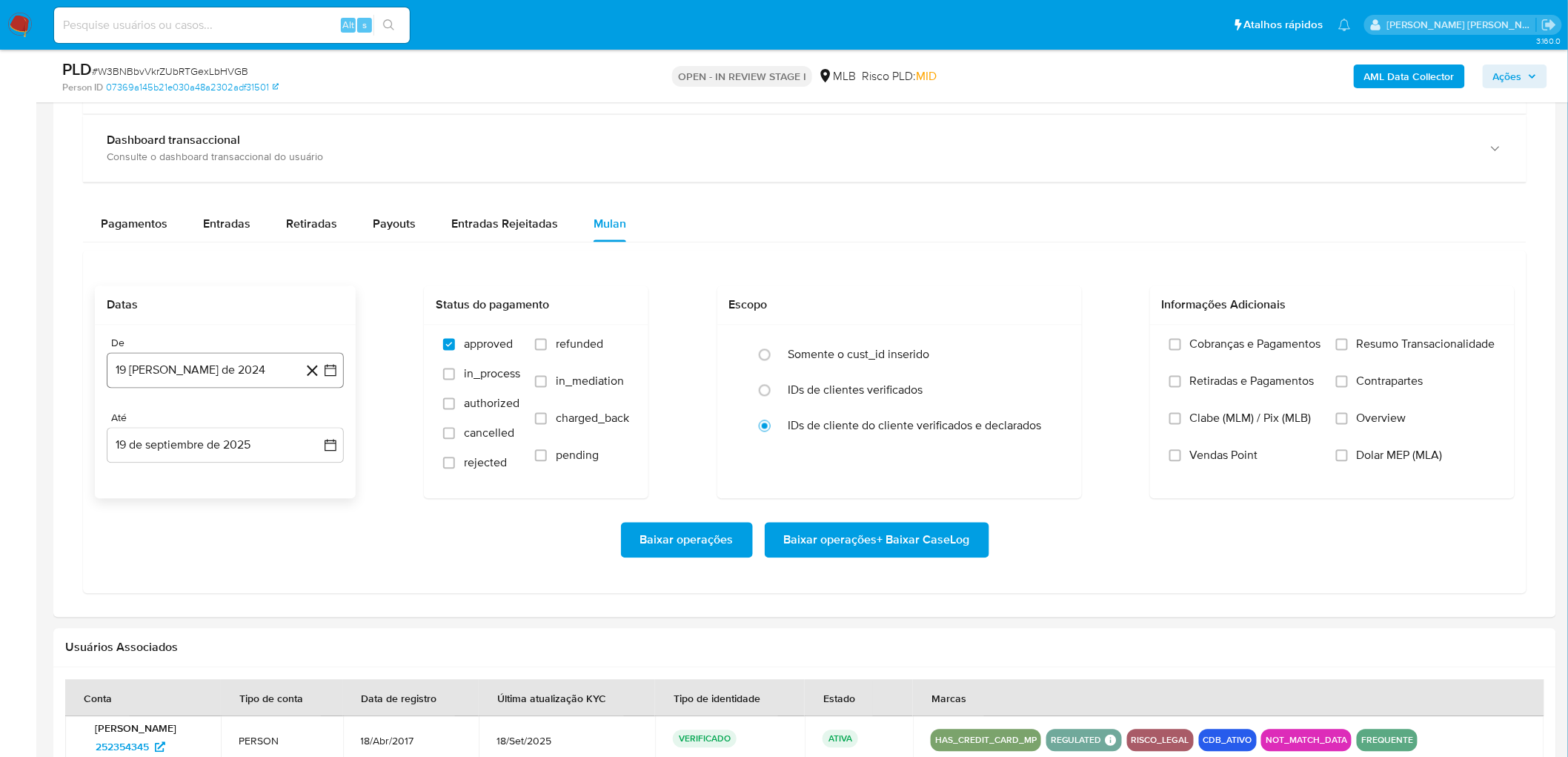
click at [169, 373] on button "19 [PERSON_NAME] de 2024" at bounding box center [225, 371] width 237 height 36
click at [205, 414] on span "agosto 2024" at bounding box center [218, 425] width 68 height 15
click at [309, 414] on icon "Año siguiente" at bounding box center [314, 425] width 18 height 18
click at [234, 414] on button "ago" at bounding box center [224, 562] width 41 height 24
click at [256, 414] on button "1" at bounding box center [255, 480] width 24 height 24
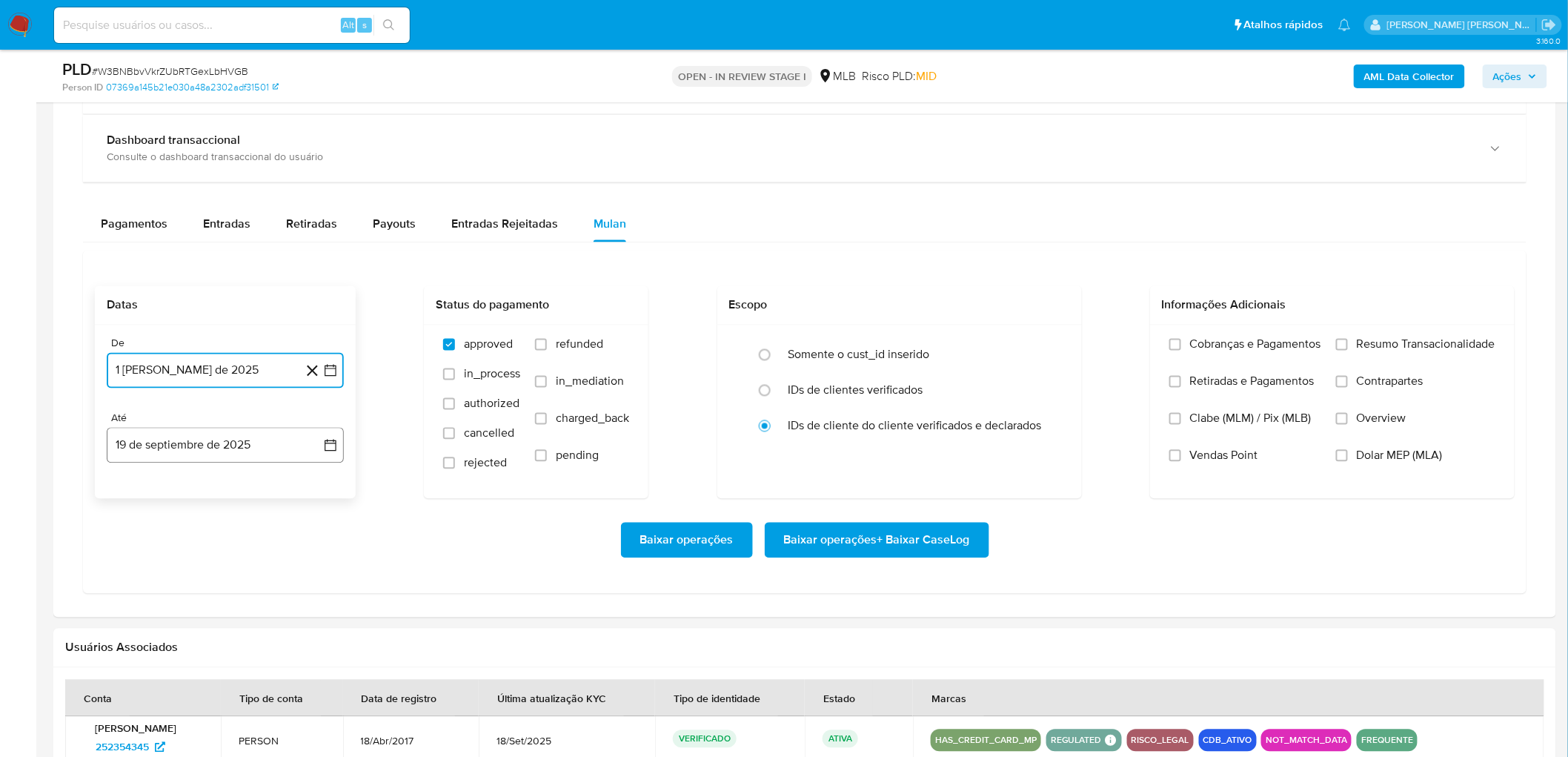
click at [249, 414] on button "19 de septiembre de 2025" at bounding box center [225, 445] width 237 height 36
click at [197, 414] on button "17" at bounding box center [196, 614] width 24 height 24
click at [936, 342] on span "Resumo Transacionalidade" at bounding box center [1426, 344] width 139 height 15
click at [936, 342] on input "Resumo Transacionalidade" at bounding box center [1341, 344] width 12 height 12
click at [936, 414] on span "Vendas Point" at bounding box center [1224, 456] width 68 height 15
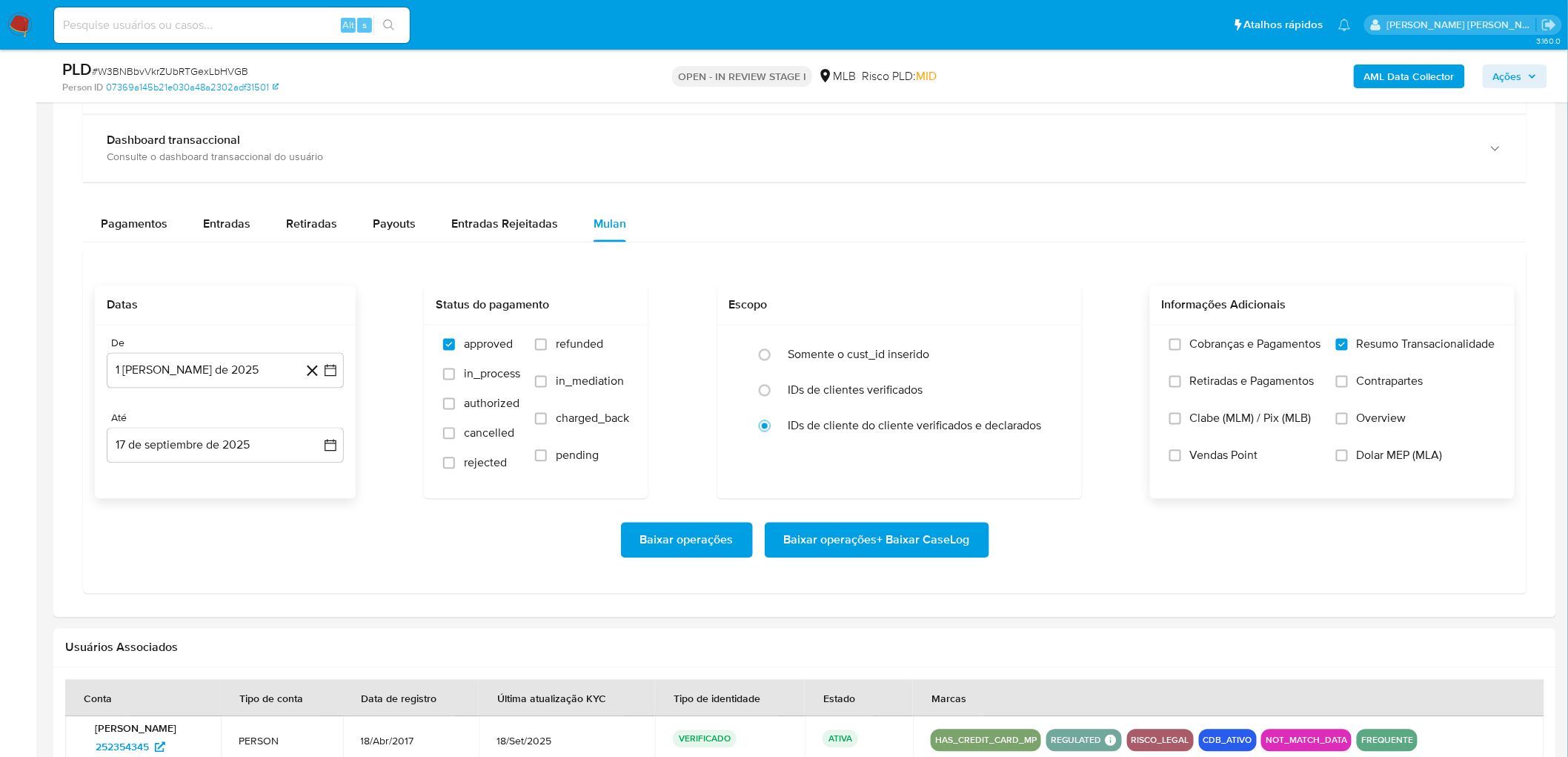
click at [936, 414] on input "Vendas Point" at bounding box center [1175, 456] width 12 height 12
click at [932, 414] on span "Baixar operações + Baixar CaseLog" at bounding box center [877, 540] width 186 height 33
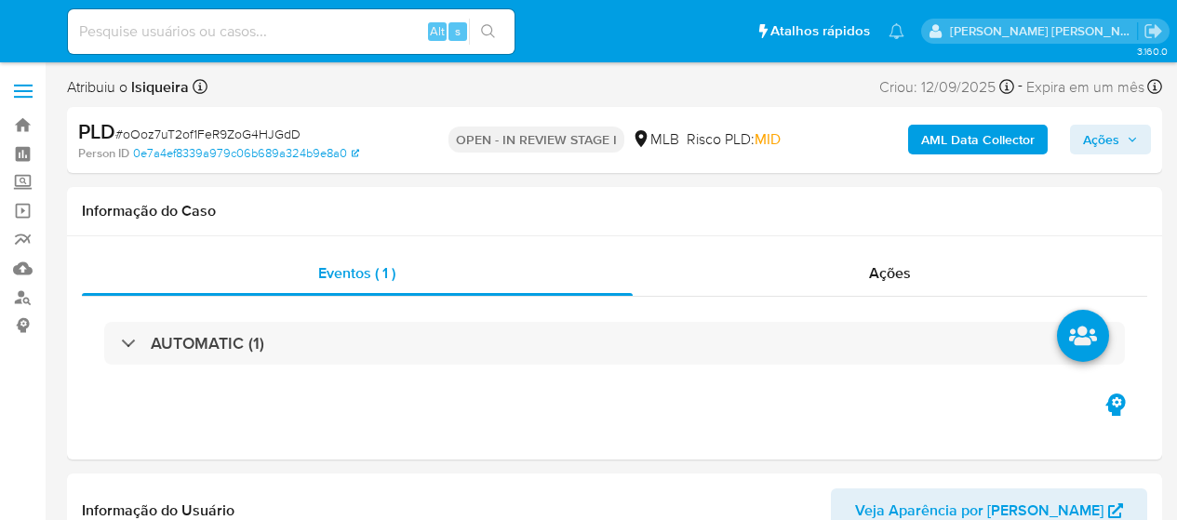
select select "10"
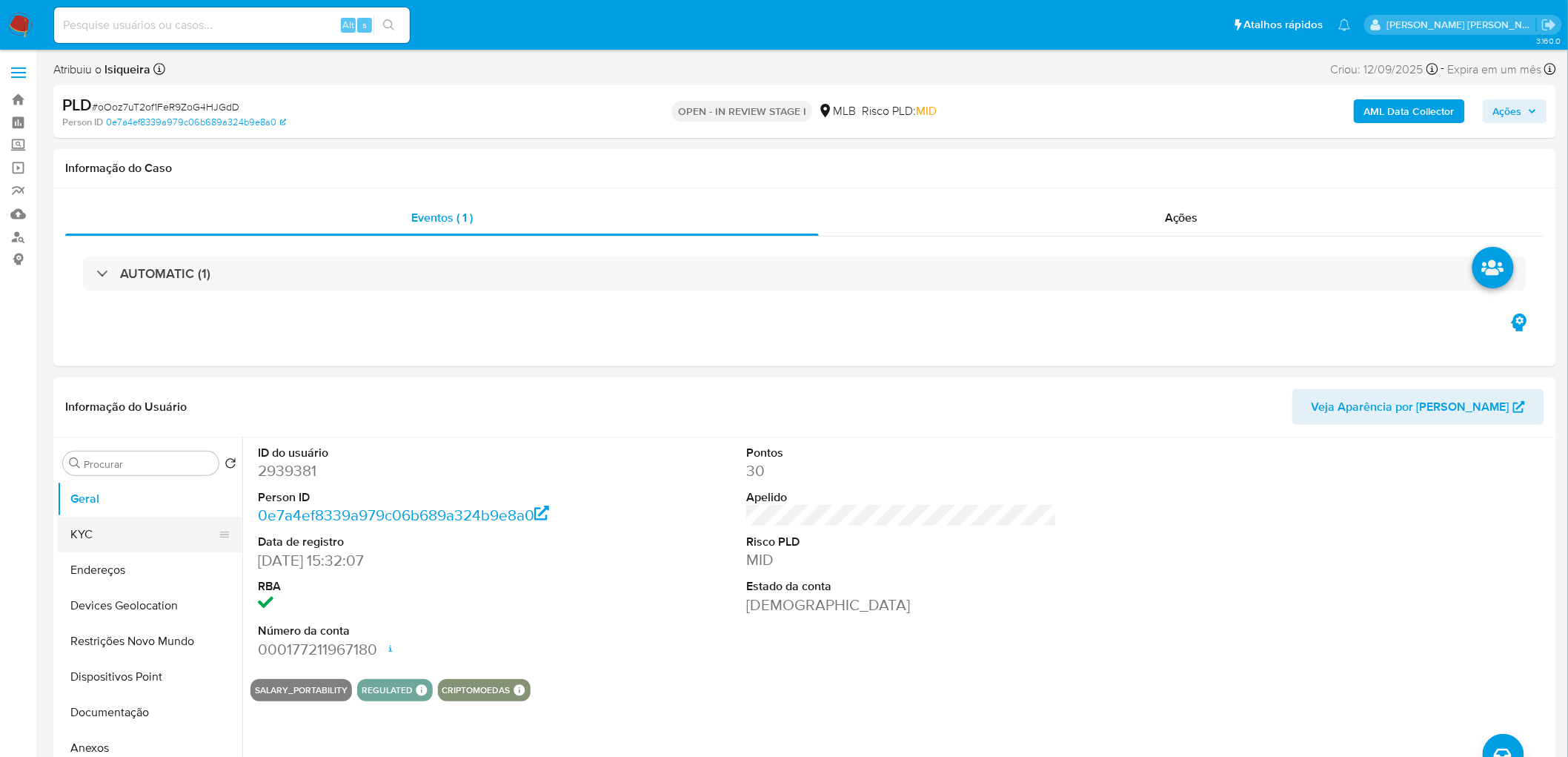
click at [151, 414] on button "KYC" at bounding box center [144, 534] width 174 height 36
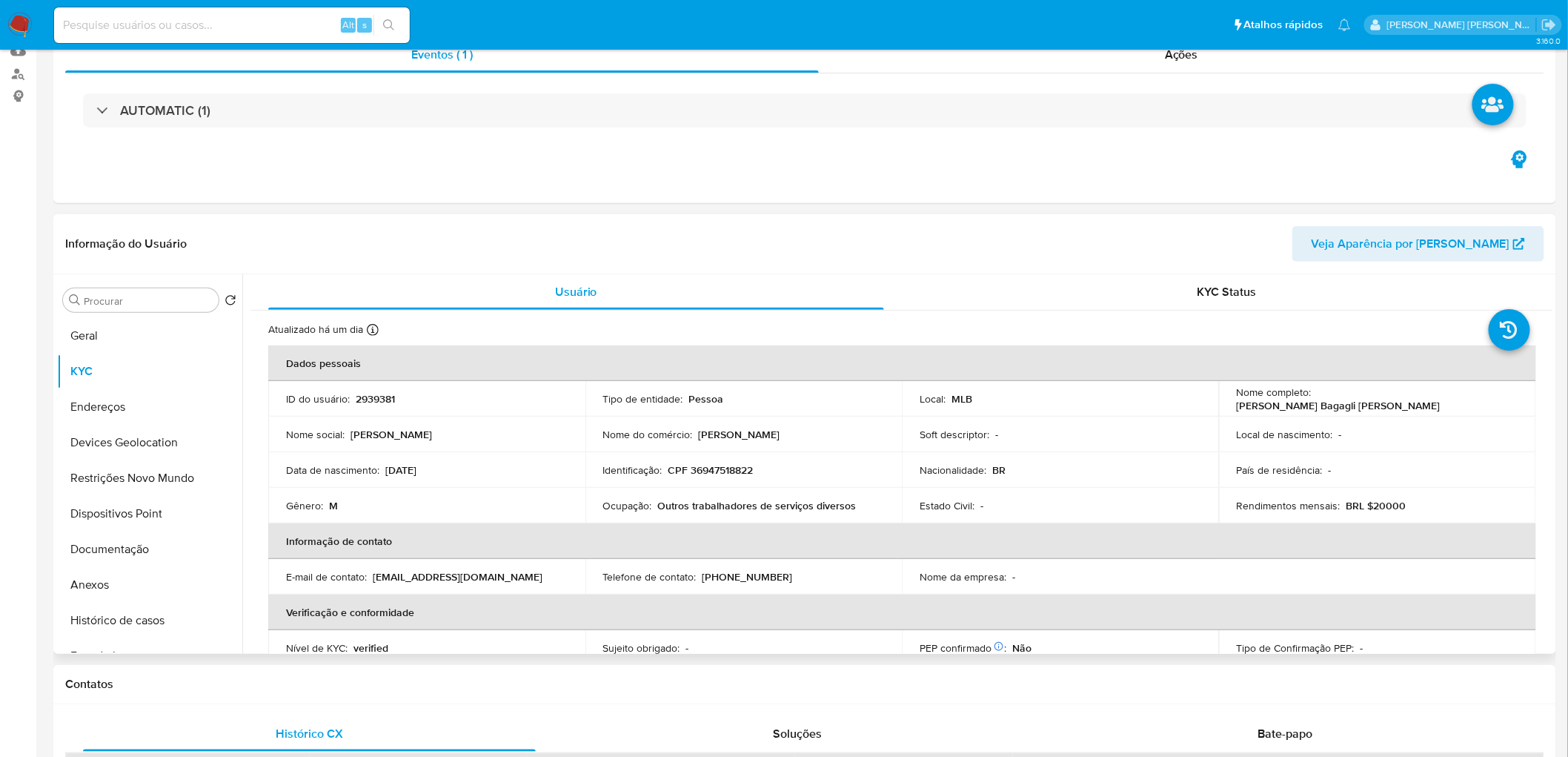
scroll to position [165, 0]
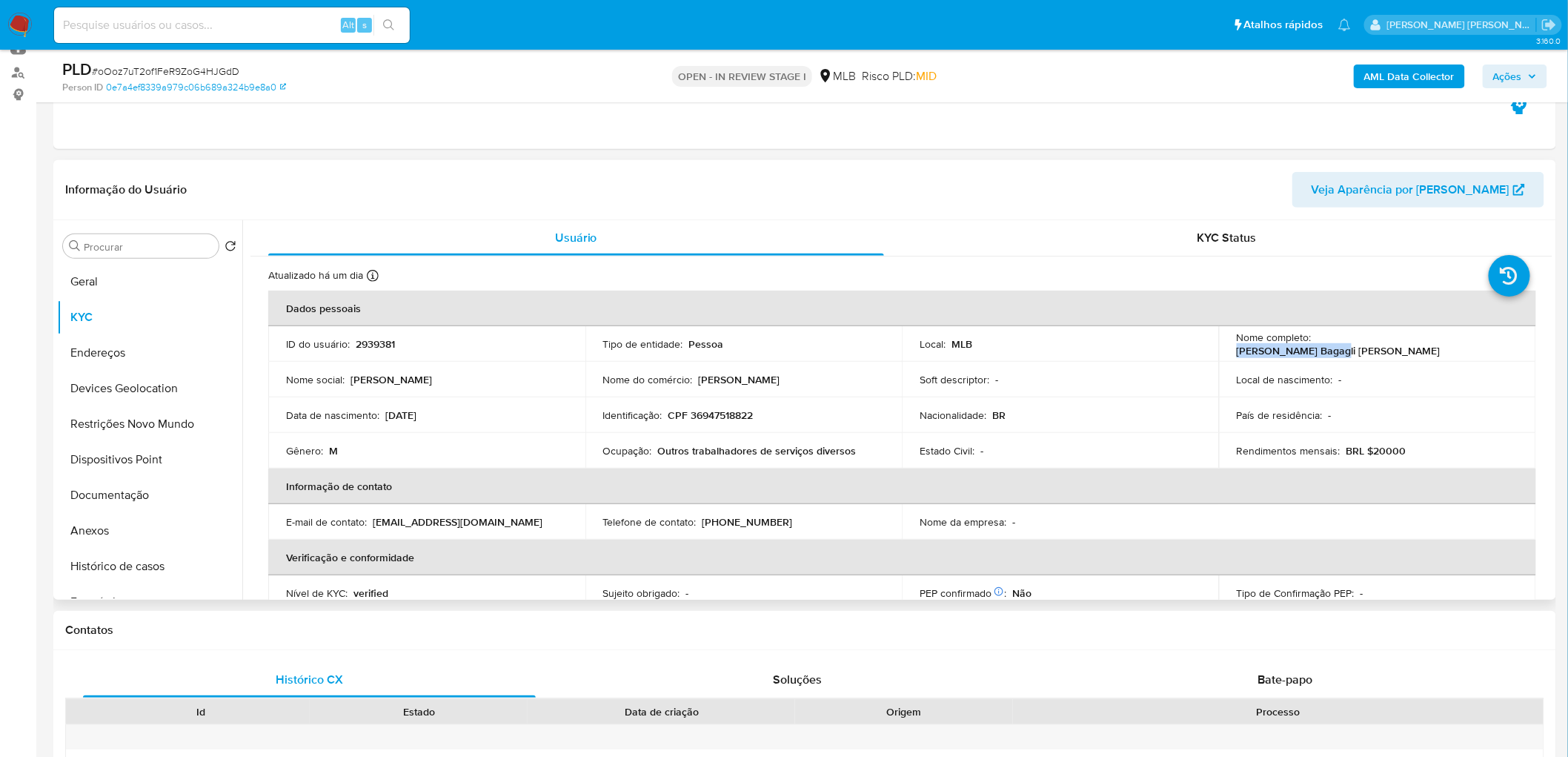
drag, startPoint x: 1413, startPoint y: 345, endPoint x: 1314, endPoint y: 348, distance: 99.0
click at [936, 348] on div "Nome completo : [PERSON_NAME] Bagagli [PERSON_NAME]" at bounding box center [1378, 343] width 282 height 26
copy p "[PERSON_NAME] Bagagli [PERSON_NAME]"
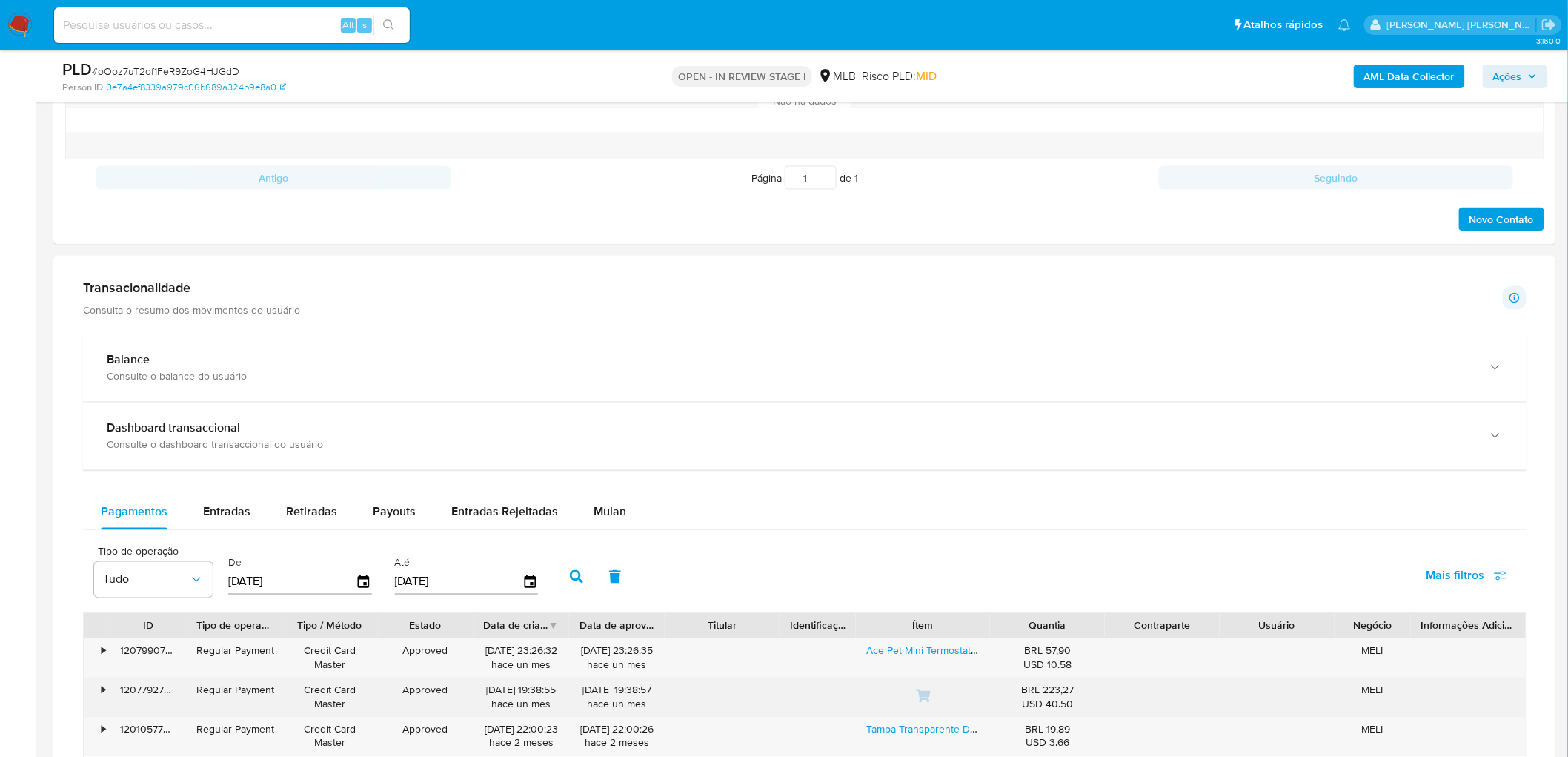
scroll to position [906, 0]
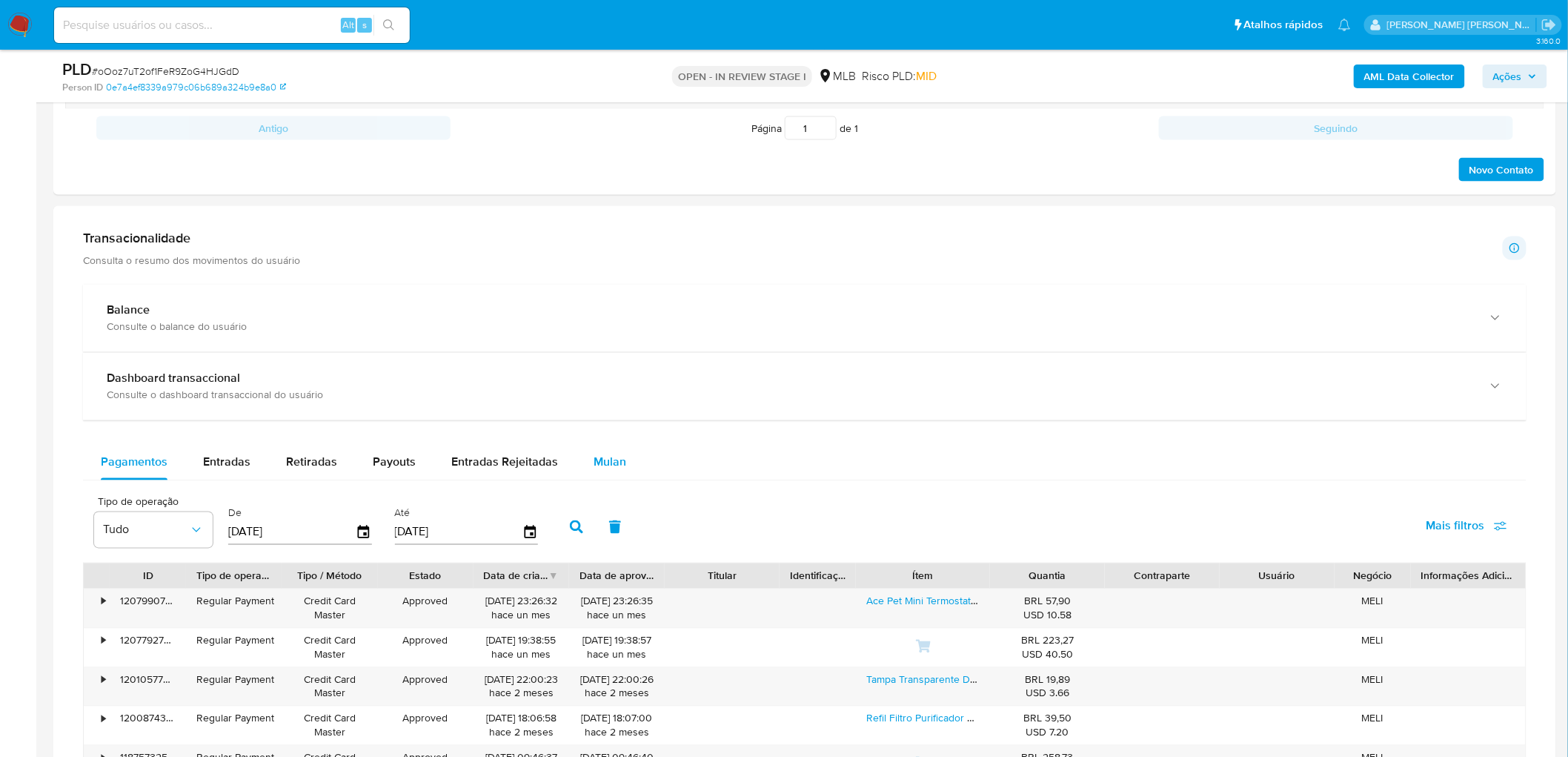
click at [633, 414] on button "Mulan" at bounding box center [610, 462] width 68 height 36
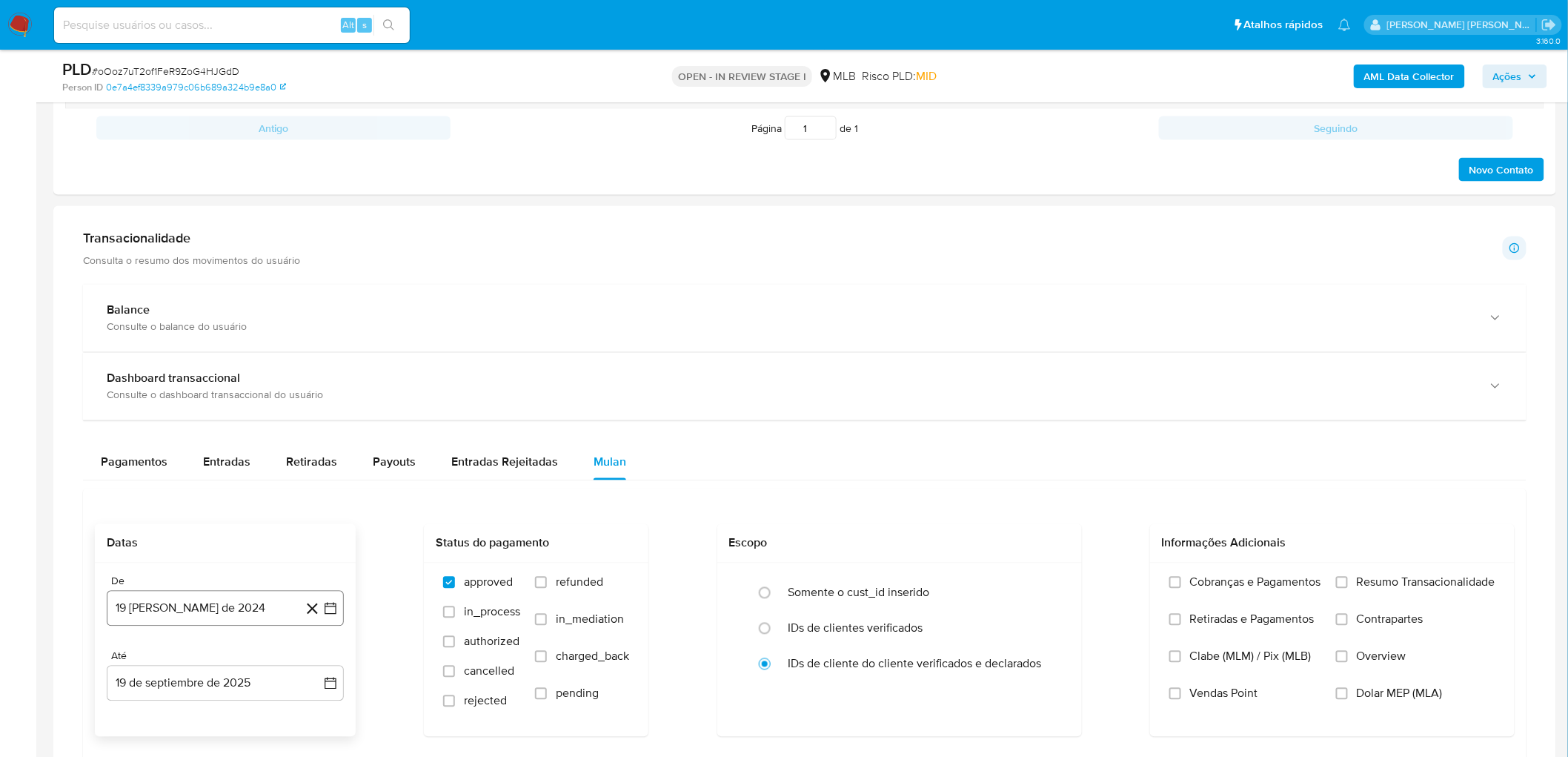
click at [156, 414] on button "19 [PERSON_NAME] de 2024" at bounding box center [225, 609] width 237 height 36
click at [217, 383] on span "agosto 2024" at bounding box center [218, 383] width 68 height 15
click at [319, 364] on icon "Año siguiente" at bounding box center [314, 366] width 18 height 18
click at [224, 414] on span "ago" at bounding box center [224, 503] width 18 height 12
click at [260, 414] on button "1" at bounding box center [255, 438] width 24 height 24
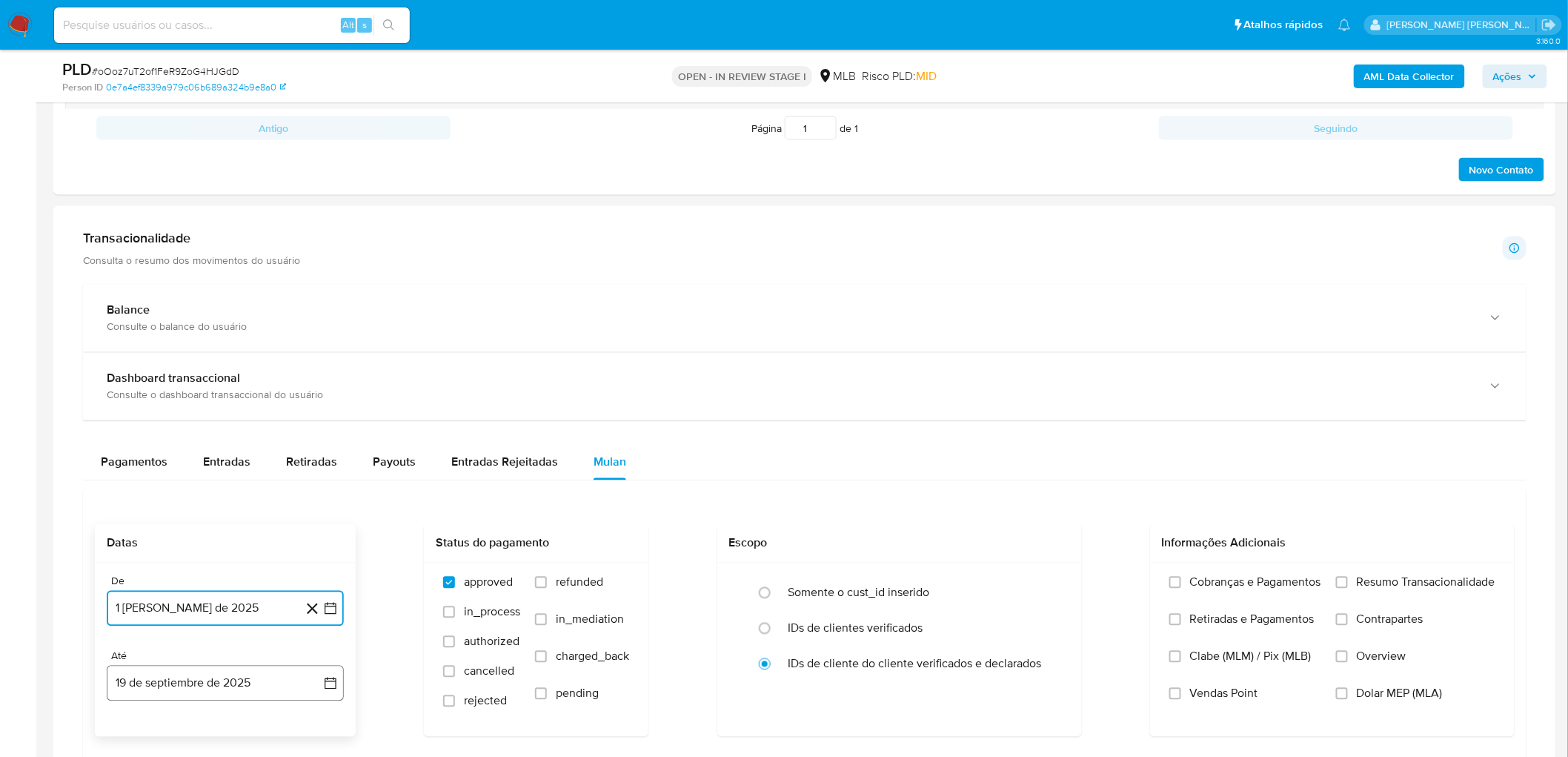
click at [170, 414] on button "19 de septiembre de 2025" at bounding box center [225, 683] width 237 height 36
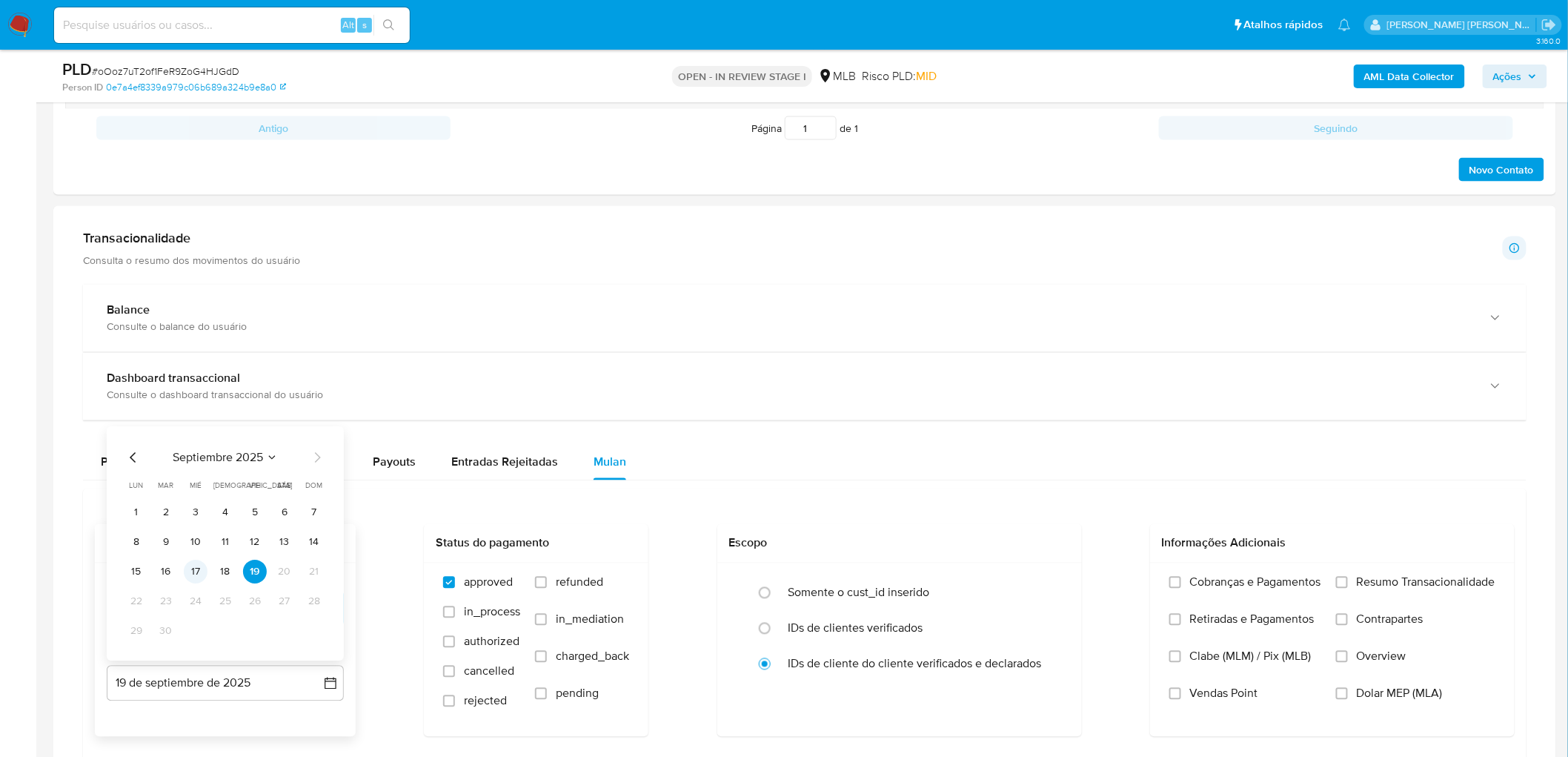
click at [195, 414] on button "17" at bounding box center [196, 572] width 24 height 24
click at [936, 414] on label "Resumo Transacionalidade" at bounding box center [1415, 594] width 159 height 37
click at [936, 414] on input "Resumo Transacionalidade" at bounding box center [1341, 582] width 12 height 12
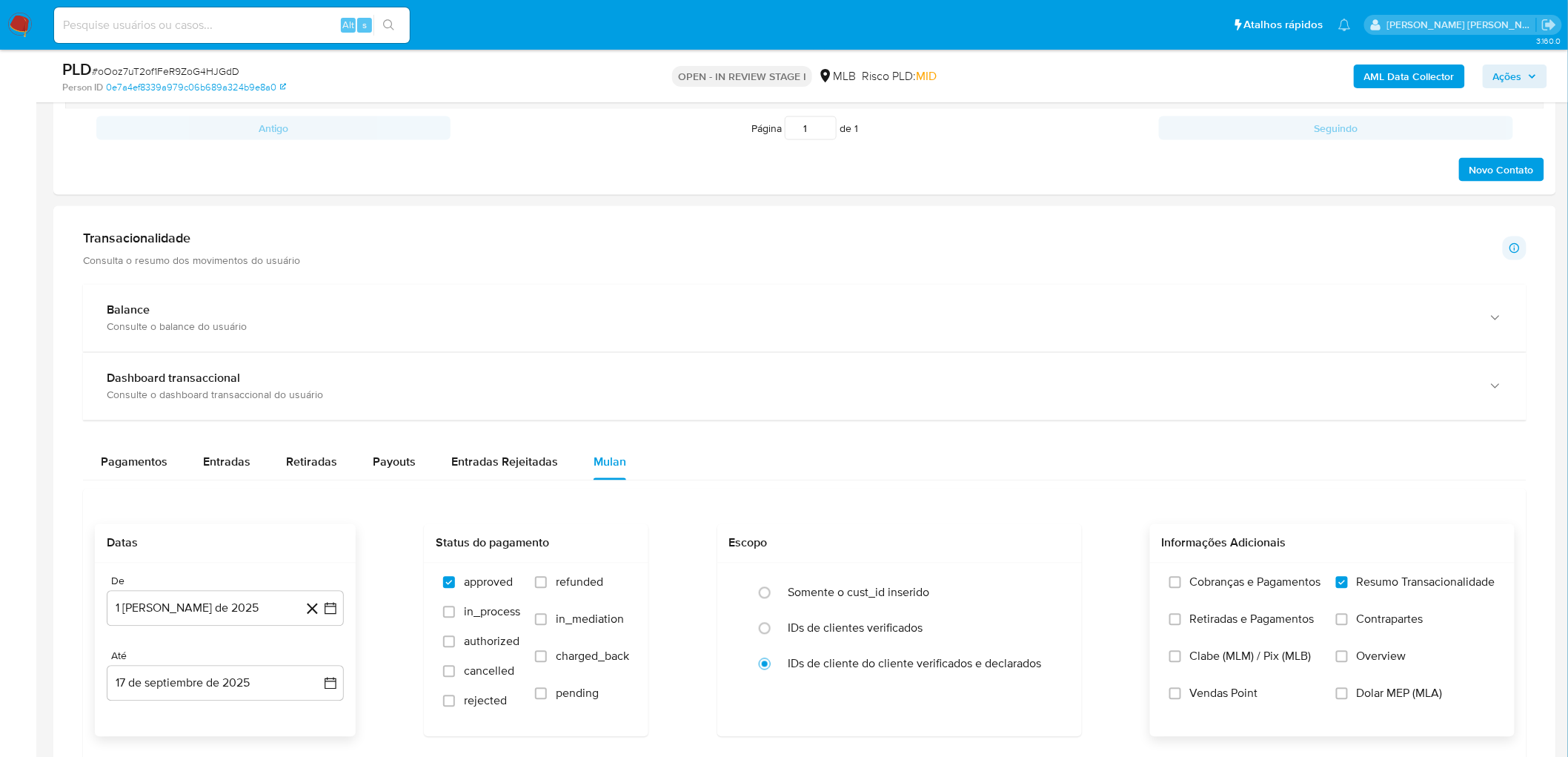
click at [936, 414] on span "Vendas Point" at bounding box center [1224, 694] width 68 height 15
click at [936, 414] on input "Vendas Point" at bounding box center [1175, 693] width 12 height 12
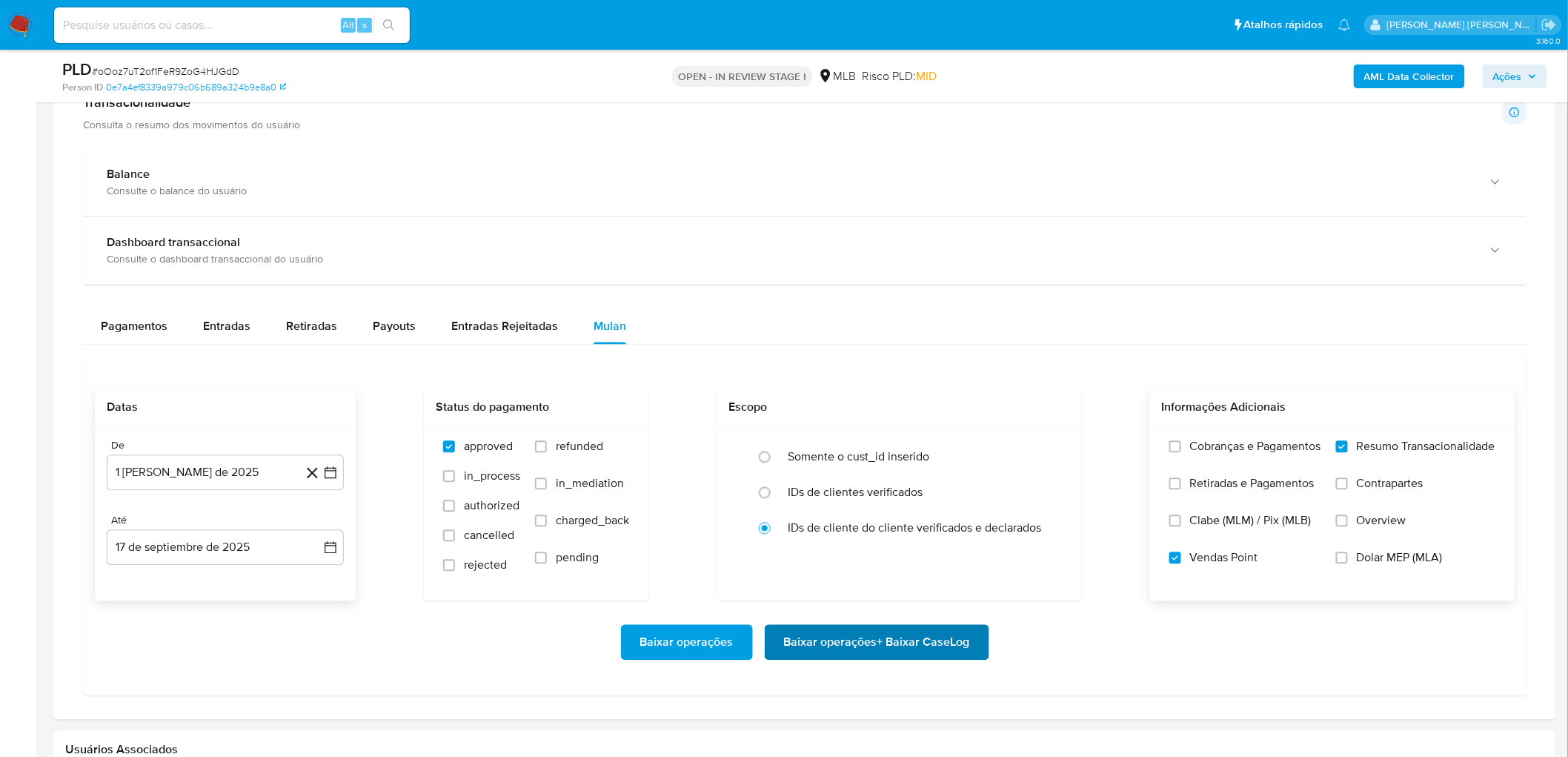
scroll to position [1153, 0]
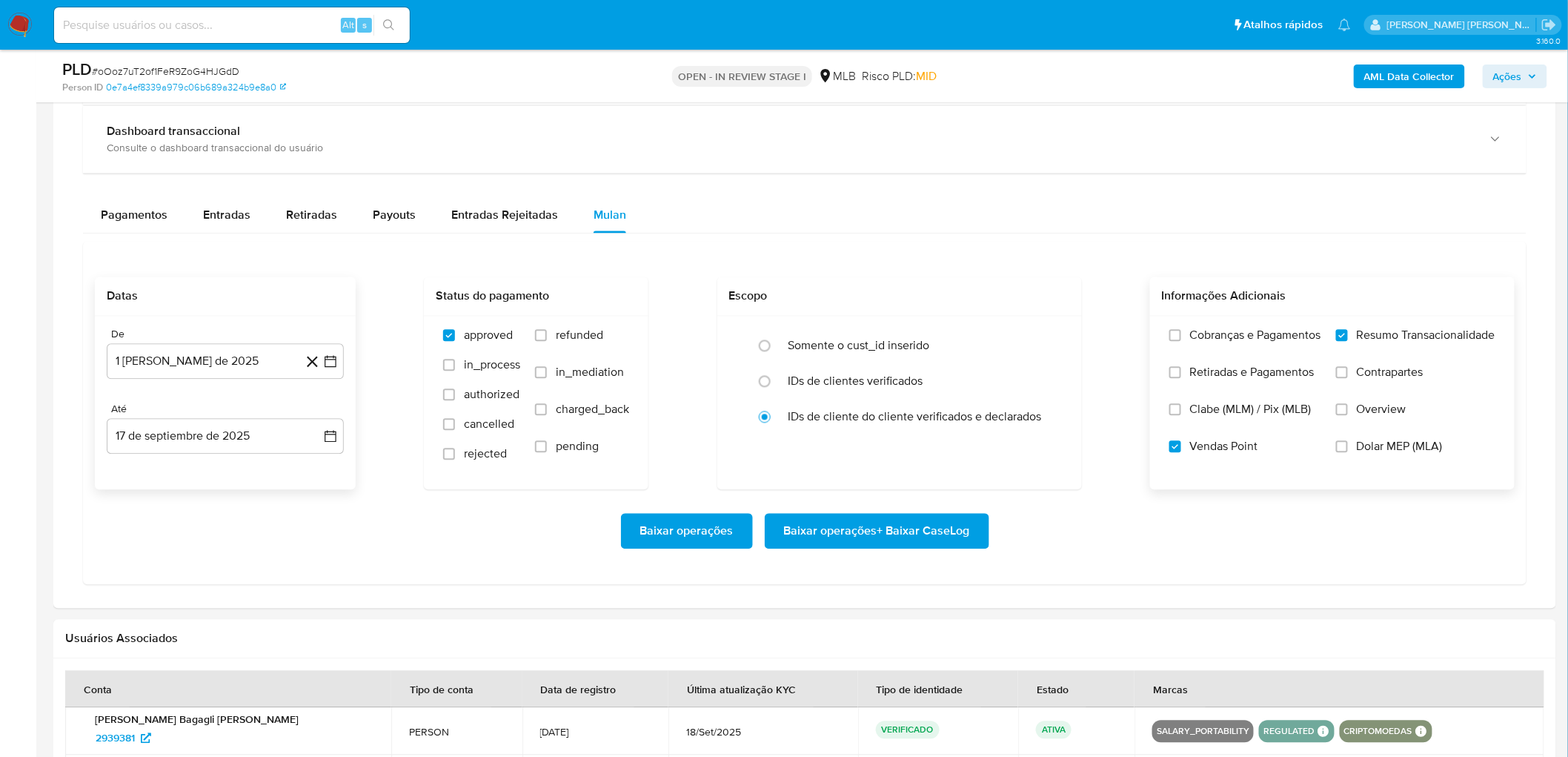
click at [853, 414] on span "Baixar operações + Baixar CaseLog" at bounding box center [877, 531] width 186 height 33
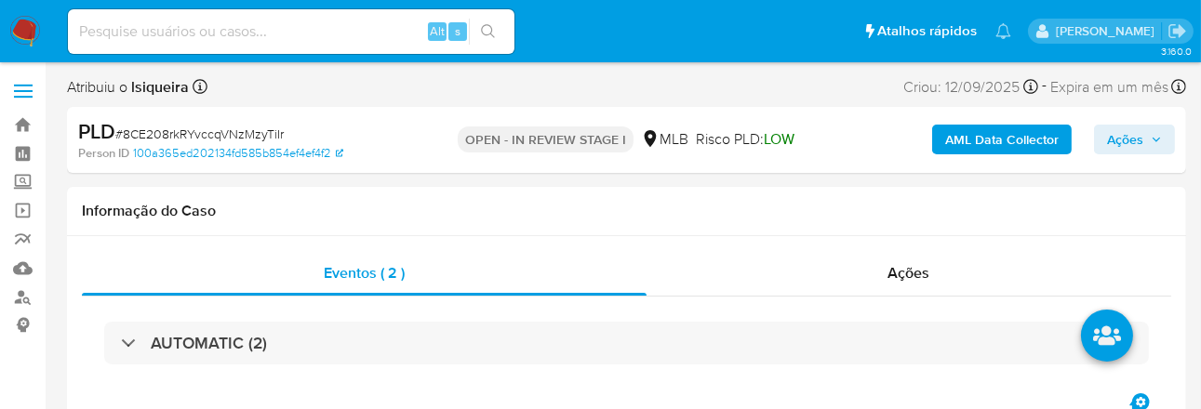
select select "10"
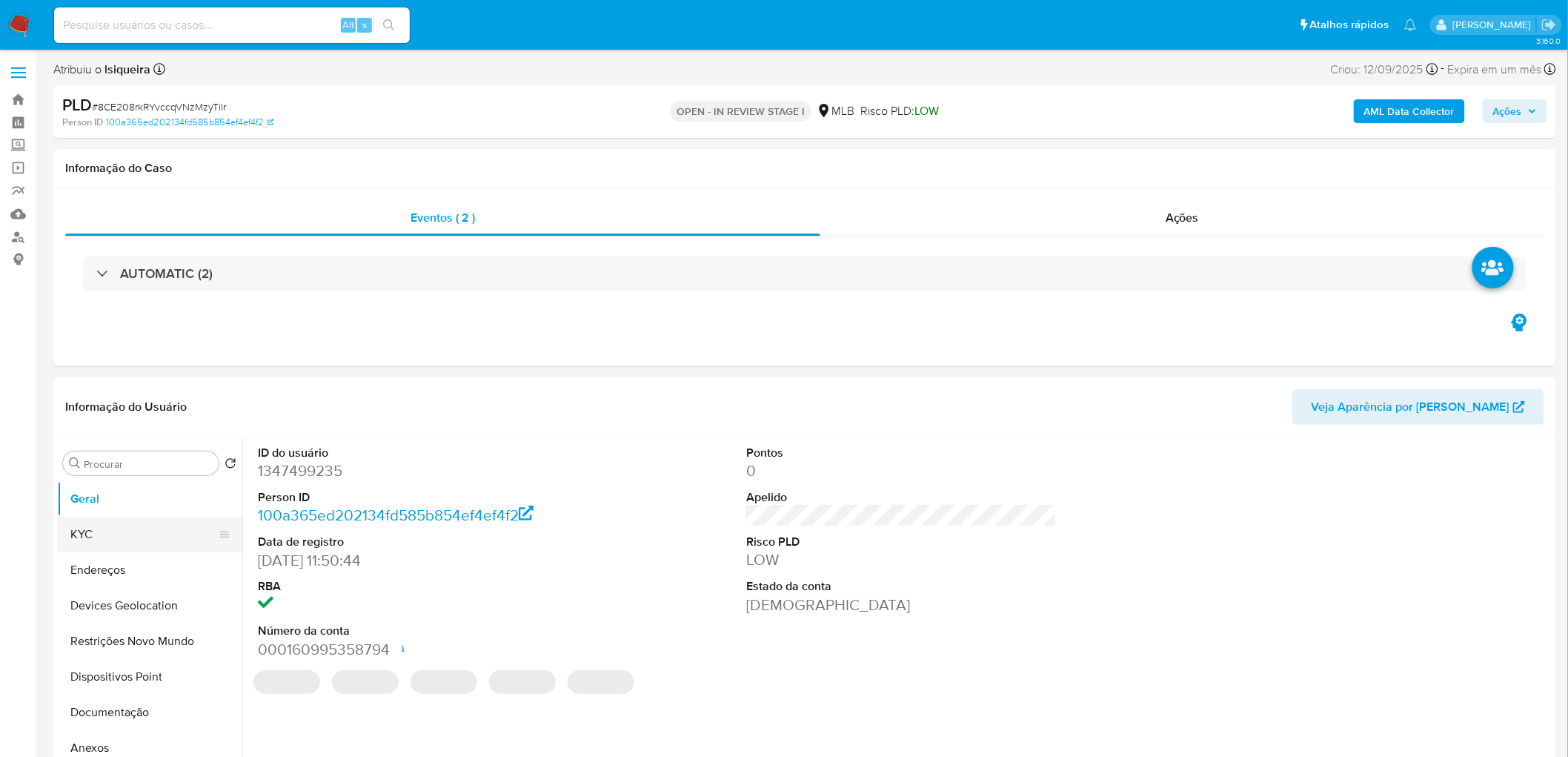
click at [95, 414] on button "KYC" at bounding box center [144, 534] width 174 height 36
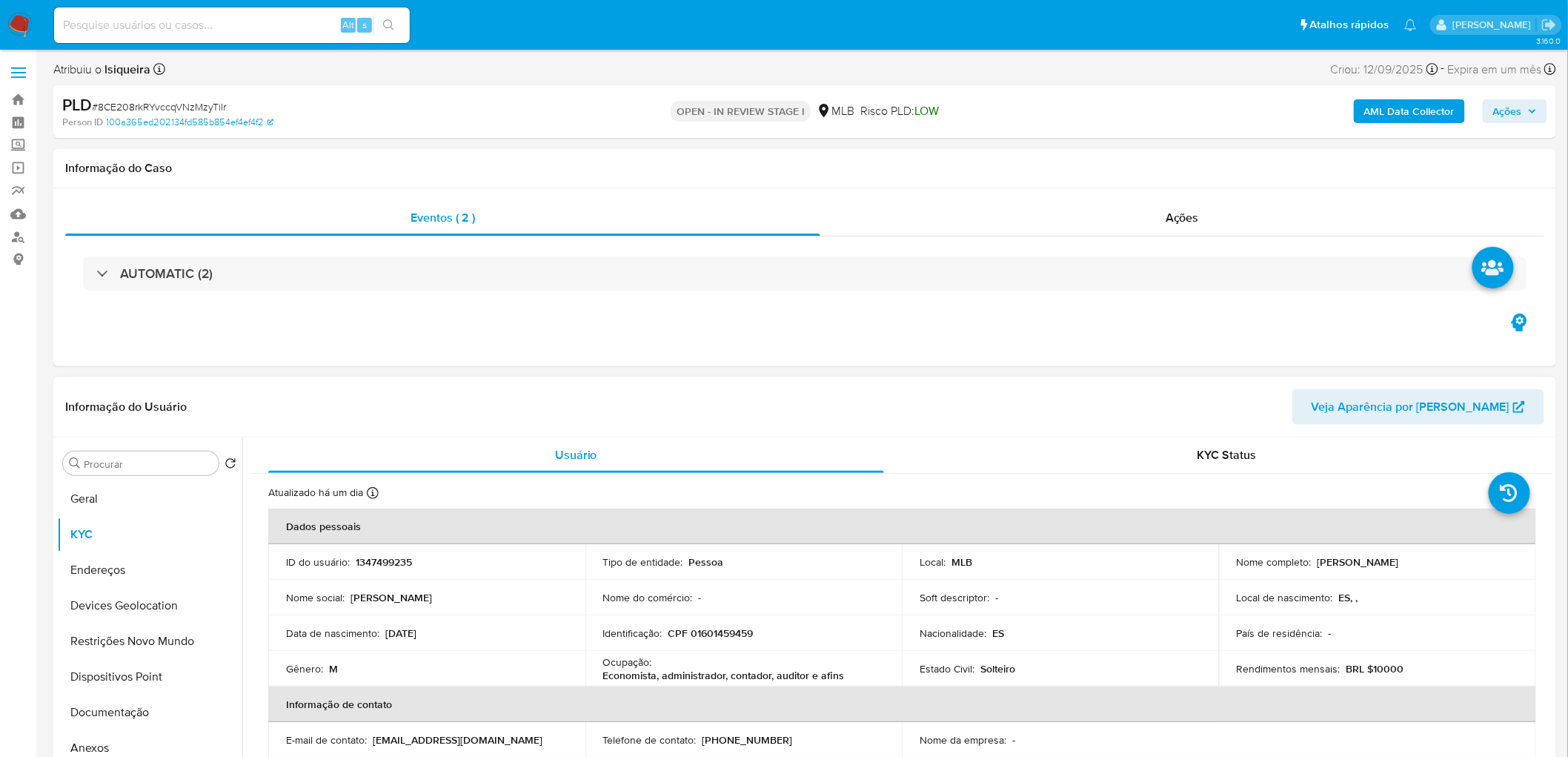
drag, startPoint x: 1472, startPoint y: 560, endPoint x: 1314, endPoint y: 563, distance: 158.0
click at [948, 414] on div "Nome completo : [PERSON_NAME]" at bounding box center [1378, 562] width 282 height 14
copy p "[PERSON_NAME]"
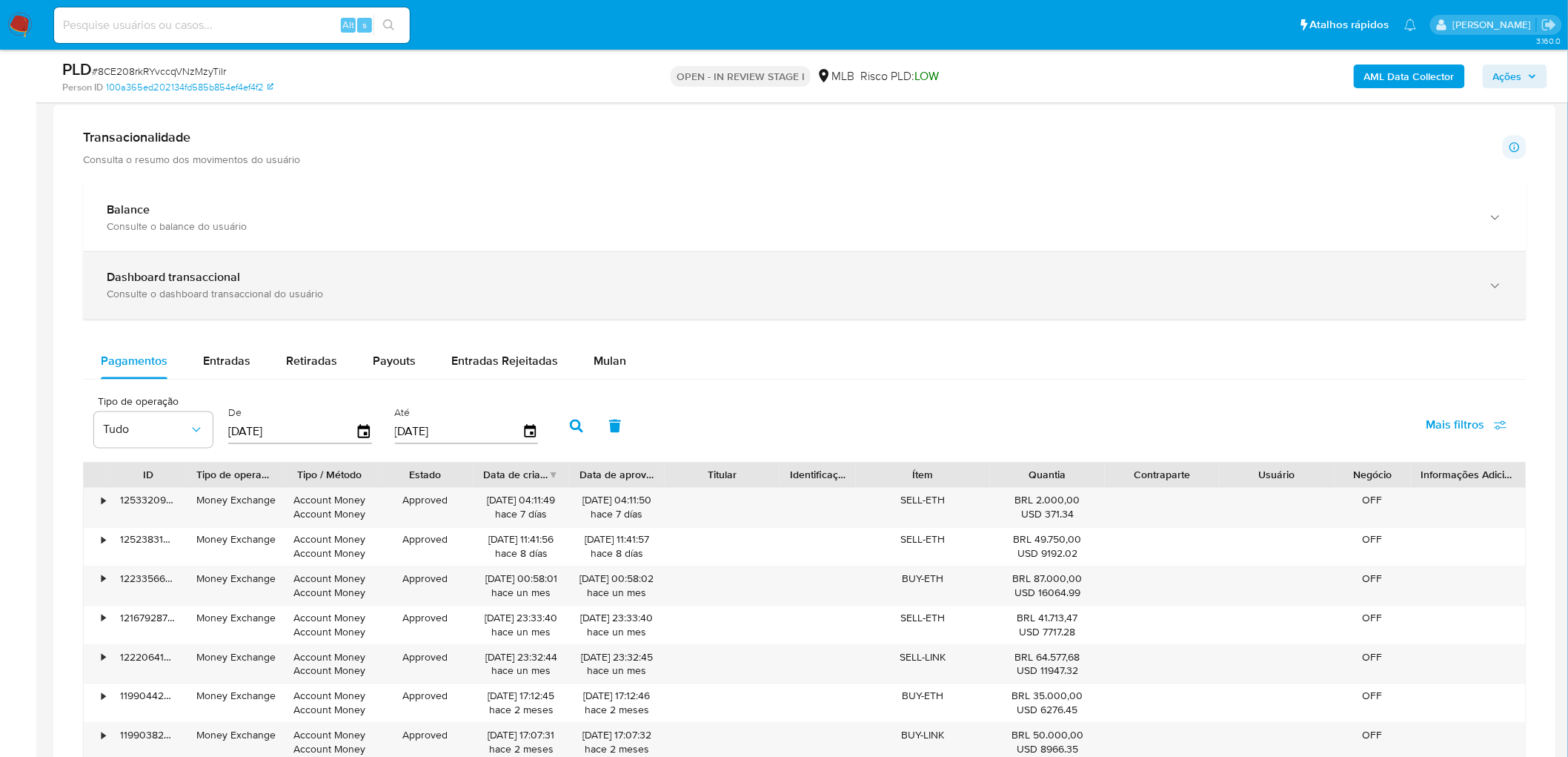
scroll to position [908, 0]
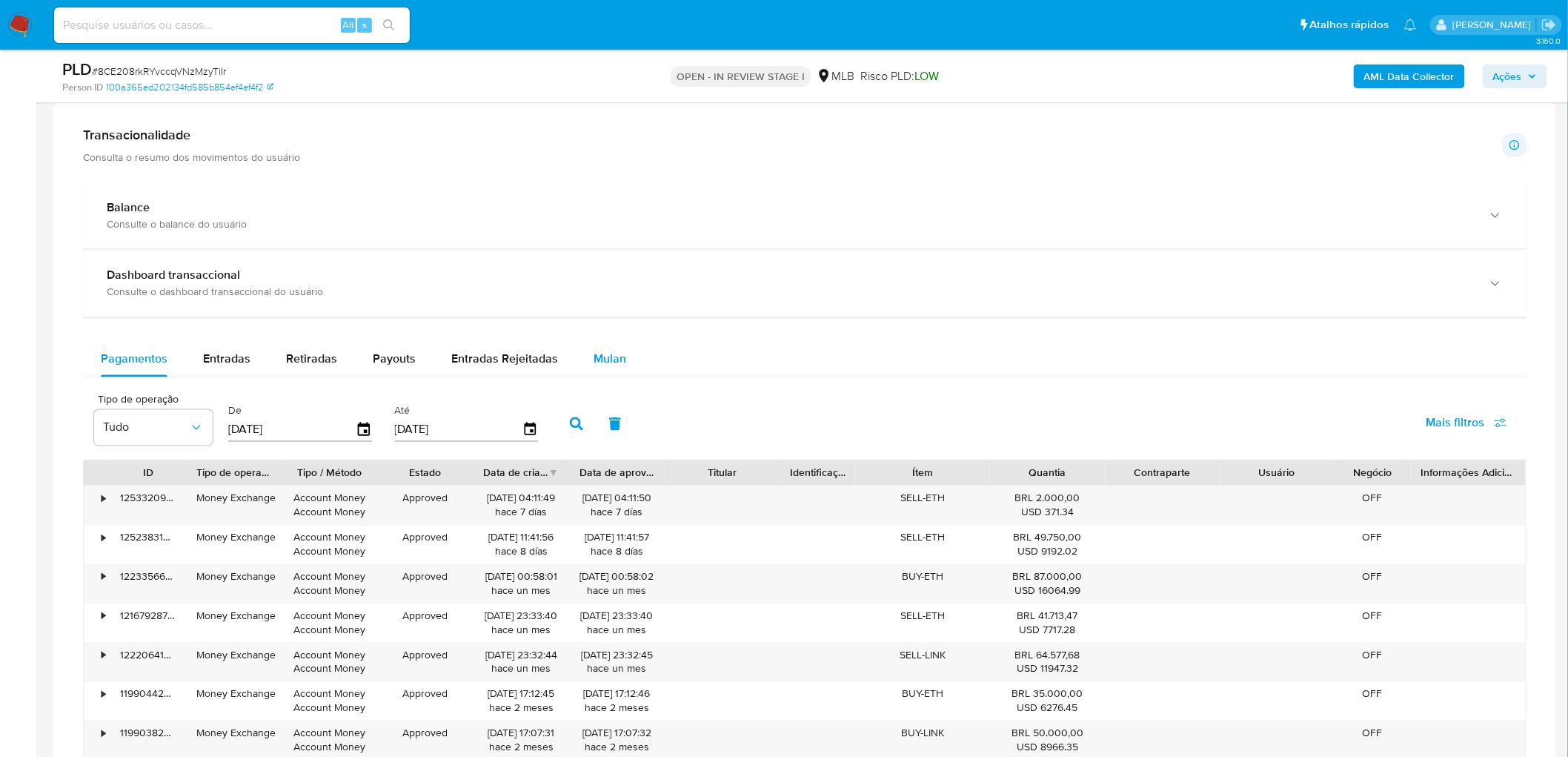
click at [602, 356] on span "Mulan" at bounding box center [609, 359] width 33 height 17
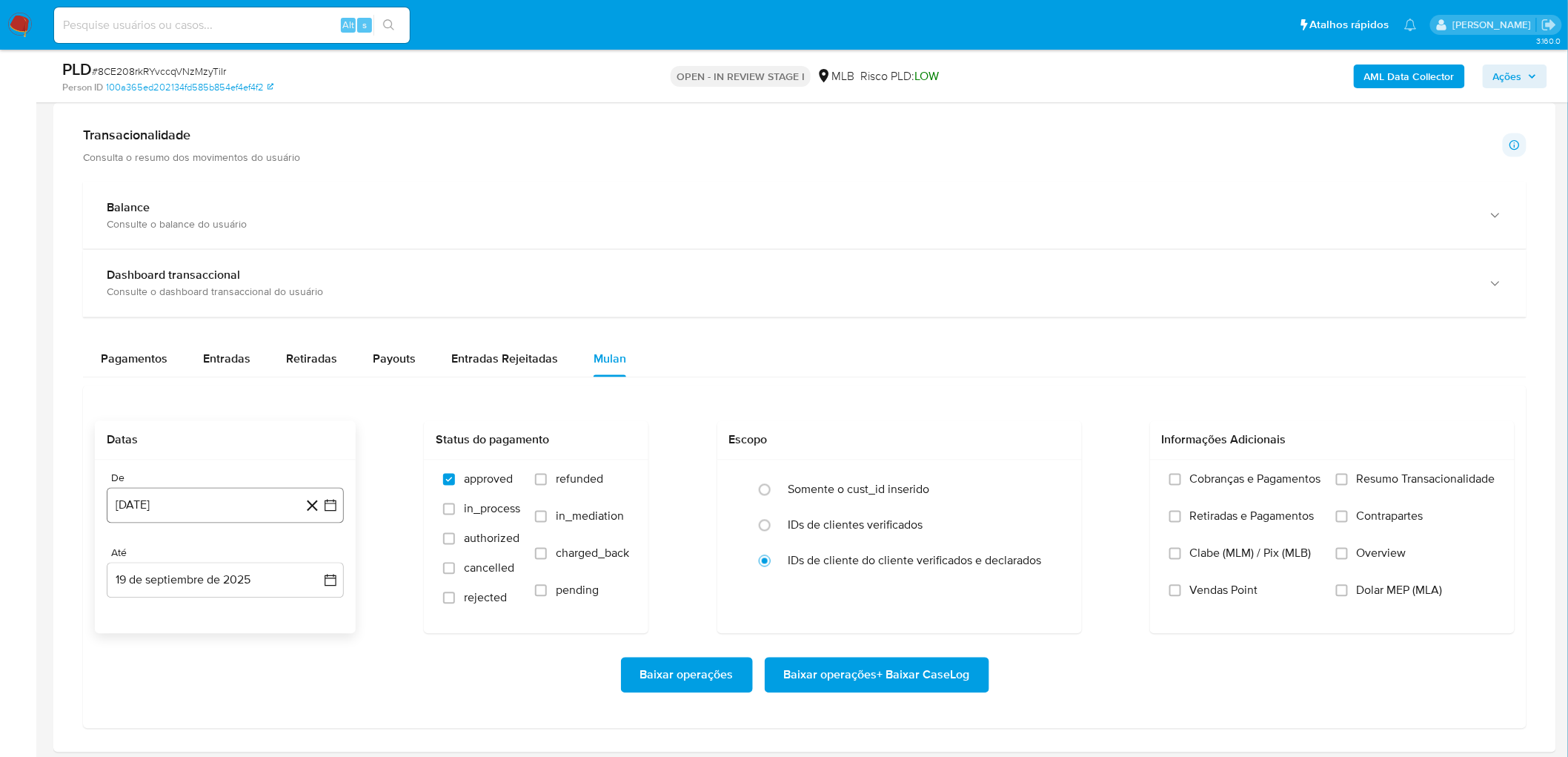
click at [205, 414] on button "[DATE]" at bounding box center [225, 505] width 237 height 36
click at [221, 277] on span "agosto 2024" at bounding box center [218, 280] width 68 height 15
click at [308, 269] on icon "Año siguiente" at bounding box center [314, 263] width 18 height 18
click at [226, 398] on span "ago" at bounding box center [224, 400] width 18 height 12
click at [256, 332] on button "1" at bounding box center [255, 335] width 24 height 24
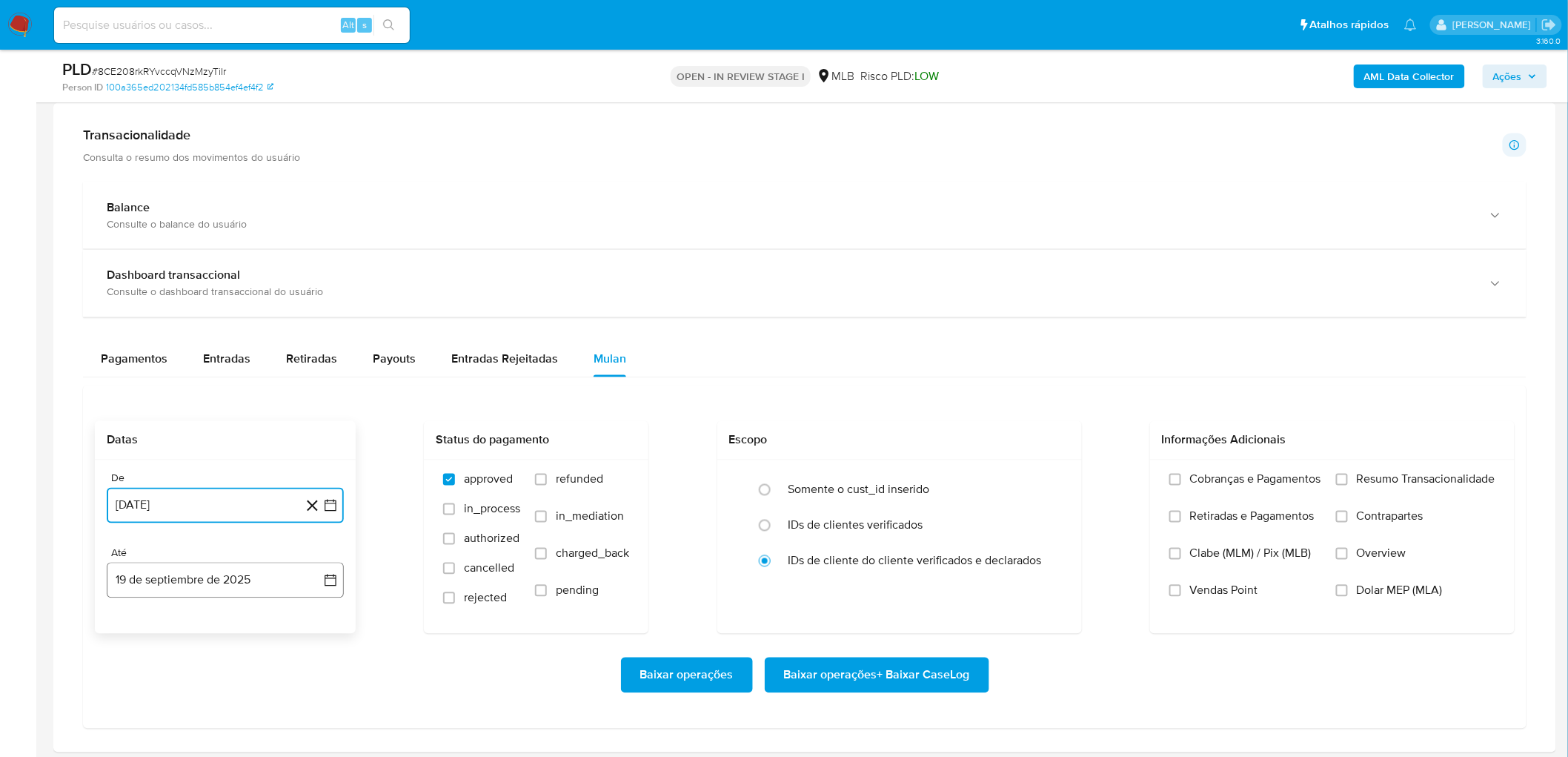
click at [171, 414] on button "19 de septiembre de 2025" at bounding box center [225, 580] width 237 height 36
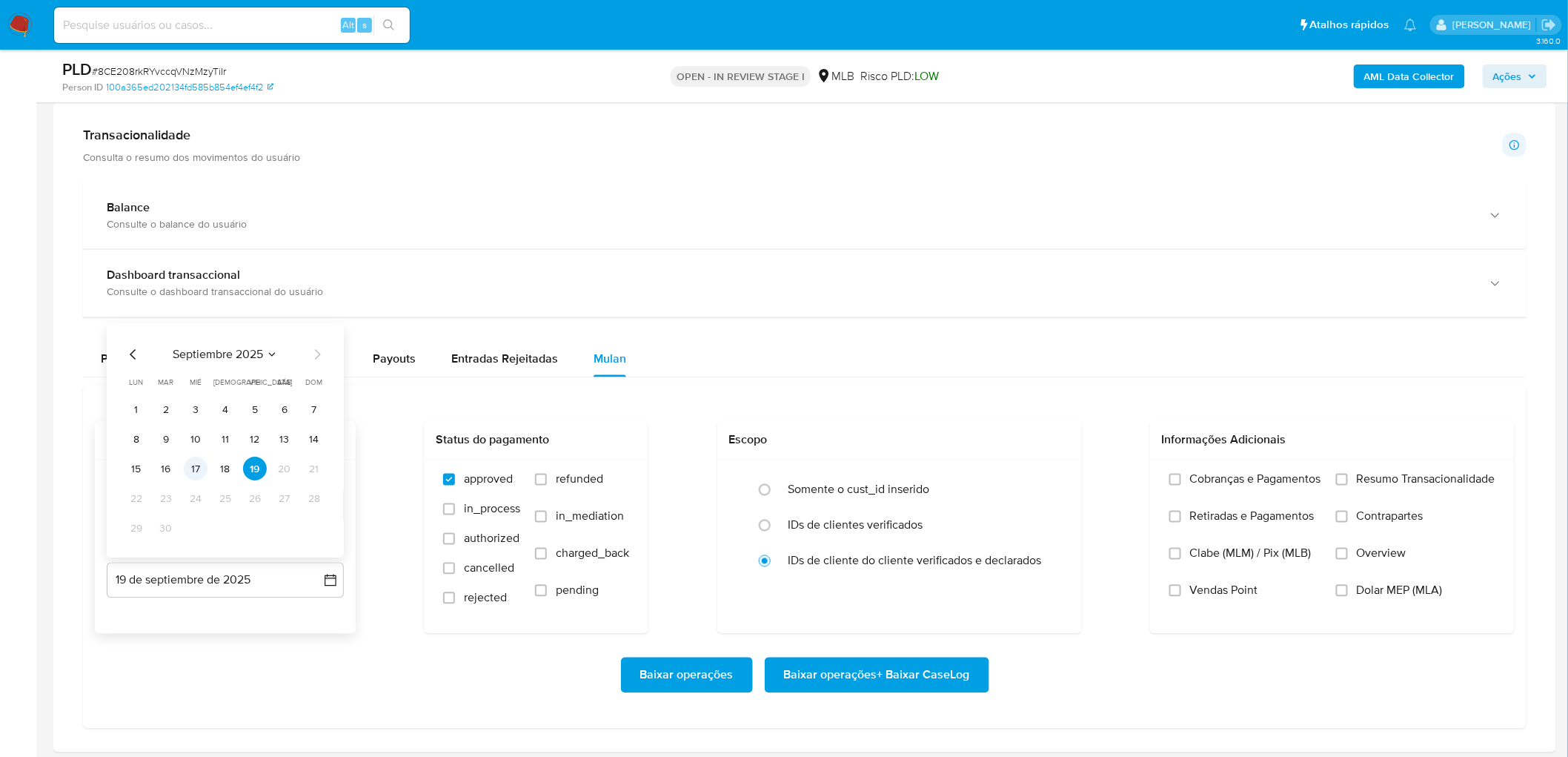
click at [197, 414] on button "17" at bounding box center [196, 469] width 24 height 24
click at [948, 414] on label "Resumo Transacionalidade" at bounding box center [1415, 491] width 159 height 37
click at [948, 414] on input "Resumo Transacionalidade" at bounding box center [1341, 480] width 12 height 12
click at [948, 414] on span "Vendas Point" at bounding box center [1224, 590] width 68 height 15
click at [948, 414] on input "Vendas Point" at bounding box center [1175, 590] width 12 height 12
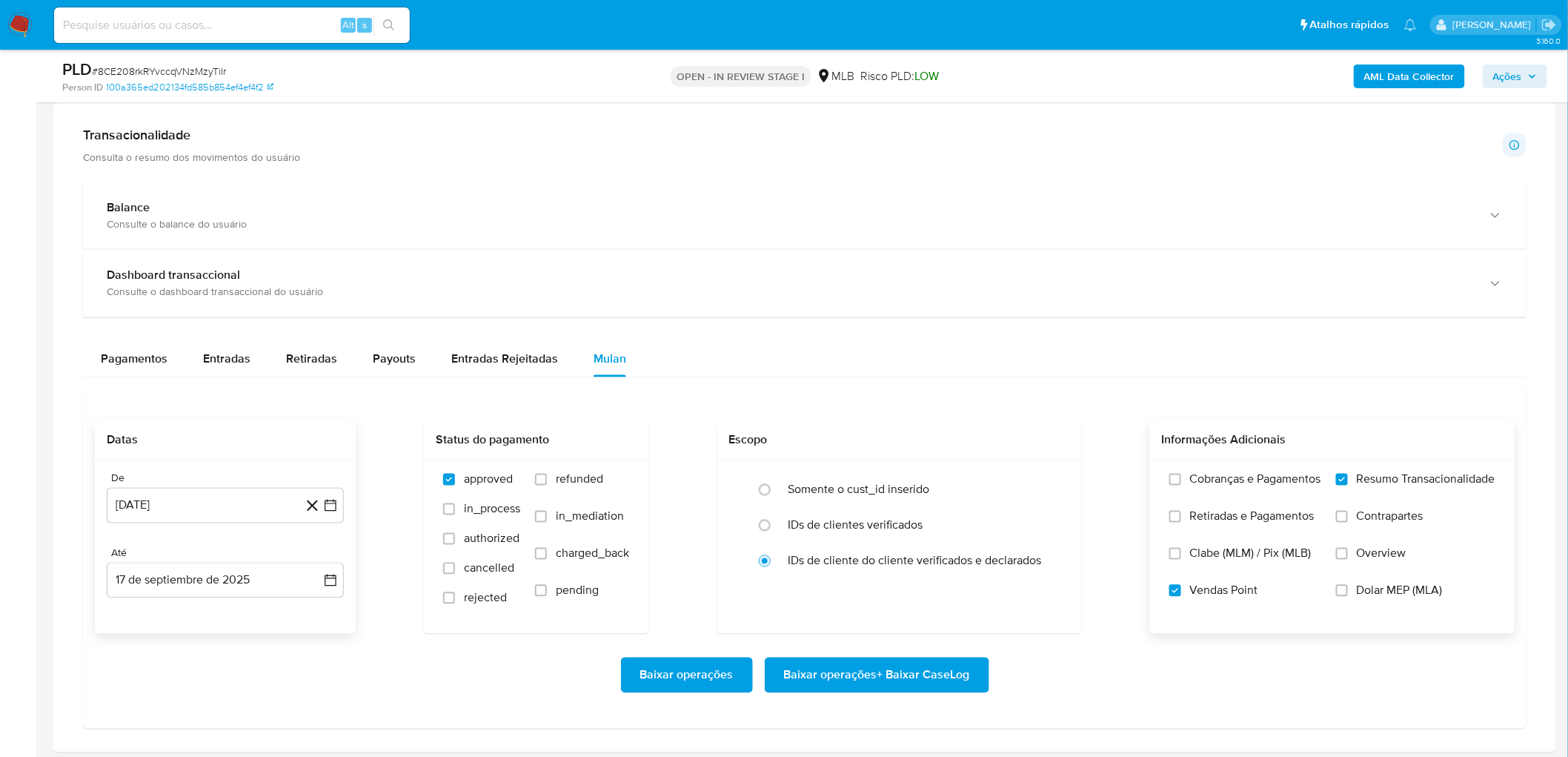
click at [921, 414] on span "Baixar operações + Baixar CaseLog" at bounding box center [877, 675] width 186 height 33
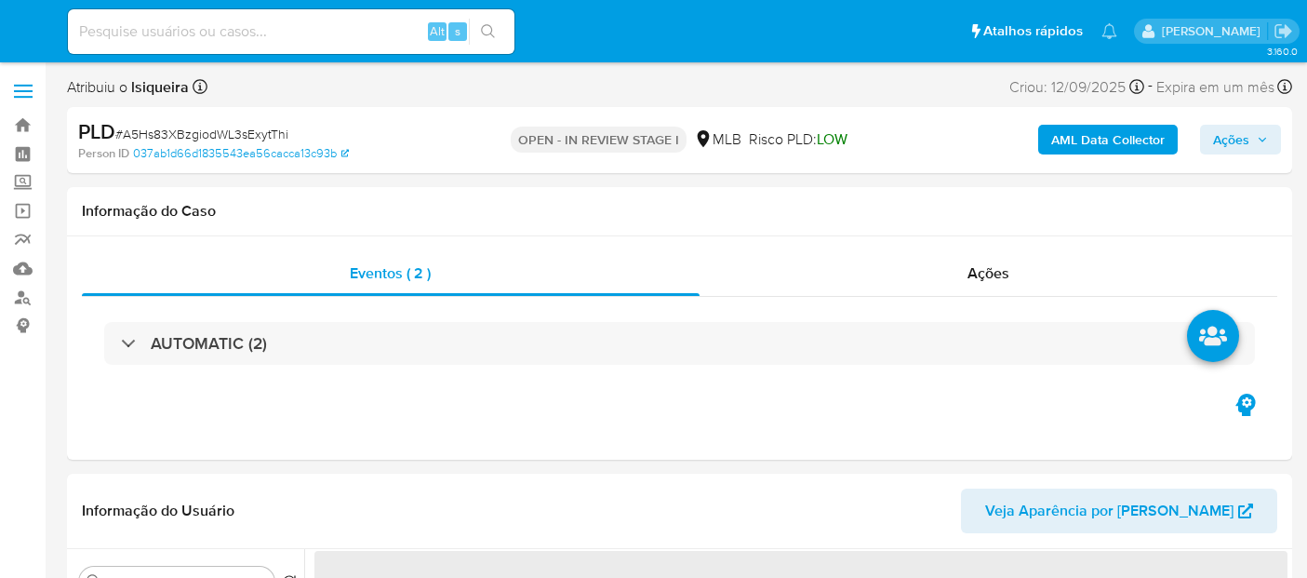
select select "10"
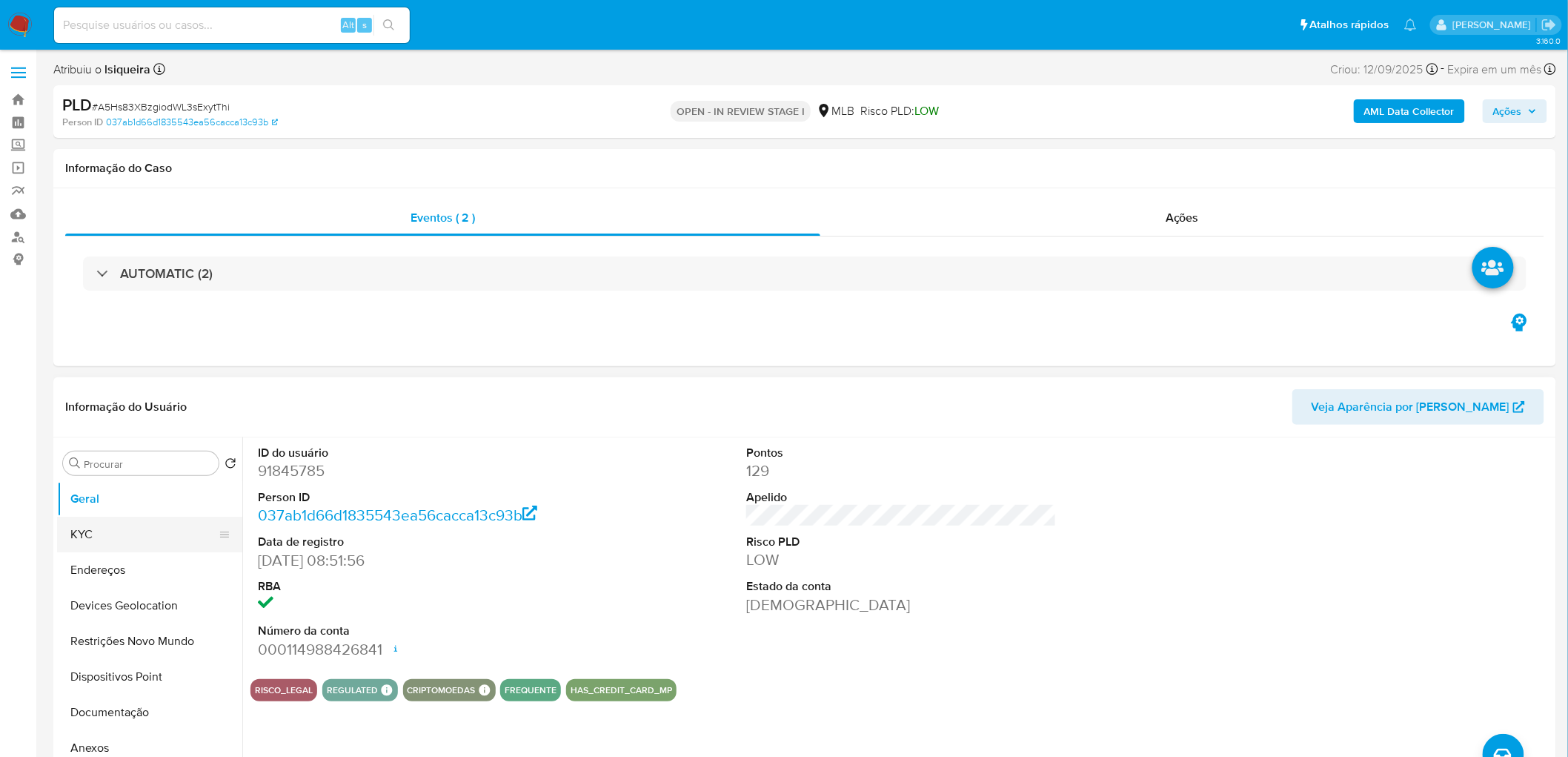
click at [123, 460] on button "KYC" at bounding box center [144, 534] width 174 height 36
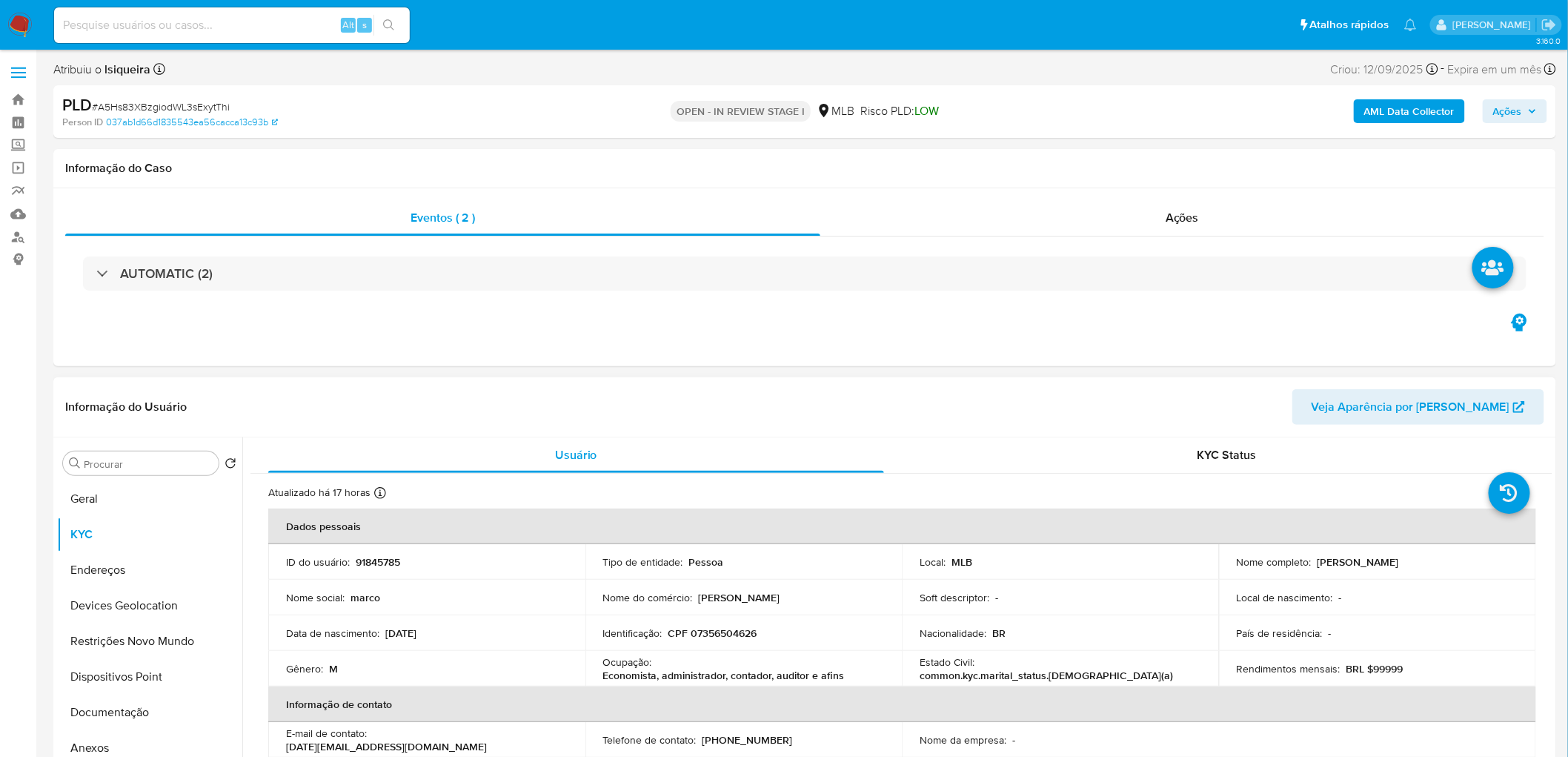
drag, startPoint x: 1460, startPoint y: 559, endPoint x: 1314, endPoint y: 560, distance: 146.0
click at [1040, 460] on div "Nome completo : [PERSON_NAME]" at bounding box center [1378, 562] width 282 height 14
copy p "[PERSON_NAME]"
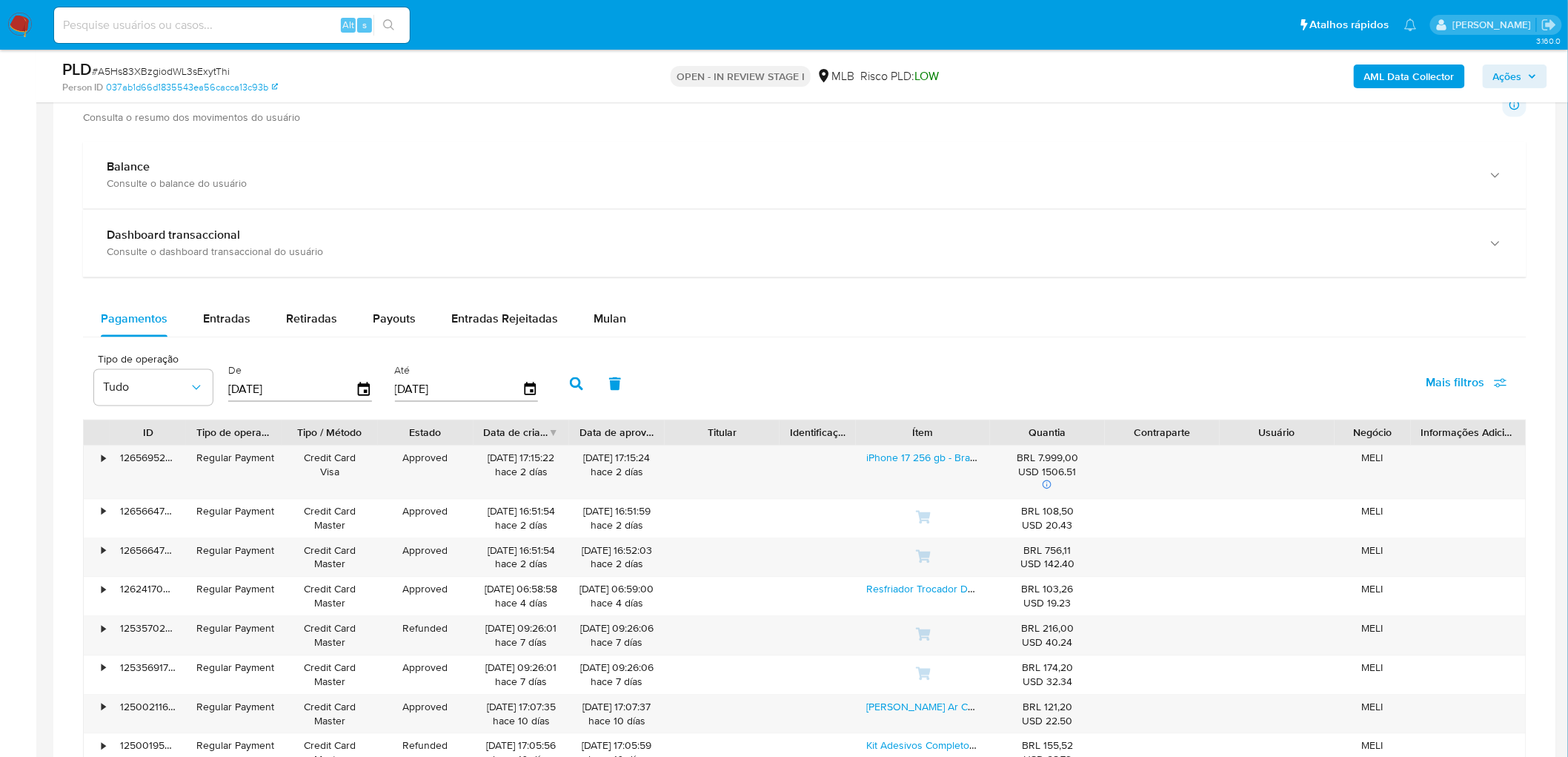
scroll to position [1027, 0]
drag, startPoint x: 615, startPoint y: 317, endPoint x: 623, endPoint y: 317, distance: 8.0
click at [616, 317] on span "Mulan" at bounding box center [609, 316] width 33 height 17
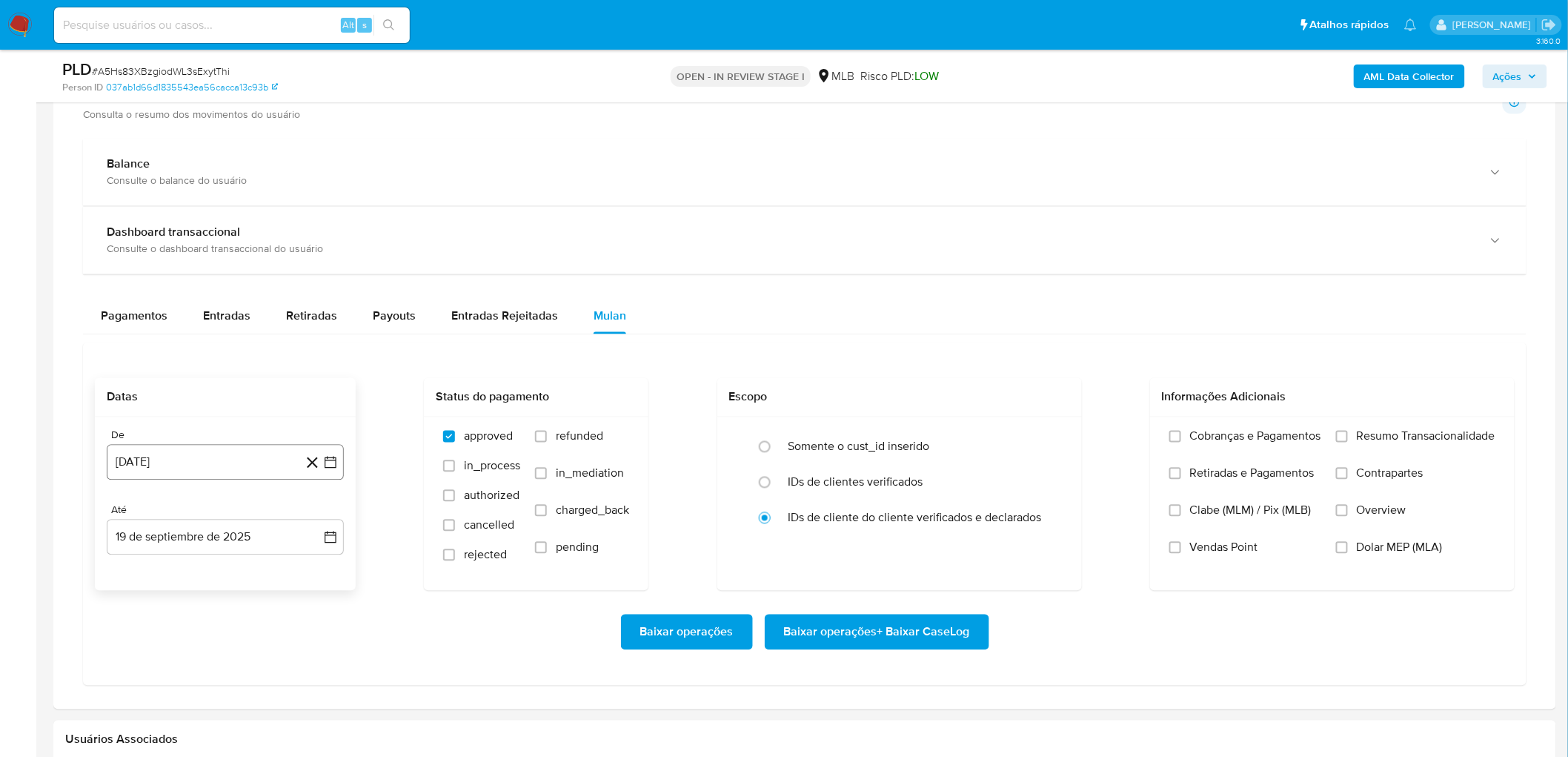
click at [209, 460] on button "[DATE]" at bounding box center [225, 462] width 237 height 36
click at [212, 460] on span "agosto 2024" at bounding box center [218, 516] width 68 height 15
click at [310, 460] on icon "Año siguiente" at bounding box center [314, 516] width 18 height 18
click at [225, 460] on span "ago" at bounding box center [224, 653] width 18 height 12
click at [255, 460] on button "1" at bounding box center [255, 571] width 24 height 24
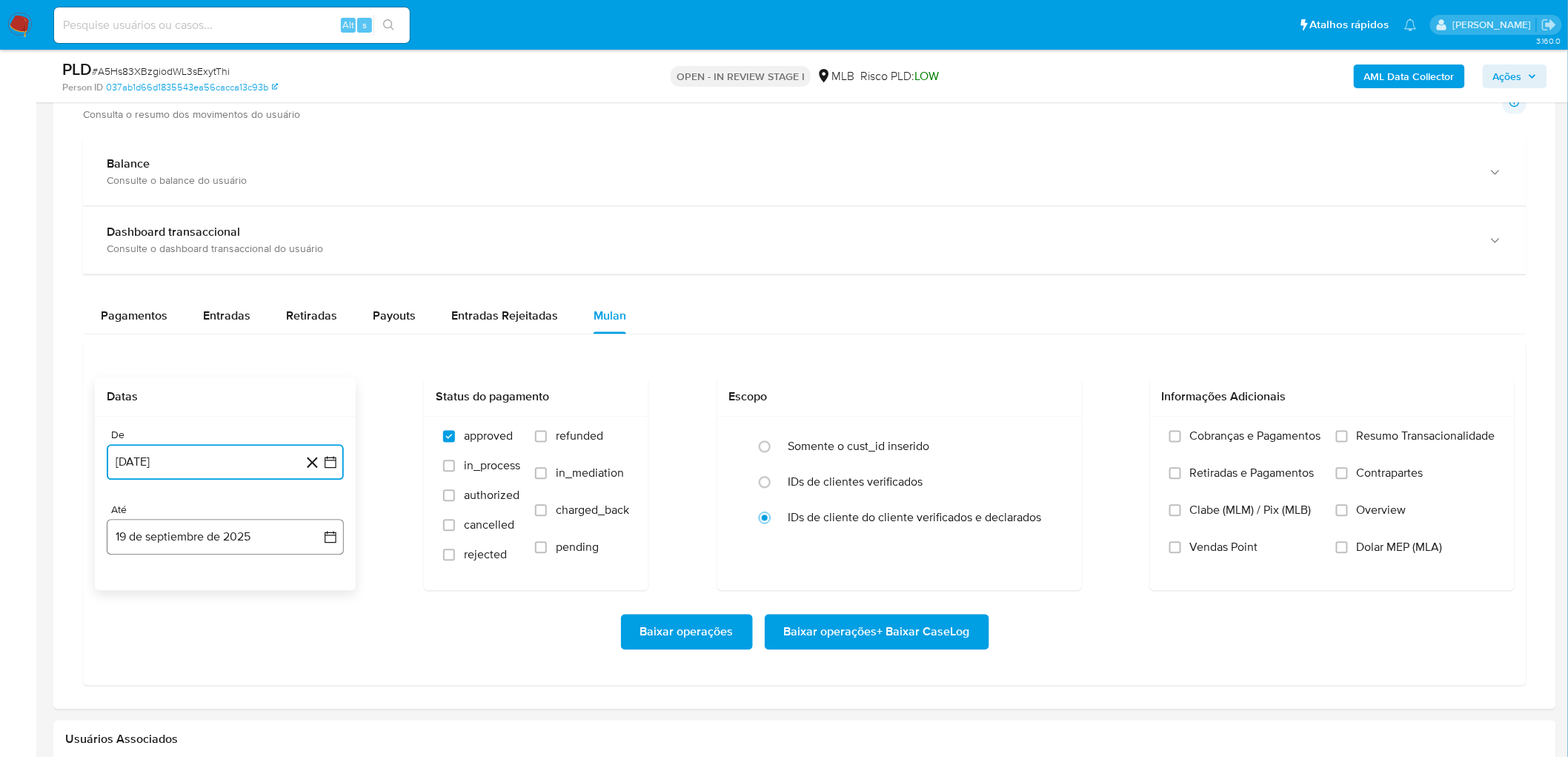
click at [237, 460] on button "19 de septiembre de 2025" at bounding box center [225, 537] width 237 height 36
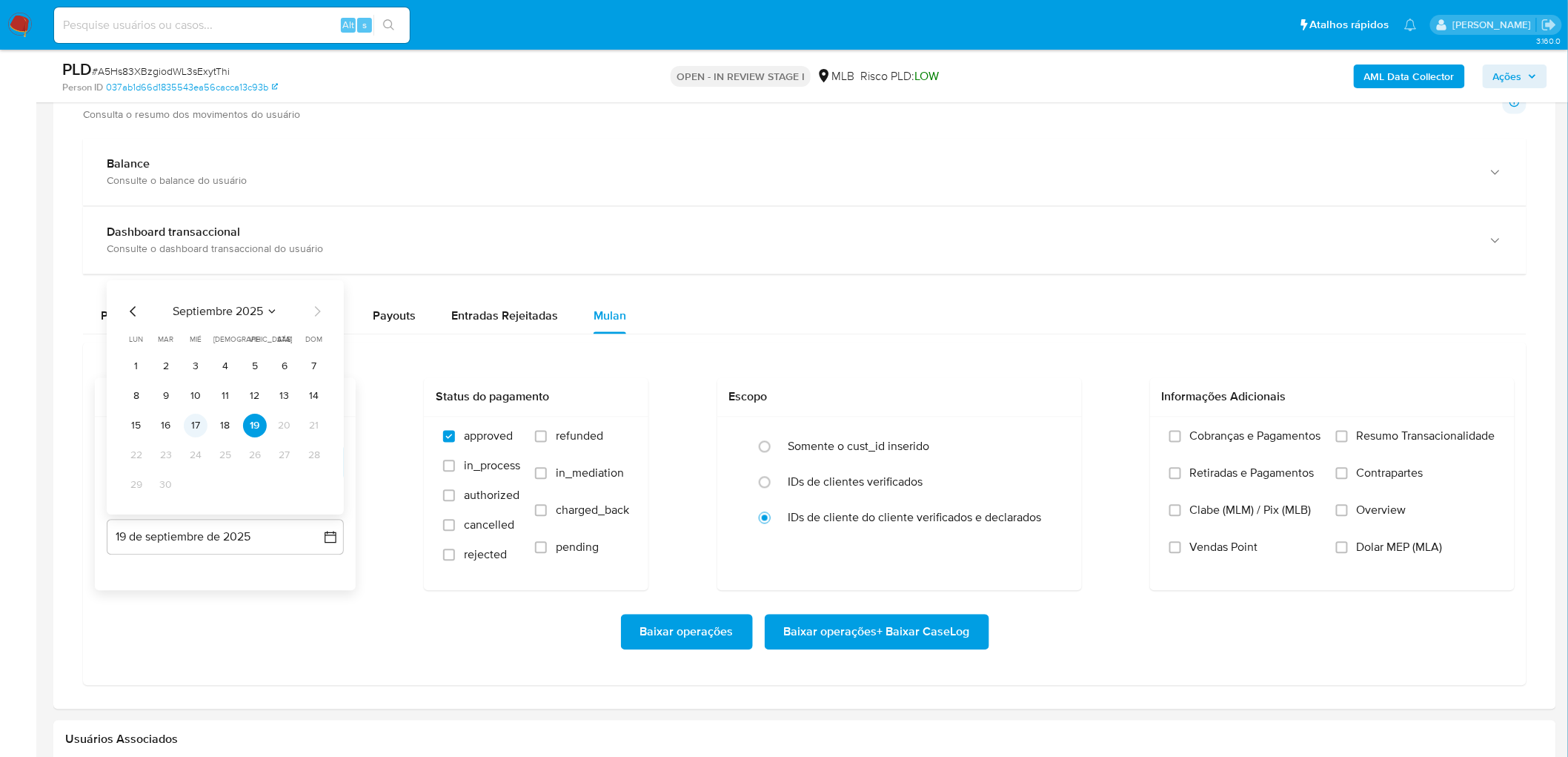
scroll to position [1109, 0]
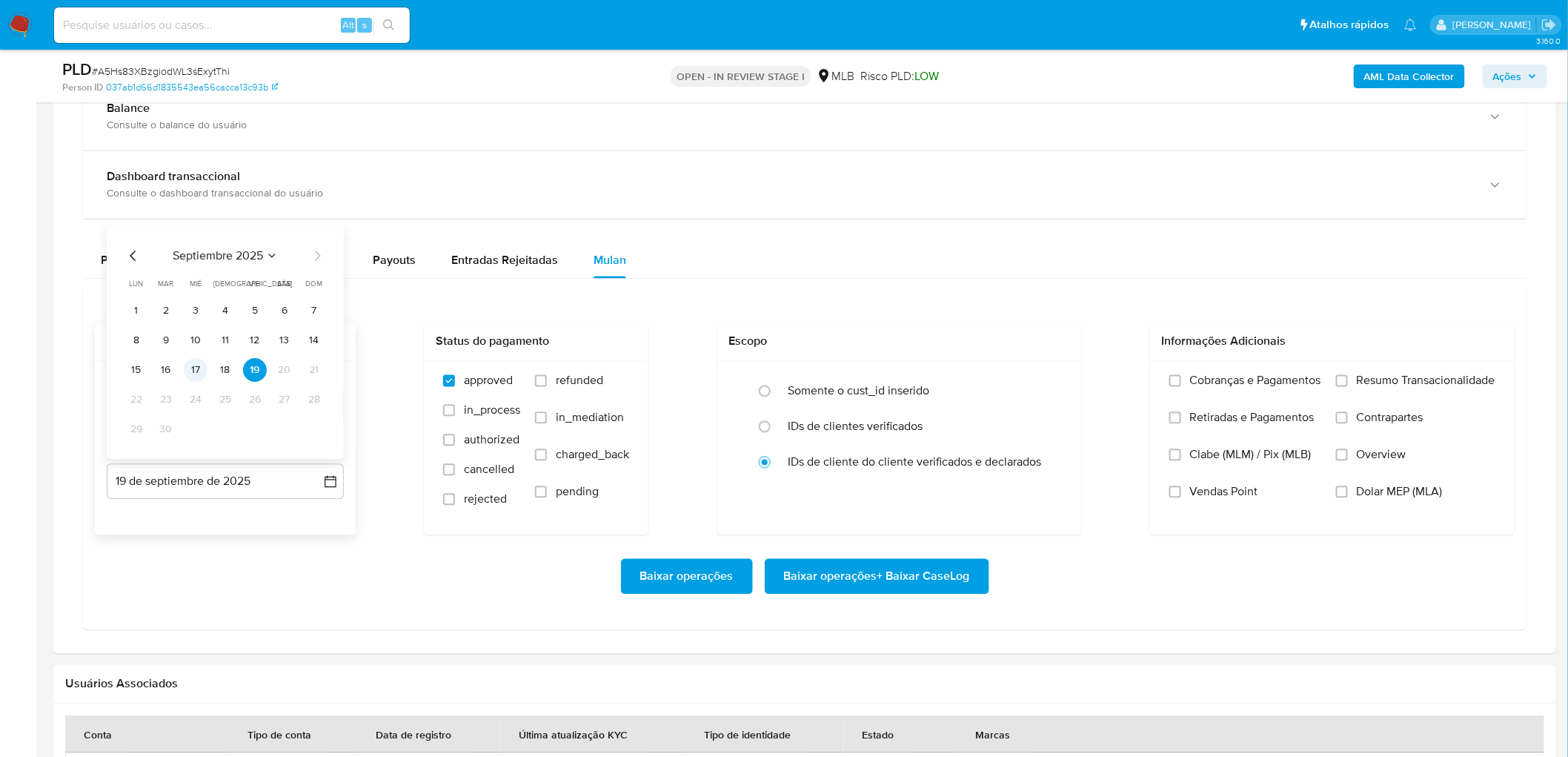
click at [193, 425] on div "De [DATE] [DATE] Até 19 de septiembre de 2025 septiembre 2025 septiembre 2025 l…" at bounding box center [225, 449] width 260 height 174
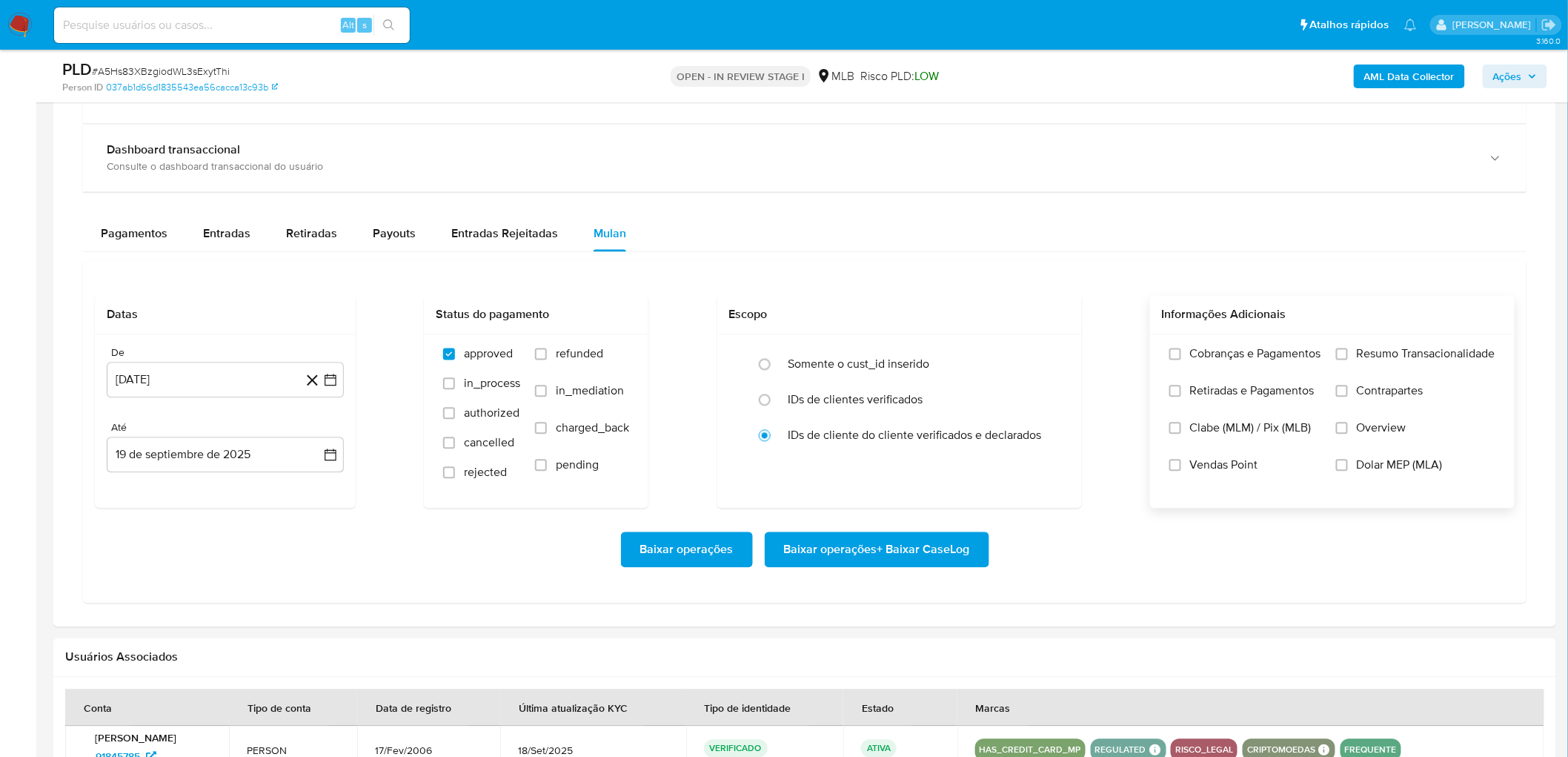
click at [1040, 354] on label "Resumo Transacionalidade" at bounding box center [1415, 365] width 159 height 37
click at [1040, 460] on span "Vendas Point" at bounding box center [1224, 465] width 68 height 15
click at [1040, 460] on input "Vendas Point" at bounding box center [1175, 465] width 12 height 12
click at [1040, 350] on span "Resumo Transacionalidade" at bounding box center [1426, 354] width 139 height 15
click at [1040, 350] on input "Resumo Transacionalidade" at bounding box center [1341, 354] width 12 height 12
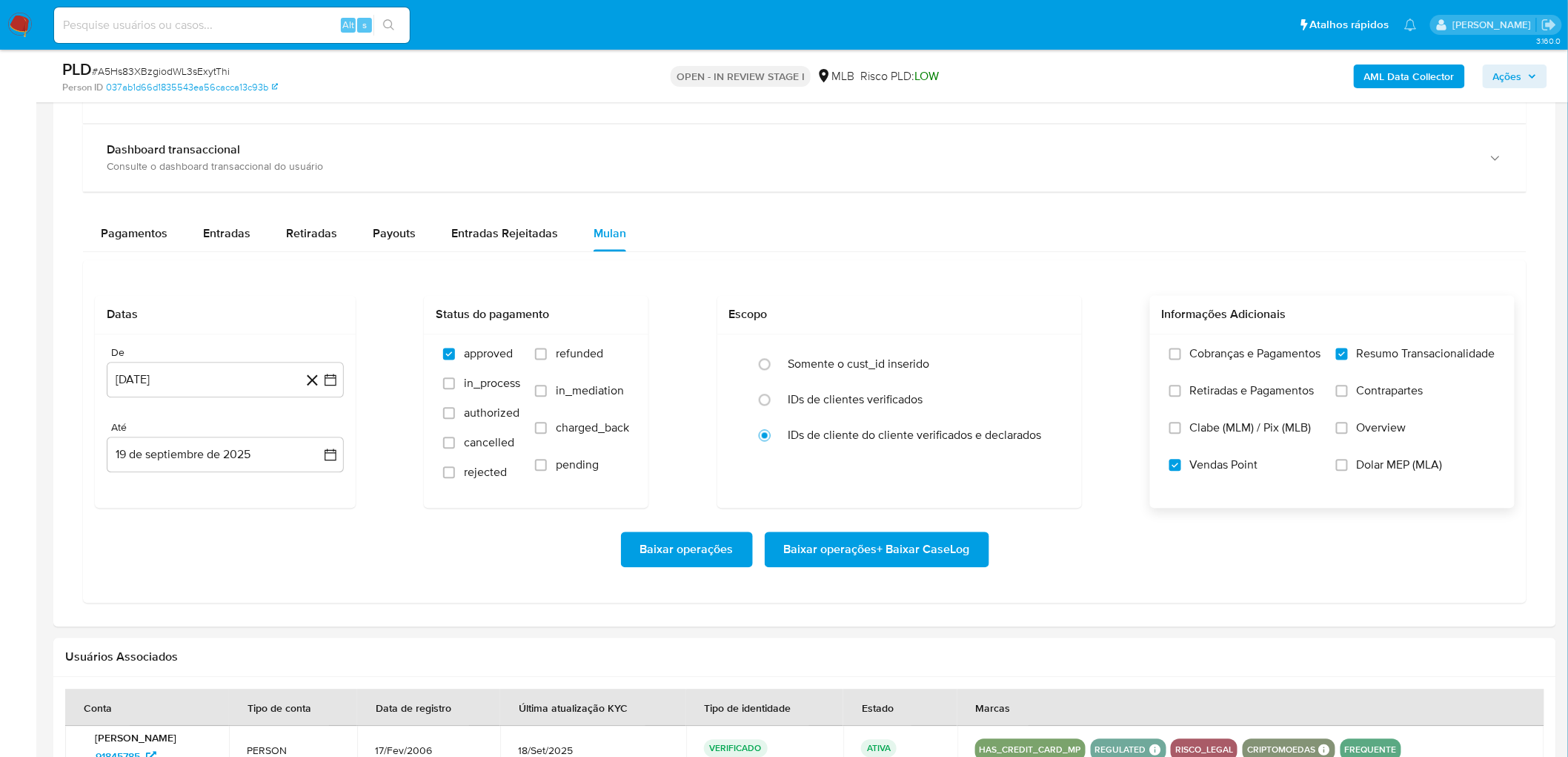
click at [846, 460] on span "Baixar operações + Baixar CaseLog" at bounding box center [877, 550] width 186 height 33
